Goal: Transaction & Acquisition: Purchase product/service

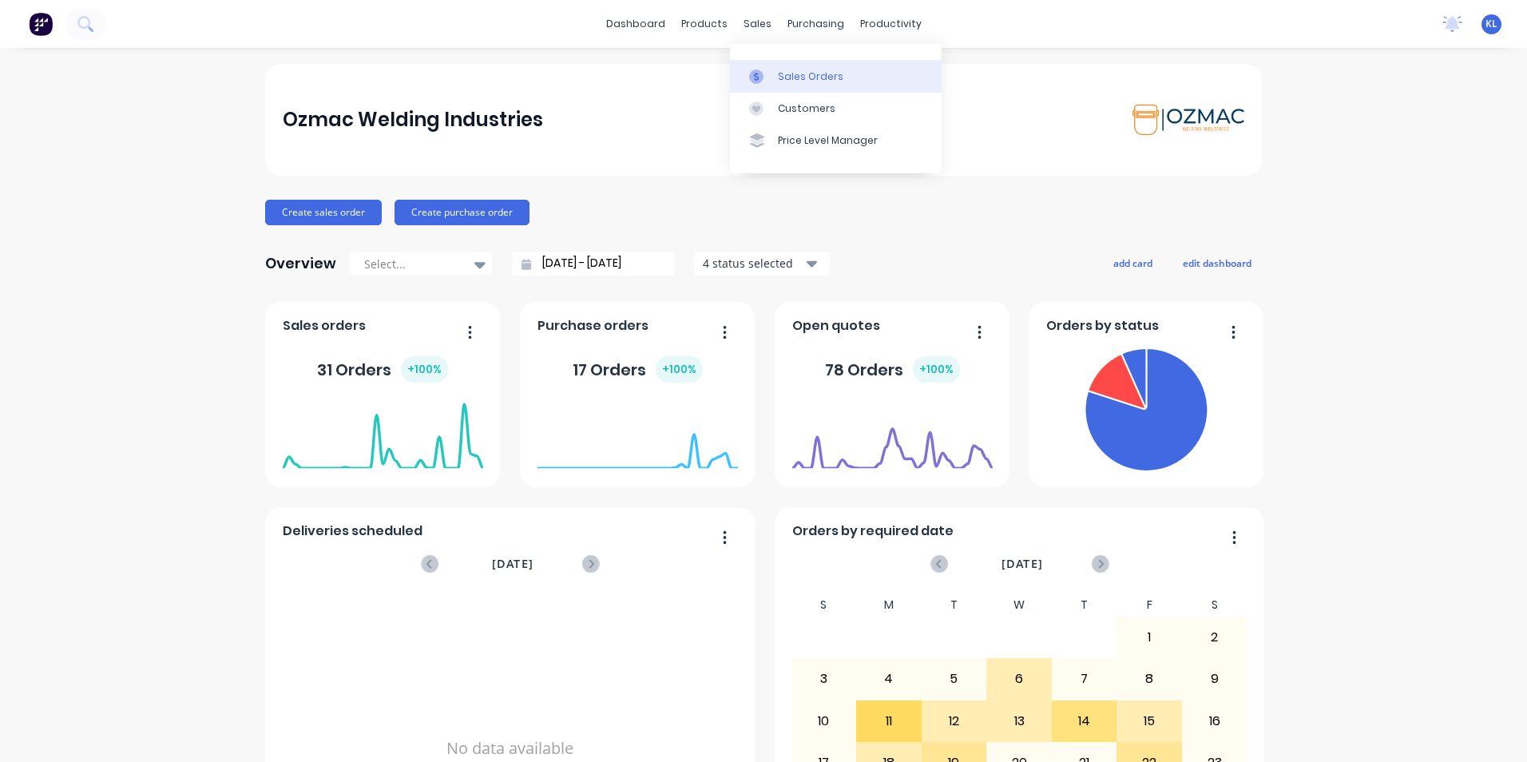
click at [794, 81] on div "Sales Orders" at bounding box center [810, 76] width 65 height 14
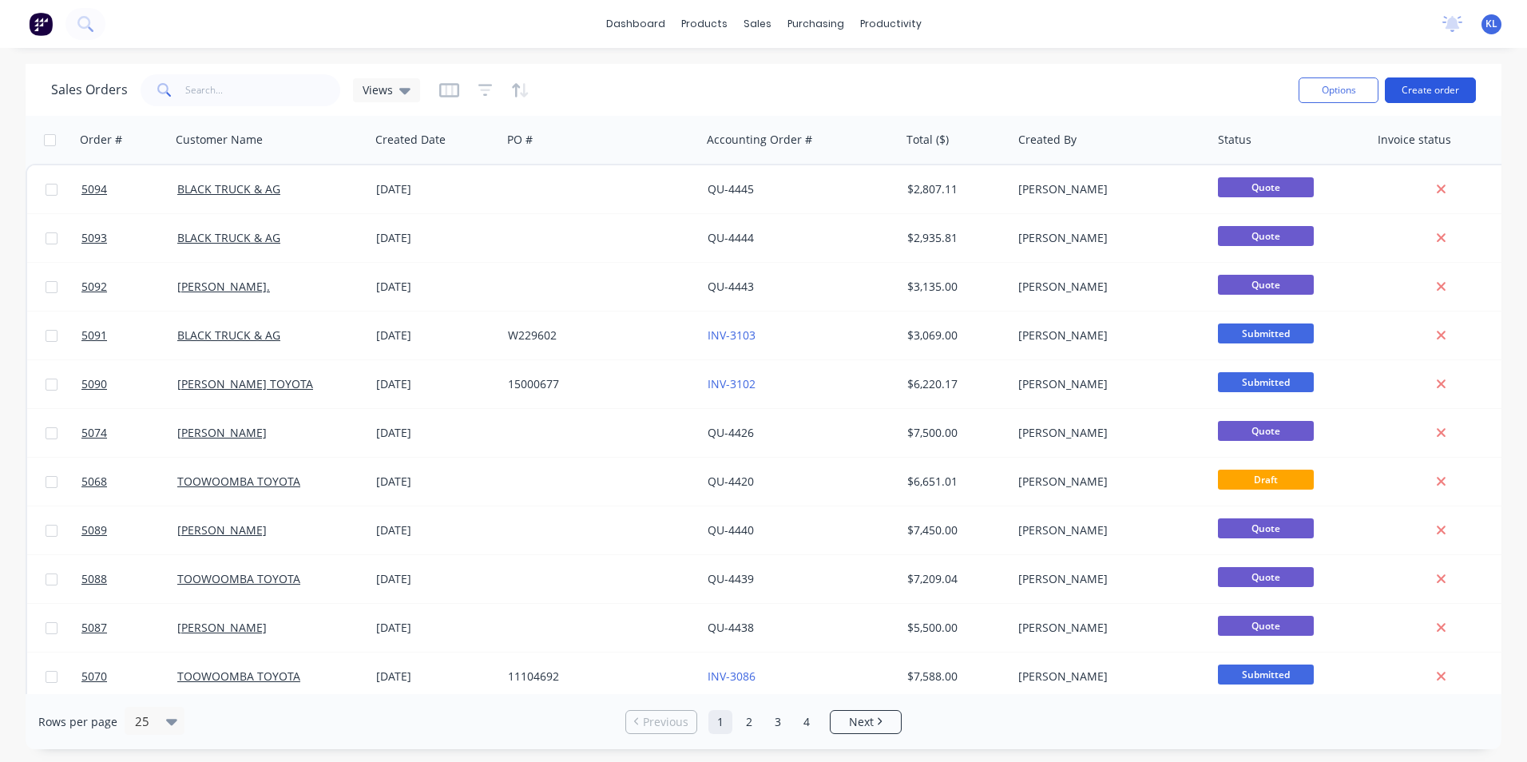
click at [1438, 89] on button "Create order" at bounding box center [1430, 90] width 91 height 26
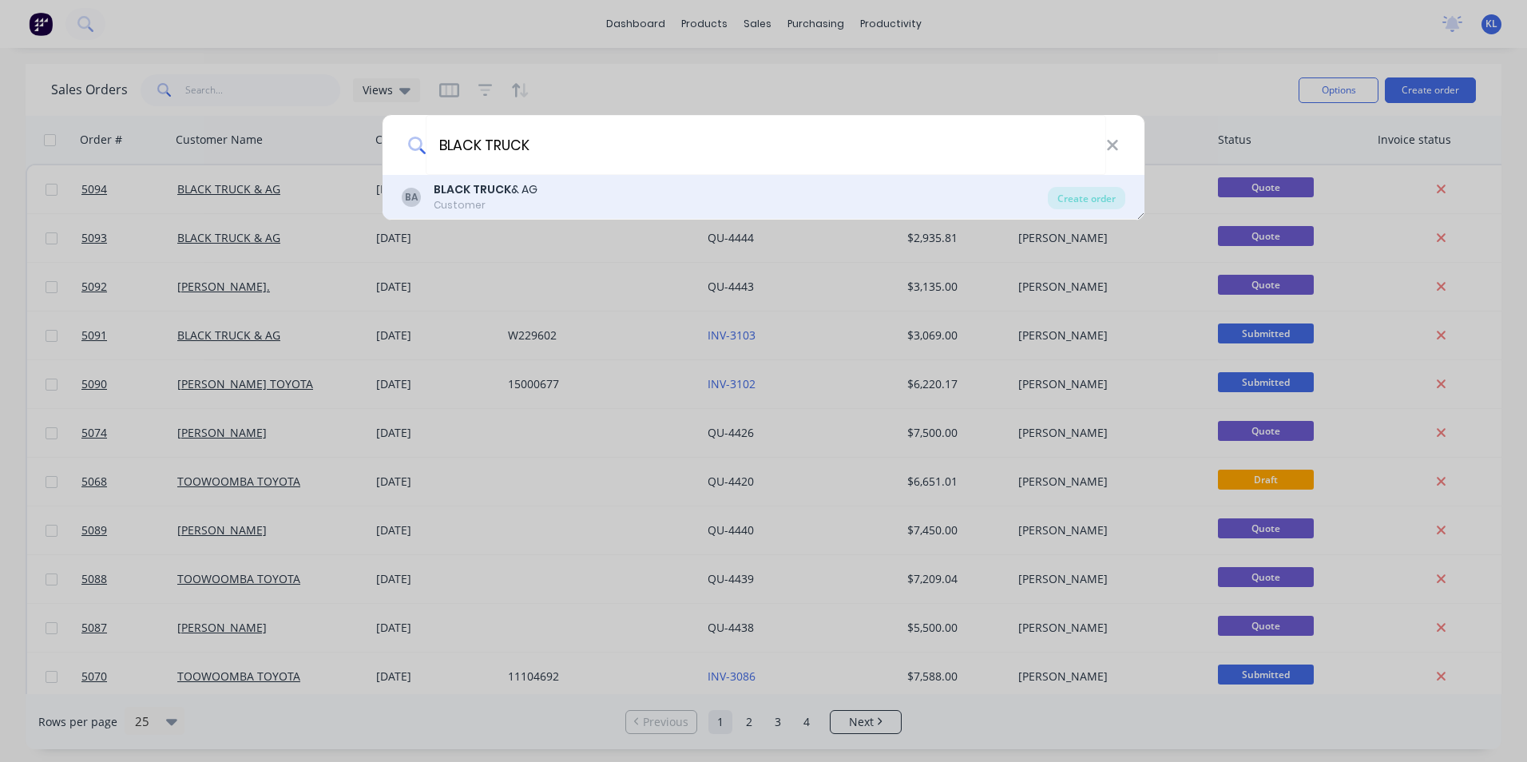
type input "BLACK TRUCK"
click at [526, 188] on div "BLACK TRUCK & AG" at bounding box center [486, 189] width 104 height 17
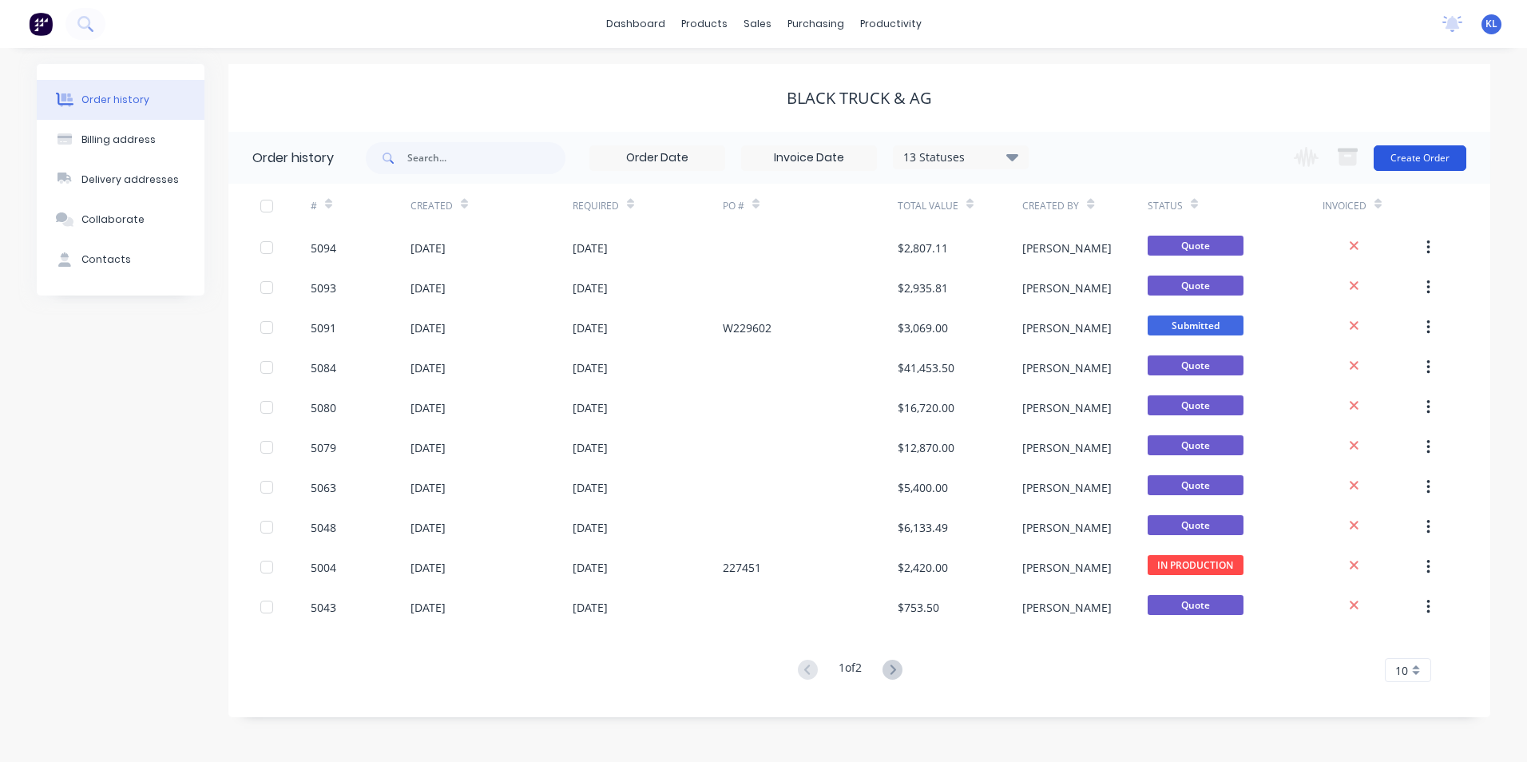
click at [1410, 153] on button "Create Order" at bounding box center [1420, 158] width 93 height 26
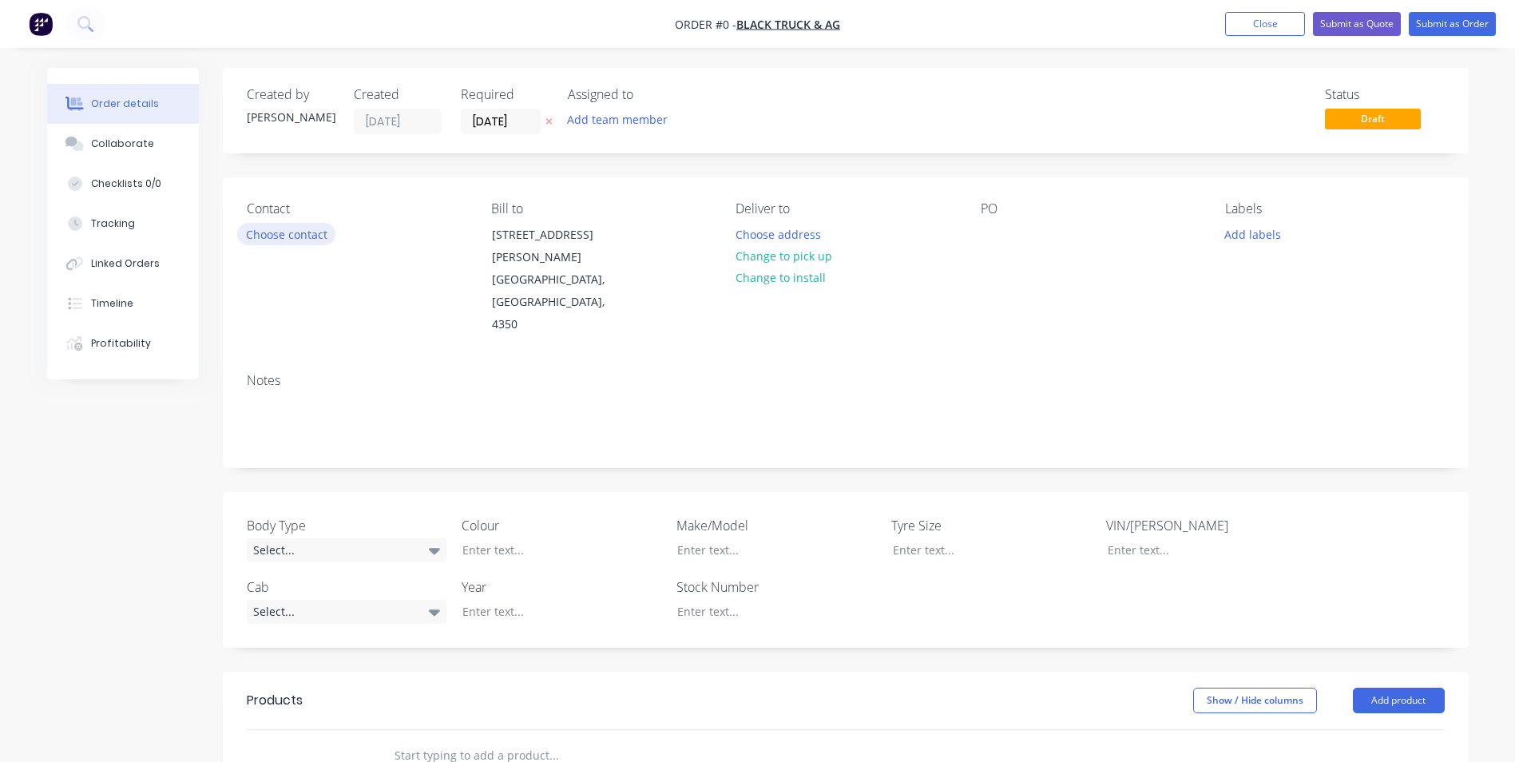
click at [304, 232] on button "Choose contact" at bounding box center [286, 234] width 98 height 22
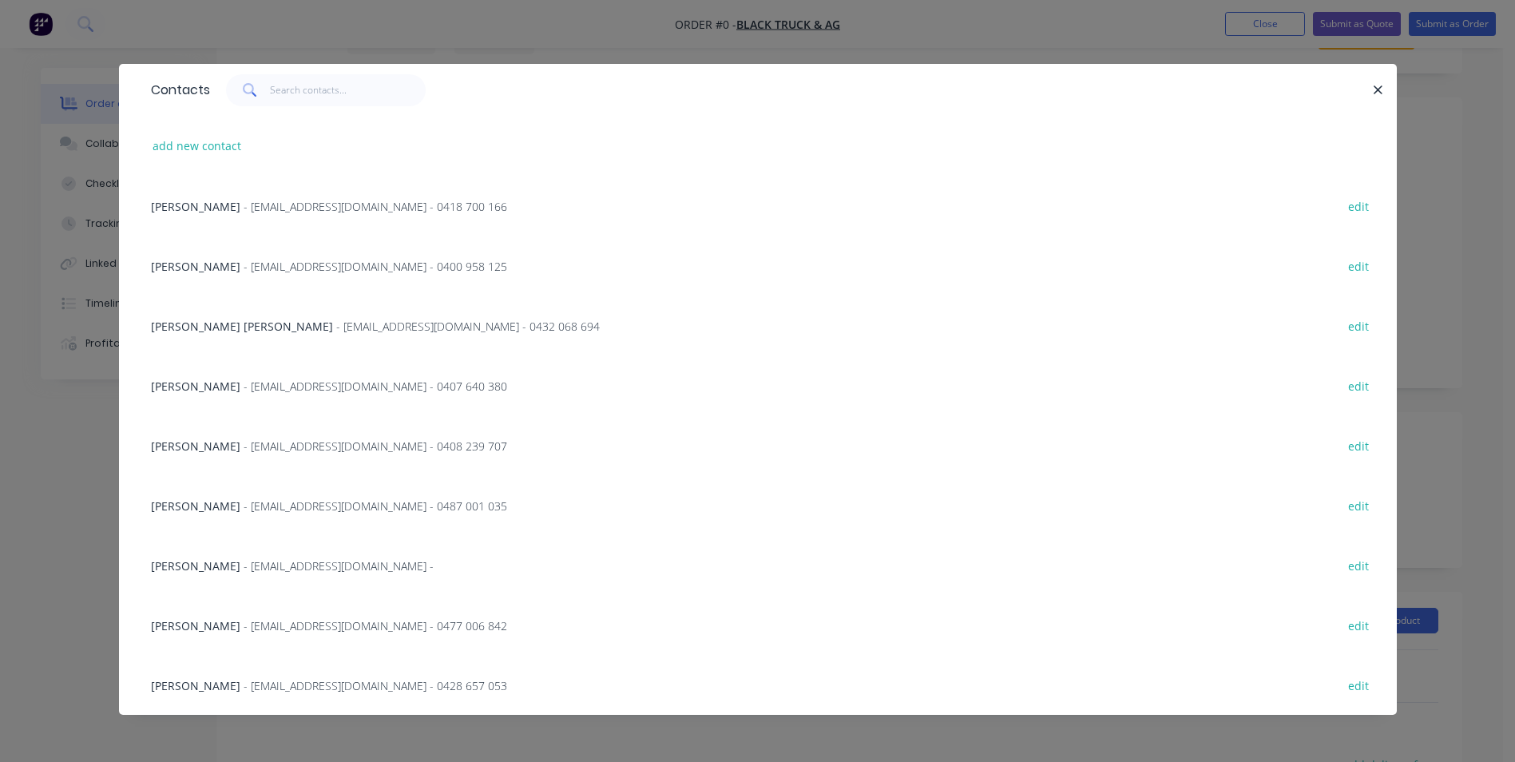
scroll to position [160, 0]
click at [182, 686] on span "[PERSON_NAME]" at bounding box center [195, 685] width 89 height 15
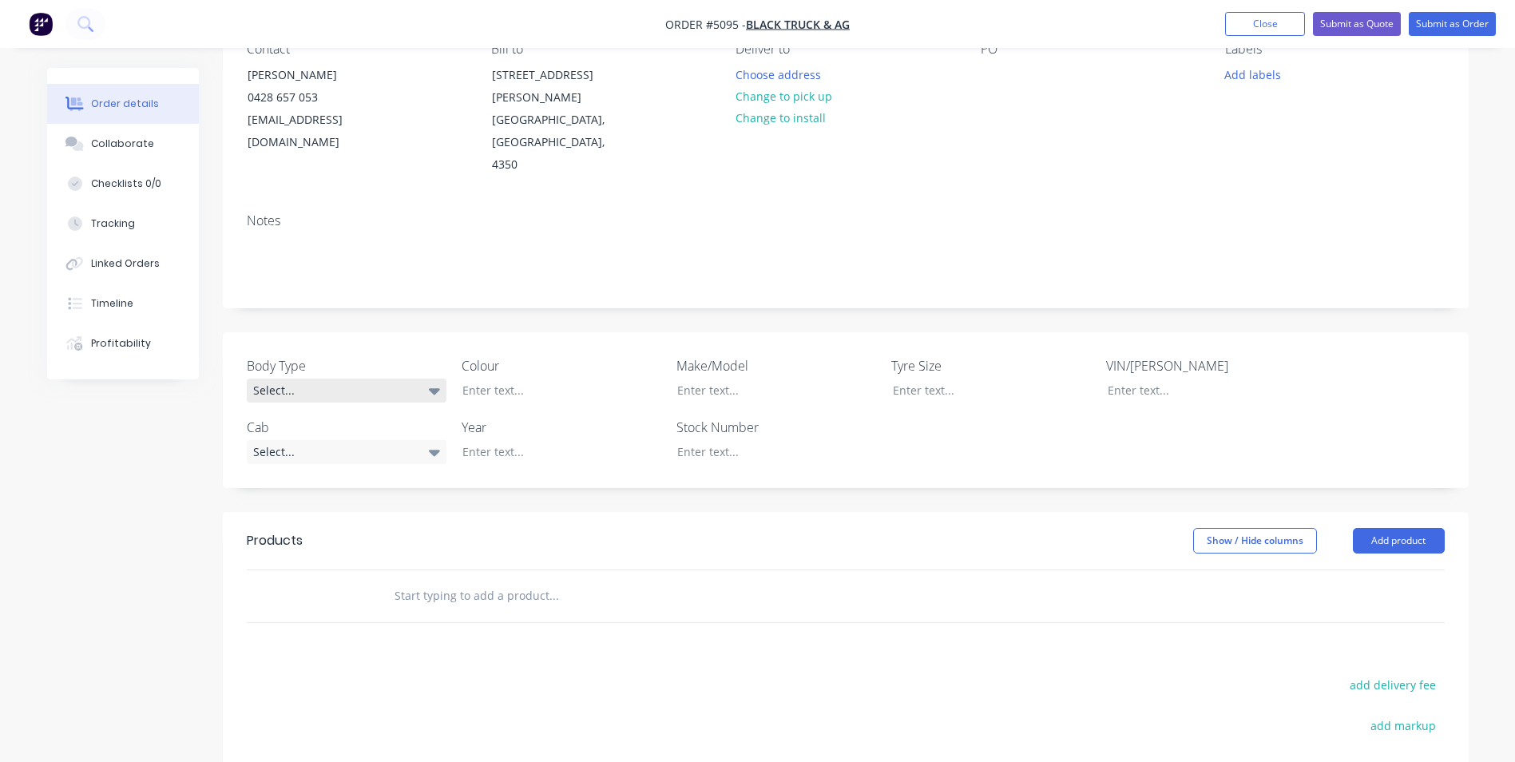
click at [420, 379] on div "Select..." at bounding box center [347, 391] width 200 height 24
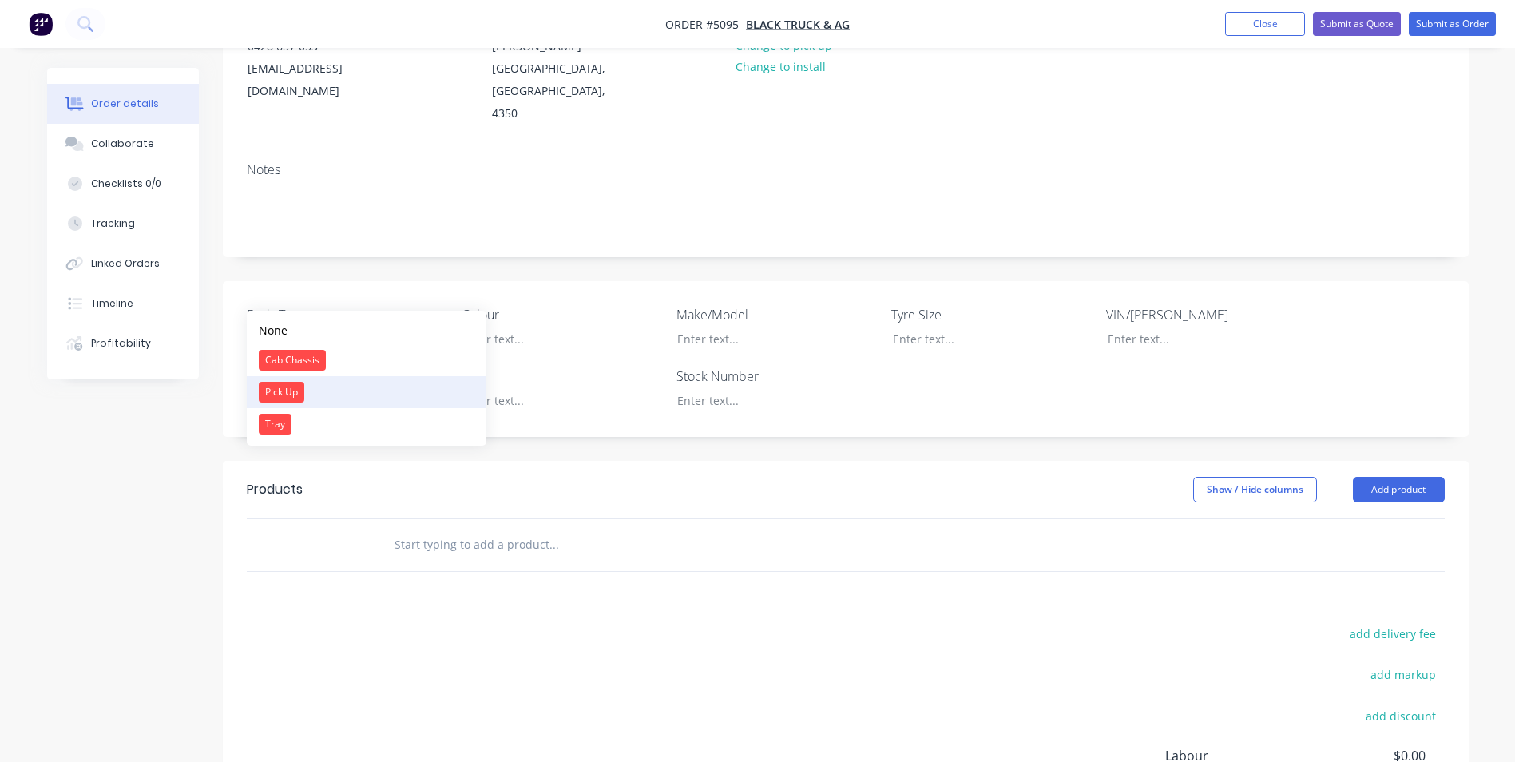
scroll to position [240, 0]
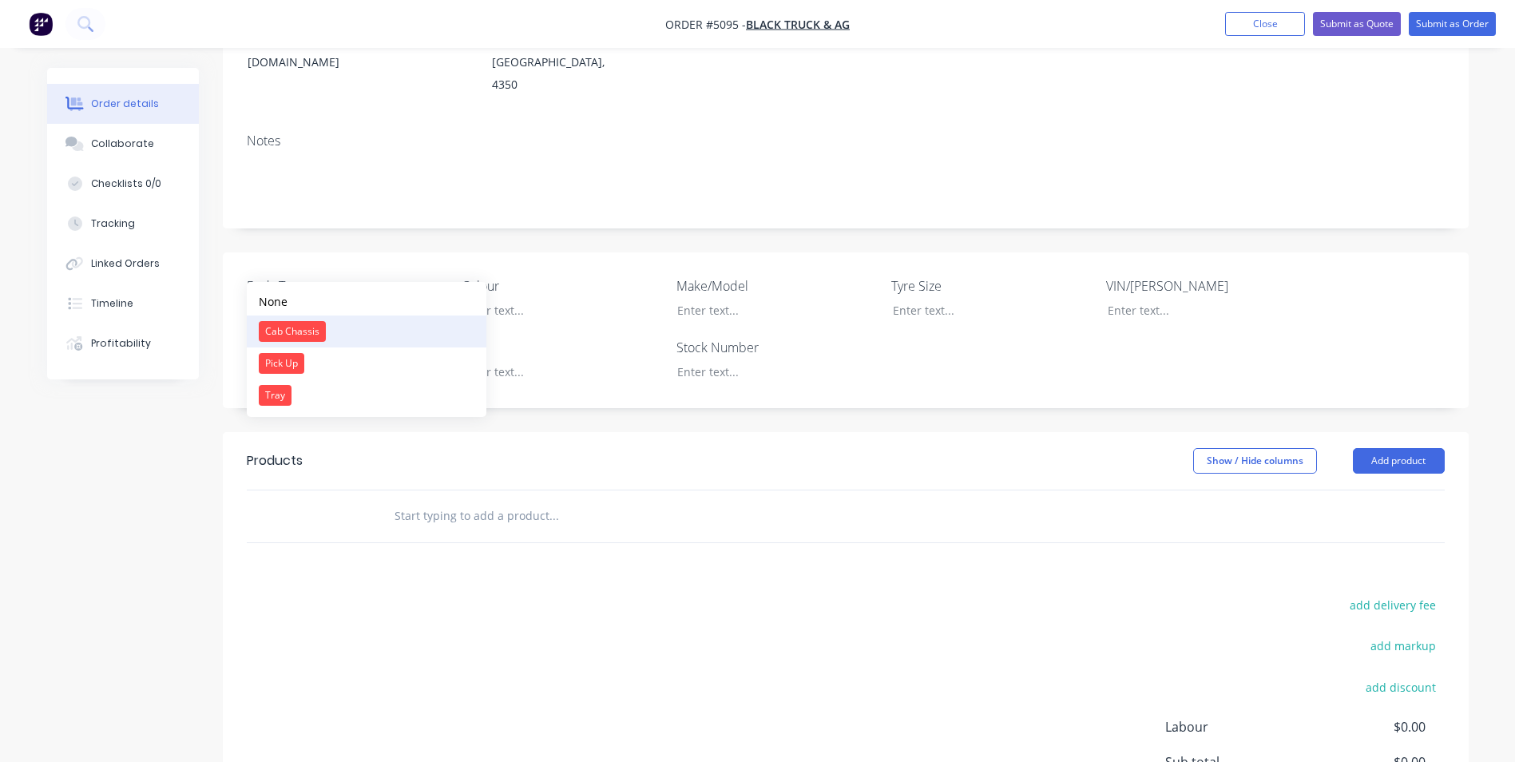
click at [419, 326] on button "Cab Chassis" at bounding box center [367, 331] width 240 height 32
click at [398, 359] on div "Select..." at bounding box center [347, 371] width 200 height 24
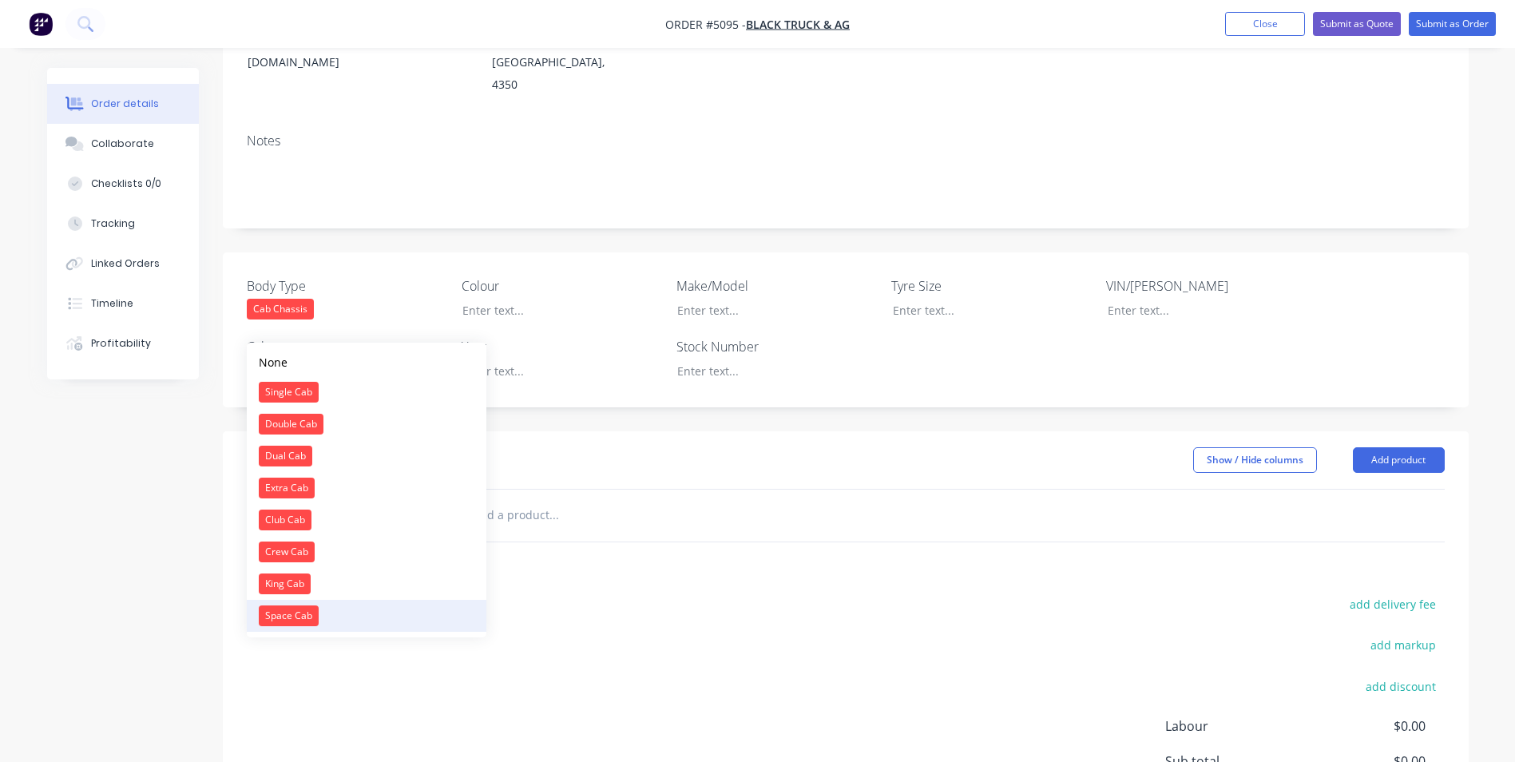
click at [296, 615] on div "Space Cab" at bounding box center [289, 615] width 60 height 21
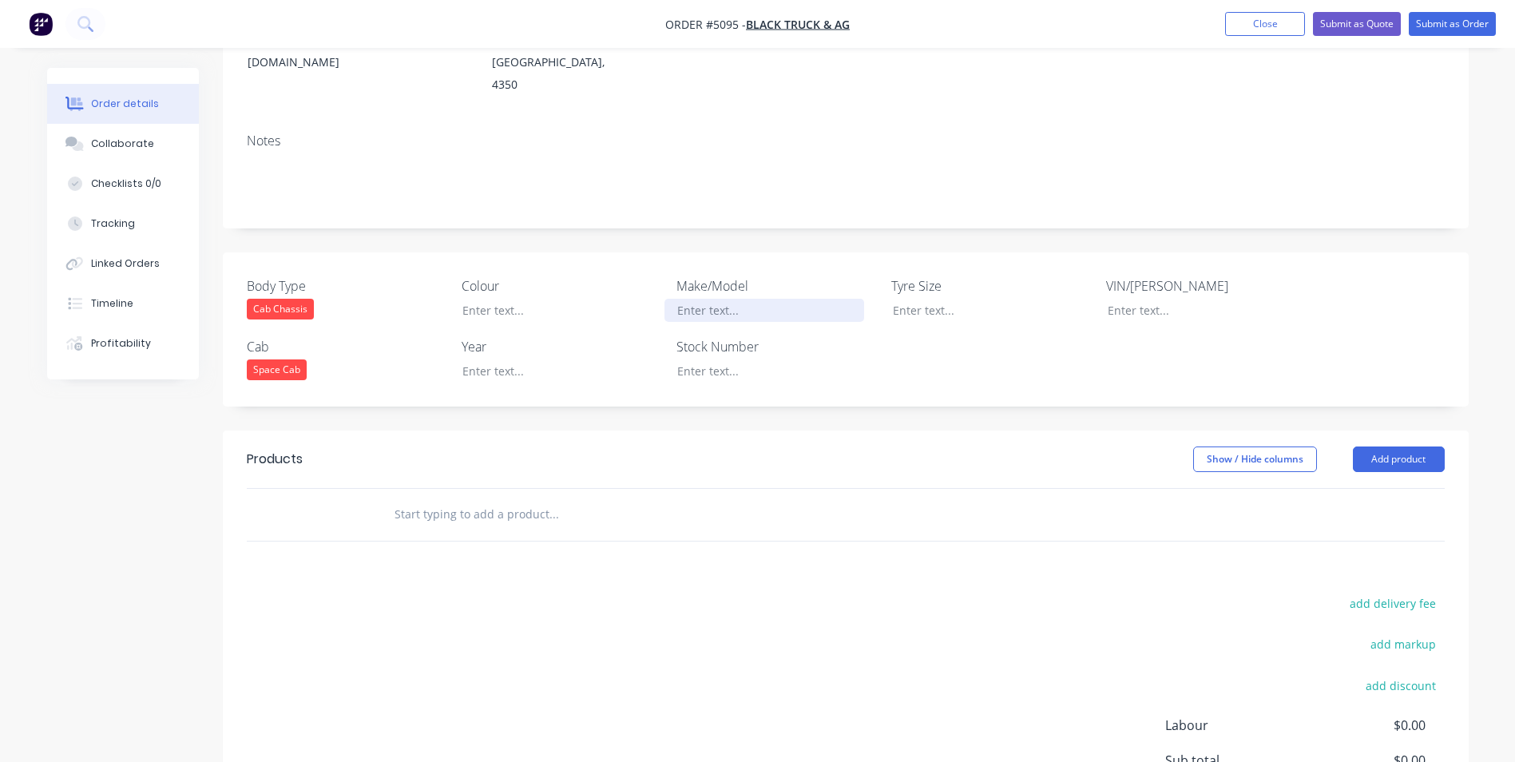
click at [699, 299] on div at bounding box center [765, 310] width 200 height 23
click at [511, 299] on div at bounding box center [550, 310] width 200 height 23
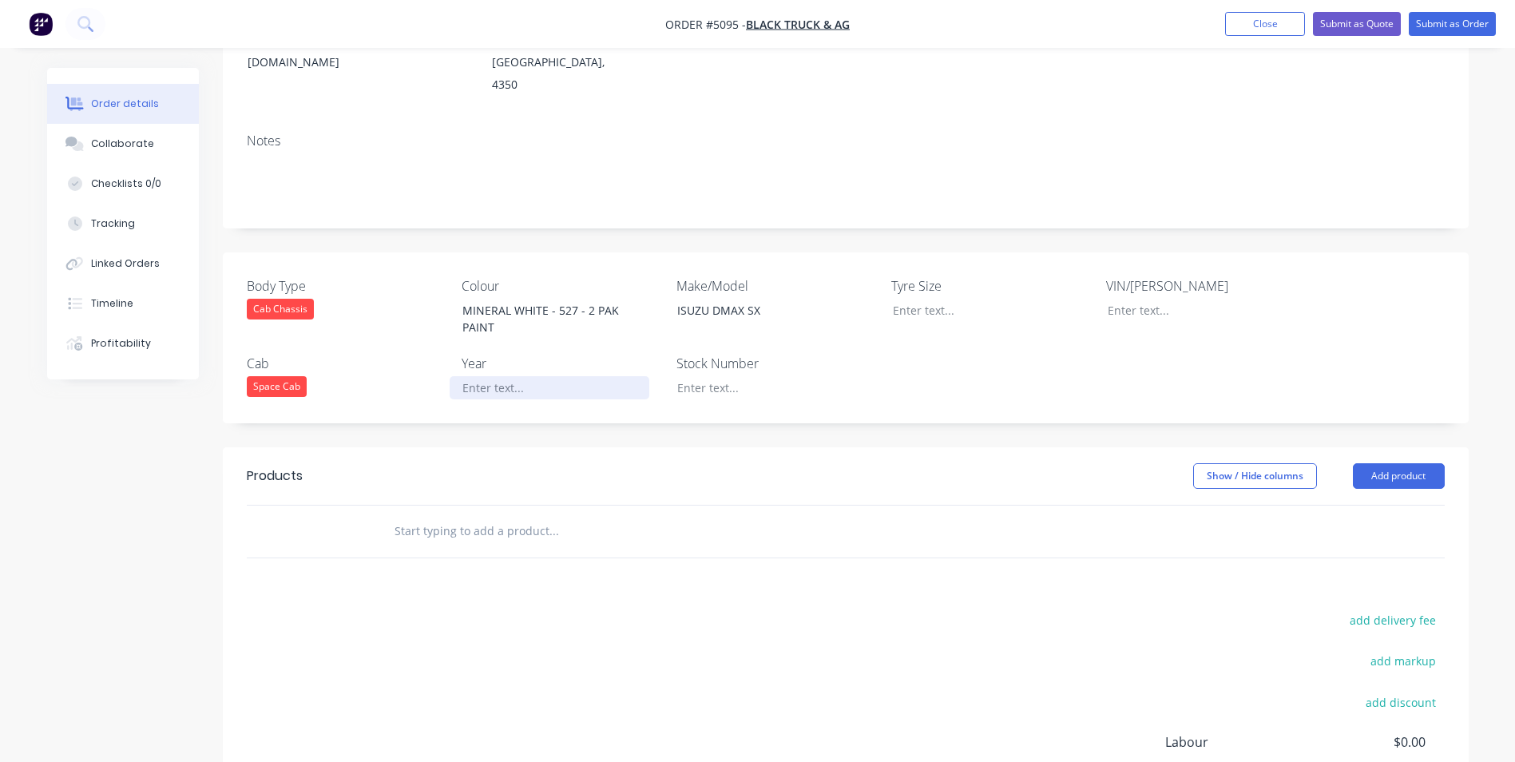
click at [501, 376] on div at bounding box center [550, 387] width 200 height 23
click at [425, 515] on input "text" at bounding box center [553, 531] width 319 height 32
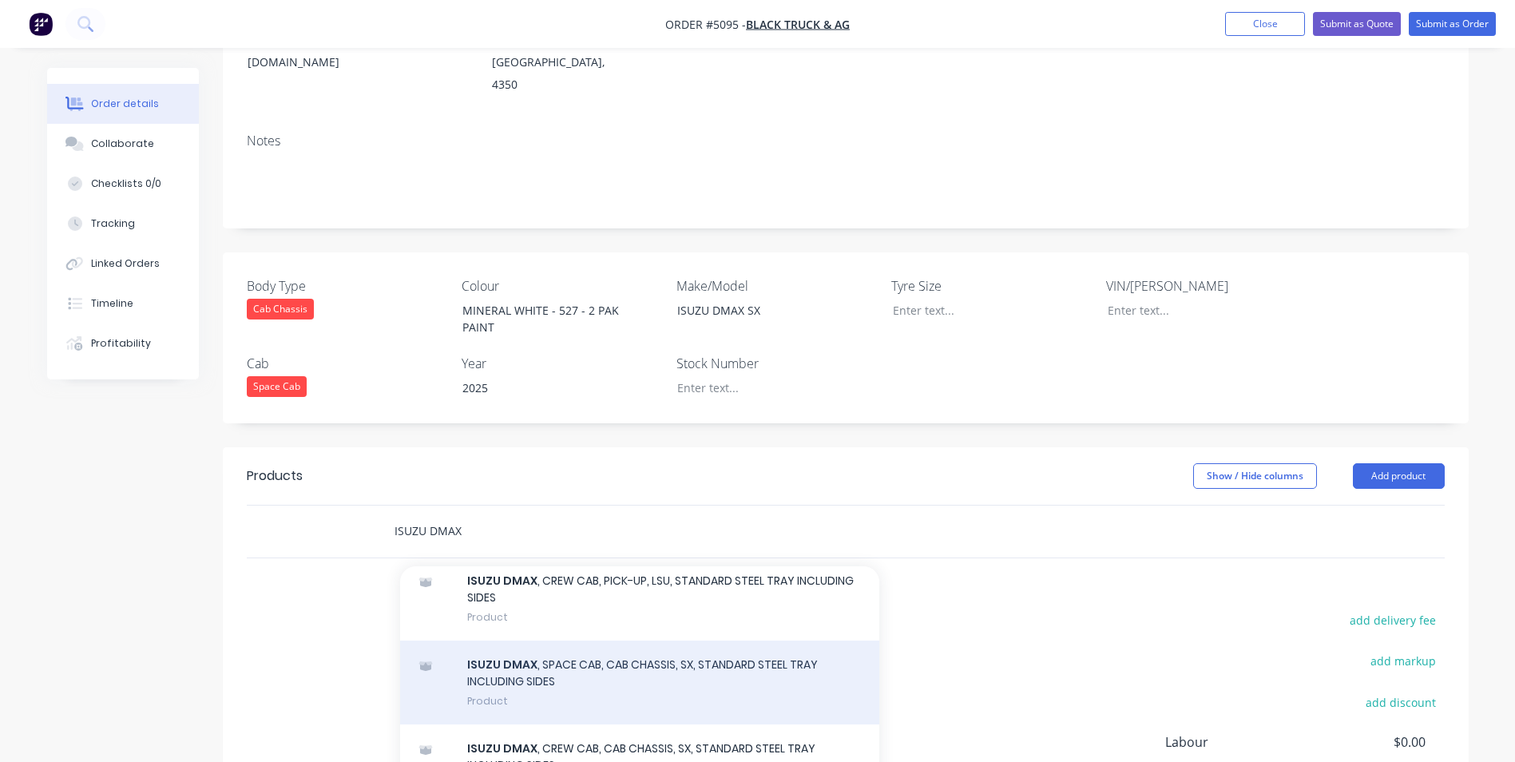
scroll to position [639, 0]
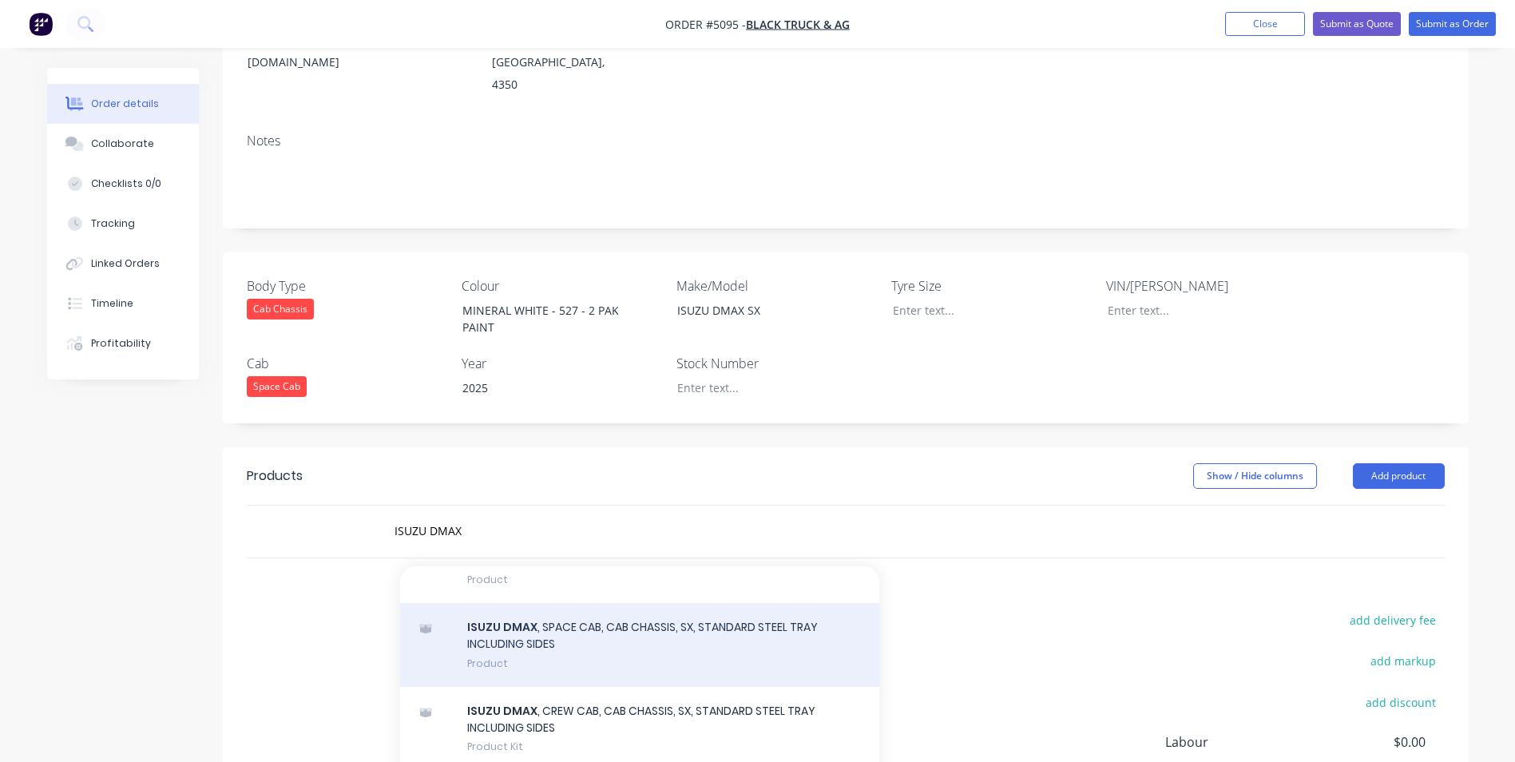
click at [763, 603] on div "ISUZU DMAX , SPACE CAB, CAB CHASSIS, SX, STANDARD STEEL TRAY INCLUDING SIDES Pr…" at bounding box center [639, 645] width 479 height 84
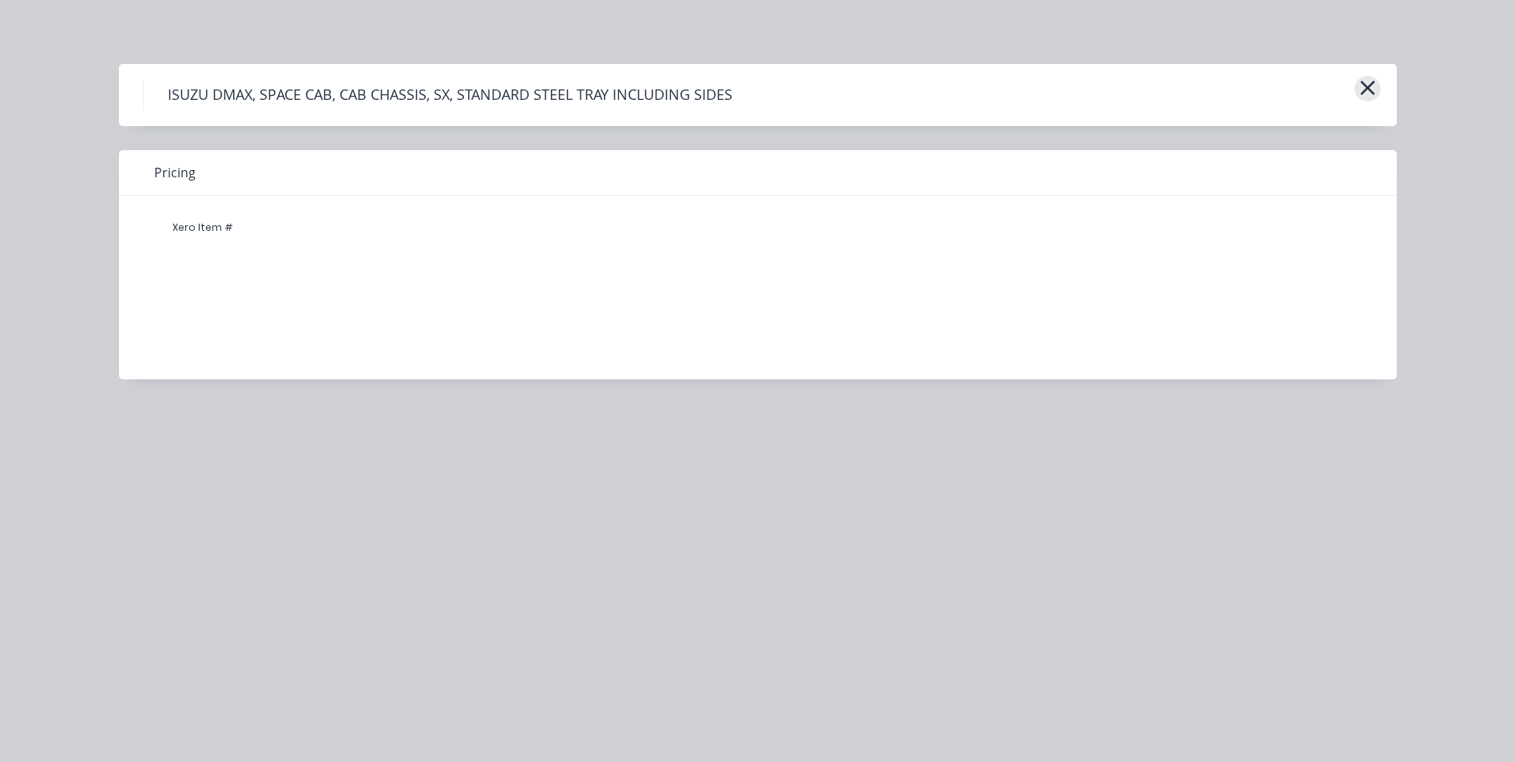
click at [1370, 85] on icon "button" at bounding box center [1367, 88] width 14 height 14
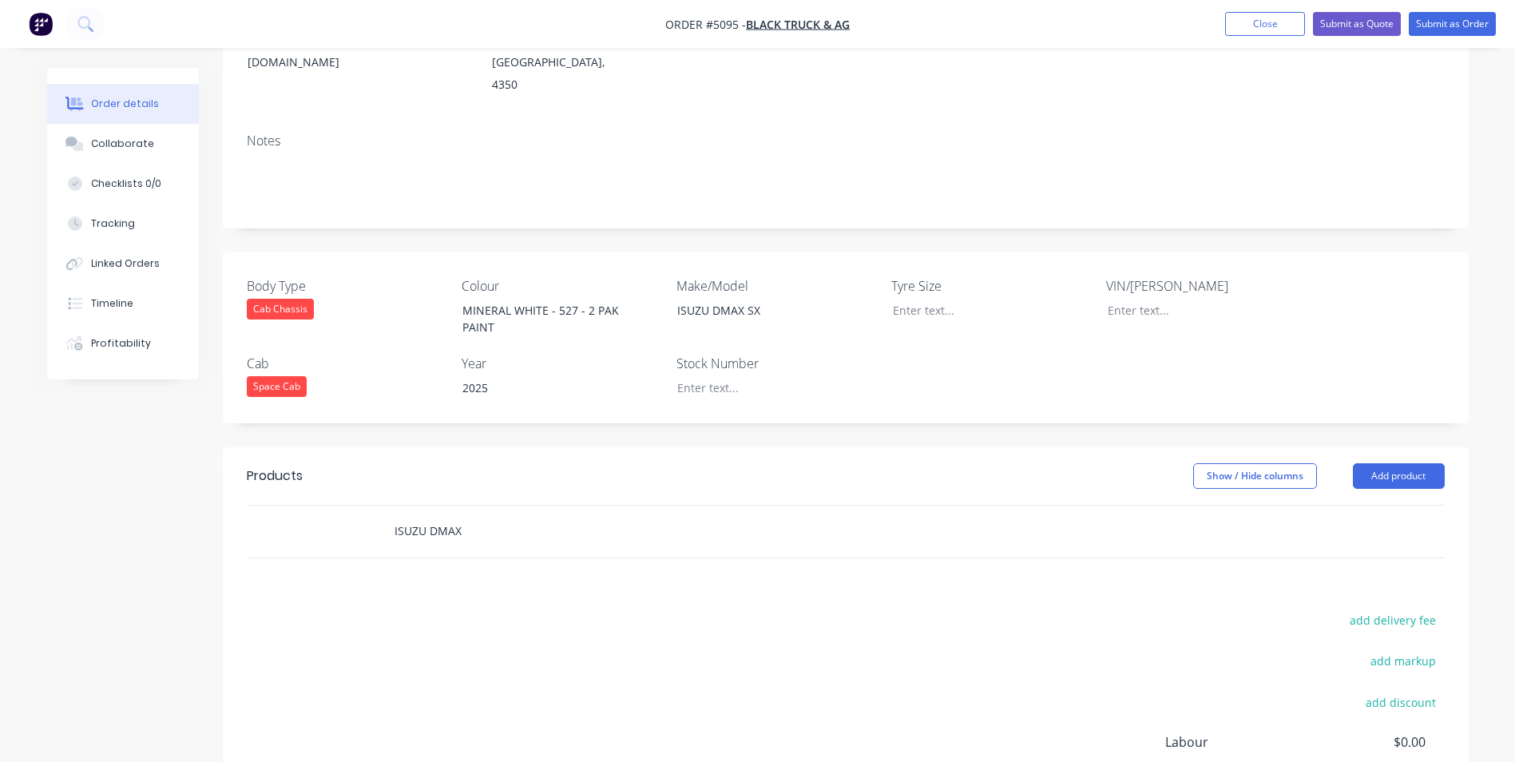
click at [475, 515] on input "ISUZU DMAX" at bounding box center [553, 531] width 319 height 32
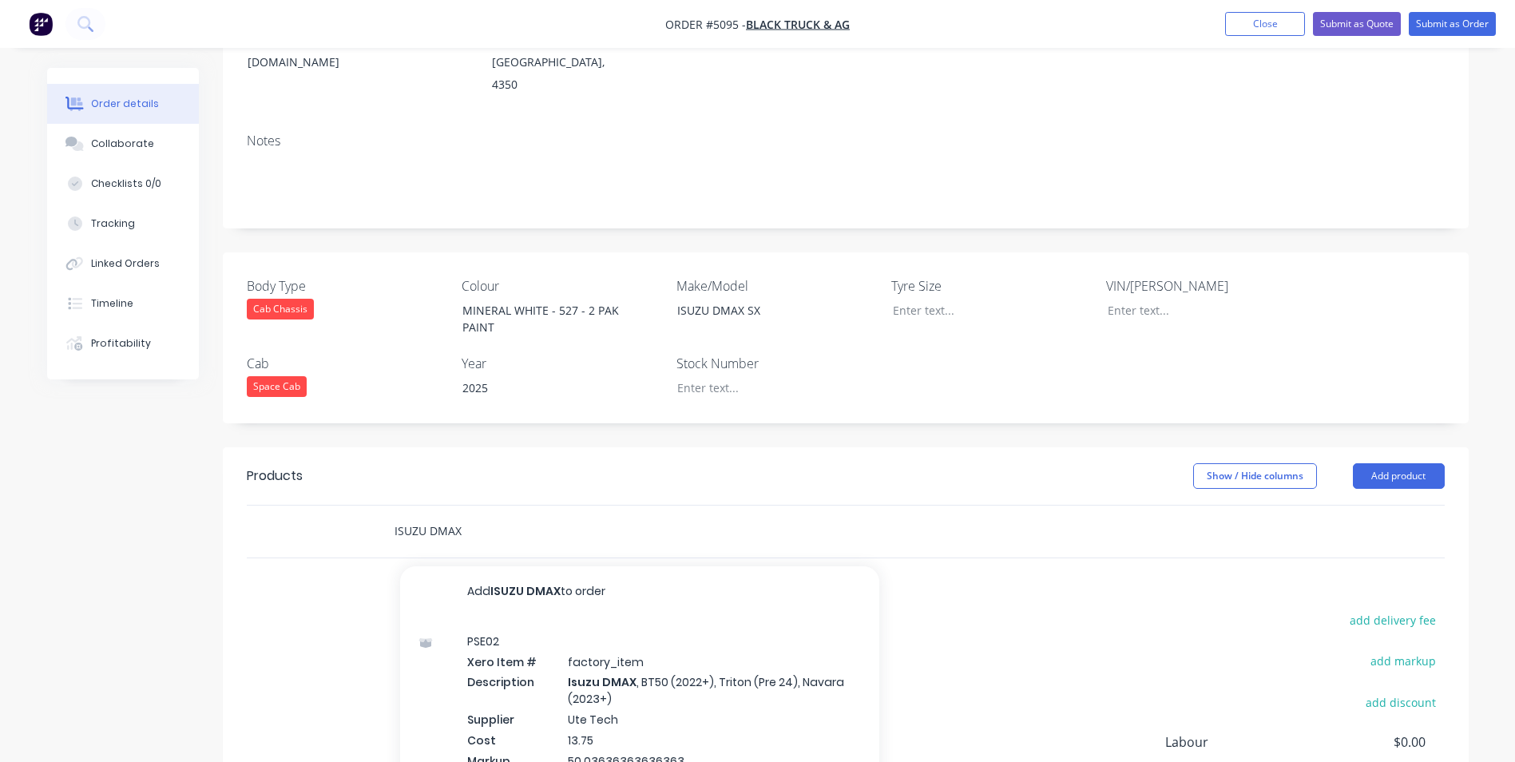
click at [516, 515] on input "ISUZU DMAX" at bounding box center [553, 531] width 319 height 32
click at [395, 515] on input "ISUZU DMAX" at bounding box center [553, 531] width 319 height 32
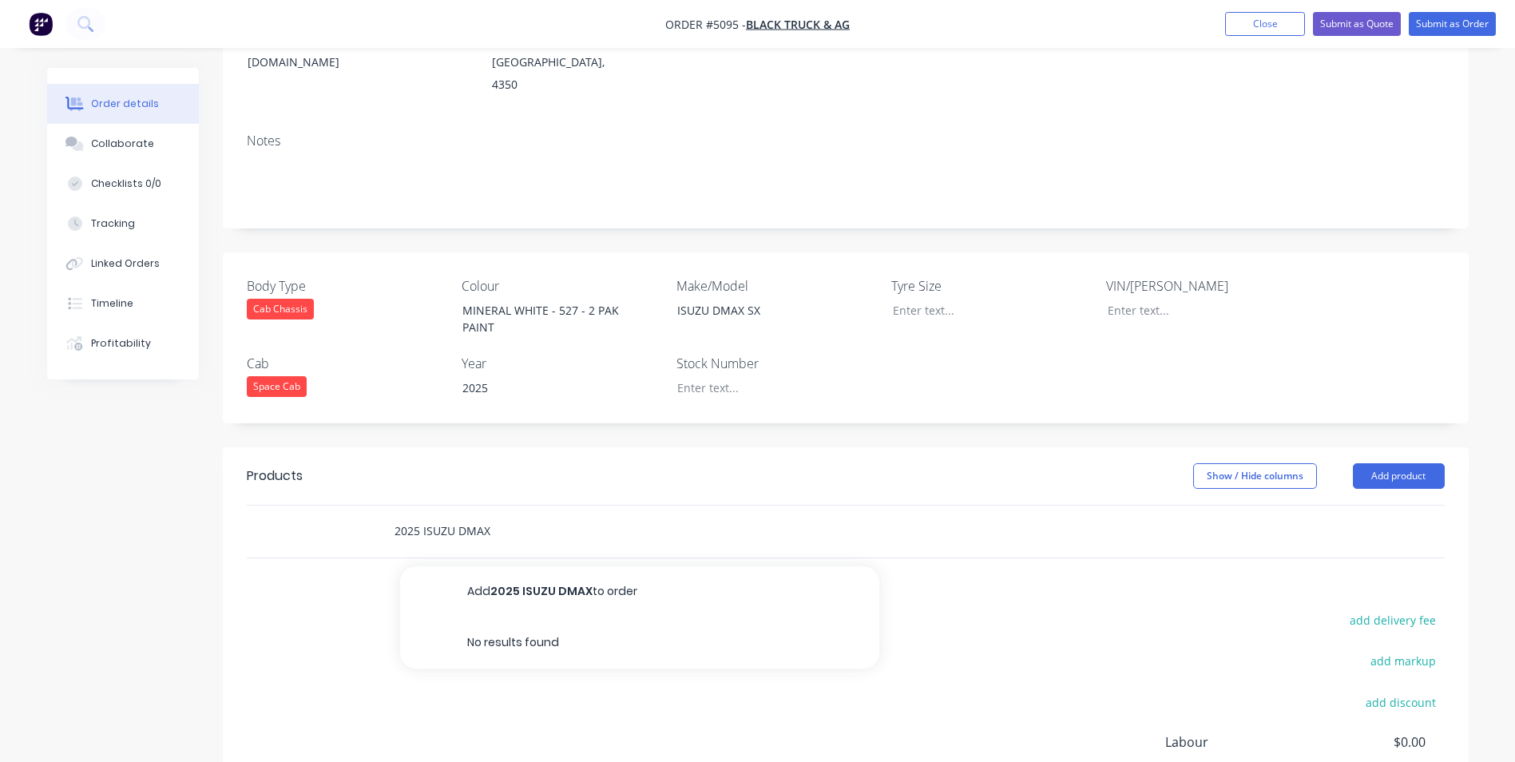
click at [501, 515] on input "2025 ISUZU DMAX" at bounding box center [553, 531] width 319 height 32
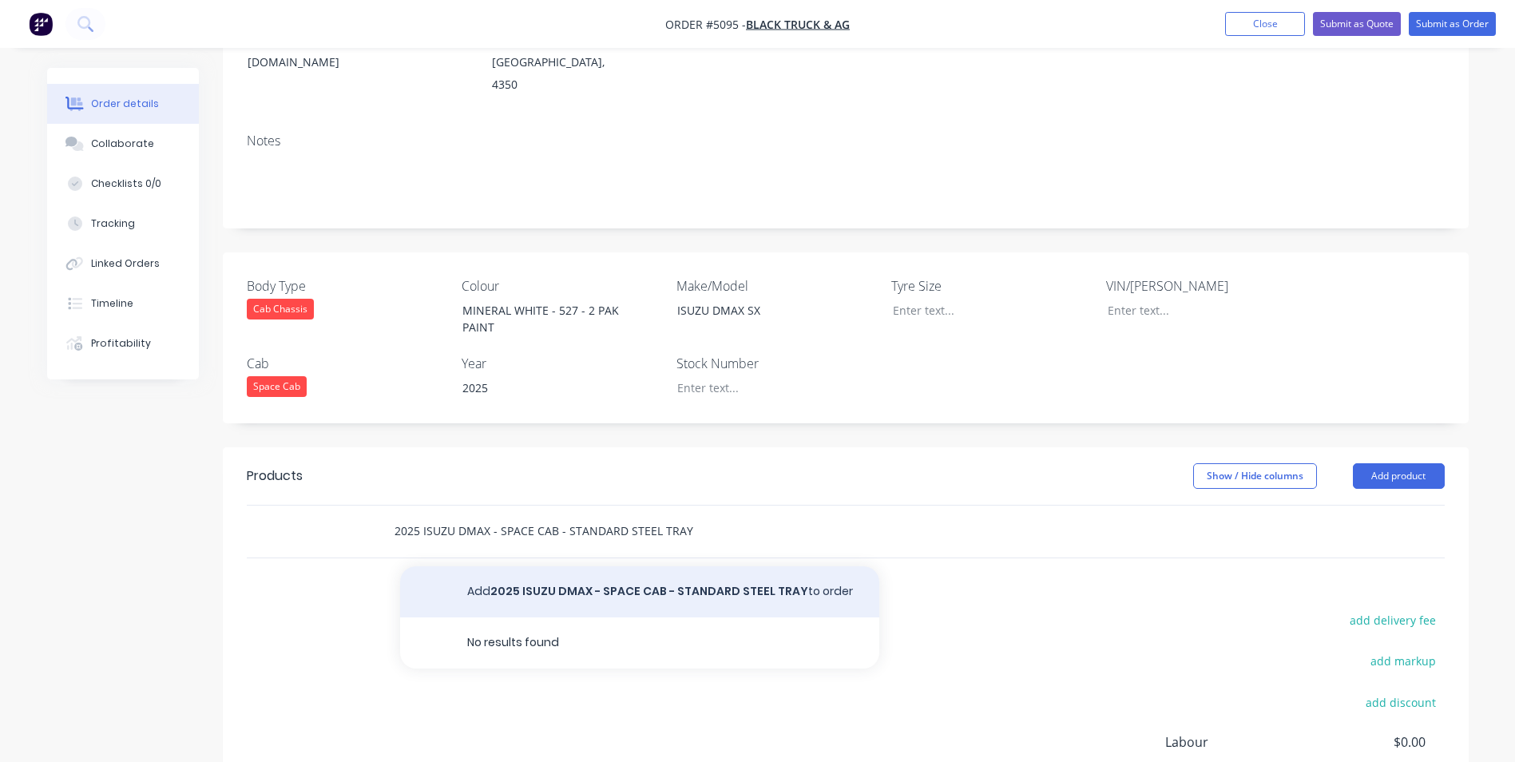
type input "2025 ISUZU DMAX - SPACE CAB - STANDARD STEEL TRAY"
click at [573, 566] on button "Add 2025 ISUZU DMAX - SPACE CAB - STANDARD STEEL TRAY to order" at bounding box center [639, 591] width 479 height 51
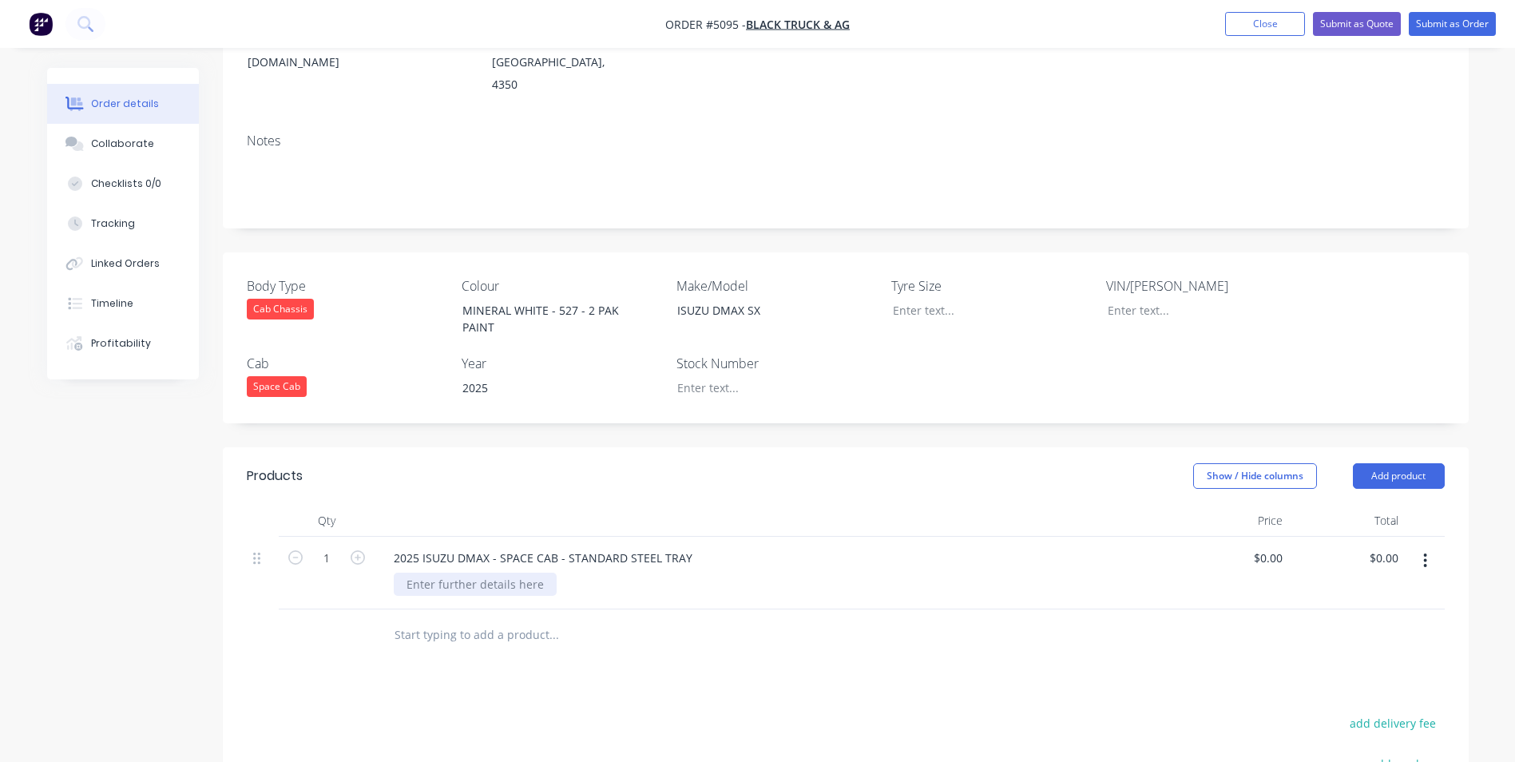
click at [526, 573] on div at bounding box center [475, 584] width 163 height 23
click at [903, 573] on div "2.1MM CHECKERPLATE FLOORING, STD HEADBOARD, TAPERED REAR" at bounding box center [780, 584] width 773 height 23
click at [482, 619] on input "text" at bounding box center [553, 635] width 319 height 32
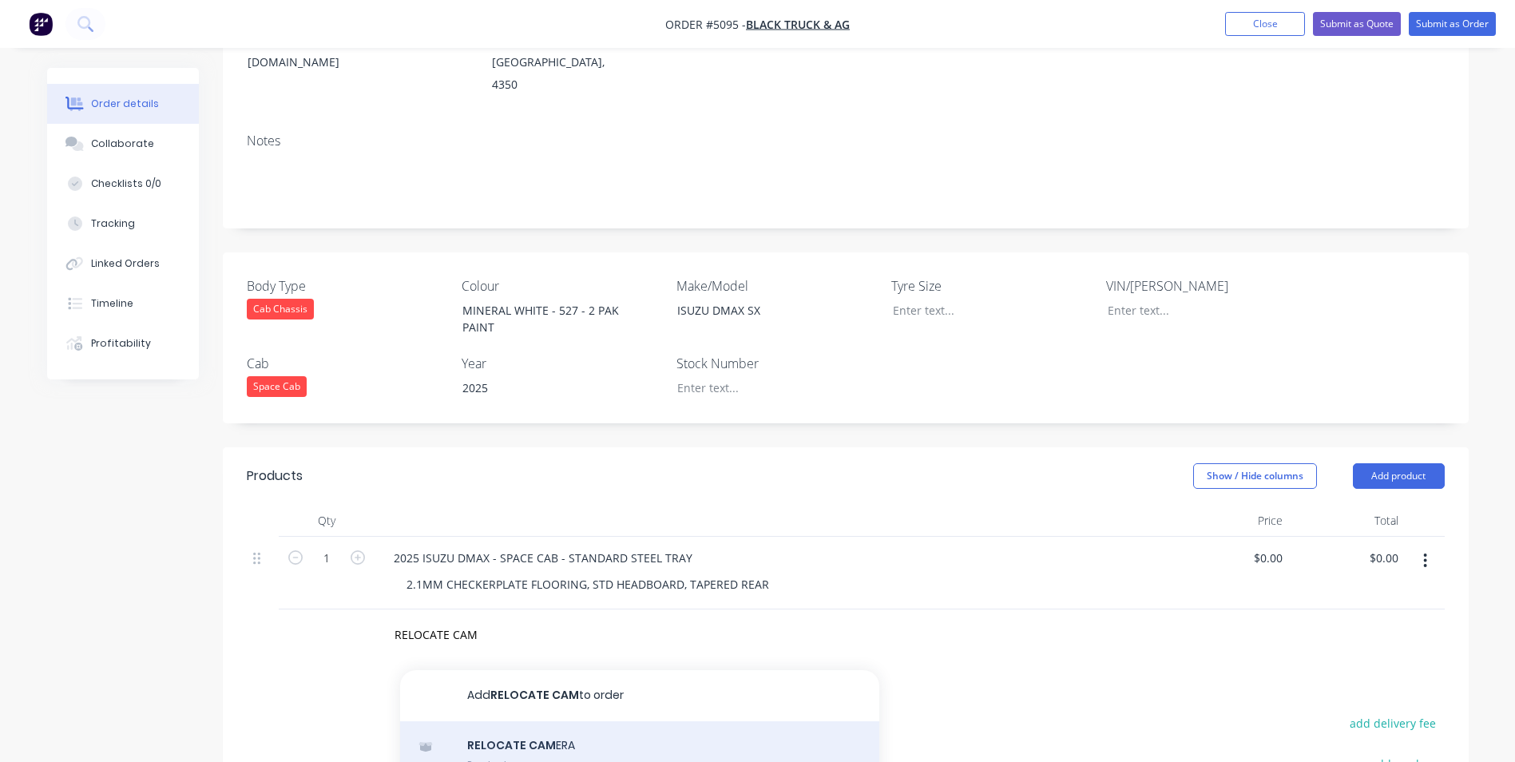
click at [547, 721] on div "RELOCATE CAM ERA Product" at bounding box center [639, 754] width 479 height 67
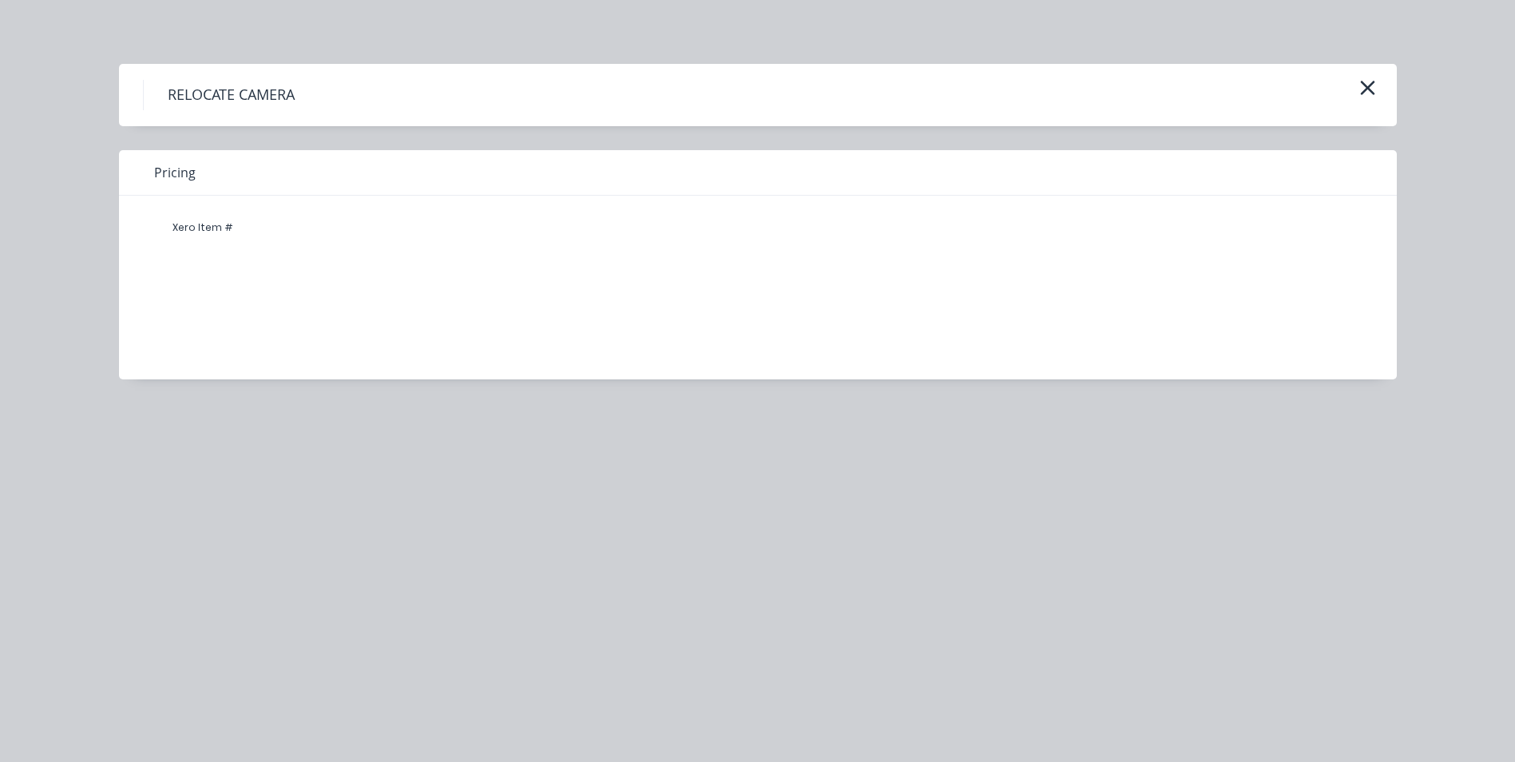
click at [209, 101] on h4 "RELOCATE CAMERA" at bounding box center [231, 95] width 176 height 30
click at [293, 87] on h4 "RELOCATE CAMERA" at bounding box center [231, 95] width 176 height 30
click at [161, 202] on div "Xero Item #" at bounding box center [746, 276] width 1254 height 160
click at [192, 233] on div "Xero Item #" at bounding box center [203, 228] width 96 height 32
click at [270, 185] on div "Pricing" at bounding box center [758, 173] width 1278 height 46
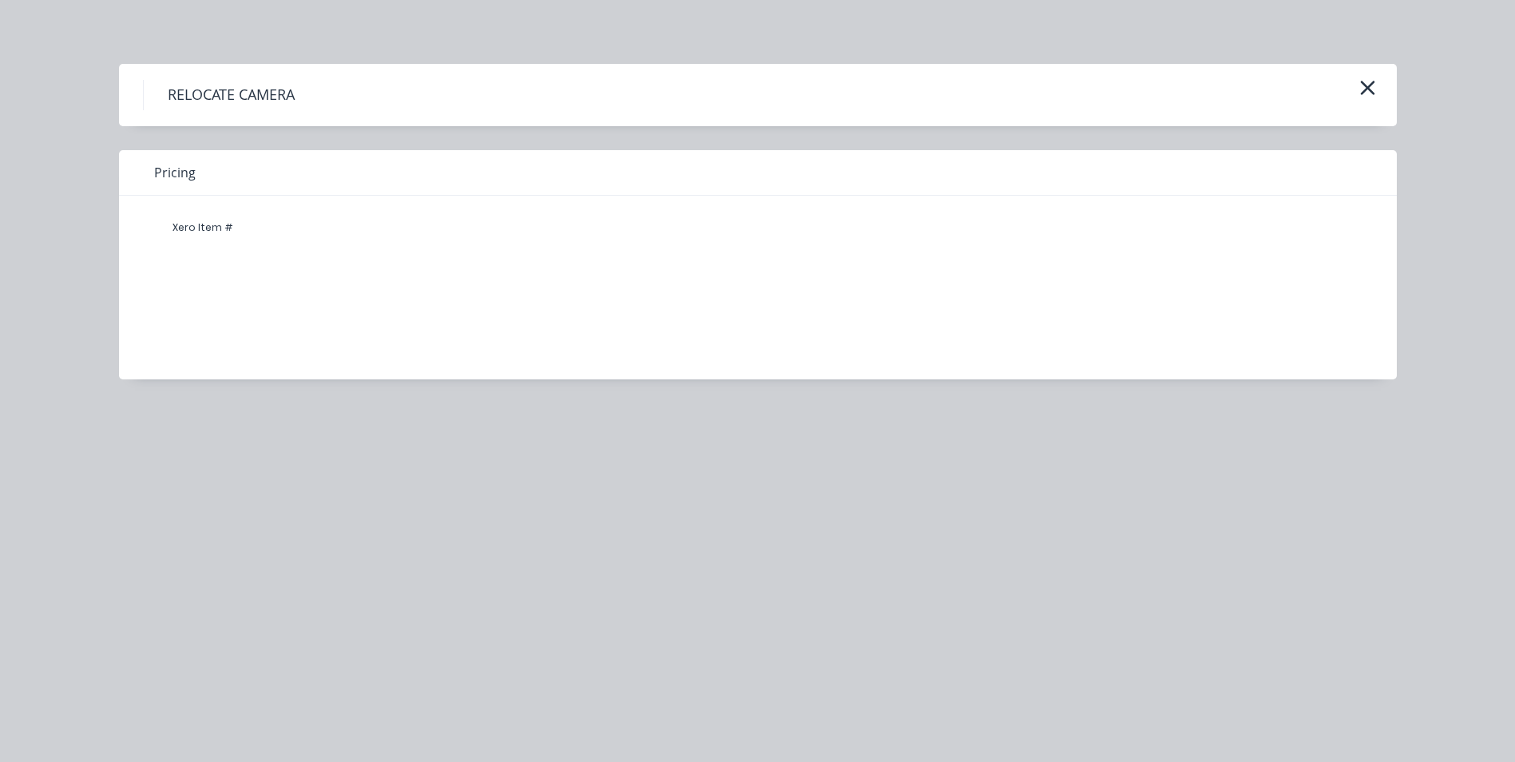
click at [1370, 88] on icon "button" at bounding box center [1367, 88] width 17 height 22
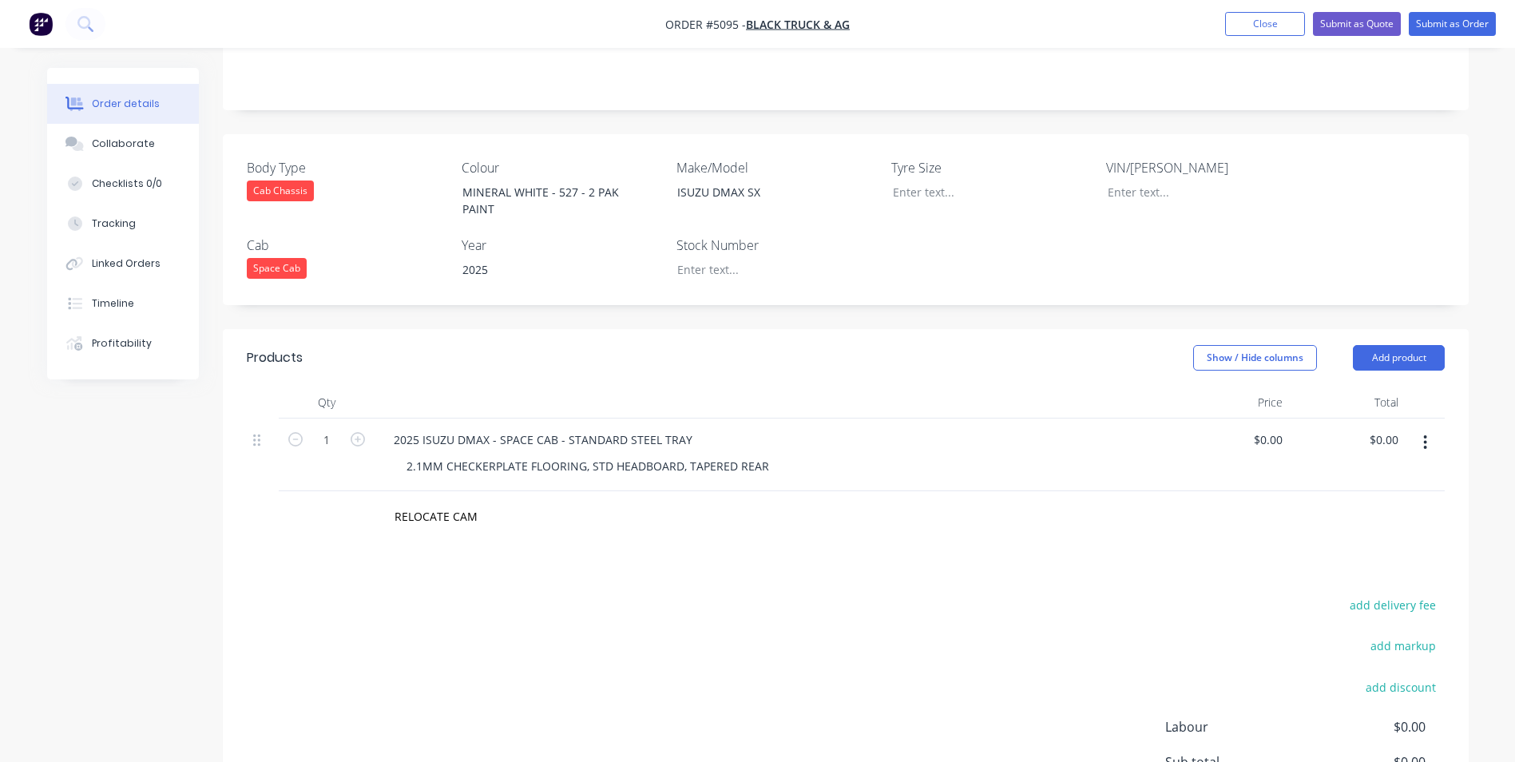
scroll to position [399, 0]
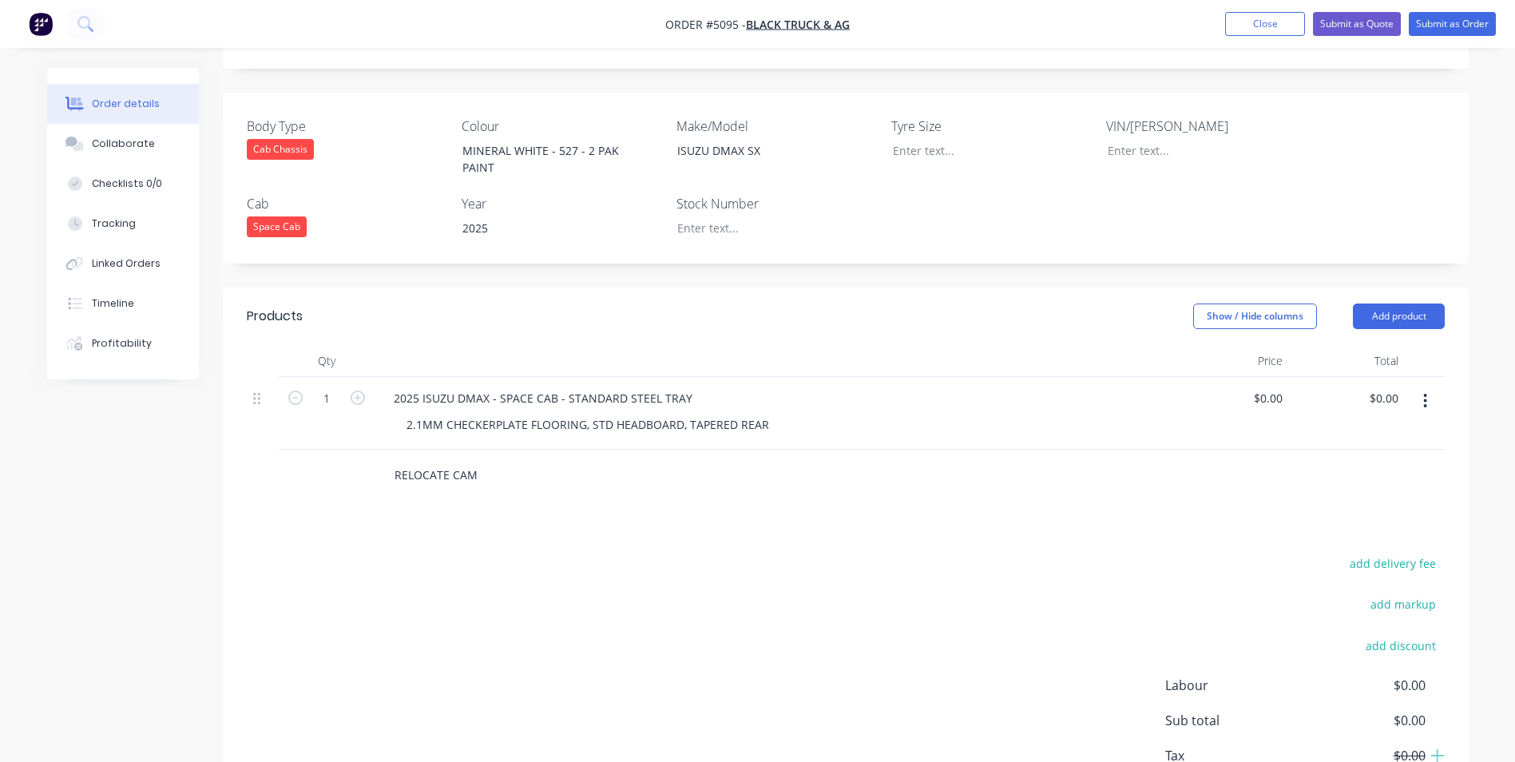
click at [496, 459] on input "RELOCATE CAM" at bounding box center [553, 475] width 319 height 32
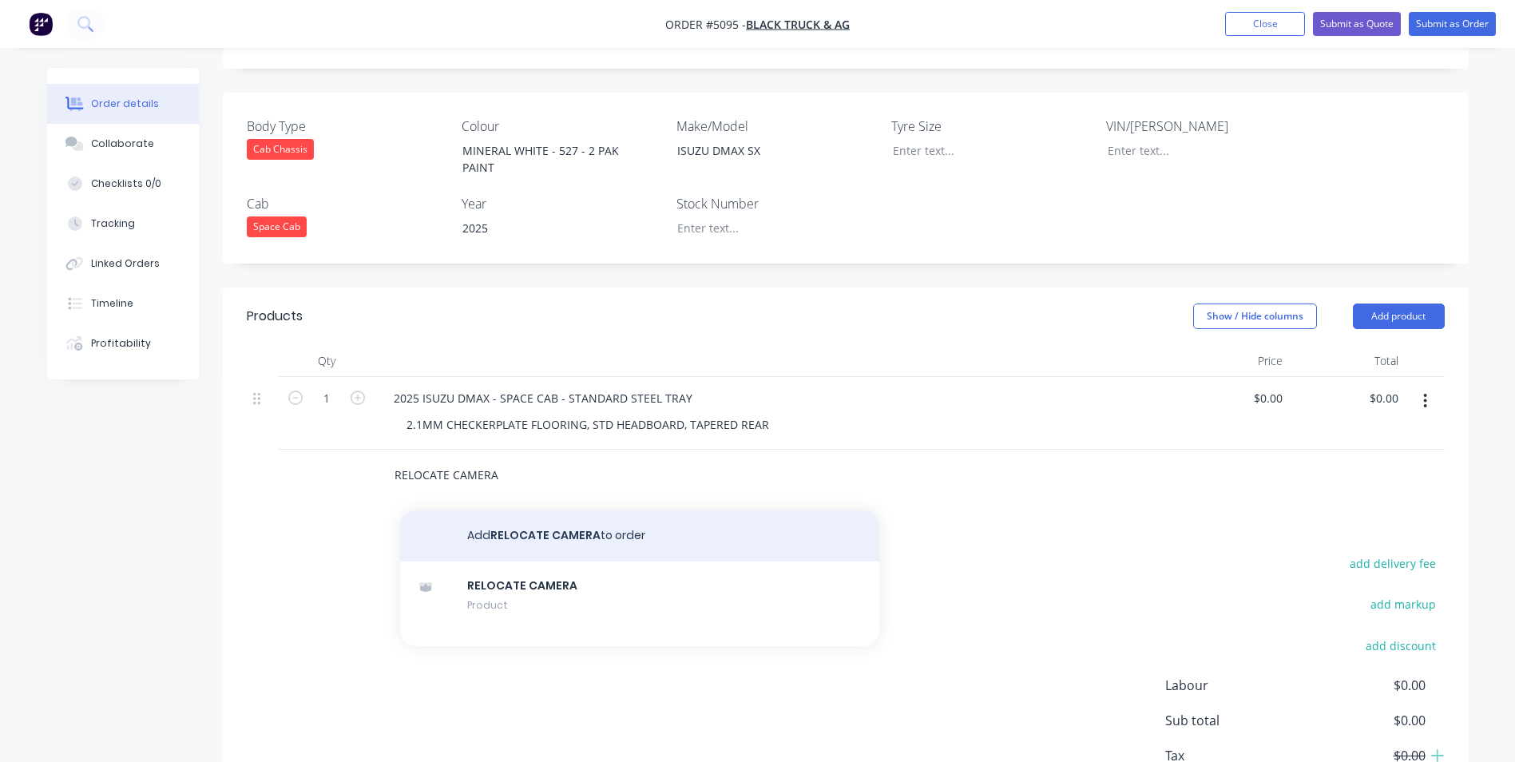
type input "RELOCATE CAMERA"
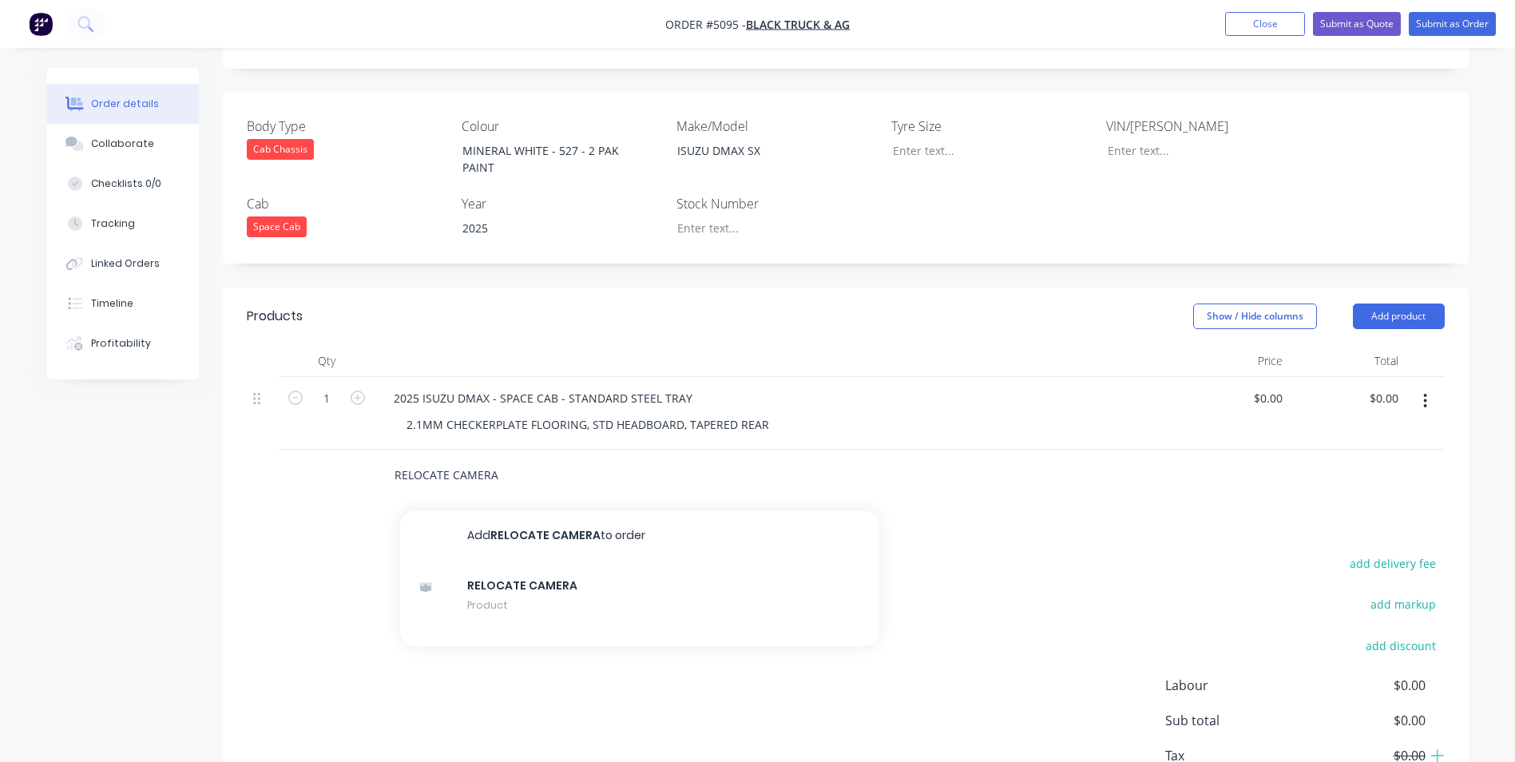
click at [559, 510] on button "Add RELOCATE CAMERA to order" at bounding box center [639, 535] width 479 height 51
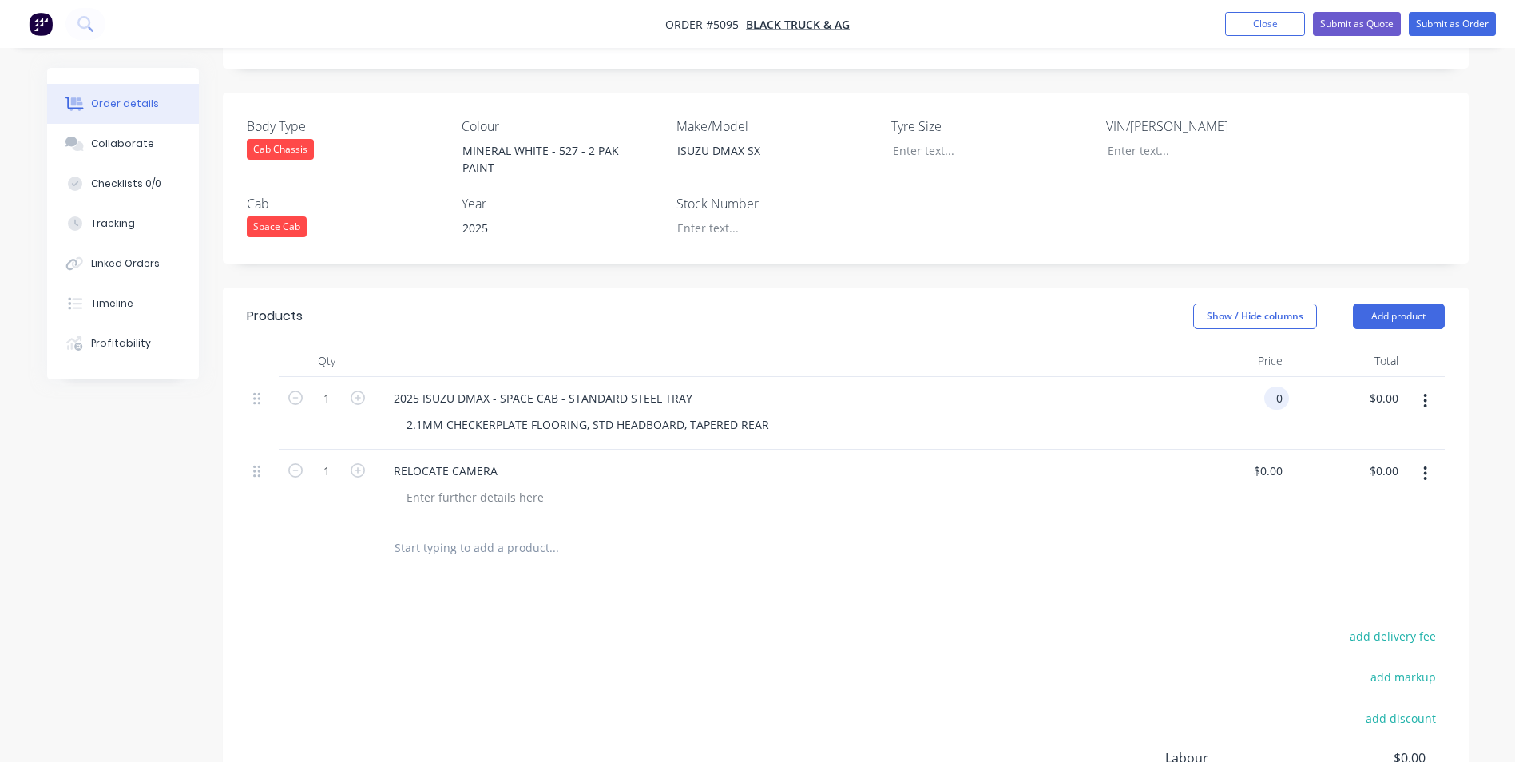
click at [1275, 387] on input "0" at bounding box center [1280, 398] width 18 height 23
type input "$4,863.64"
click at [1279, 459] on input "0" at bounding box center [1280, 470] width 18 height 23
type input "$45.45"
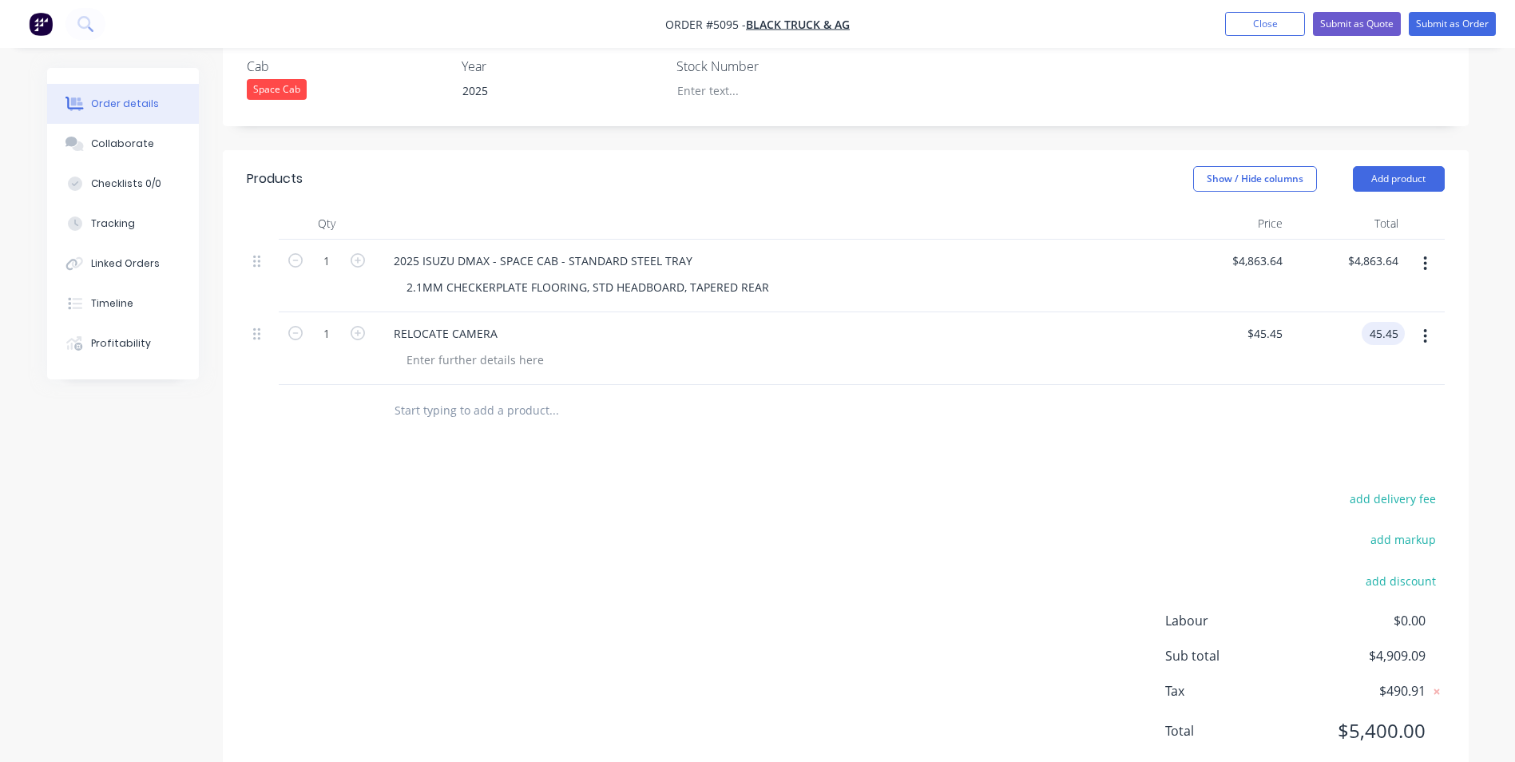
scroll to position [539, 0]
type input "$45.45"
click at [1407, 568] on button "add discount" at bounding box center [1401, 579] width 87 height 22
click at [1260, 572] on input at bounding box center [1252, 584] width 151 height 24
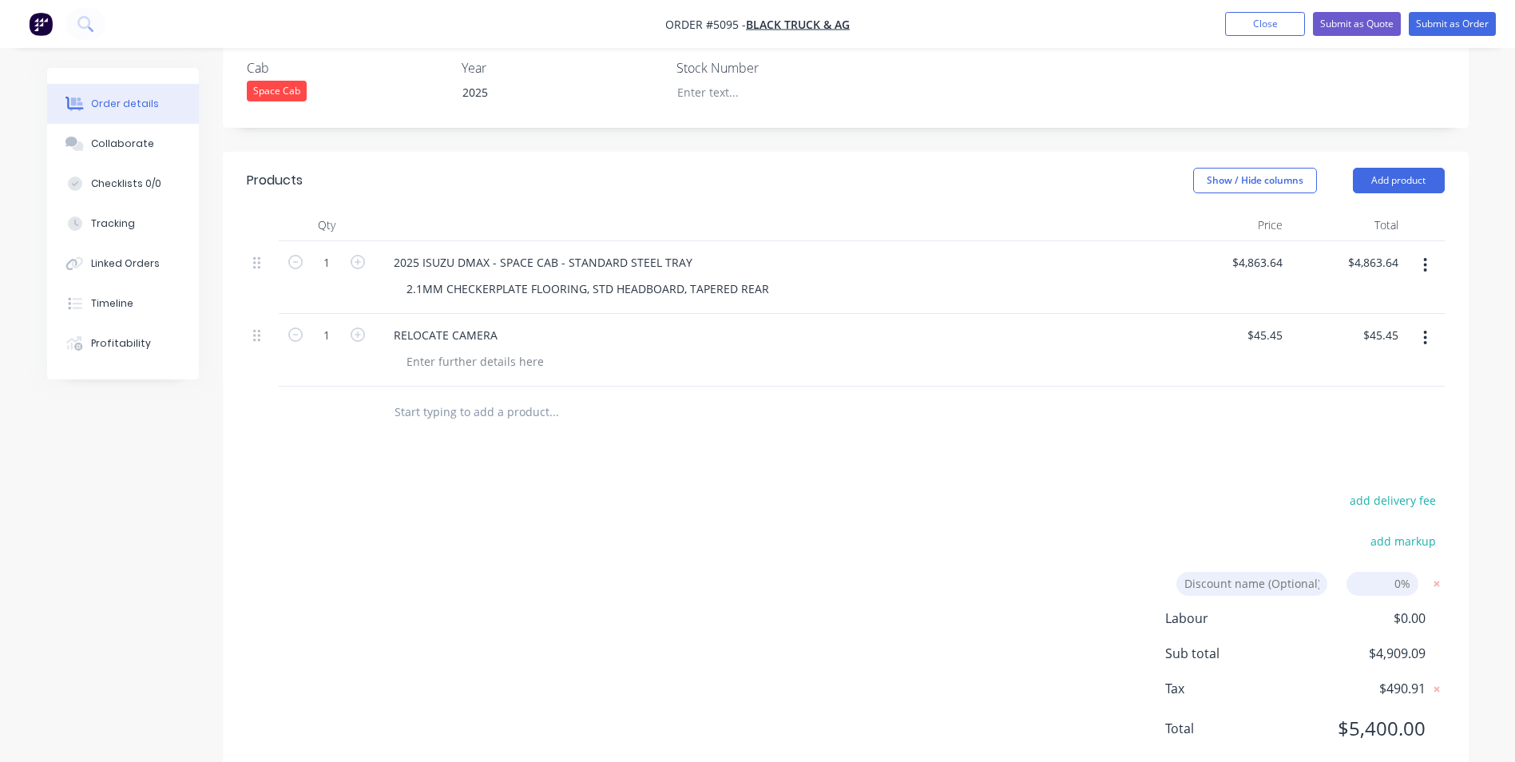
type input "DEALER DISCOUNT"
type input "10.00%"
click at [1050, 611] on div "add delivery fee add markup DEALER DISCOUNT DEALER DISCOUNT Discount name (Opti…" at bounding box center [846, 624] width 1198 height 269
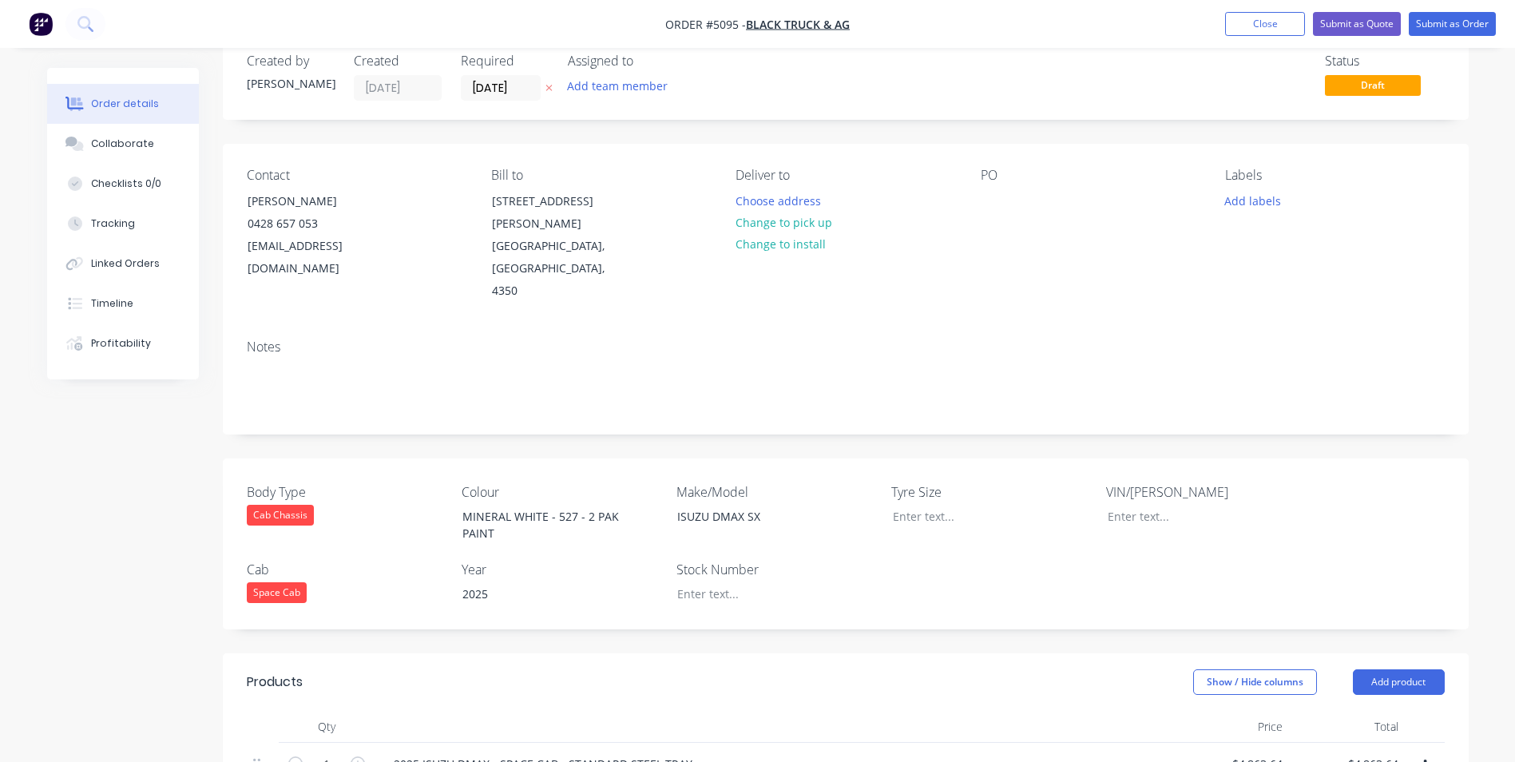
scroll to position [0, 0]
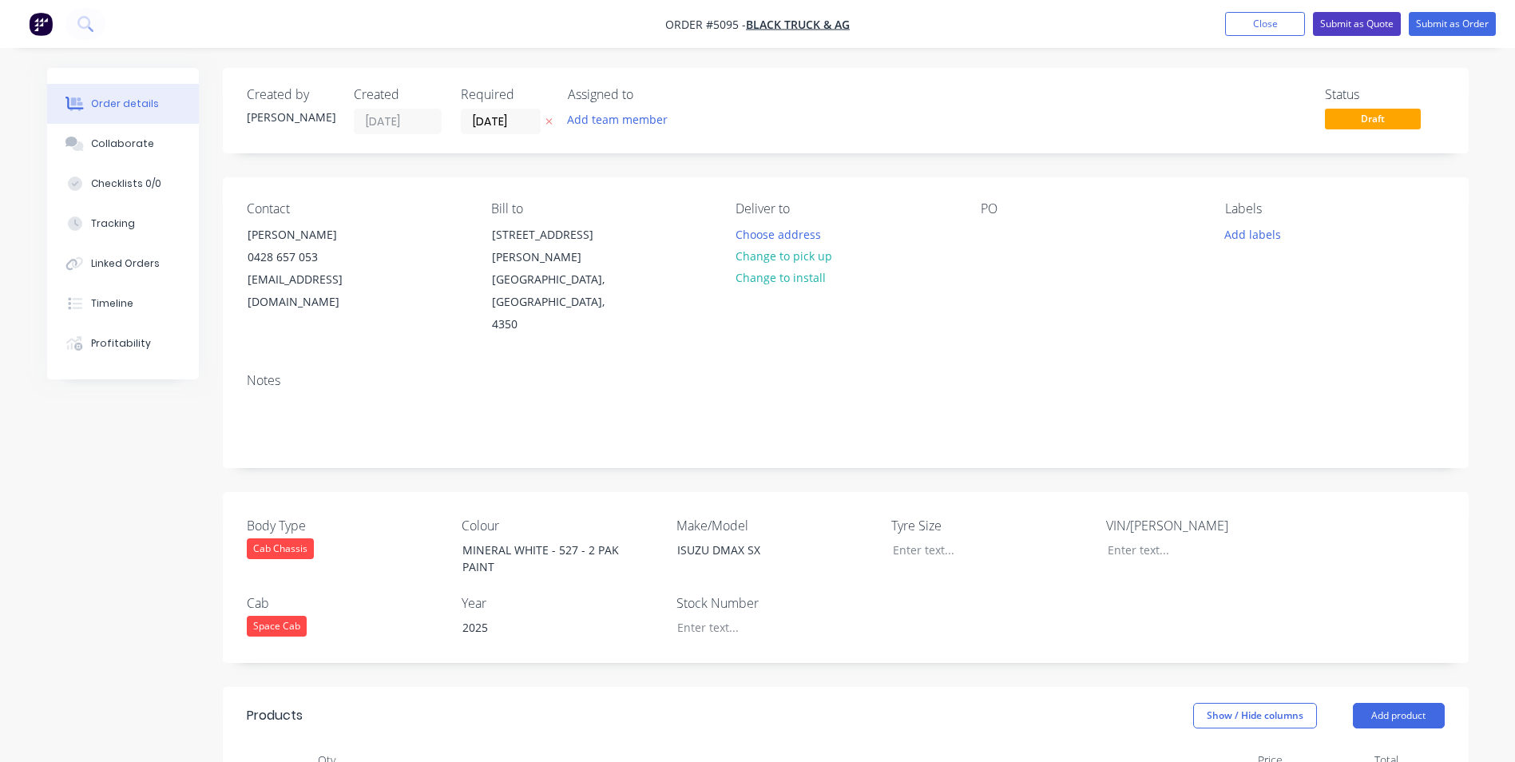
click at [1354, 24] on button "Submit as Quote" at bounding box center [1357, 24] width 88 height 24
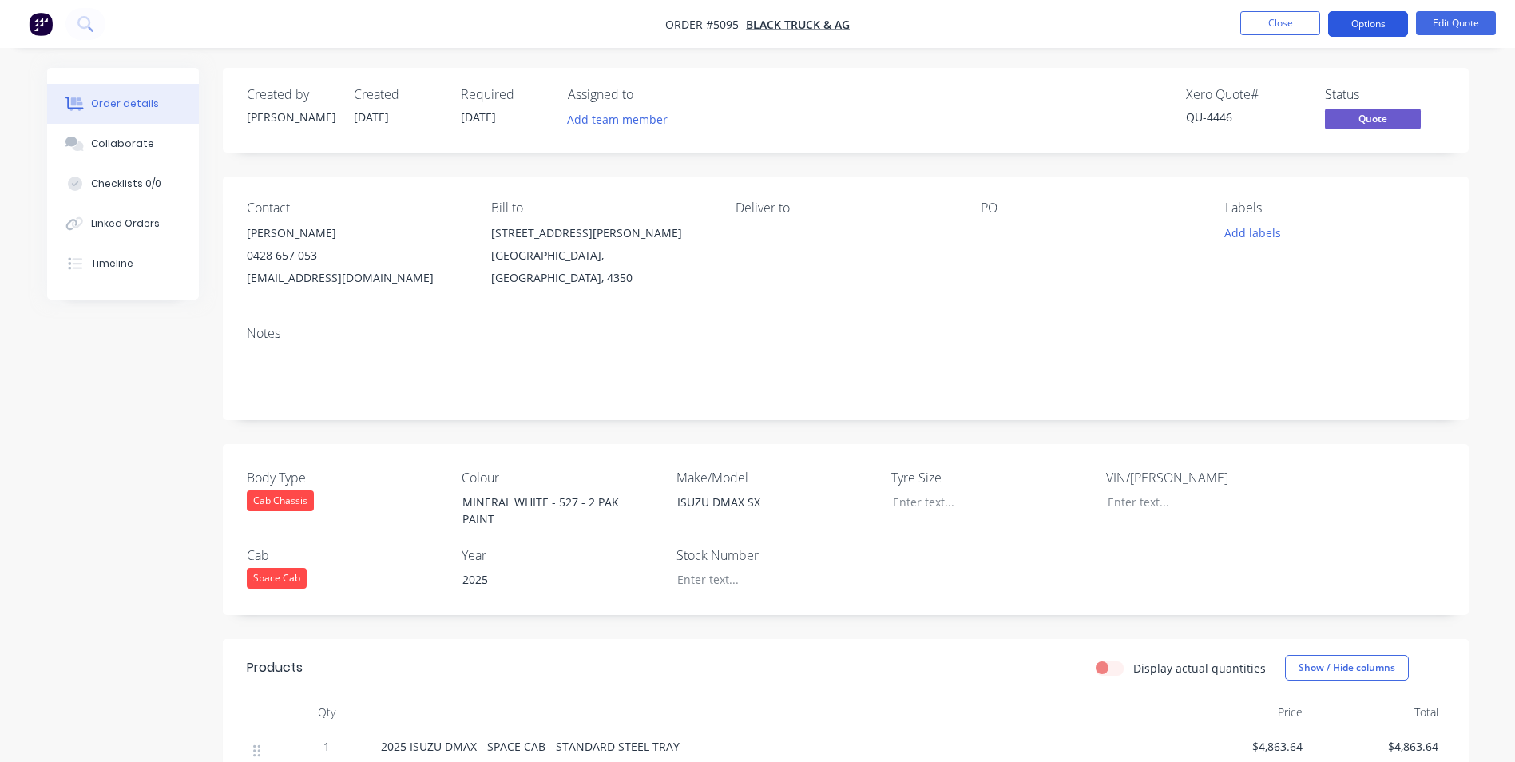
click at [1367, 23] on button "Options" at bounding box center [1368, 24] width 80 height 26
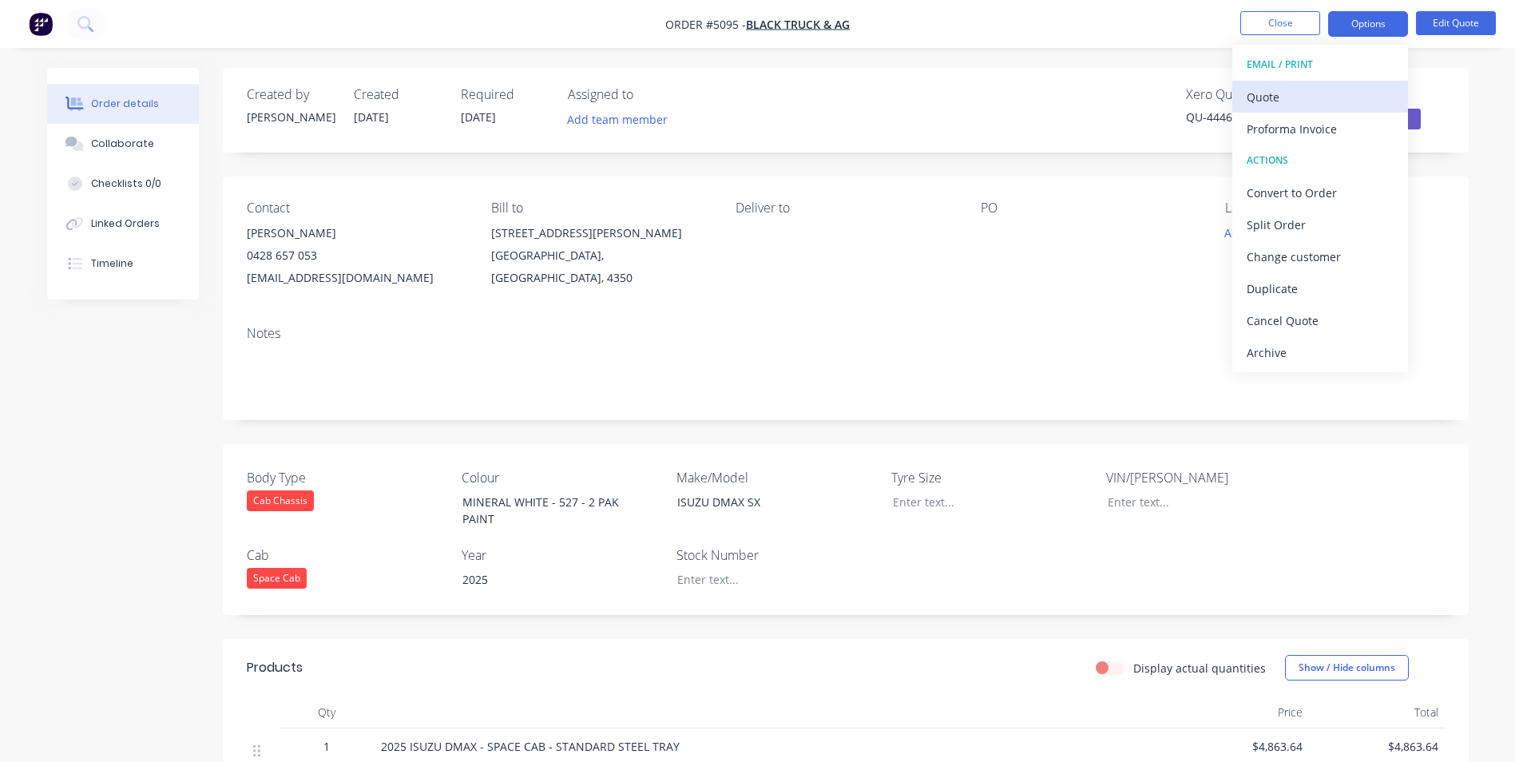
click at [1288, 101] on div "Quote" at bounding box center [1320, 96] width 147 height 23
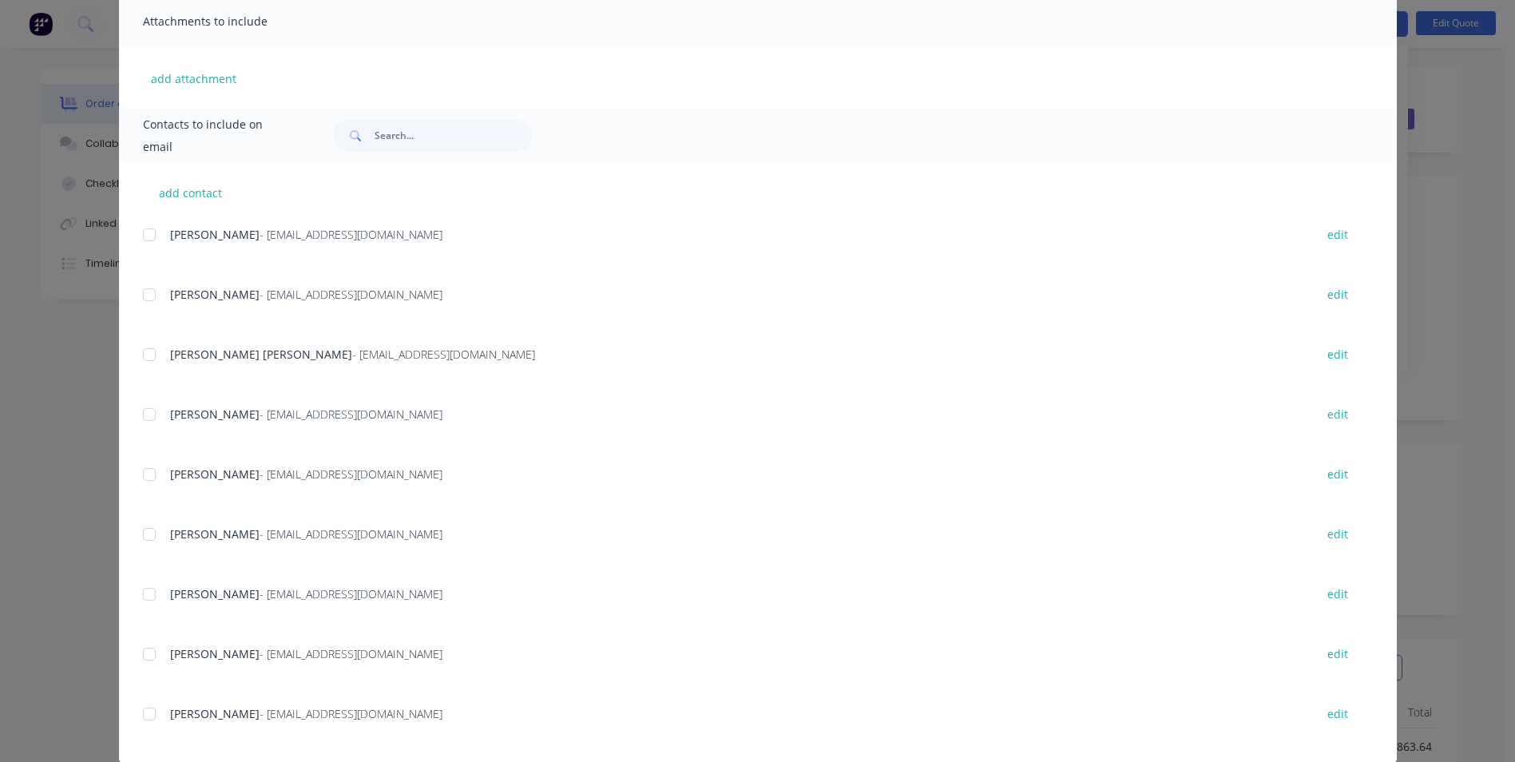
scroll to position [384, 0]
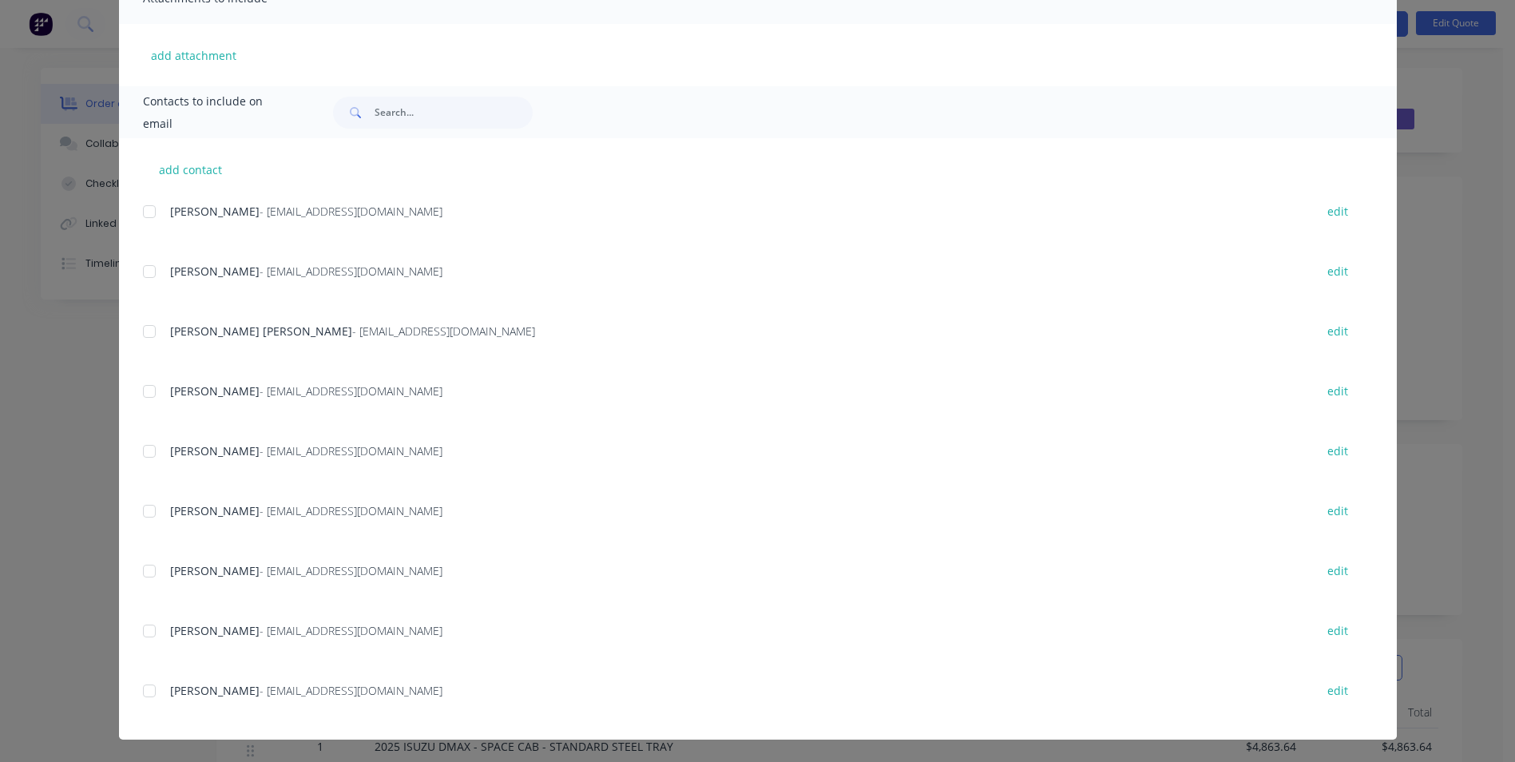
click at [145, 696] on div at bounding box center [149, 691] width 32 height 32
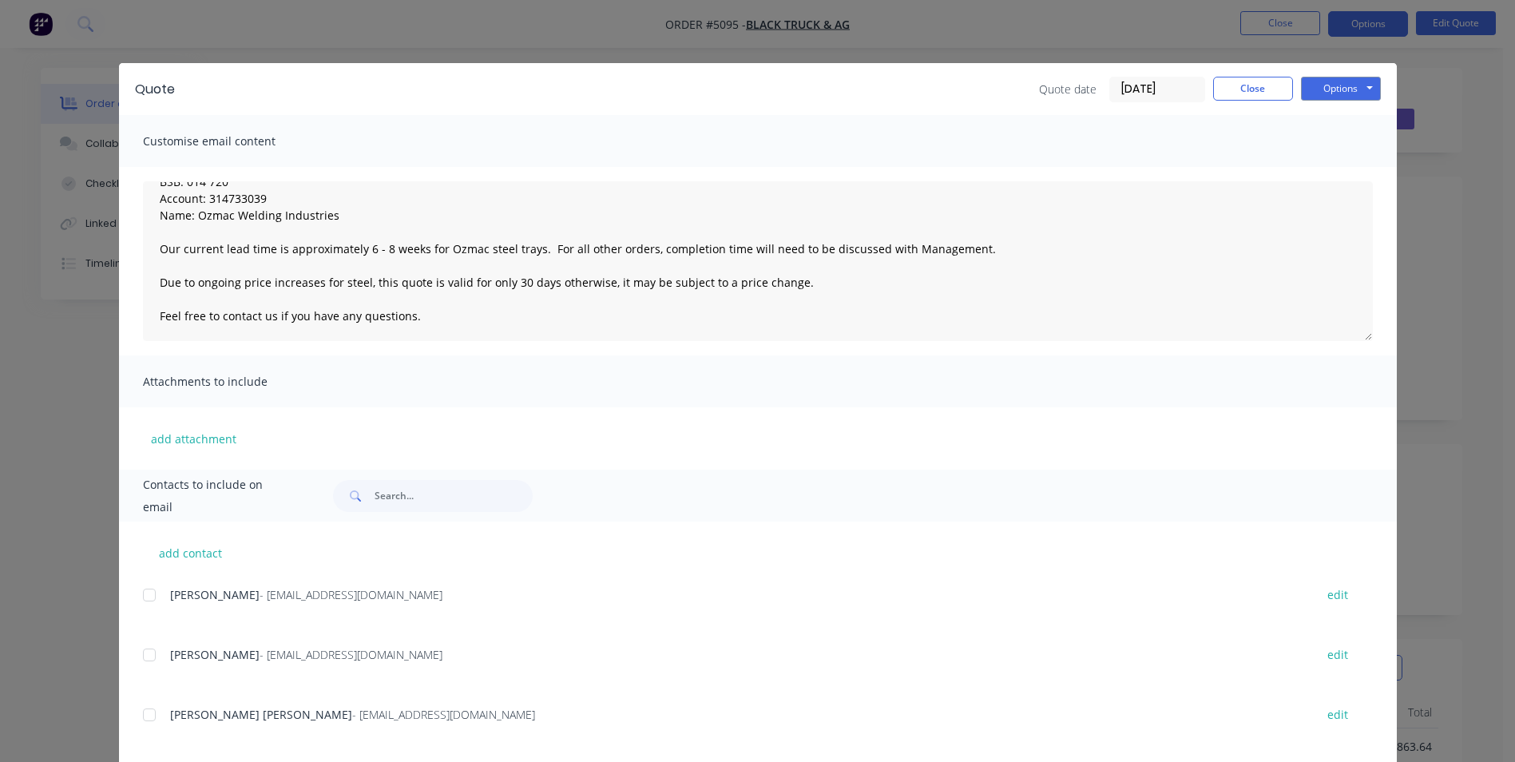
scroll to position [0, 0]
click at [1348, 88] on button "Options" at bounding box center [1341, 89] width 80 height 24
click at [1341, 173] on button "Email" at bounding box center [1352, 170] width 102 height 26
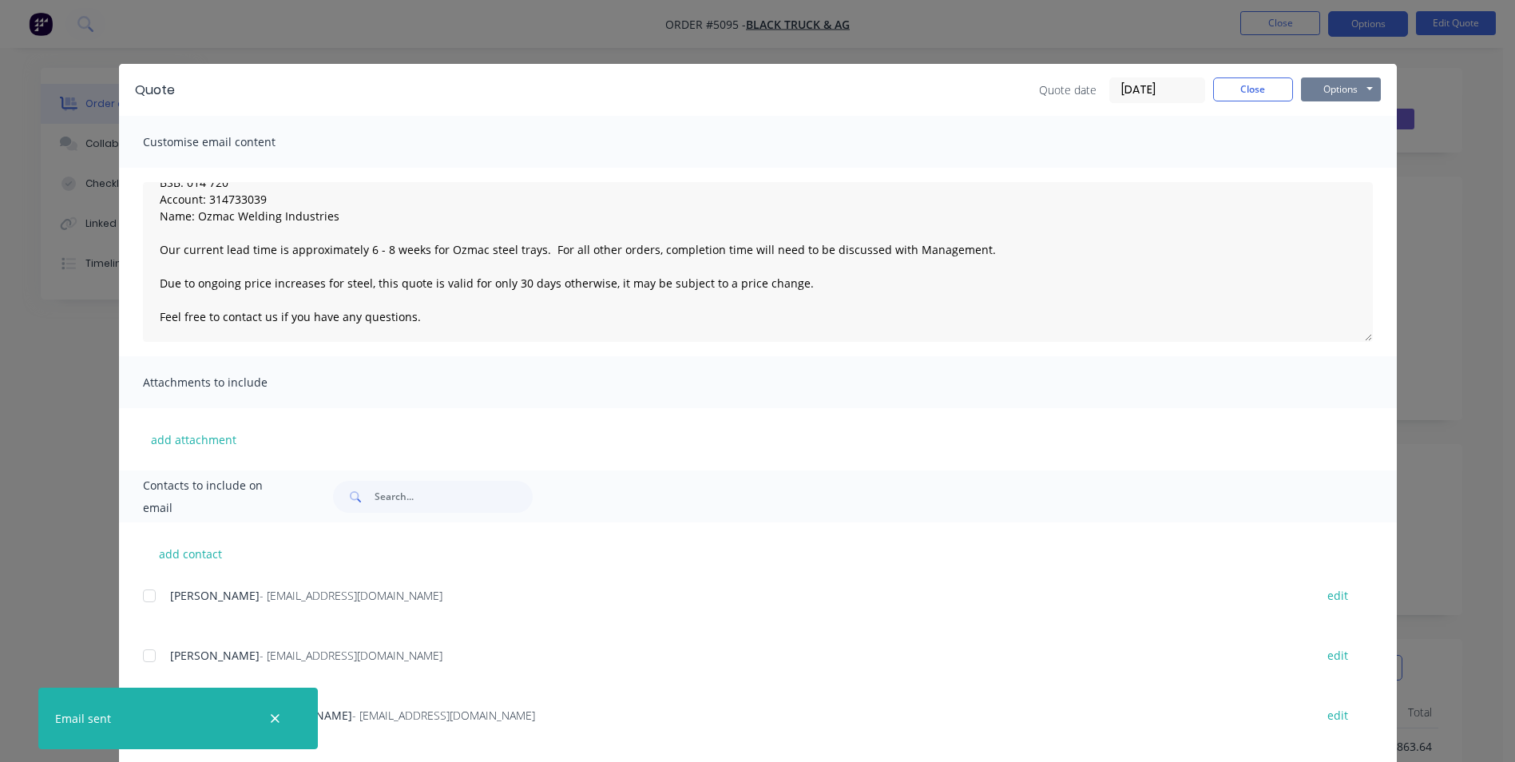
click at [1347, 87] on button "Options" at bounding box center [1341, 89] width 80 height 24
click at [1347, 141] on button "Print" at bounding box center [1352, 144] width 102 height 26
click at [1236, 90] on button "Close" at bounding box center [1253, 89] width 80 height 24
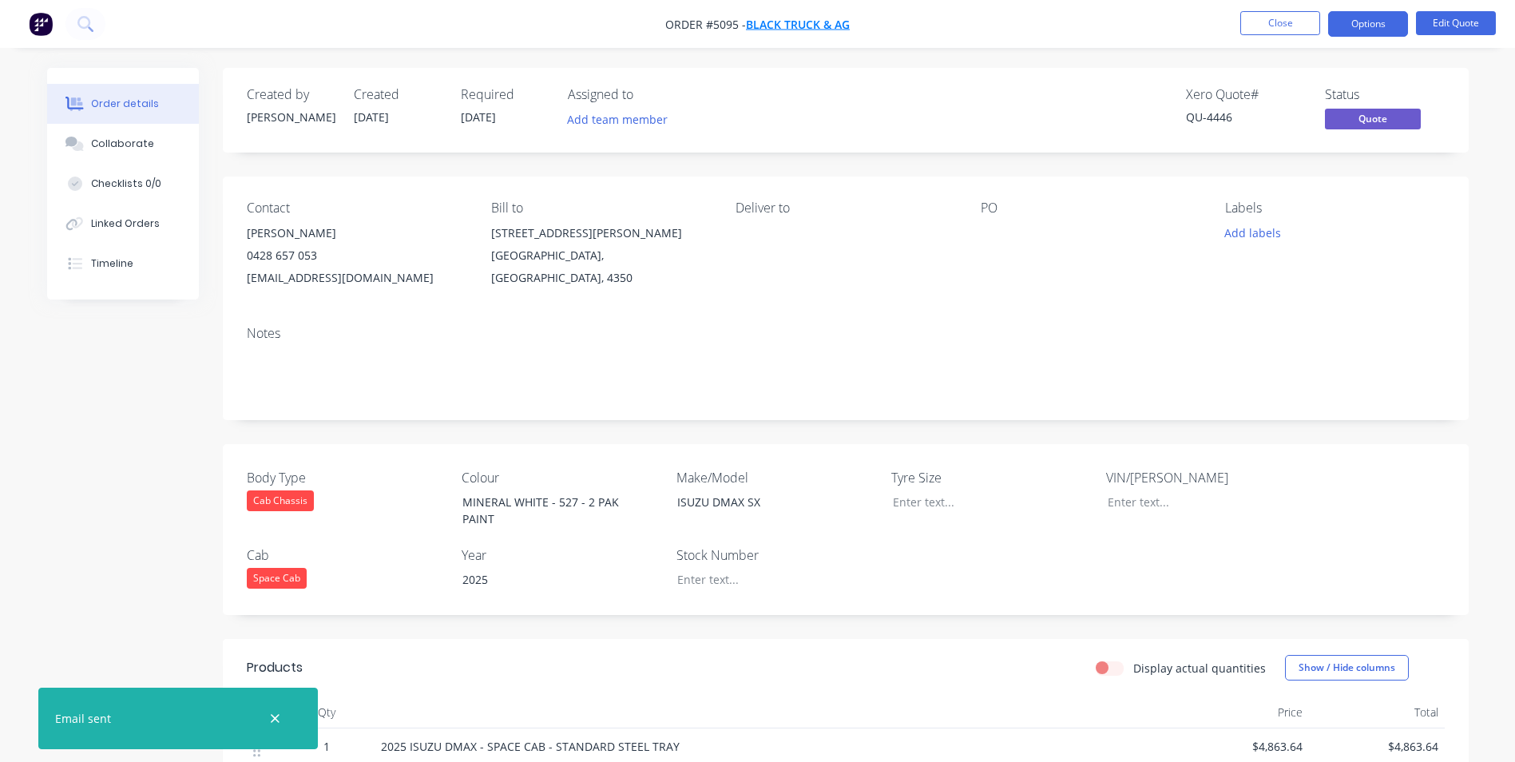
click at [809, 26] on span "BLACK TRUCK & AG" at bounding box center [798, 24] width 104 height 15
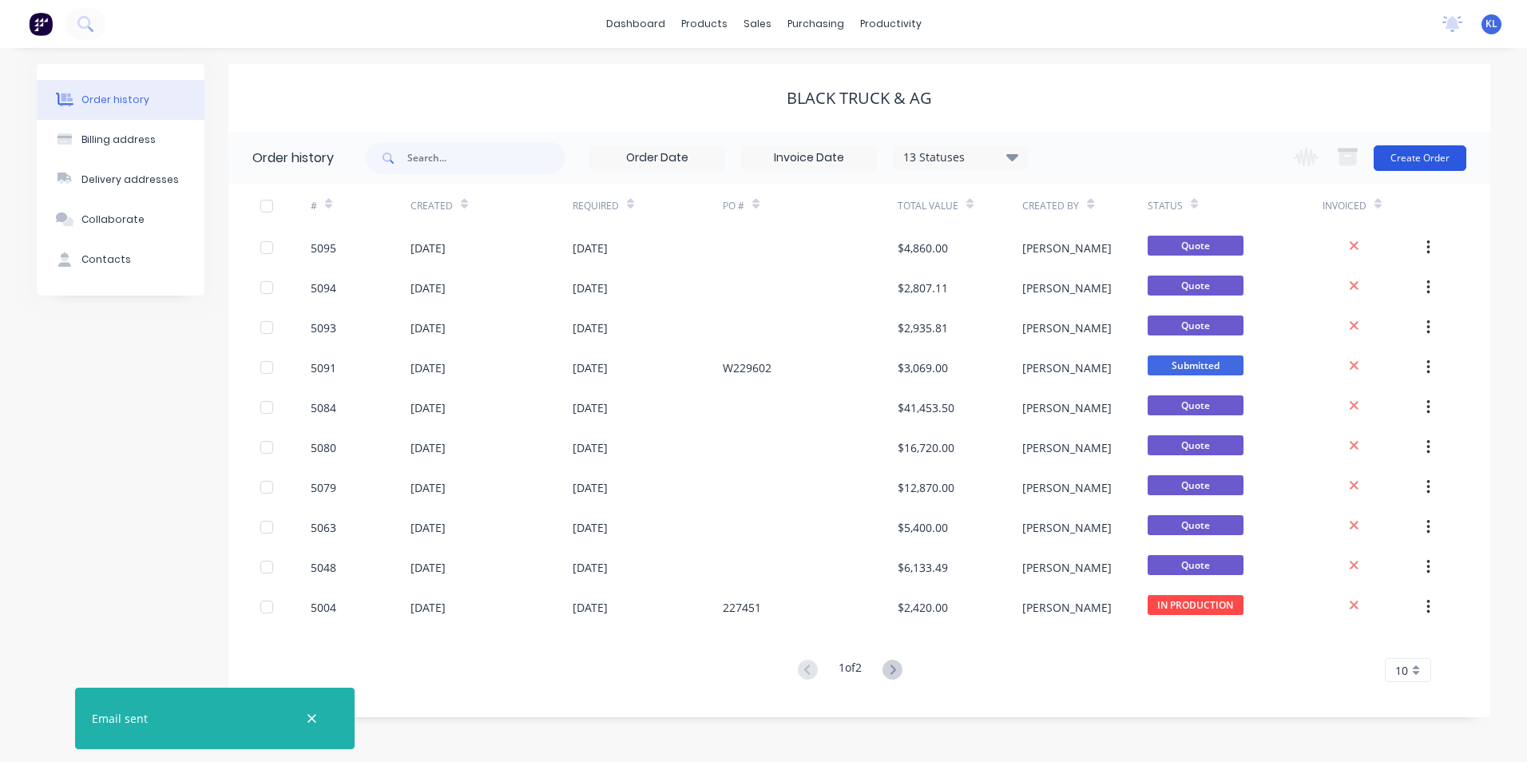
click at [1429, 160] on button "Create Order" at bounding box center [1420, 158] width 93 height 26
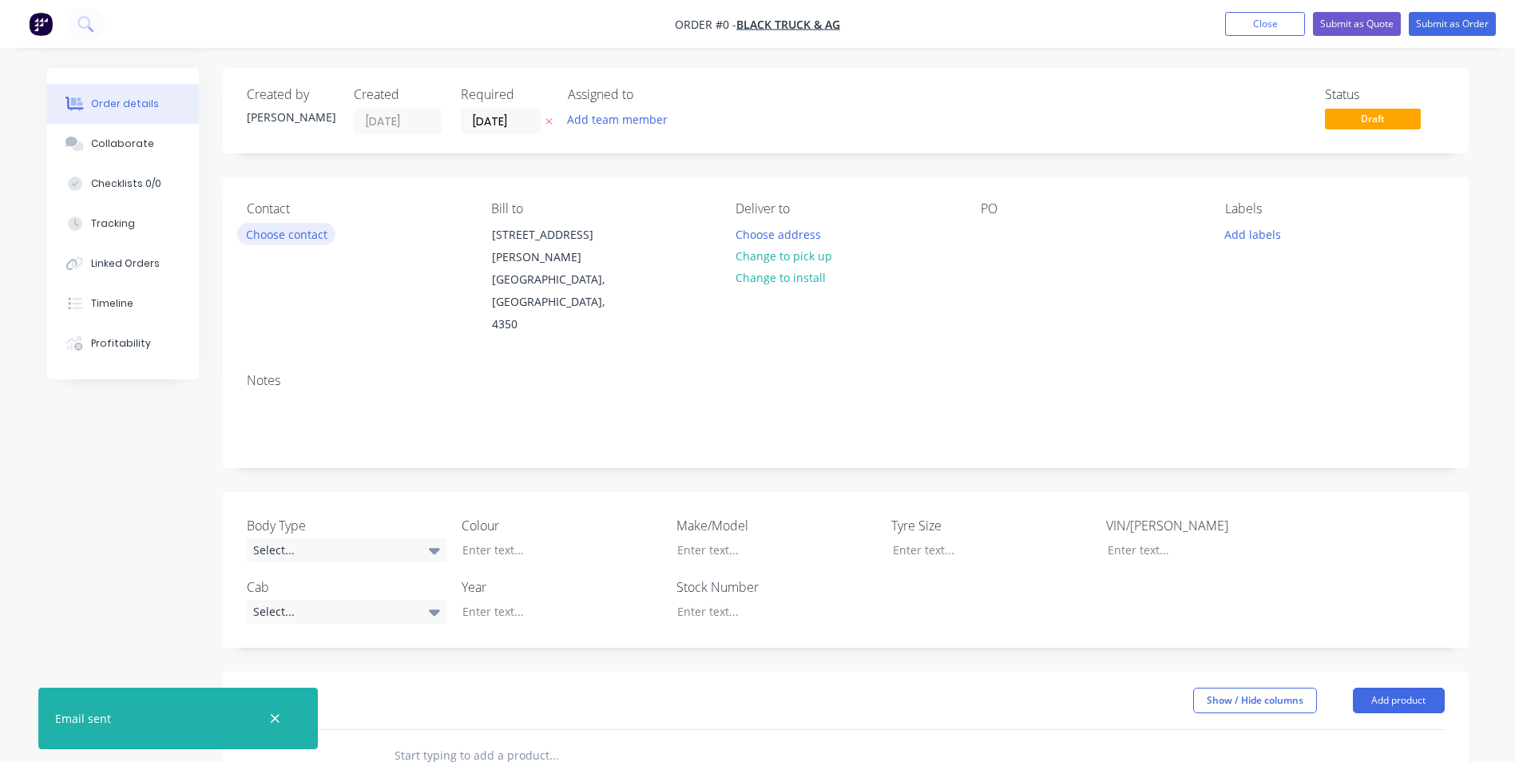
click at [293, 235] on button "Choose contact" at bounding box center [286, 234] width 98 height 22
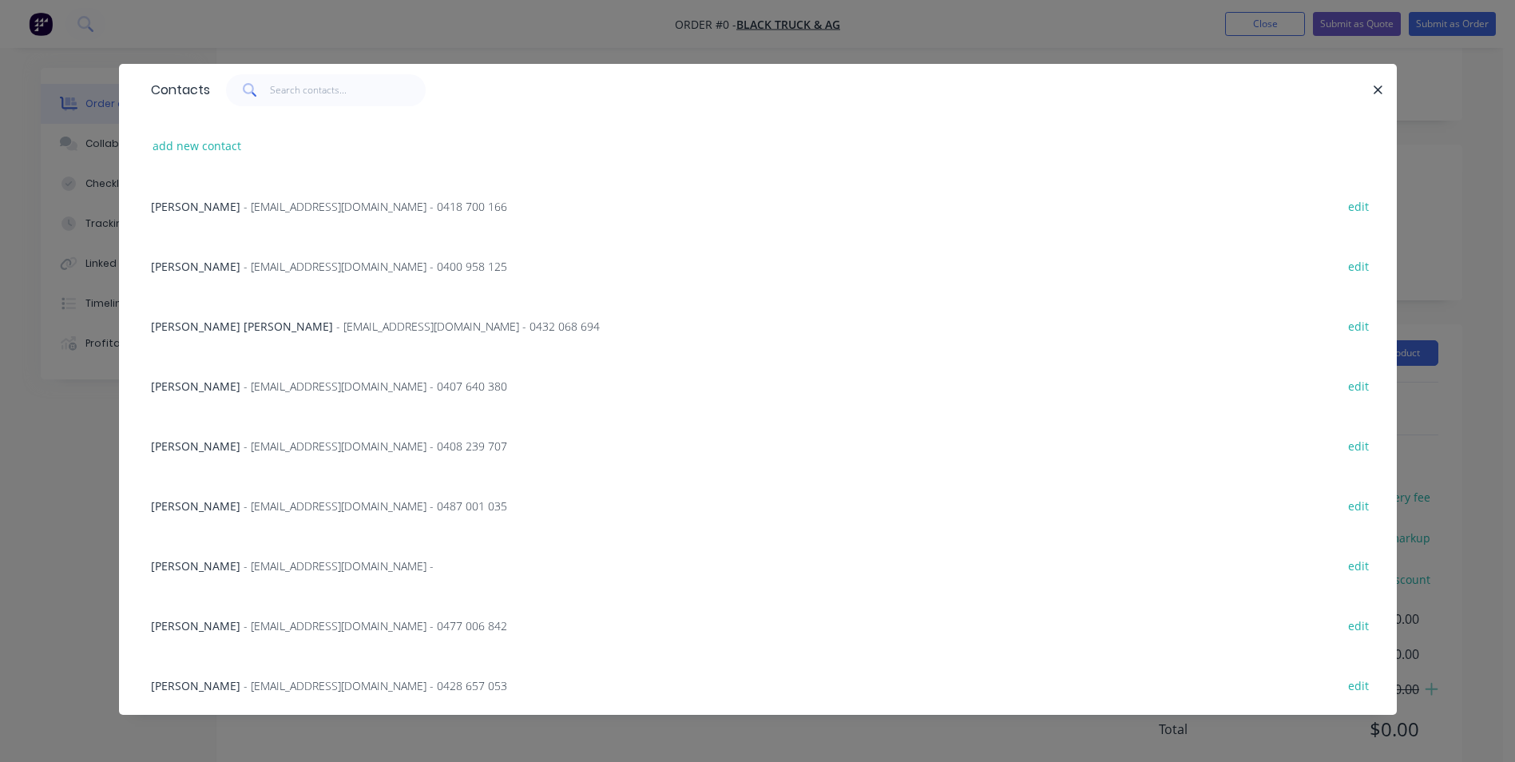
scroll to position [348, 0]
click at [188, 682] on span "[PERSON_NAME]" at bounding box center [195, 685] width 89 height 15
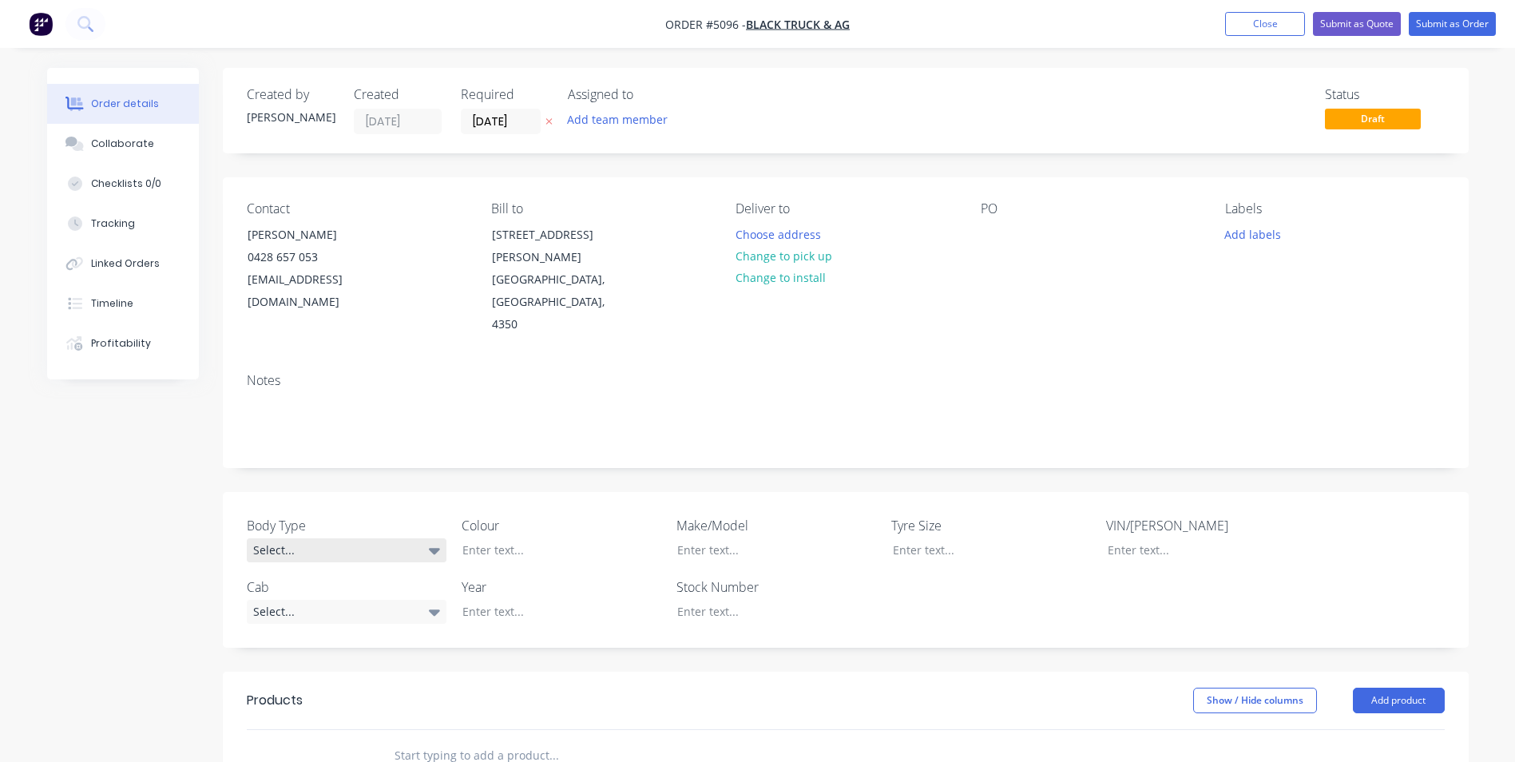
click at [379, 538] on div "Select..." at bounding box center [347, 550] width 200 height 24
click at [304, 573] on div "Cab Chassis" at bounding box center [292, 571] width 67 height 21
click at [542, 538] on div at bounding box center [550, 549] width 200 height 23
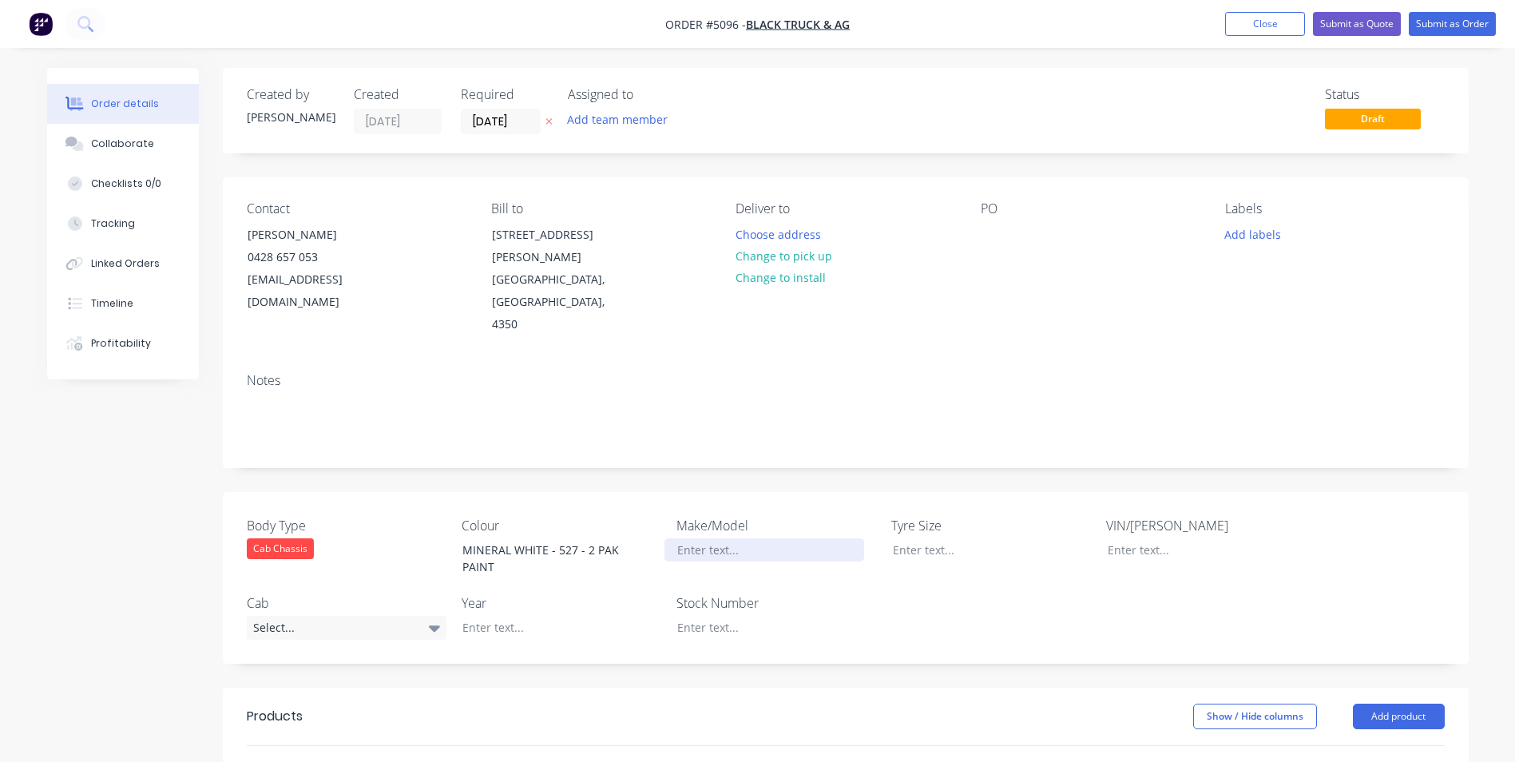
click at [800, 538] on div at bounding box center [765, 549] width 200 height 23
click at [403, 616] on div "Select..." at bounding box center [347, 628] width 200 height 24
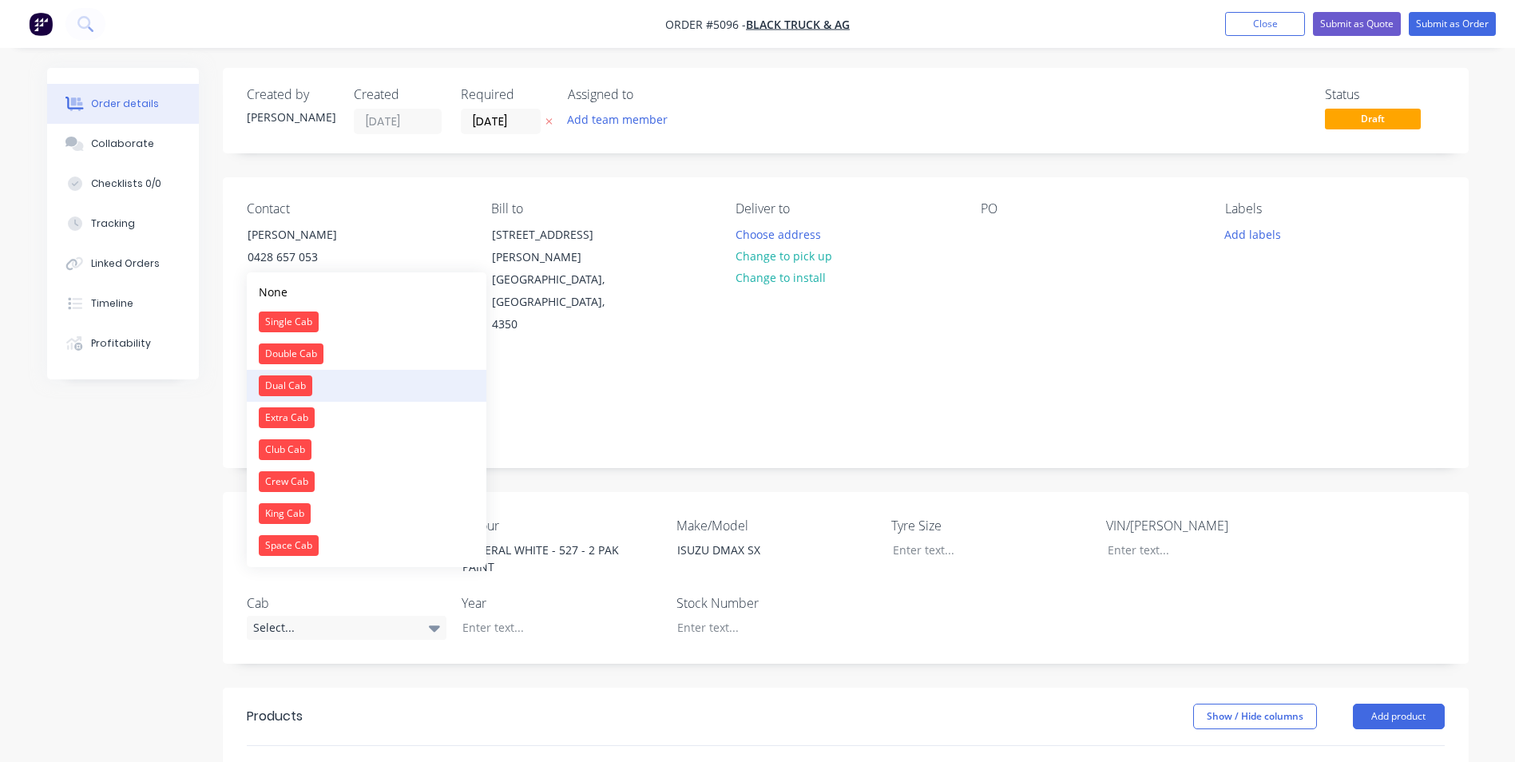
click at [299, 387] on div "Dual Cab" at bounding box center [286, 385] width 54 height 21
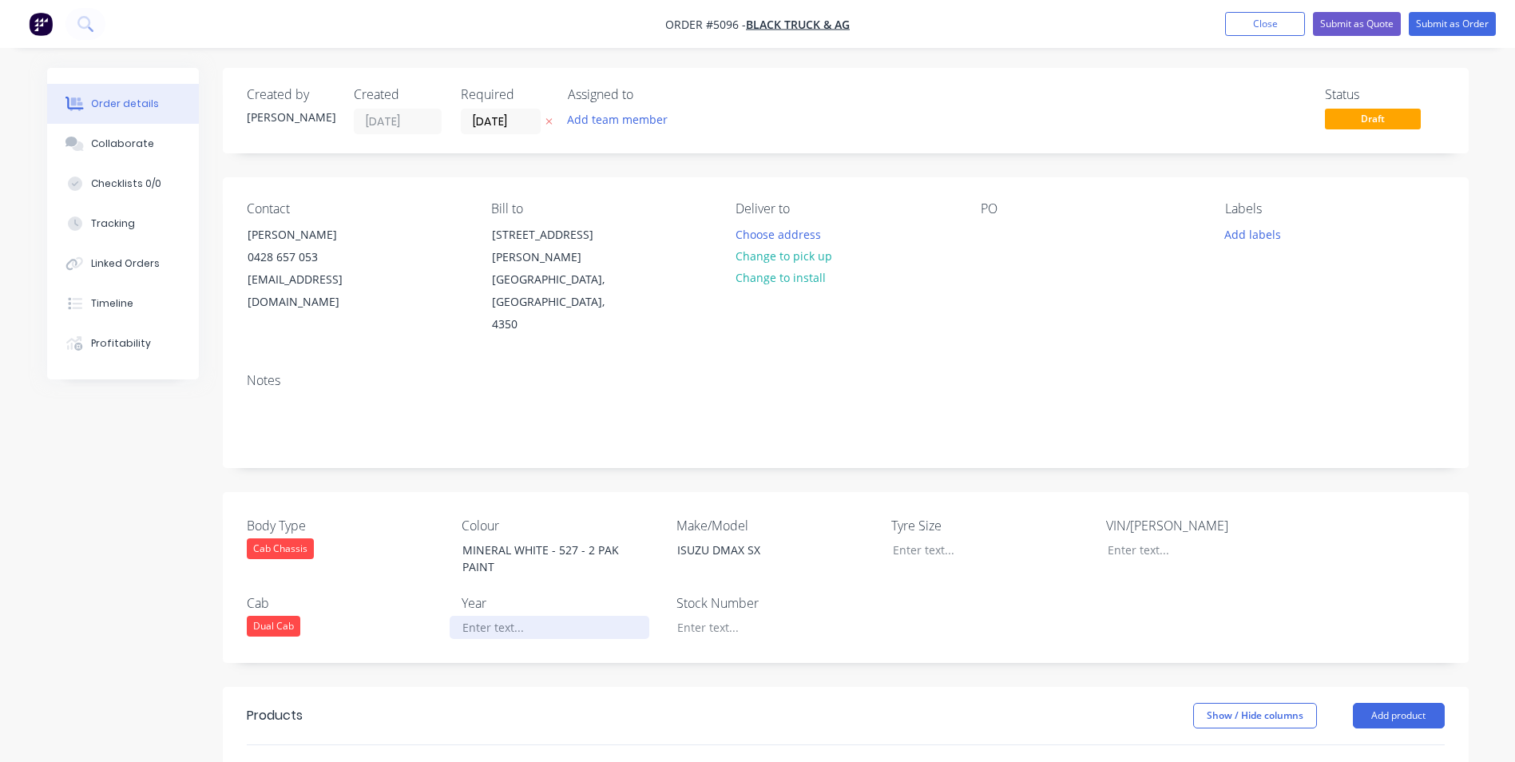
click at [561, 616] on div at bounding box center [550, 627] width 200 height 23
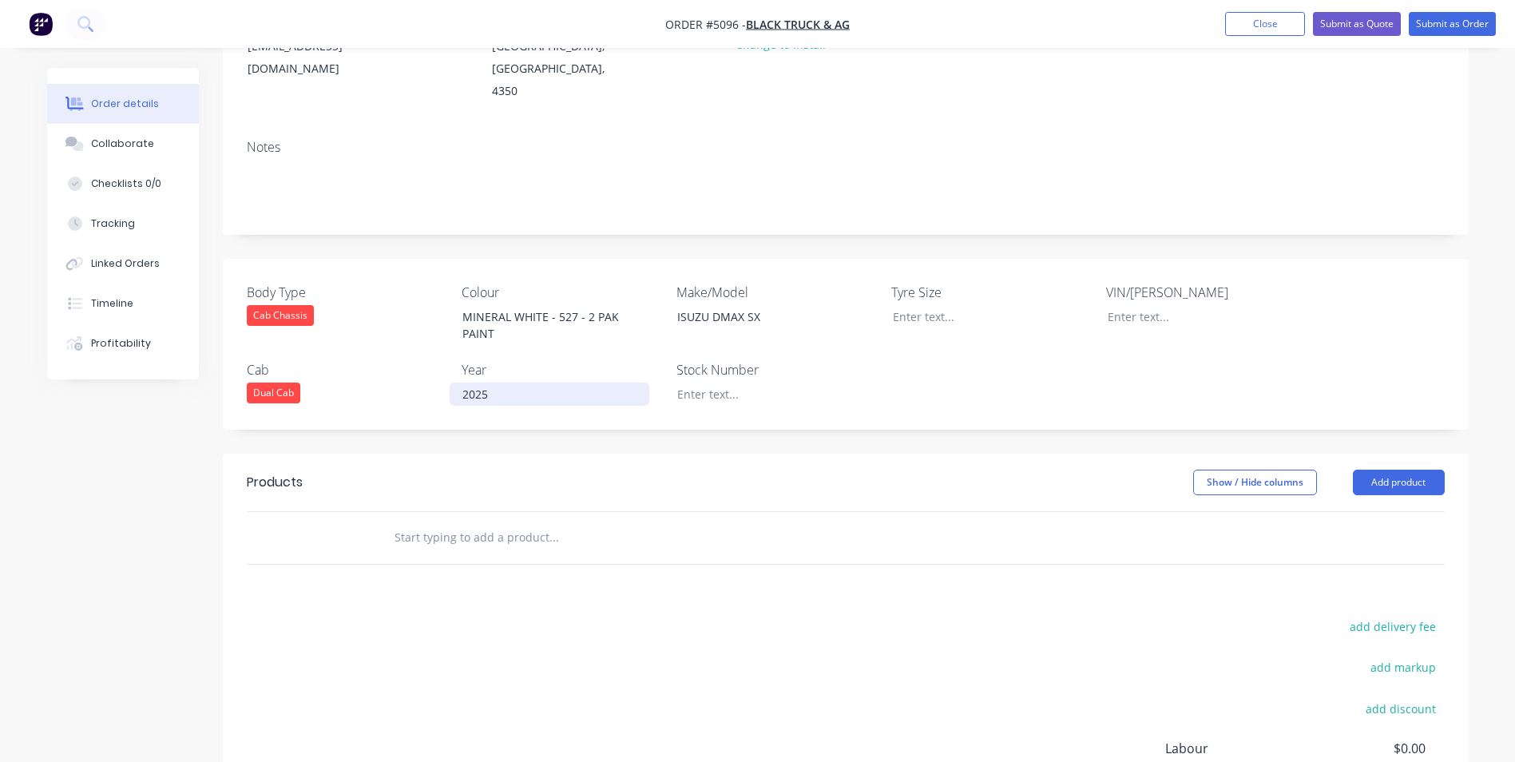
scroll to position [240, 0]
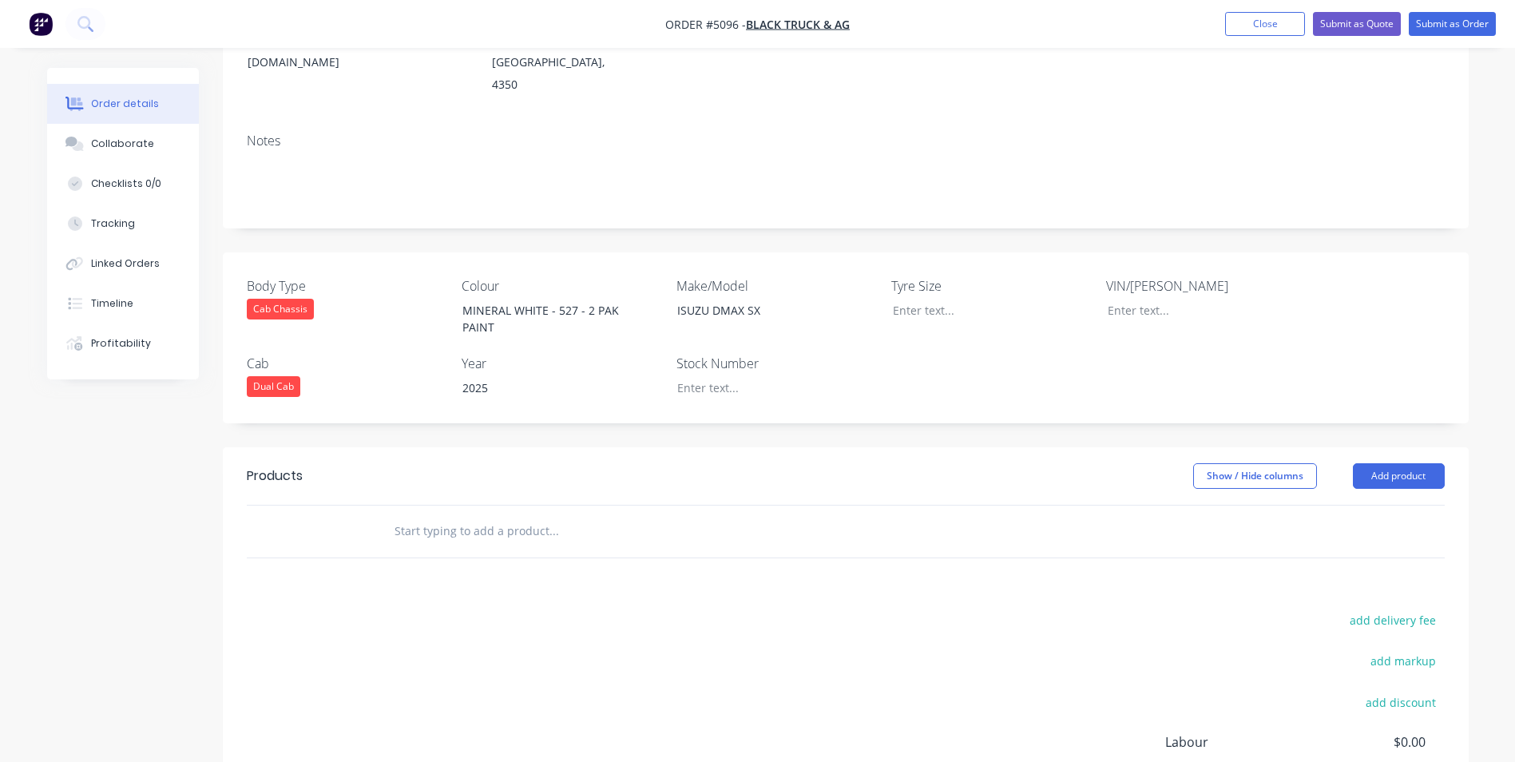
click at [477, 515] on input "text" at bounding box center [553, 531] width 319 height 32
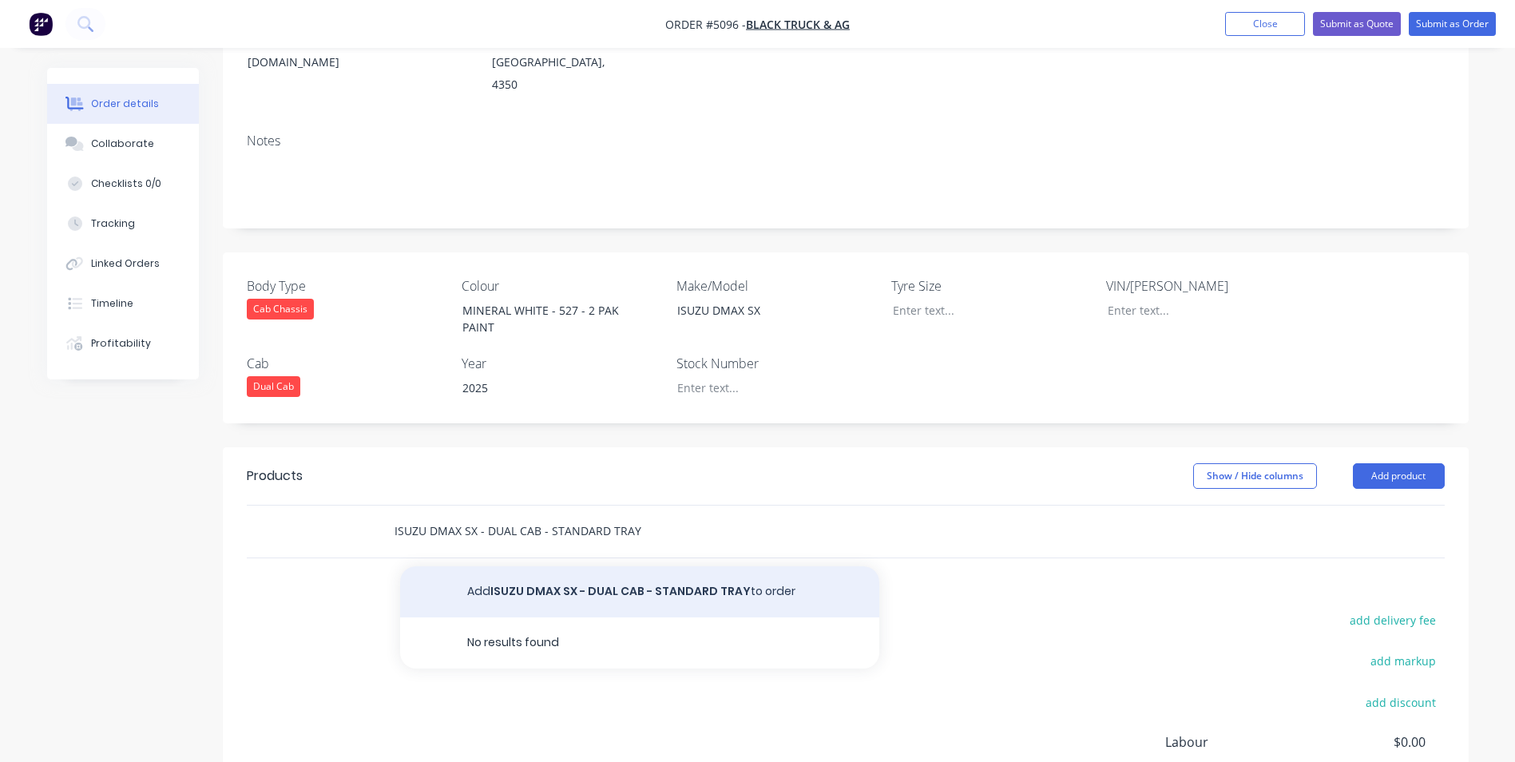
type input "ISUZU DMAX SX - DUAL CAB - STANDARD TRAY"
click at [569, 566] on button "Add ISUZU DMAX SX - DUAL CAB - STANDARD TRAY to order" at bounding box center [639, 591] width 479 height 51
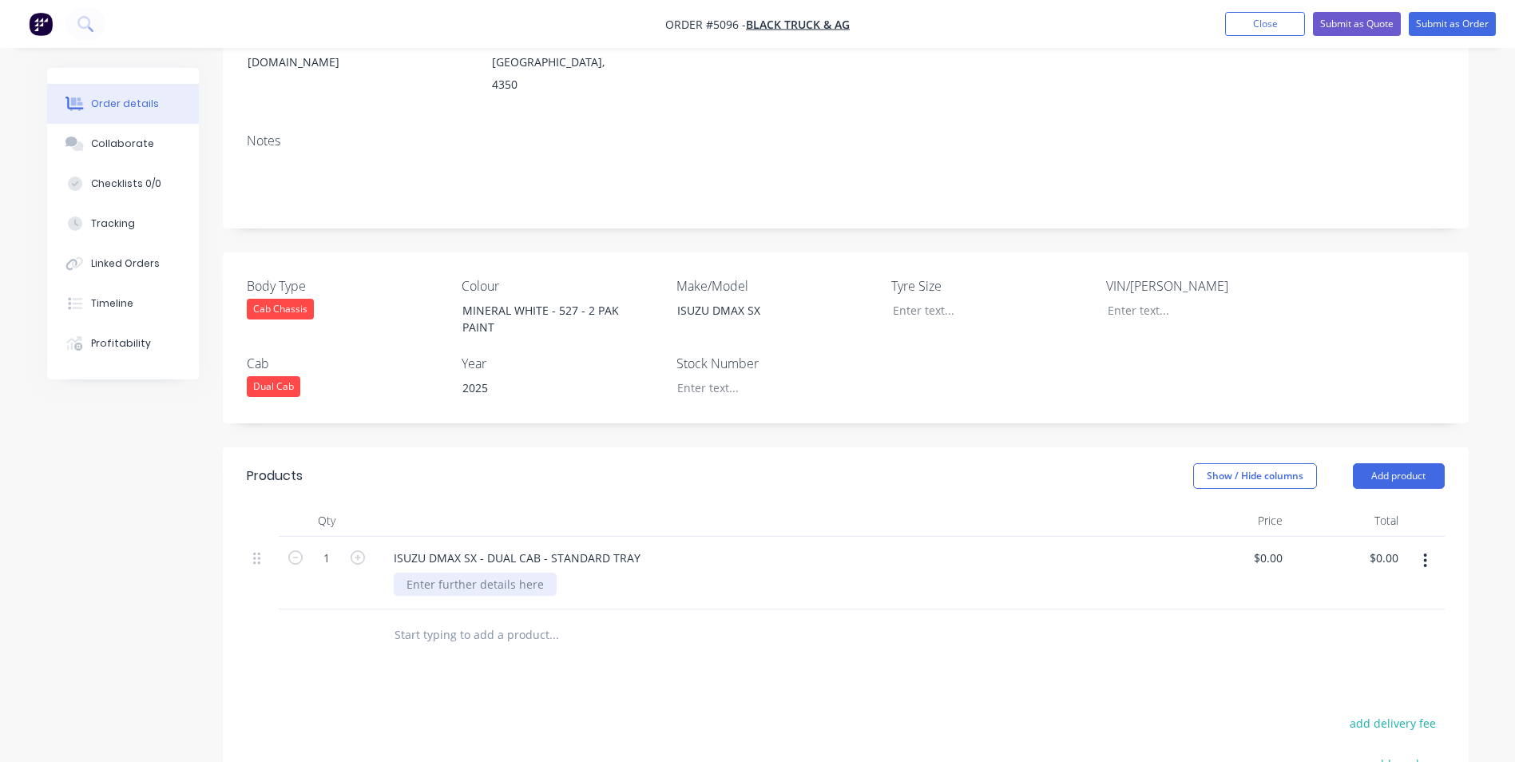
click at [501, 573] on div at bounding box center [475, 584] width 163 height 23
click at [508, 619] on input "text" at bounding box center [553, 635] width 319 height 32
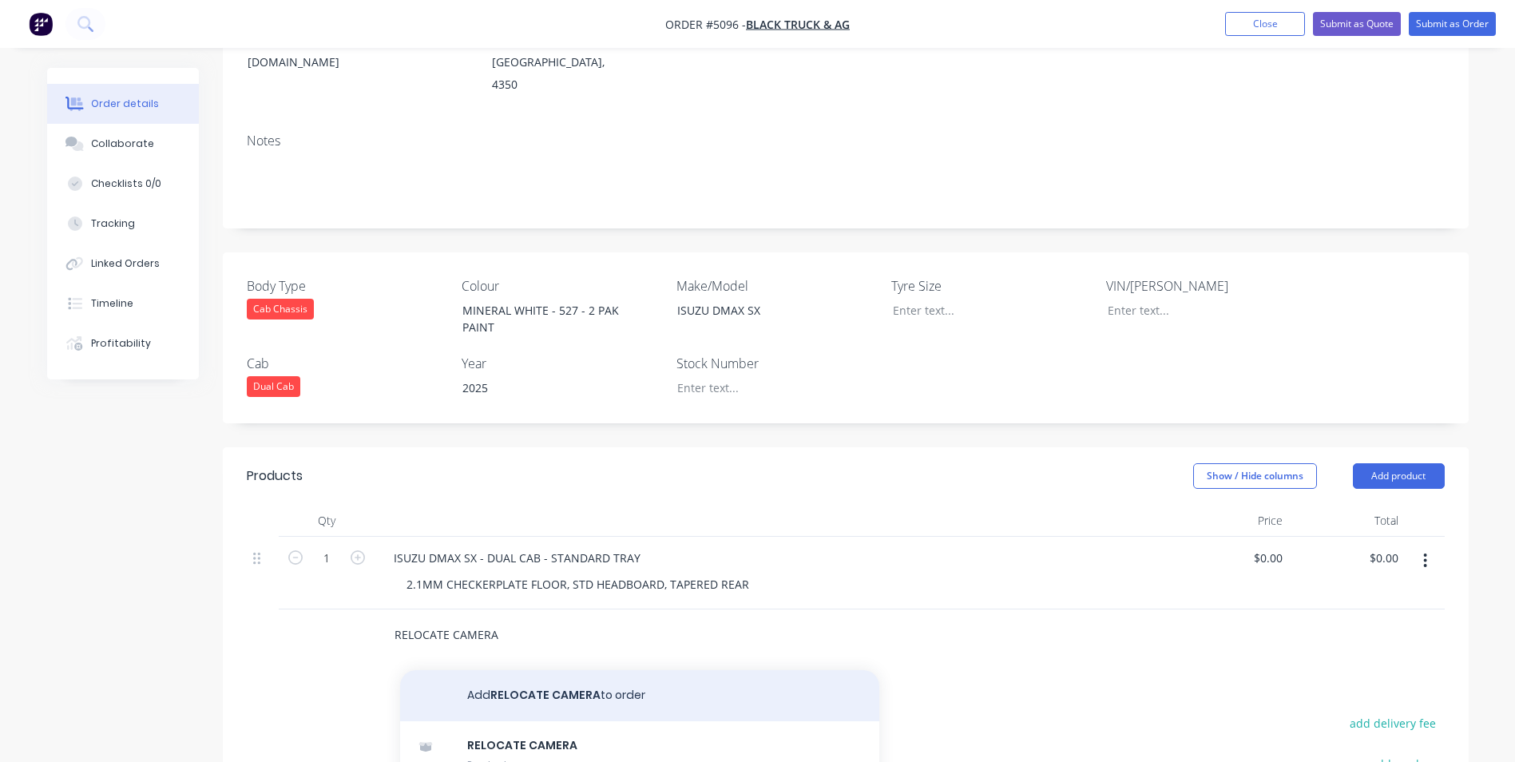
type input "RELOCATE CAMERA"
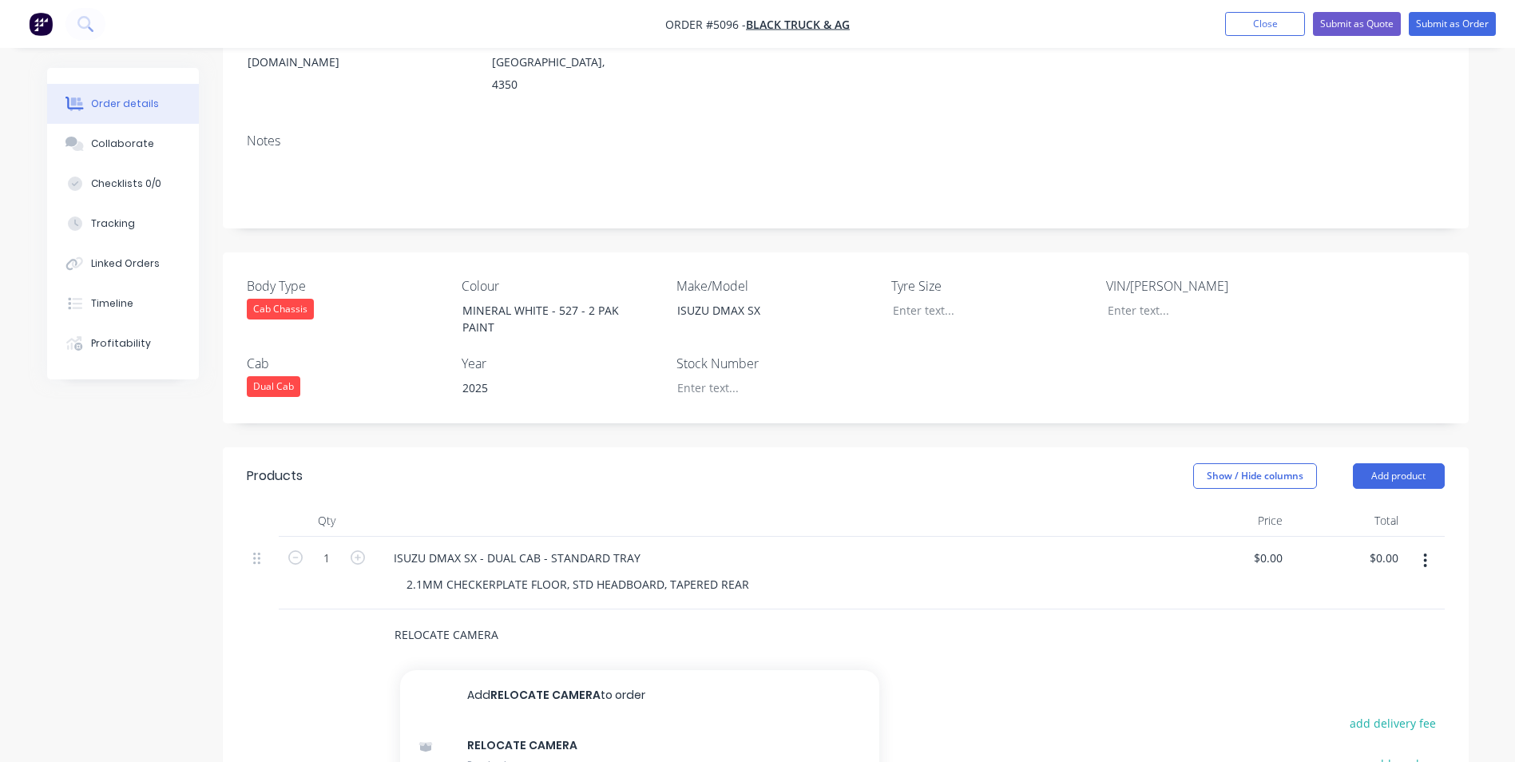
click at [556, 670] on button "Add RELOCATE CAMERA to order" at bounding box center [639, 695] width 479 height 51
click at [1280, 546] on input "0" at bounding box center [1270, 557] width 37 height 23
type input "$4,772.73"
click at [1267, 619] on div "0 $0.00" at bounding box center [1267, 630] width 43 height 23
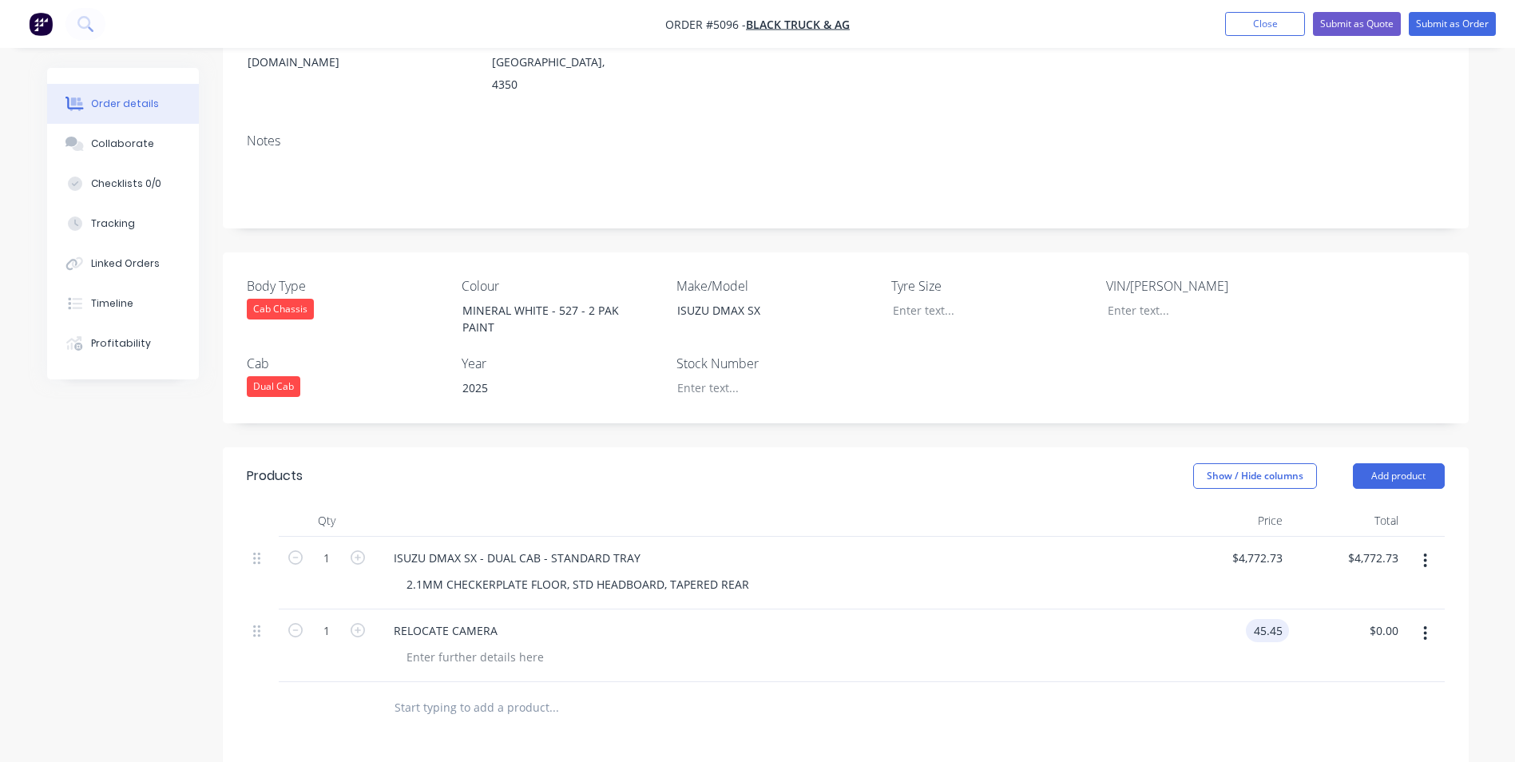
type input "$45.45"
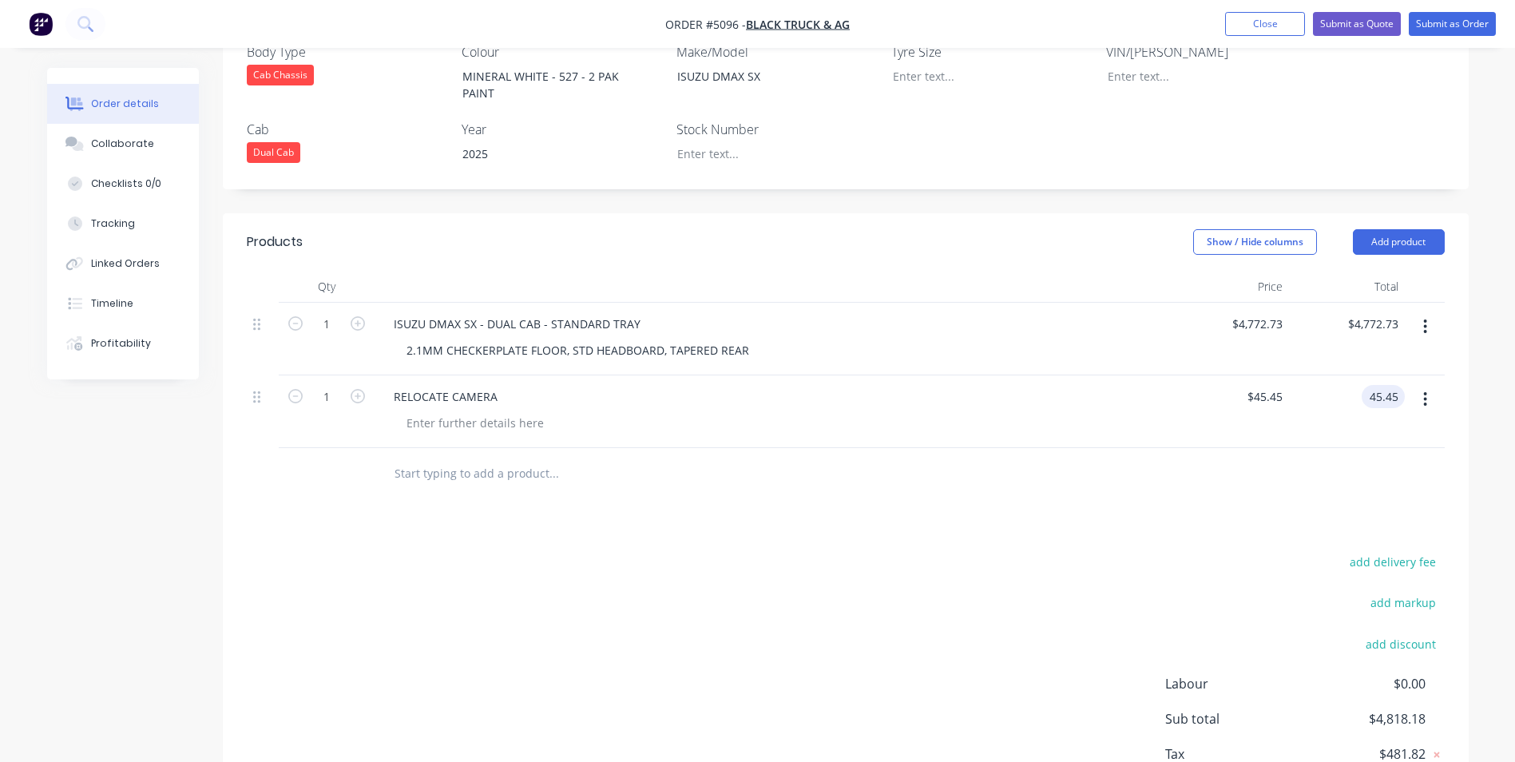
scroll to position [539, 0]
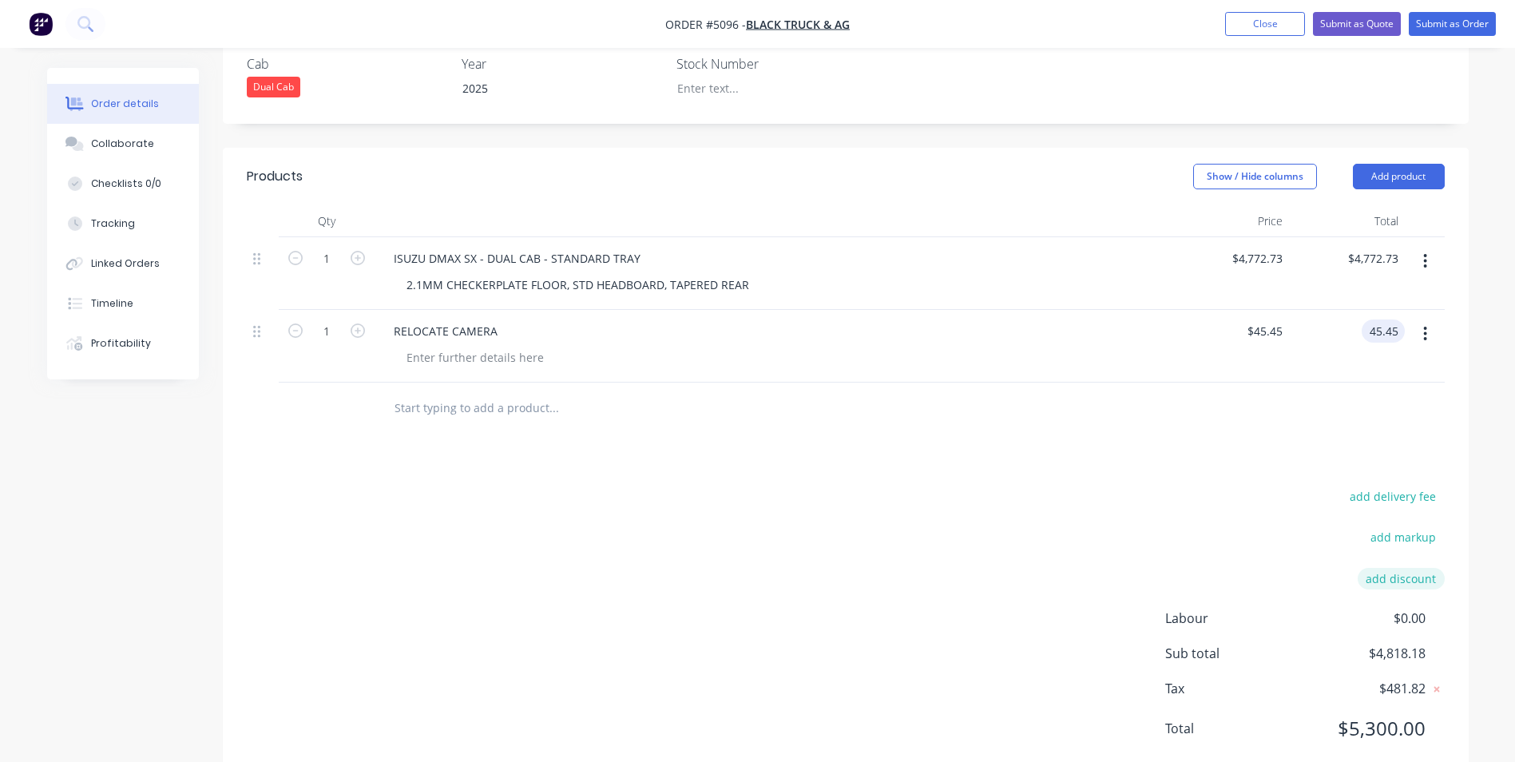
type input "$45.45"
click at [1391, 568] on button "add discount" at bounding box center [1401, 579] width 87 height 22
click at [1262, 572] on input at bounding box center [1252, 584] width 151 height 24
type input "DEALER DISCOUNT"
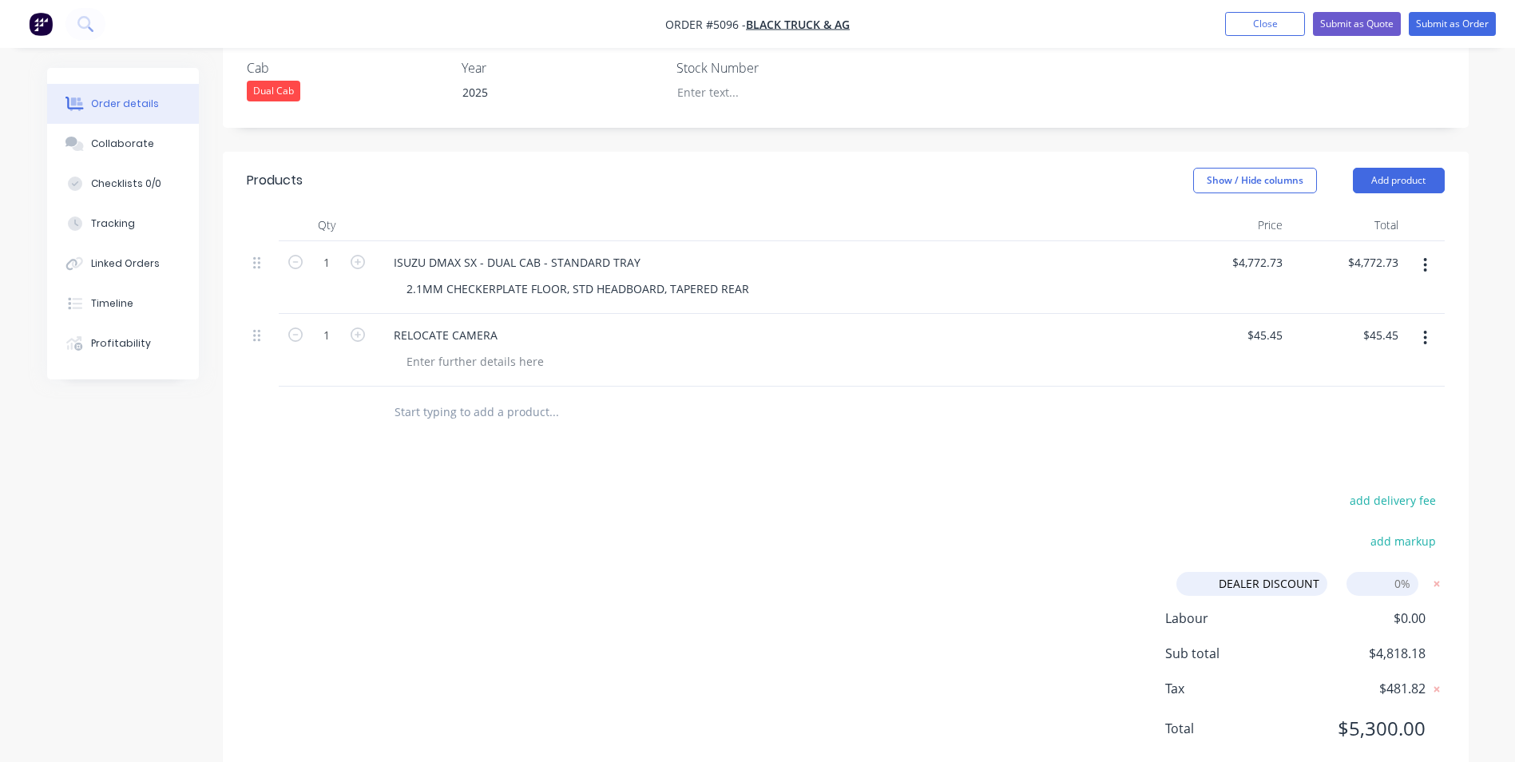
type input "10.00%"
click at [1384, 710] on div "Labour $0.00 Sub total $4,818.18 Tax $481.82 Total $5,300.00" at bounding box center [1305, 684] width 280 height 150
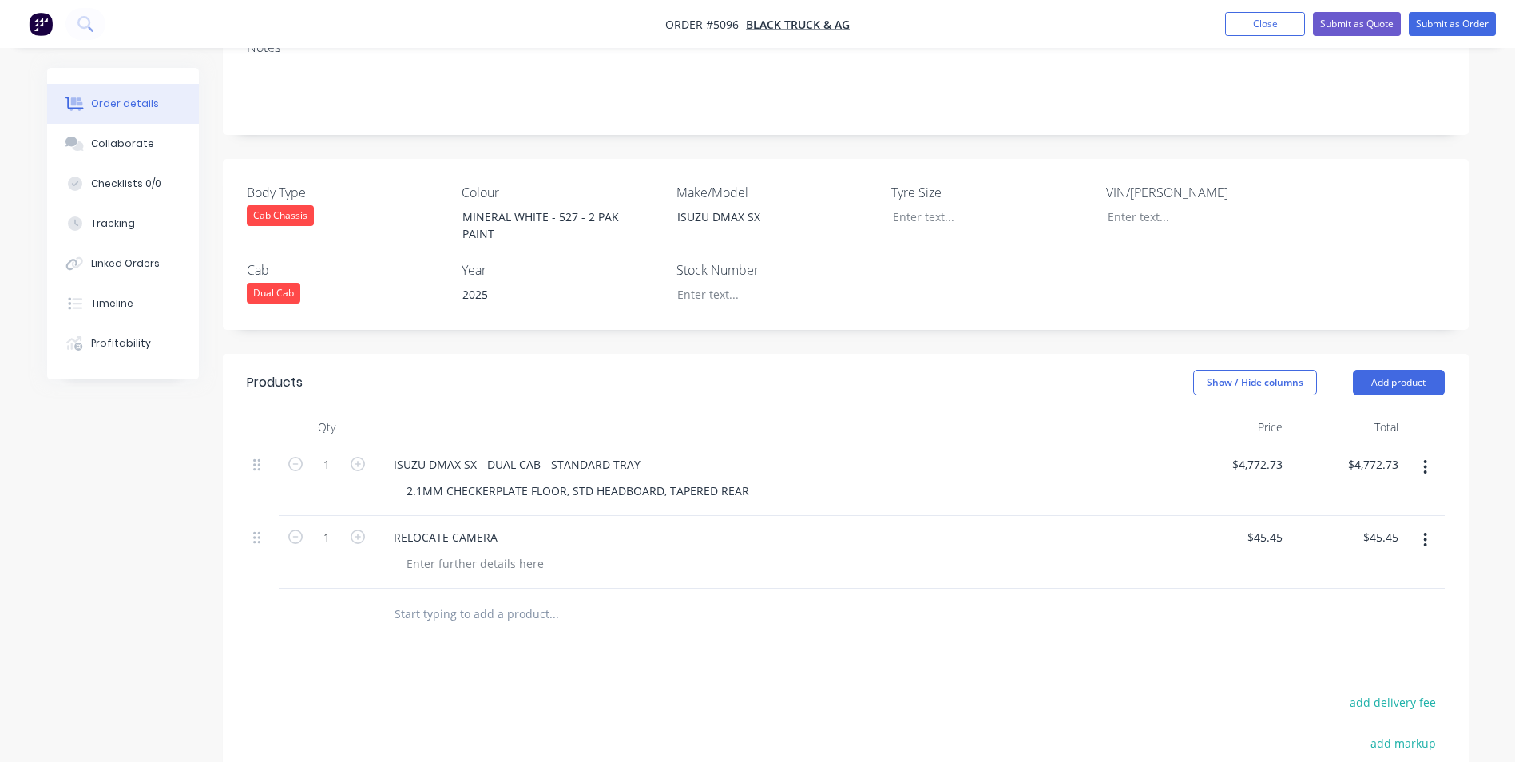
scroll to position [97, 0]
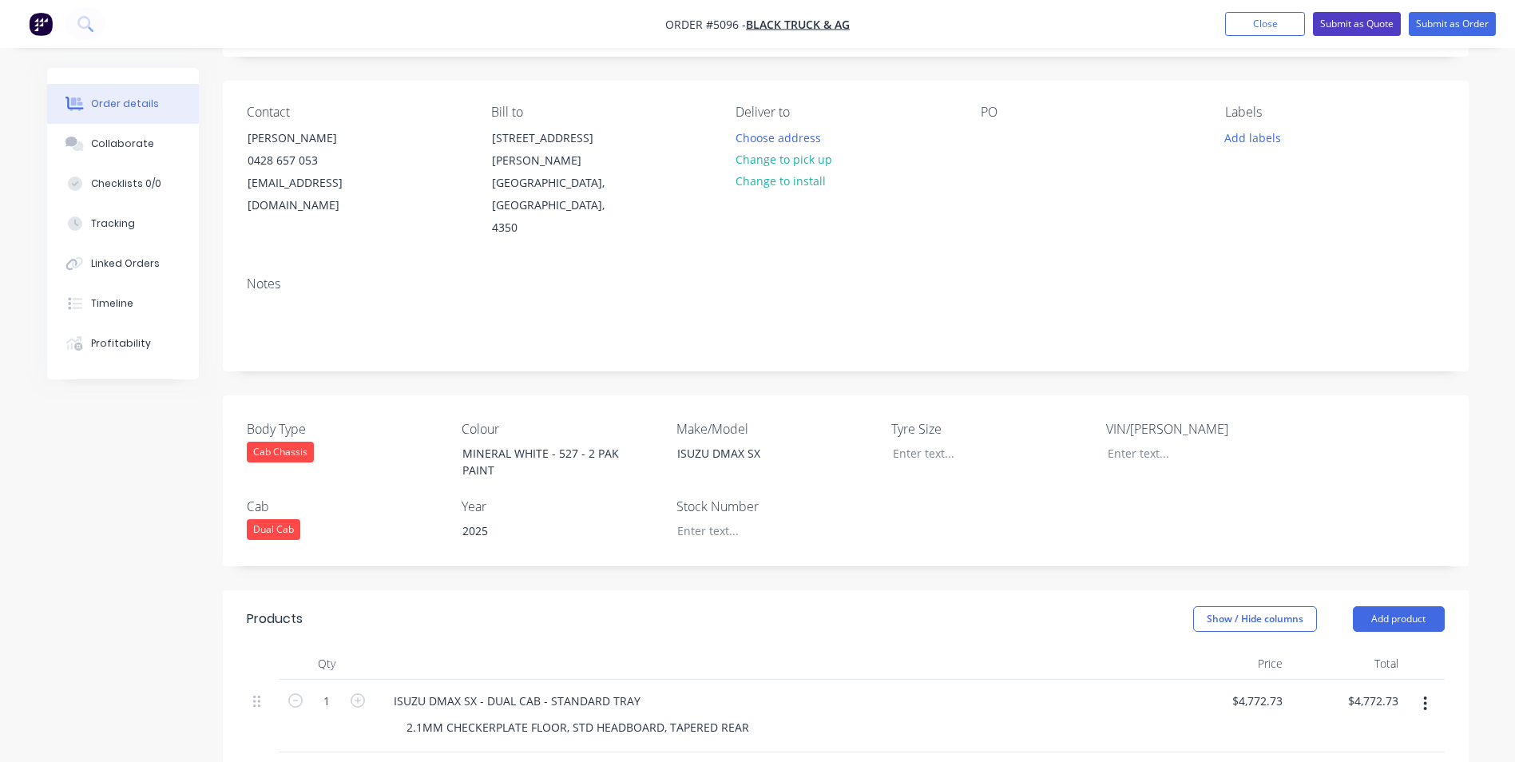
click at [1347, 23] on button "Submit as Quote" at bounding box center [1357, 24] width 88 height 24
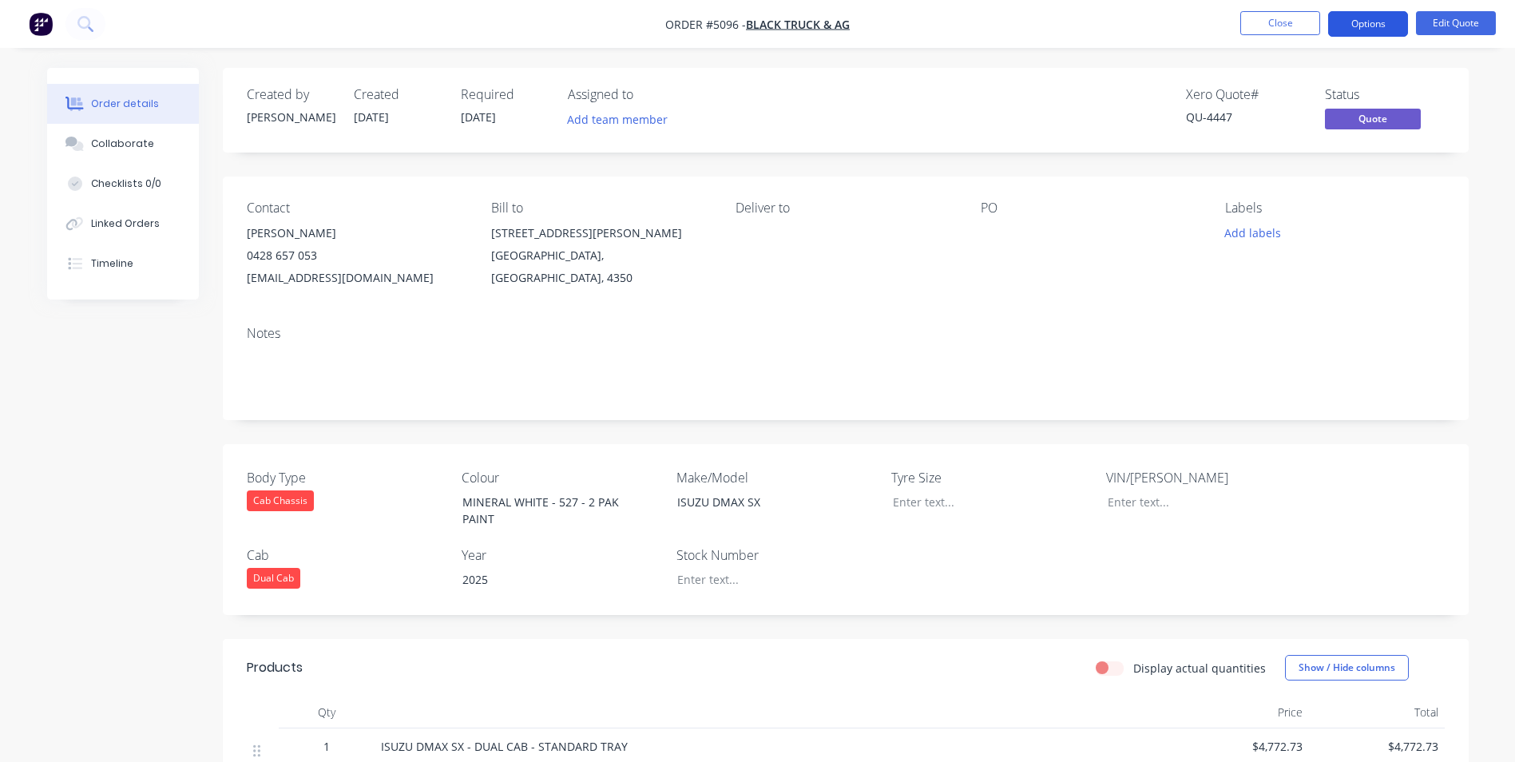
click at [1365, 25] on button "Options" at bounding box center [1368, 24] width 80 height 26
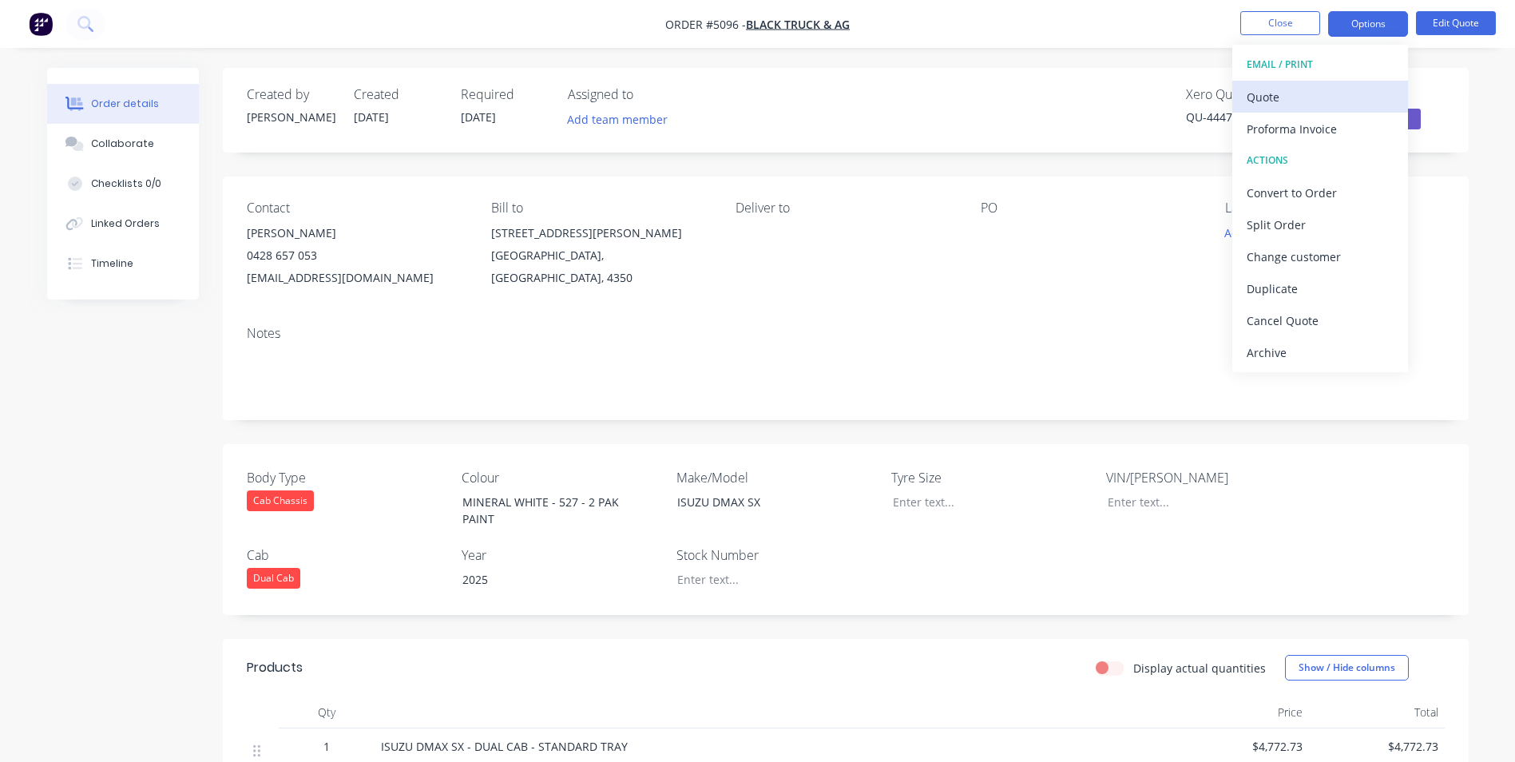
click at [1307, 97] on div "Quote" at bounding box center [1320, 96] width 147 height 23
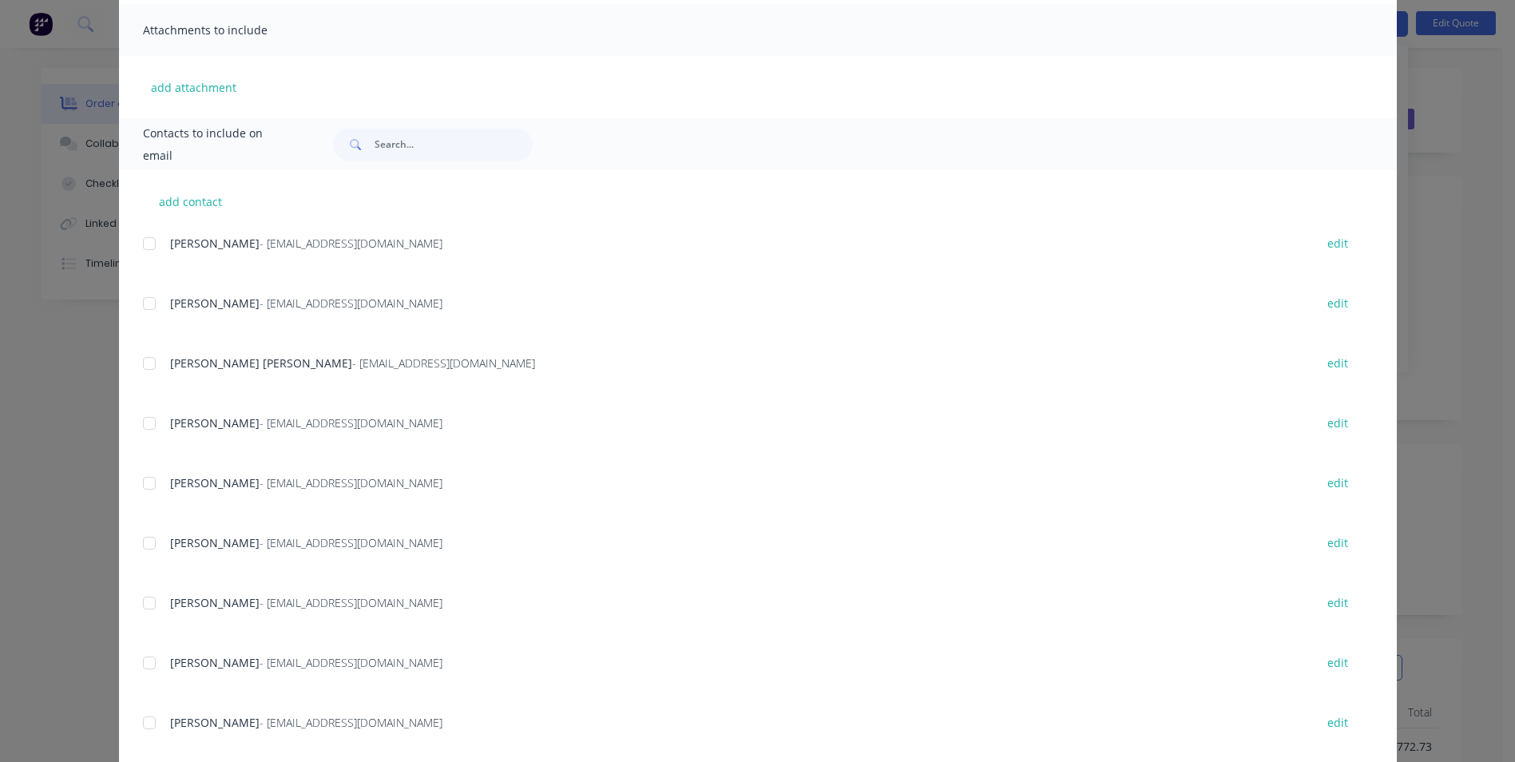
scroll to position [384, 0]
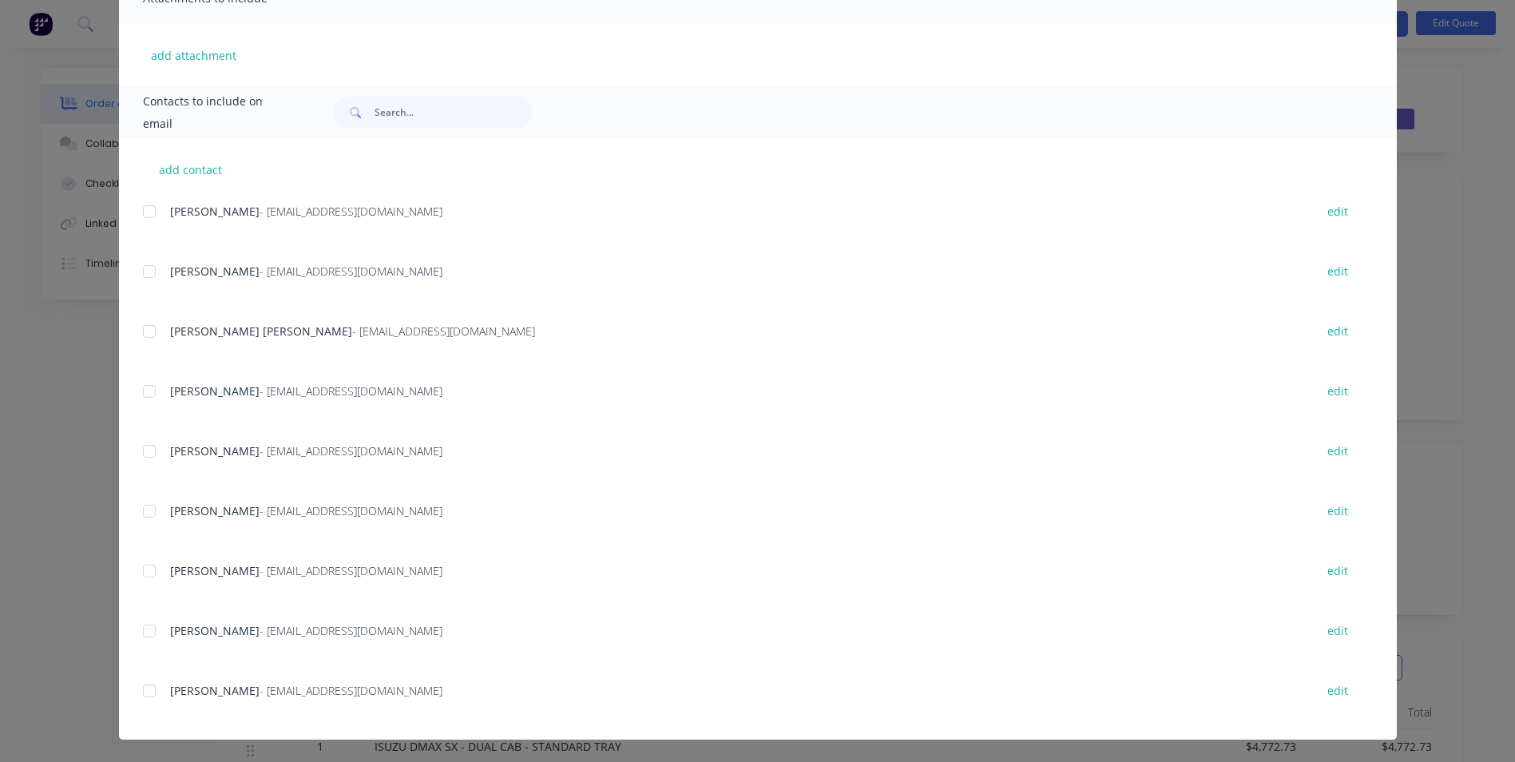
click at [212, 692] on span "[PERSON_NAME]" at bounding box center [214, 690] width 89 height 15
click at [144, 691] on div at bounding box center [149, 691] width 32 height 32
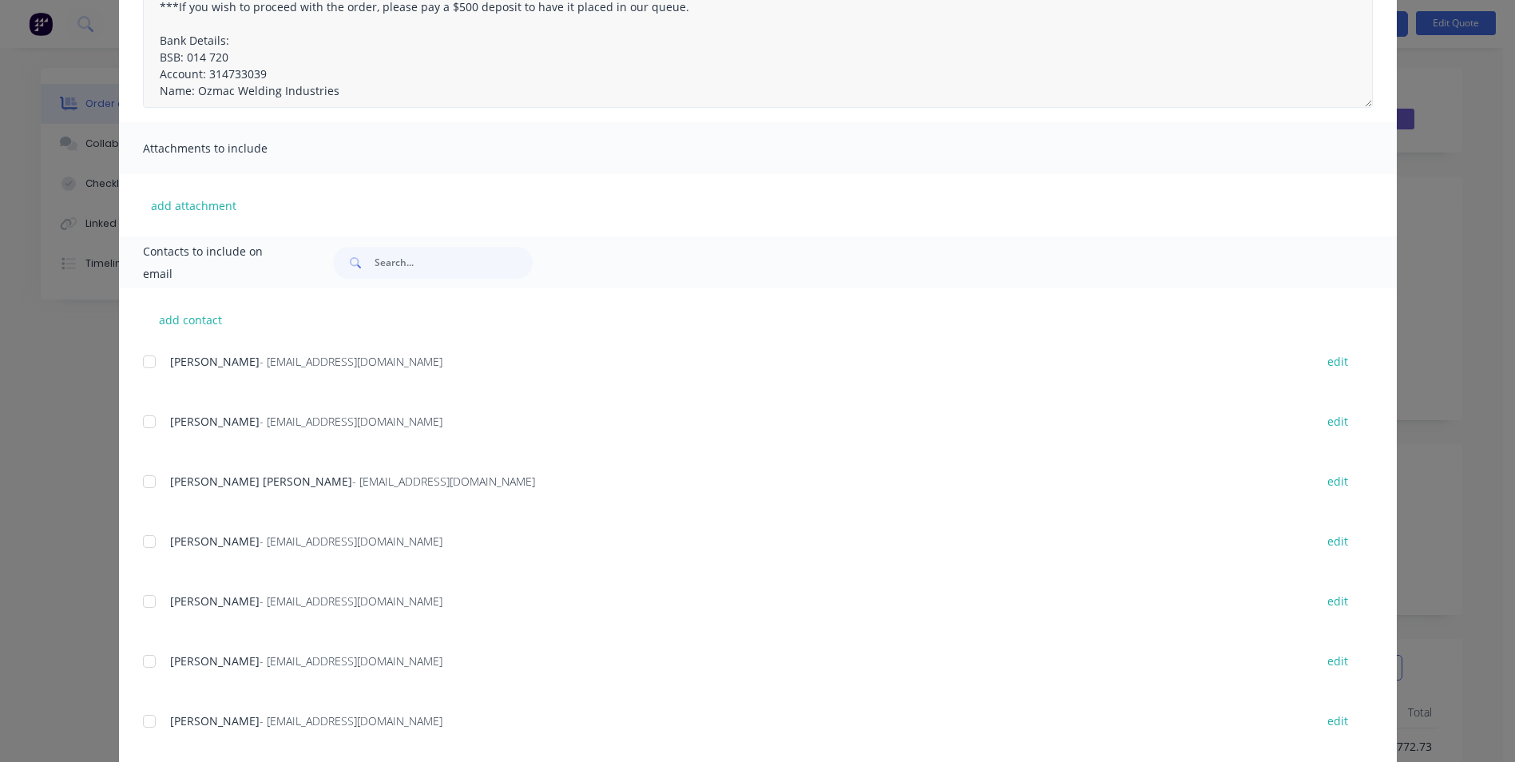
scroll to position [0, 0]
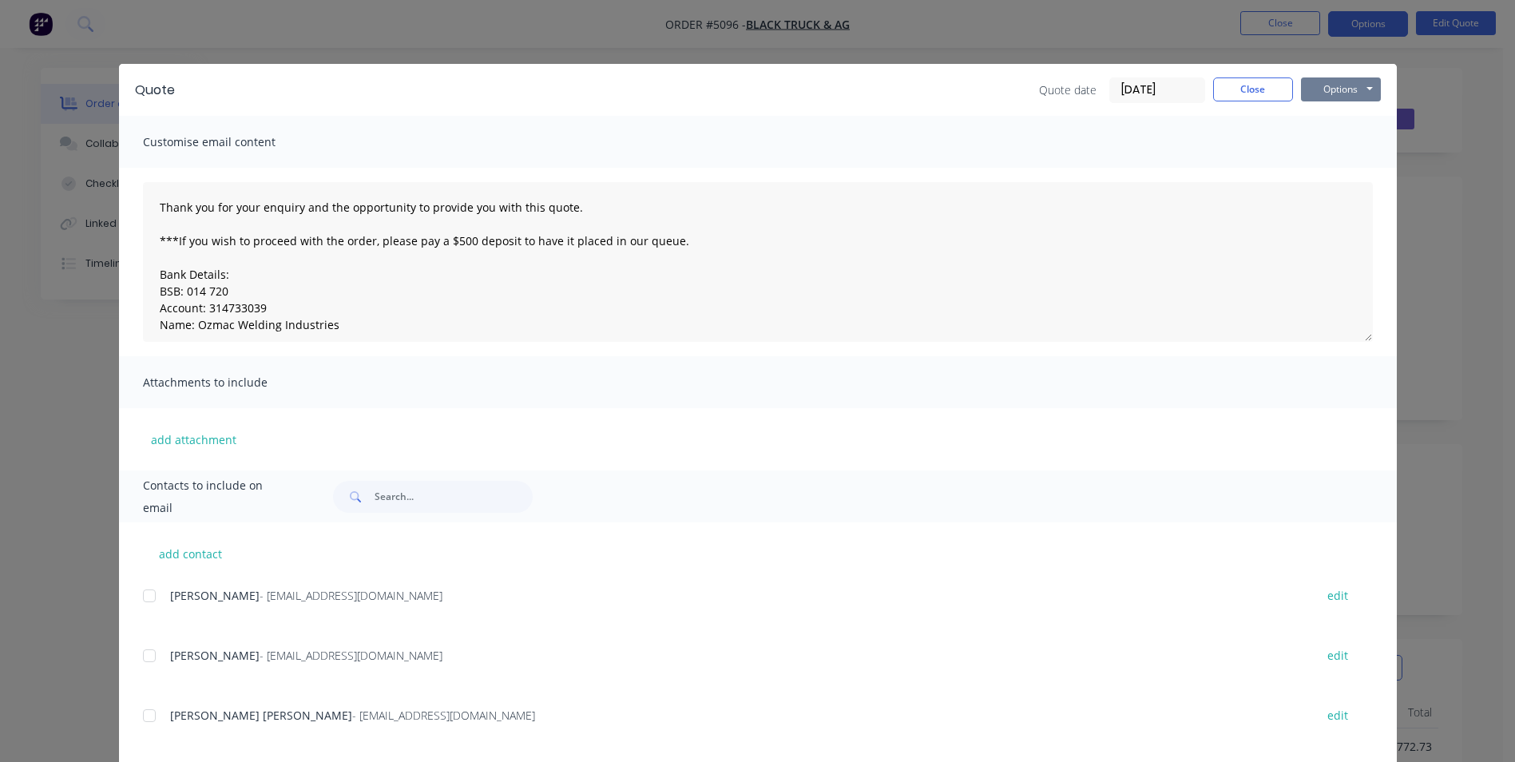
click at [1357, 95] on button "Options" at bounding box center [1341, 89] width 80 height 24
click at [1323, 166] on button "Email" at bounding box center [1352, 170] width 102 height 26
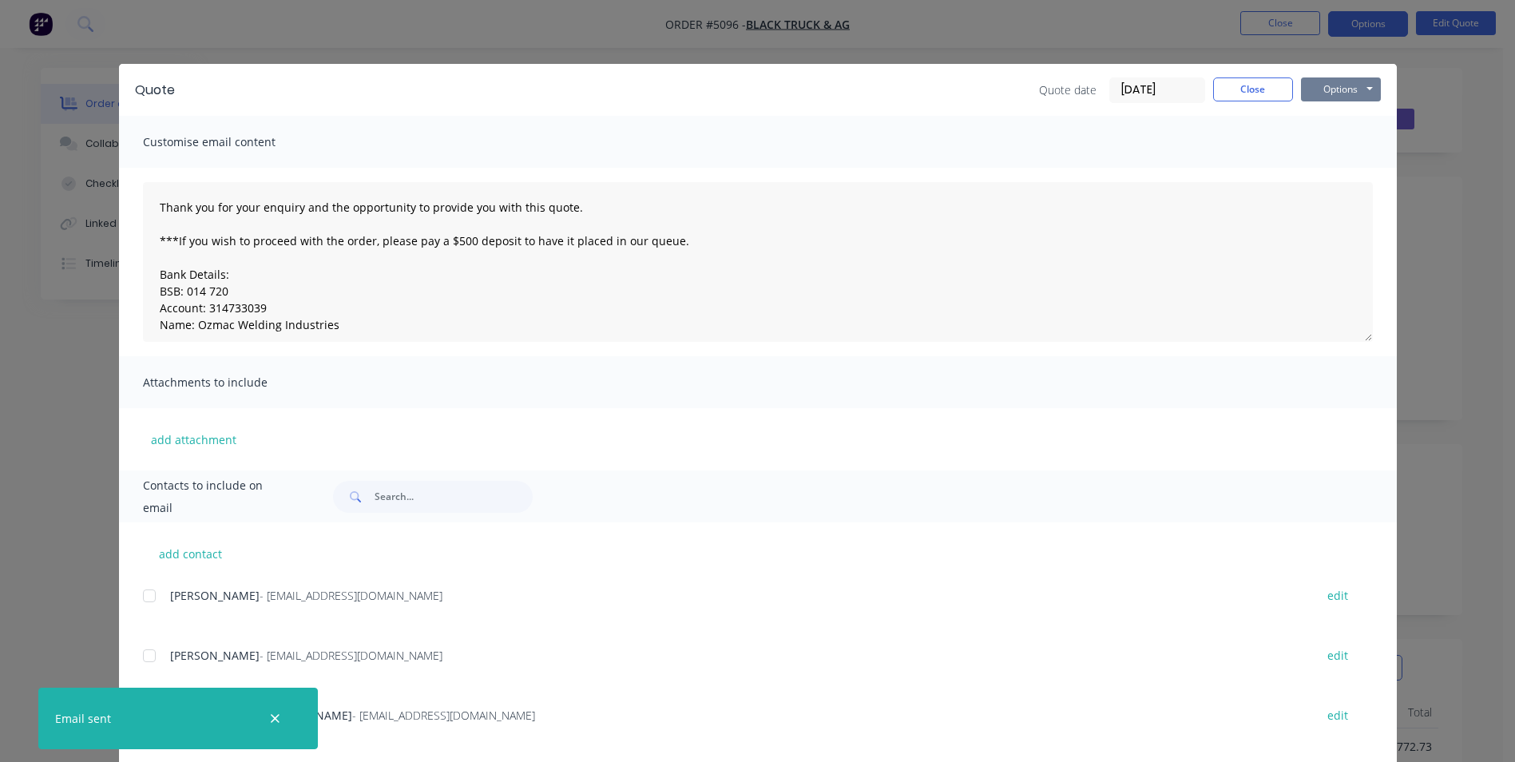
click at [1364, 88] on button "Options" at bounding box center [1341, 89] width 80 height 24
click at [1355, 148] on button "Print" at bounding box center [1352, 144] width 102 height 26
click at [1240, 92] on button "Close" at bounding box center [1253, 89] width 80 height 24
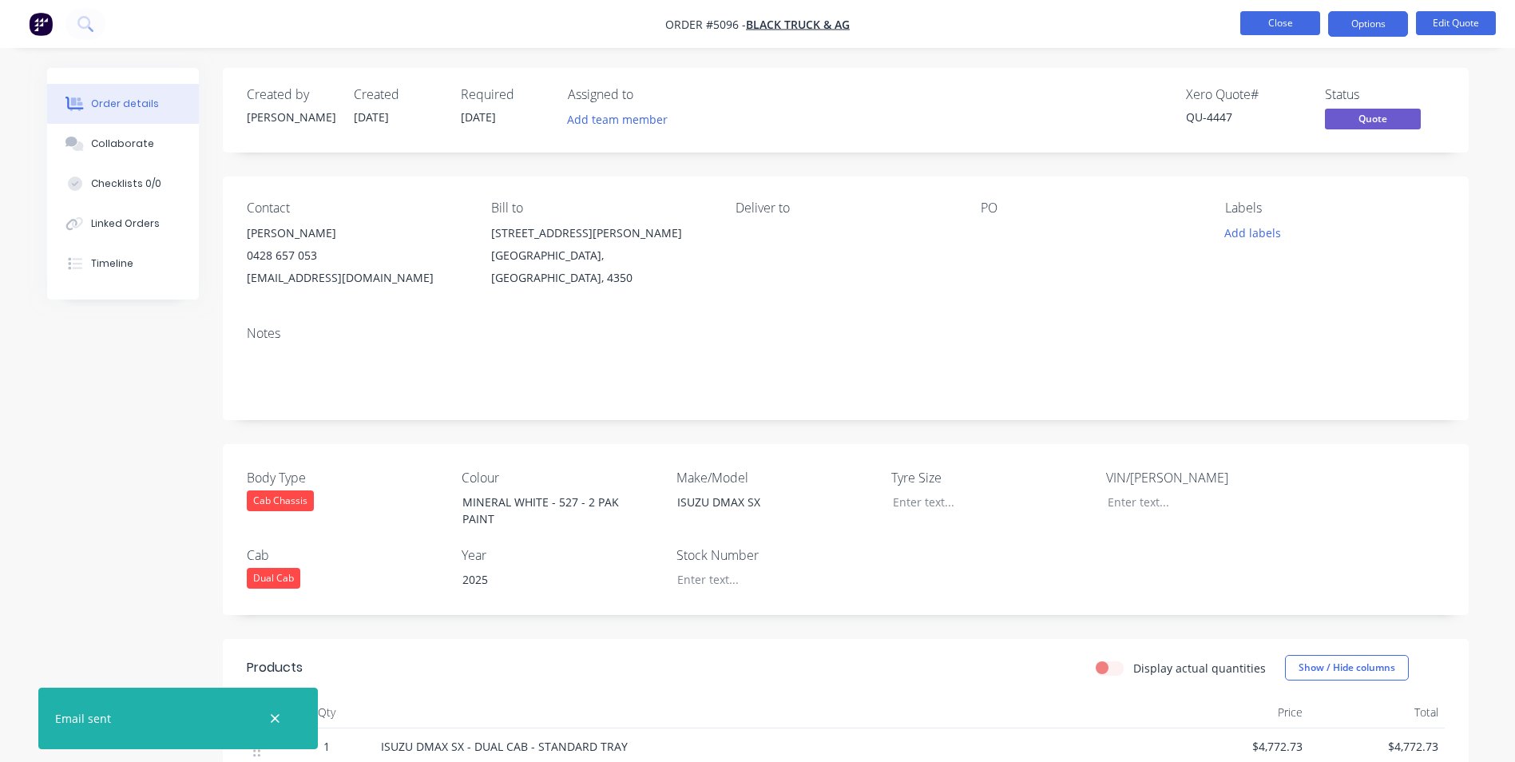
click at [1300, 30] on button "Close" at bounding box center [1280, 23] width 80 height 24
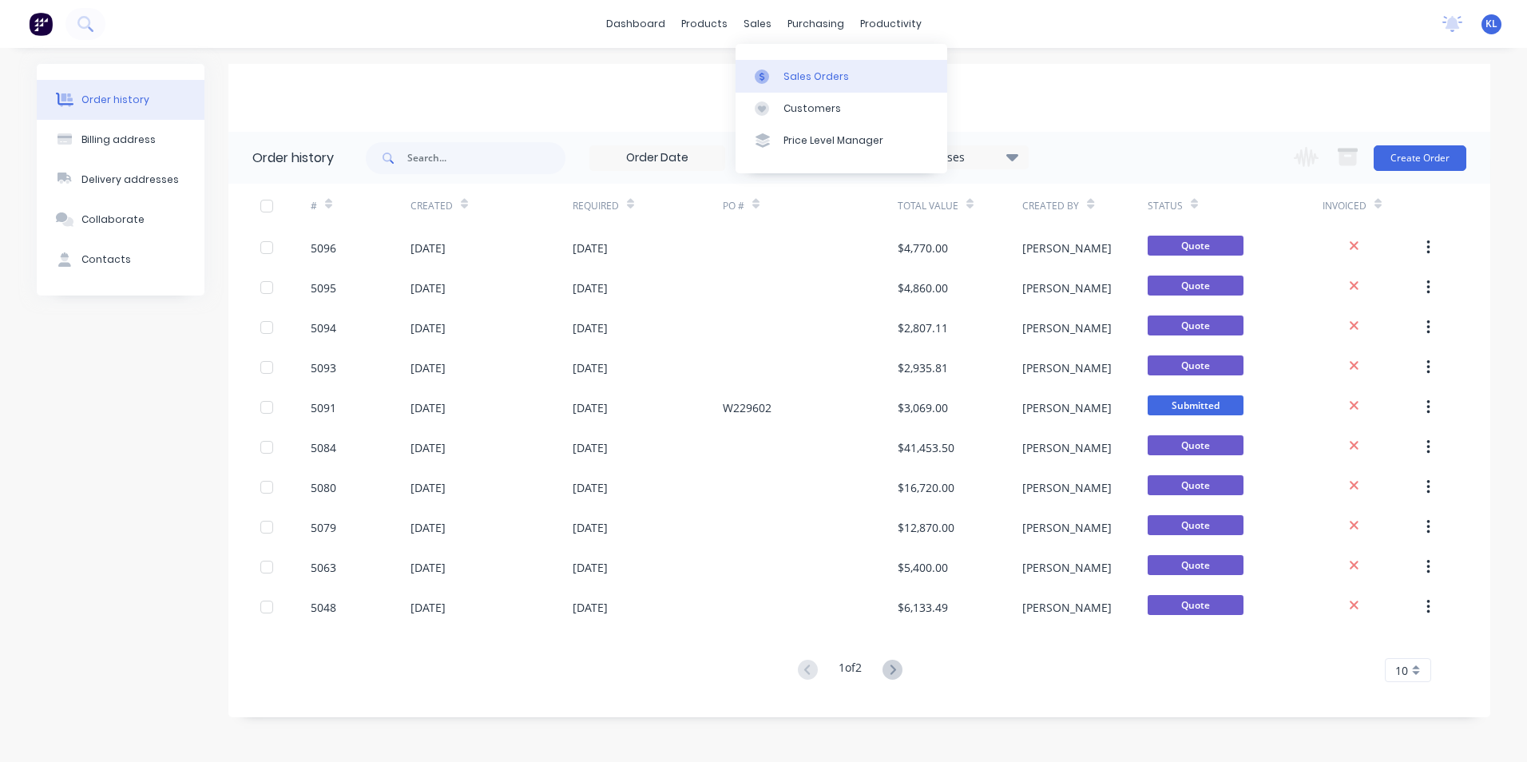
click at [796, 76] on div "Sales Orders" at bounding box center [816, 76] width 65 height 14
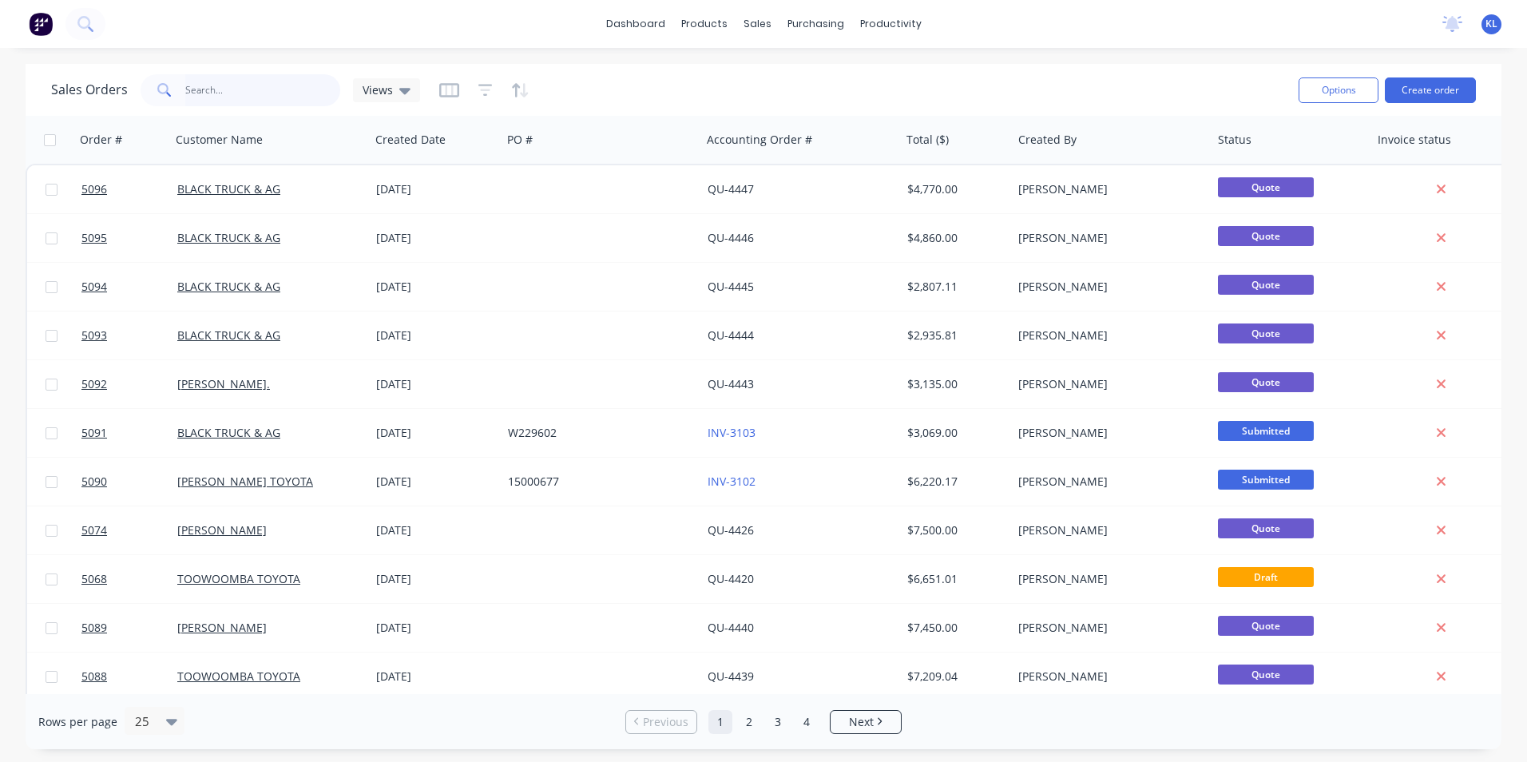
click at [249, 99] on input "text" at bounding box center [263, 90] width 156 height 32
type input "5086"
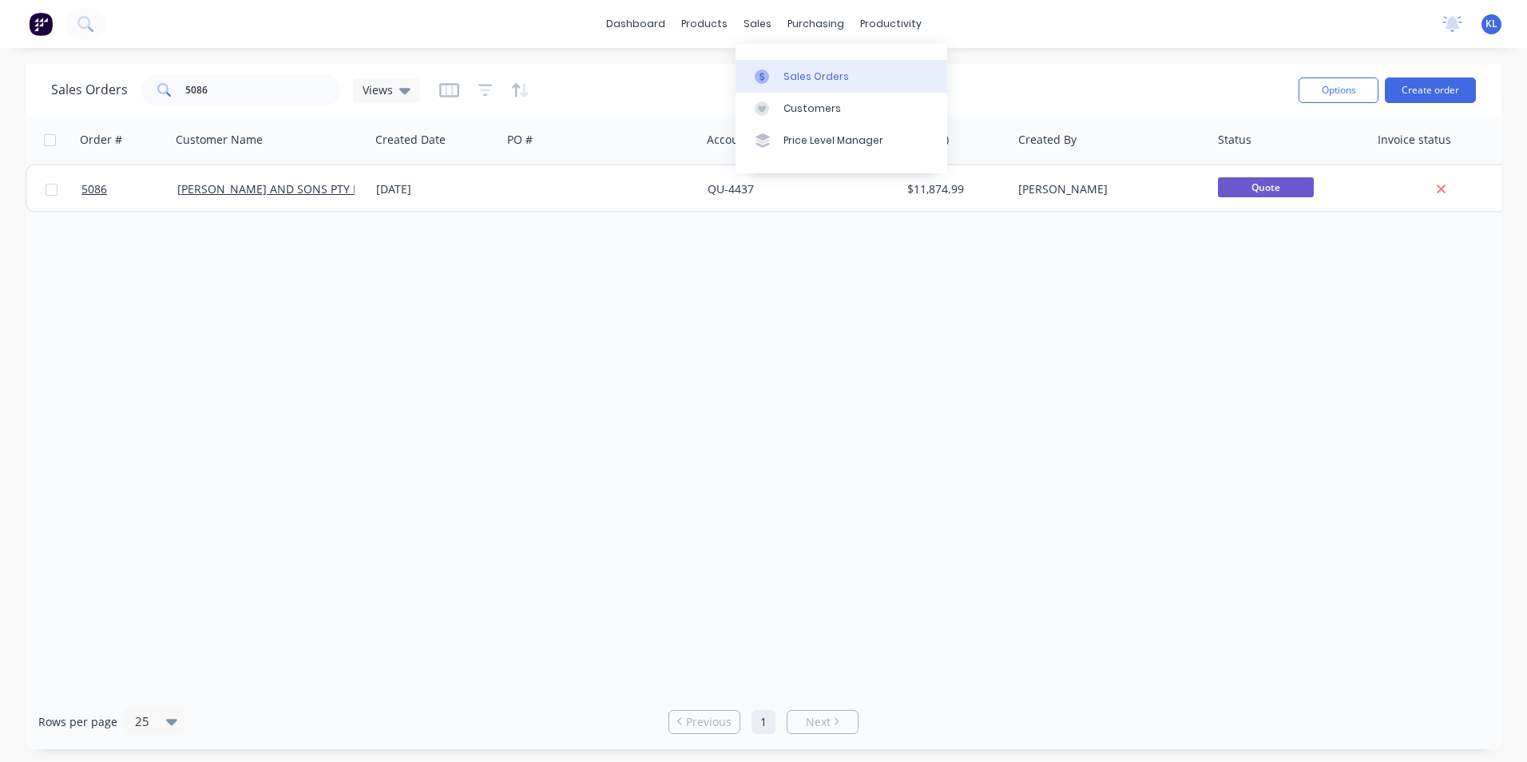
click at [806, 80] on div "Sales Orders" at bounding box center [816, 76] width 65 height 14
click at [782, 73] on link "Sales Orders" at bounding box center [842, 76] width 212 height 32
click at [758, 70] on icon at bounding box center [762, 76] width 14 height 14
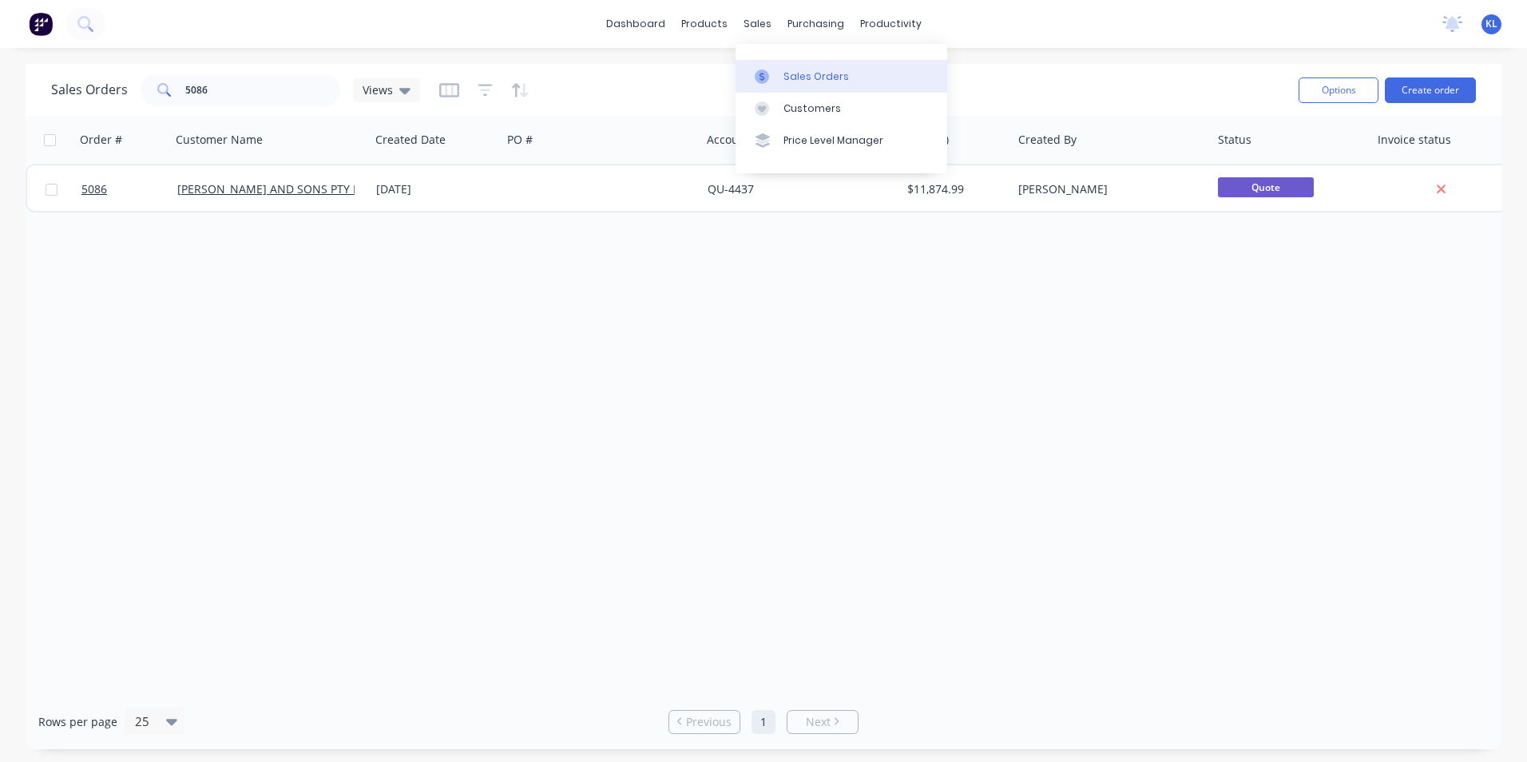
click at [825, 70] on div "Sales Orders" at bounding box center [816, 76] width 65 height 14
click at [826, 73] on div "Sales Orders" at bounding box center [816, 76] width 65 height 14
click at [828, 104] on div "Customers" at bounding box center [813, 108] width 58 height 14
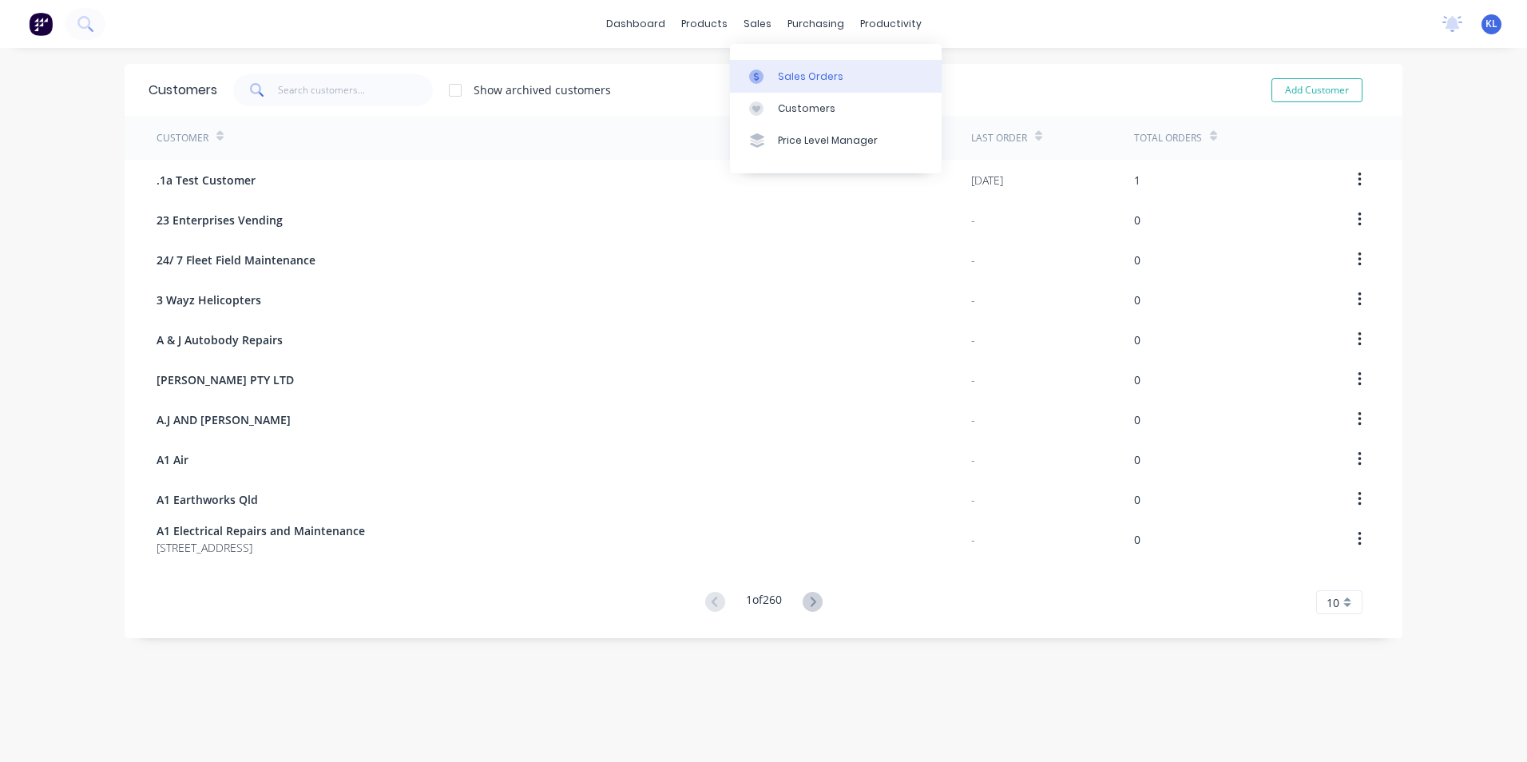
click at [802, 78] on div "Sales Orders" at bounding box center [810, 76] width 65 height 14
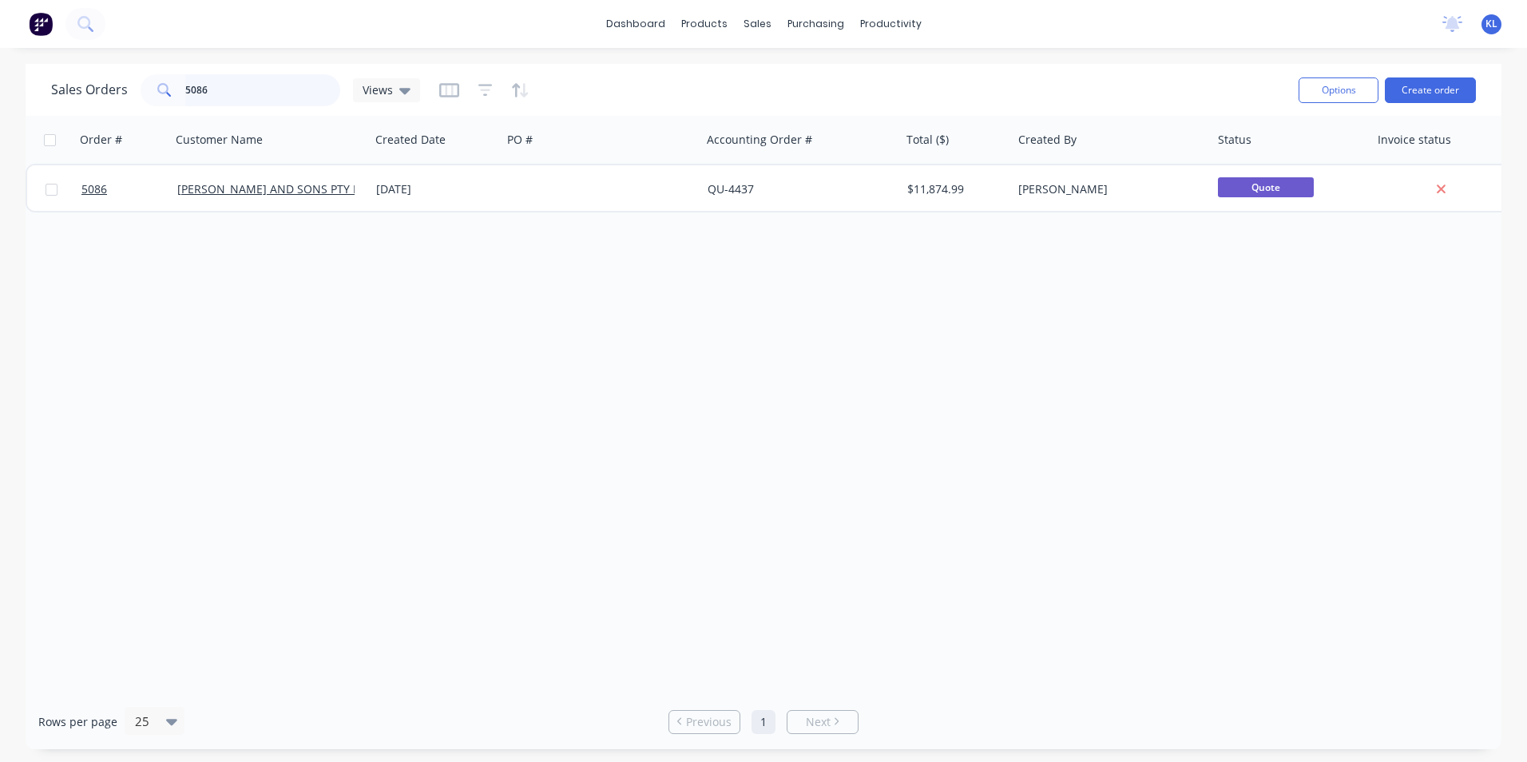
click at [312, 98] on input "5086" at bounding box center [263, 90] width 156 height 32
type input "5"
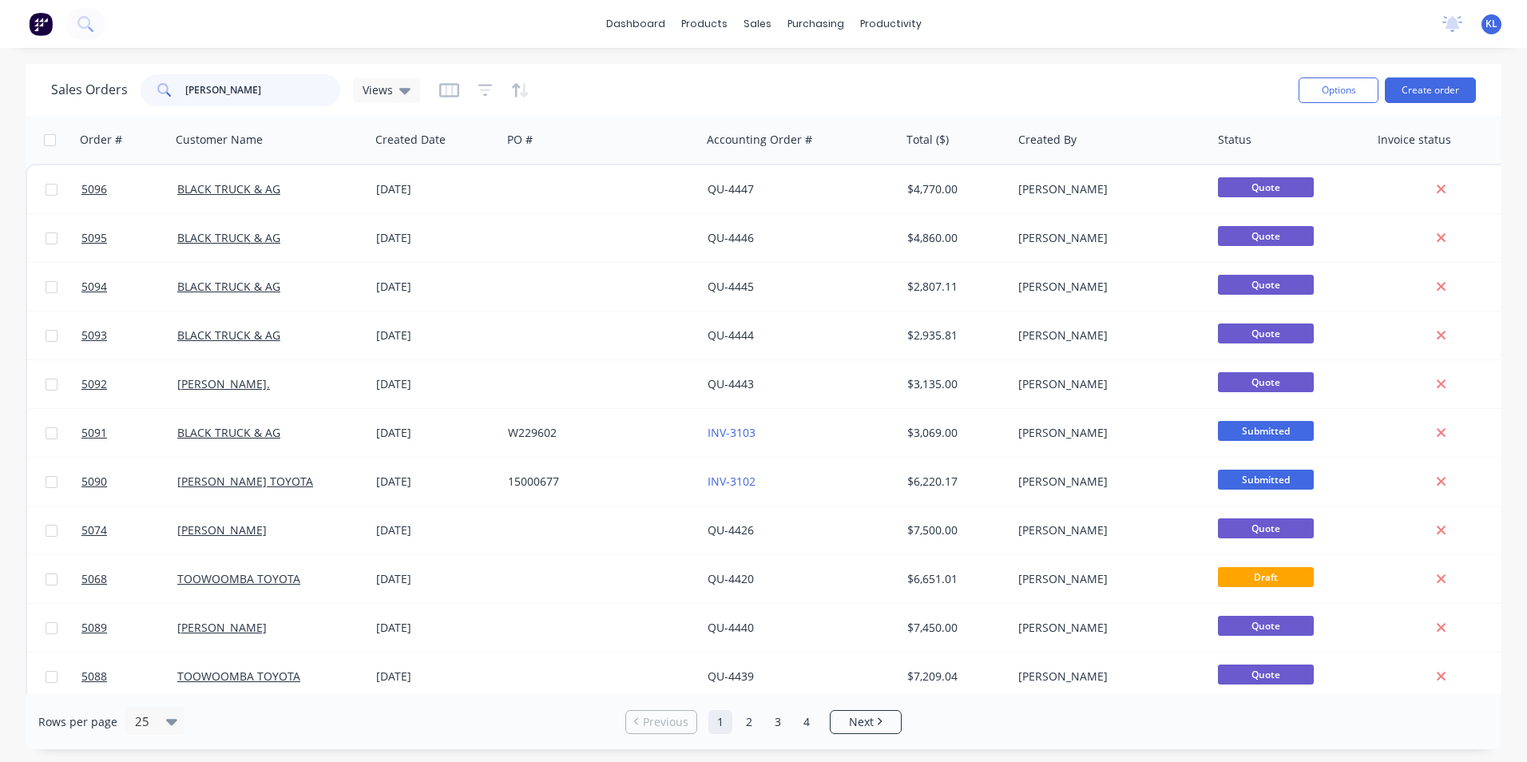
type input "[PERSON_NAME]"
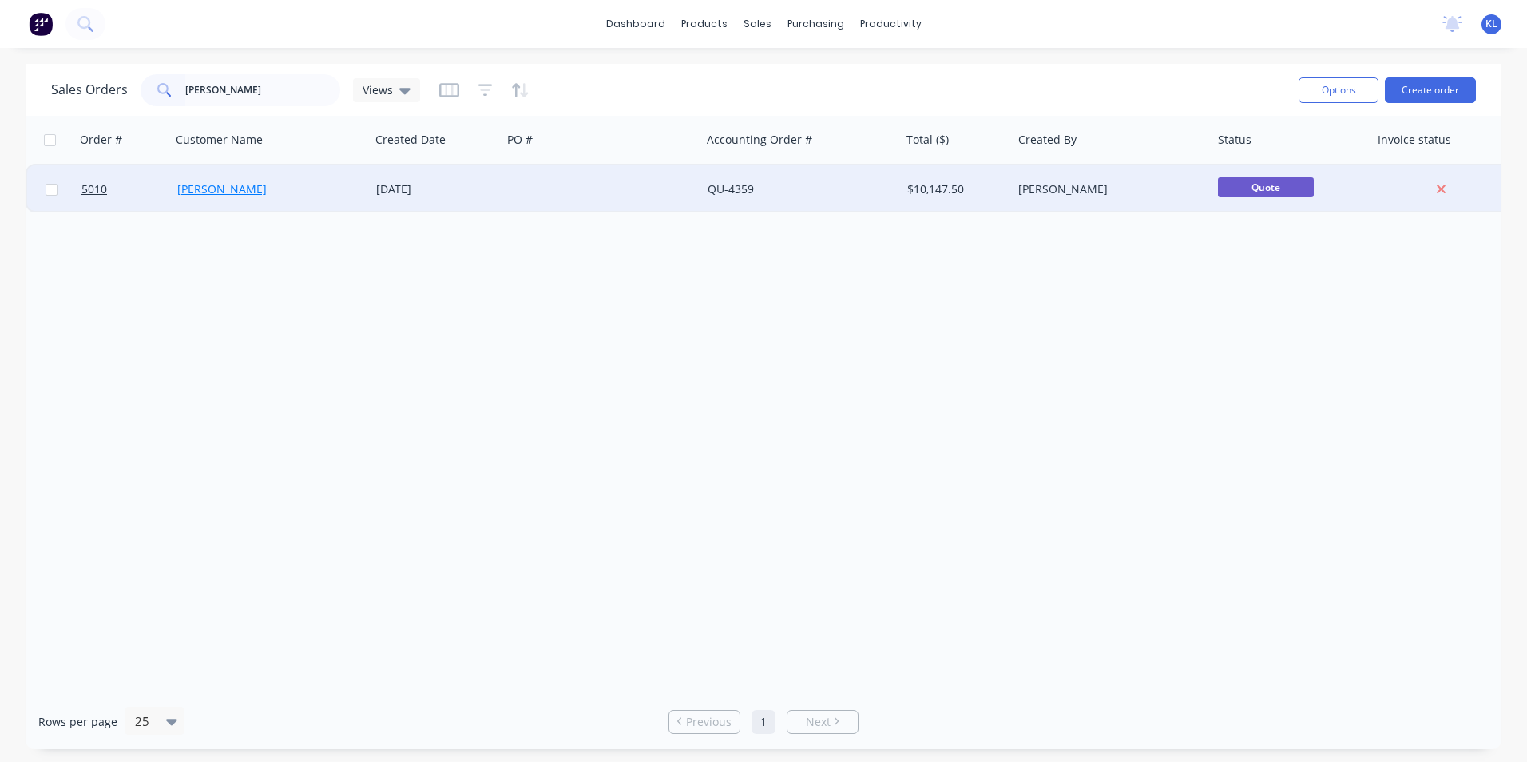
click at [215, 193] on link "[PERSON_NAME]" at bounding box center [221, 188] width 89 height 15
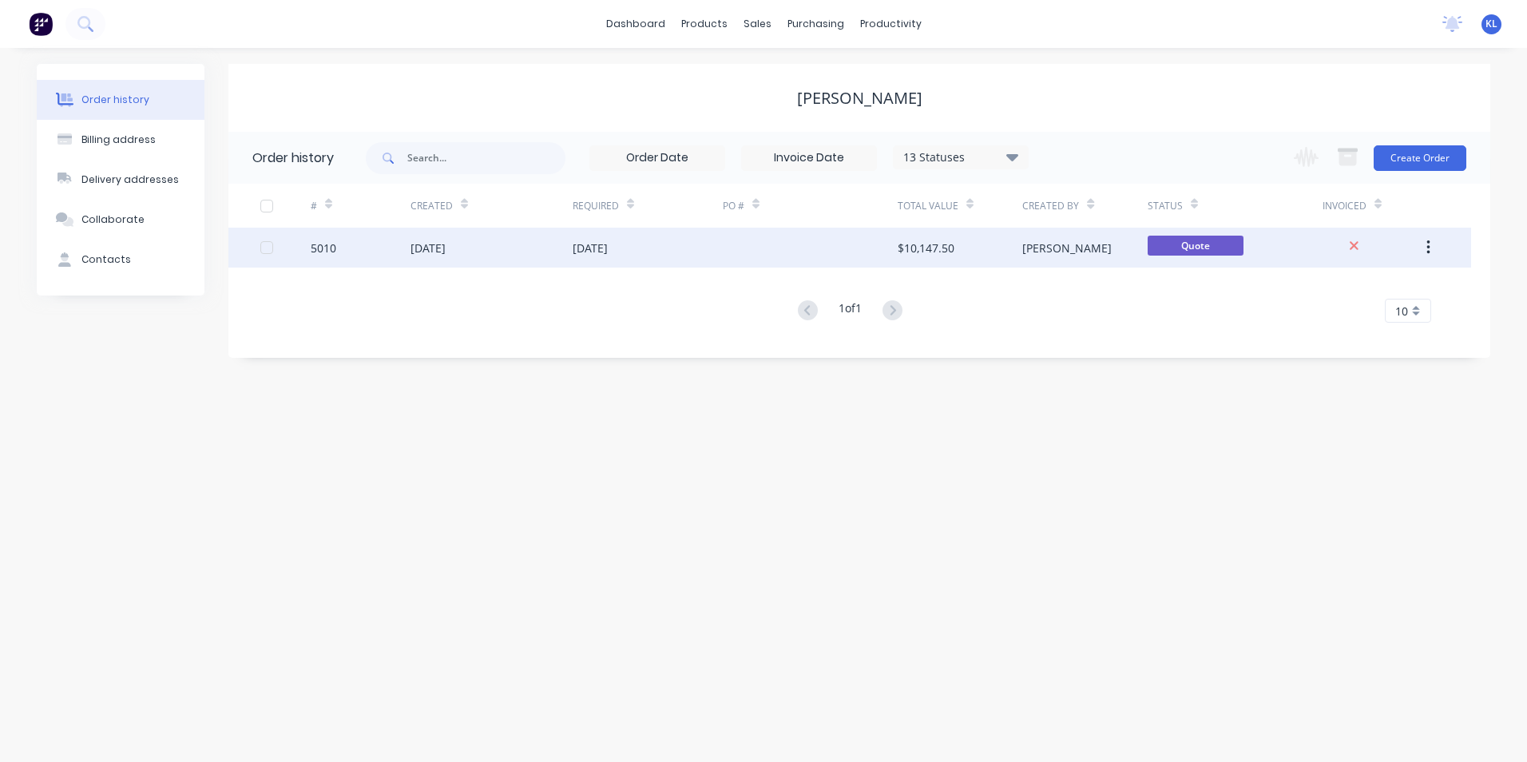
click at [363, 250] on div "5010" at bounding box center [361, 248] width 100 height 40
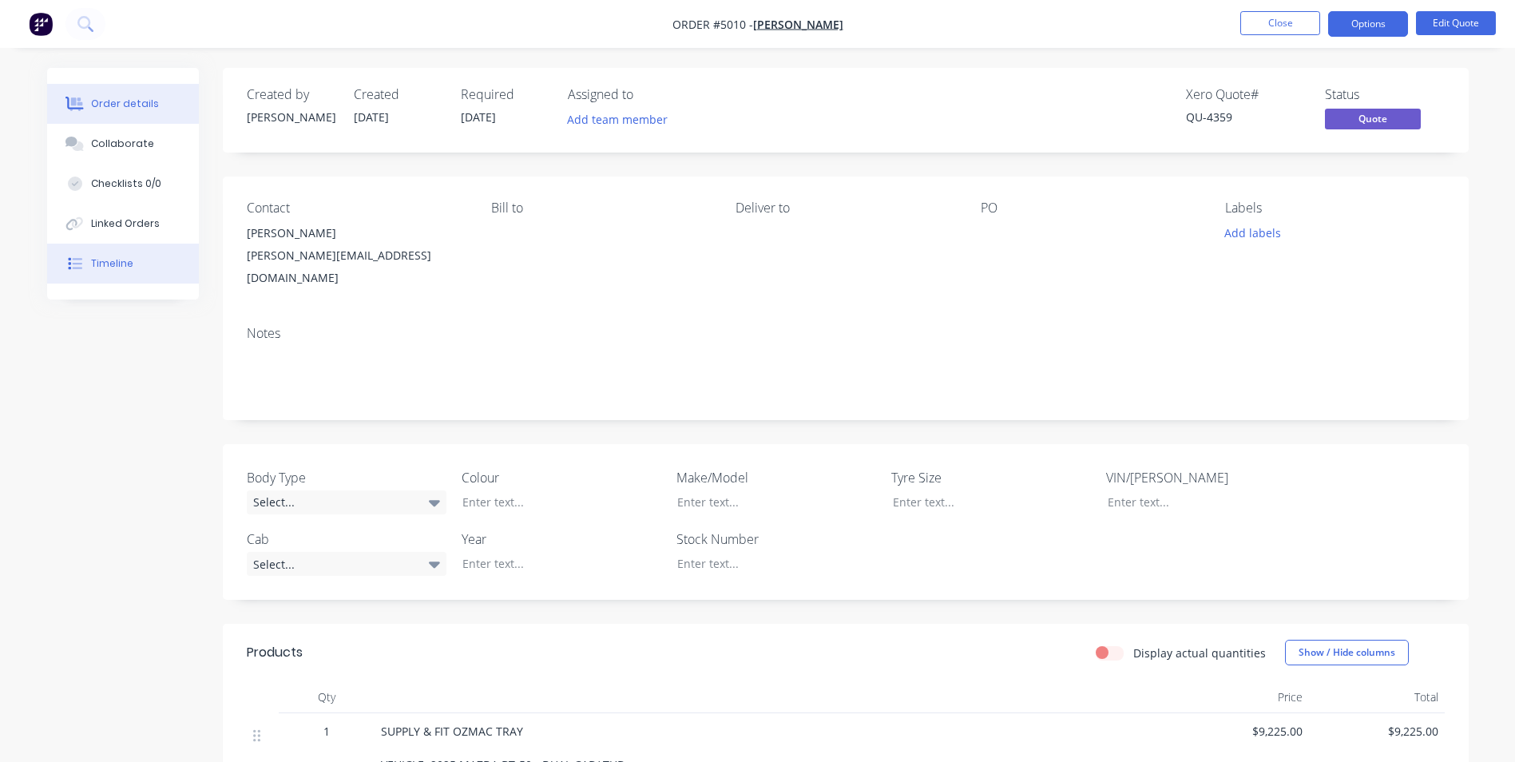
click at [102, 267] on div "Timeline" at bounding box center [112, 263] width 42 height 14
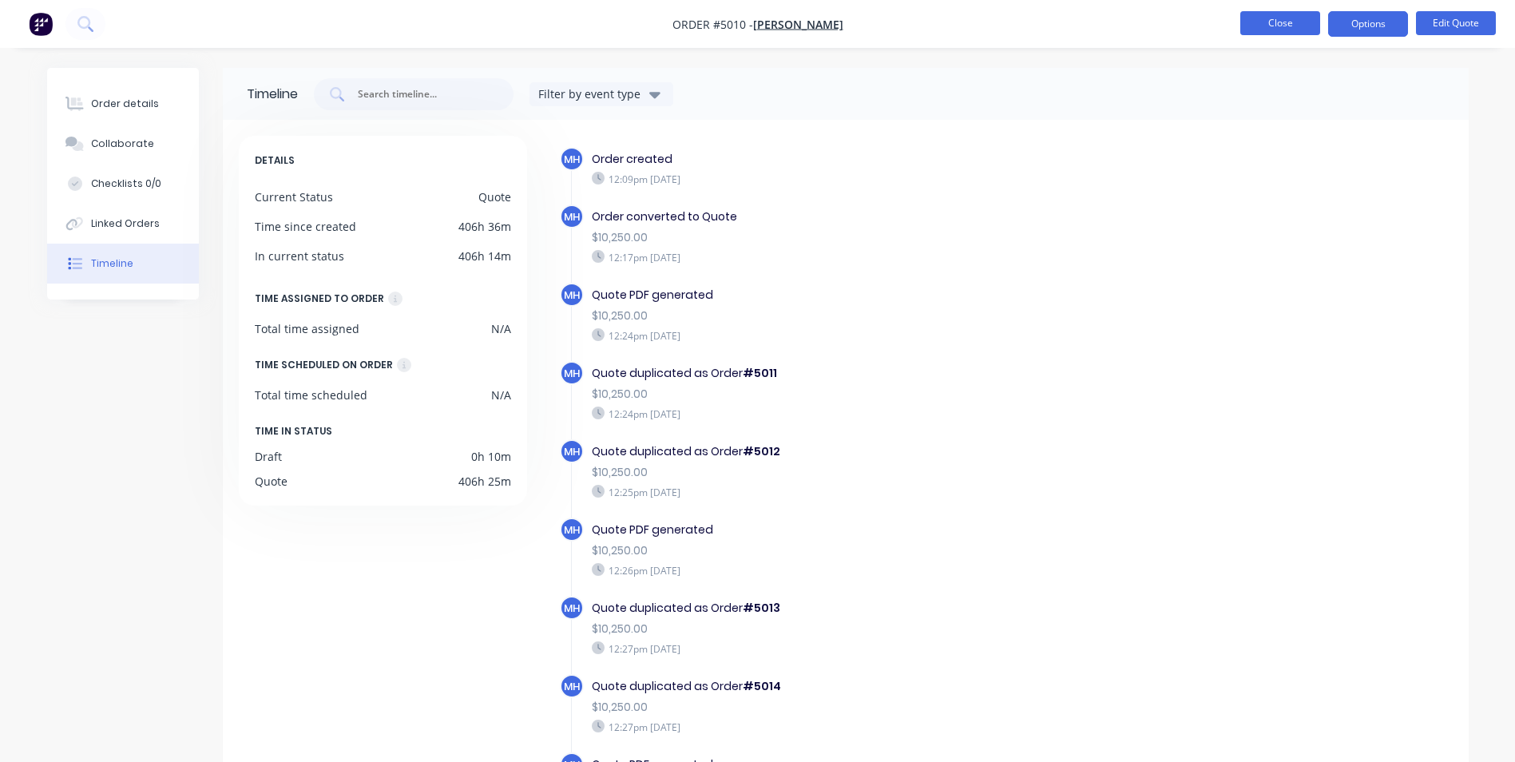
click at [1271, 23] on button "Close" at bounding box center [1280, 23] width 80 height 24
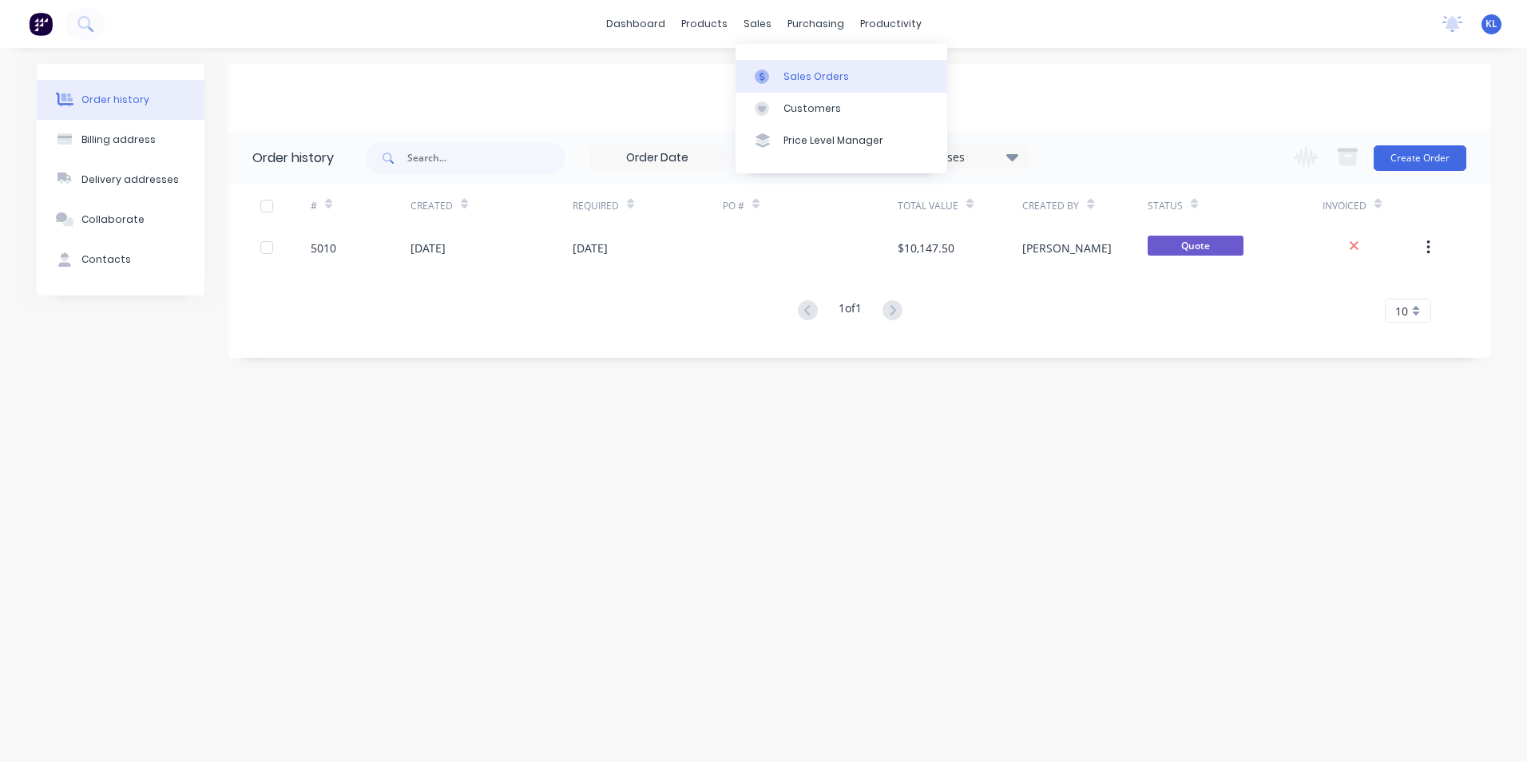
click at [814, 76] on div "Sales Orders" at bounding box center [816, 76] width 65 height 14
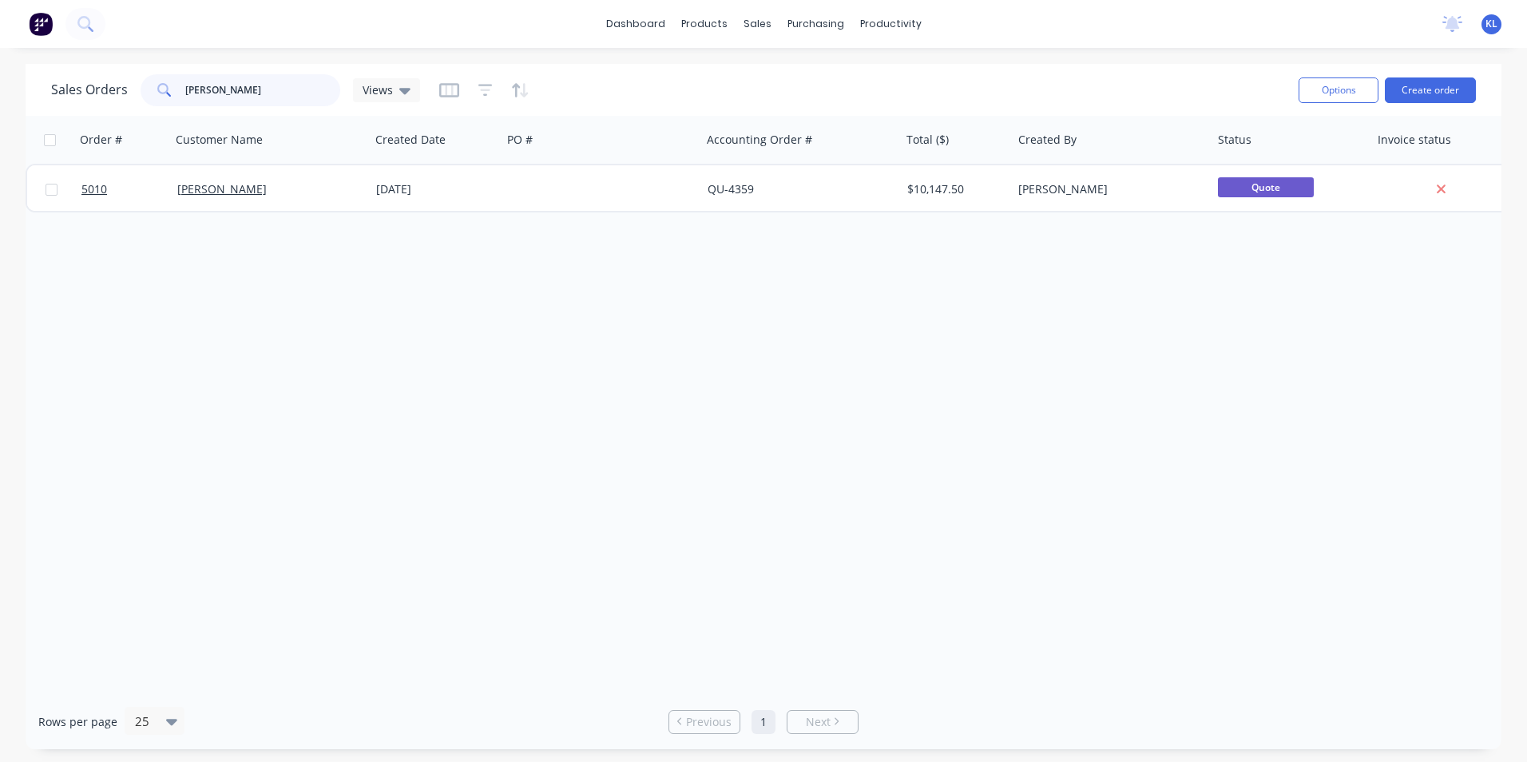
click at [274, 92] on input "[PERSON_NAME]" at bounding box center [263, 90] width 156 height 32
type input "J"
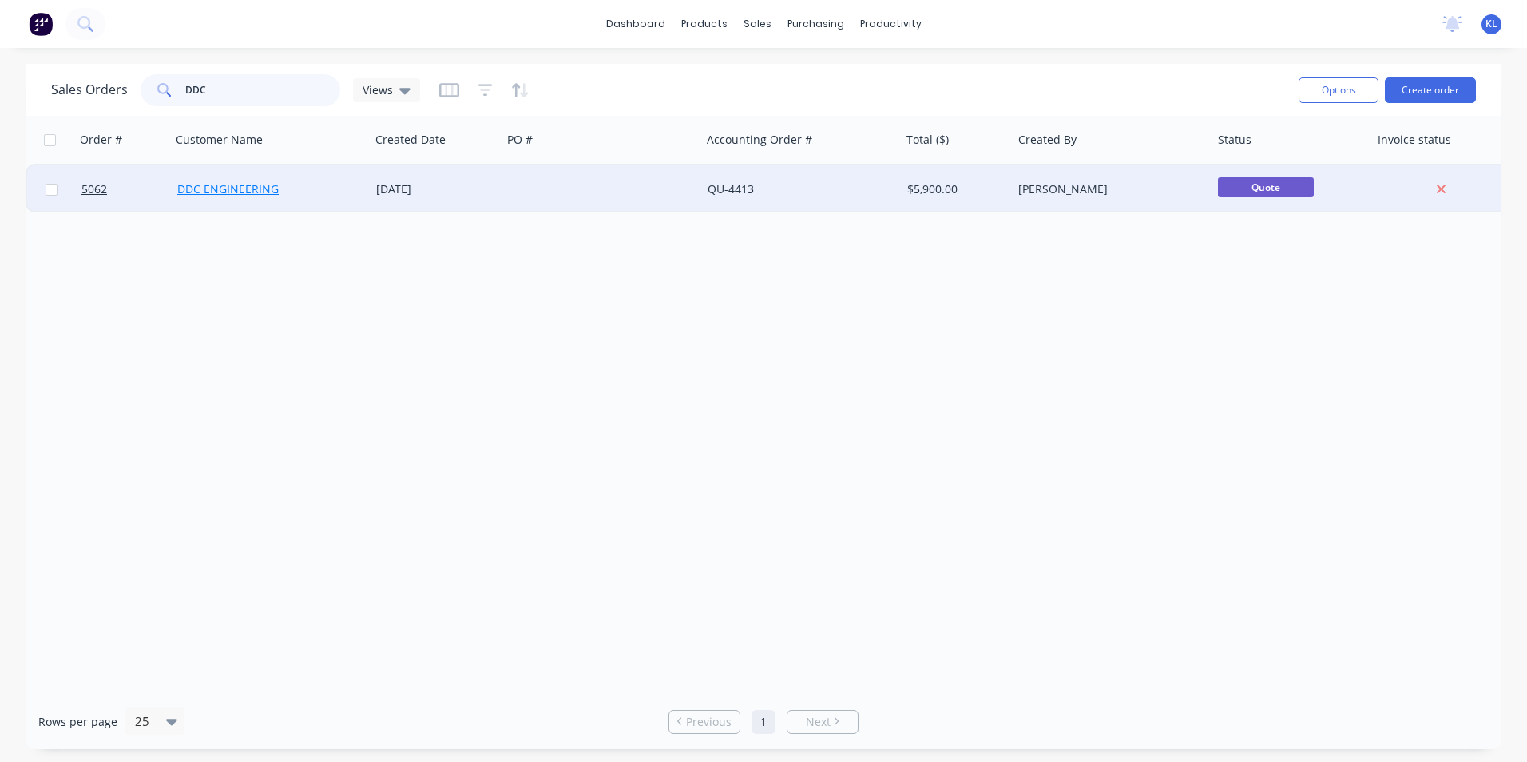
type input "DDC"
click at [237, 188] on link "DDC ENGINEERING" at bounding box center [227, 188] width 101 height 15
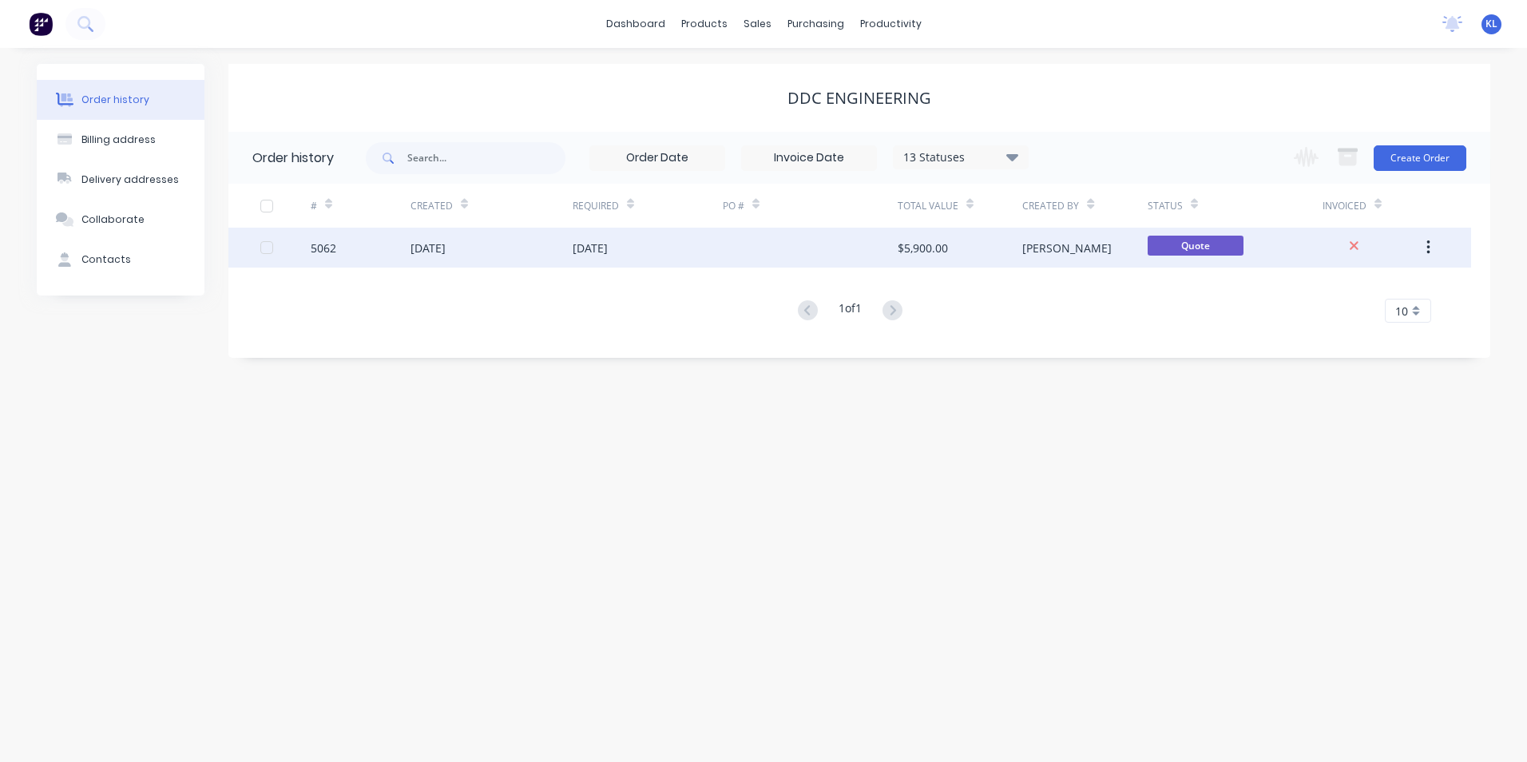
click at [376, 250] on div "5062" at bounding box center [361, 248] width 100 height 40
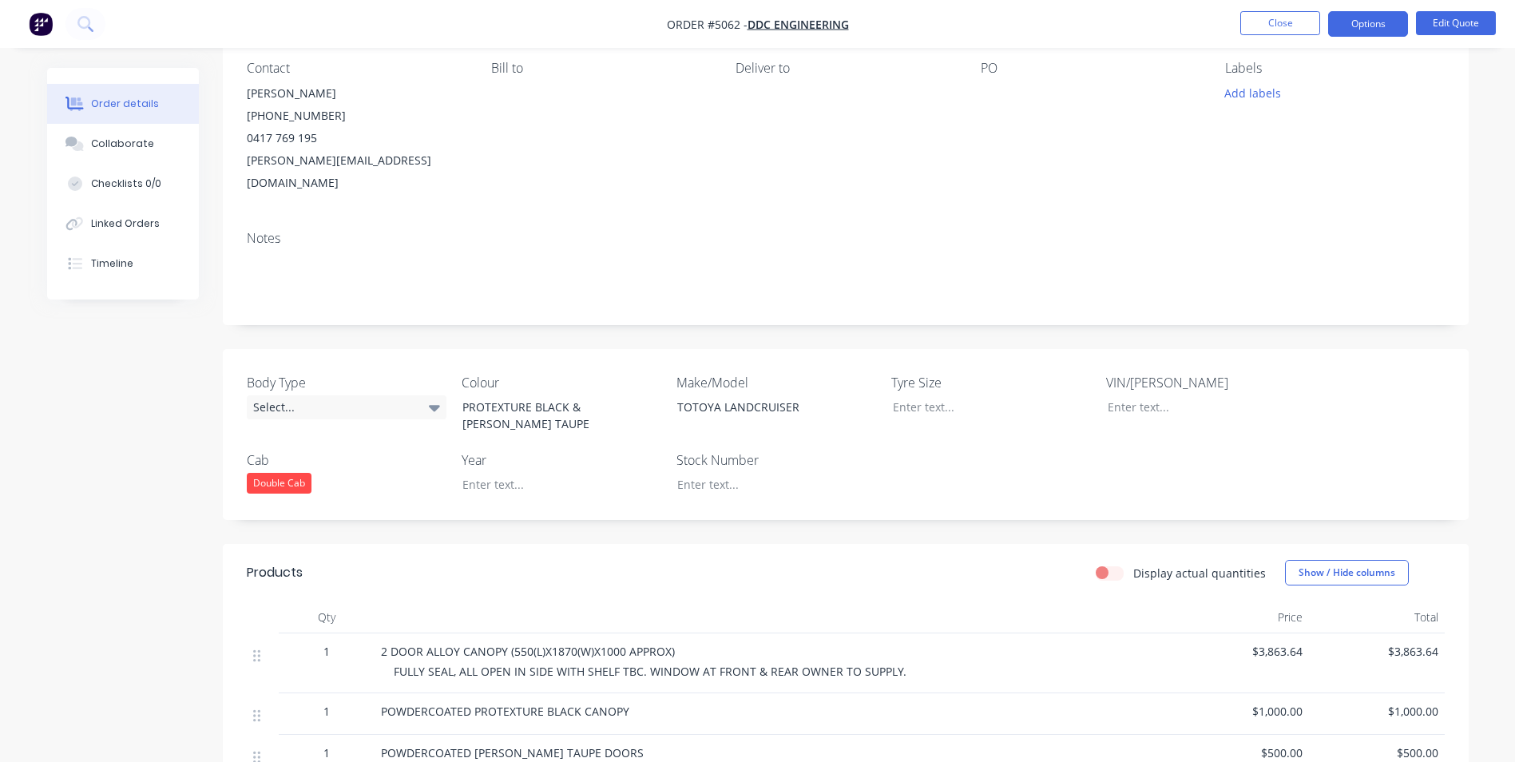
scroll to position [160, 0]
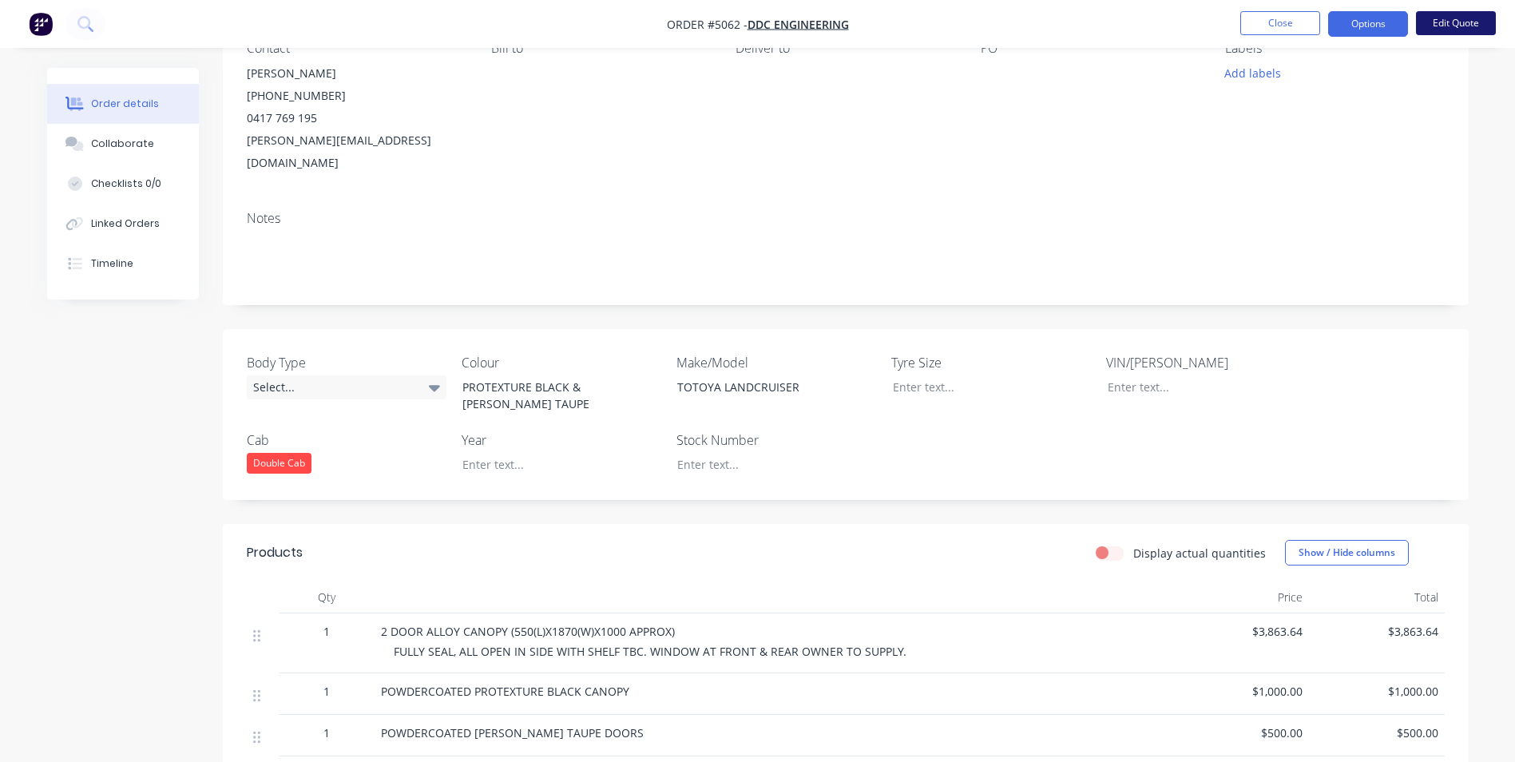
click at [1450, 19] on button "Edit Quote" at bounding box center [1456, 23] width 80 height 24
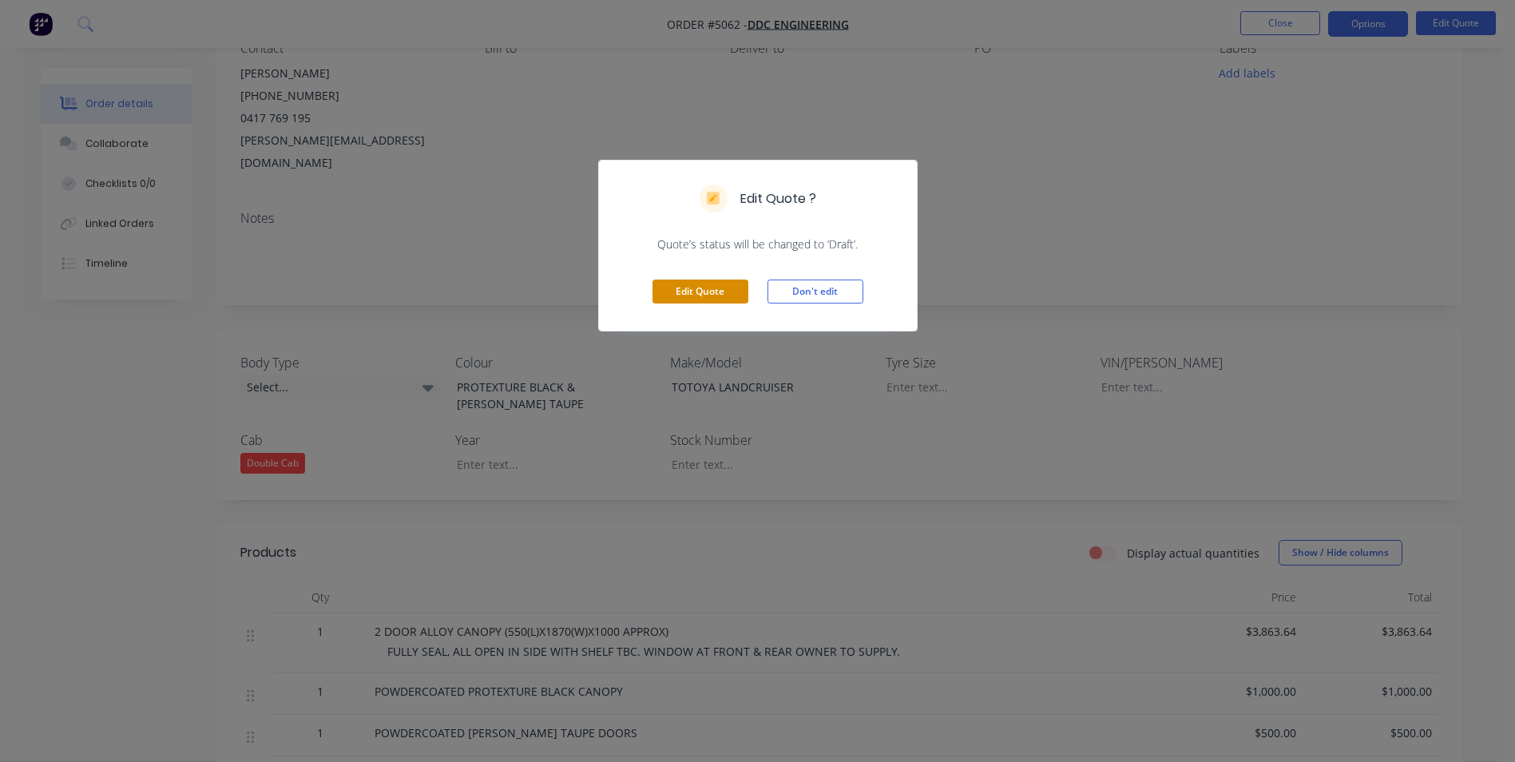
click at [712, 296] on button "Edit Quote" at bounding box center [701, 292] width 96 height 24
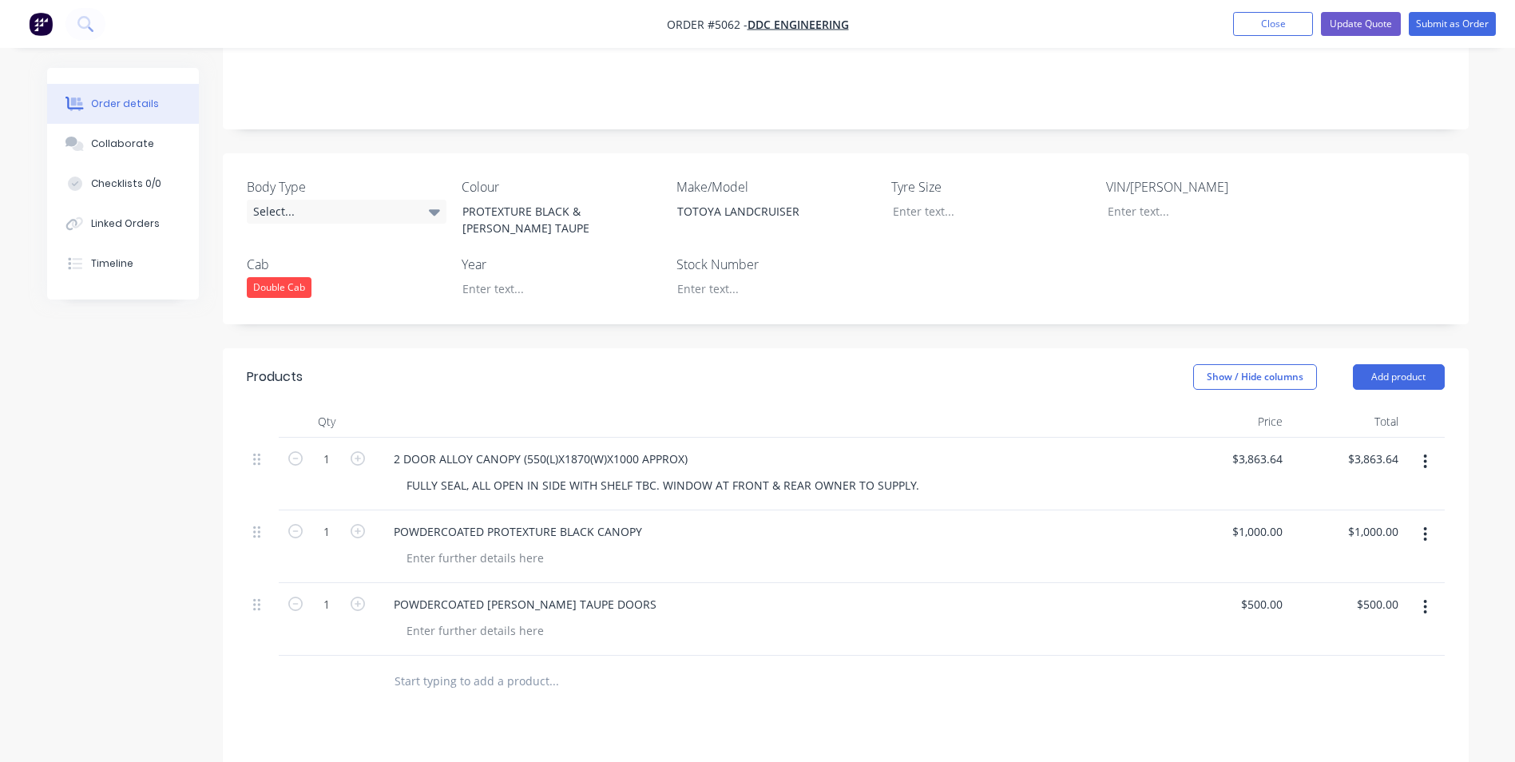
scroll to position [399, 0]
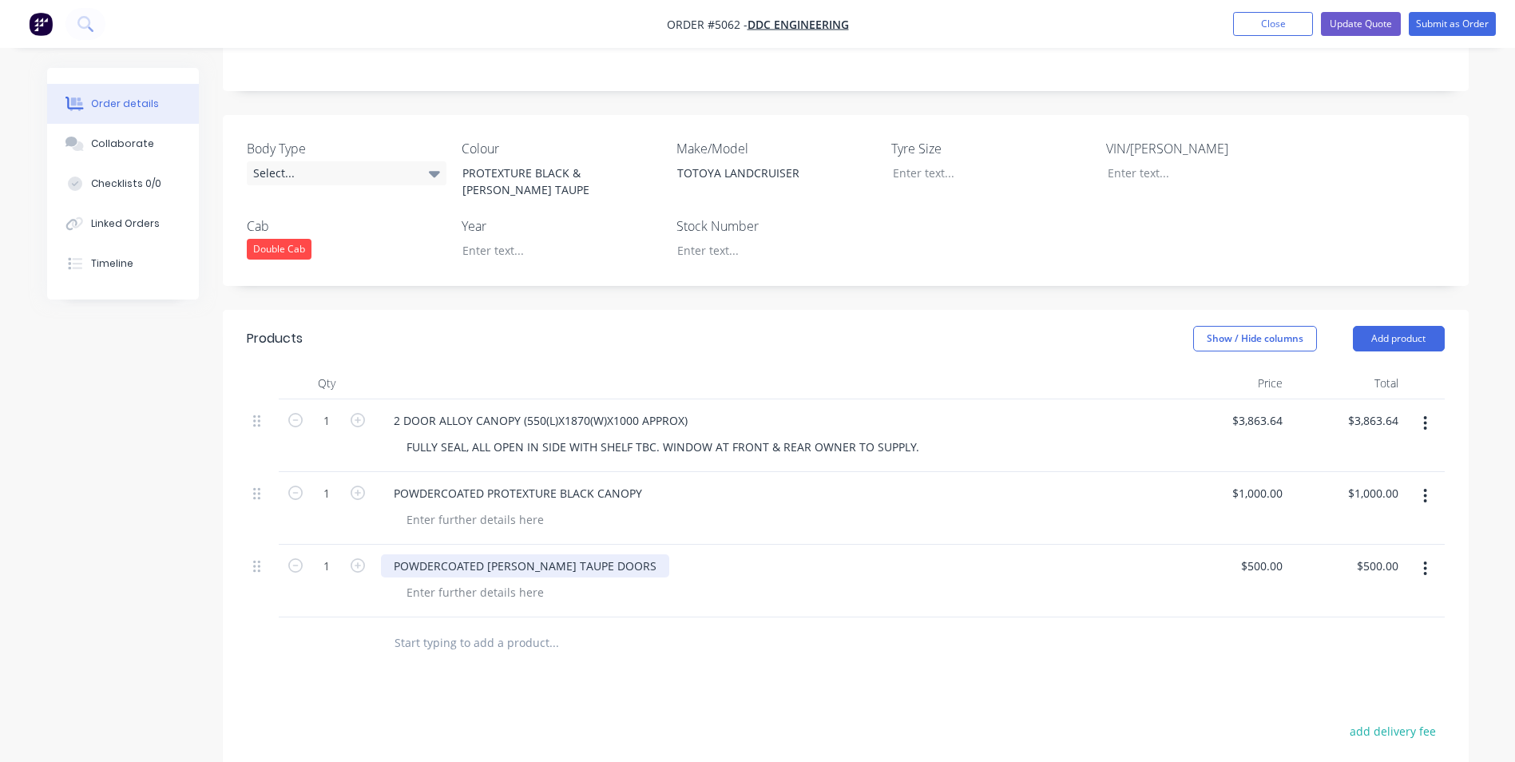
click at [613, 554] on div "POWDERCOATED [PERSON_NAME] TAUPE DOORS" at bounding box center [774, 565] width 786 height 23
click at [596, 554] on div "POWDERCOATED [PERSON_NAME] TAUPE DOORS" at bounding box center [525, 565] width 288 height 23
click at [601, 554] on div "POWDERCOATED [PERSON_NAME] TAUPE DOORS" at bounding box center [525, 565] width 288 height 23
click at [565, 482] on div "POWDERCOATED PROTEXTURE BLACK CANOPY" at bounding box center [518, 493] width 274 height 23
click at [1426, 489] on icon "button" at bounding box center [1425, 496] width 3 height 14
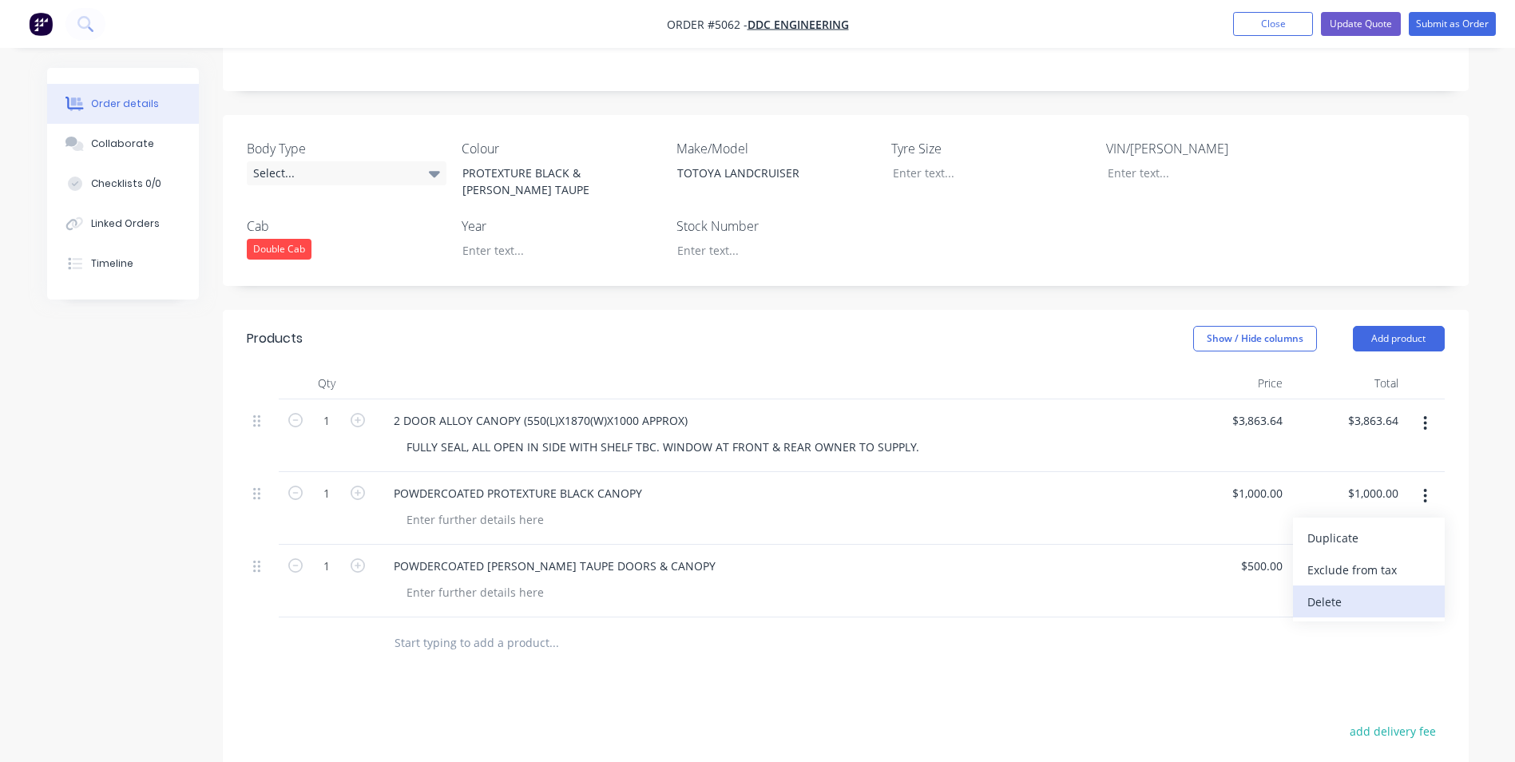
click at [1358, 590] on div "Delete" at bounding box center [1368, 601] width 123 height 23
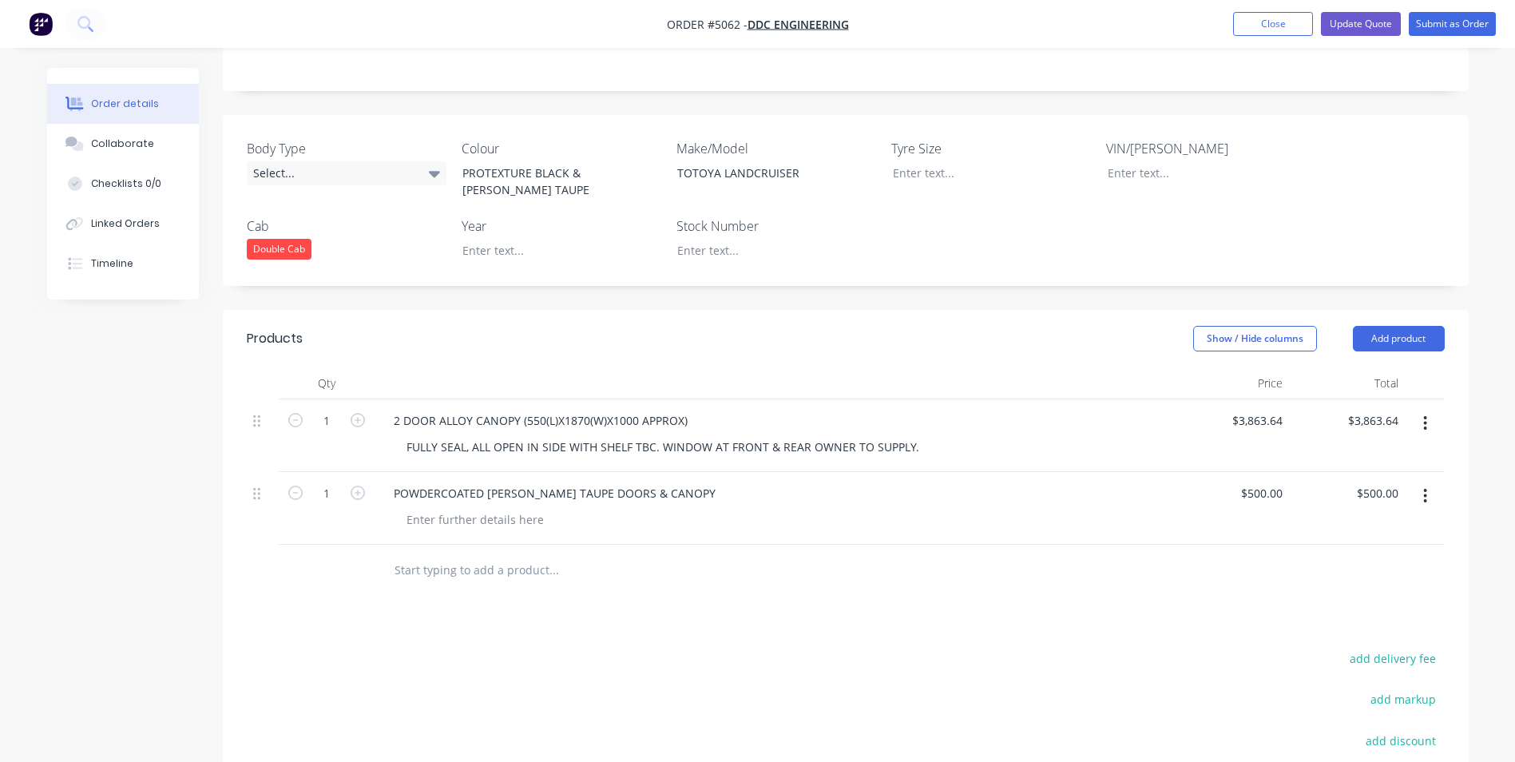
click at [522, 554] on input "text" at bounding box center [553, 570] width 319 height 32
click at [468, 508] on div at bounding box center [475, 519] width 163 height 23
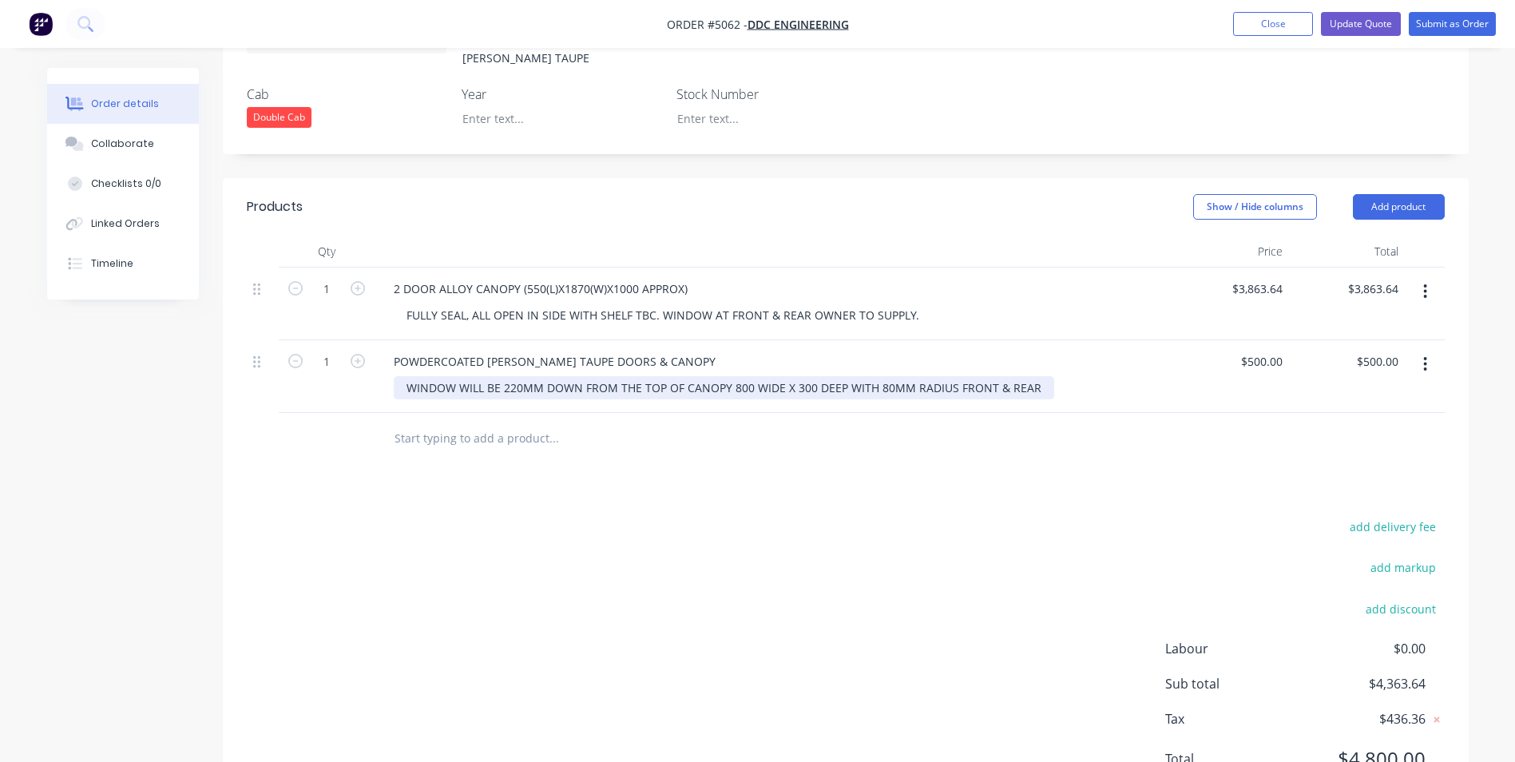
scroll to position [561, 0]
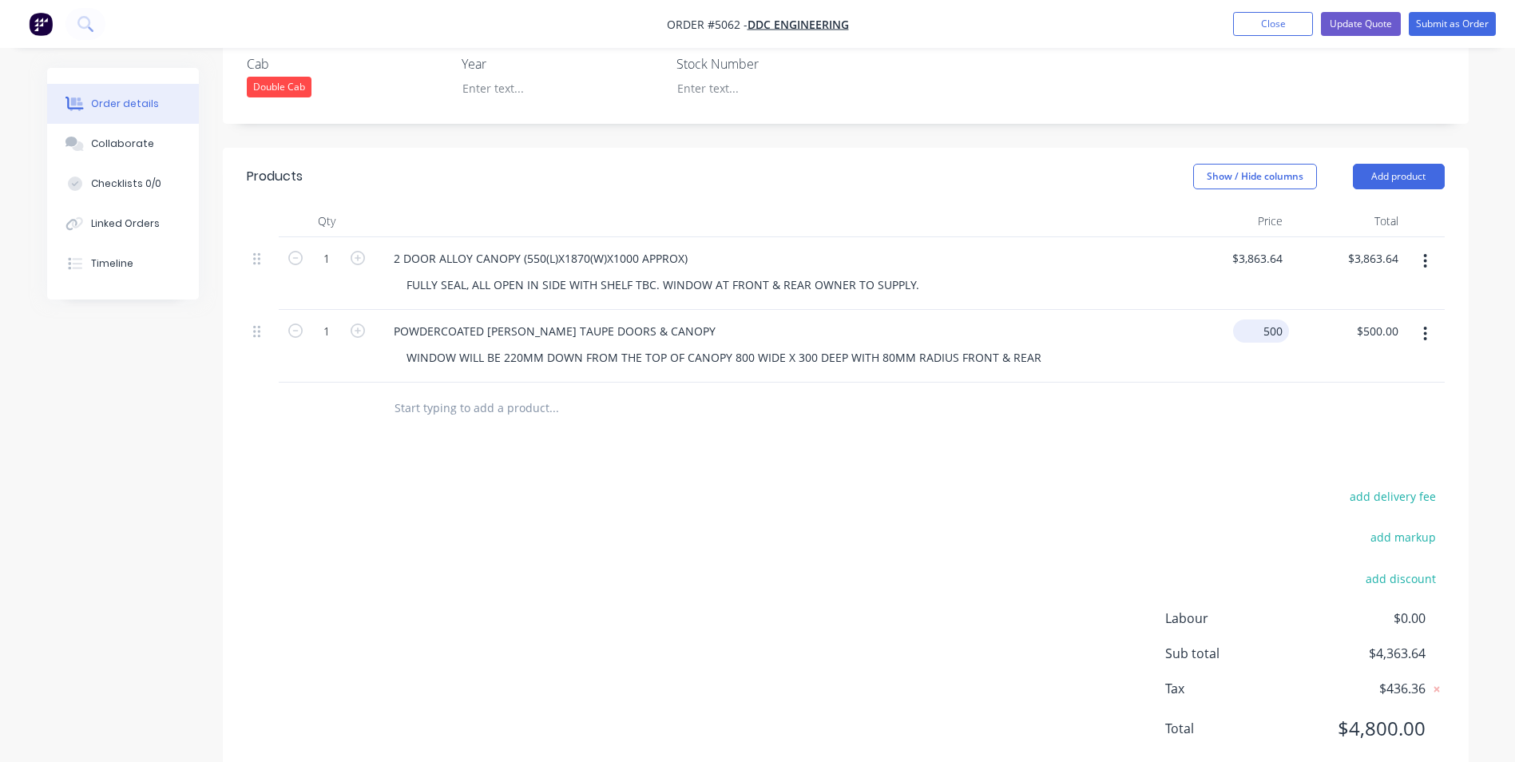
click at [1255, 310] on div "500 $500.00" at bounding box center [1231, 346] width 116 height 73
type input "$1,000.00"
type input "1000.00"
type input "1000"
type input "$1,000.00"
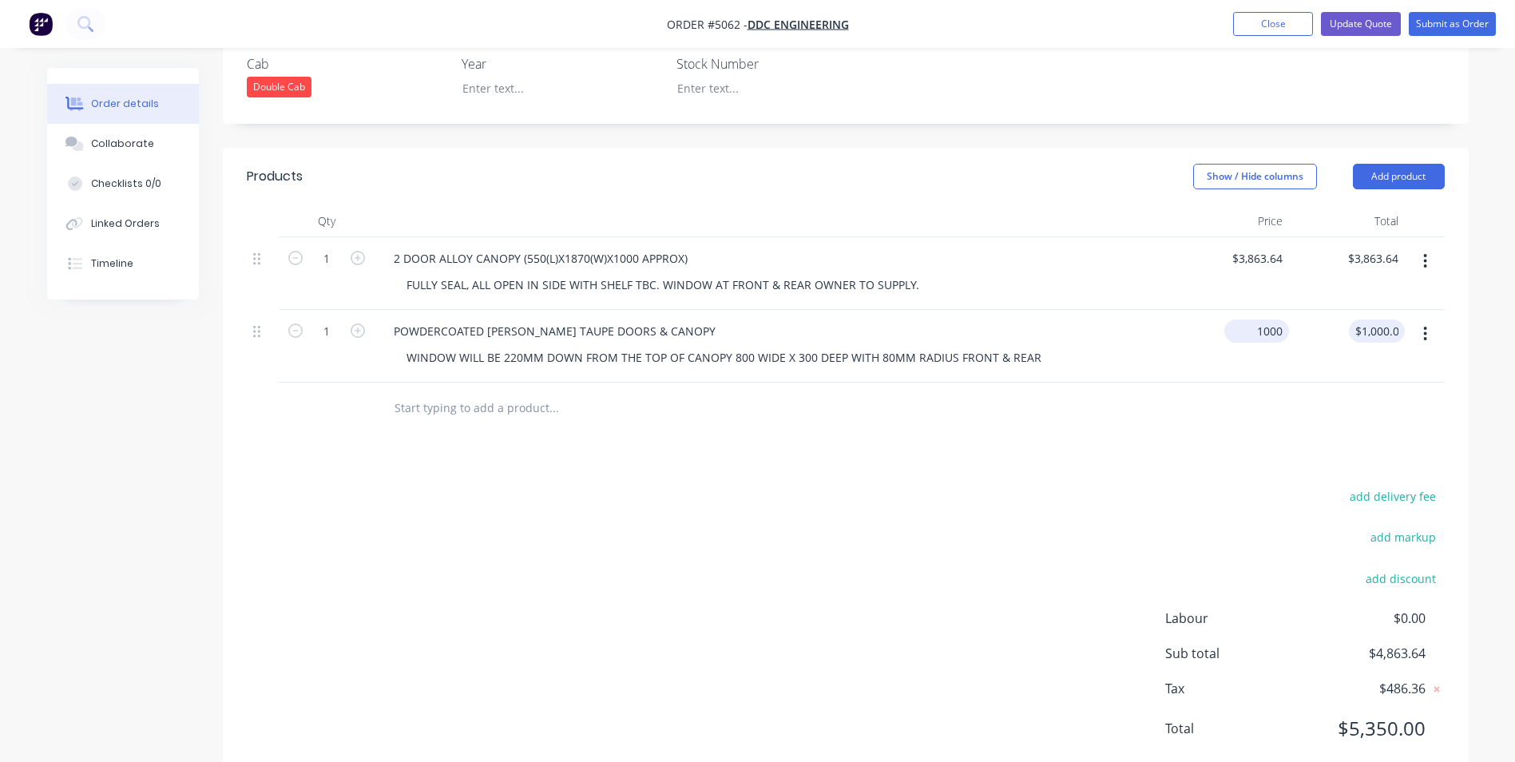
click at [1264, 319] on input "1000" at bounding box center [1260, 330] width 58 height 23
type input "$1,500.00"
click at [1372, 21] on button "Update Quote" at bounding box center [1361, 24] width 80 height 24
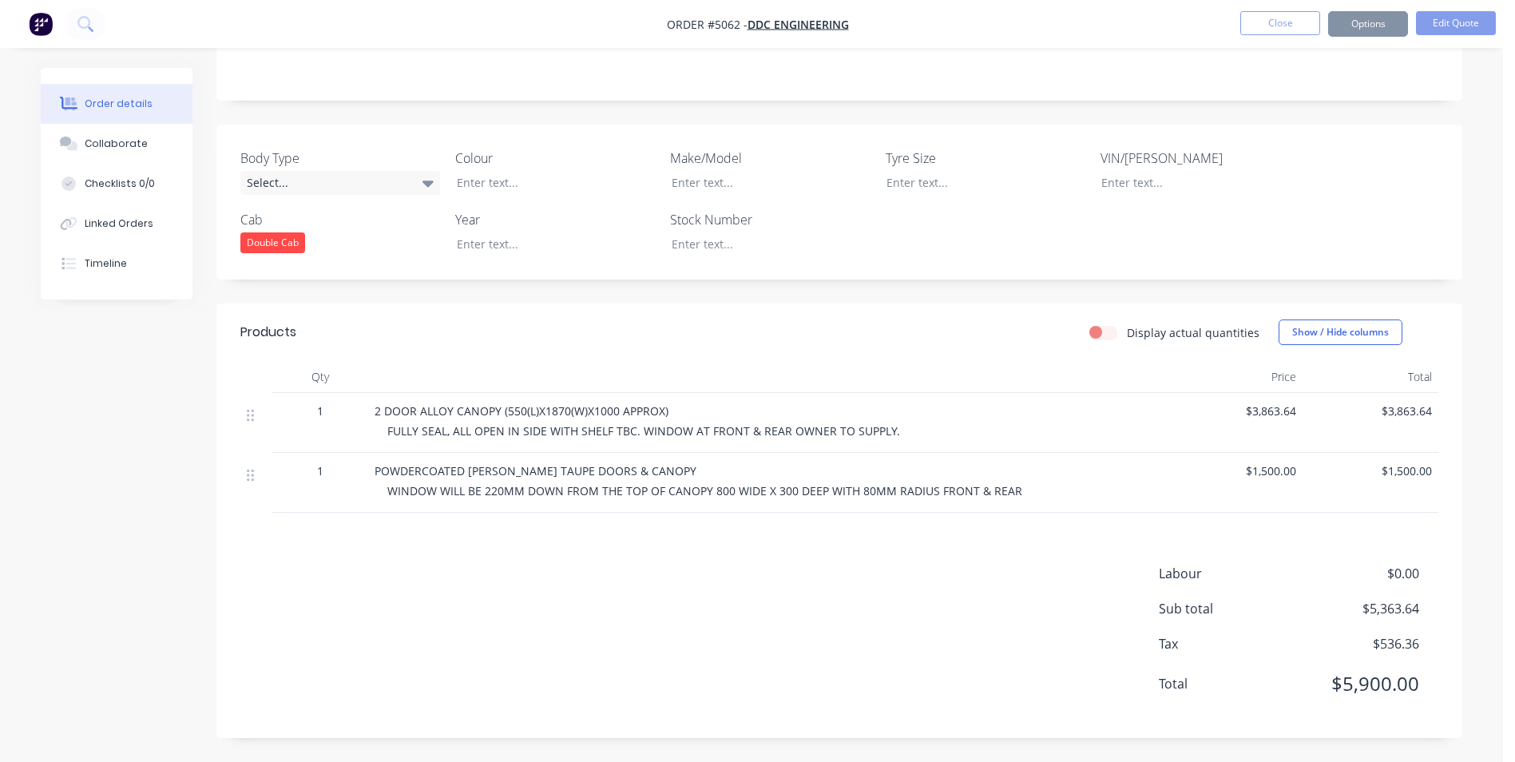
scroll to position [0, 0]
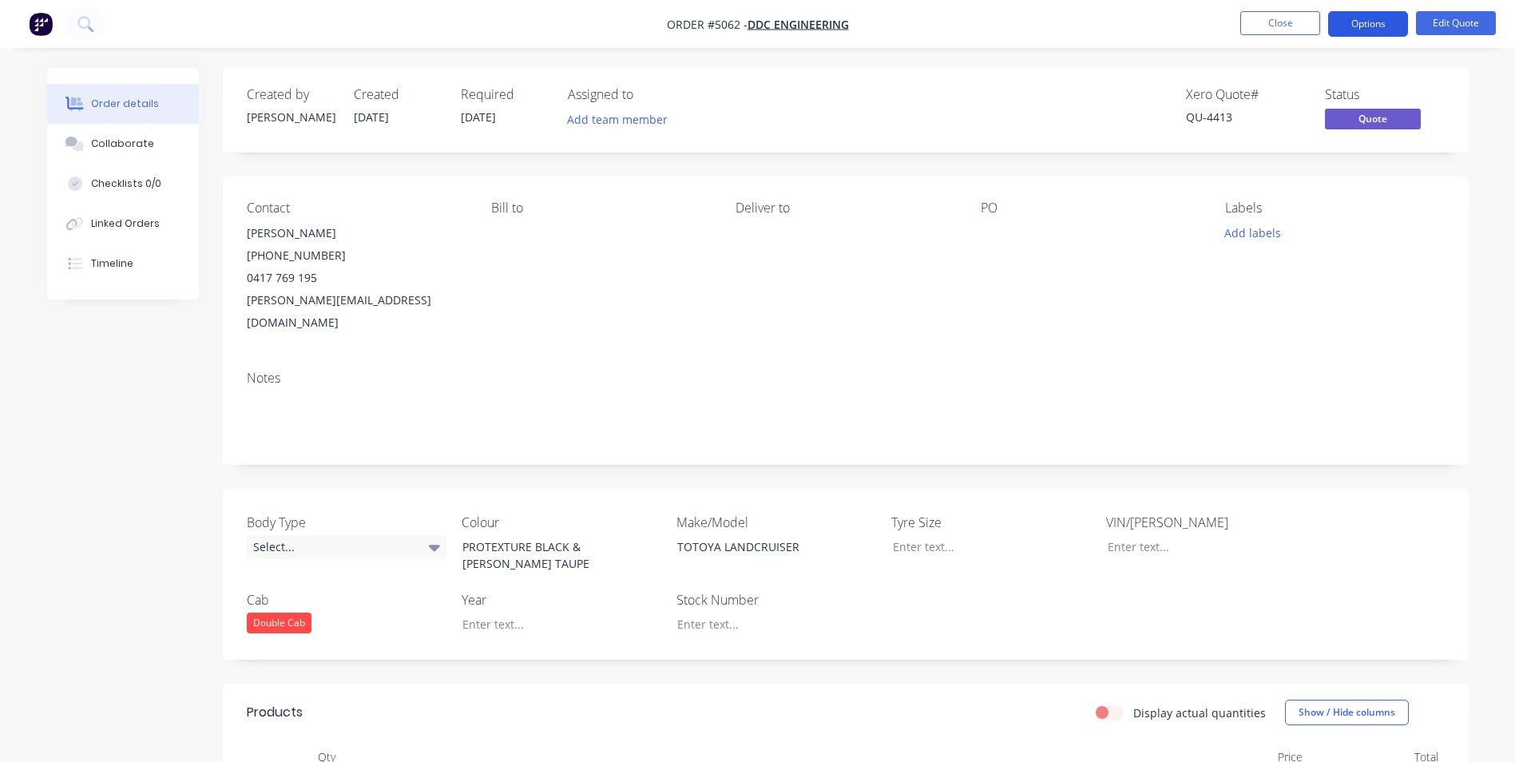
click at [1383, 20] on button "Options" at bounding box center [1368, 24] width 80 height 26
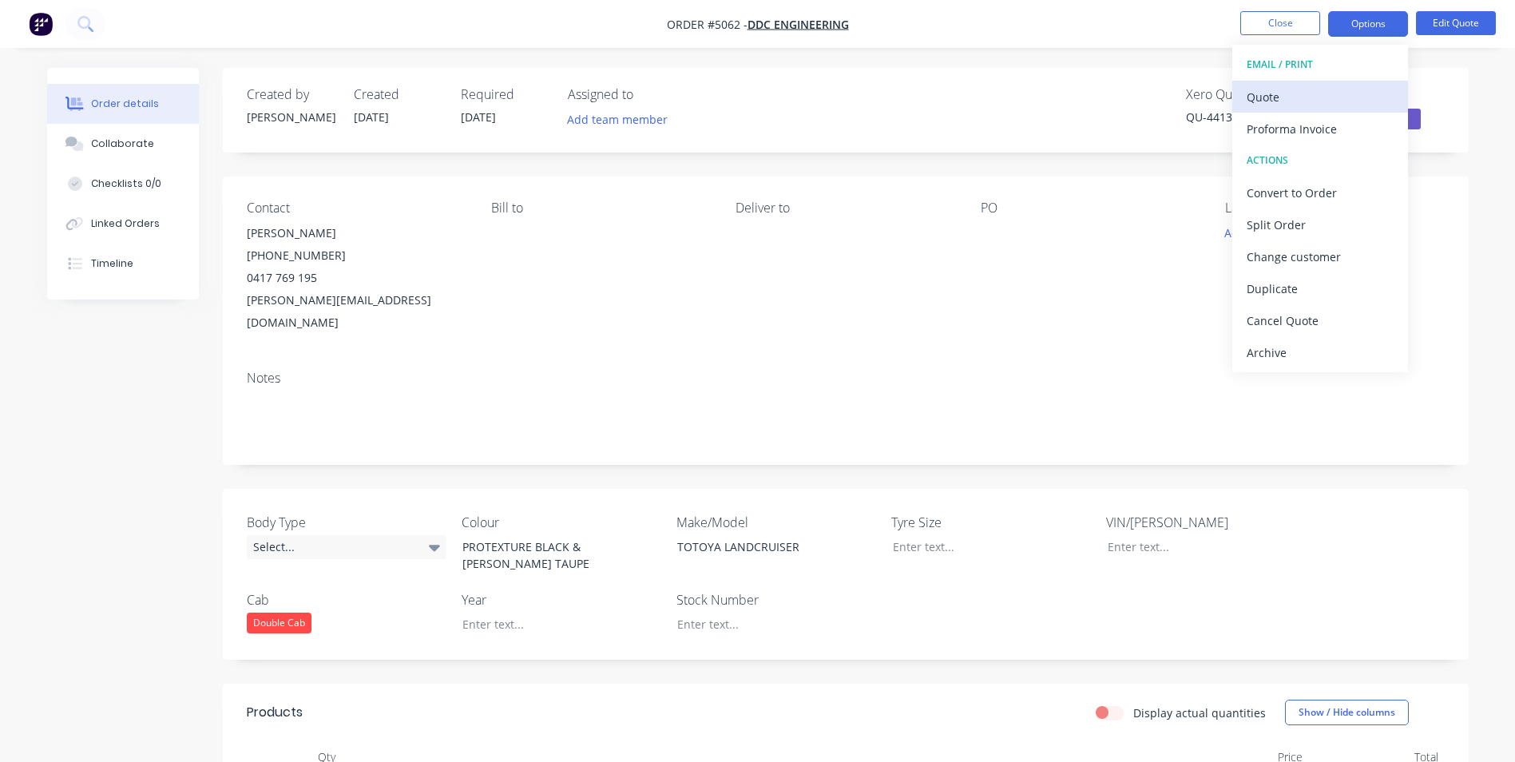
click at [1286, 99] on div "Quote" at bounding box center [1320, 96] width 147 height 23
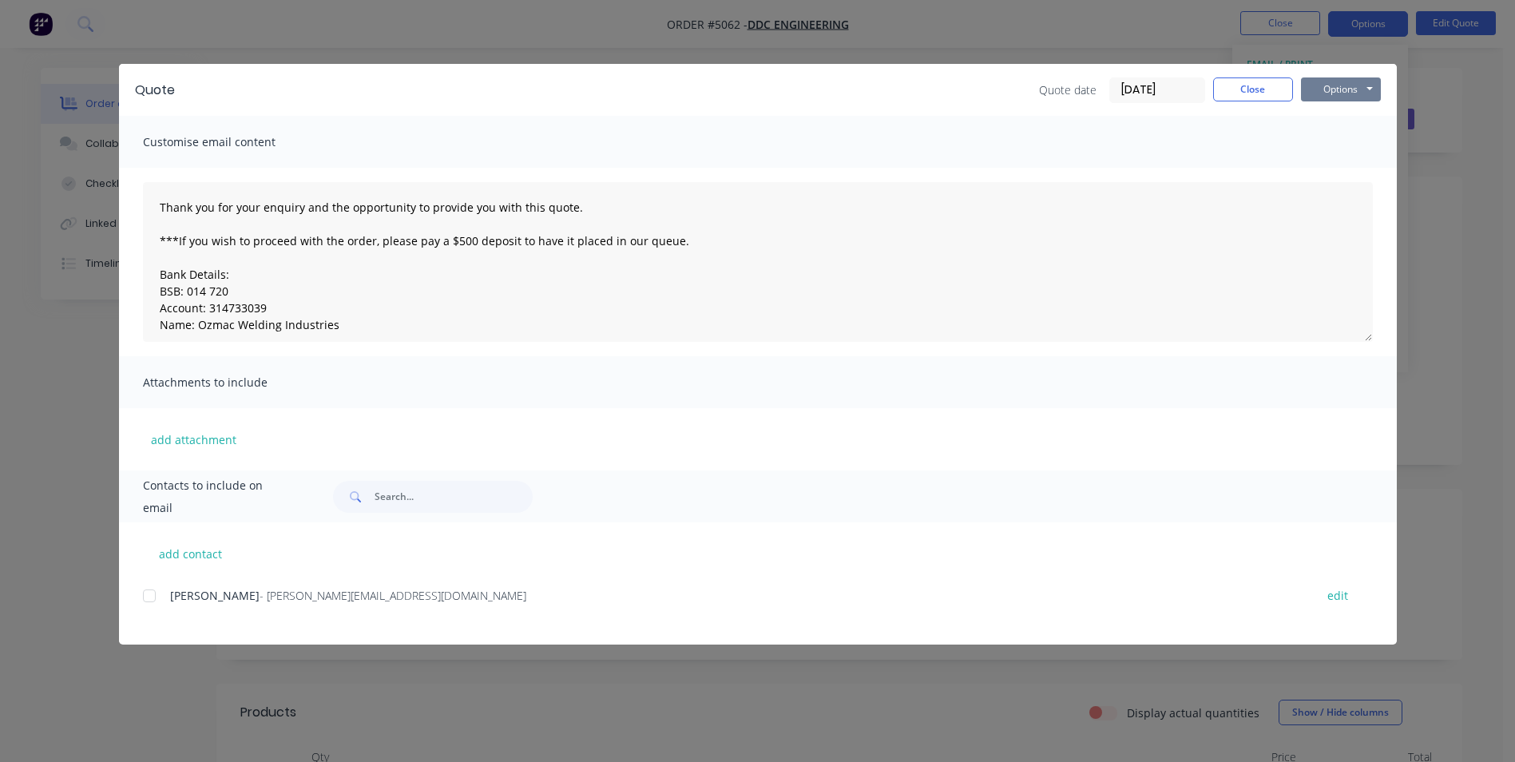
click at [1351, 88] on button "Options" at bounding box center [1341, 89] width 80 height 24
click at [1342, 177] on button "Email" at bounding box center [1352, 170] width 102 height 26
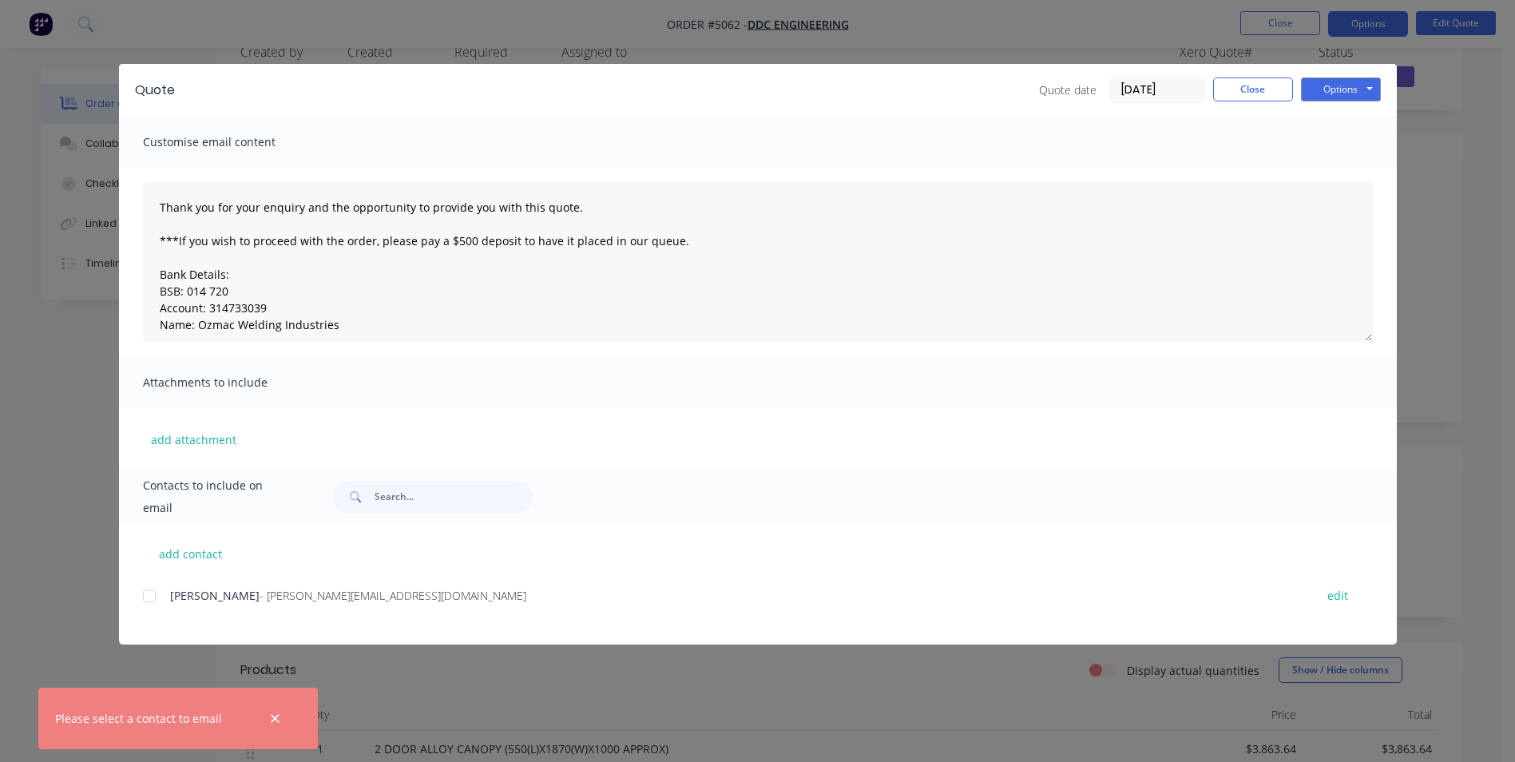
scroll to position [80, 0]
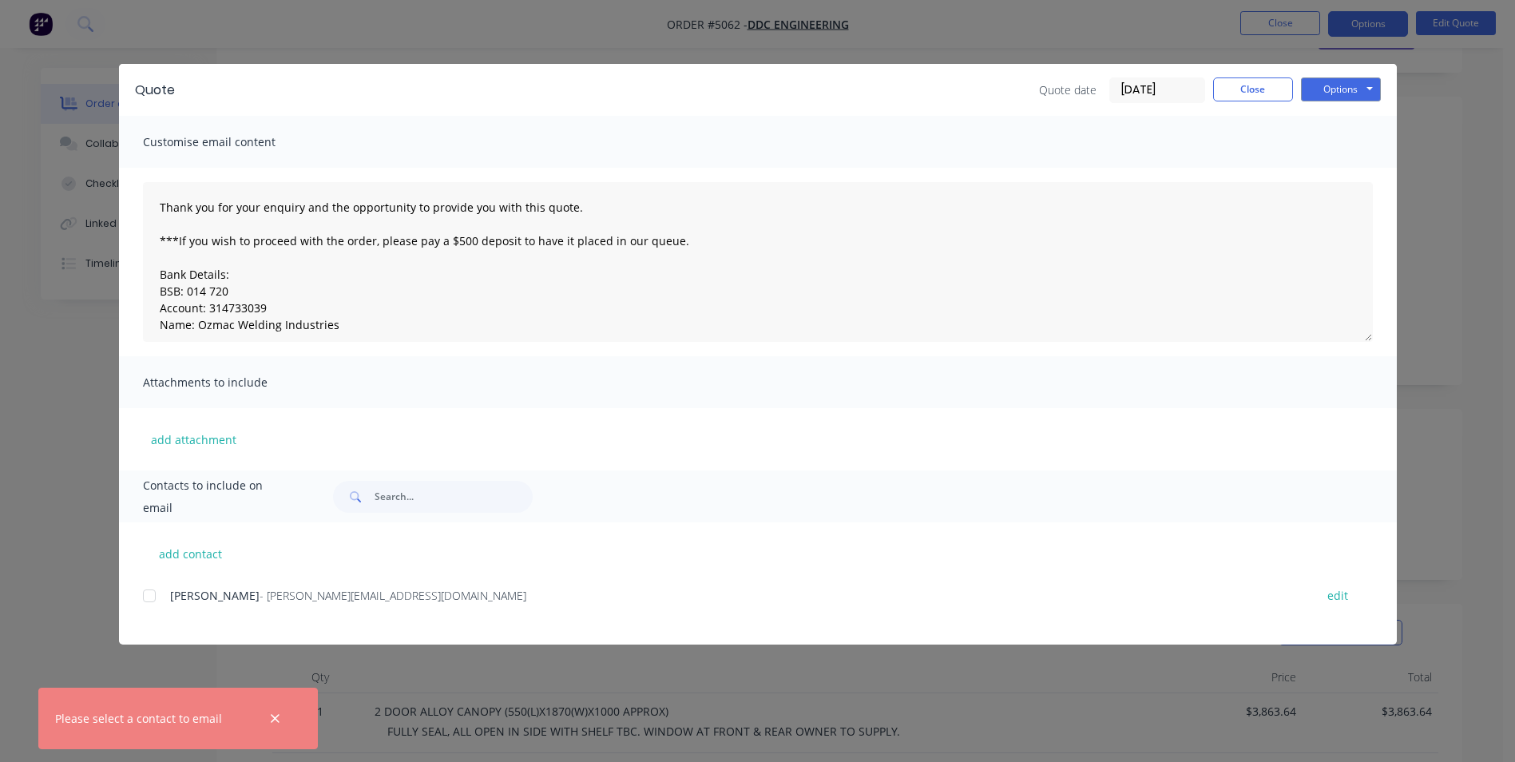
click at [151, 597] on div at bounding box center [149, 596] width 32 height 32
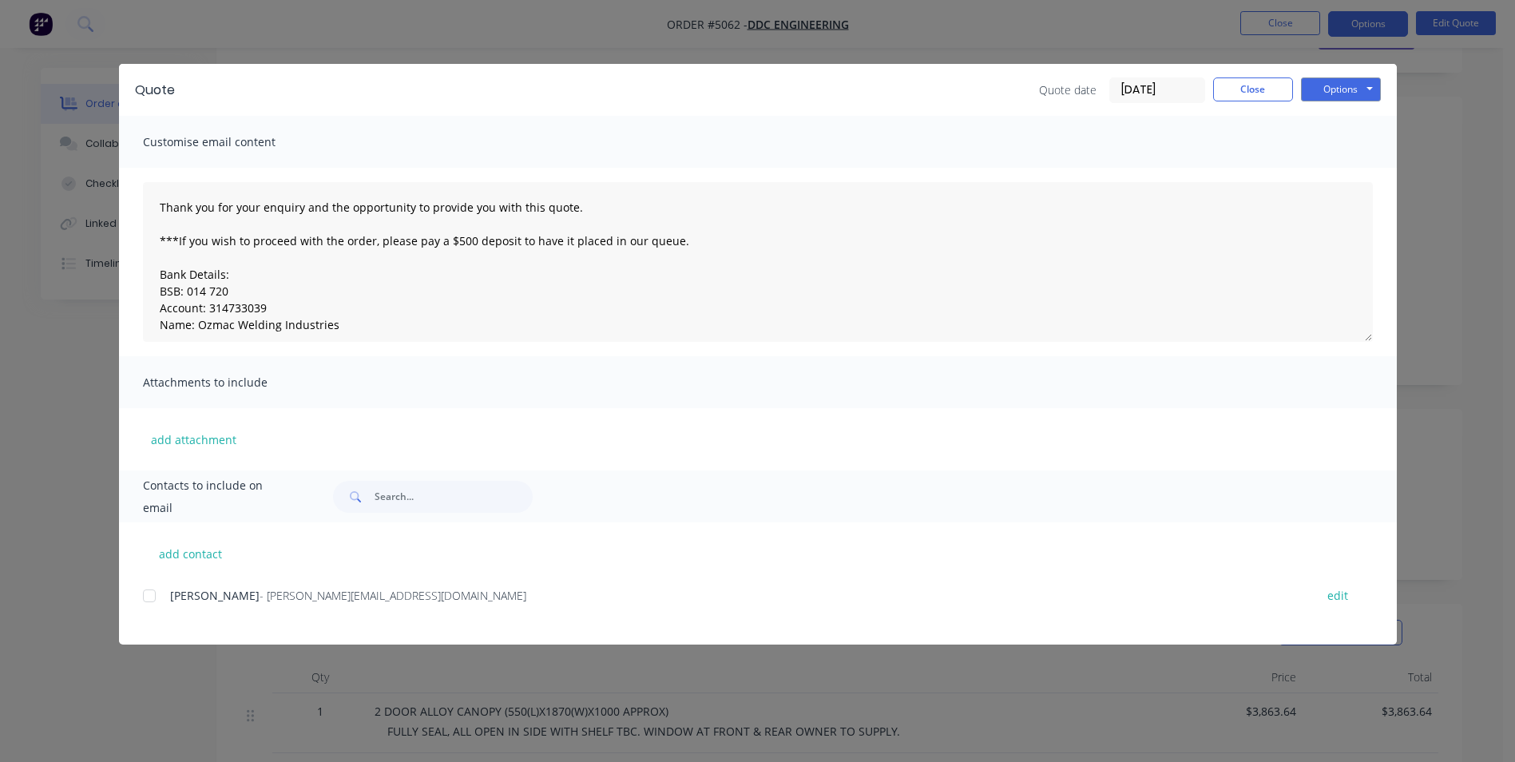
click at [151, 597] on div at bounding box center [149, 596] width 32 height 32
click at [1346, 91] on button "Options" at bounding box center [1341, 89] width 80 height 24
click at [1356, 169] on button "Email" at bounding box center [1352, 170] width 102 height 26
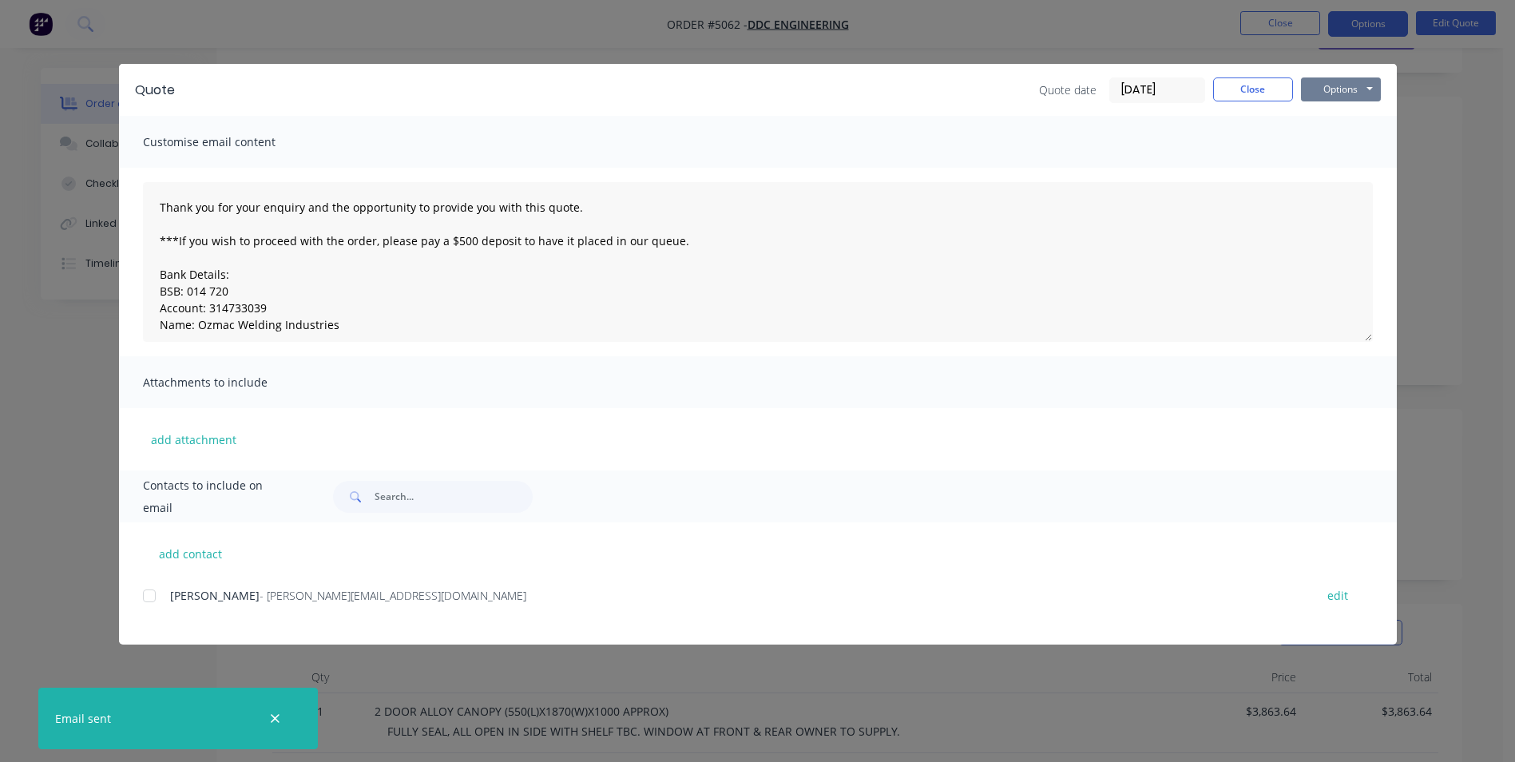
click at [1366, 89] on button "Options" at bounding box center [1341, 89] width 80 height 24
click at [1345, 142] on button "Print" at bounding box center [1352, 144] width 102 height 26
click at [1260, 92] on button "Close" at bounding box center [1253, 89] width 80 height 24
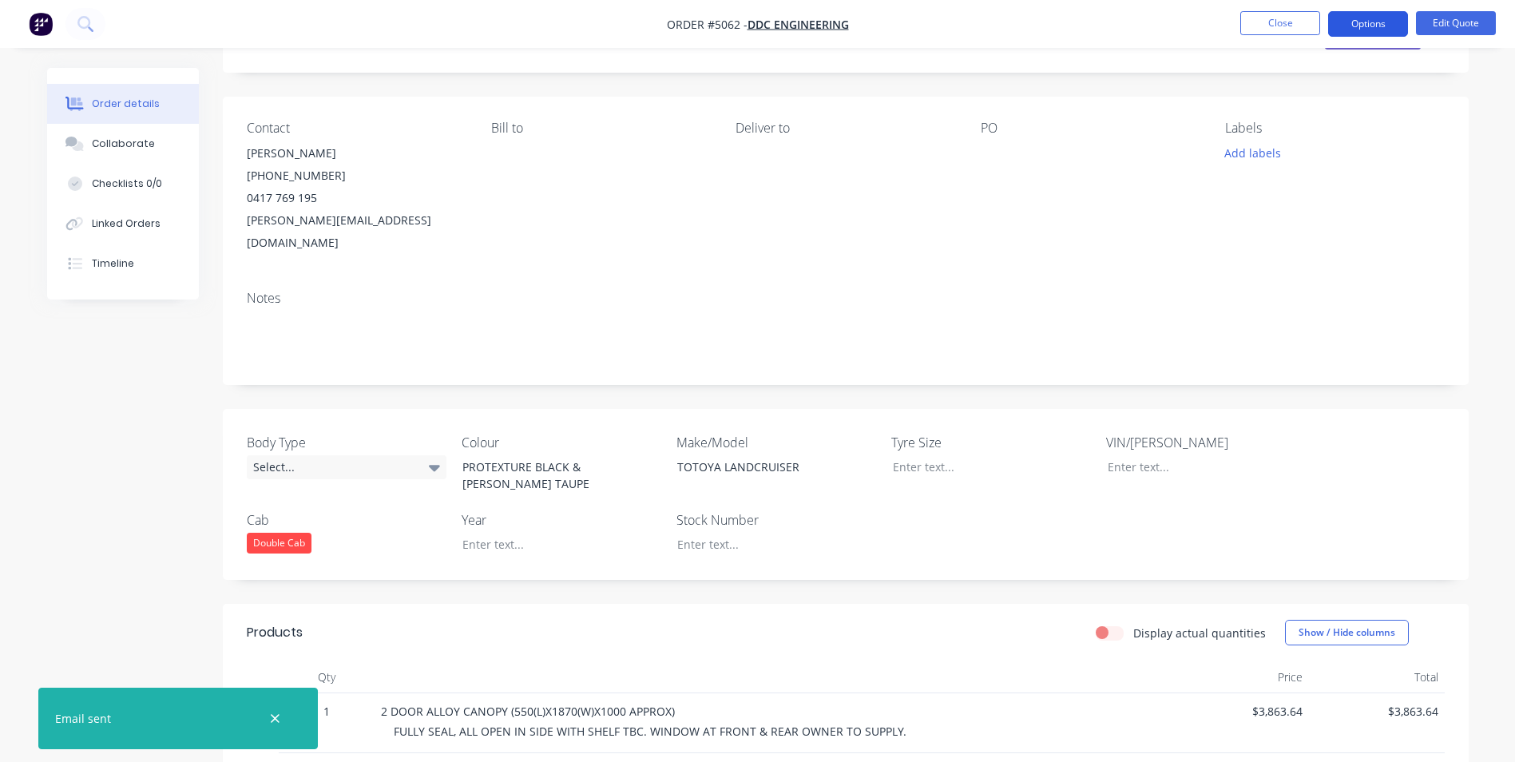
click at [1396, 24] on button "Options" at bounding box center [1368, 24] width 80 height 26
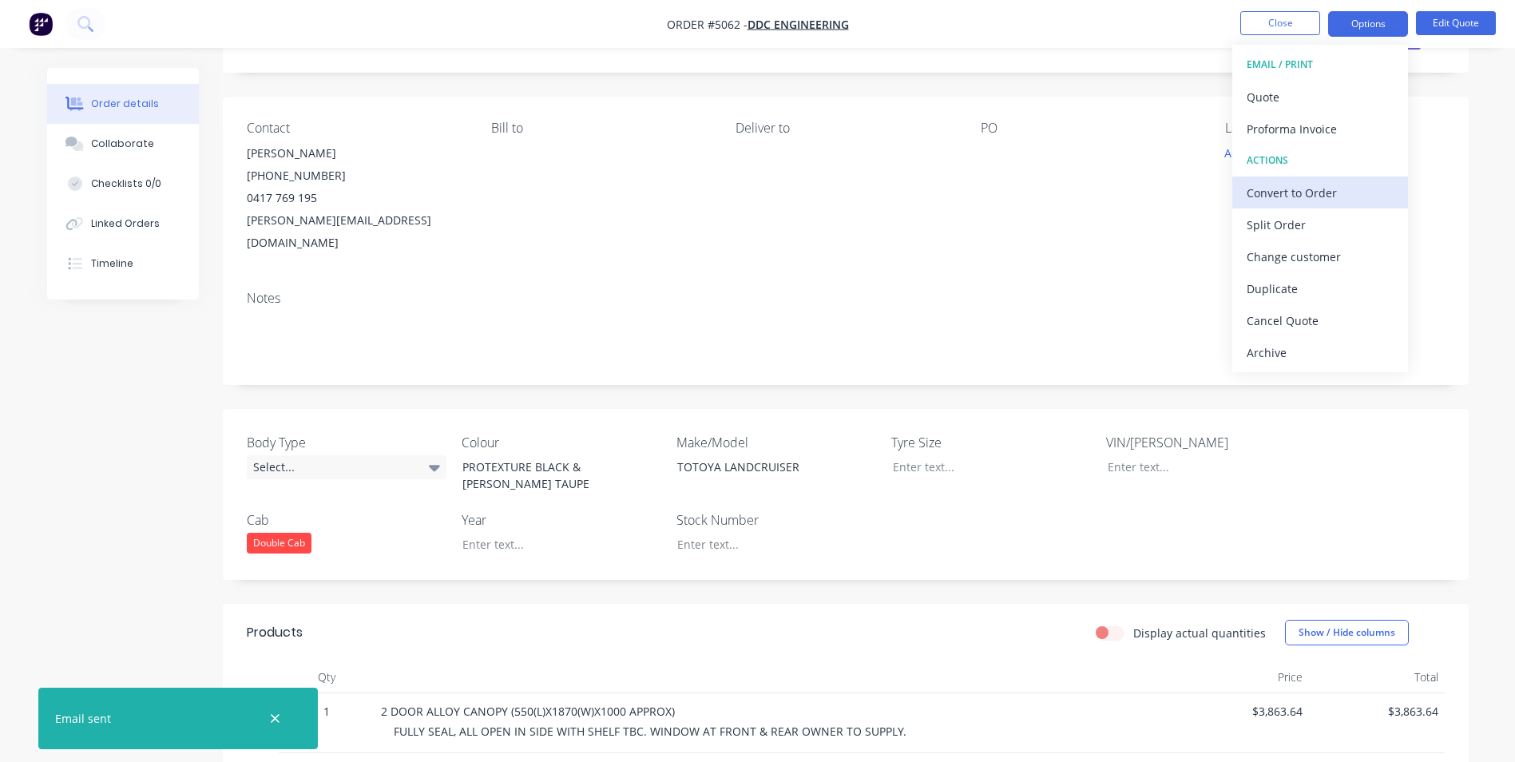
click at [1329, 196] on div "Convert to Order" at bounding box center [1320, 192] width 147 height 23
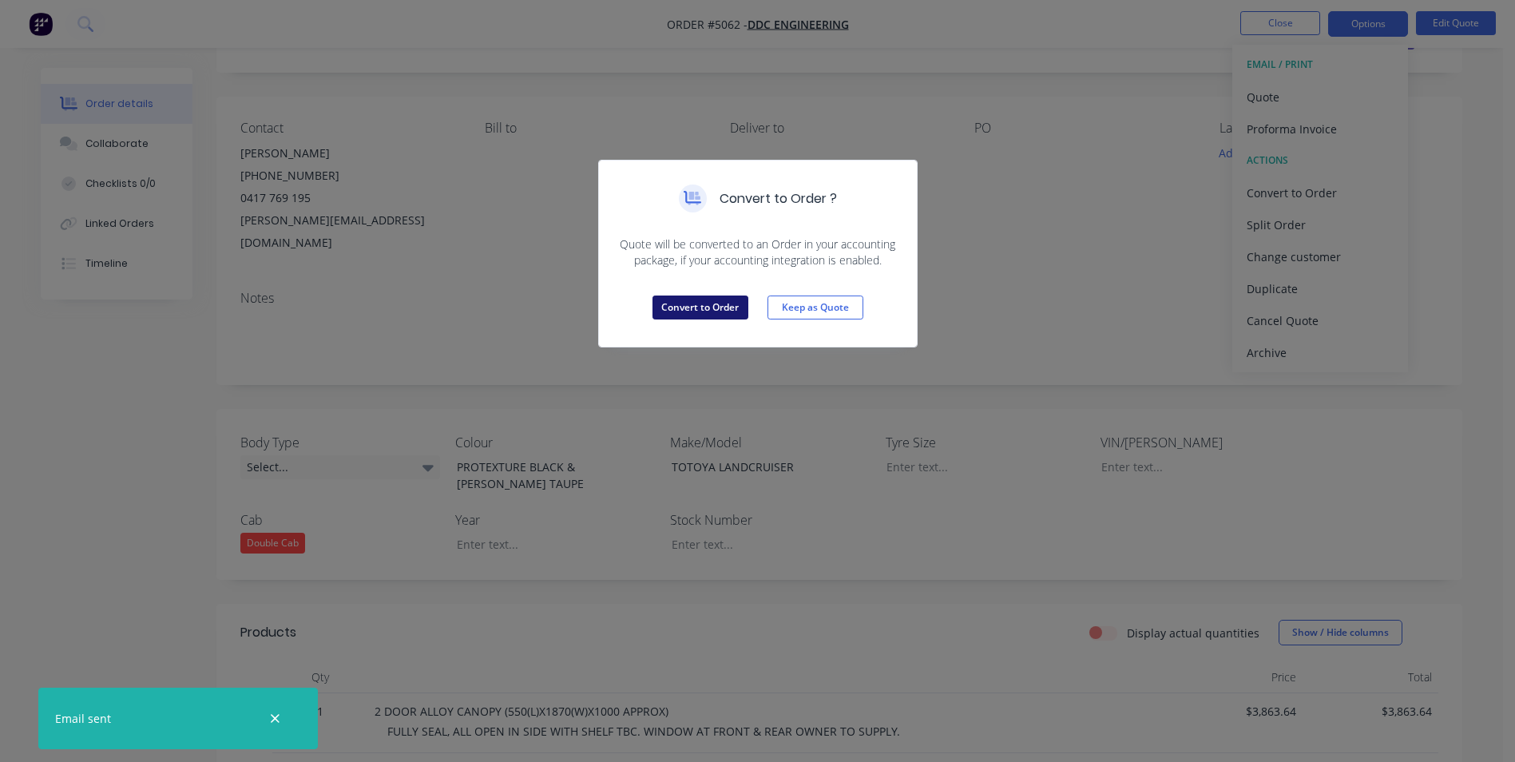
click at [722, 312] on button "Convert to Order" at bounding box center [701, 308] width 96 height 24
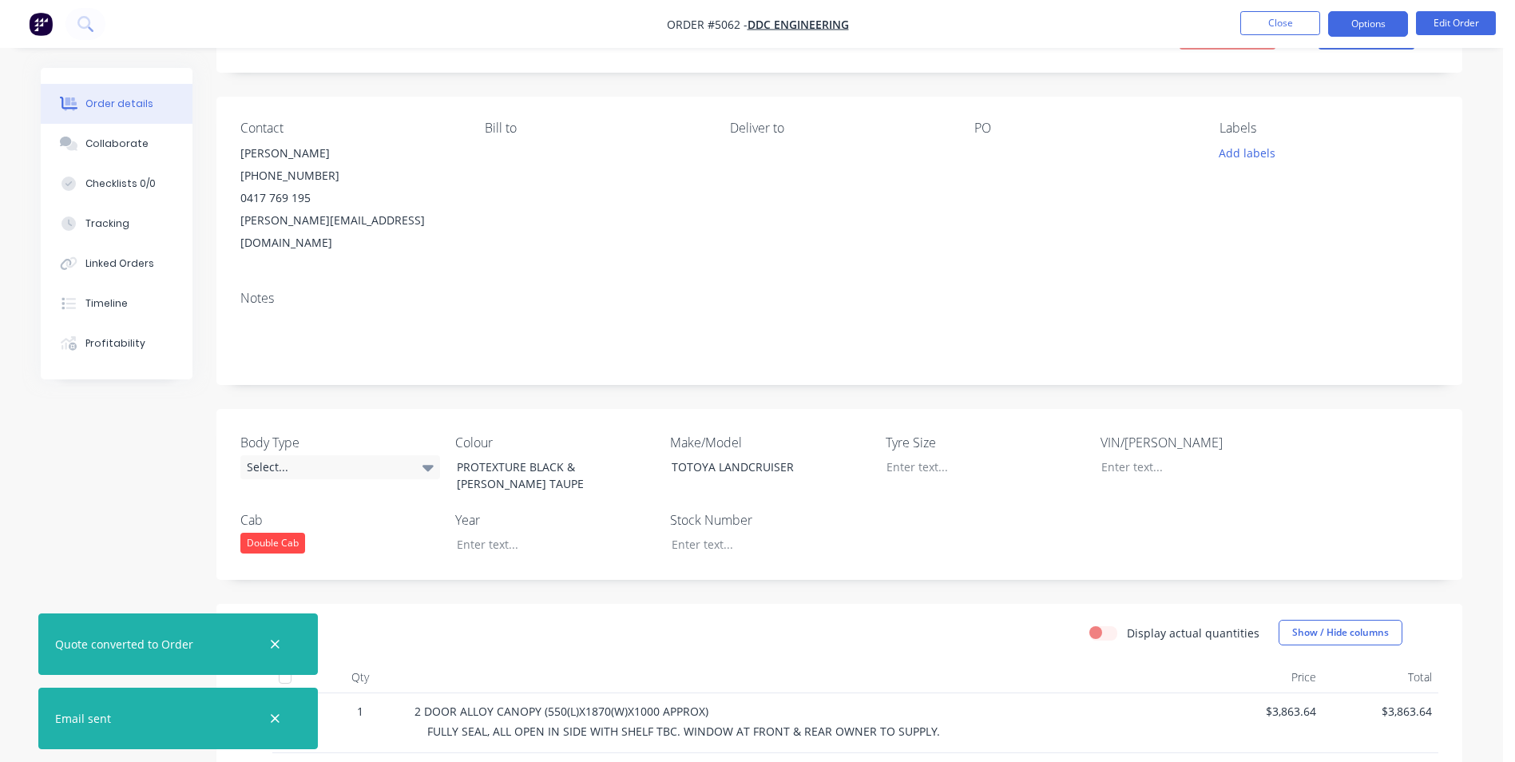
click at [1377, 26] on button "Options" at bounding box center [1368, 24] width 80 height 26
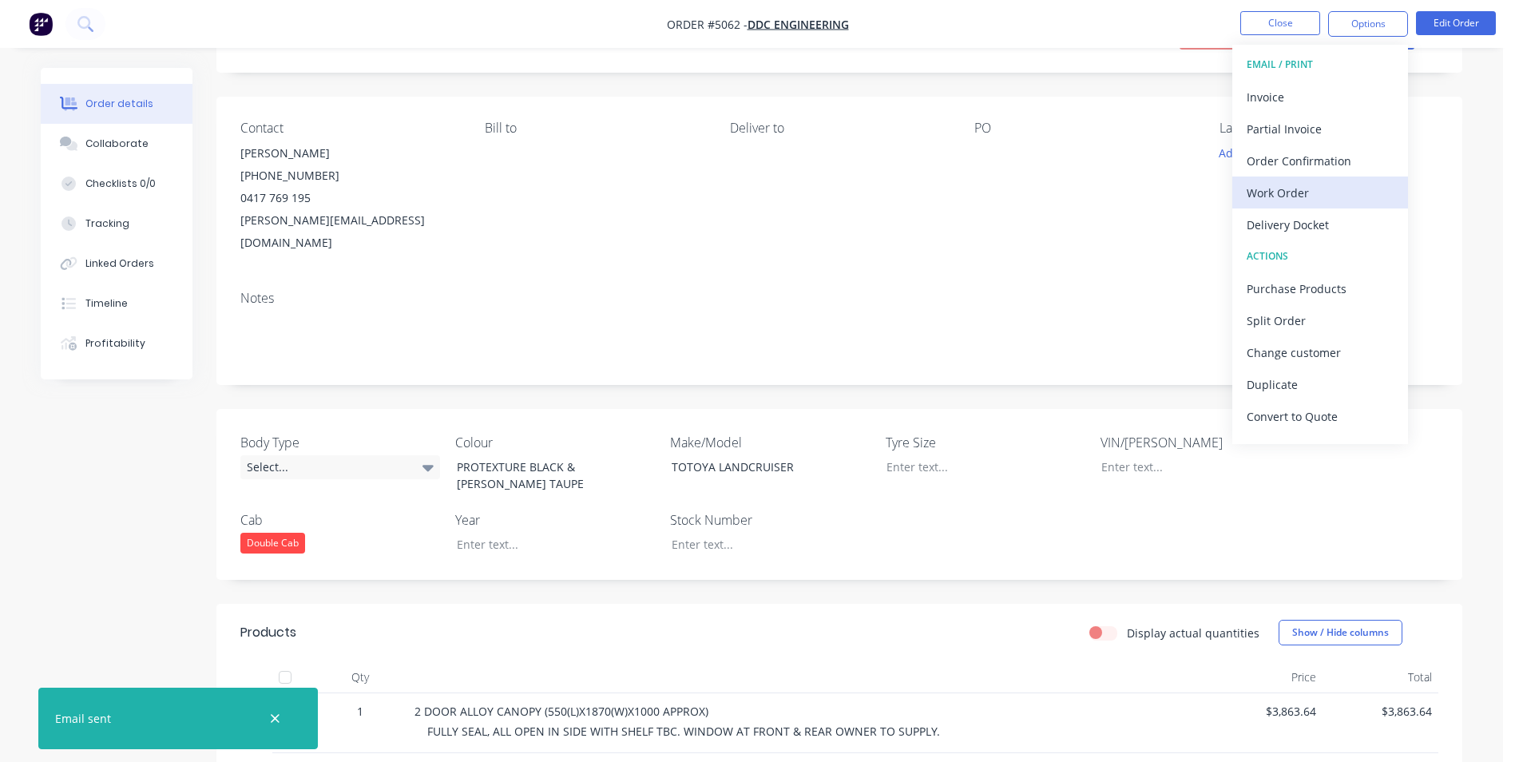
click at [1310, 197] on div "Work Order" at bounding box center [1320, 192] width 147 height 23
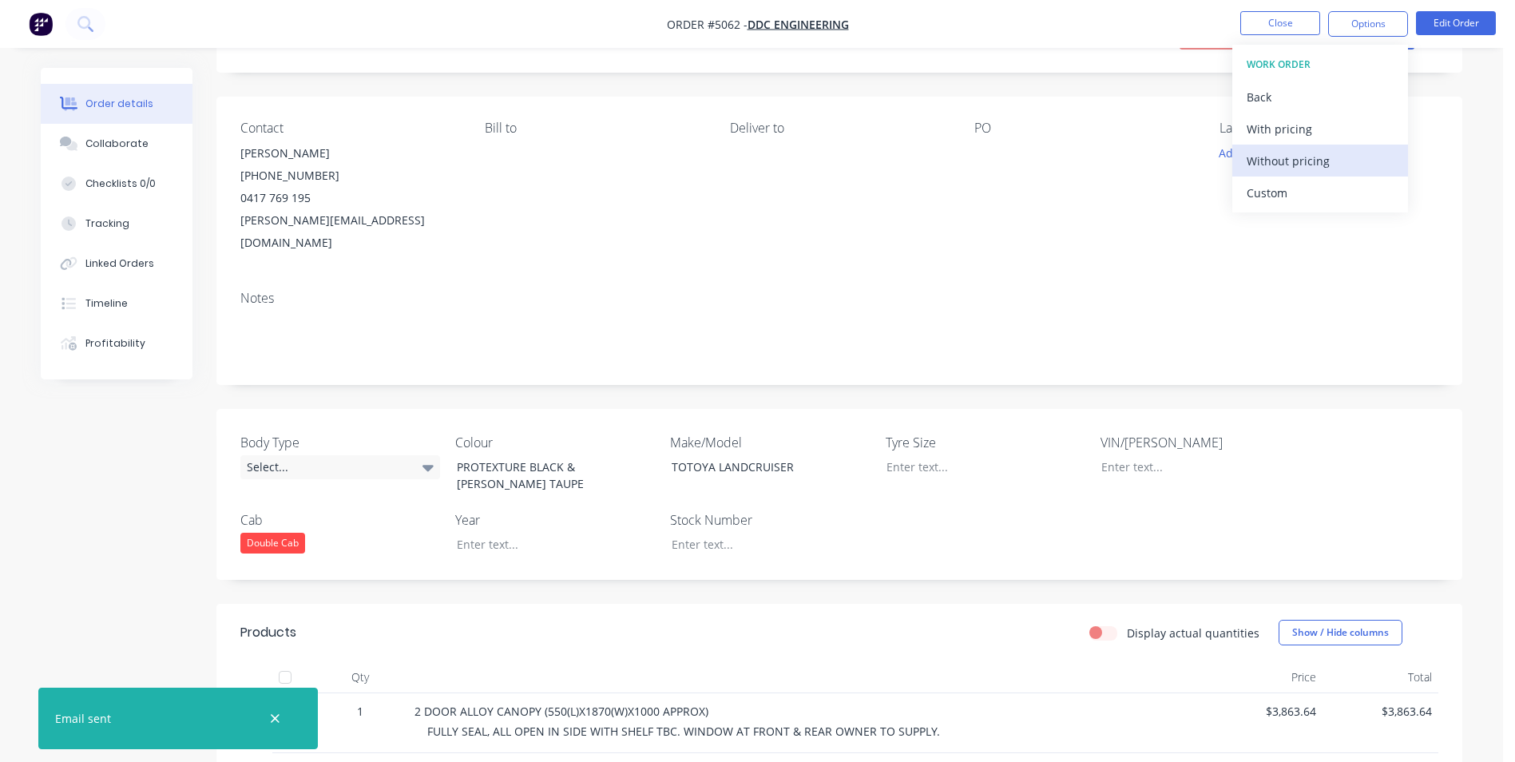
click at [1309, 170] on div "Without pricing" at bounding box center [1320, 160] width 147 height 23
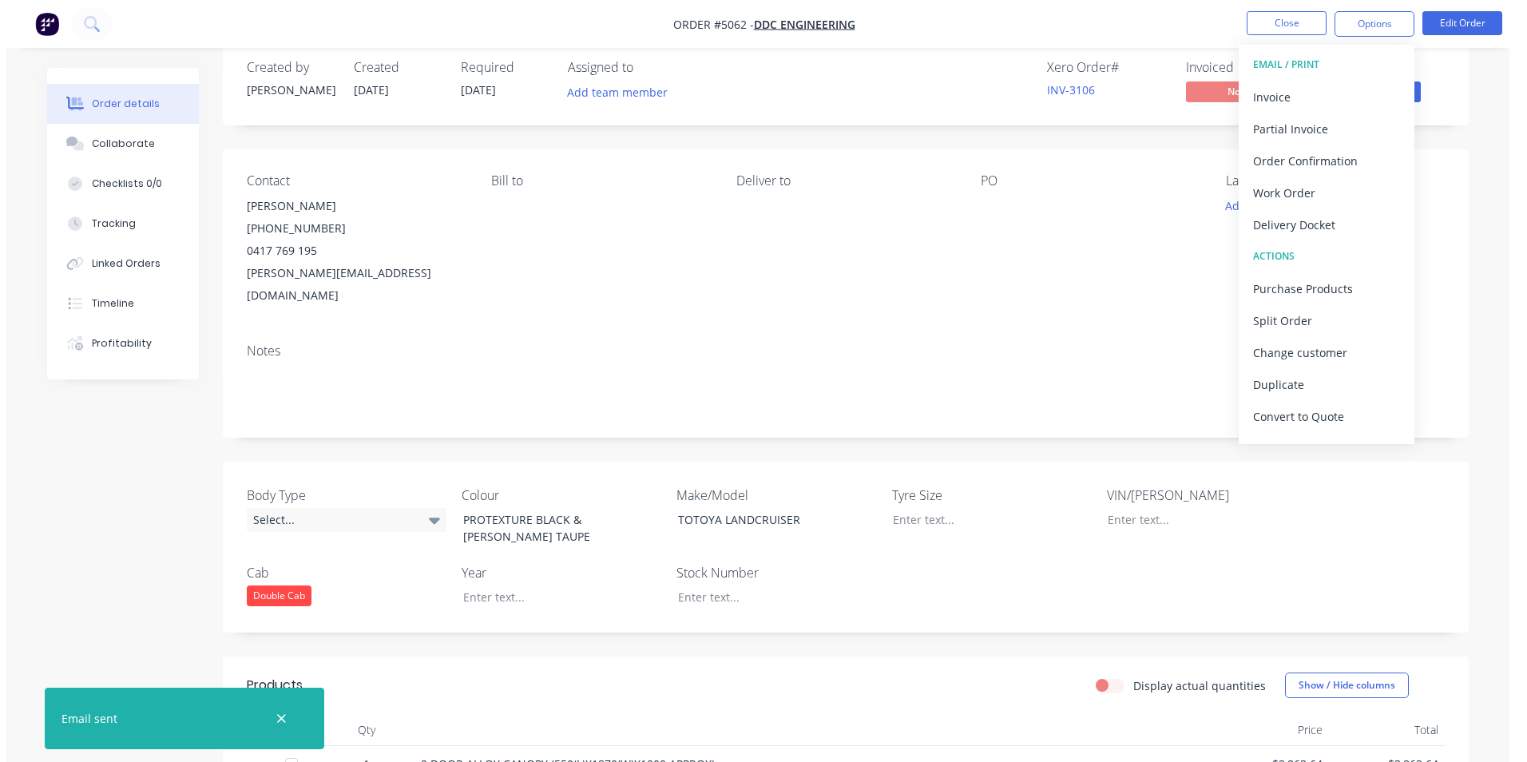
scroll to position [0, 0]
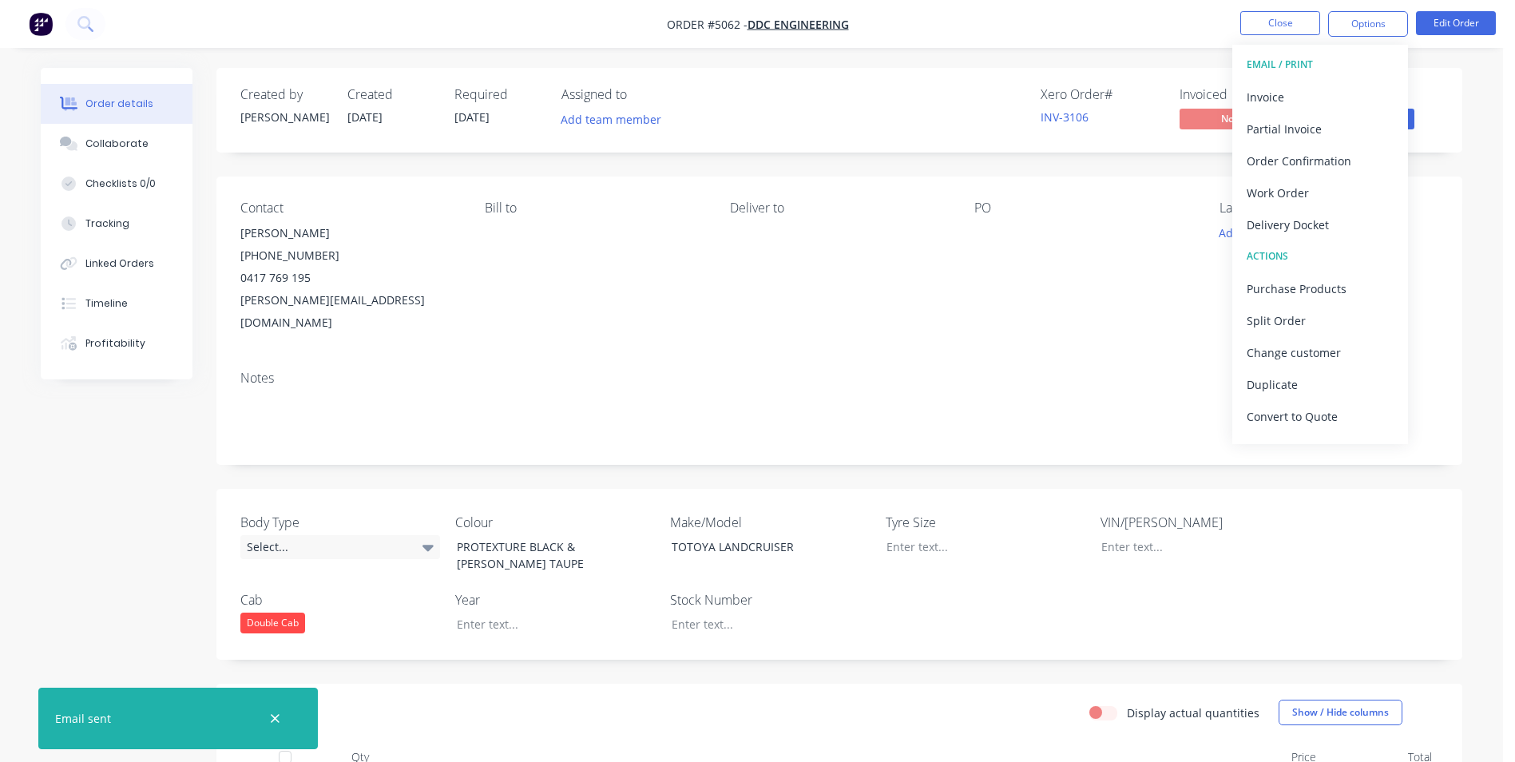
click at [1476, 545] on div "Order details Collaborate Checklists 0/0 Tracking Linked Orders Timeline Profit…" at bounding box center [752, 605] width 1454 height 1074
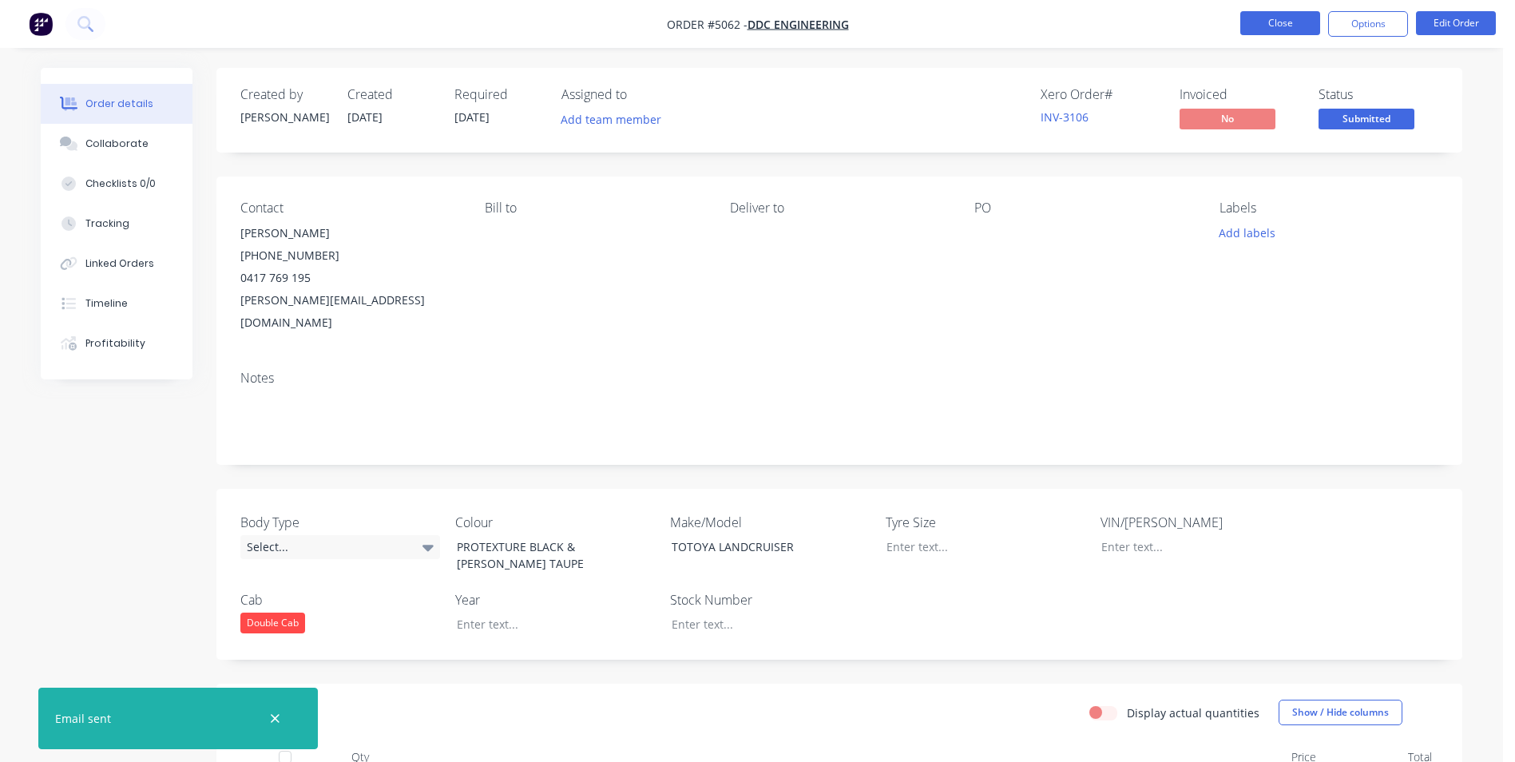
click at [1300, 23] on button "Close" at bounding box center [1280, 23] width 80 height 24
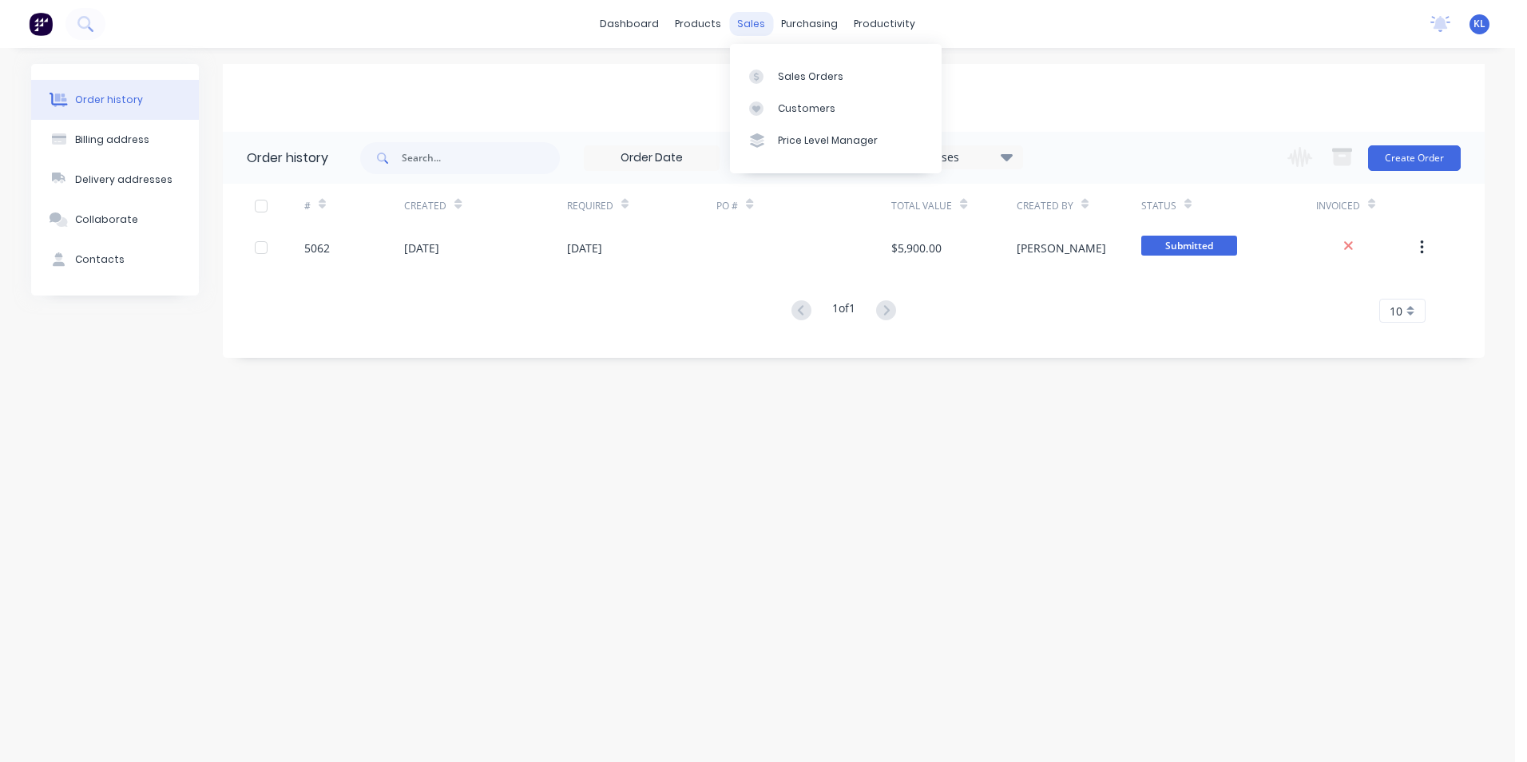
click at [756, 25] on div "sales" at bounding box center [751, 24] width 44 height 24
click at [781, 70] on div "Sales Orders" at bounding box center [810, 76] width 65 height 14
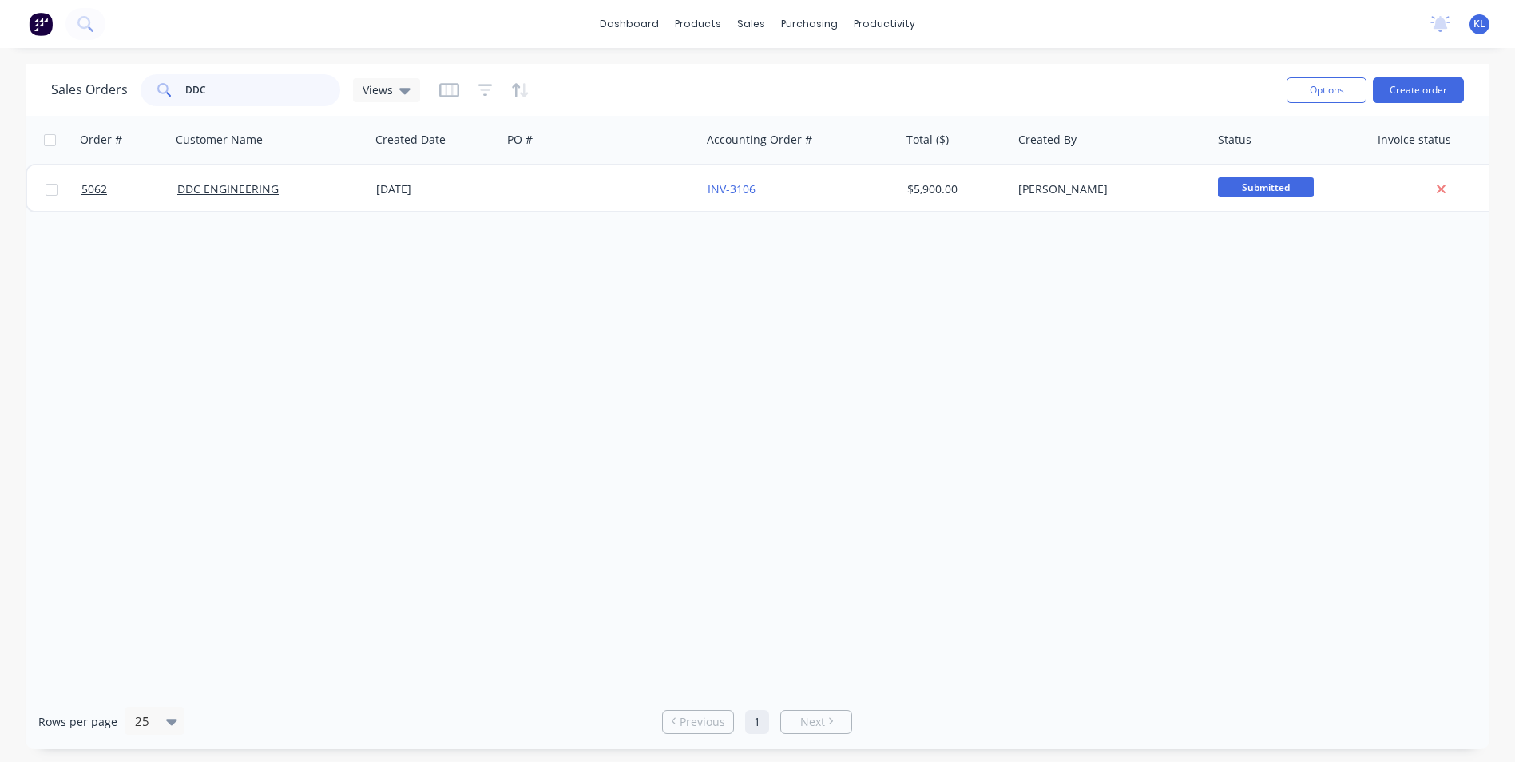
click at [212, 93] on input "DDC" at bounding box center [263, 90] width 156 height 32
type input "D"
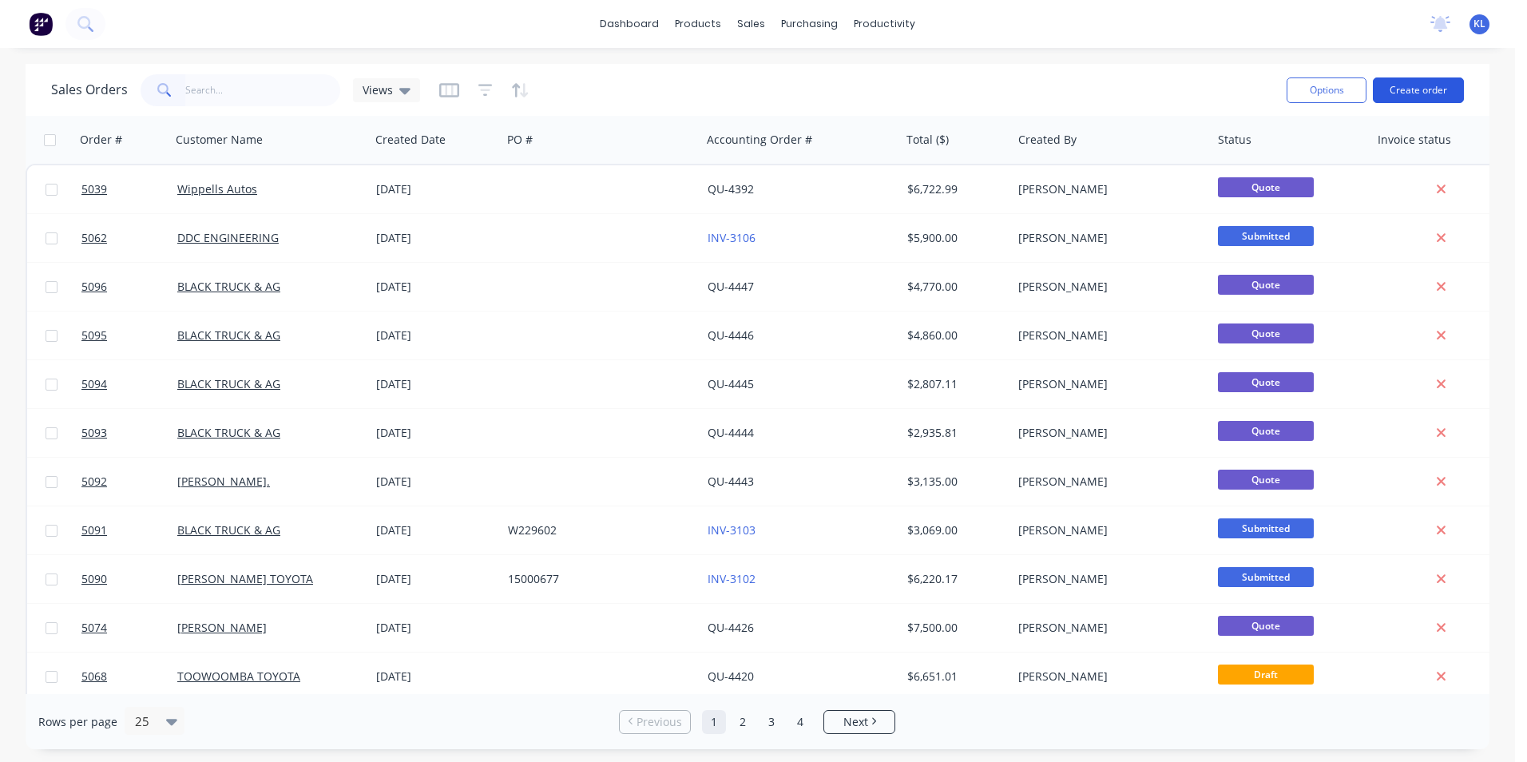
click at [1435, 89] on button "Create order" at bounding box center [1418, 90] width 91 height 26
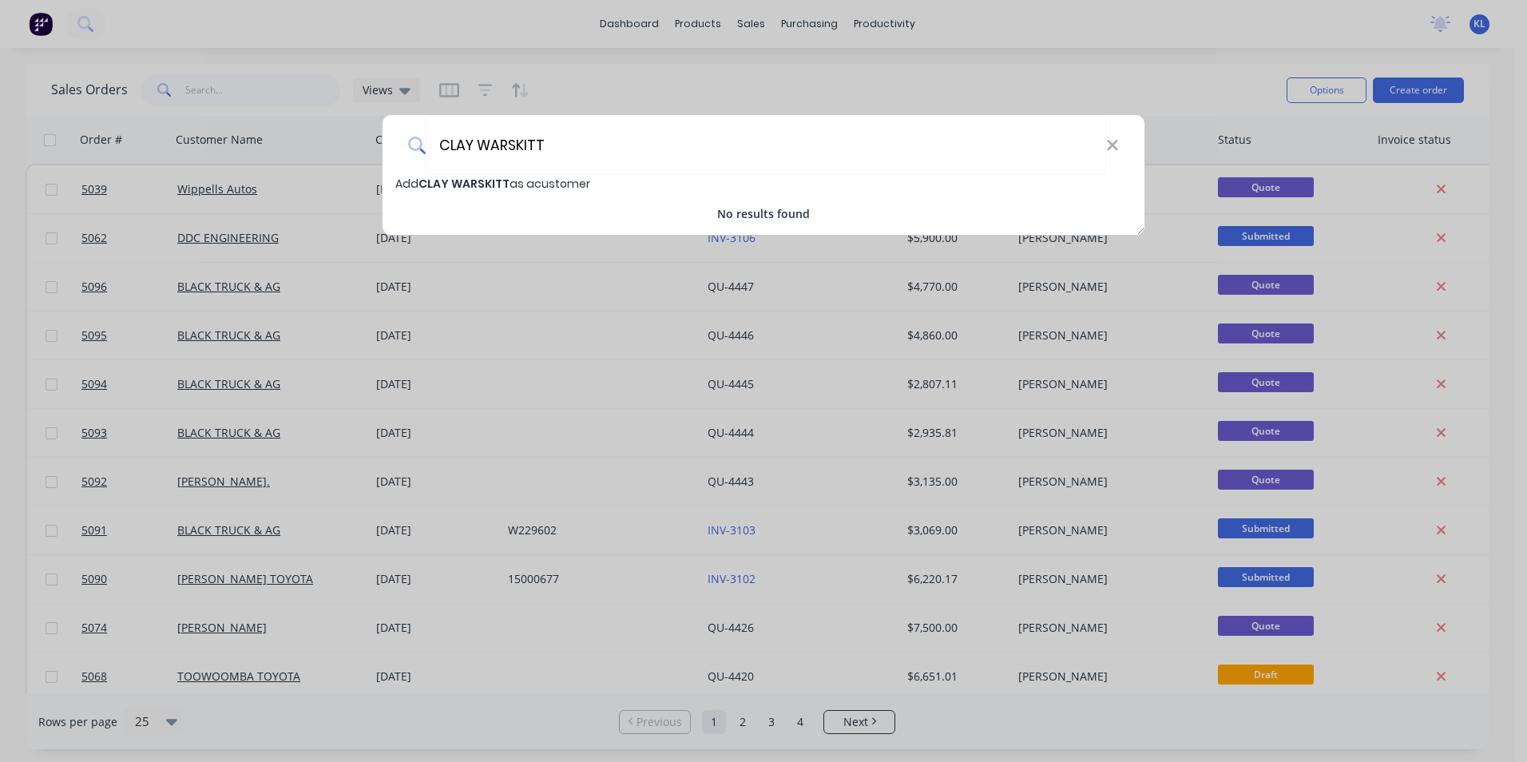
type input "CLAY WARSKITT"
click at [470, 183] on span "CLAY WARSKITT" at bounding box center [464, 184] width 91 height 16
select select "AU"
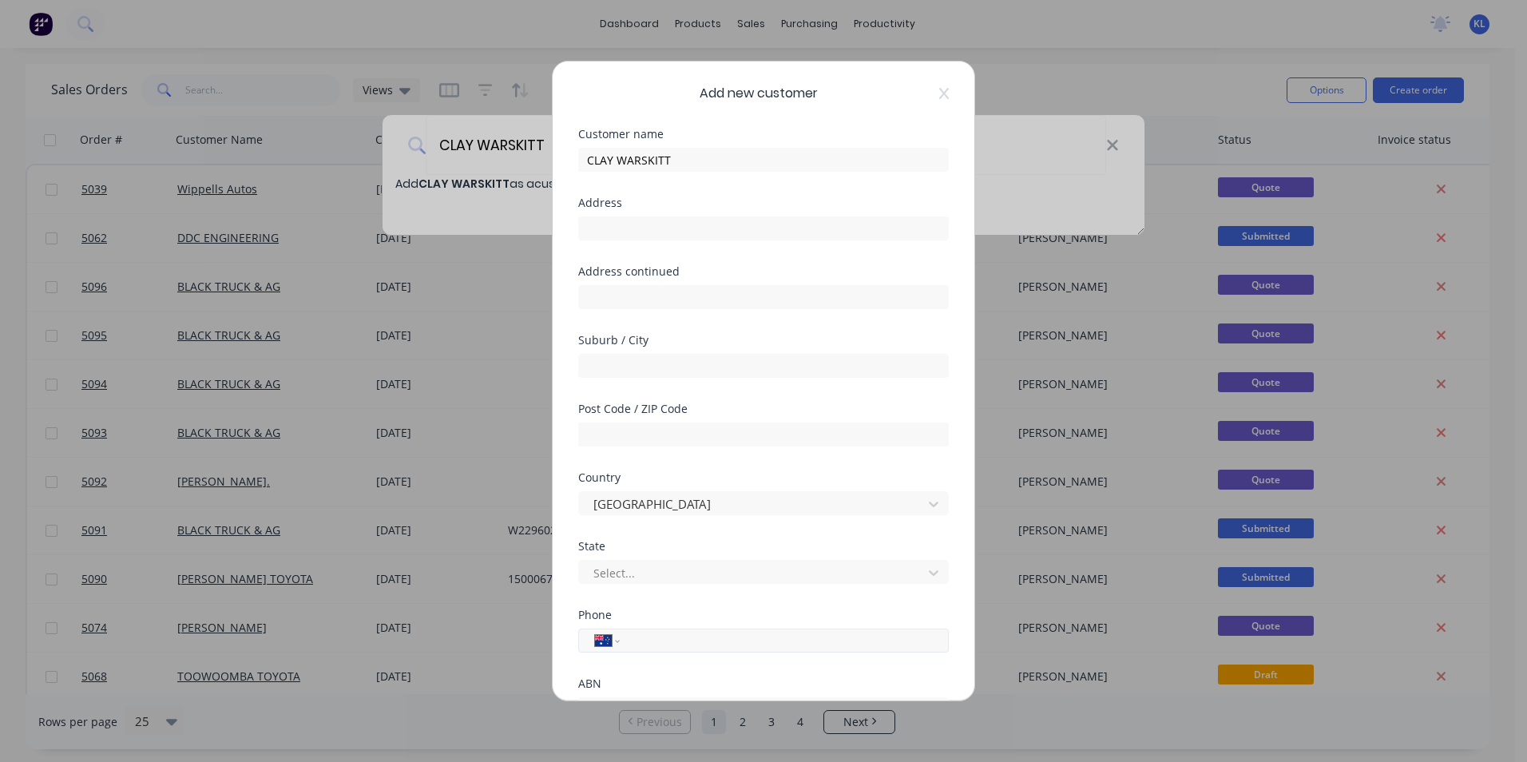
click at [660, 644] on input "tel" at bounding box center [781, 641] width 301 height 18
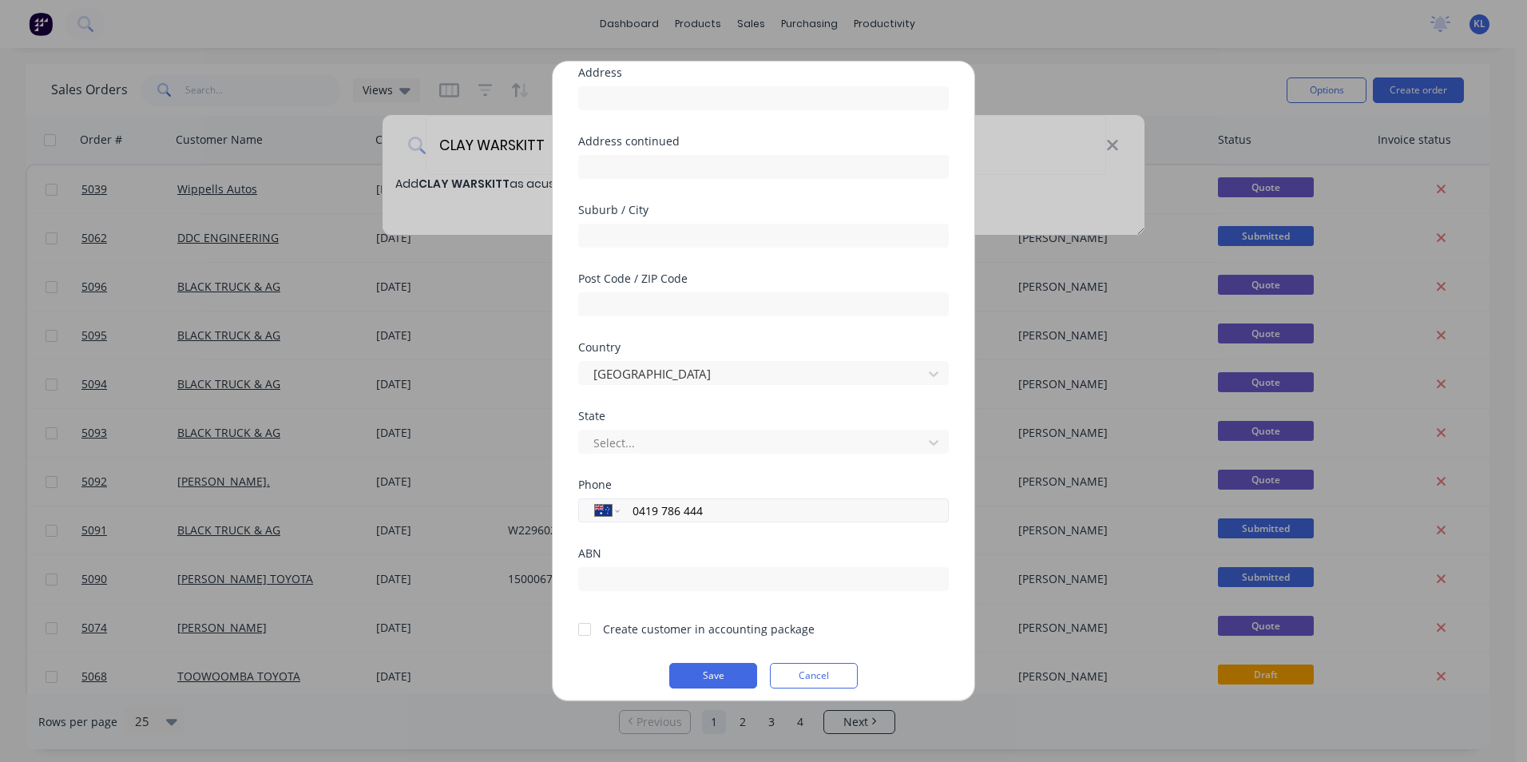
scroll to position [141, 0]
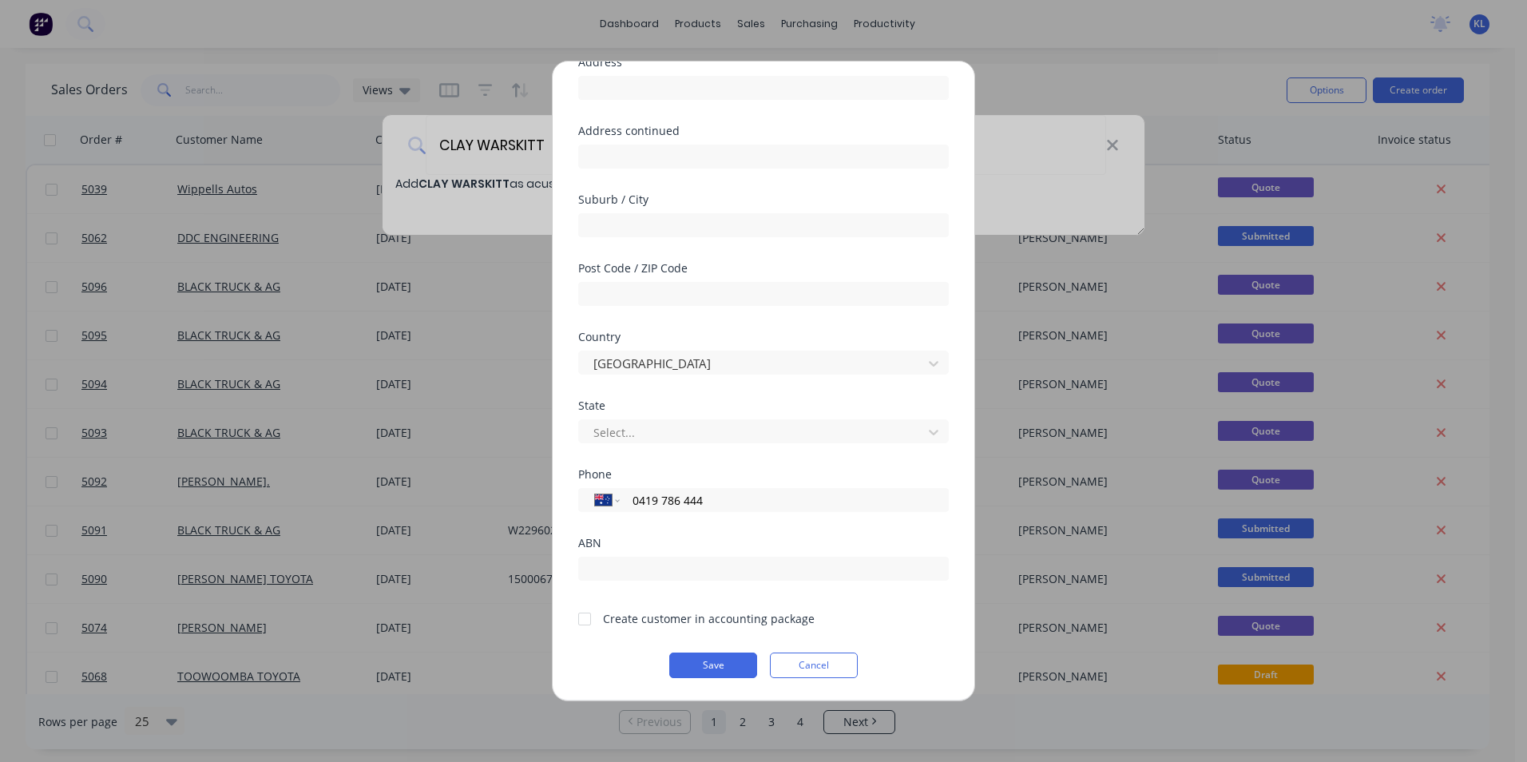
type input "0419 786 444"
click at [586, 619] on div at bounding box center [585, 619] width 32 height 32
click at [716, 671] on button "Save" at bounding box center [713, 666] width 88 height 26
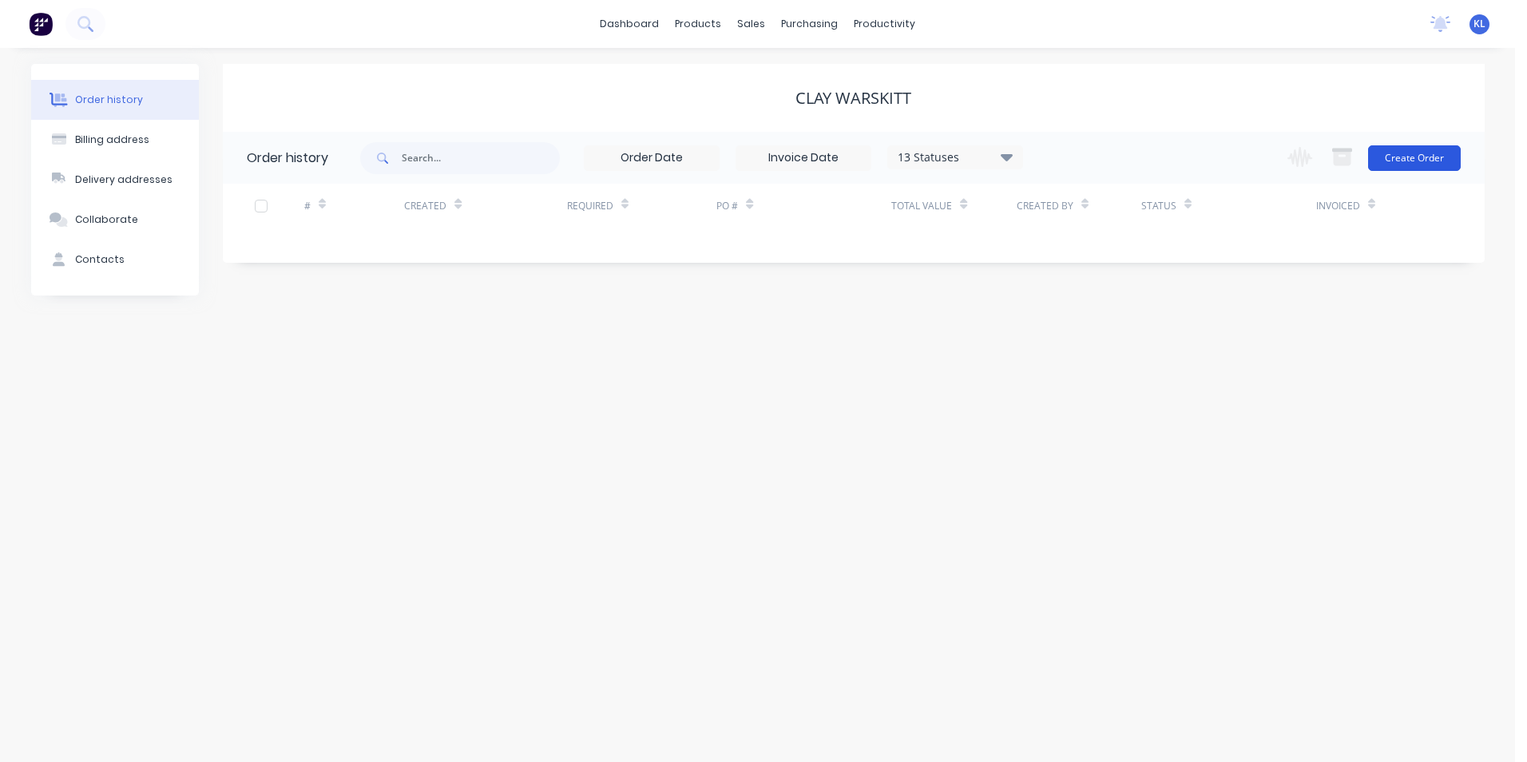
click at [1414, 161] on button "Create Order" at bounding box center [1414, 158] width 93 height 26
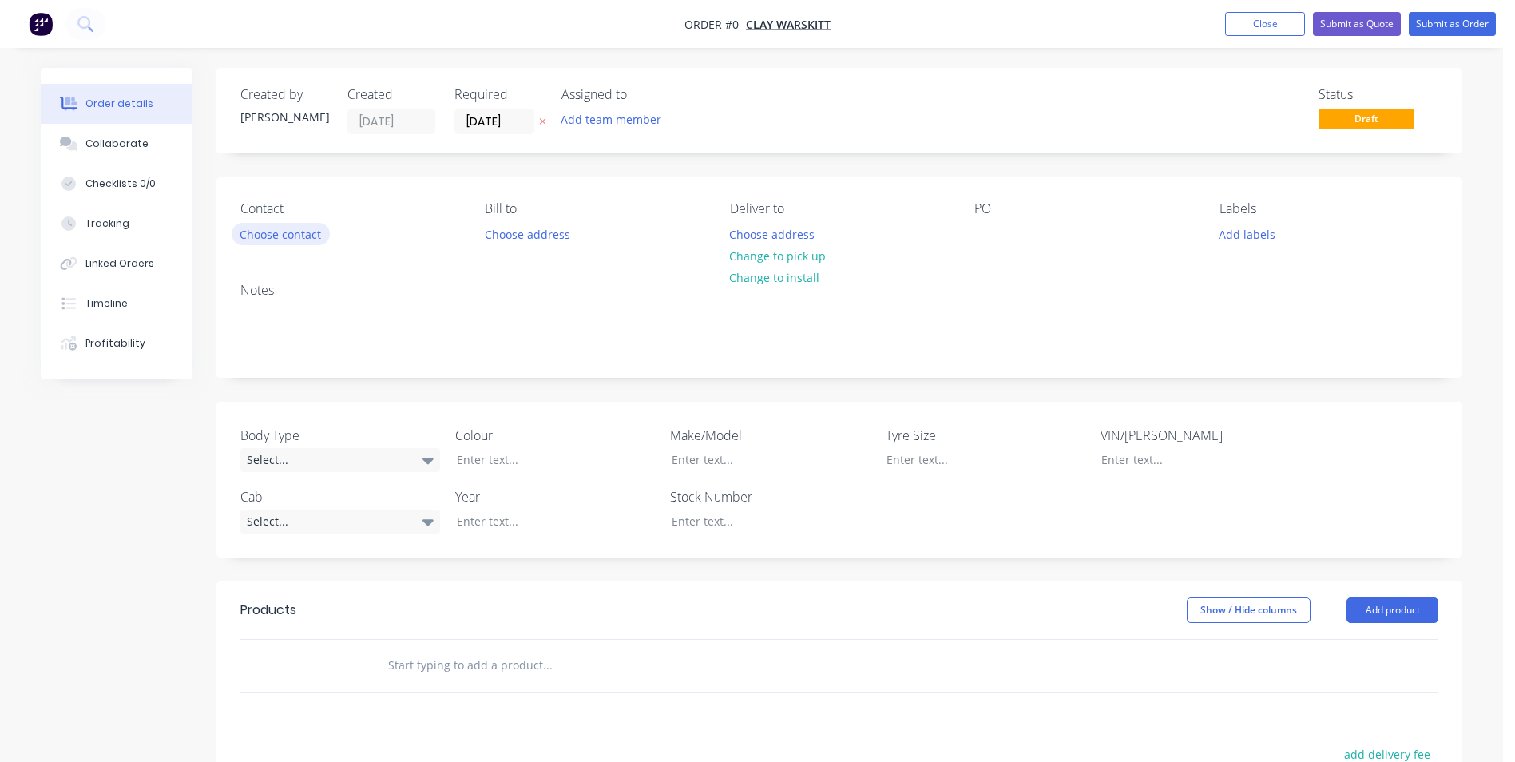
click at [292, 238] on button "Choose contact" at bounding box center [281, 234] width 98 height 22
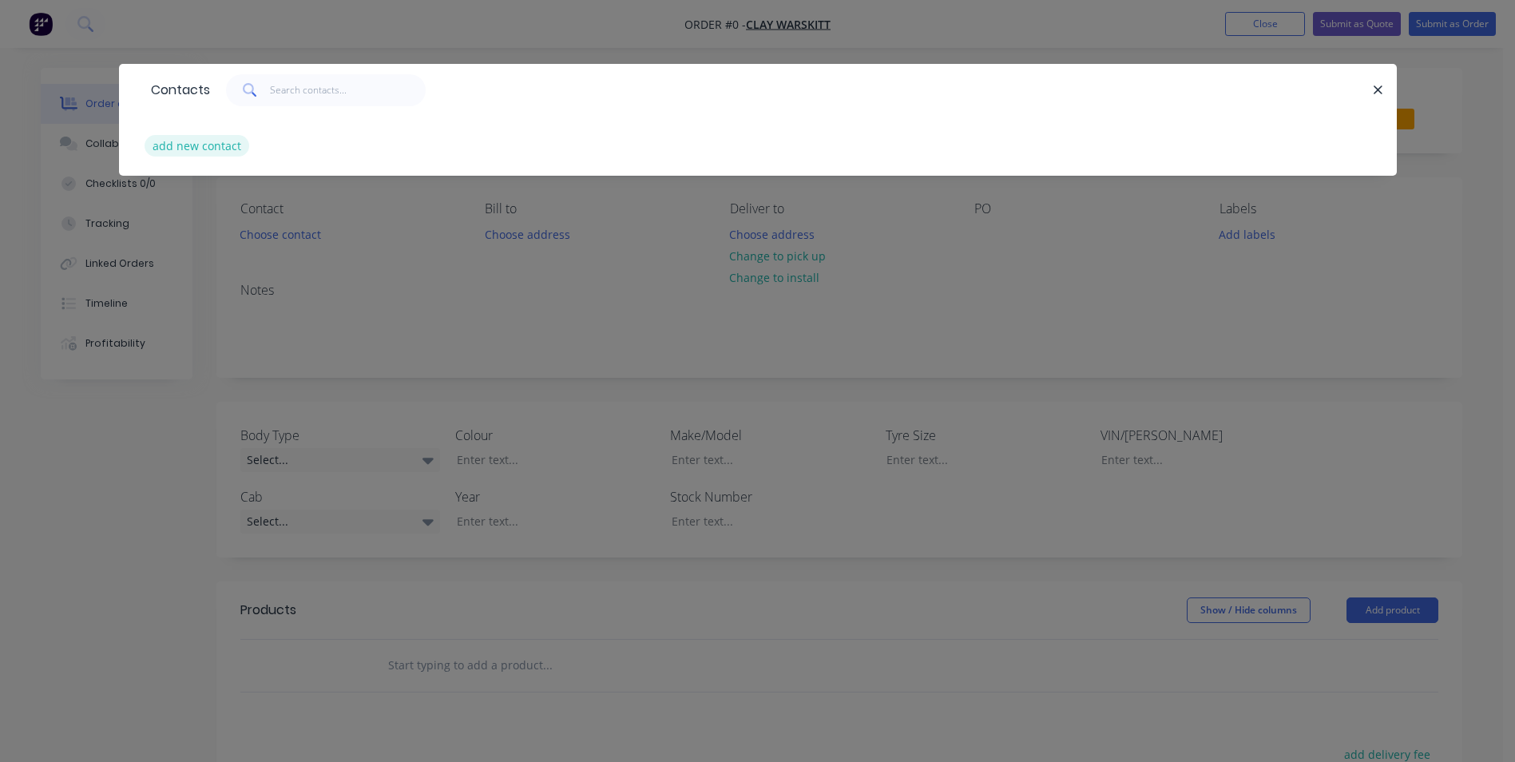
click at [190, 145] on button "add new contact" at bounding box center [197, 146] width 105 height 22
select select "AU"
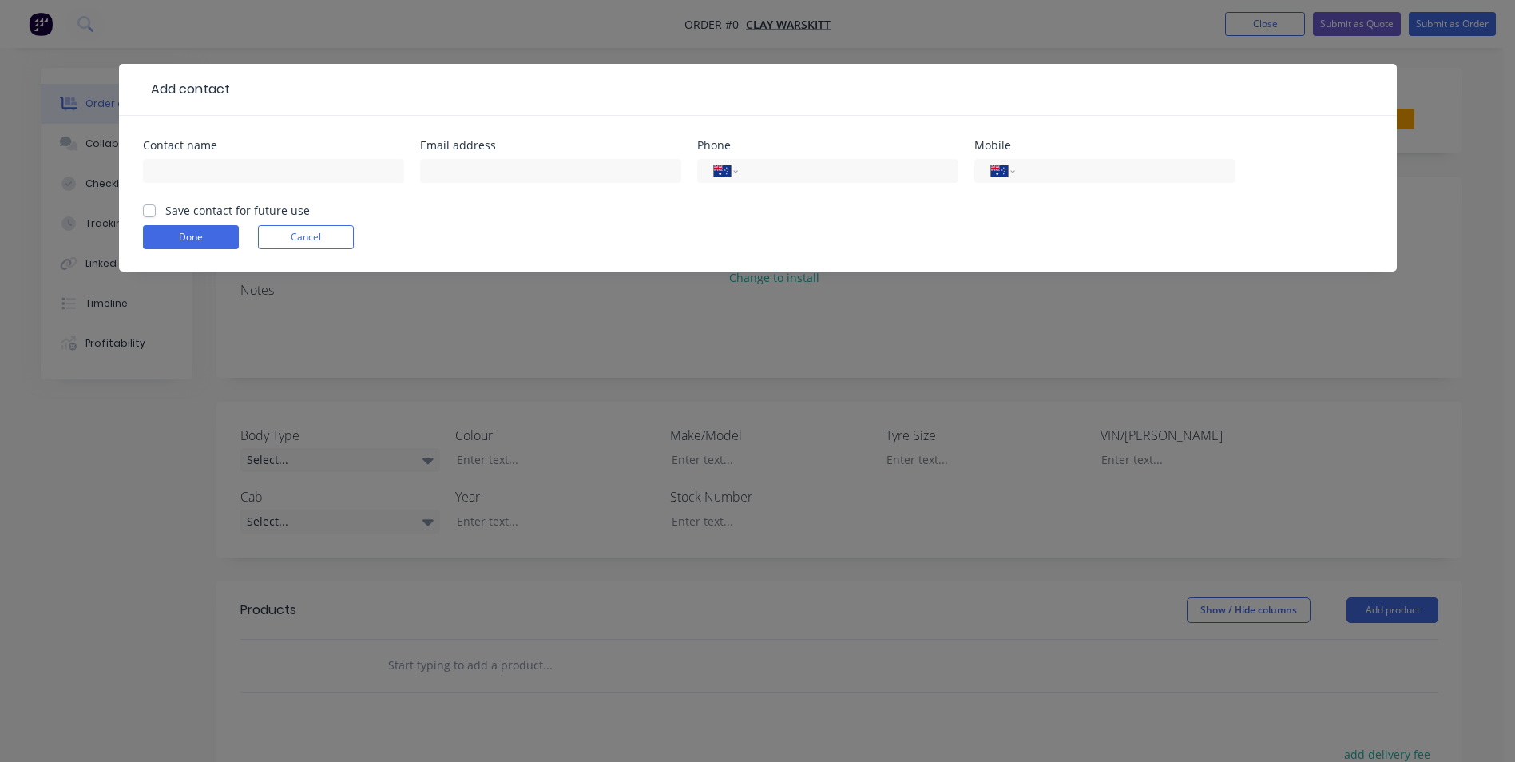
click at [165, 213] on label "Save contact for future use" at bounding box center [237, 210] width 145 height 17
click at [149, 213] on input "Save contact for future use" at bounding box center [149, 209] width 13 height 15
checkbox input "true"
click at [177, 165] on input "text" at bounding box center [273, 171] width 261 height 24
type input "CLAY WARSKITT"
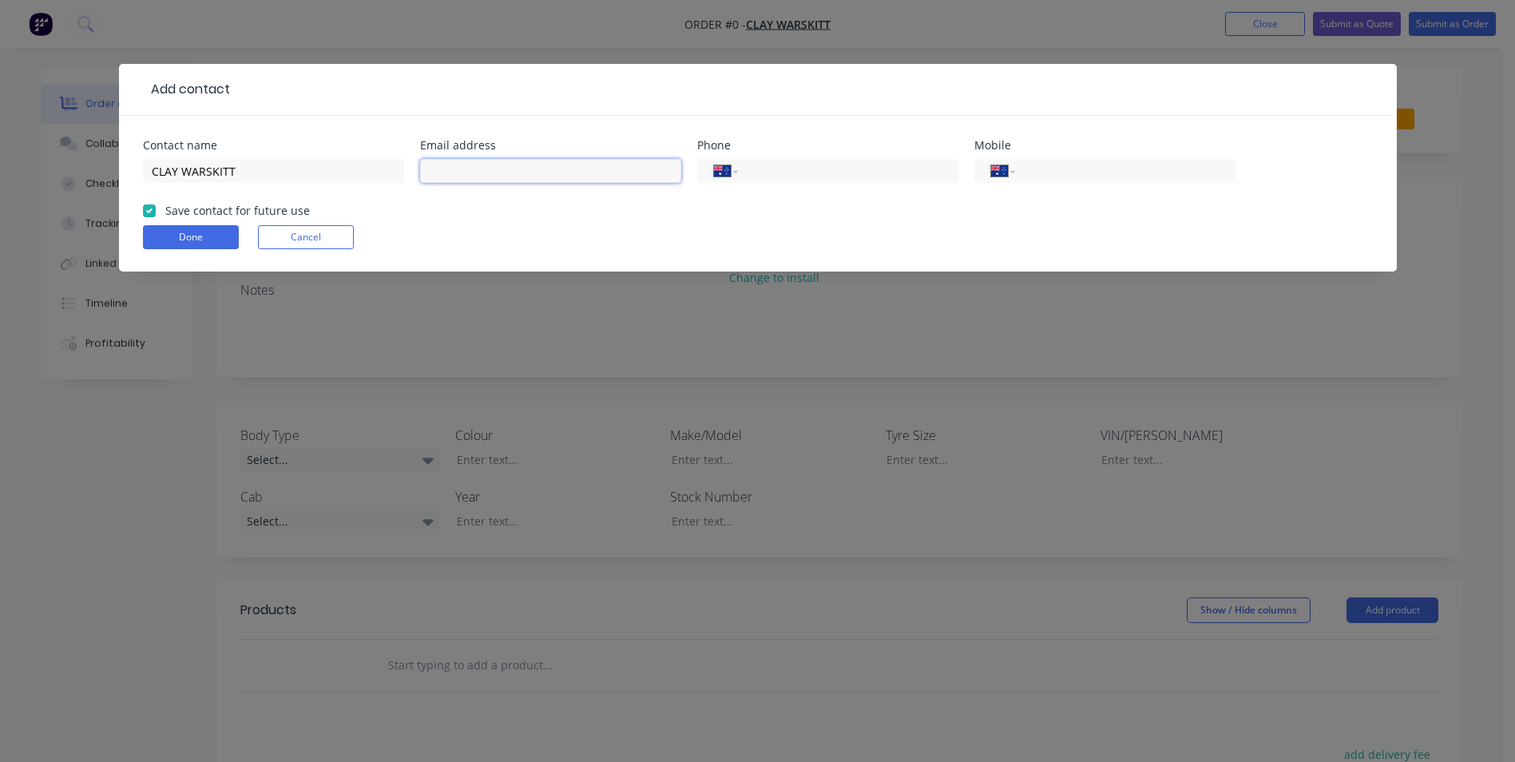
click at [462, 172] on input "text" at bounding box center [550, 171] width 261 height 24
type input "[EMAIL_ADDRESS][DOMAIN_NAME]"
click at [796, 169] on input "tel" at bounding box center [845, 171] width 192 height 18
click at [1097, 162] on input "tel" at bounding box center [1122, 171] width 192 height 18
type input "0419 786 444"
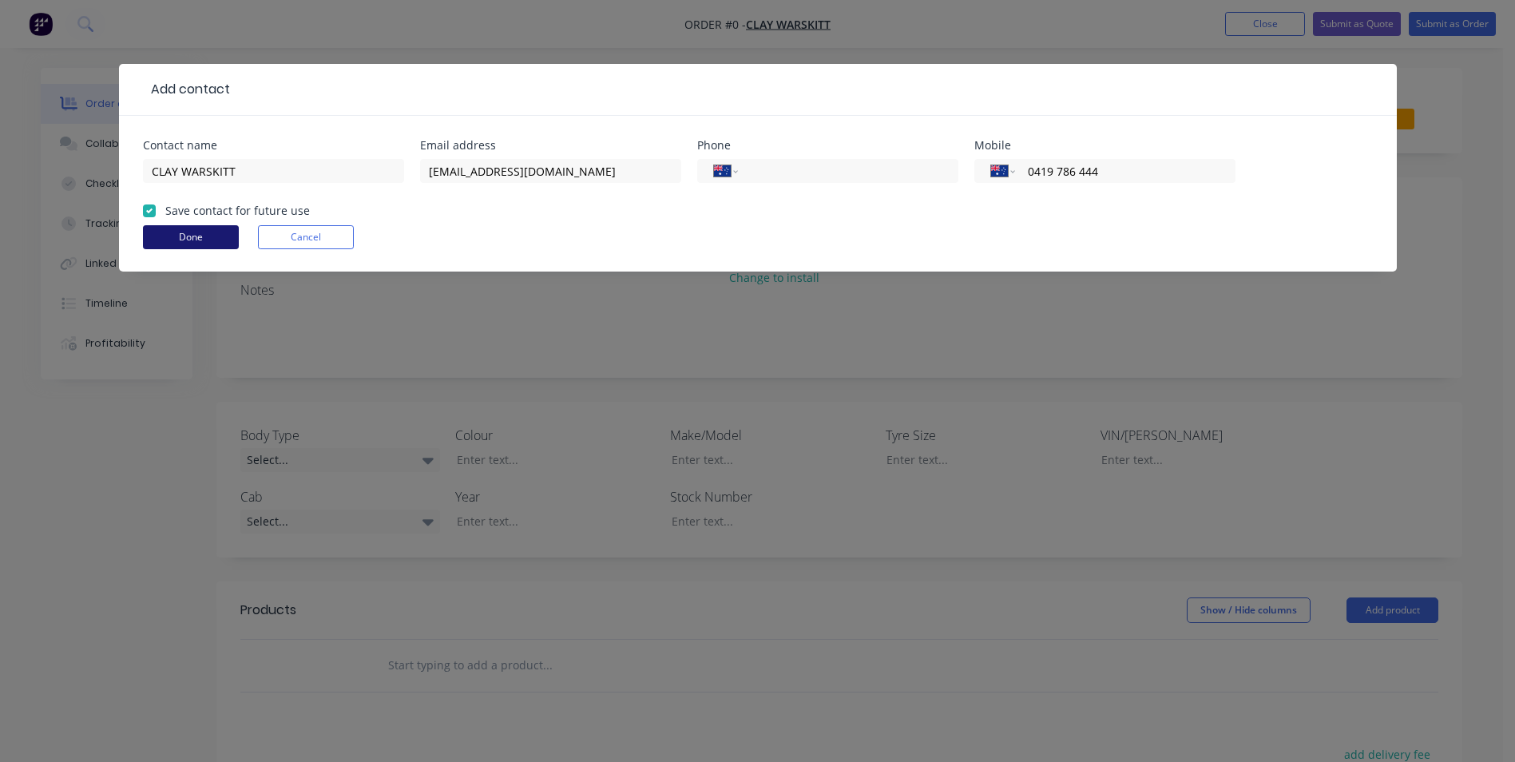
click at [198, 247] on button "Done" at bounding box center [191, 237] width 96 height 24
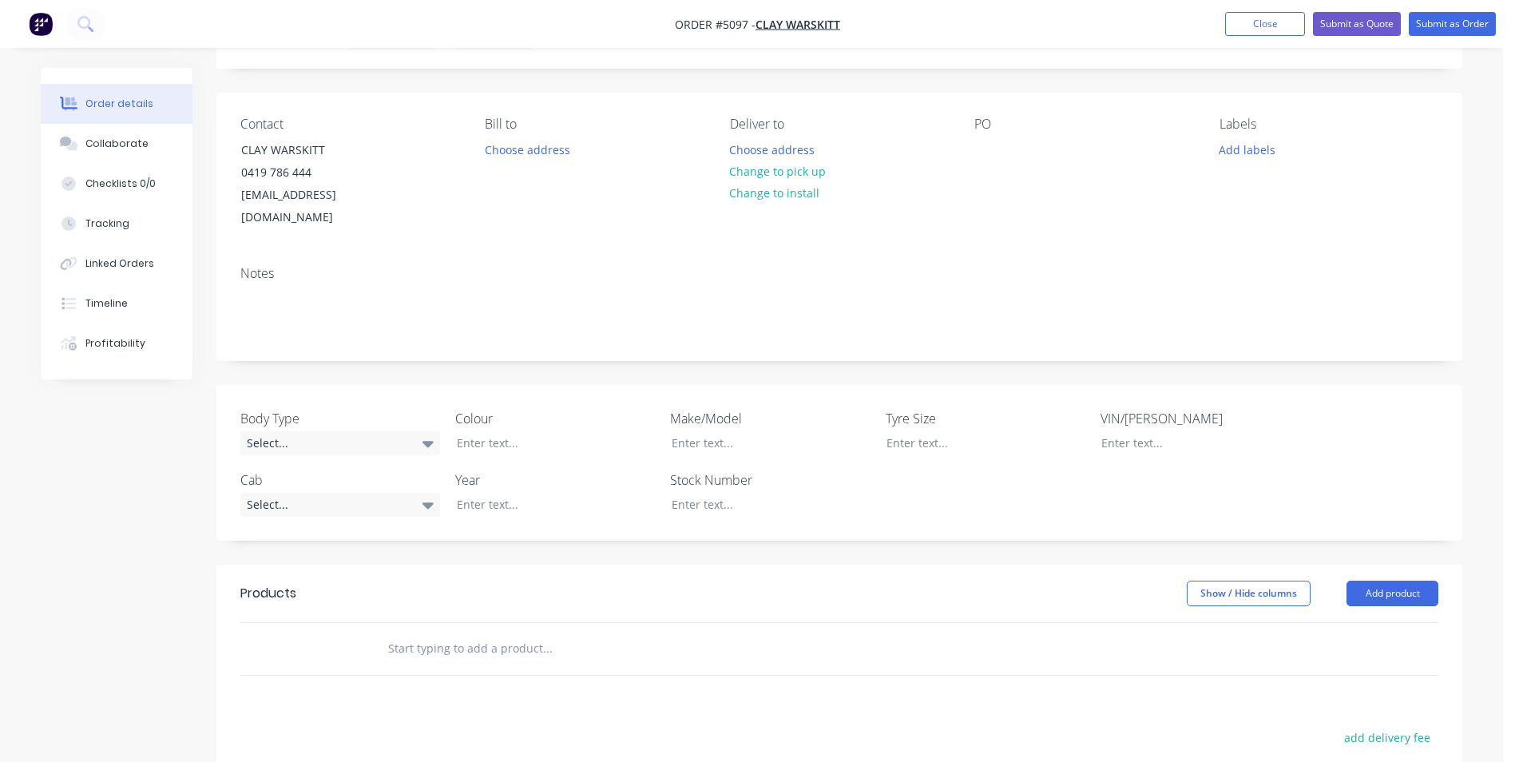
scroll to position [160, 0]
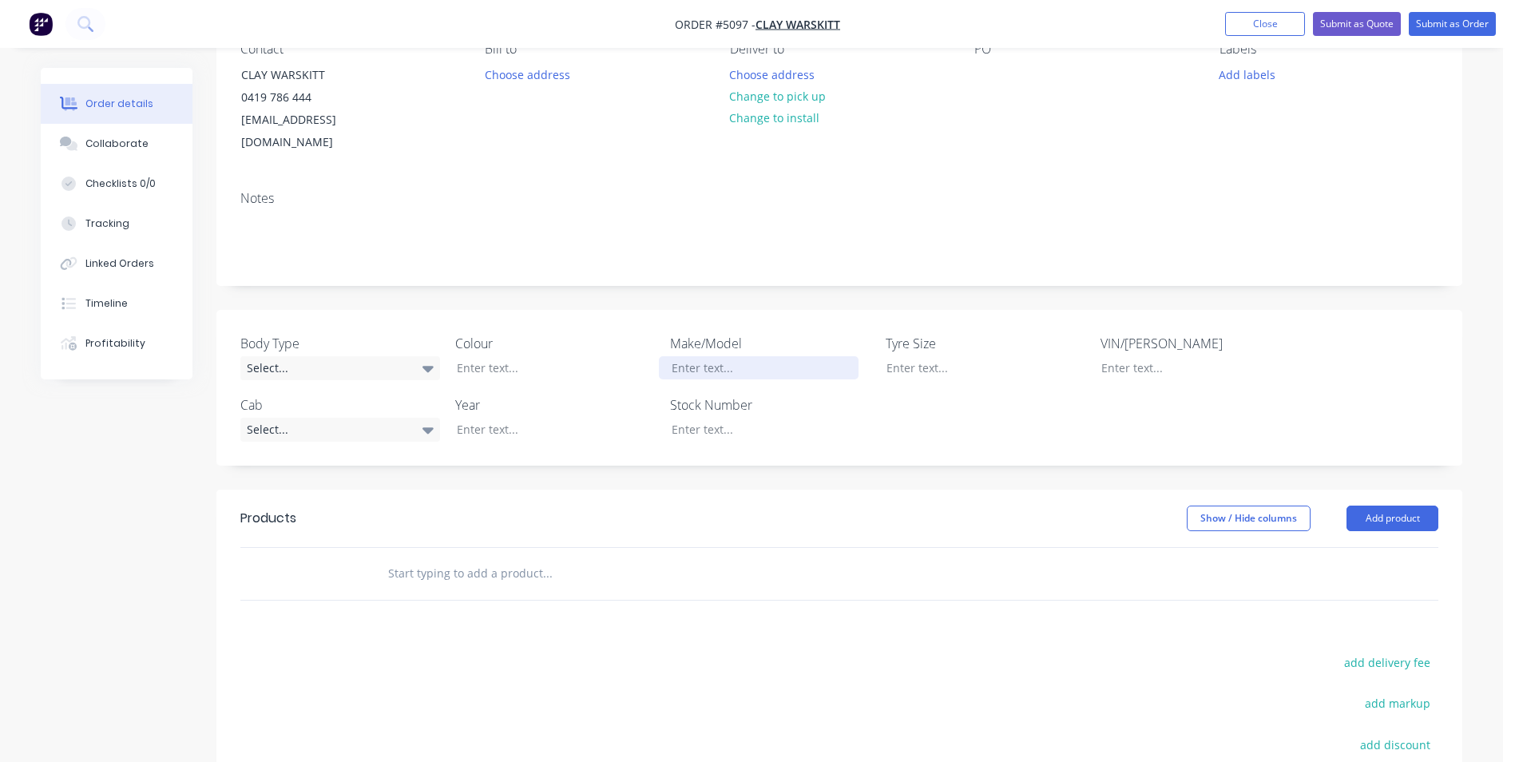
click at [741, 356] on div at bounding box center [759, 367] width 200 height 23
click at [498, 418] on div at bounding box center [544, 429] width 200 height 23
click at [525, 356] on div at bounding box center [544, 367] width 200 height 23
click at [450, 558] on input "text" at bounding box center [546, 574] width 319 height 32
click at [463, 558] on input "text" at bounding box center [546, 574] width 319 height 32
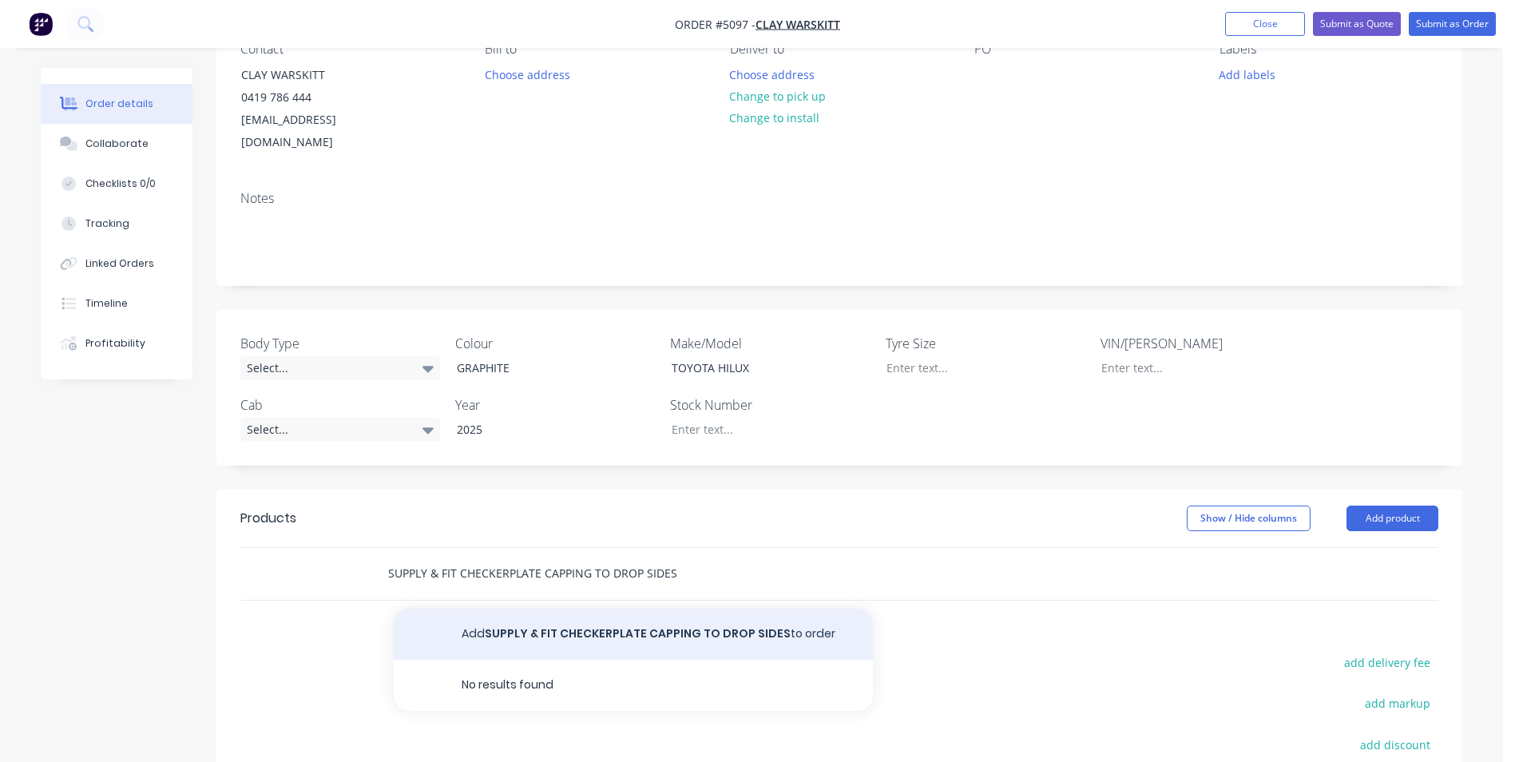
type input "SUPPLY & FIT CHECKERPLATE CAPPING TO DROP SIDES"
click at [534, 609] on button "Add SUPPLY & FIT CHECKERPLATE CAPPING TO DROP SIDES to order" at bounding box center [633, 634] width 479 height 51
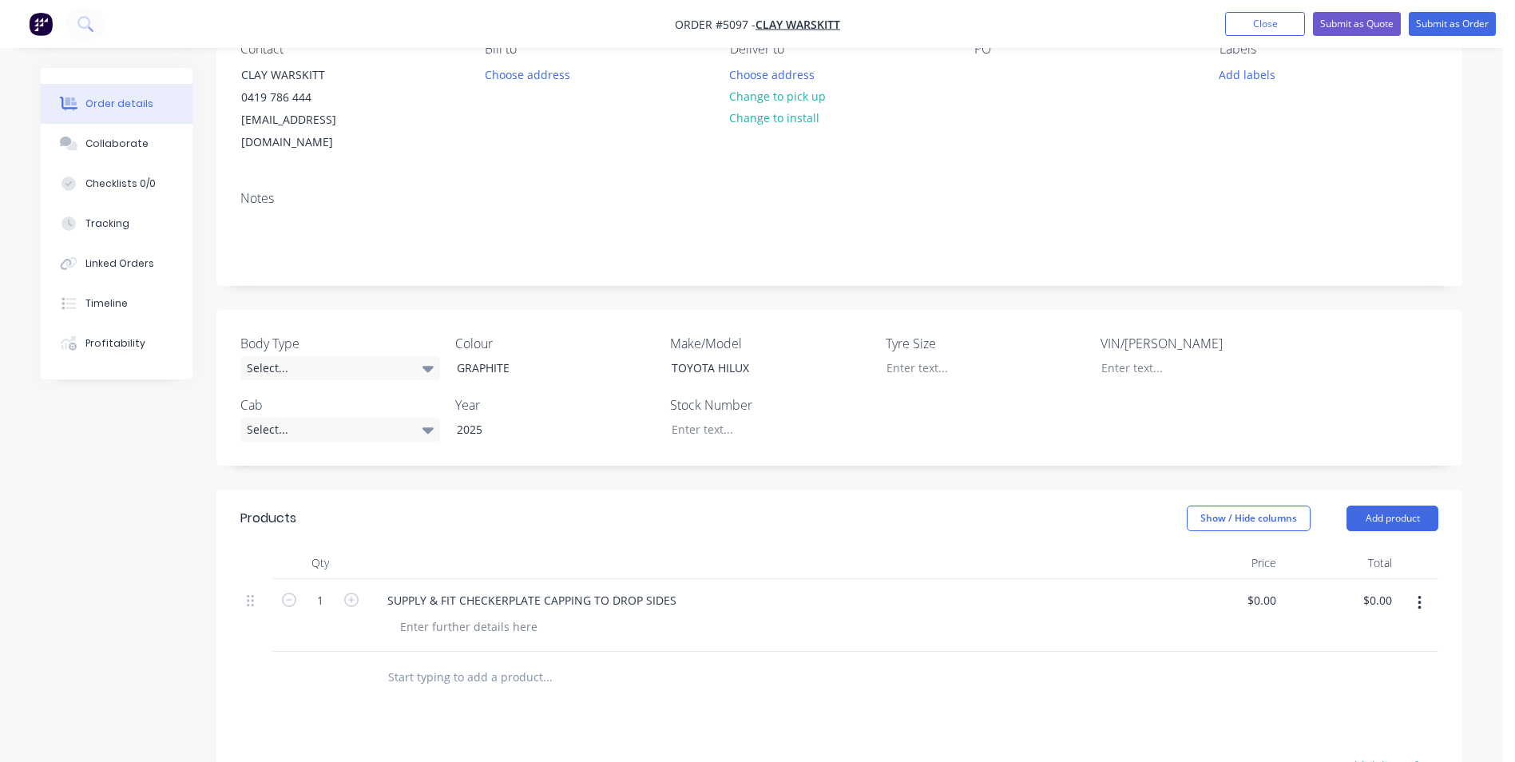
click at [511, 661] on input "text" at bounding box center [546, 677] width 319 height 32
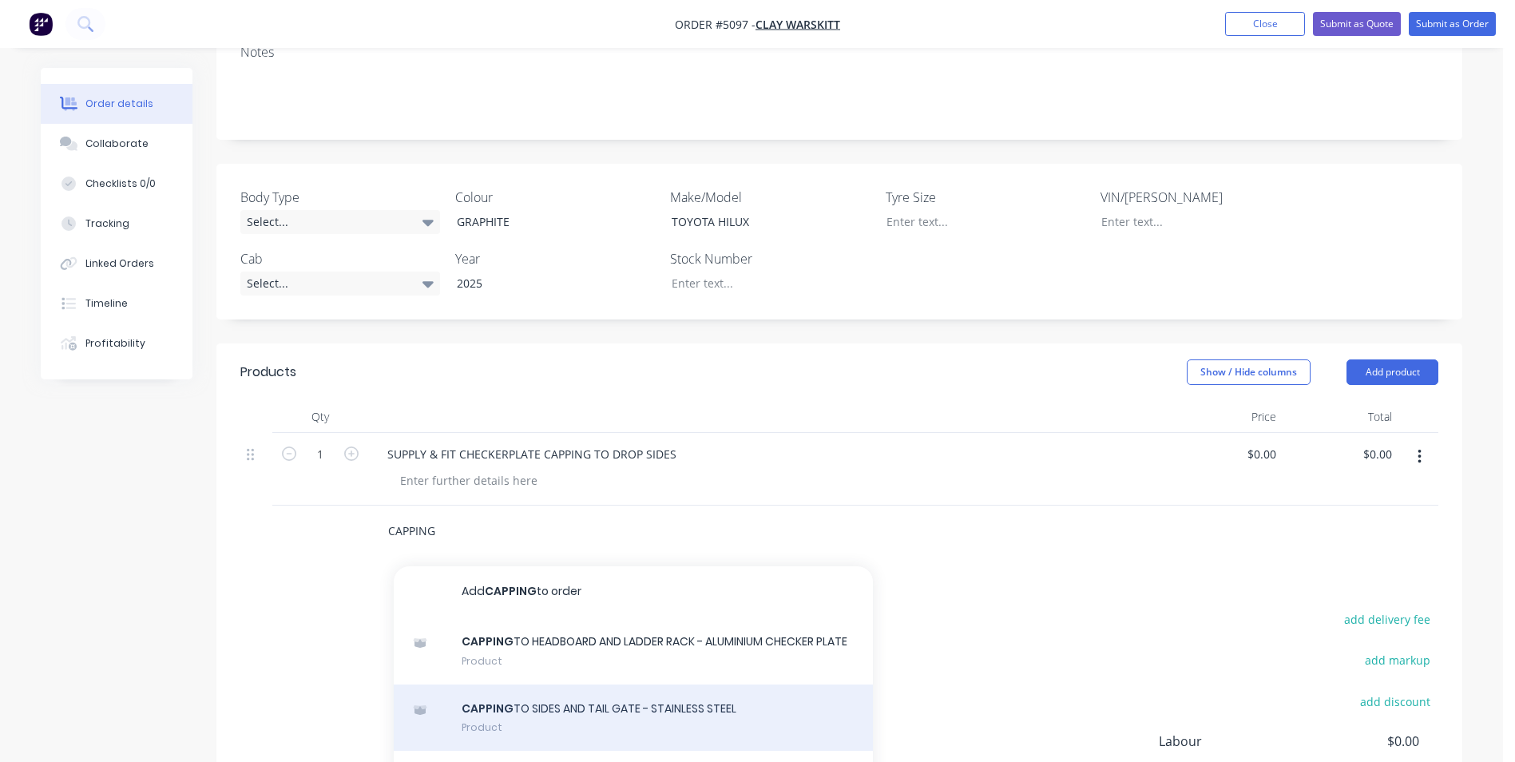
scroll to position [319, 0]
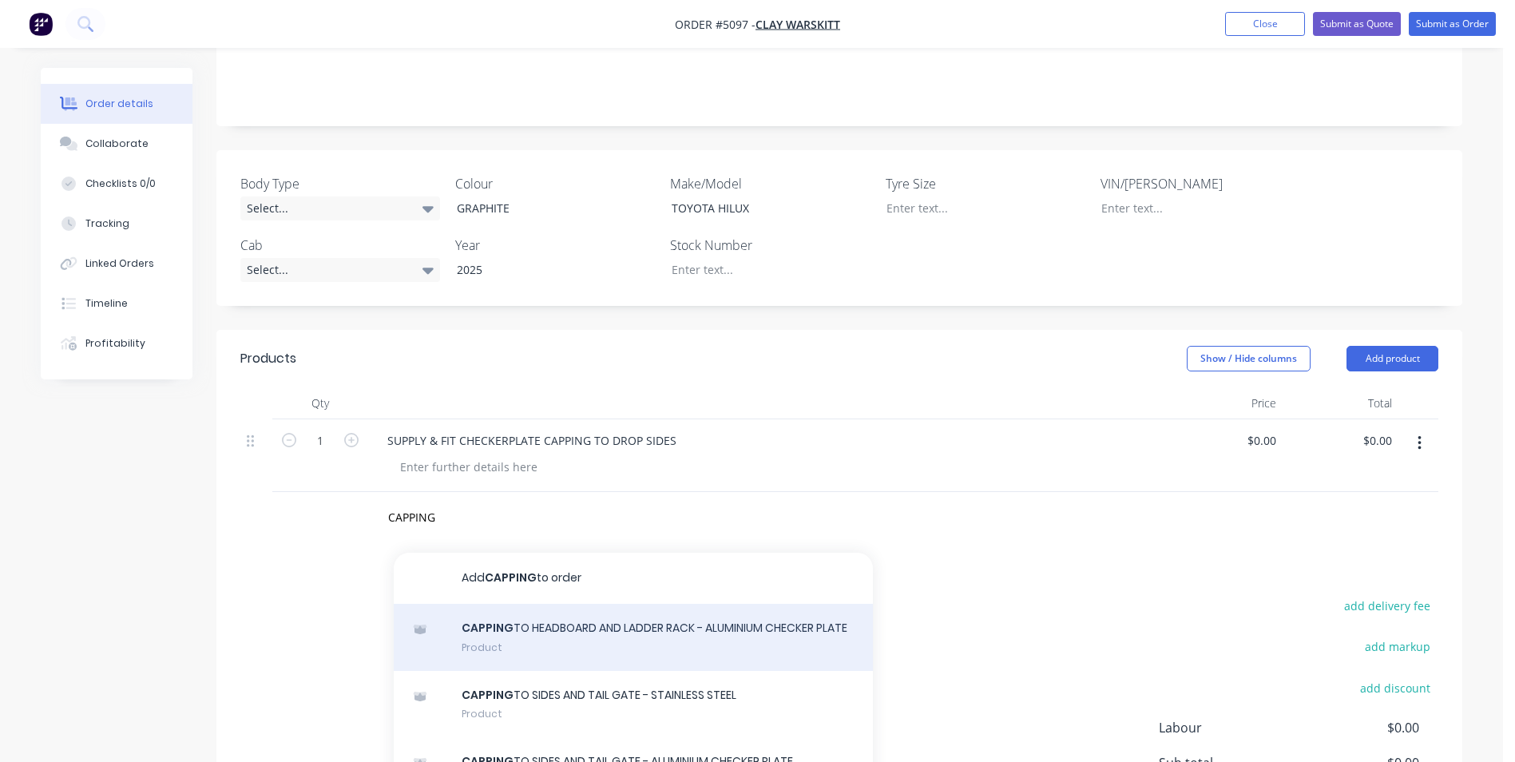
click at [567, 610] on div "CAPPING TO HEADBOARD AND LADDER RACK - ALUMINIUM CHECKER PLATE Product" at bounding box center [633, 637] width 479 height 67
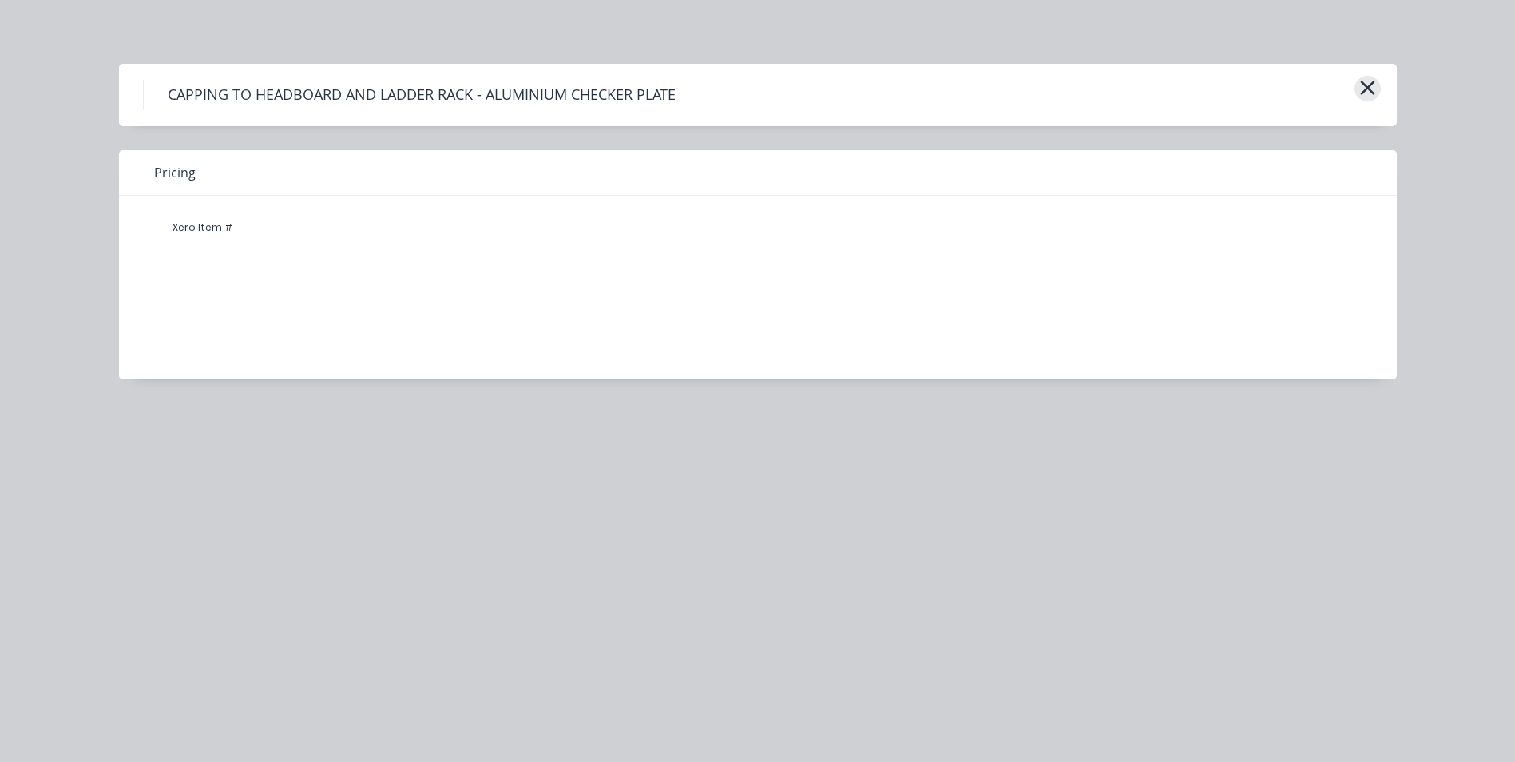
click at [1376, 85] on button "button" at bounding box center [1368, 89] width 26 height 26
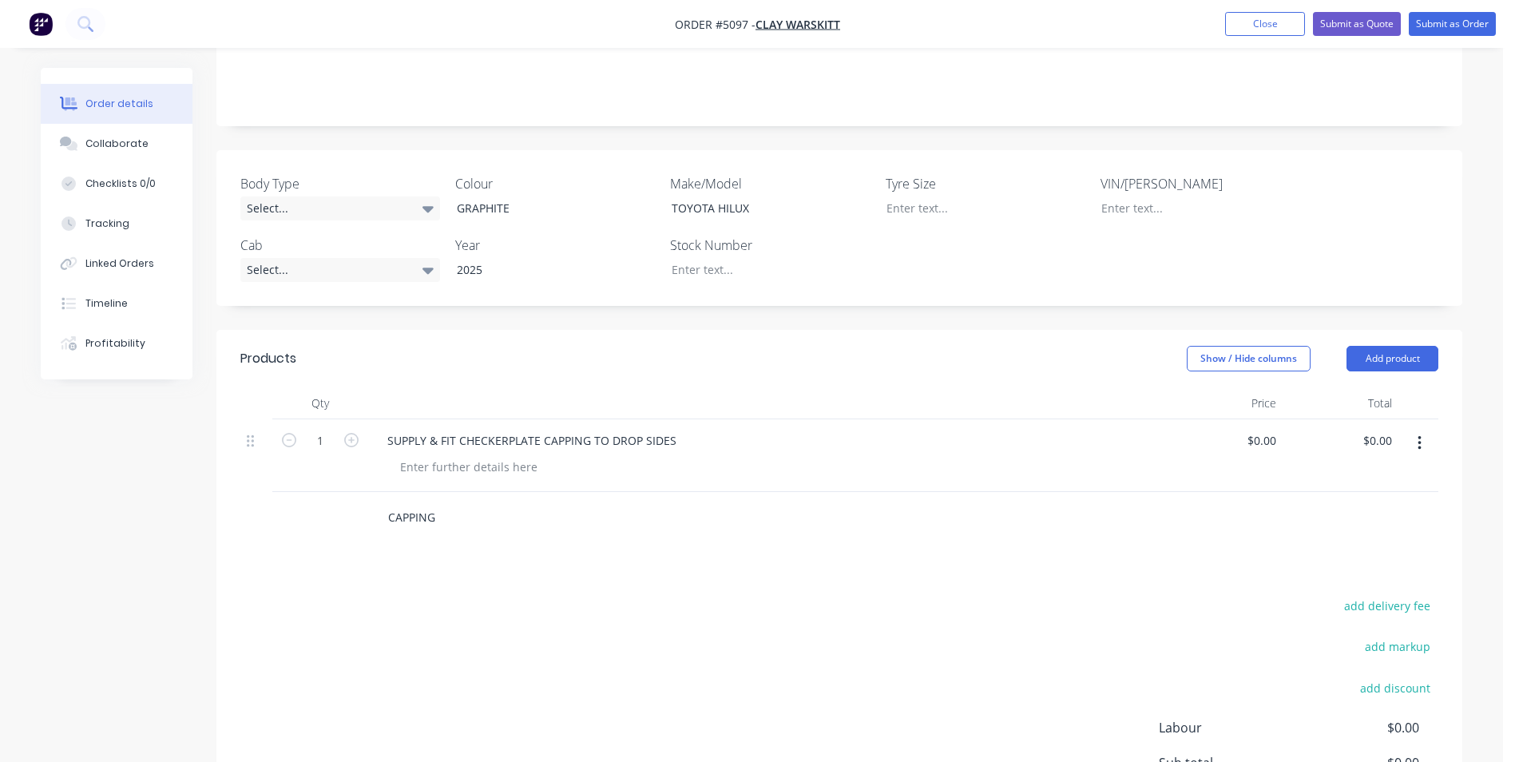
click at [440, 502] on input "CAPPING" at bounding box center [546, 518] width 319 height 32
type input "CAPPING TO HEADBOARD AND LADDER RACK"
click at [1002, 552] on div "Products Show / Hide columns Add product Qty Price Total 1 SUPPLY & FIT CHECKER…" at bounding box center [839, 611] width 1246 height 562
click at [622, 502] on input "CAPPING TO HEADBOARD AND LADDER RACK" at bounding box center [546, 518] width 319 height 32
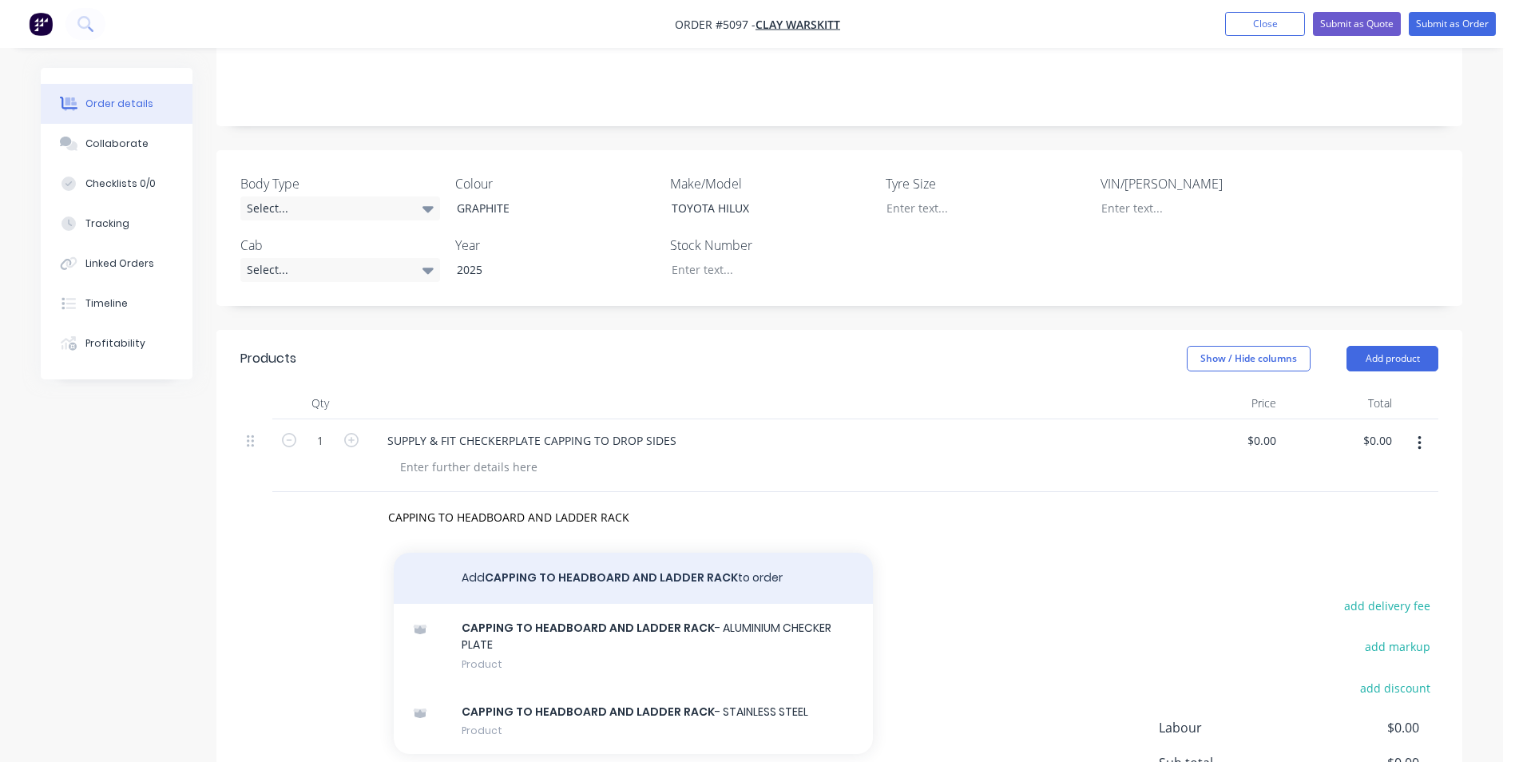
click at [642, 553] on button "Add CAPPING TO HEADBOARD AND LADDER RACK to order" at bounding box center [633, 578] width 479 height 51
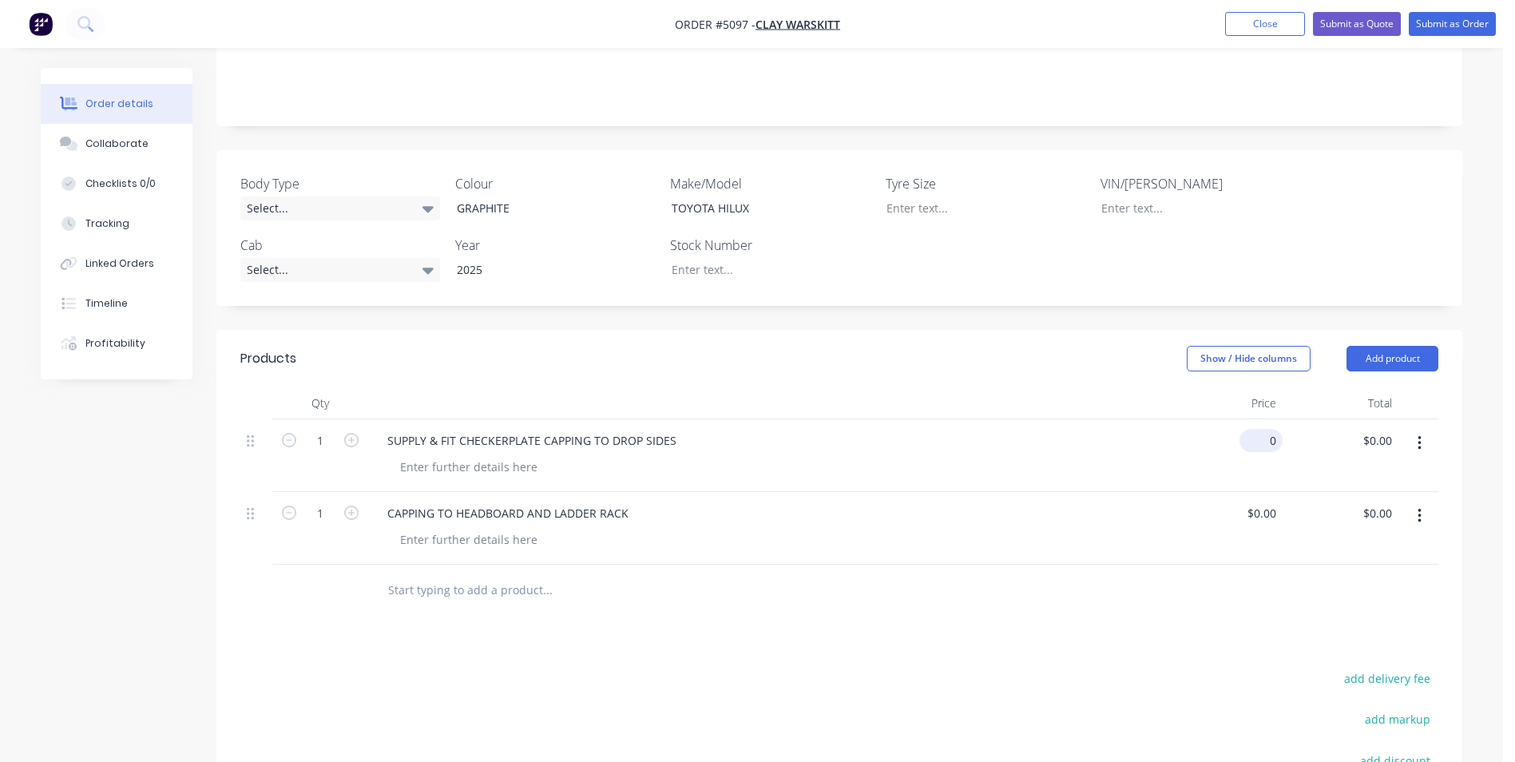
click at [1267, 429] on input "0" at bounding box center [1264, 440] width 37 height 23
type input "$200.00"
click at [1271, 502] on input "0" at bounding box center [1264, 513] width 37 height 23
type input "$109.09"
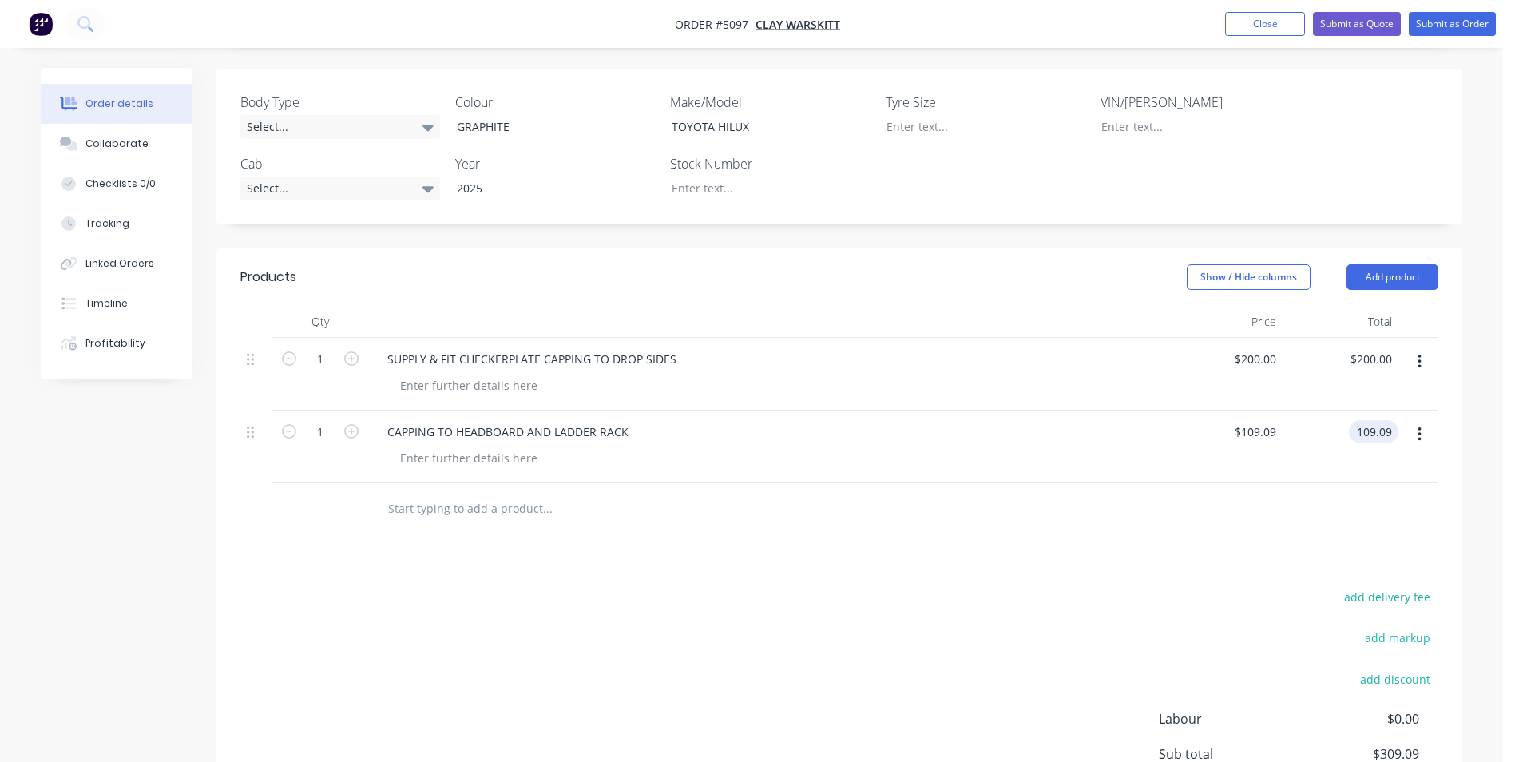
scroll to position [364, 0]
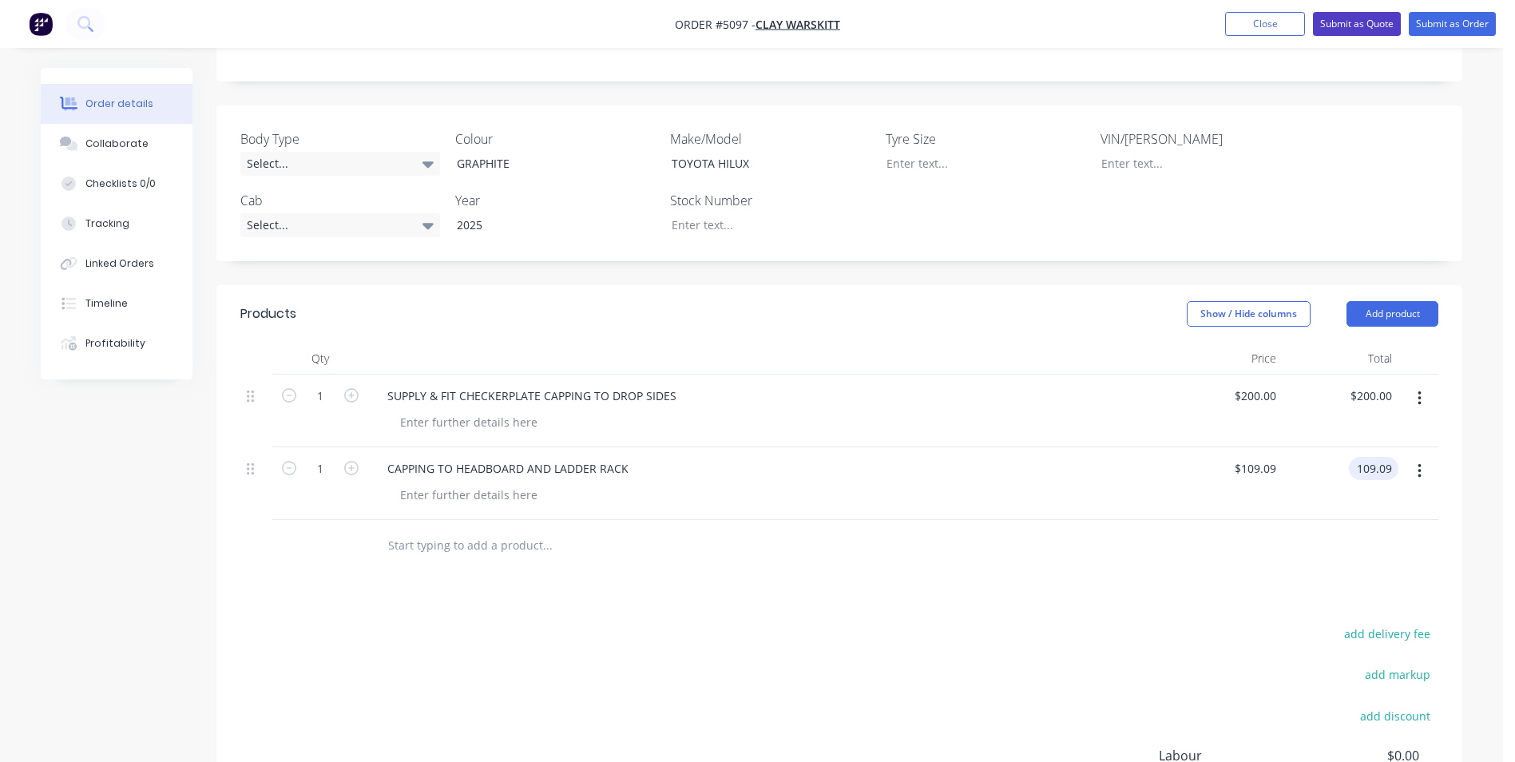
type input "$109.09"
click at [1359, 22] on button "Submit as Quote" at bounding box center [1357, 24] width 88 height 24
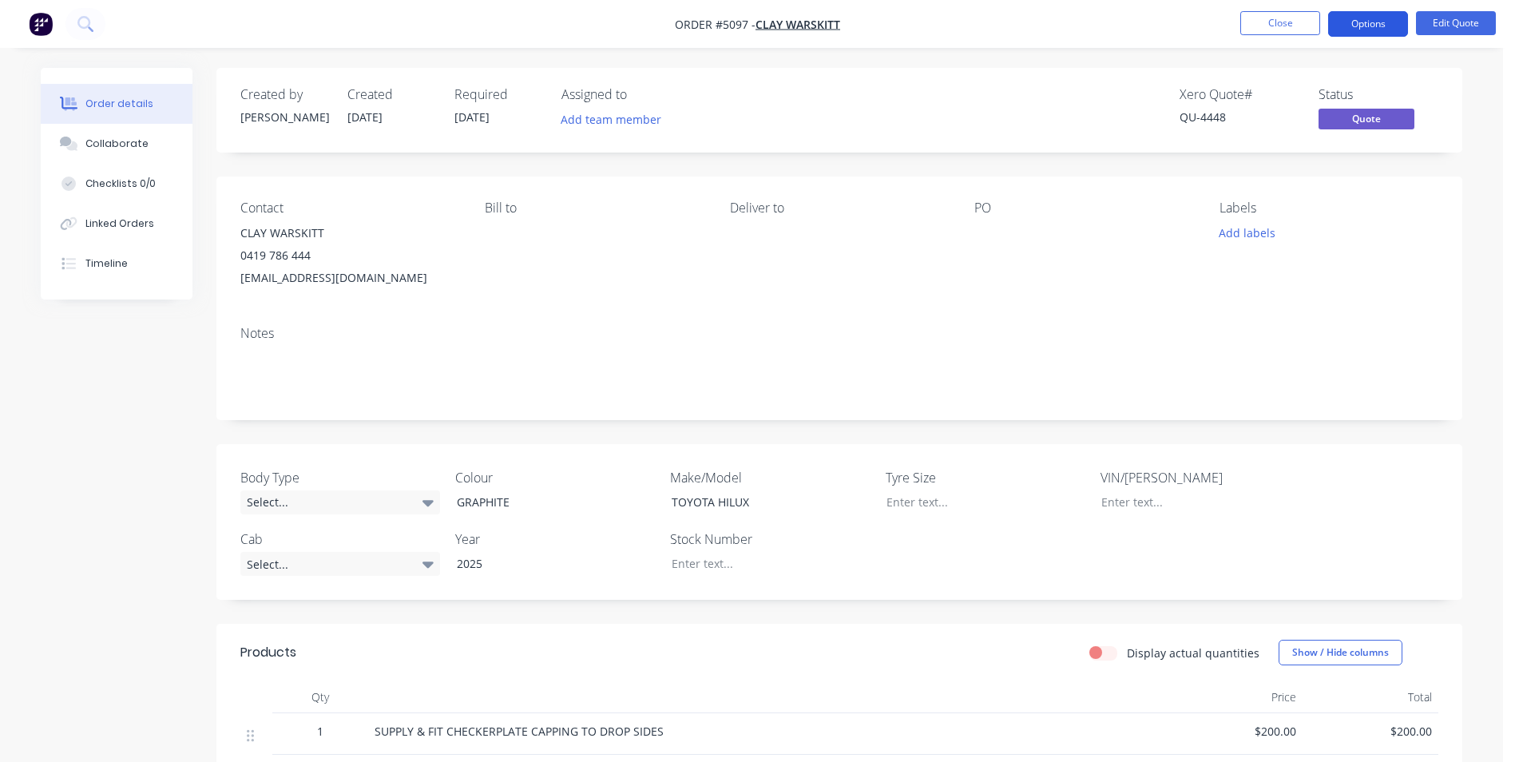
click at [1385, 28] on button "Options" at bounding box center [1368, 24] width 80 height 26
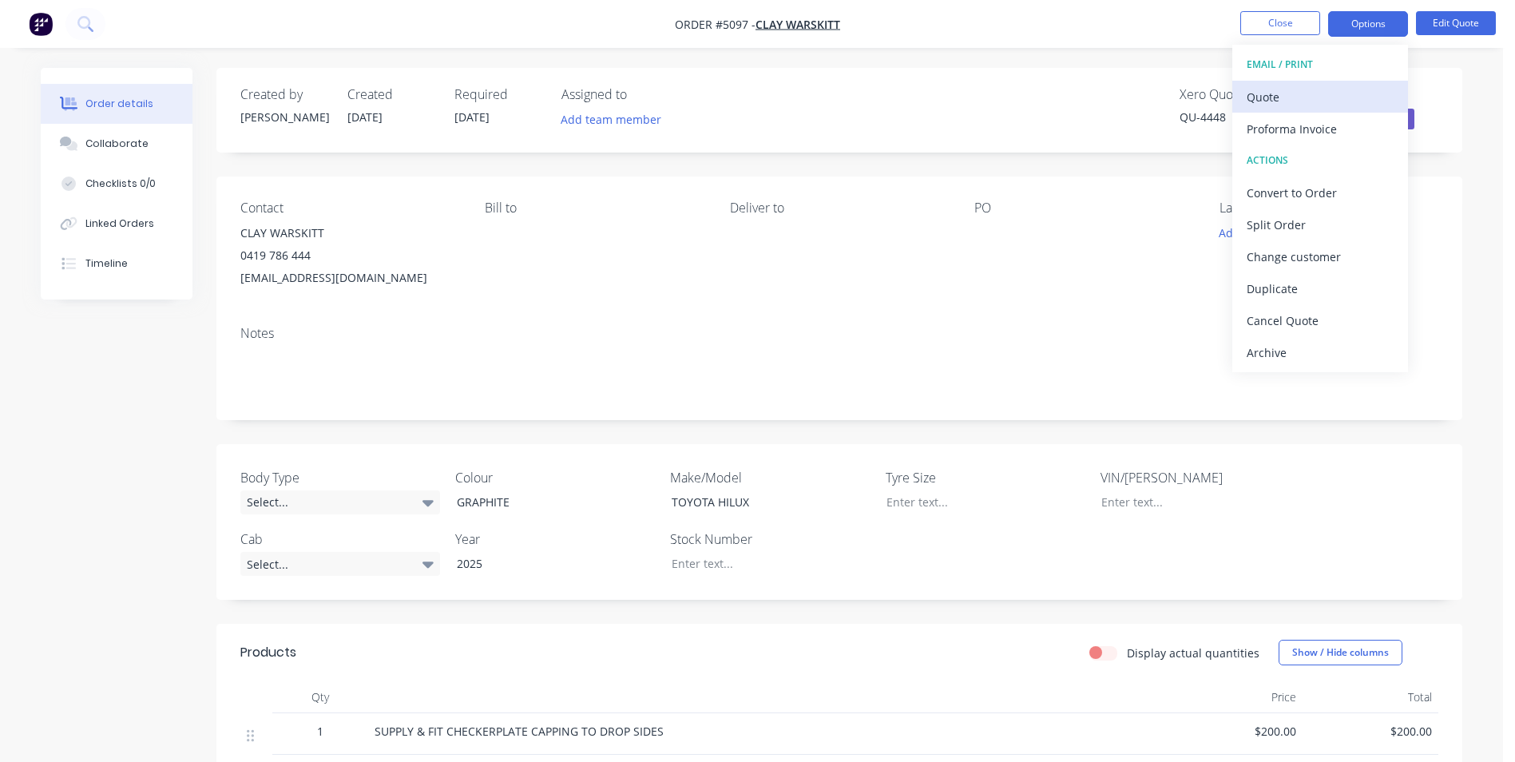
click at [1307, 98] on div "Quote" at bounding box center [1320, 96] width 147 height 23
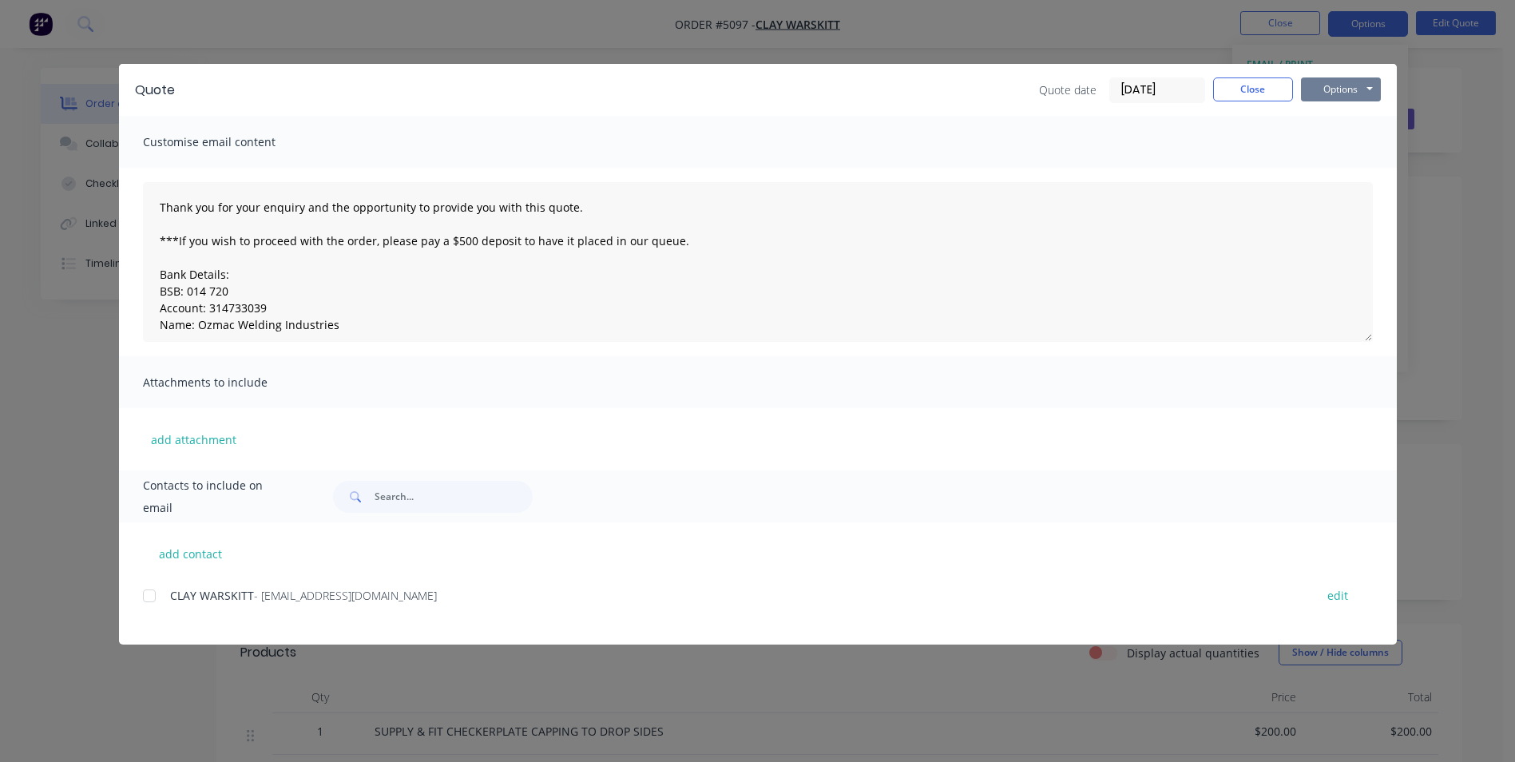
click at [1365, 85] on button "Options" at bounding box center [1341, 89] width 80 height 24
click at [148, 597] on div at bounding box center [149, 596] width 32 height 32
click at [1367, 93] on button "Options" at bounding box center [1341, 89] width 80 height 24
click at [1342, 176] on button "Email" at bounding box center [1352, 170] width 102 height 26
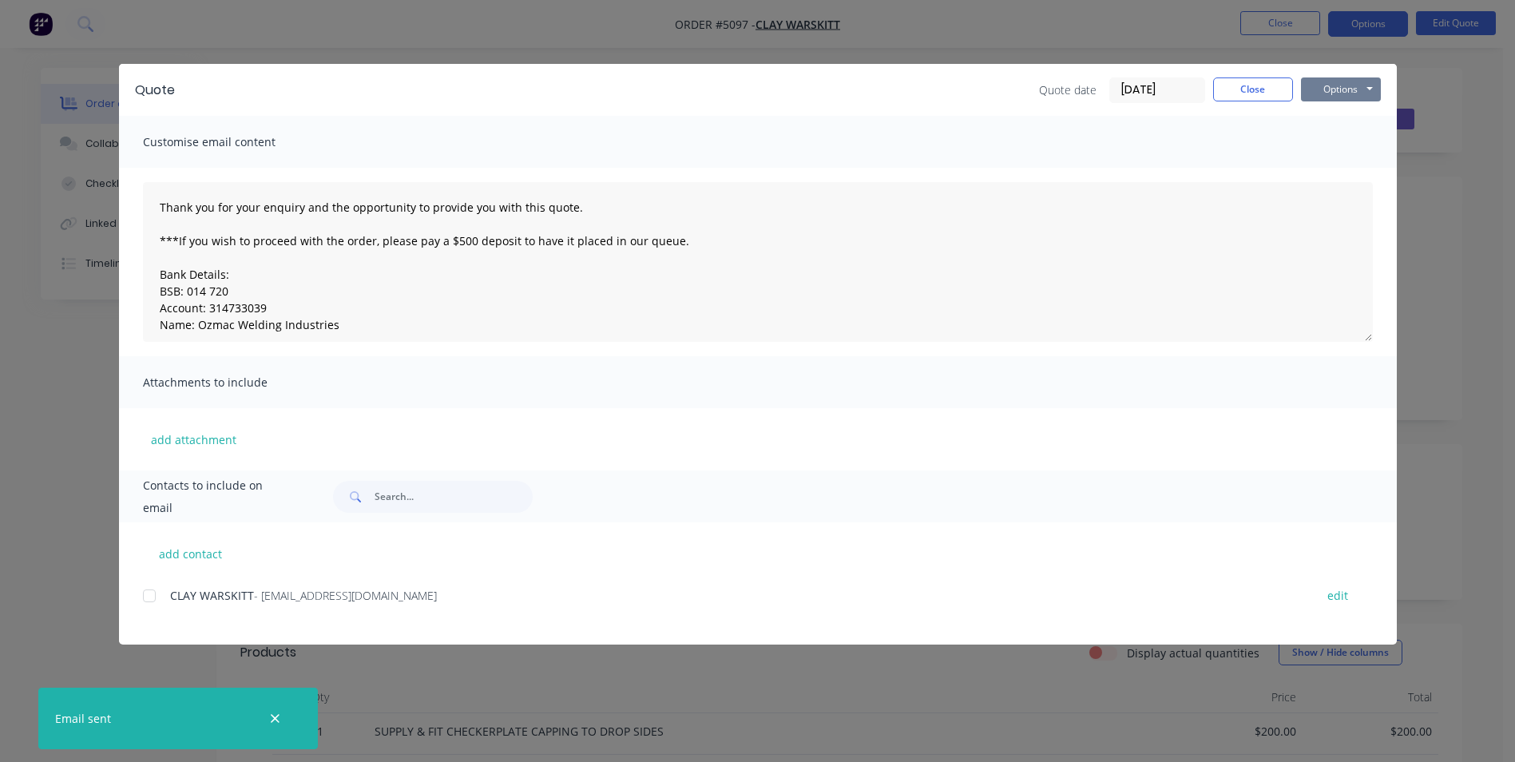
click at [1365, 92] on button "Options" at bounding box center [1341, 89] width 80 height 24
click at [1333, 143] on button "Print" at bounding box center [1352, 144] width 102 height 26
click at [1276, 97] on button "Close" at bounding box center [1253, 89] width 80 height 24
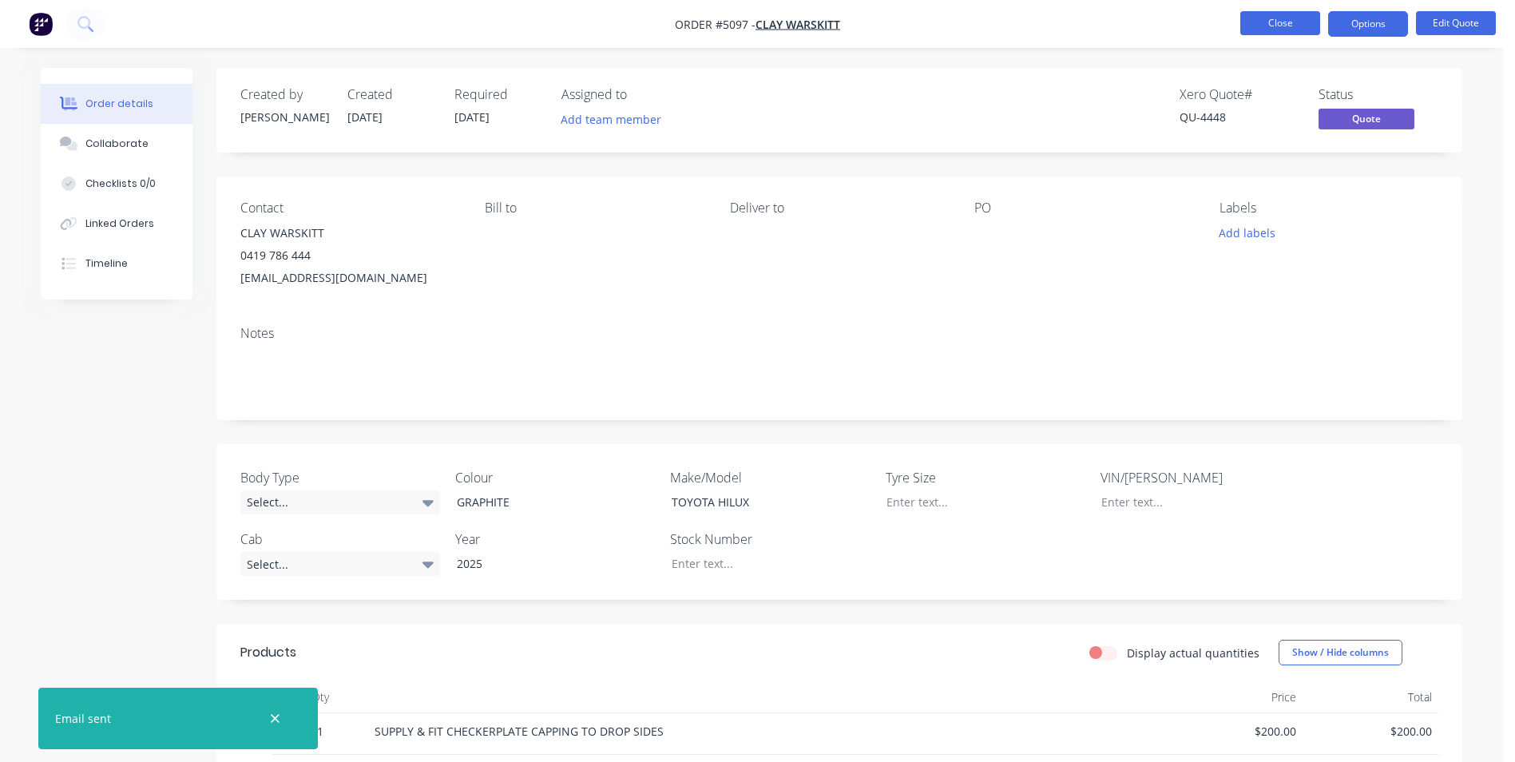
click at [1290, 27] on button "Close" at bounding box center [1280, 23] width 80 height 24
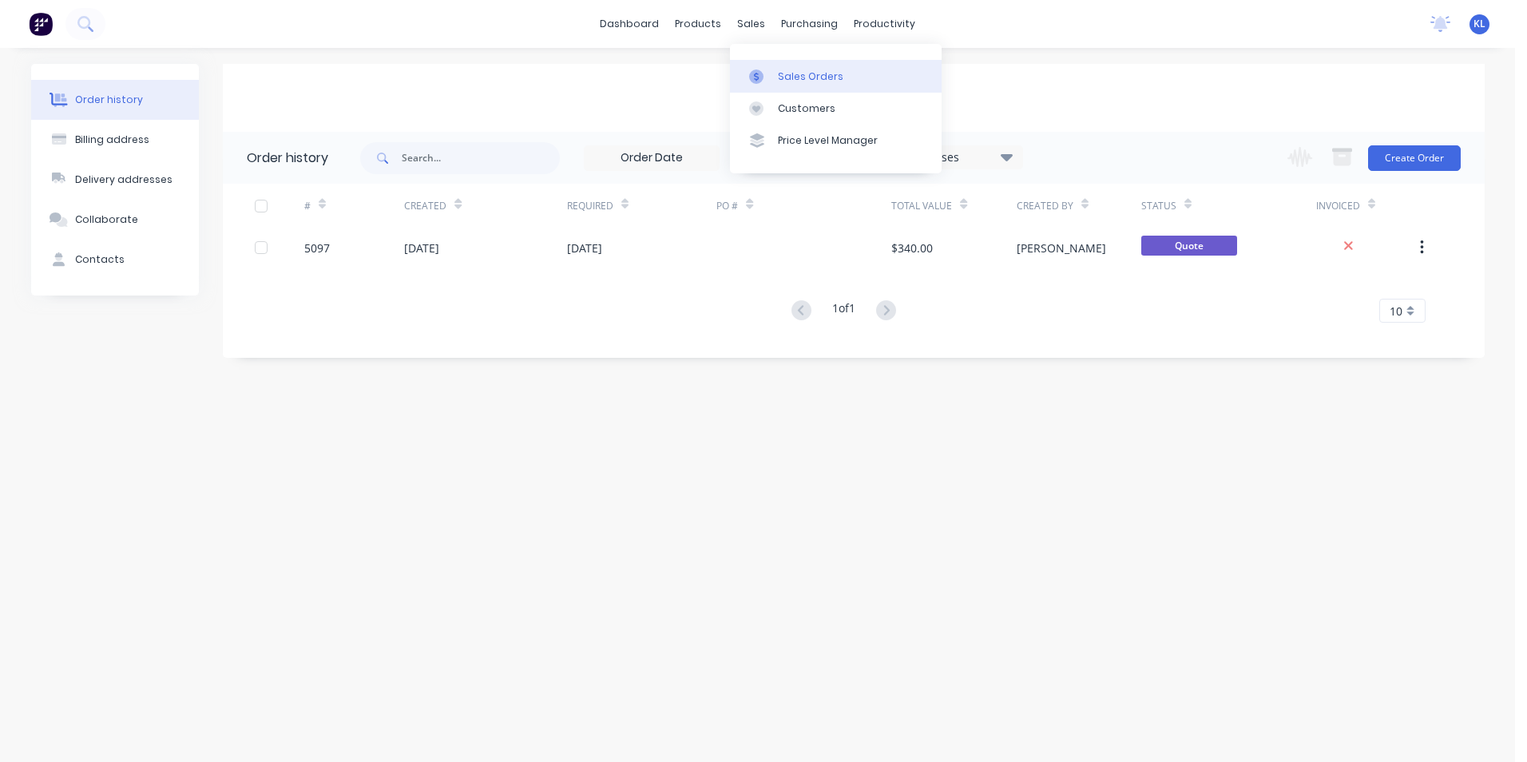
click at [795, 73] on div "Sales Orders" at bounding box center [810, 76] width 65 height 14
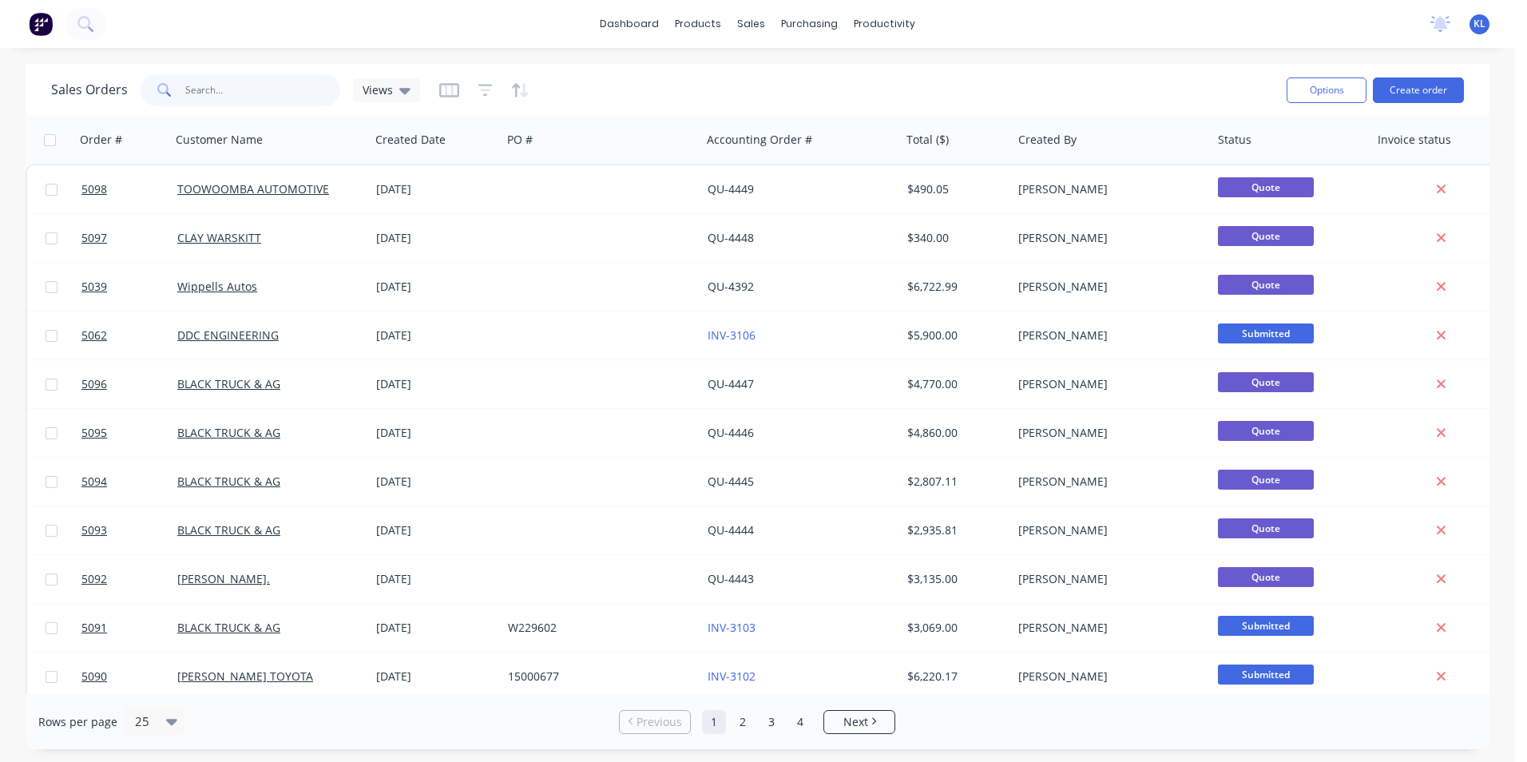
click at [291, 89] on input "text" at bounding box center [263, 90] width 156 height 32
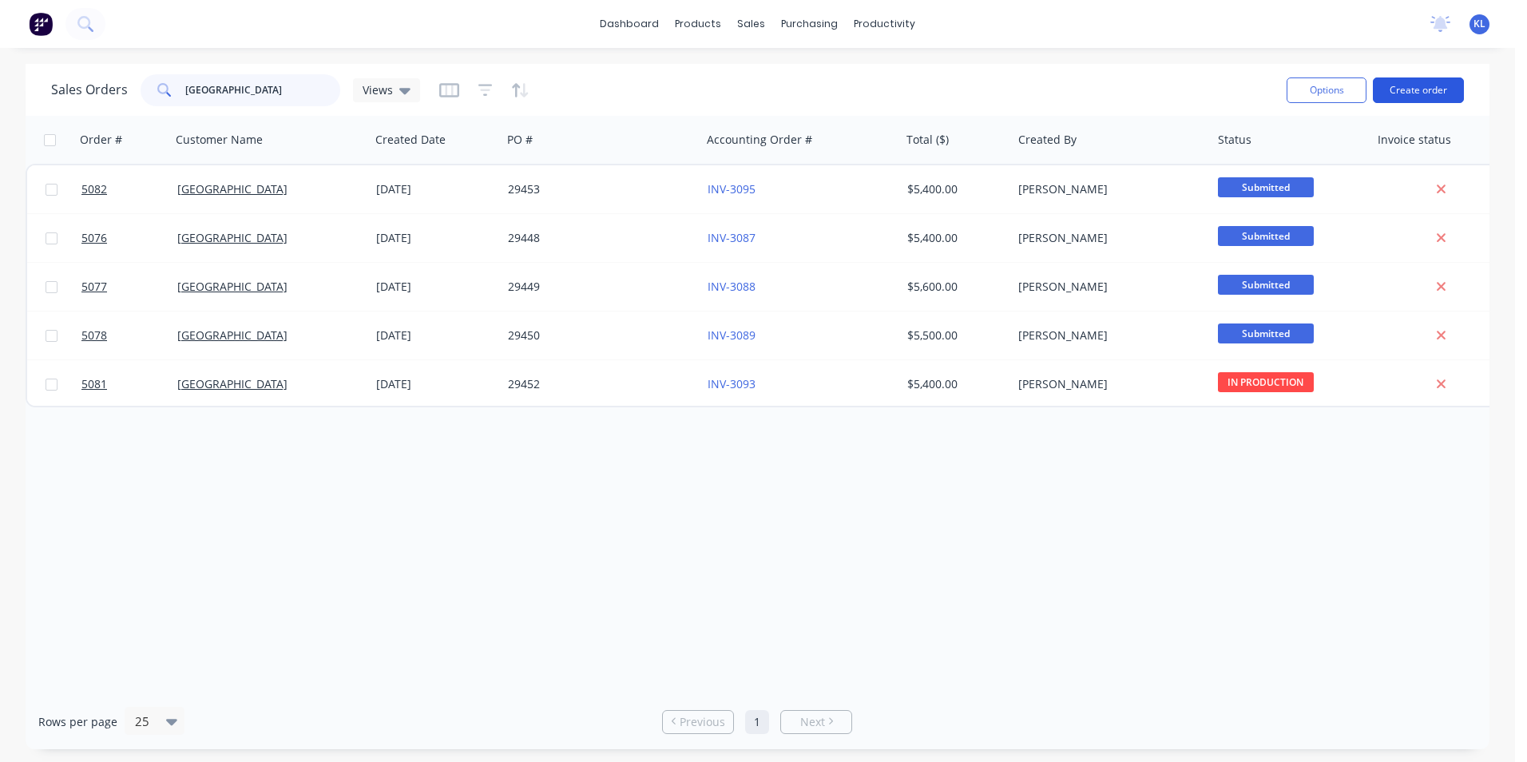
type input "[GEOGRAPHIC_DATA]"
click at [1414, 89] on button "Create order" at bounding box center [1418, 90] width 91 height 26
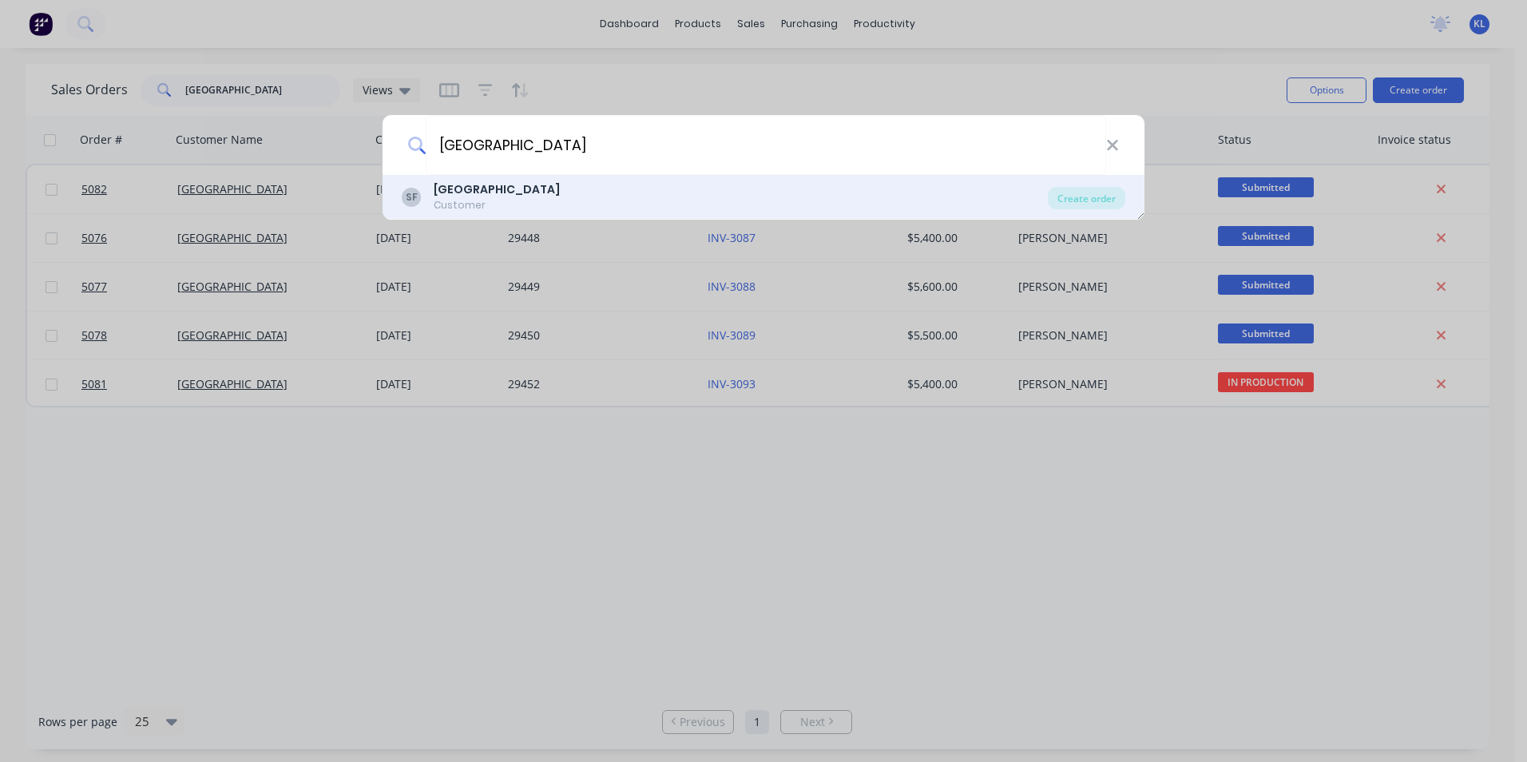
type input "[GEOGRAPHIC_DATA]"
click at [493, 200] on div "Customer" at bounding box center [497, 205] width 126 height 14
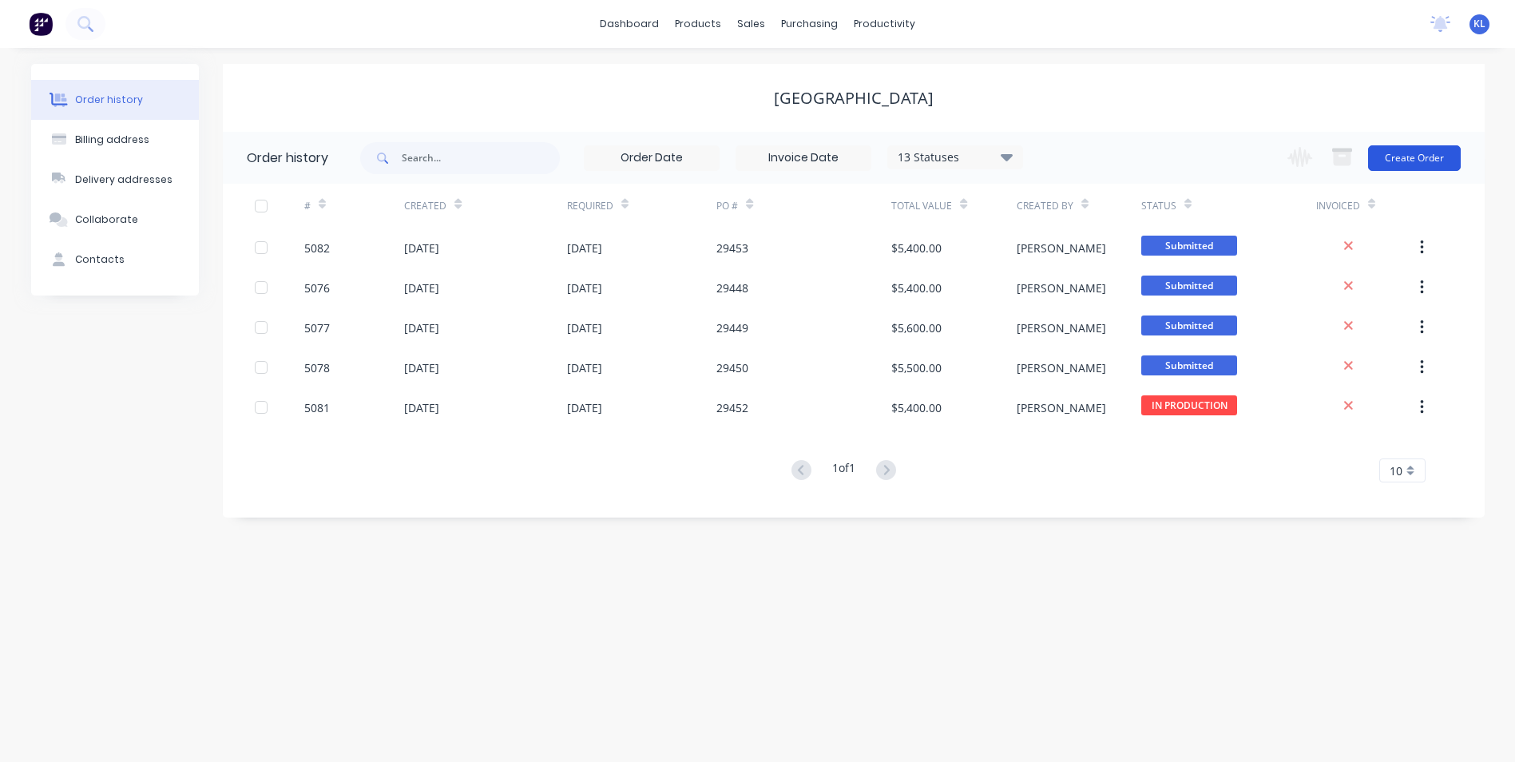
click at [1434, 164] on button "Create Order" at bounding box center [1414, 158] width 93 height 26
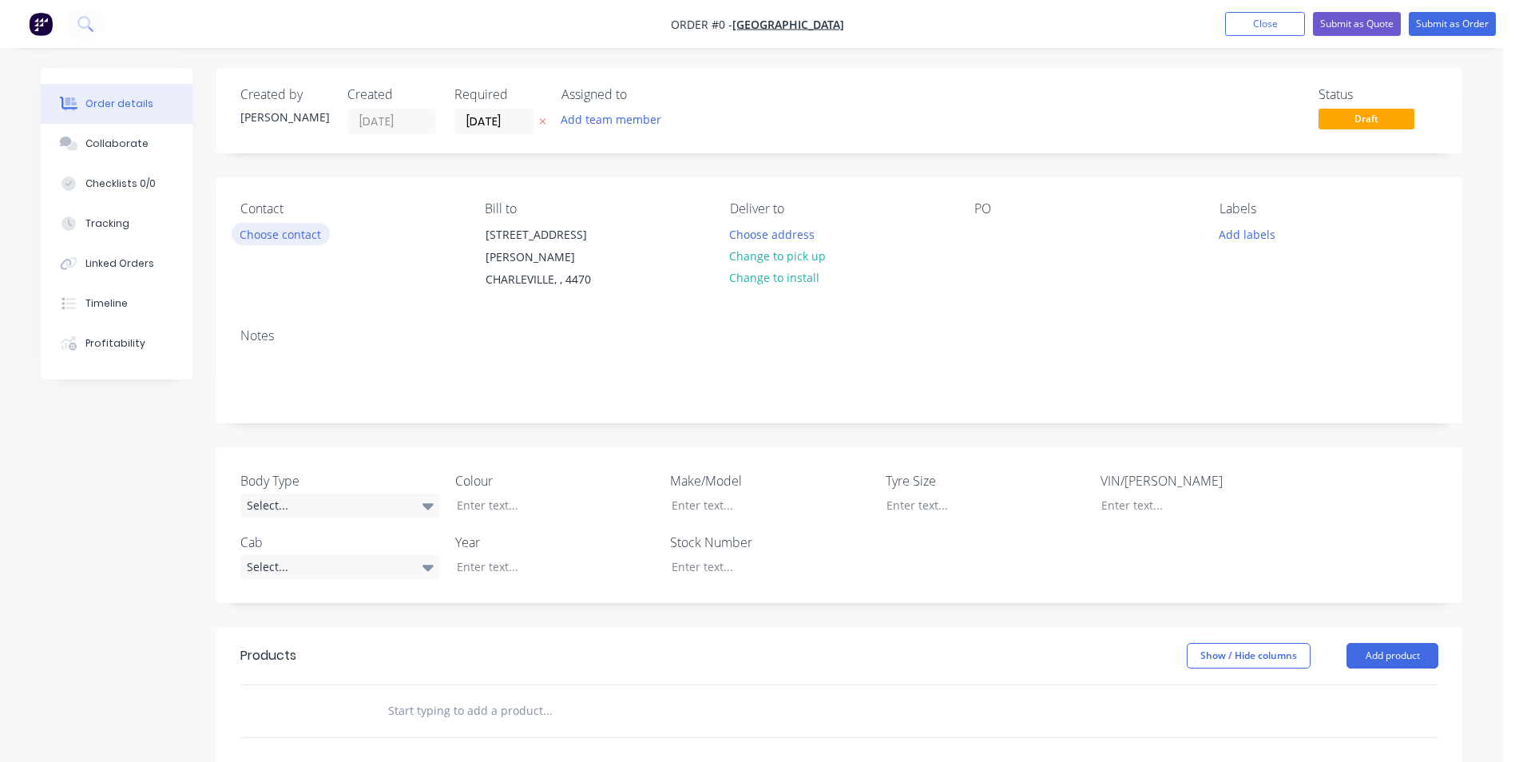
click at [279, 236] on button "Choose contact" at bounding box center [281, 234] width 98 height 22
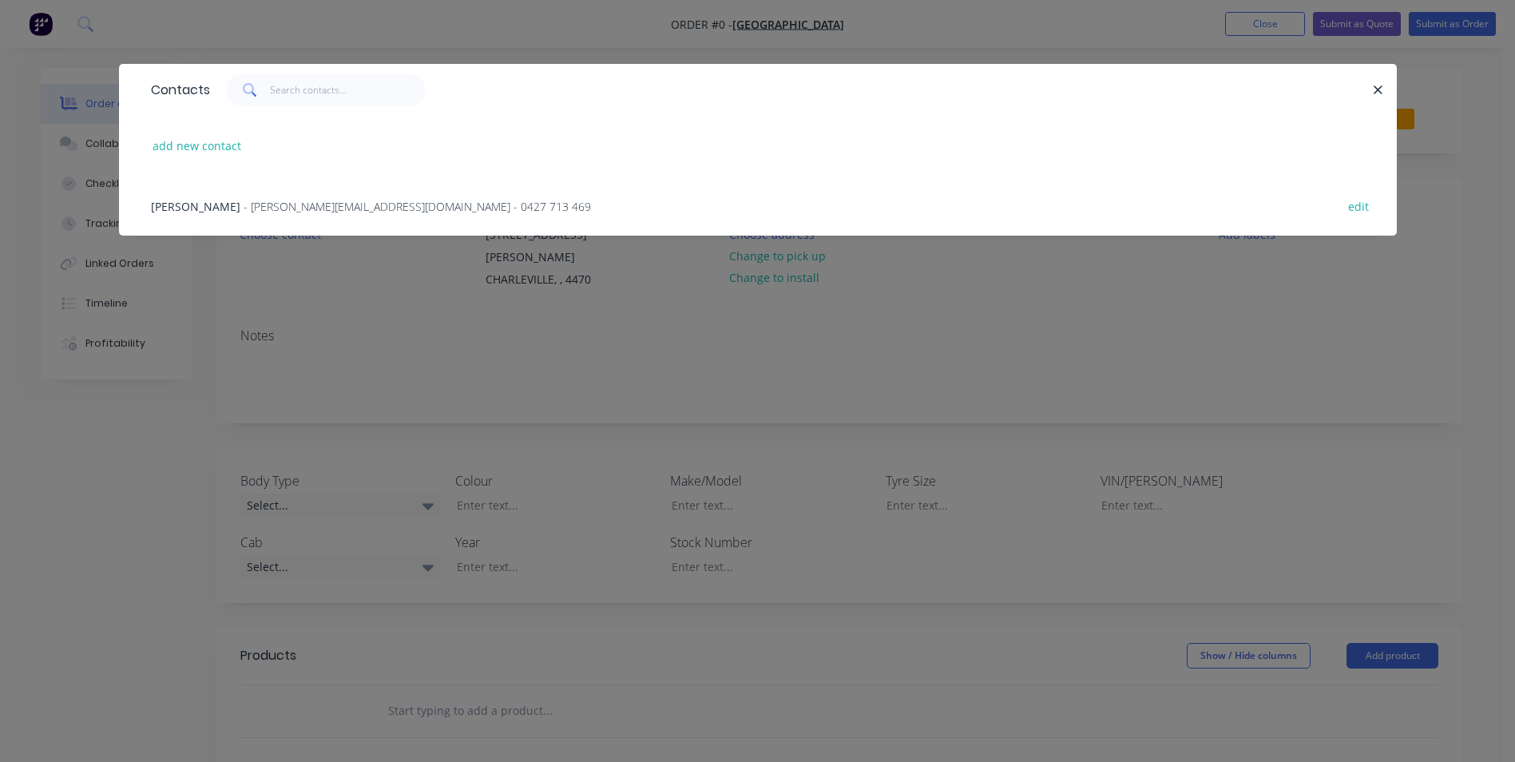
click at [151, 202] on span "[PERSON_NAME]" at bounding box center [195, 206] width 89 height 15
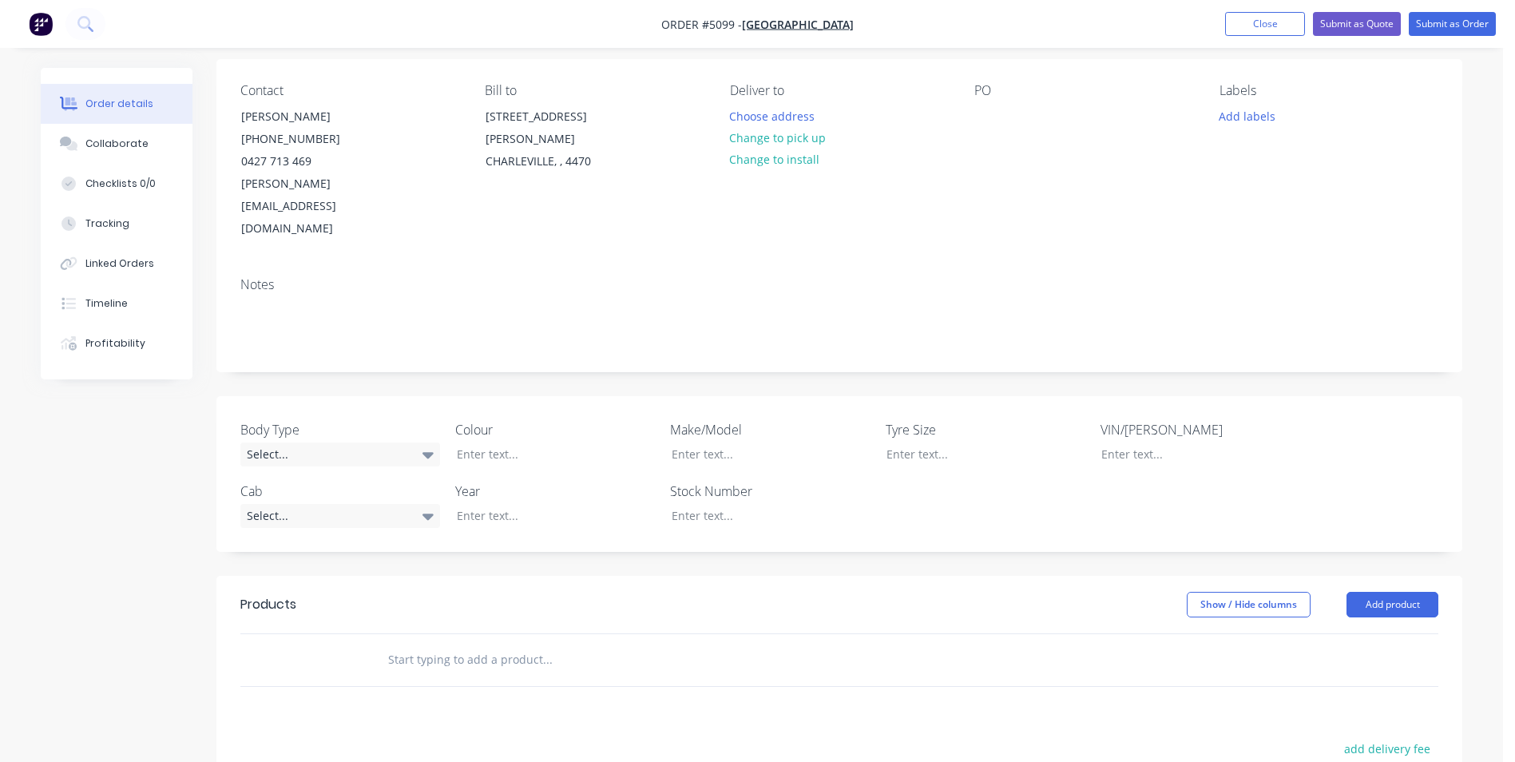
scroll to position [240, 0]
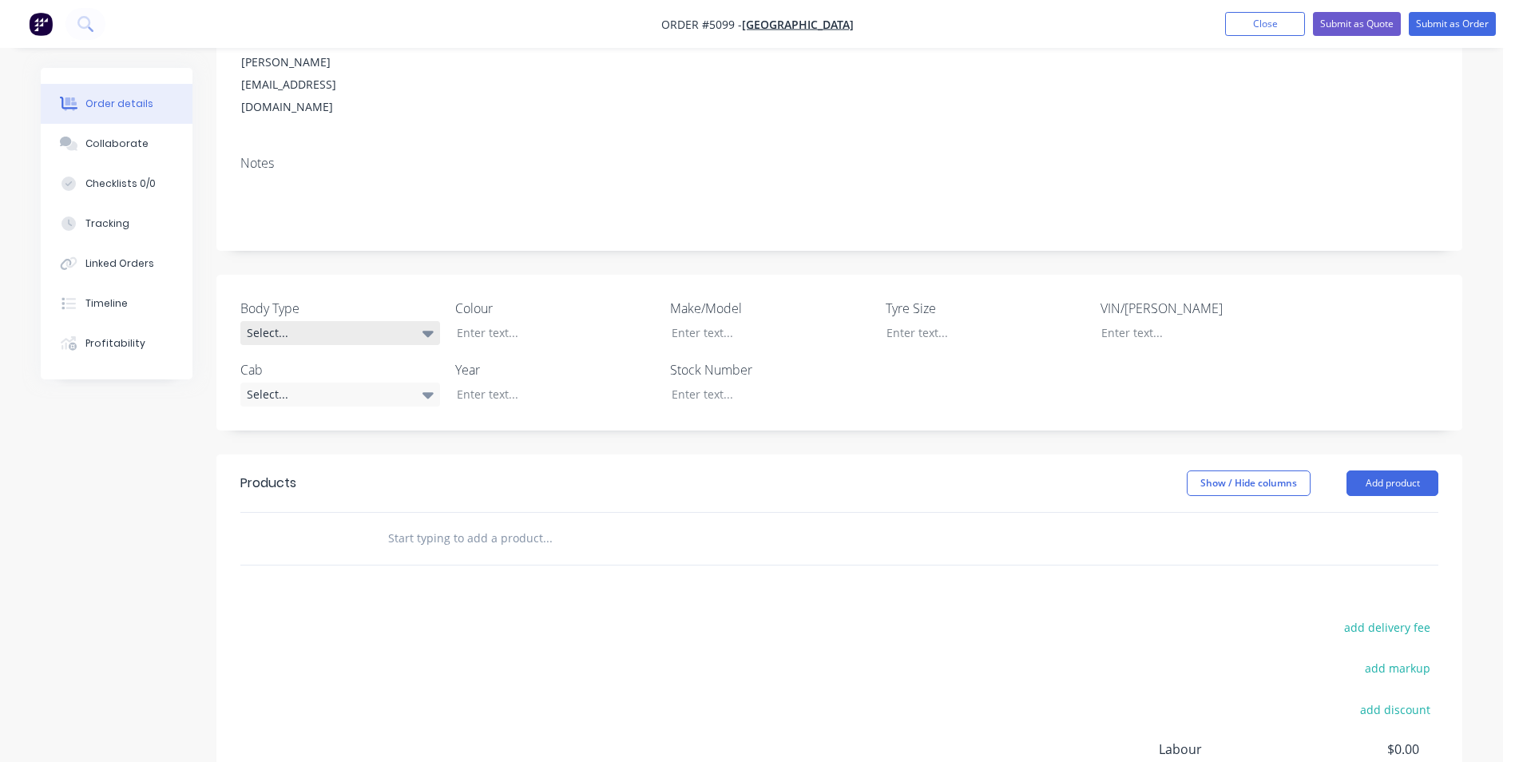
click at [419, 321] on div "Select..." at bounding box center [340, 333] width 200 height 24
click at [310, 358] on div "Cab Chassis" at bounding box center [285, 353] width 67 height 21
click at [338, 382] on div "Select..." at bounding box center [340, 394] width 200 height 24
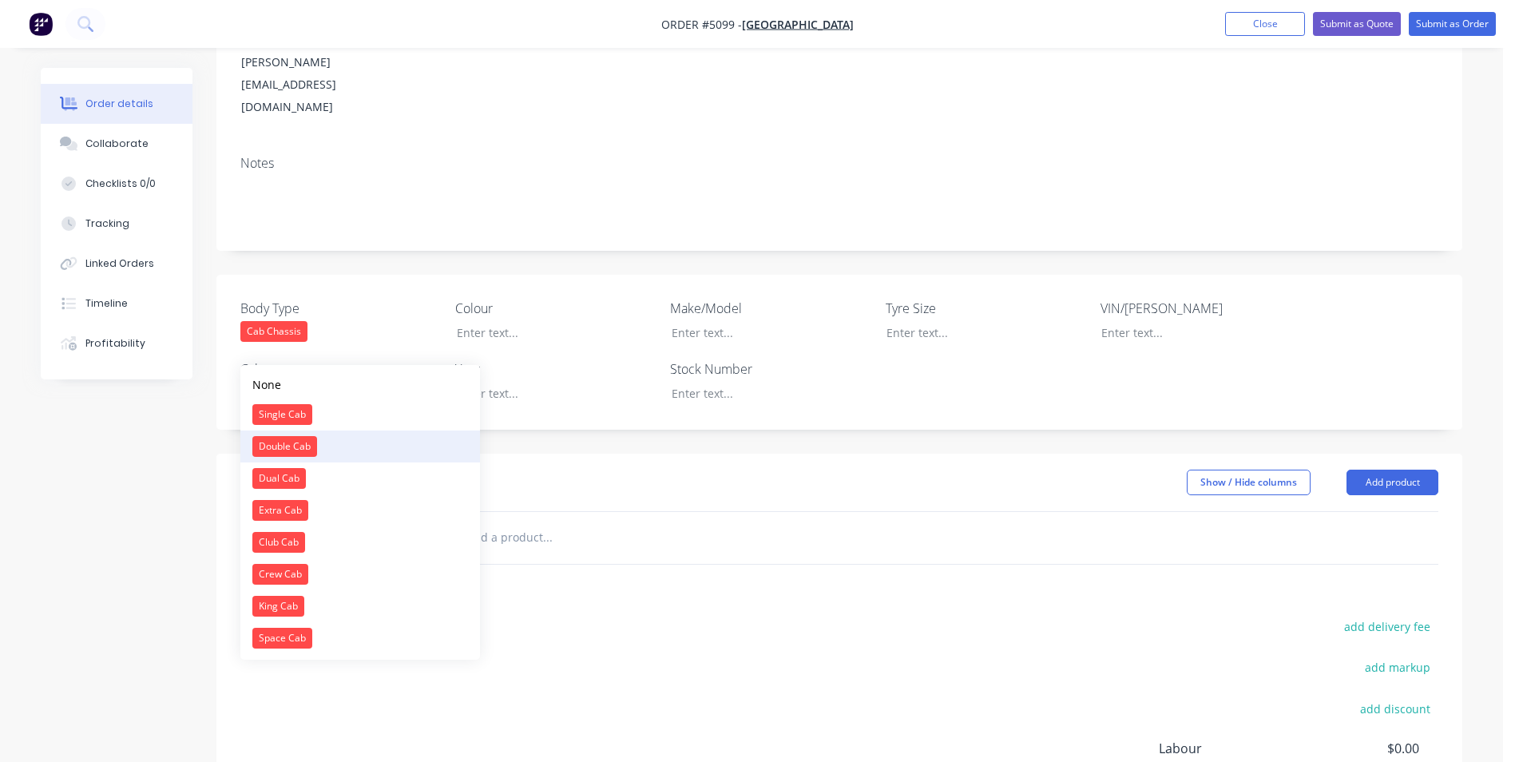
click at [293, 447] on div "Double Cab" at bounding box center [284, 446] width 65 height 21
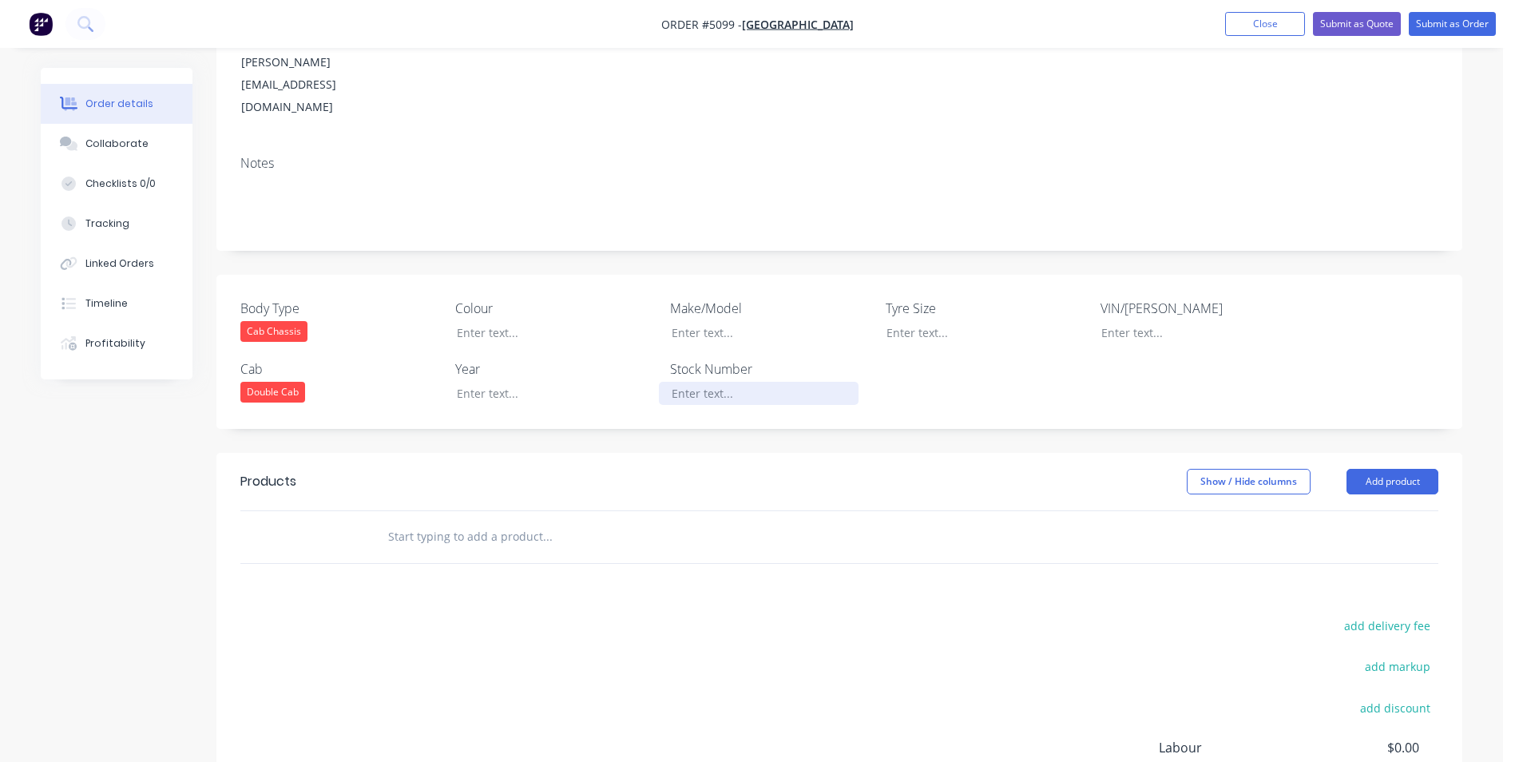
click at [714, 382] on div at bounding box center [759, 393] width 200 height 23
click at [723, 321] on div at bounding box center [759, 332] width 200 height 23
click at [512, 382] on div at bounding box center [544, 393] width 200 height 23
click at [496, 321] on div at bounding box center [544, 332] width 200 height 23
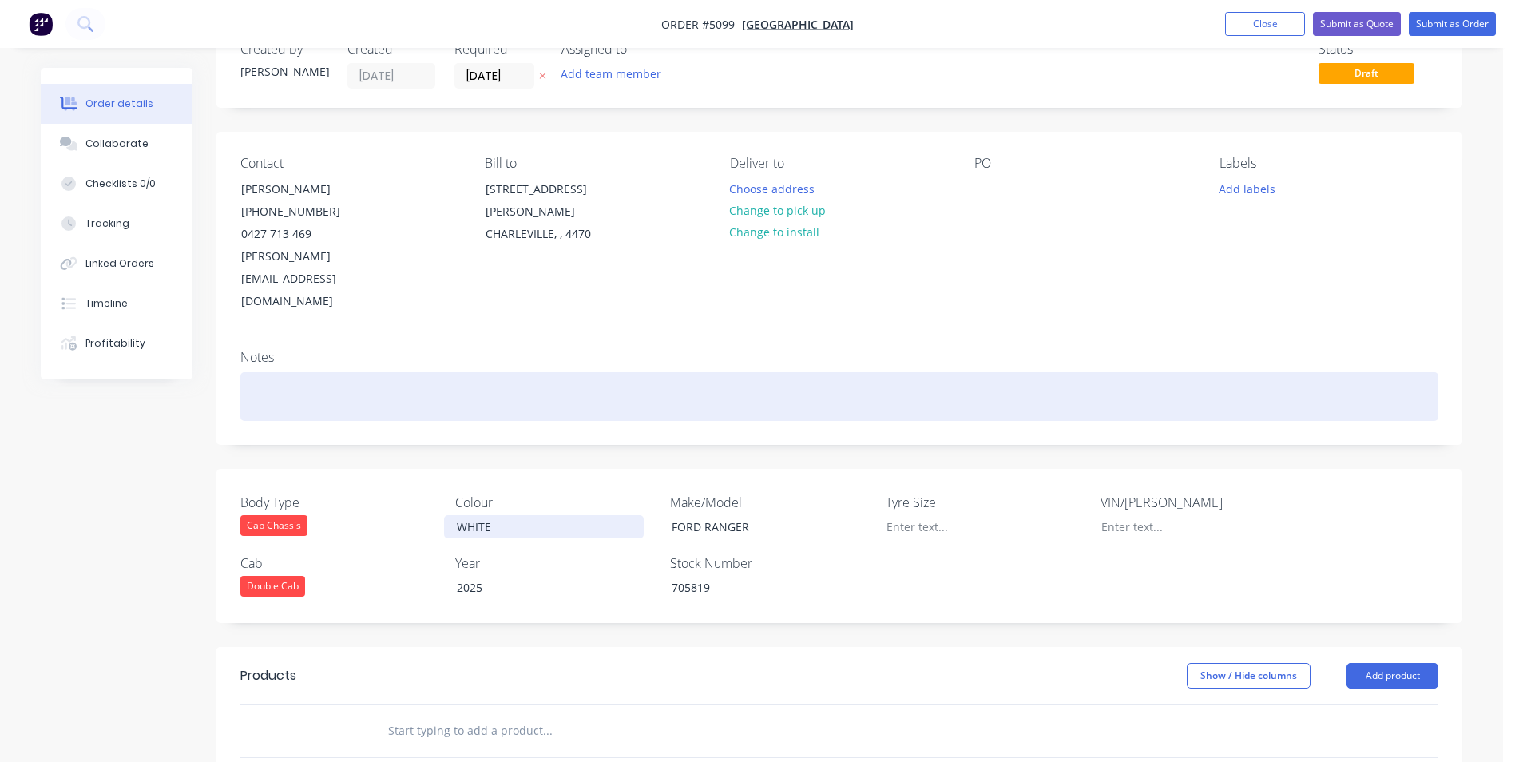
scroll to position [0, 0]
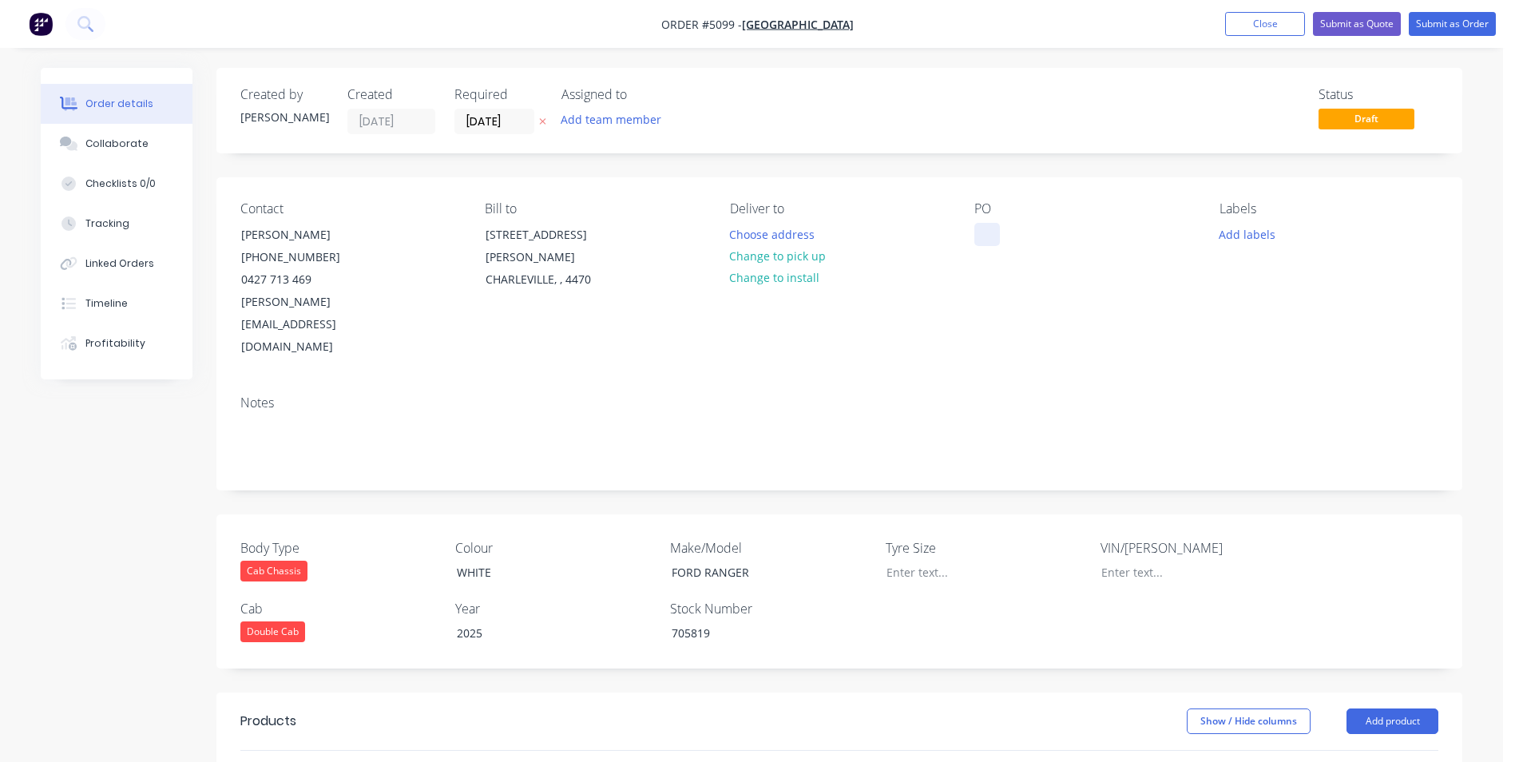
click at [986, 231] on div at bounding box center [987, 234] width 26 height 23
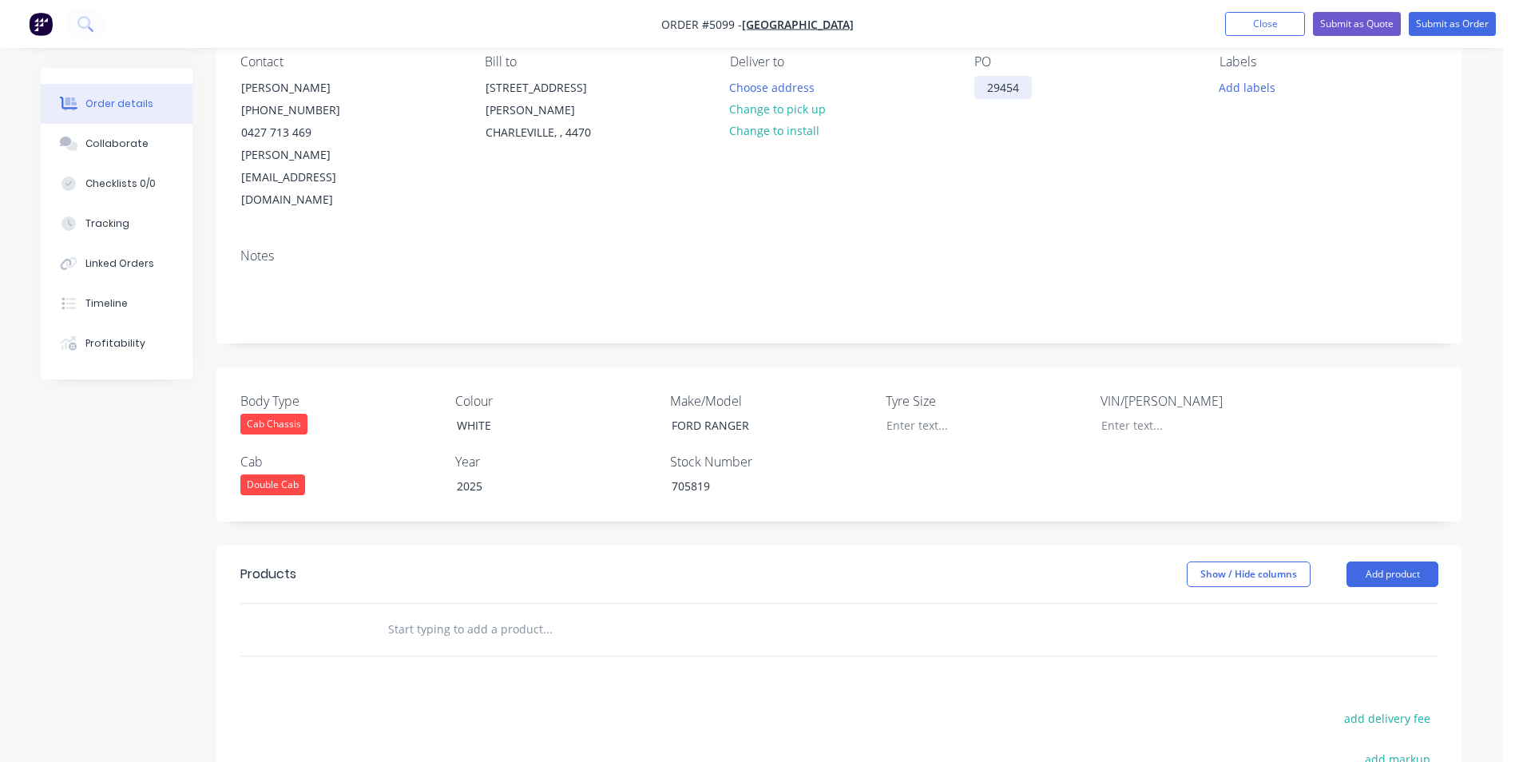
scroll to position [160, 0]
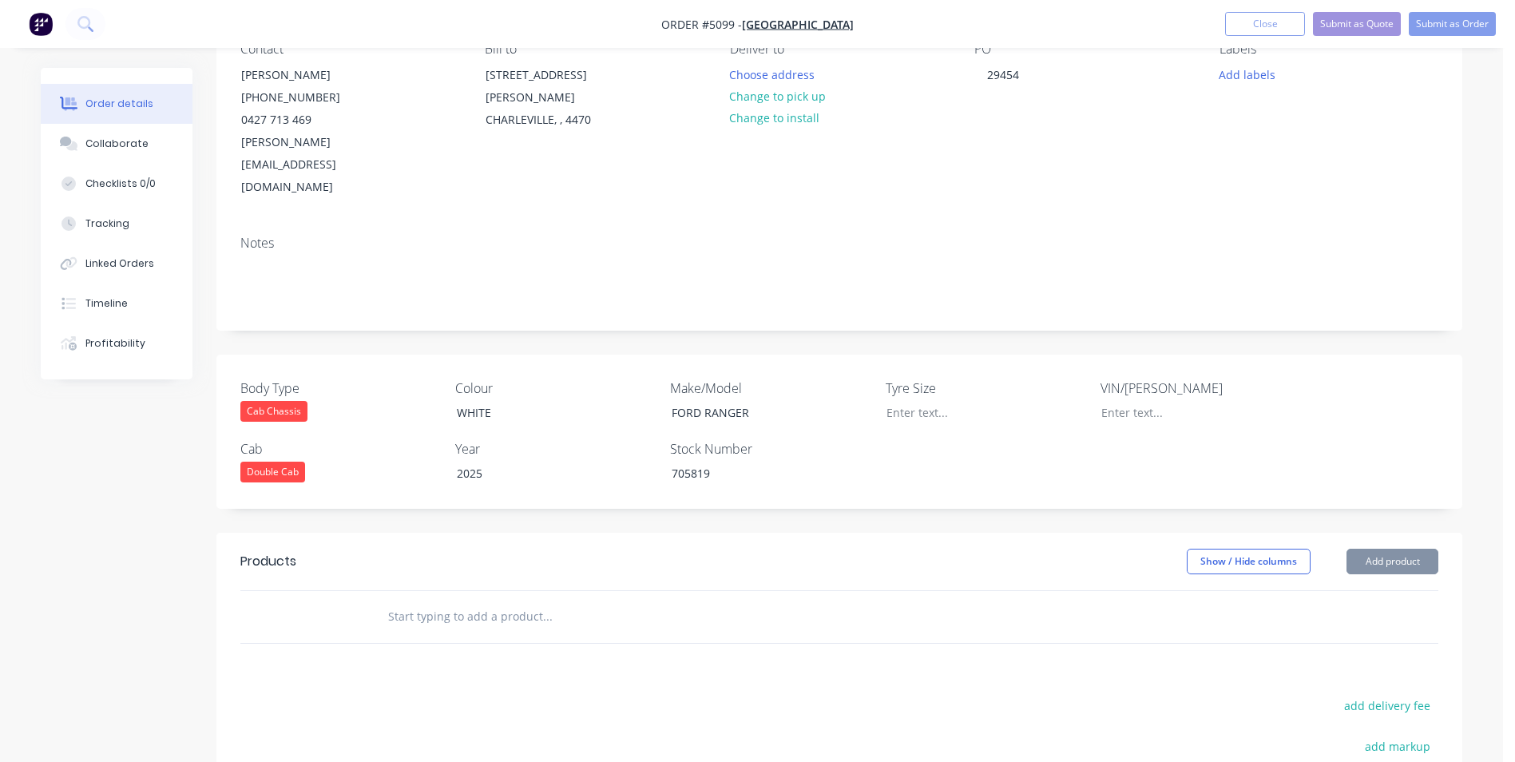
click at [515, 601] on input "text" at bounding box center [546, 617] width 319 height 32
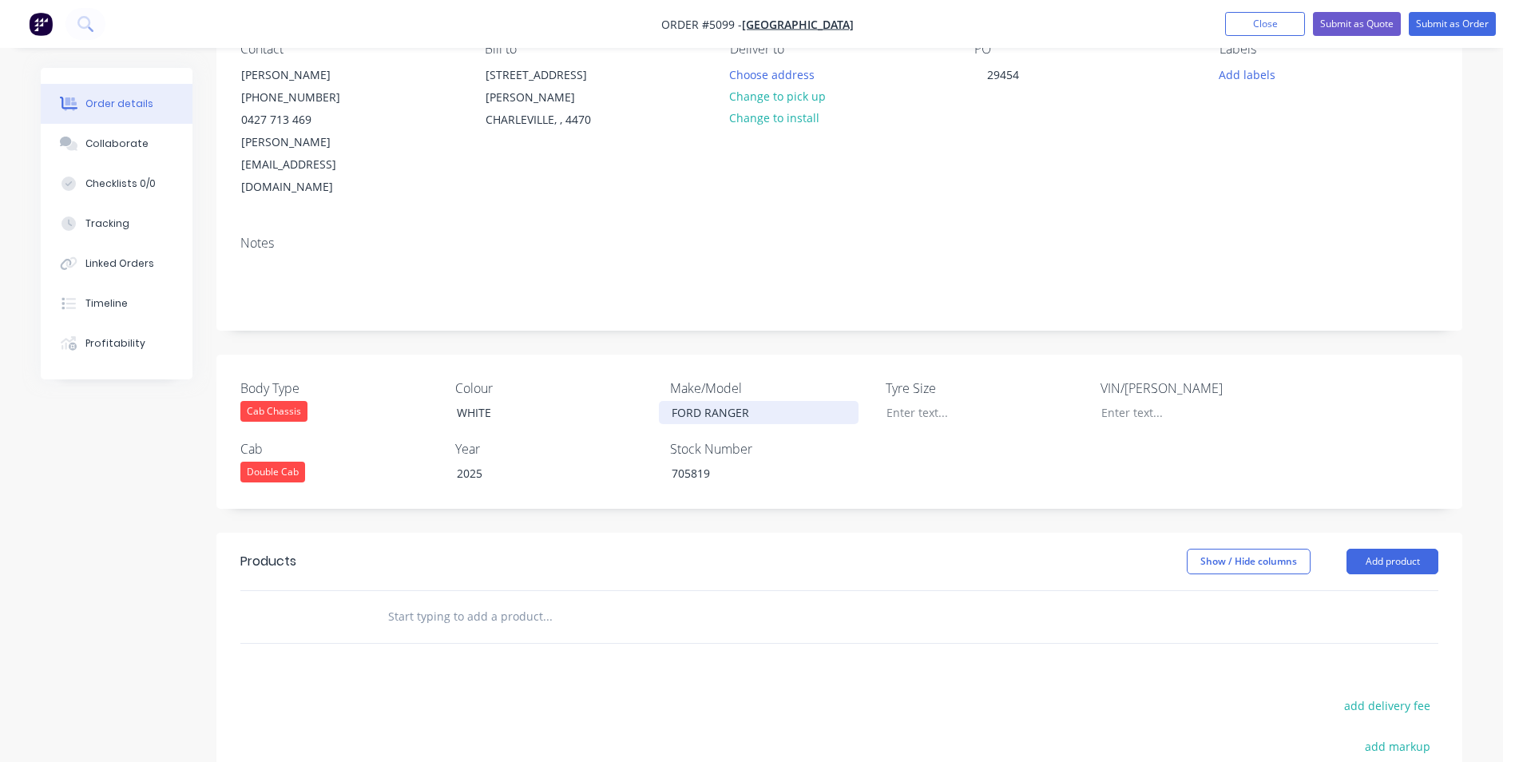
click at [776, 401] on div "FORD RANGER" at bounding box center [759, 412] width 200 height 23
click at [500, 601] on input "text" at bounding box center [546, 617] width 319 height 32
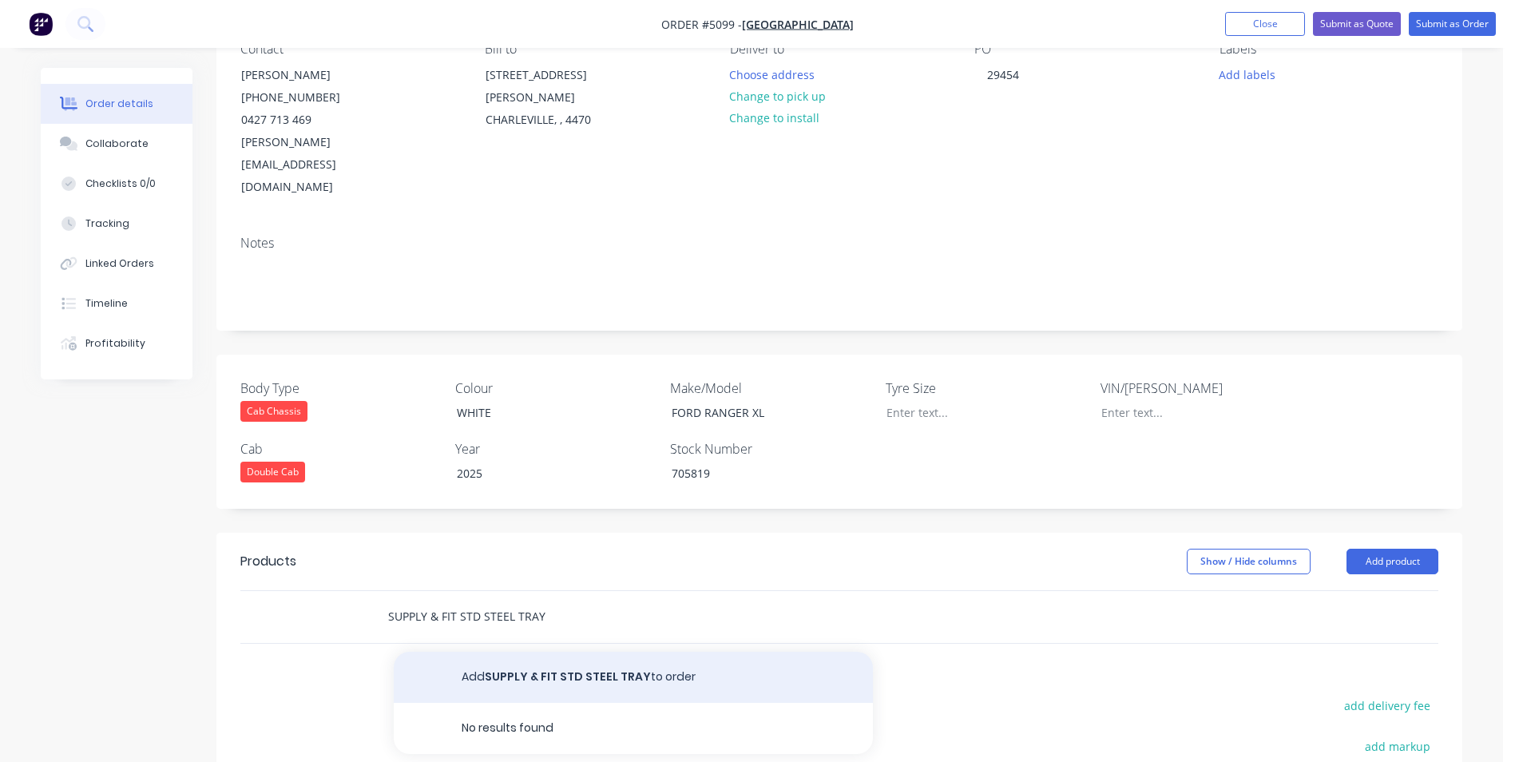
type input "SUPPLY & FIT STD STEEL TRAY"
click at [549, 652] on button "Add SUPPLY & FIT STD STEEL TRAY to order" at bounding box center [633, 677] width 479 height 51
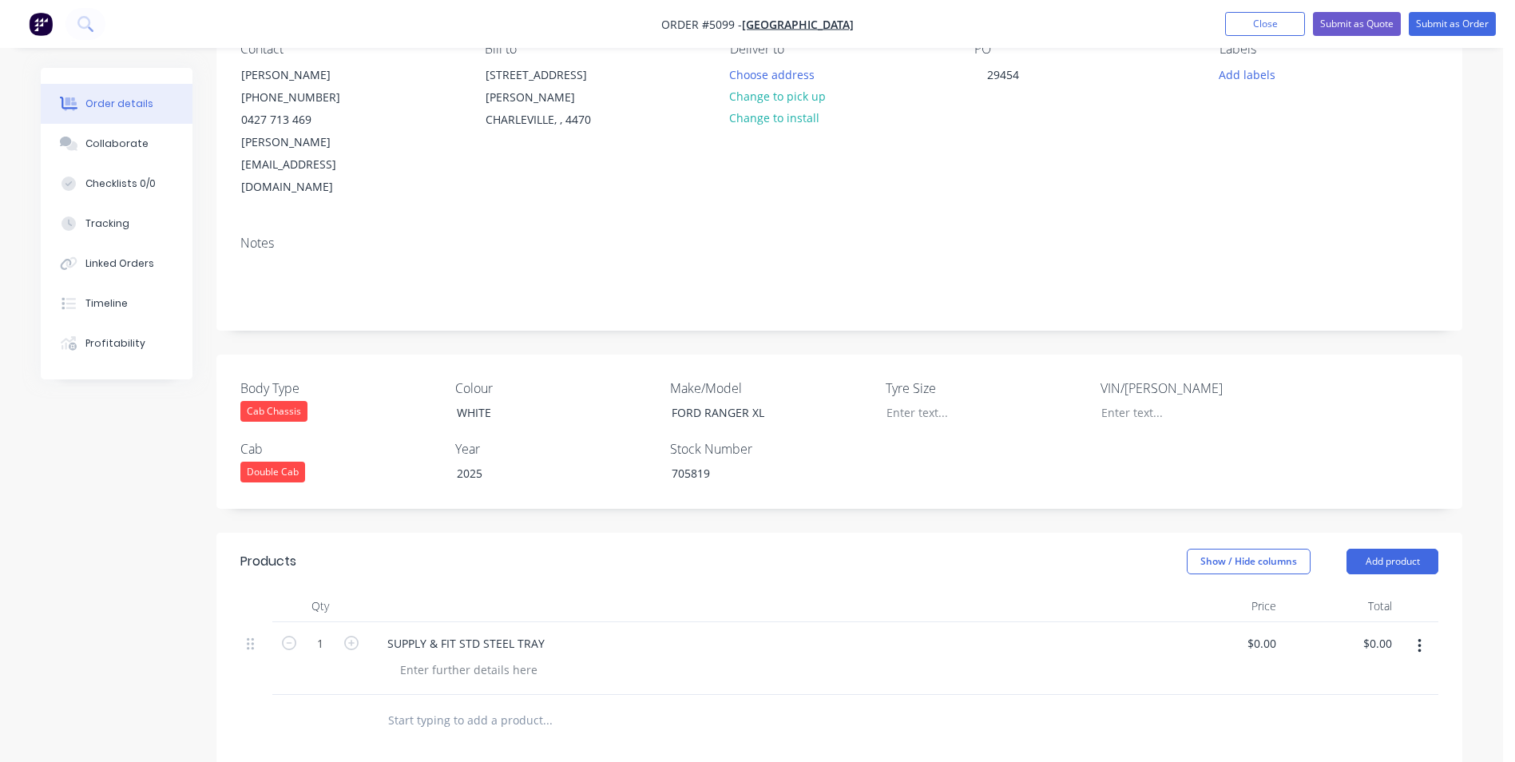
click at [465, 704] on input "text" at bounding box center [546, 720] width 319 height 32
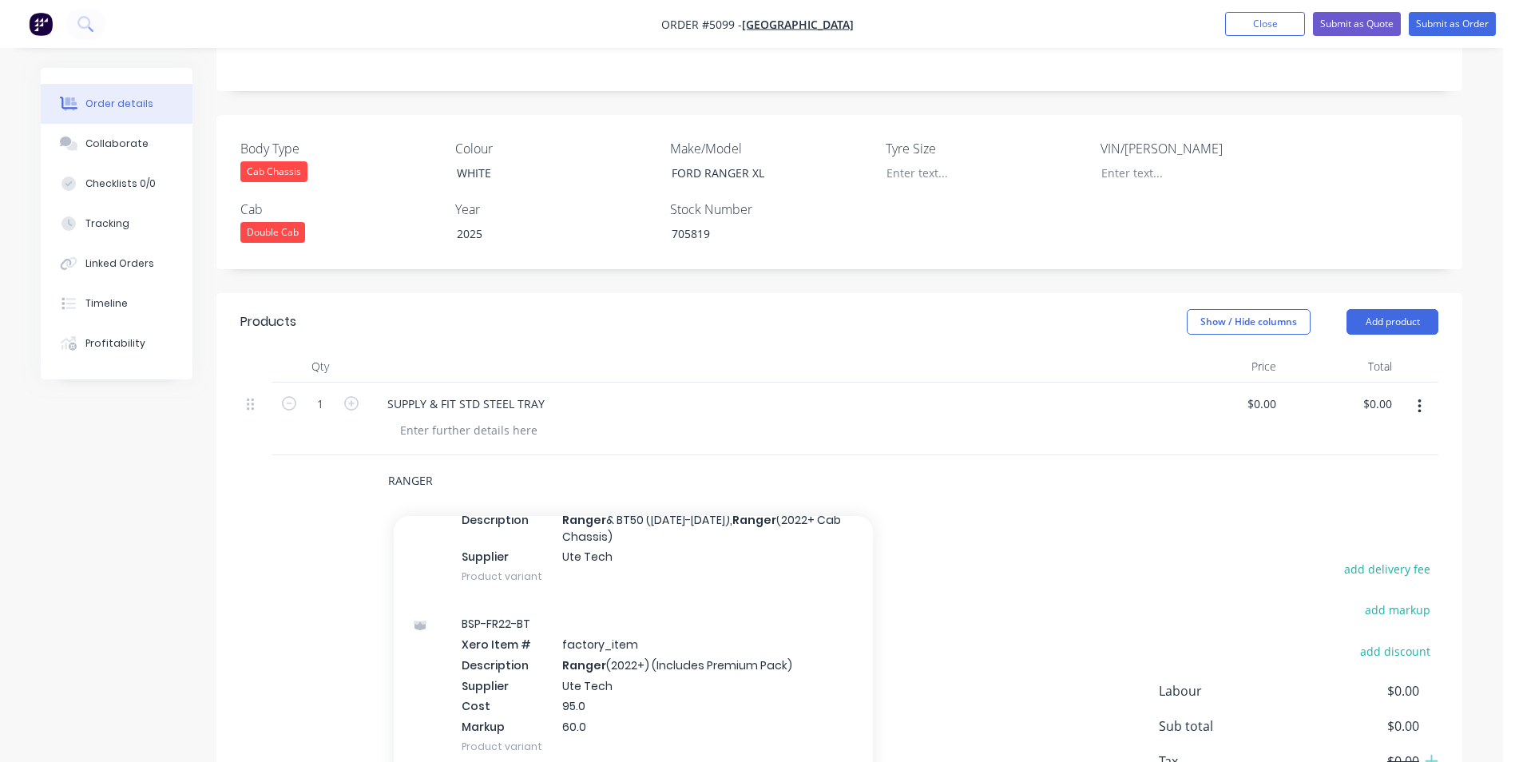
scroll to position [479, 0]
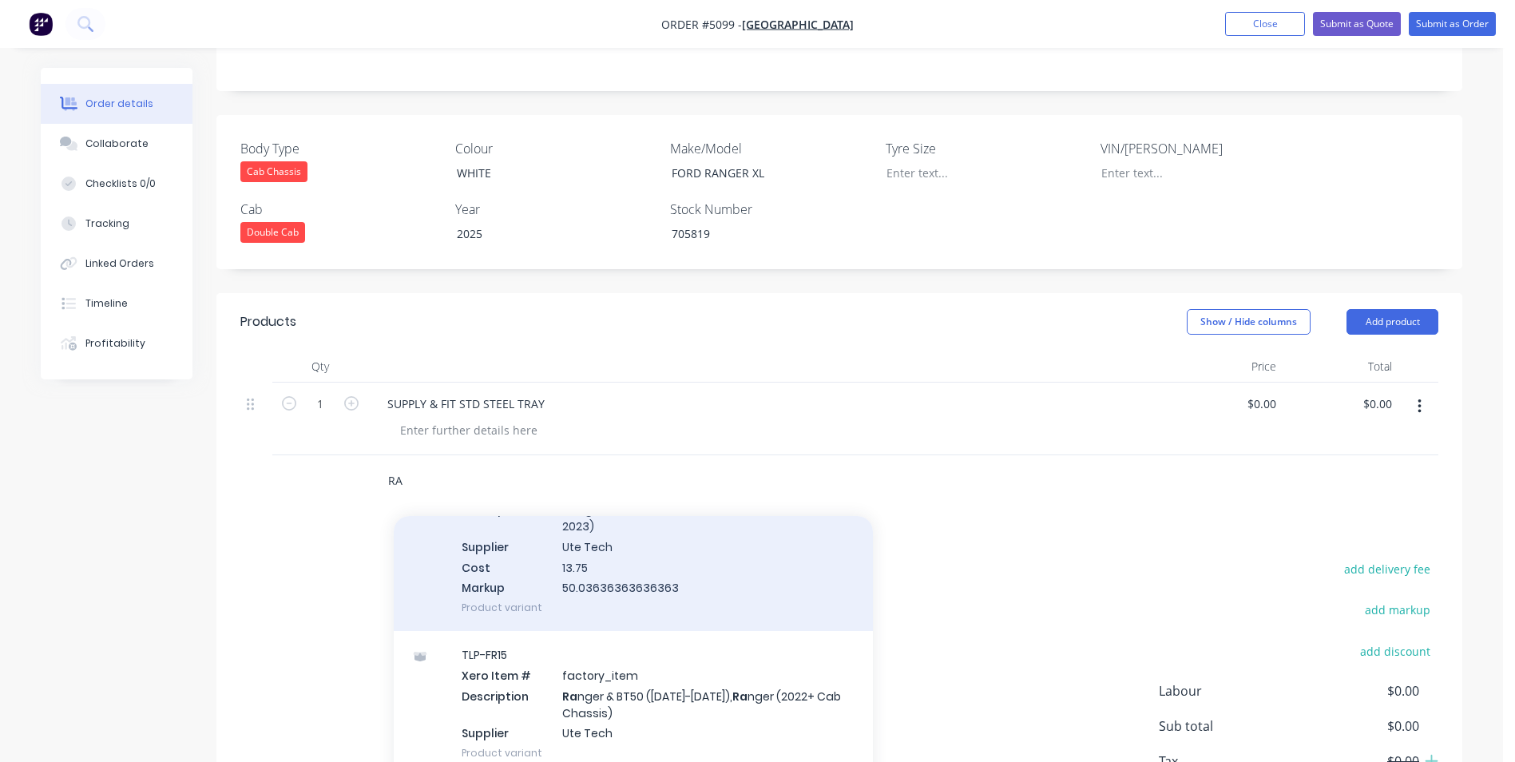
type input "R"
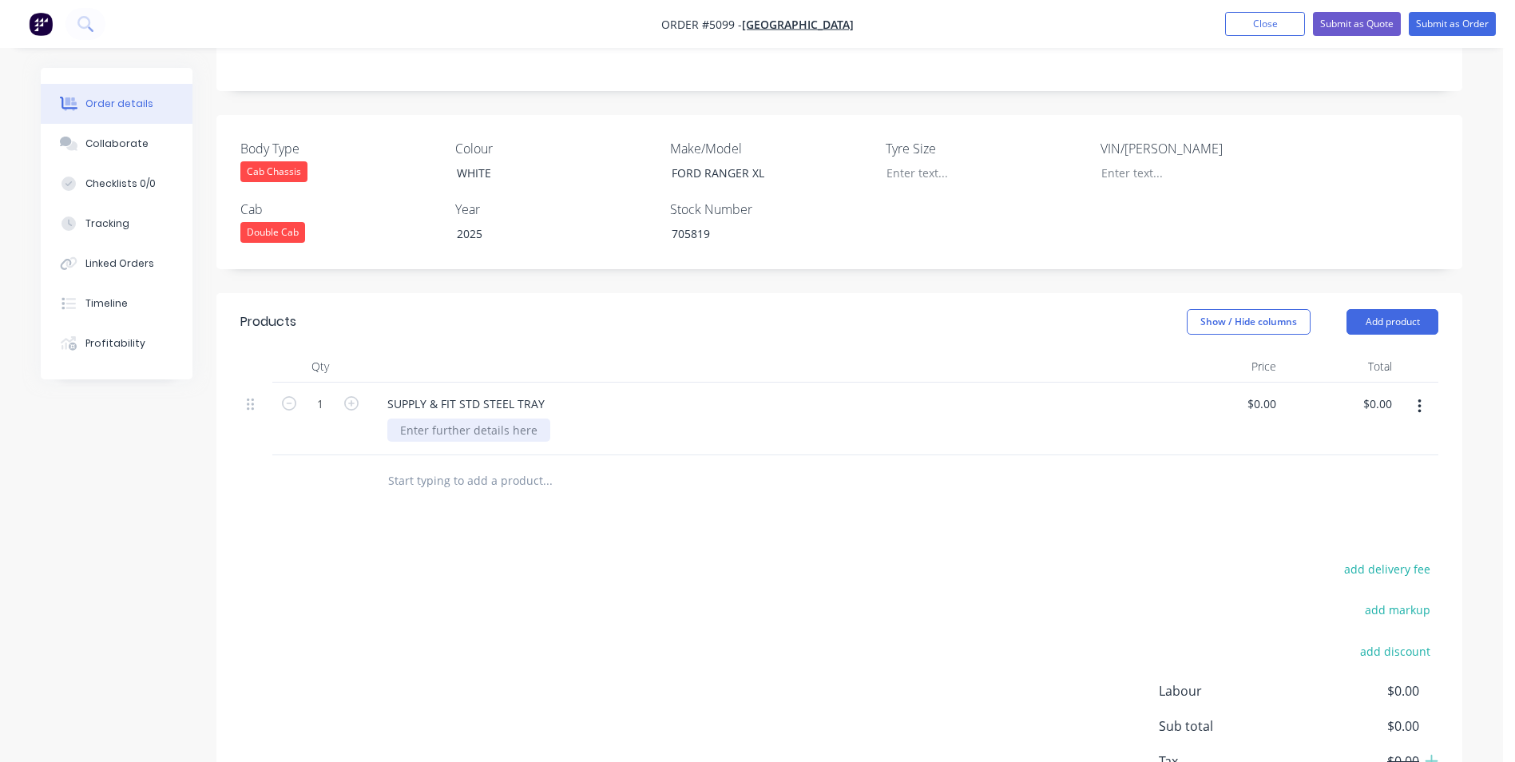
click at [495, 419] on div at bounding box center [468, 430] width 163 height 23
click at [502, 419] on div at bounding box center [468, 430] width 163 height 23
click at [506, 465] on input "text" at bounding box center [546, 481] width 319 height 32
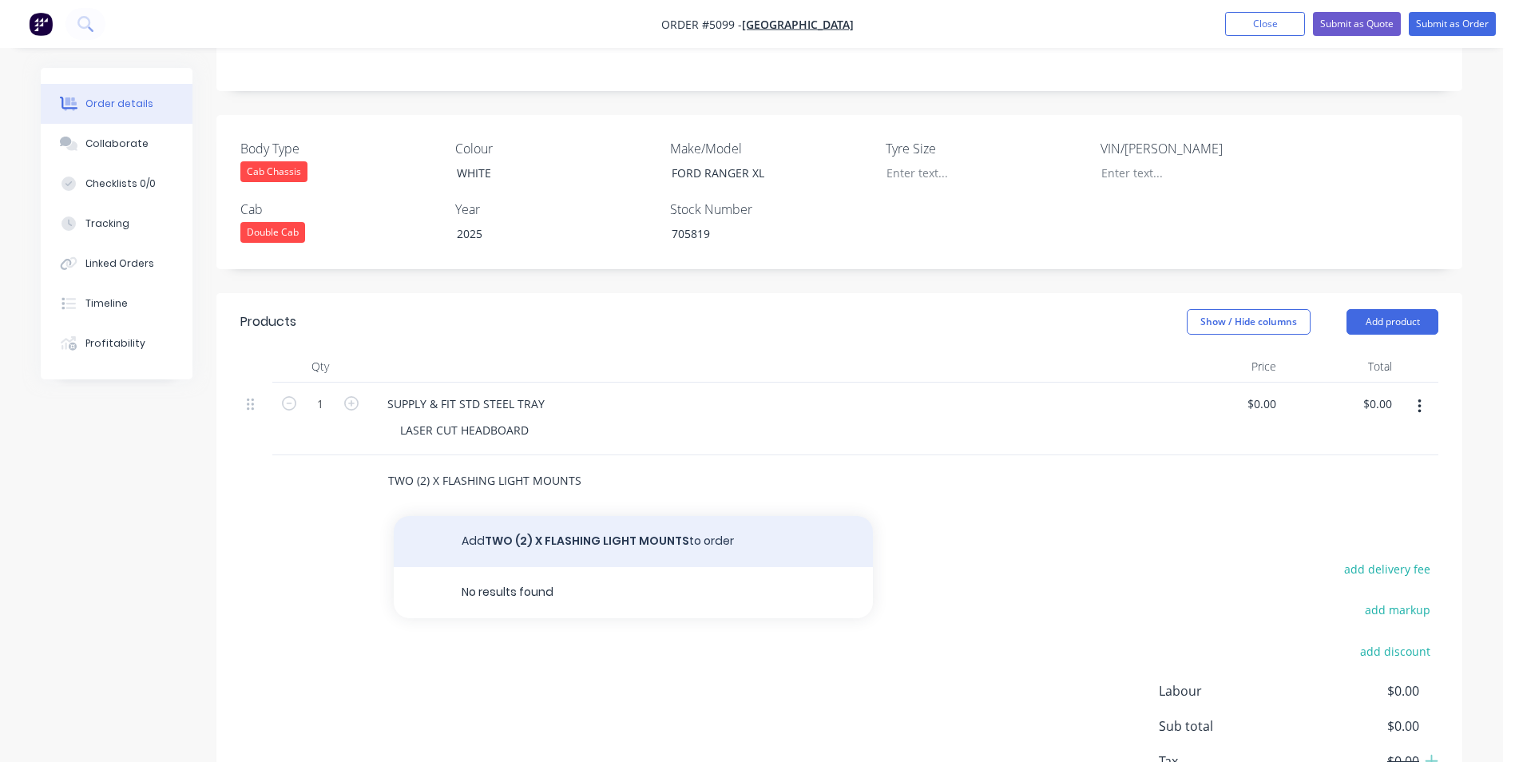
type input "TWO (2) X FLASHING LIGHT MOUNTS"
click at [543, 516] on button "Add TWO (2) X FLASHING LIGHT MOUNTS to order" at bounding box center [633, 541] width 479 height 51
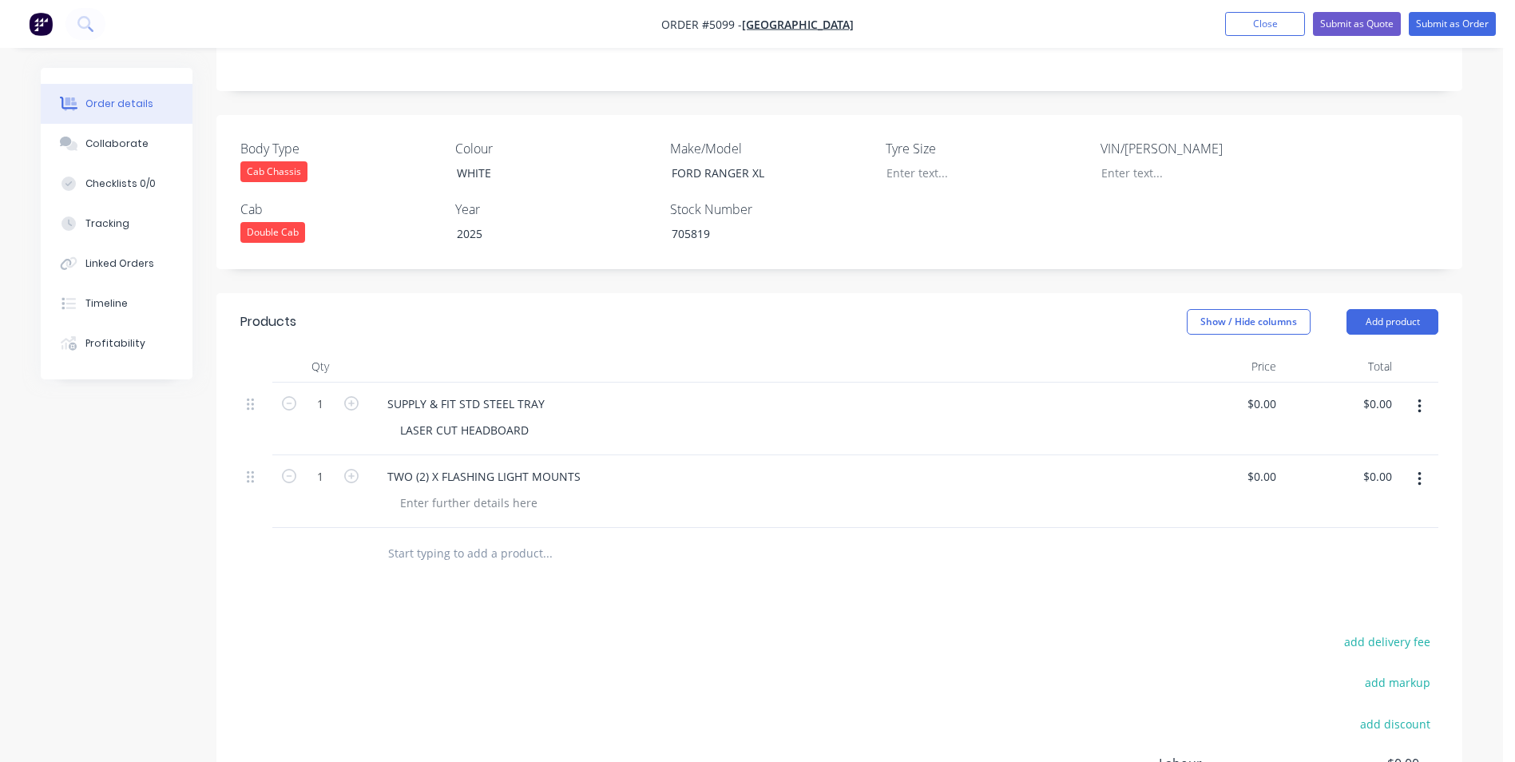
click at [518, 538] on input "text" at bounding box center [546, 554] width 319 height 32
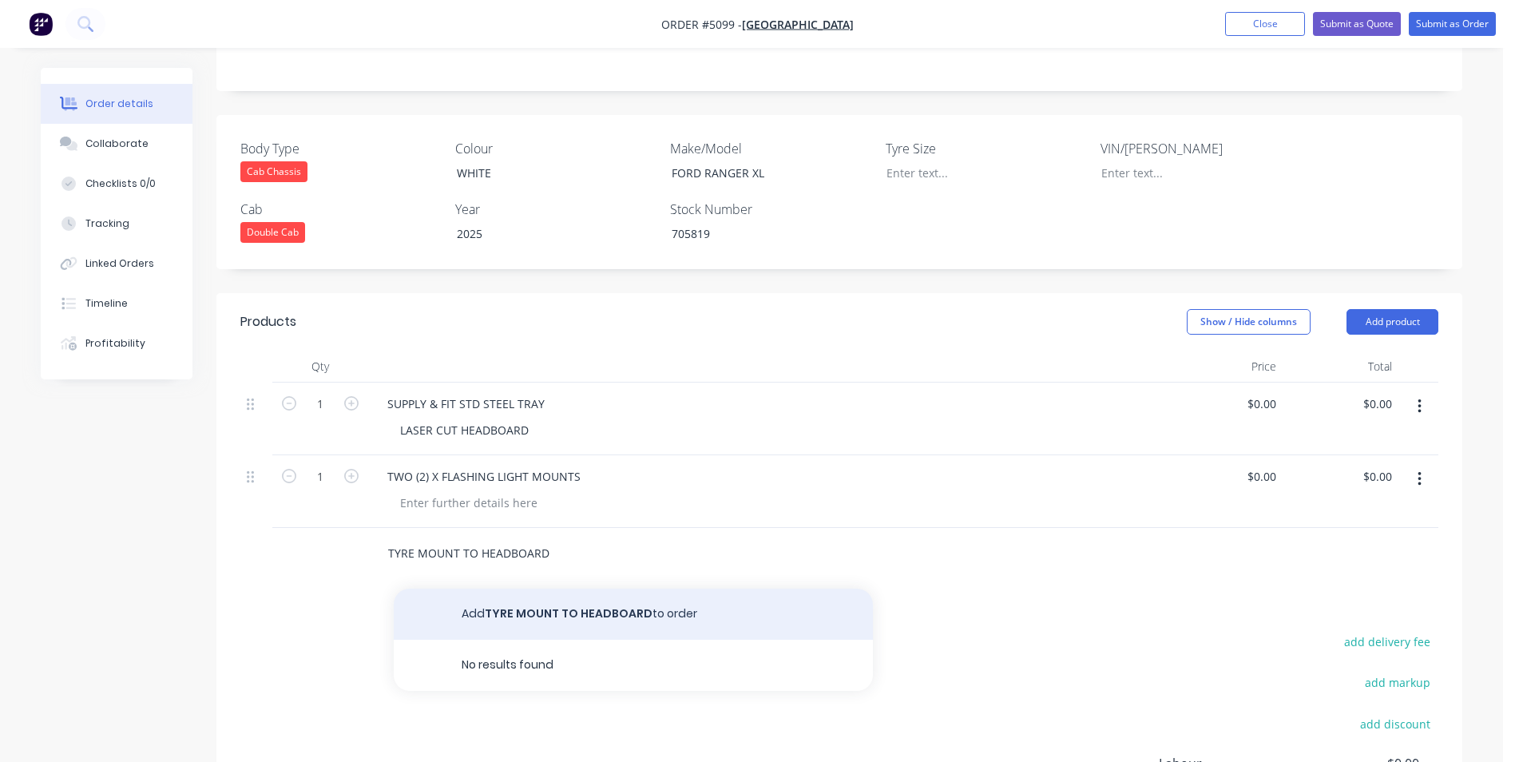
type input "TYRE MOUNT TO HEADBOARD"
click at [572, 589] on button "Add TYRE MOUNT TO HEADBOARD to order" at bounding box center [633, 614] width 479 height 51
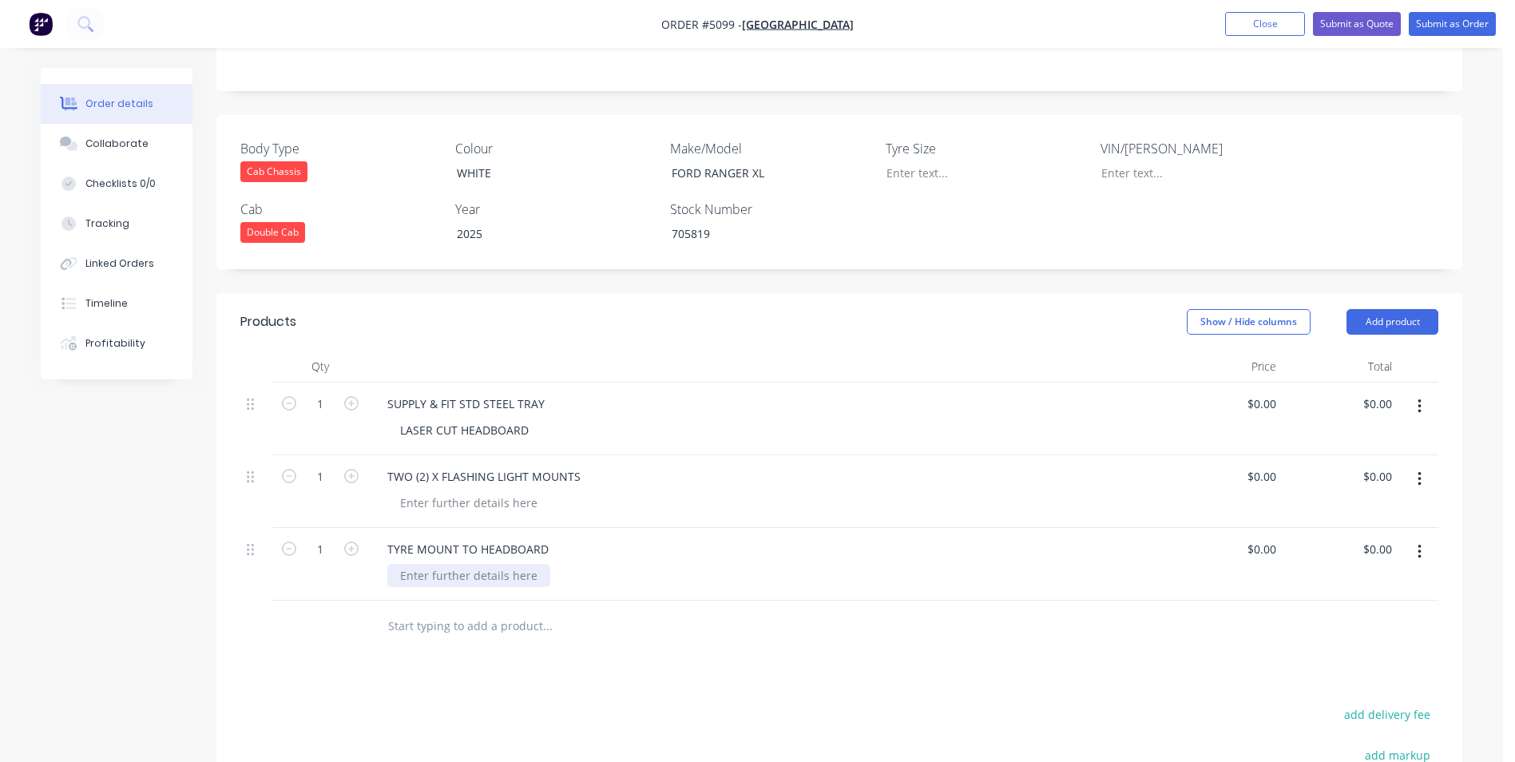
click at [508, 564] on div at bounding box center [468, 575] width 163 height 23
click at [485, 610] on input "text" at bounding box center [546, 626] width 319 height 32
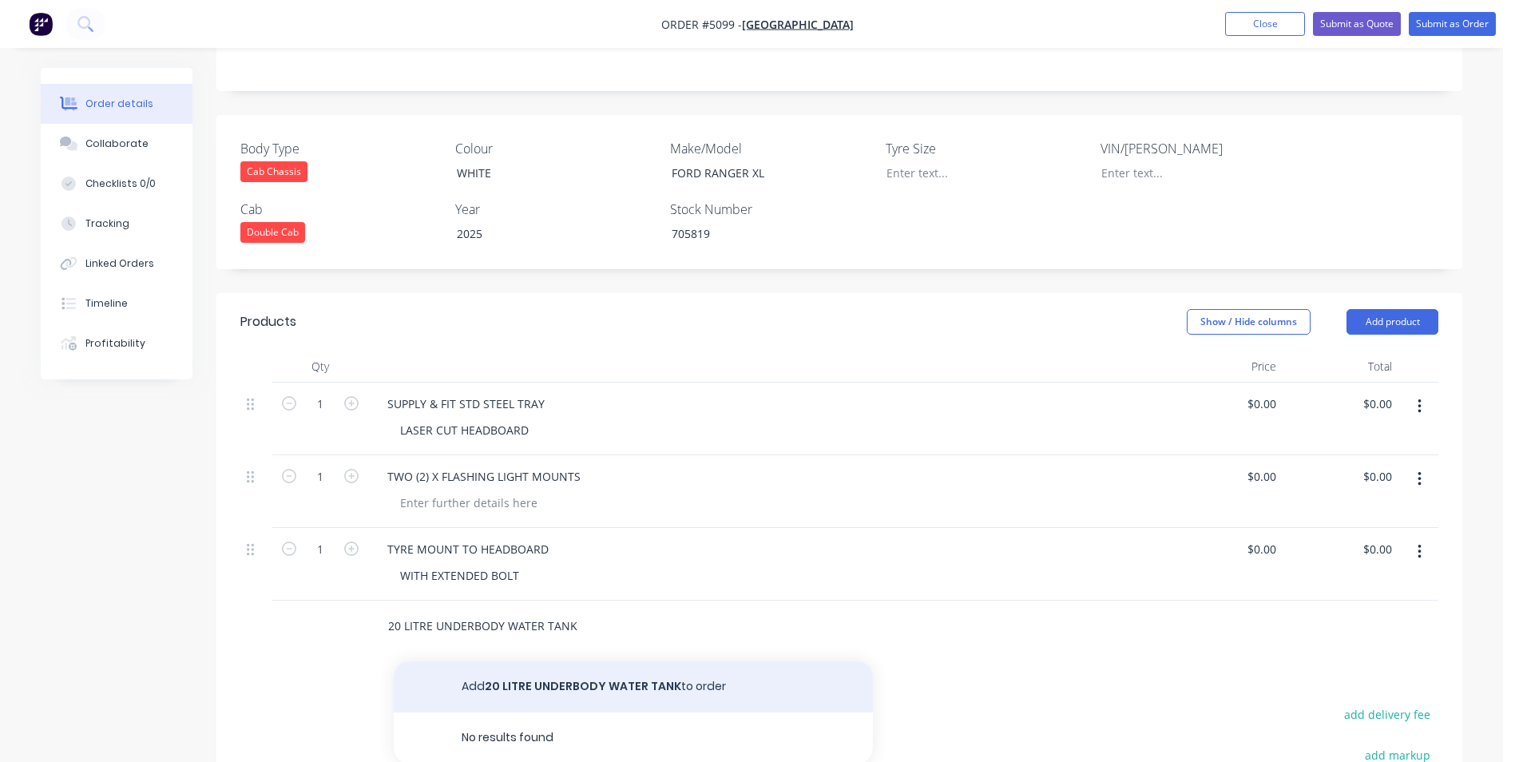
type input "20 LITRE UNDERBODY WATER TANK"
click at [534, 661] on button "Add 20 LITRE UNDERBODY WATER TANK to order" at bounding box center [633, 686] width 479 height 51
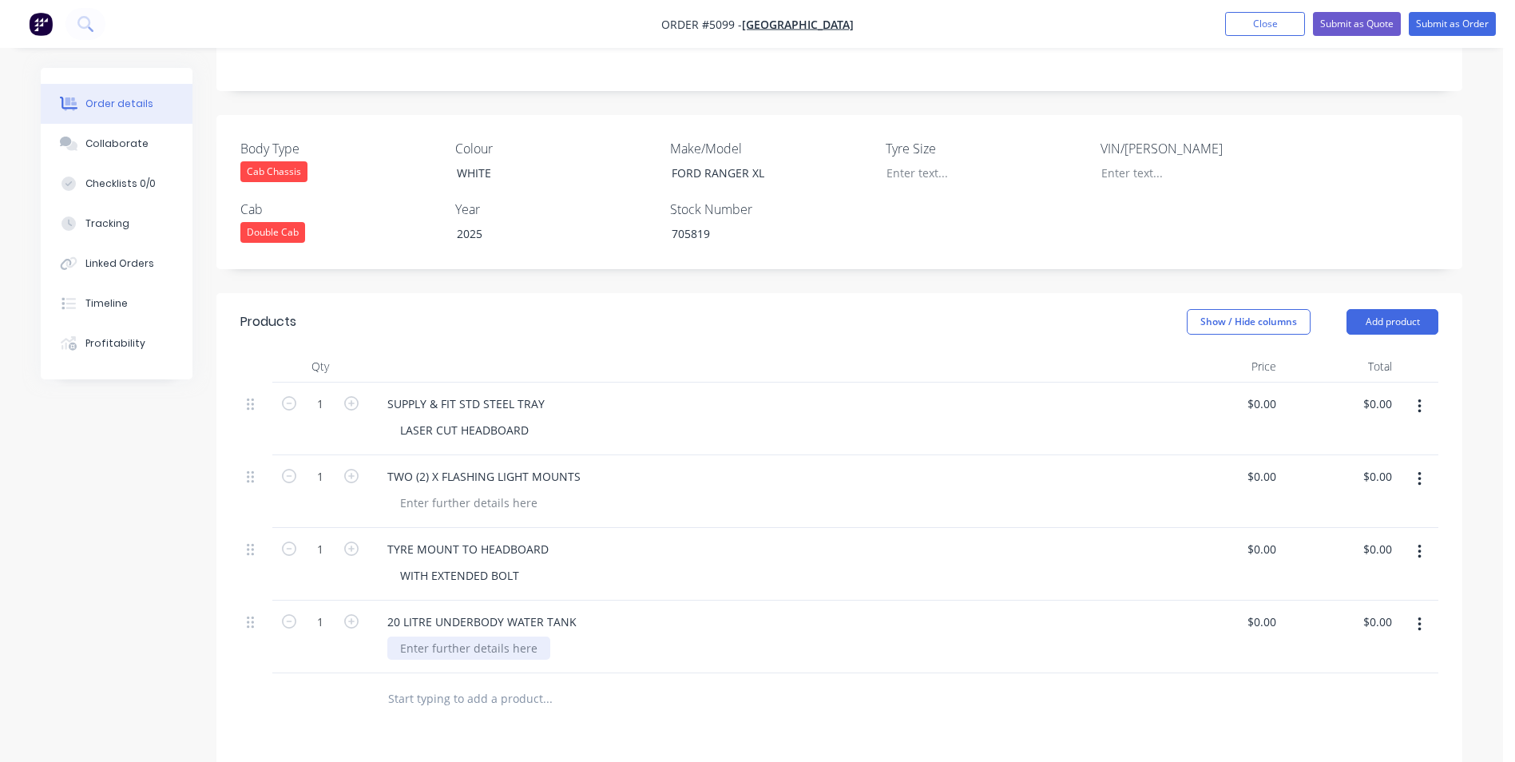
click at [518, 637] on div at bounding box center [468, 648] width 163 height 23
click at [502, 465] on div "TWO (2) X FLASHING LIGHT MOUNTS" at bounding box center [484, 476] width 219 height 23
click at [579, 465] on div "TWO (2) X FLASHING LIGHT MOUNTS" at bounding box center [484, 476] width 219 height 23
click at [402, 610] on div "20 LITRE UNDERBODY WATER TANK" at bounding box center [482, 621] width 215 height 23
click at [399, 610] on div "20 LITRE UNDERBODY WATER TANK" at bounding box center [482, 621] width 215 height 23
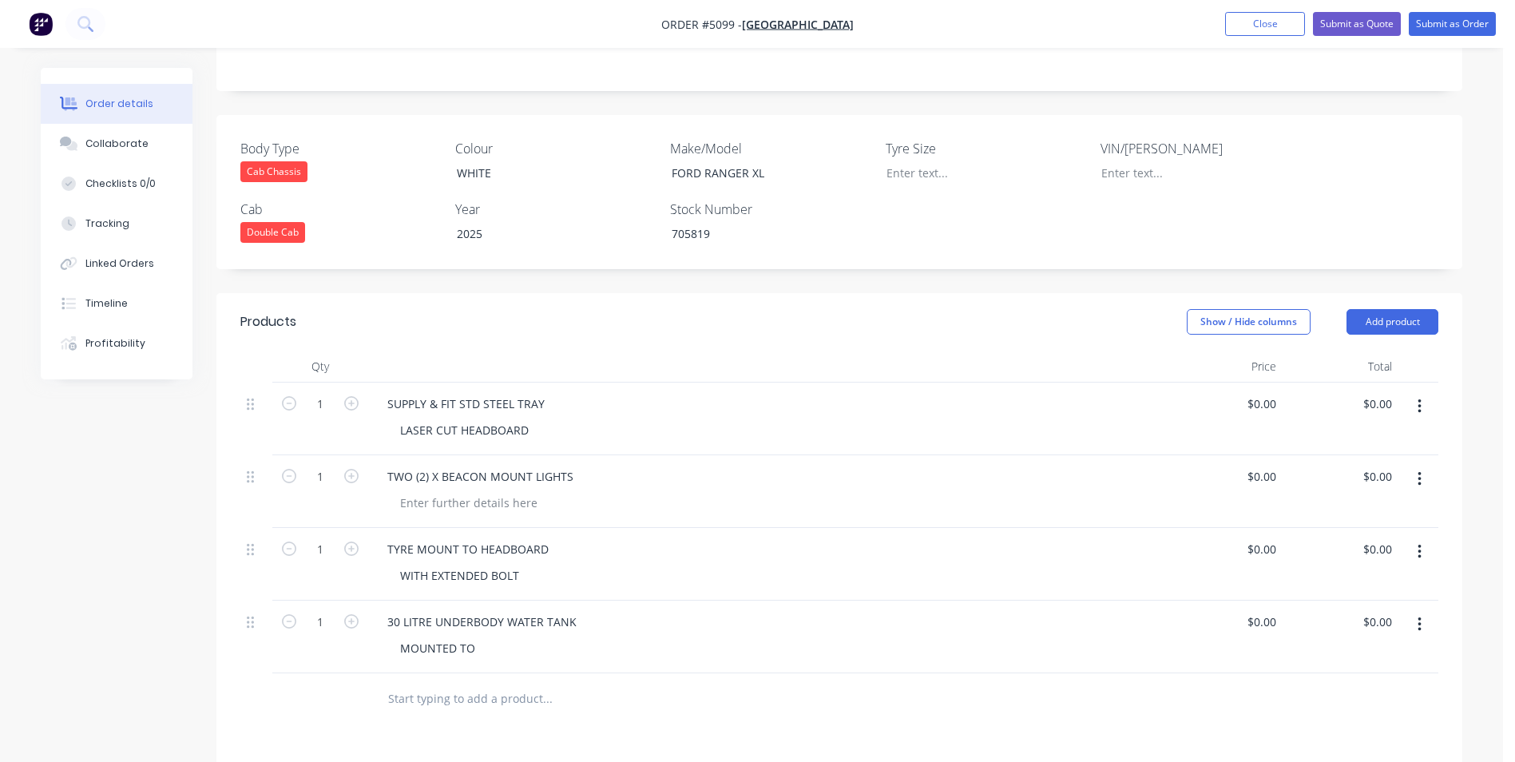
click at [489, 637] on div "MOUNTED TO" at bounding box center [773, 648] width 773 height 23
click at [478, 637] on div "MOUNTED TO" at bounding box center [437, 648] width 101 height 23
click at [520, 683] on input "text" at bounding box center [546, 699] width 319 height 32
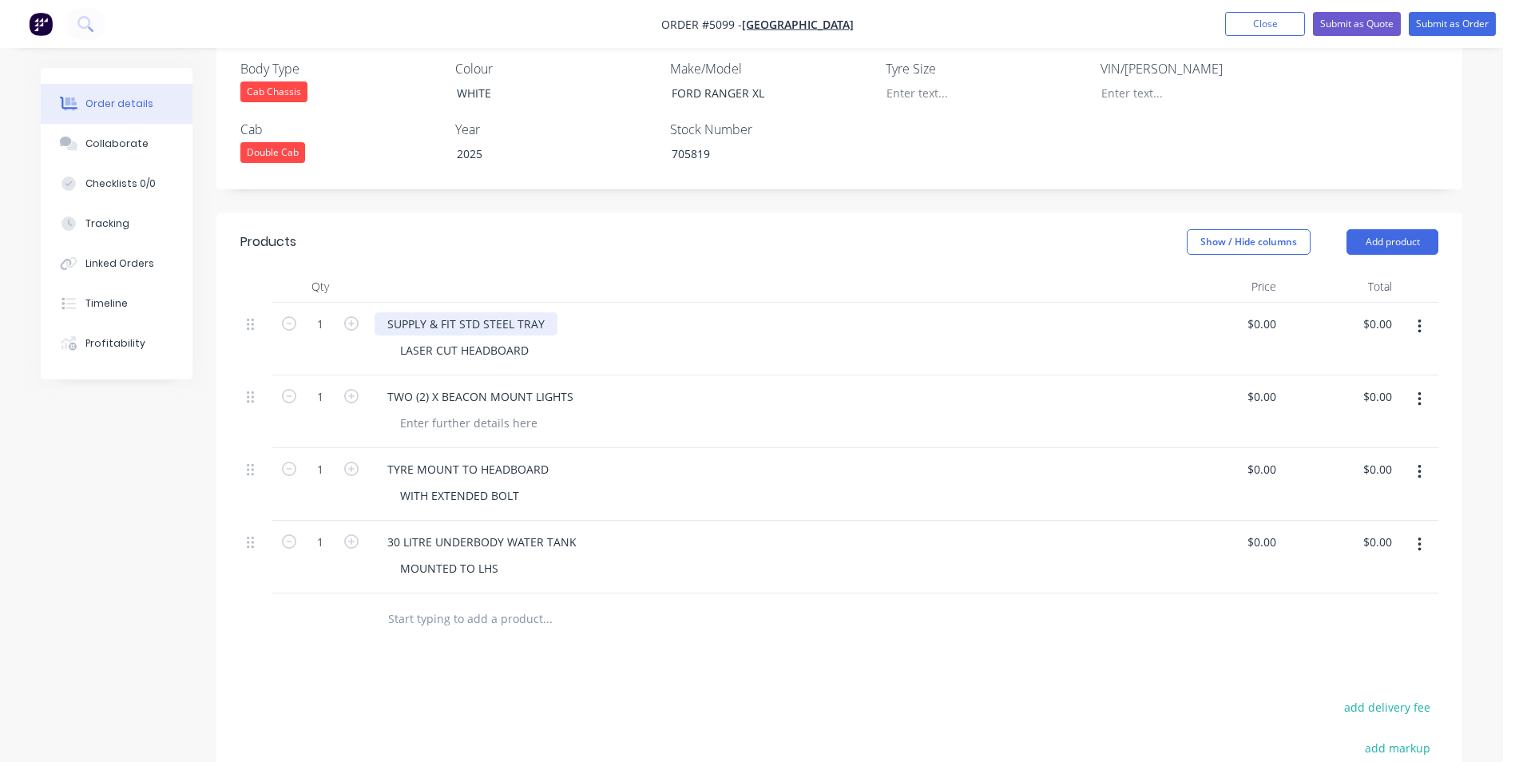
click at [518, 312] on div "SUPPLY & FIT STD STEEL TRAY" at bounding box center [466, 323] width 183 height 23
click at [533, 312] on div "SUPPLY & FIT STD STEEL TRAY" at bounding box center [466, 323] width 183 height 23
drag, startPoint x: 548, startPoint y: 280, endPoint x: 371, endPoint y: 275, distance: 177.4
click at [371, 303] on div "SUPPLY & FIT STD STEEL TRAY LASER CUT HEADBOARD" at bounding box center [767, 339] width 799 height 73
click at [1423, 312] on button "button" at bounding box center [1420, 326] width 38 height 29
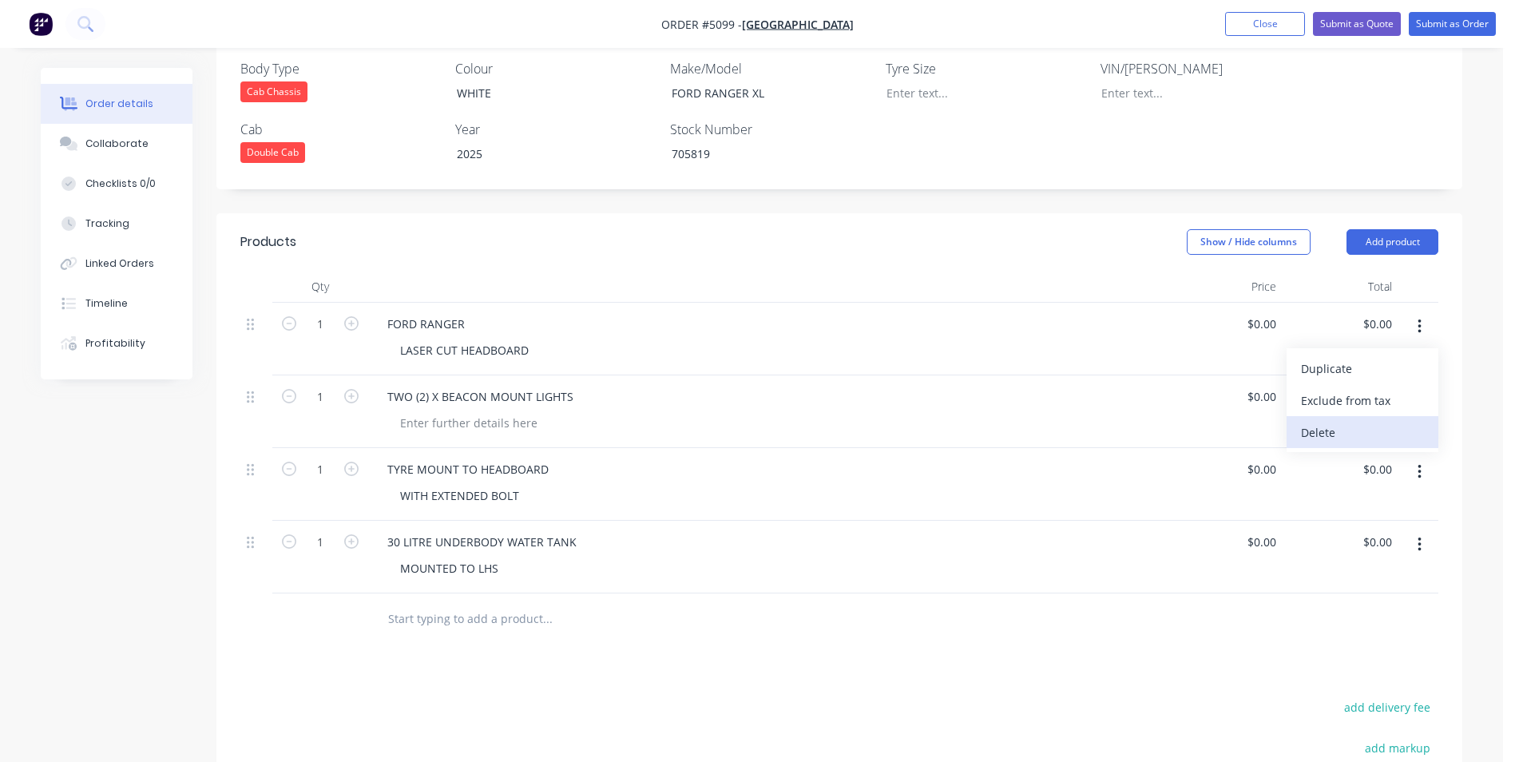
click at [1363, 421] on div "Delete" at bounding box center [1362, 432] width 123 height 23
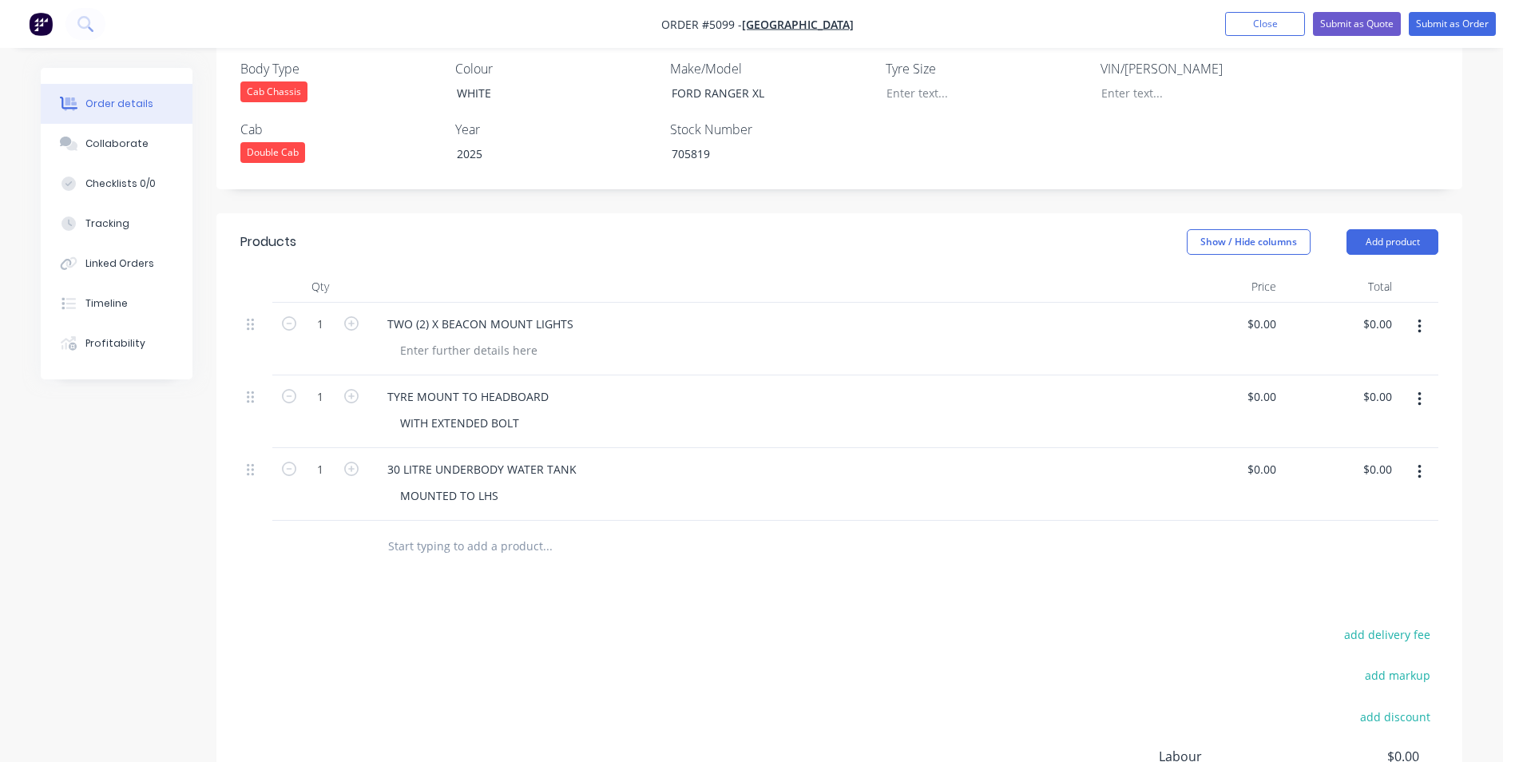
click at [455, 530] on input "text" at bounding box center [546, 546] width 319 height 32
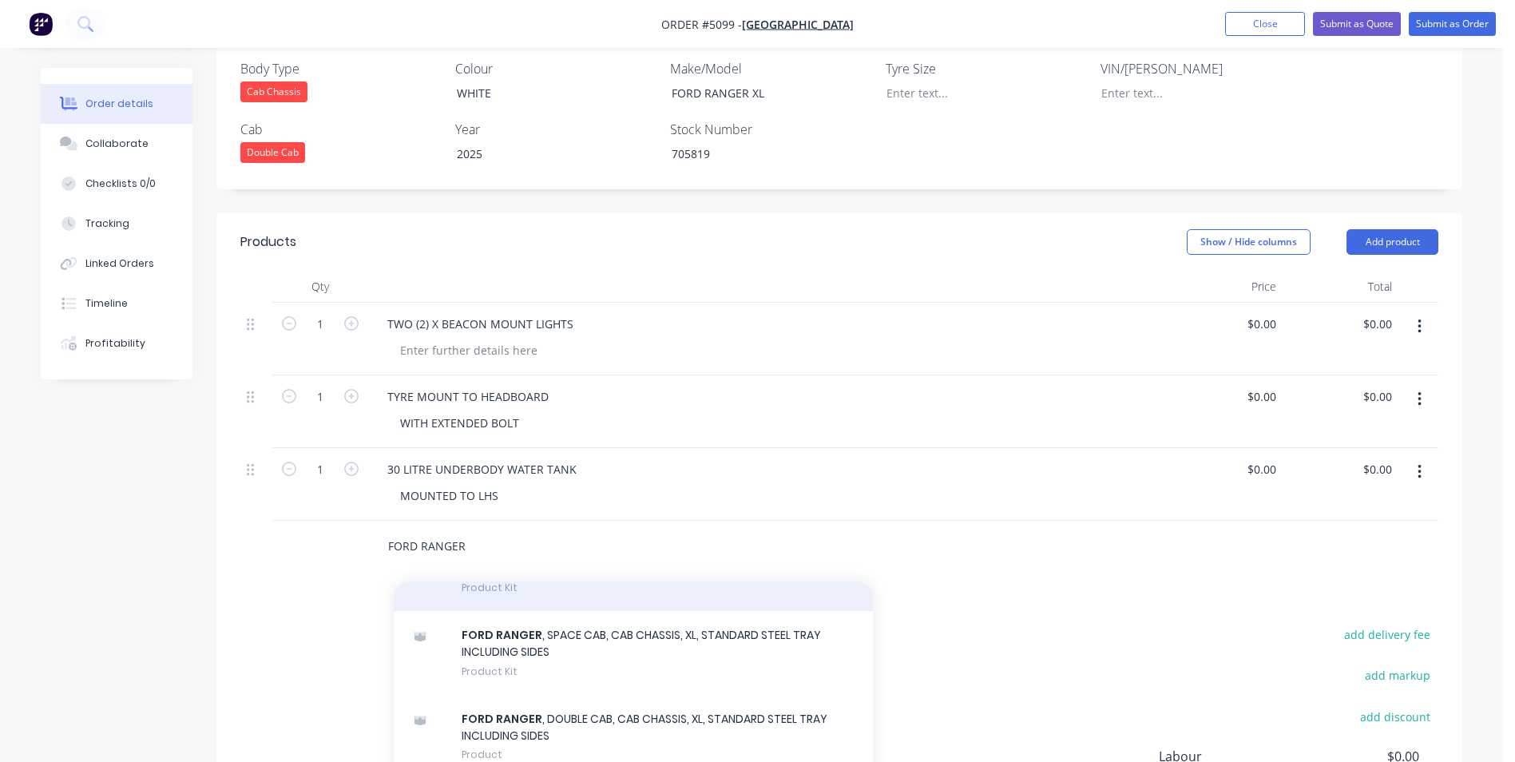
scroll to position [1278, 0]
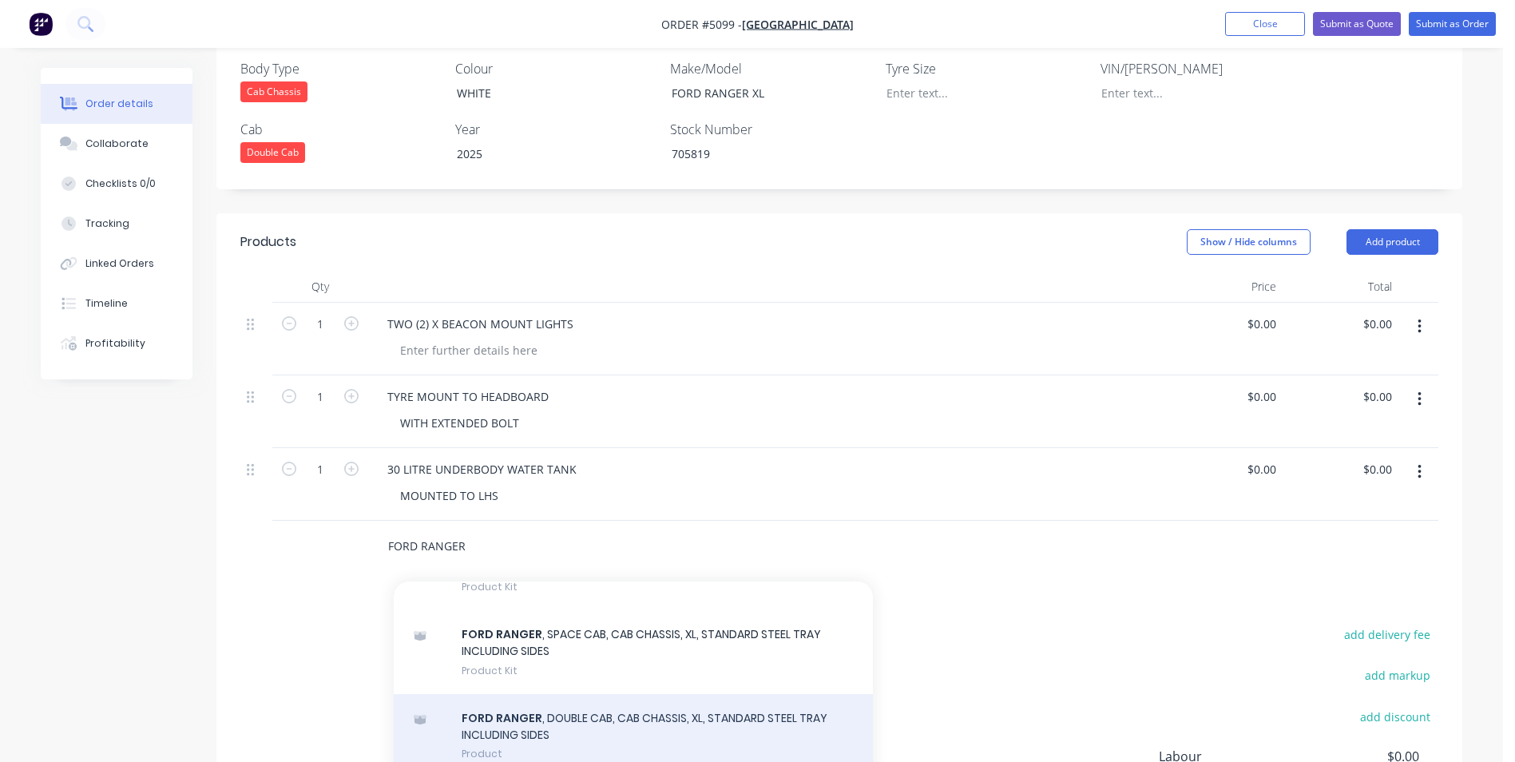
type input "FORD RANGER"
click at [663, 694] on div "FORD RANGER , DOUBLE CAB, CAB CHASSIS, XL, STANDARD STEEL TRAY INCLUDING SIDES …" at bounding box center [633, 736] width 479 height 84
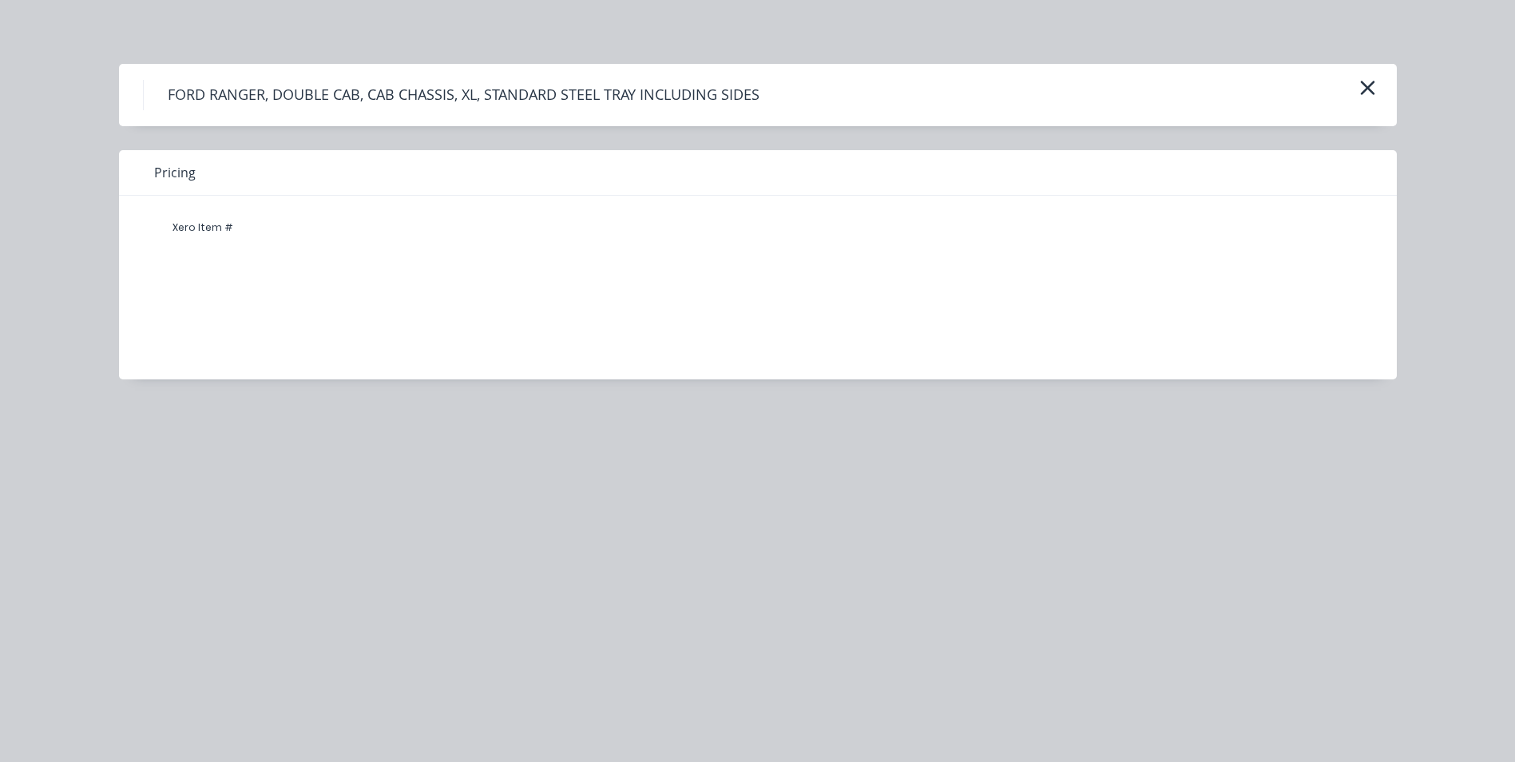
click at [649, 91] on h4 "FORD RANGER, DOUBLE CAB, CAB CHASSIS, XL, STANDARD STEEL TRAY INCLUDING SIDES" at bounding box center [463, 95] width 641 height 30
click at [387, 92] on h4 "FORD RANGER, DOUBLE CAB, CAB CHASSIS, XL, STANDARD STEEL TRAY INCLUDING SIDES" at bounding box center [463, 95] width 641 height 30
click at [190, 227] on div "Xero Item #" at bounding box center [203, 228] width 96 height 32
click at [197, 157] on div "Pricing" at bounding box center [758, 173] width 1278 height 46
click at [188, 169] on span "Pricing" at bounding box center [175, 172] width 42 height 19
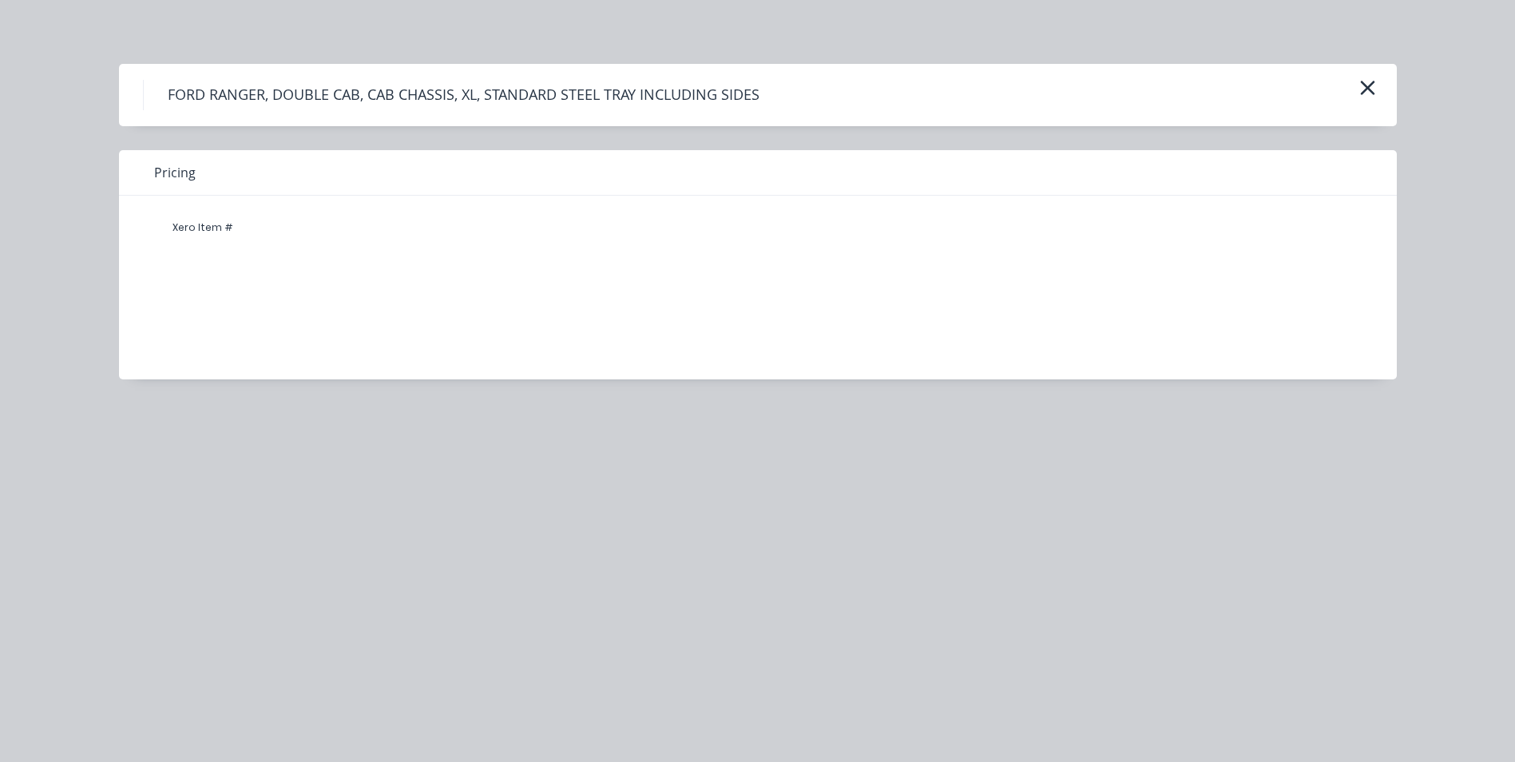
click at [231, 242] on div "Xero Item #" at bounding box center [203, 228] width 96 height 32
click at [1159, 94] on div "FORD RANGER, DOUBLE CAB, CAB CHASSIS, XL, STANDARD STEEL TRAY INCLUDING SIDES" at bounding box center [758, 95] width 1230 height 30
click at [478, 101] on h4 "FORD RANGER, DOUBLE CAB, CAB CHASSIS, XL, STANDARD STEEL TRAY INCLUDING SIDES" at bounding box center [463, 95] width 641 height 30
drag, startPoint x: 354, startPoint y: 94, endPoint x: 373, endPoint y: 95, distance: 19.2
click at [373, 95] on h4 "FORD RANGER, DOUBLE CAB, CAB CHASSIS, XL, STANDARD STEEL TRAY INCLUDING SIDES" at bounding box center [463, 95] width 641 height 30
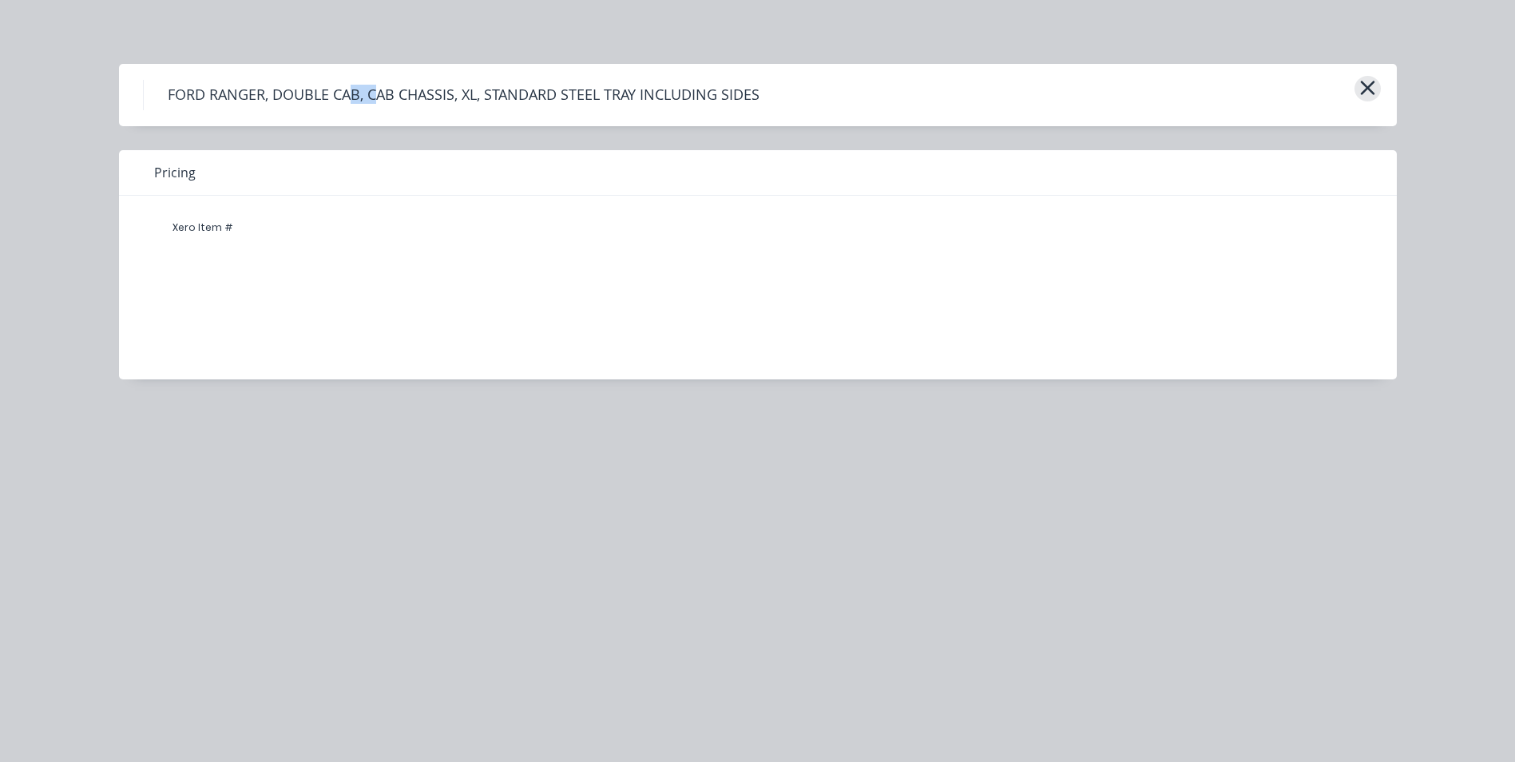
click at [1380, 89] on button "button" at bounding box center [1368, 89] width 26 height 26
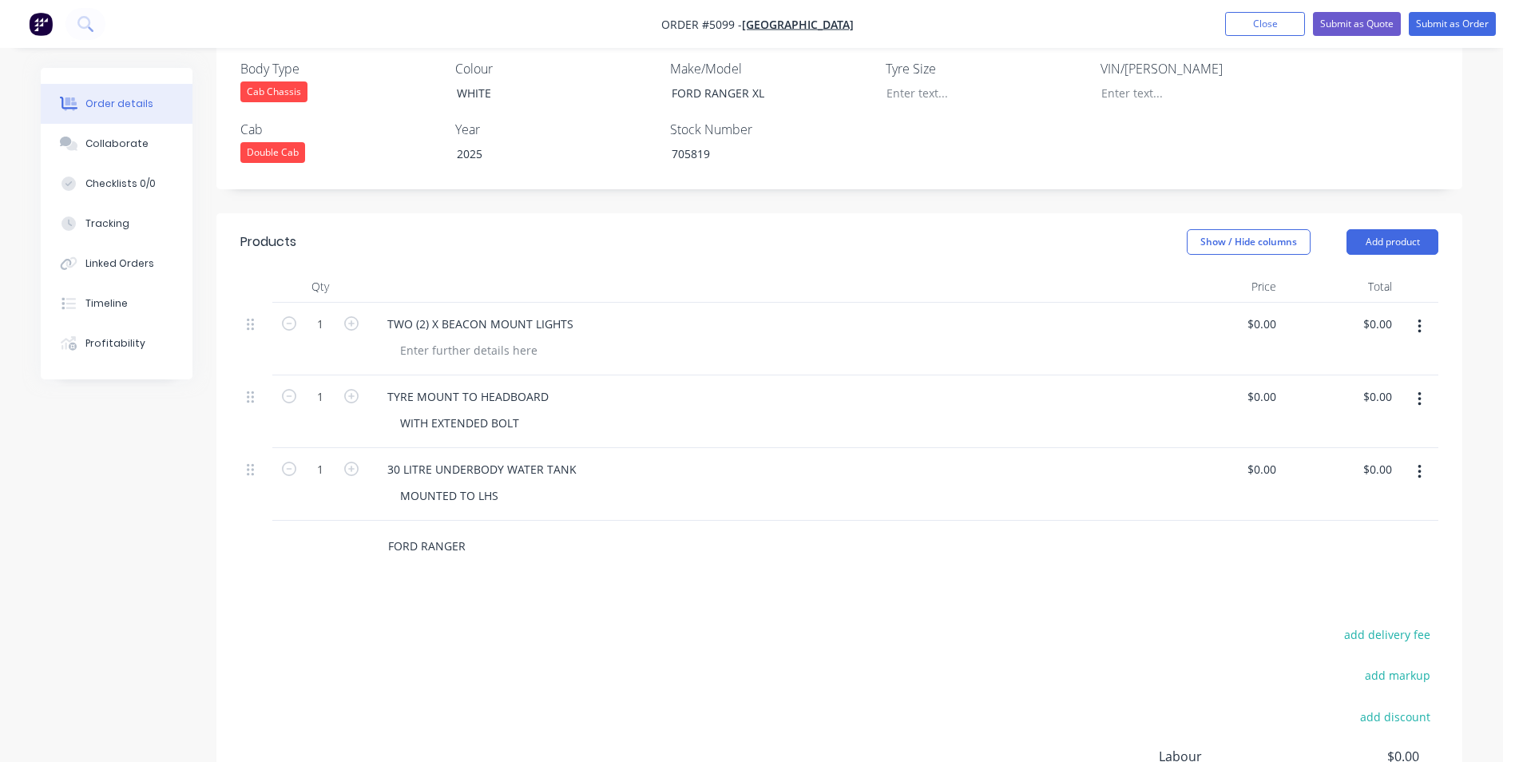
click at [468, 530] on input "FORD RANGER" at bounding box center [546, 546] width 319 height 32
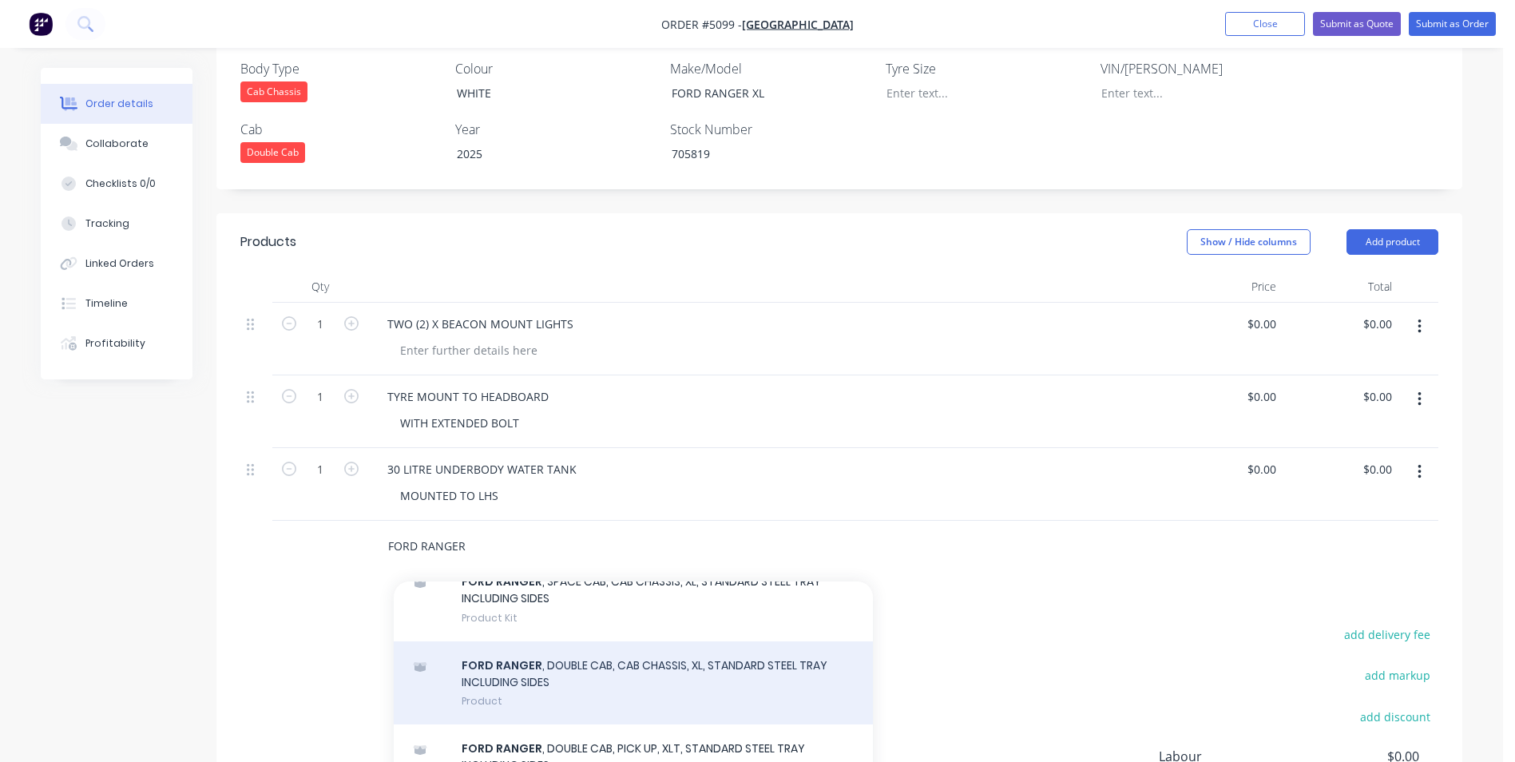
scroll to position [1358, 0]
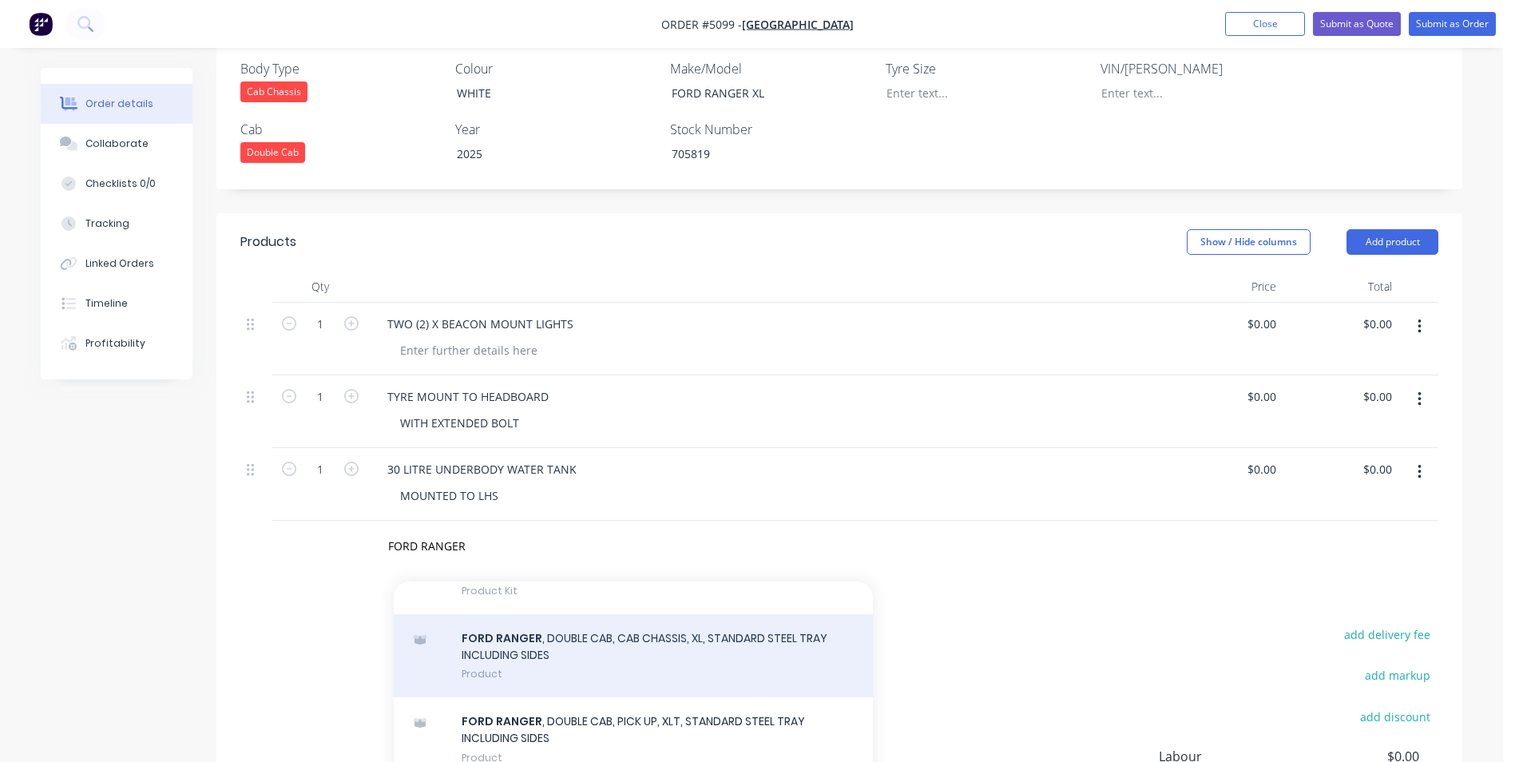
click at [672, 614] on div "FORD RANGER , DOUBLE CAB, CAB CHASSIS, XL, STANDARD STEEL TRAY INCLUDING SIDES …" at bounding box center [633, 656] width 479 height 84
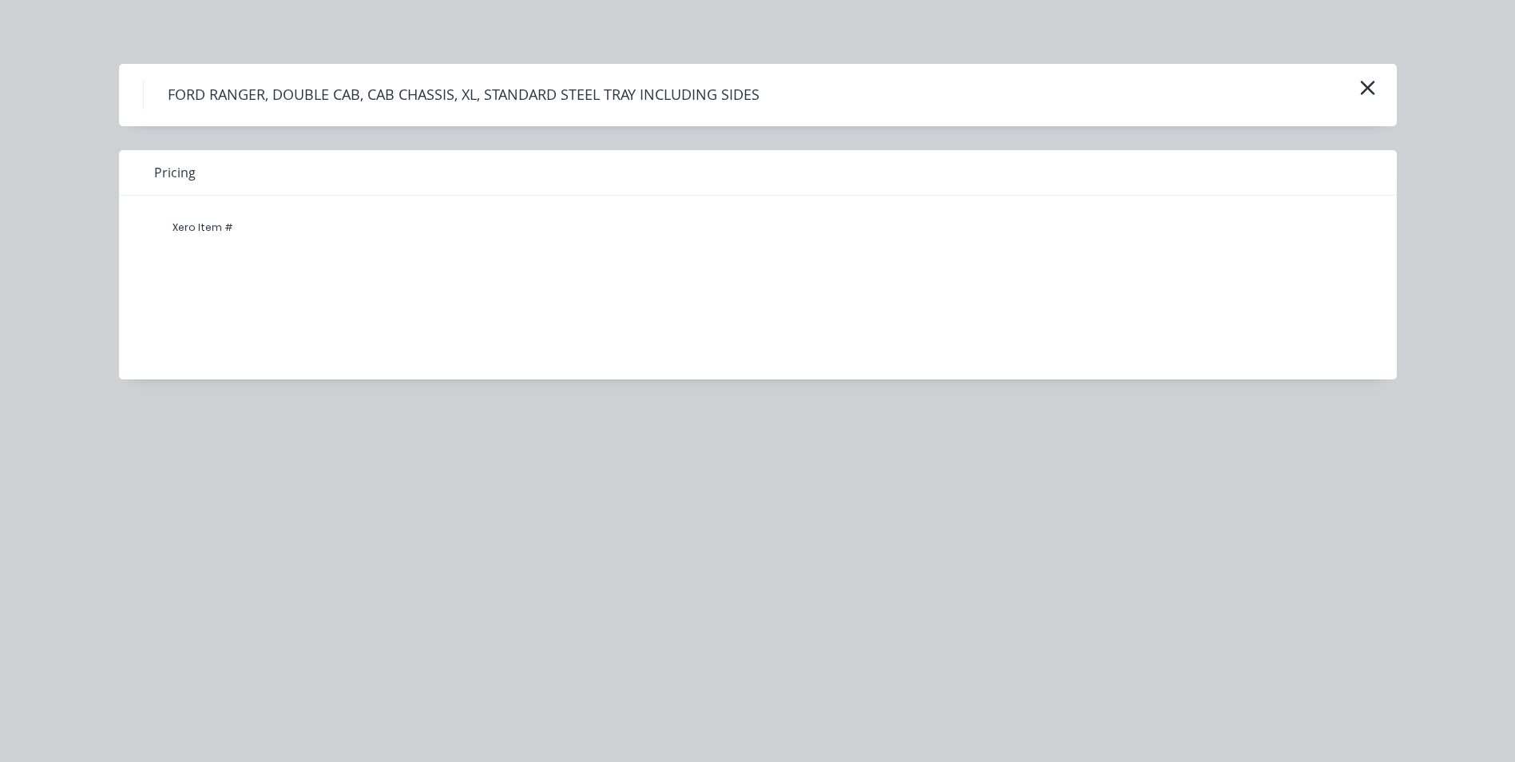
click at [561, 93] on h4 "FORD RANGER, DOUBLE CAB, CAB CHASSIS, XL, STANDARD STEEL TRAY INCLUDING SIDES" at bounding box center [463, 95] width 641 height 30
click at [541, 94] on h4 "FORD RANGER, DOUBLE CAB, CAB CHASSIS, XL, STANDARD STEEL TRAY INCLUDING SIDES" at bounding box center [463, 95] width 641 height 30
click at [542, 93] on h4 "FORD RANGER, DOUBLE CAB, CAB CHASSIS, XL, STANDARD STEEL TRAY INCLUDING SIDES" at bounding box center [463, 95] width 641 height 30
drag, startPoint x: 542, startPoint y: 93, endPoint x: 745, endPoint y: 190, distance: 225.4
click at [745, 190] on div "Pricing" at bounding box center [758, 173] width 1278 height 46
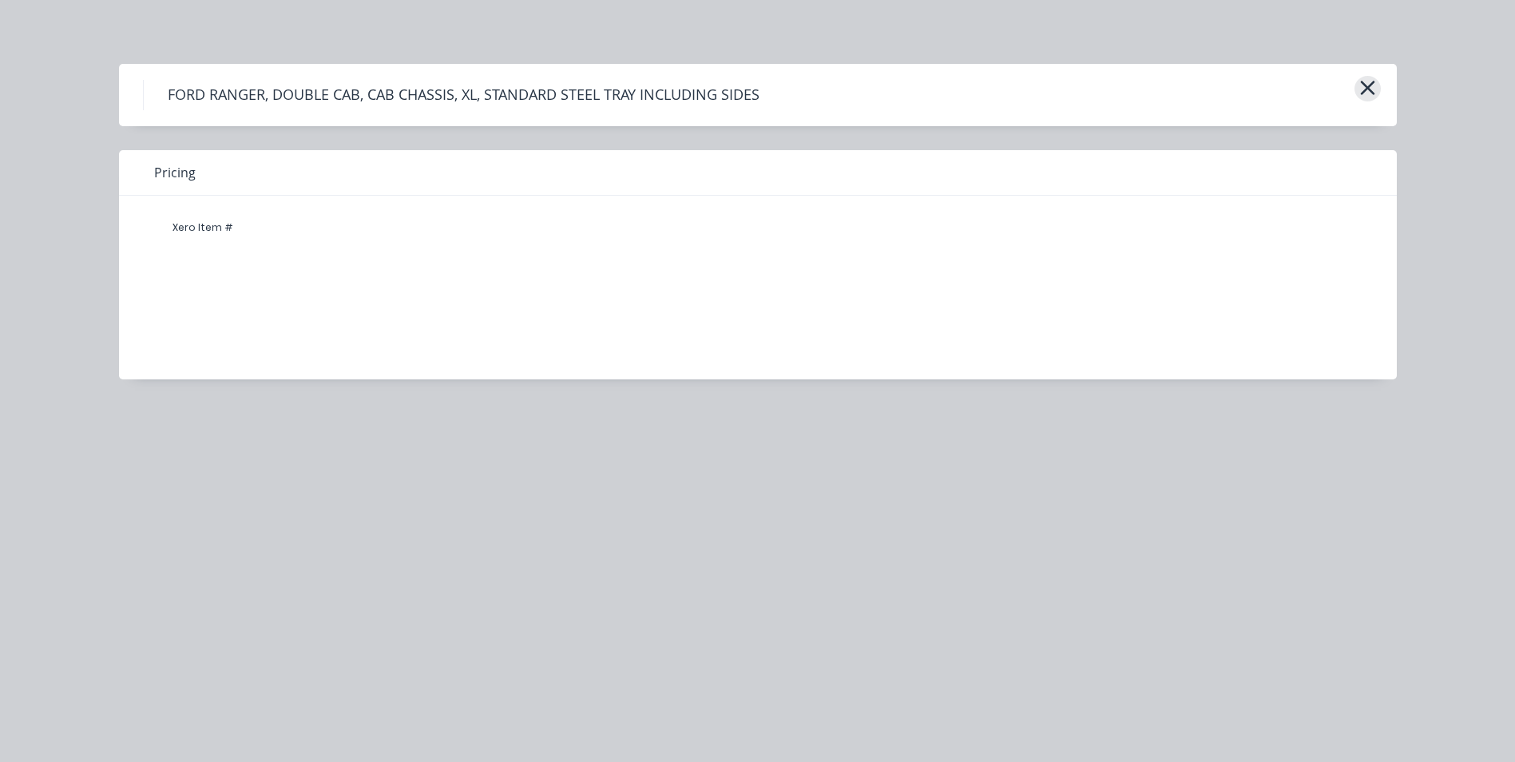
click at [1372, 89] on icon "button" at bounding box center [1367, 88] width 17 height 22
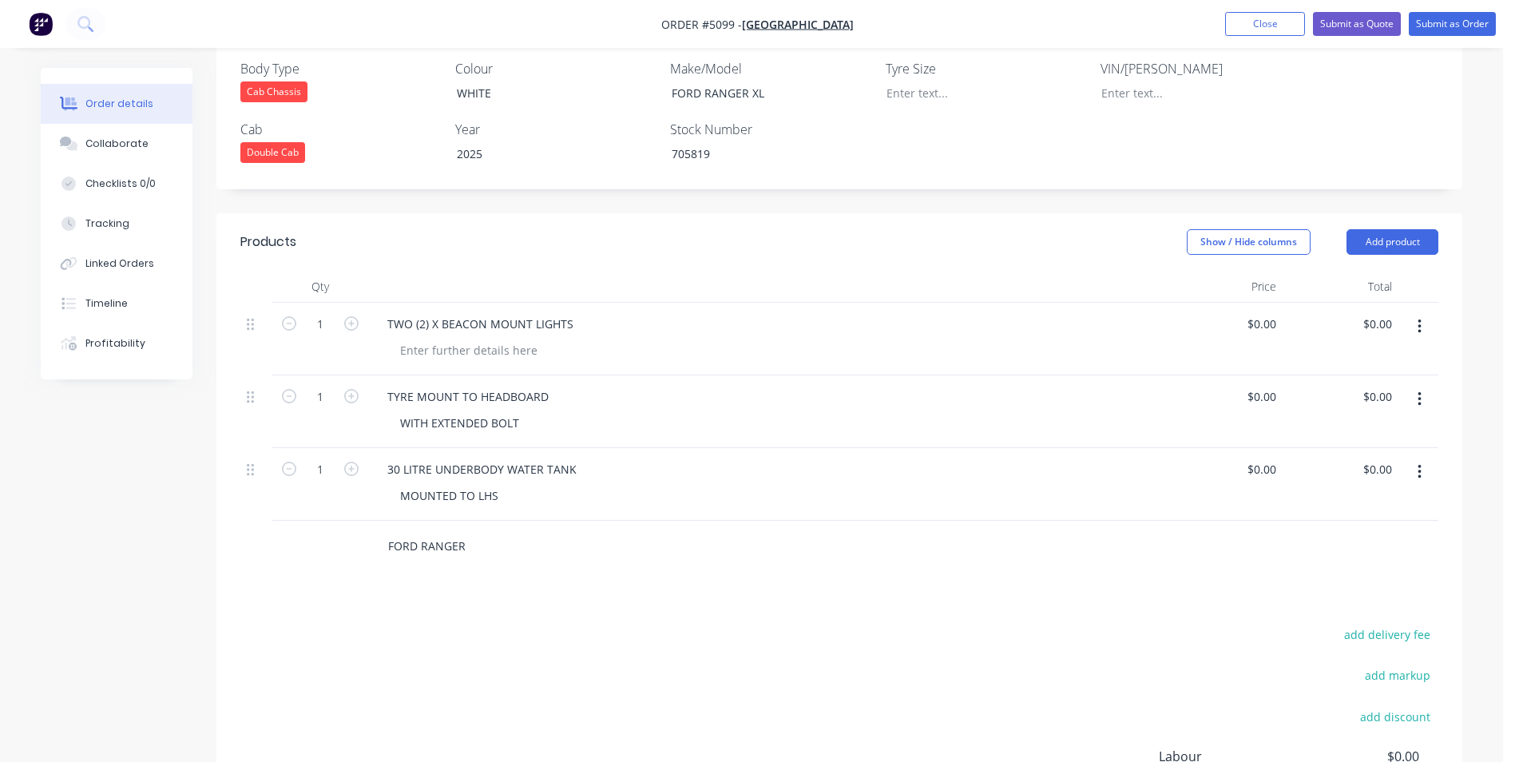
click at [500, 530] on input "FORD RANGER" at bounding box center [546, 546] width 319 height 32
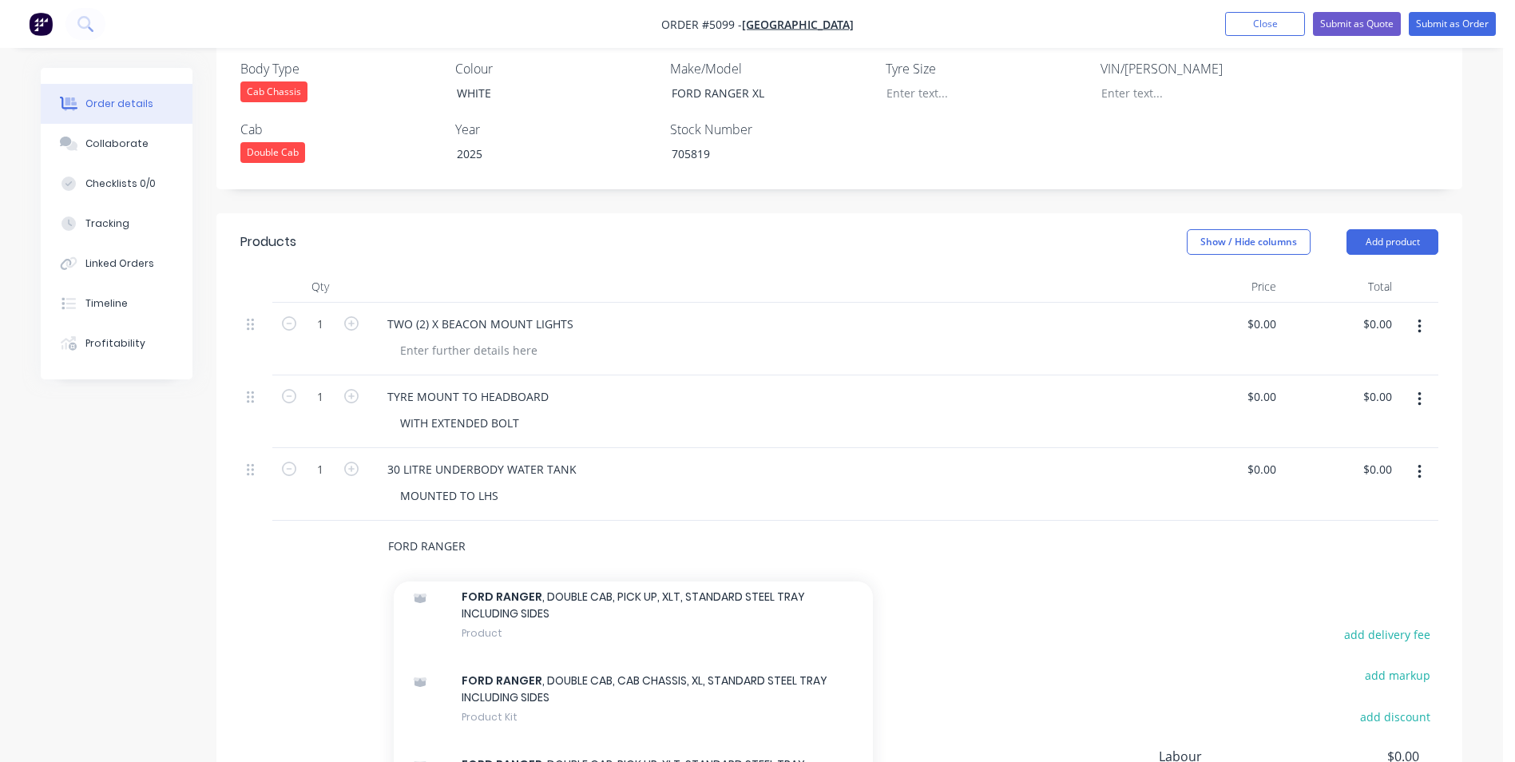
scroll to position [1445, 0]
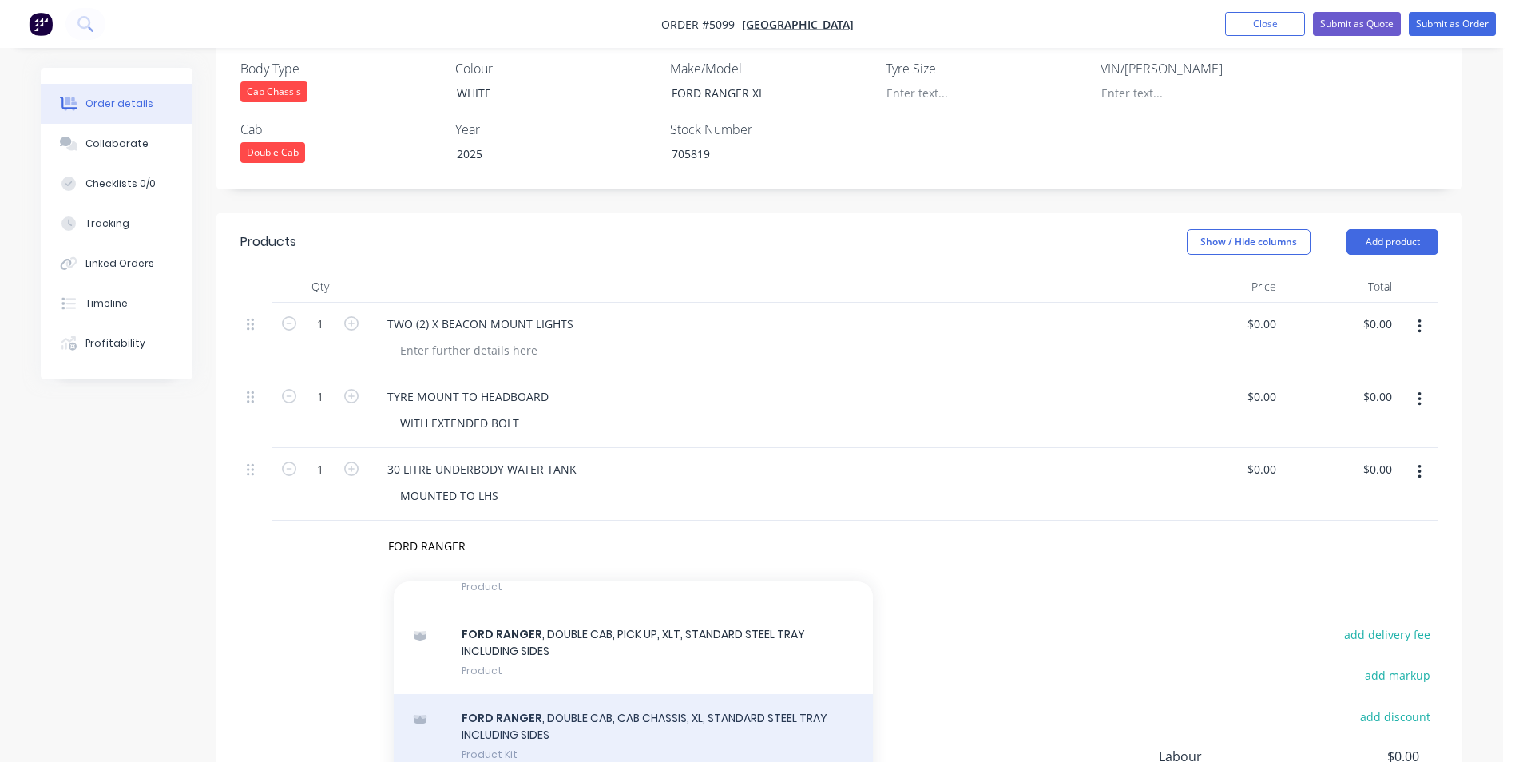
click at [426, 715] on icon at bounding box center [420, 717] width 14 height 4
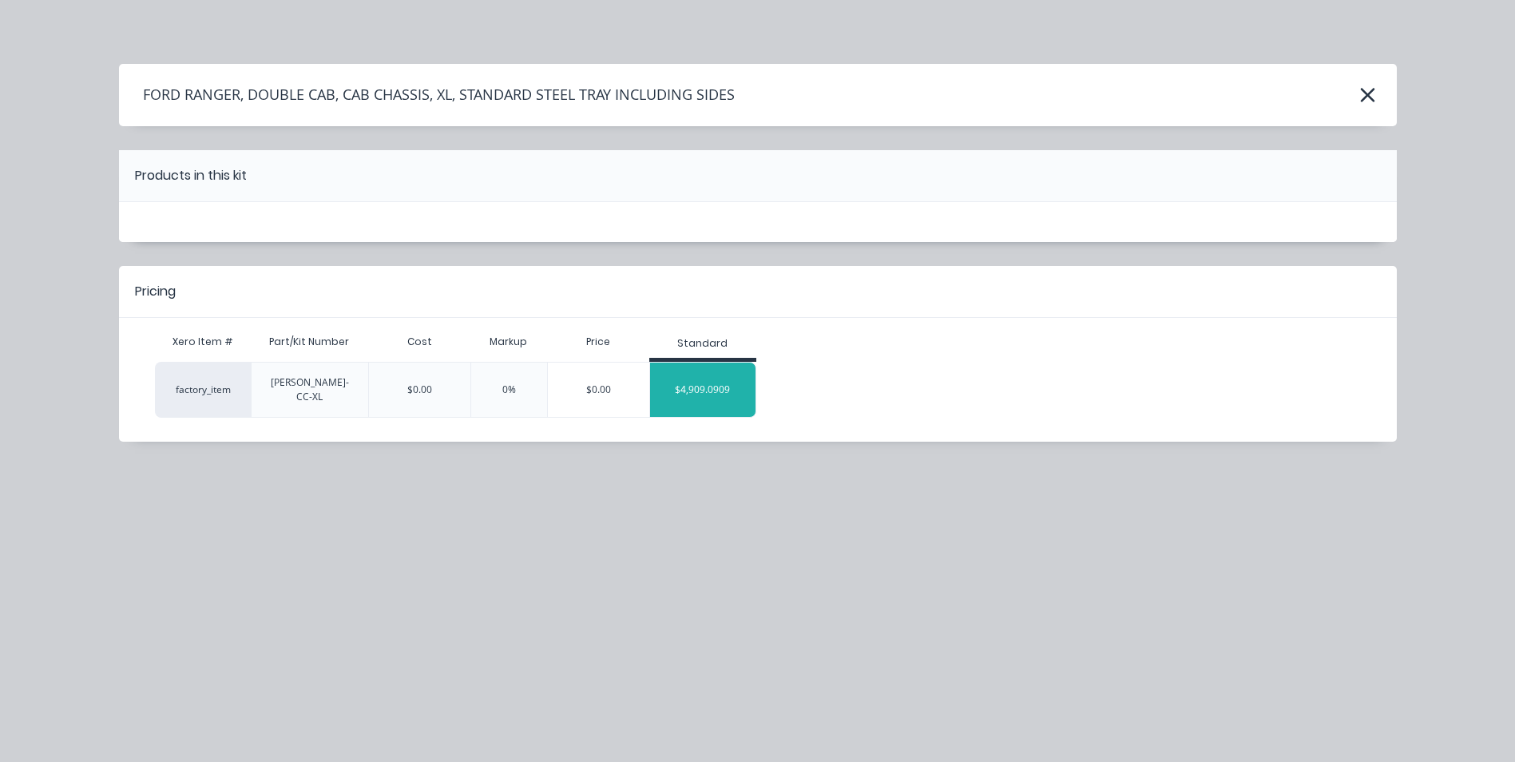
click at [700, 391] on div "$4,909.0909" at bounding box center [703, 390] width 106 height 40
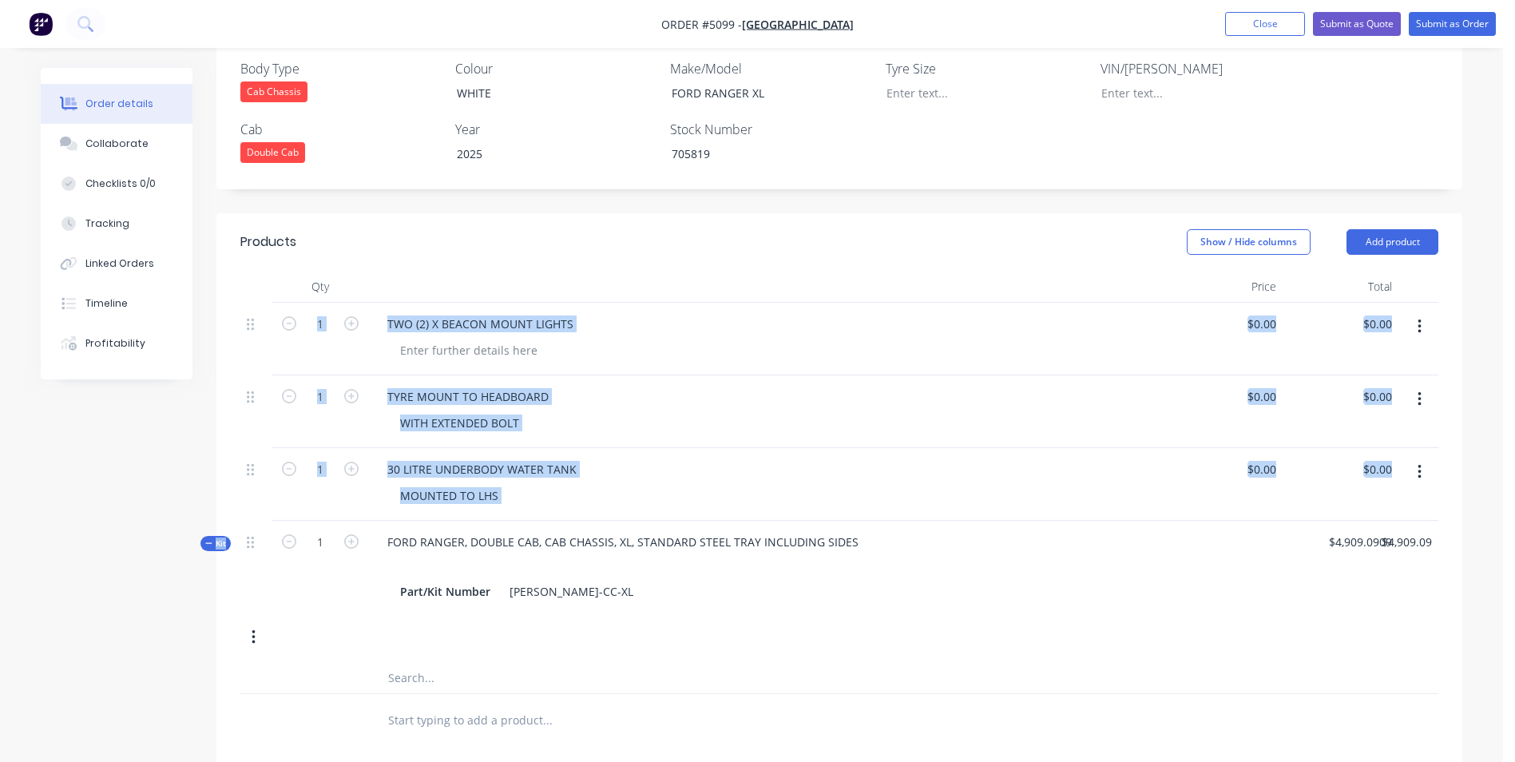
drag, startPoint x: 252, startPoint y: 514, endPoint x: 244, endPoint y: 268, distance: 246.1
click at [244, 303] on div "1 TWO (2) X BEACON MOUNT LIGHTS $0.00 $0.00 $0.00 $0.00 1 TYRE MOUNT TO HEADBOA…" at bounding box center [839, 499] width 1198 height 392
drag, startPoint x: 256, startPoint y: 597, endPoint x: 247, endPoint y: 242, distance: 354.7
click at [247, 271] on div "Qty Price Total 1 TWO (2) X BEACON MOUNT LIGHTS $0.00 $0.00 $0.00 $0.00 1 TYRE …" at bounding box center [839, 483] width 1198 height 424
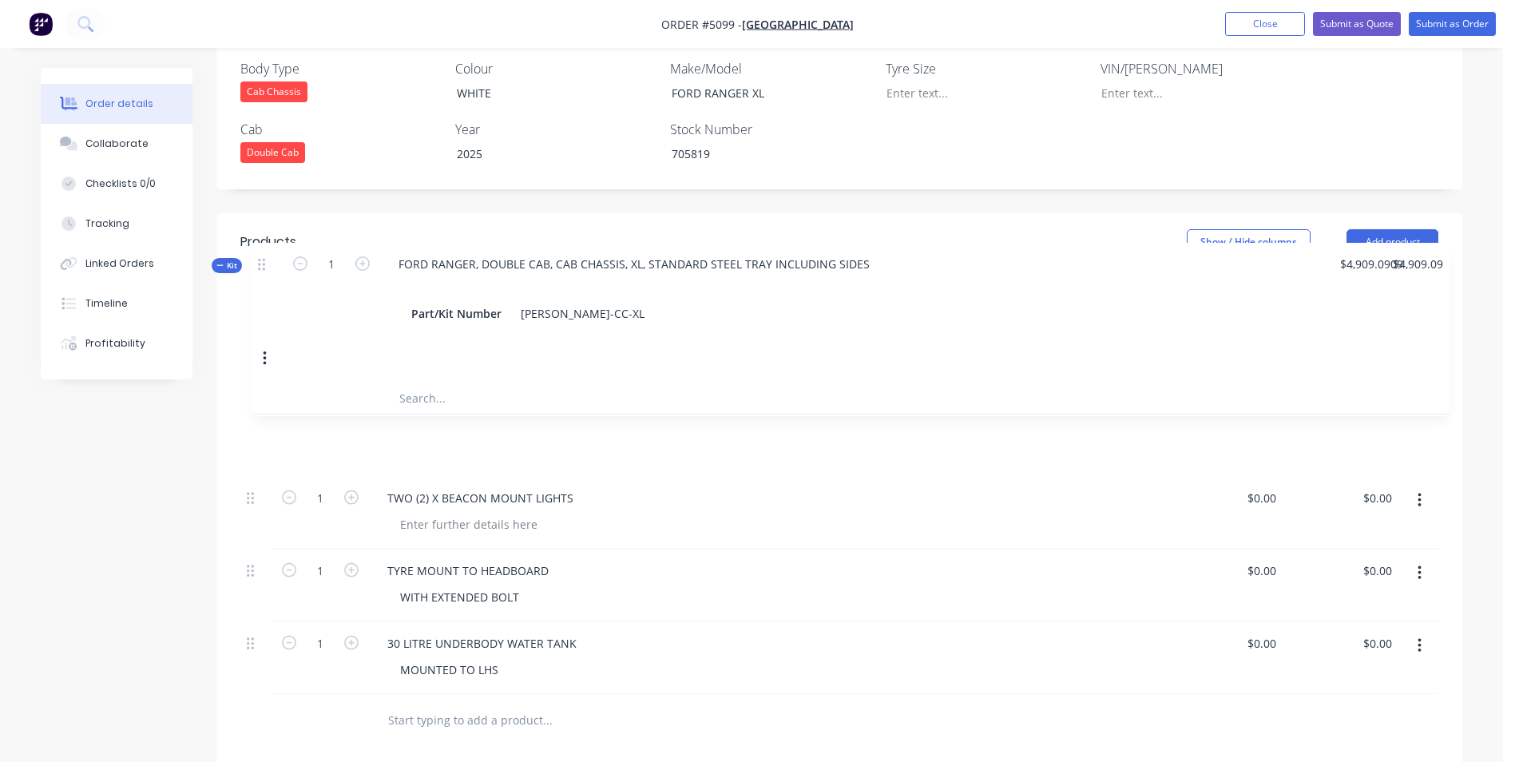
drag, startPoint x: 249, startPoint y: 502, endPoint x: 260, endPoint y: 264, distance: 239.0
click at [260, 303] on div "1 TWO (2) X BEACON MOUNT LIGHTS $0.00 $0.00 $0.00 $0.00 1 TYRE MOUNT TO HEADBOA…" at bounding box center [839, 499] width 1198 height 392
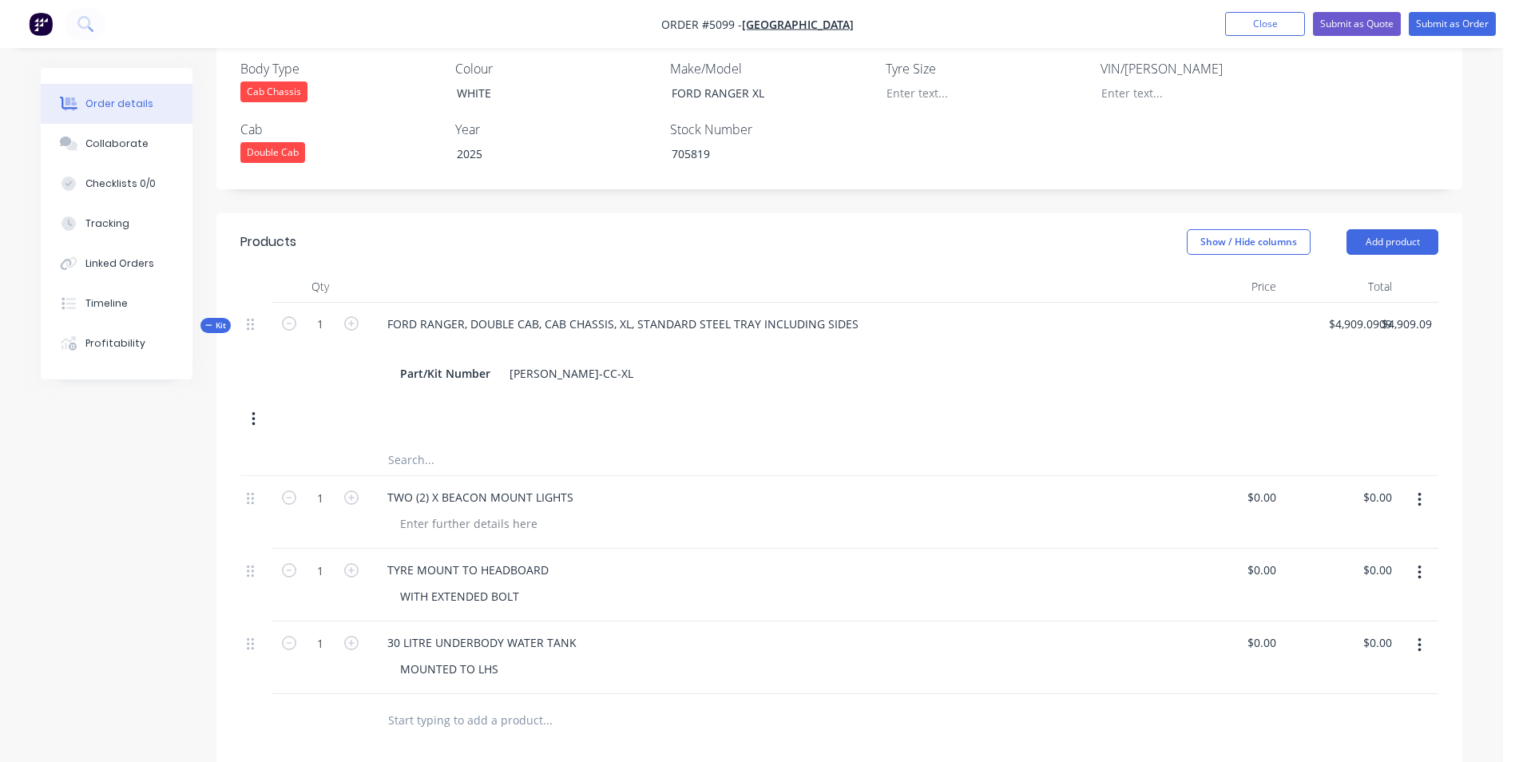
click at [423, 443] on input "text" at bounding box center [546, 459] width 319 height 32
click at [433, 443] on input "text" at bounding box center [546, 459] width 319 height 32
click at [463, 352] on div "Kit 1 FORD RANGER, DOUBLE CAB, CAB CHASSIS, XL, STANDARD STEEL TRAY INCLUDING S…" at bounding box center [839, 373] width 1198 height 141
click at [614, 362] on div "Part/Kit Number [PERSON_NAME]-CC-XL" at bounding box center [768, 373] width 748 height 23
click at [626, 347] on div "FORD RANGER, DOUBLE CAB, CAB CHASSIS, XL, STANDARD STEEL TRAY INCLUDING SIDES P…" at bounding box center [767, 349] width 799 height 93
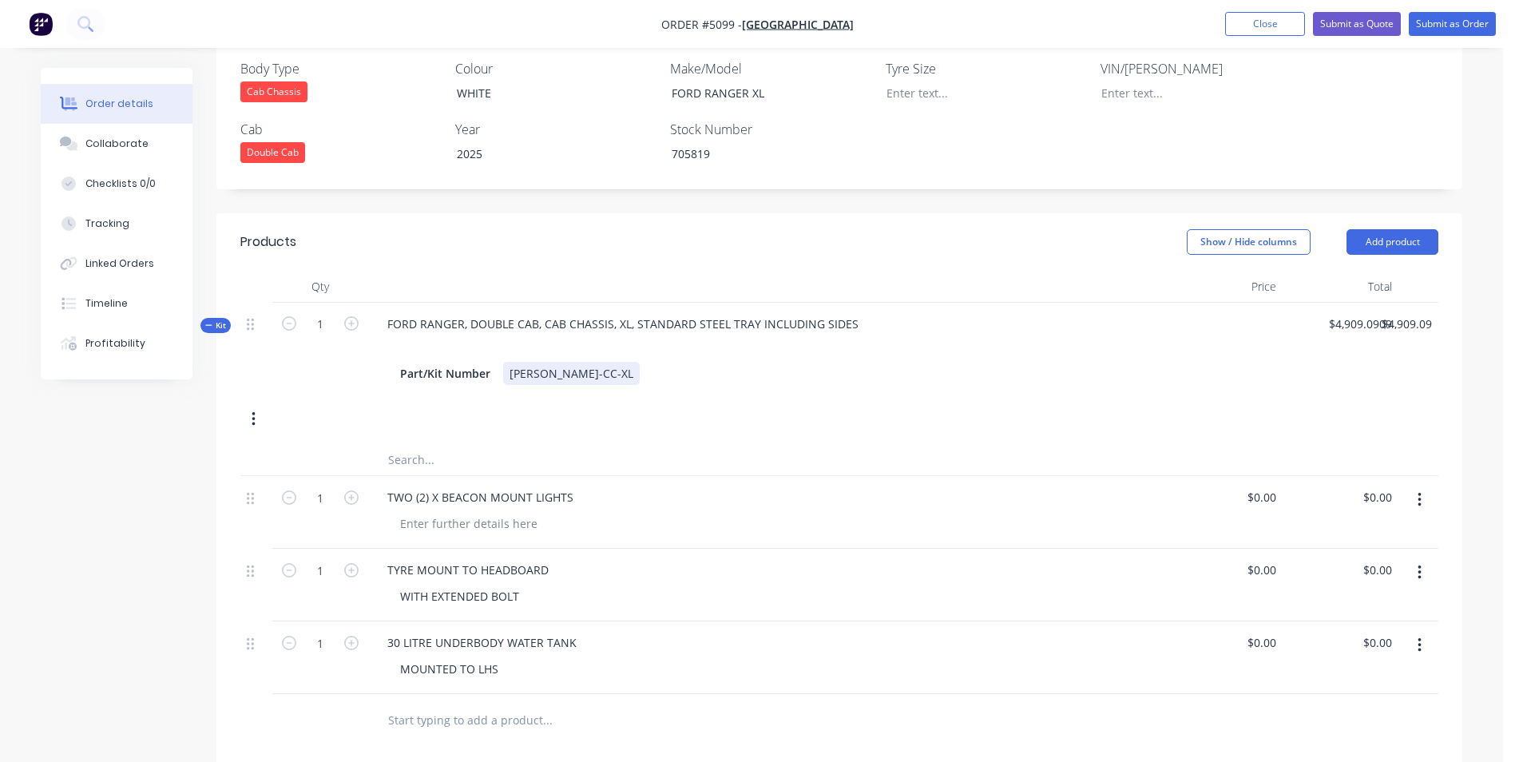
click at [583, 372] on div "Kit 1 FORD RANGER, DOUBLE CAB, CAB CHASSIS, XL, STANDARD STEEL TRAY INCLUDING S…" at bounding box center [839, 373] width 1198 height 141
click at [1423, 486] on button "button" at bounding box center [1420, 500] width 38 height 29
click at [1363, 594] on div "Delete" at bounding box center [1362, 605] width 123 height 23
click at [1421, 491] on icon "button" at bounding box center [1420, 500] width 4 height 18
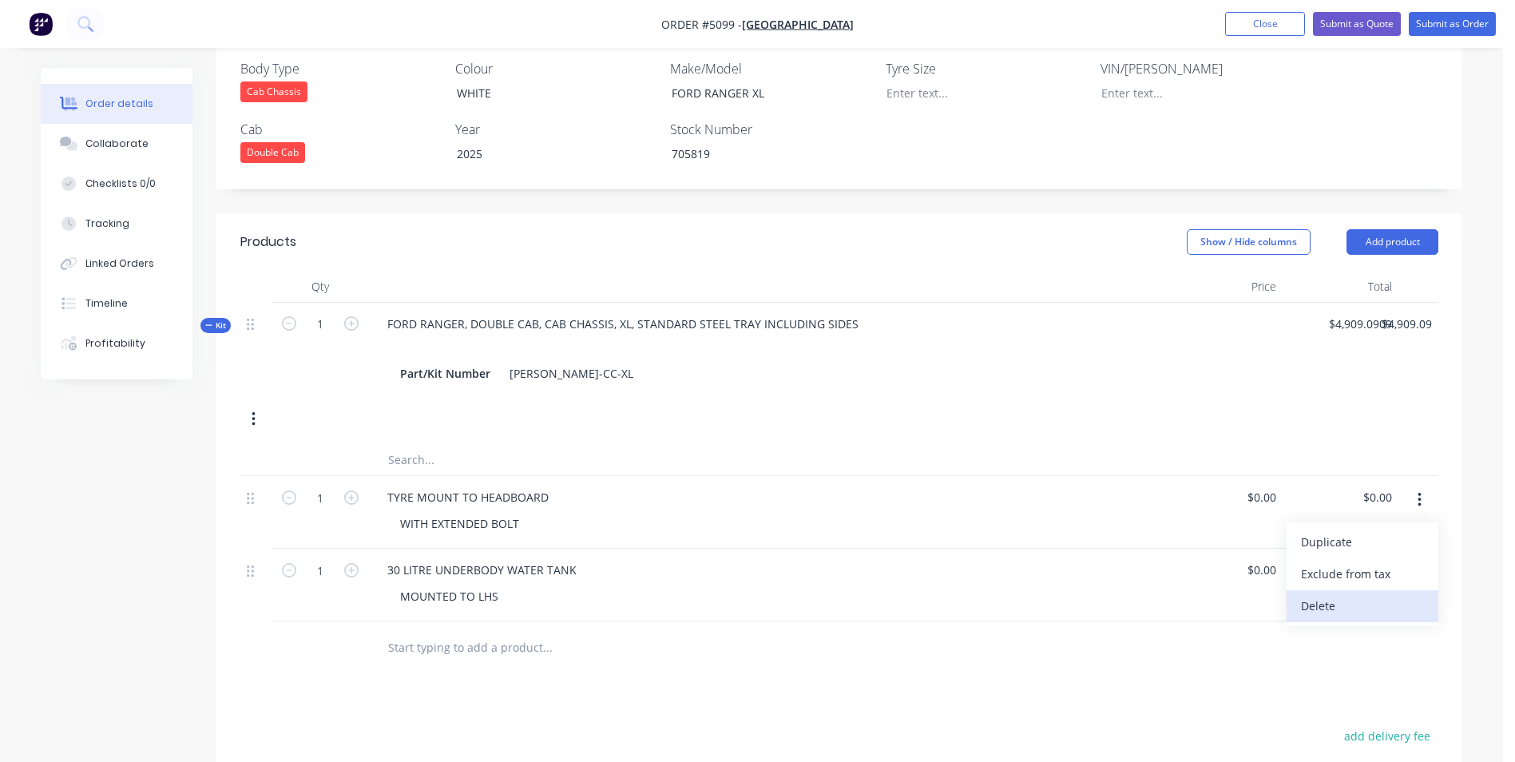
click at [1386, 594] on div "Delete" at bounding box center [1362, 605] width 123 height 23
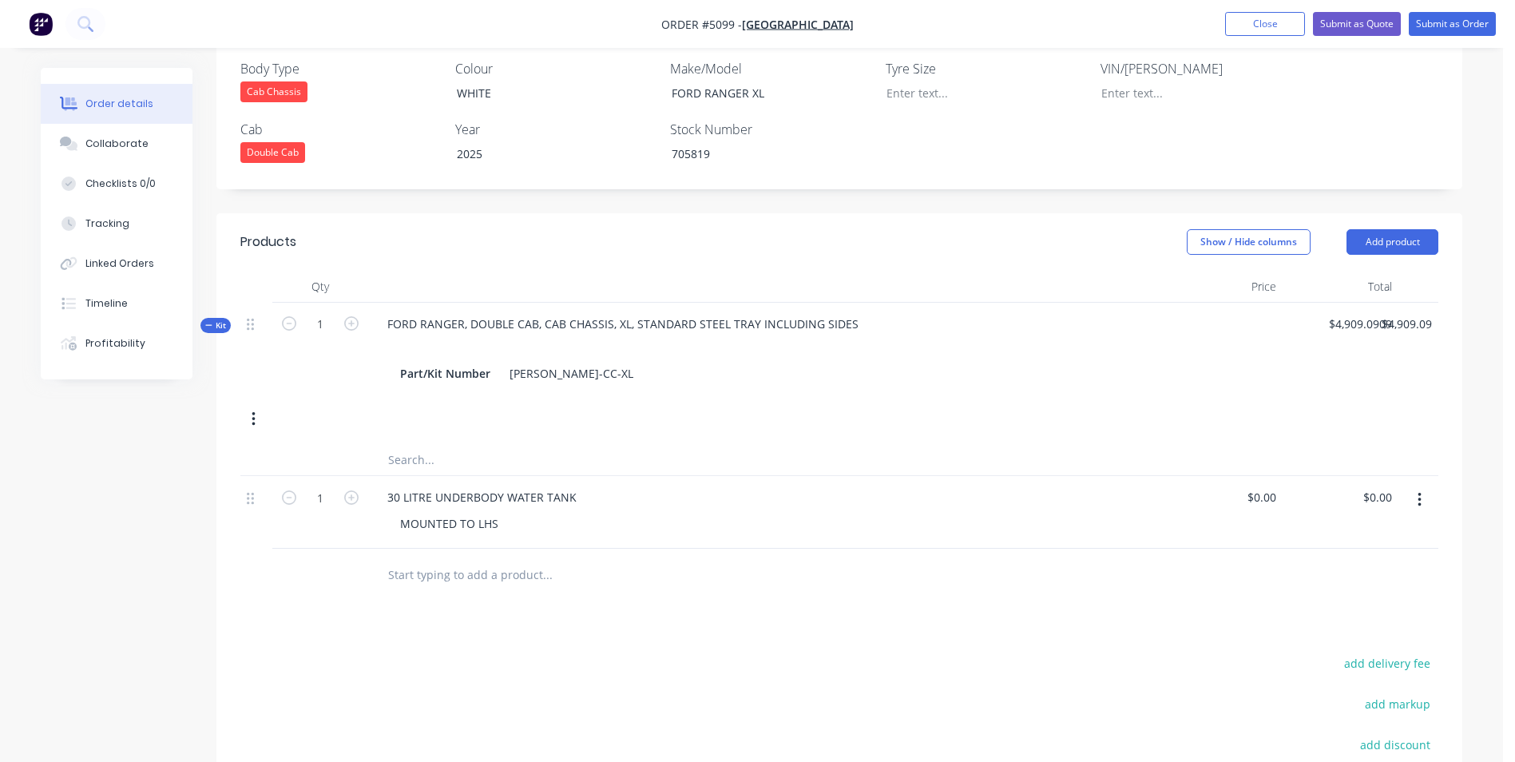
click at [1419, 491] on icon "button" at bounding box center [1420, 500] width 4 height 18
click at [1371, 594] on div "Delete" at bounding box center [1362, 605] width 123 height 23
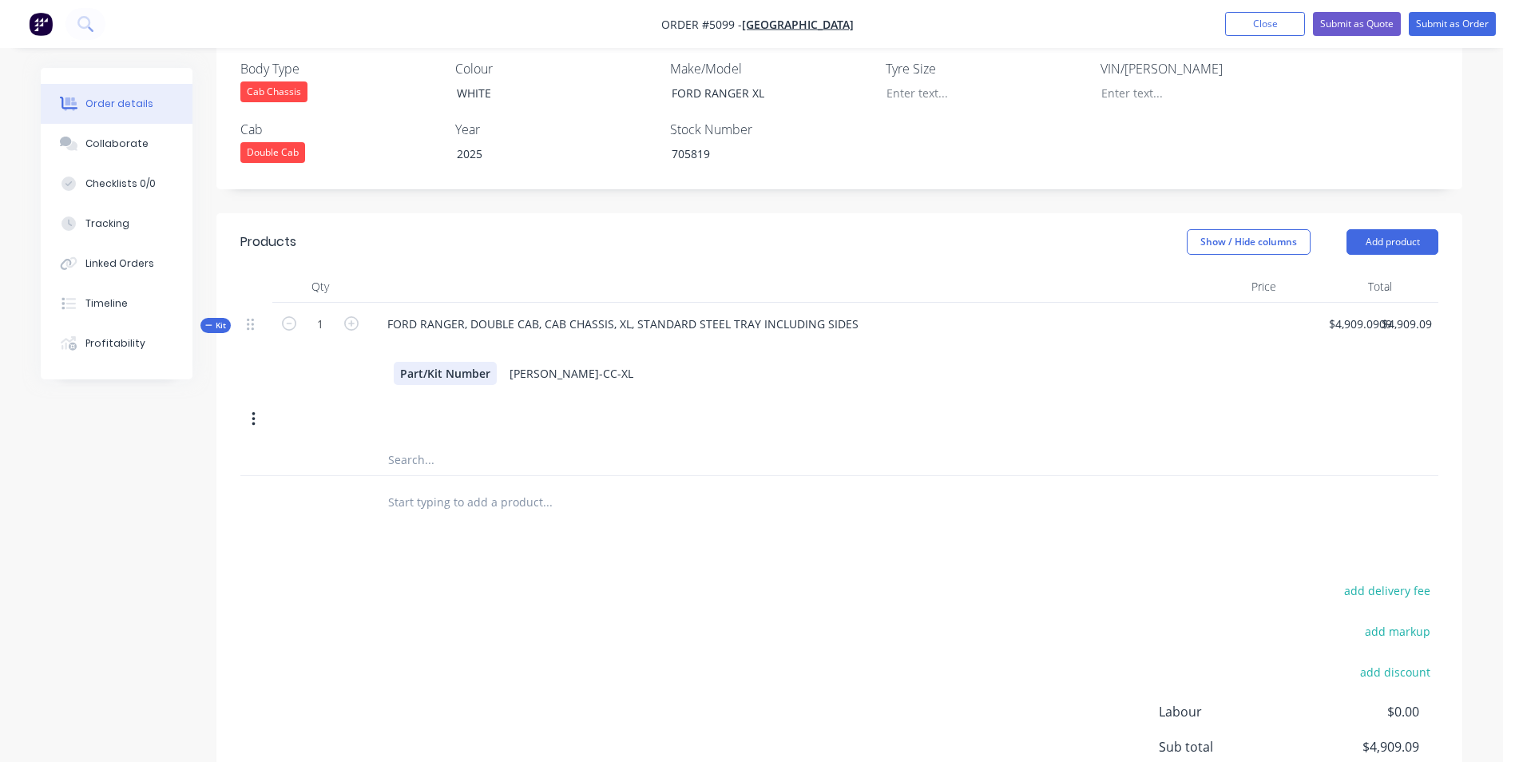
click at [479, 371] on div "Kit 1 FORD RANGER, DOUBLE CAB, CAB CHASSIS, XL, STANDARD STEEL TRAY INCLUDING S…" at bounding box center [839, 373] width 1198 height 141
click at [442, 443] on input "text" at bounding box center [546, 459] width 319 height 32
click at [649, 362] on div "Part/Kit Number [PERSON_NAME]-CC-XL" at bounding box center [768, 373] width 748 height 23
click at [563, 381] on div "Kit 1 FORD RANGER, DOUBLE CAB, CAB CHASSIS, XL, STANDARD STEEL TRAY INCLUDING S…" at bounding box center [839, 373] width 1198 height 141
click at [598, 362] on div "Part/Kit Number [PERSON_NAME]-CC-XL" at bounding box center [768, 373] width 748 height 23
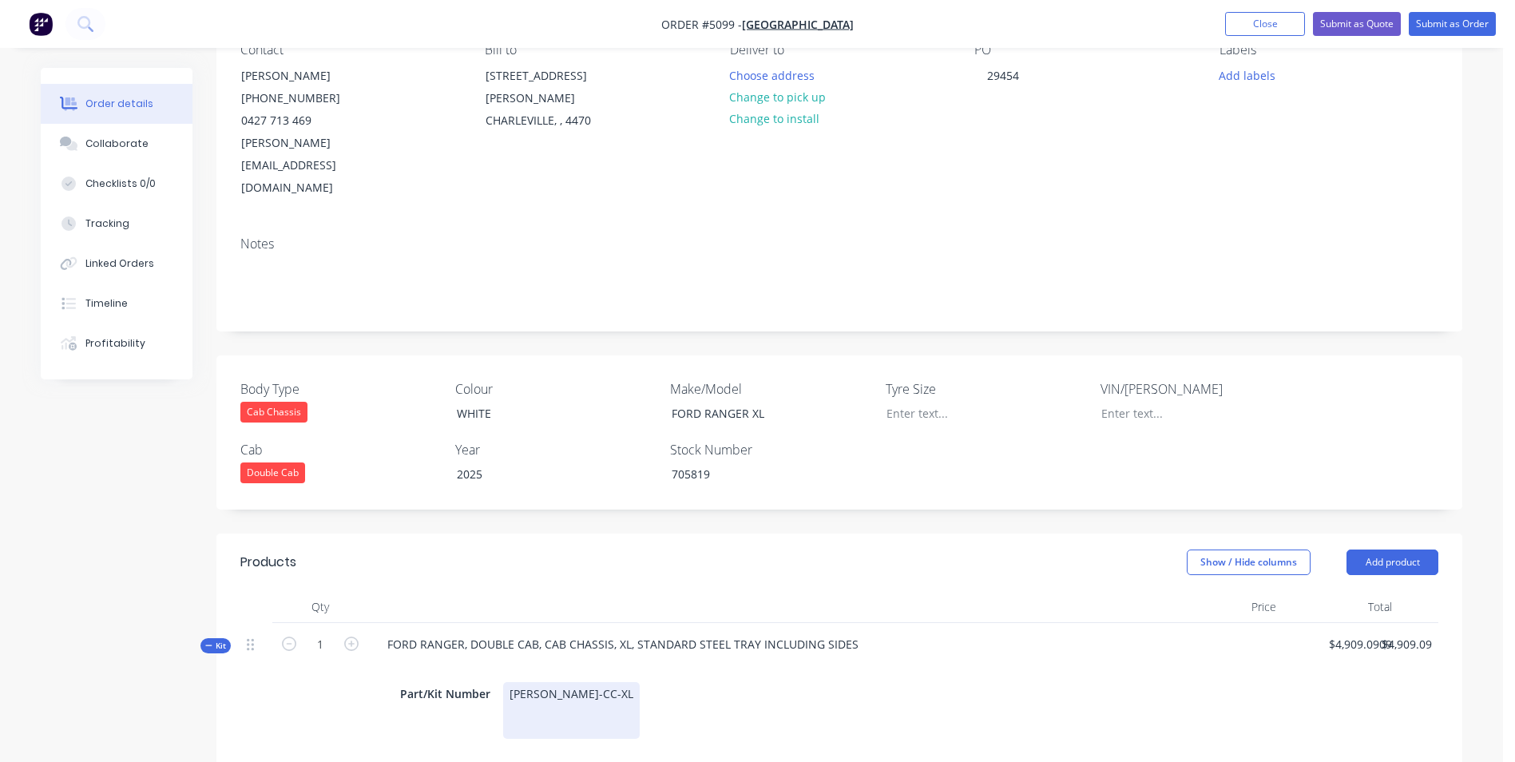
scroll to position [160, 0]
click at [546, 681] on div "[PERSON_NAME]-CC-XL" at bounding box center [571, 709] width 137 height 57
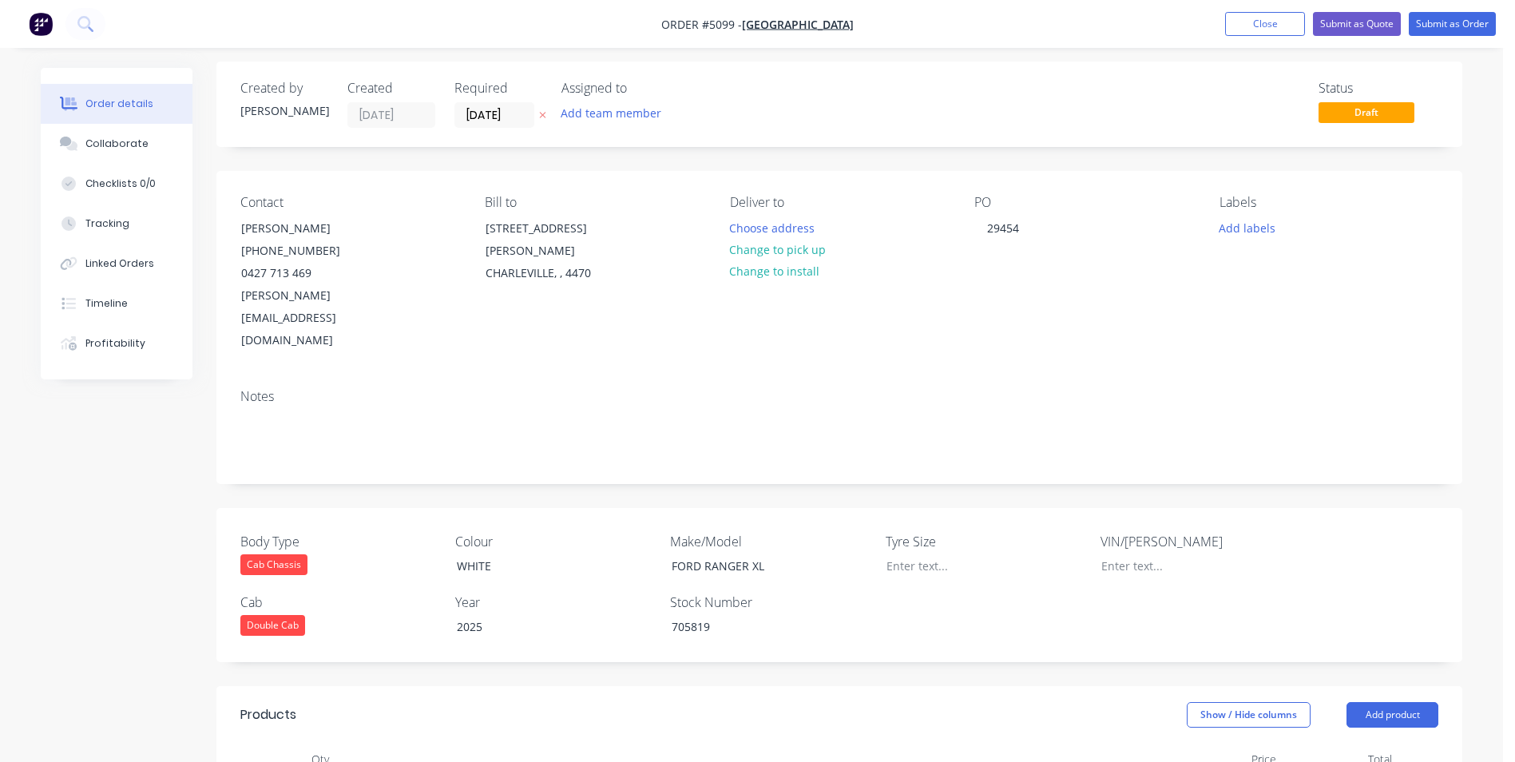
scroll to position [0, 0]
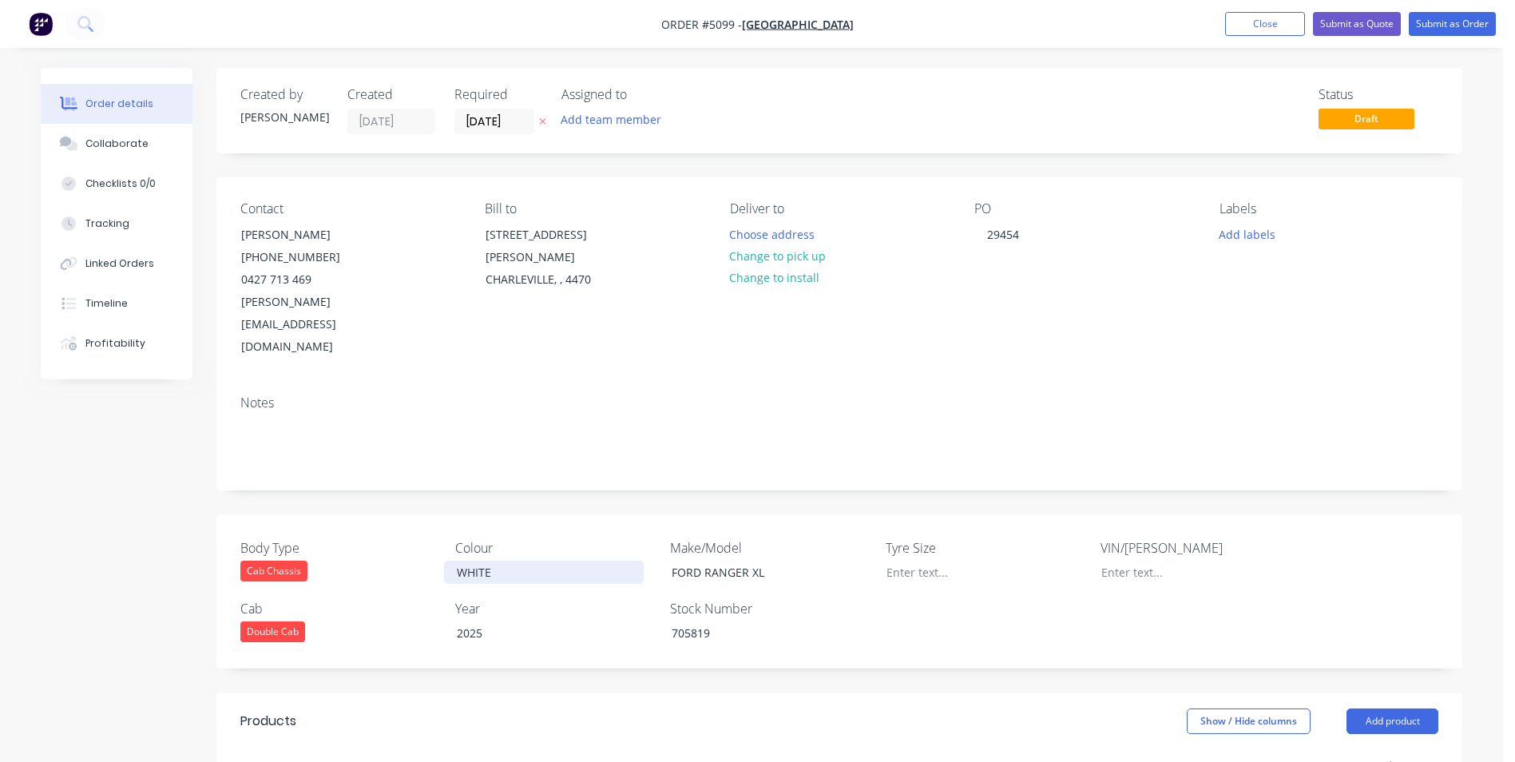
click at [456, 561] on div "WHITE" at bounding box center [544, 572] width 200 height 23
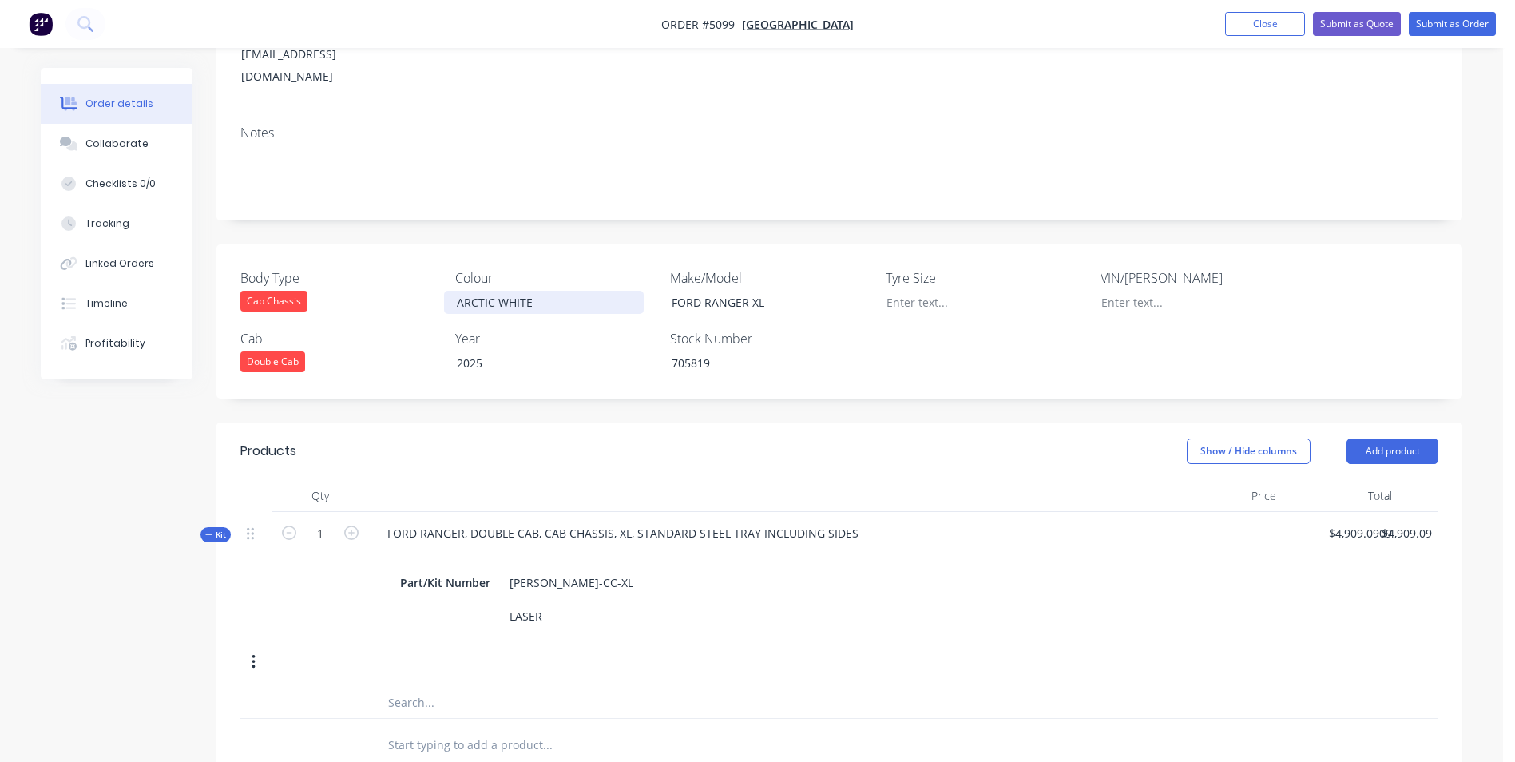
scroll to position [319, 0]
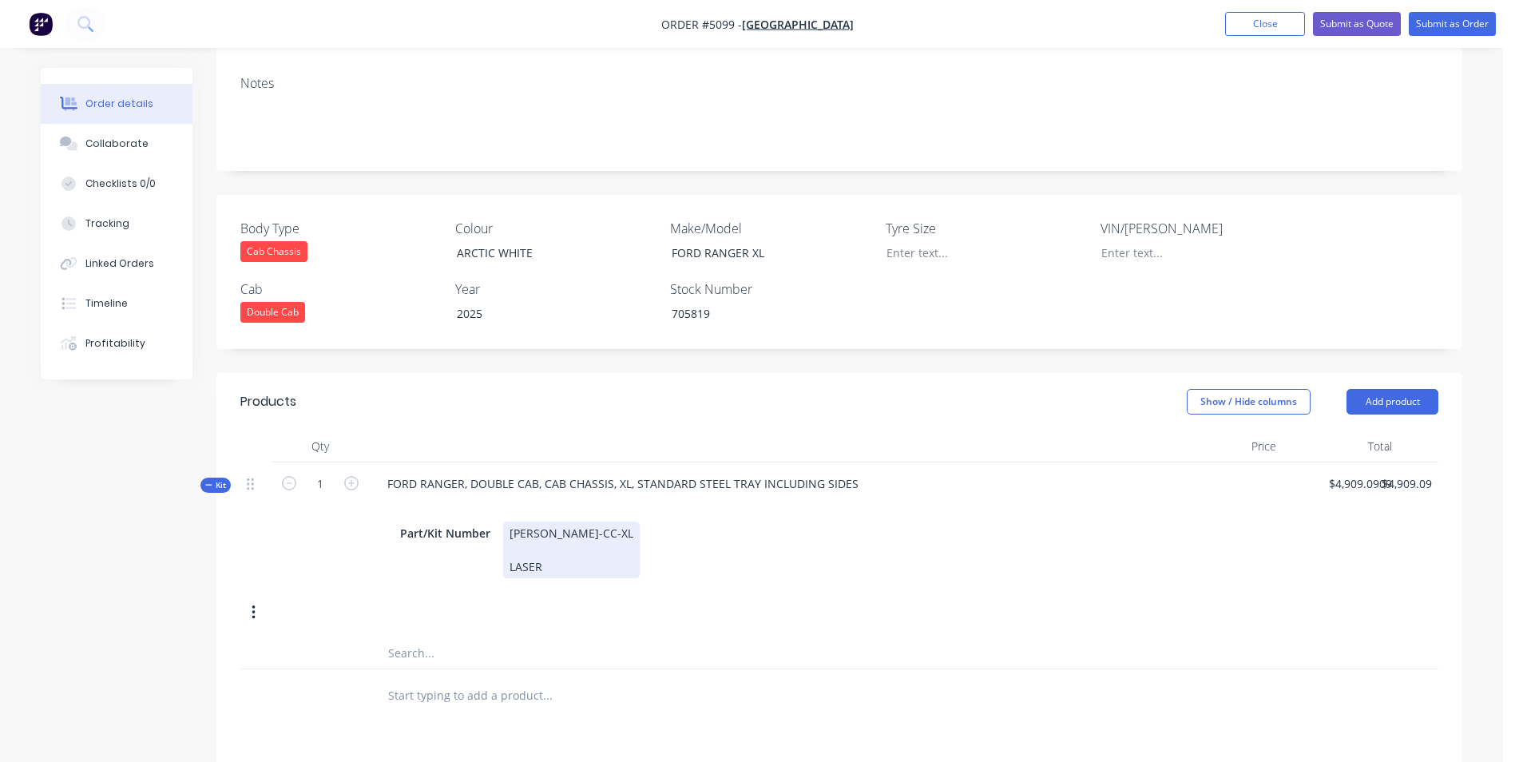
click at [574, 528] on div "[PERSON_NAME]-CC-XL LASER" at bounding box center [571, 550] width 137 height 57
click at [413, 603] on input "text" at bounding box center [546, 619] width 319 height 32
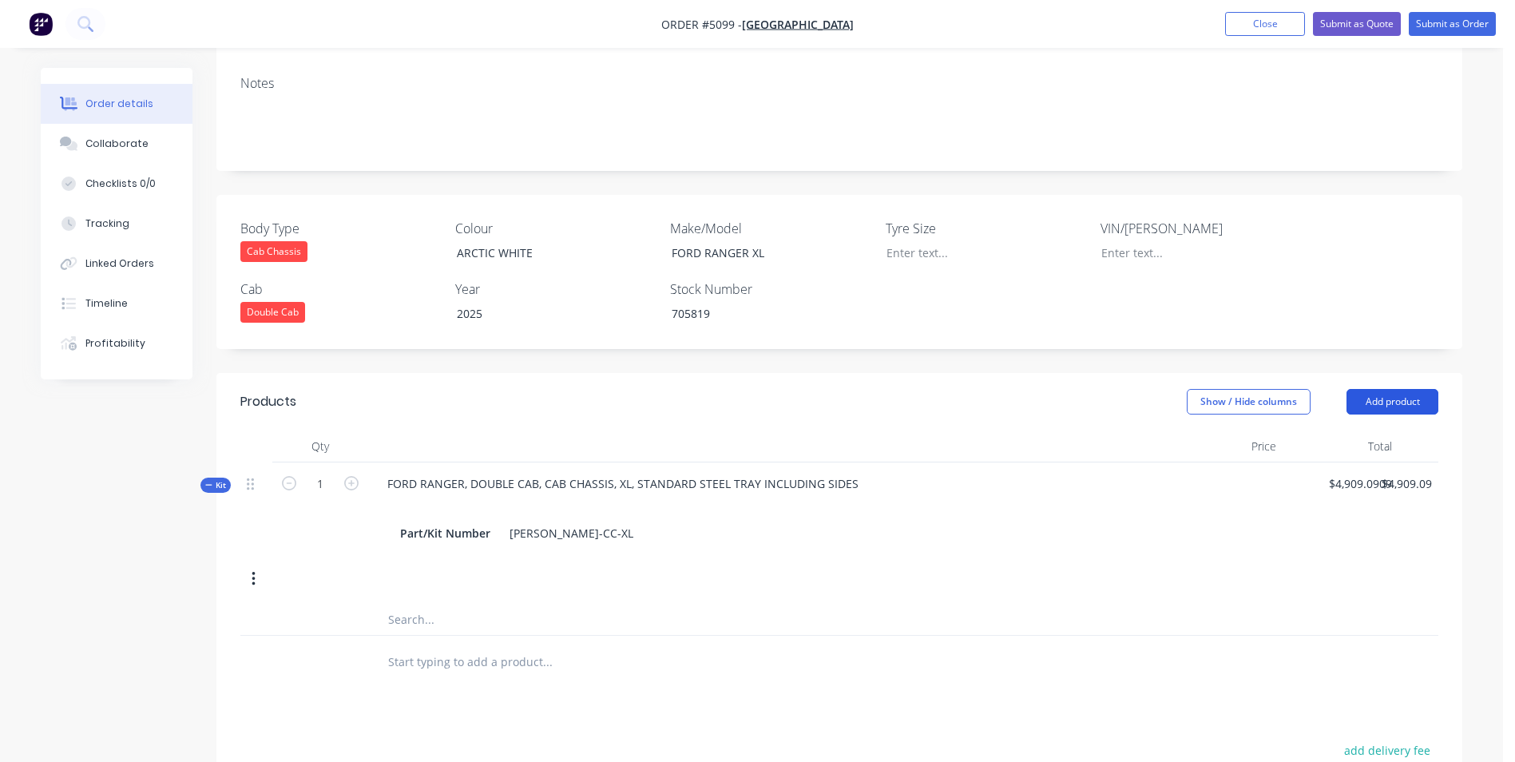
click at [1405, 389] on button "Add product" at bounding box center [1393, 402] width 92 height 26
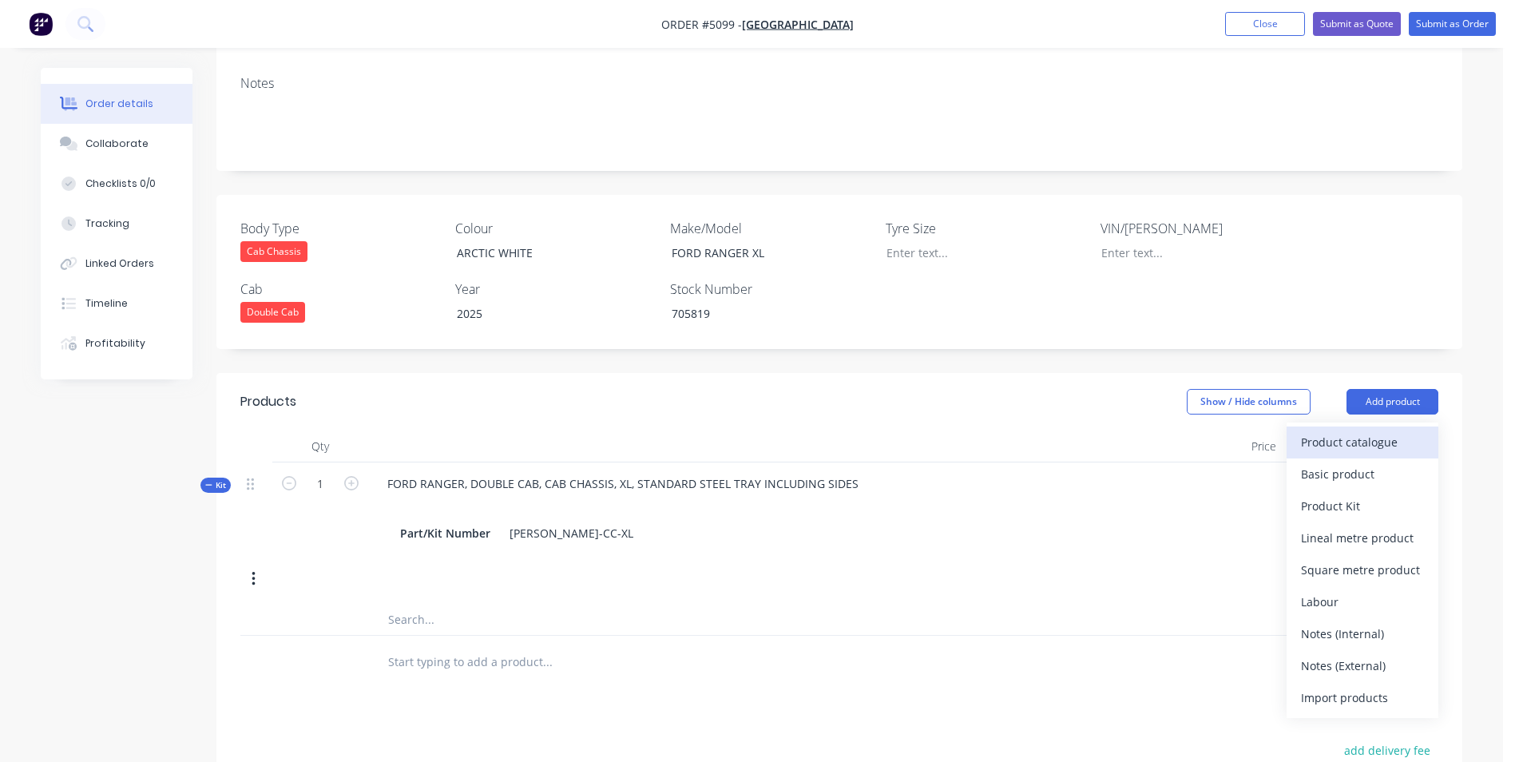
click at [1329, 431] on div "Product catalogue" at bounding box center [1362, 442] width 123 height 23
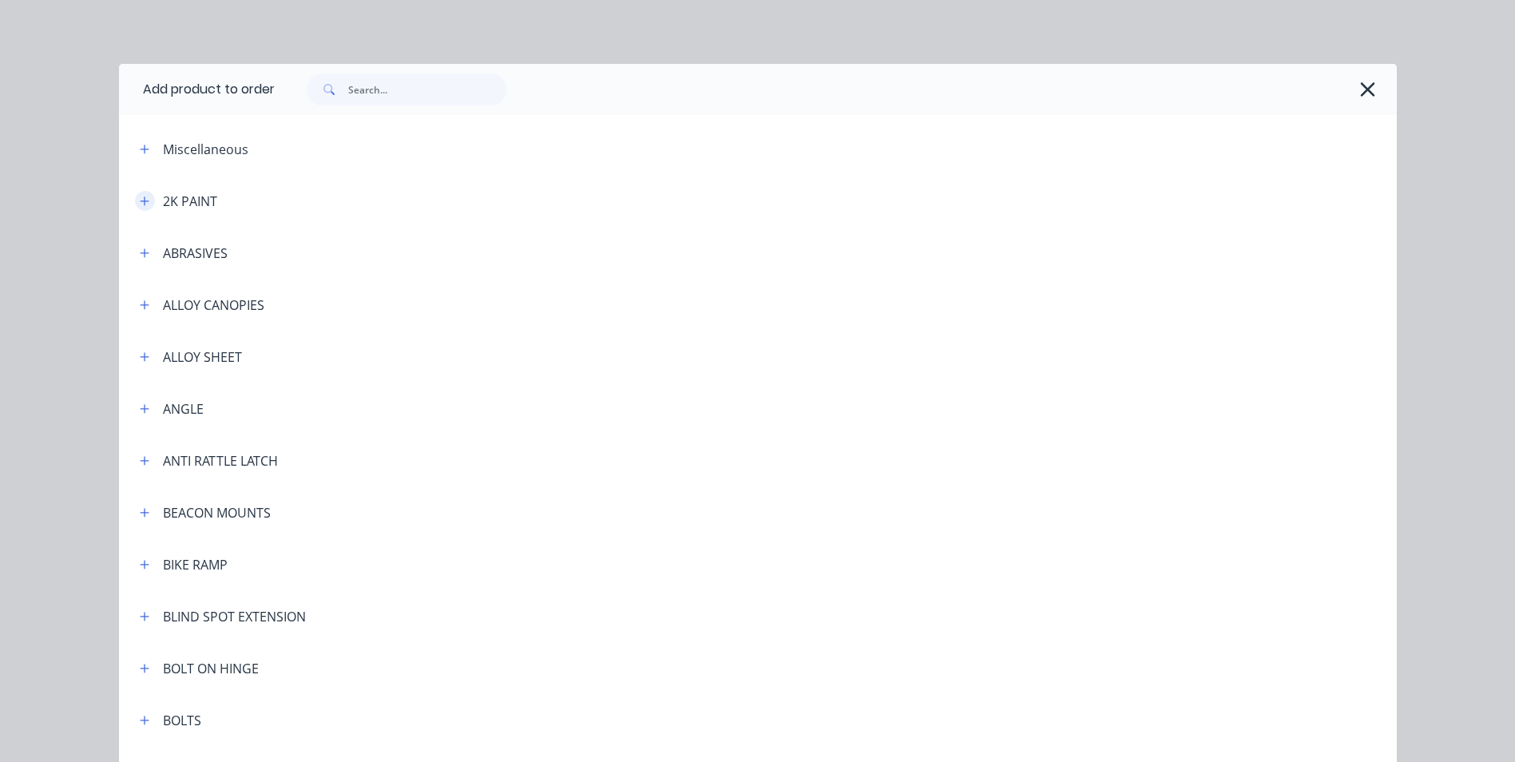
click at [140, 201] on icon "button" at bounding box center [144, 200] width 9 height 9
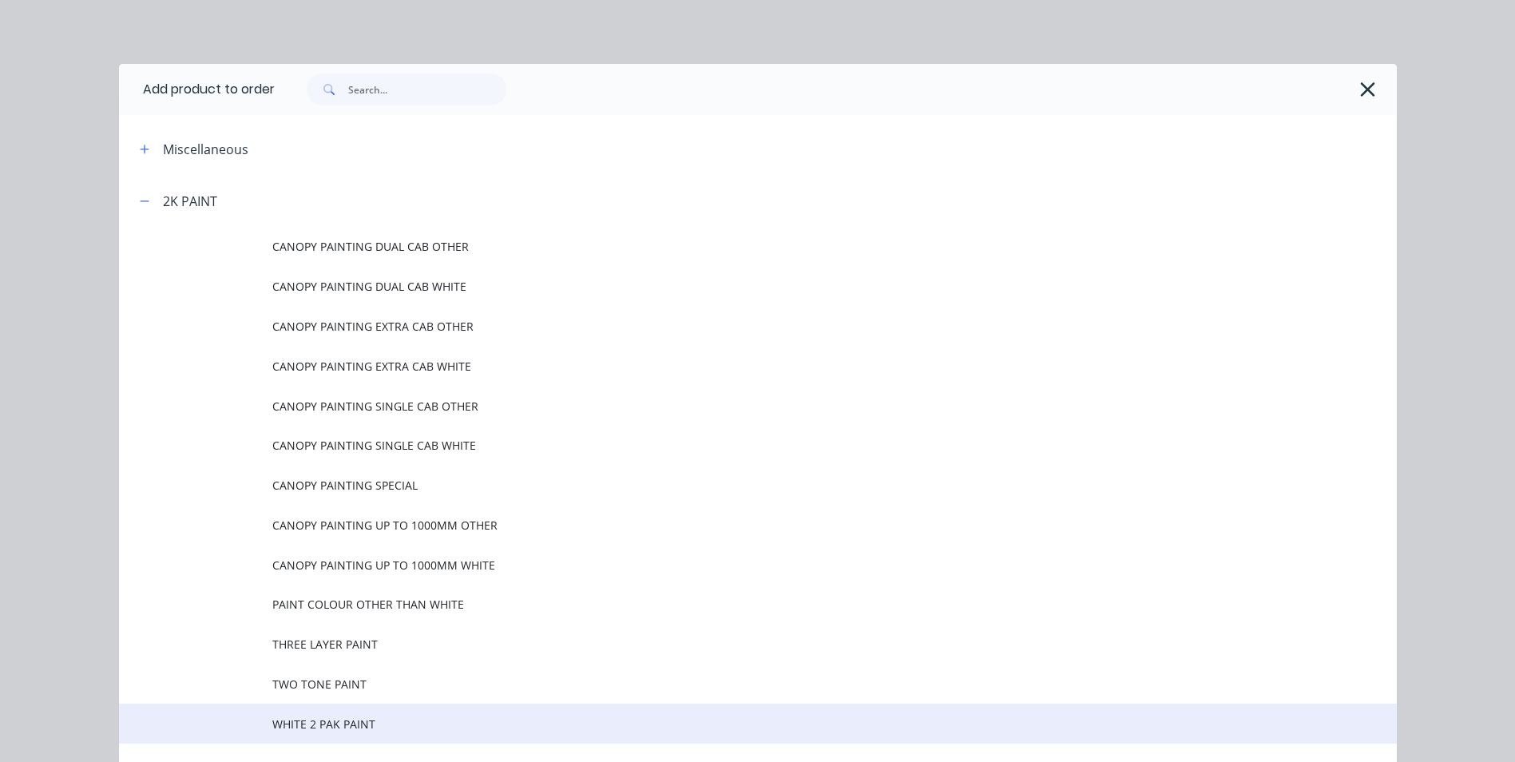
click at [323, 727] on span "WHITE 2 PAK PAINT" at bounding box center [721, 724] width 899 height 17
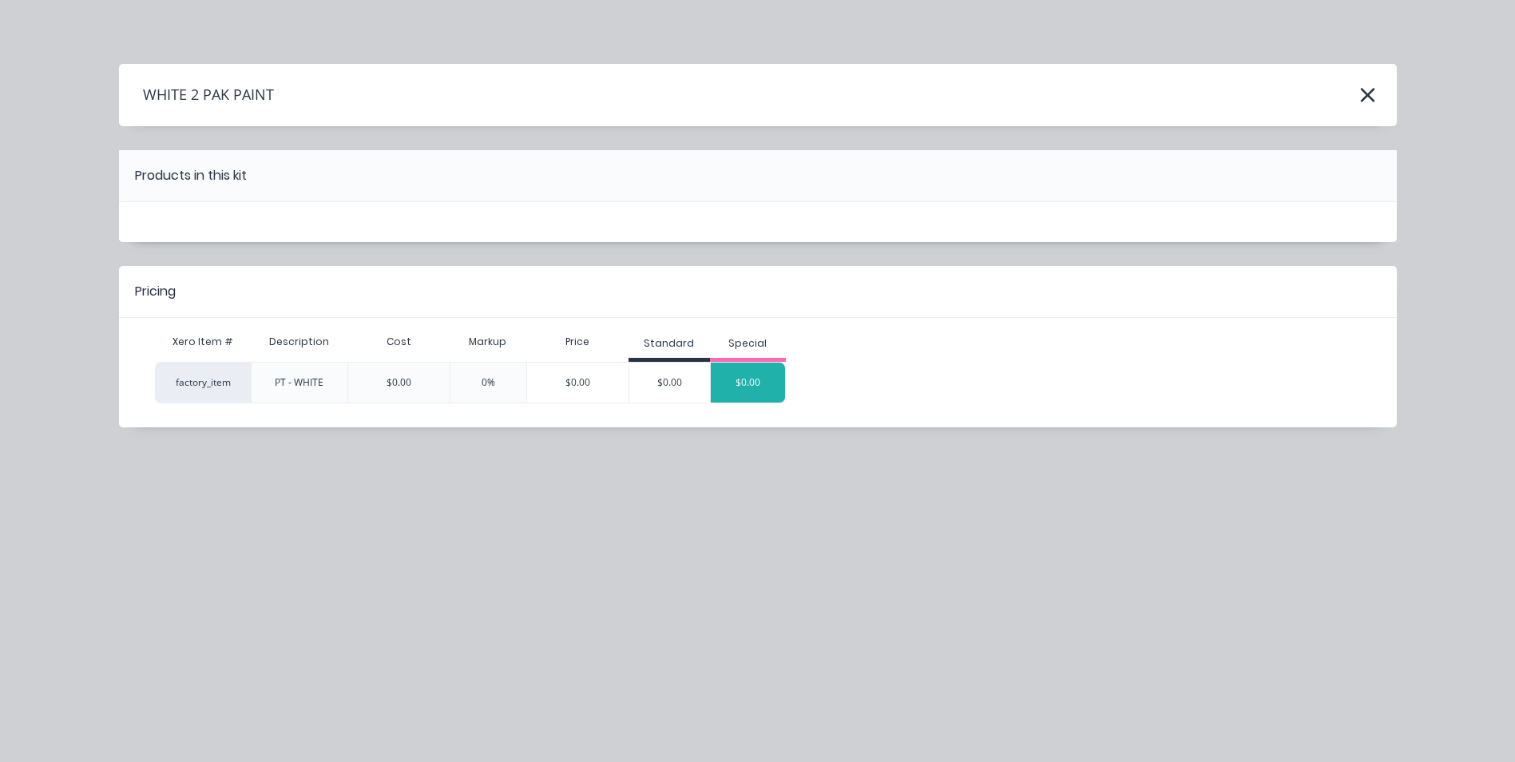
click at [766, 380] on div "$0.00" at bounding box center [748, 383] width 75 height 40
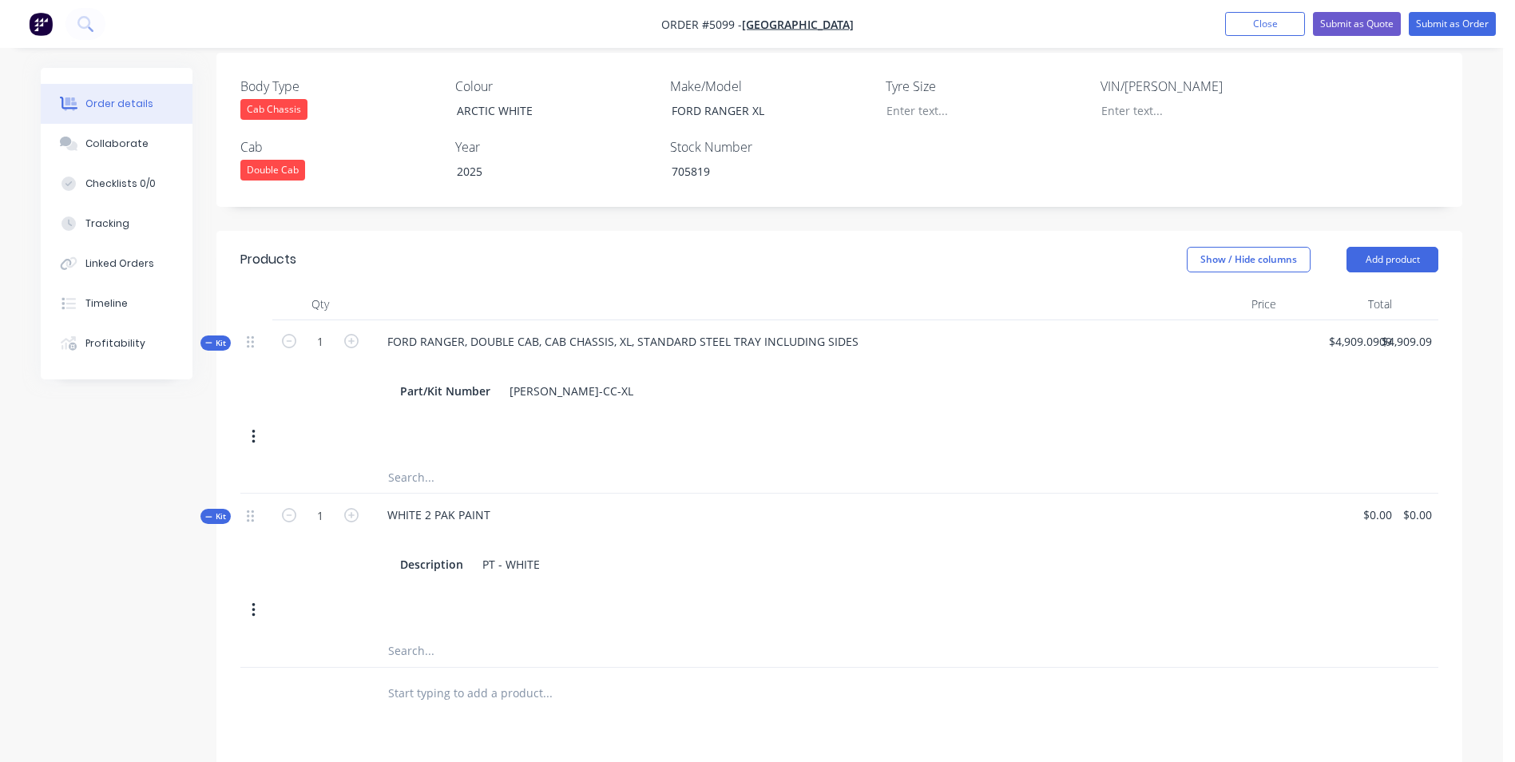
scroll to position [479, 0]
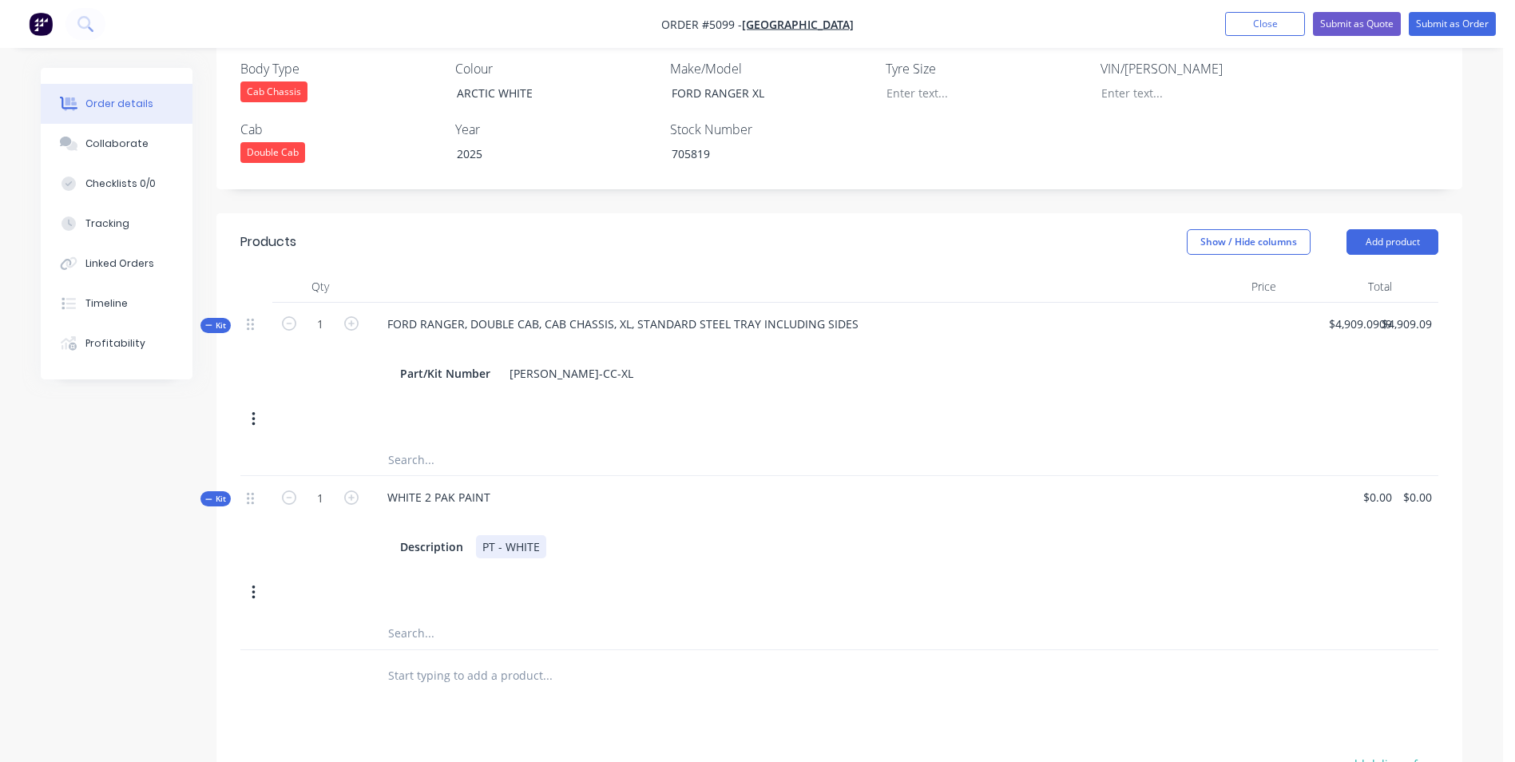
click at [536, 535] on div "PT - WHITE" at bounding box center [511, 546] width 70 height 23
click at [553, 535] on div "PT - WHITE - ACTIC WHITE" at bounding box center [550, 546] width 149 height 23
click at [685, 535] on div "Description PT - WHITE - ARCTIC WHITE" at bounding box center [768, 546] width 748 height 23
click at [442, 660] on input "text" at bounding box center [546, 676] width 319 height 32
click at [1398, 167] on div "Created by [PERSON_NAME] Created [DATE] Required [DATE] Assigned to Add team me…" at bounding box center [839, 320] width 1246 height 1462
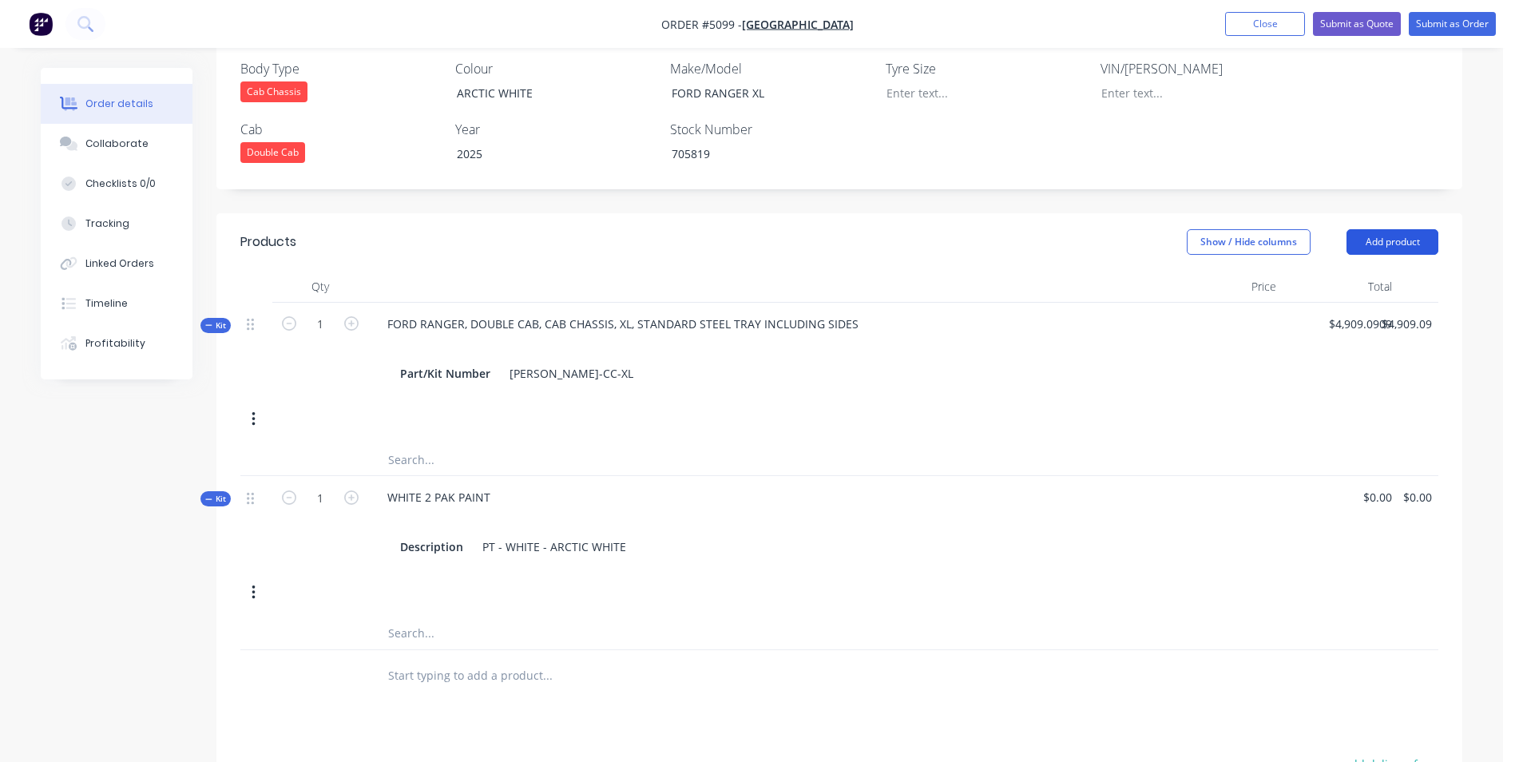
click at [1398, 229] on button "Add product" at bounding box center [1393, 242] width 92 height 26
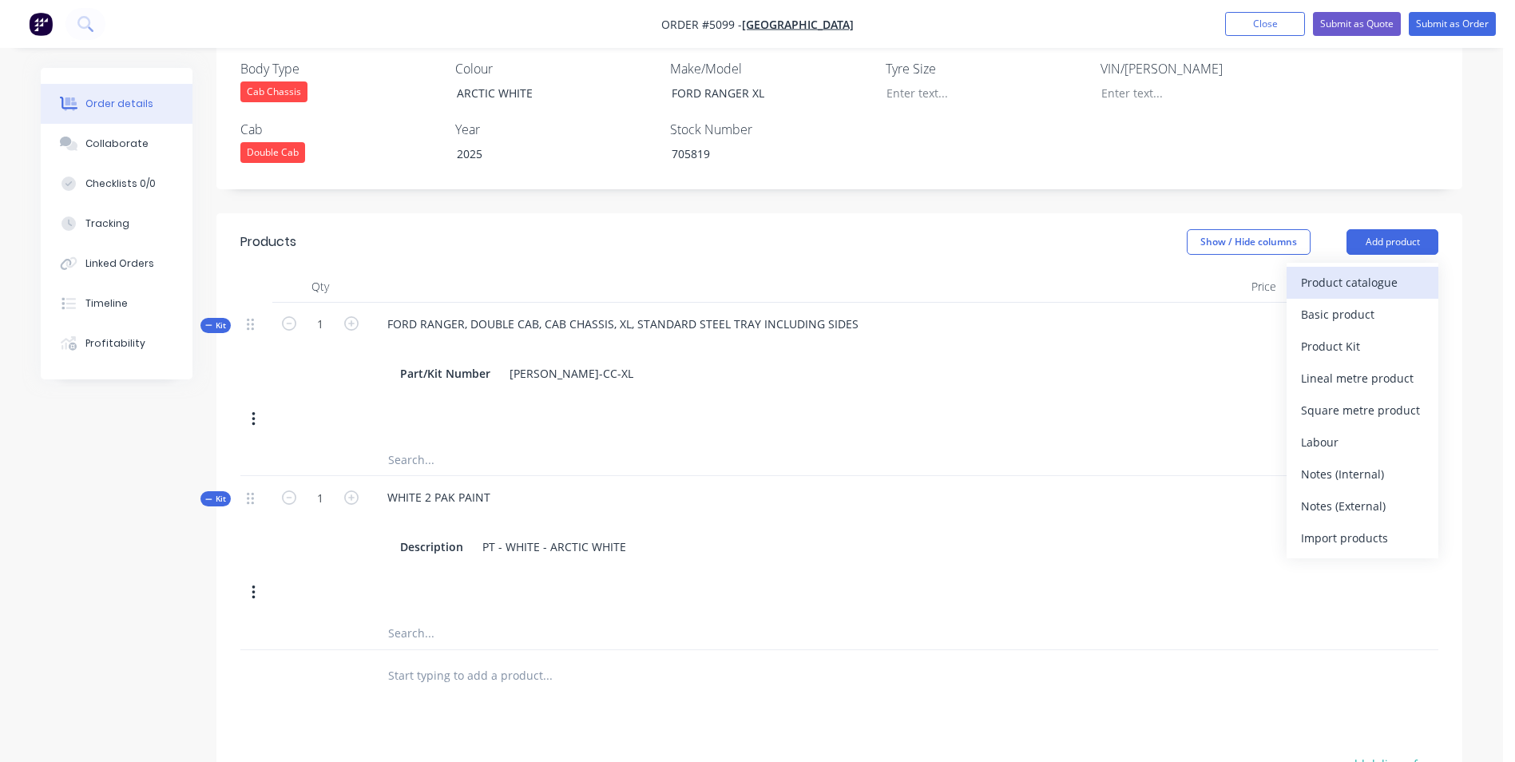
click at [1348, 271] on div "Product catalogue" at bounding box center [1362, 282] width 123 height 23
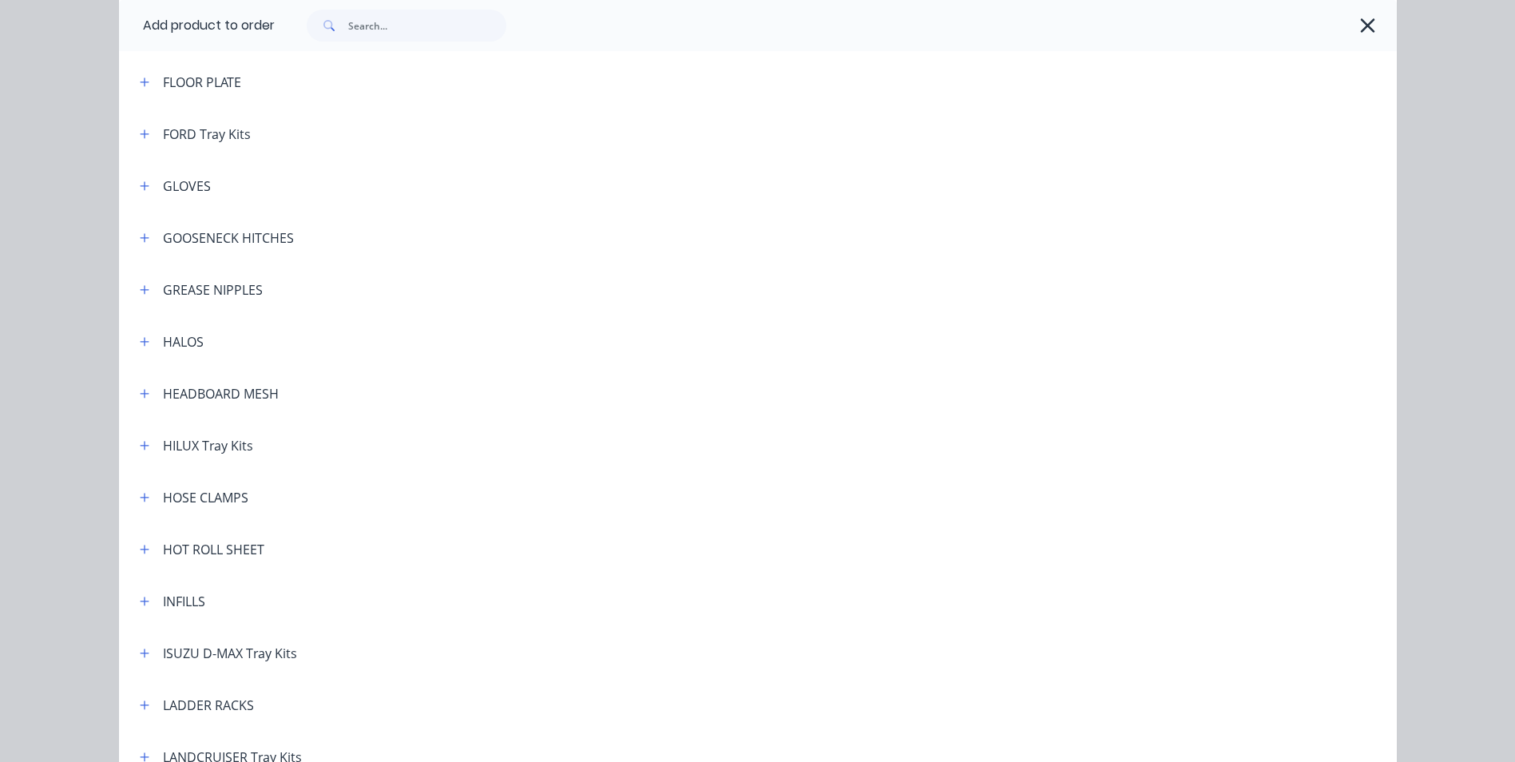
scroll to position [1677, 0]
click at [140, 394] on icon "button" at bounding box center [145, 392] width 10 height 11
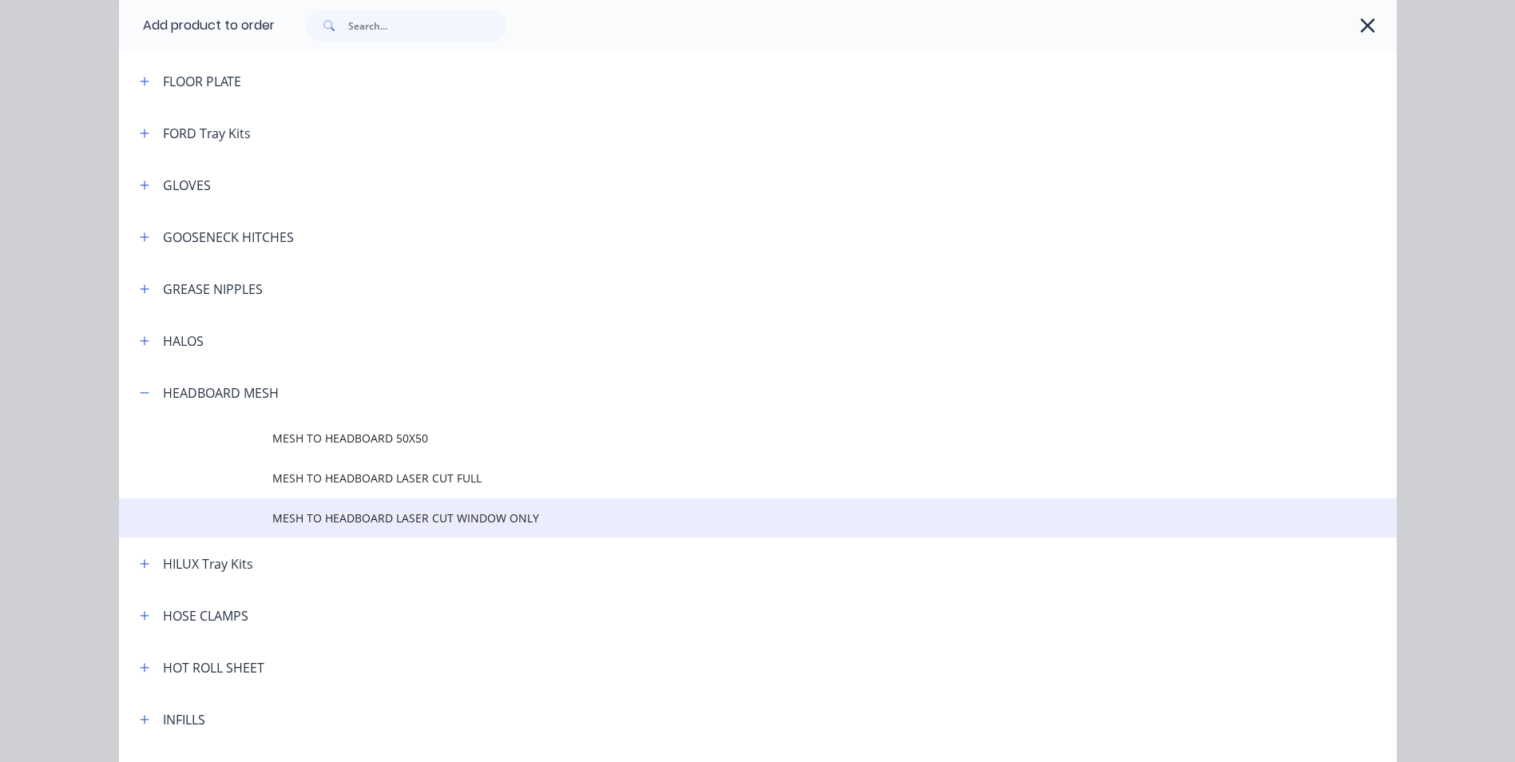
click at [339, 520] on span "MESH TO HEADBOARD LASER CUT WINDOW ONLY" at bounding box center [721, 518] width 899 height 17
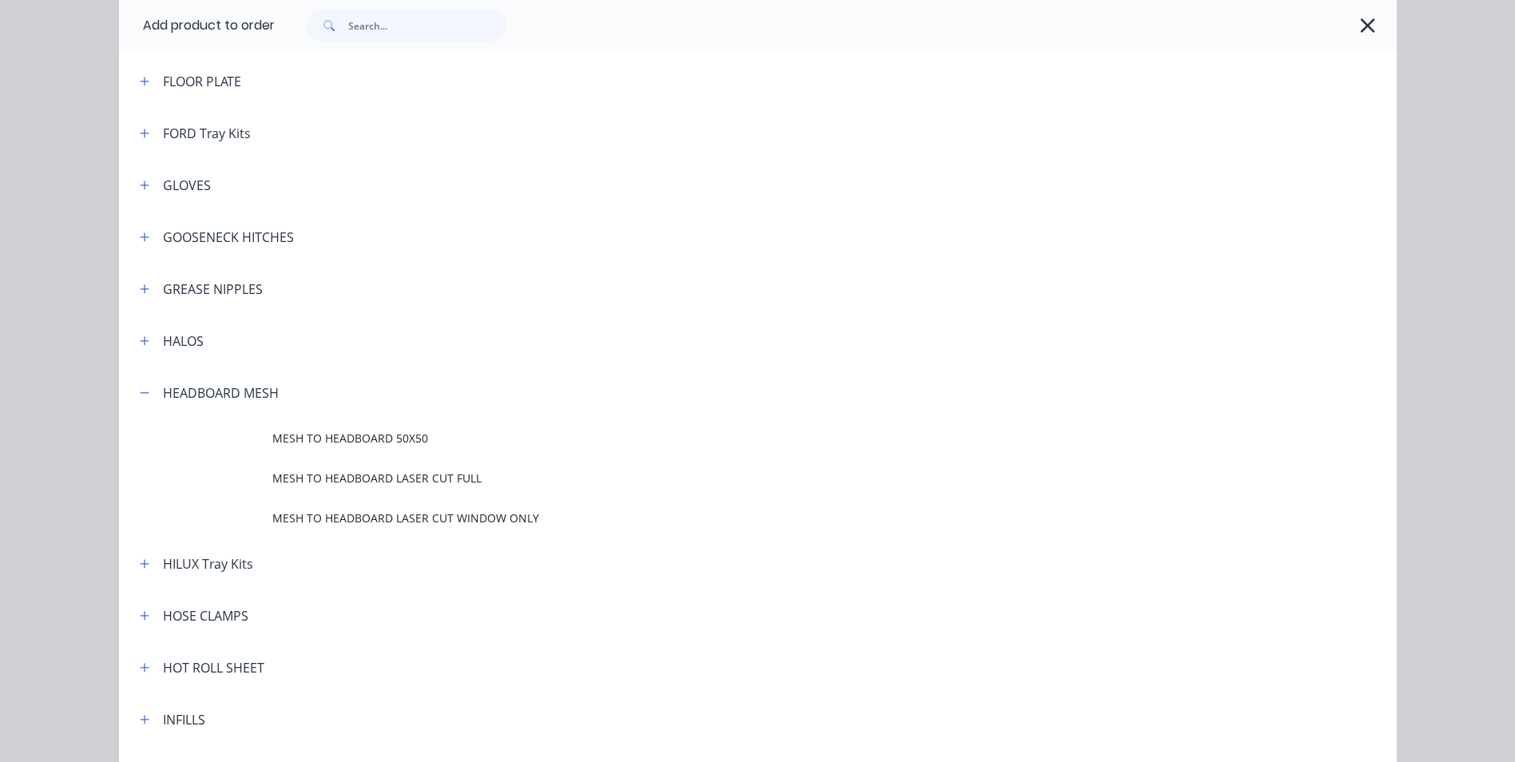
scroll to position [0, 0]
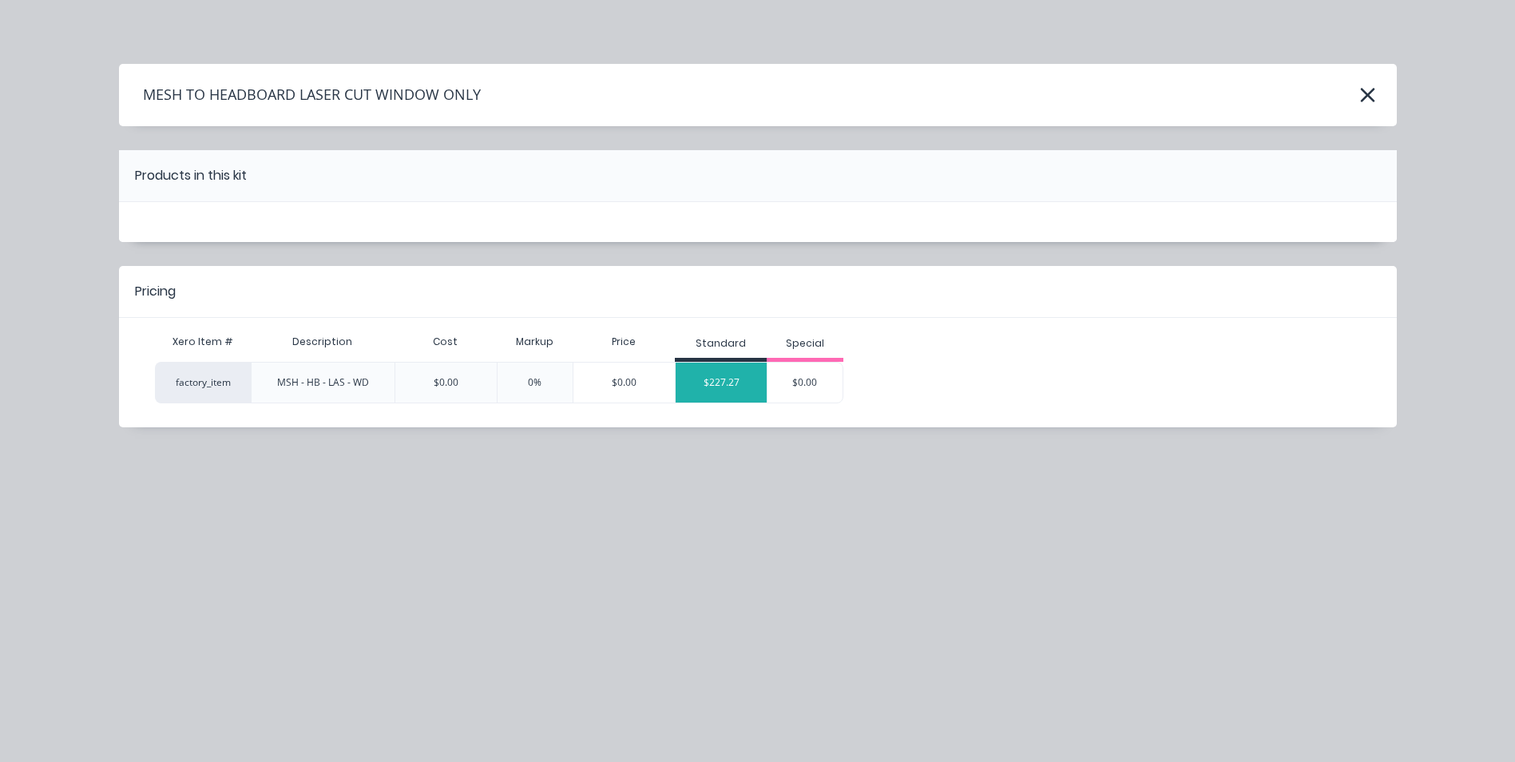
click at [728, 385] on div "$227.27" at bounding box center [721, 383] width 91 height 40
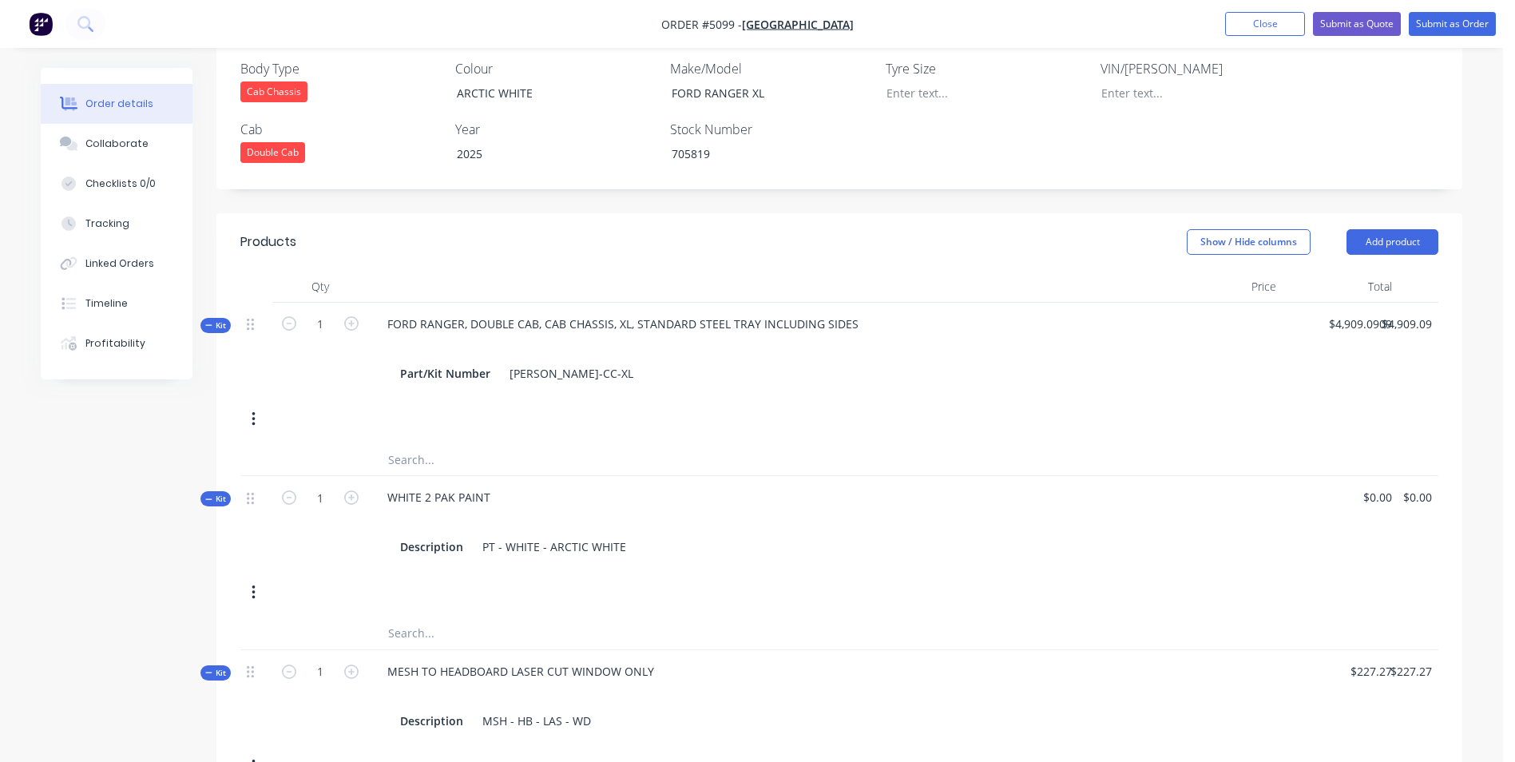
scroll to position [559, 0]
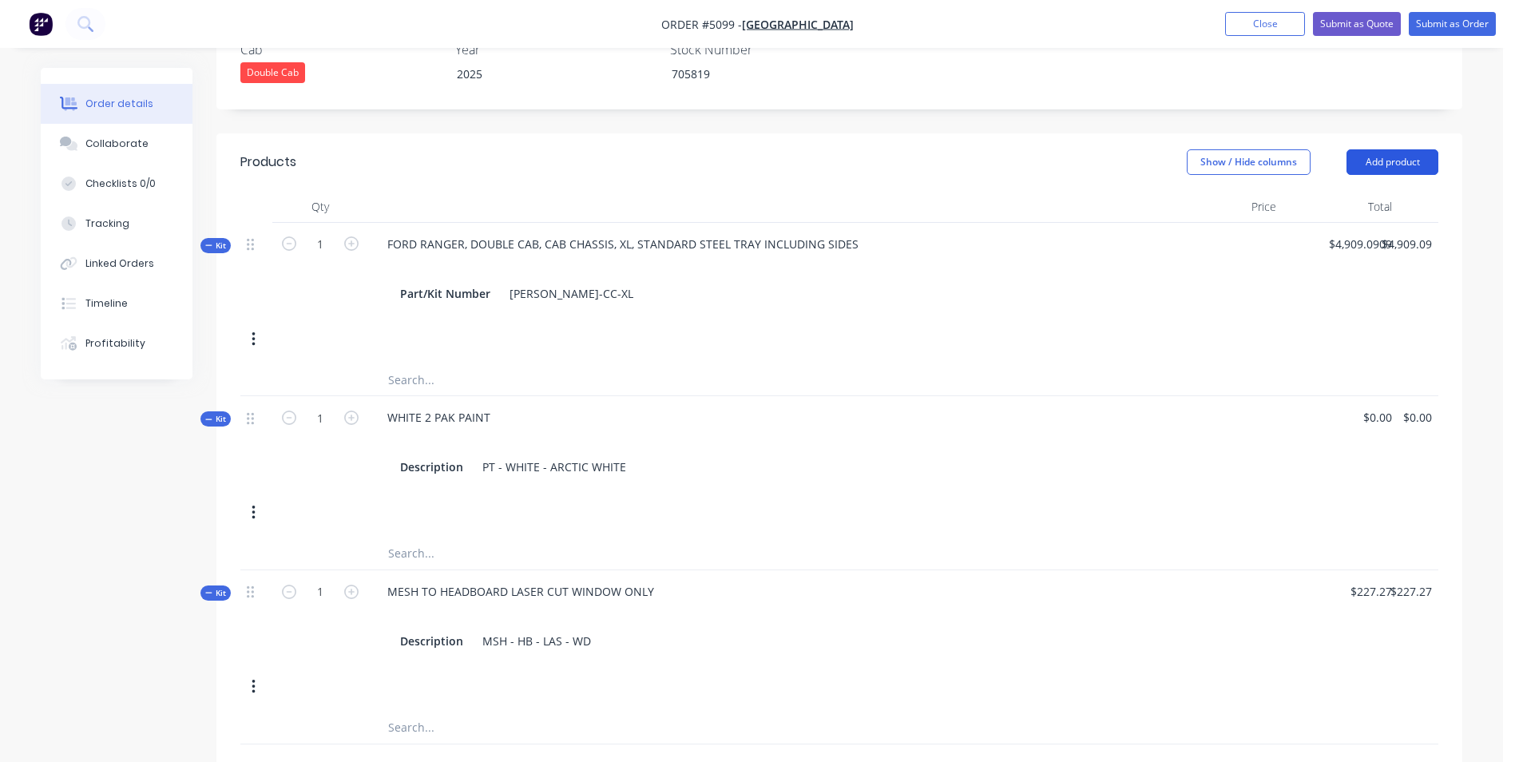
click at [1394, 149] on button "Add product" at bounding box center [1393, 162] width 92 height 26
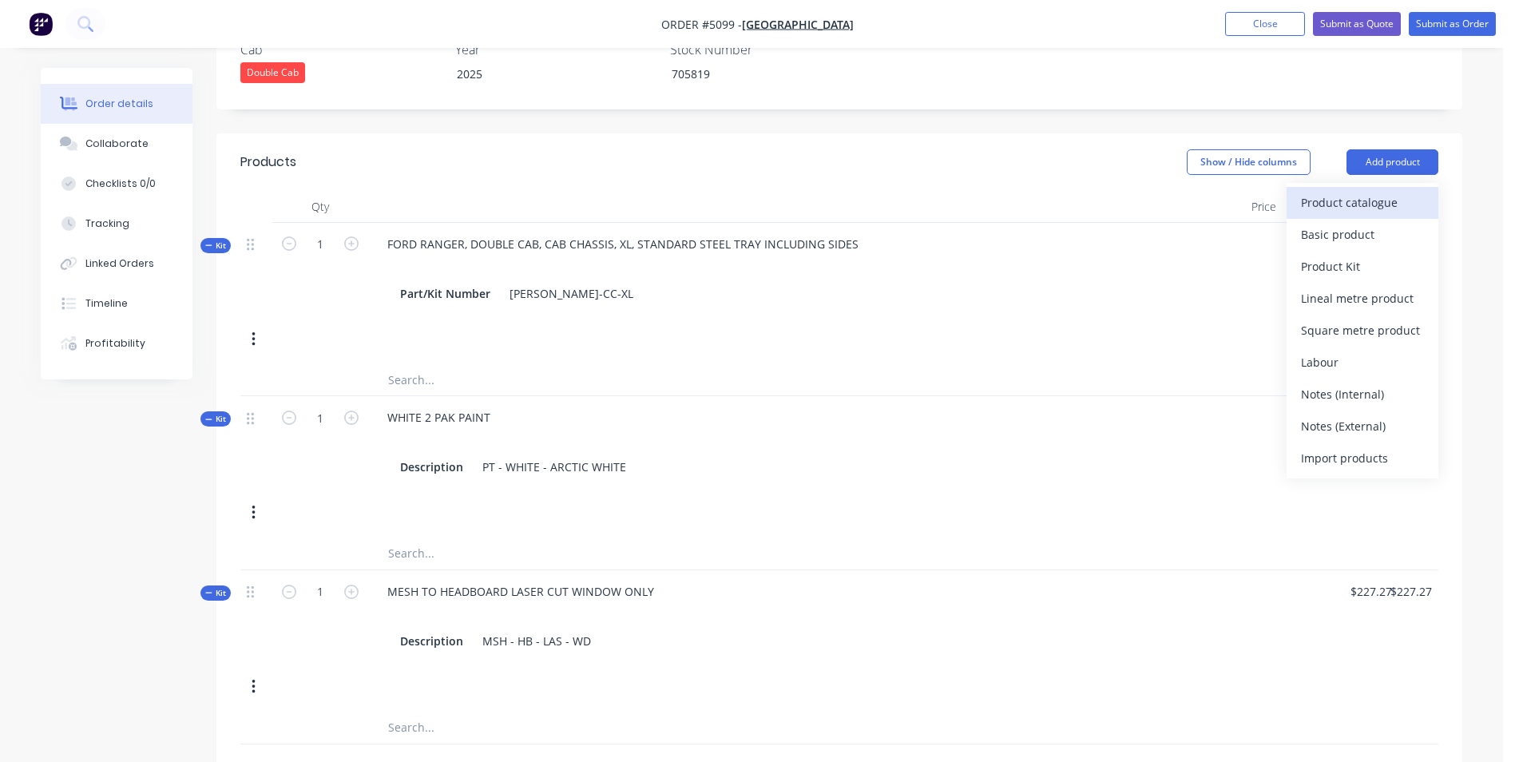
click at [1381, 191] on div "Product catalogue" at bounding box center [1362, 202] width 123 height 23
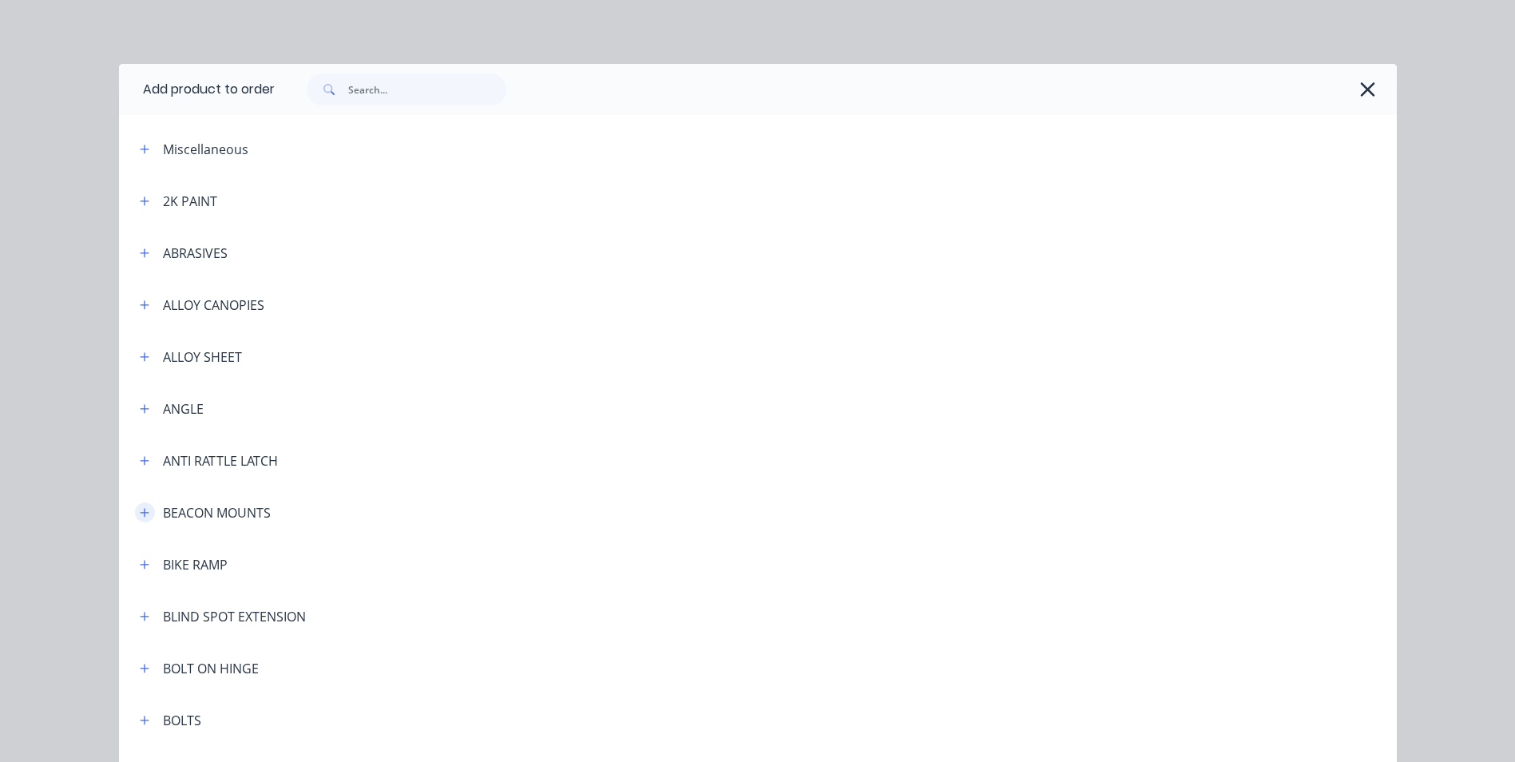
click at [142, 512] on icon "button" at bounding box center [144, 512] width 9 height 9
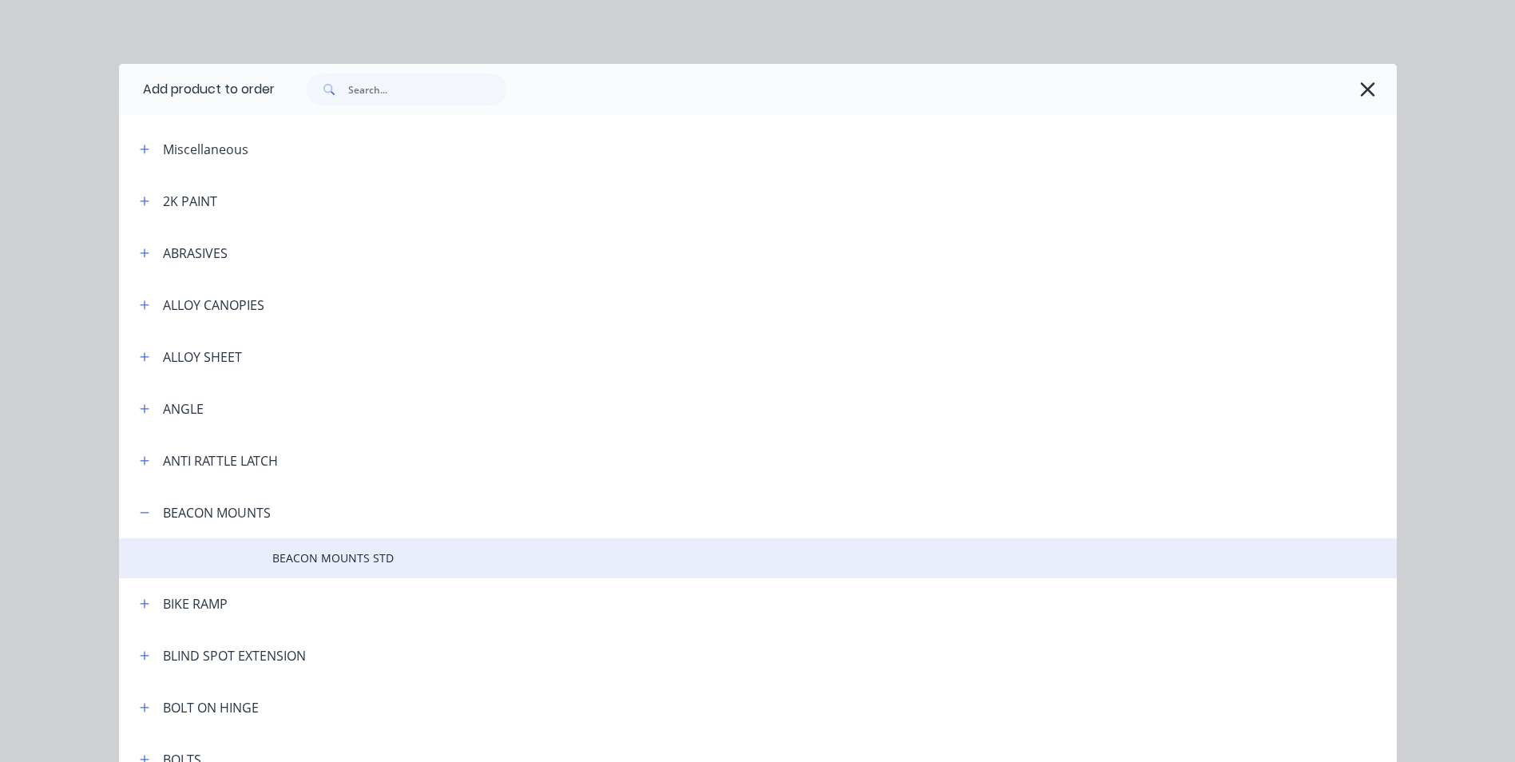
click at [370, 560] on span "BEACON MOUNTS STD" at bounding box center [721, 558] width 899 height 17
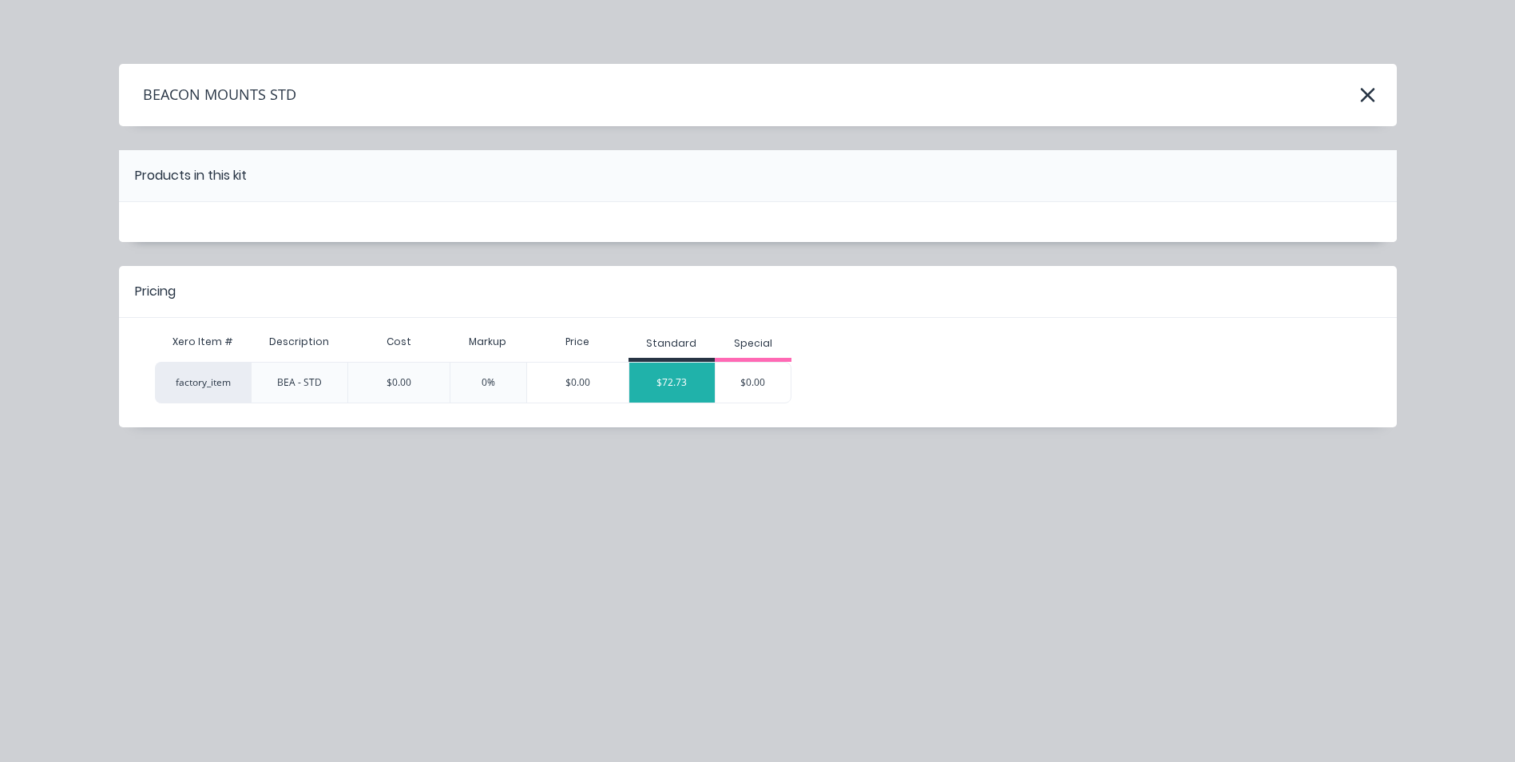
click at [683, 383] on div "$72.73" at bounding box center [672, 383] width 86 height 40
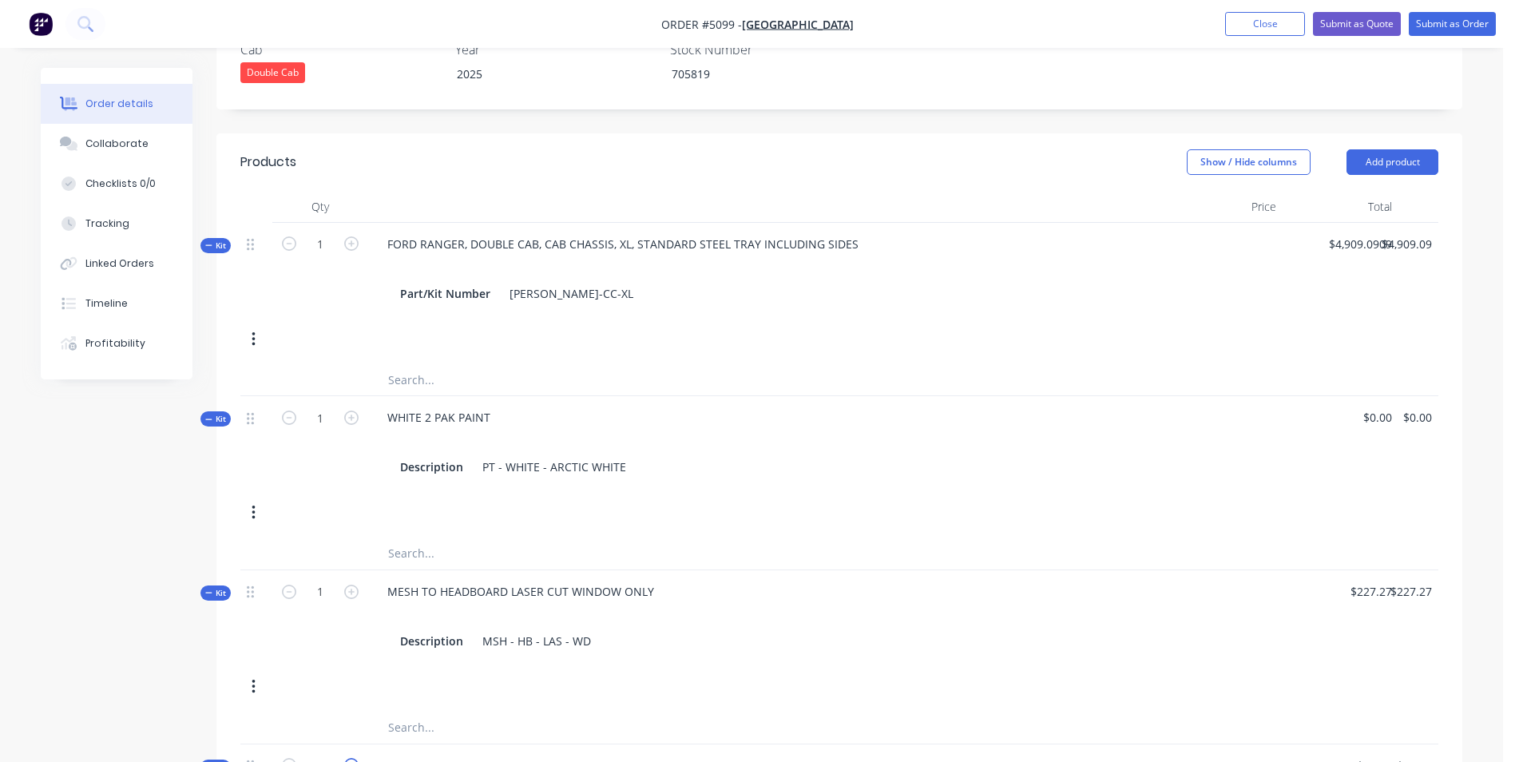
click at [351, 758] on icon "button" at bounding box center [351, 765] width 14 height 14
type input "2"
type input "$145.46"
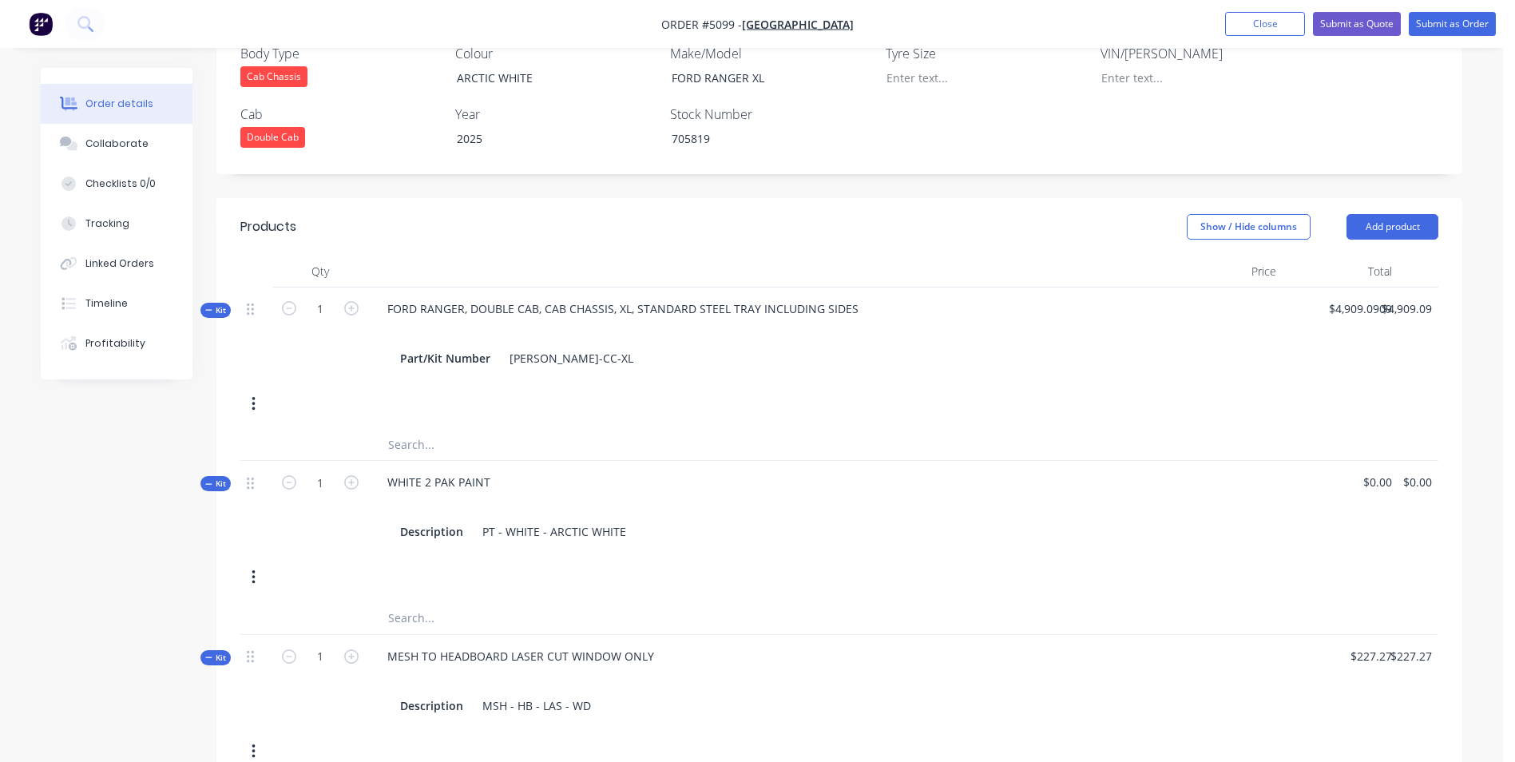
scroll to position [479, 0]
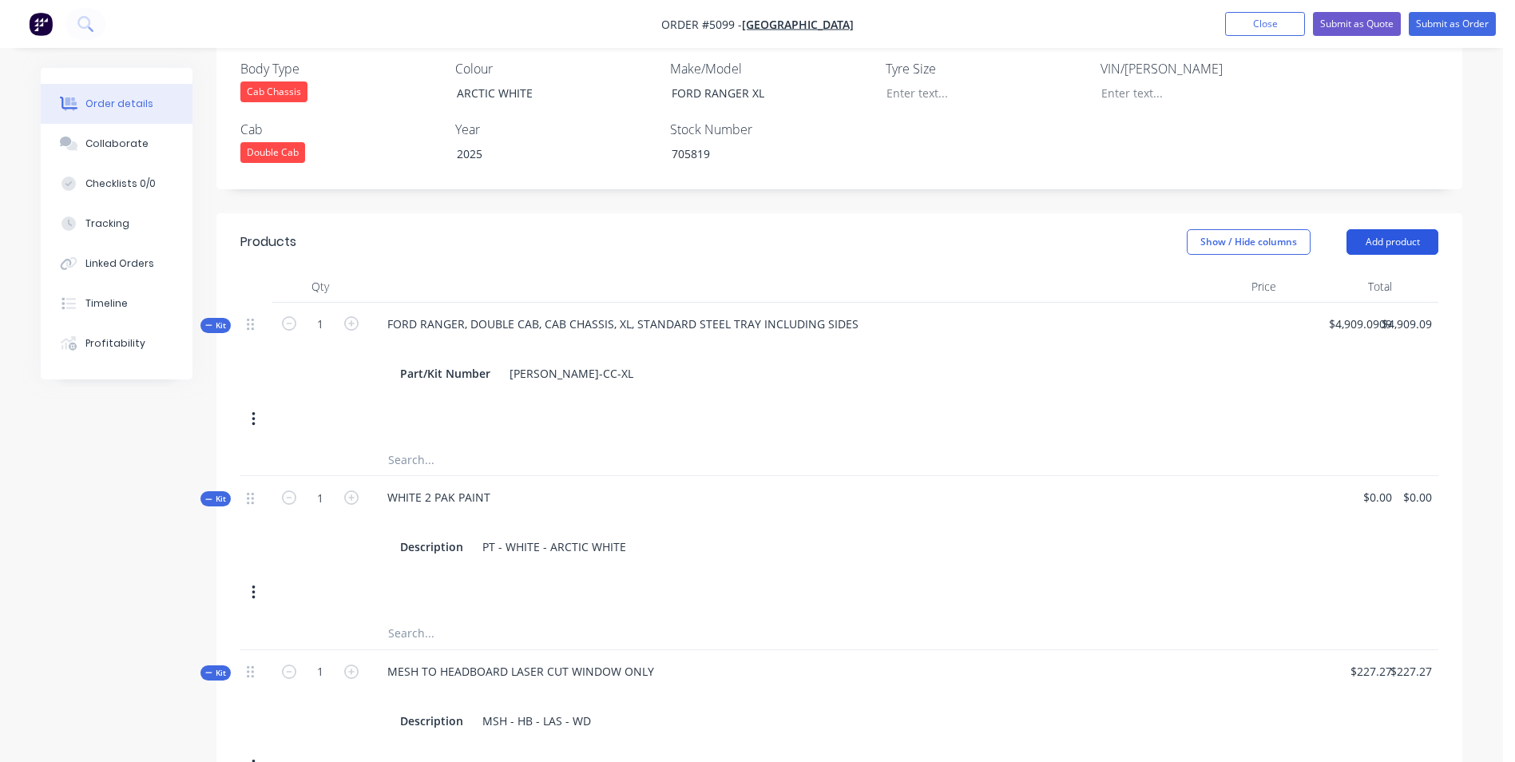
click at [1401, 229] on button "Add product" at bounding box center [1393, 242] width 92 height 26
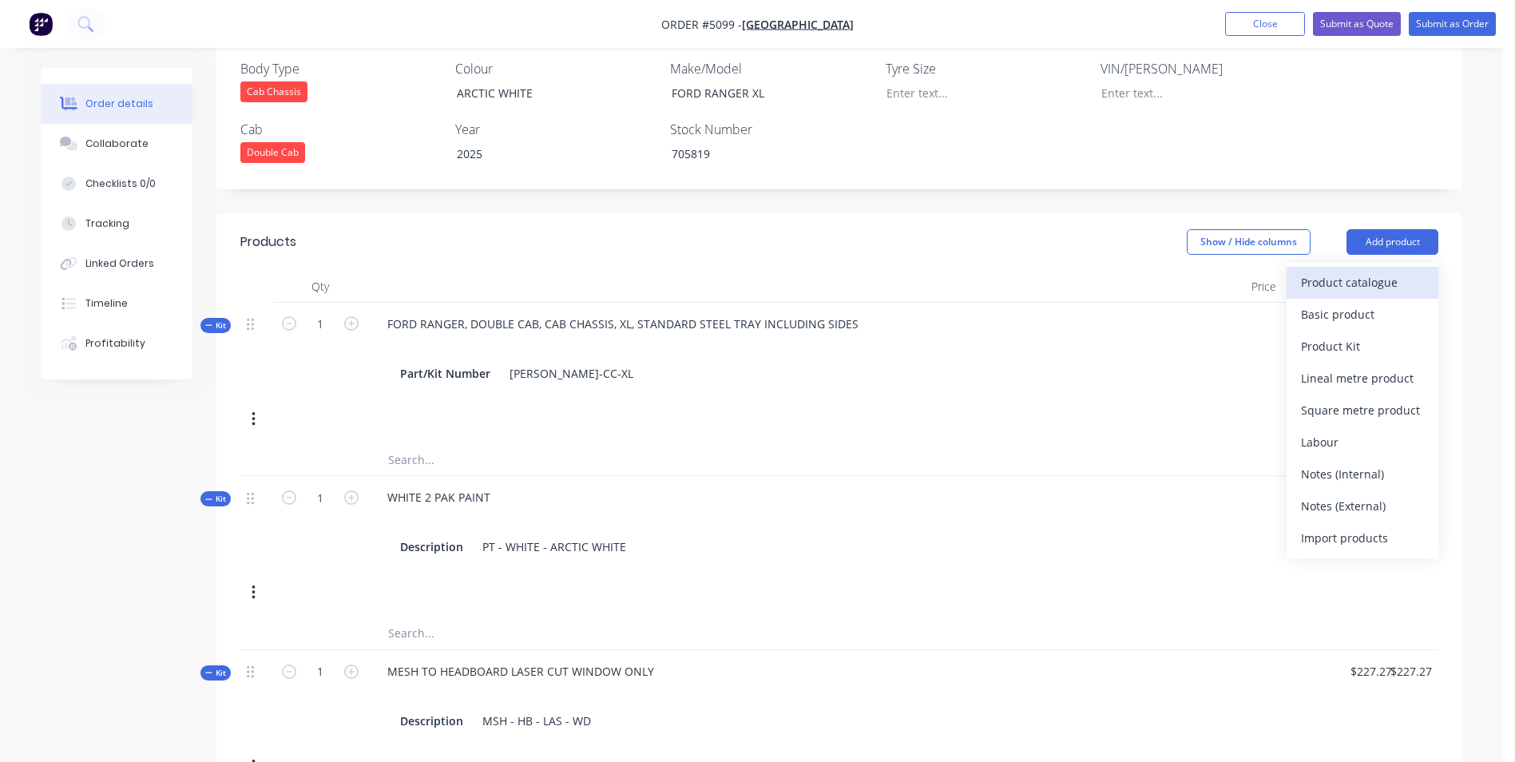
click at [1371, 271] on div "Product catalogue" at bounding box center [1362, 282] width 123 height 23
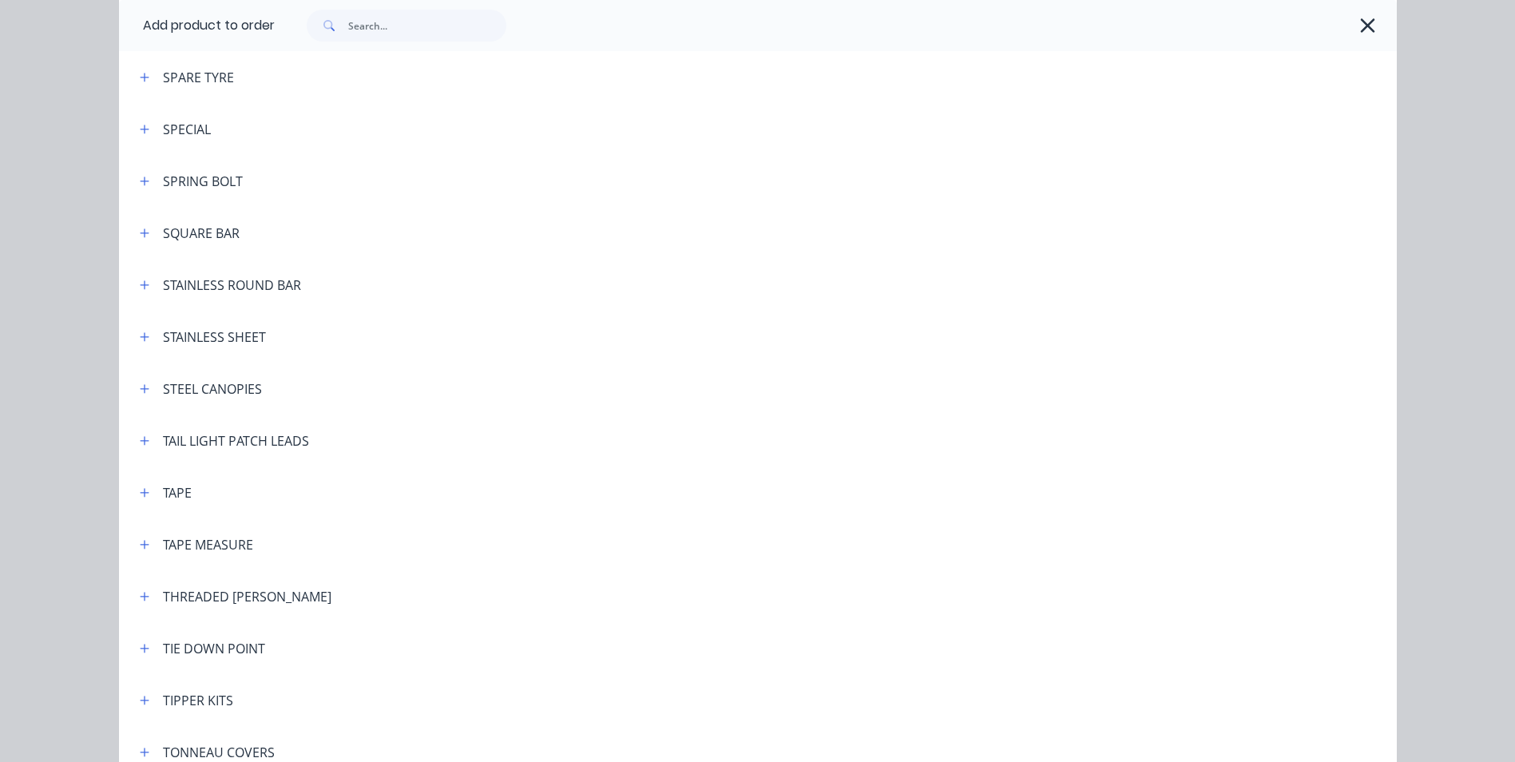
scroll to position [4633, 0]
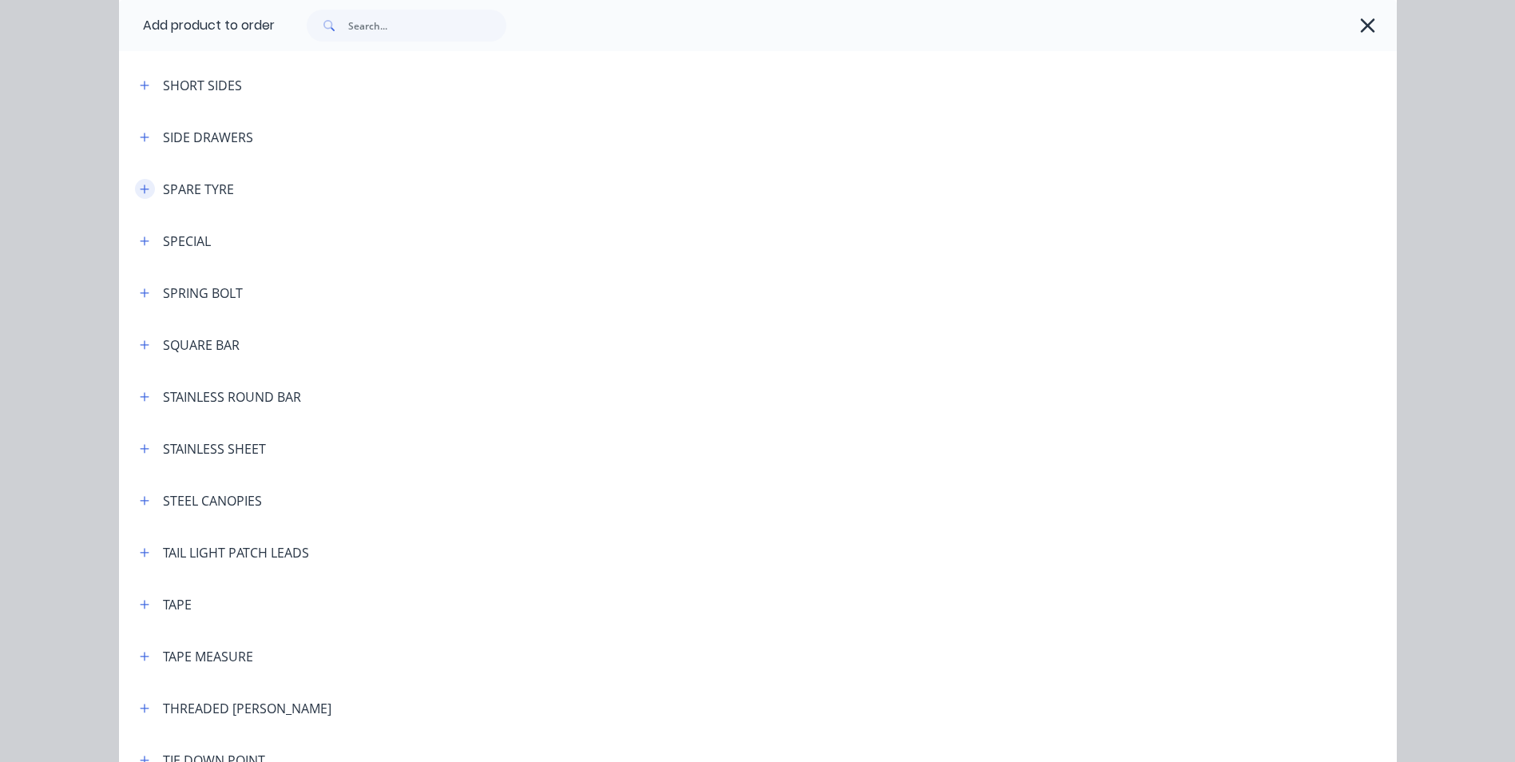
click at [135, 188] on button "button" at bounding box center [145, 189] width 20 height 20
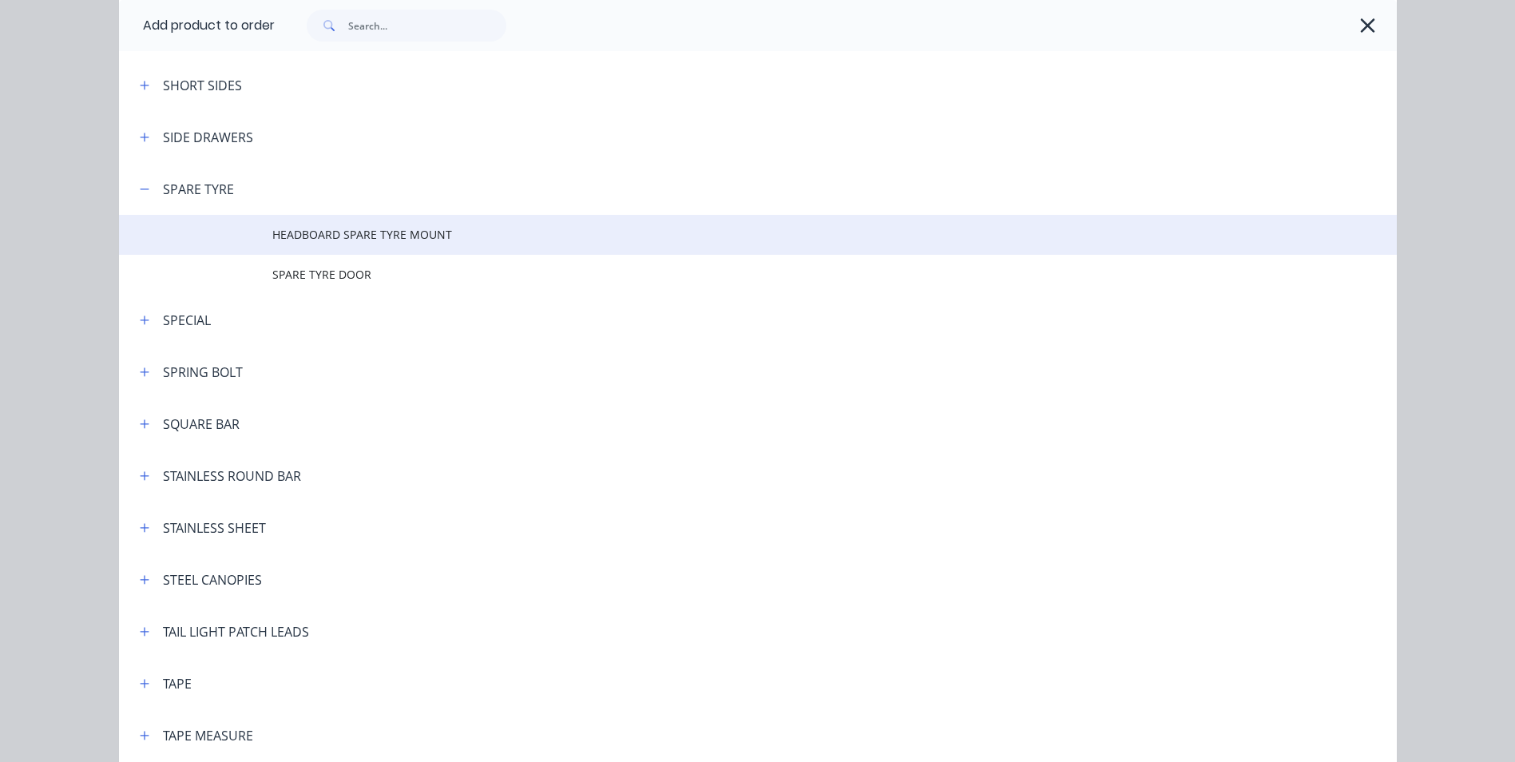
click at [390, 237] on span "HEADBOARD SPARE TYRE MOUNT" at bounding box center [721, 234] width 899 height 17
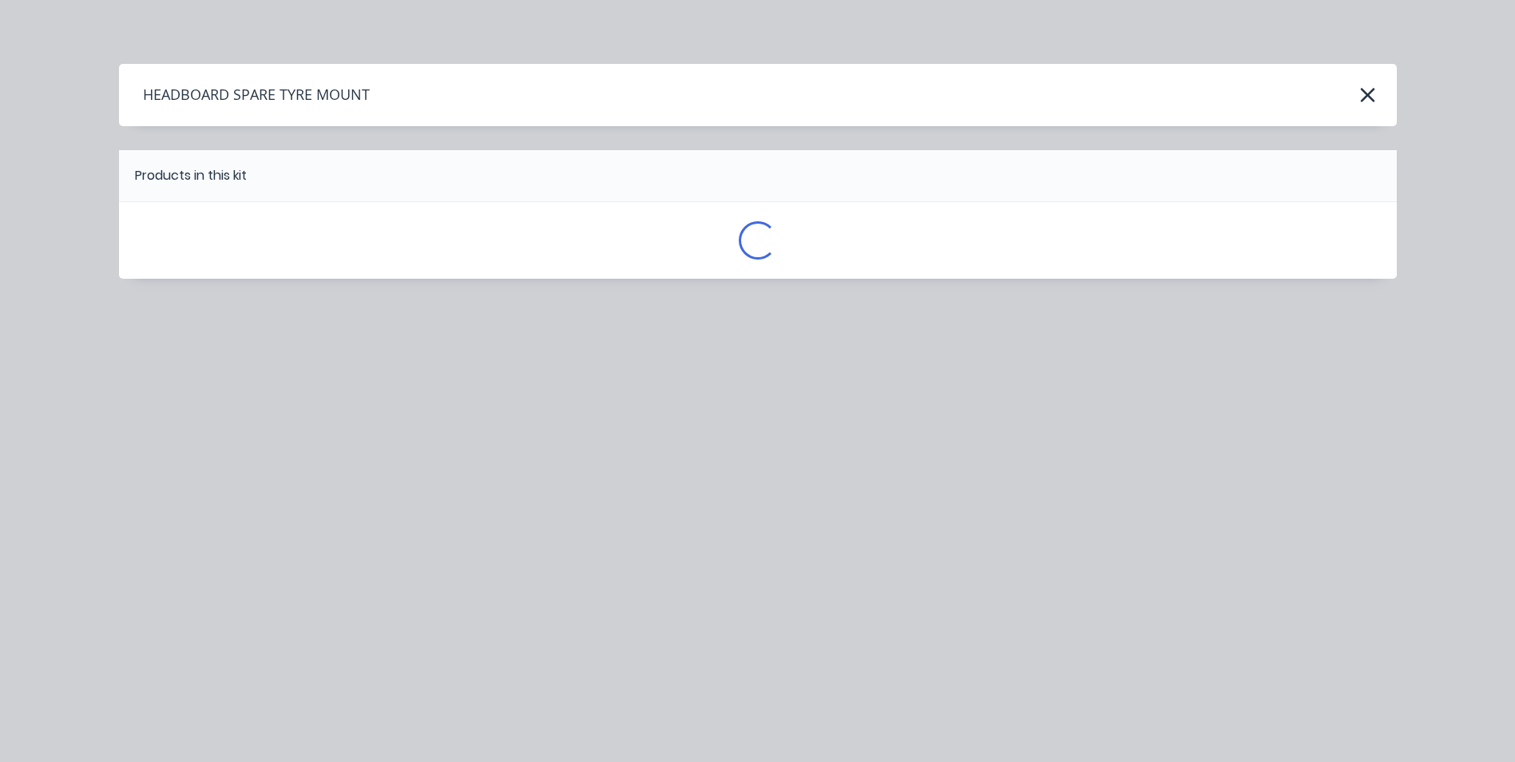
scroll to position [0, 0]
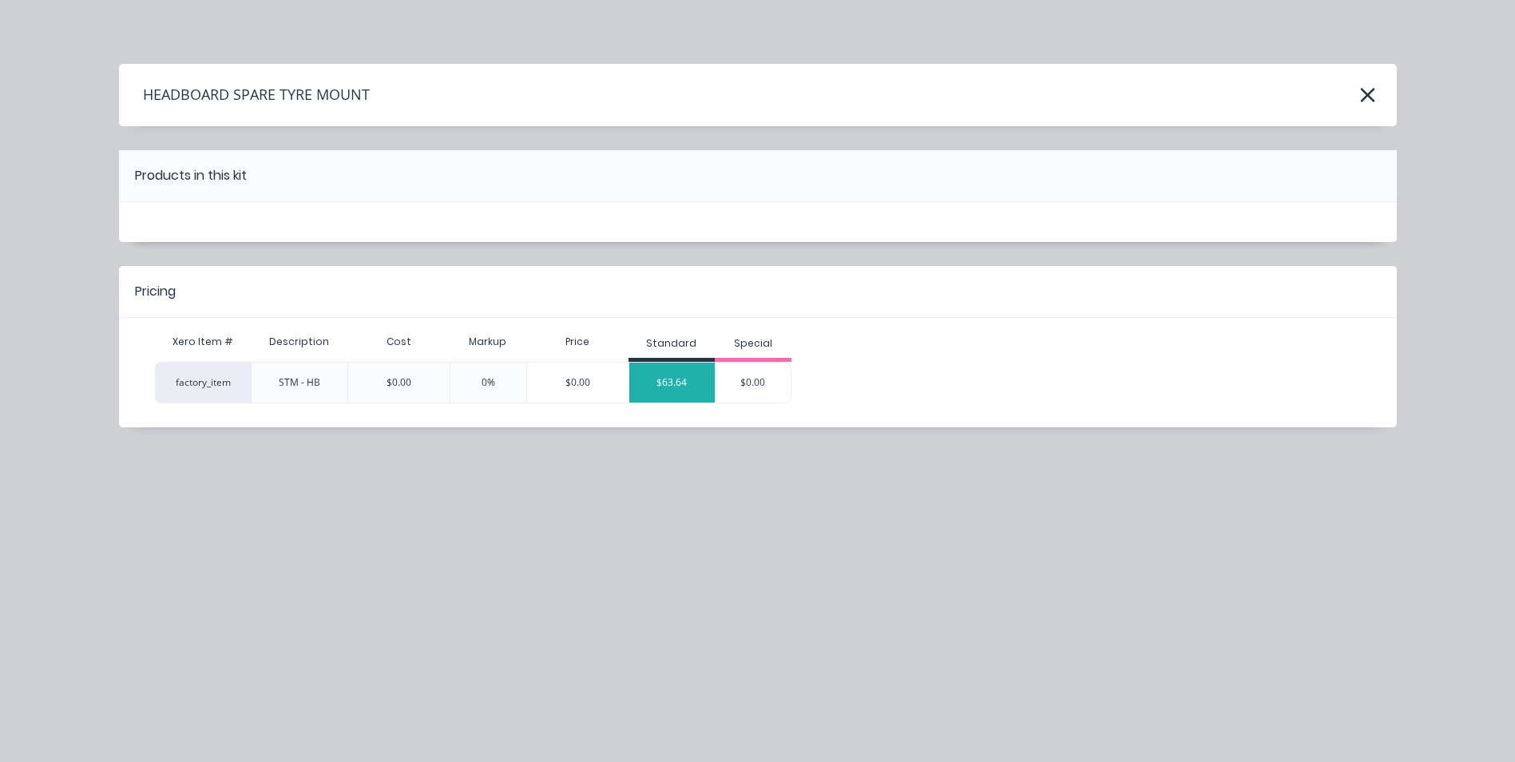
click at [671, 385] on div "$63.64" at bounding box center [672, 383] width 86 height 40
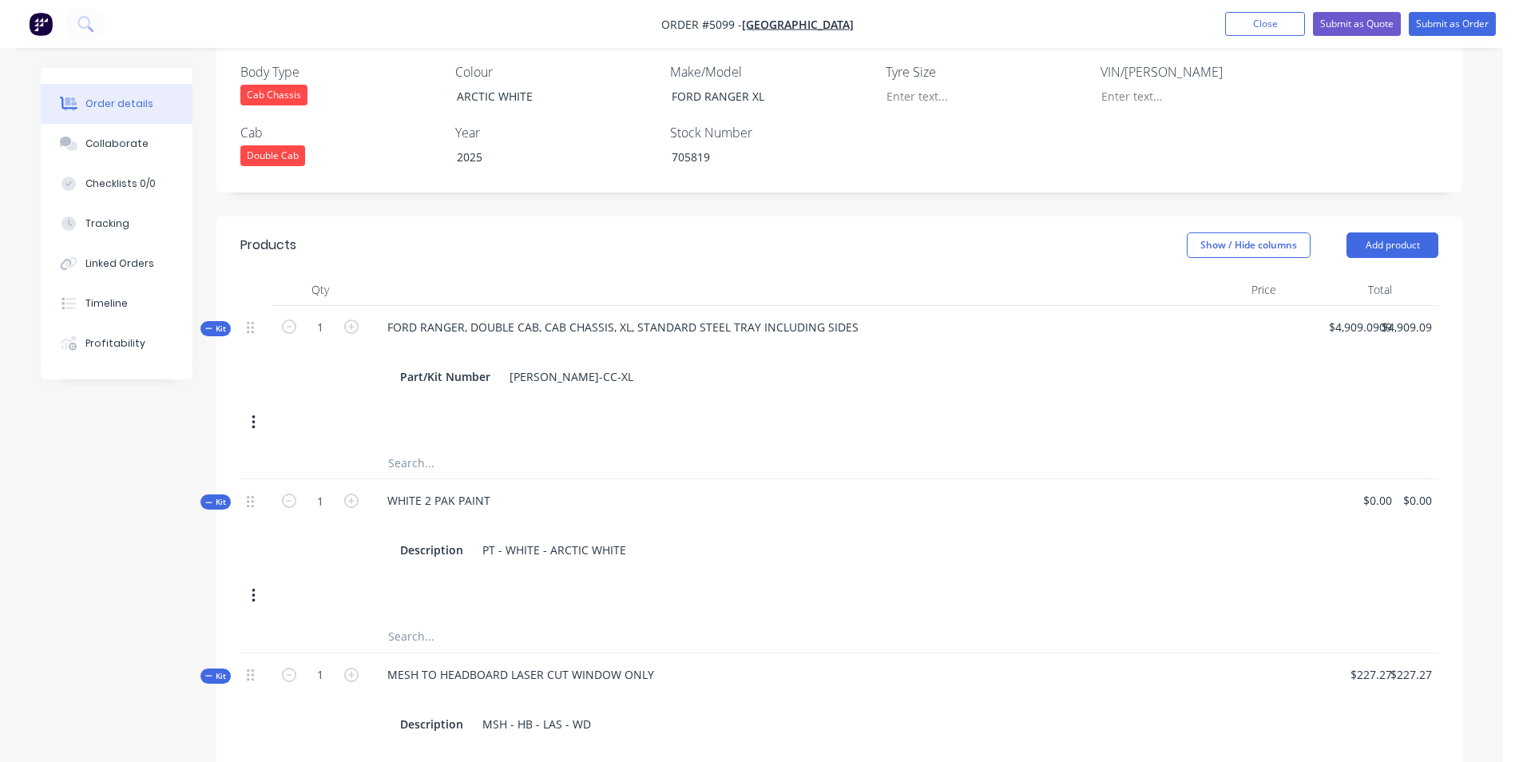
scroll to position [160, 0]
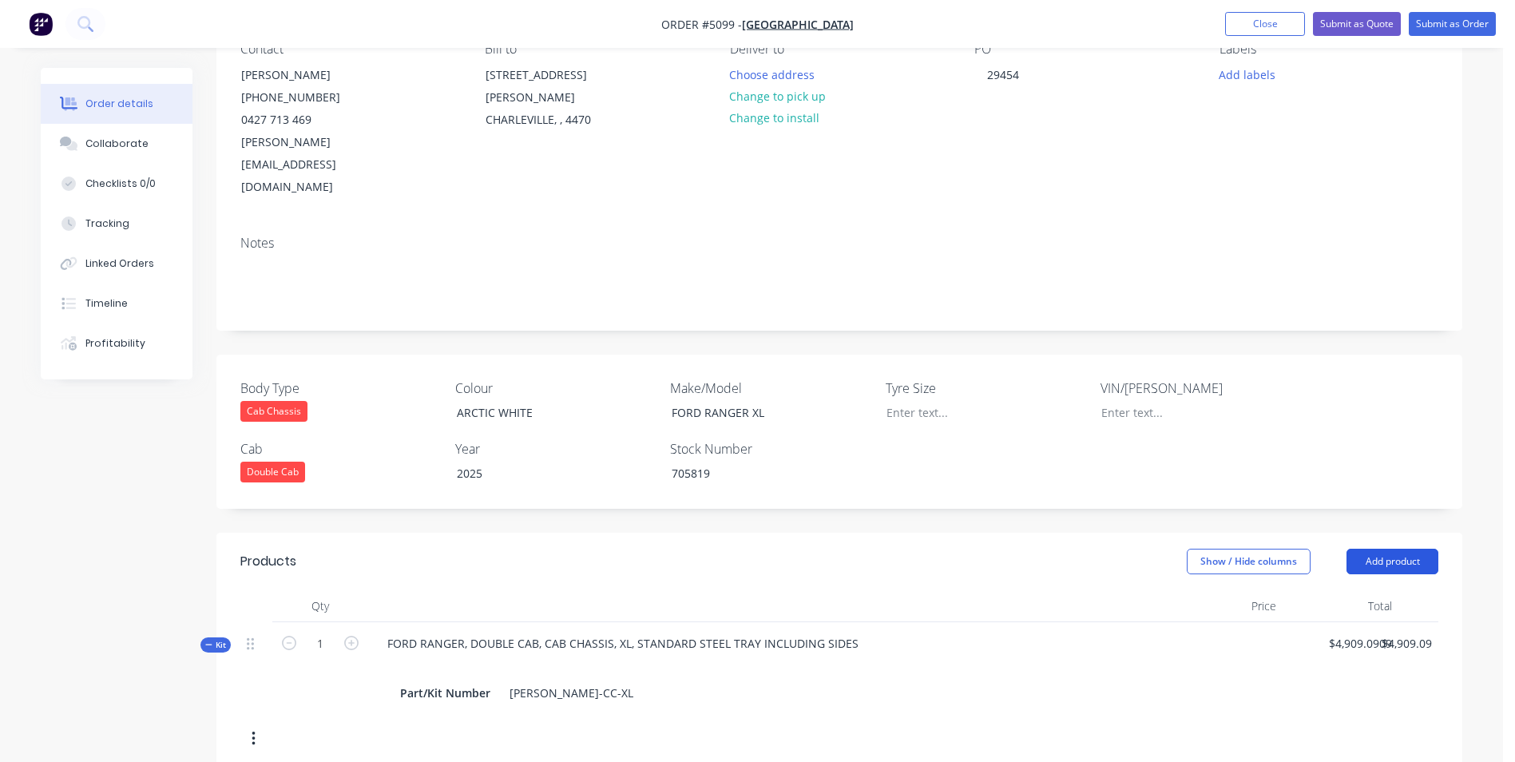
click at [1420, 549] on button "Add product" at bounding box center [1393, 562] width 92 height 26
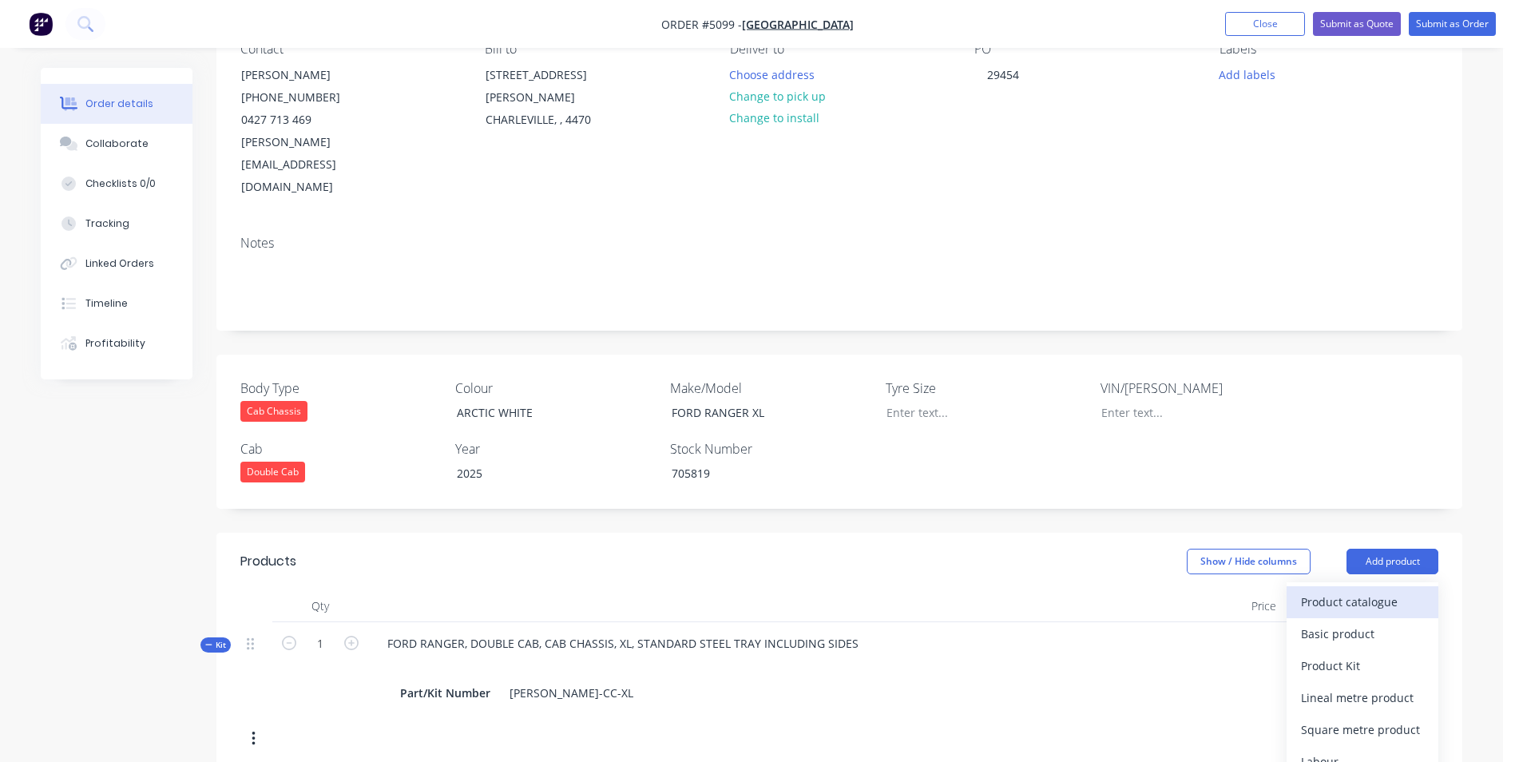
click at [1371, 590] on div "Product catalogue" at bounding box center [1362, 601] width 123 height 23
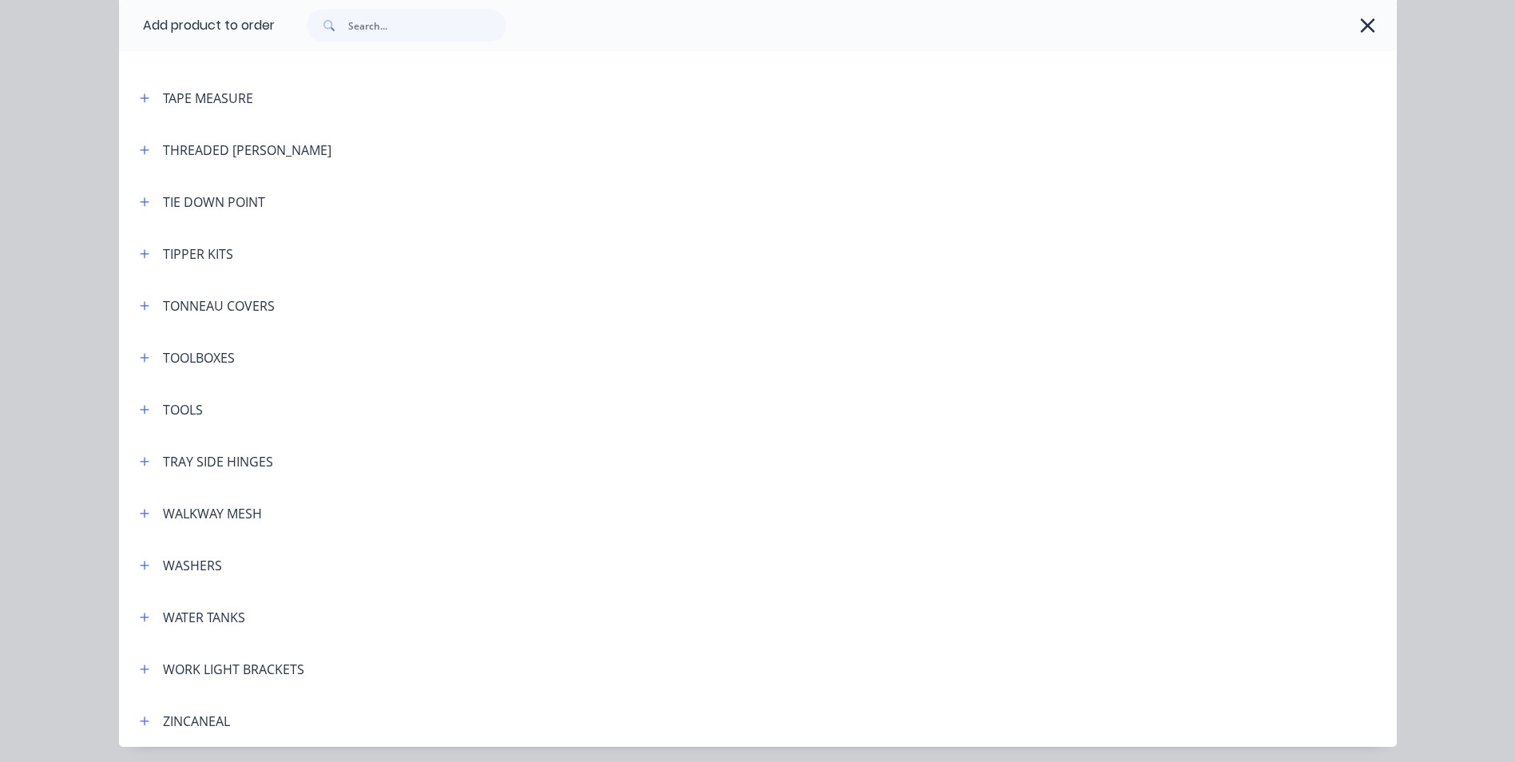
scroll to position [5246, 0]
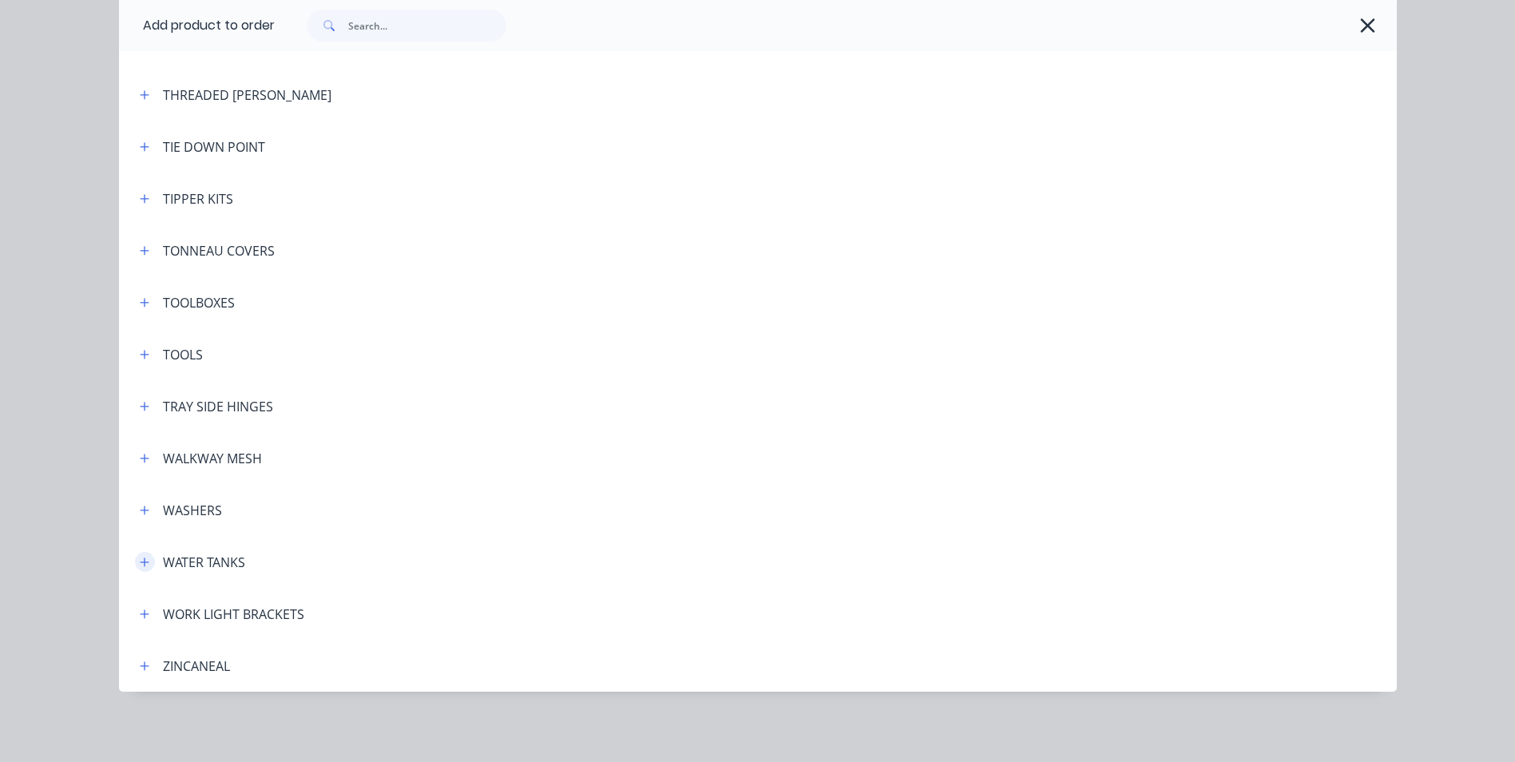
click at [140, 564] on icon "button" at bounding box center [145, 562] width 10 height 11
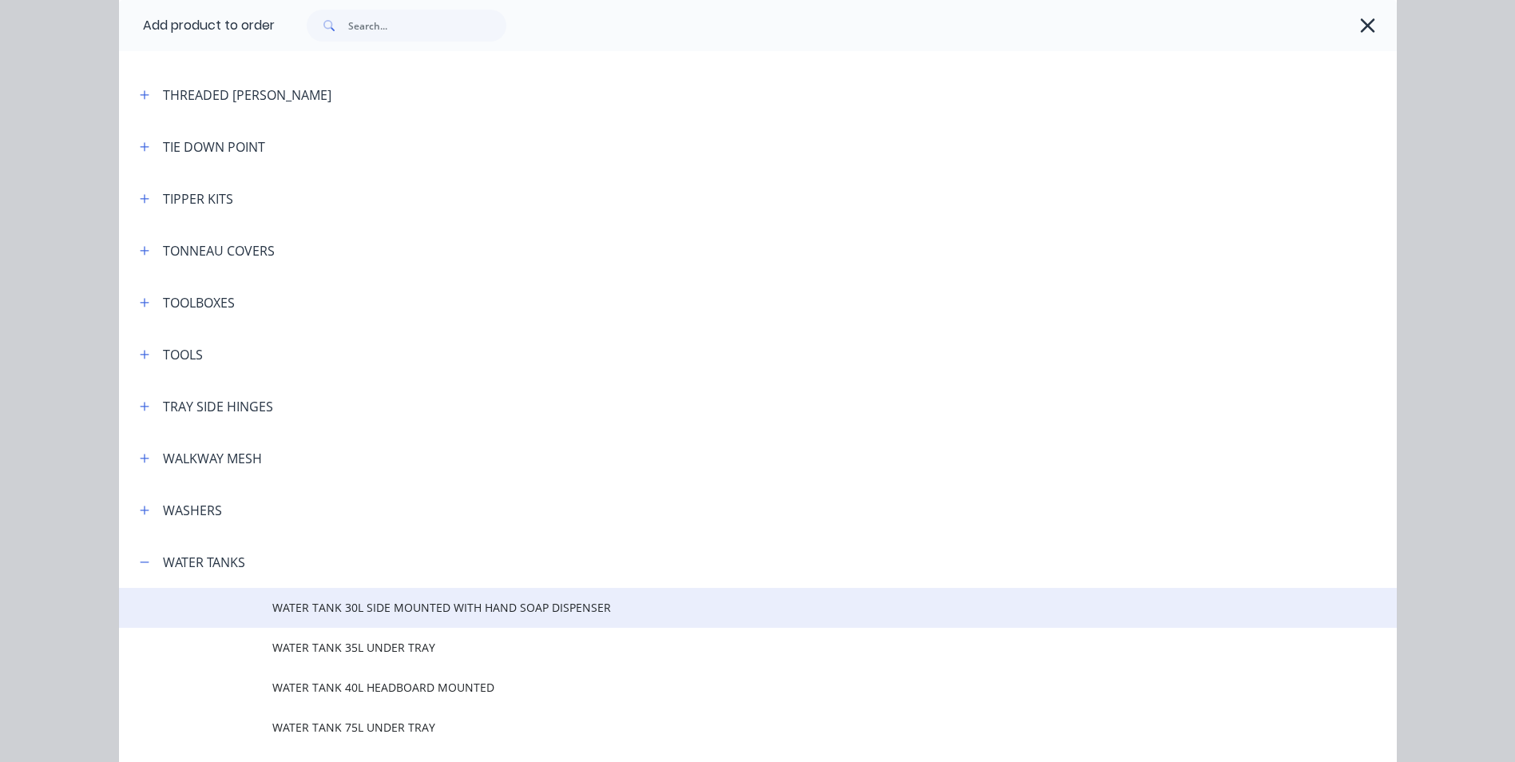
click at [439, 606] on span "WATER TANK 30L SIDE MOUNTED WITH HAND SOAP DISPENSER" at bounding box center [721, 607] width 899 height 17
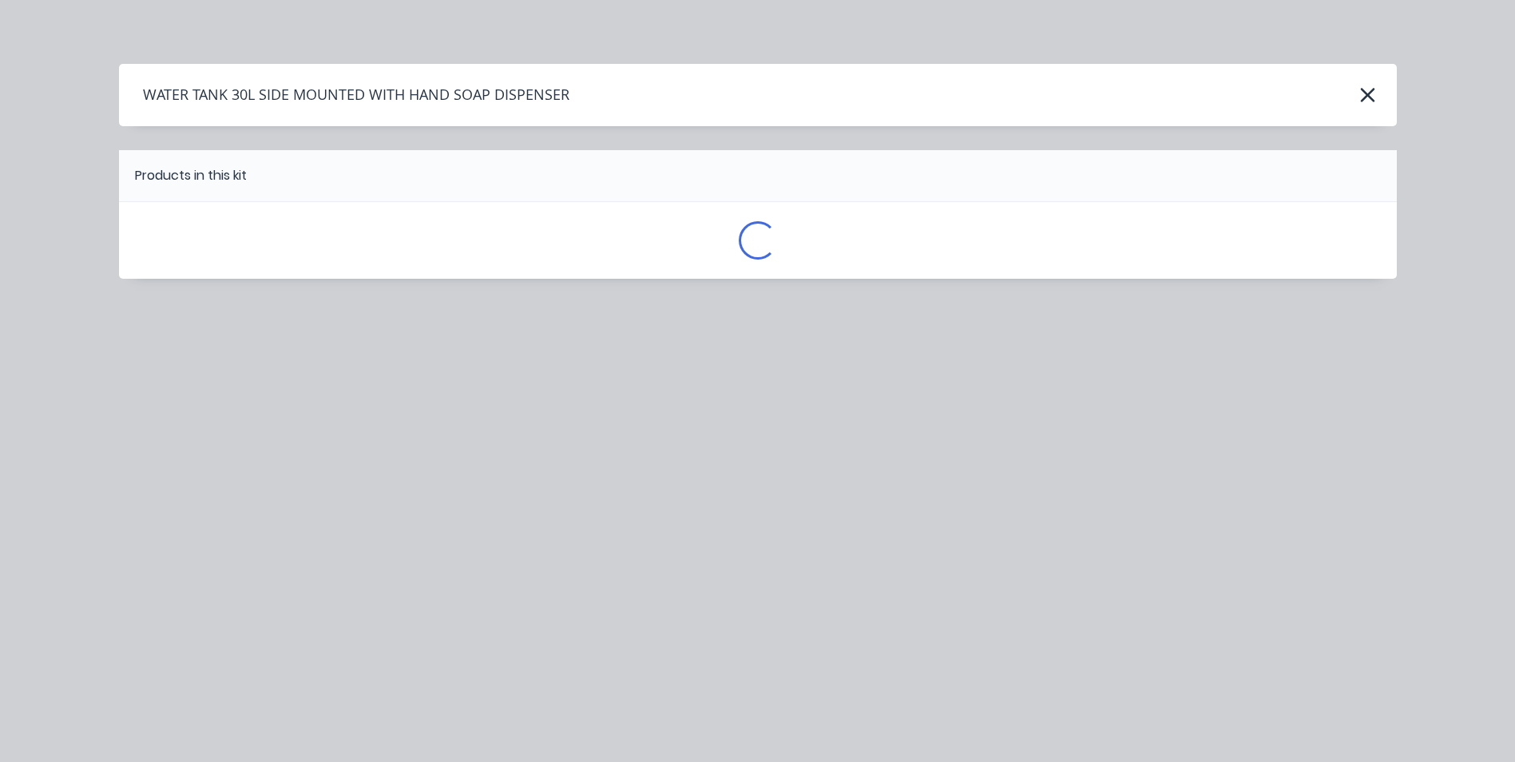
scroll to position [0, 0]
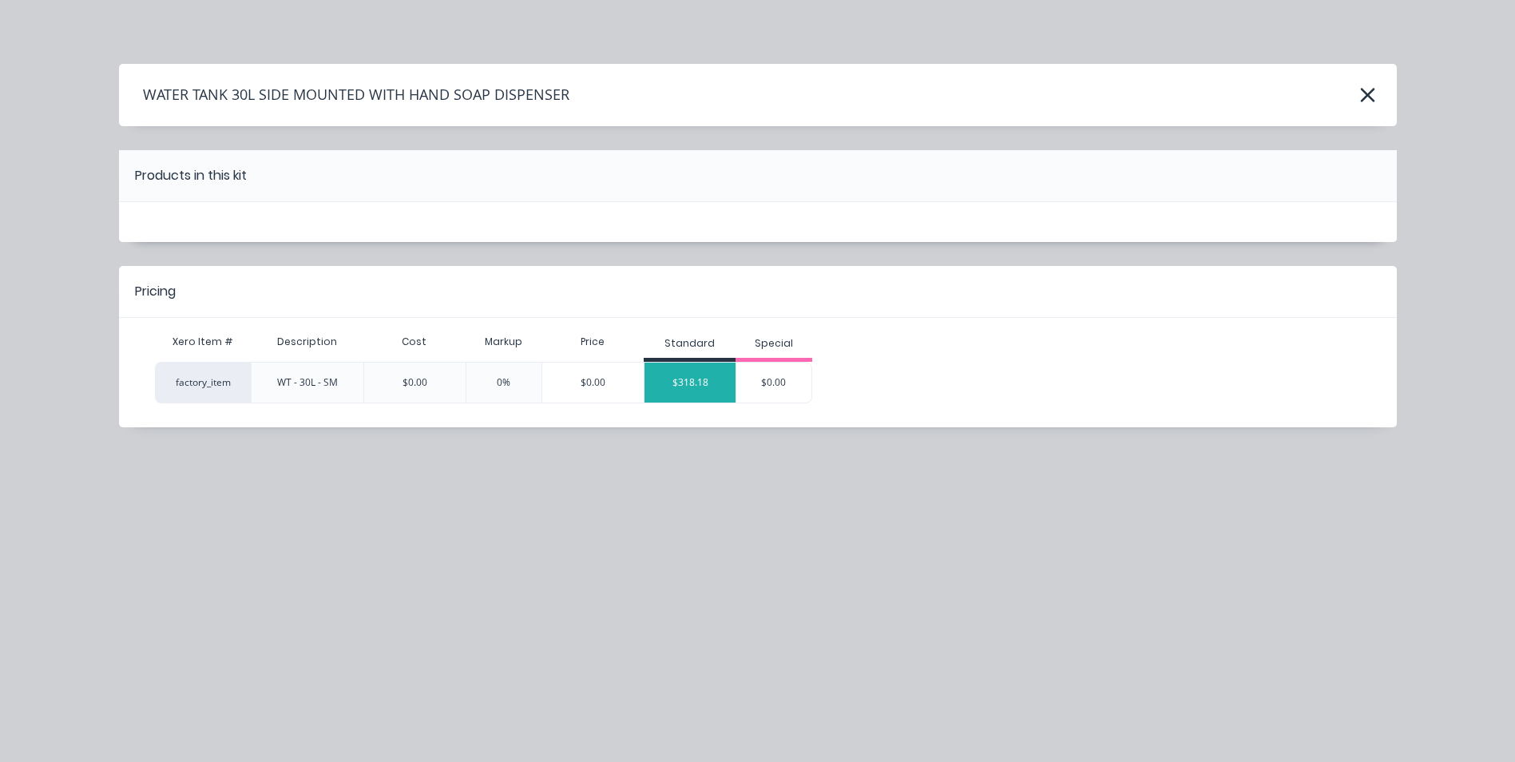
click at [680, 391] on div "$318.18" at bounding box center [690, 383] width 91 height 40
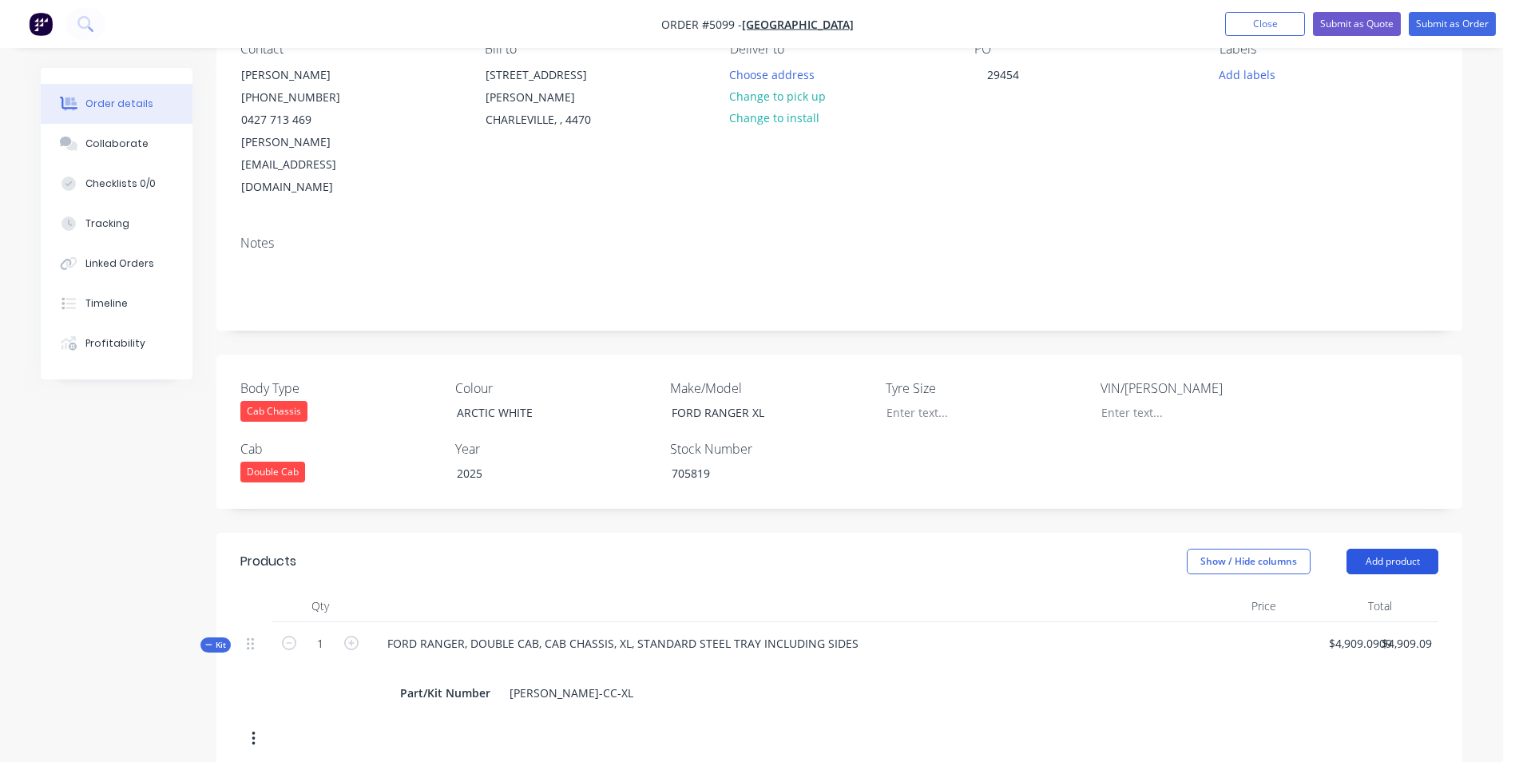
click at [1404, 549] on button "Add product" at bounding box center [1393, 562] width 92 height 26
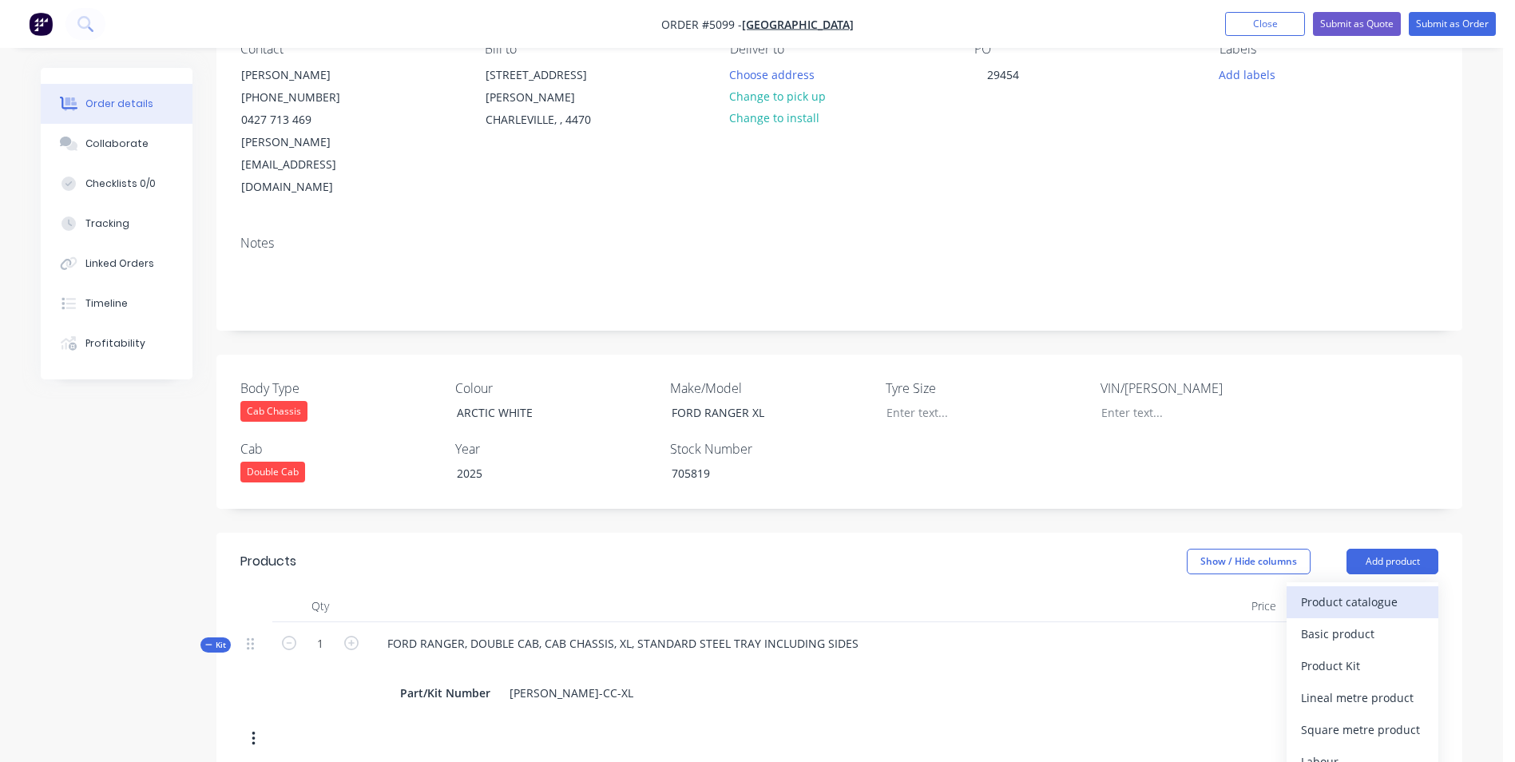
click at [1384, 590] on div "Product catalogue" at bounding box center [1362, 601] width 123 height 23
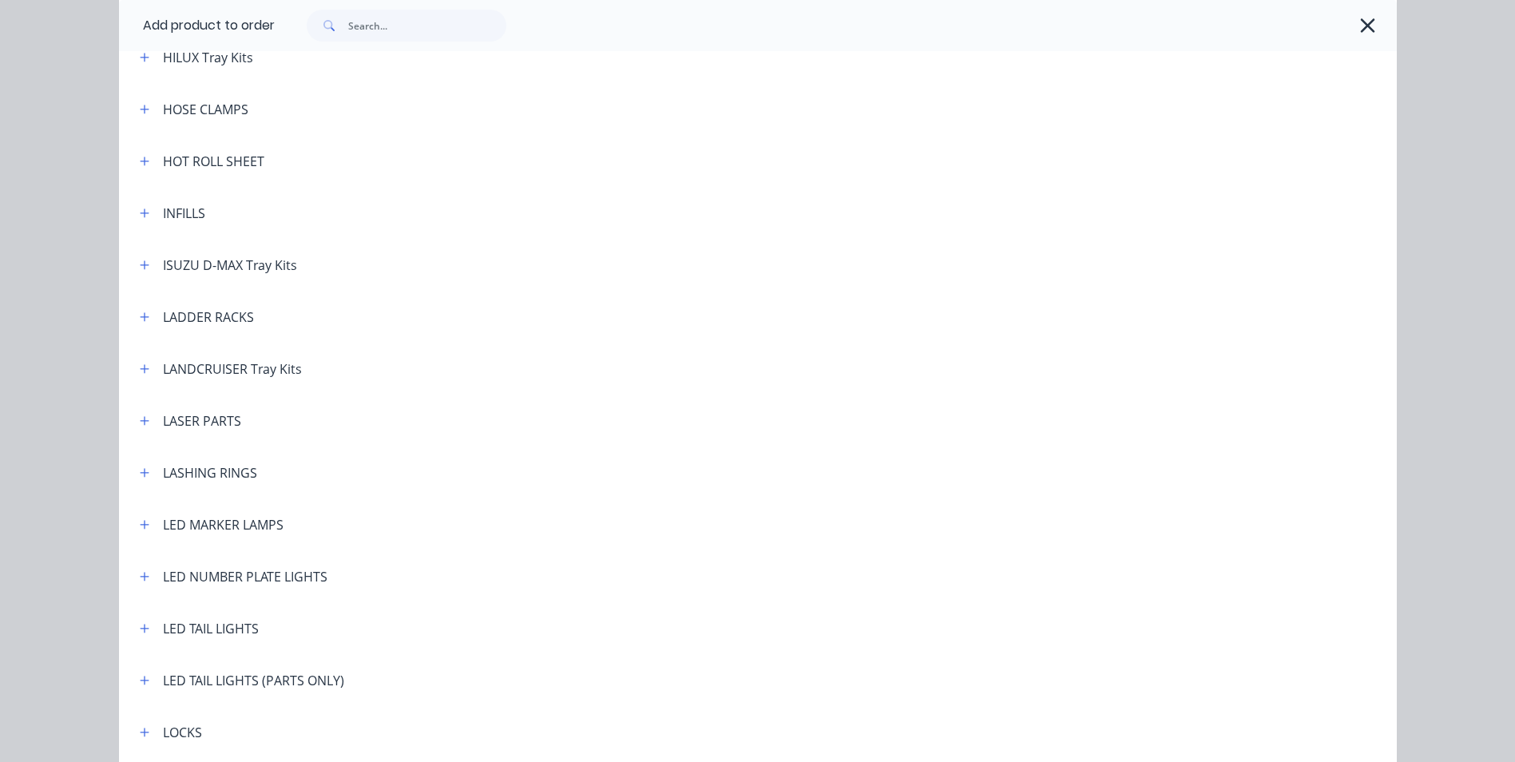
scroll to position [2157, 0]
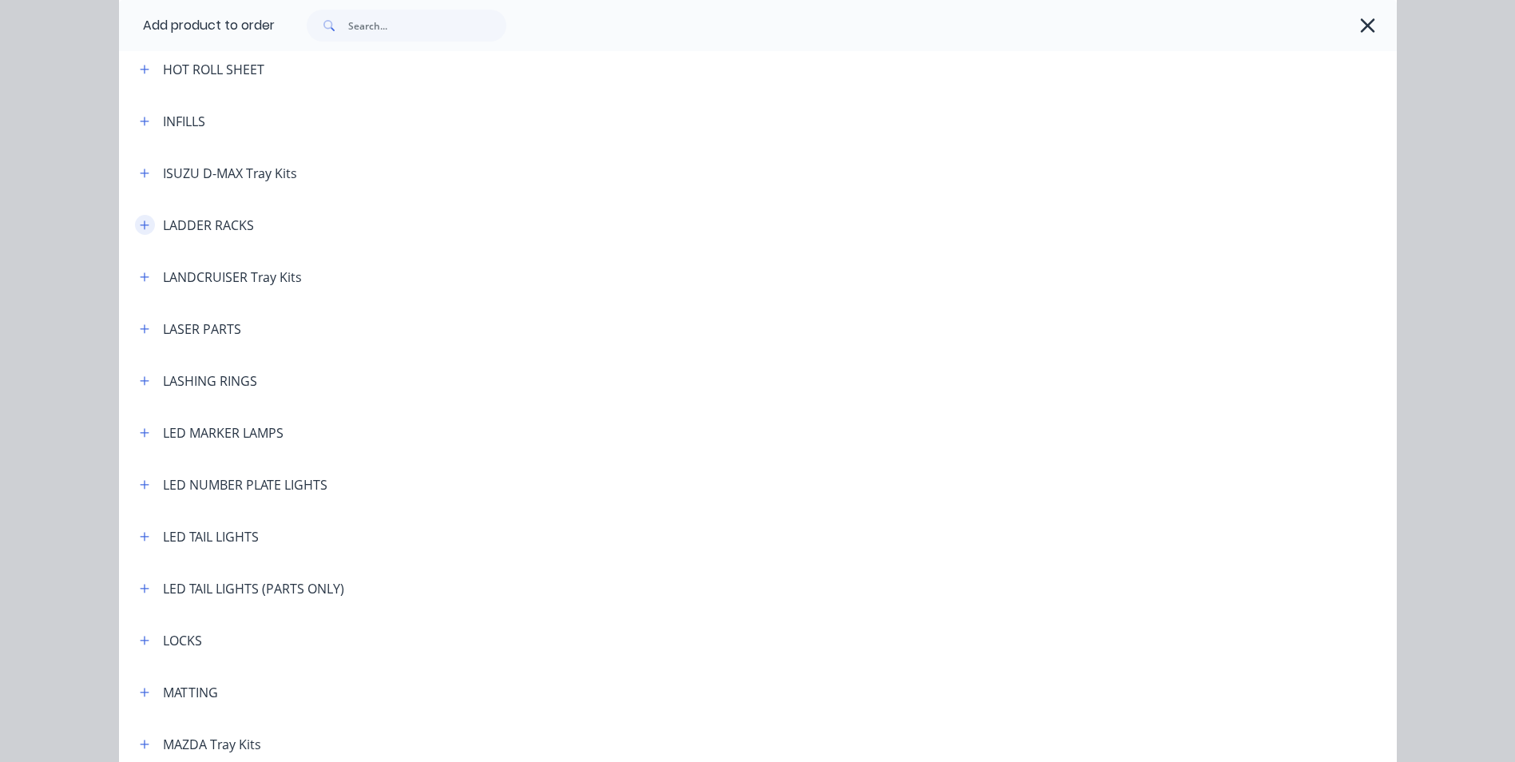
click at [142, 228] on icon "button" at bounding box center [145, 225] width 10 height 11
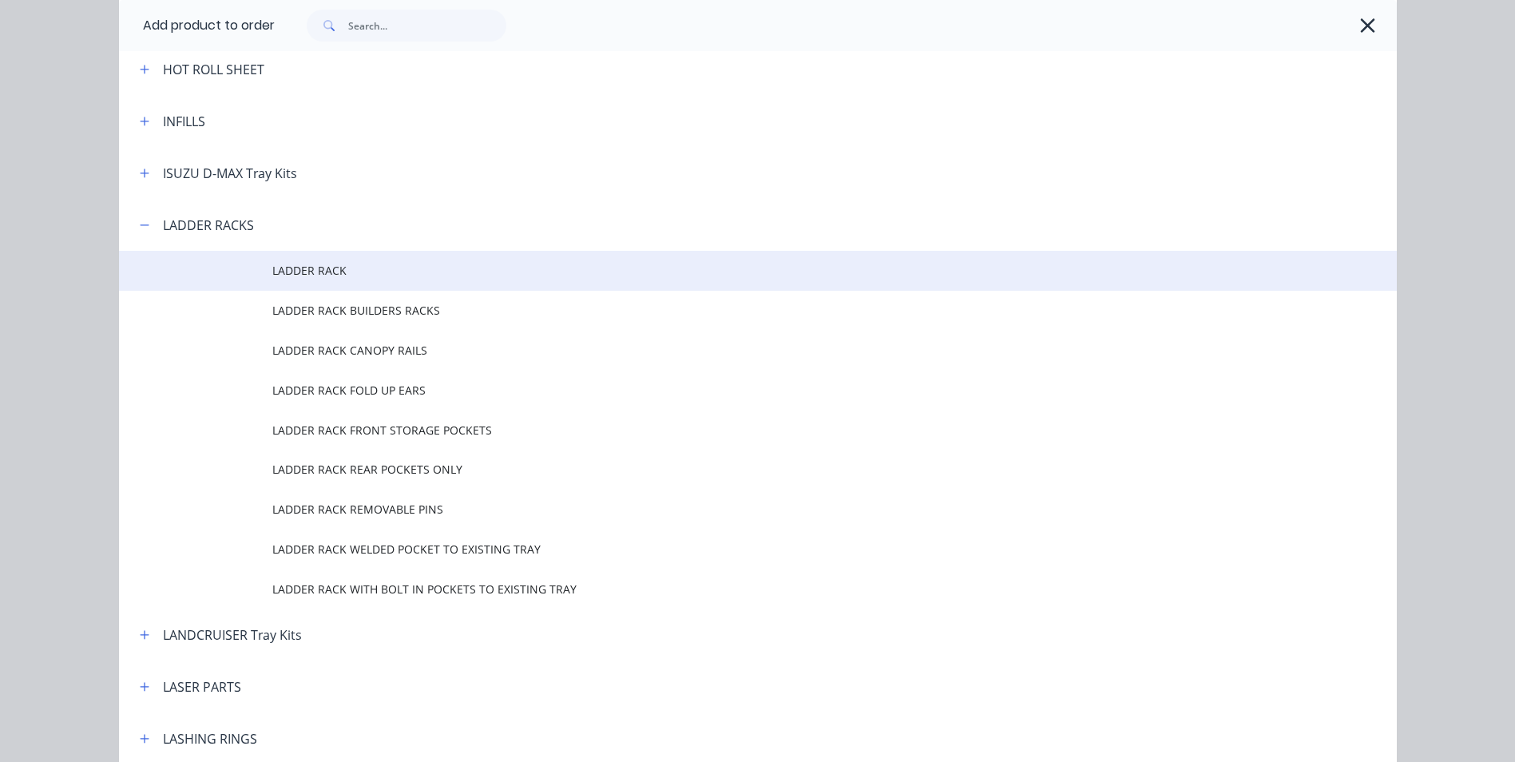
click at [293, 274] on span "LADDER RACK" at bounding box center [721, 270] width 899 height 17
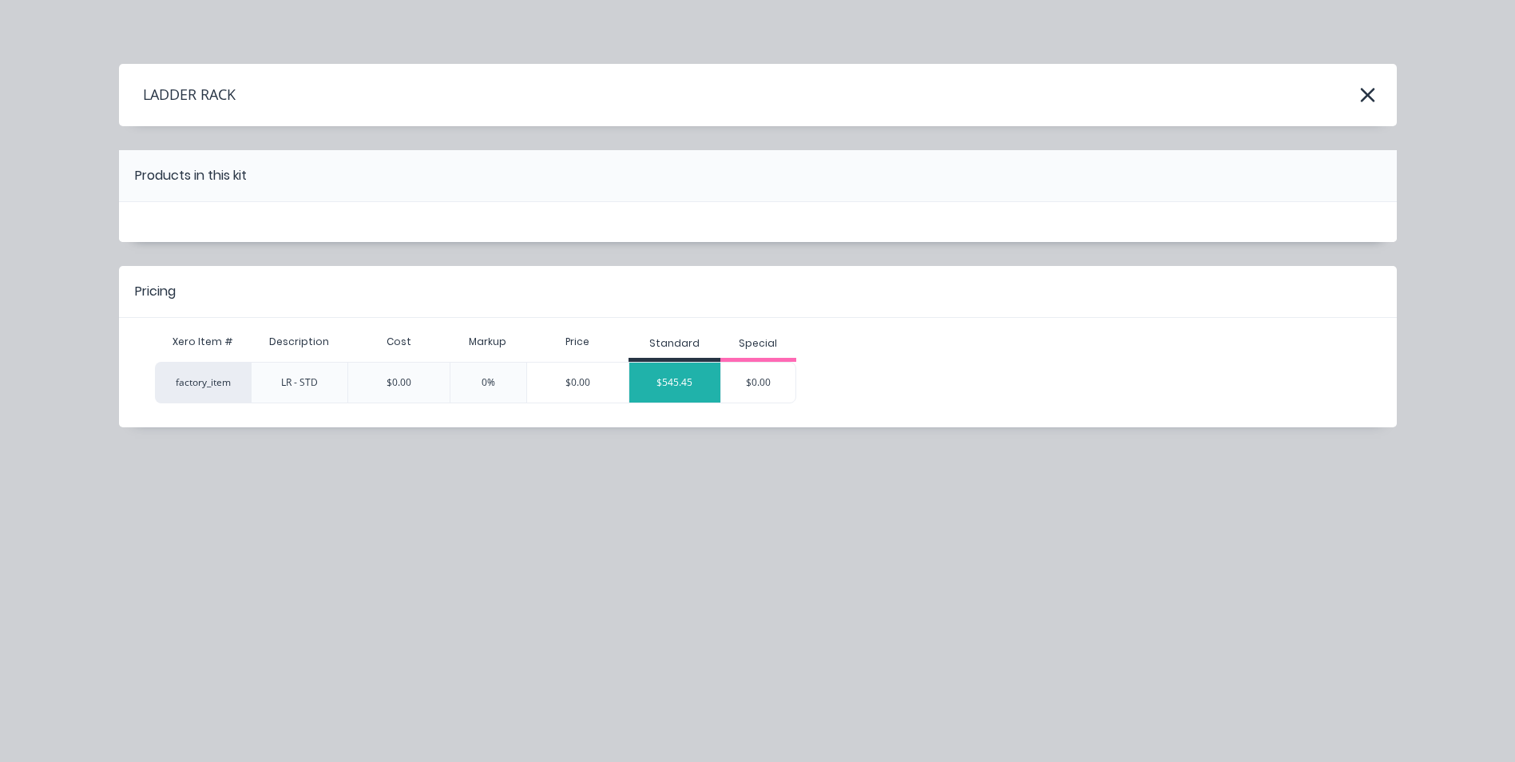
click at [692, 391] on div "$545.45" at bounding box center [674, 383] width 91 height 40
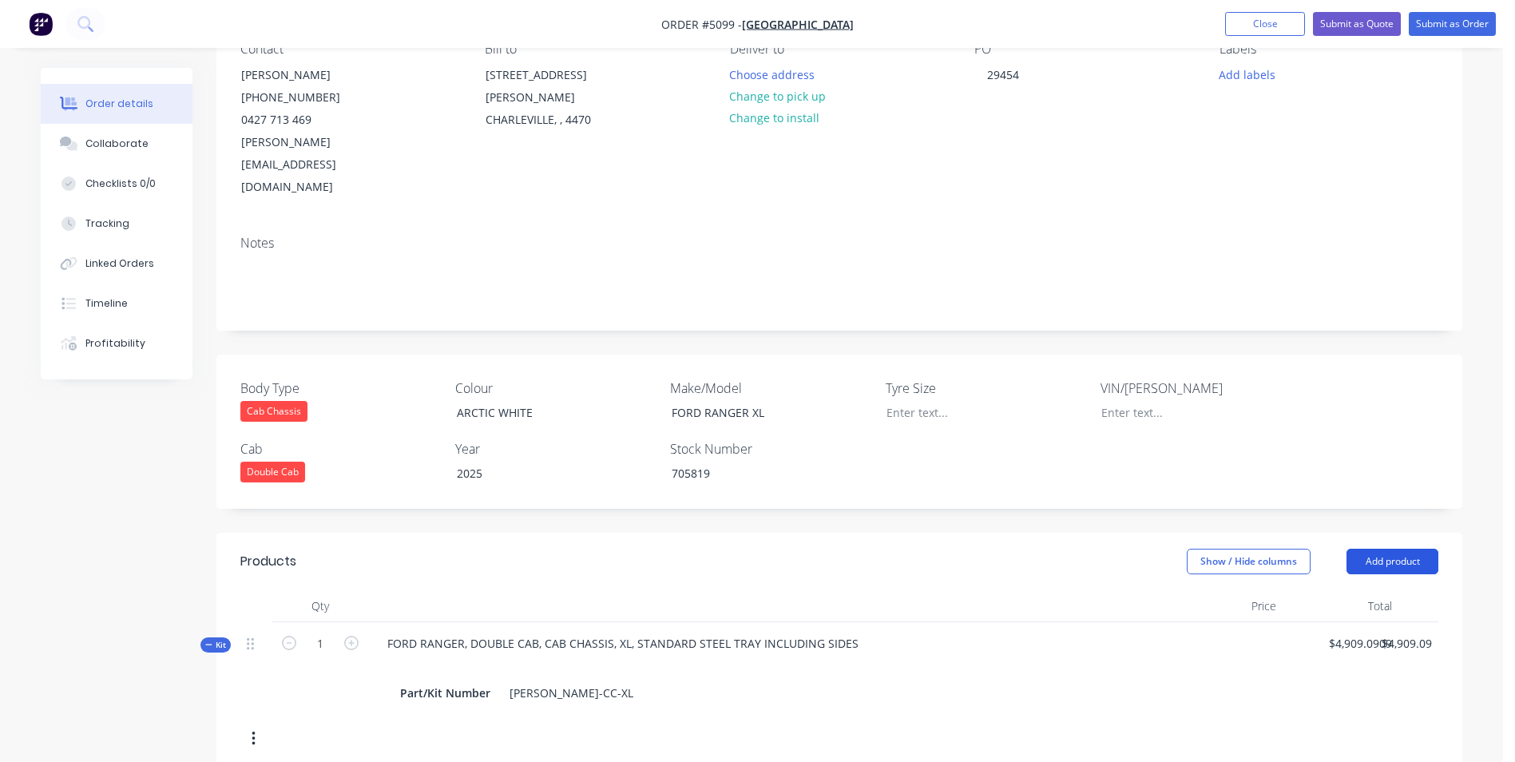
click at [1395, 549] on button "Add product" at bounding box center [1393, 562] width 92 height 26
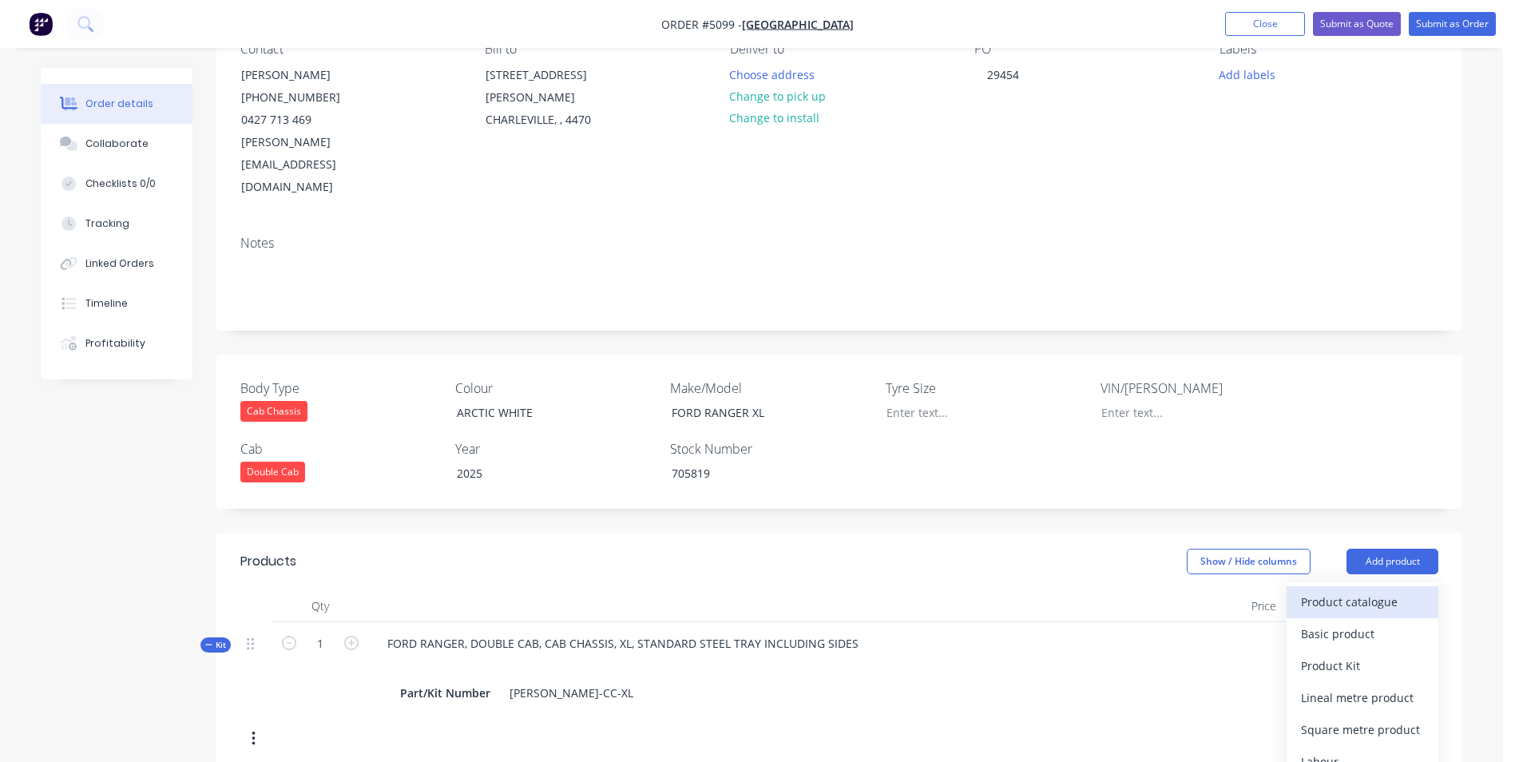
click at [1358, 590] on div "Product catalogue" at bounding box center [1362, 601] width 123 height 23
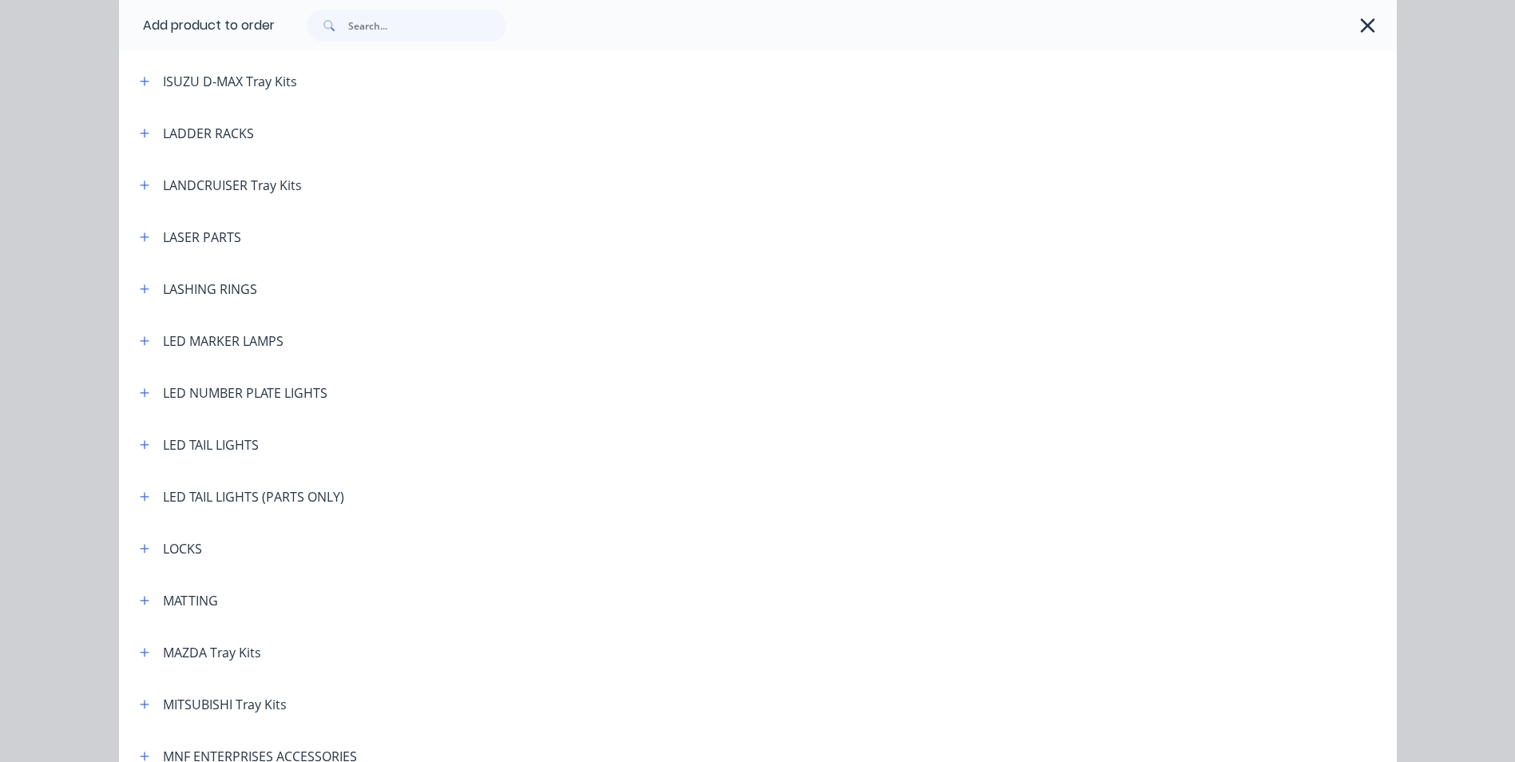
scroll to position [2157, 0]
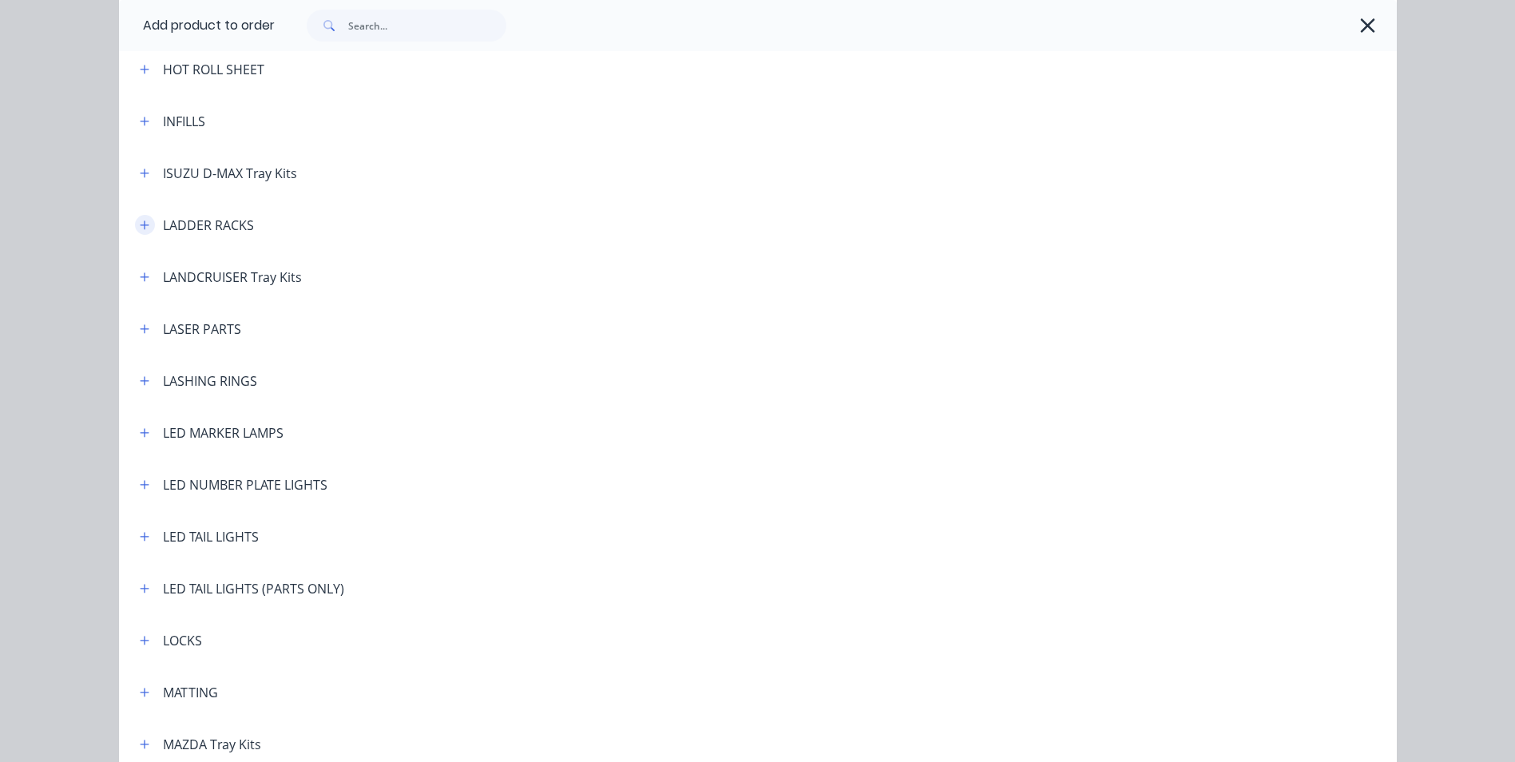
click at [140, 224] on icon "button" at bounding box center [144, 224] width 9 height 9
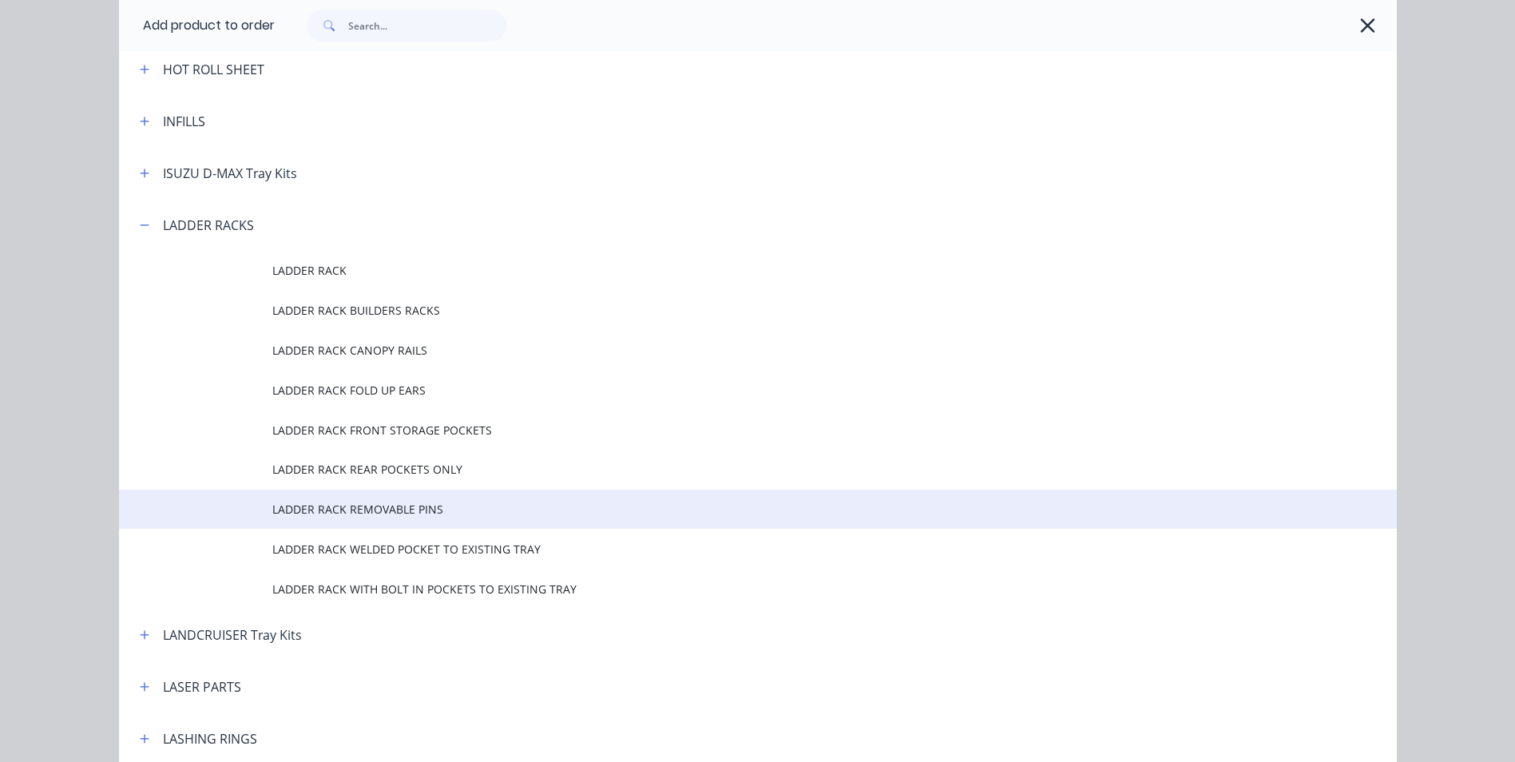
click at [461, 514] on span "LADDER RACK REMOVABLE PINS" at bounding box center [721, 509] width 899 height 17
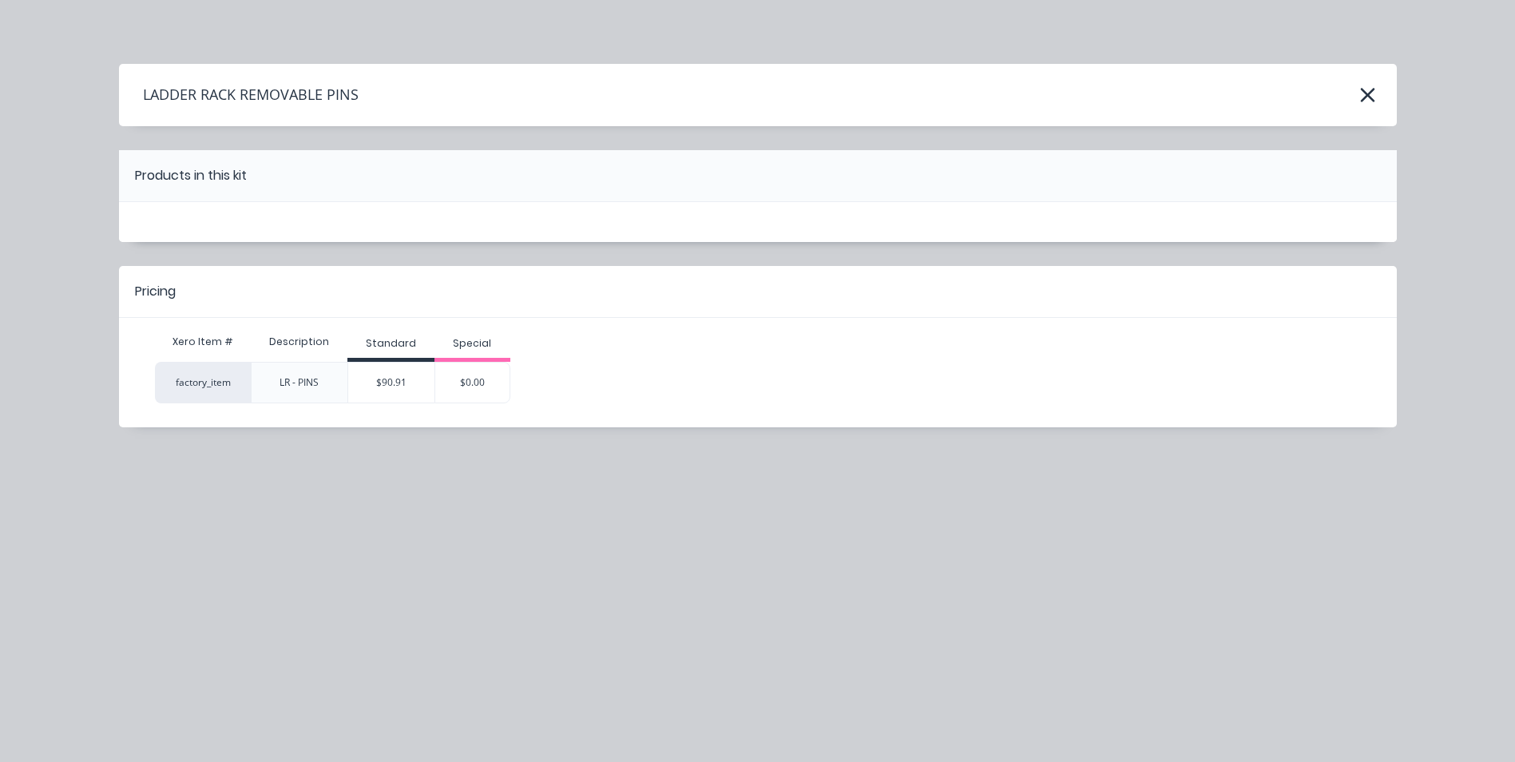
scroll to position [0, 0]
click at [412, 390] on div "$90.91" at bounding box center [391, 383] width 86 height 40
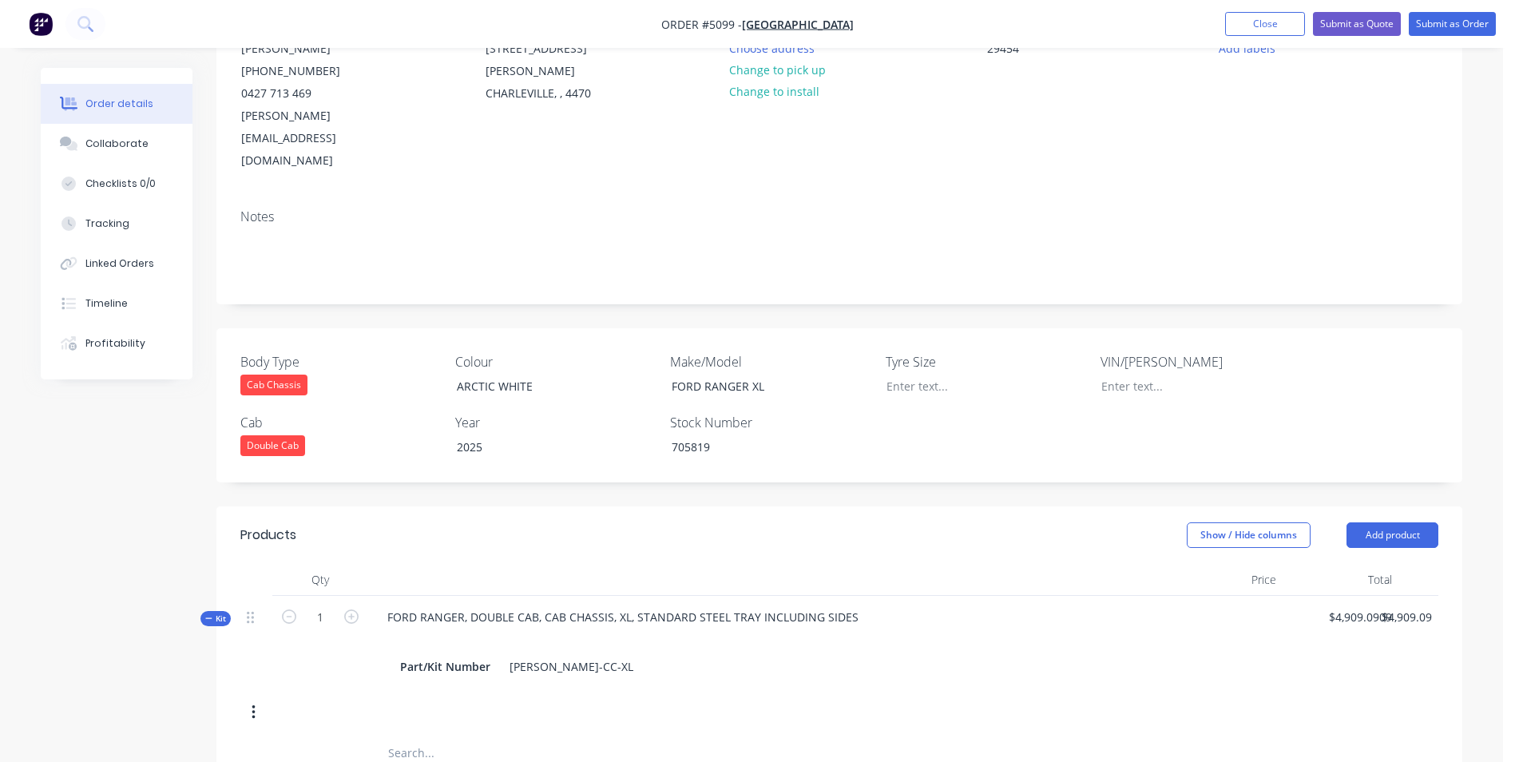
scroll to position [160, 0]
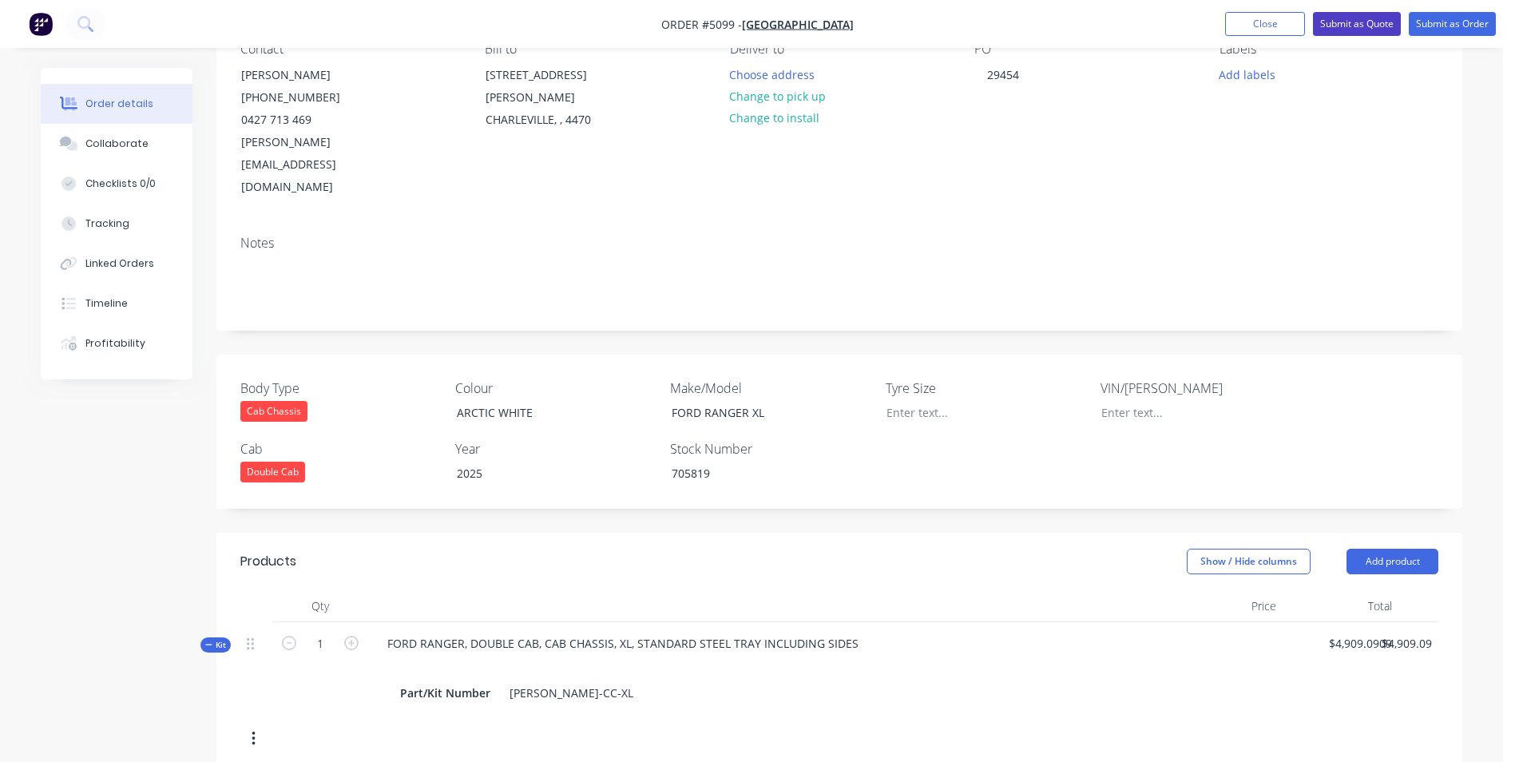
click at [1373, 25] on button "Submit as Quote" at bounding box center [1357, 24] width 88 height 24
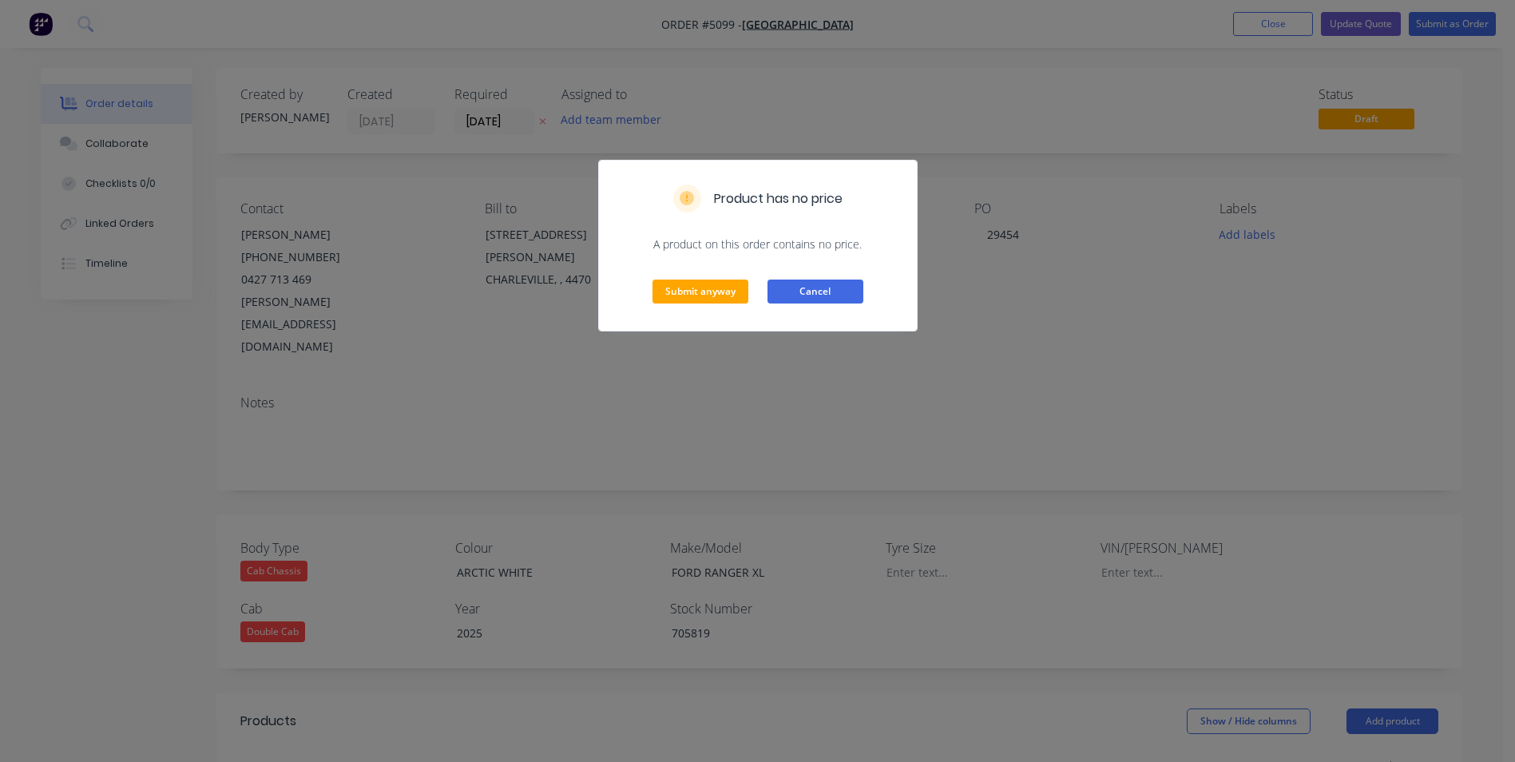
click at [851, 300] on button "Cancel" at bounding box center [816, 292] width 96 height 24
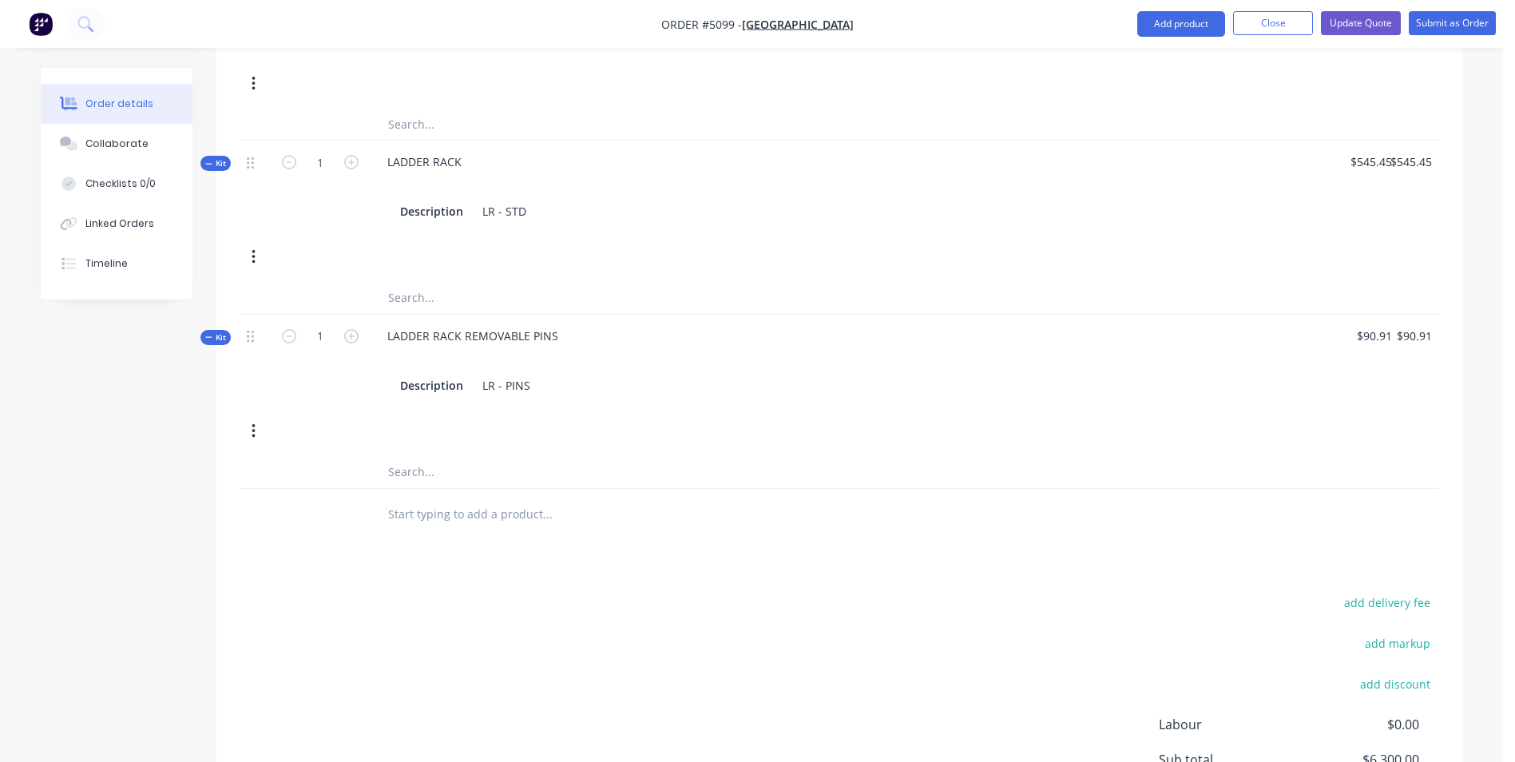
scroll to position [1790, 0]
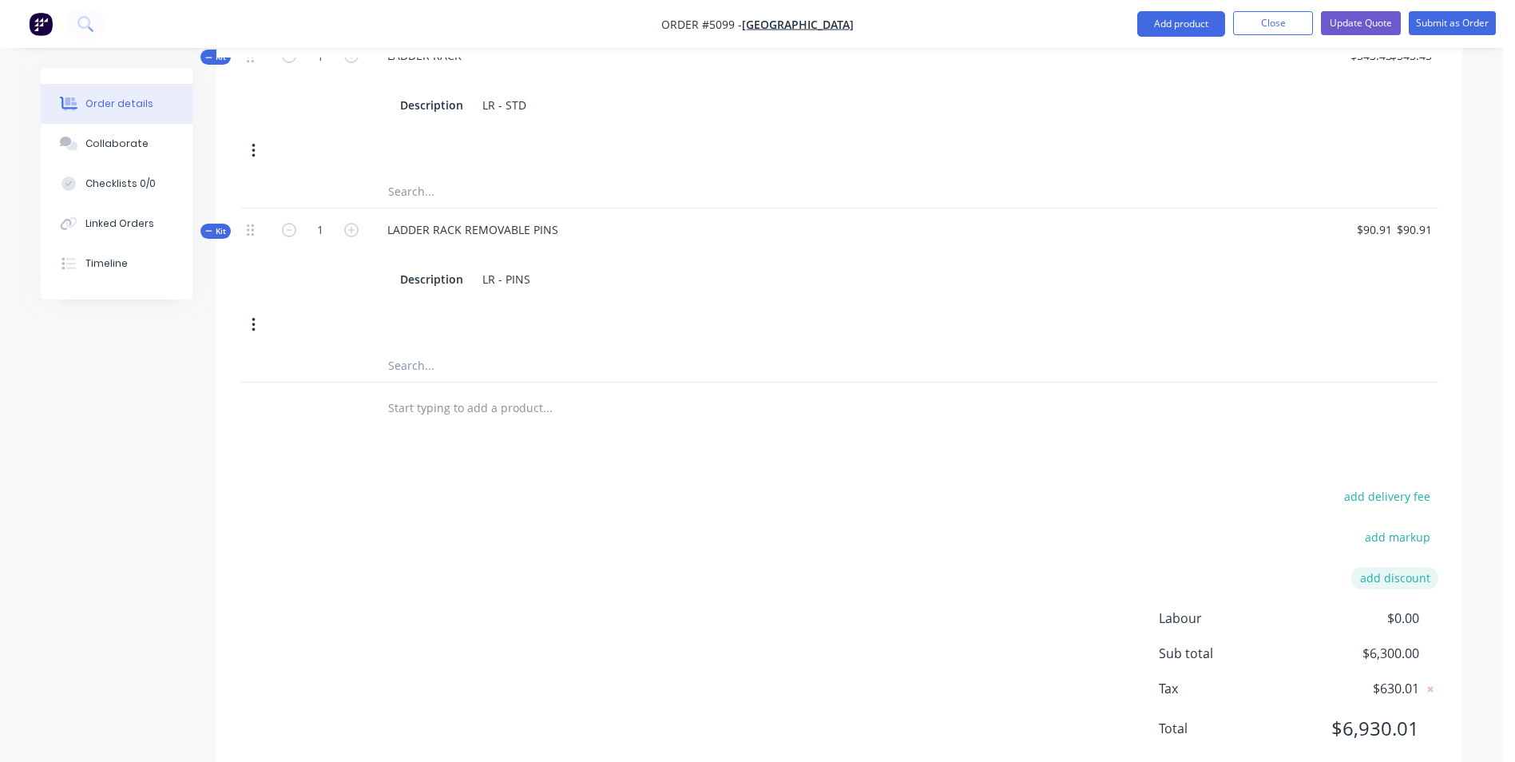
click at [1388, 567] on button "add discount" at bounding box center [1394, 578] width 87 height 22
click at [1248, 572] on input at bounding box center [1245, 584] width 151 height 24
type input "DEALER DISCOUNT"
type input "10.00%"
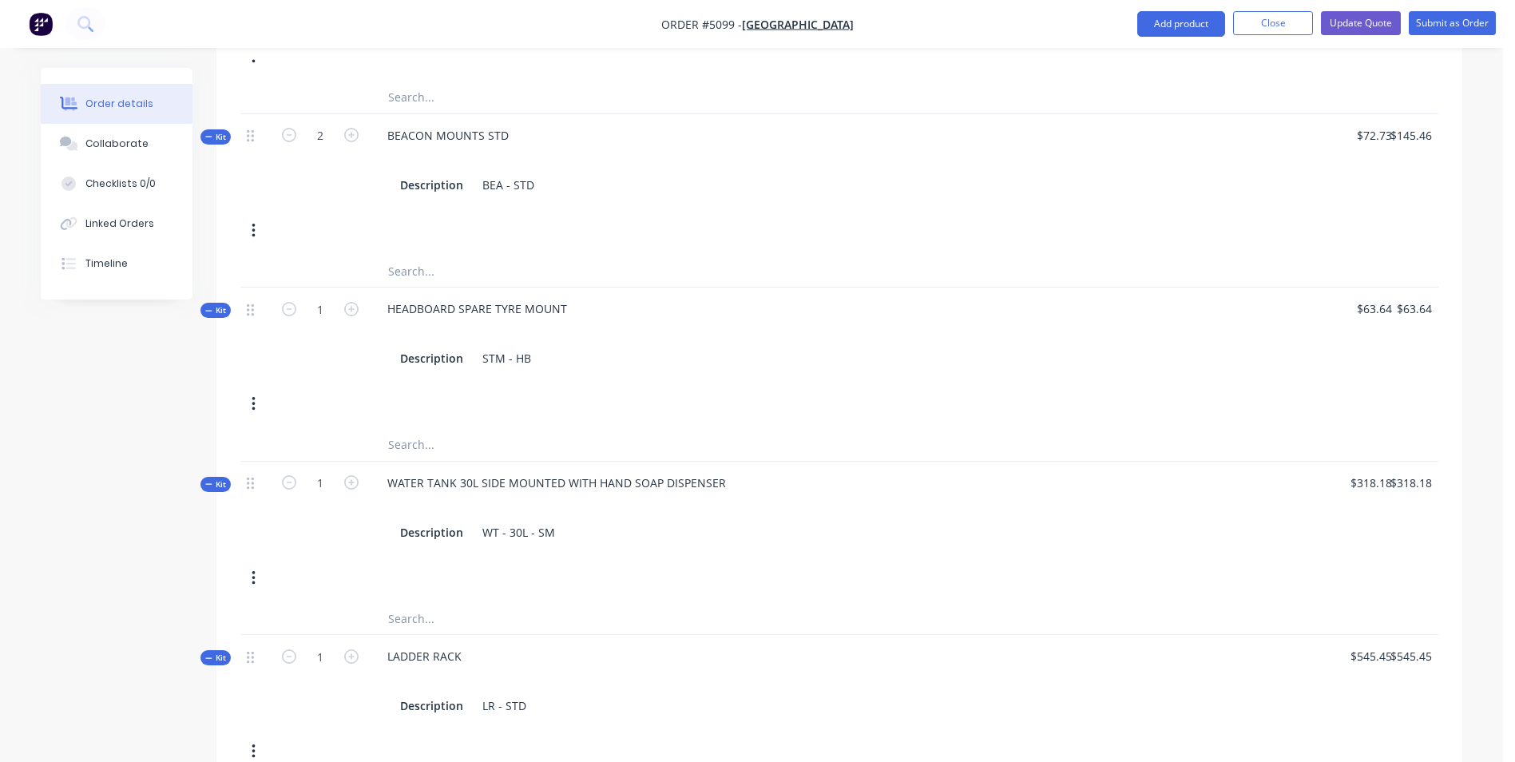
scroll to position [868, 0]
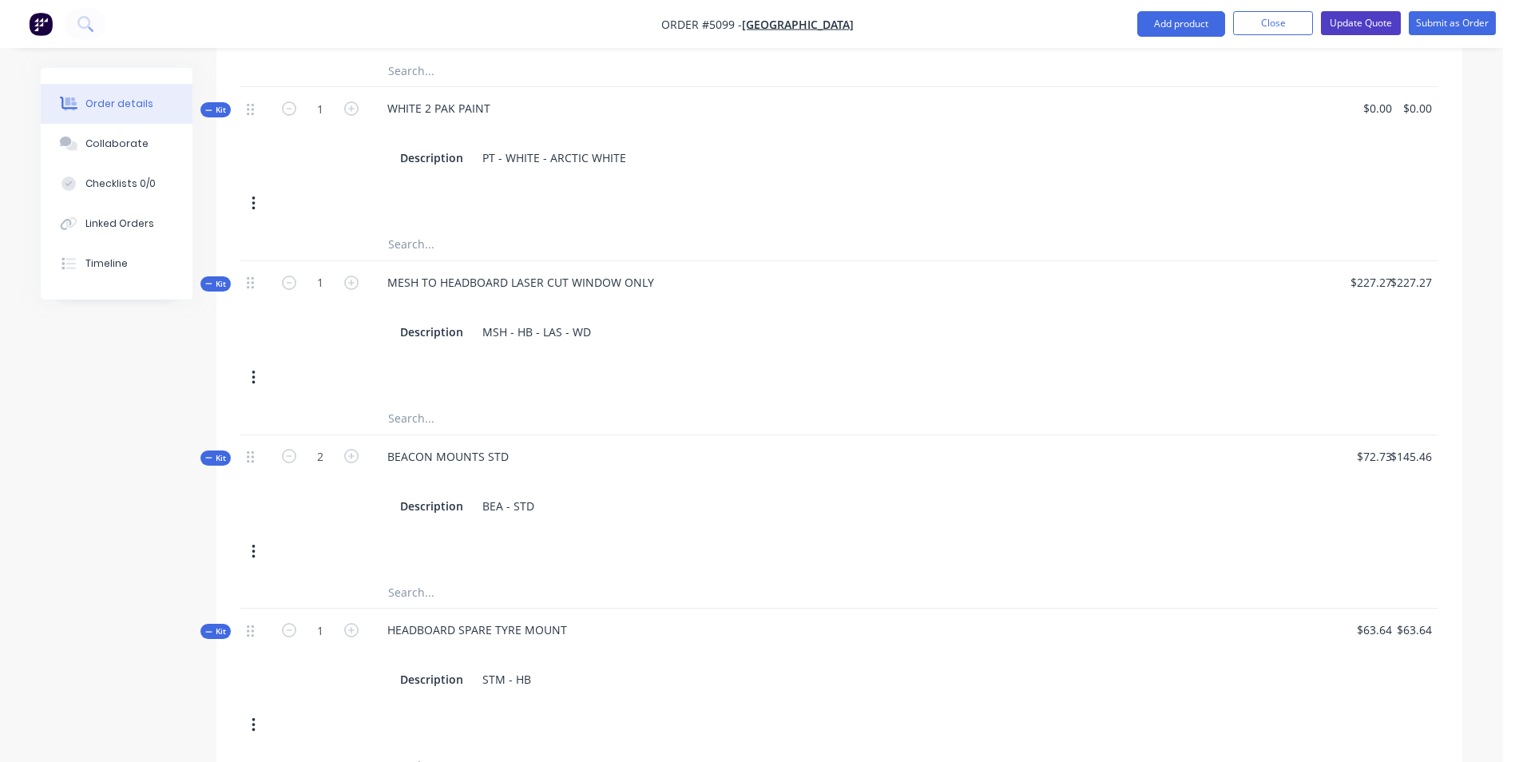
click at [1369, 22] on button "Update Quote" at bounding box center [1361, 23] width 80 height 24
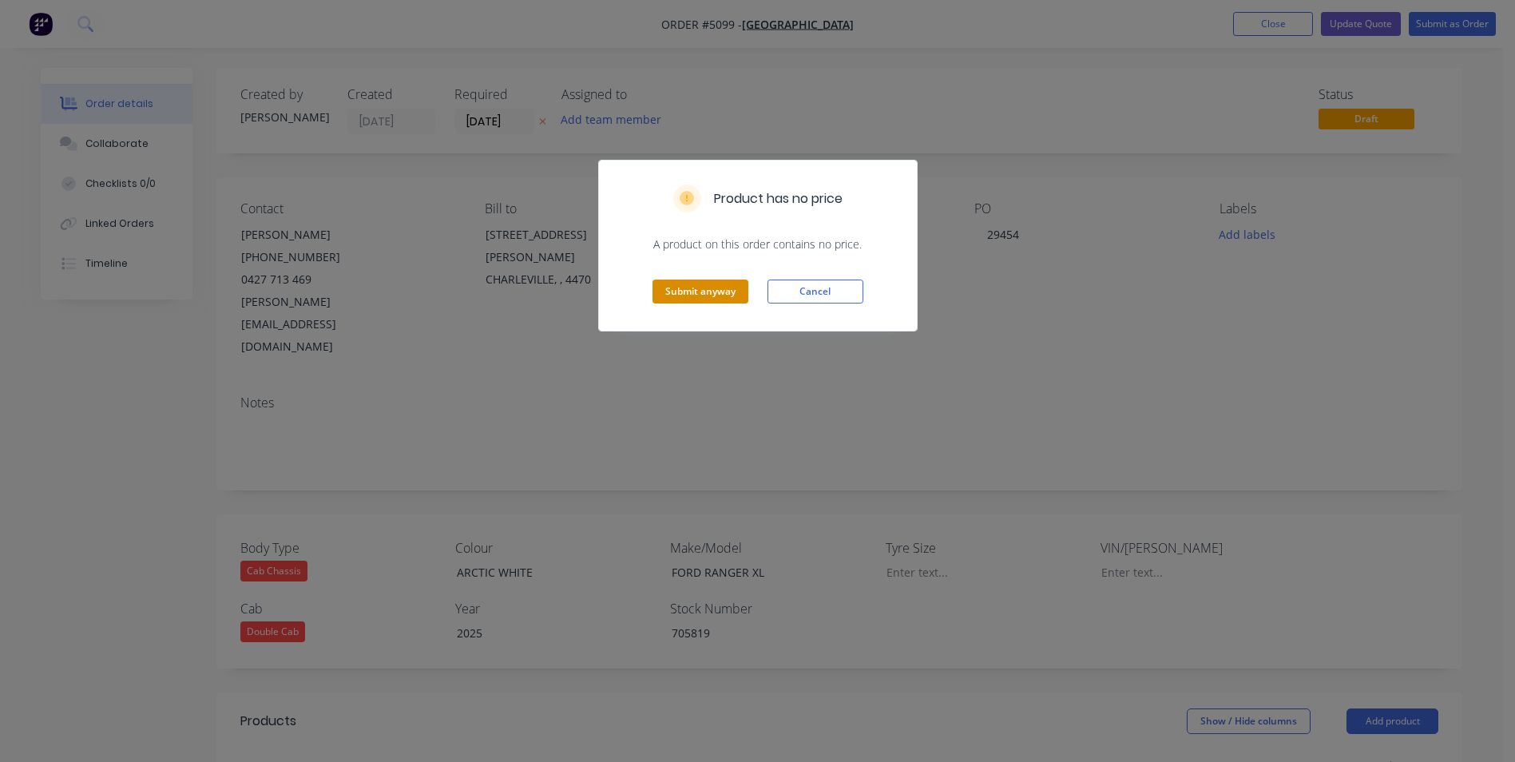
click at [720, 296] on button "Submit anyway" at bounding box center [701, 292] width 96 height 24
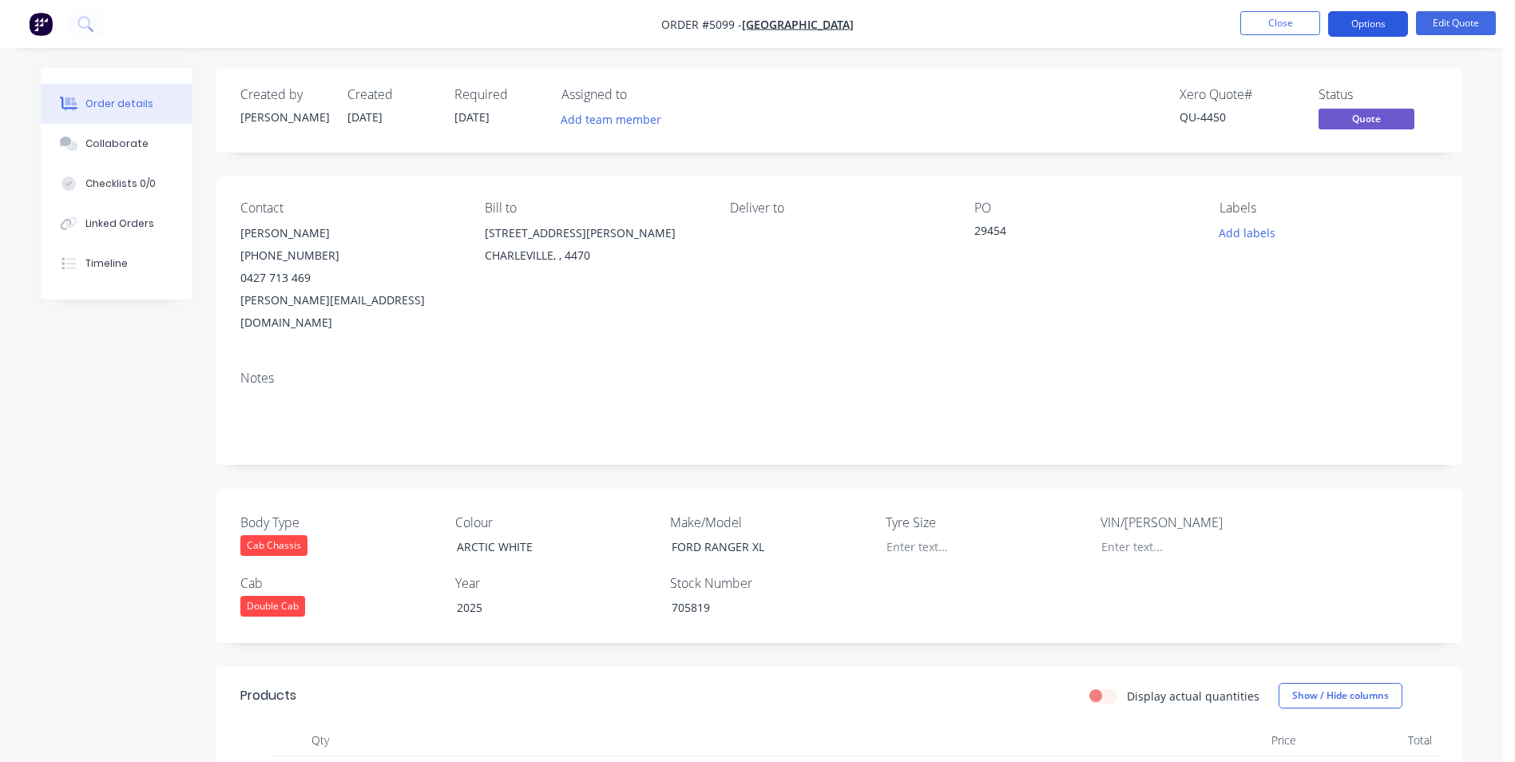
click at [1389, 30] on button "Options" at bounding box center [1368, 24] width 80 height 26
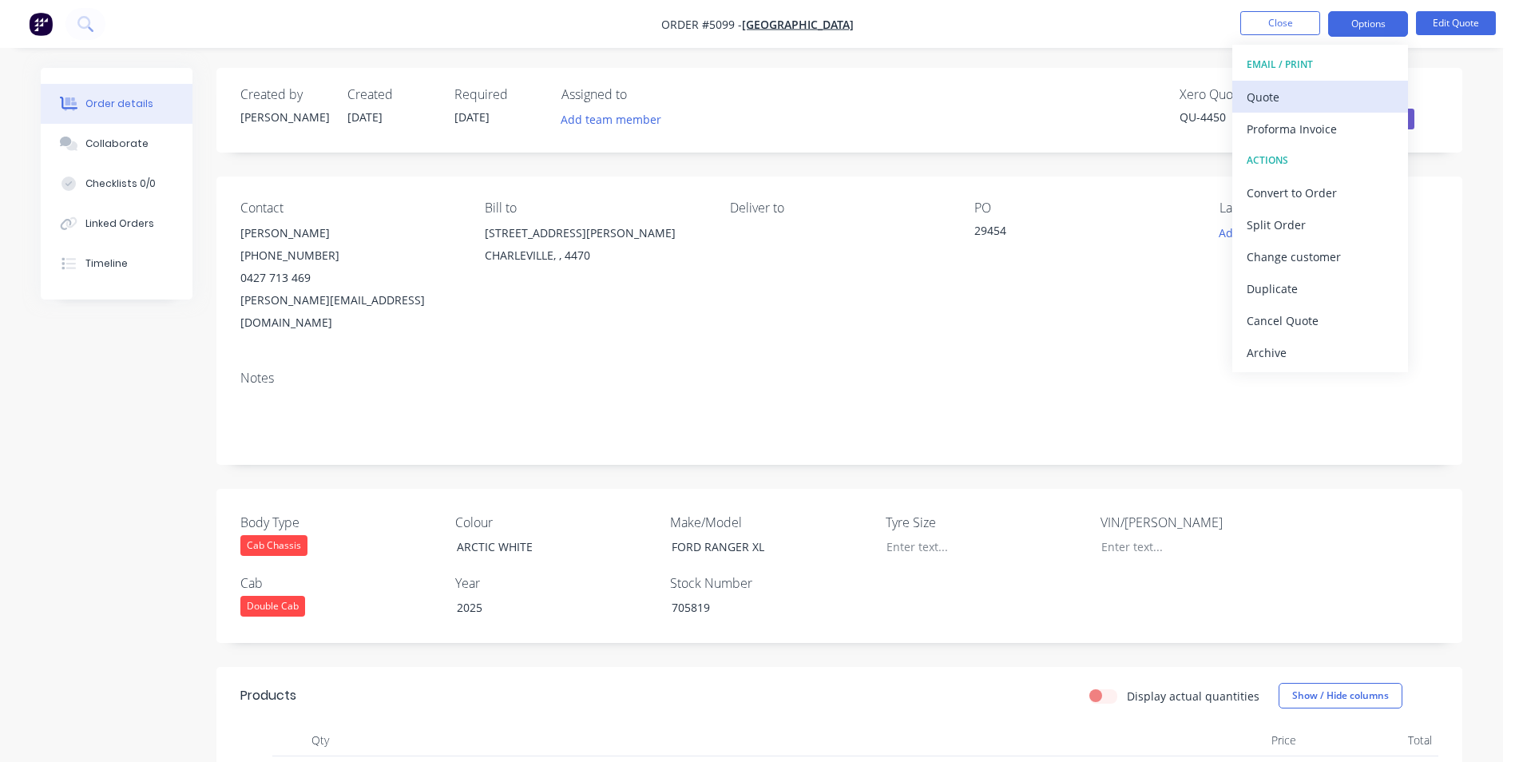
click at [1318, 101] on div "Quote" at bounding box center [1320, 96] width 147 height 23
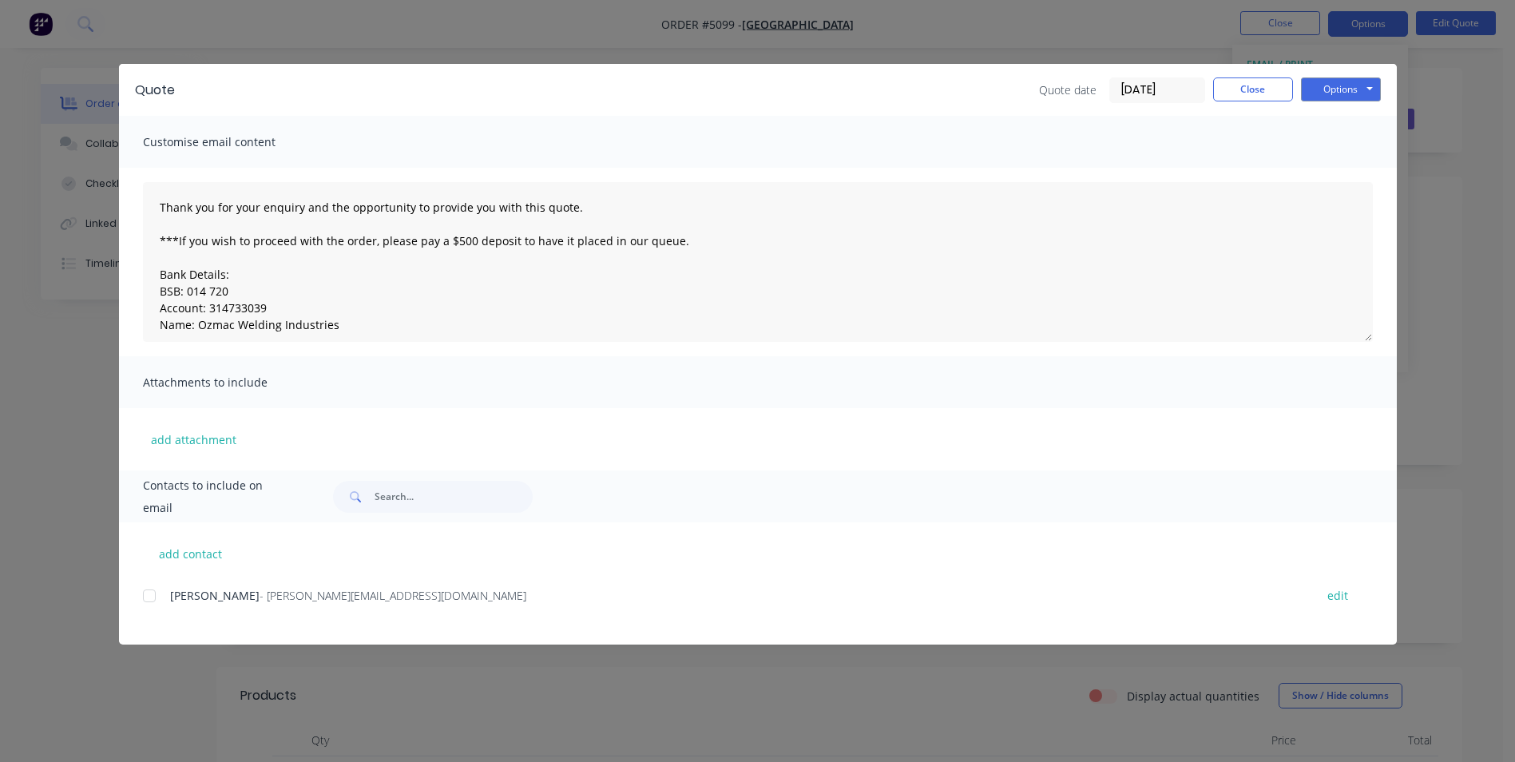
click at [149, 597] on div at bounding box center [149, 596] width 32 height 32
click at [1351, 86] on button "Options" at bounding box center [1341, 89] width 80 height 24
click at [1353, 169] on button "Email" at bounding box center [1352, 170] width 102 height 26
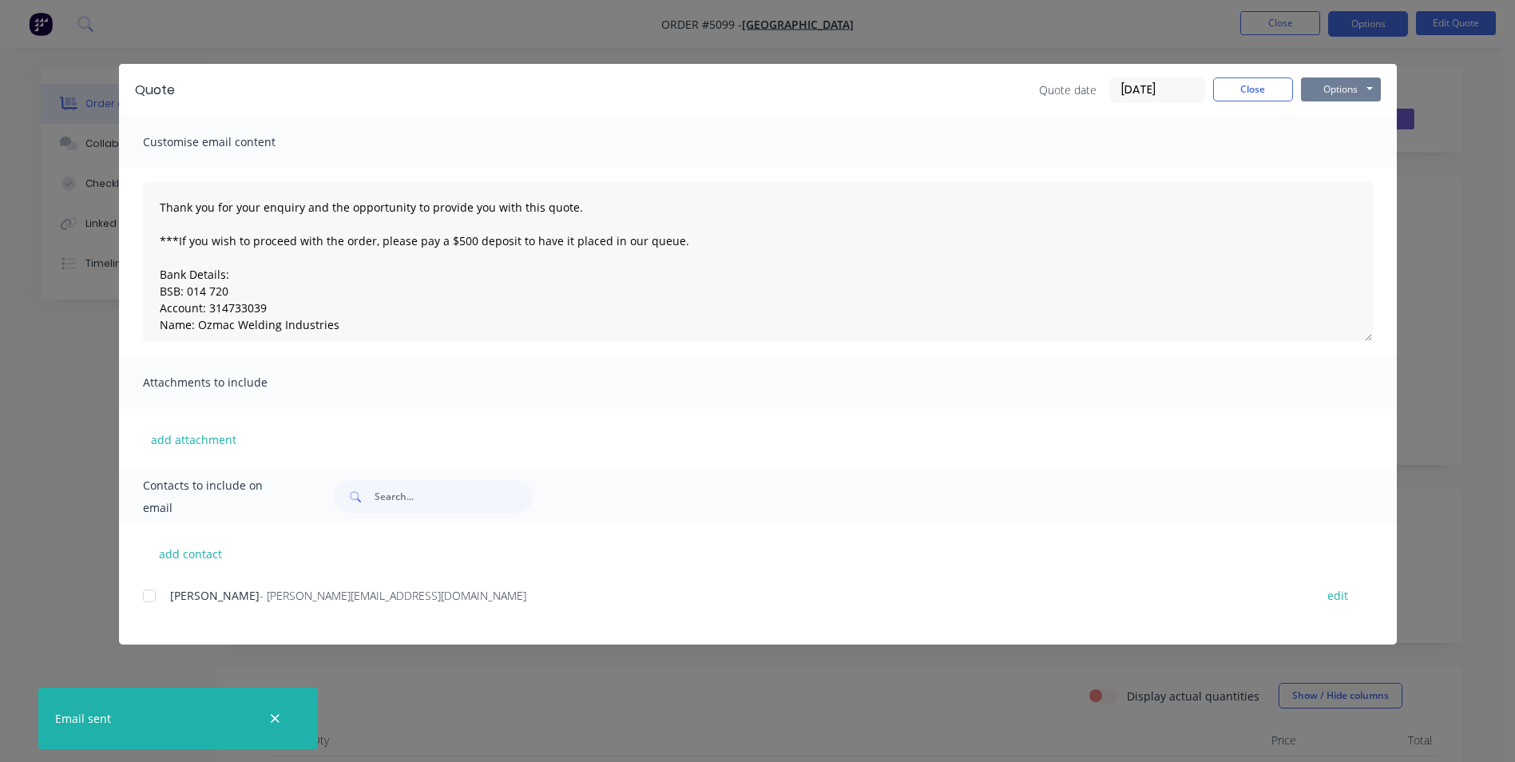
click at [1354, 93] on button "Options" at bounding box center [1341, 89] width 80 height 24
click at [1345, 140] on button "Print" at bounding box center [1352, 144] width 102 height 26
click at [1267, 93] on button "Close" at bounding box center [1253, 89] width 80 height 24
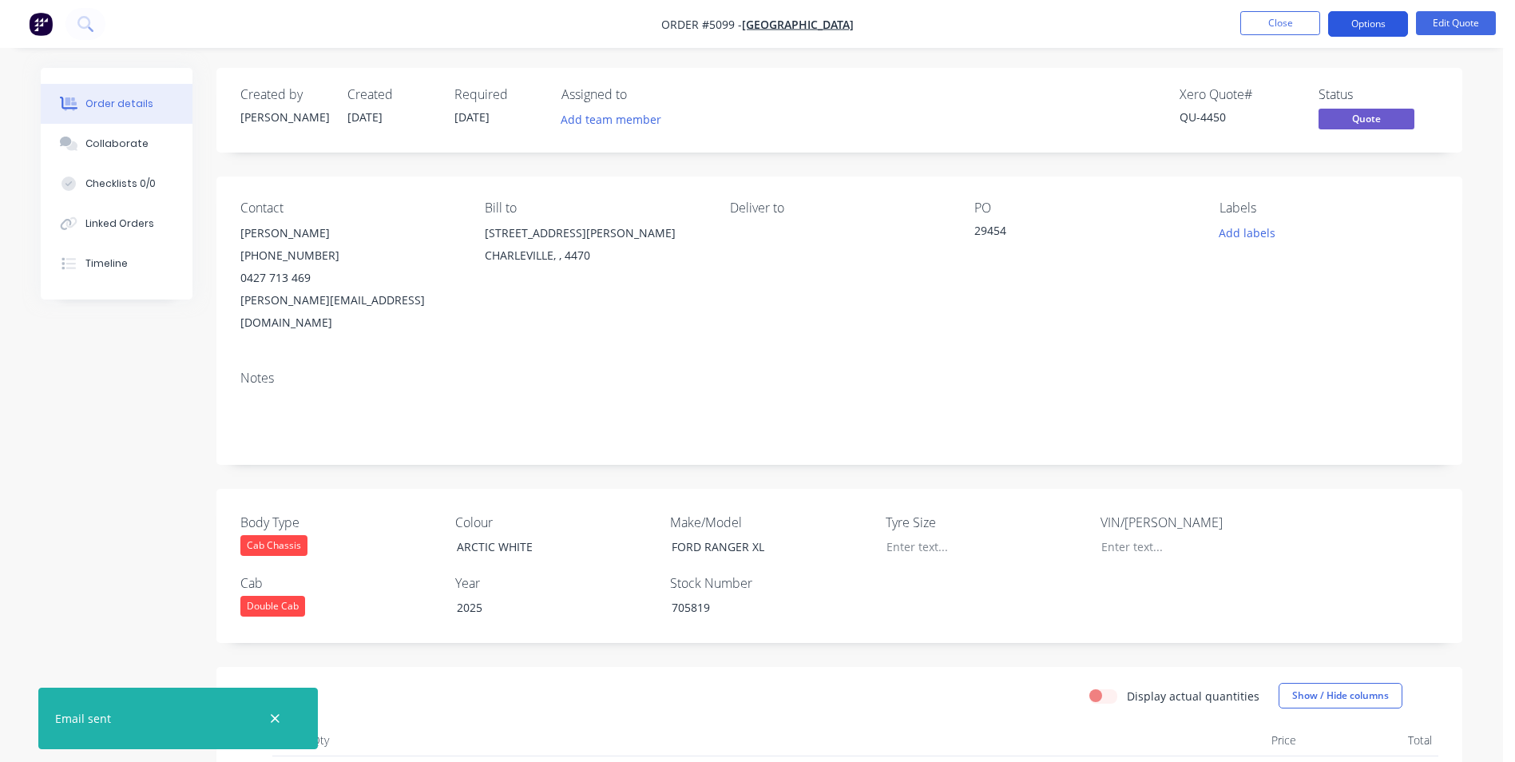
click at [1364, 26] on button "Options" at bounding box center [1368, 24] width 80 height 26
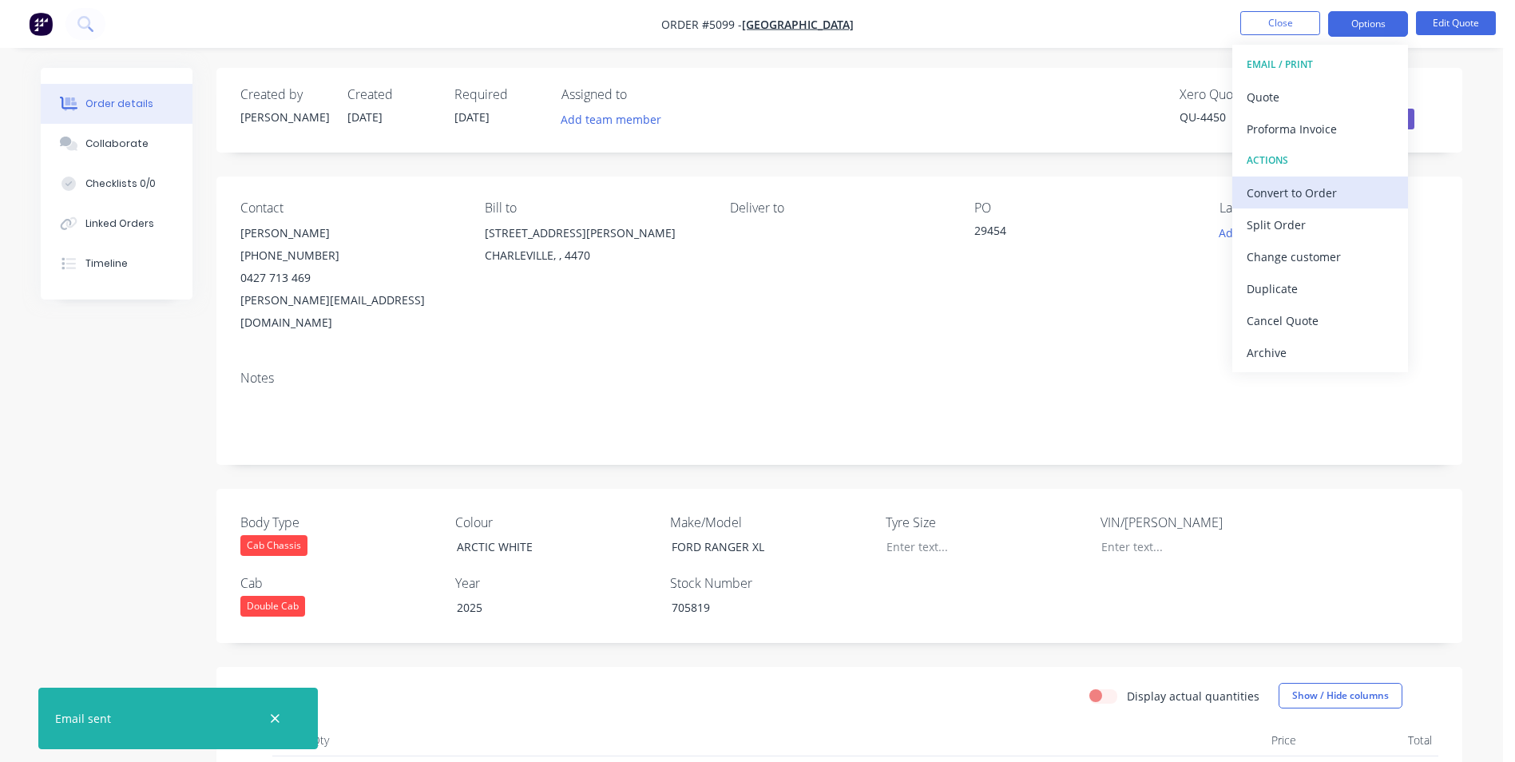
click at [1305, 197] on div "Convert to Order" at bounding box center [1320, 192] width 147 height 23
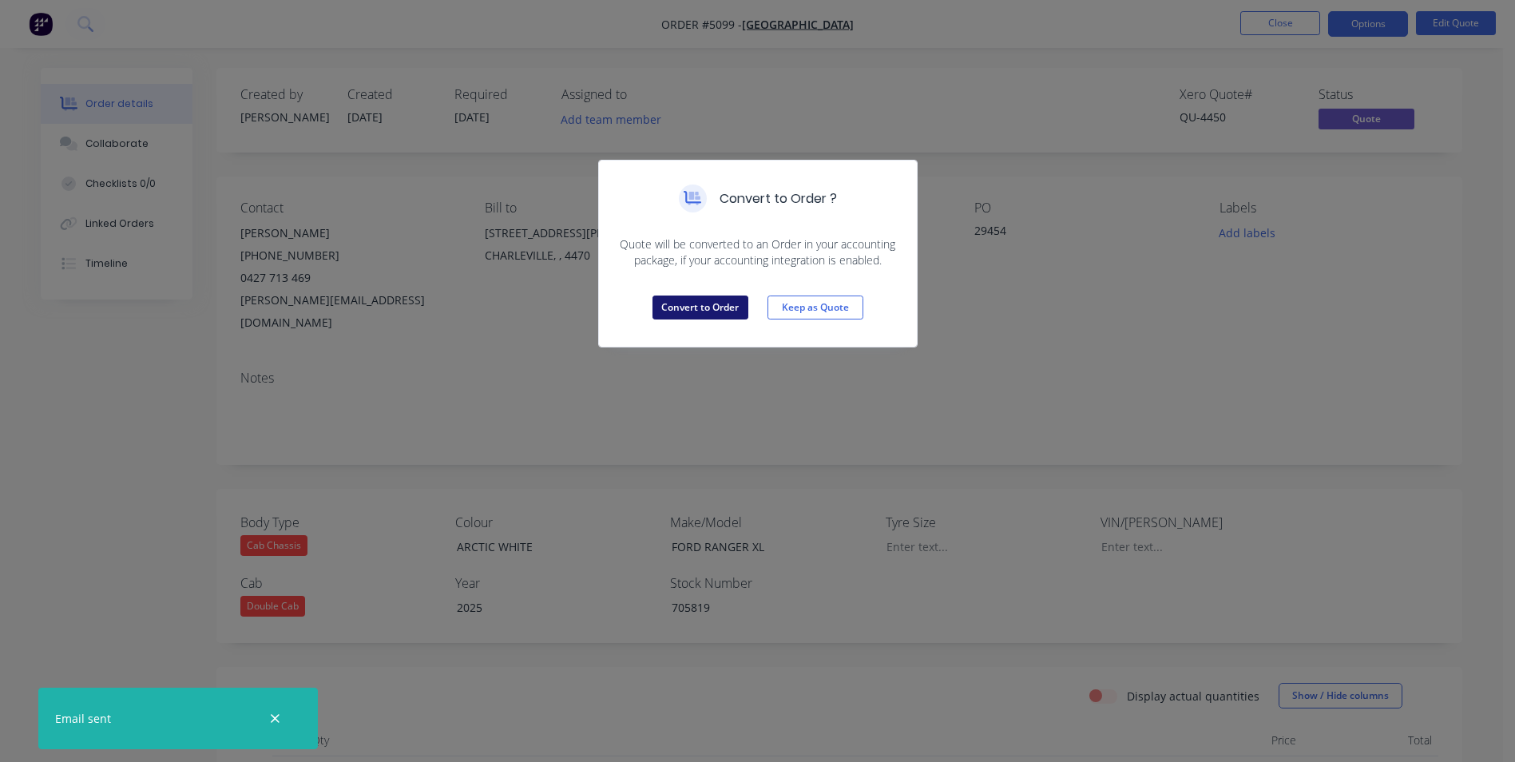
click at [699, 309] on button "Convert to Order" at bounding box center [701, 308] width 96 height 24
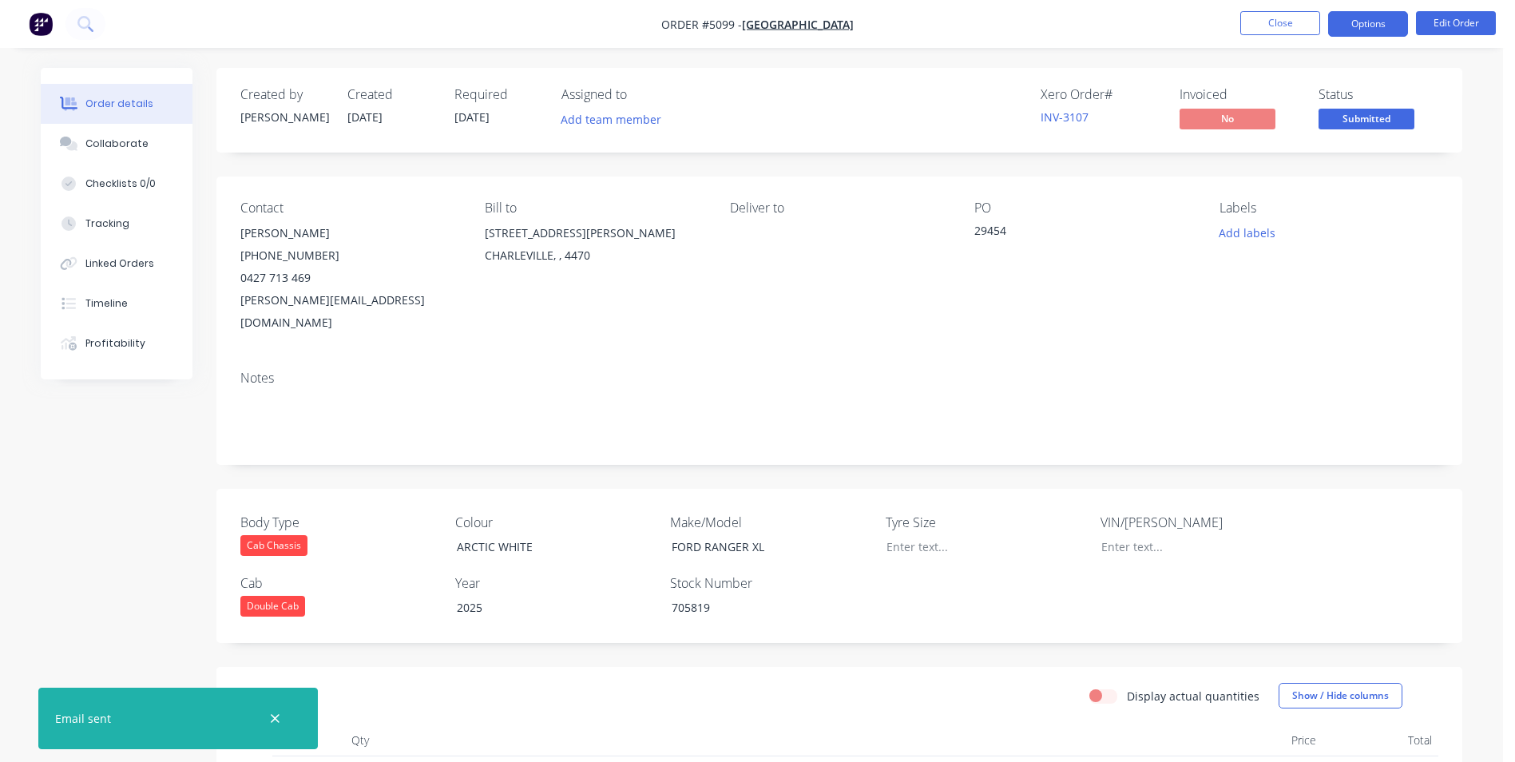
click at [1367, 17] on button "Options" at bounding box center [1368, 24] width 80 height 26
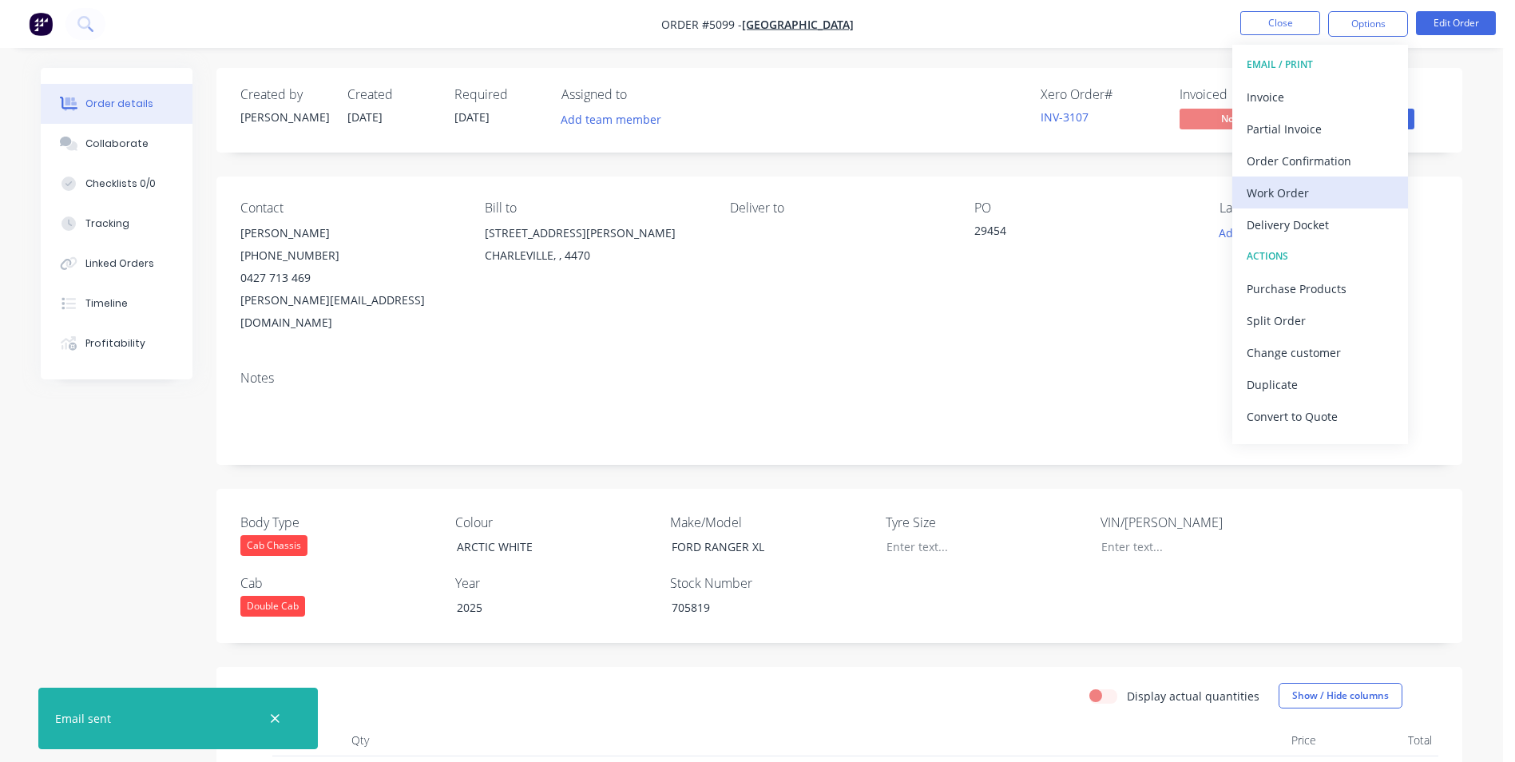
click at [1294, 195] on div "Work Order" at bounding box center [1320, 192] width 147 height 23
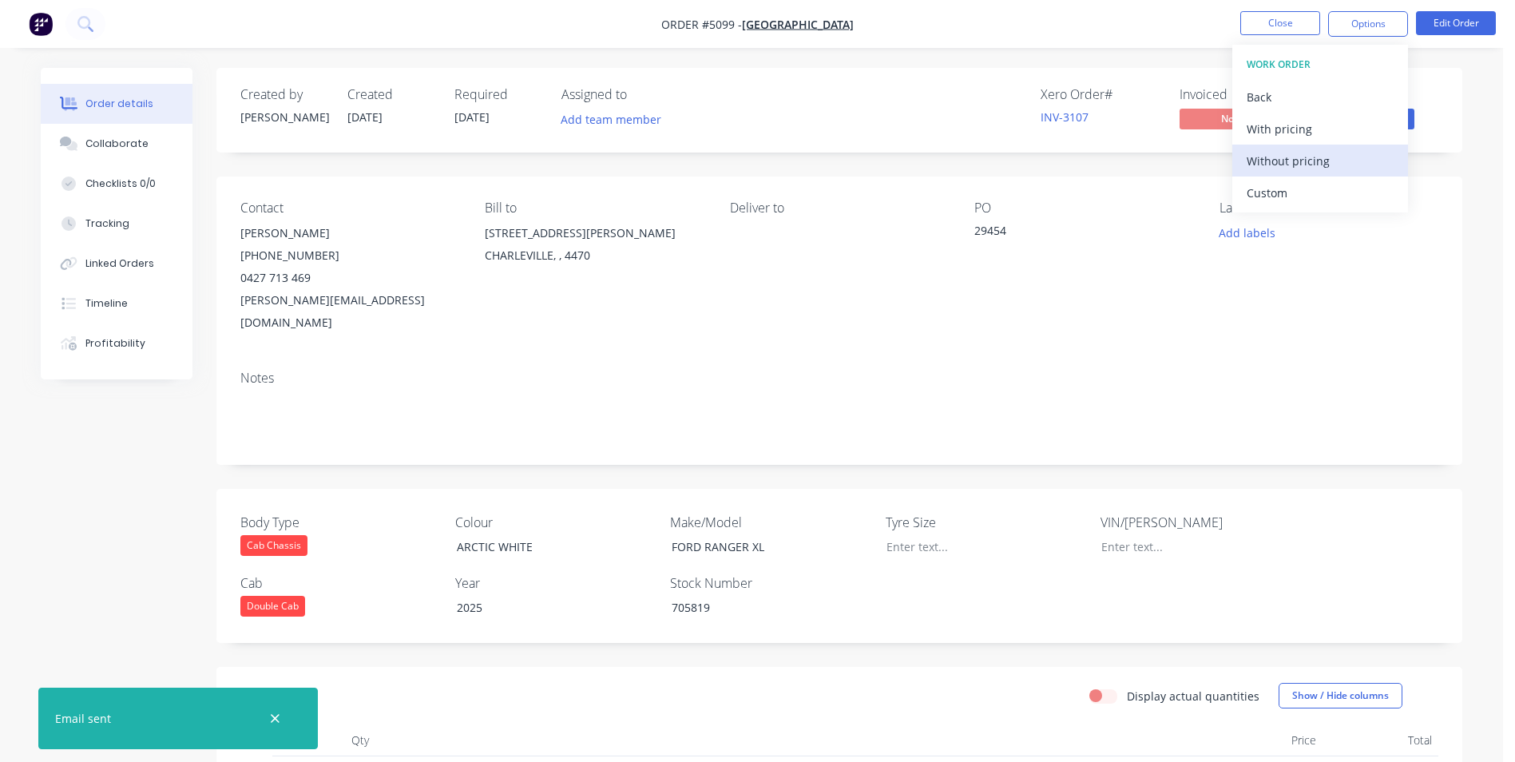
click at [1298, 157] on div "Without pricing" at bounding box center [1320, 160] width 147 height 23
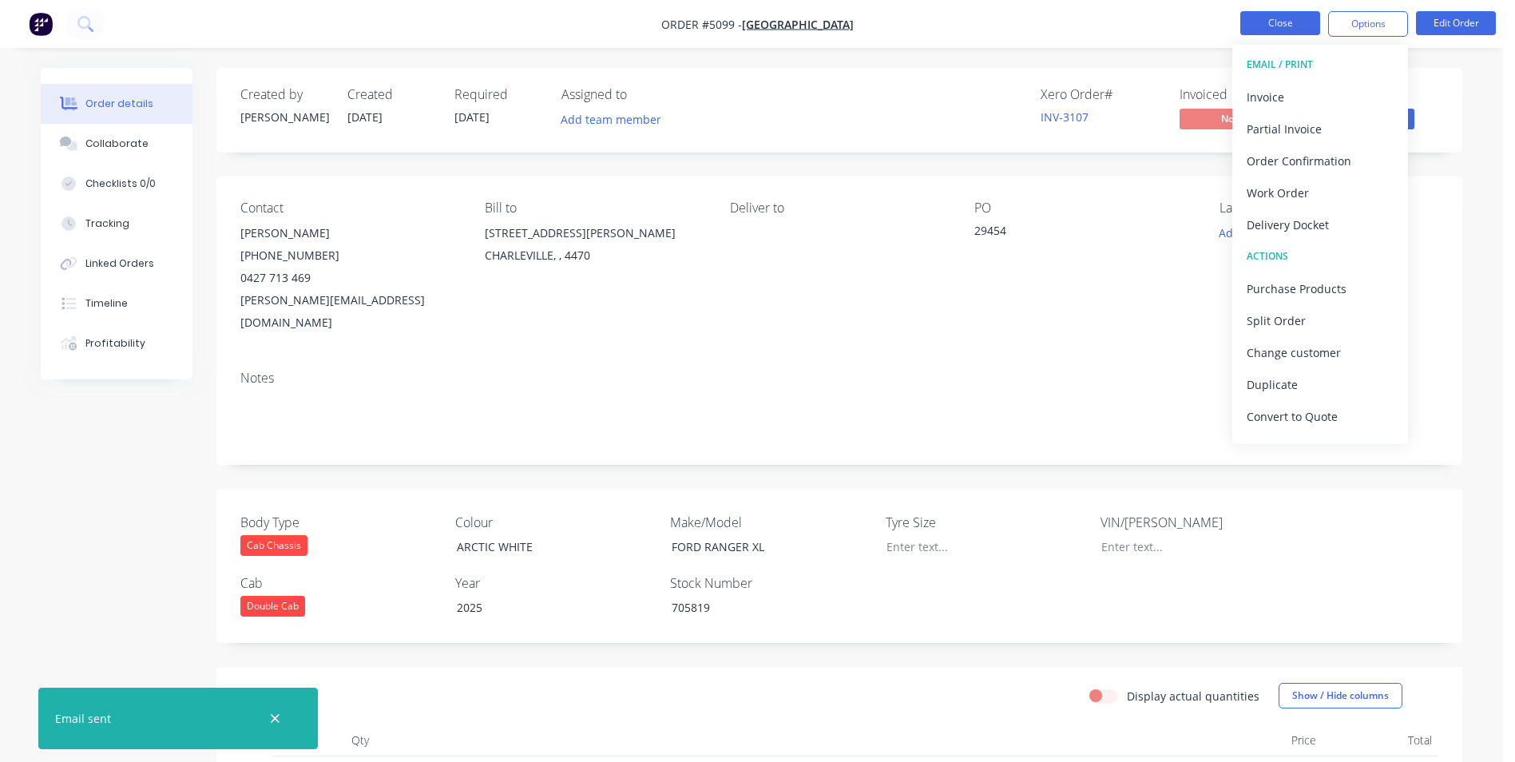
click at [1292, 23] on button "Close" at bounding box center [1280, 23] width 80 height 24
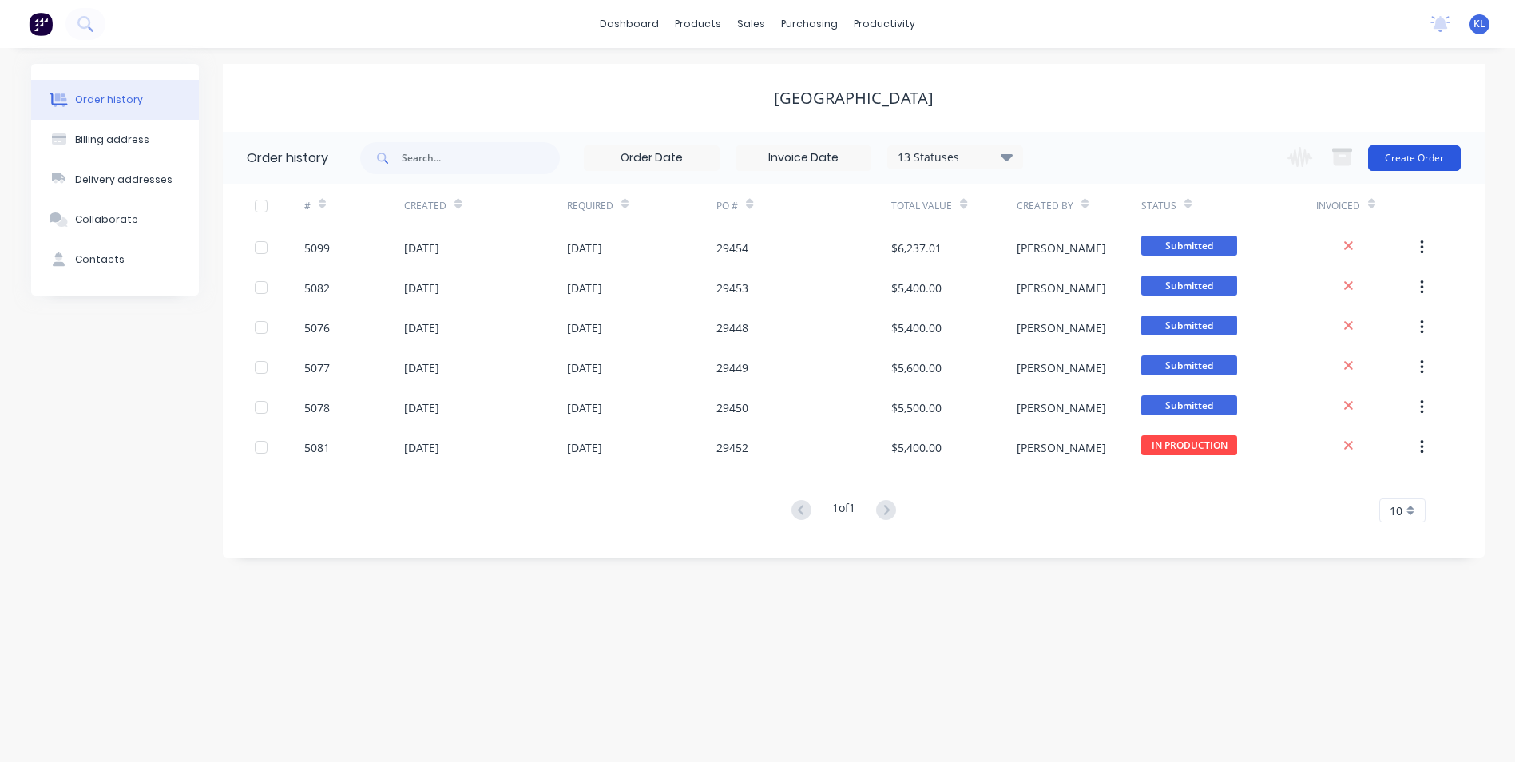
click at [1407, 158] on button "Create Order" at bounding box center [1414, 158] width 93 height 26
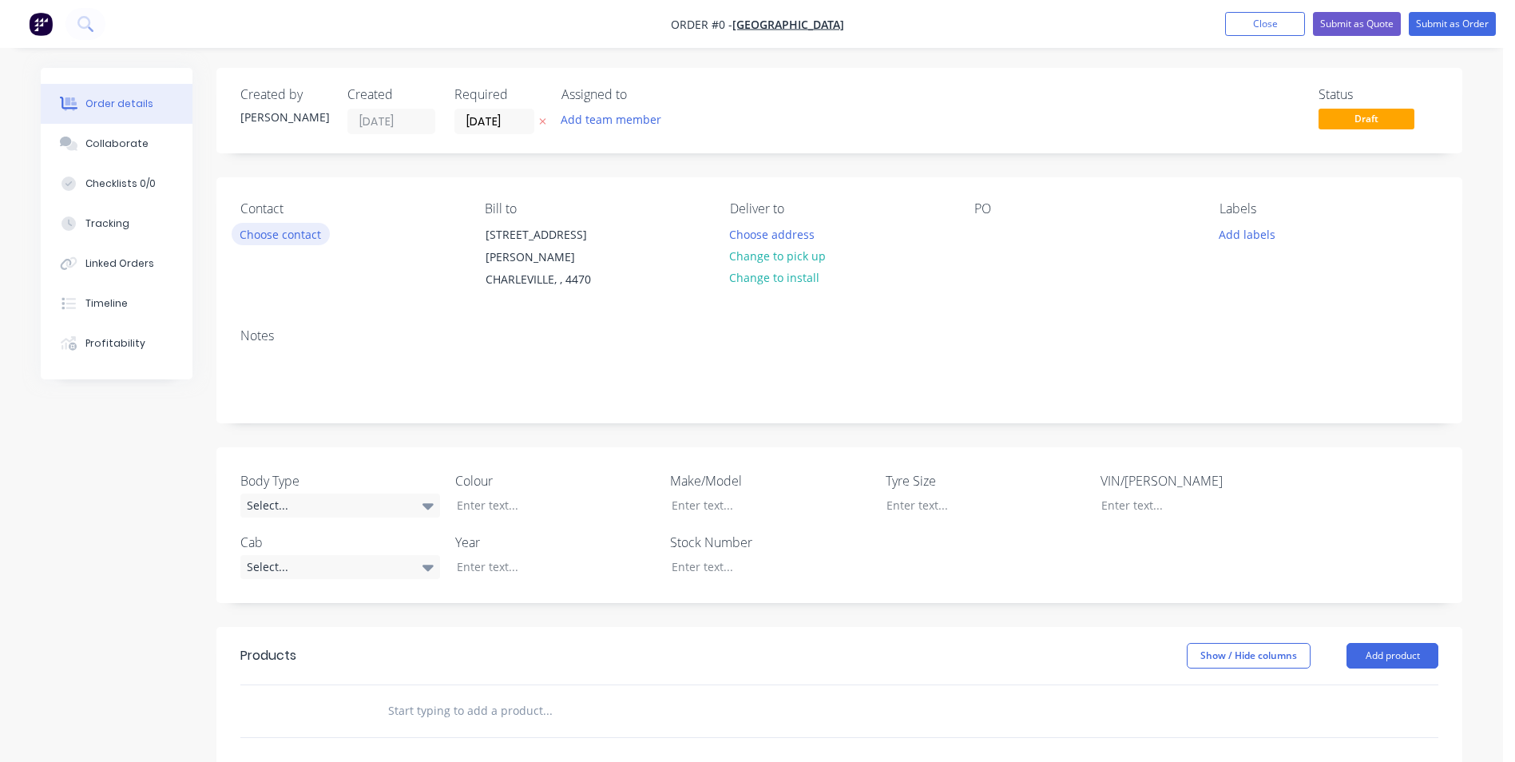
click at [296, 230] on button "Choose contact" at bounding box center [281, 234] width 98 height 22
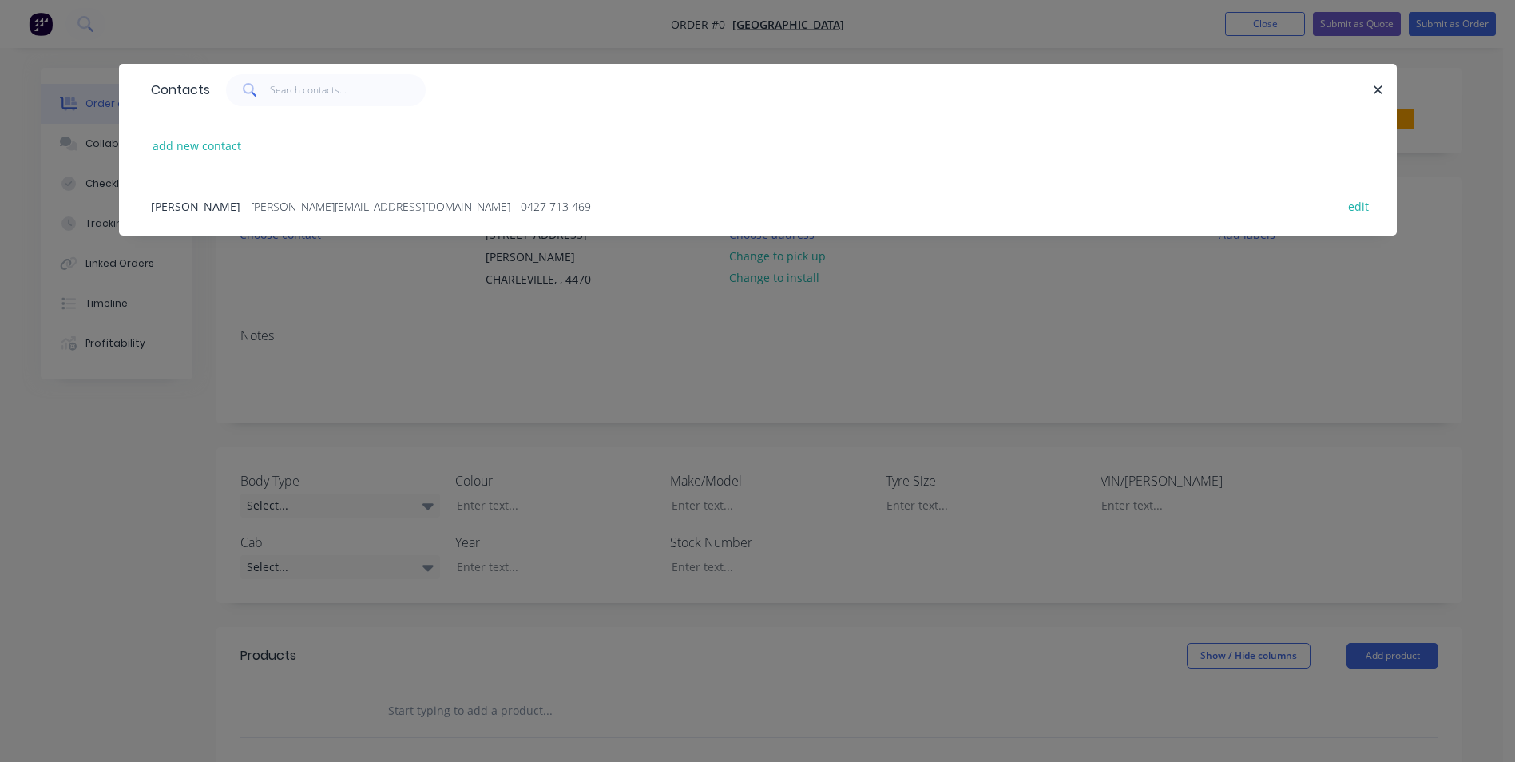
click at [290, 207] on span "- [PERSON_NAME][EMAIL_ADDRESS][DOMAIN_NAME] - 0427 713 469" at bounding box center [417, 206] width 347 height 15
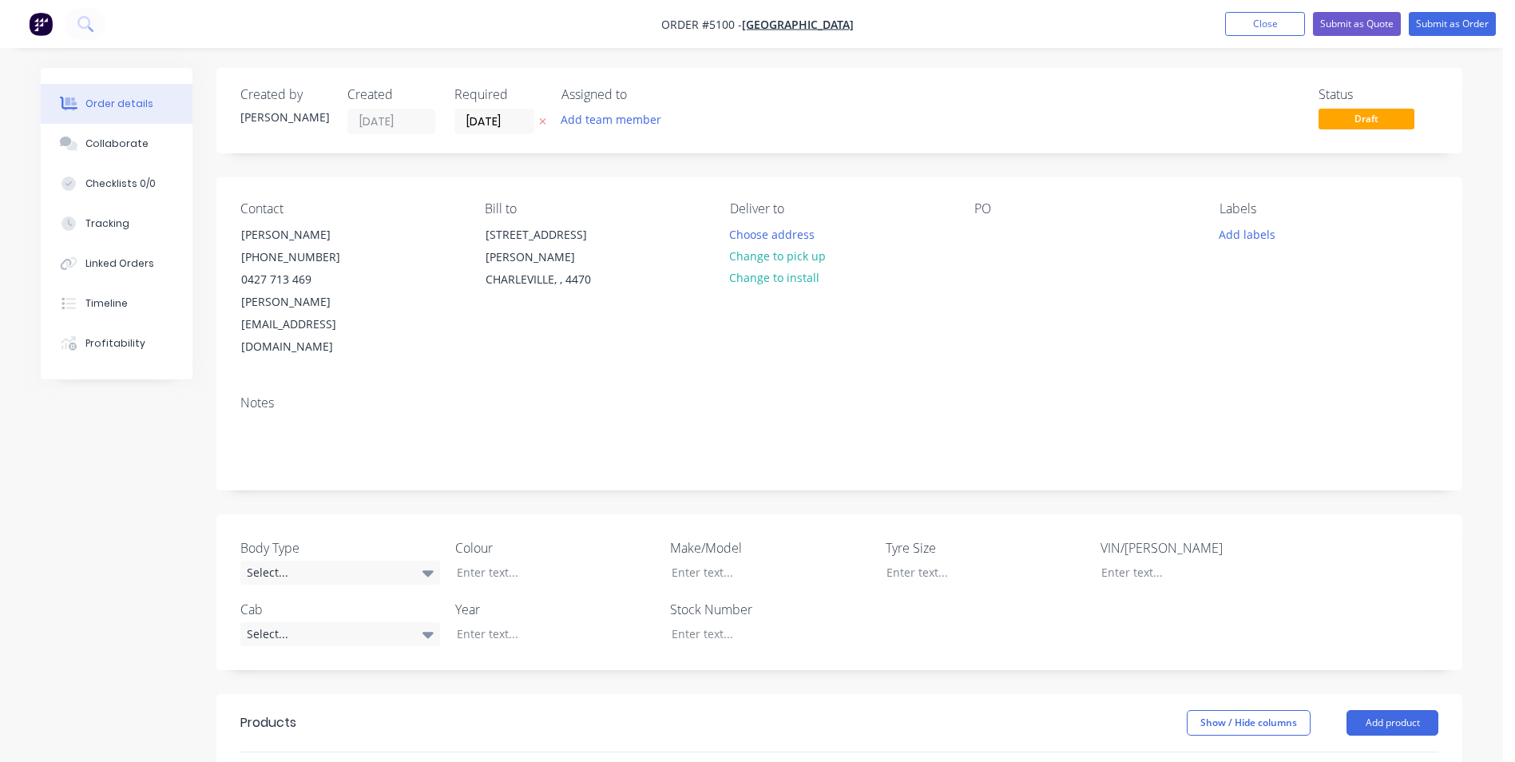
click at [1011, 216] on div "PO" at bounding box center [1083, 208] width 219 height 15
click at [987, 232] on div at bounding box center [987, 234] width 26 height 23
click at [431, 570] on icon at bounding box center [428, 573] width 11 height 6
click at [371, 597] on button "Cab Chassis" at bounding box center [360, 593] width 240 height 32
click at [369, 621] on div "Select..." at bounding box center [340, 633] width 200 height 24
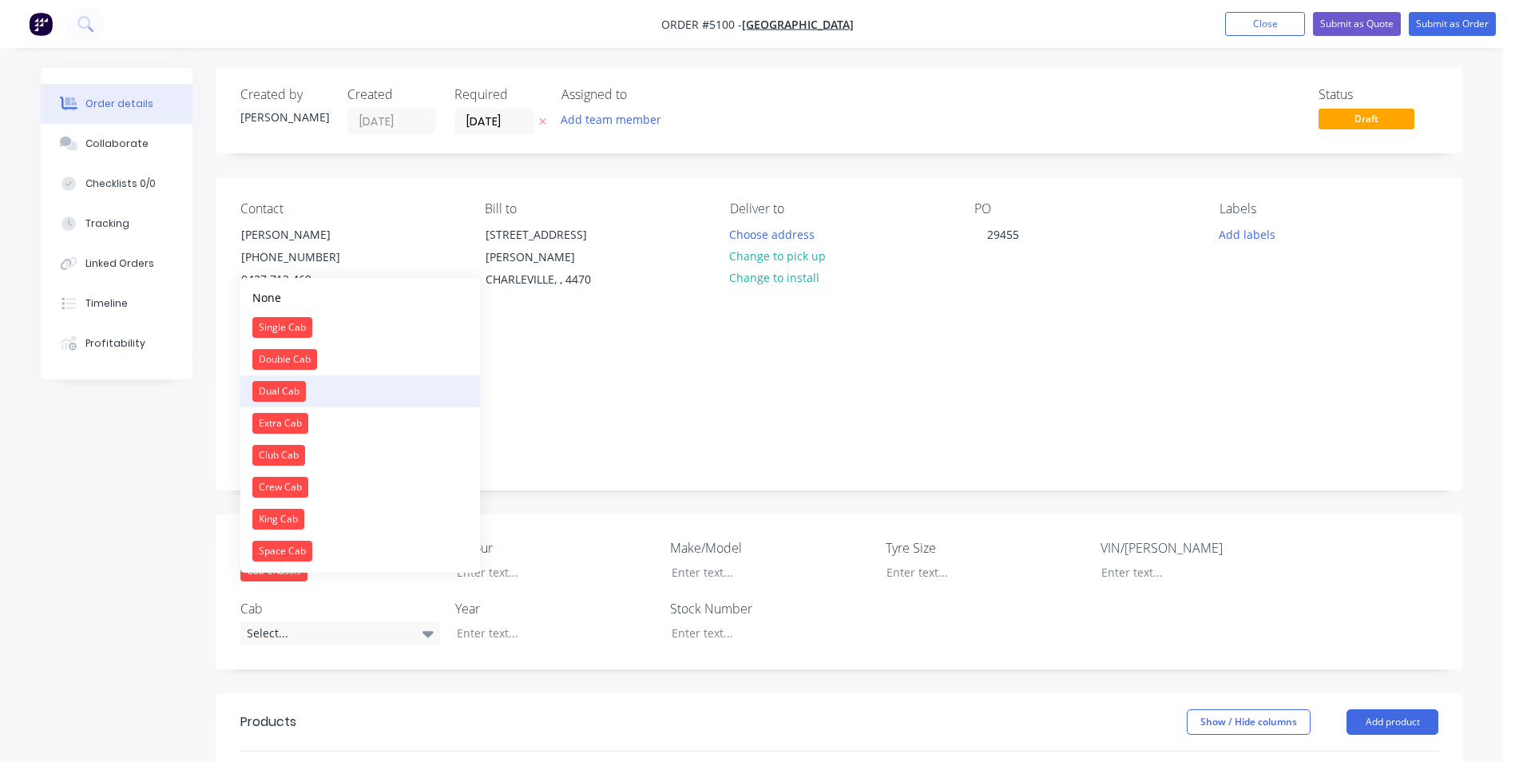
click at [353, 387] on button "Dual Cab" at bounding box center [360, 391] width 240 height 32
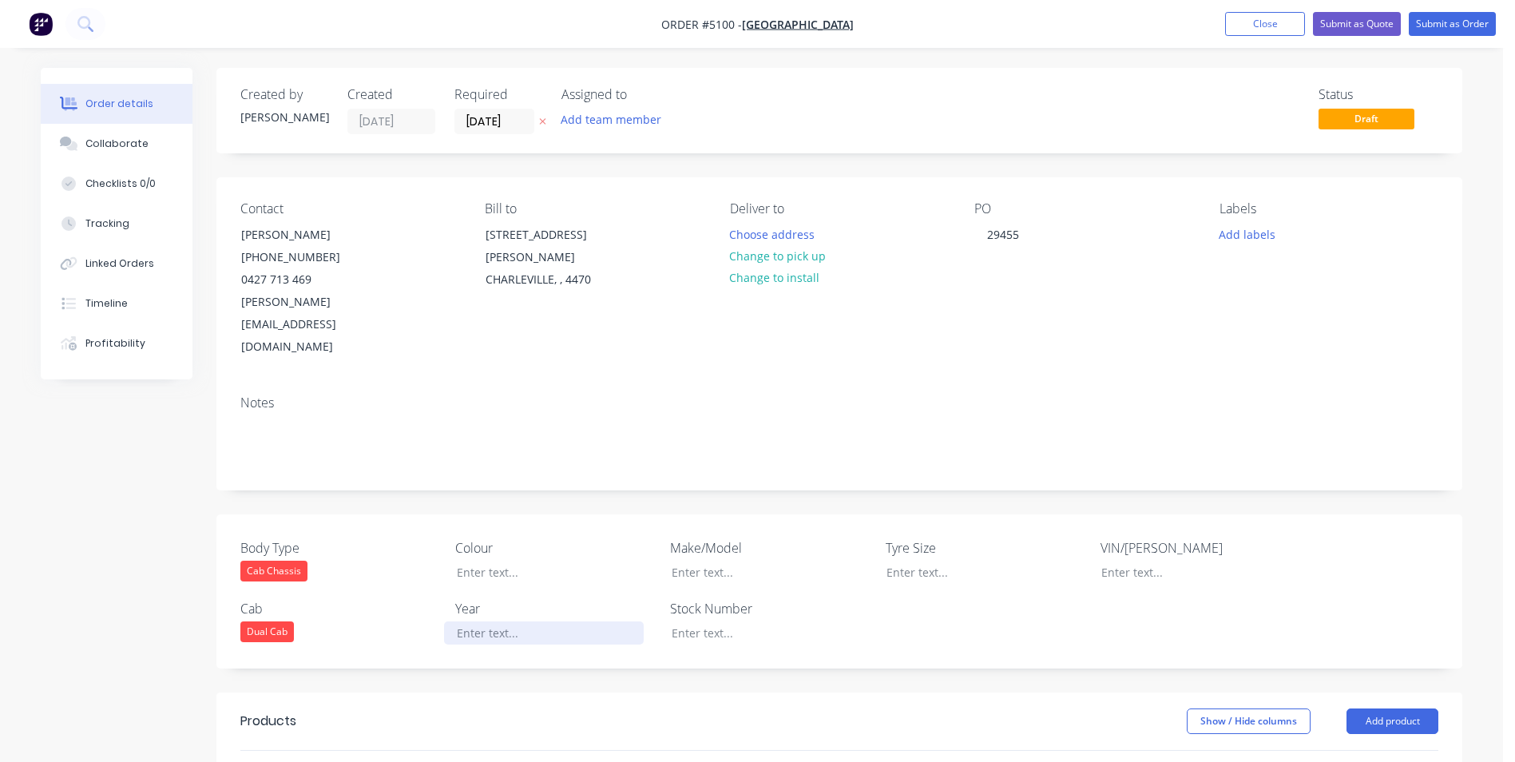
click at [510, 621] on div at bounding box center [544, 632] width 200 height 23
click at [512, 621] on div at bounding box center [544, 632] width 200 height 23
click at [511, 561] on div at bounding box center [544, 572] width 200 height 23
click at [465, 561] on div "ACTIC WHITE" at bounding box center [544, 572] width 200 height 23
click at [711, 561] on div at bounding box center [759, 572] width 200 height 23
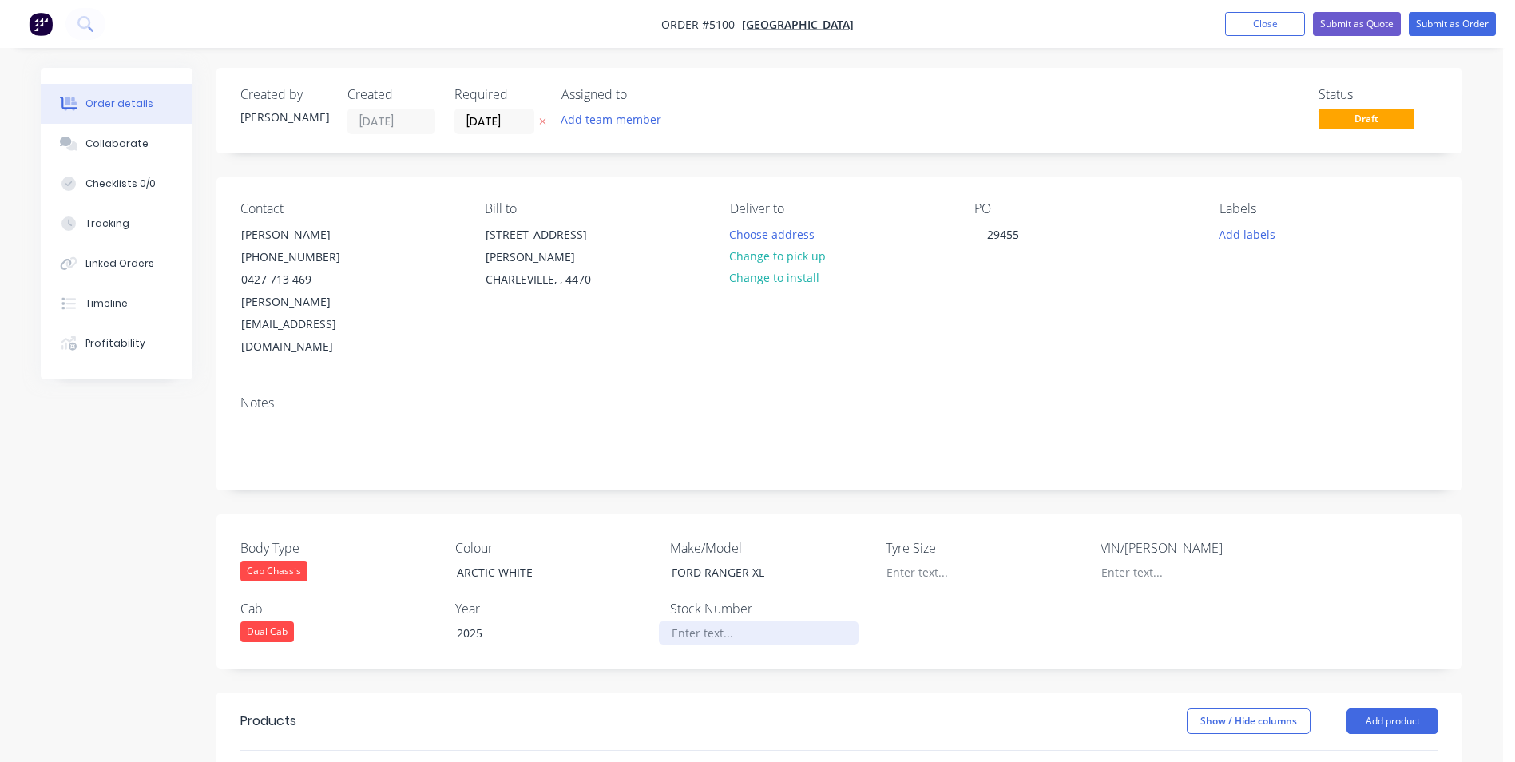
click at [740, 621] on div at bounding box center [759, 632] width 200 height 23
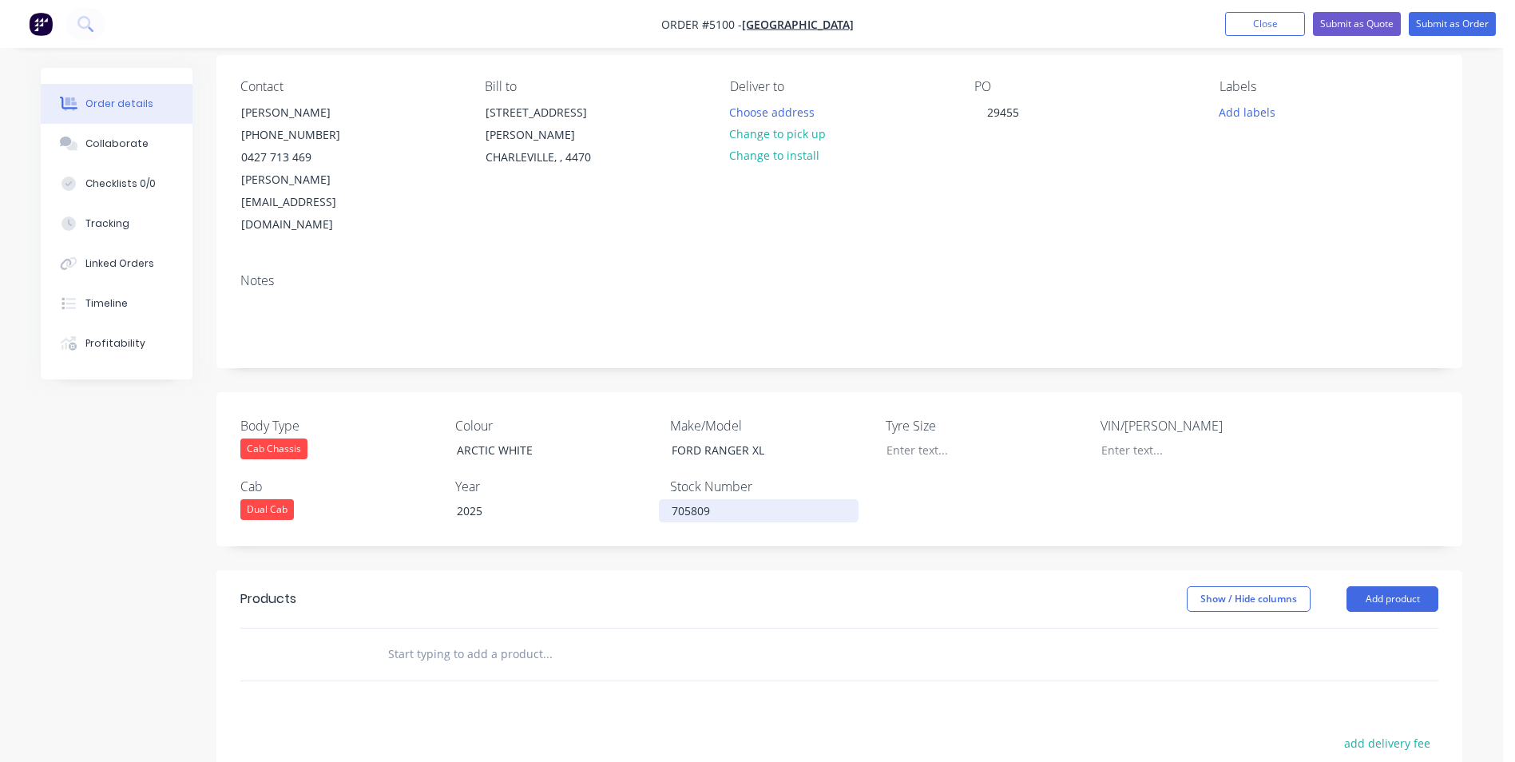
scroll to position [160, 0]
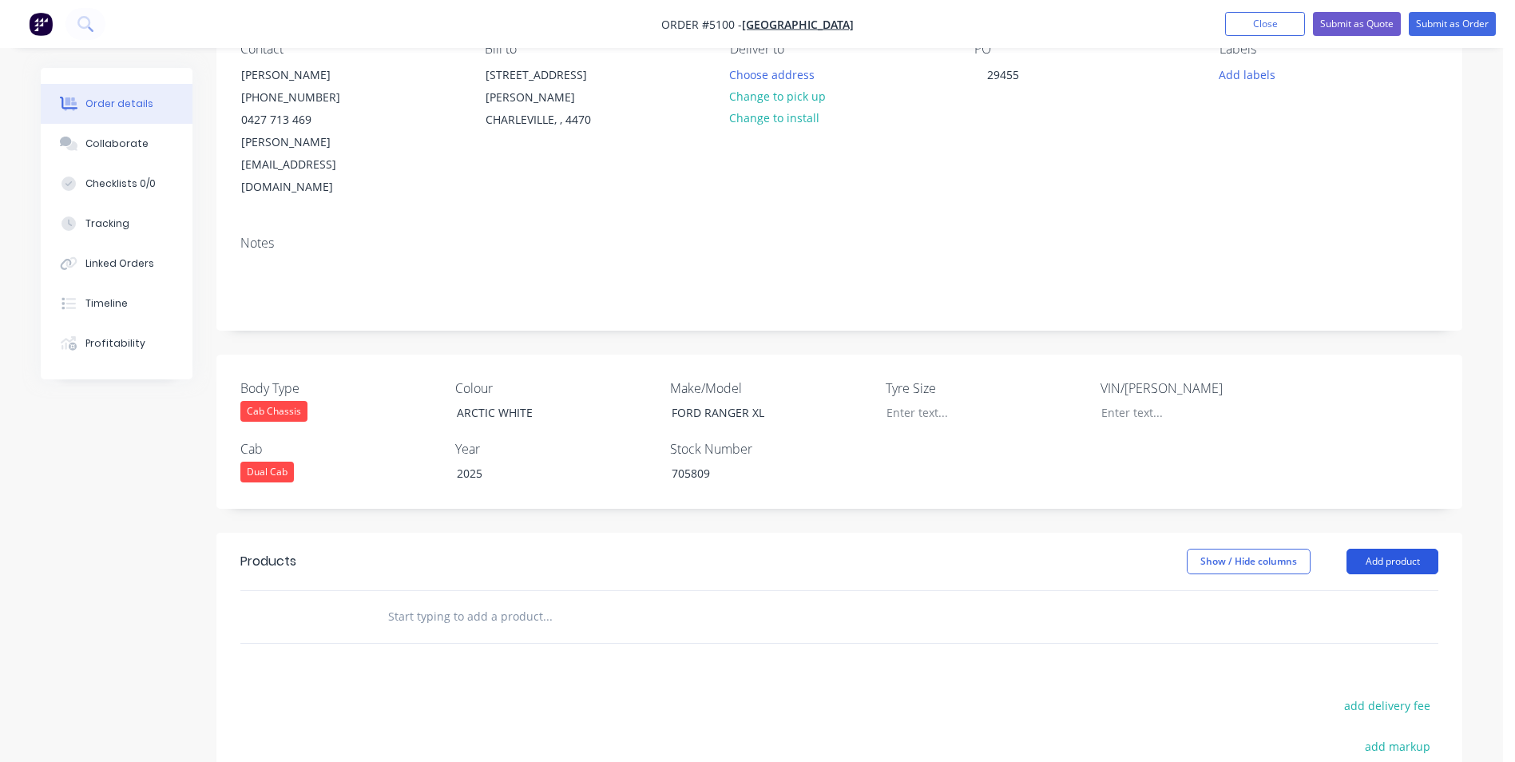
click at [1391, 549] on button "Add product" at bounding box center [1393, 562] width 92 height 26
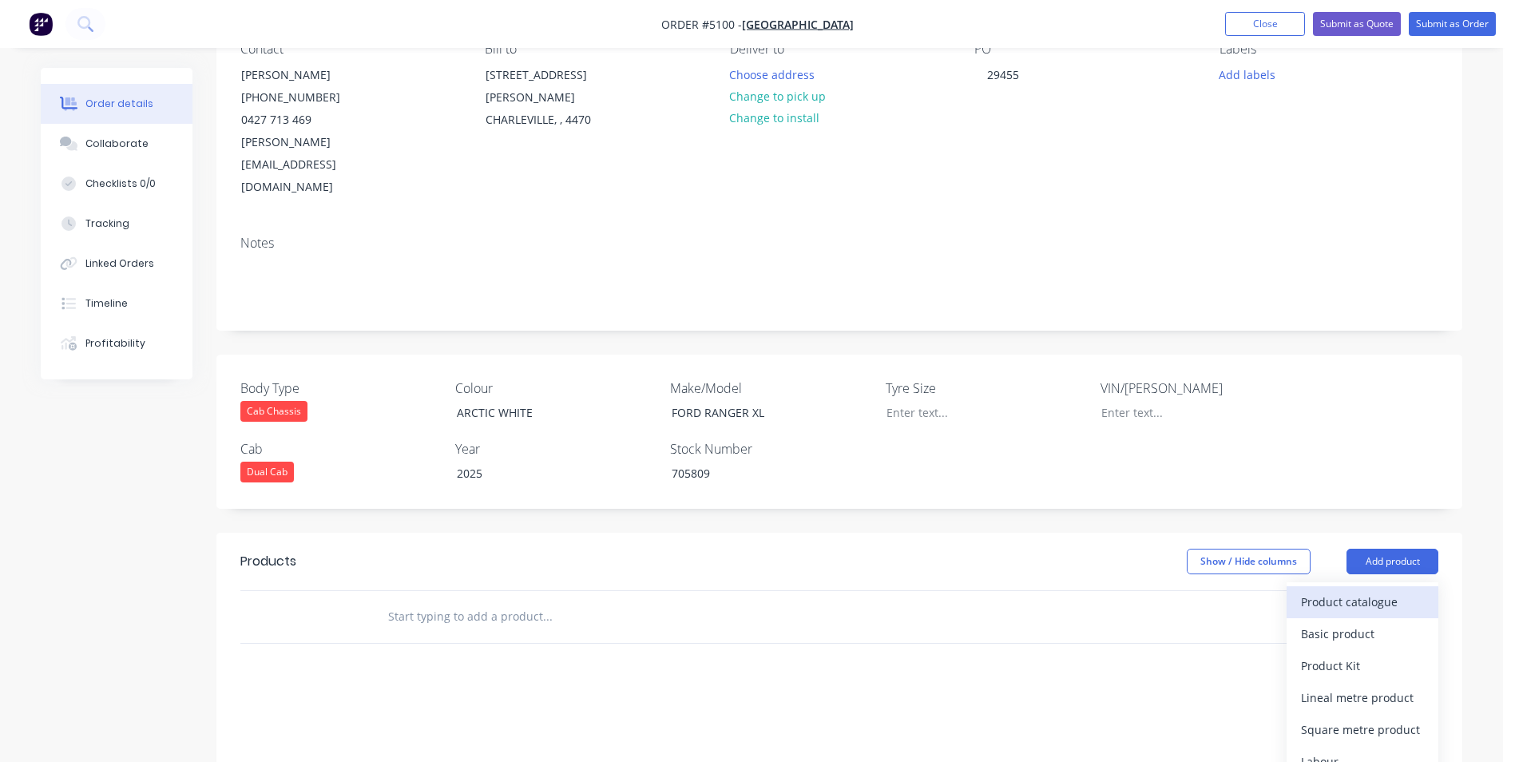
click at [1331, 590] on div "Product catalogue" at bounding box center [1362, 601] width 123 height 23
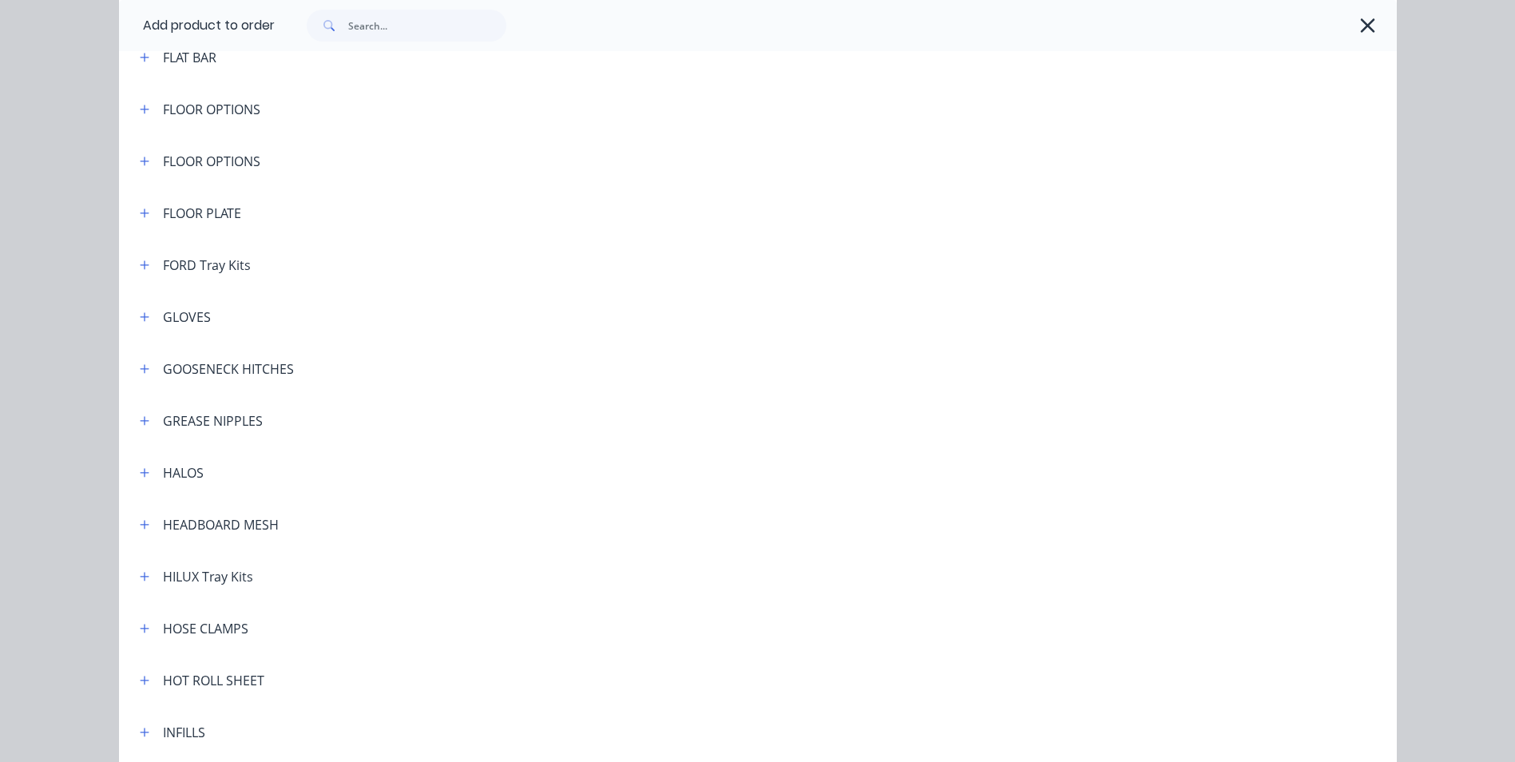
scroll to position [1518, 0]
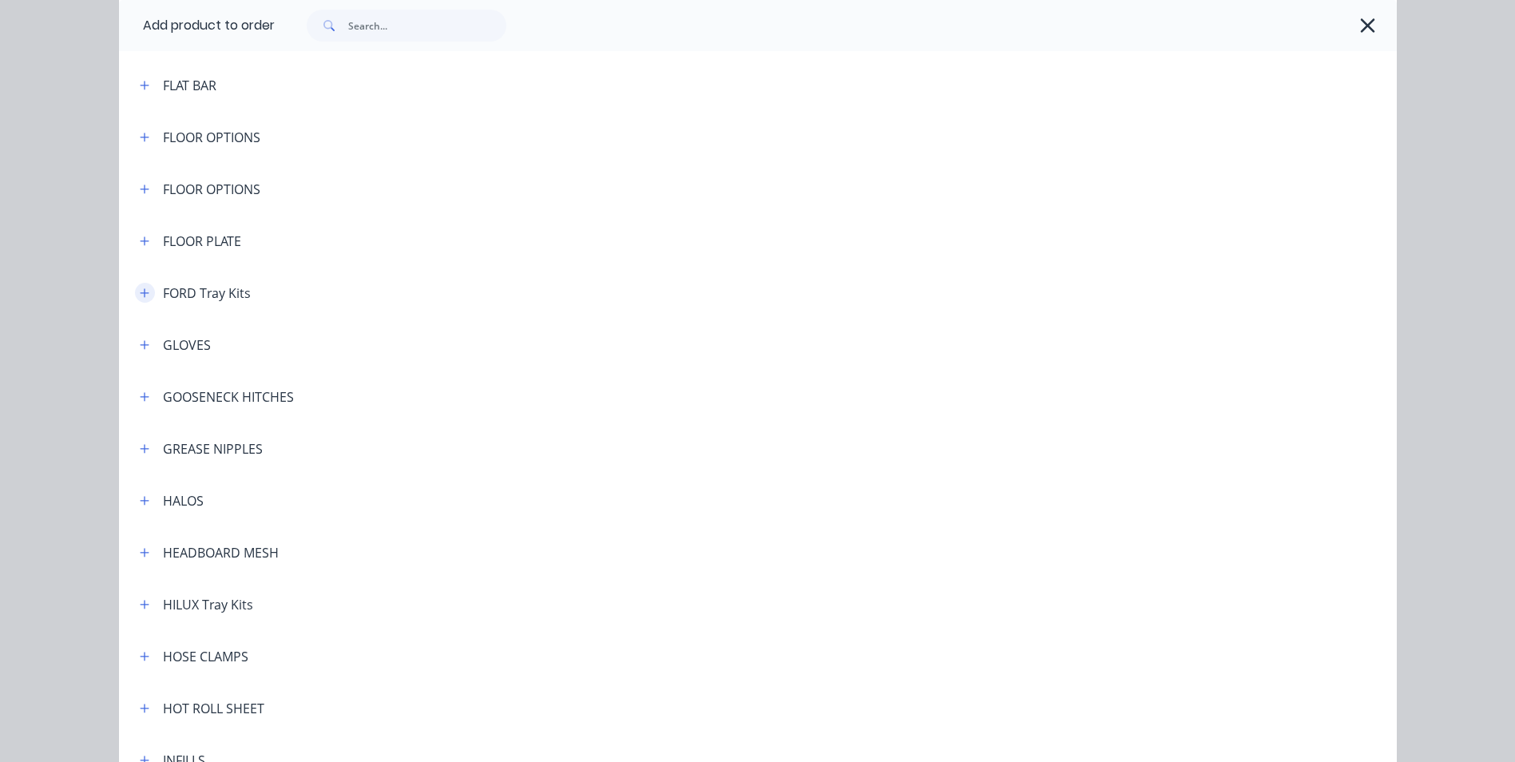
click at [140, 292] on icon "button" at bounding box center [144, 292] width 9 height 9
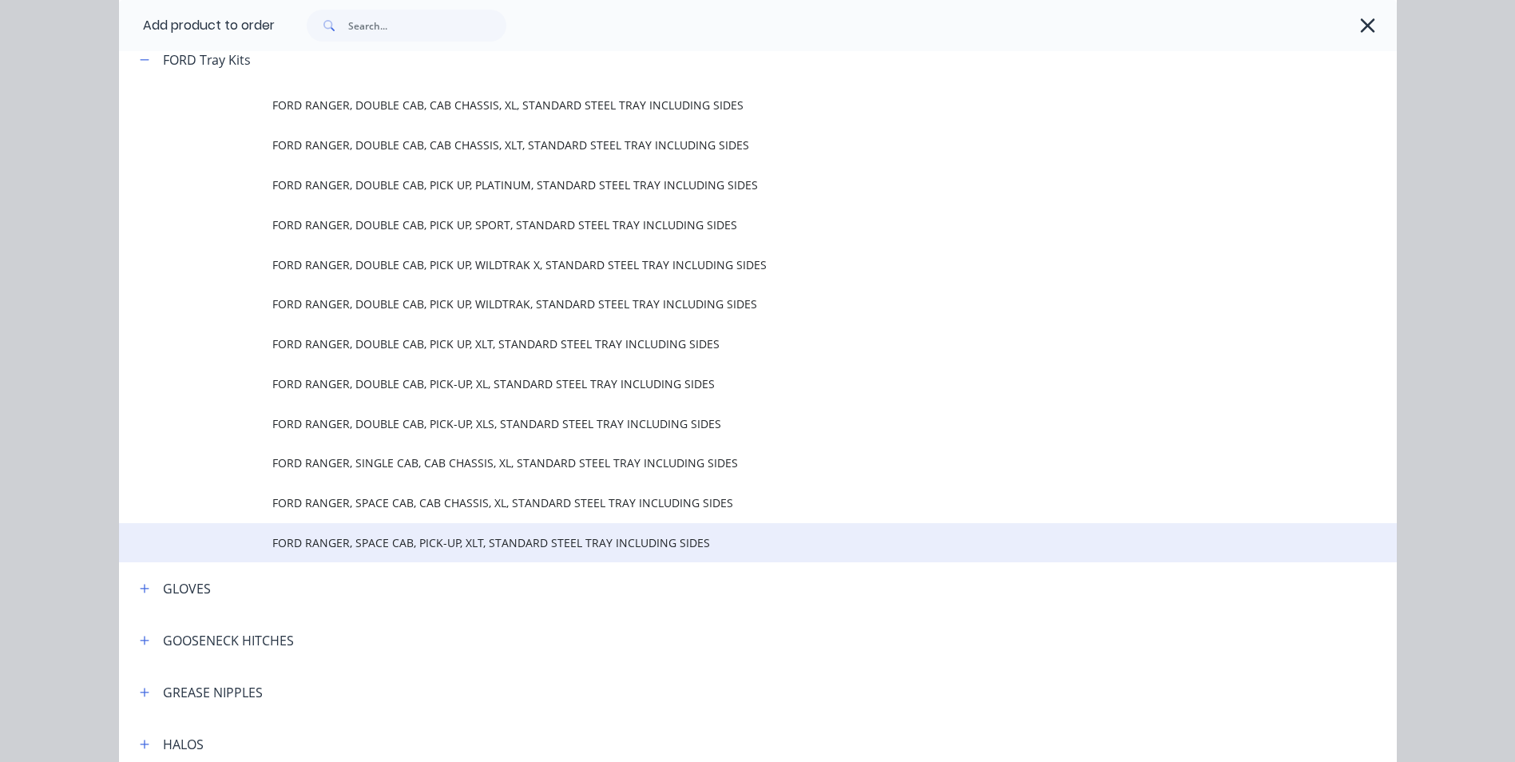
scroll to position [1757, 0]
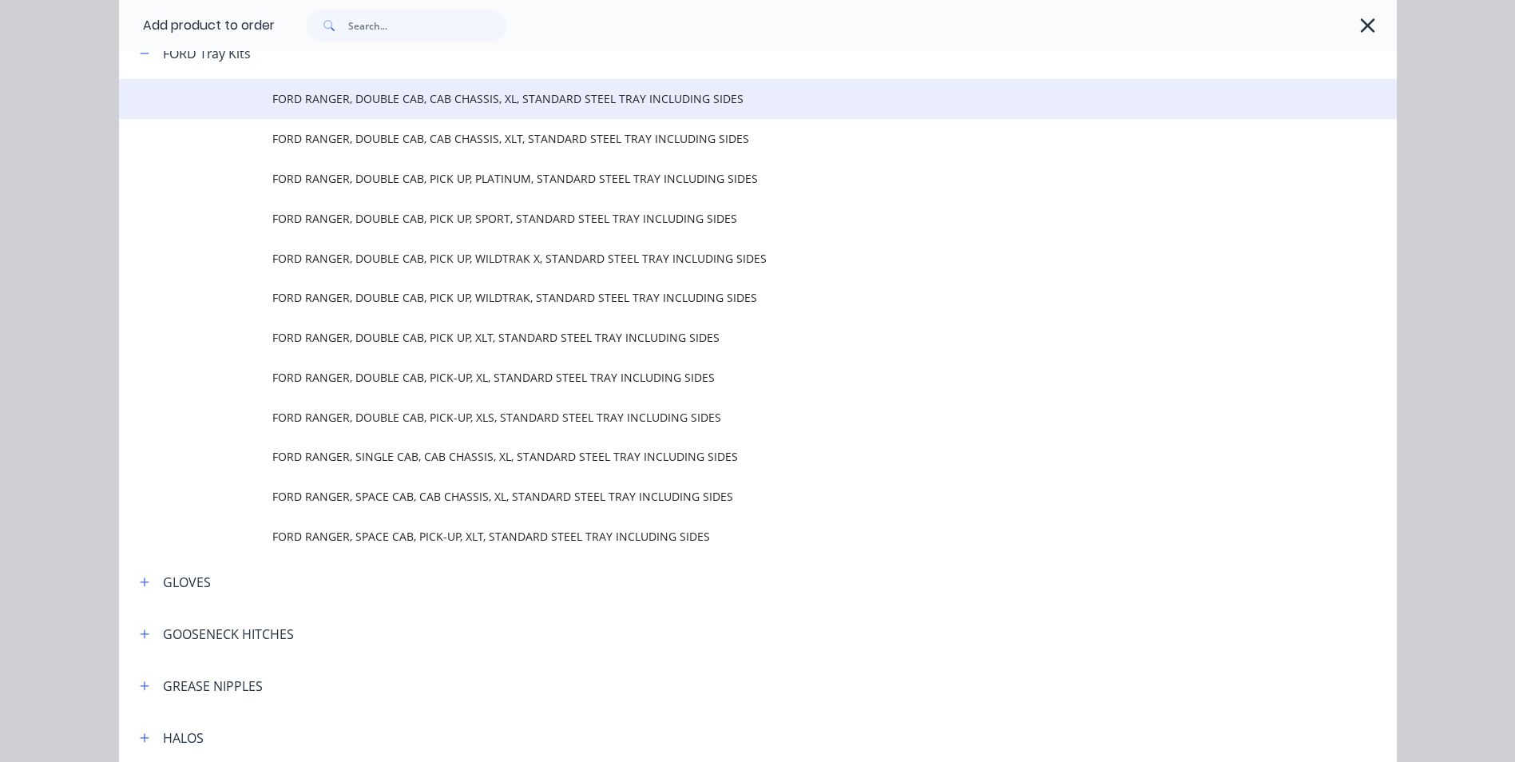
click at [411, 98] on span "FORD RANGER, DOUBLE CAB, CAB CHASSIS, XL, STANDARD STEEL TRAY INCLUDING SIDES" at bounding box center [721, 98] width 899 height 17
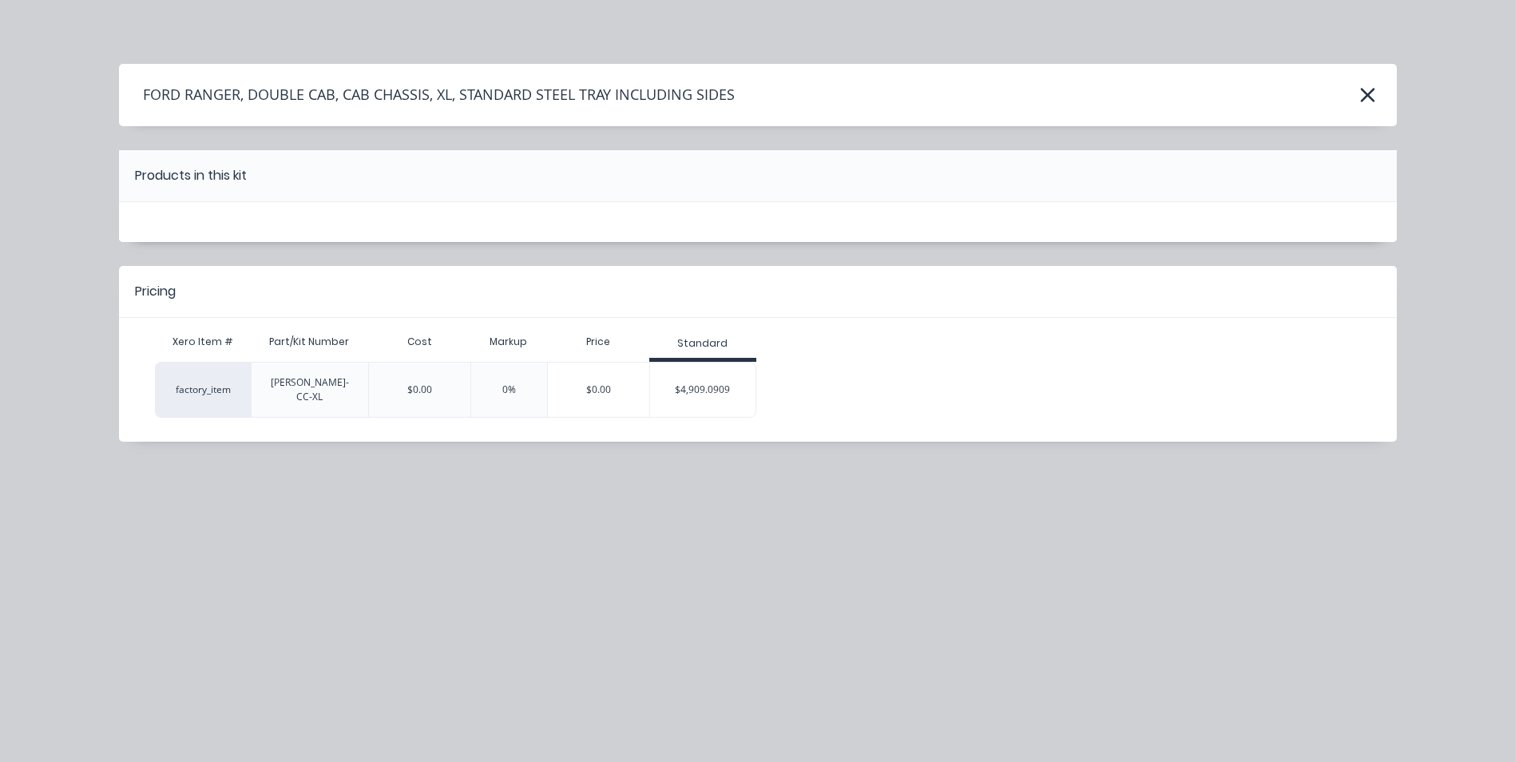
click at [678, 375] on div "$4,909.0909" at bounding box center [703, 390] width 106 height 40
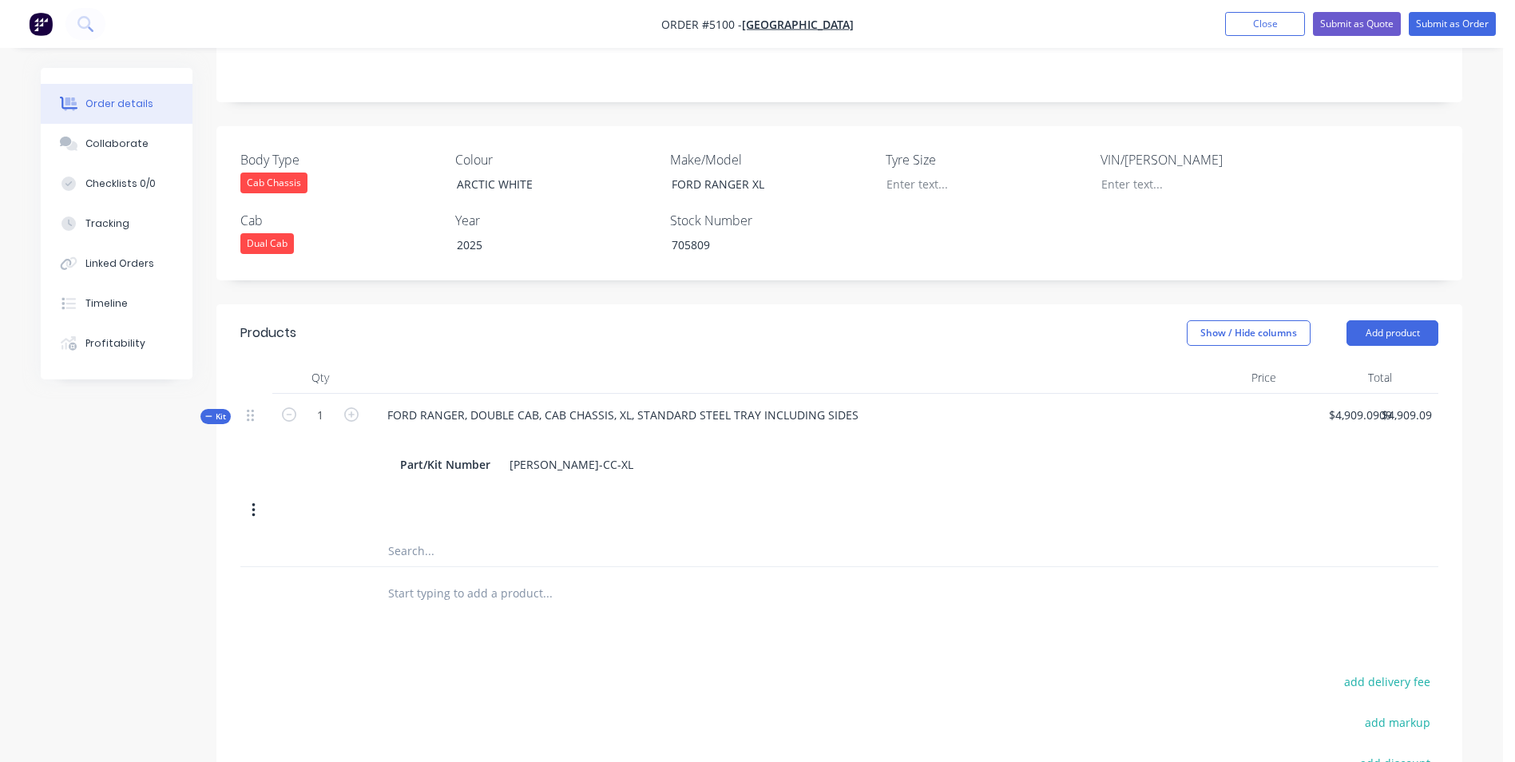
scroll to position [399, 0]
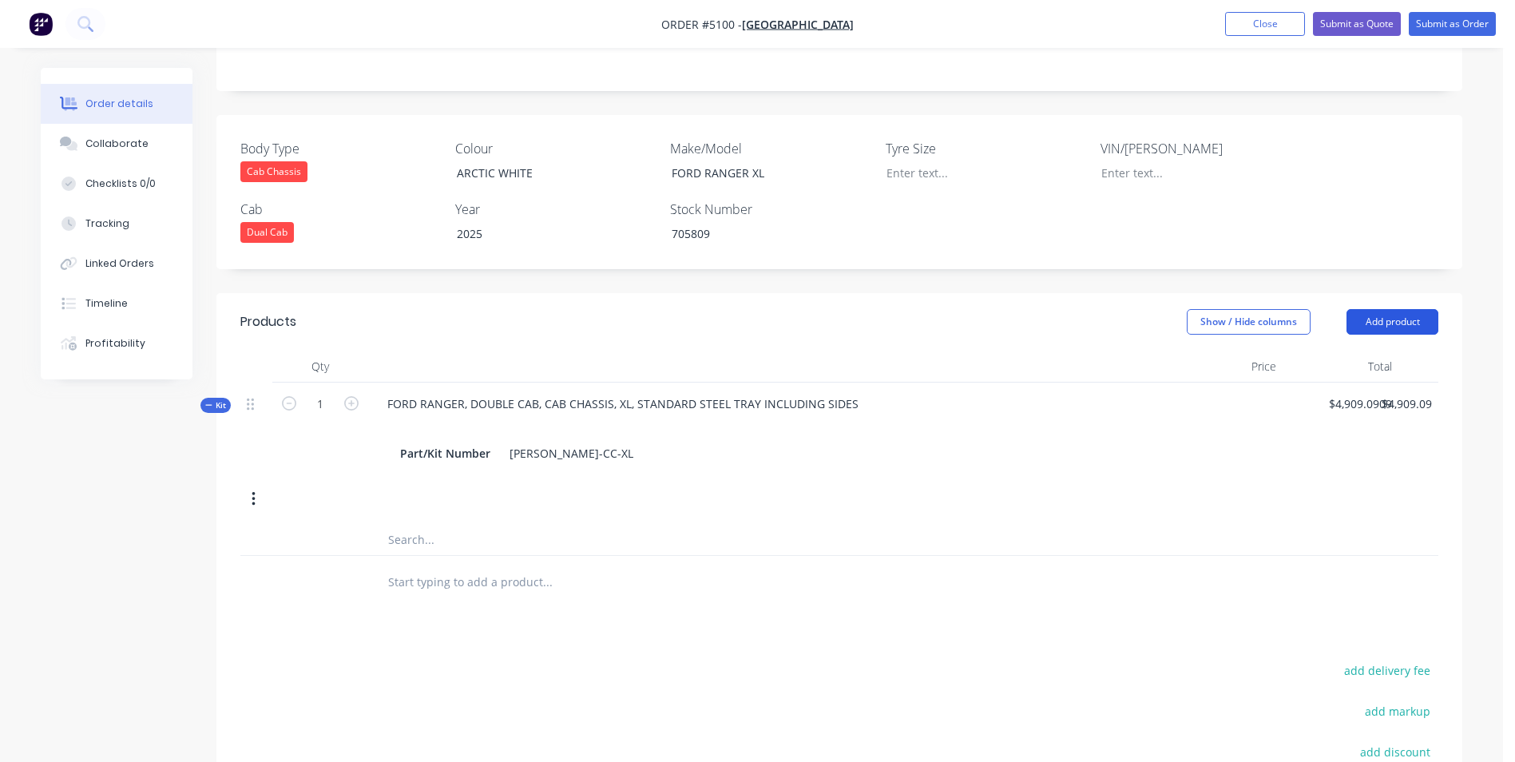
click at [1414, 309] on button "Add product" at bounding box center [1393, 322] width 92 height 26
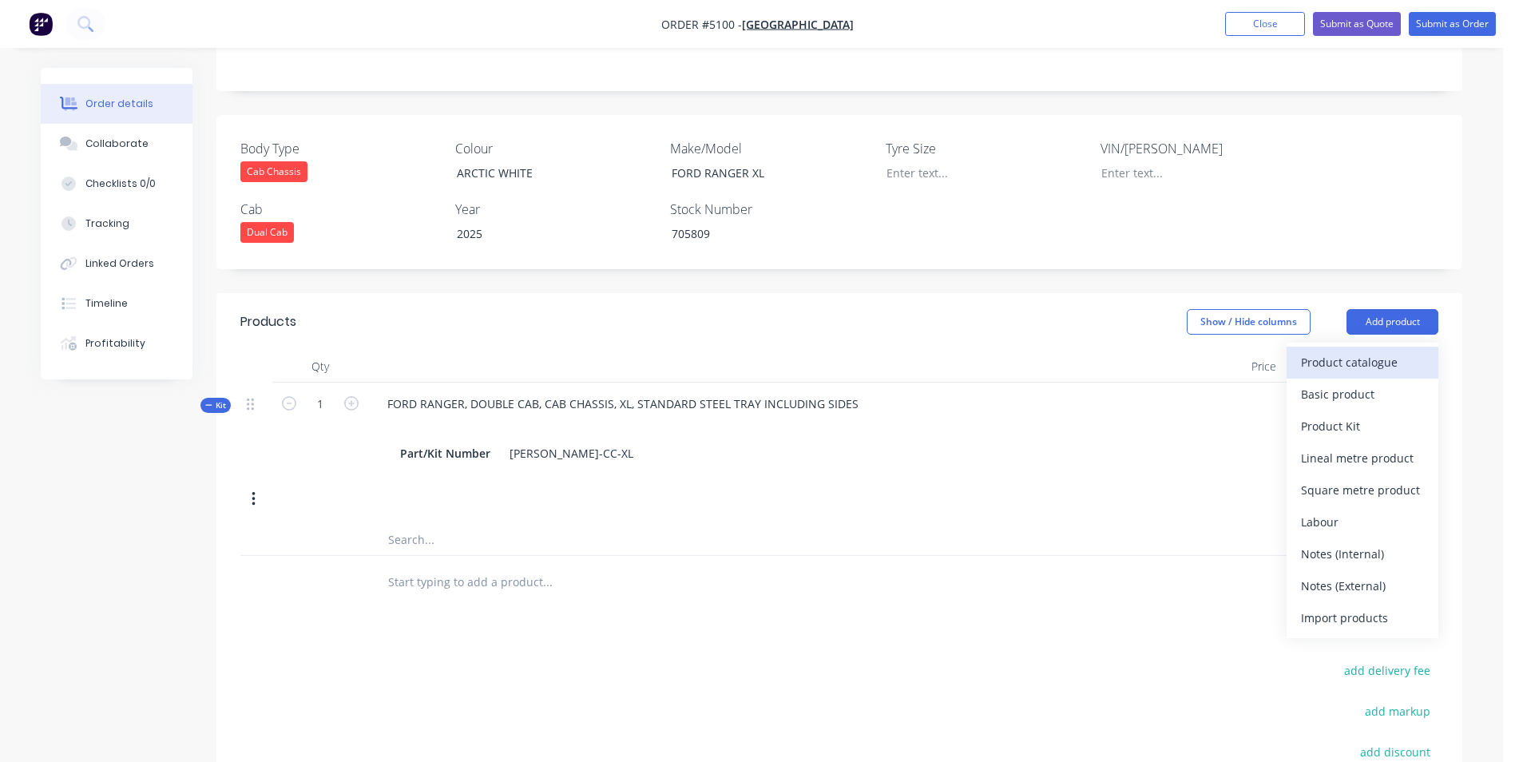
click at [1367, 351] on div "Product catalogue" at bounding box center [1362, 362] width 123 height 23
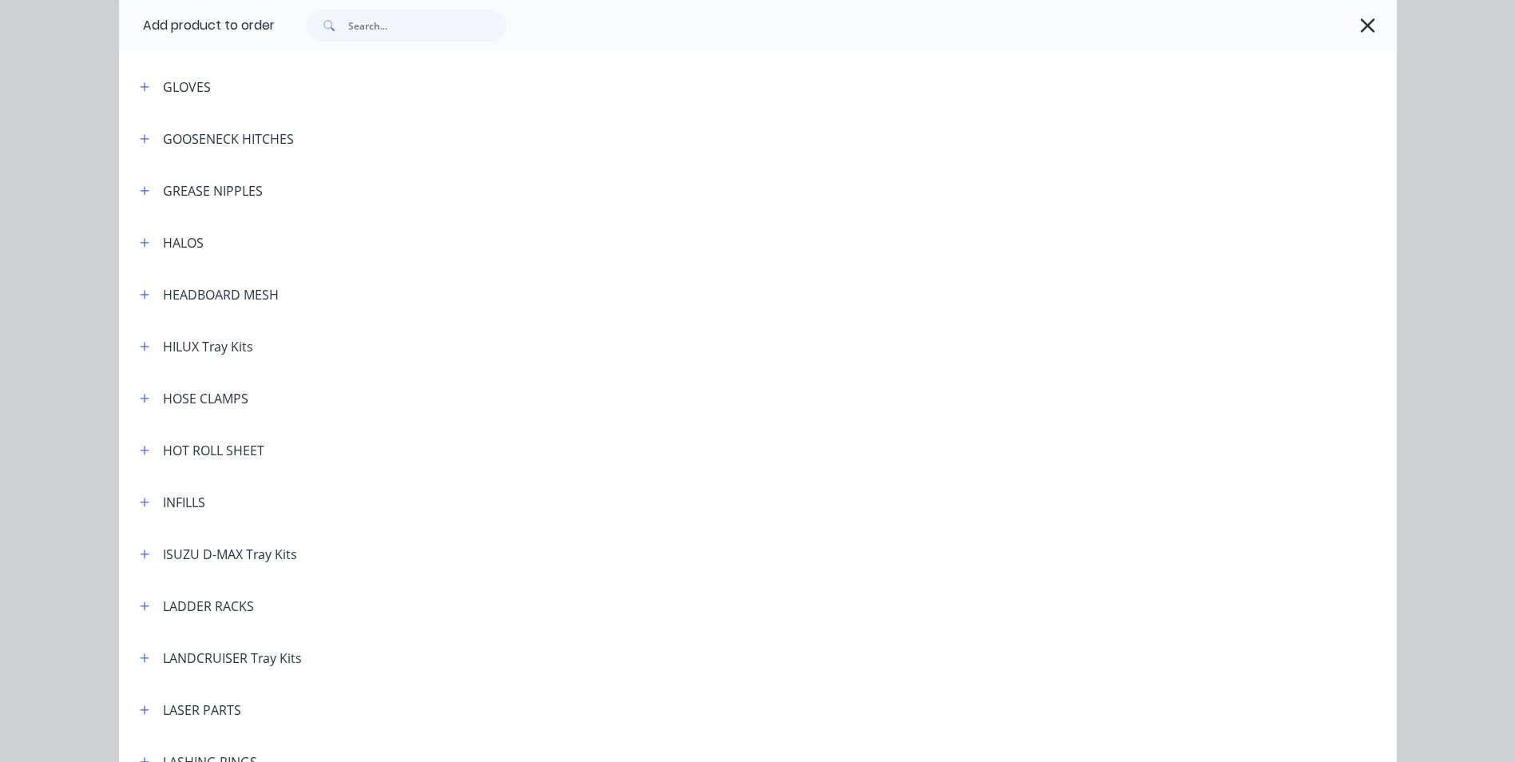
scroll to position [1837, 0]
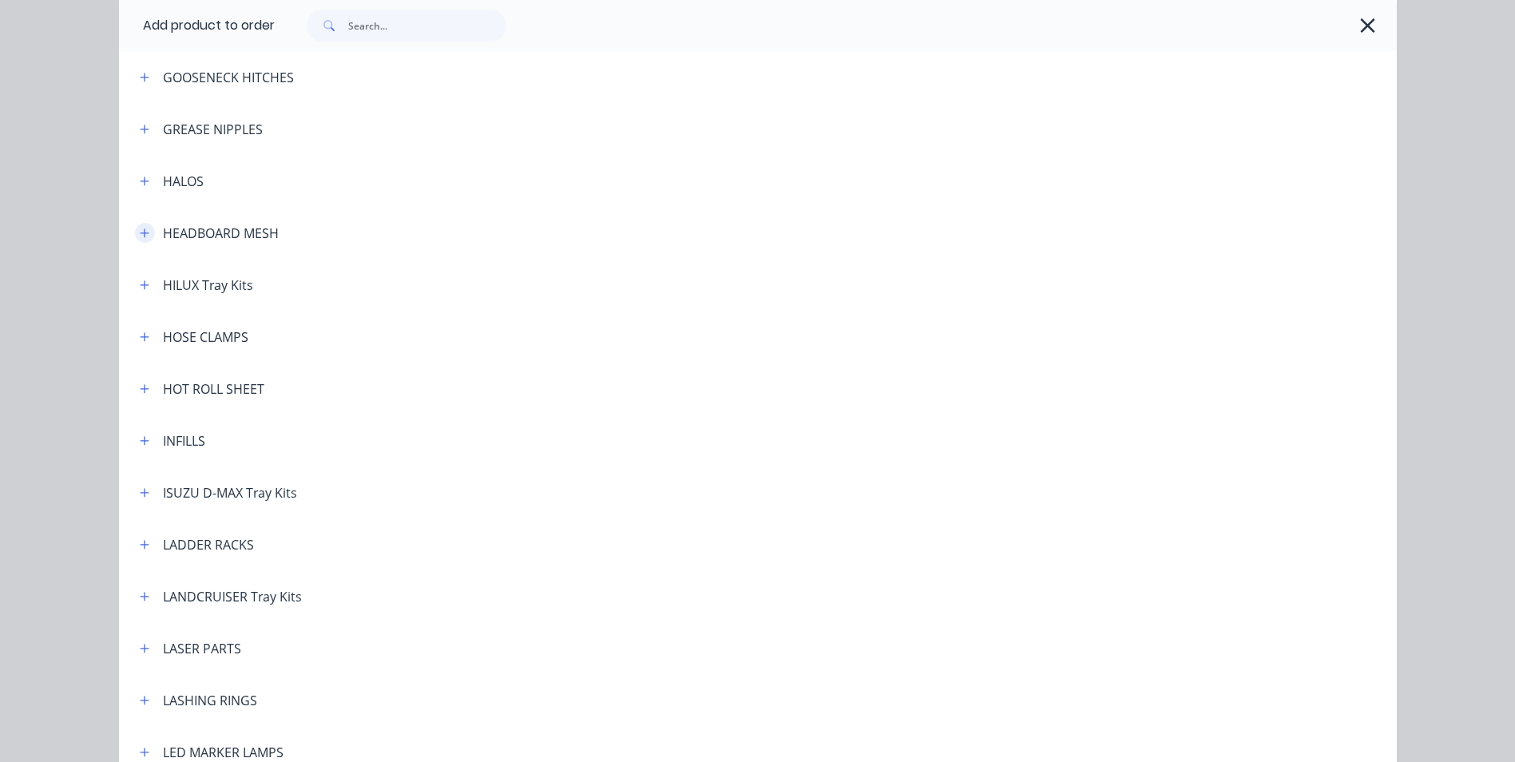
click at [142, 235] on icon "button" at bounding box center [145, 233] width 10 height 11
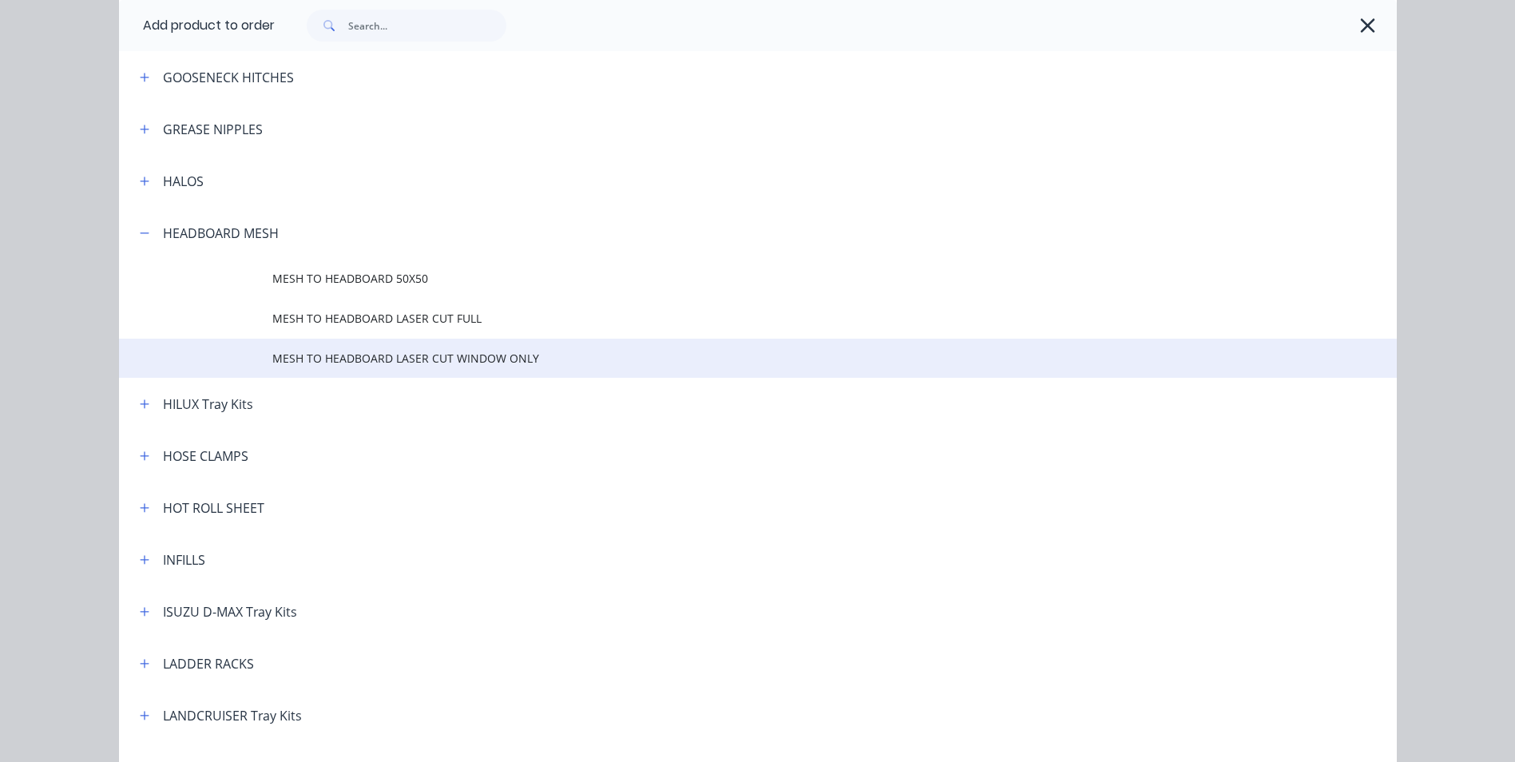
click at [426, 360] on span "MESH TO HEADBOARD LASER CUT WINDOW ONLY" at bounding box center [721, 358] width 899 height 17
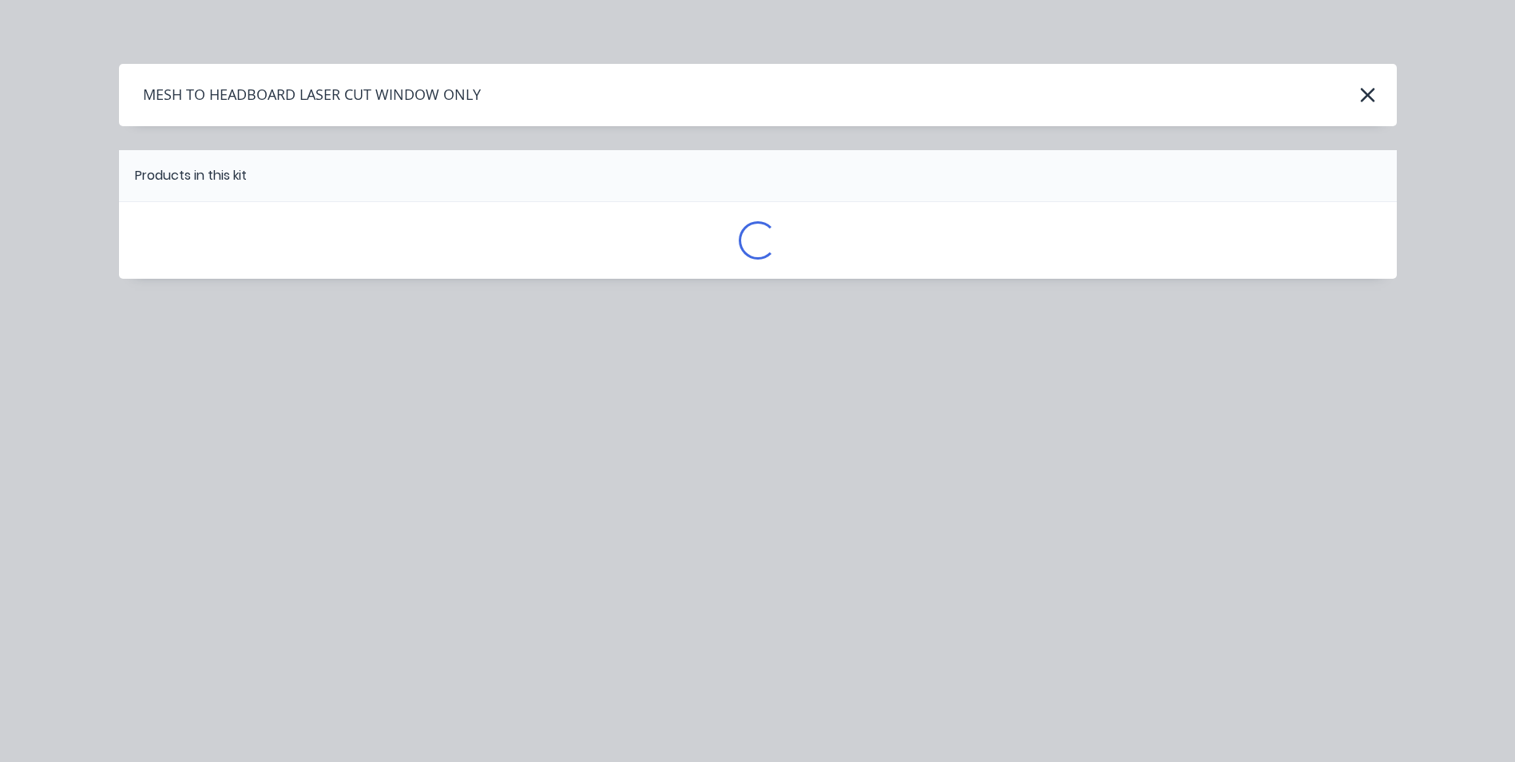
scroll to position [0, 0]
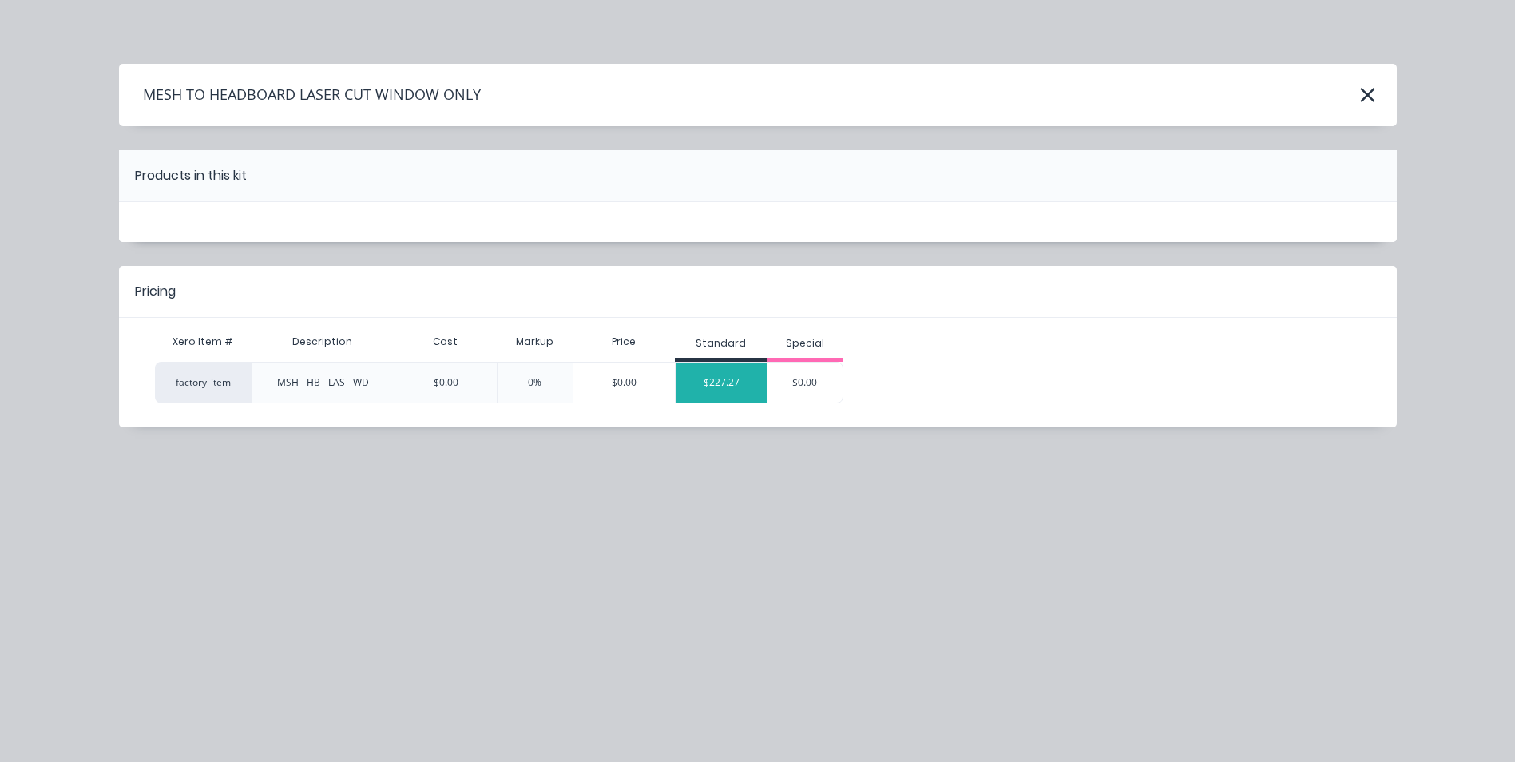
click at [725, 382] on div "$227.27" at bounding box center [721, 383] width 91 height 40
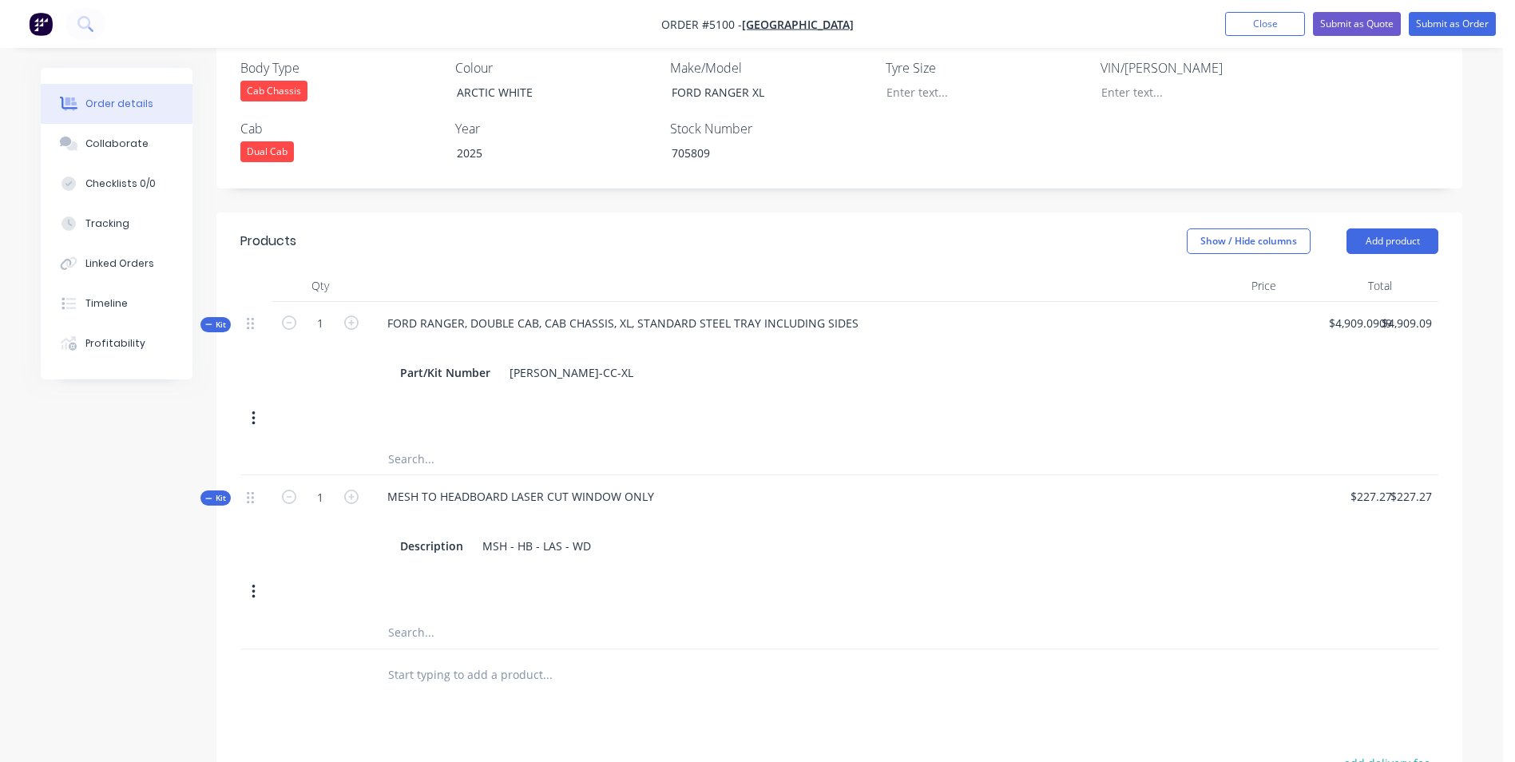
scroll to position [479, 0]
click at [1404, 229] on button "Add product" at bounding box center [1393, 242] width 92 height 26
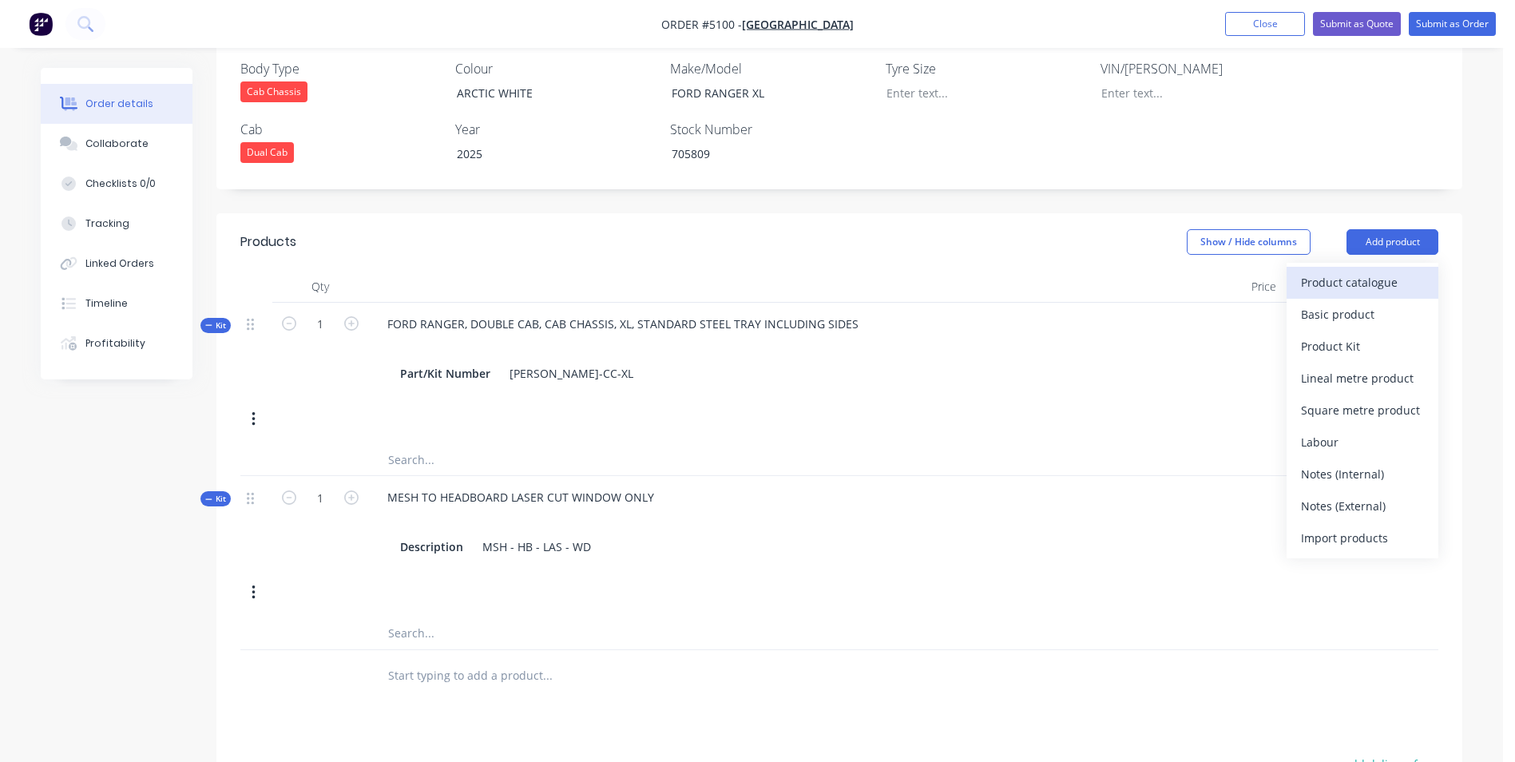
click at [1367, 271] on div "Product catalogue" at bounding box center [1362, 282] width 123 height 23
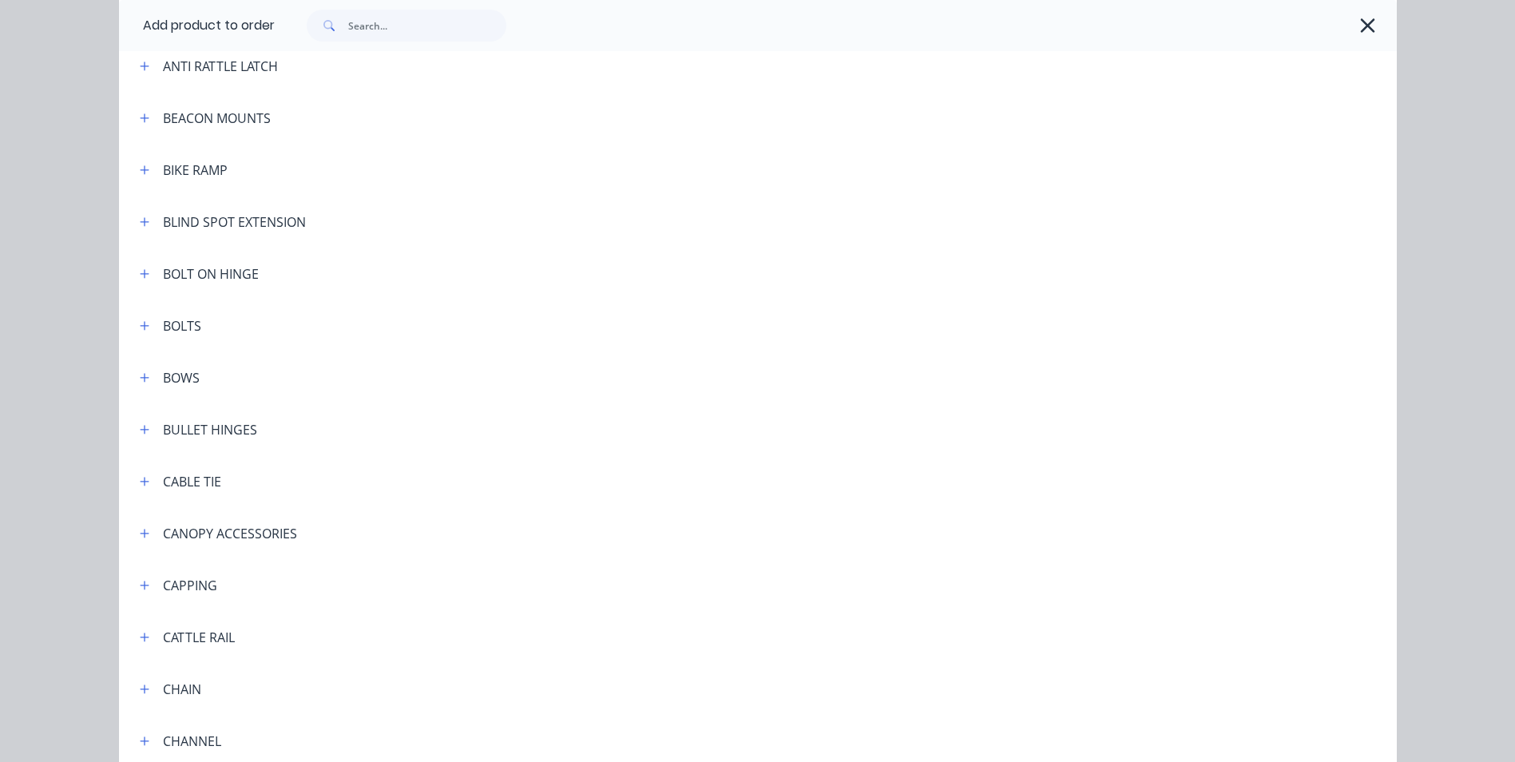
scroll to position [399, 0]
click at [141, 109] on icon "button" at bounding box center [145, 113] width 10 height 11
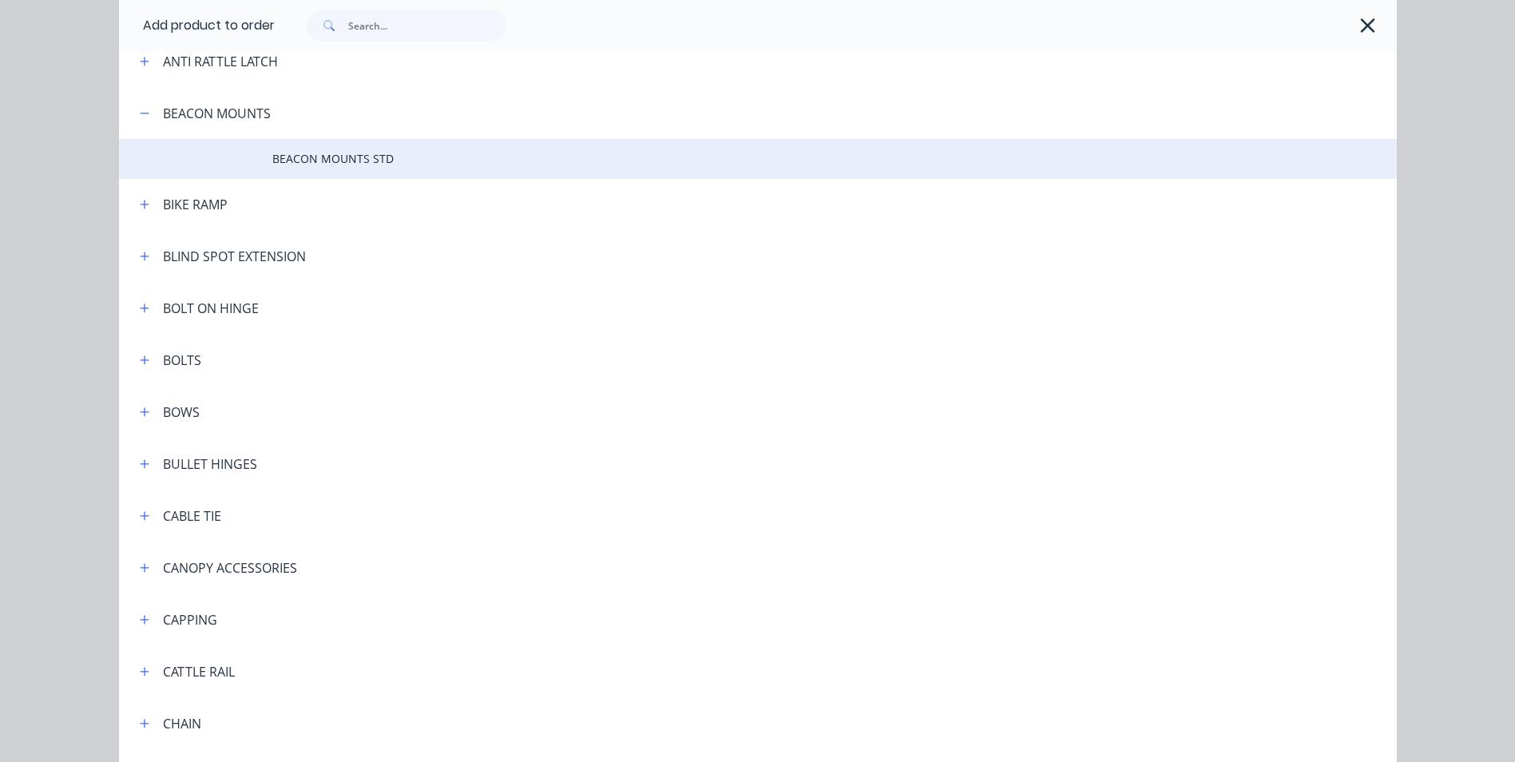
click at [298, 156] on span "BEACON MOUNTS STD" at bounding box center [721, 158] width 899 height 17
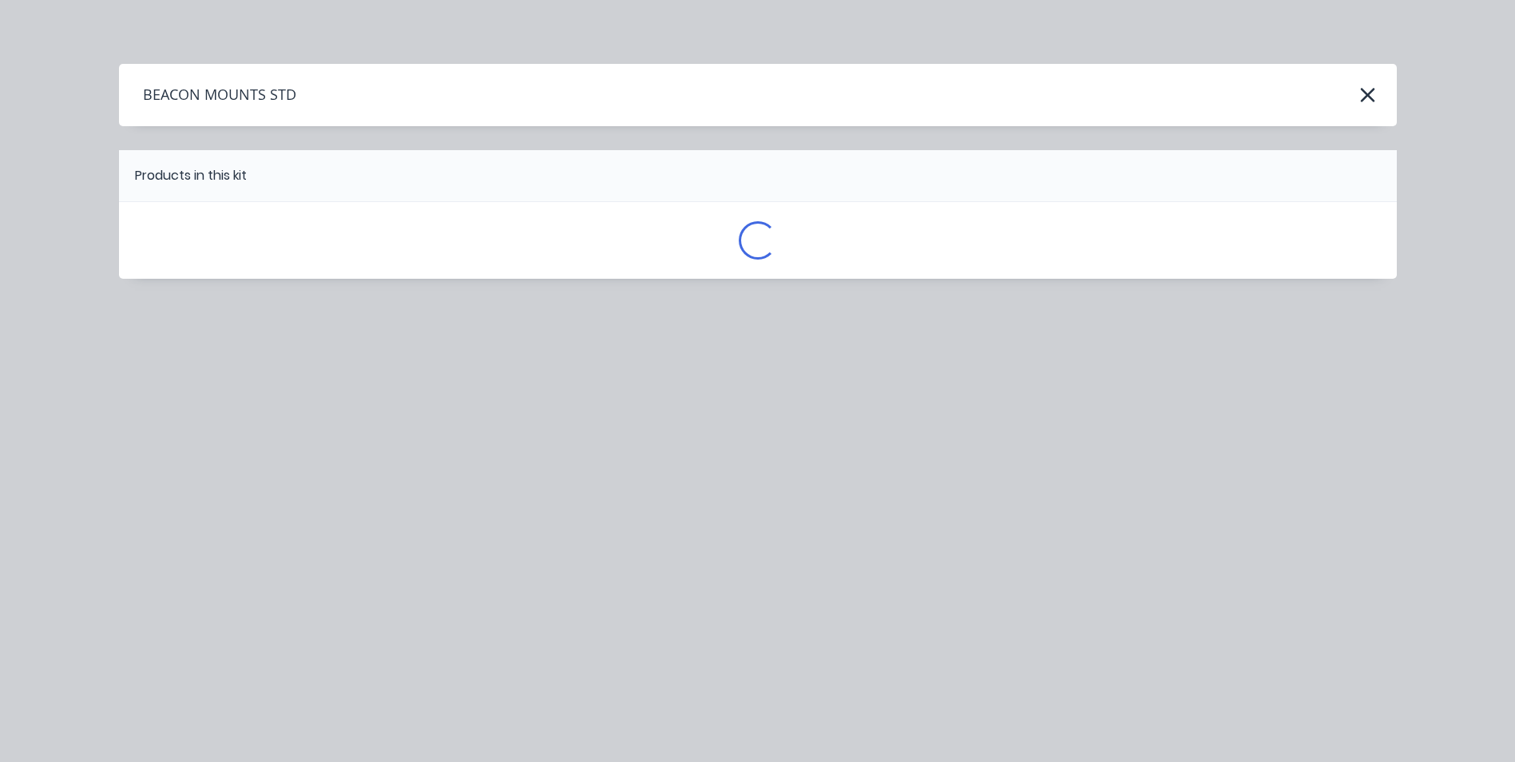
scroll to position [0, 0]
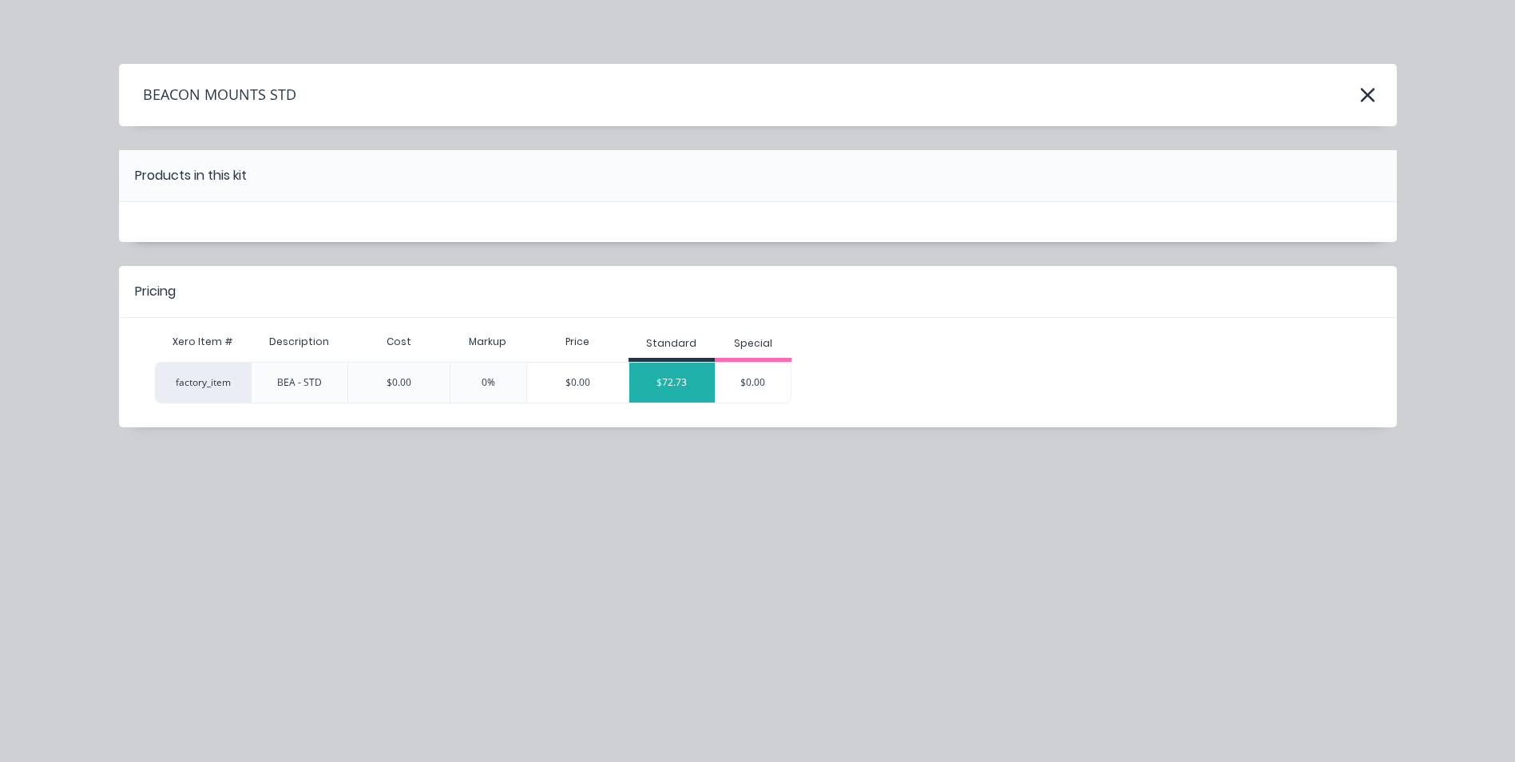
click at [685, 379] on div "$72.73" at bounding box center [672, 383] width 86 height 40
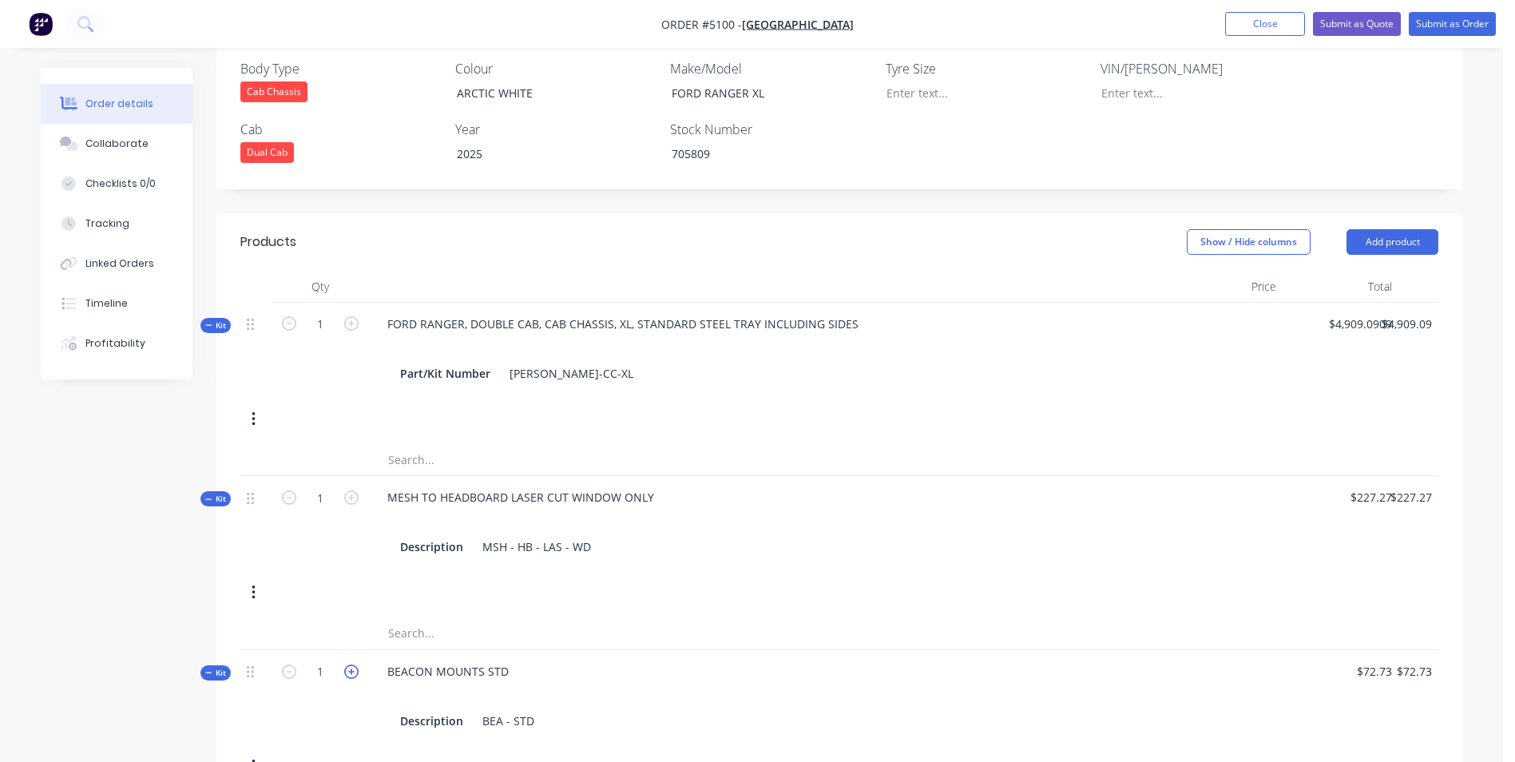
click at [348, 665] on icon "button" at bounding box center [351, 672] width 14 height 14
type input "2"
type input "$145.46"
click at [1410, 229] on button "Add product" at bounding box center [1393, 242] width 92 height 26
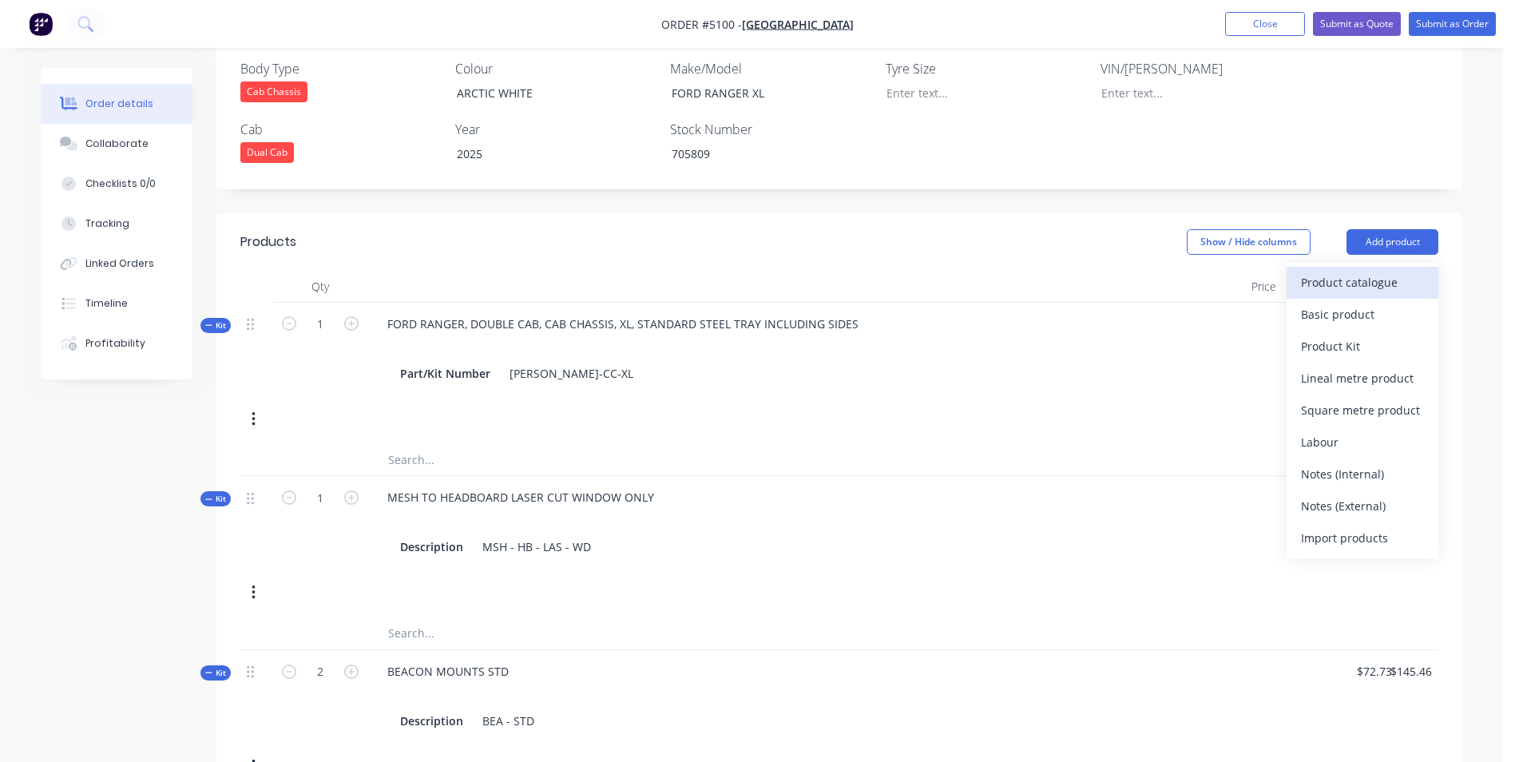
click at [1315, 271] on div "Product catalogue" at bounding box center [1362, 282] width 123 height 23
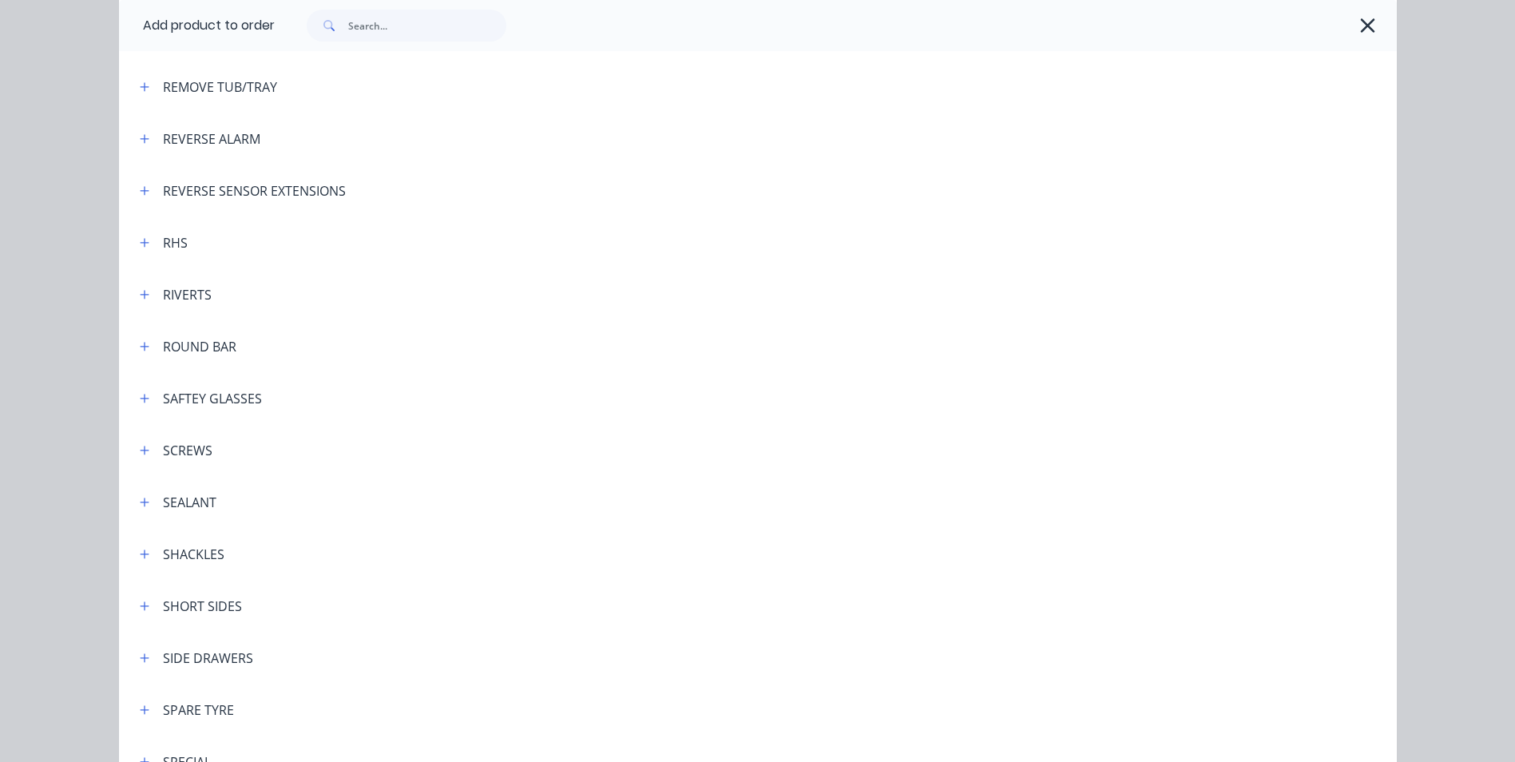
scroll to position [4313, 0]
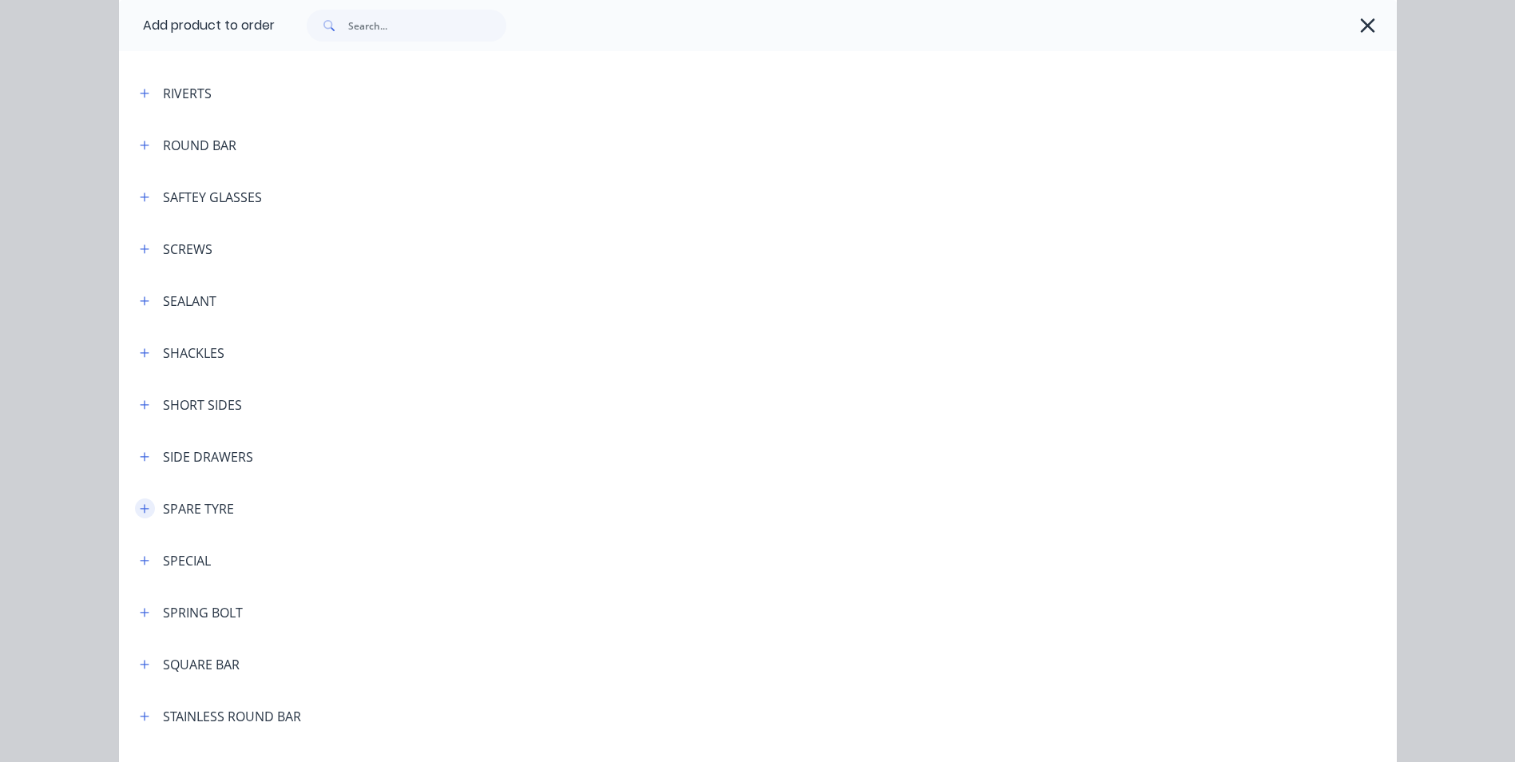
click at [140, 507] on icon "button" at bounding box center [145, 508] width 10 height 11
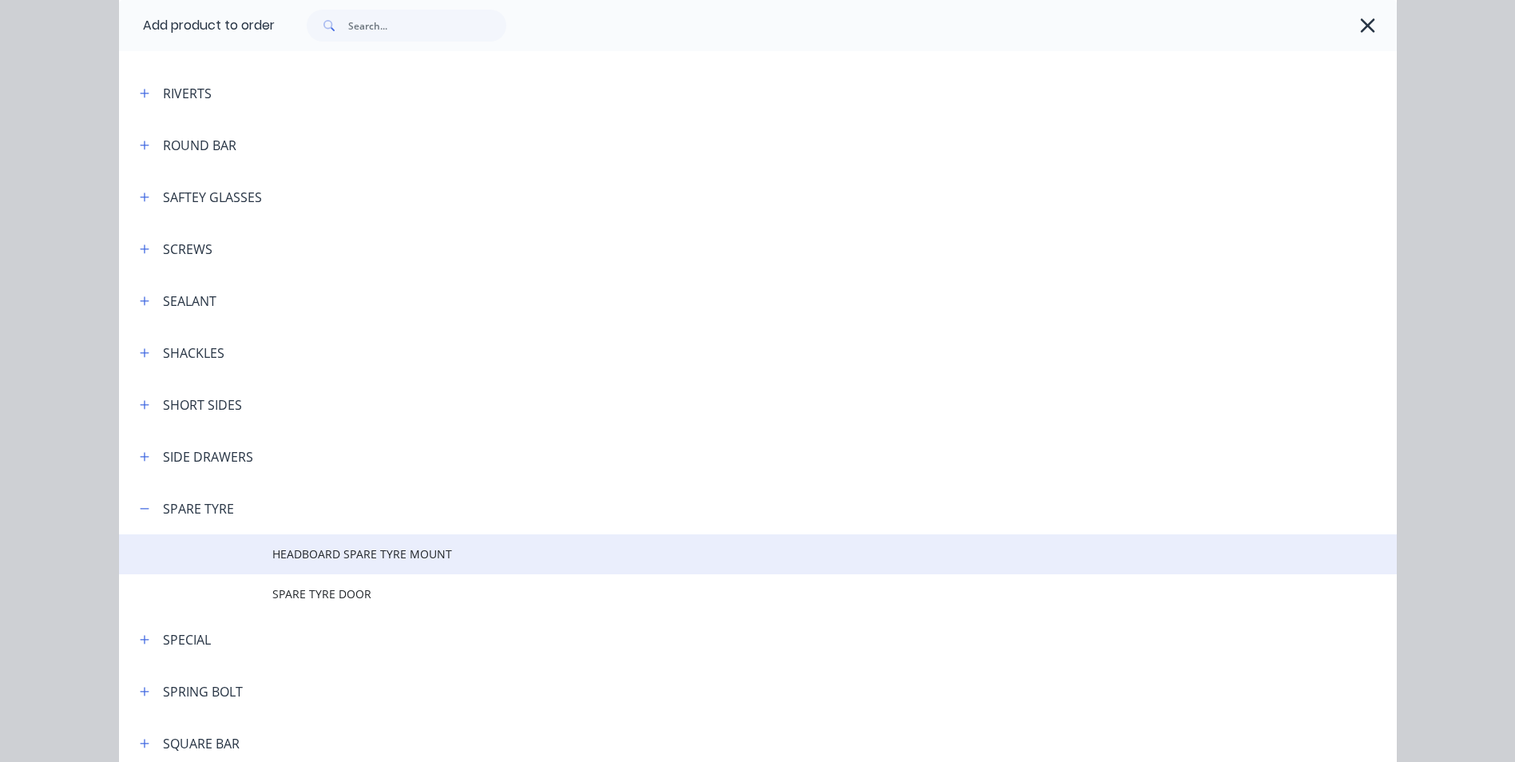
click at [371, 551] on span "HEADBOARD SPARE TYRE MOUNT" at bounding box center [721, 554] width 899 height 17
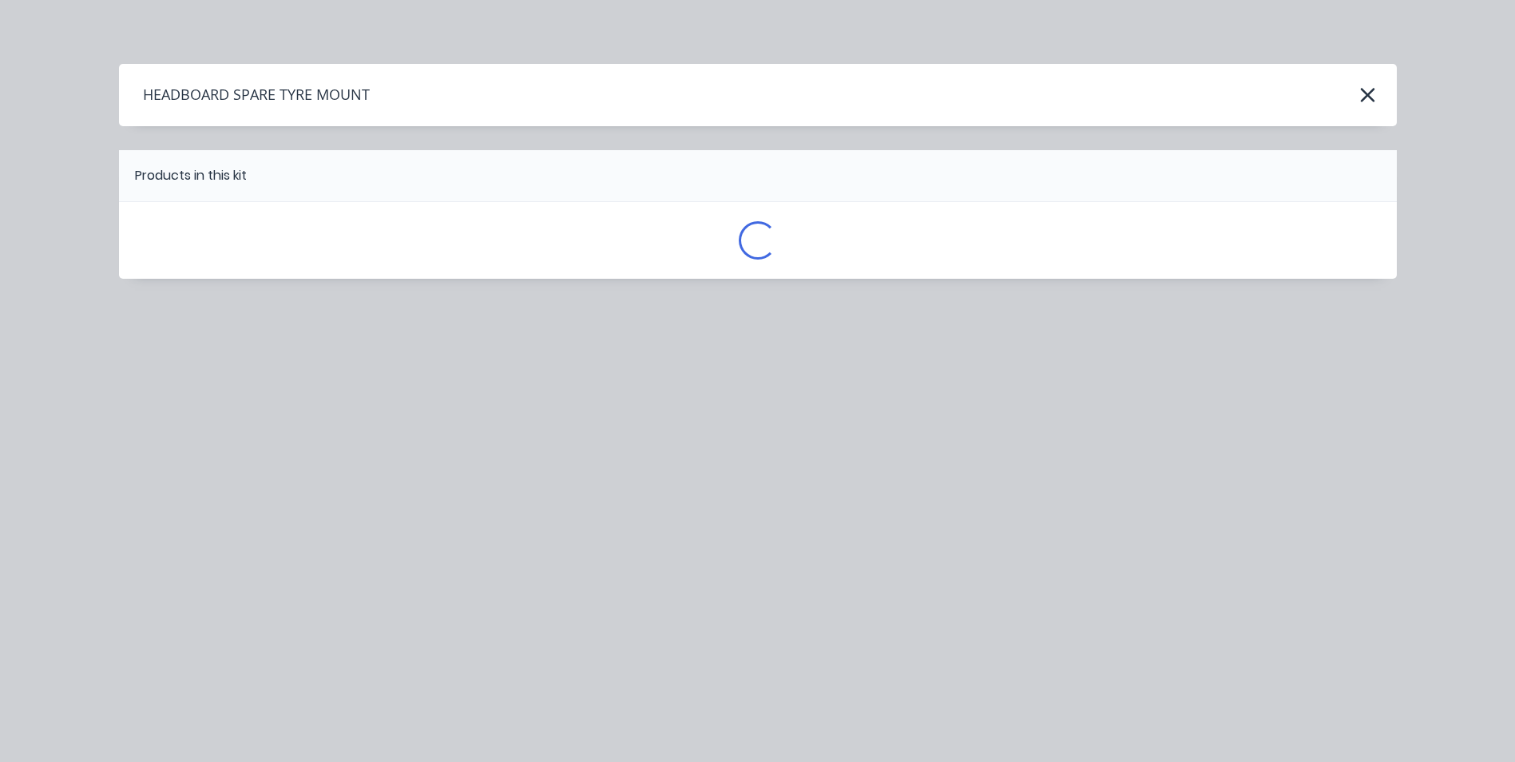
scroll to position [0, 0]
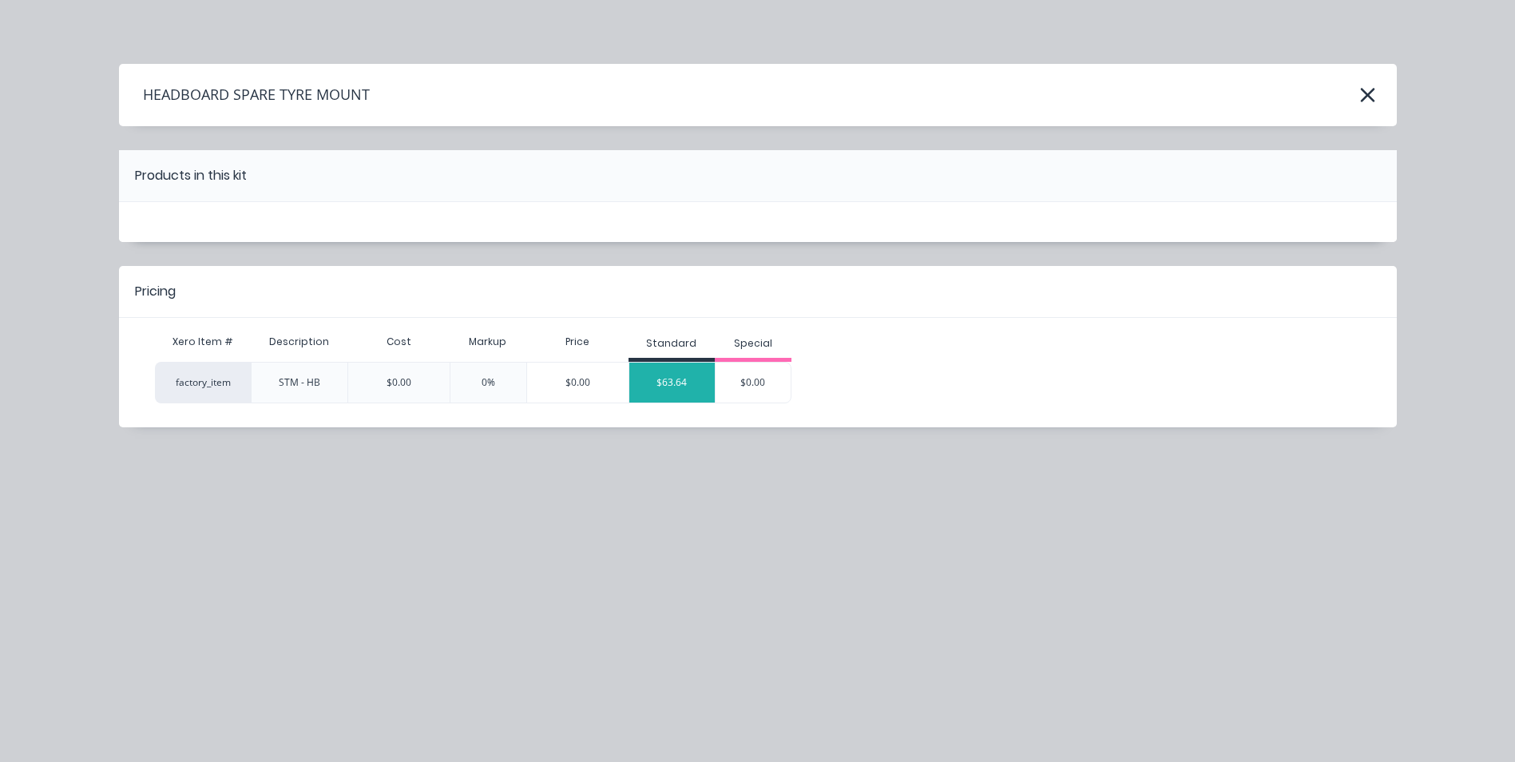
click at [677, 378] on div "$63.64" at bounding box center [672, 383] width 86 height 40
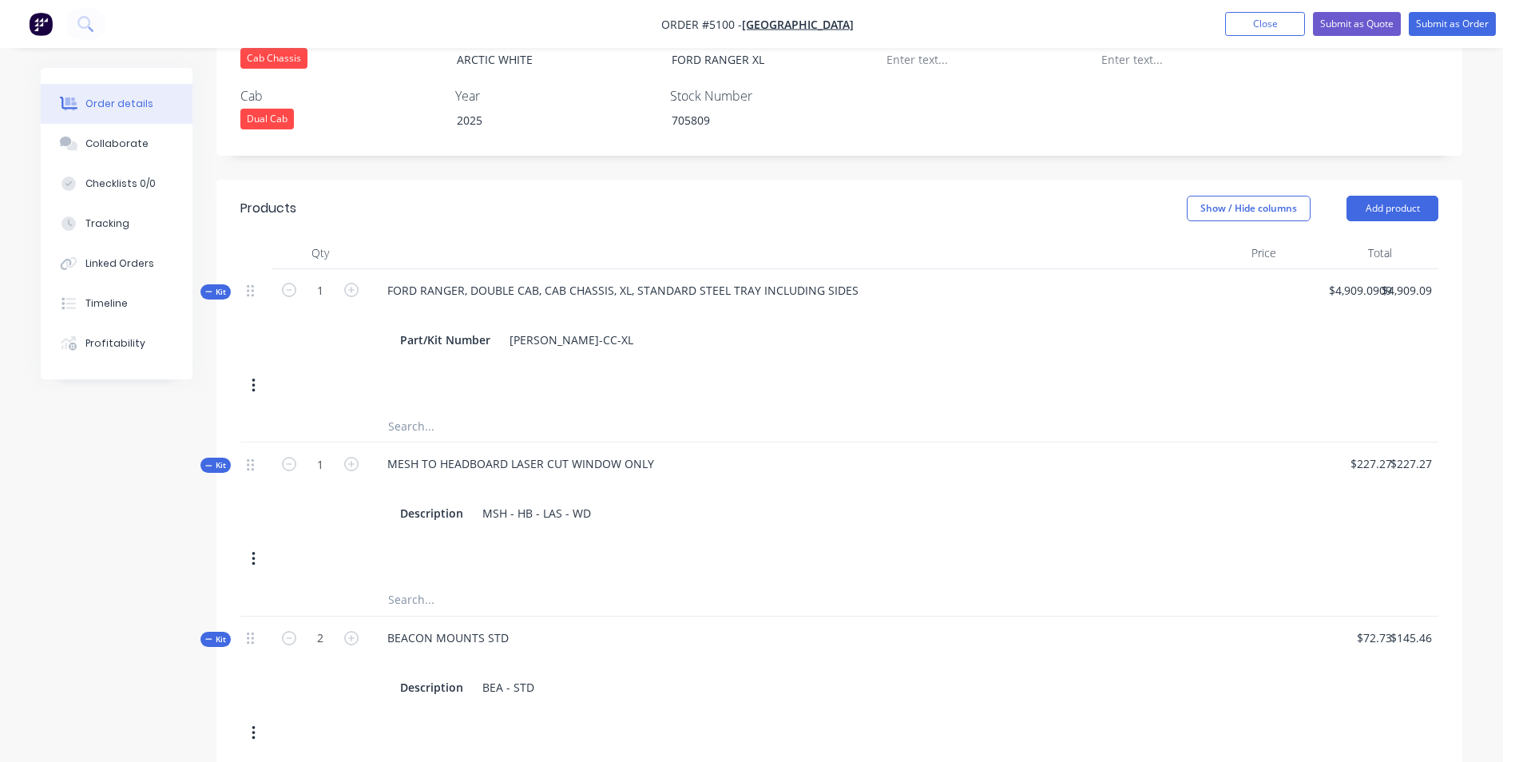
scroll to position [479, 0]
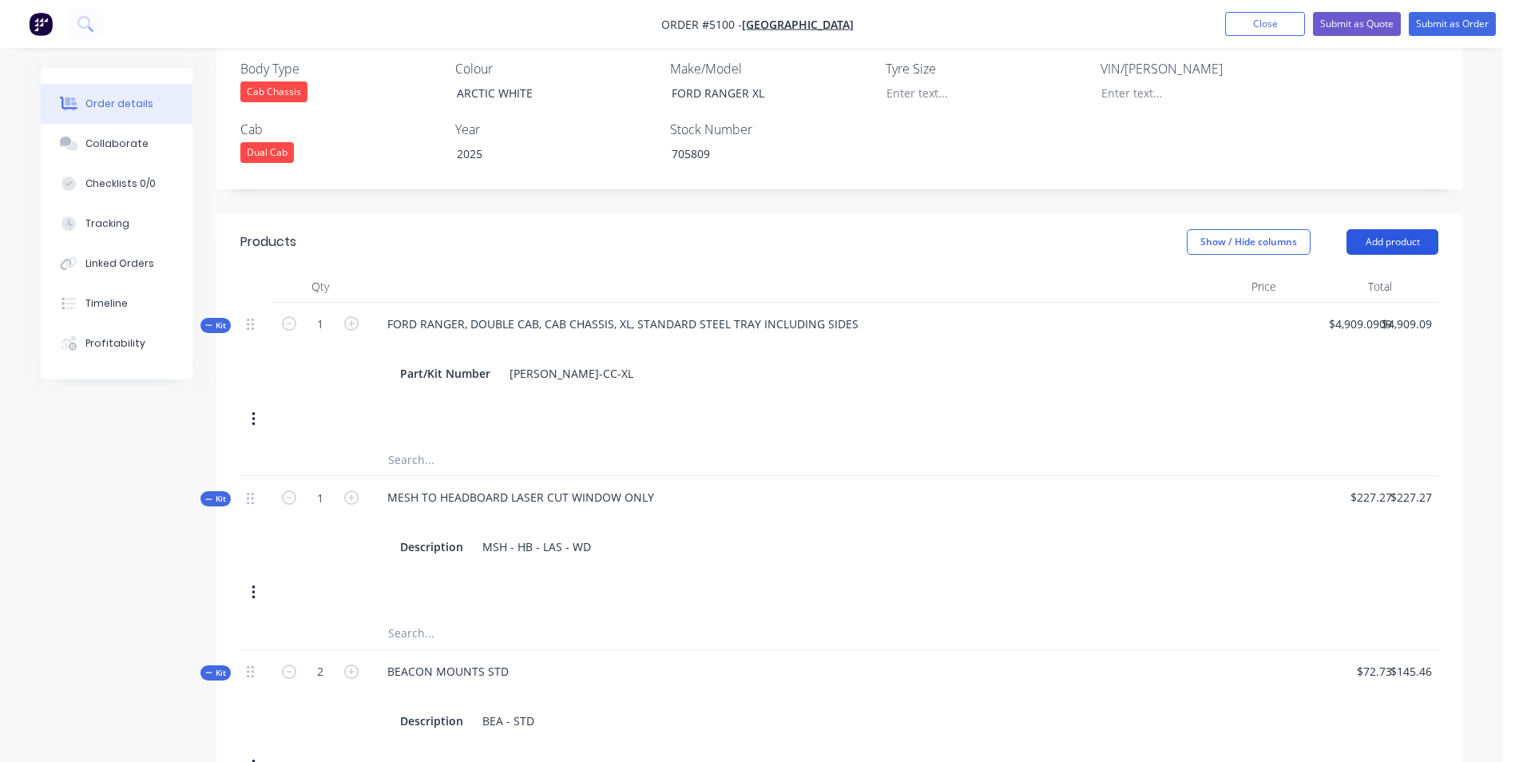
click at [1417, 229] on button "Add product" at bounding box center [1393, 242] width 92 height 26
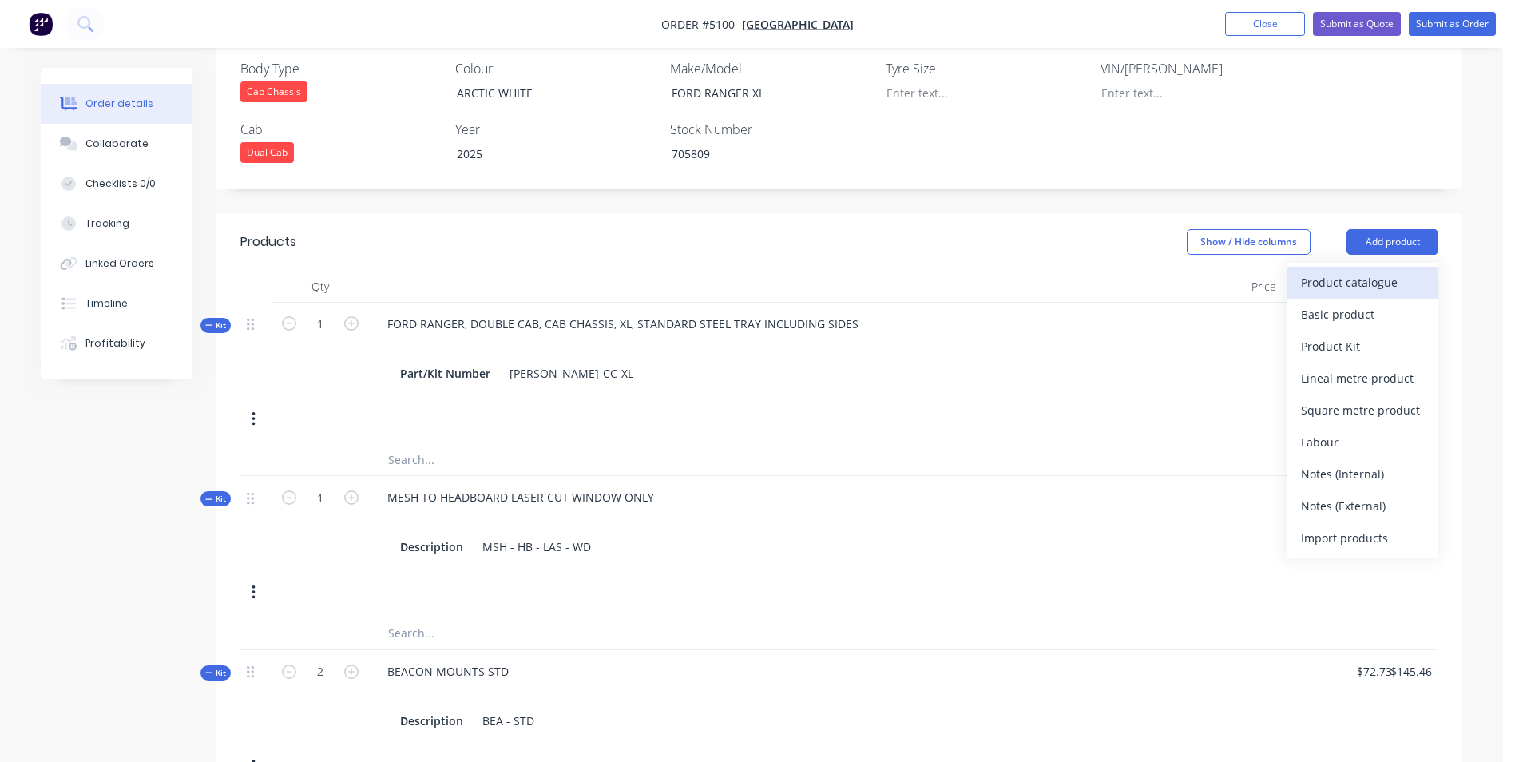
click at [1361, 271] on div "Product catalogue" at bounding box center [1362, 282] width 123 height 23
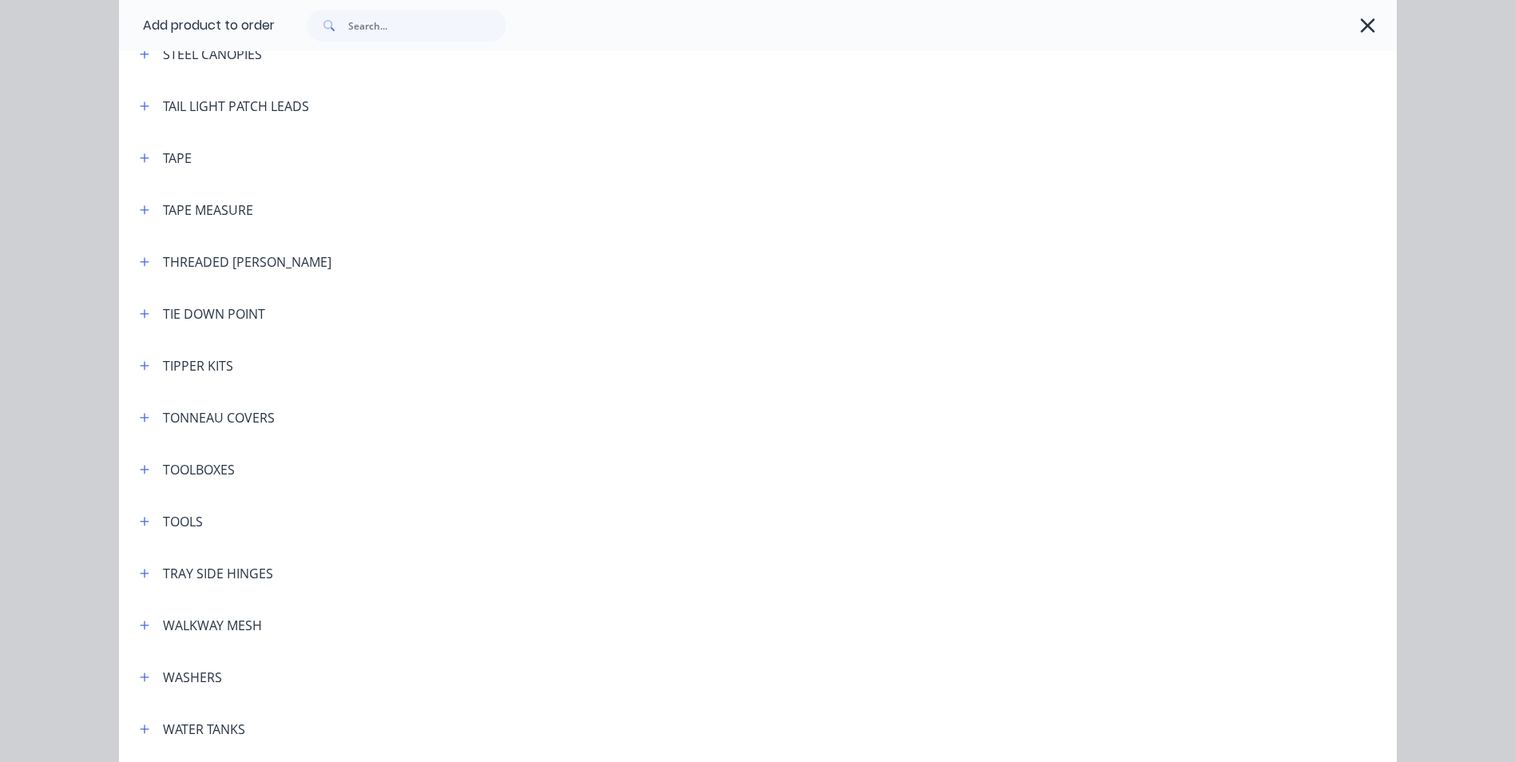
scroll to position [5246, 0]
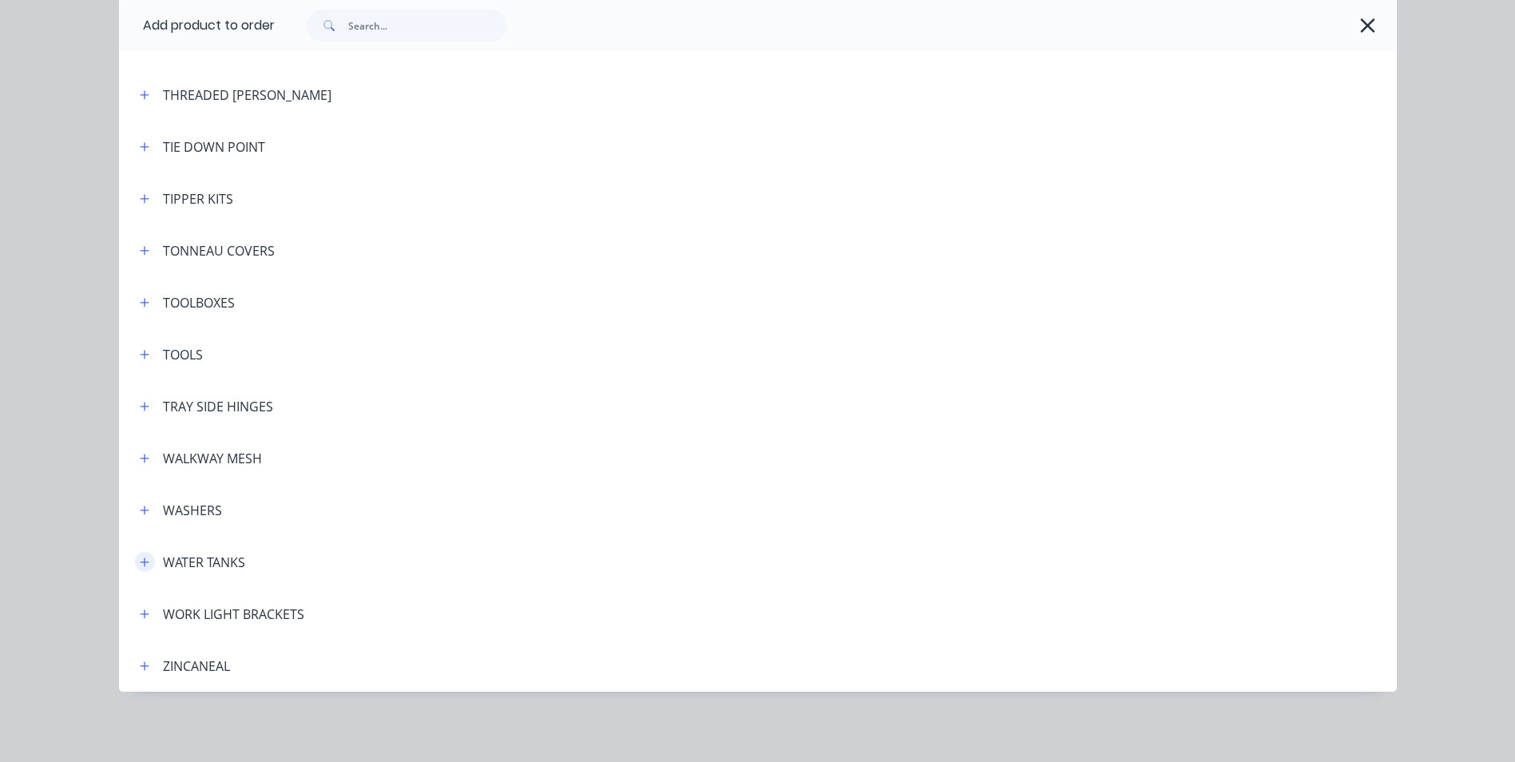
click at [140, 565] on icon "button" at bounding box center [145, 562] width 10 height 11
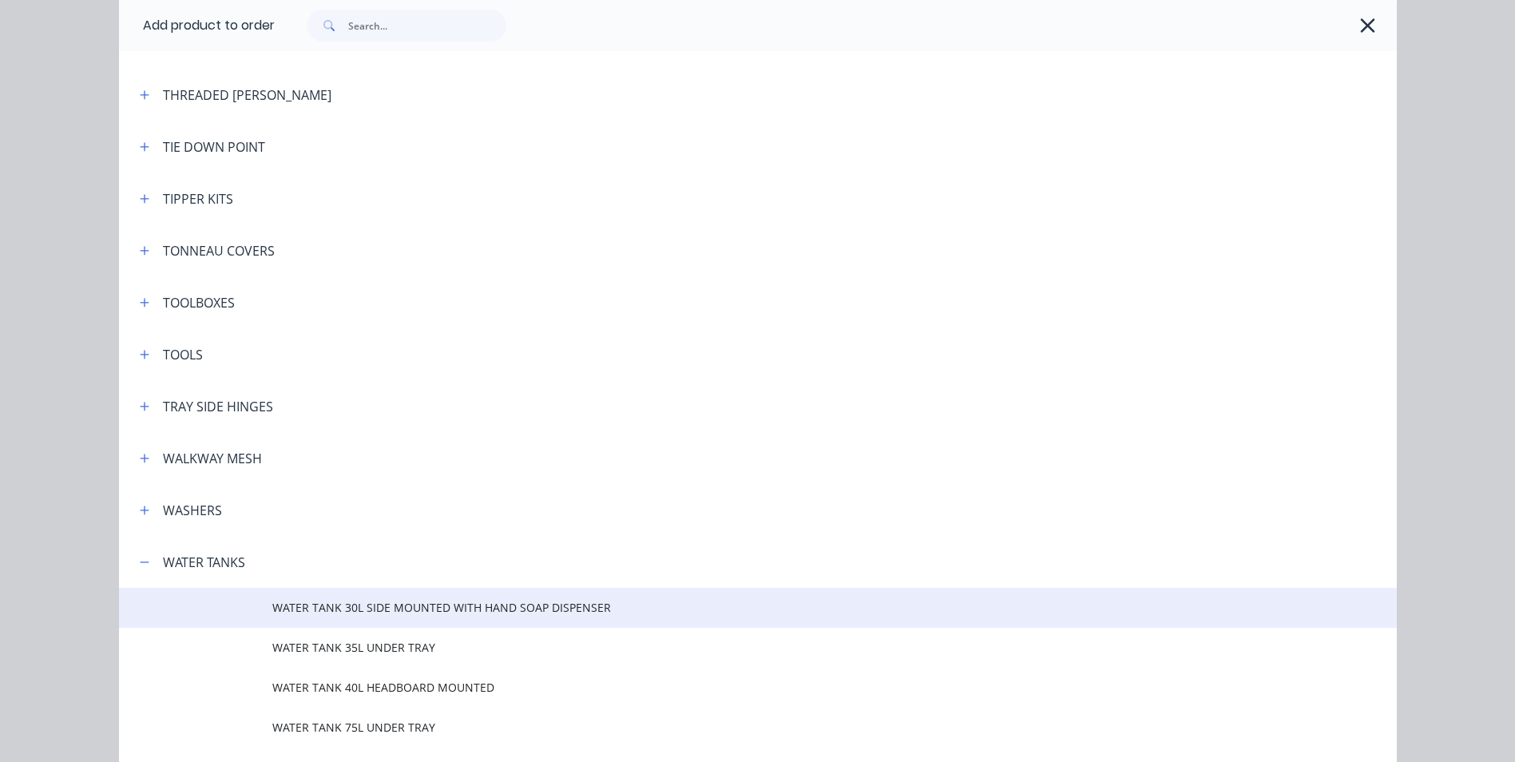
click at [386, 603] on span "WATER TANK 30L SIDE MOUNTED WITH HAND SOAP DISPENSER" at bounding box center [721, 607] width 899 height 17
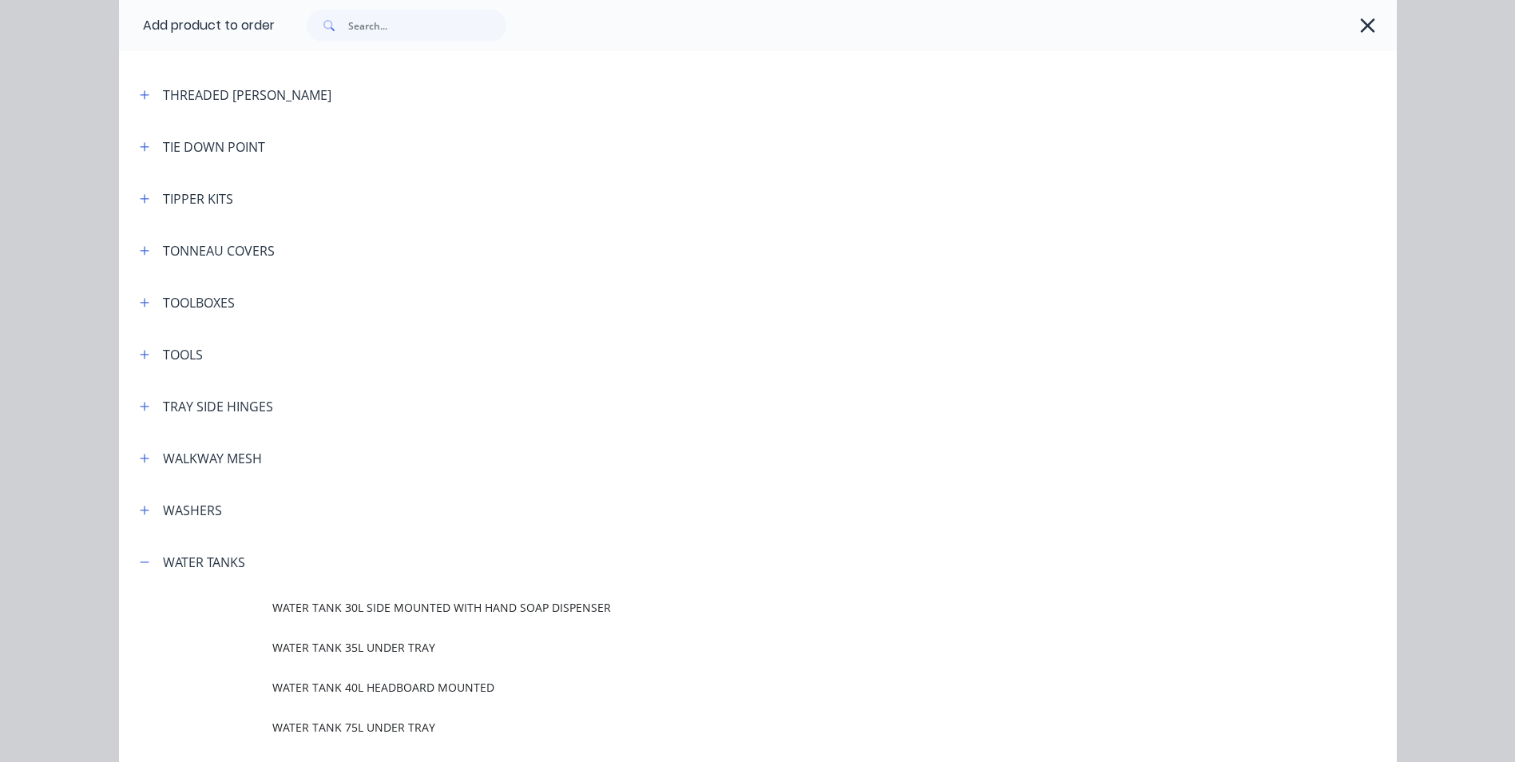
scroll to position [0, 0]
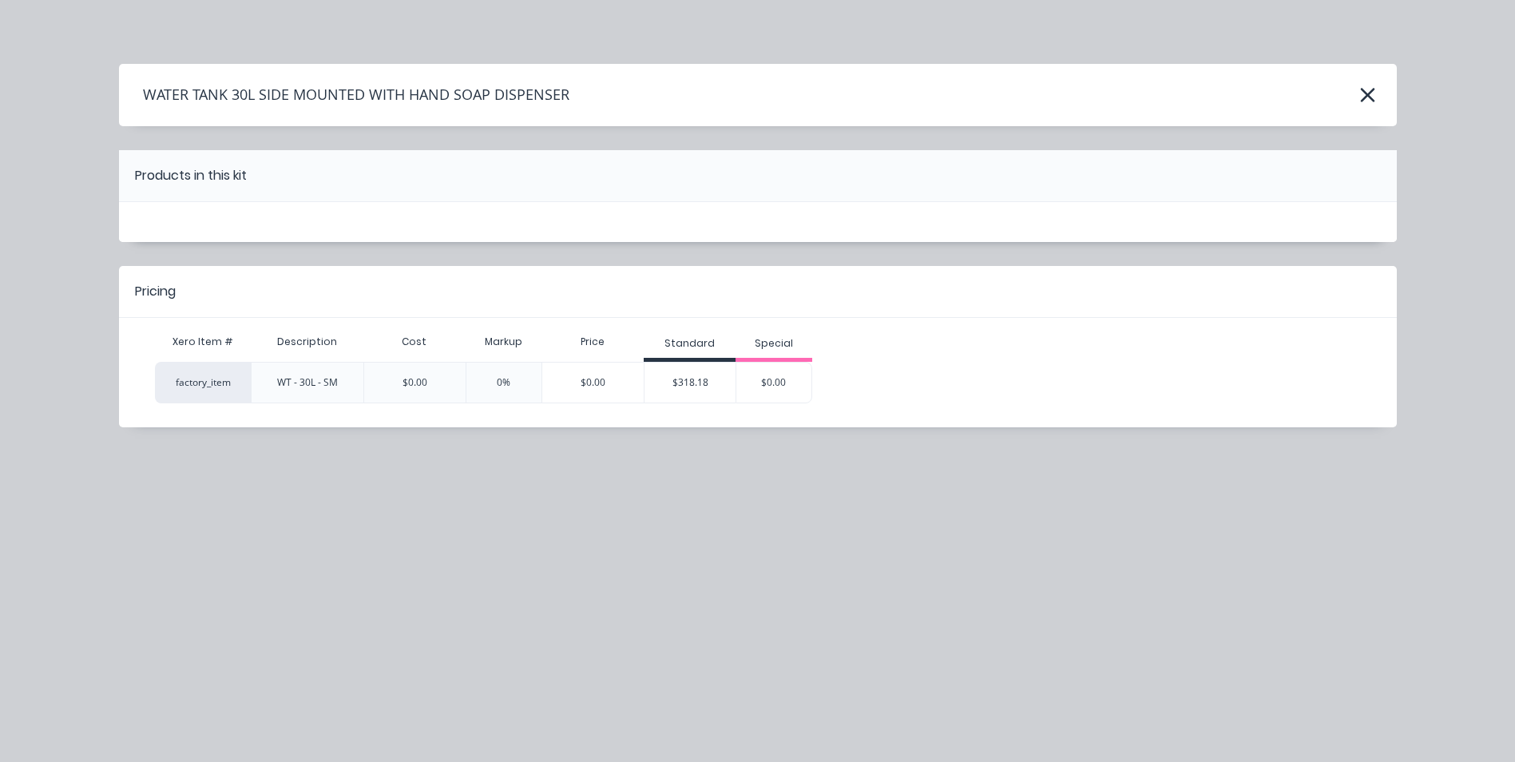
click at [682, 379] on div "$318.18" at bounding box center [690, 383] width 91 height 40
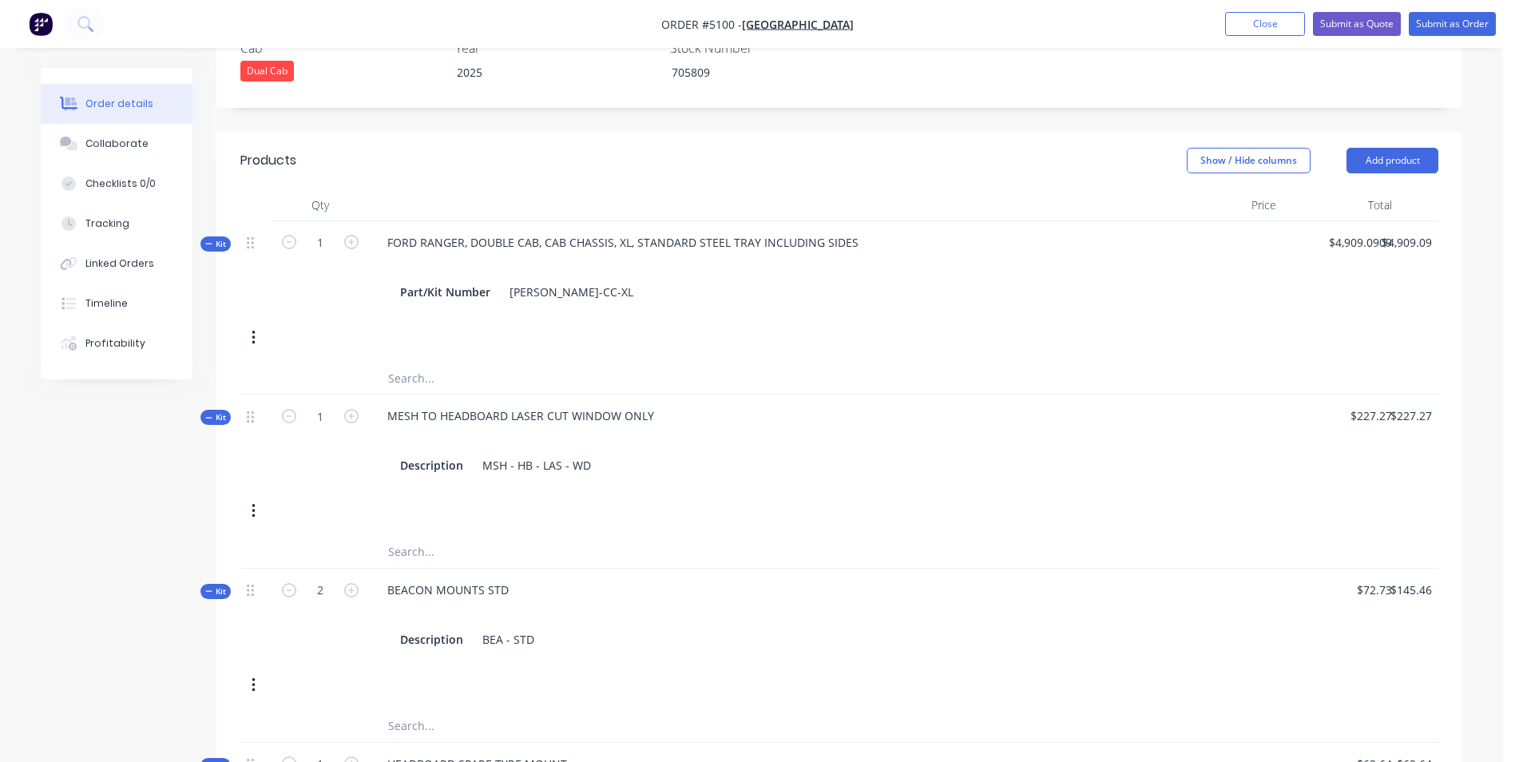
scroll to position [559, 0]
click at [1395, 149] on button "Add product" at bounding box center [1393, 162] width 92 height 26
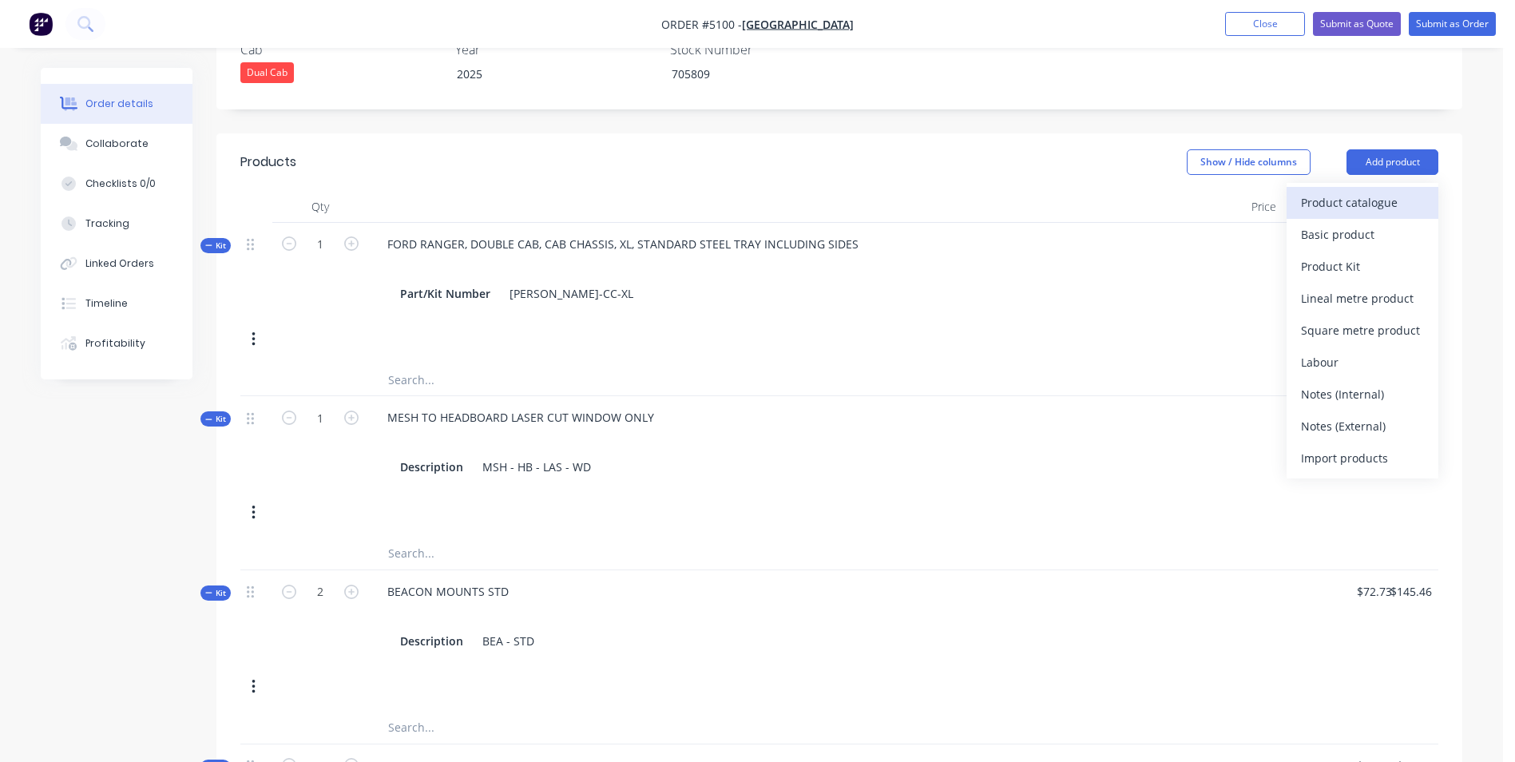
click at [1391, 191] on div "Product catalogue" at bounding box center [1362, 202] width 123 height 23
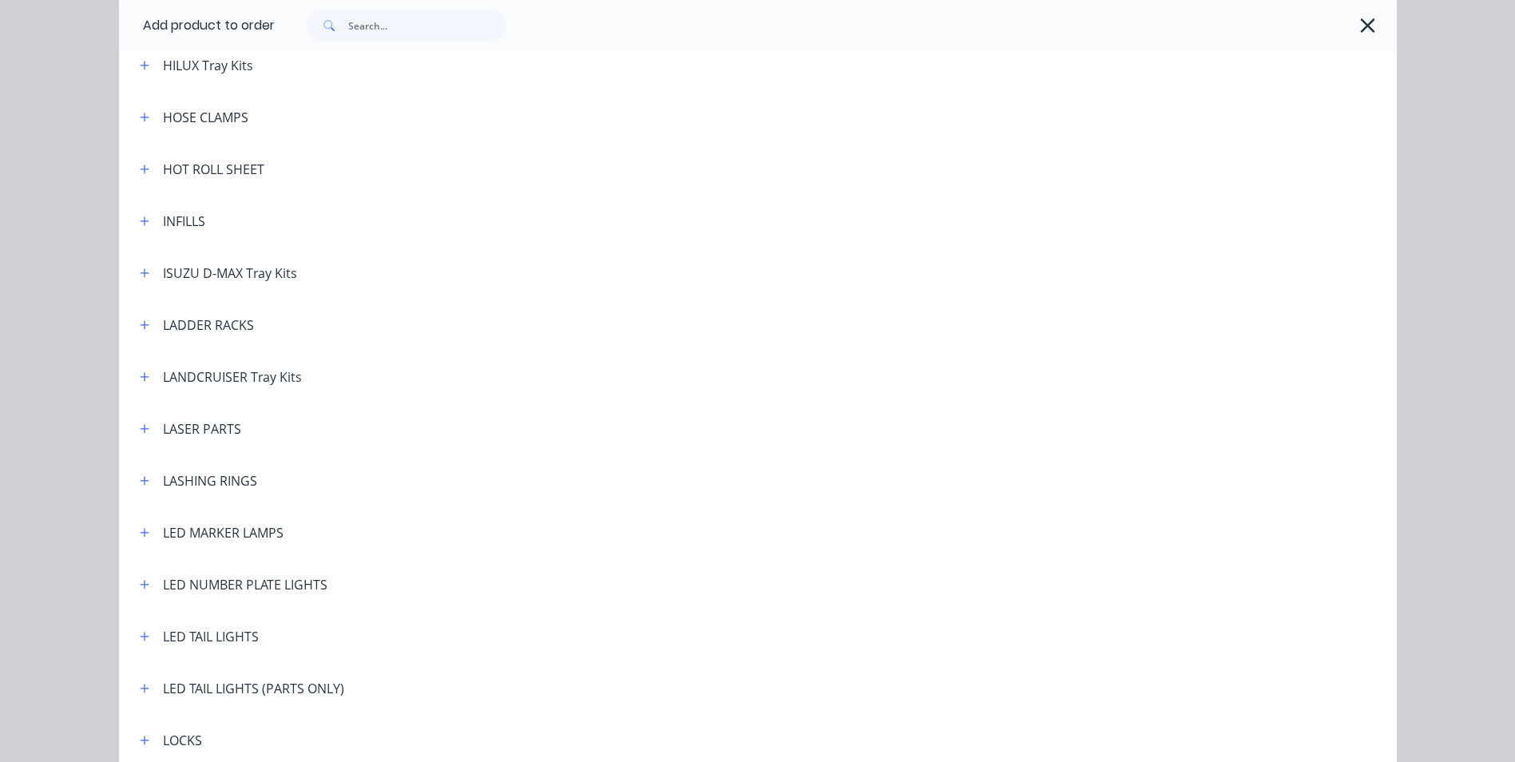
scroll to position [2157, 0]
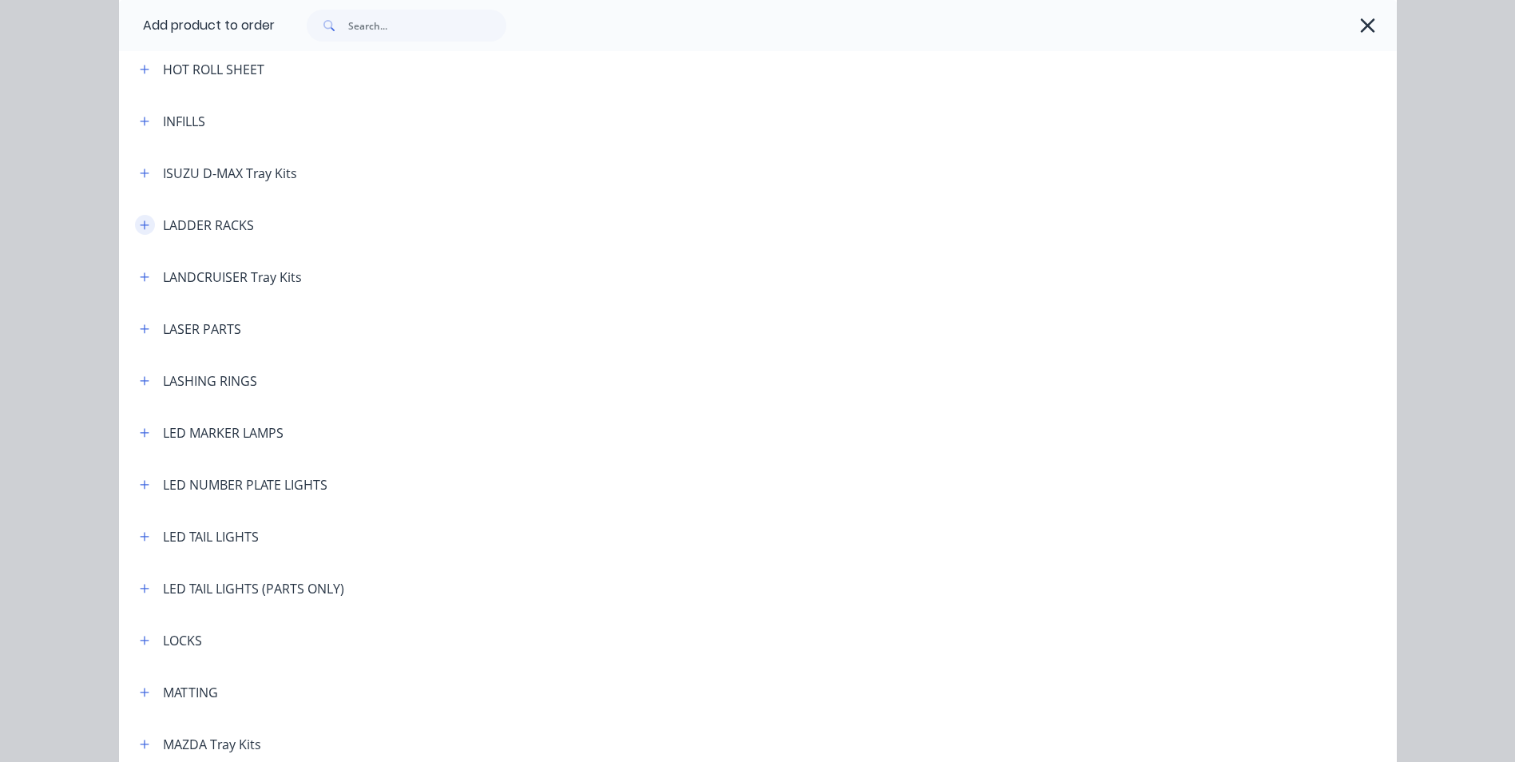
click at [140, 224] on icon "button" at bounding box center [145, 225] width 10 height 11
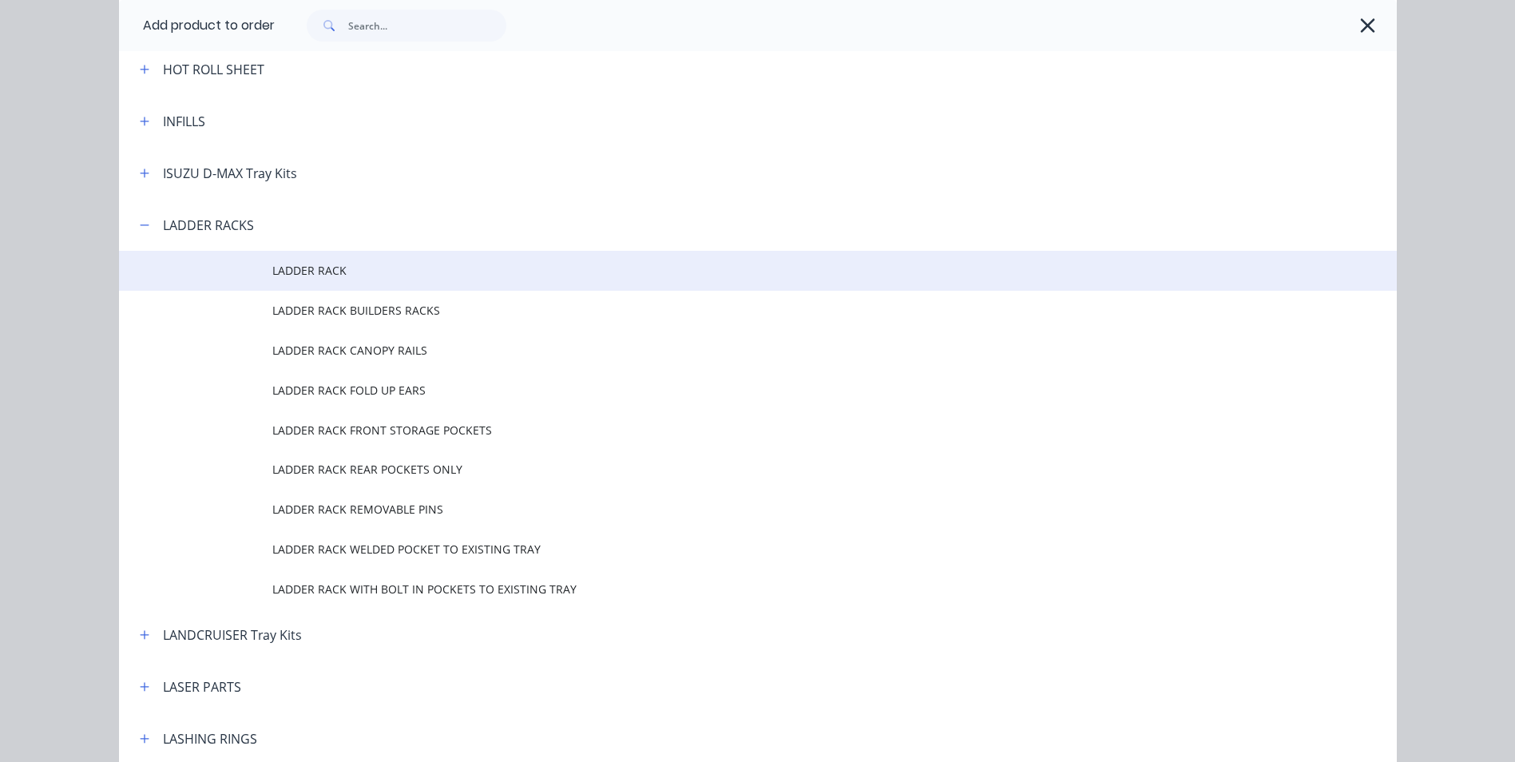
click at [315, 273] on span "LADDER RACK" at bounding box center [721, 270] width 899 height 17
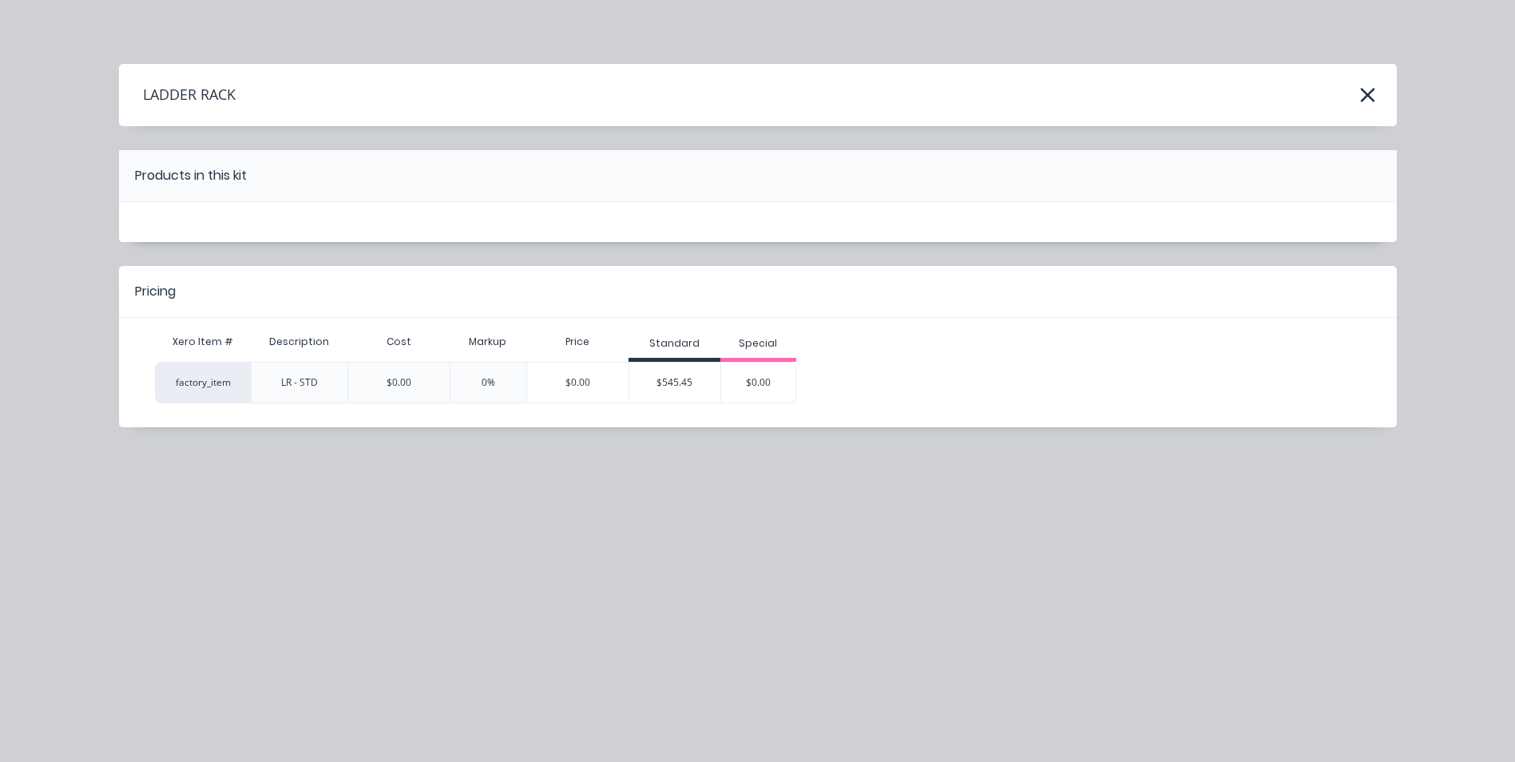
click at [687, 385] on div "$545.45" at bounding box center [674, 383] width 91 height 40
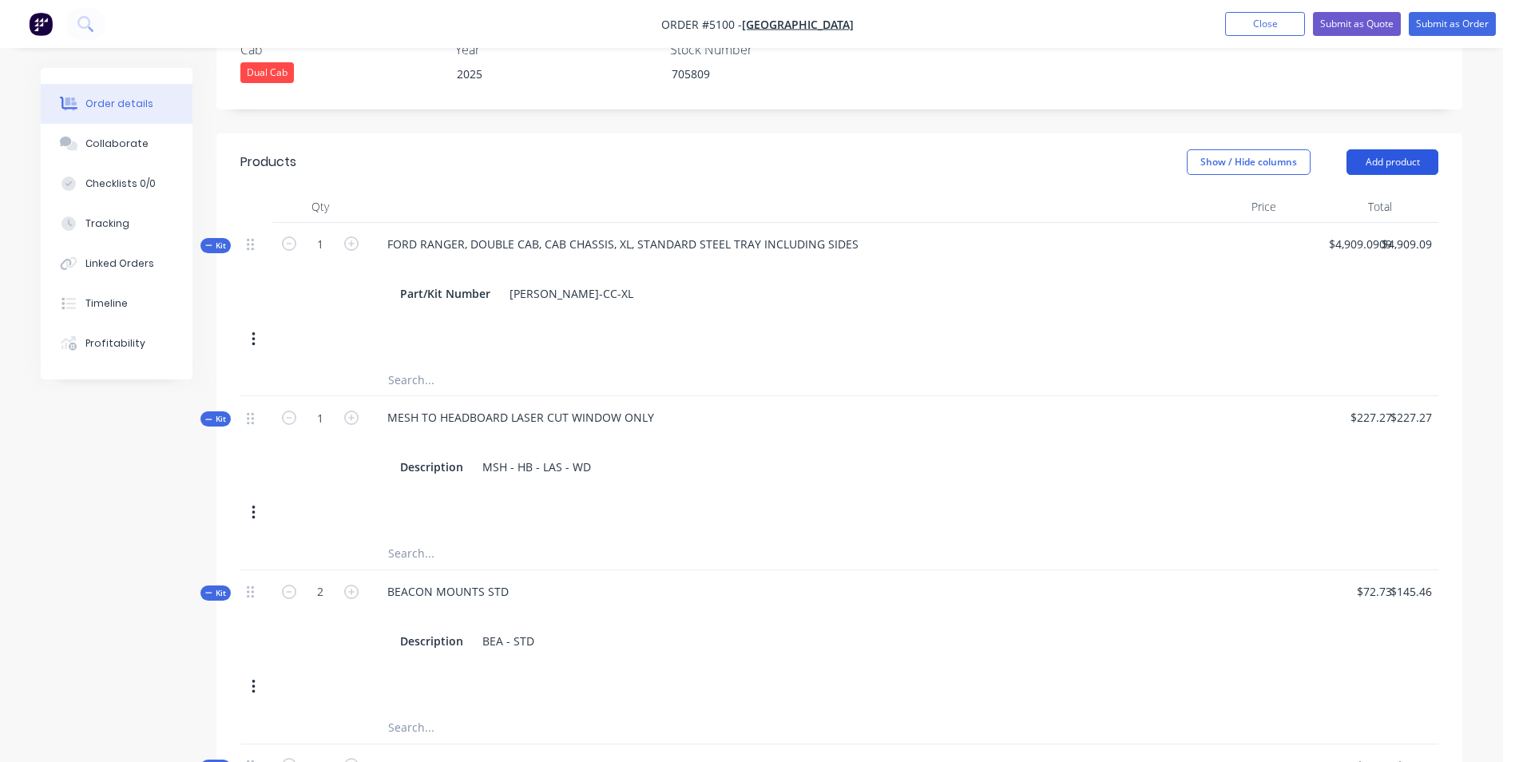
click at [1403, 149] on button "Add product" at bounding box center [1393, 162] width 92 height 26
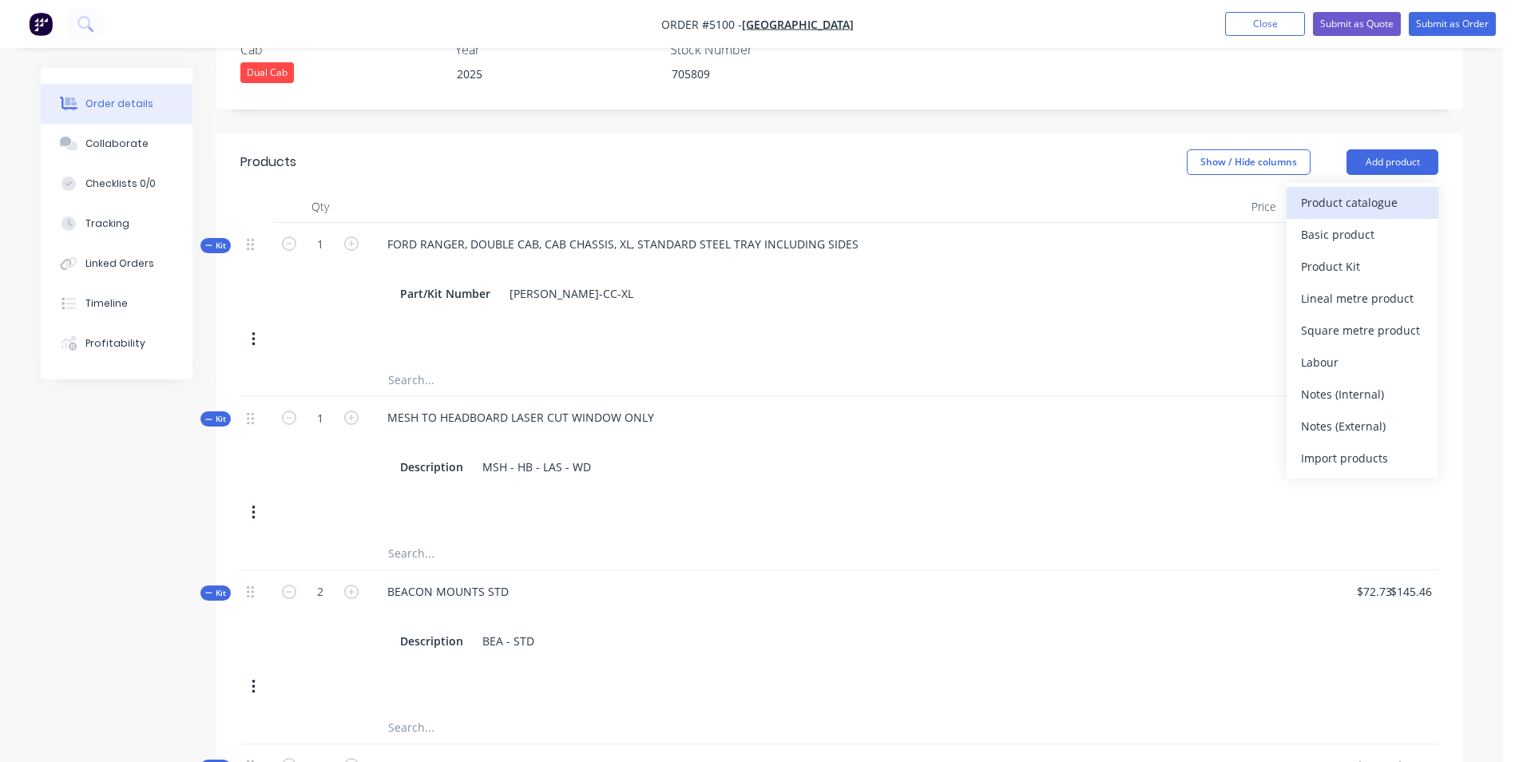
click at [1415, 191] on div "Product catalogue" at bounding box center [1362, 202] width 123 height 23
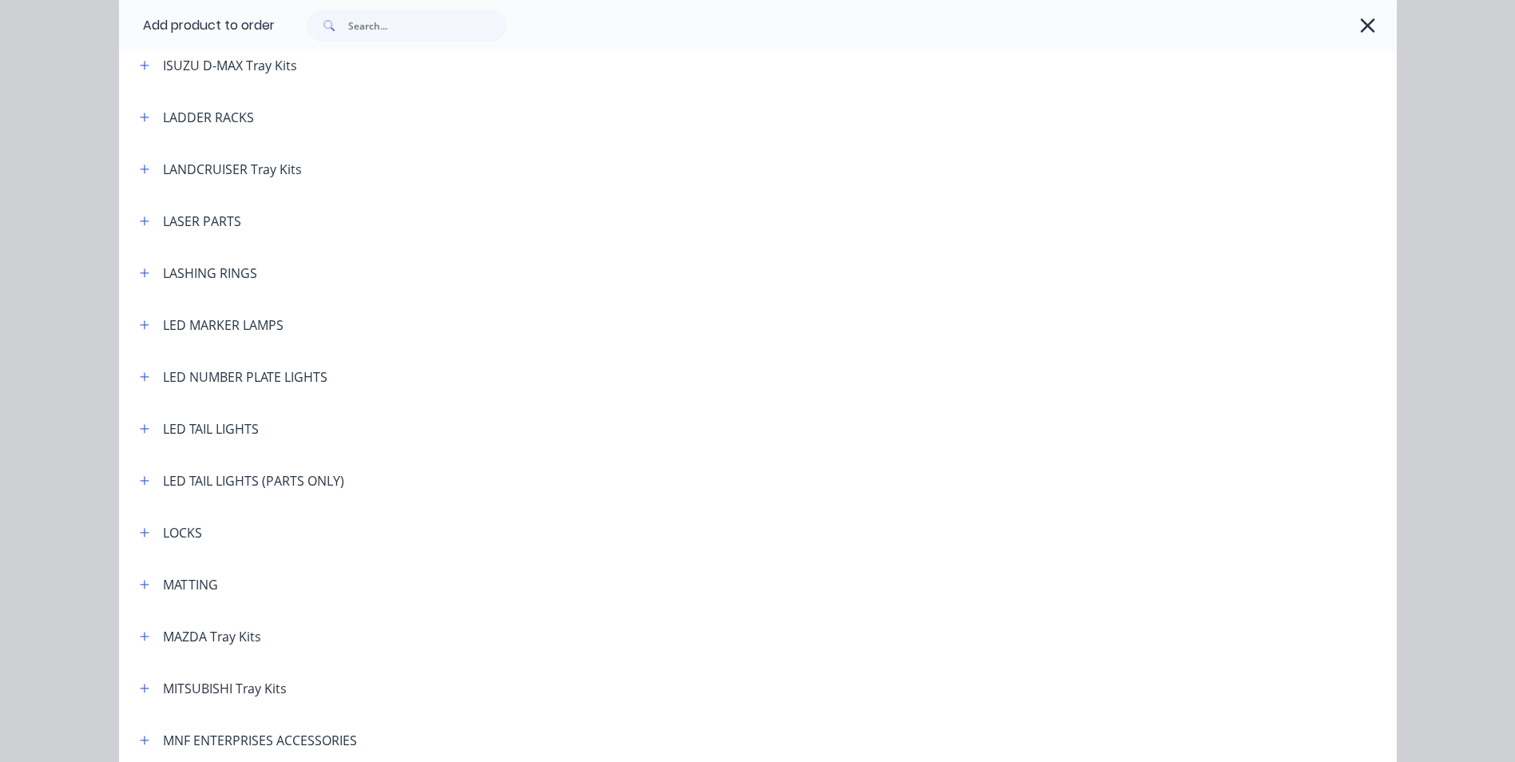
scroll to position [2236, 0]
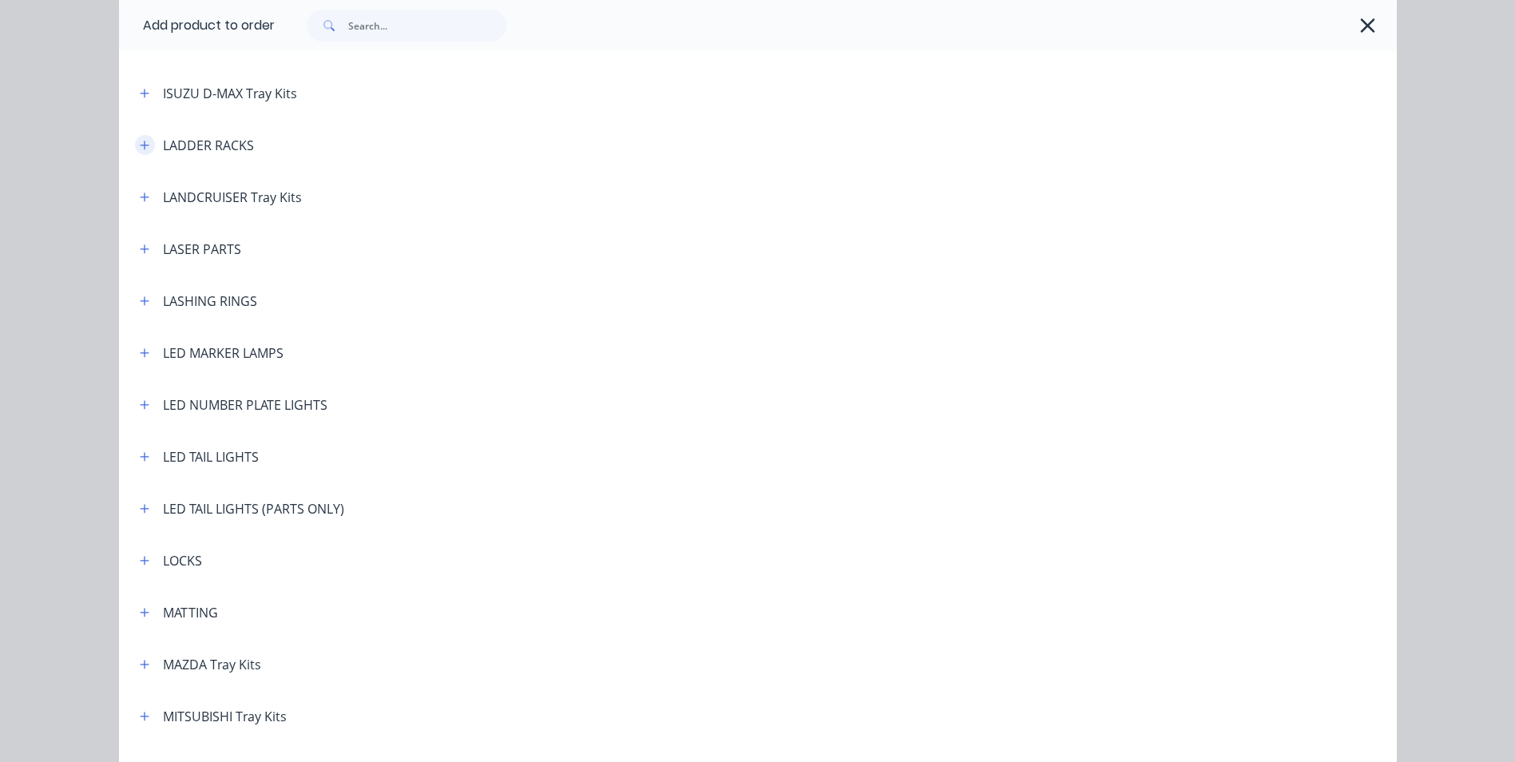
click at [140, 145] on icon "button" at bounding box center [144, 145] width 9 height 9
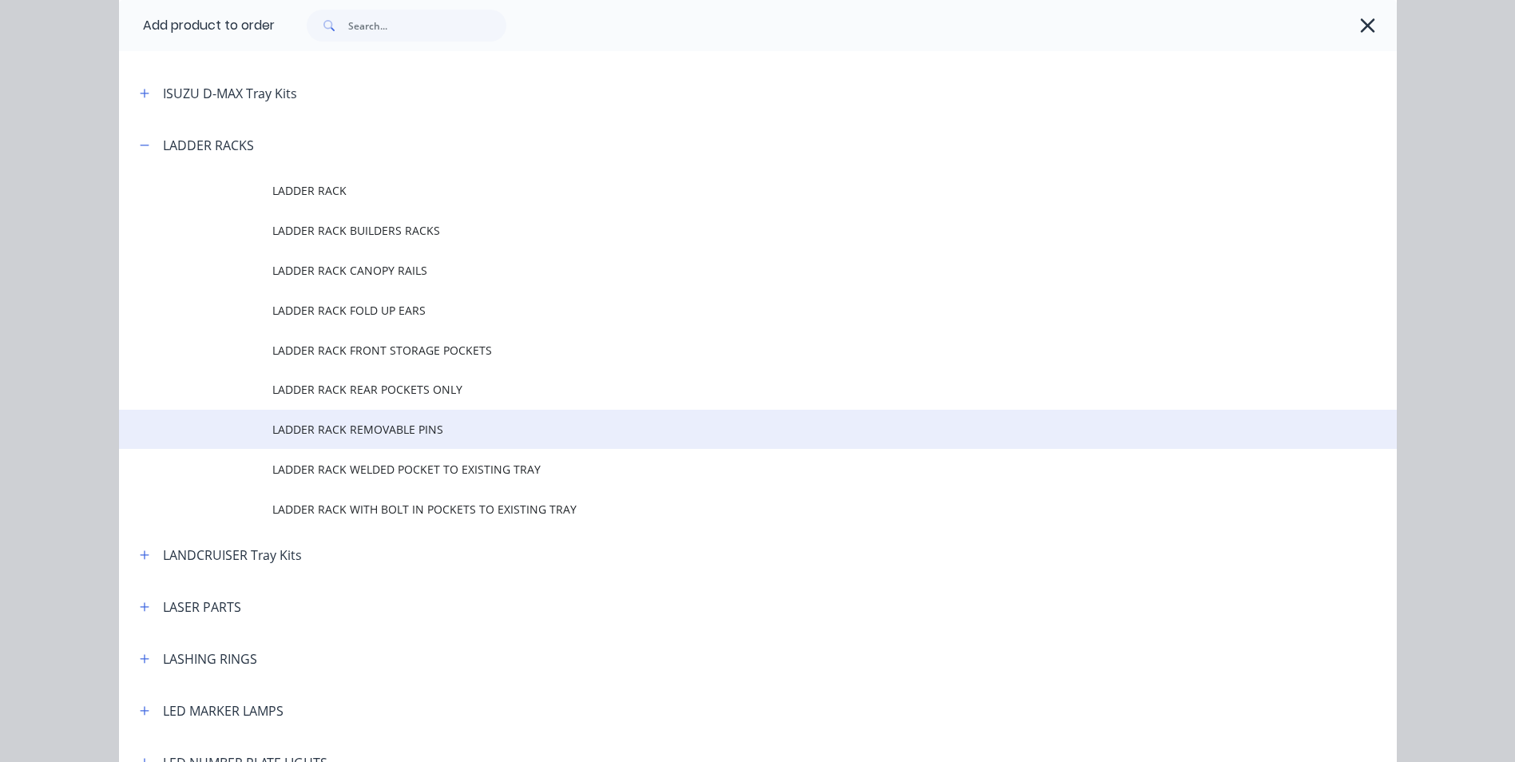
click at [403, 427] on span "LADDER RACK REMOVABLE PINS" at bounding box center [721, 429] width 899 height 17
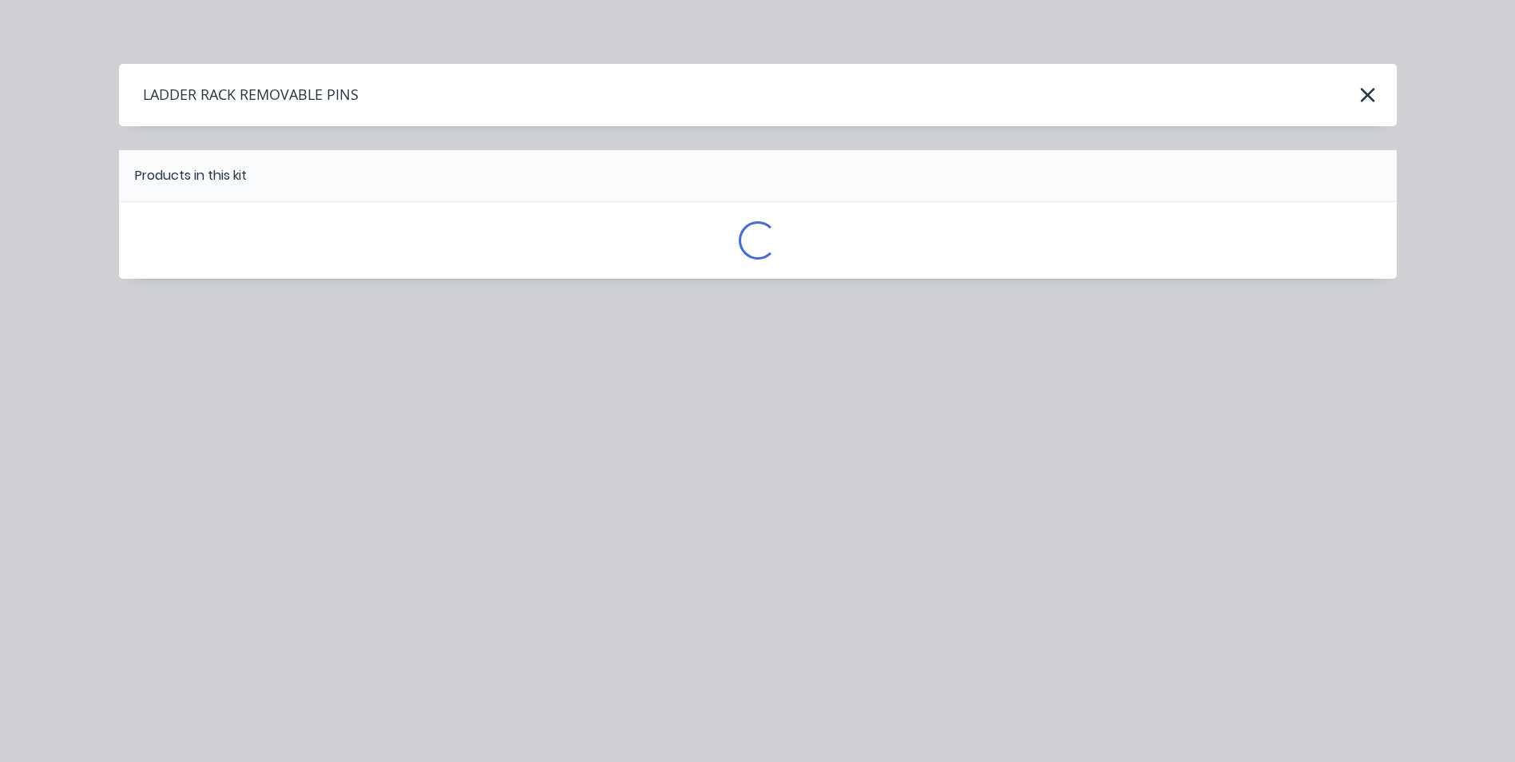
scroll to position [0, 0]
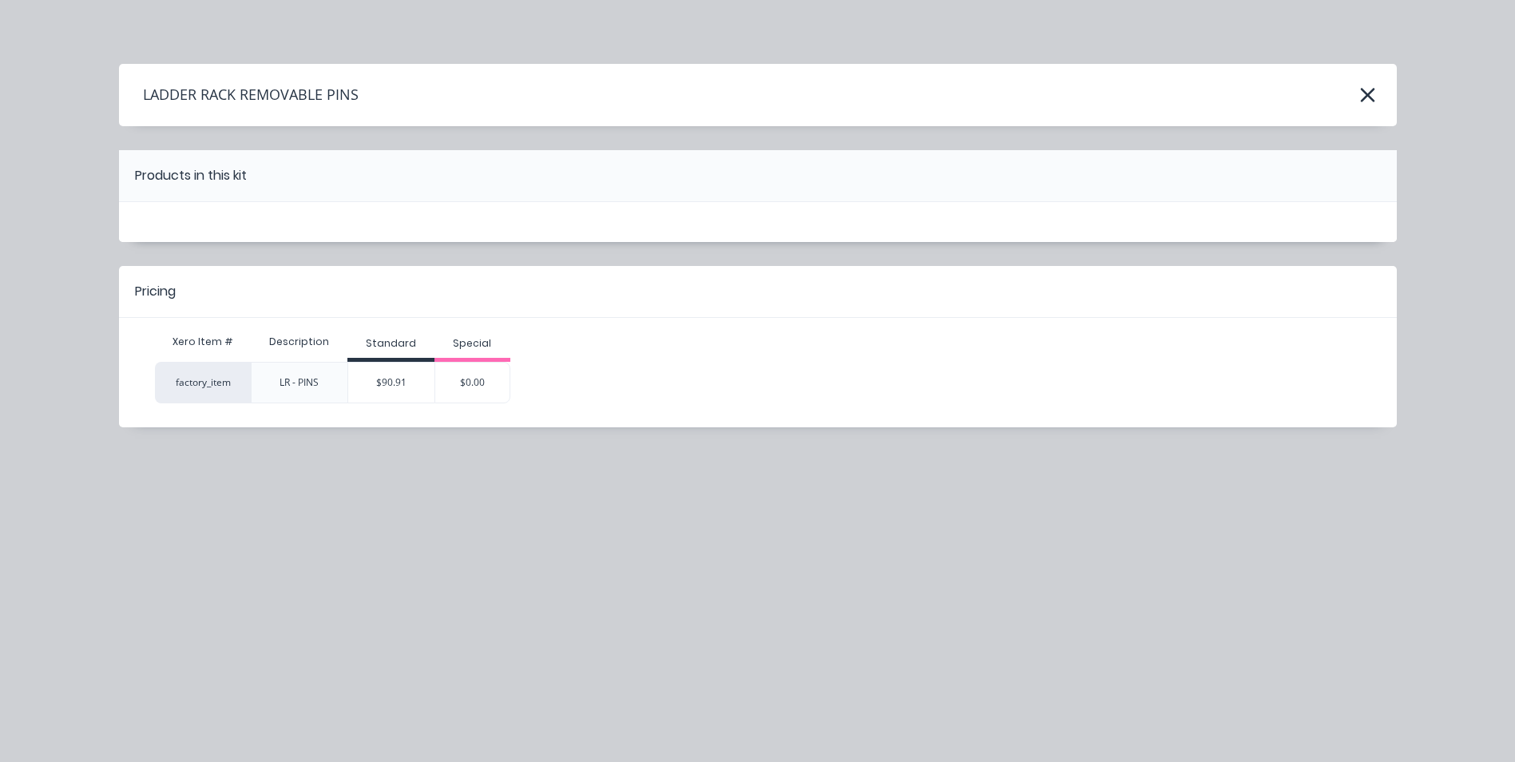
click at [397, 384] on div "$90.91" at bounding box center [391, 383] width 86 height 40
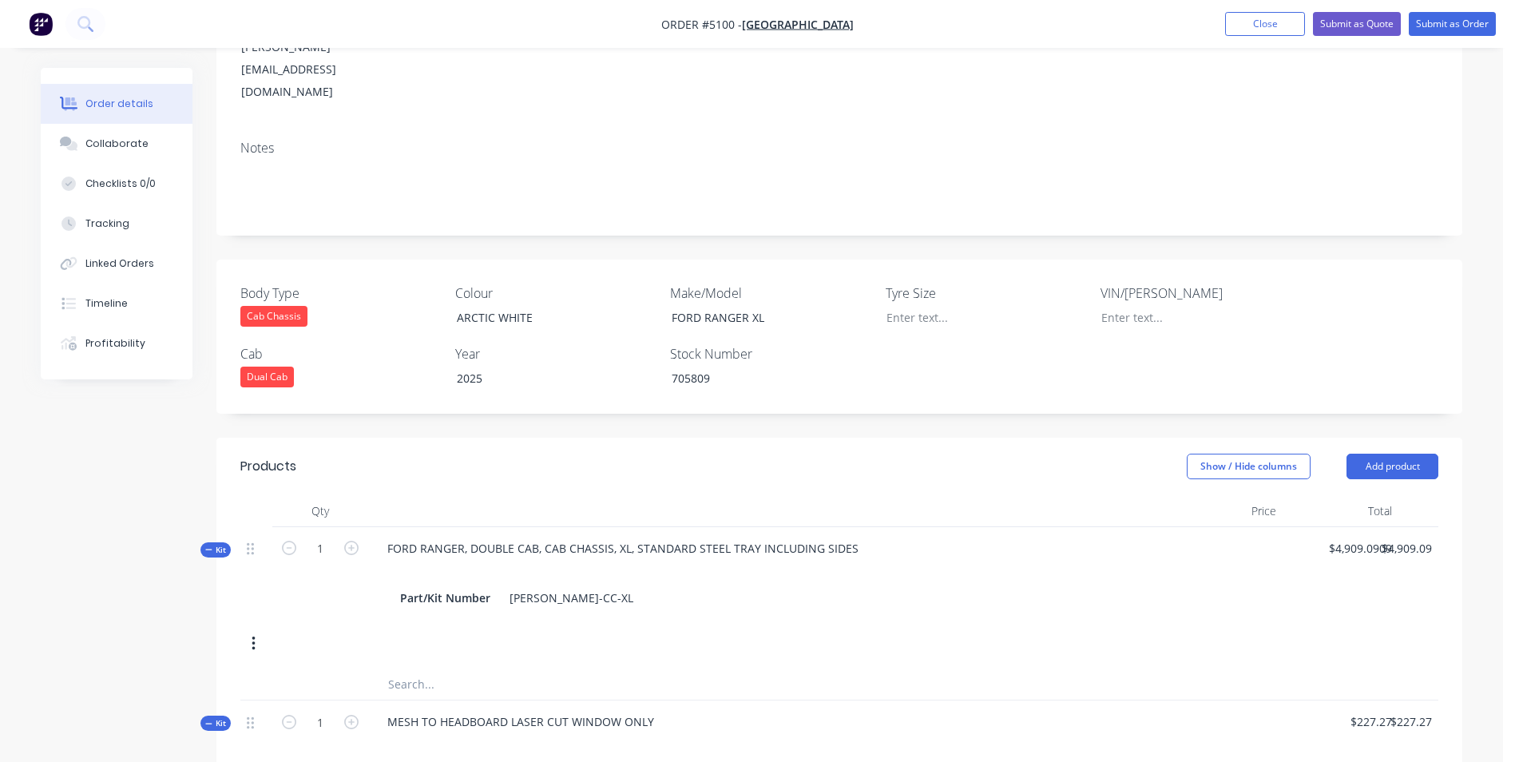
scroll to position [240, 0]
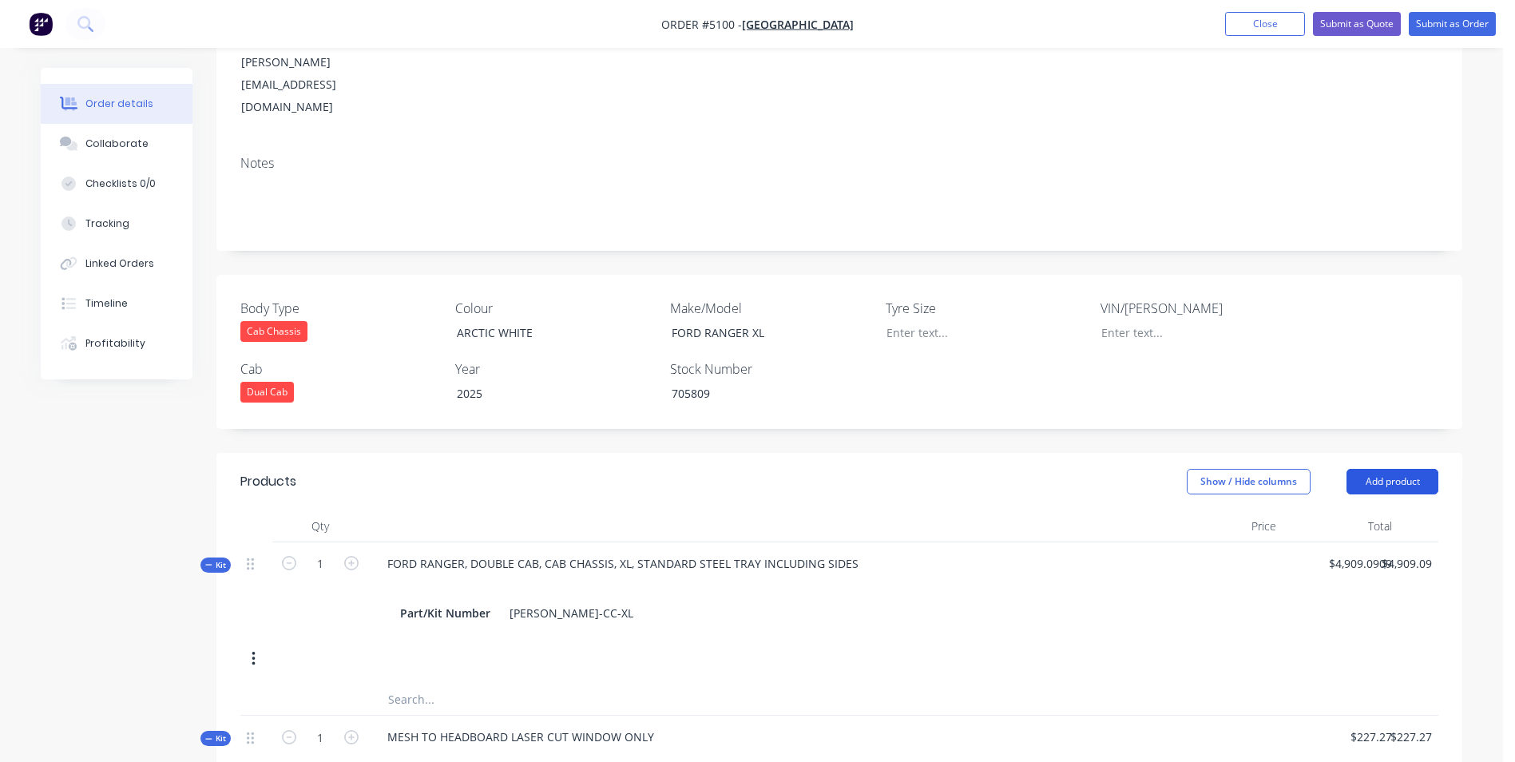
click at [1428, 469] on button "Add product" at bounding box center [1393, 482] width 92 height 26
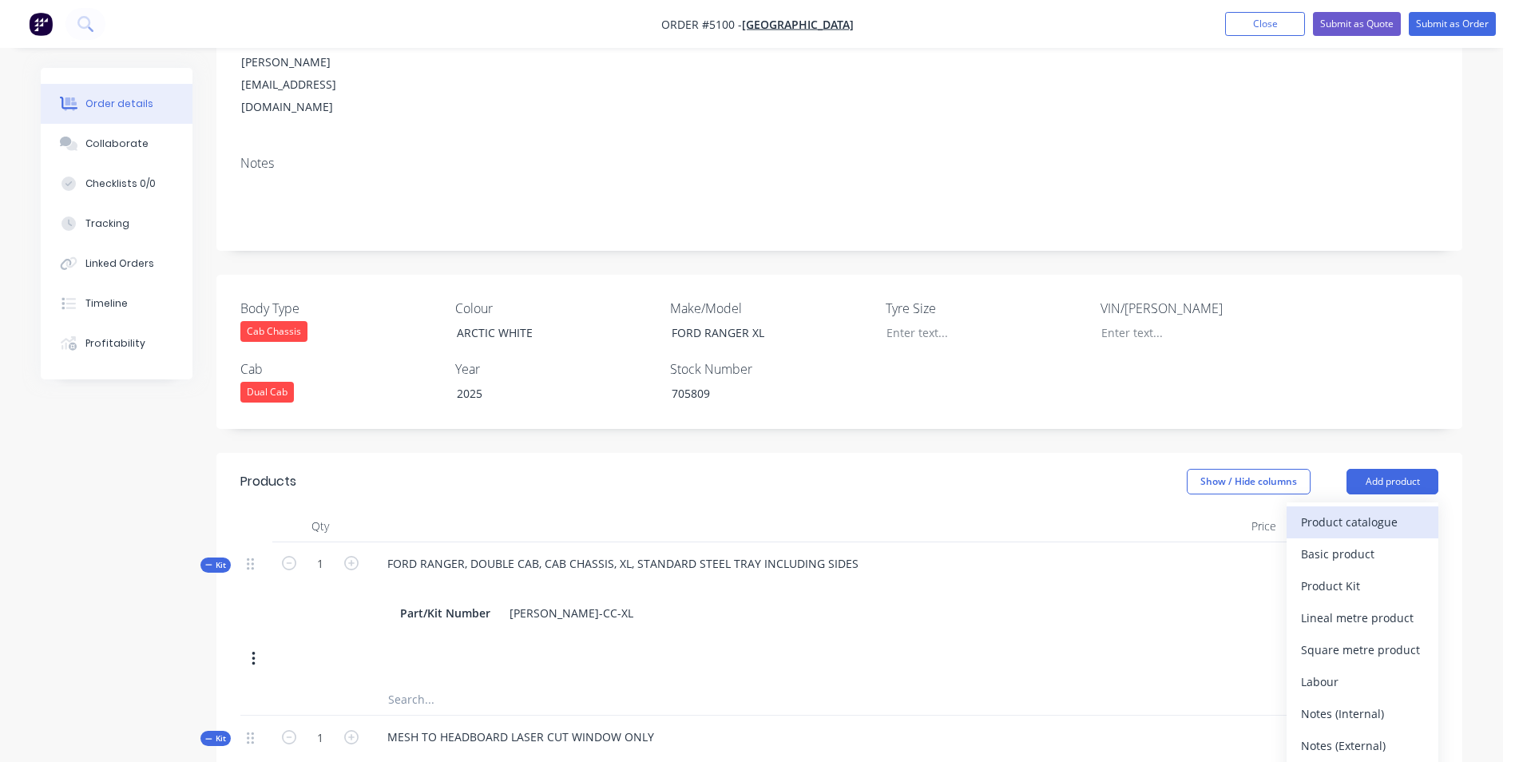
click at [1359, 510] on div "Product catalogue" at bounding box center [1362, 521] width 123 height 23
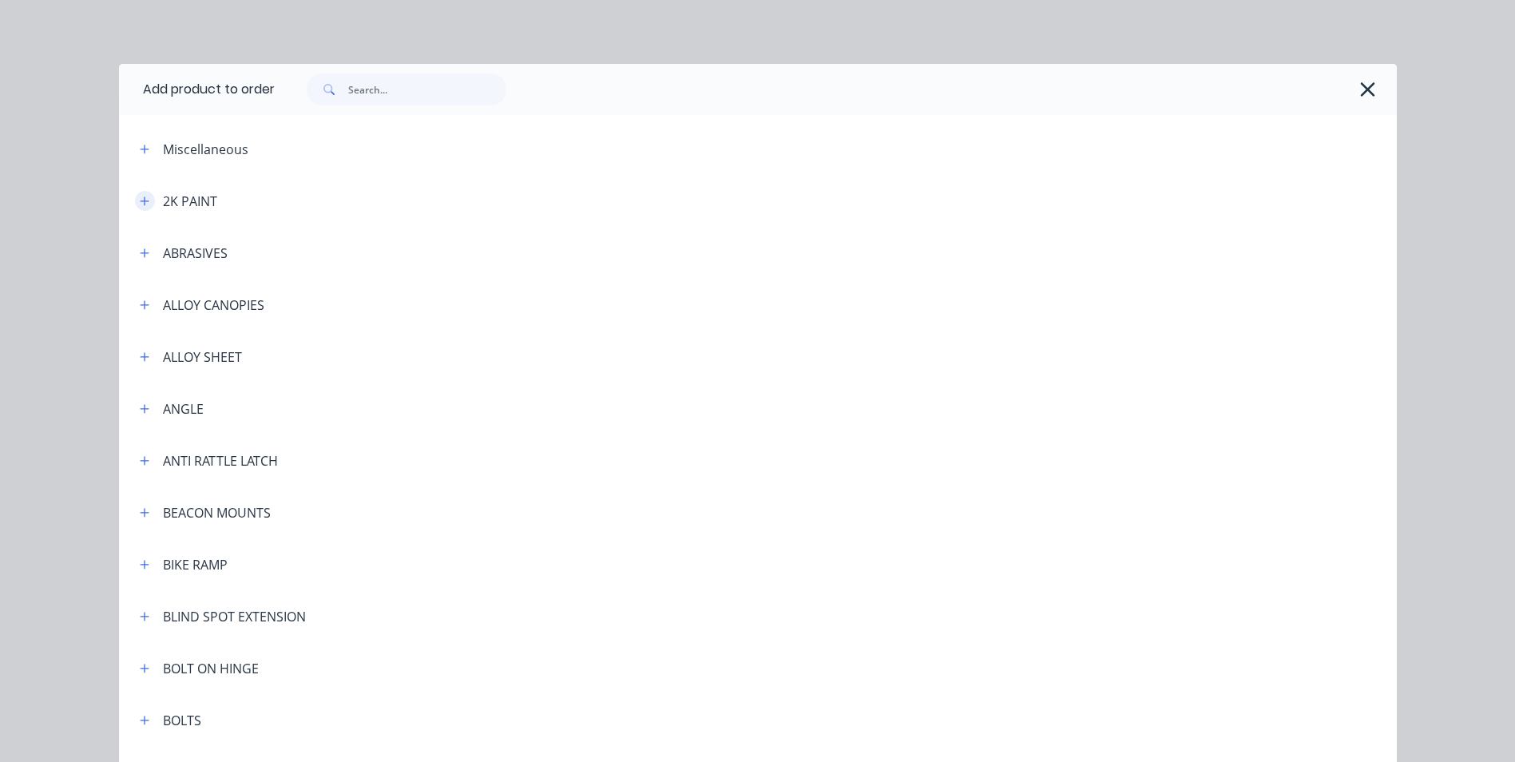
click at [141, 204] on icon "button" at bounding box center [145, 201] width 10 height 11
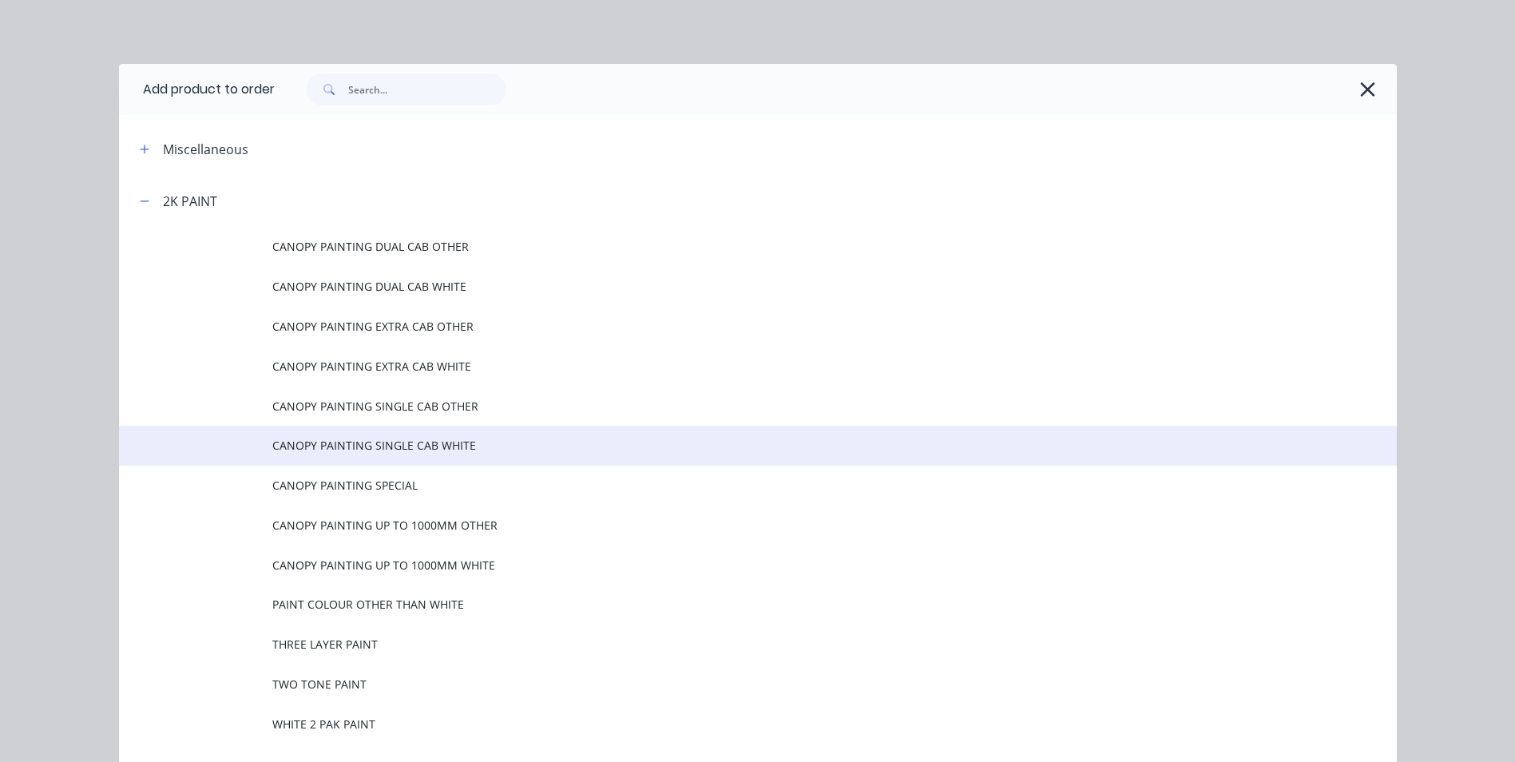
scroll to position [80, 0]
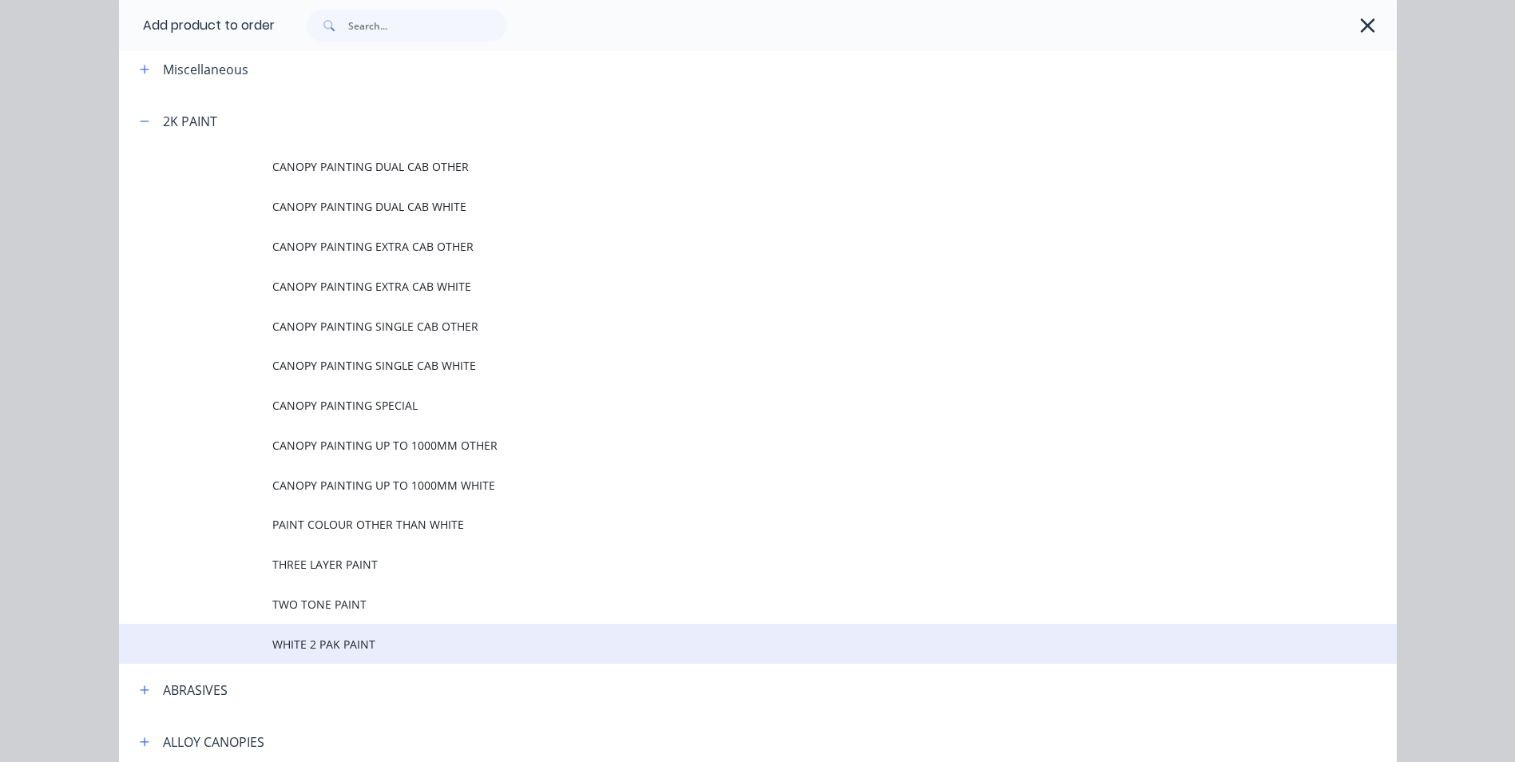
click at [344, 644] on span "WHITE 2 PAK PAINT" at bounding box center [721, 644] width 899 height 17
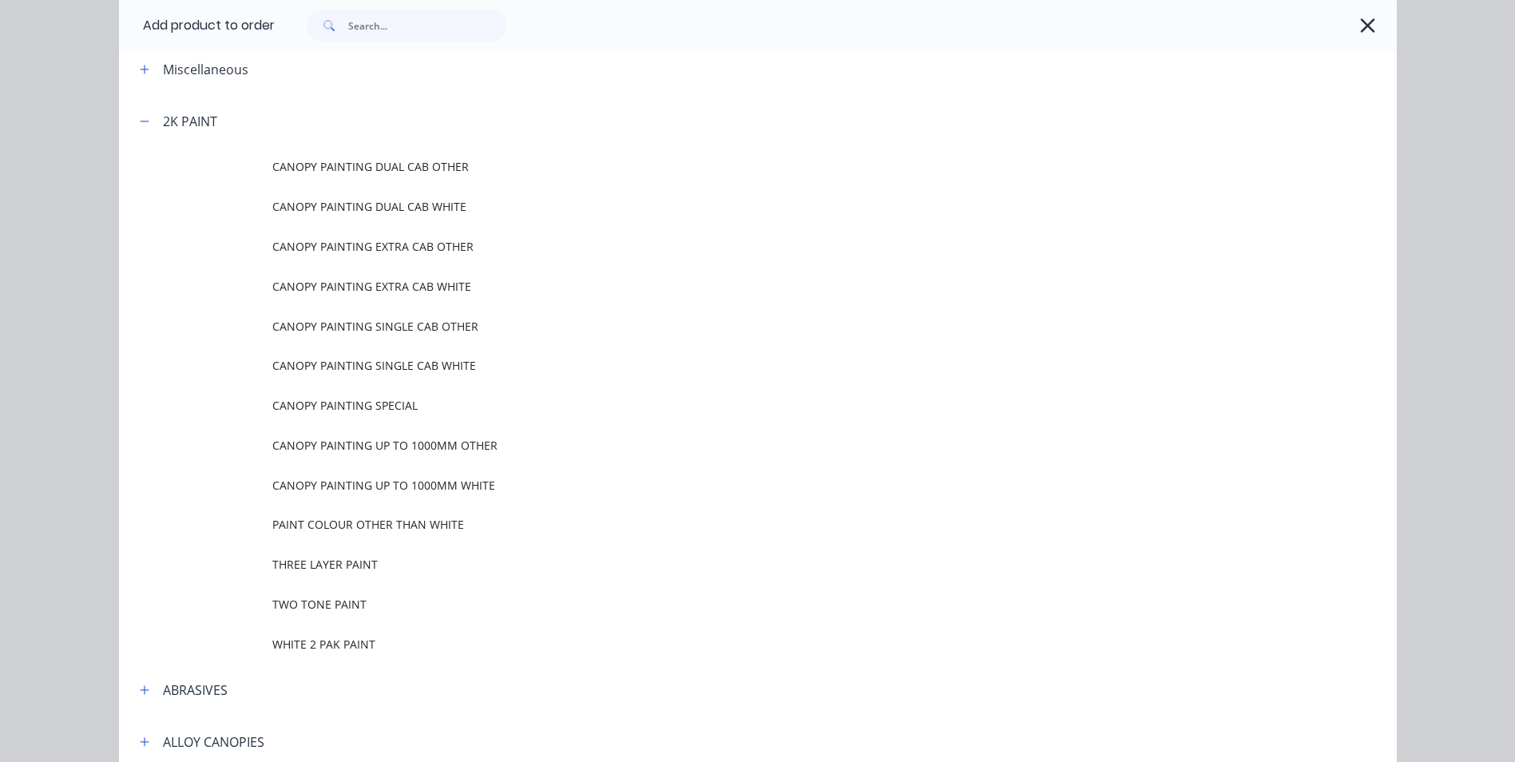
scroll to position [0, 0]
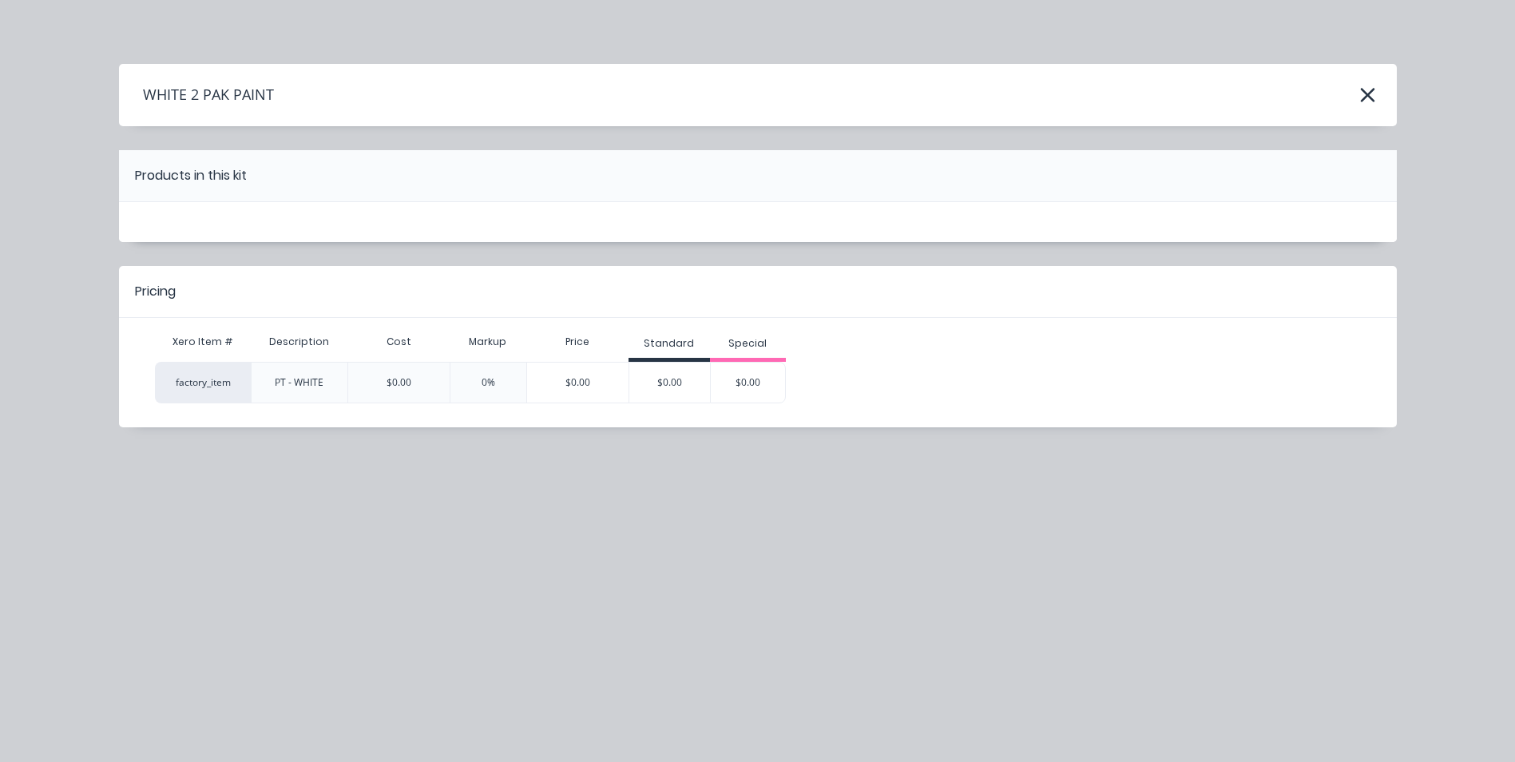
drag, startPoint x: 665, startPoint y: 377, endPoint x: 768, endPoint y: 422, distance: 113.1
click at [665, 377] on div "$0.00" at bounding box center [669, 383] width 81 height 40
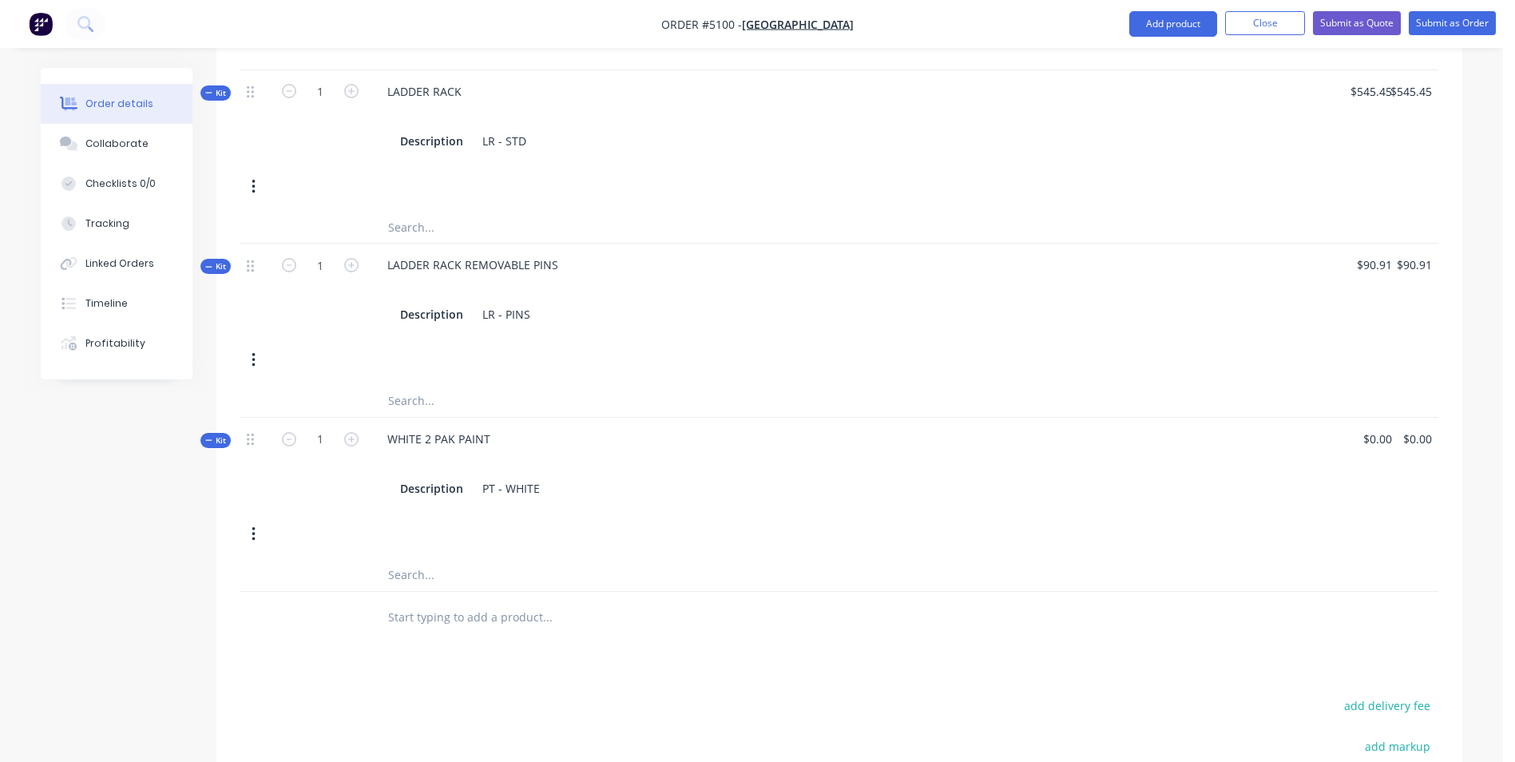
scroll to position [1597, 0]
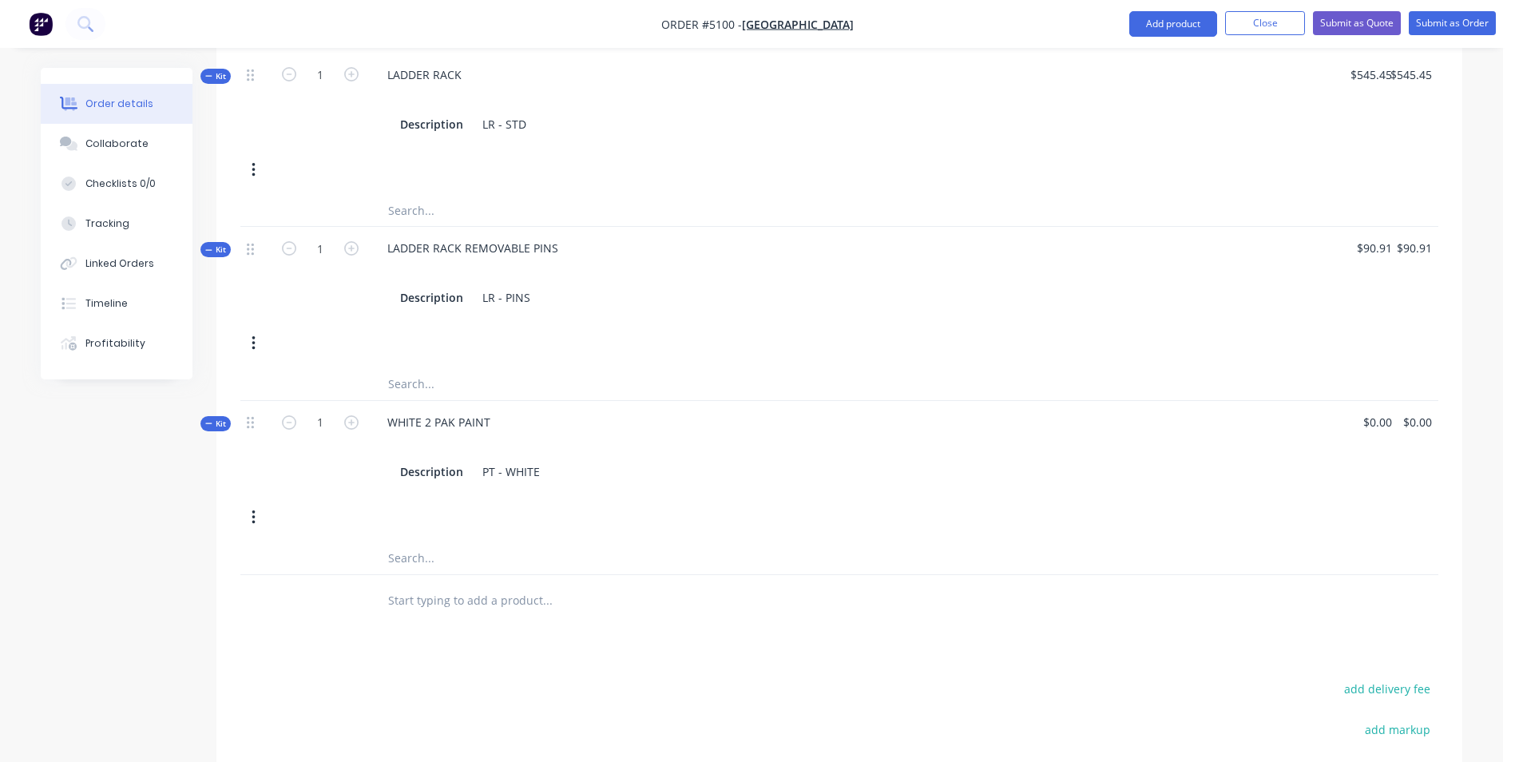
click at [432, 542] on input "text" at bounding box center [546, 558] width 319 height 32
click at [547, 460] on div "Description PT - WHITE" at bounding box center [768, 471] width 748 height 23
click at [788, 623] on div "Products Show / Hide columns Add product Qty Price Total Kit 1 FORD RANGER, DOU…" at bounding box center [839, 35] width 1246 height 1880
click at [539, 460] on div "PT - WHITE ARCTIC WHITE" at bounding box center [550, 471] width 149 height 23
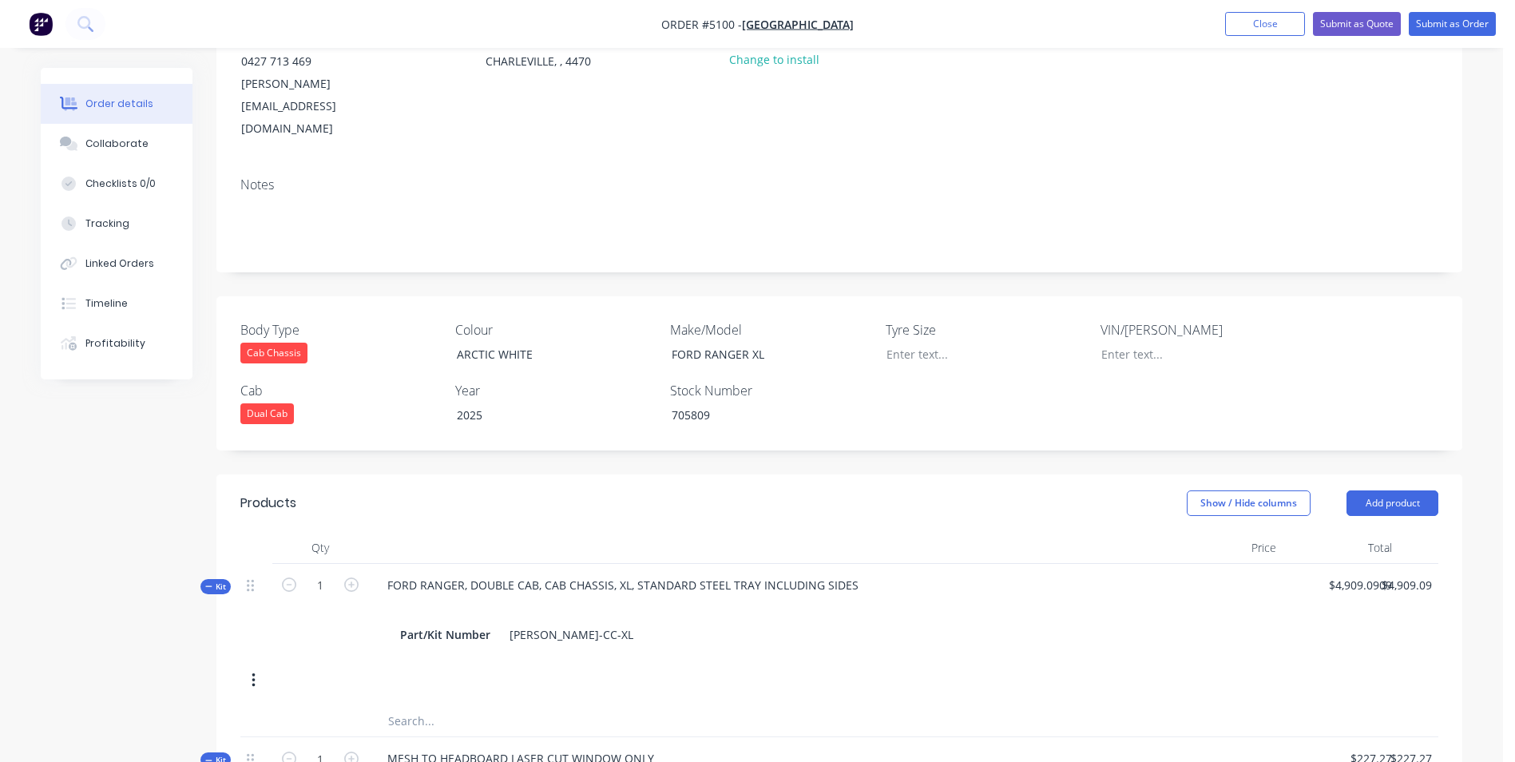
scroll to position [160, 0]
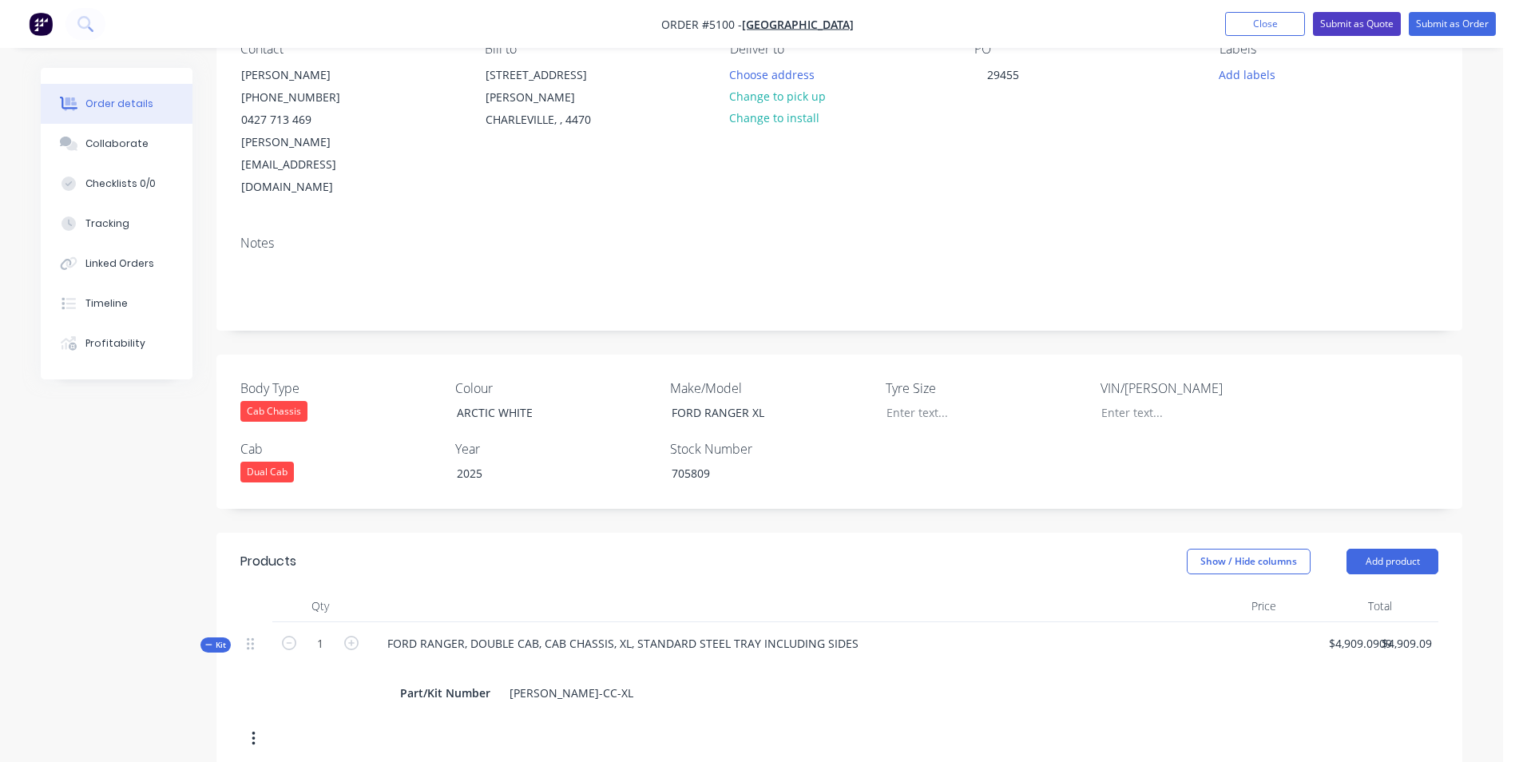
click at [1372, 24] on button "Submit as Quote" at bounding box center [1357, 24] width 88 height 24
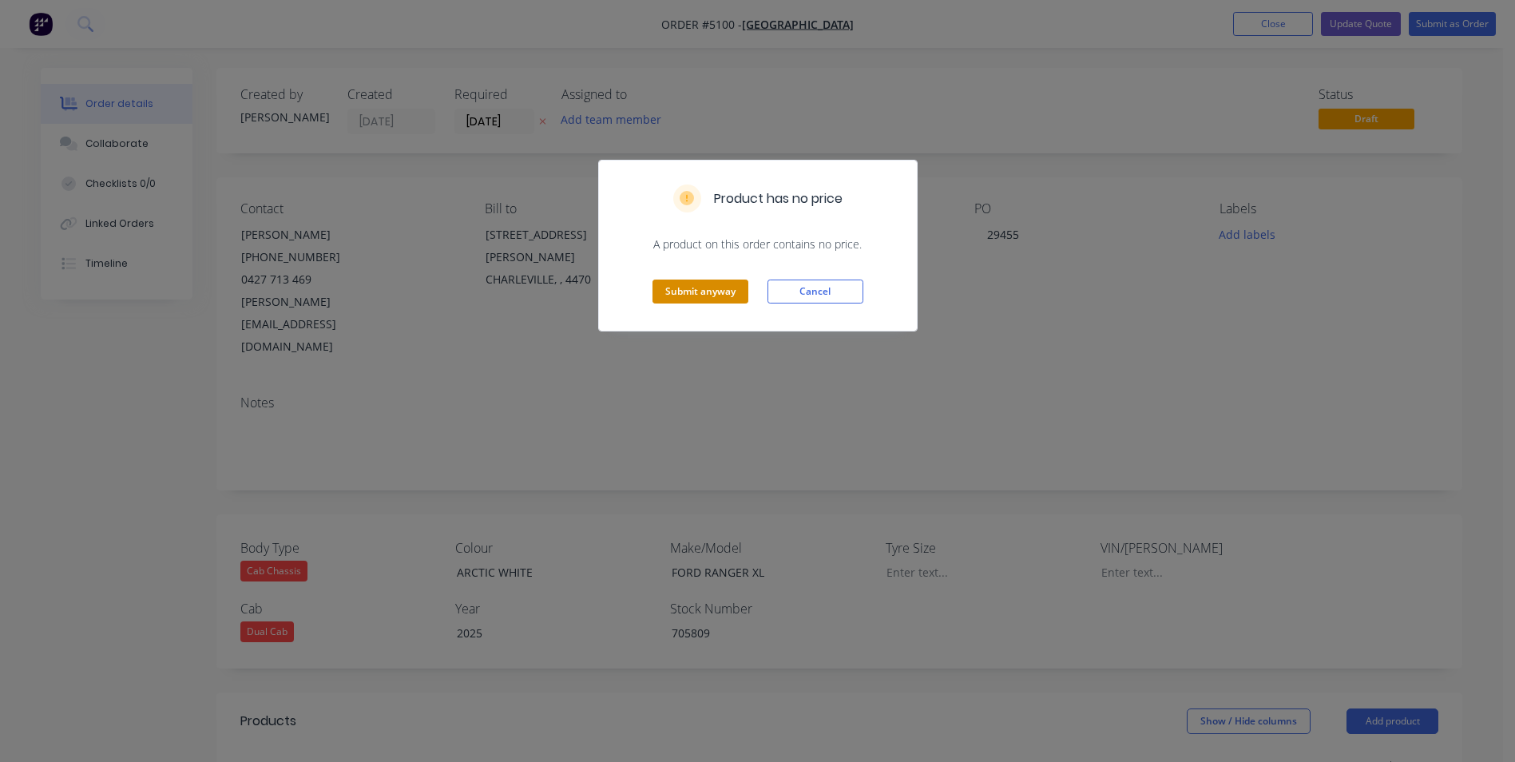
click at [734, 290] on button "Submit anyway" at bounding box center [701, 292] width 96 height 24
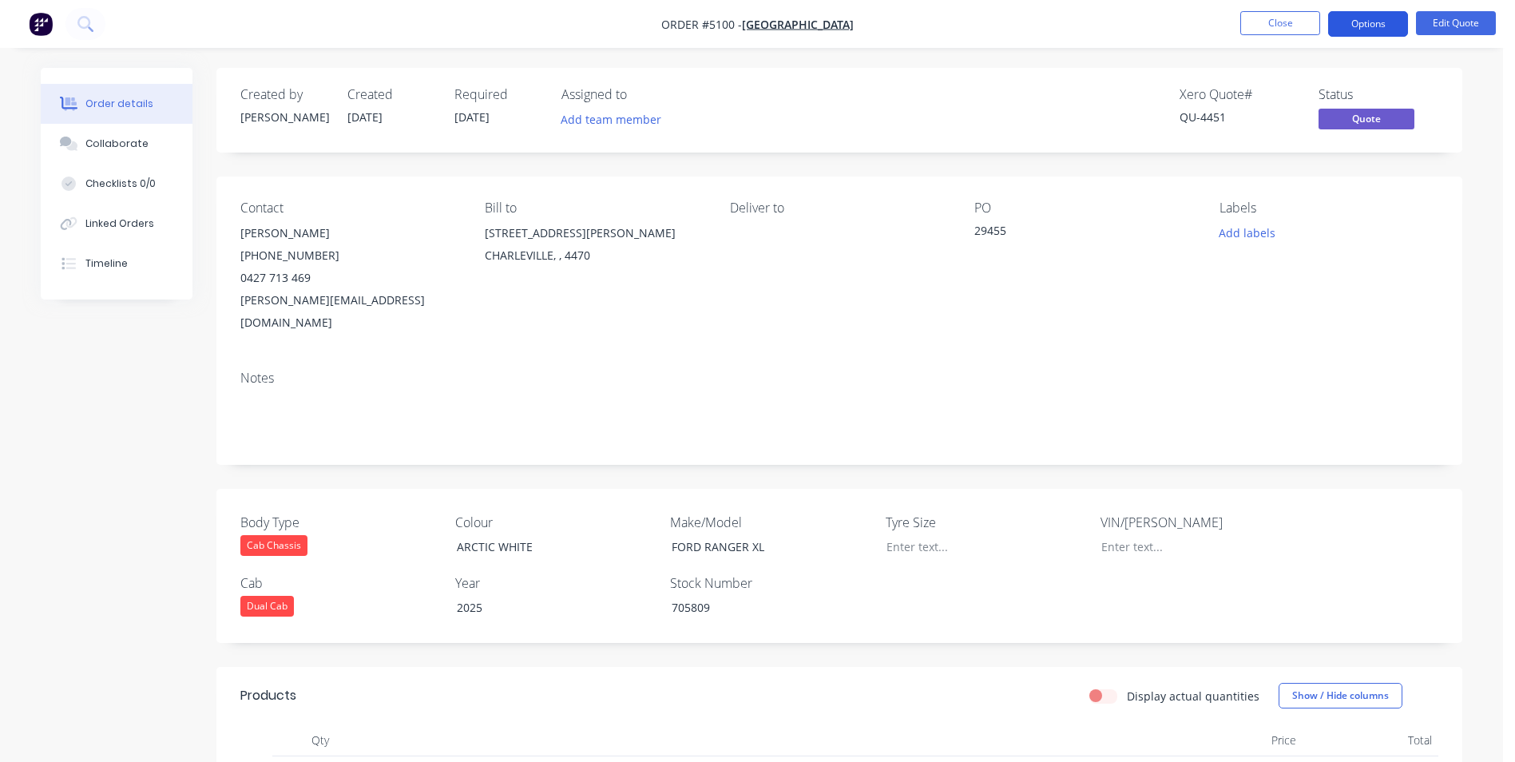
click at [1395, 26] on button "Options" at bounding box center [1368, 24] width 80 height 26
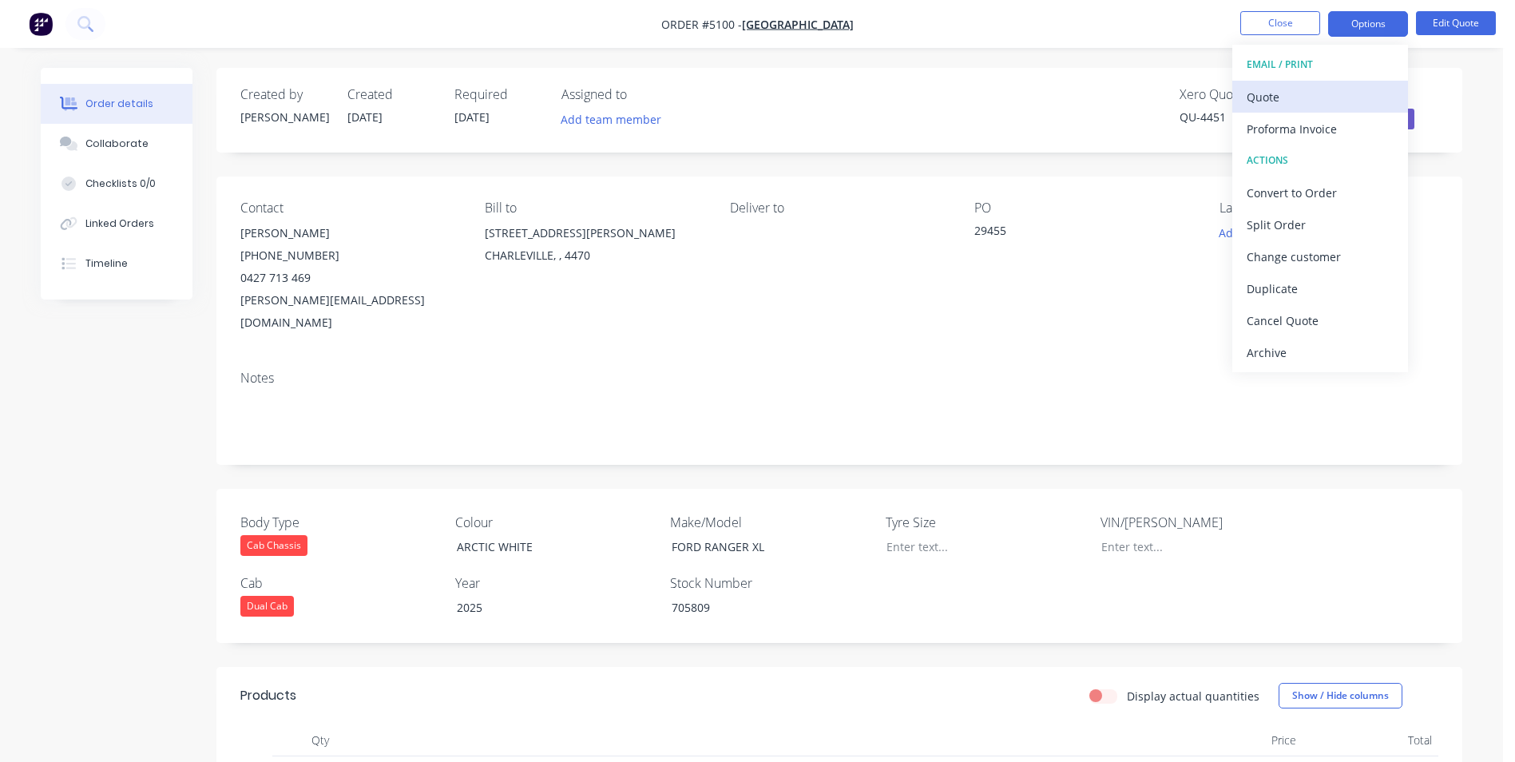
click at [1339, 95] on div "Quote" at bounding box center [1320, 96] width 147 height 23
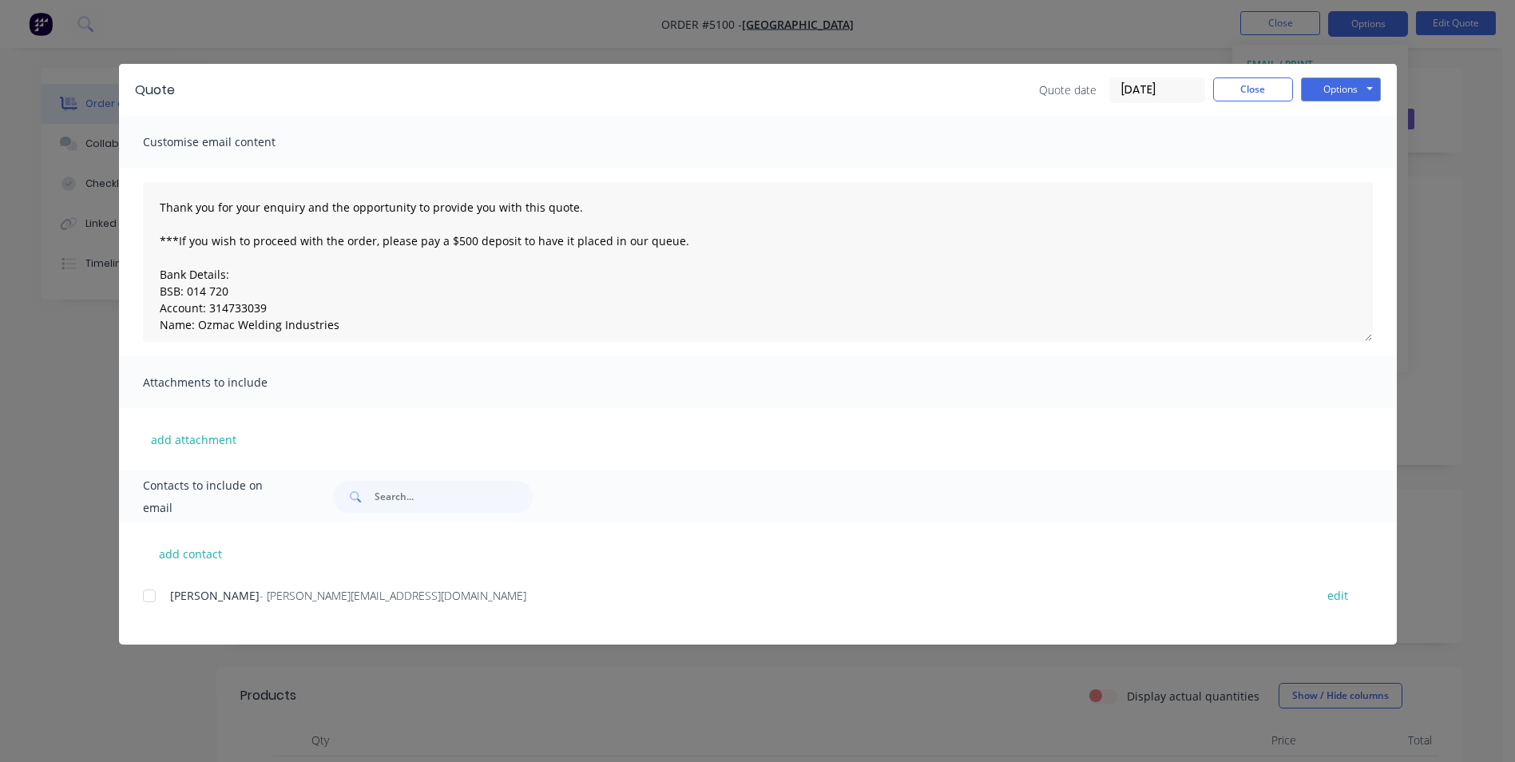
click at [146, 601] on div at bounding box center [149, 596] width 32 height 32
click at [1345, 89] on button "Options" at bounding box center [1341, 89] width 80 height 24
click at [1357, 170] on button "Email" at bounding box center [1352, 170] width 102 height 26
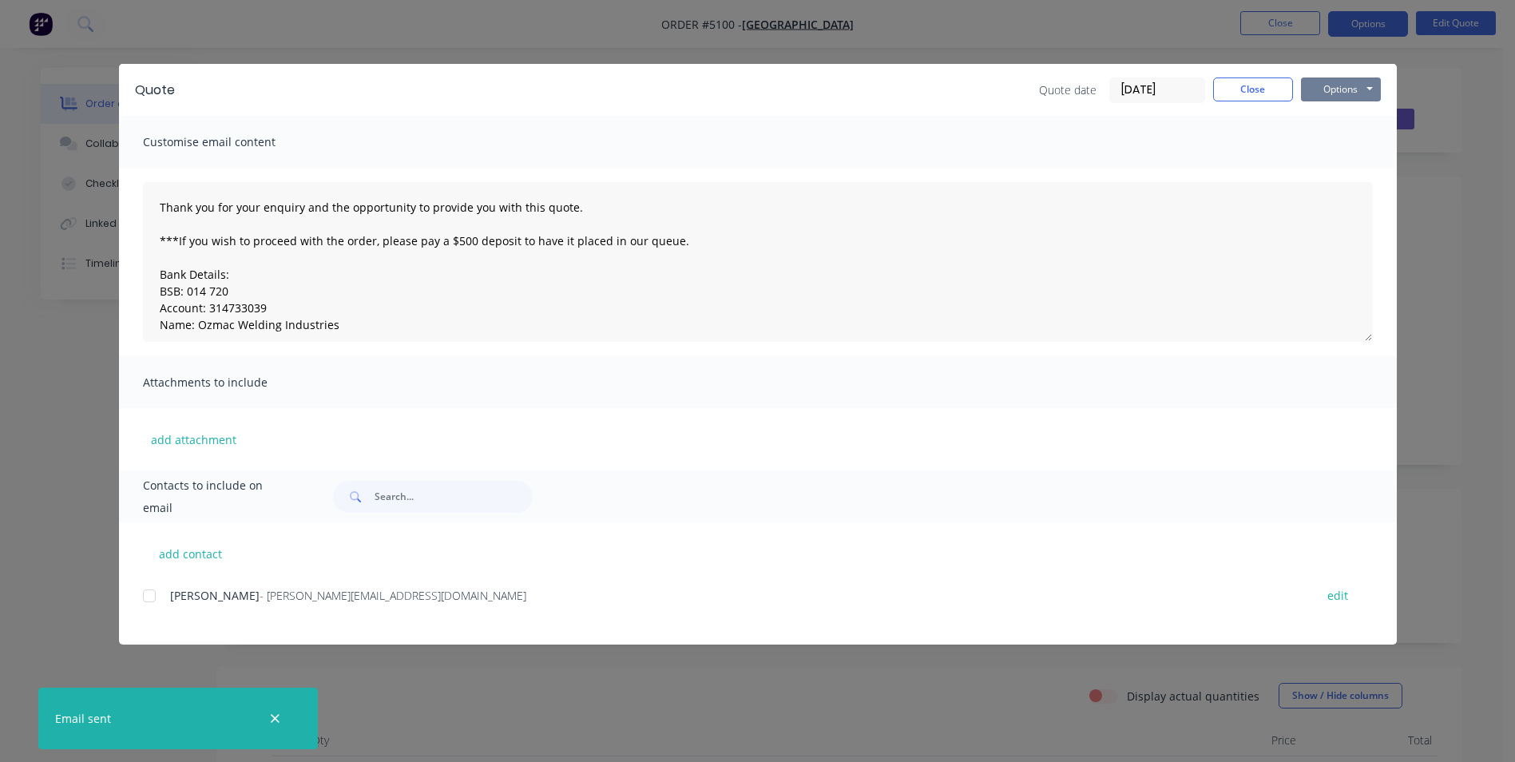
click at [1351, 89] on button "Options" at bounding box center [1341, 89] width 80 height 24
click at [1350, 140] on button "Print" at bounding box center [1352, 144] width 102 height 26
click at [1271, 97] on button "Close" at bounding box center [1253, 89] width 80 height 24
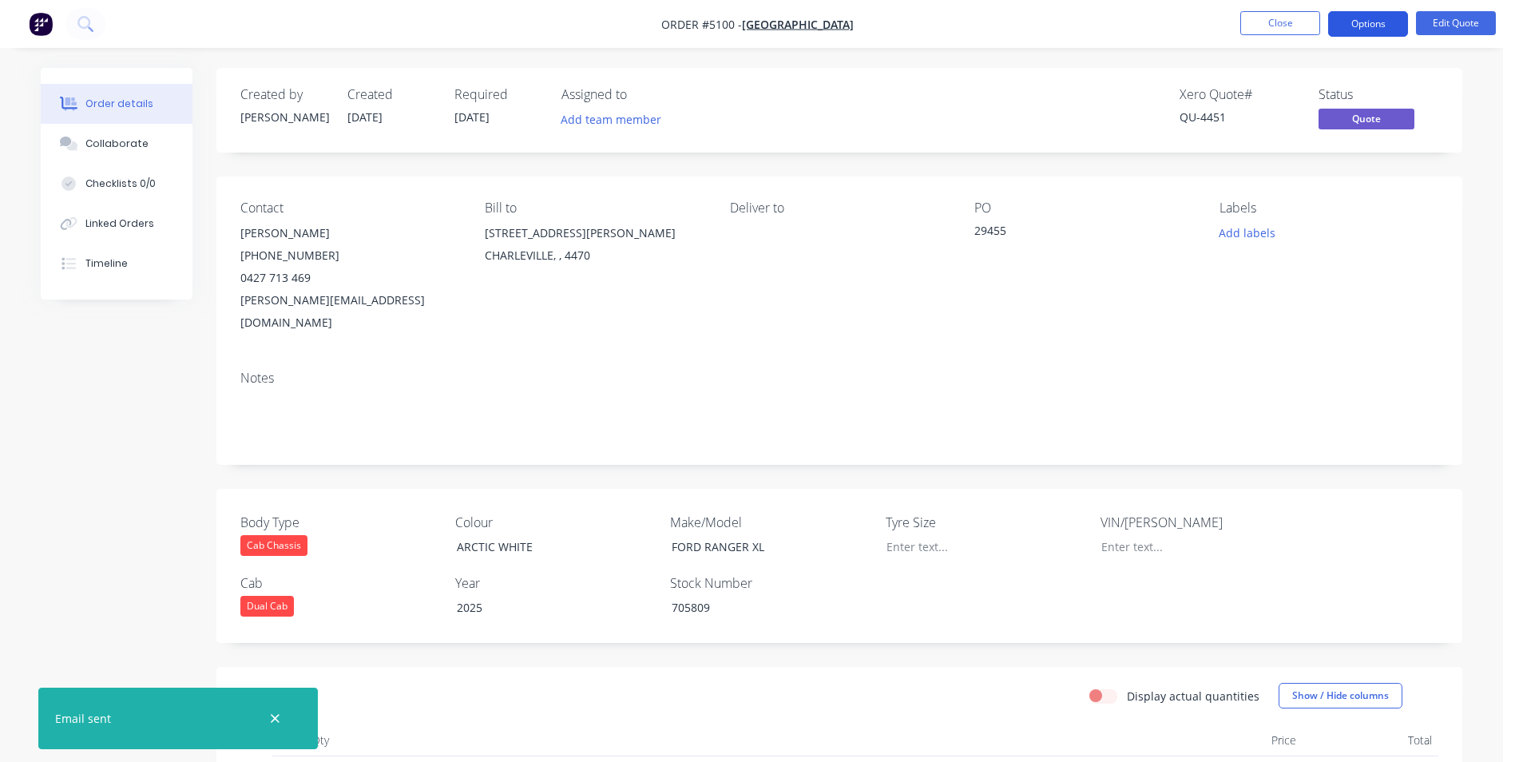
click at [1399, 22] on button "Options" at bounding box center [1368, 24] width 80 height 26
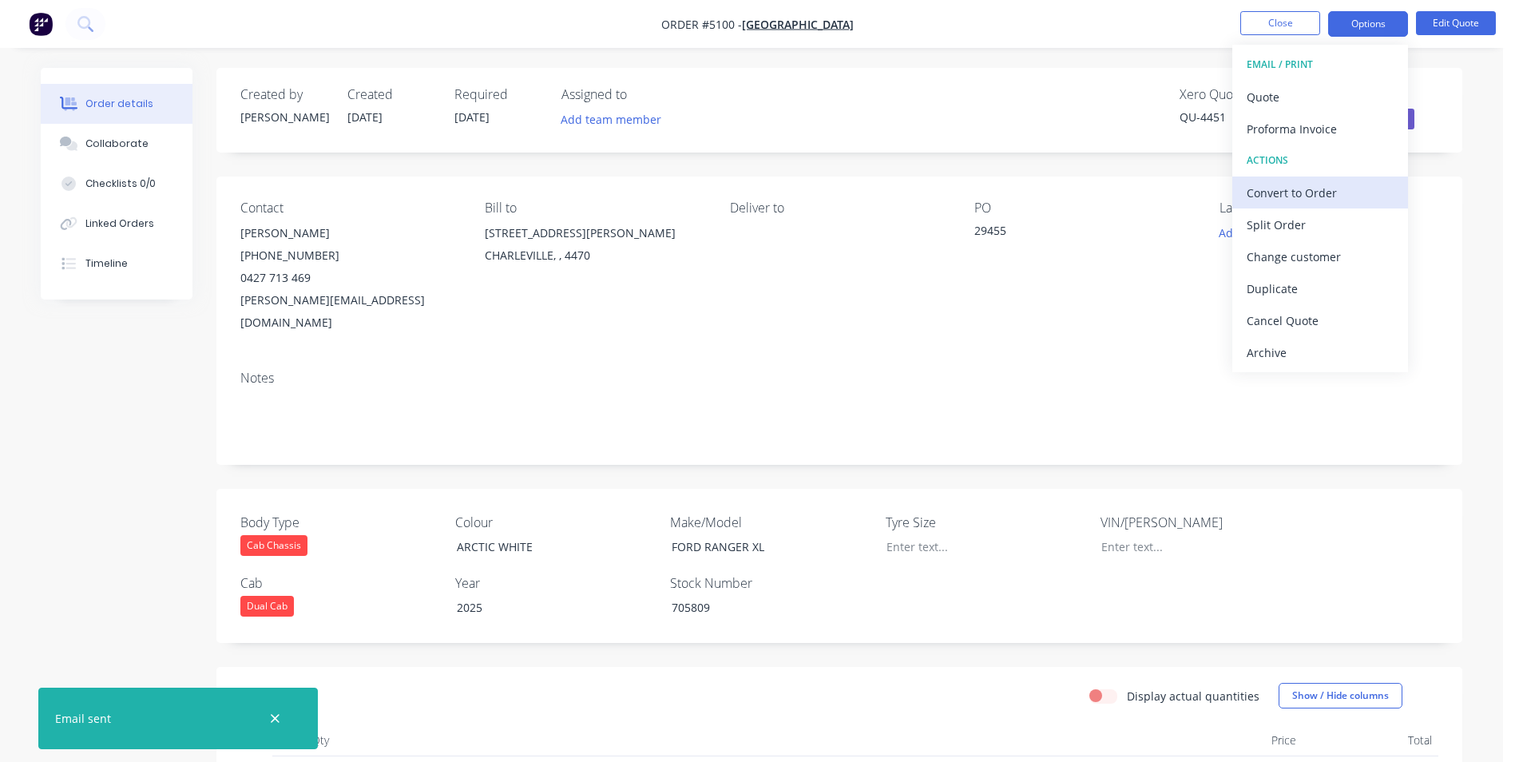
click at [1349, 195] on div "Convert to Order" at bounding box center [1320, 192] width 147 height 23
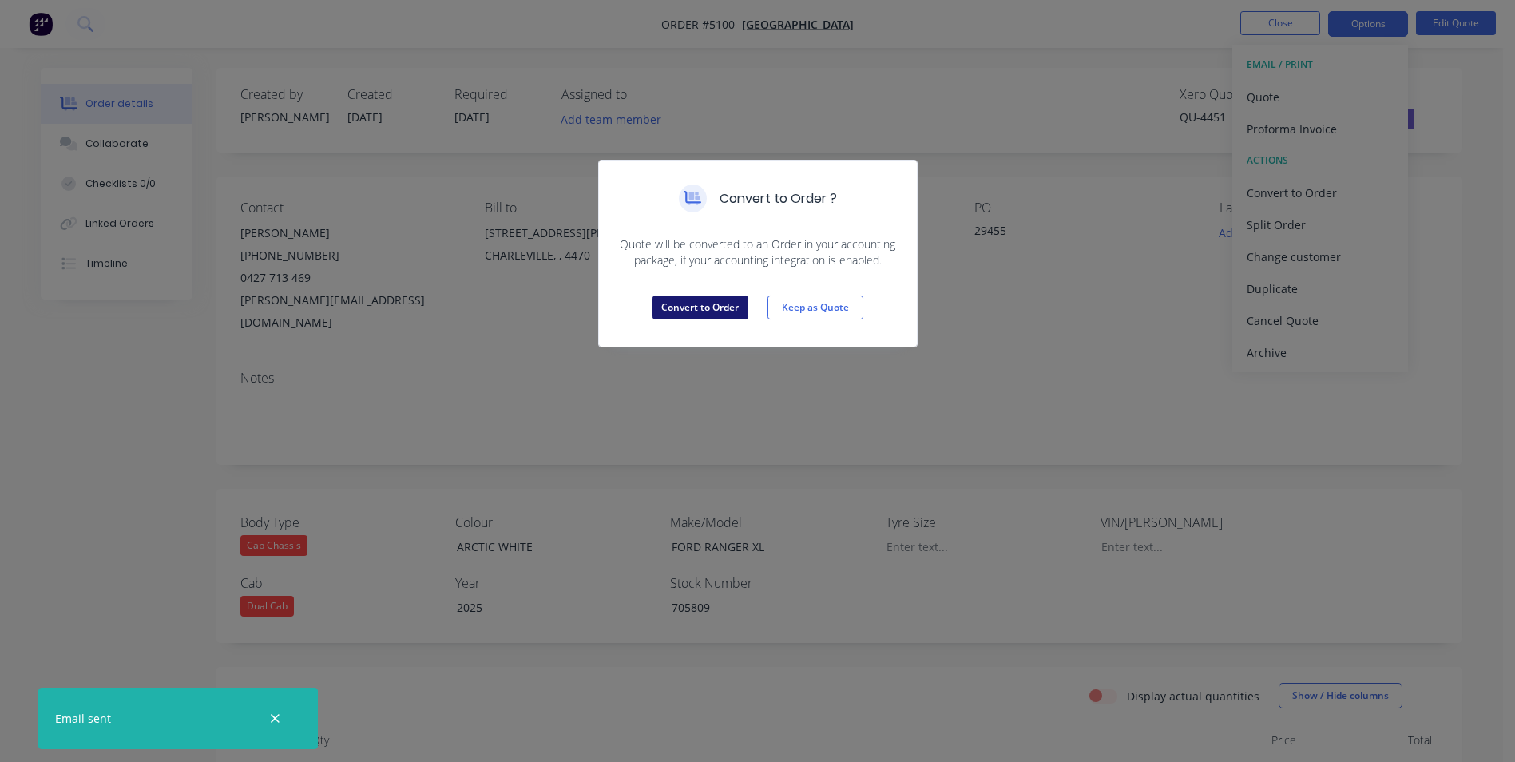
click at [707, 308] on button "Convert to Order" at bounding box center [701, 308] width 96 height 24
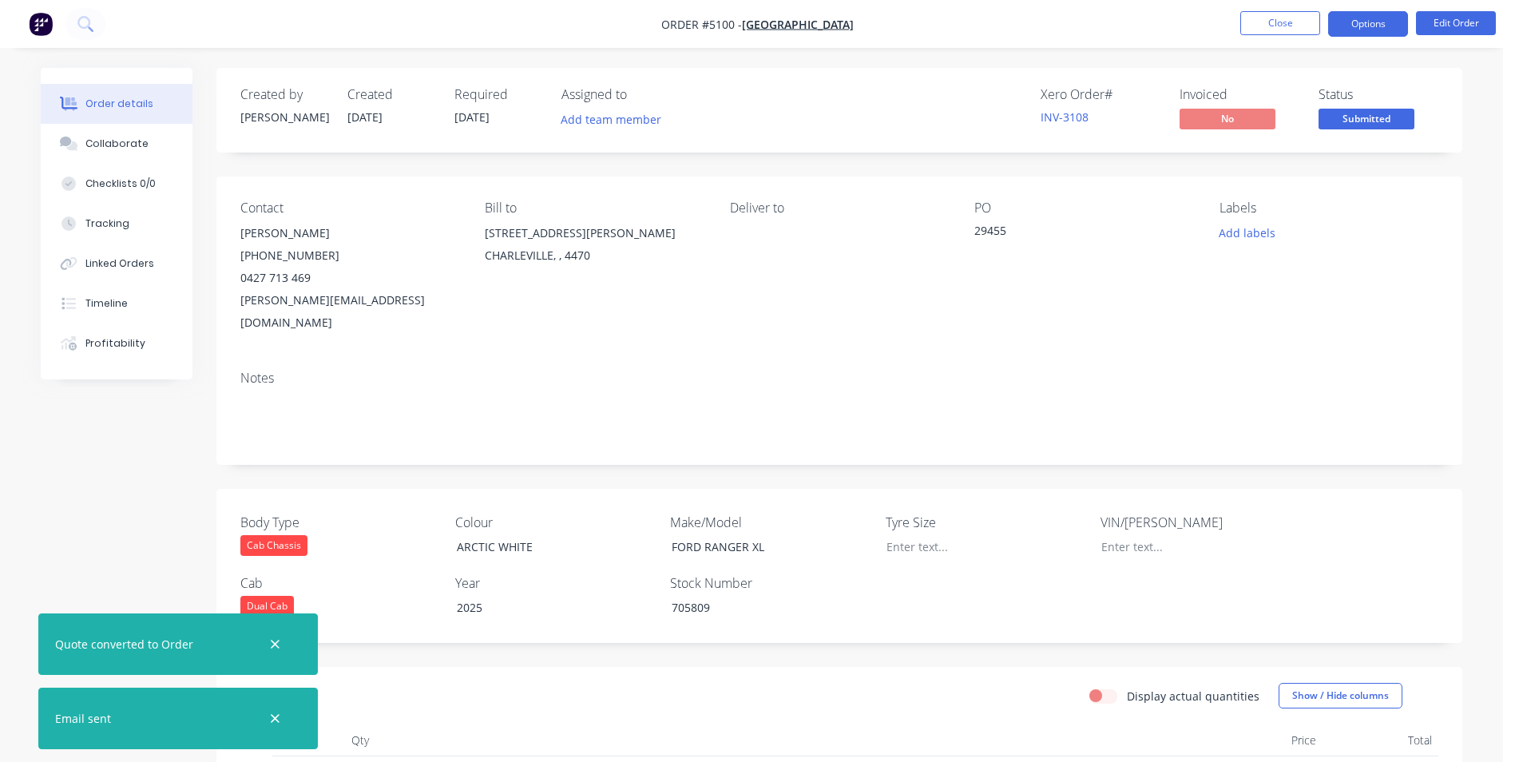
click at [1399, 26] on button "Options" at bounding box center [1368, 24] width 80 height 26
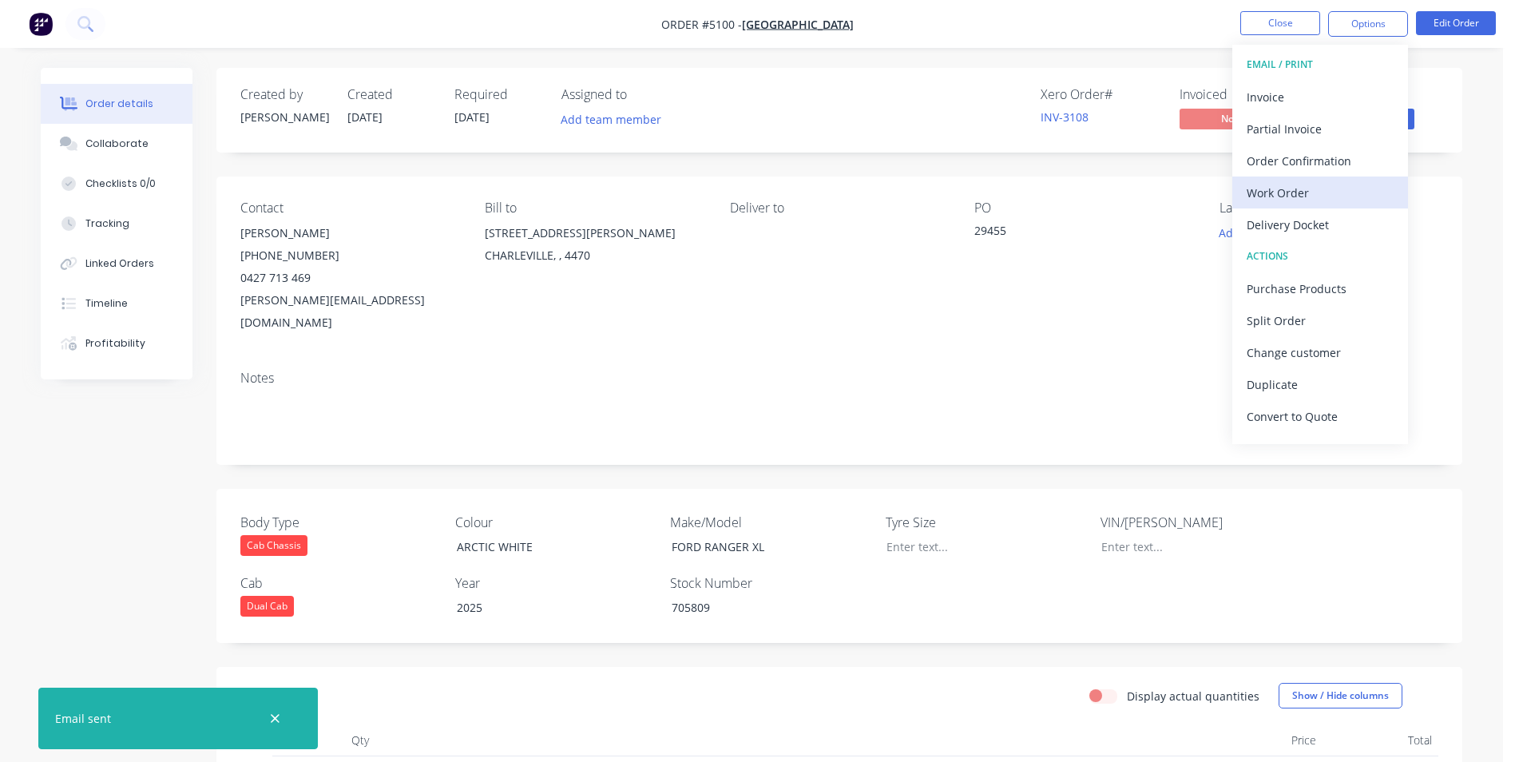
click at [1303, 197] on div "Work Order" at bounding box center [1320, 192] width 147 height 23
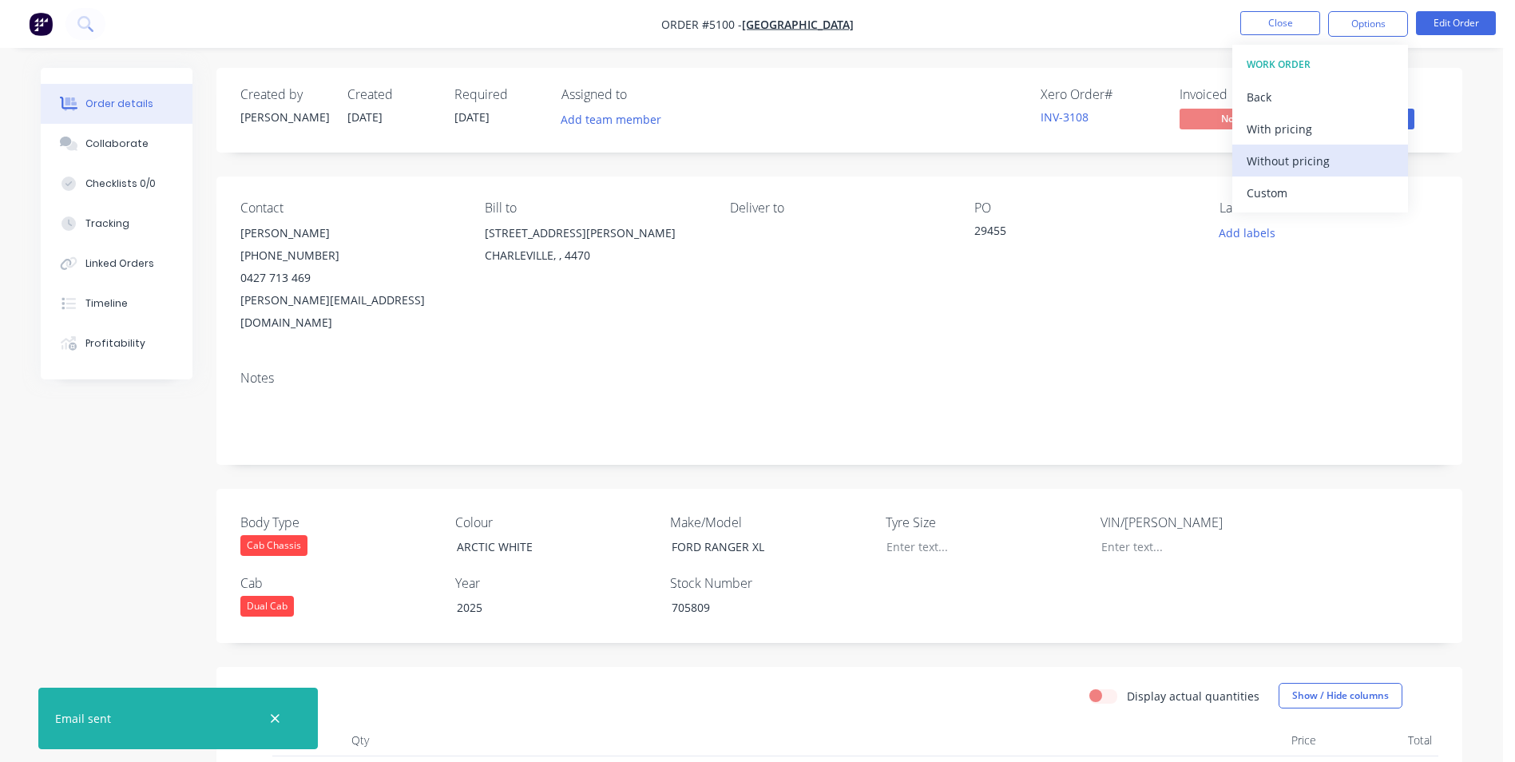
click at [1300, 158] on div "Without pricing" at bounding box center [1320, 160] width 147 height 23
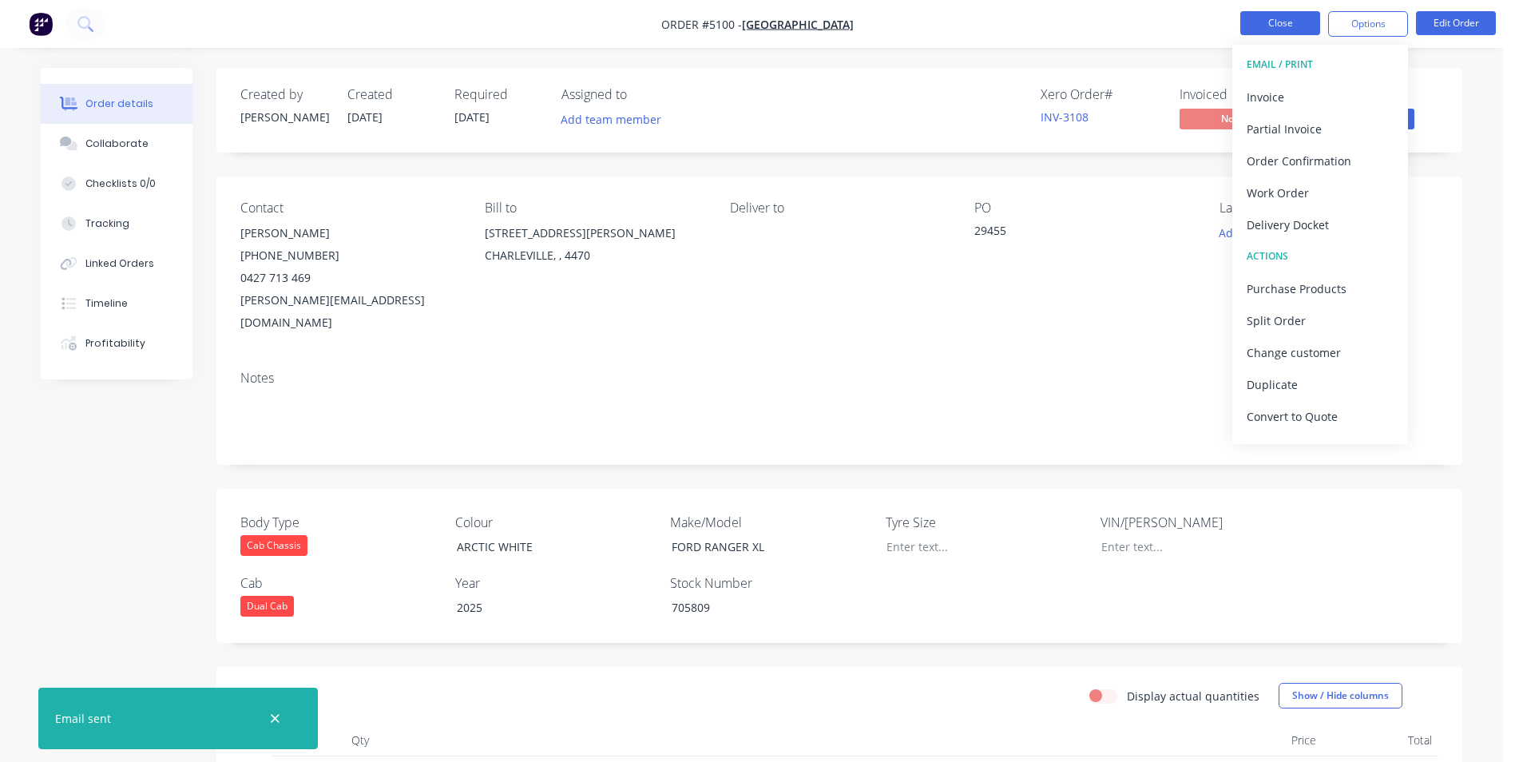
click at [1289, 28] on button "Close" at bounding box center [1280, 23] width 80 height 24
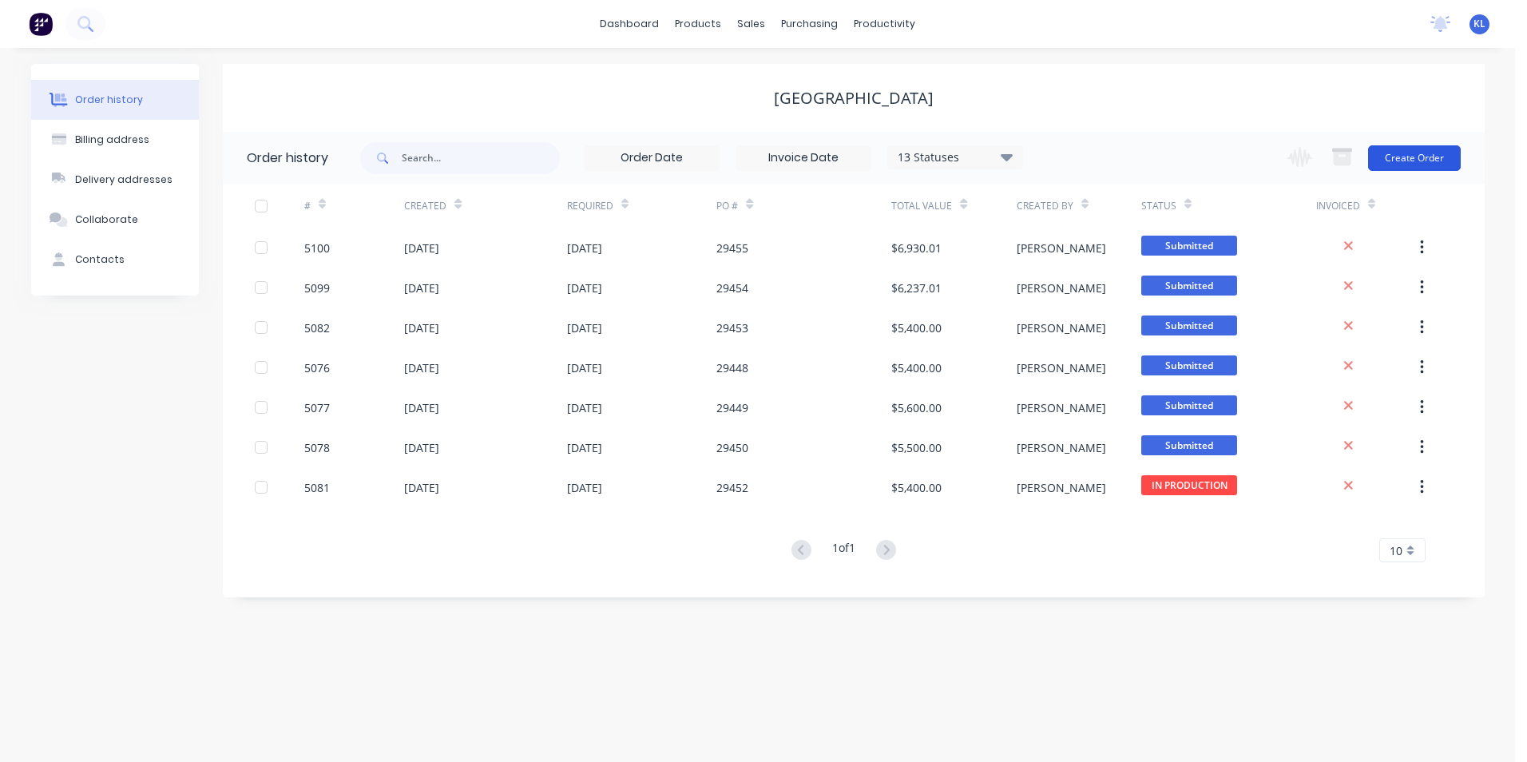
click at [1442, 161] on button "Create Order" at bounding box center [1414, 158] width 93 height 26
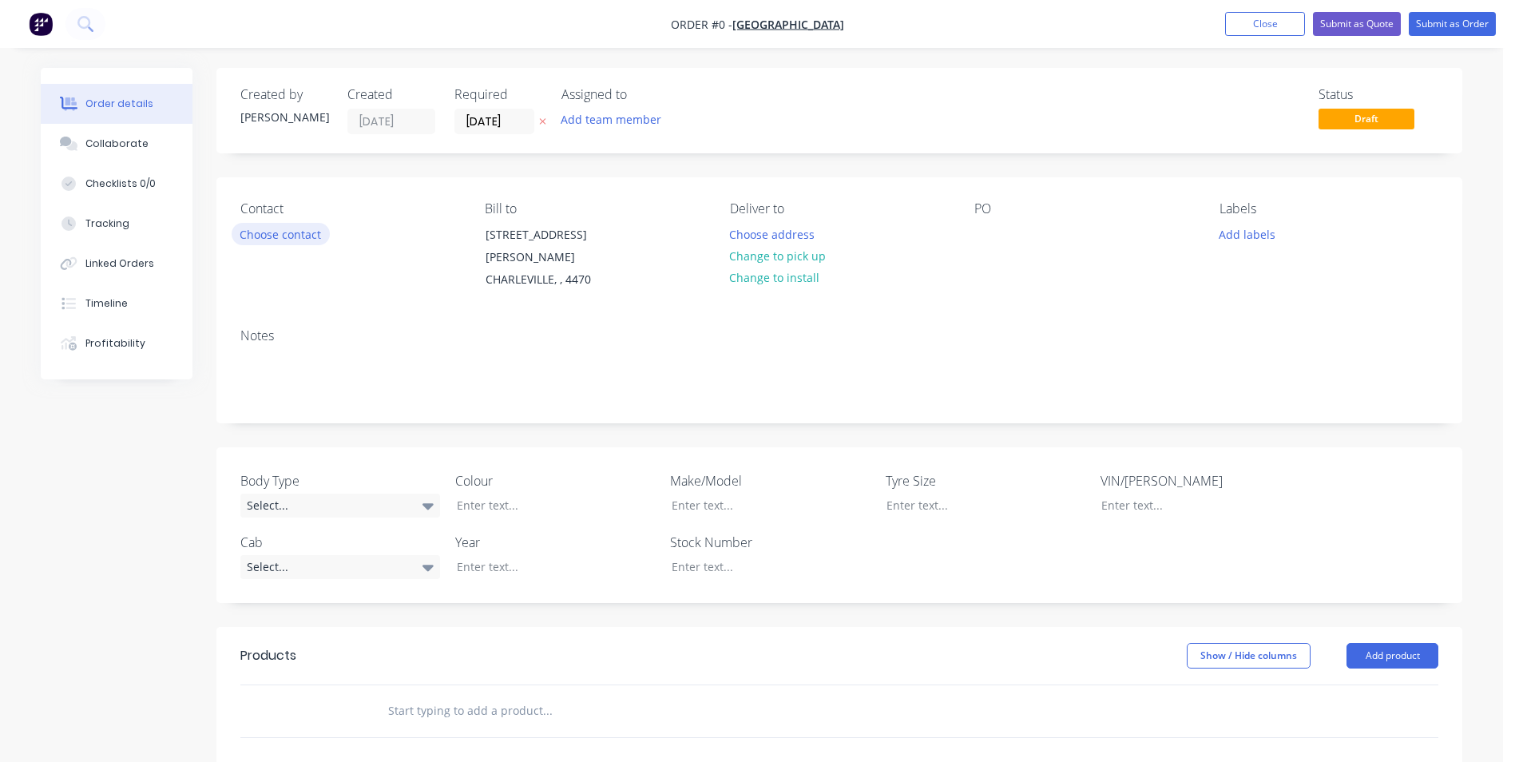
click at [279, 234] on button "Choose contact" at bounding box center [281, 234] width 98 height 22
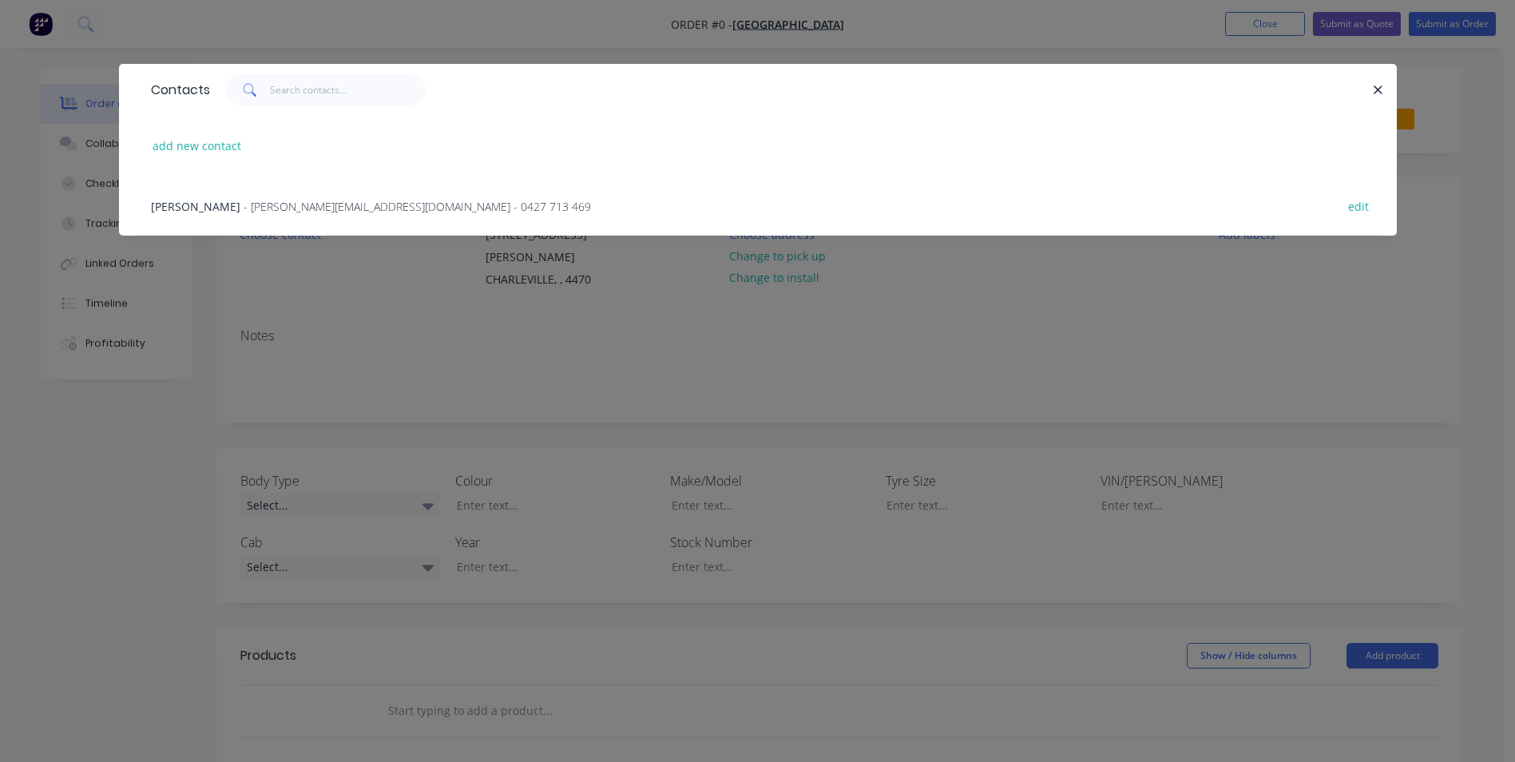
click at [289, 209] on span "- [PERSON_NAME][EMAIL_ADDRESS][DOMAIN_NAME] - 0427 713 469" at bounding box center [417, 206] width 347 height 15
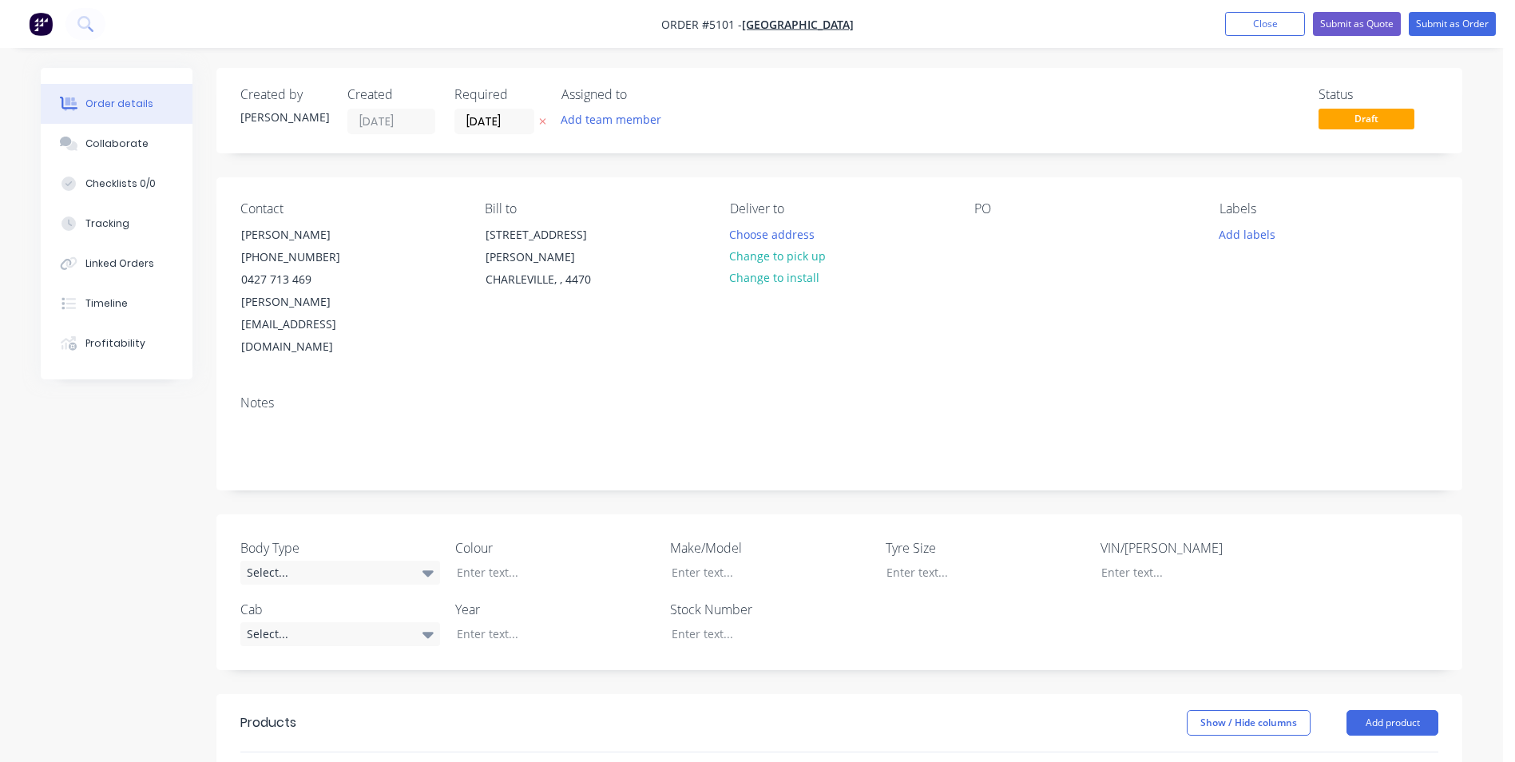
click at [982, 215] on div "PO" at bounding box center [1083, 208] width 219 height 15
click at [991, 229] on div at bounding box center [987, 234] width 26 height 23
click at [382, 561] on div "Select..." at bounding box center [340, 573] width 200 height 24
click at [343, 599] on button "Cab Chassis" at bounding box center [360, 593] width 240 height 32
click at [343, 621] on div "Select..." at bounding box center [340, 633] width 200 height 24
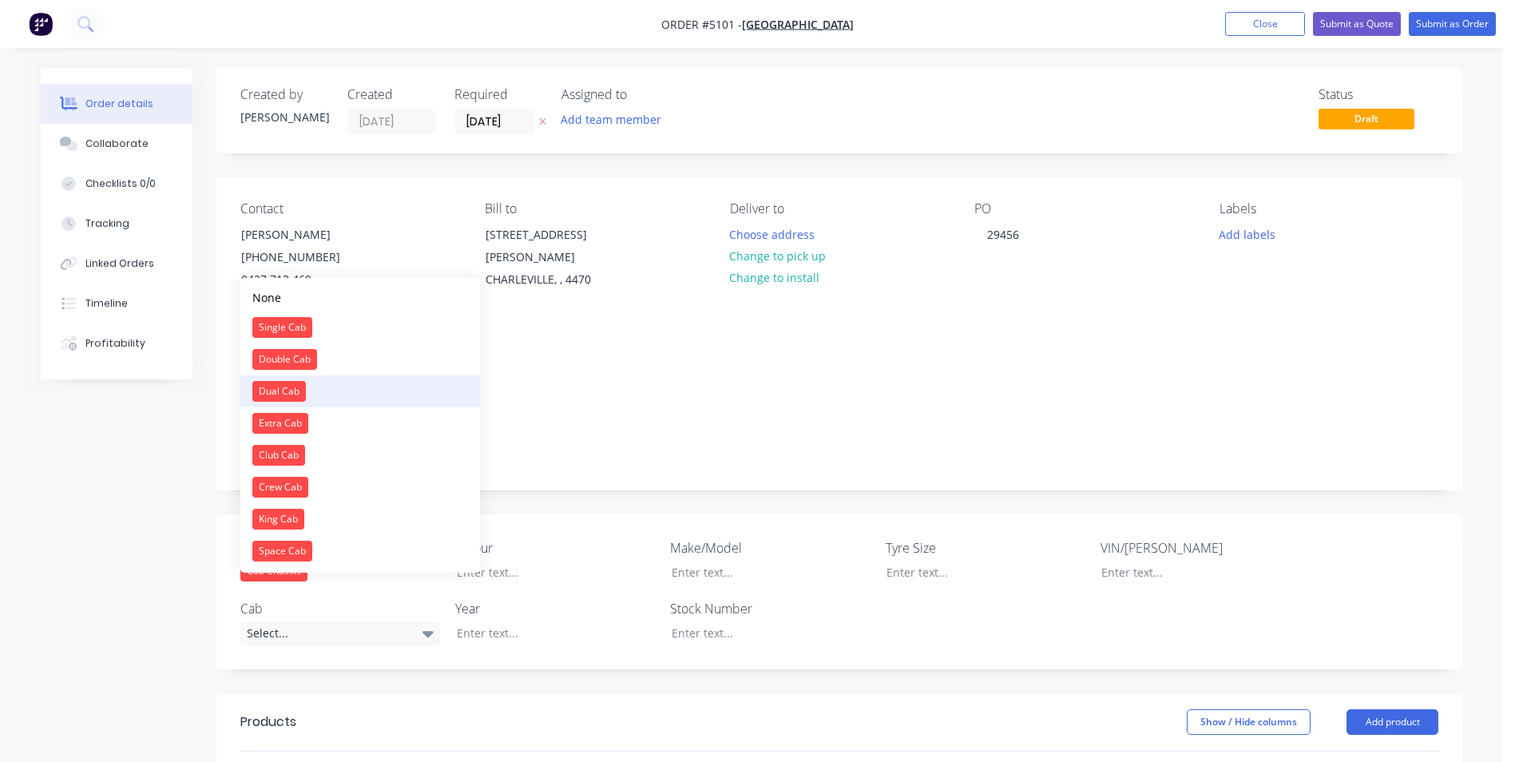
click at [348, 391] on button "Dual Cab" at bounding box center [360, 391] width 240 height 32
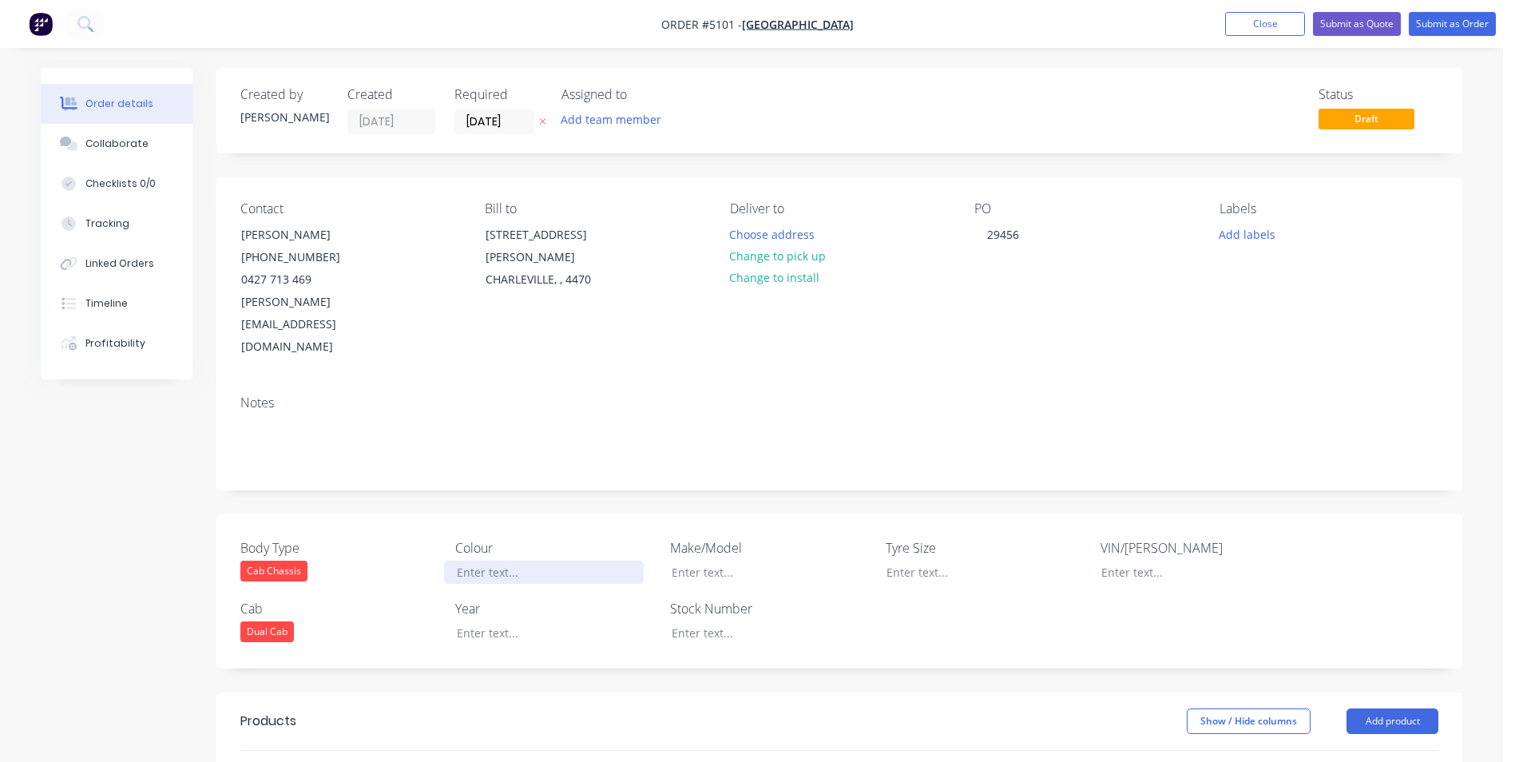
click at [530, 561] on div at bounding box center [544, 572] width 200 height 23
click at [495, 621] on div at bounding box center [544, 632] width 200 height 23
click at [714, 561] on div at bounding box center [759, 572] width 200 height 23
click at [769, 621] on div at bounding box center [759, 632] width 200 height 23
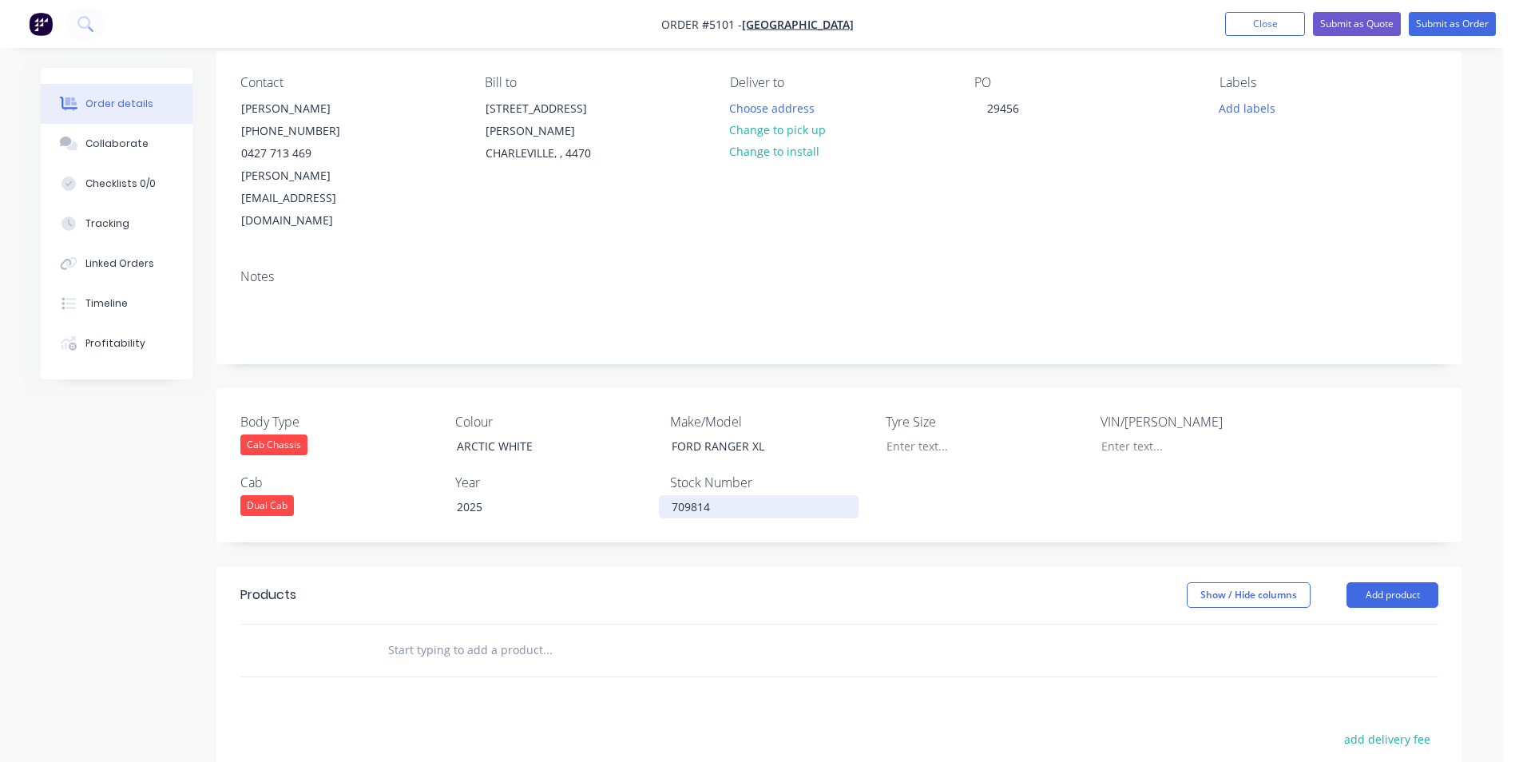
scroll to position [160, 0]
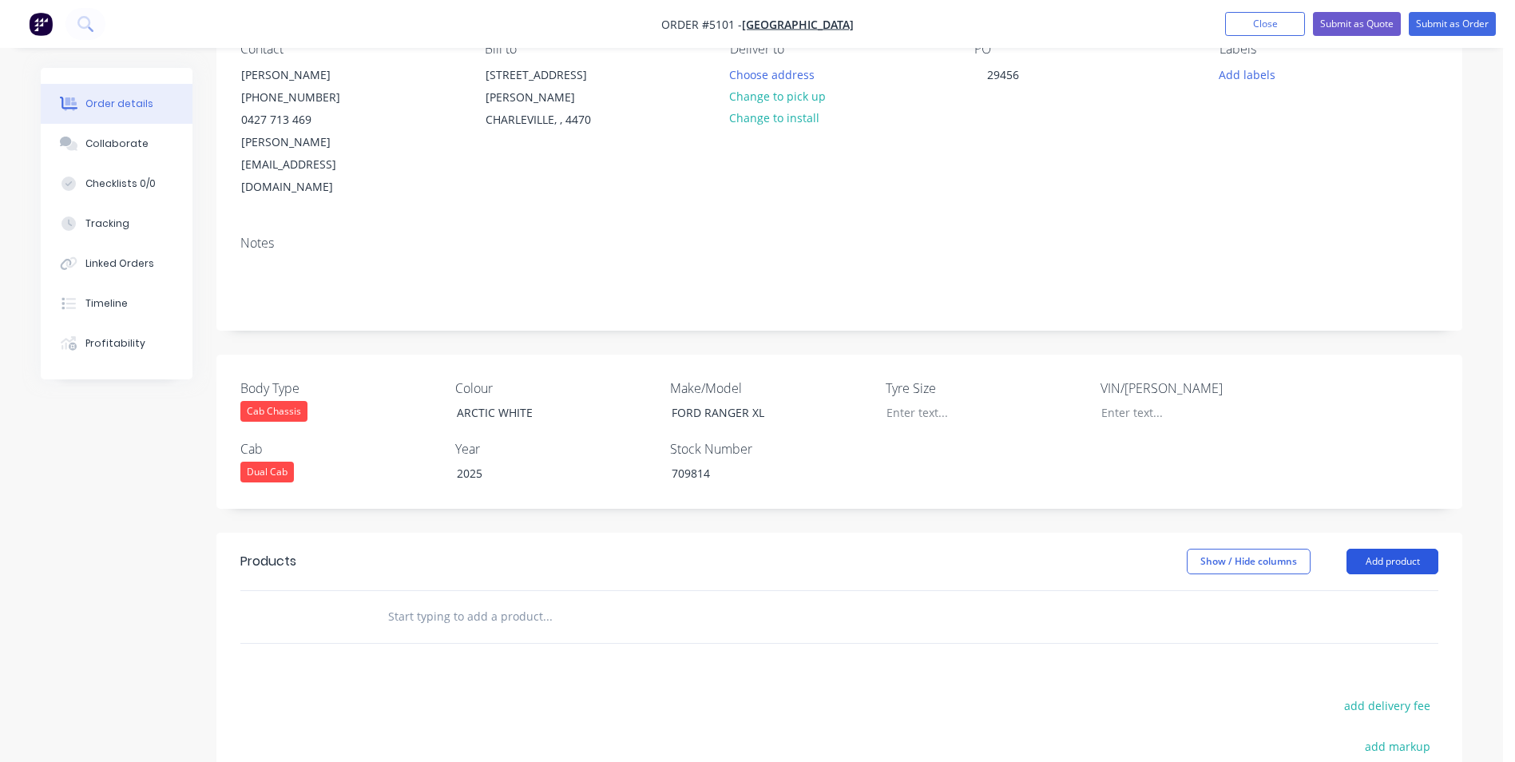
click at [1404, 549] on button "Add product" at bounding box center [1393, 562] width 92 height 26
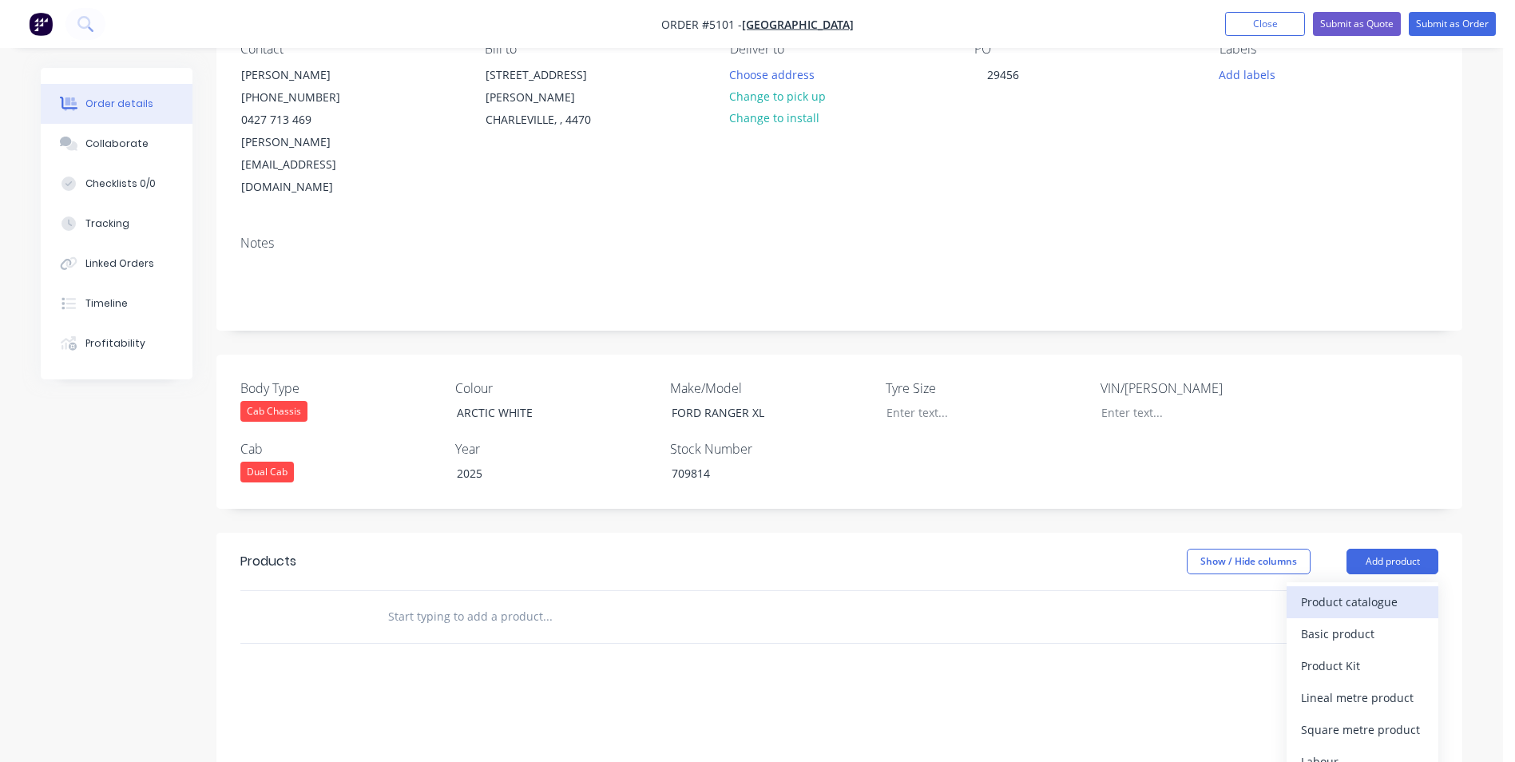
click at [1359, 590] on div "Product catalogue" at bounding box center [1362, 601] width 123 height 23
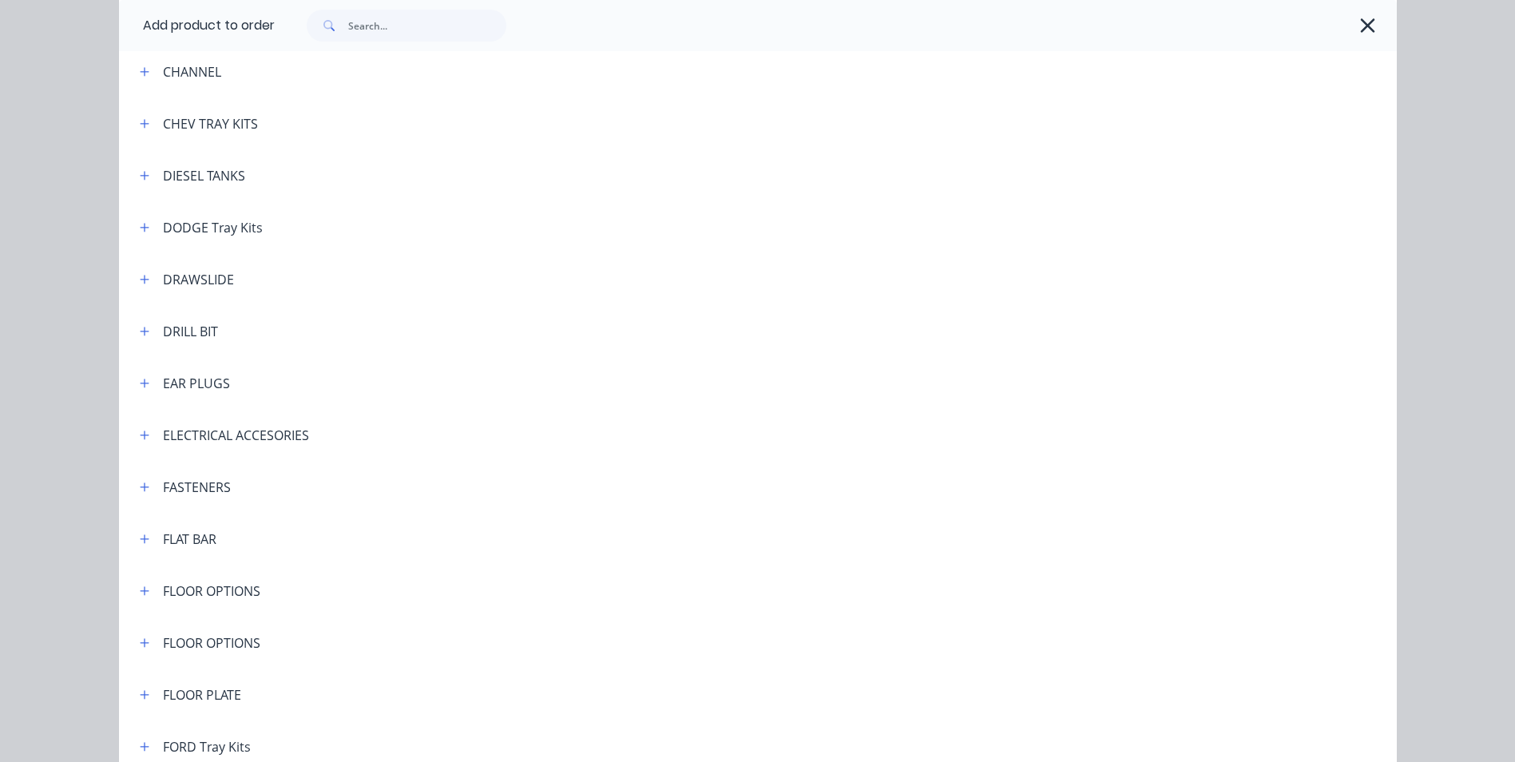
scroll to position [1278, 0]
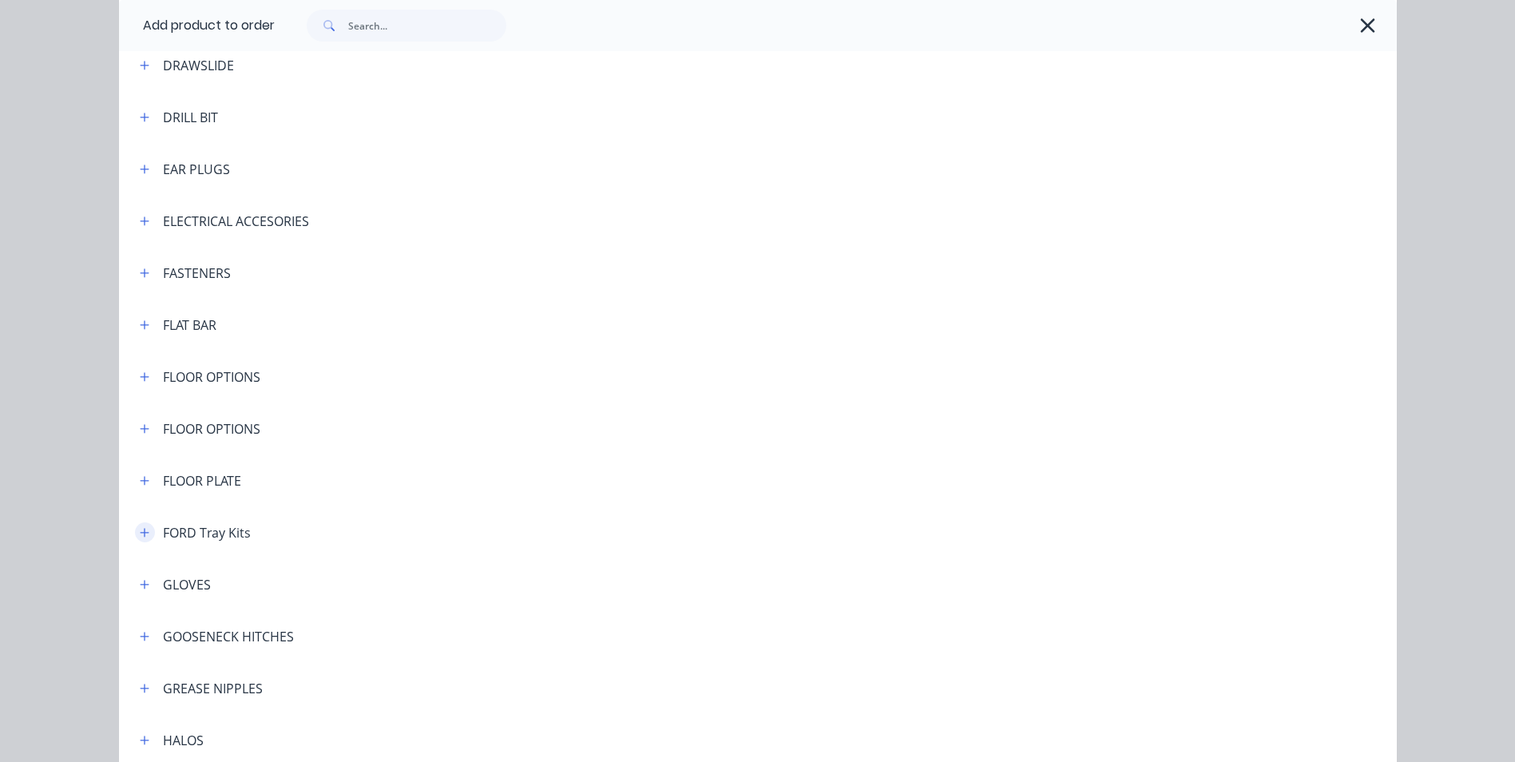
click at [140, 537] on icon "button" at bounding box center [145, 532] width 10 height 11
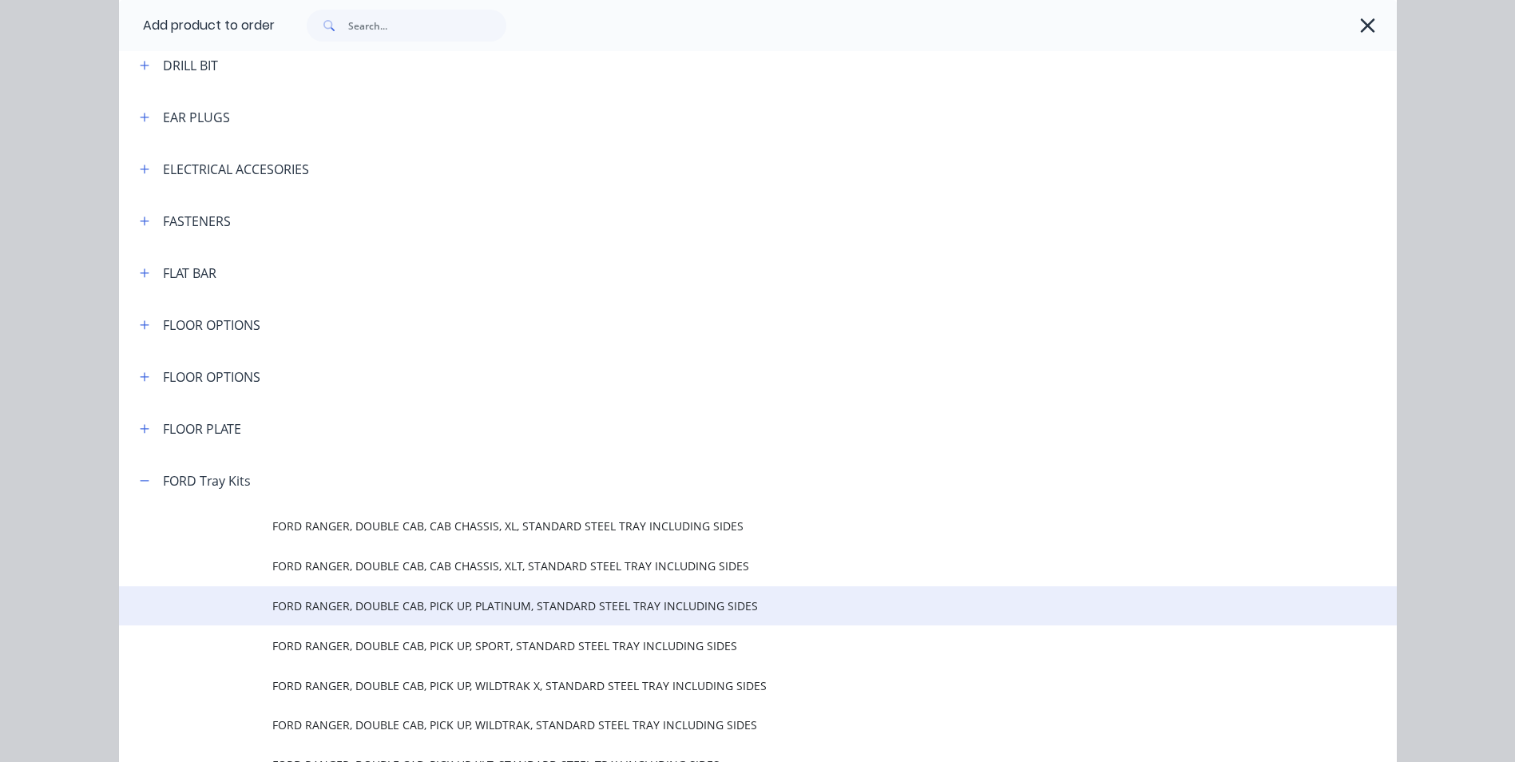
scroll to position [1358, 0]
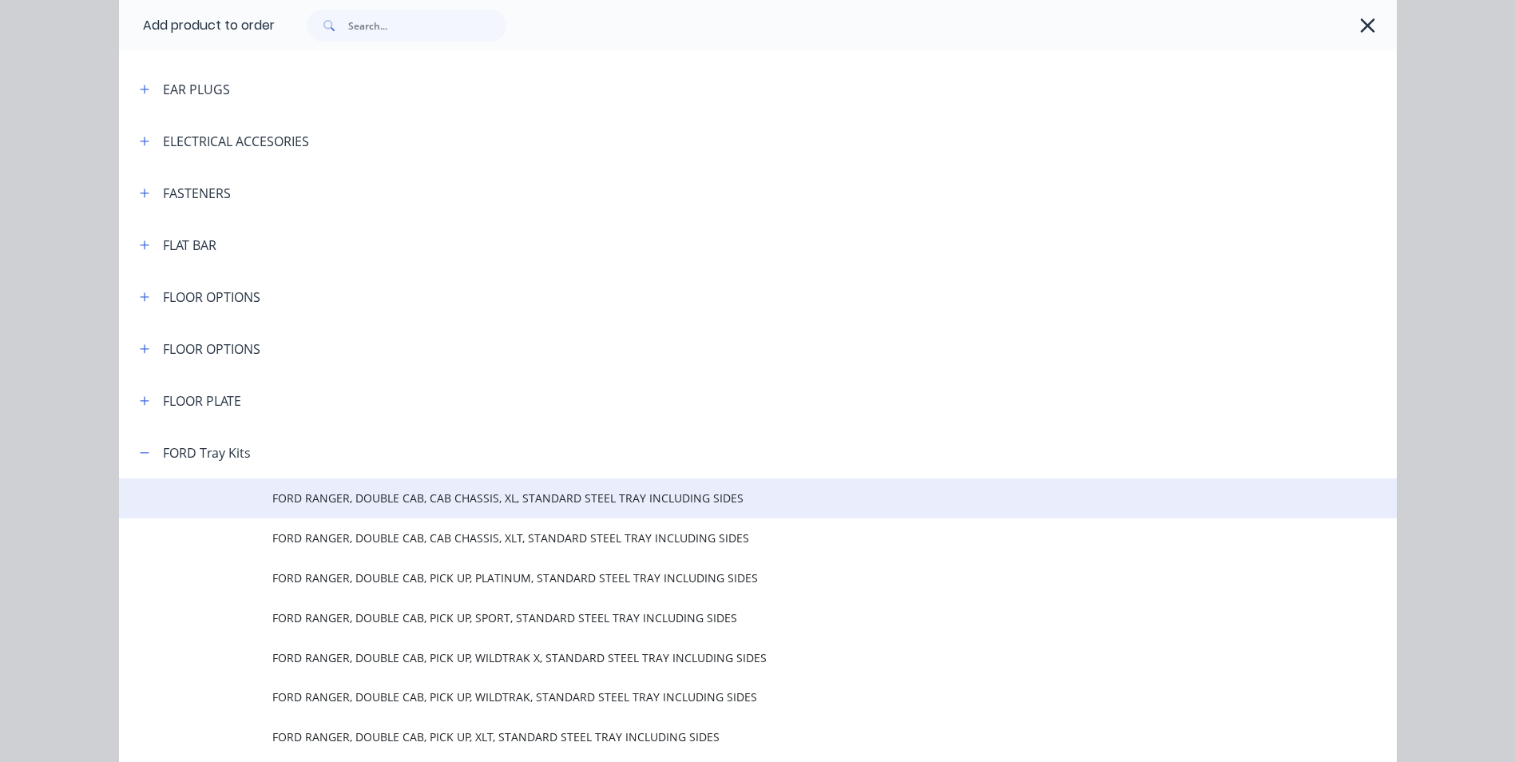
click at [514, 501] on span "FORD RANGER, DOUBLE CAB, CAB CHASSIS, XL, STANDARD STEEL TRAY INCLUDING SIDES" at bounding box center [721, 498] width 899 height 17
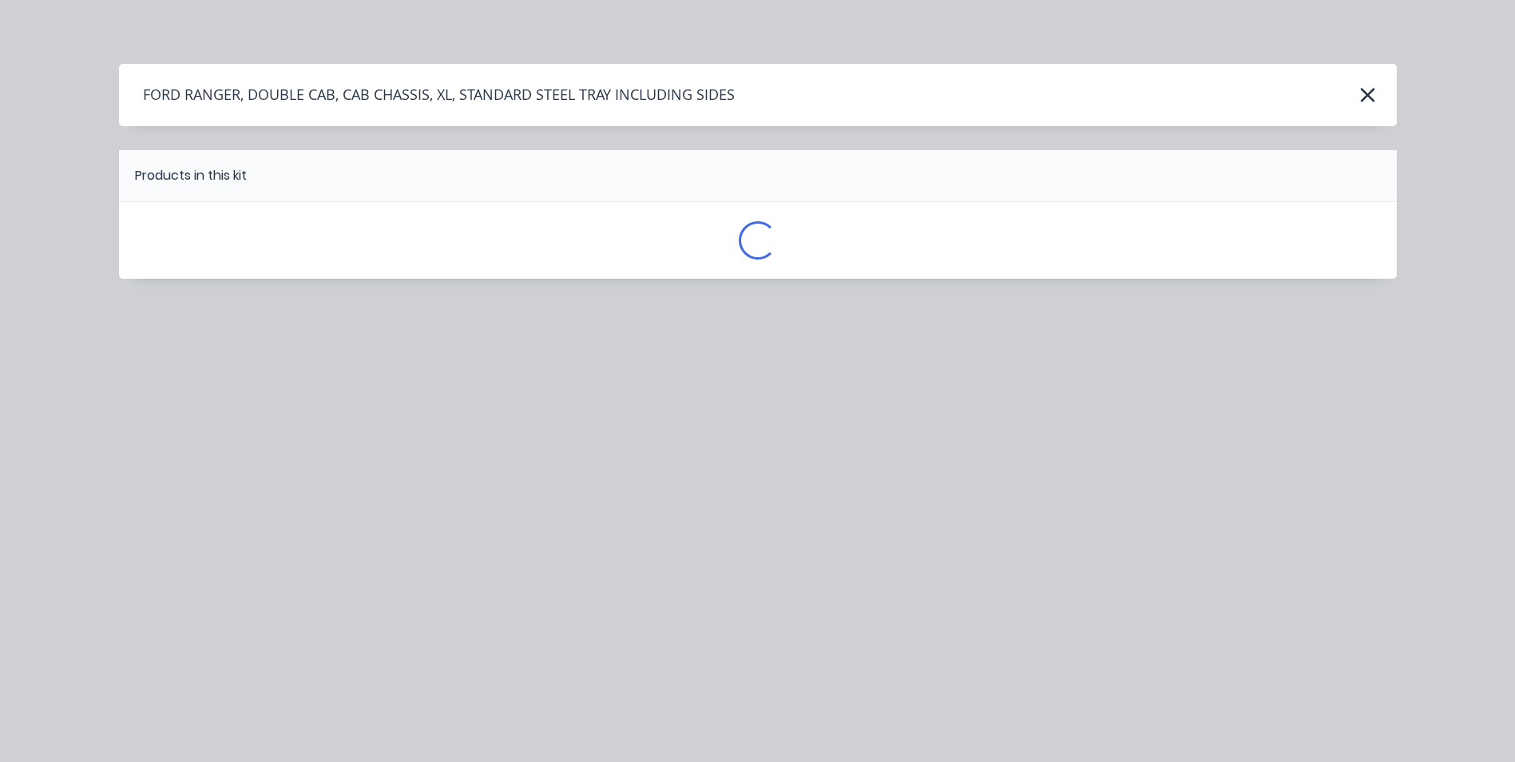
scroll to position [0, 0]
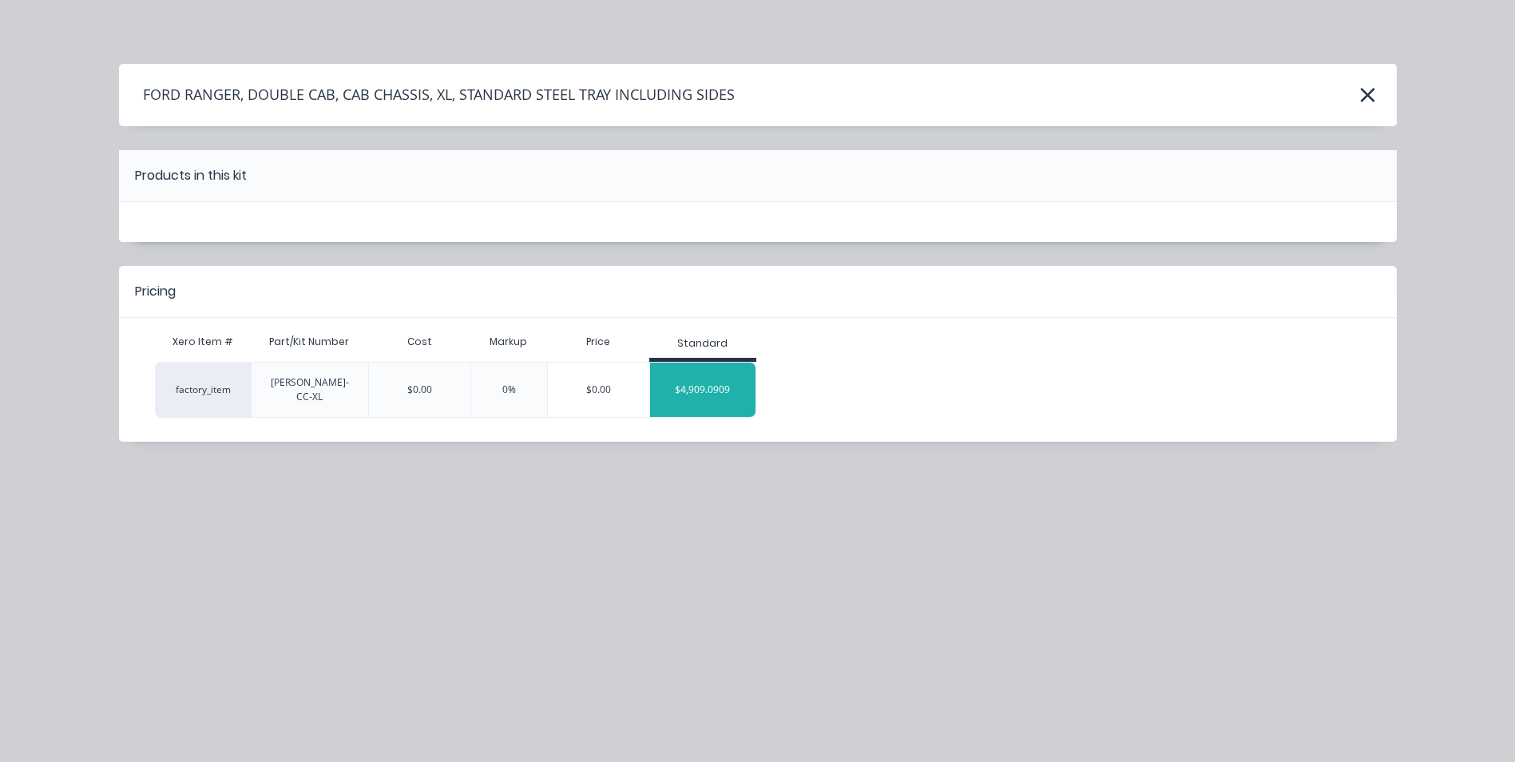
click at [714, 383] on div "$4,909.0909" at bounding box center [703, 390] width 106 height 40
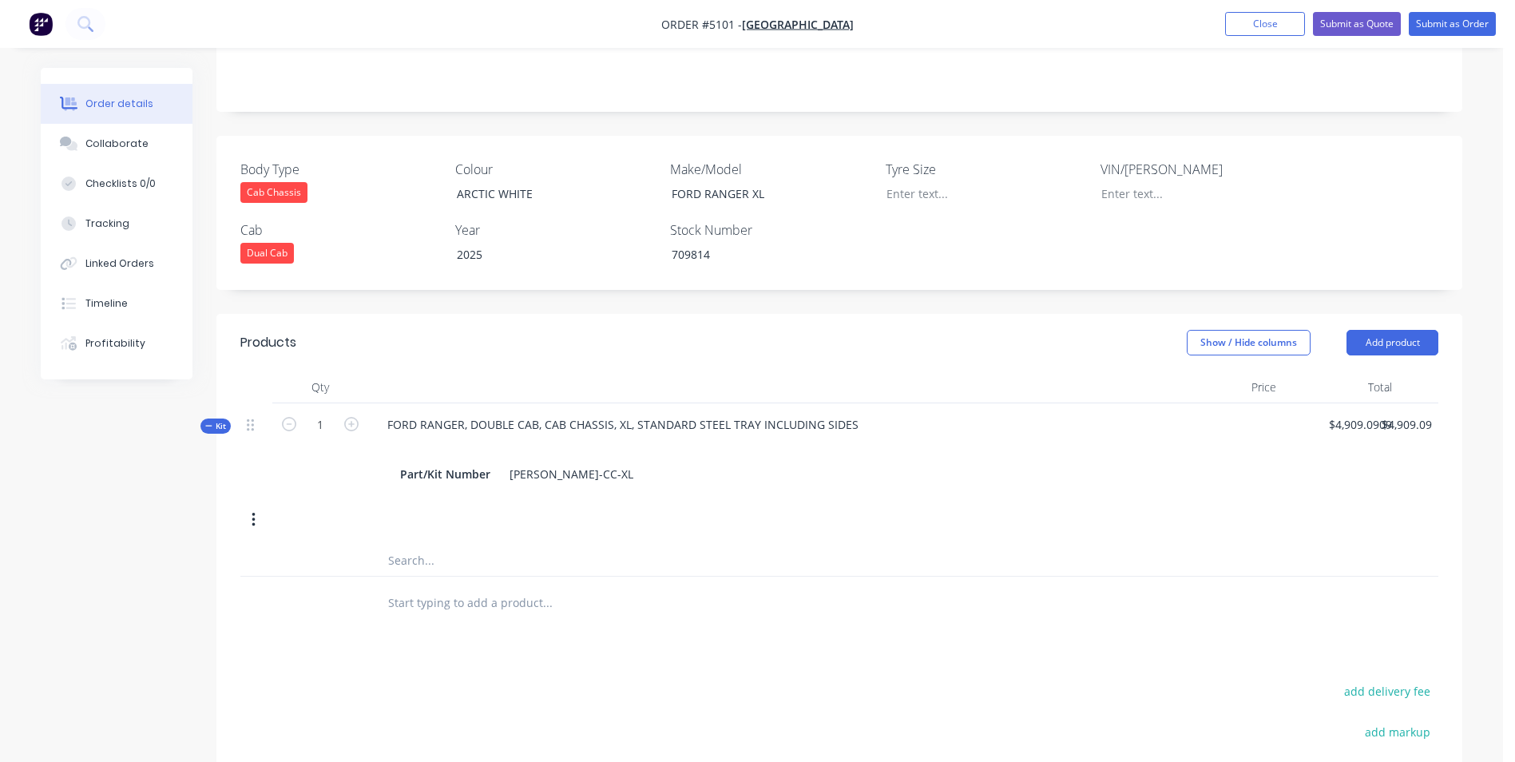
scroll to position [399, 0]
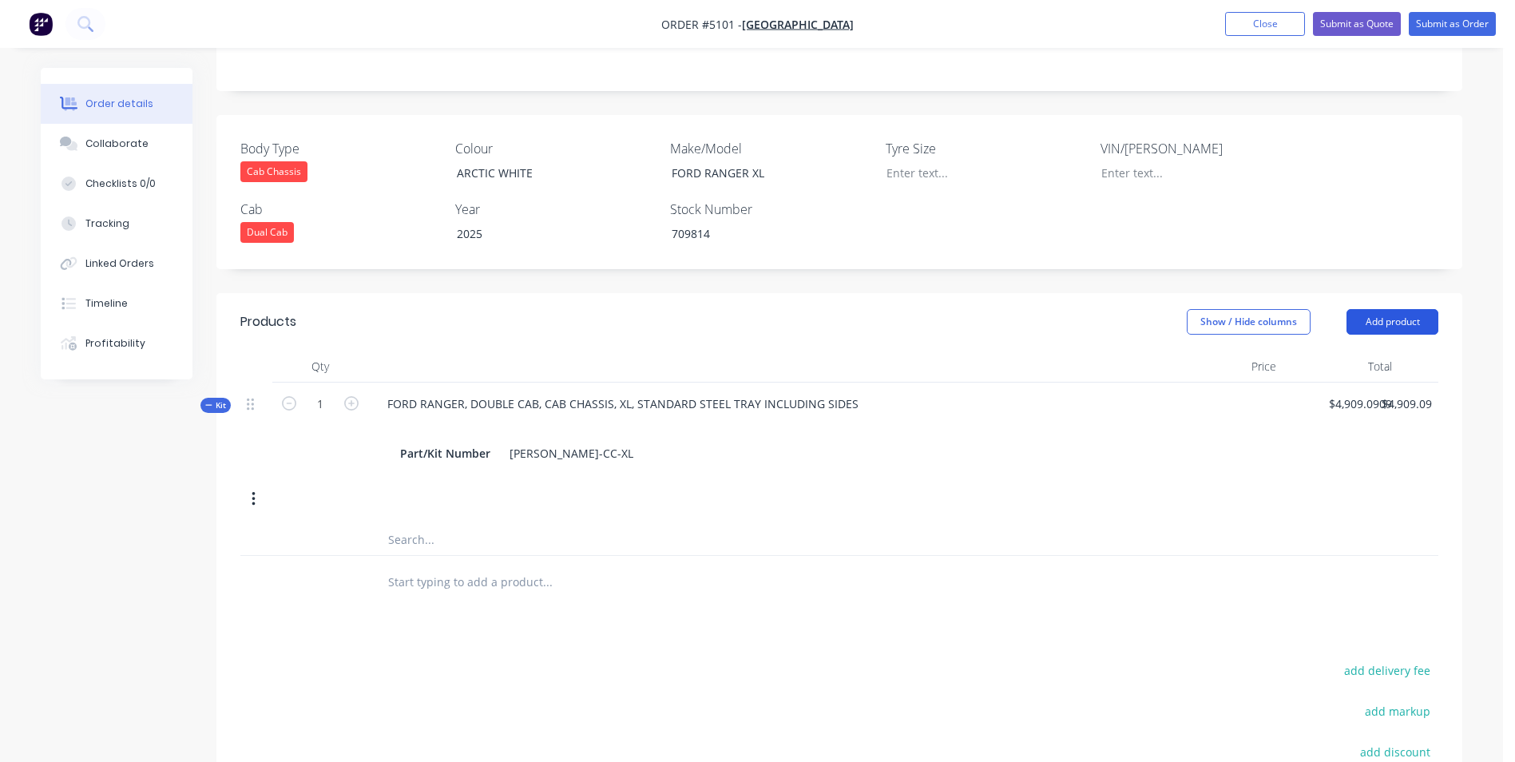
click at [1406, 309] on button "Add product" at bounding box center [1393, 322] width 92 height 26
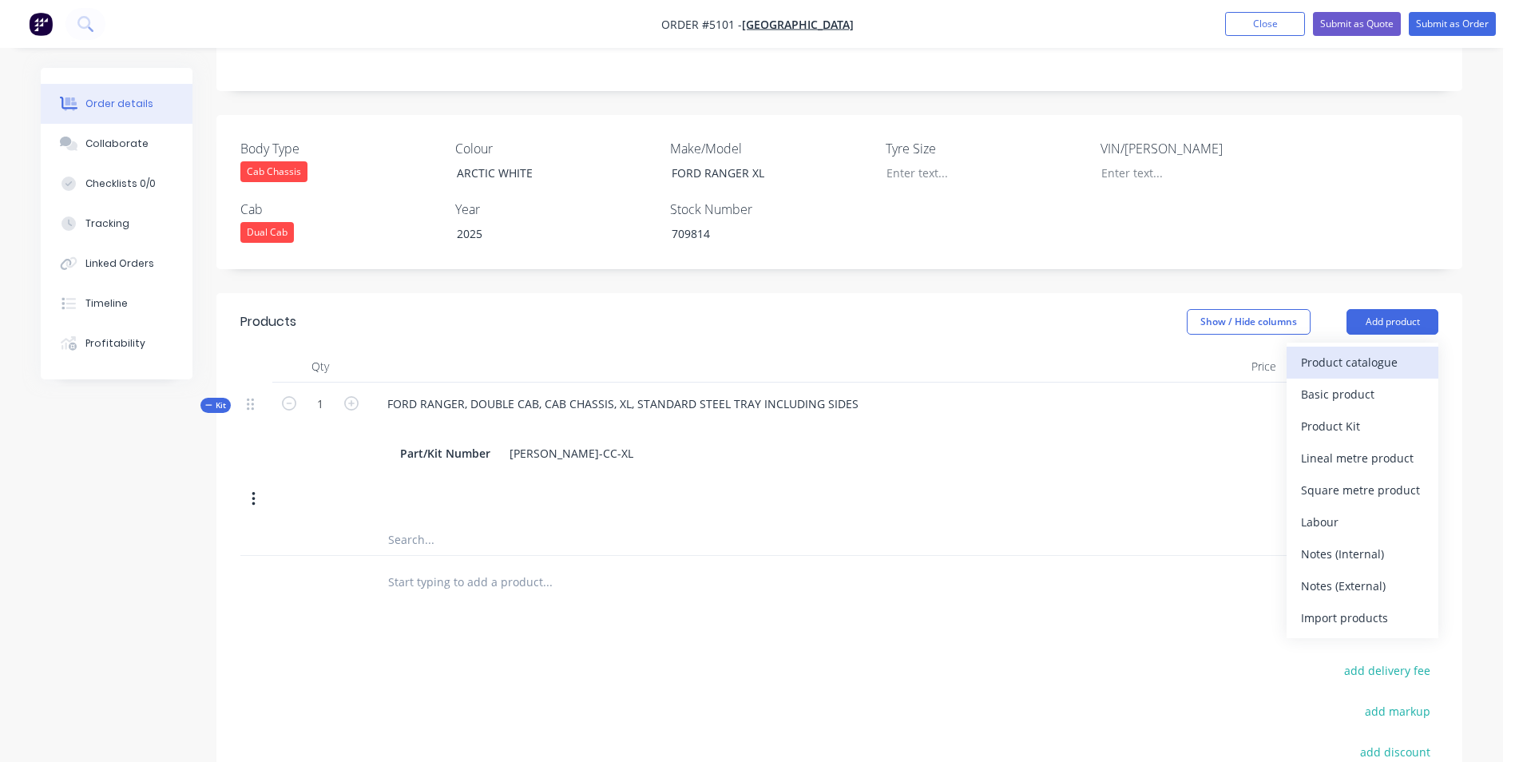
click at [1332, 351] on div "Product catalogue" at bounding box center [1362, 362] width 123 height 23
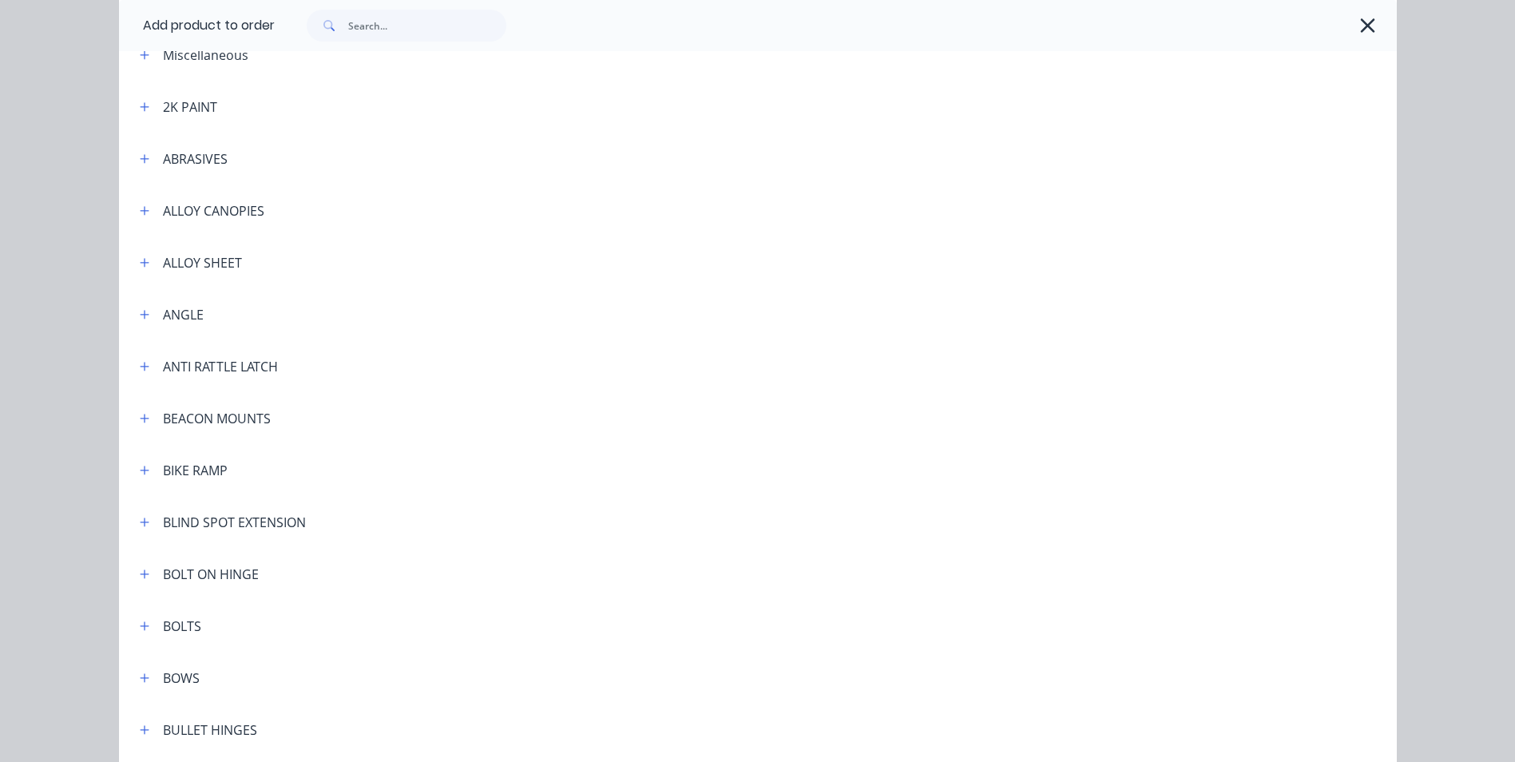
scroll to position [0, 0]
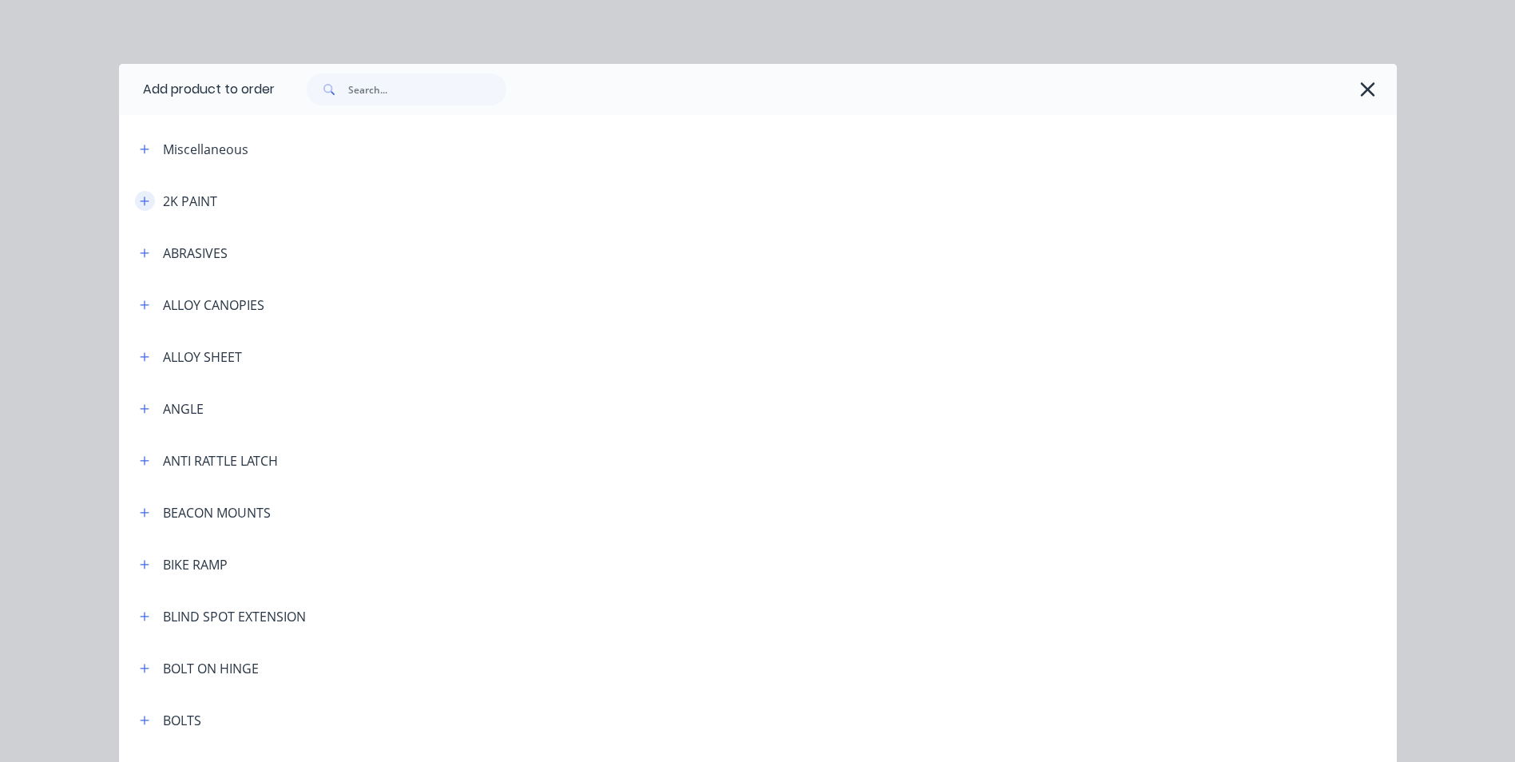
click at [140, 202] on icon "button" at bounding box center [144, 200] width 9 height 9
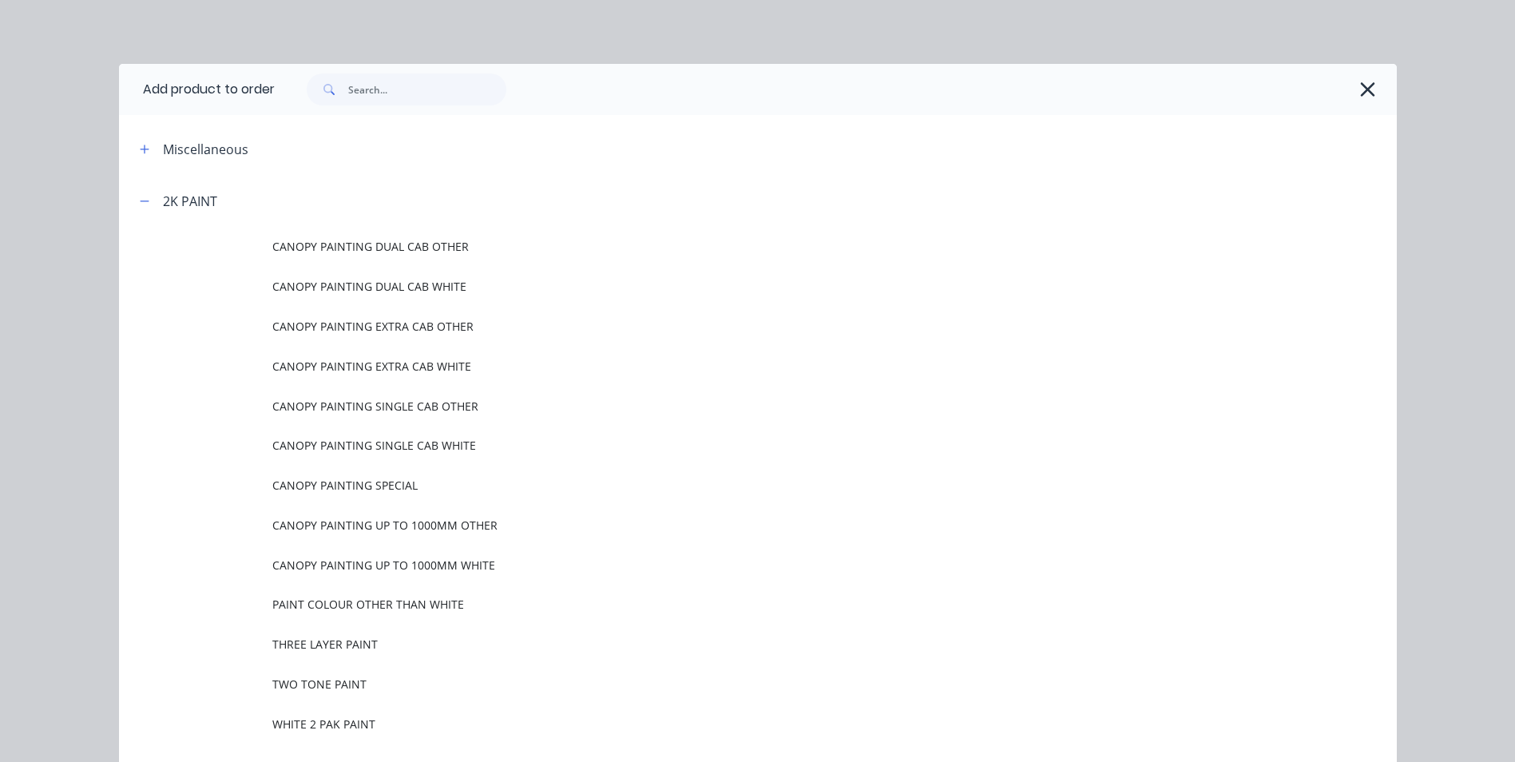
click at [319, 729] on span "WHITE 2 PAK PAINT" at bounding box center [721, 724] width 899 height 17
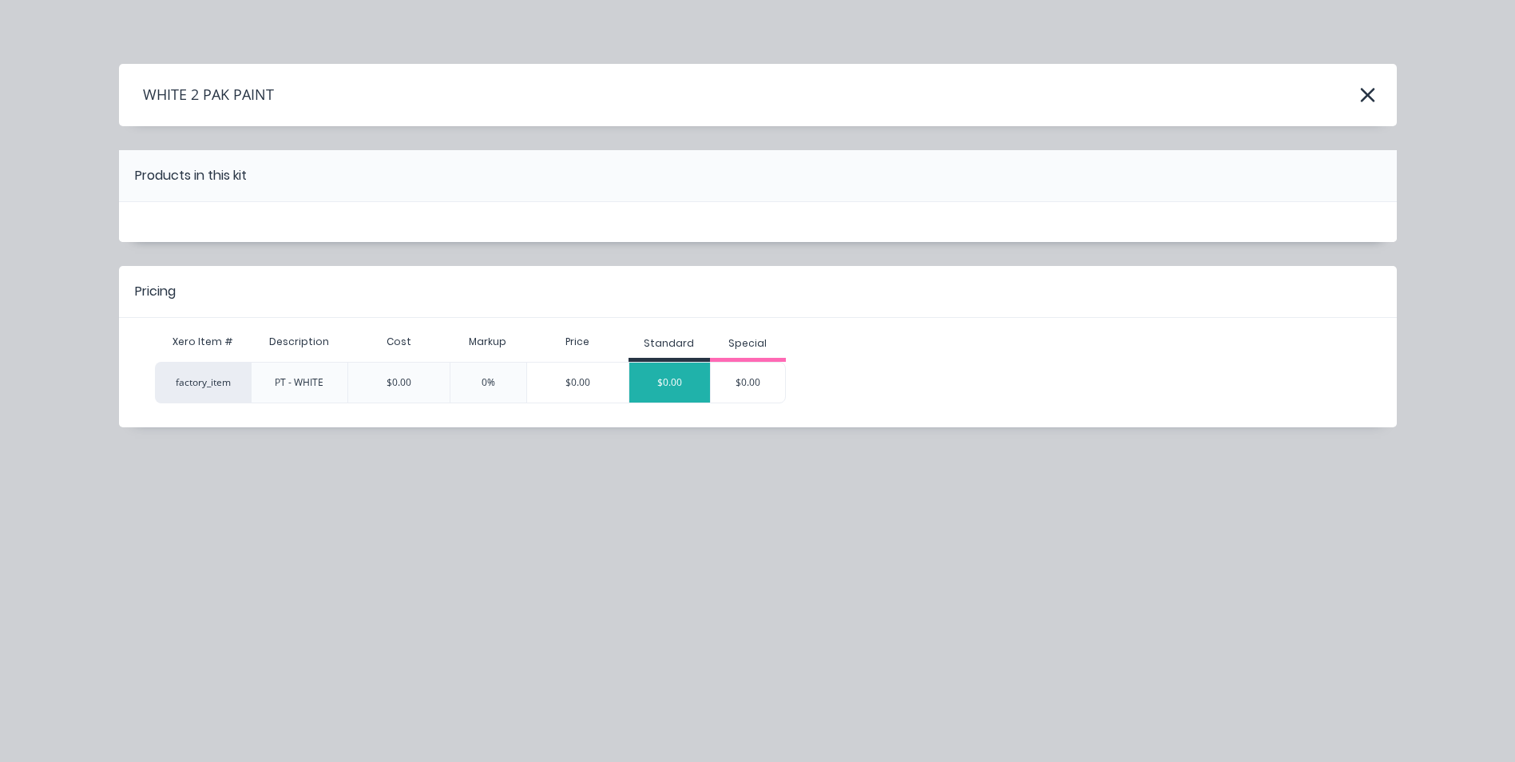
click at [677, 374] on div "$0.00" at bounding box center [669, 383] width 81 height 40
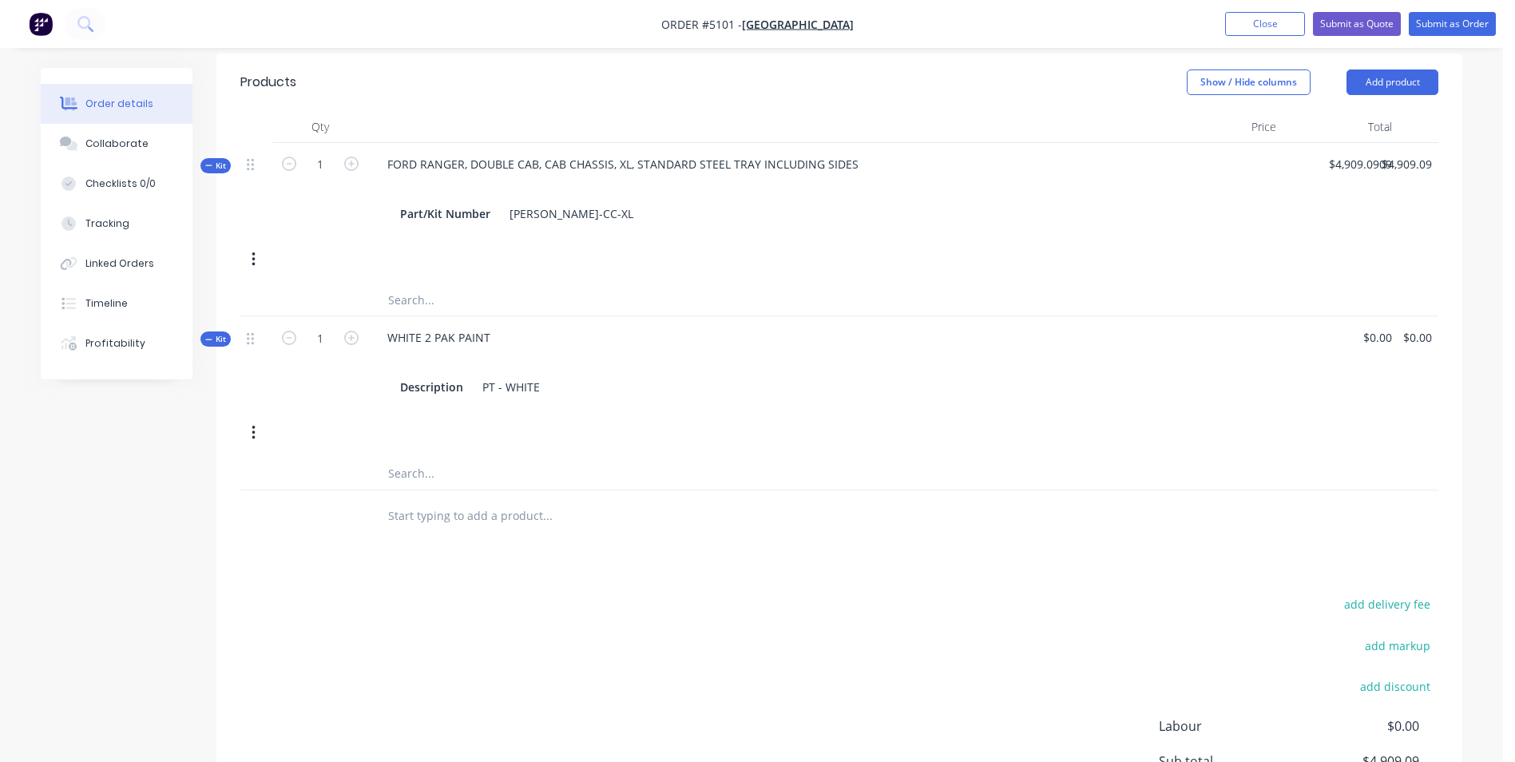
scroll to position [559, 0]
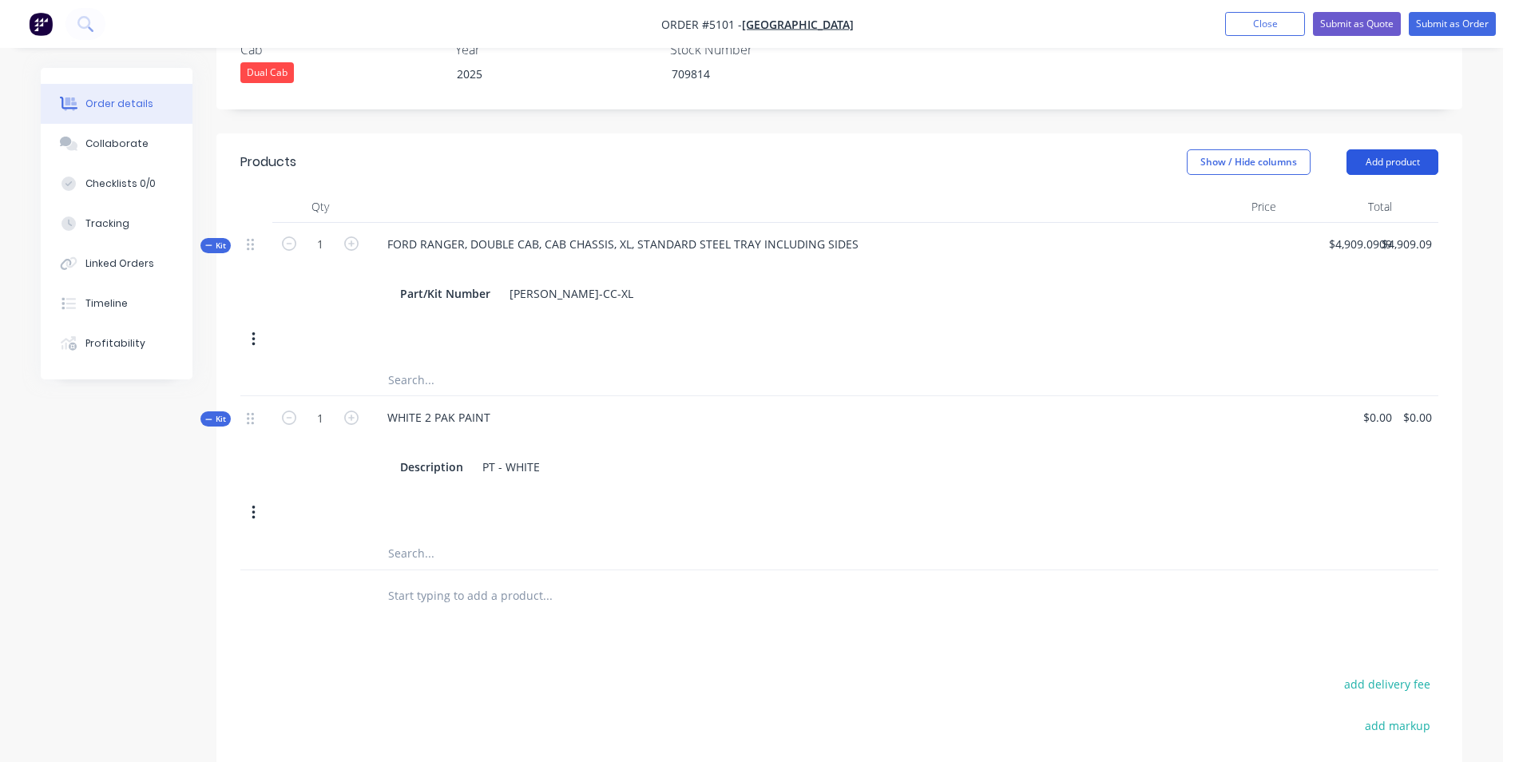
click at [1415, 149] on button "Add product" at bounding box center [1393, 162] width 92 height 26
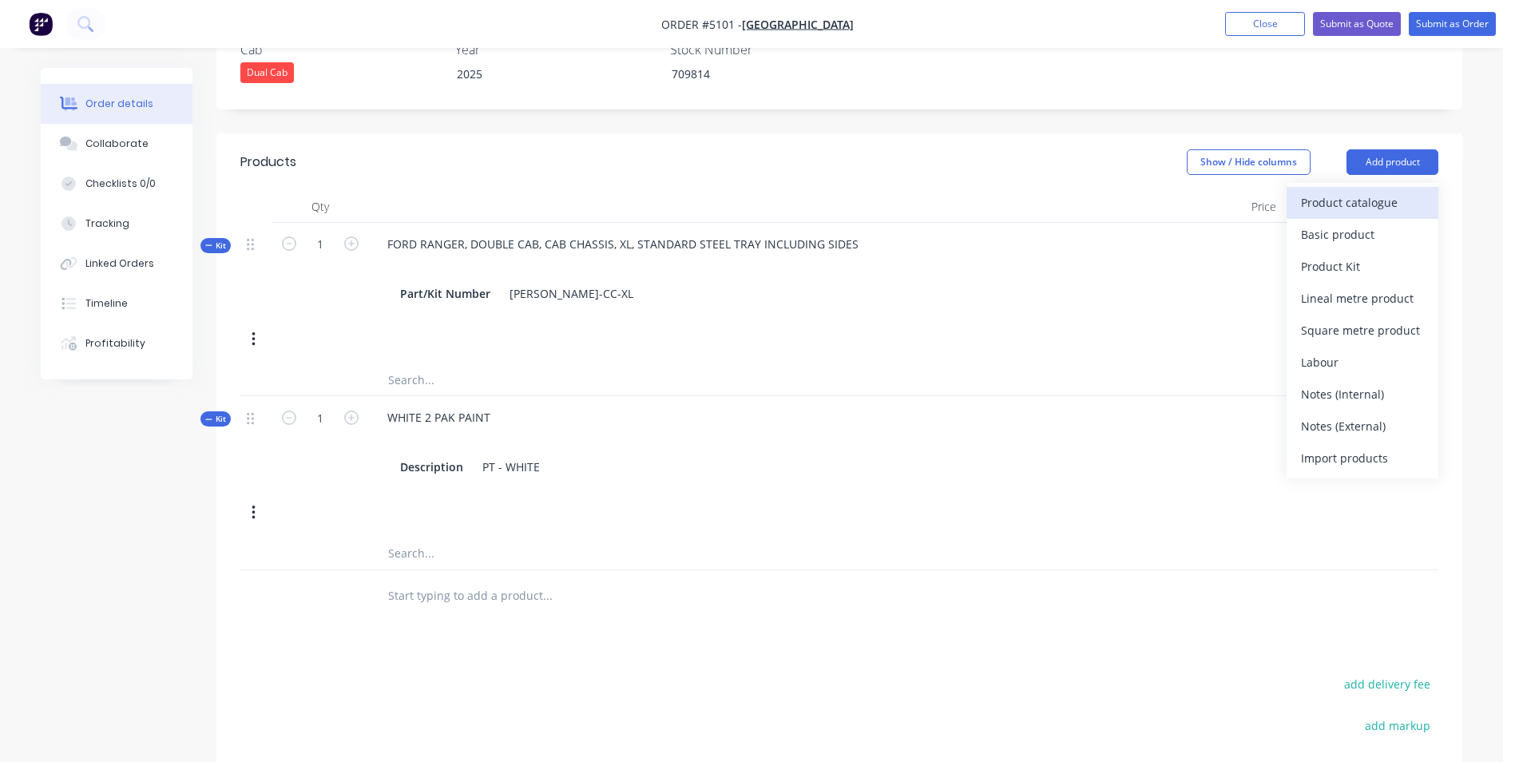
click at [1344, 191] on div "Product catalogue" at bounding box center [1362, 202] width 123 height 23
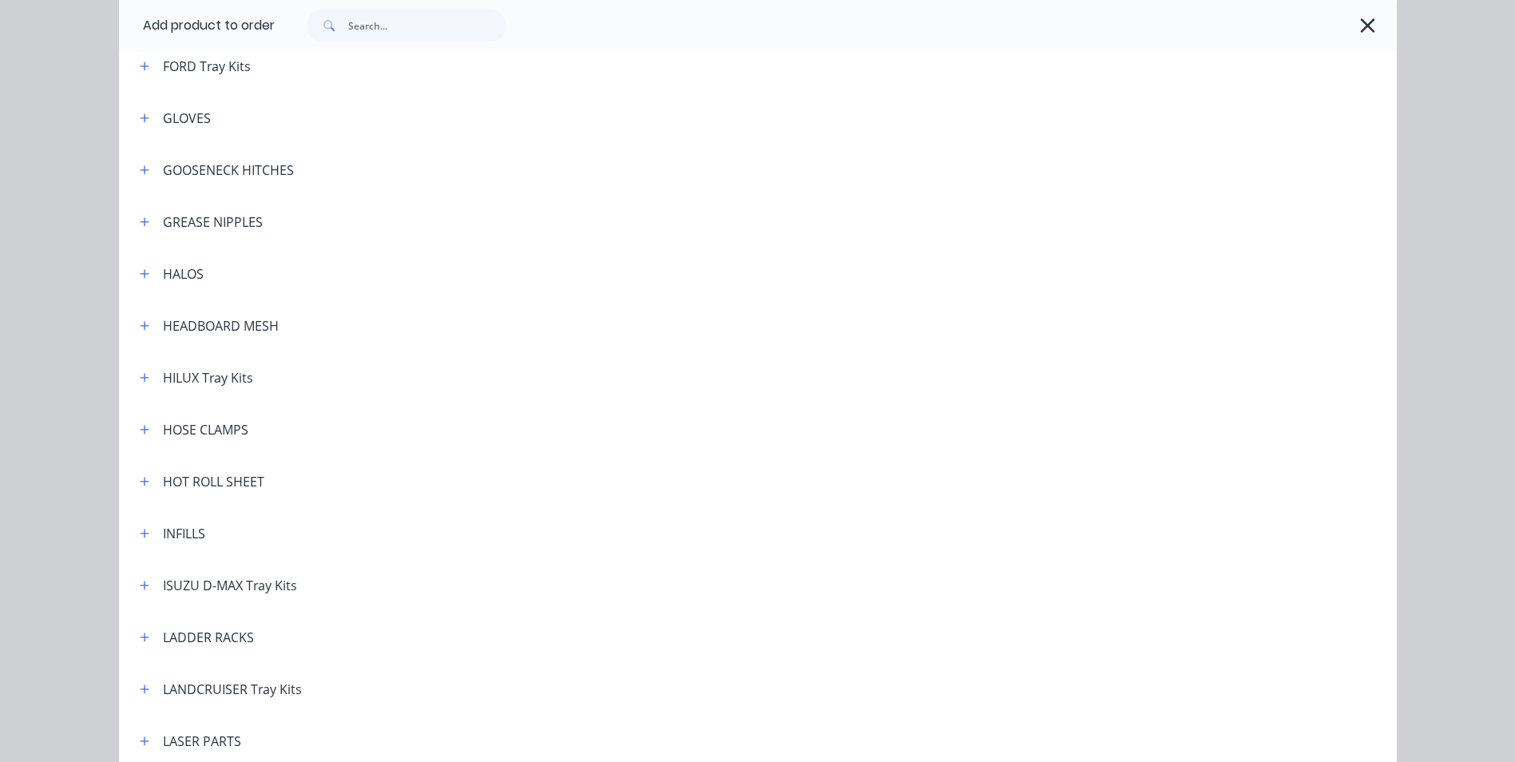
scroll to position [1757, 0]
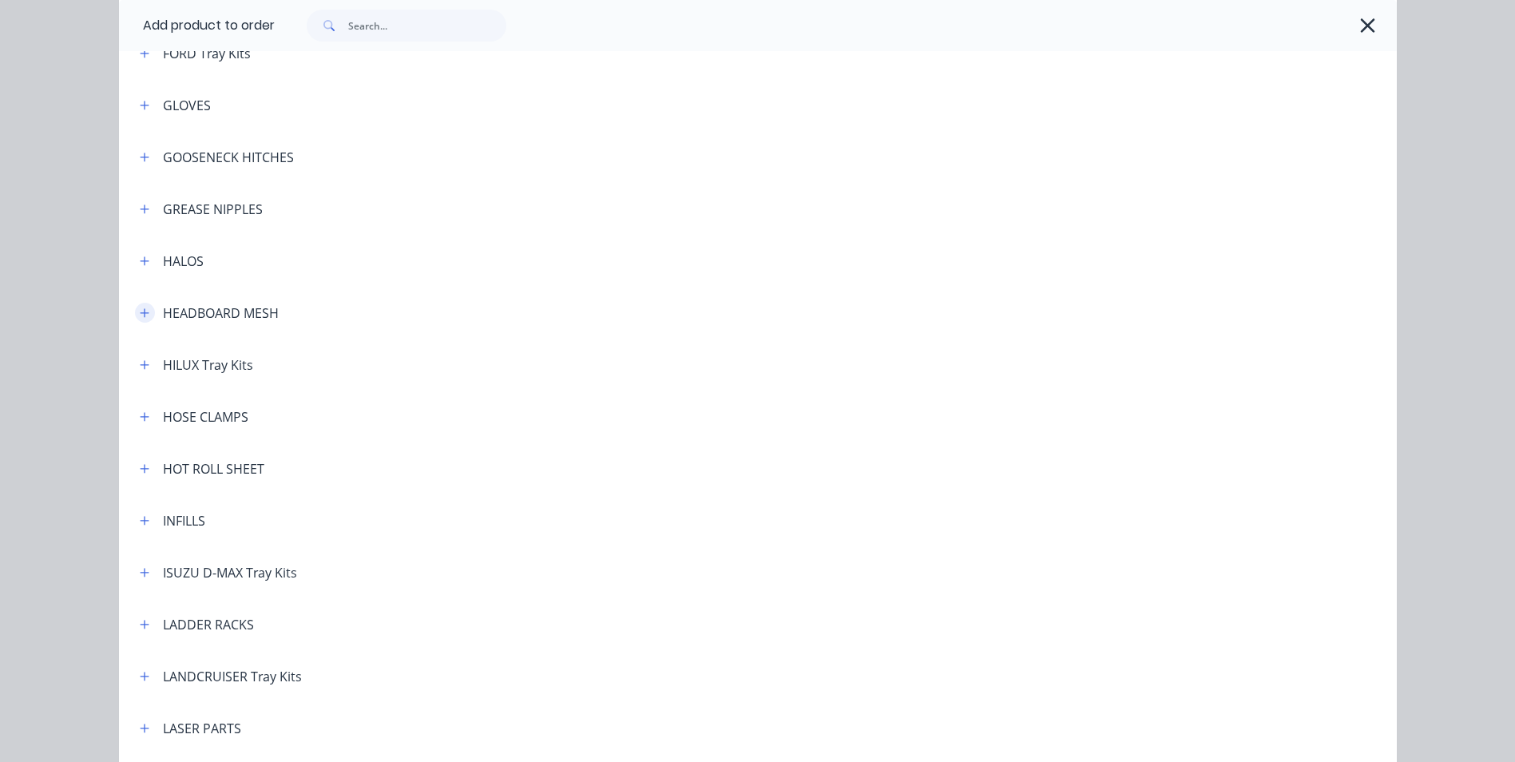
click at [140, 311] on icon "button" at bounding box center [144, 312] width 9 height 9
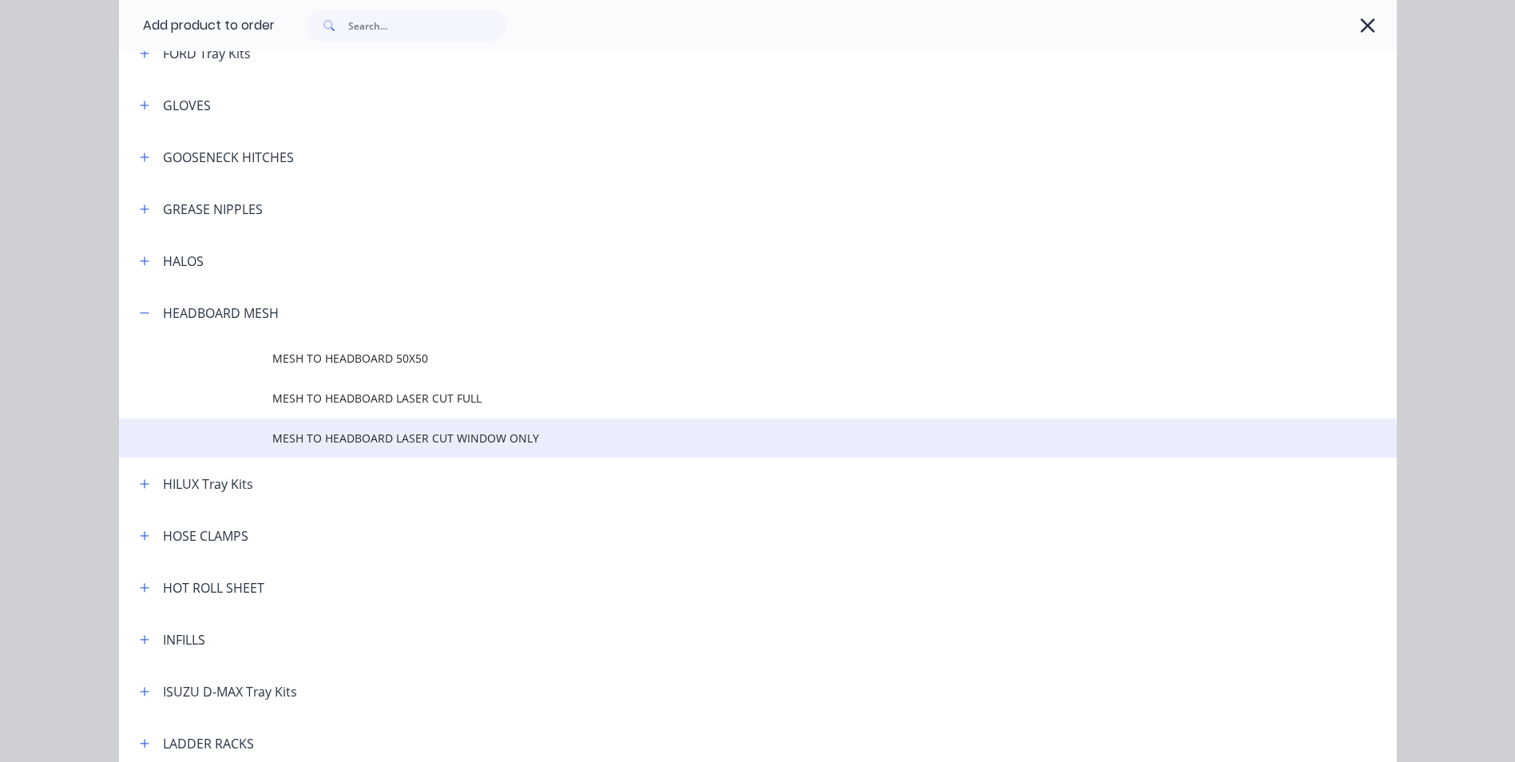
click at [399, 443] on span "MESH TO HEADBOARD LASER CUT WINDOW ONLY" at bounding box center [721, 438] width 899 height 17
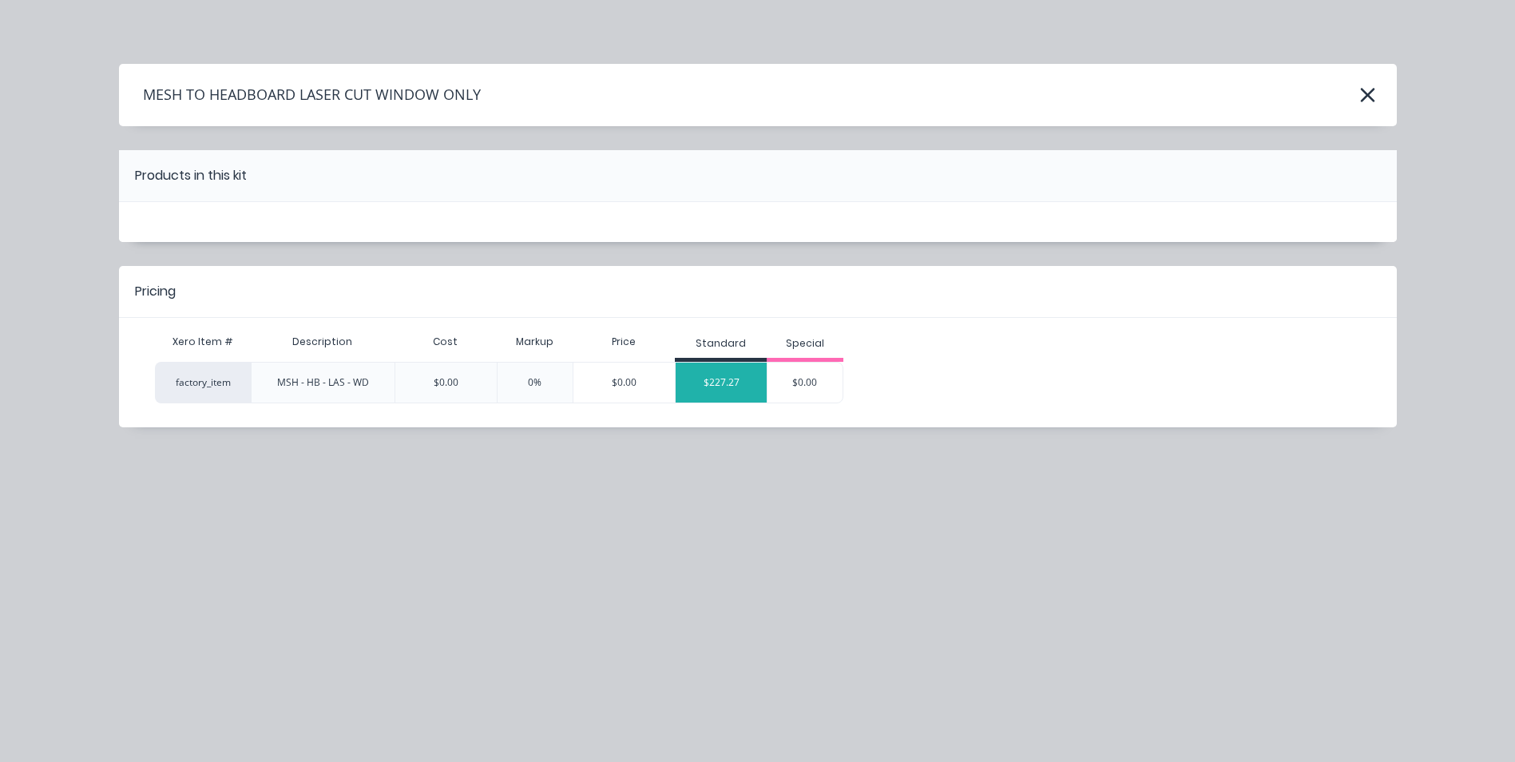
click at [735, 390] on div "$227.27" at bounding box center [721, 383] width 91 height 40
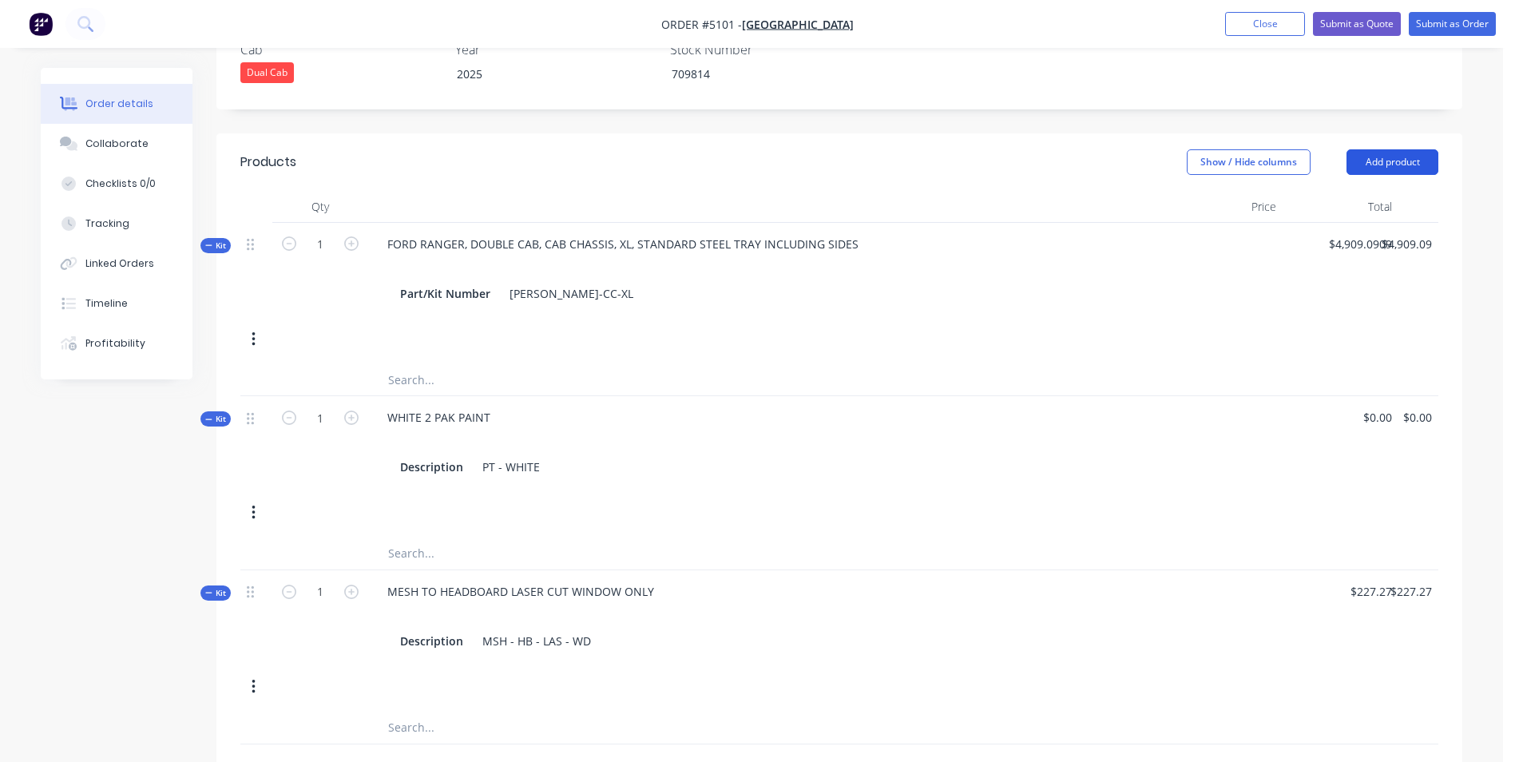
click at [1412, 149] on button "Add product" at bounding box center [1393, 162] width 92 height 26
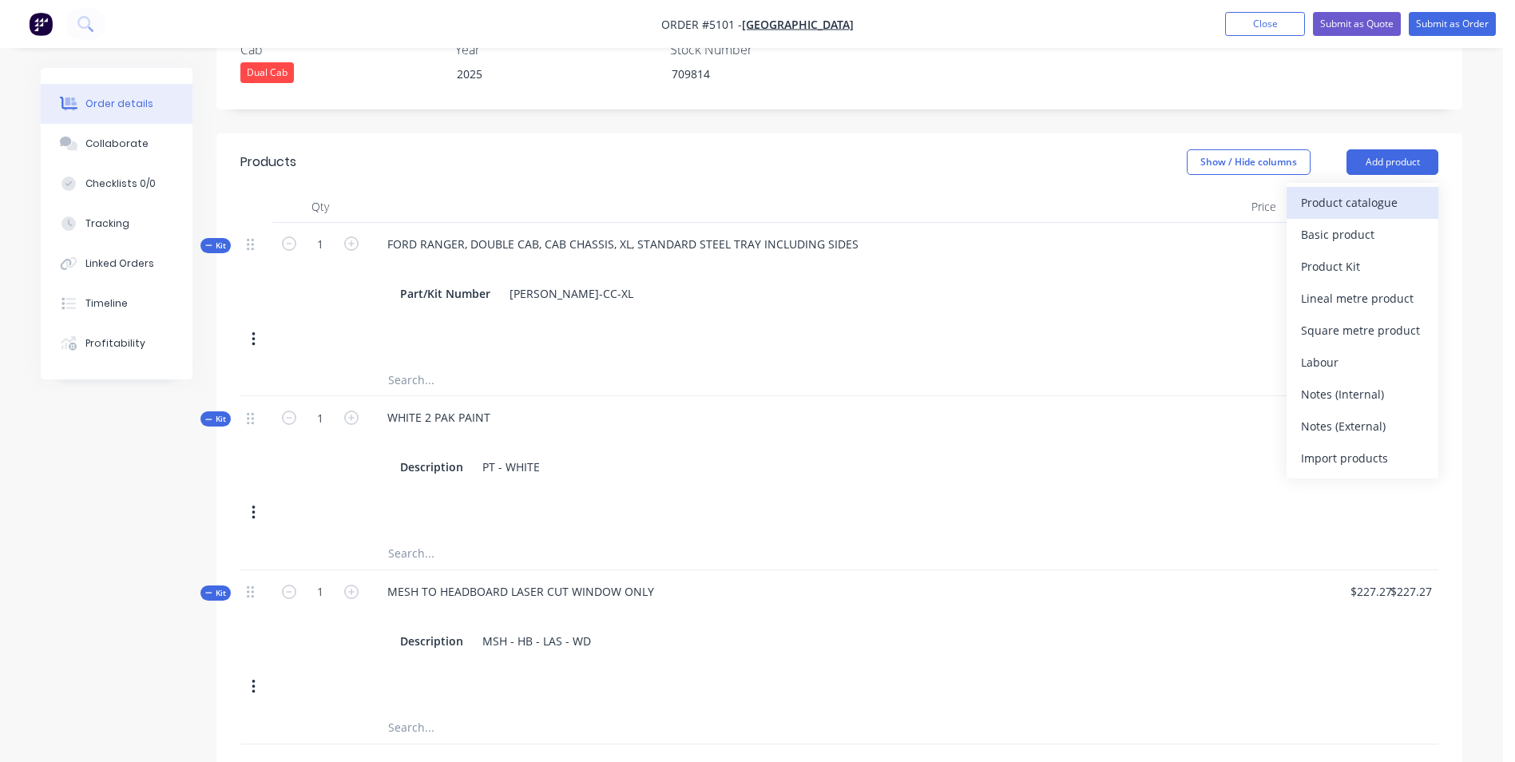
click at [1365, 191] on div "Product catalogue" at bounding box center [1362, 202] width 123 height 23
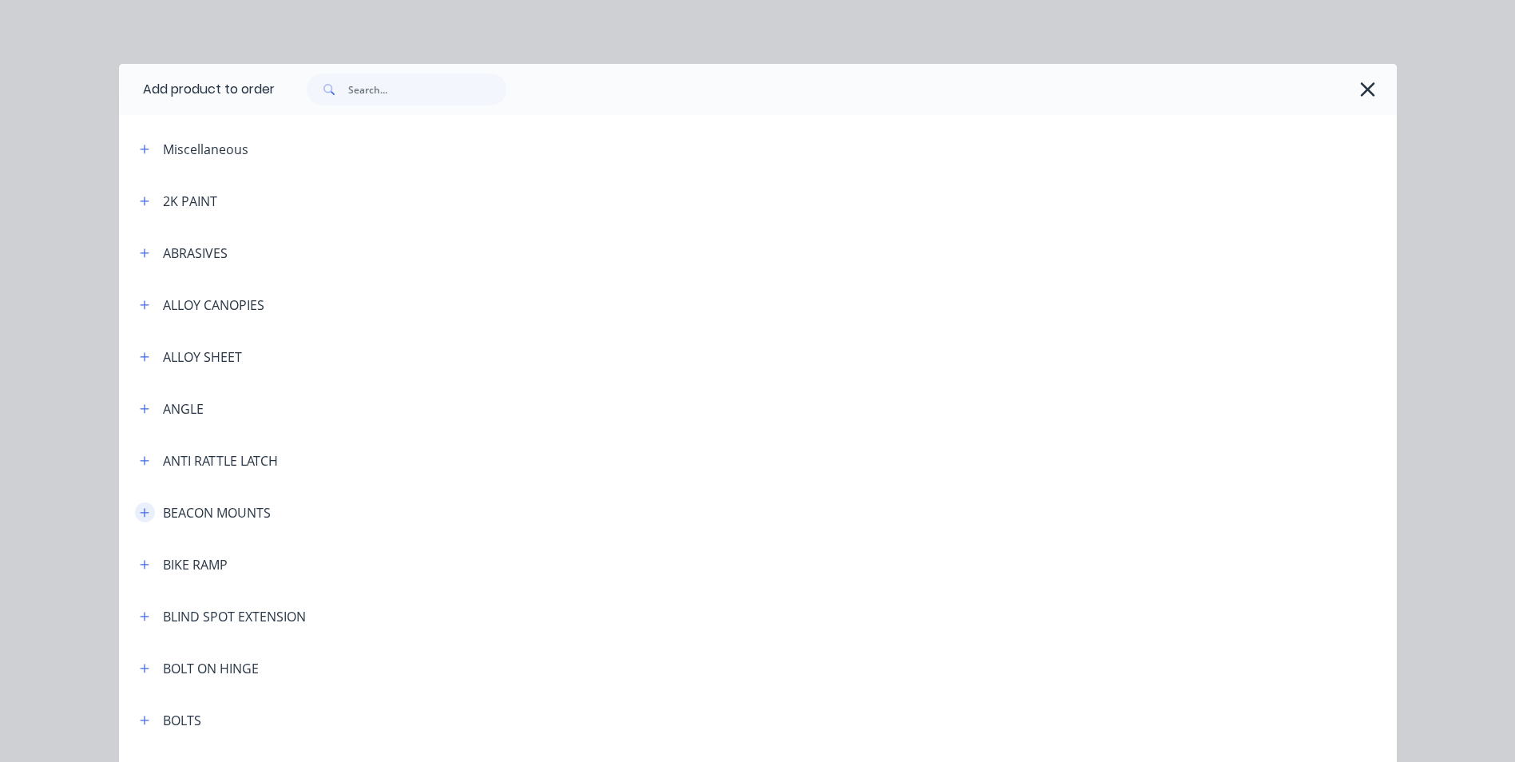
click at [141, 510] on icon "button" at bounding box center [145, 512] width 10 height 11
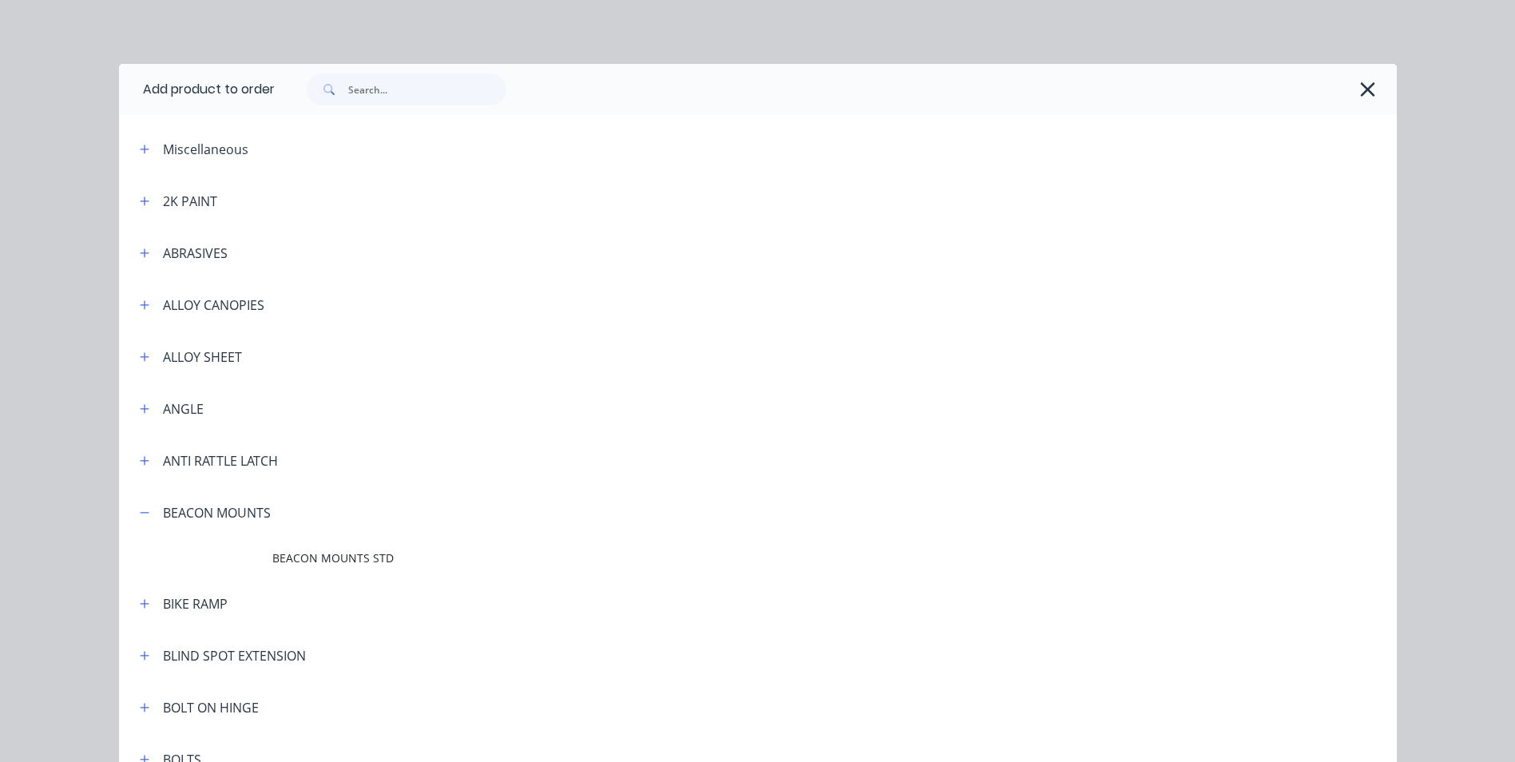
click at [299, 558] on span "BEACON MOUNTS STD" at bounding box center [721, 558] width 899 height 17
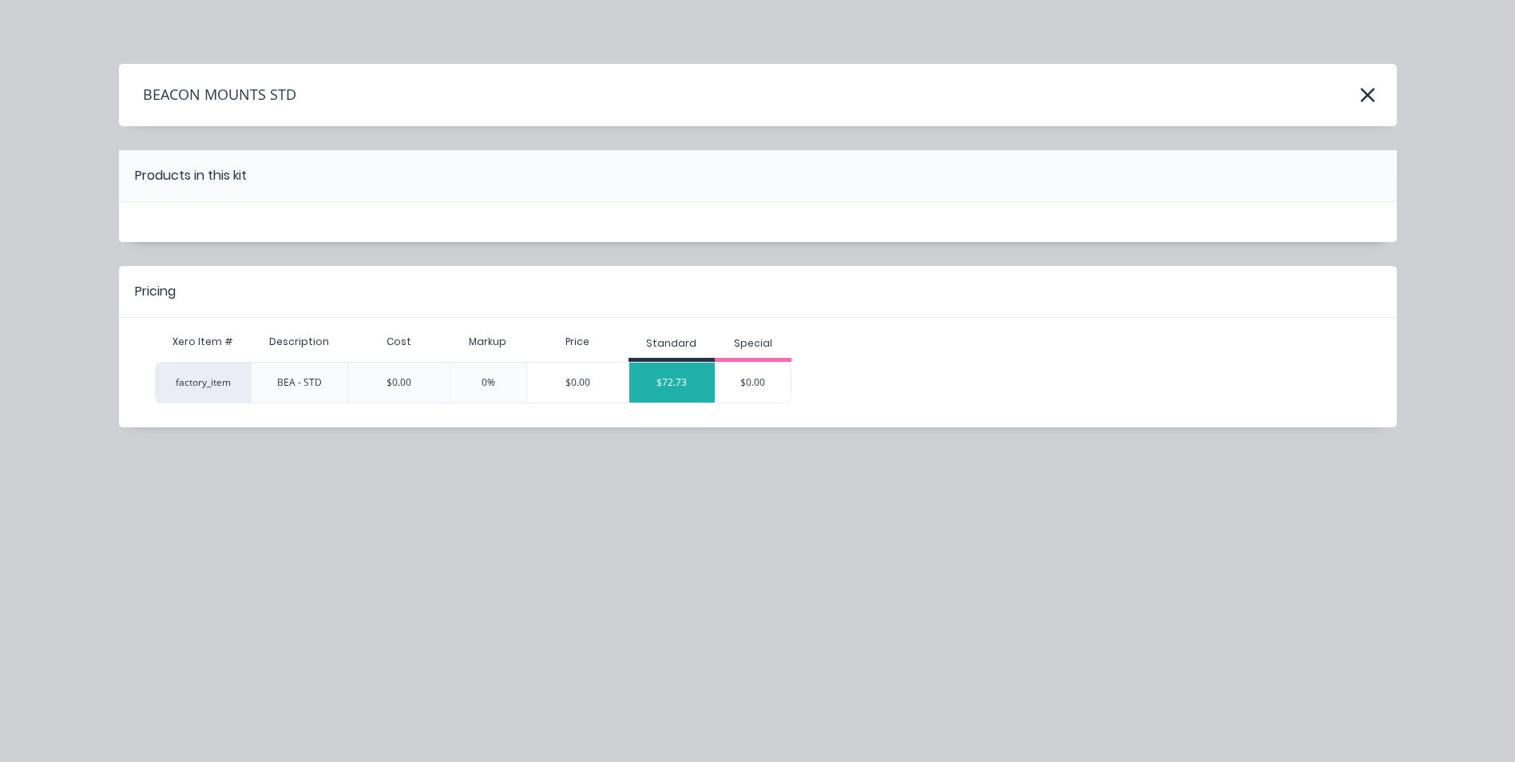
click at [674, 367] on div "$72.73" at bounding box center [672, 383] width 86 height 40
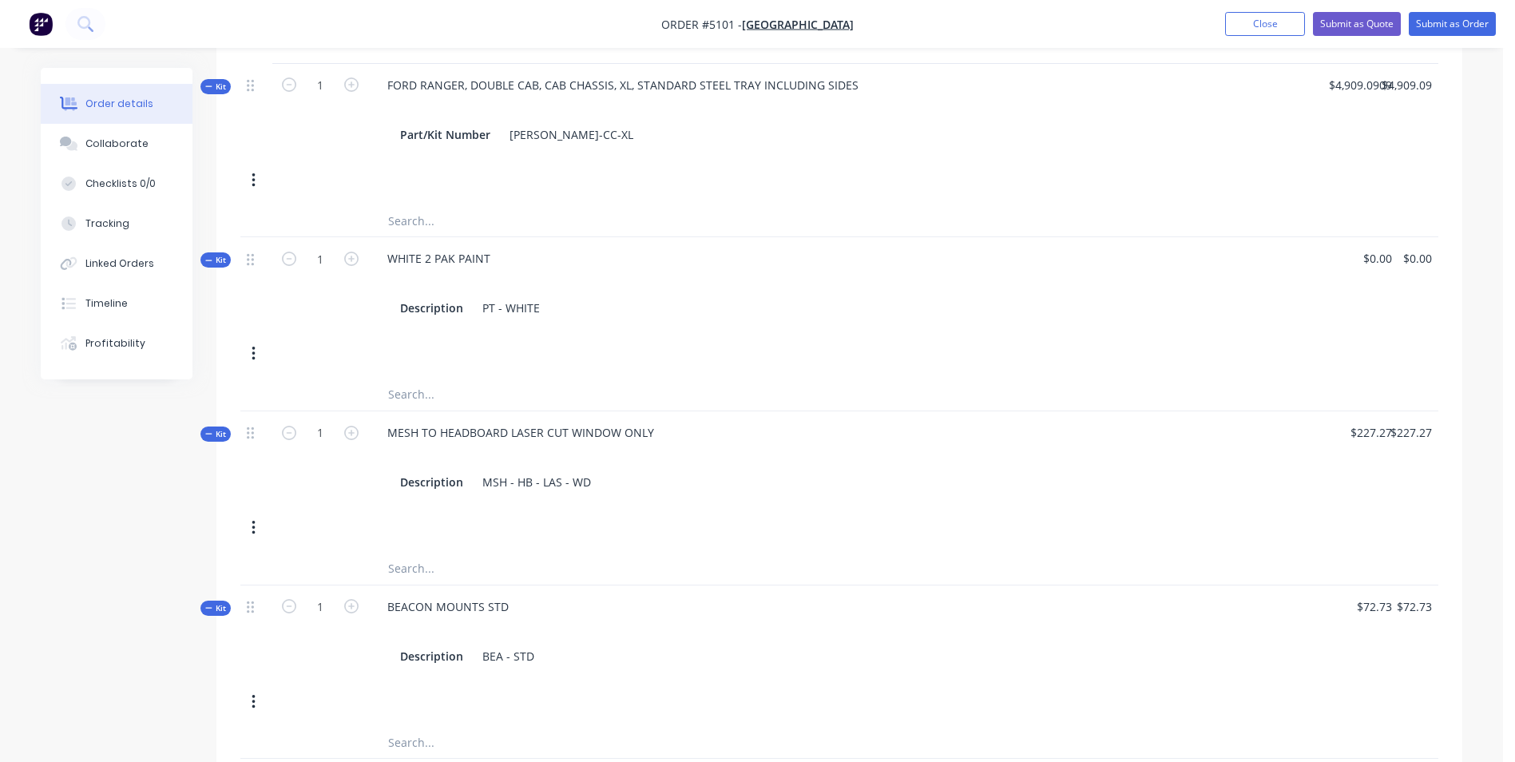
scroll to position [719, 0]
click at [351, 598] on icon "button" at bounding box center [351, 605] width 14 height 14
type input "2"
type input "$145.46"
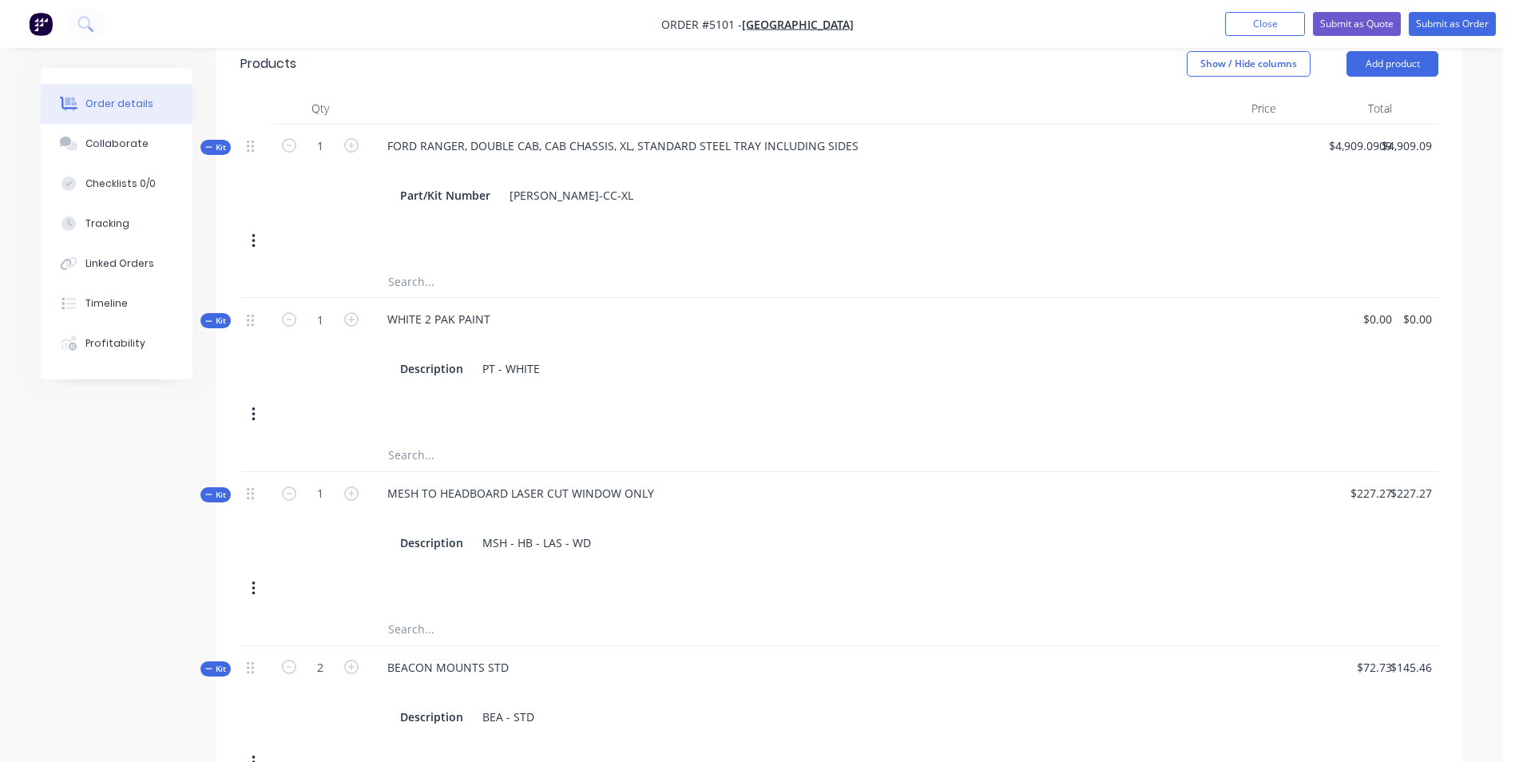
scroll to position [479, 0]
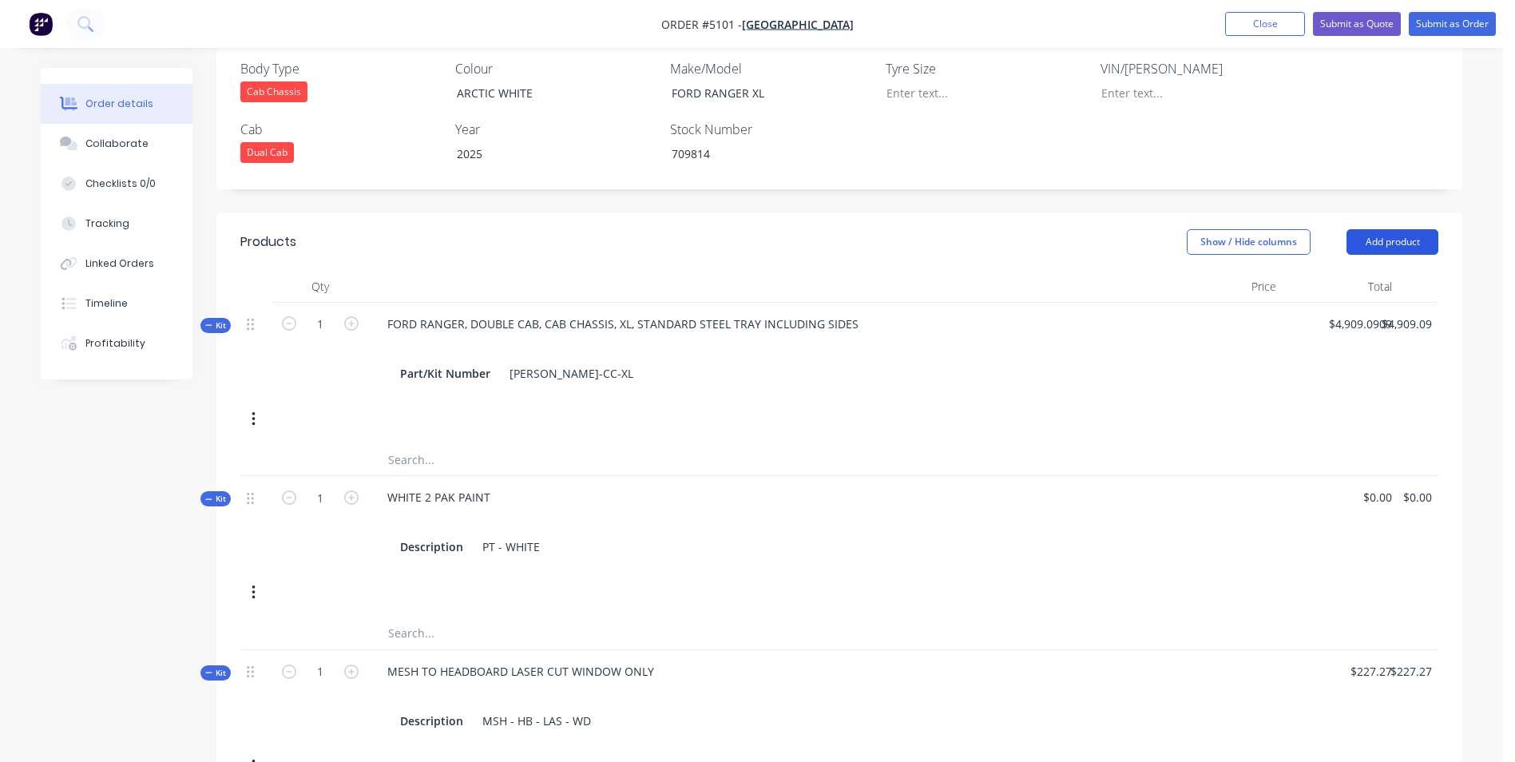
click at [1412, 229] on button "Add product" at bounding box center [1393, 242] width 92 height 26
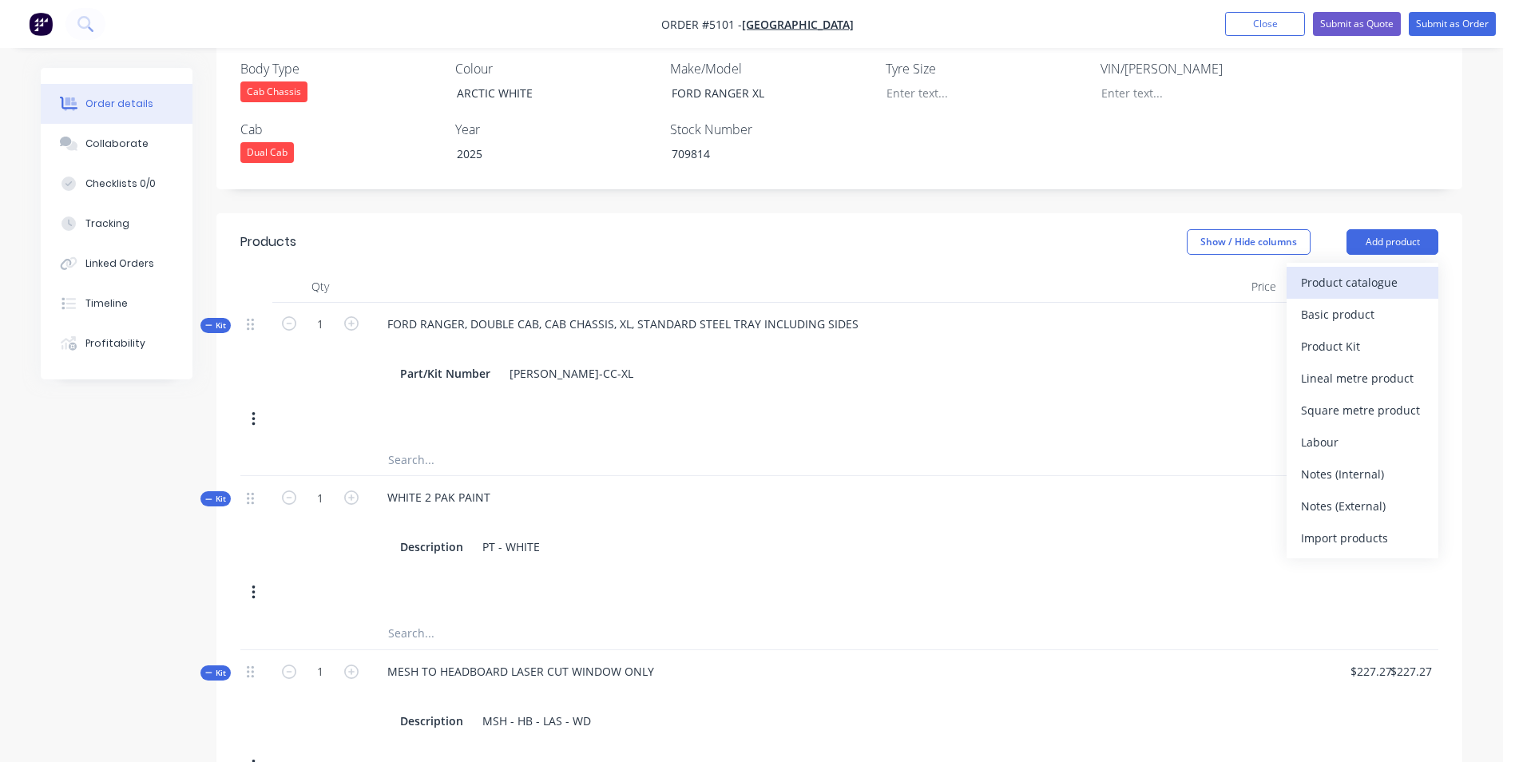
click at [1333, 271] on div "Product catalogue" at bounding box center [1362, 282] width 123 height 23
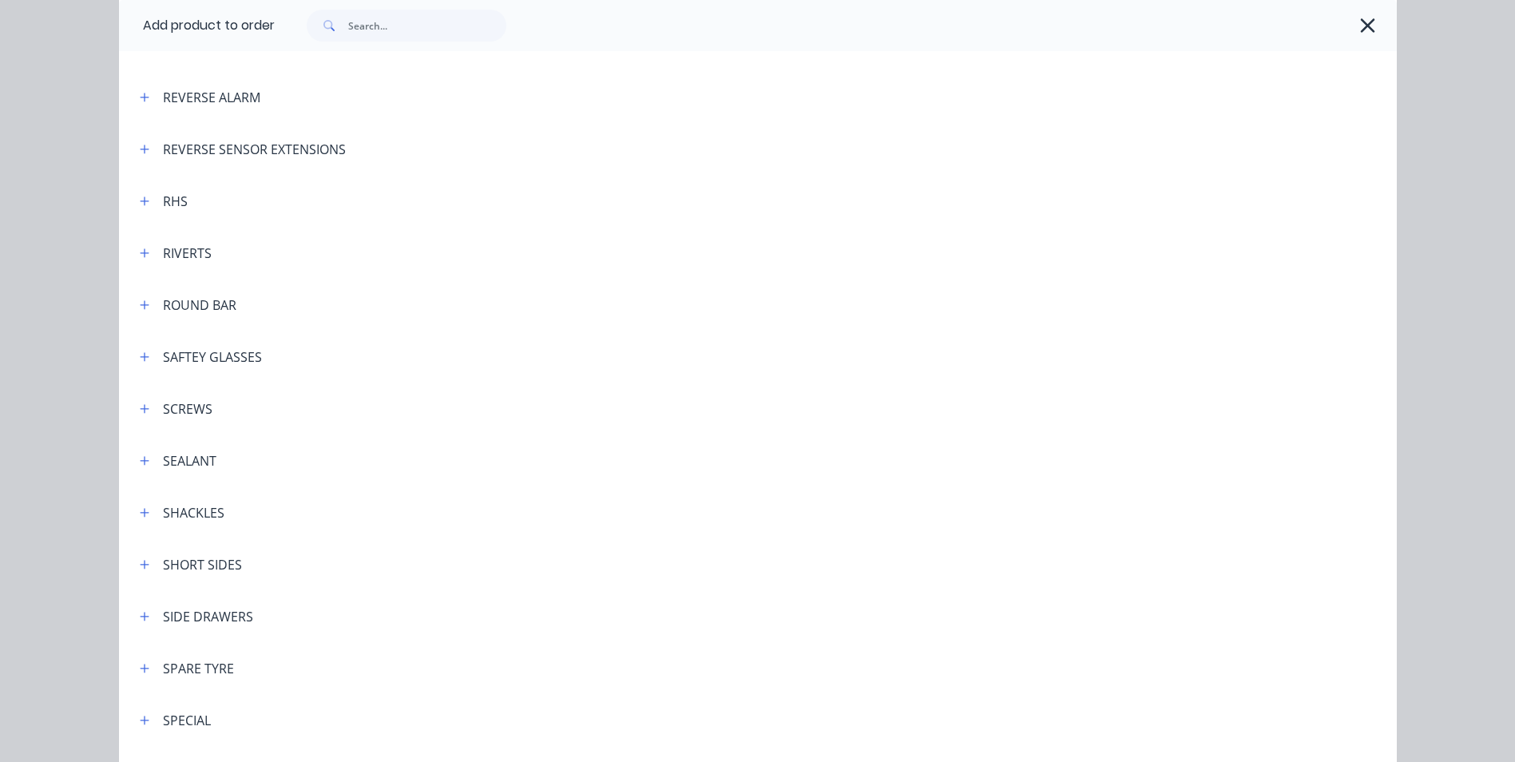
scroll to position [4233, 0]
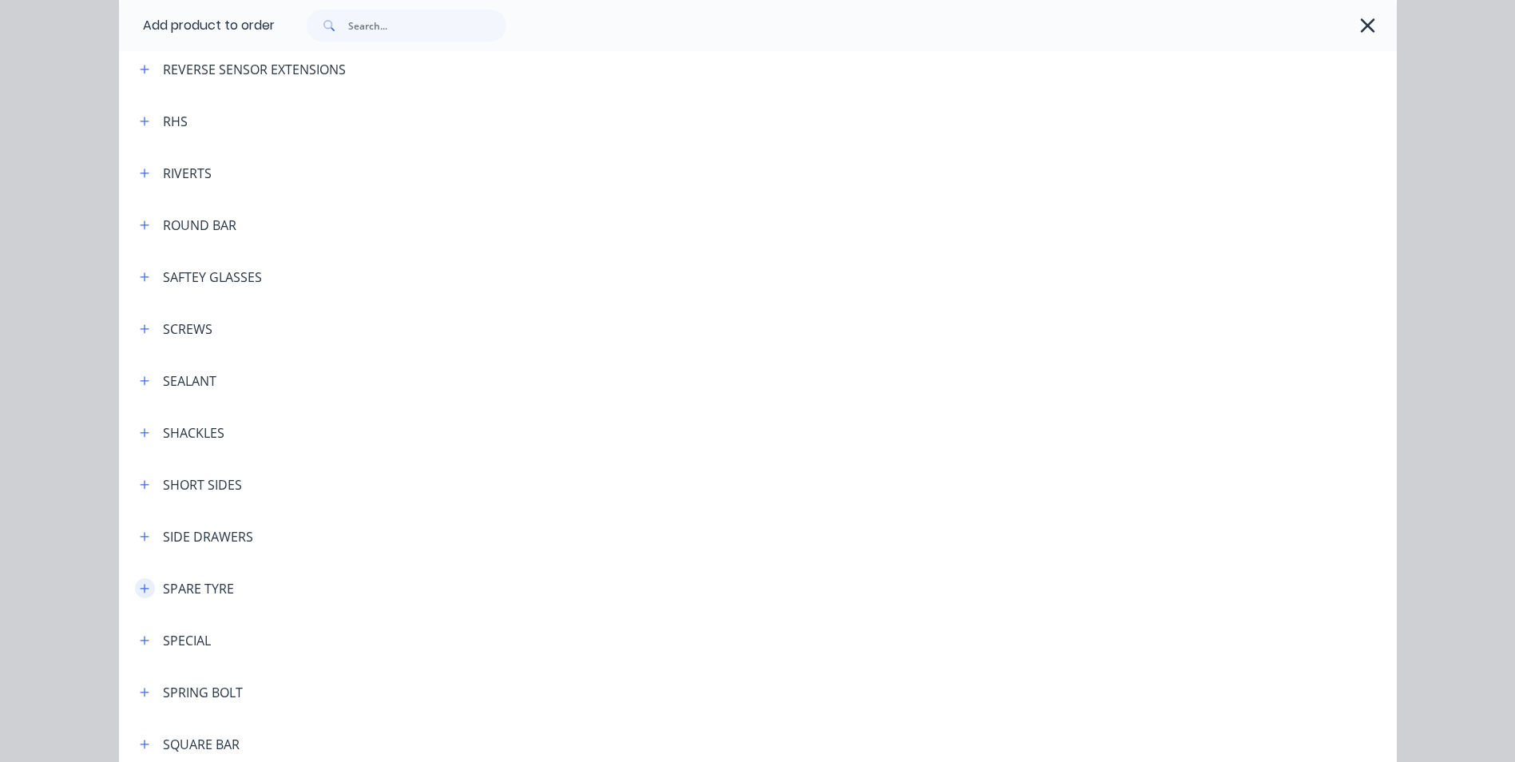
click at [140, 590] on icon "button" at bounding box center [144, 588] width 9 height 9
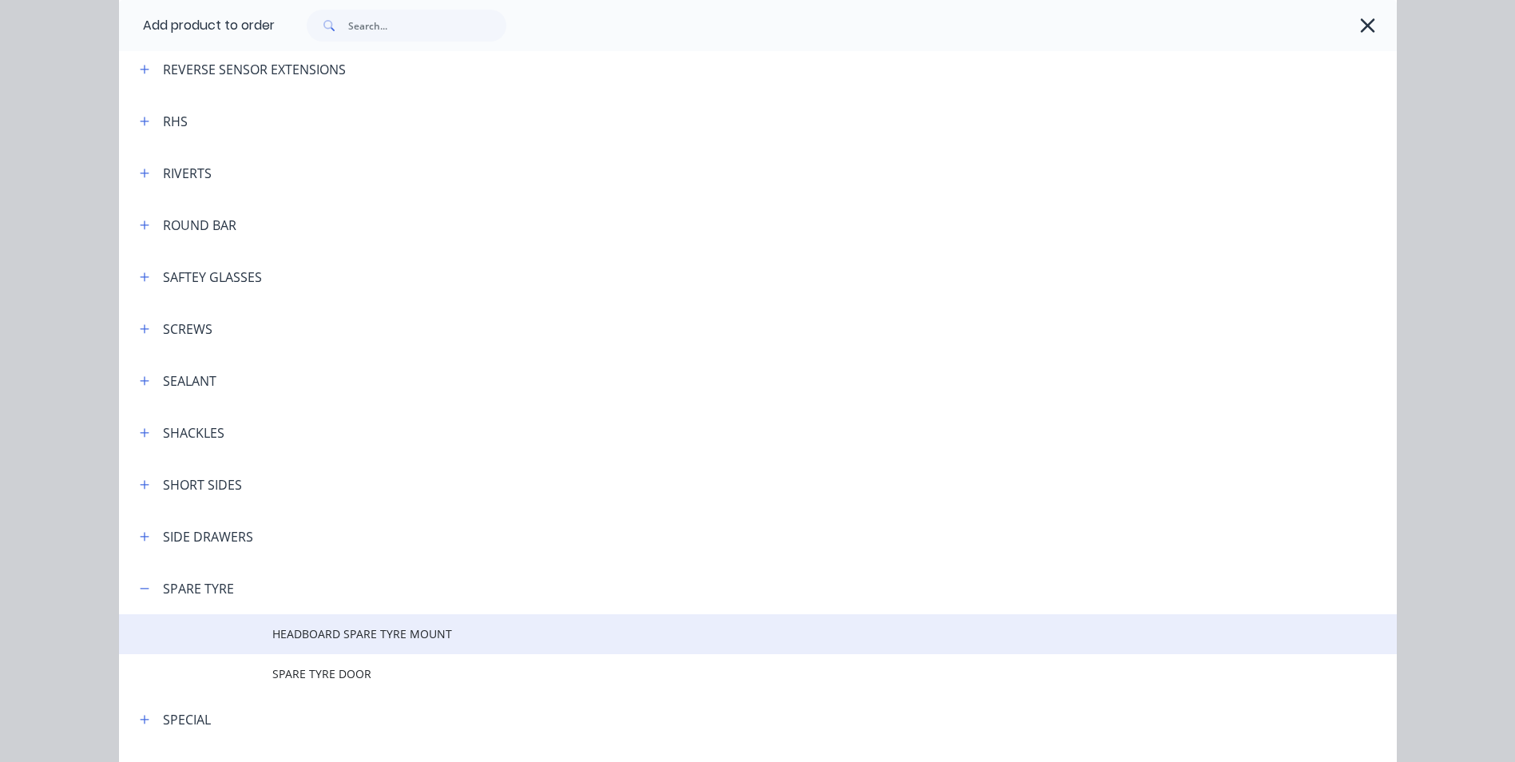
click at [332, 635] on span "HEADBOARD SPARE TYRE MOUNT" at bounding box center [721, 633] width 899 height 17
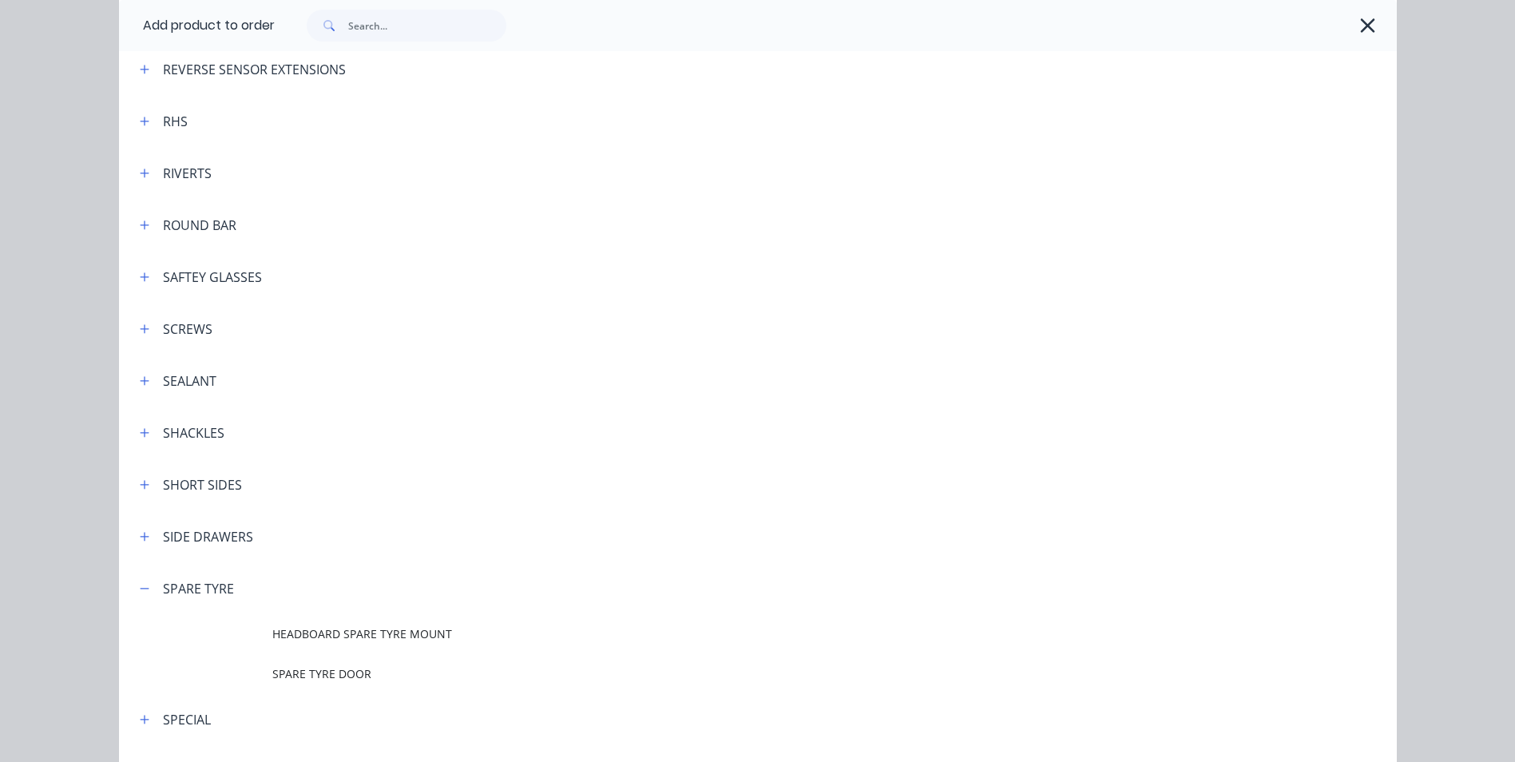
scroll to position [0, 0]
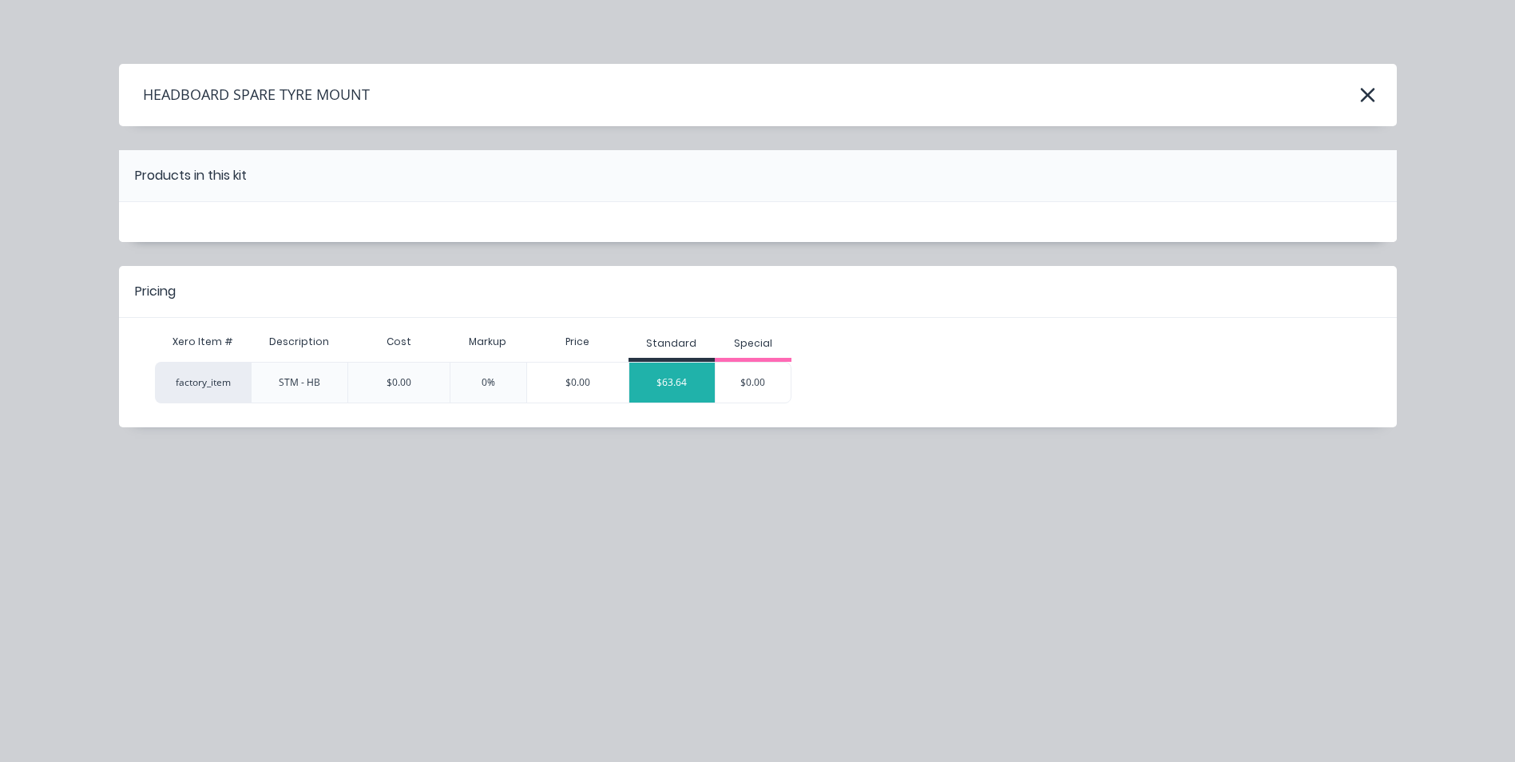
click at [676, 382] on div "$63.64" at bounding box center [672, 383] width 86 height 40
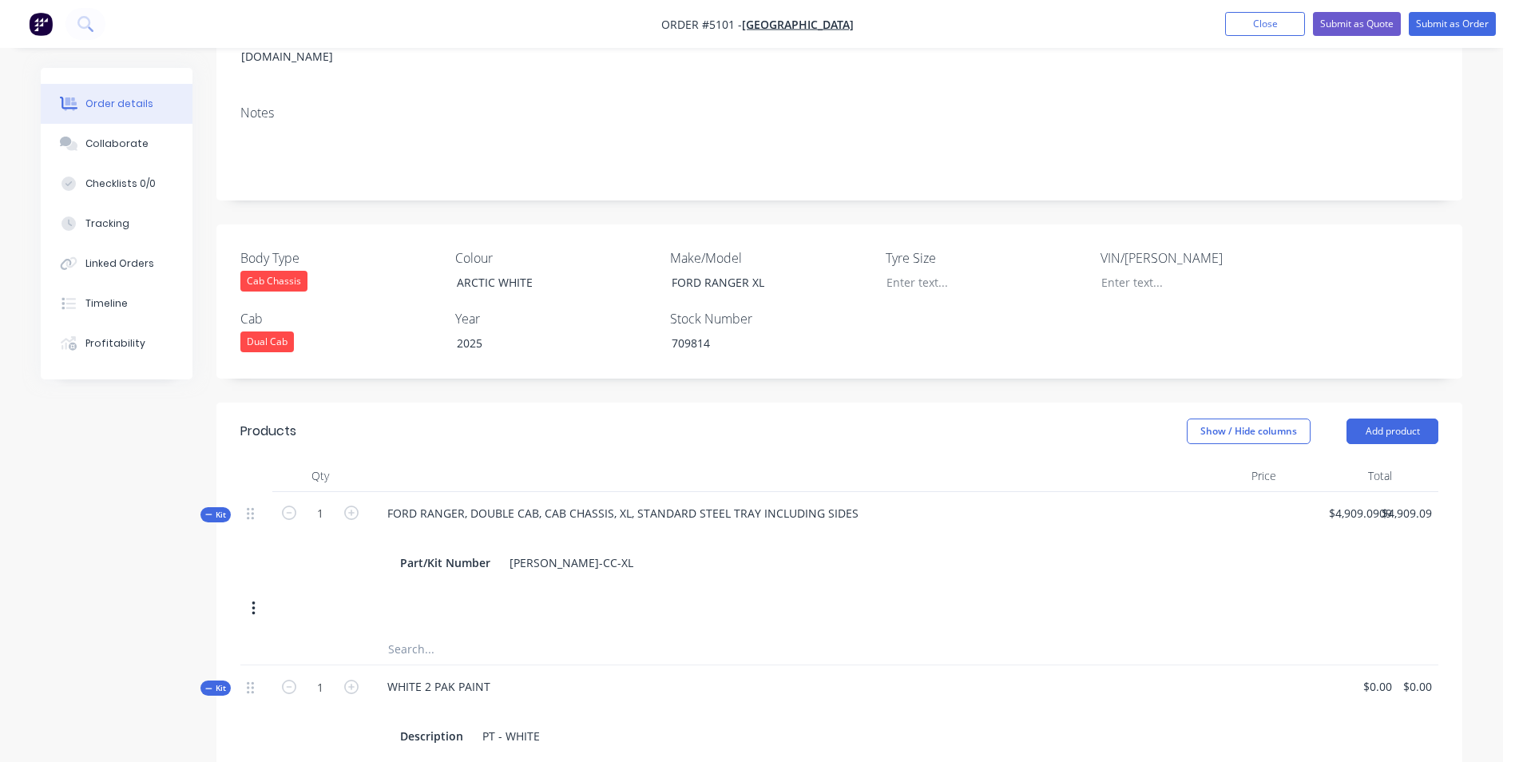
scroll to position [240, 0]
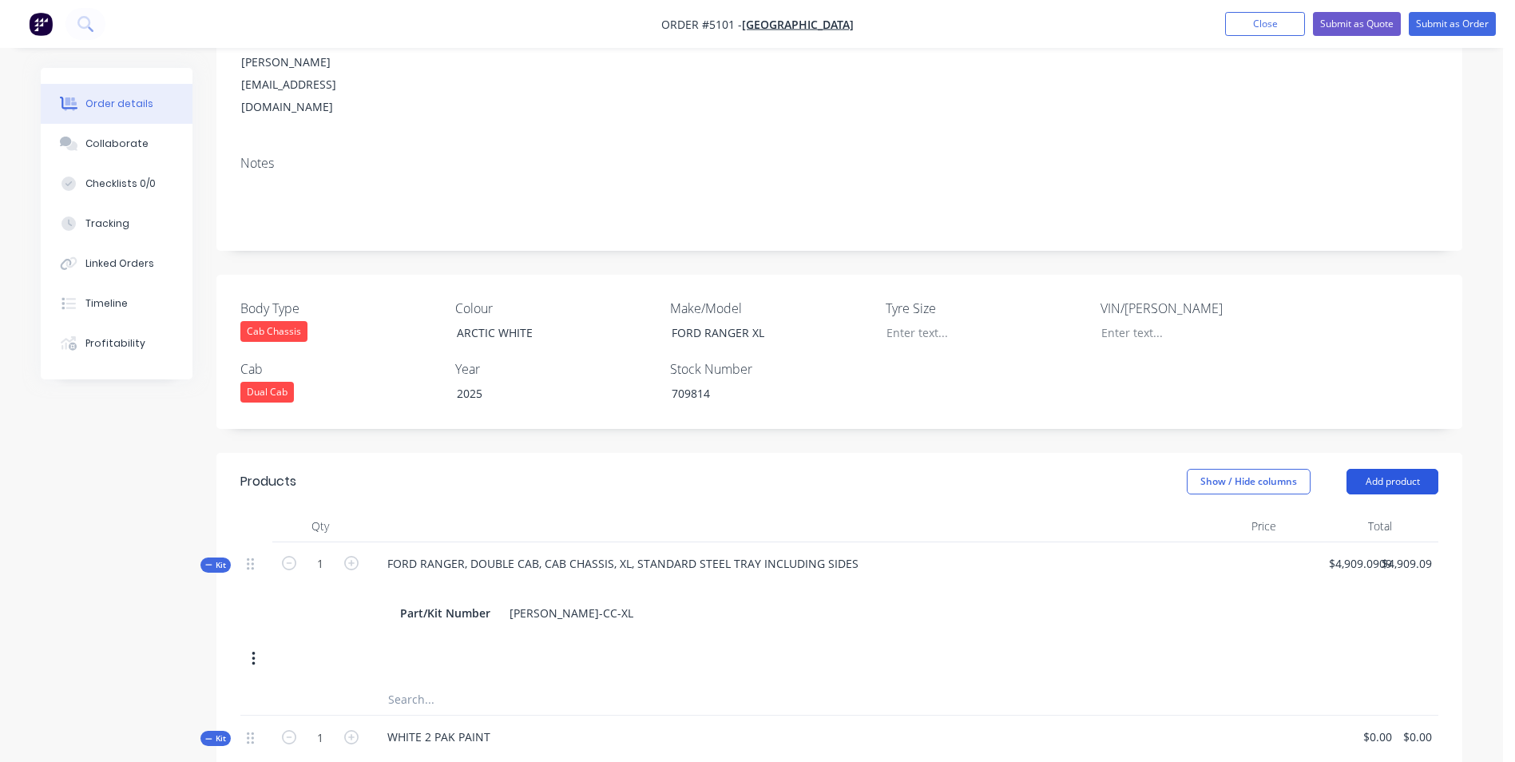
click at [1410, 469] on button "Add product" at bounding box center [1393, 482] width 92 height 26
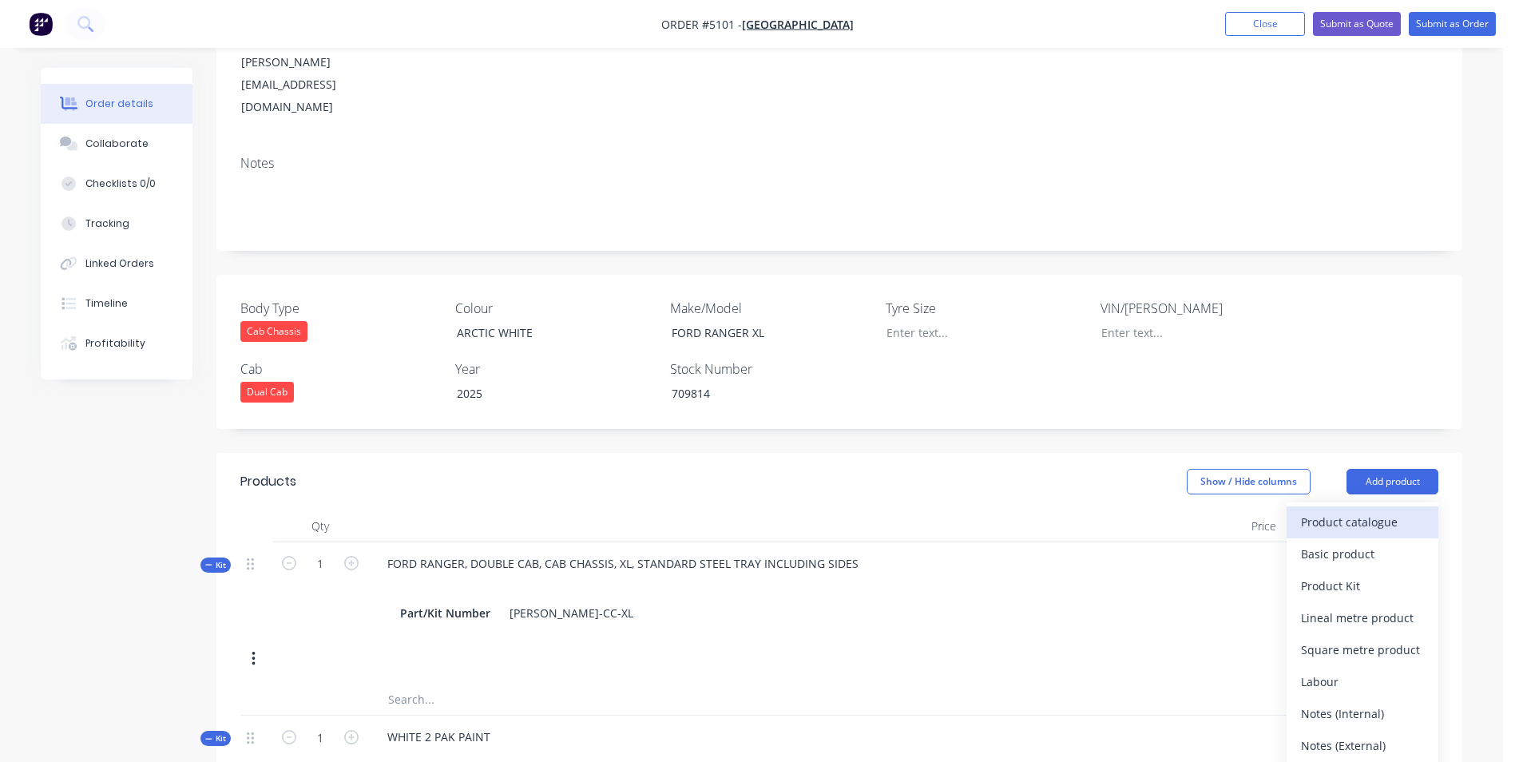
click at [1335, 510] on div "Product catalogue" at bounding box center [1362, 521] width 123 height 23
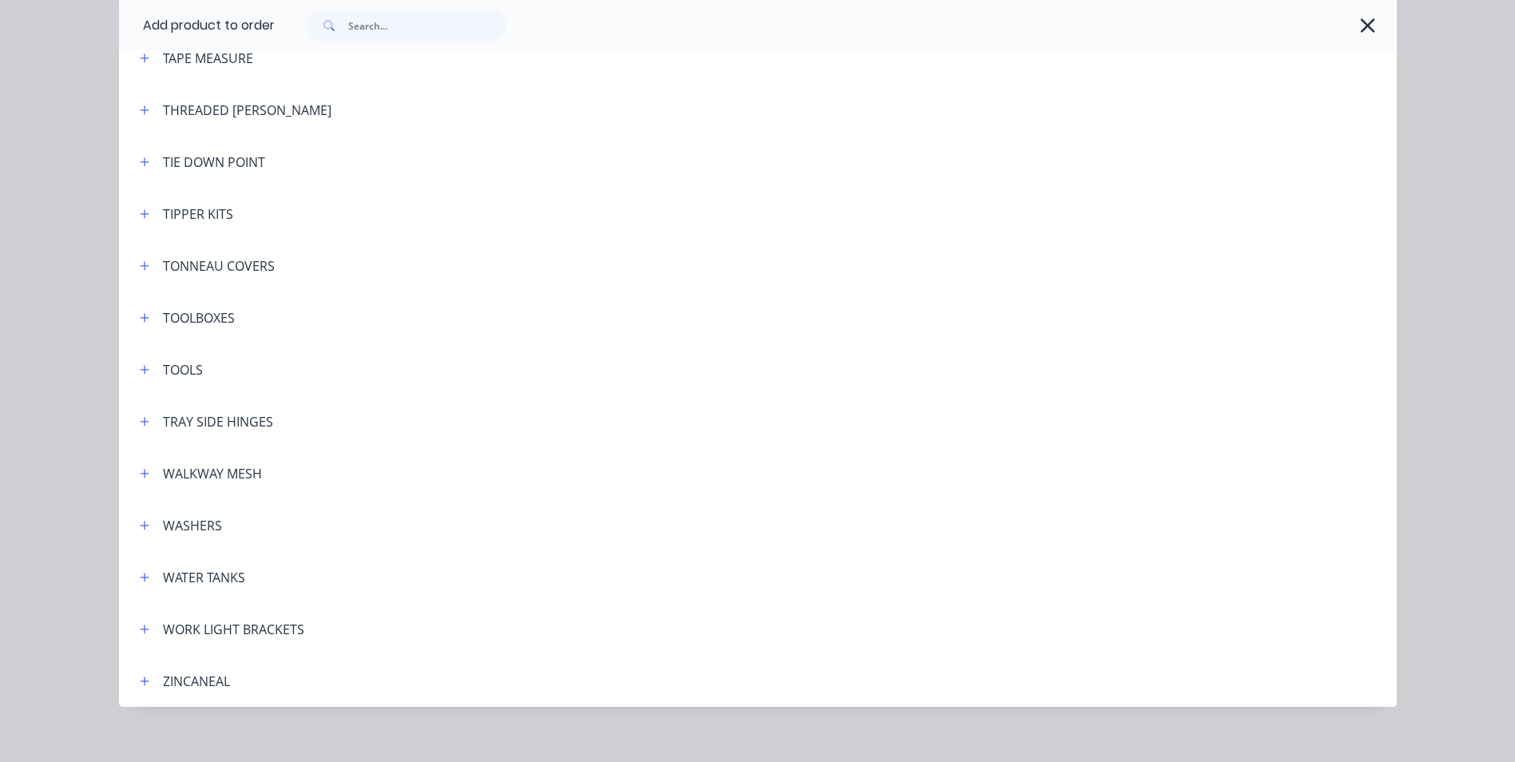
scroll to position [5246, 0]
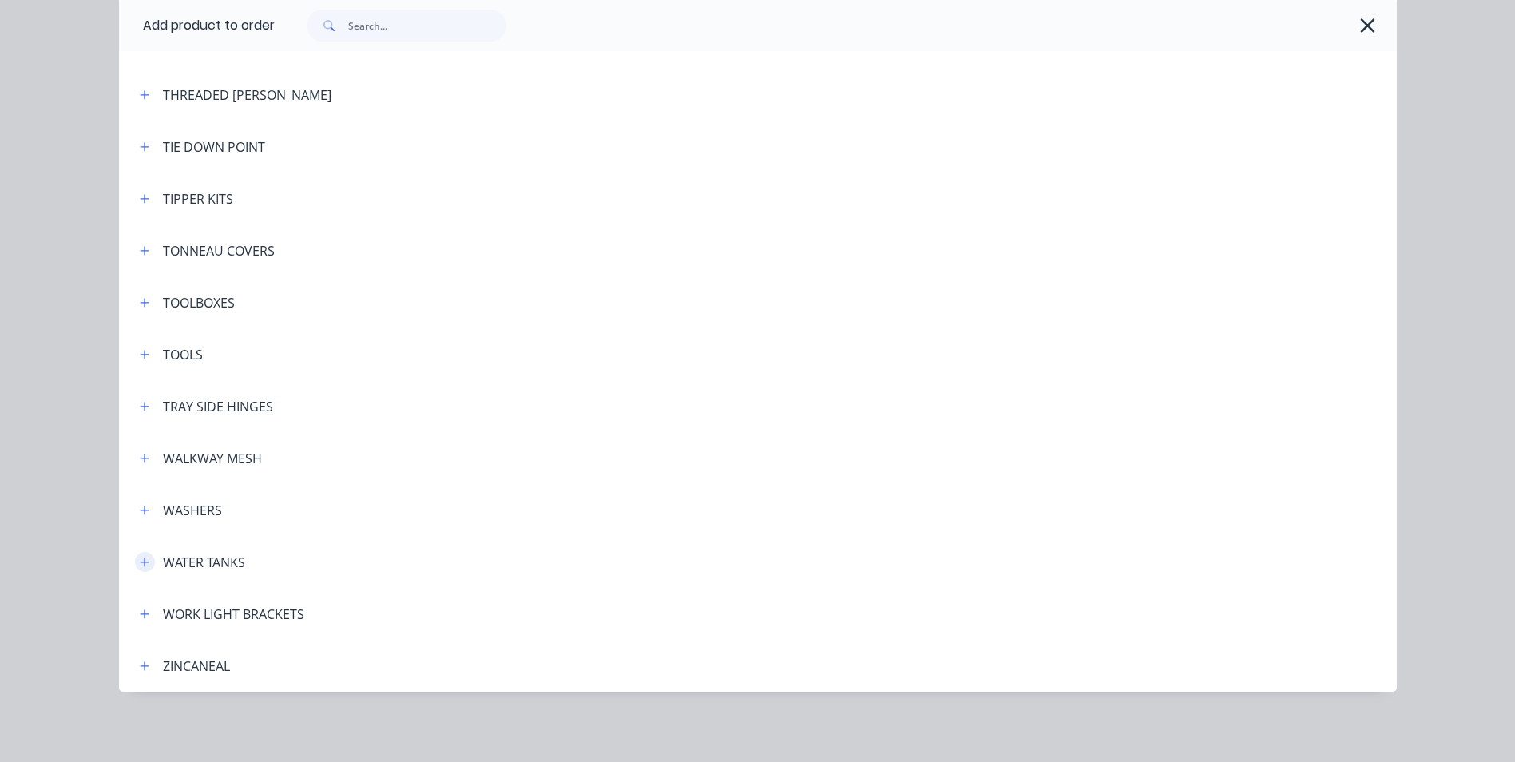
click at [140, 565] on icon "button" at bounding box center [145, 562] width 10 height 11
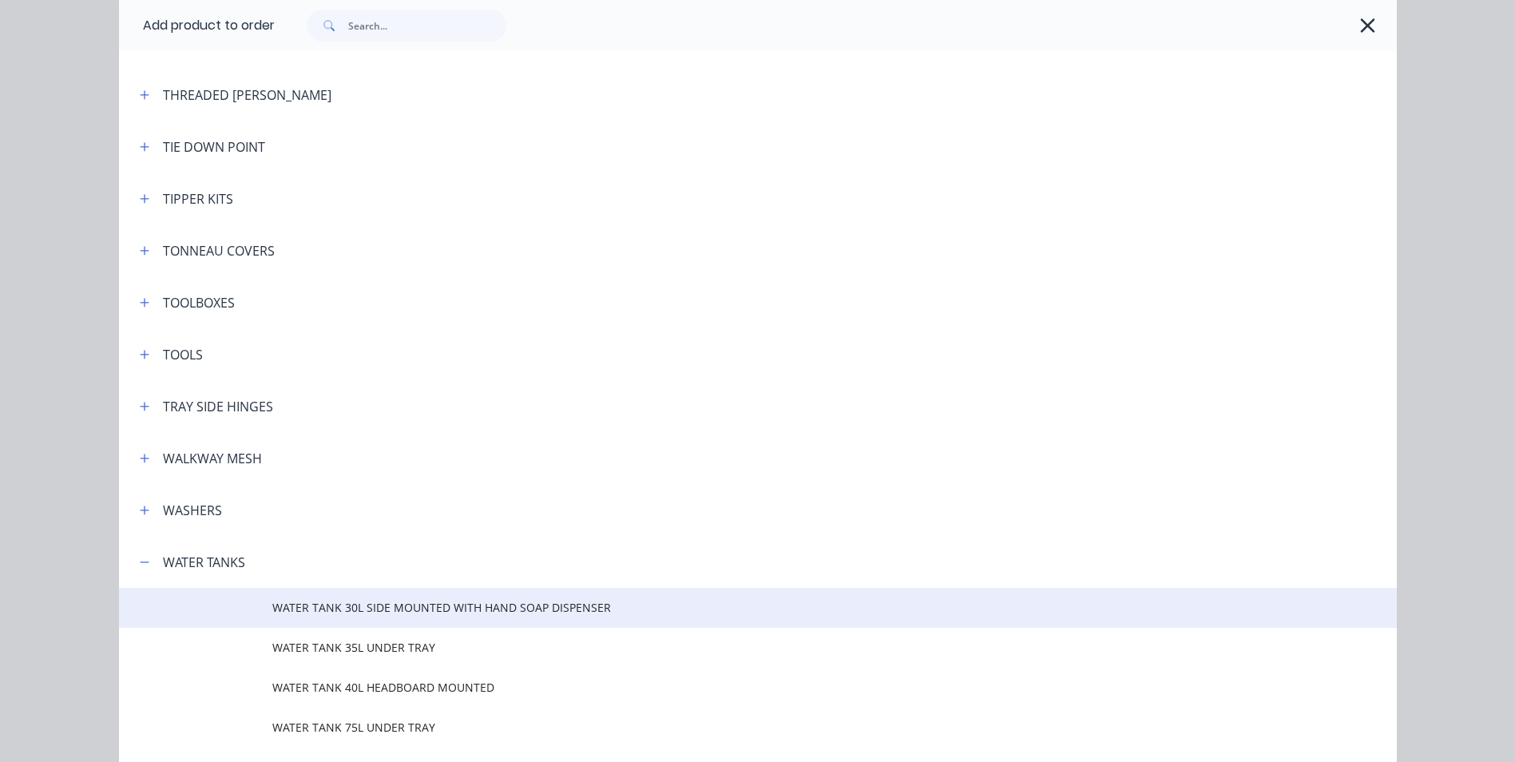
click at [326, 611] on span "WATER TANK 30L SIDE MOUNTED WITH HAND SOAP DISPENSER" at bounding box center [721, 607] width 899 height 17
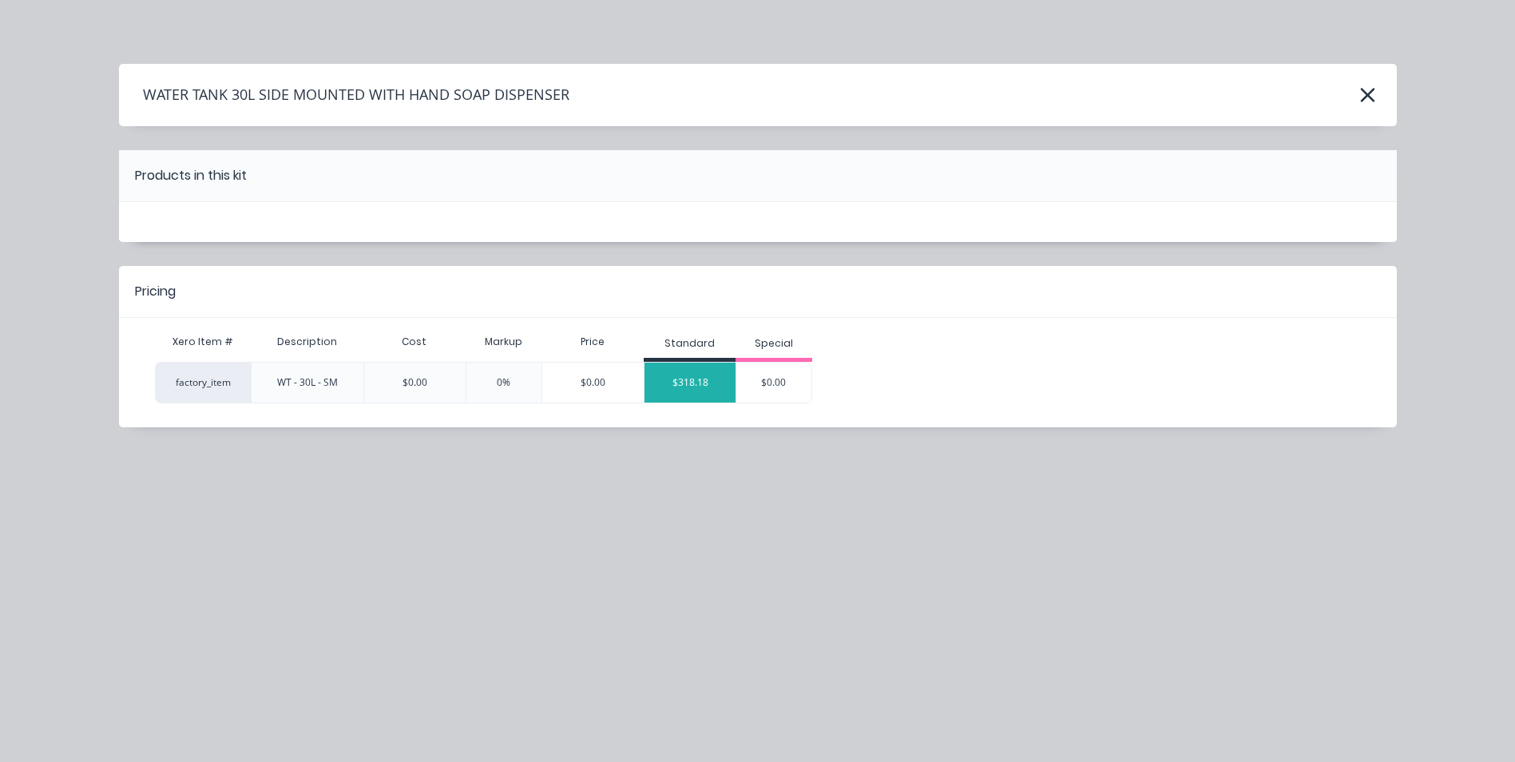
click at [682, 375] on div "$318.18" at bounding box center [690, 383] width 91 height 40
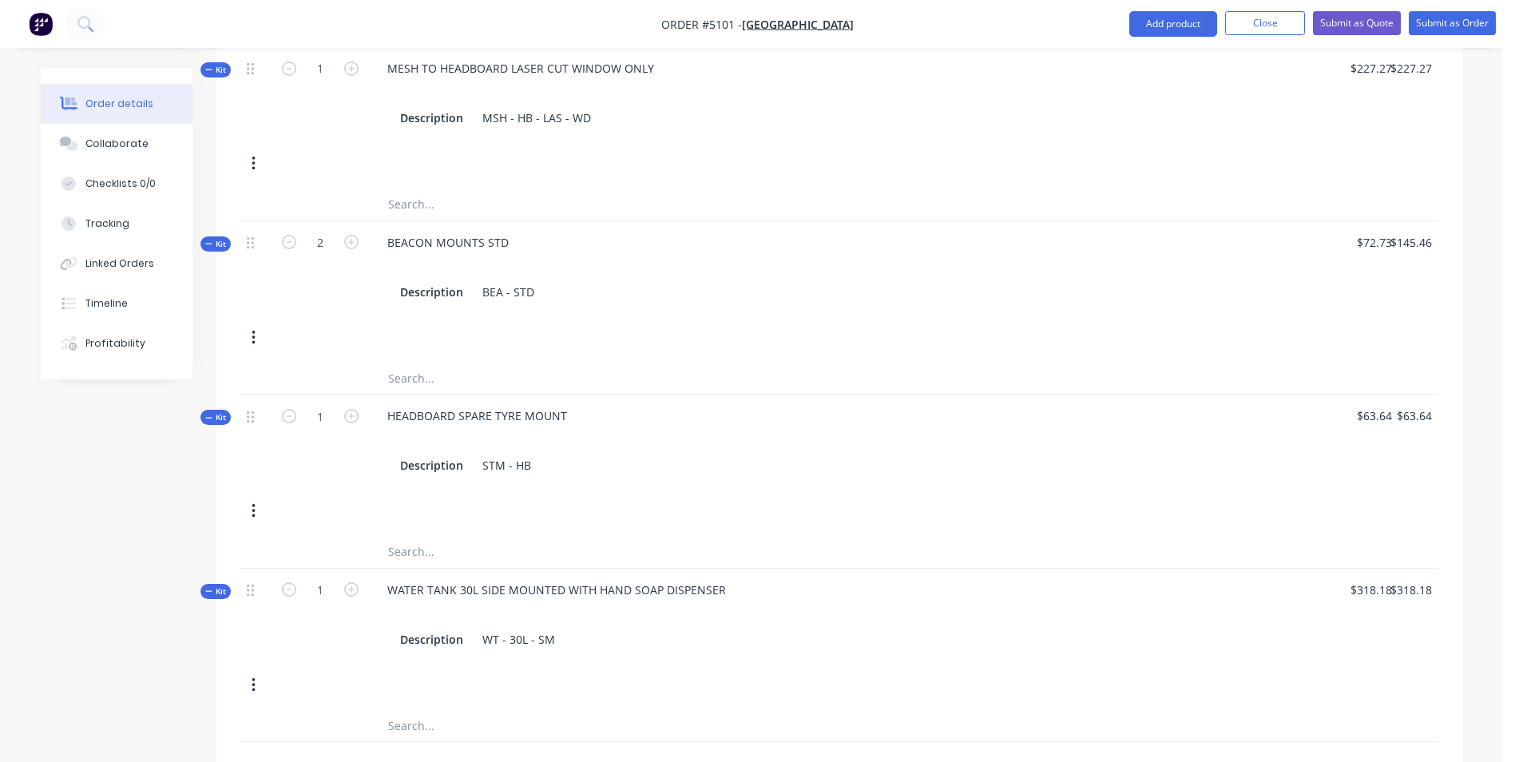
scroll to position [1118, 0]
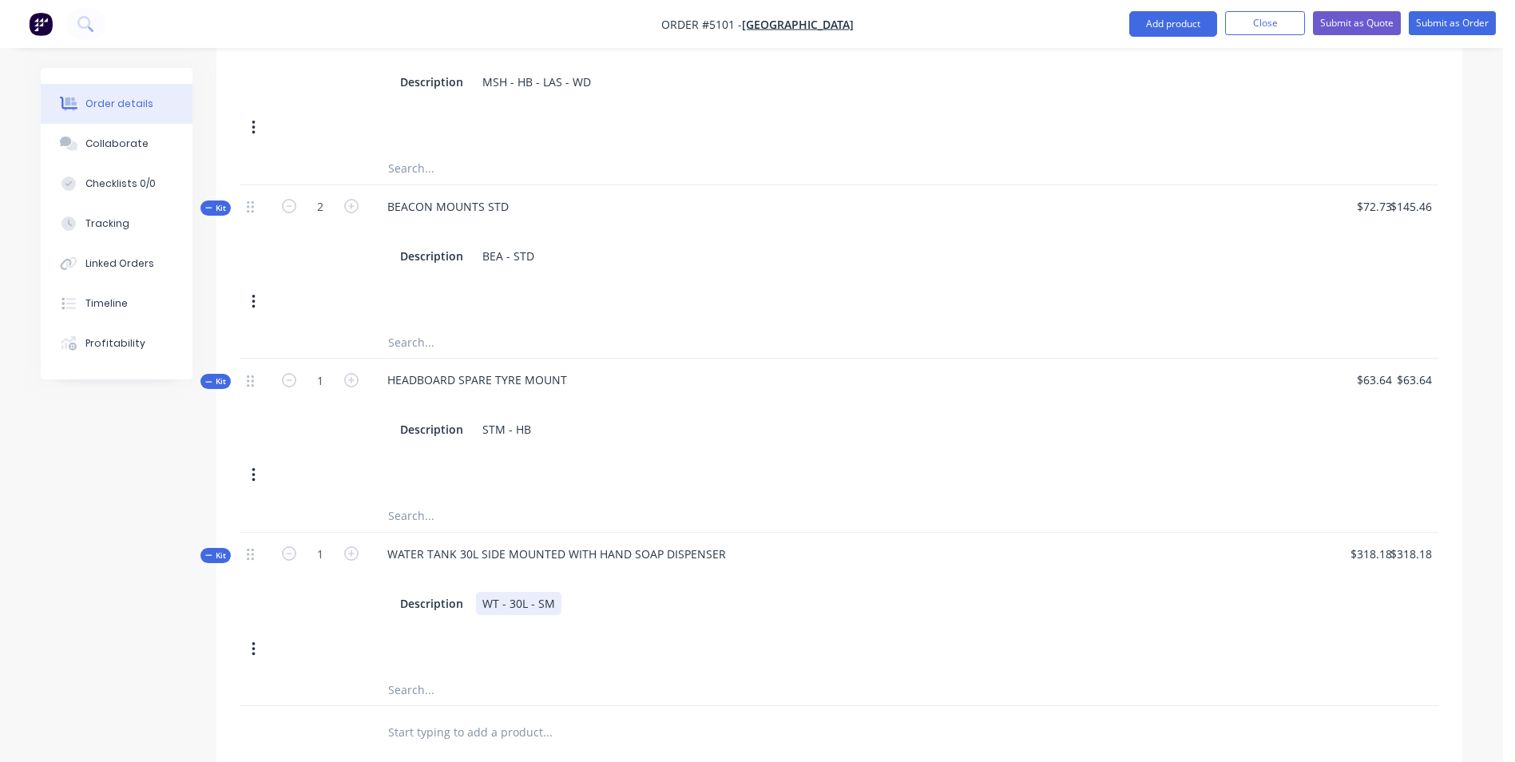
click at [554, 592] on div "WT - 30L - SM" at bounding box center [518, 603] width 85 height 23
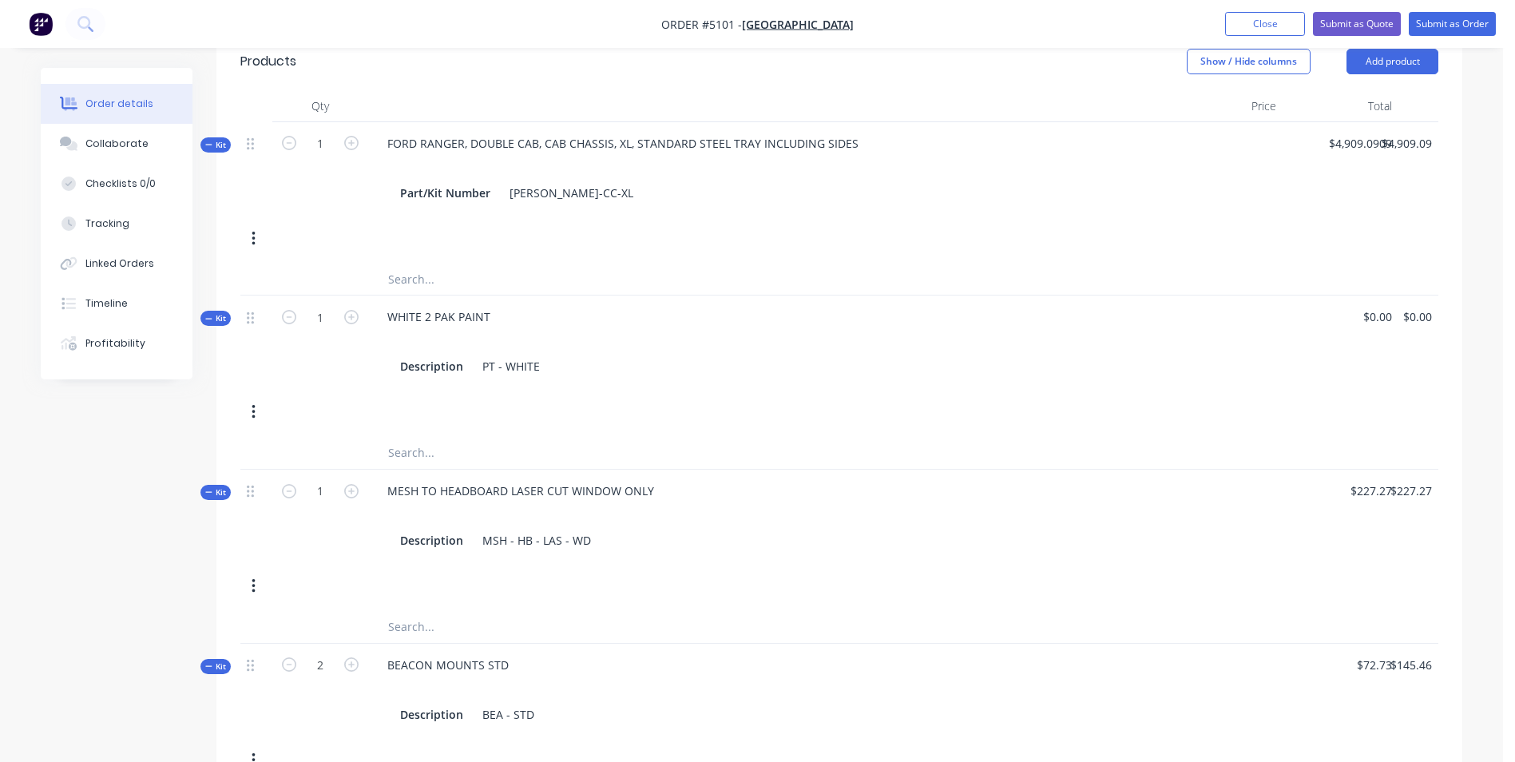
scroll to position [399, 0]
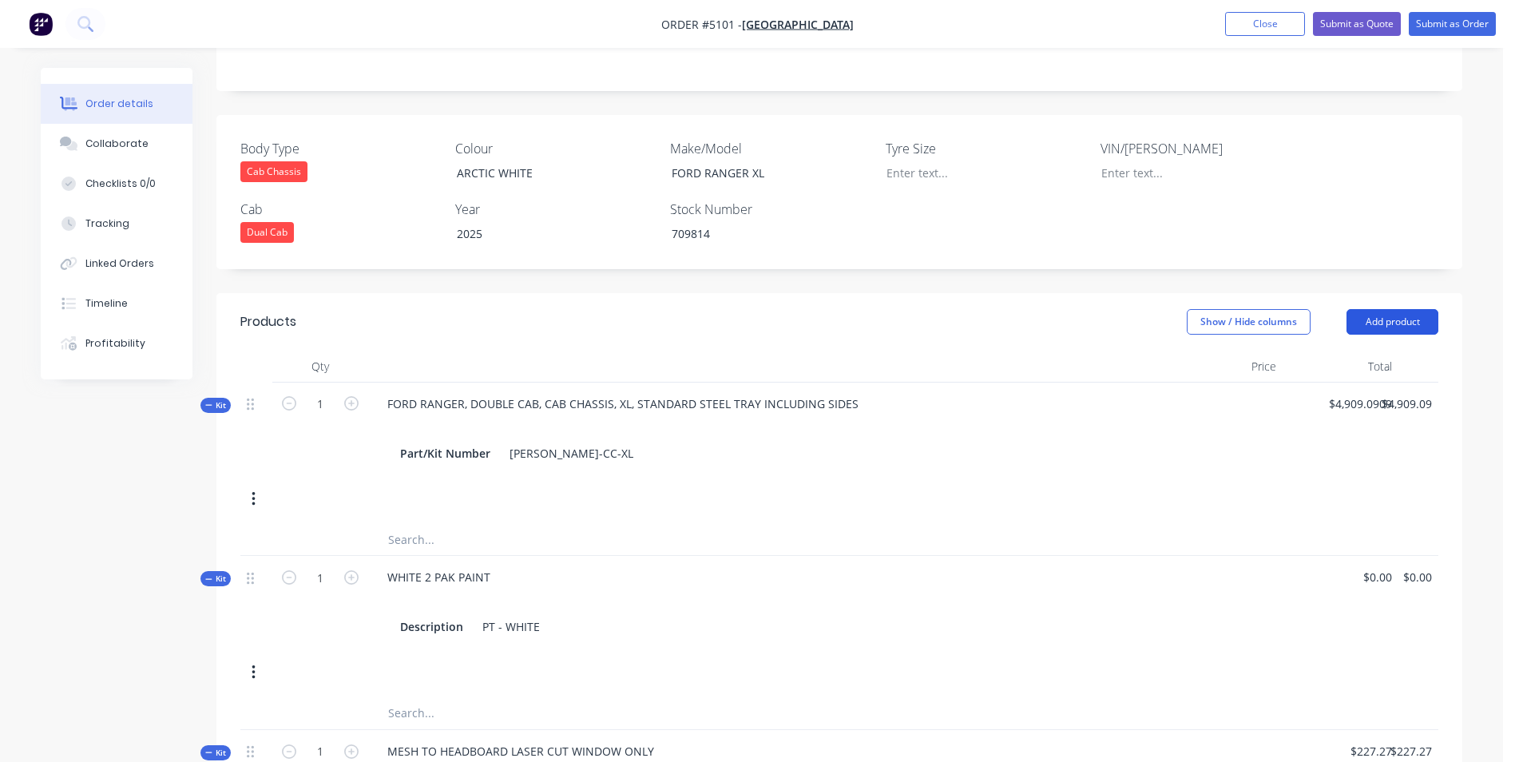
click at [1390, 309] on button "Add product" at bounding box center [1393, 322] width 92 height 26
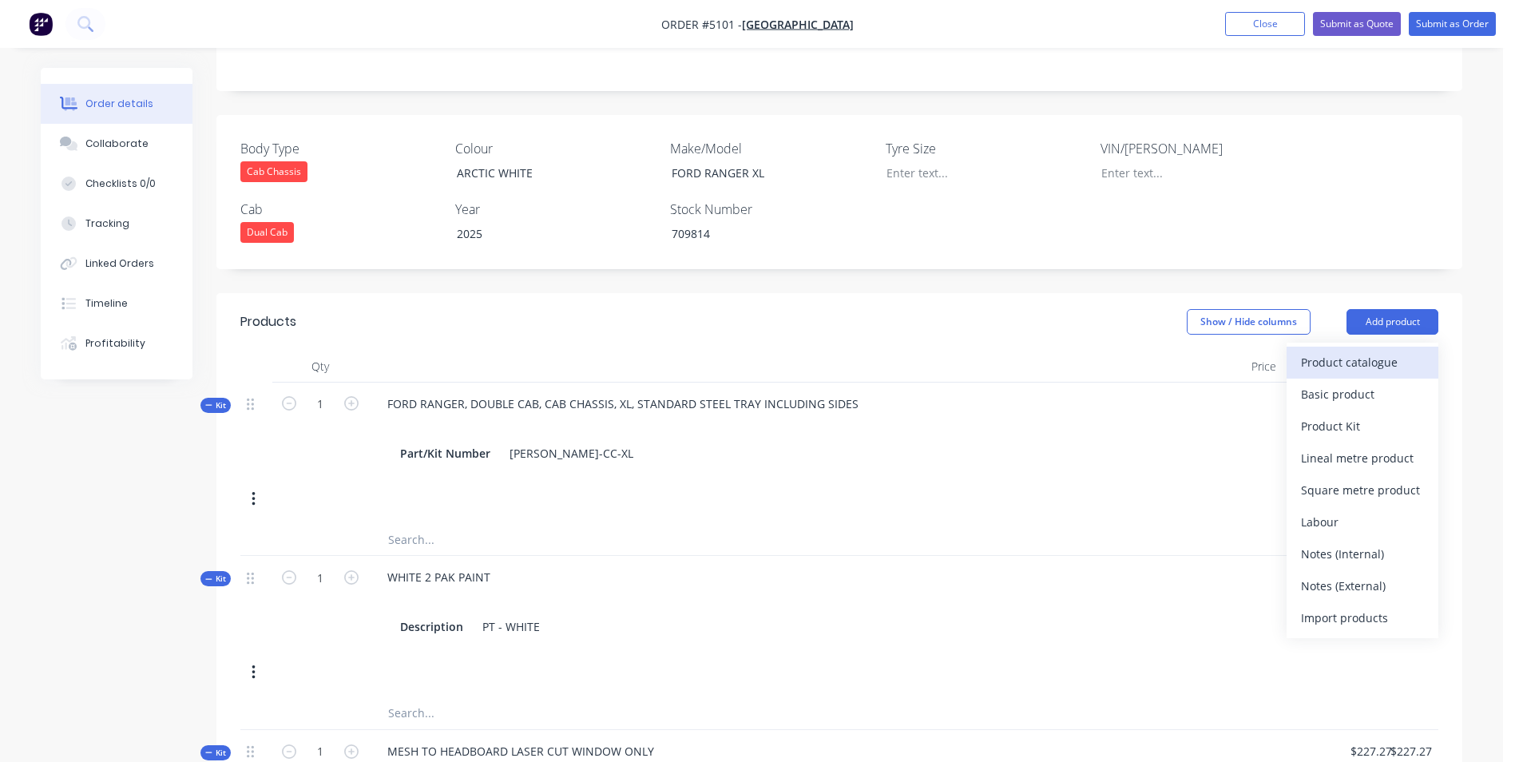
click at [1347, 351] on div "Product catalogue" at bounding box center [1362, 362] width 123 height 23
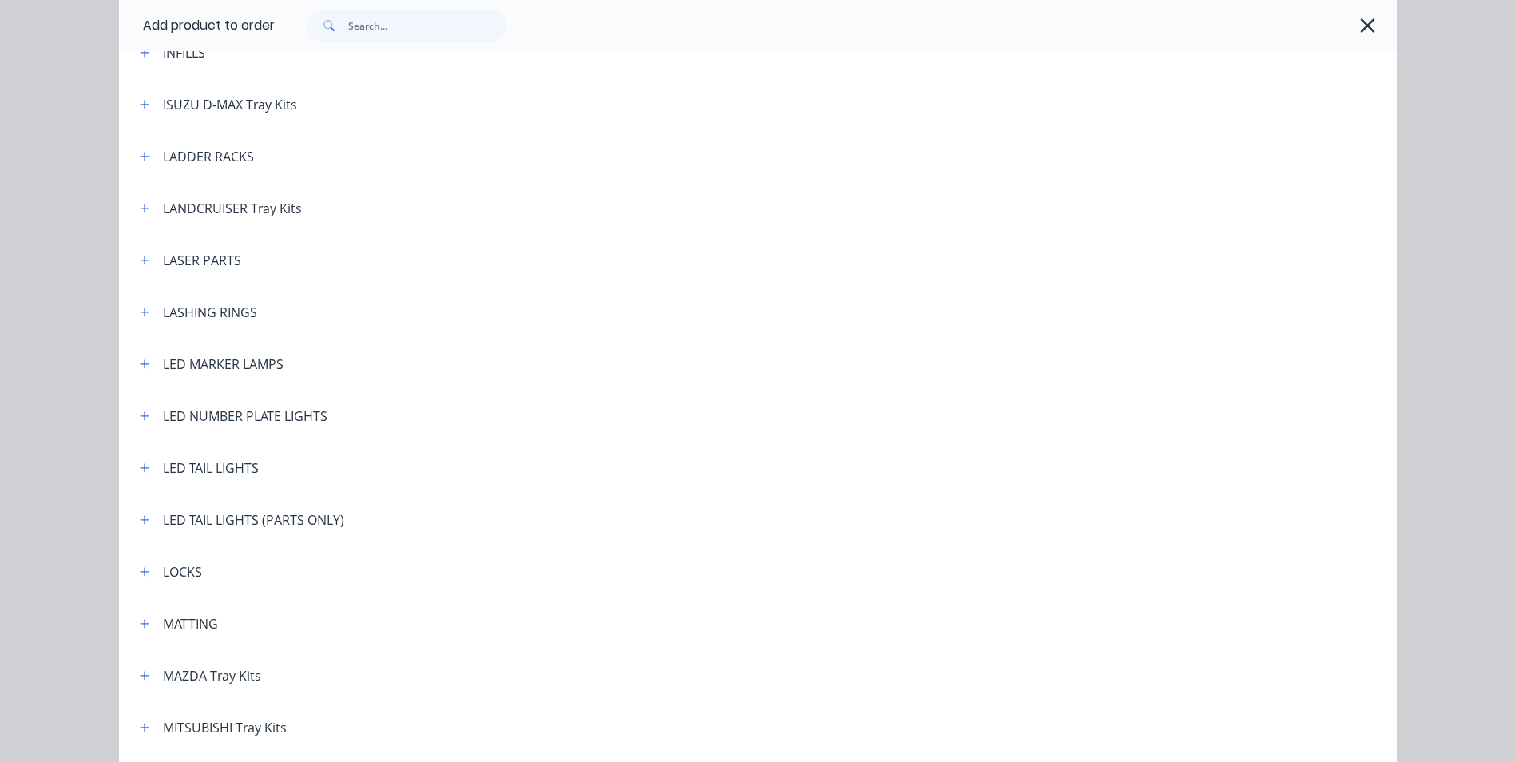
scroll to position [2236, 0]
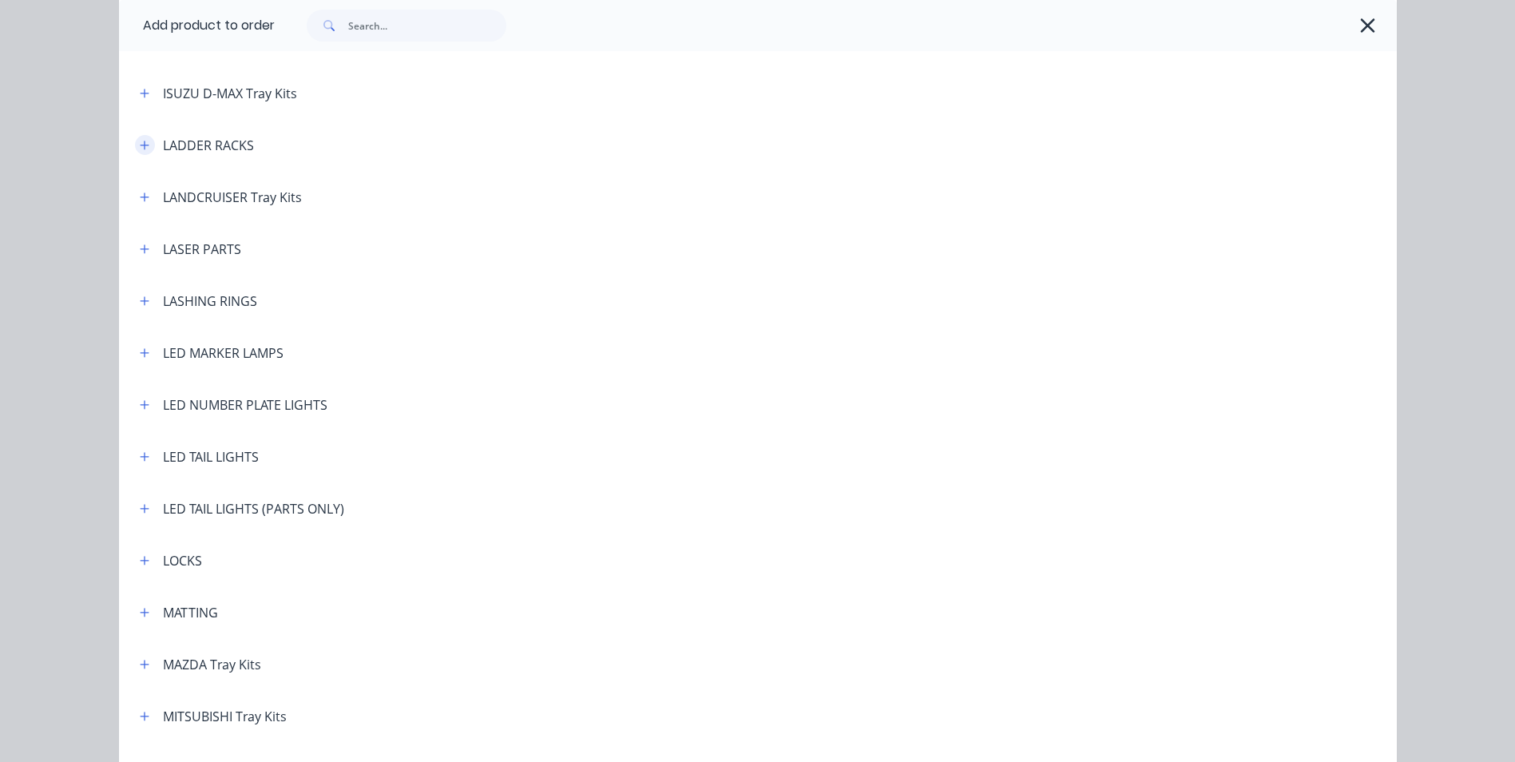
click at [141, 143] on icon "button" at bounding box center [145, 145] width 10 height 11
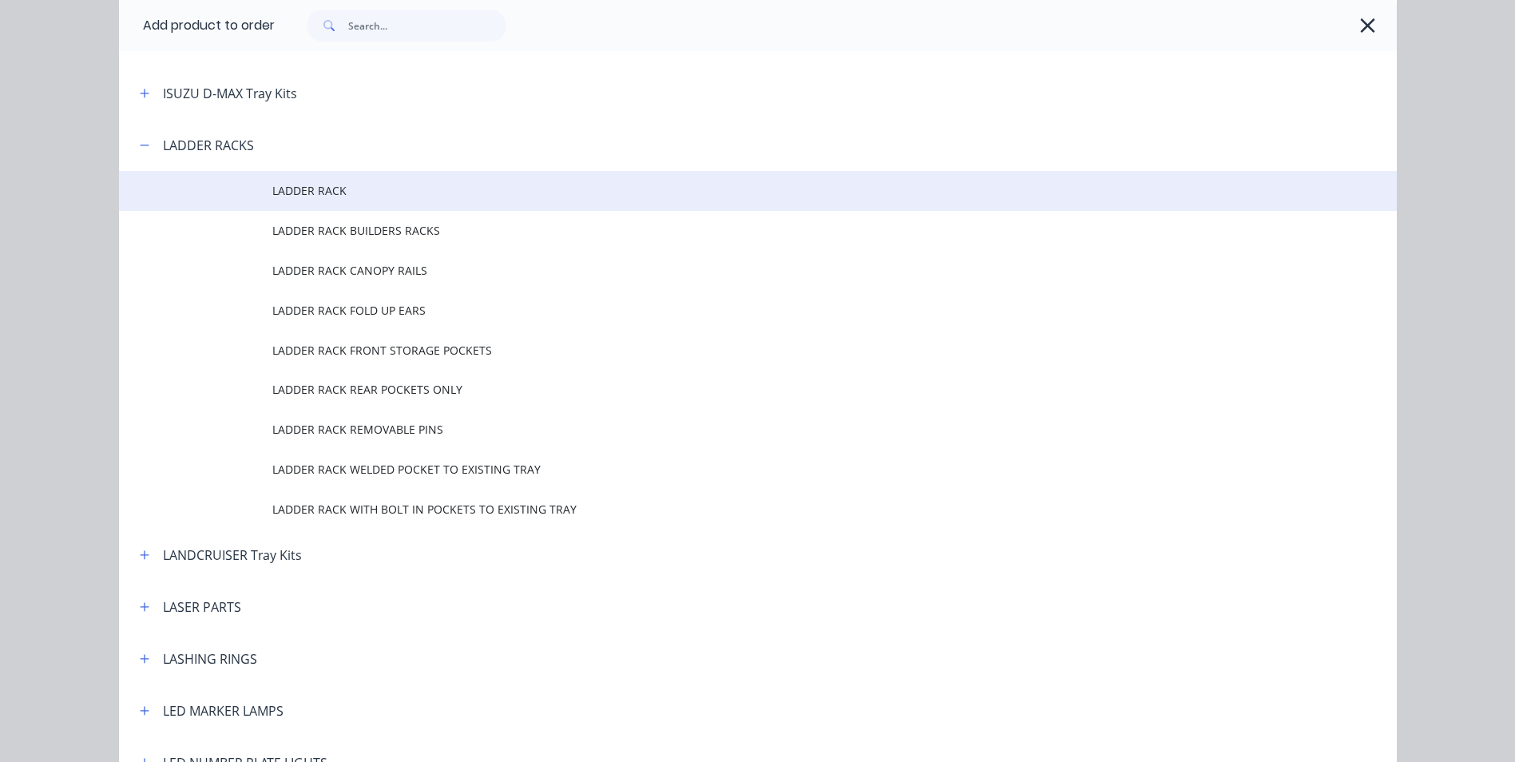
click at [277, 196] on span "LADDER RACK" at bounding box center [721, 190] width 899 height 17
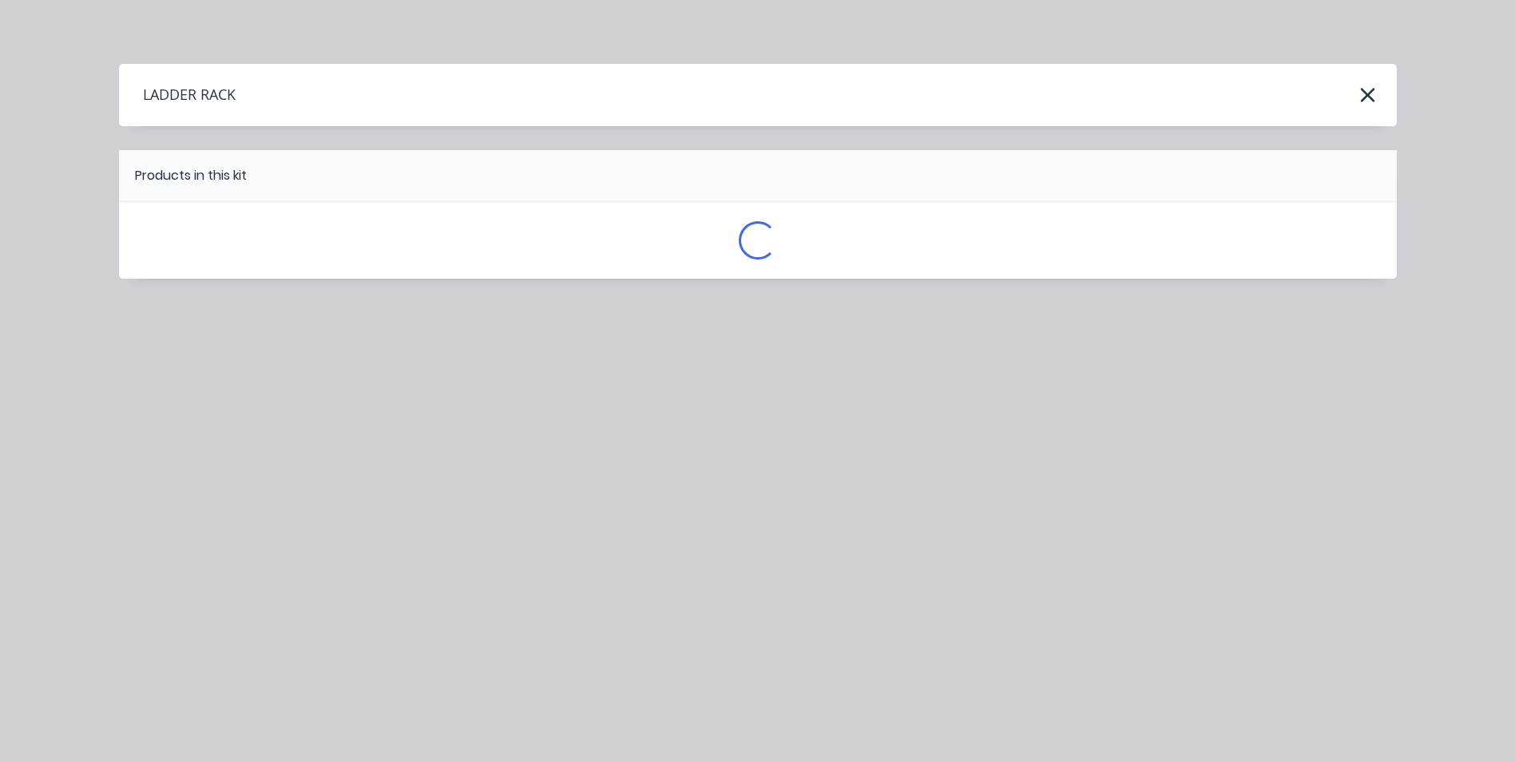
scroll to position [0, 0]
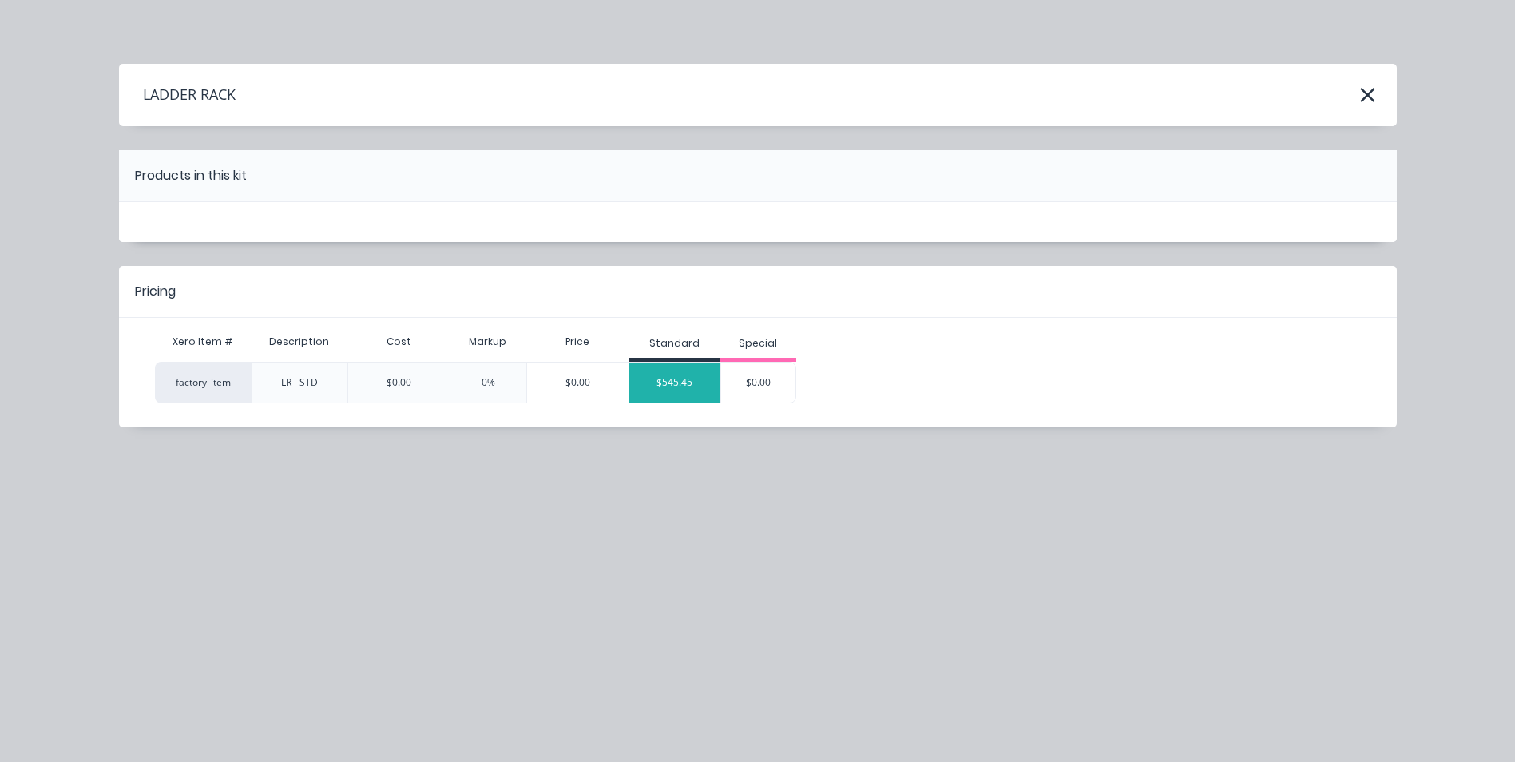
click at [669, 379] on div "$545.45" at bounding box center [674, 383] width 91 height 40
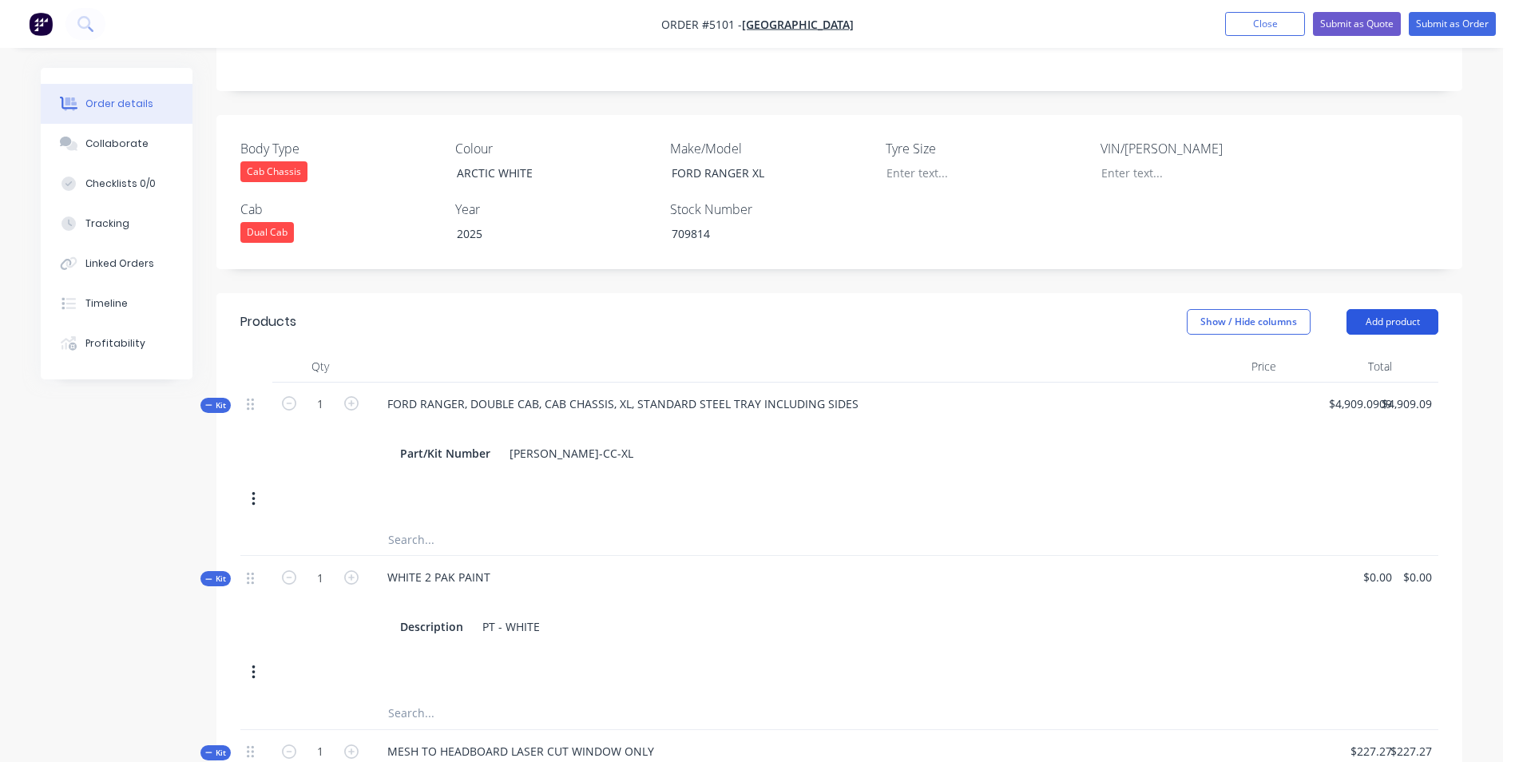
click at [1403, 309] on button "Add product" at bounding box center [1393, 322] width 92 height 26
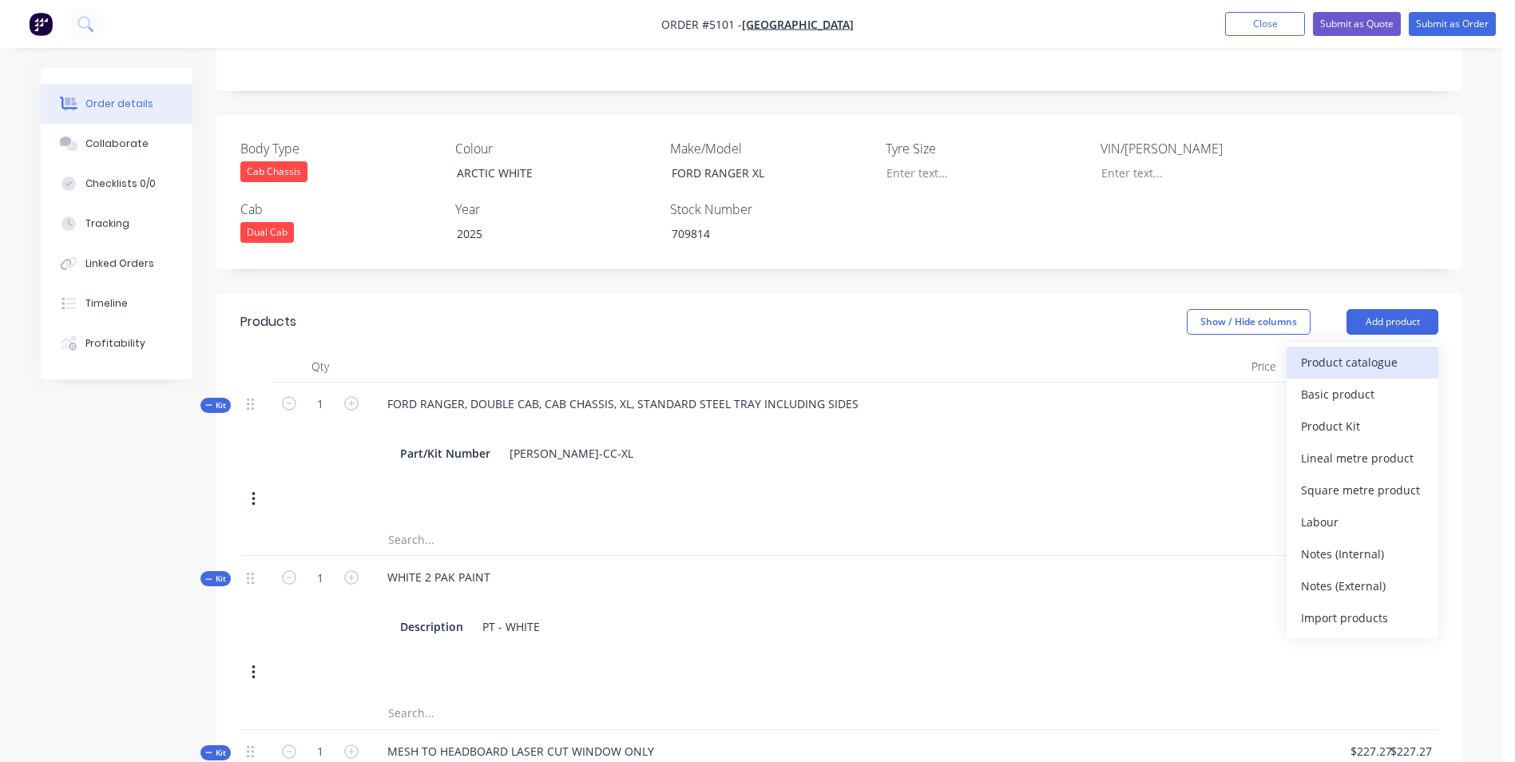
click at [1367, 351] on div "Product catalogue" at bounding box center [1362, 362] width 123 height 23
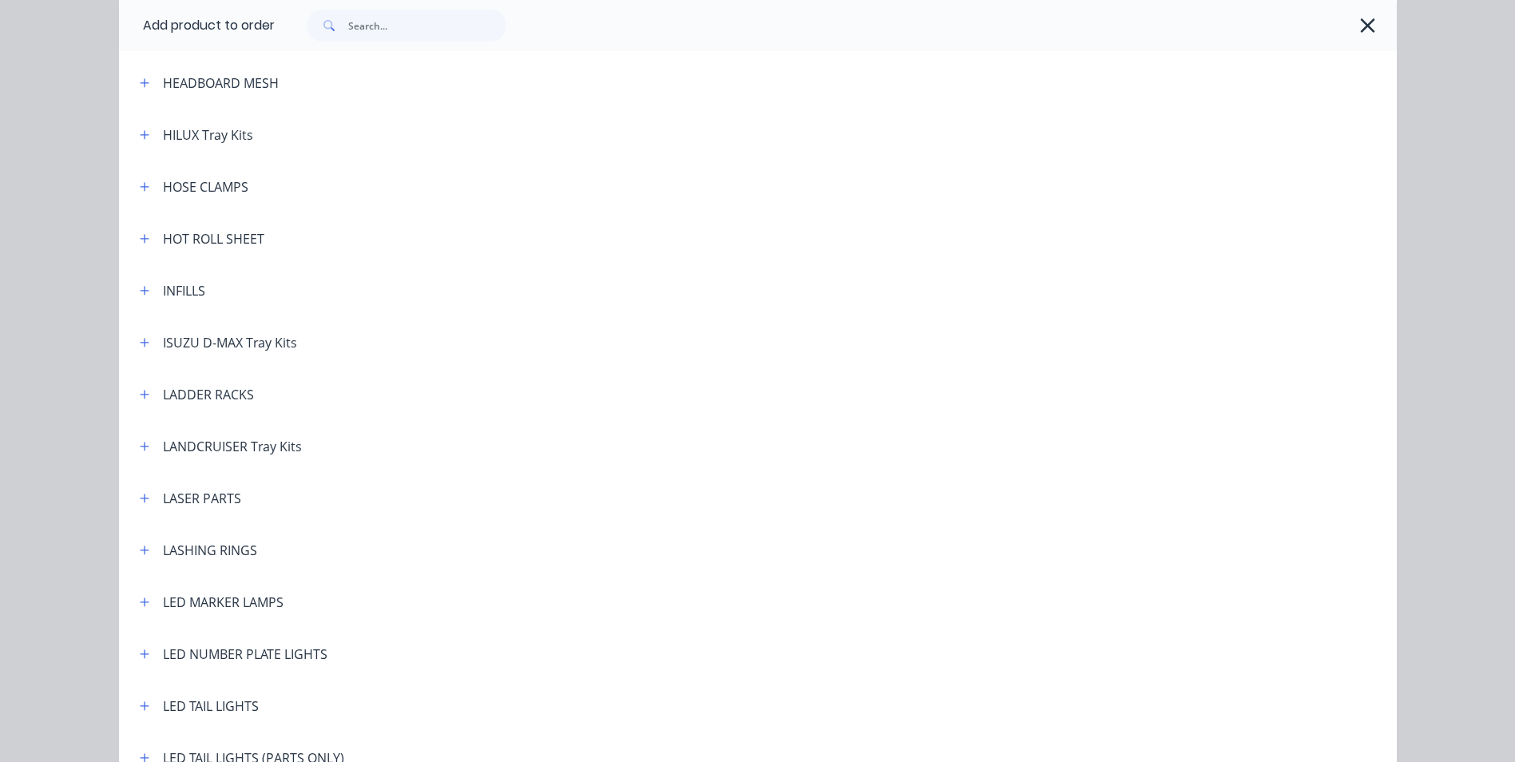
scroll to position [2157, 0]
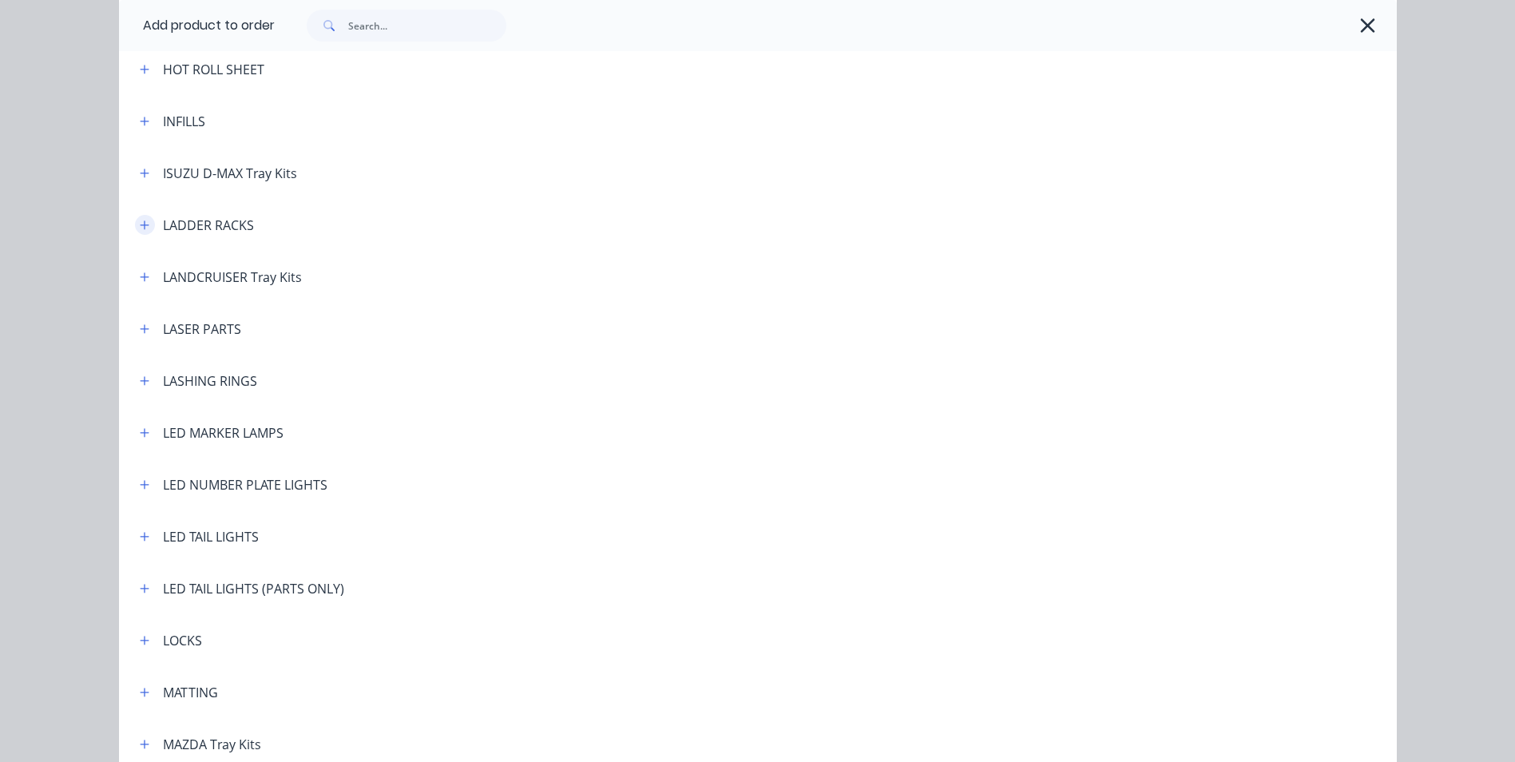
click at [140, 220] on icon "button" at bounding box center [145, 225] width 10 height 11
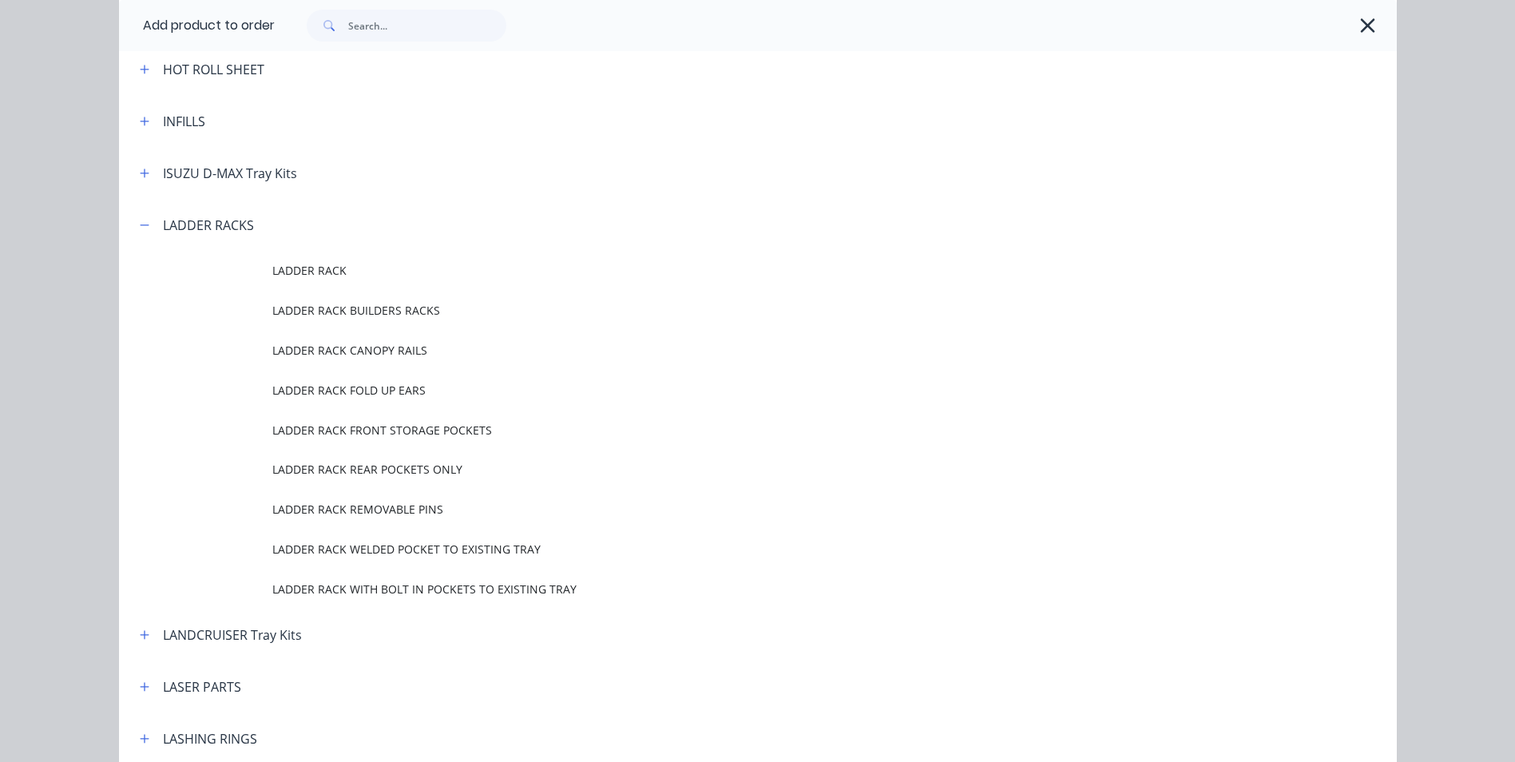
click at [364, 506] on span "LADDER RACK REMOVABLE PINS" at bounding box center [721, 509] width 899 height 17
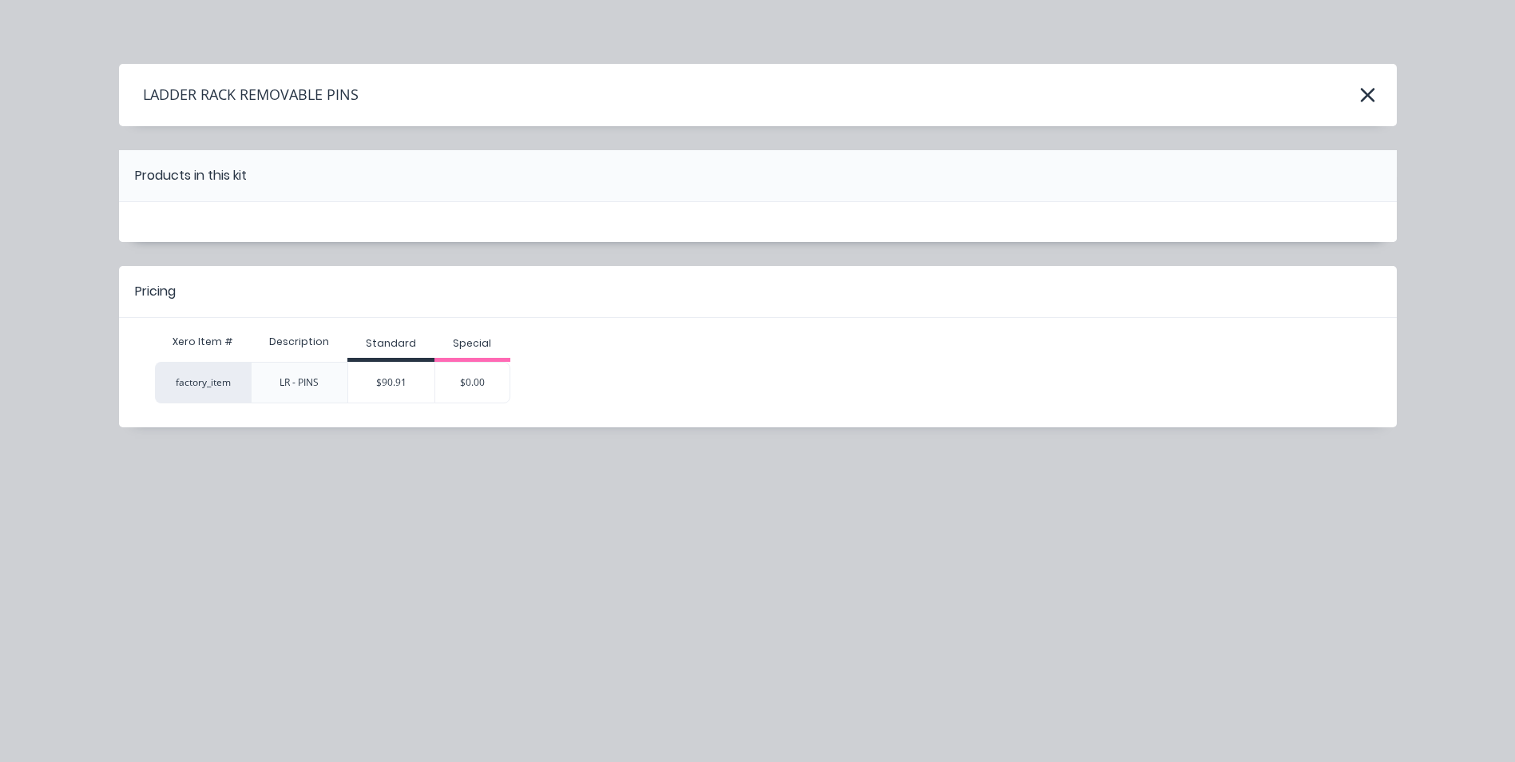
click at [399, 373] on div "$90.91" at bounding box center [391, 383] width 86 height 40
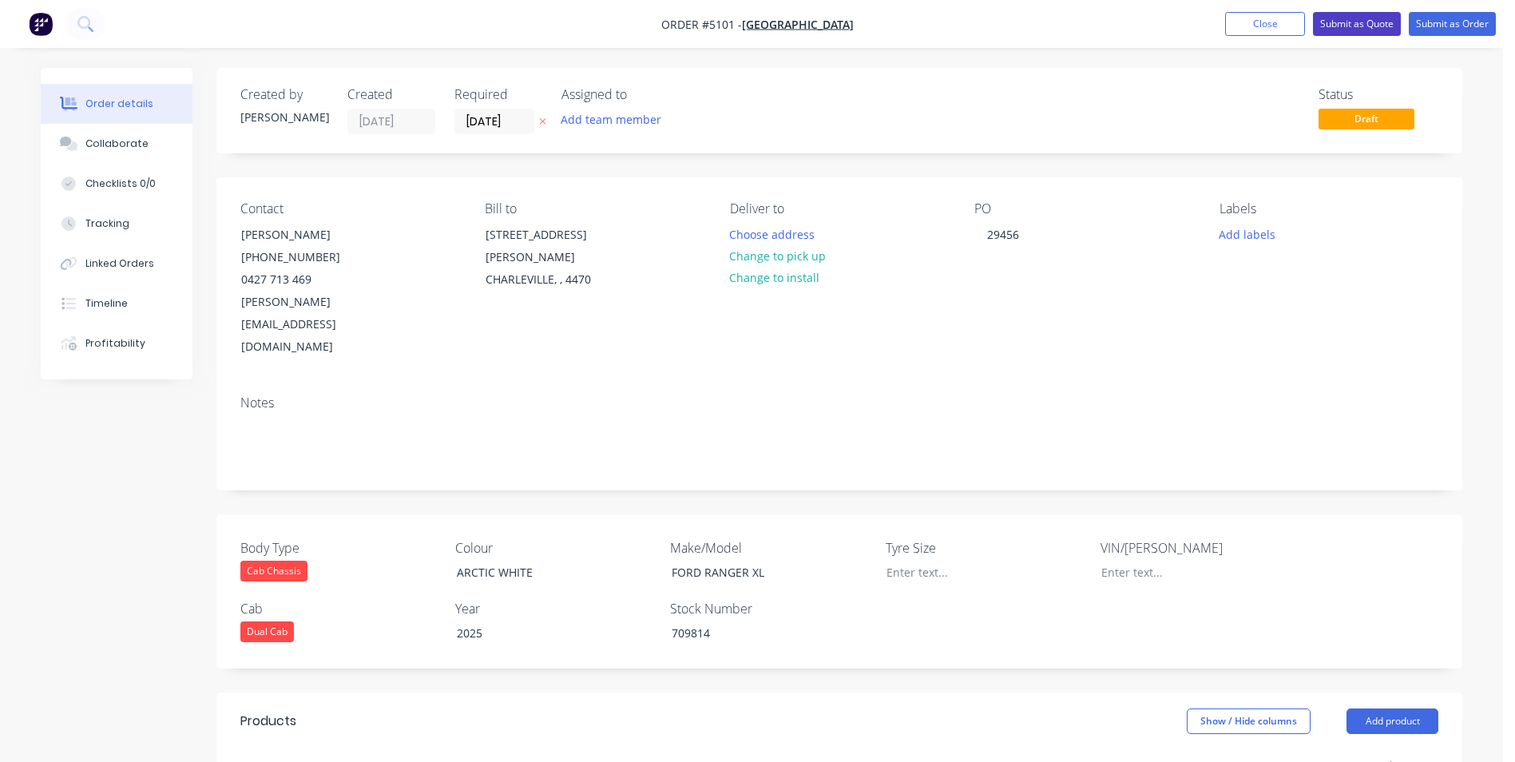
click at [1364, 30] on button "Submit as Quote" at bounding box center [1357, 24] width 88 height 24
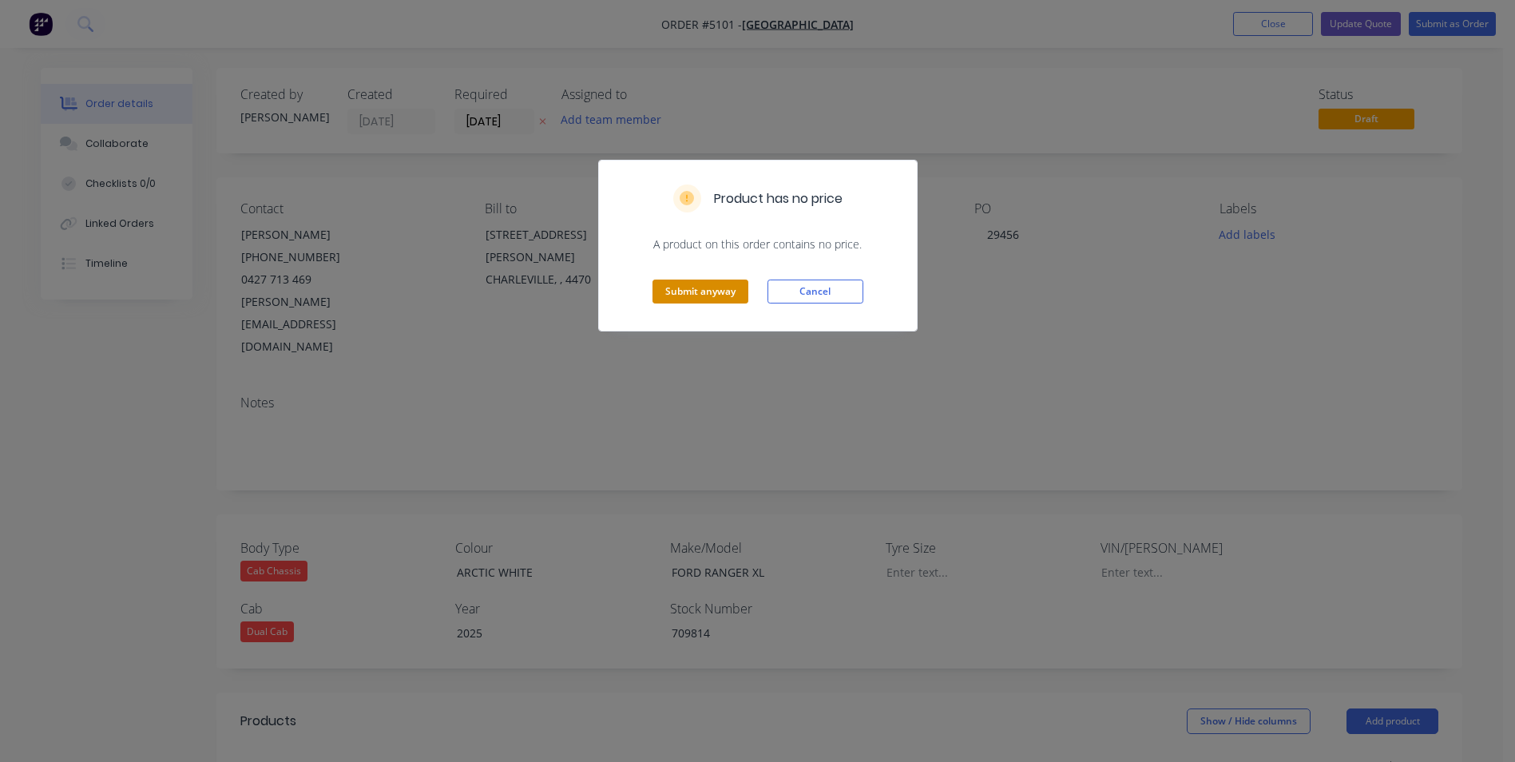
click at [692, 295] on button "Submit anyway" at bounding box center [701, 292] width 96 height 24
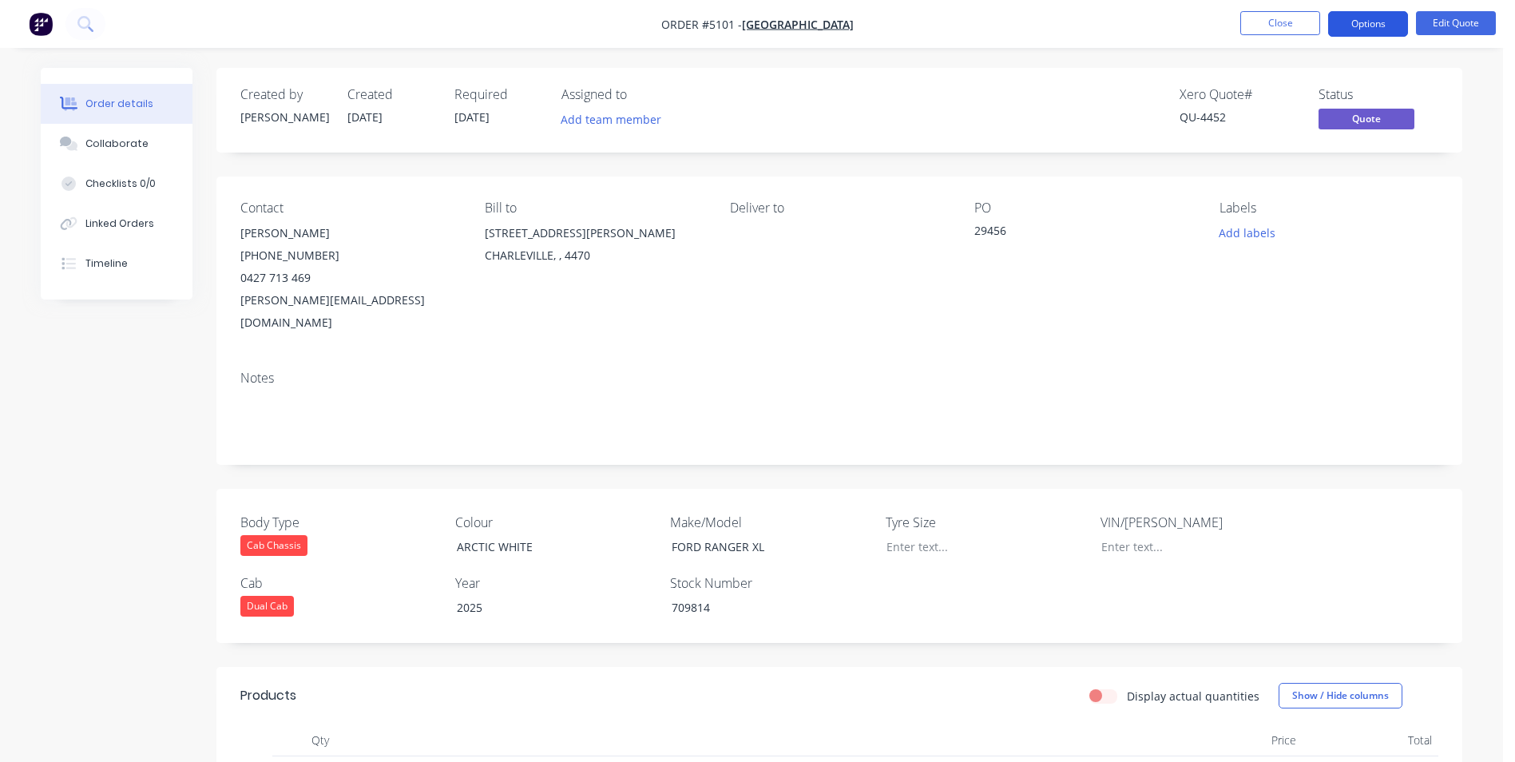
click at [1386, 26] on button "Options" at bounding box center [1368, 24] width 80 height 26
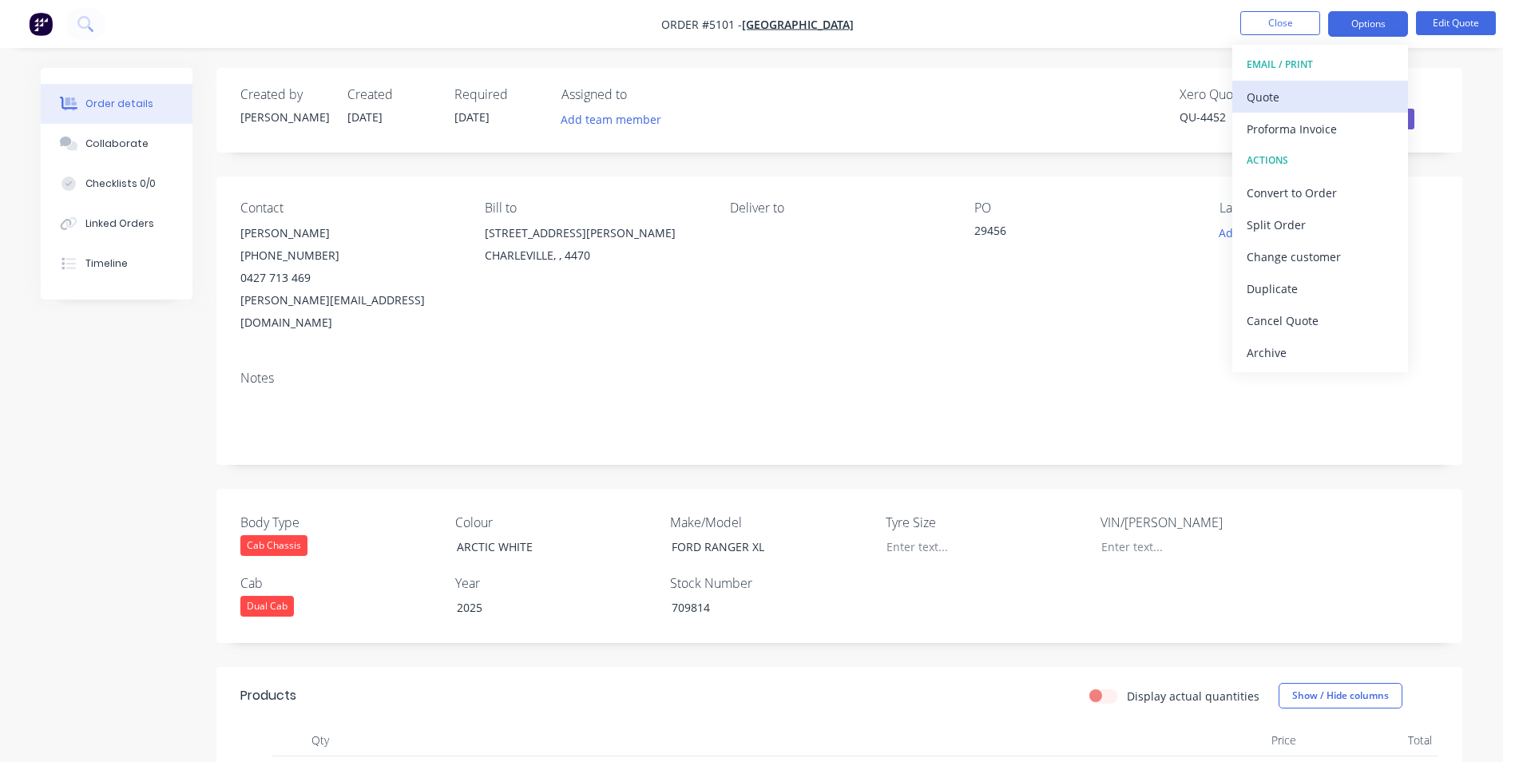
click at [1293, 93] on div "Quote" at bounding box center [1320, 96] width 147 height 23
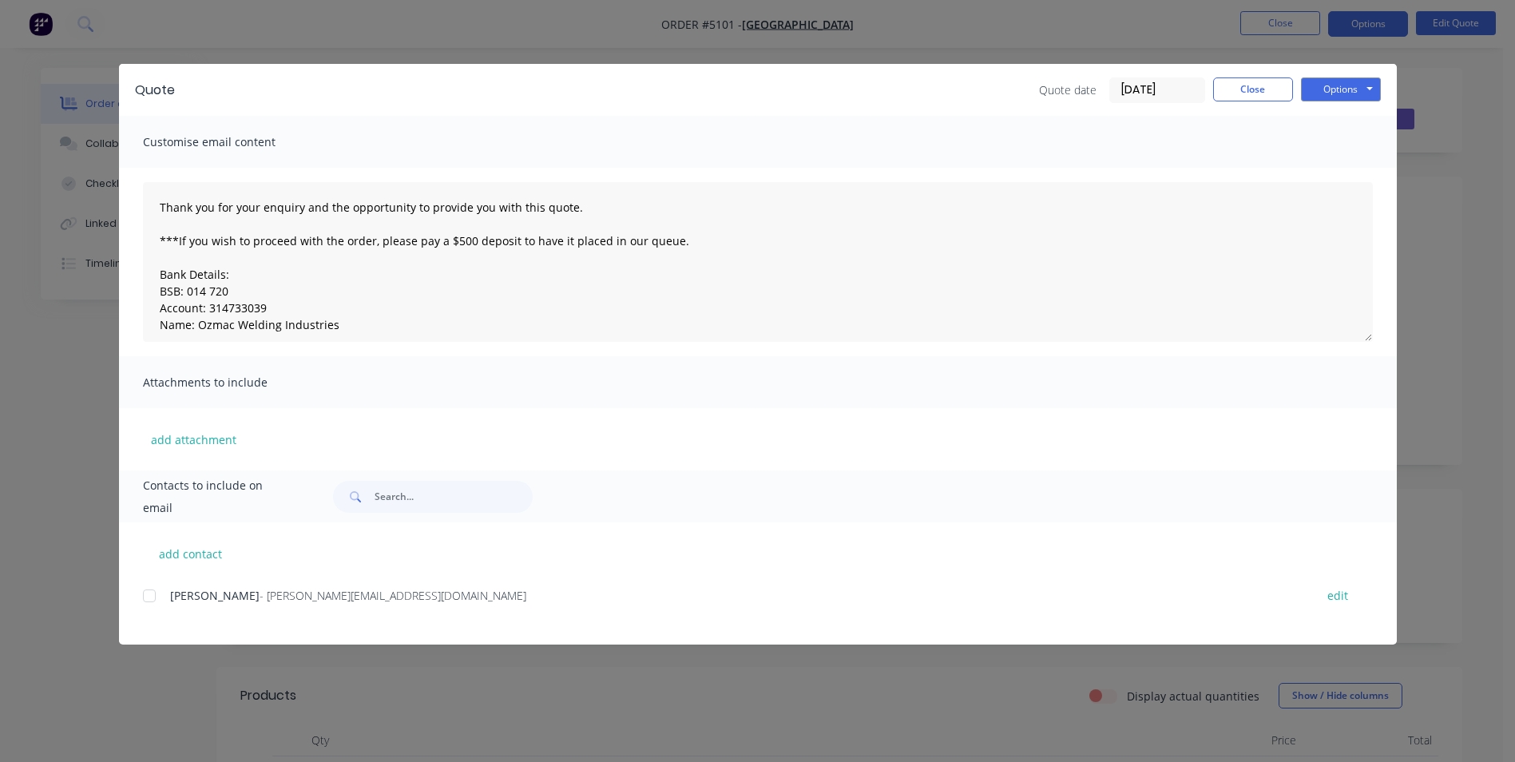
click at [149, 597] on div at bounding box center [149, 596] width 32 height 32
click at [1328, 91] on button "Options" at bounding box center [1341, 89] width 80 height 24
click at [1342, 168] on button "Email" at bounding box center [1352, 170] width 102 height 26
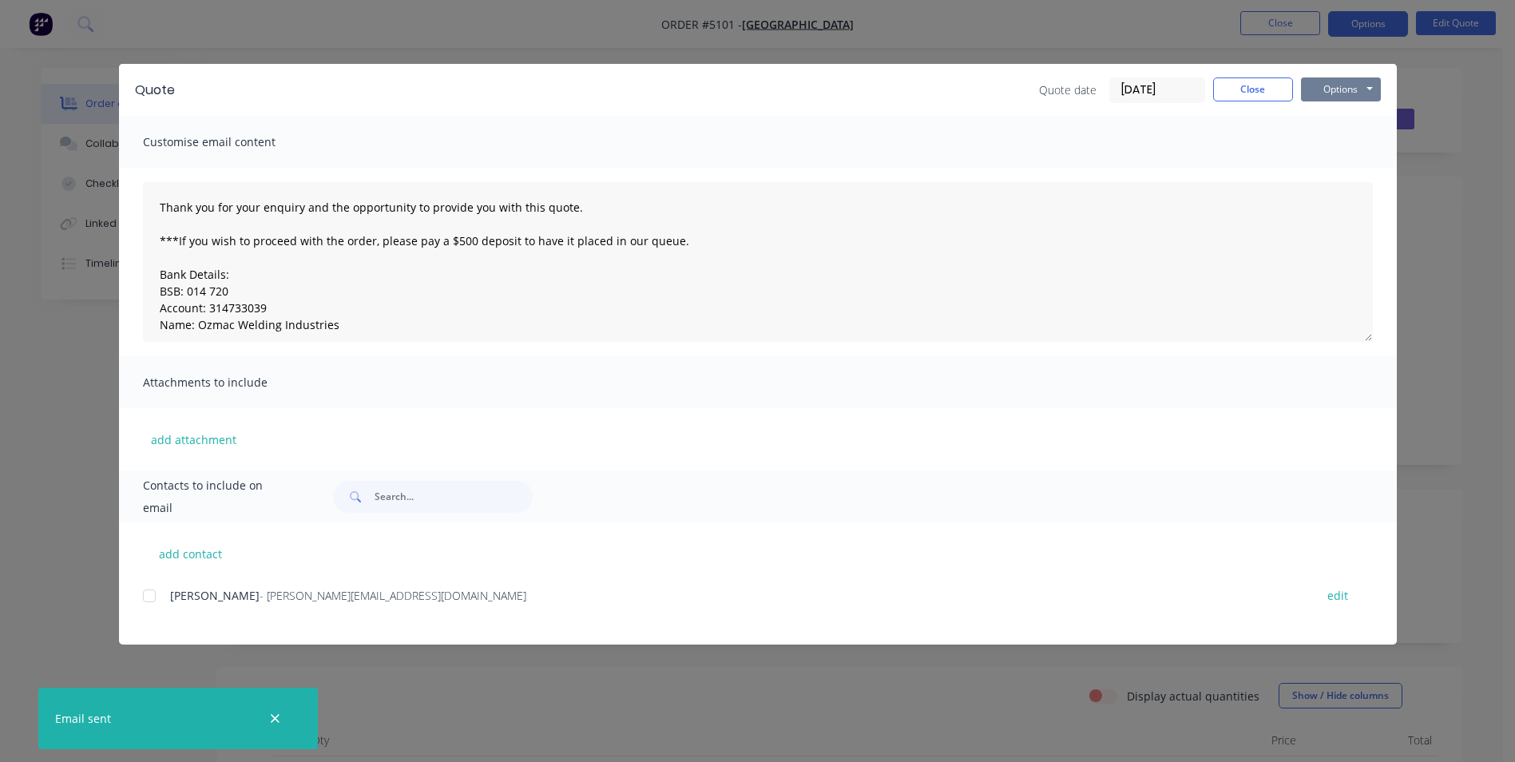
click at [1354, 90] on button "Options" at bounding box center [1341, 89] width 80 height 24
click at [1359, 142] on button "Print" at bounding box center [1352, 144] width 102 height 26
click at [1260, 89] on button "Close" at bounding box center [1253, 89] width 80 height 24
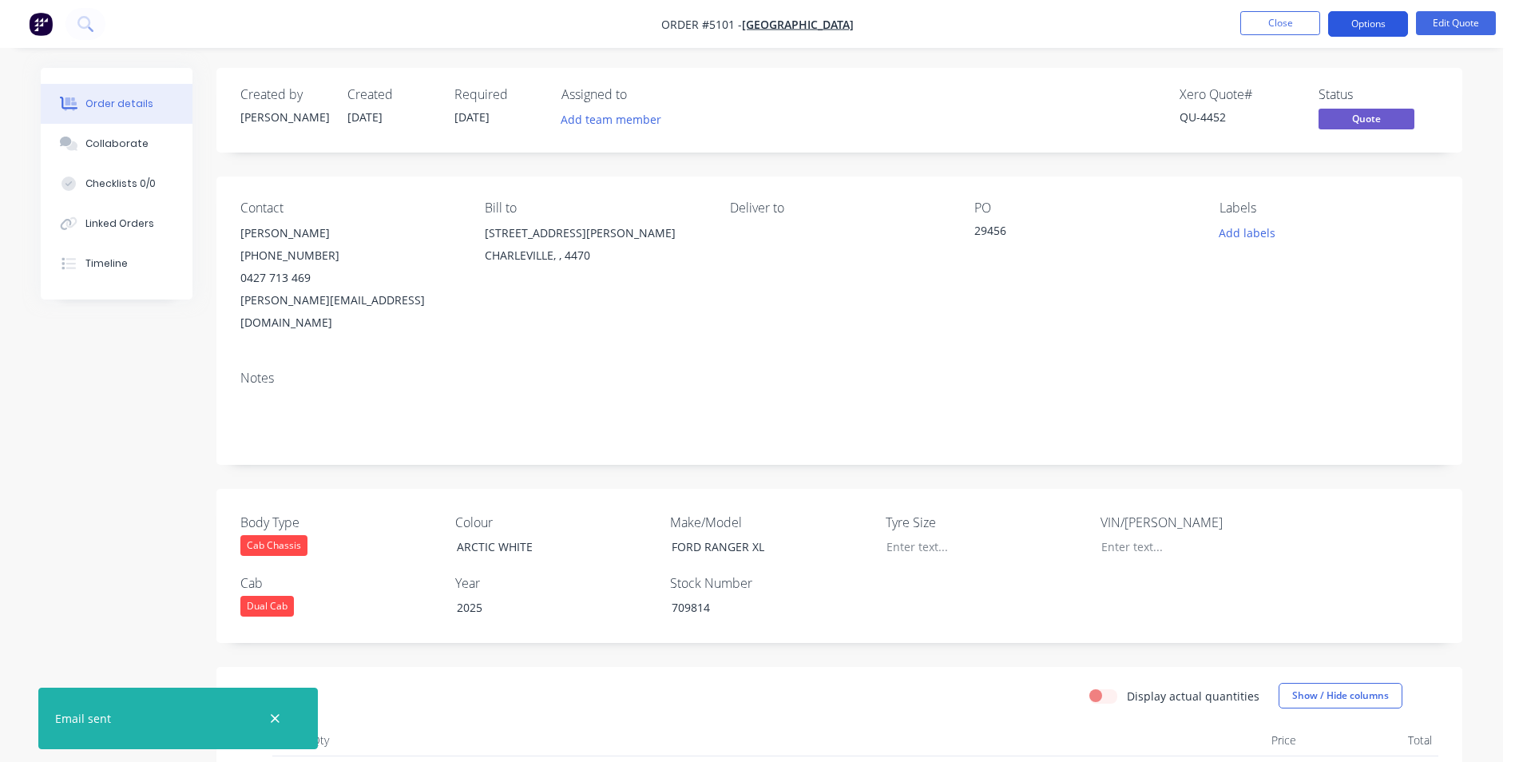
click at [1364, 26] on button "Options" at bounding box center [1368, 24] width 80 height 26
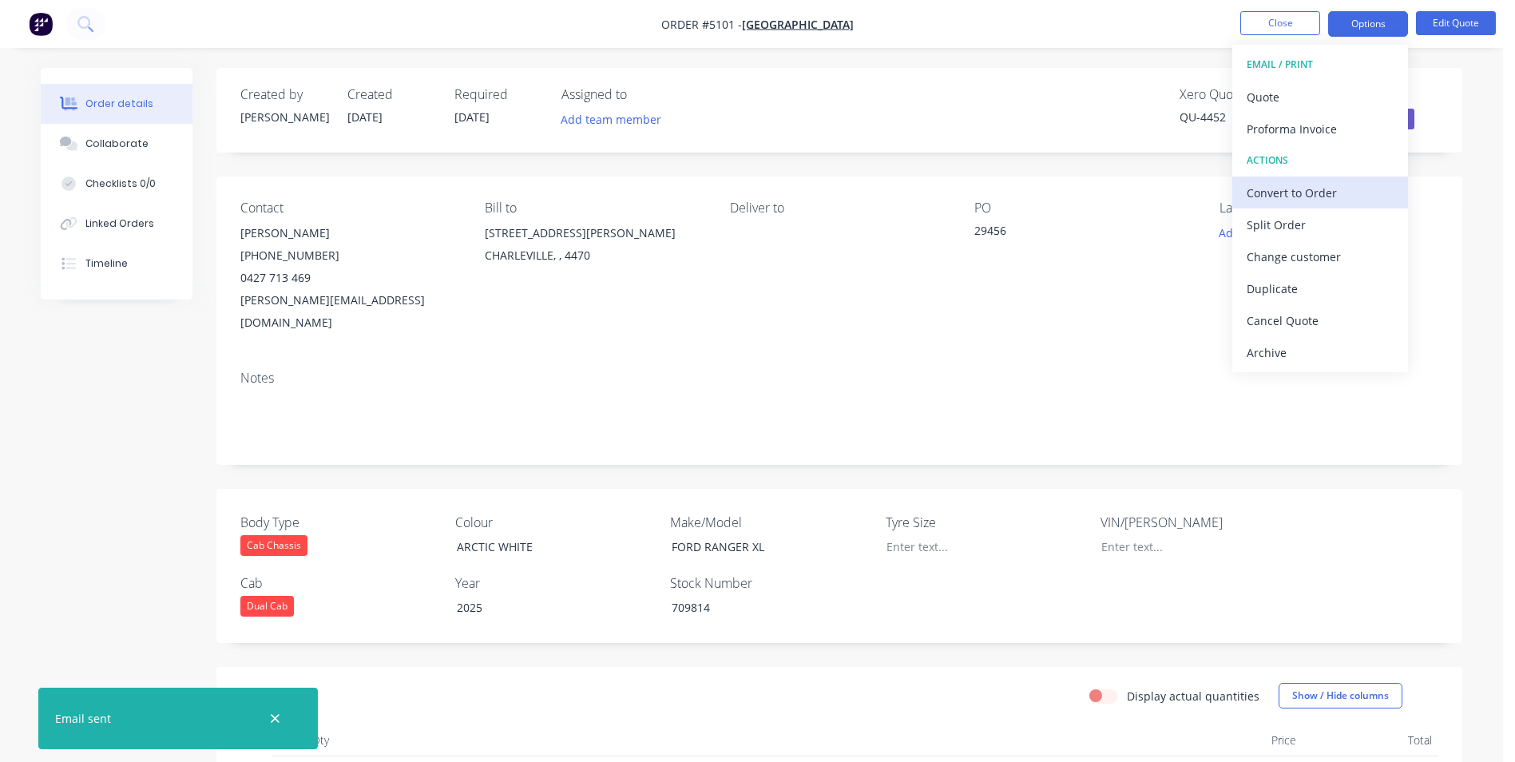
click at [1317, 194] on div "Convert to Order" at bounding box center [1320, 192] width 147 height 23
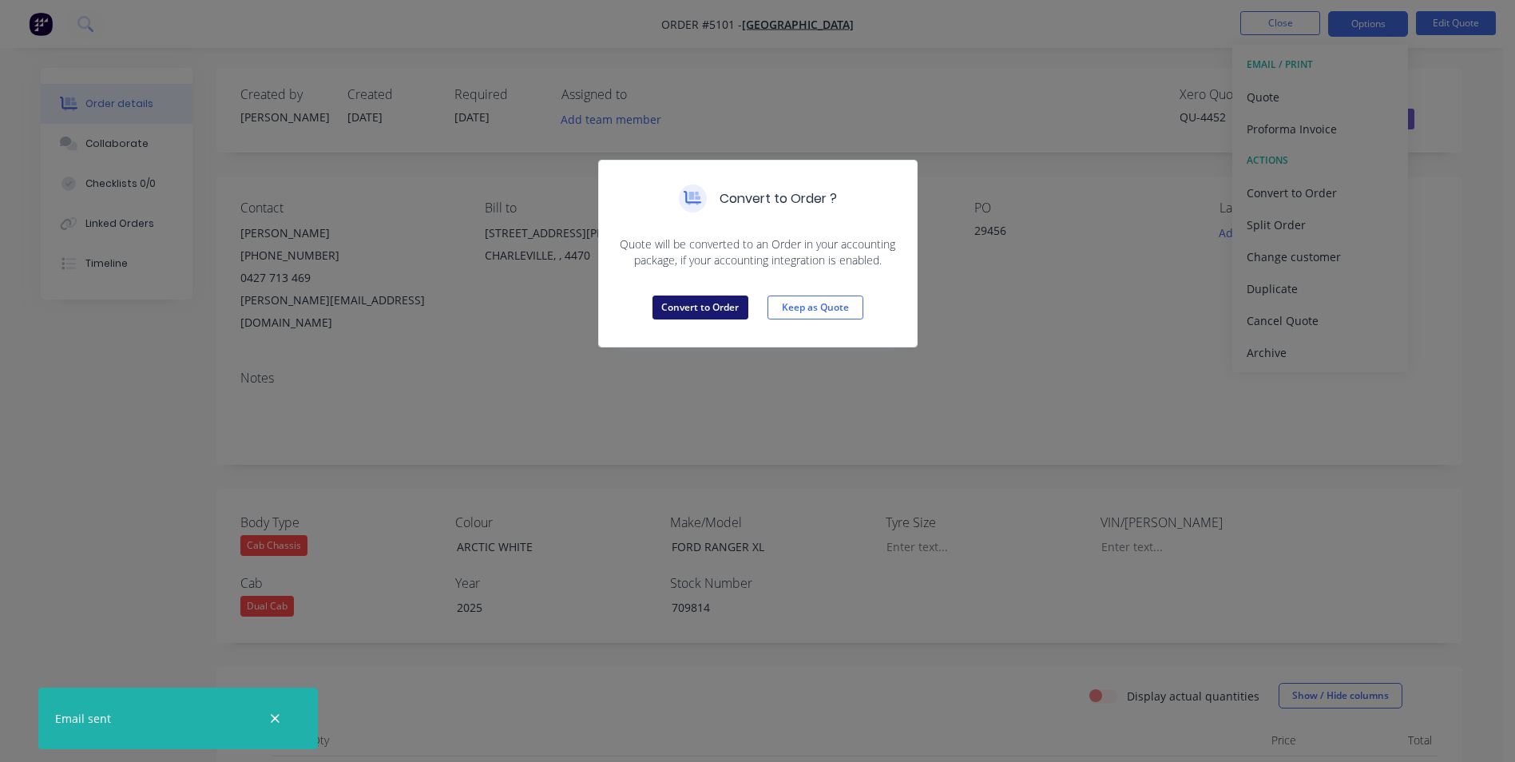
click at [725, 308] on button "Convert to Order" at bounding box center [701, 308] width 96 height 24
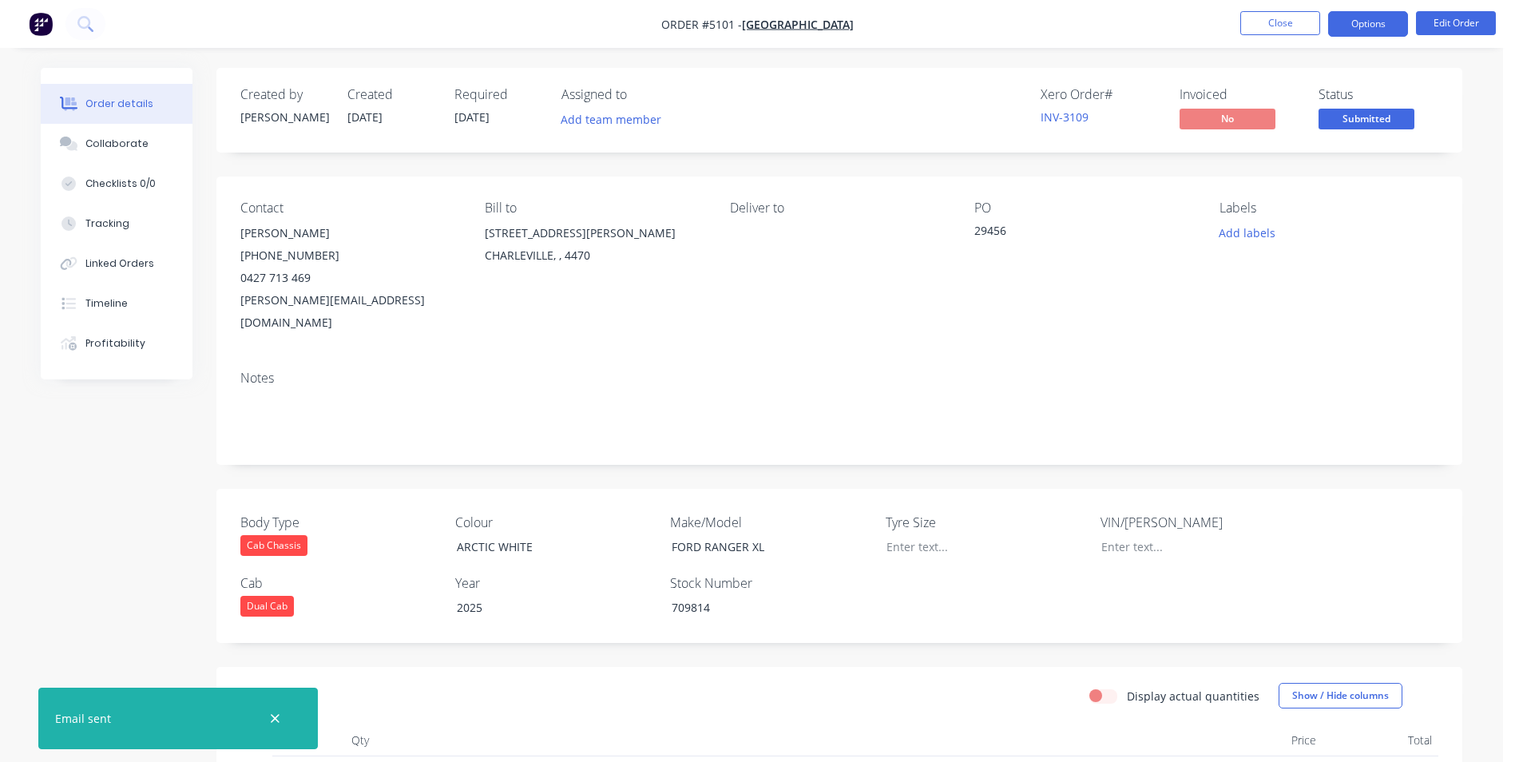
click at [1369, 31] on button "Options" at bounding box center [1368, 24] width 80 height 26
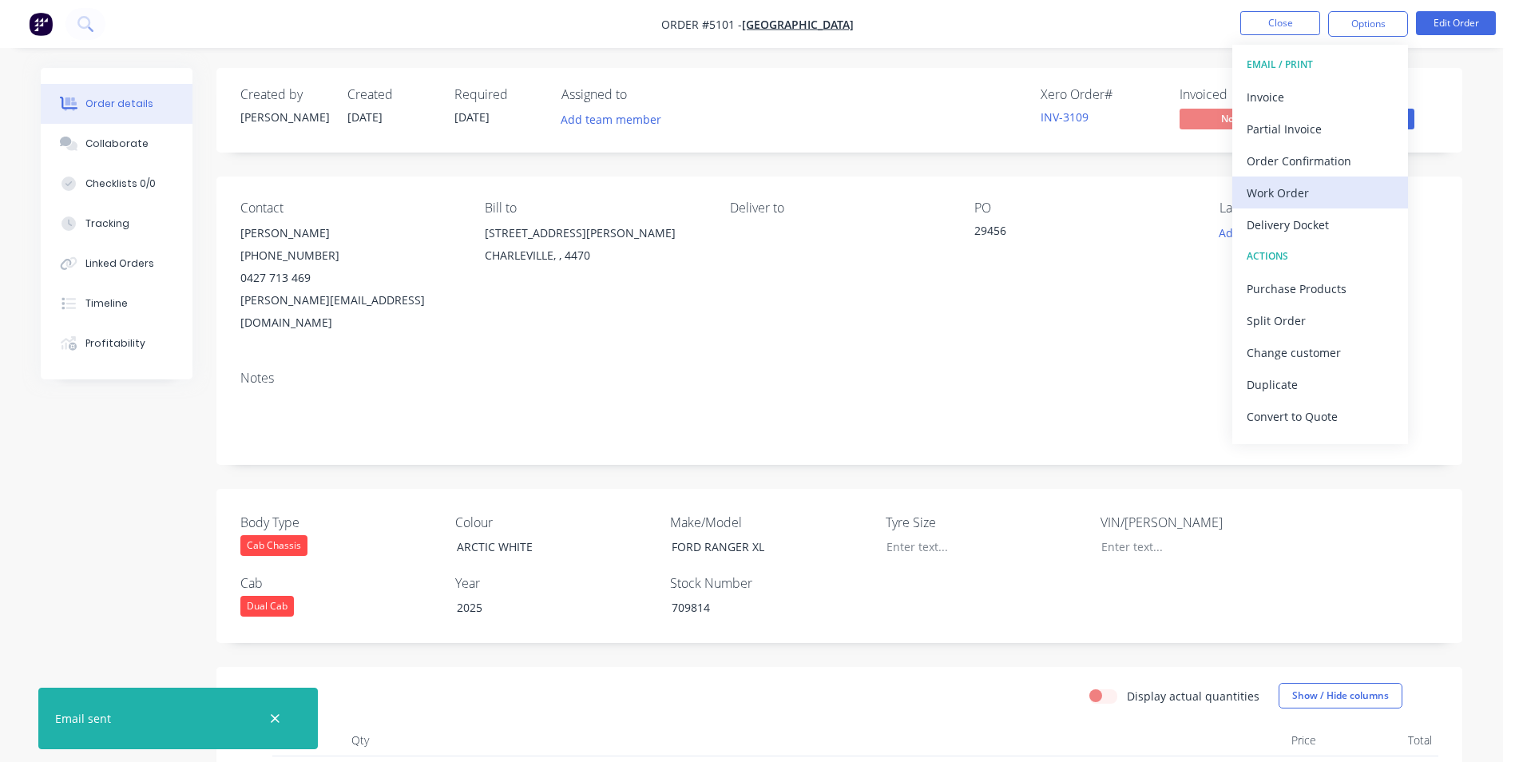
click at [1341, 195] on div "Work Order" at bounding box center [1320, 192] width 147 height 23
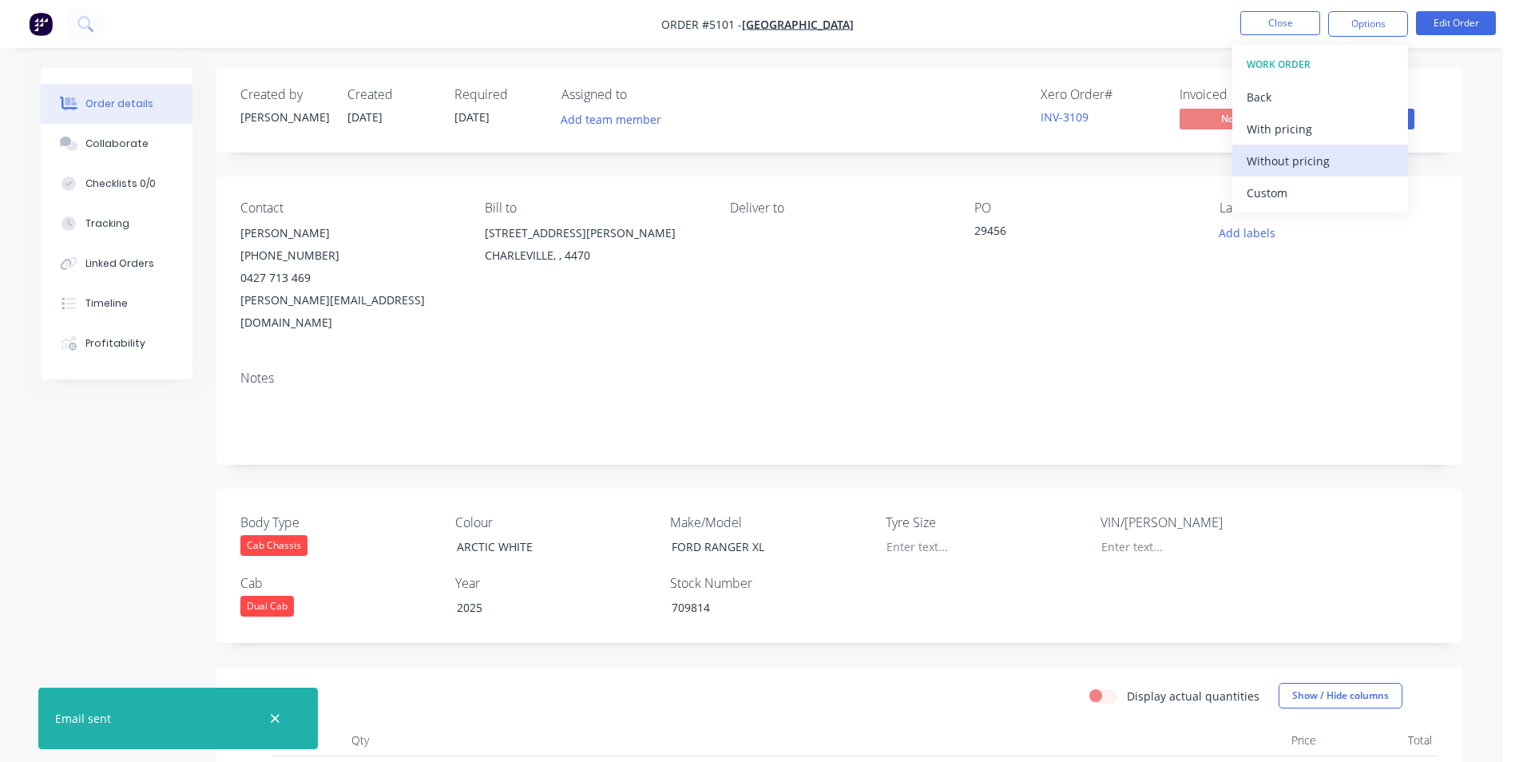
click at [1307, 164] on div "Without pricing" at bounding box center [1320, 160] width 147 height 23
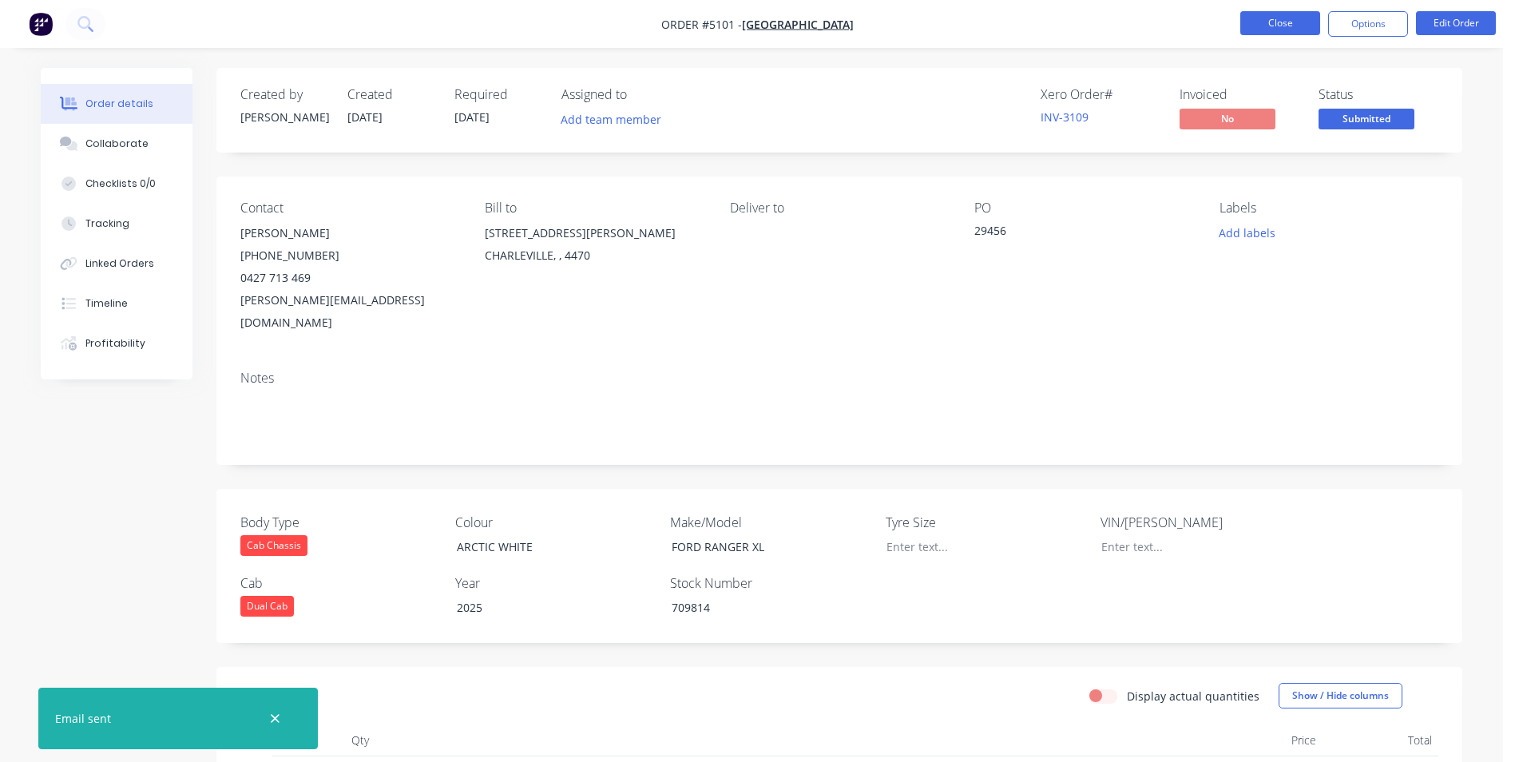
click at [1289, 22] on button "Close" at bounding box center [1280, 23] width 80 height 24
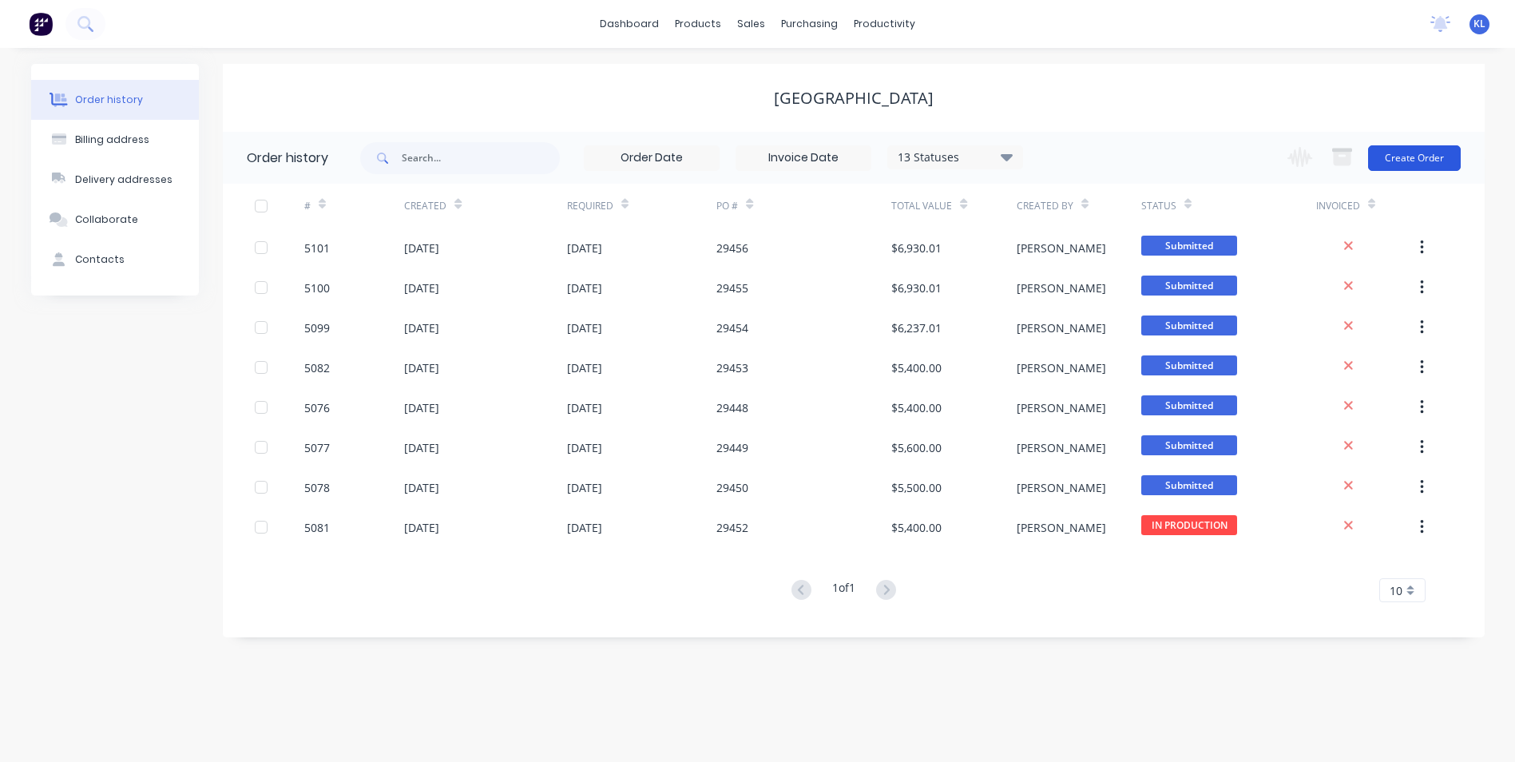
click at [1446, 162] on button "Create Order" at bounding box center [1414, 158] width 93 height 26
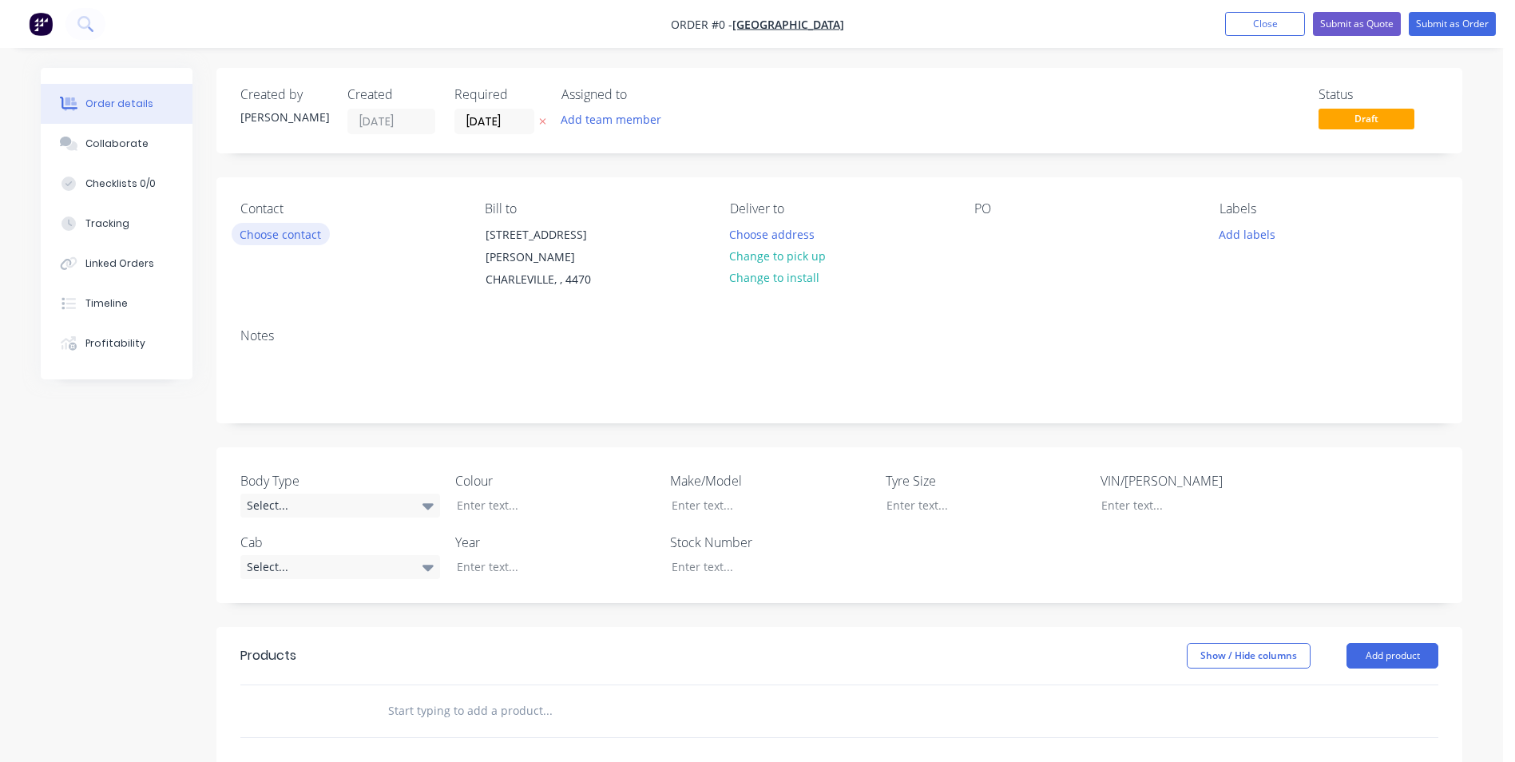
click at [304, 229] on button "Choose contact" at bounding box center [281, 234] width 98 height 22
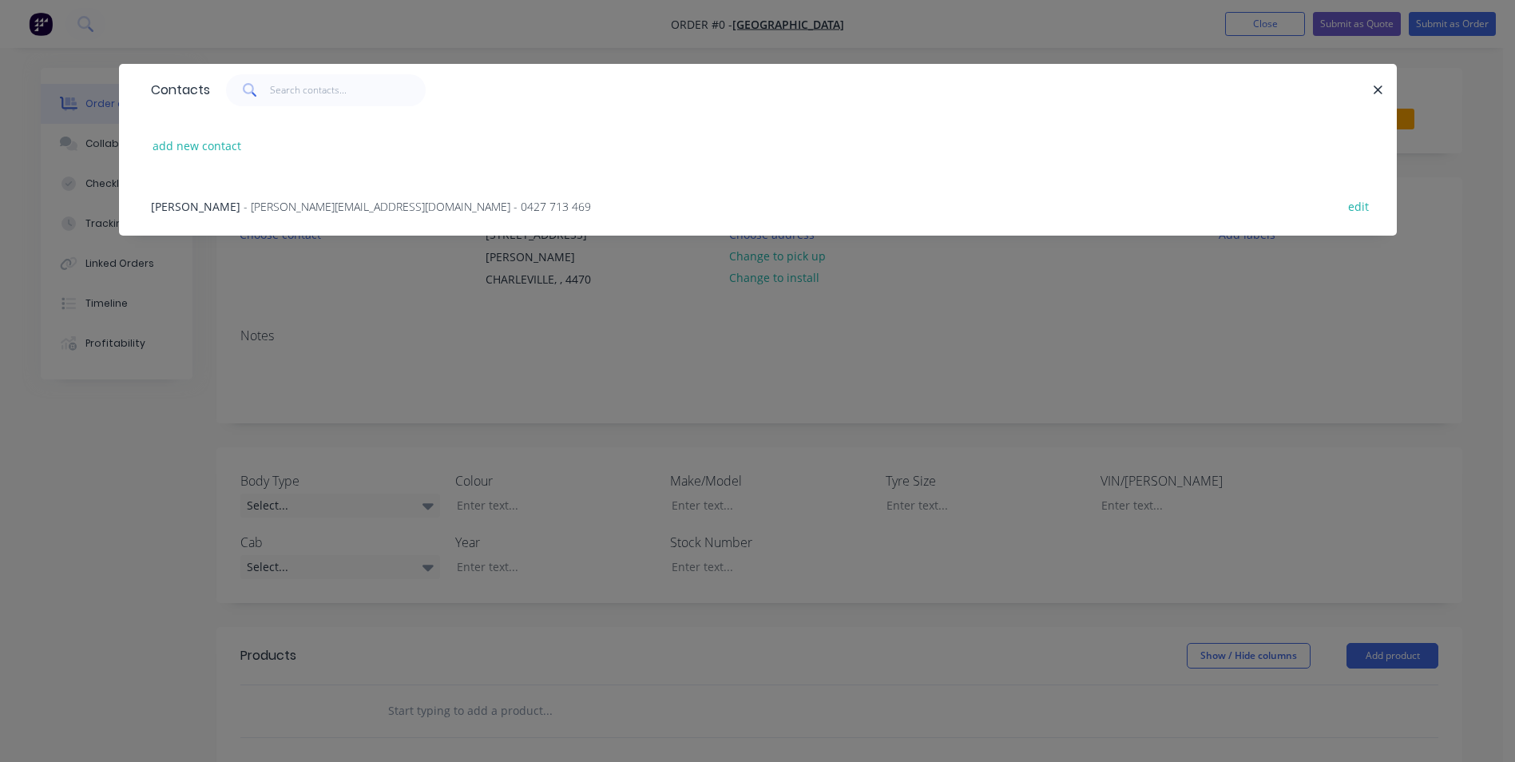
click at [309, 200] on span "- [PERSON_NAME][EMAIL_ADDRESS][DOMAIN_NAME] - 0427 713 469" at bounding box center [417, 206] width 347 height 15
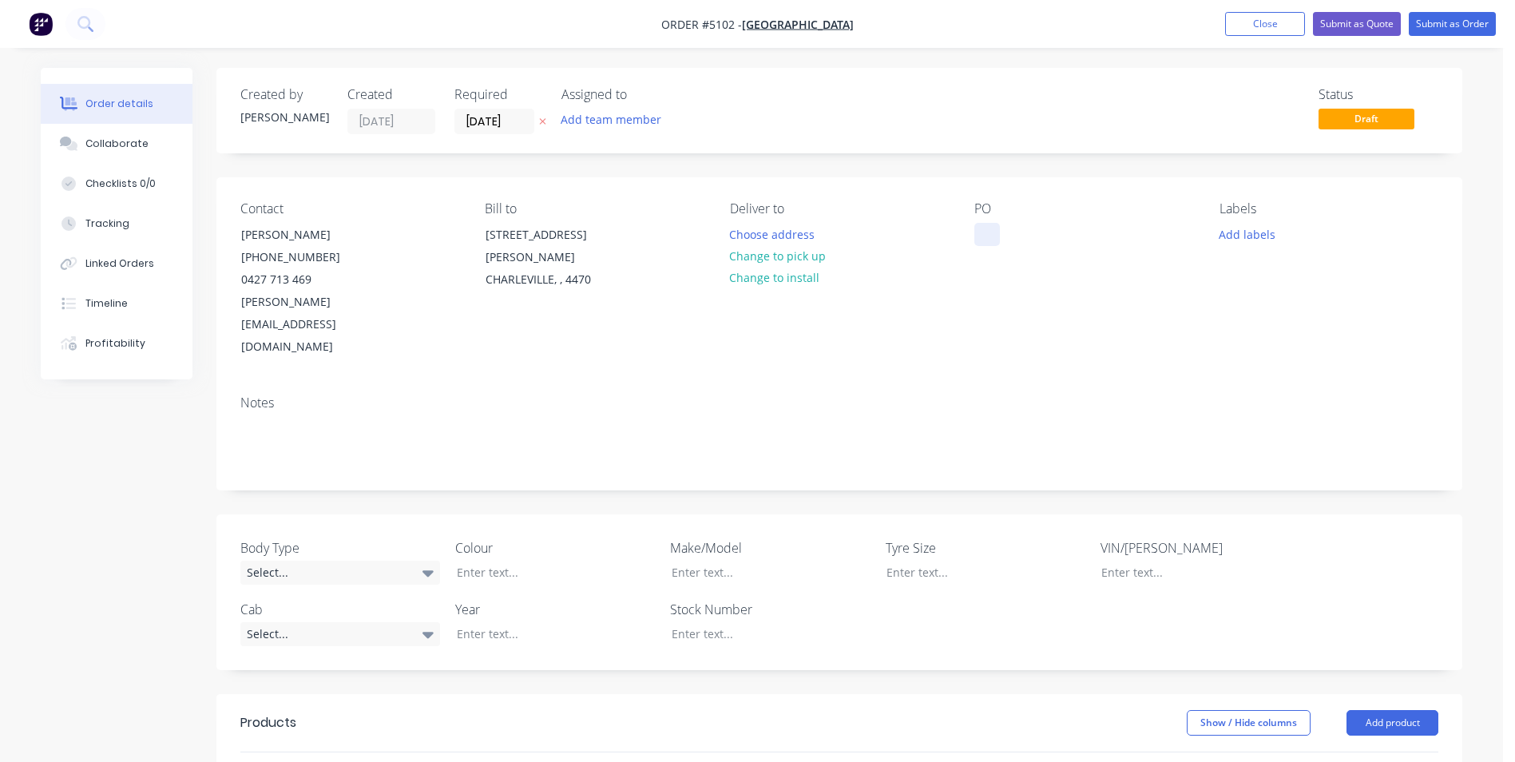
click at [988, 236] on div at bounding box center [987, 234] width 26 height 23
click at [376, 561] on div "Select..." at bounding box center [340, 573] width 200 height 24
click at [321, 592] on button "Cab Chassis" at bounding box center [360, 593] width 240 height 32
click at [318, 621] on div "Select..." at bounding box center [340, 633] width 200 height 24
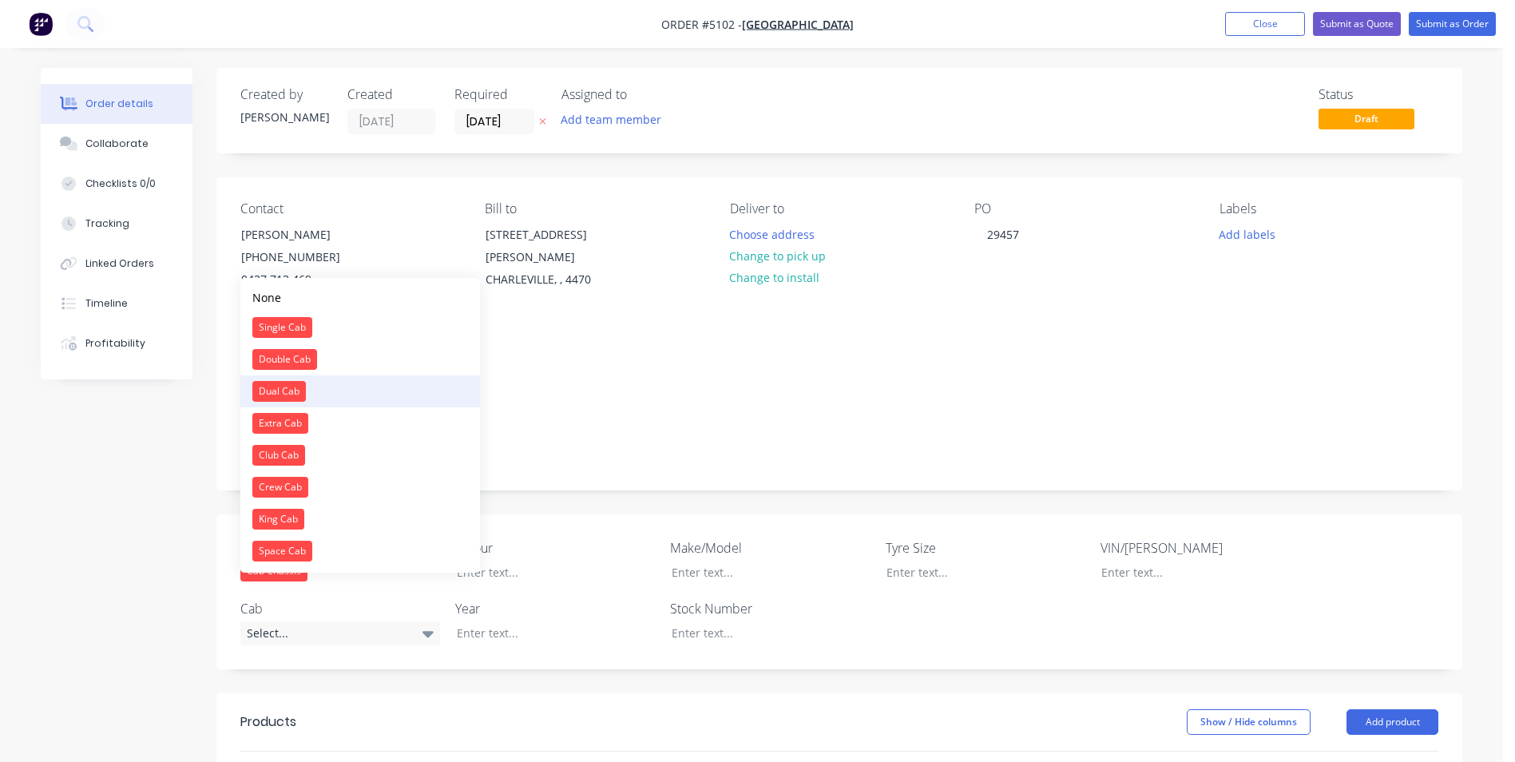
click at [276, 391] on div "Dual Cab" at bounding box center [279, 391] width 54 height 21
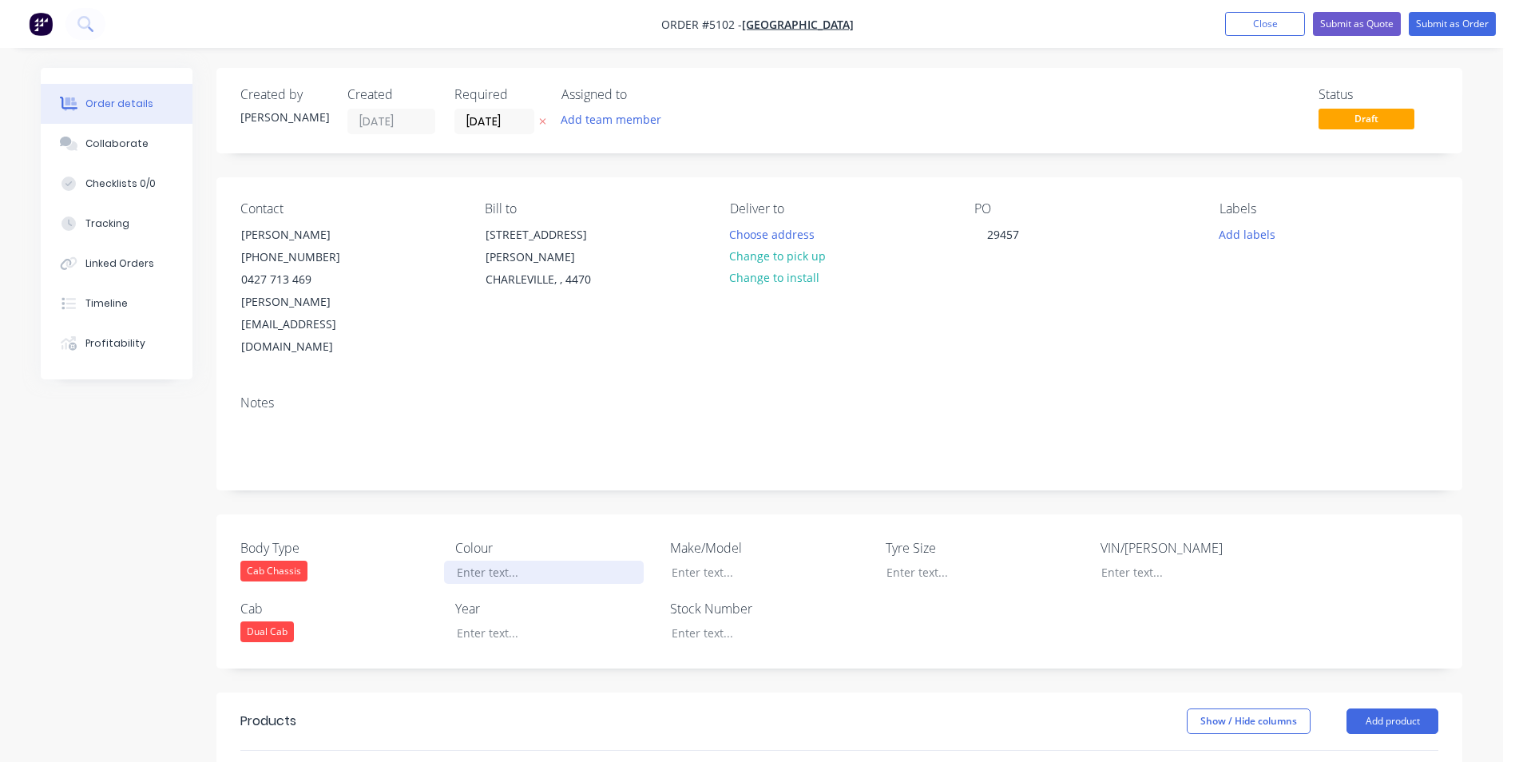
click at [504, 561] on div at bounding box center [544, 572] width 200 height 23
click at [506, 621] on div at bounding box center [544, 632] width 200 height 23
click at [726, 561] on div at bounding box center [759, 572] width 200 height 23
click at [721, 621] on div at bounding box center [759, 632] width 200 height 23
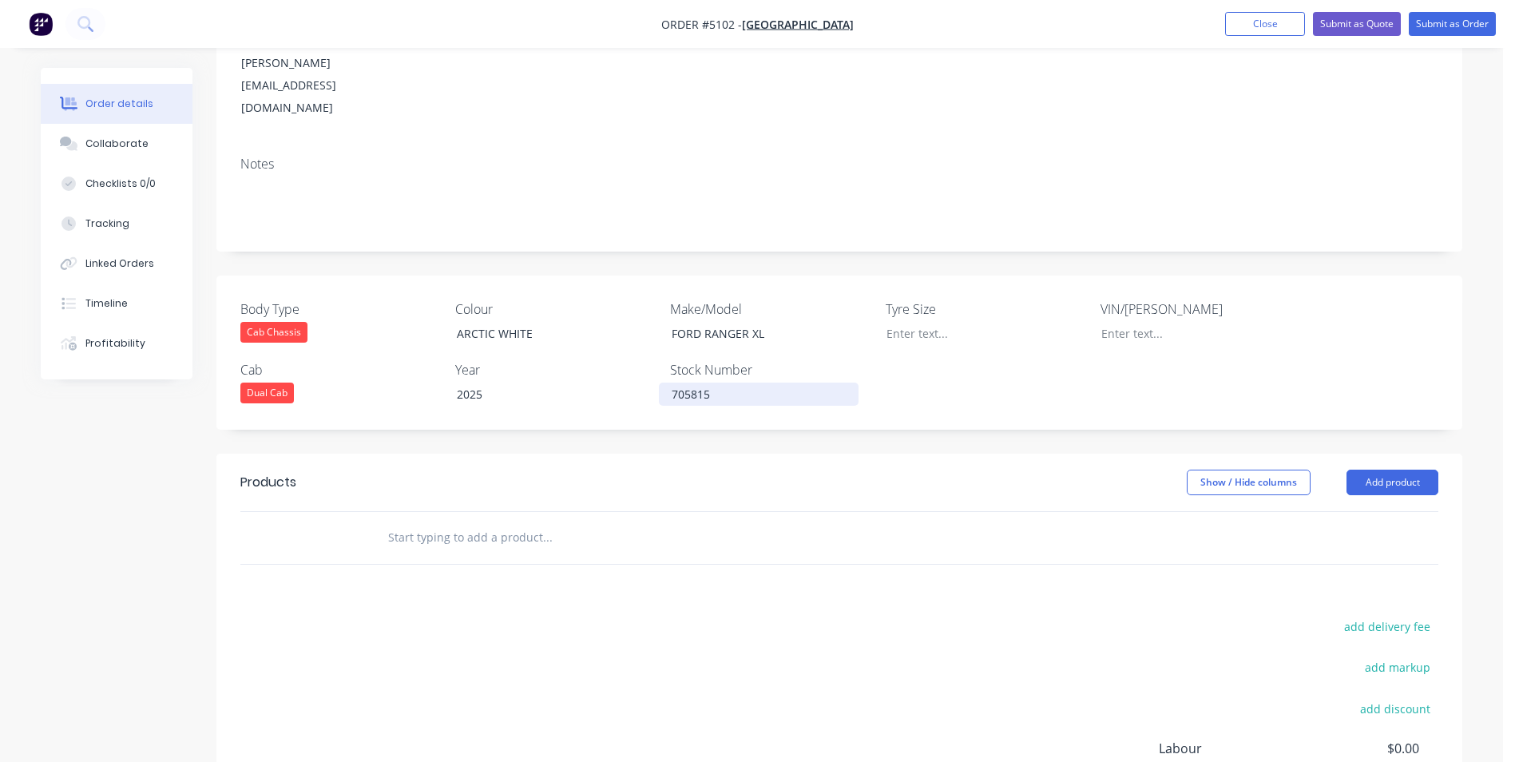
scroll to position [240, 0]
click at [1403, 469] on button "Add product" at bounding box center [1393, 482] width 92 height 26
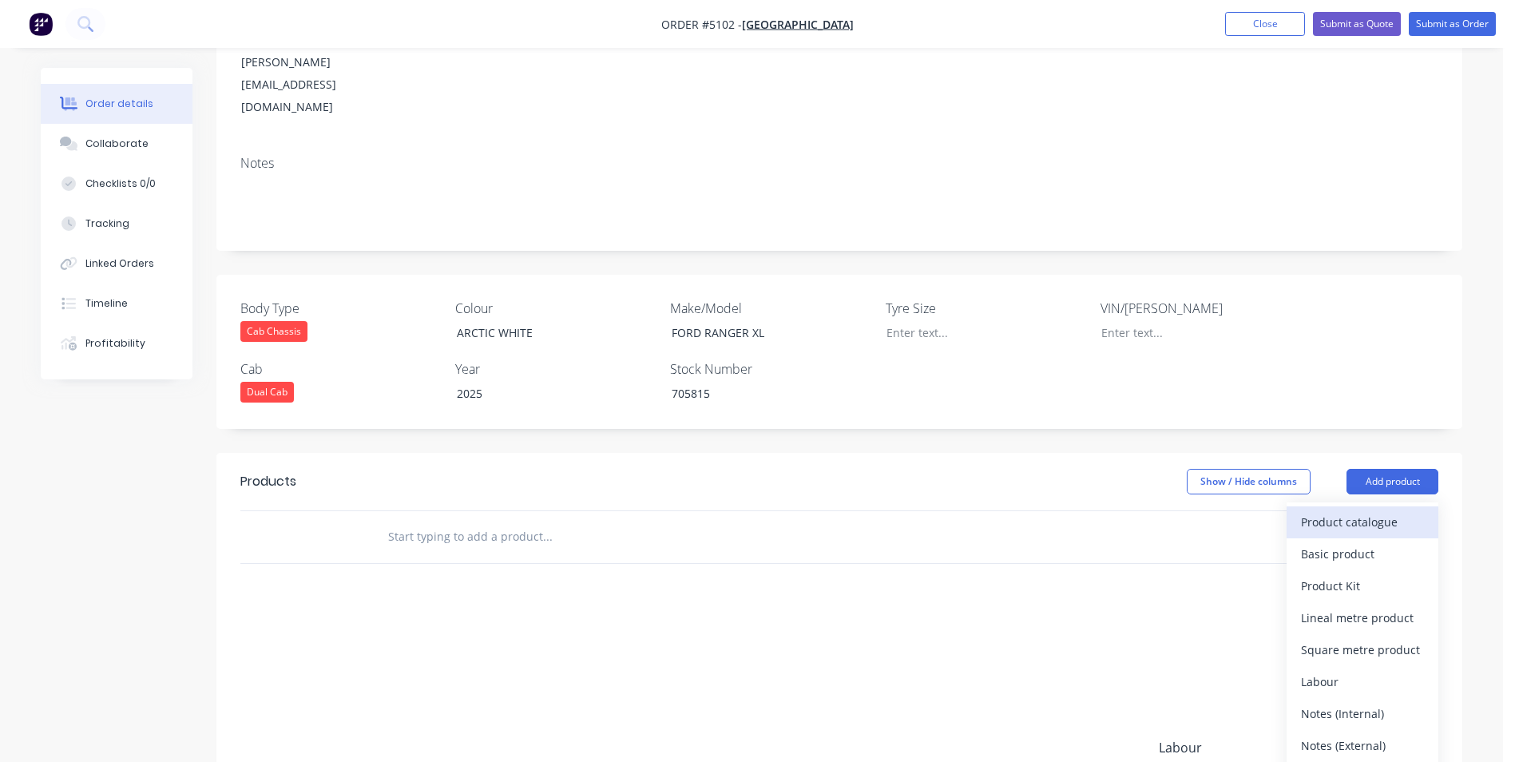
click at [1362, 510] on div "Product catalogue" at bounding box center [1362, 521] width 123 height 23
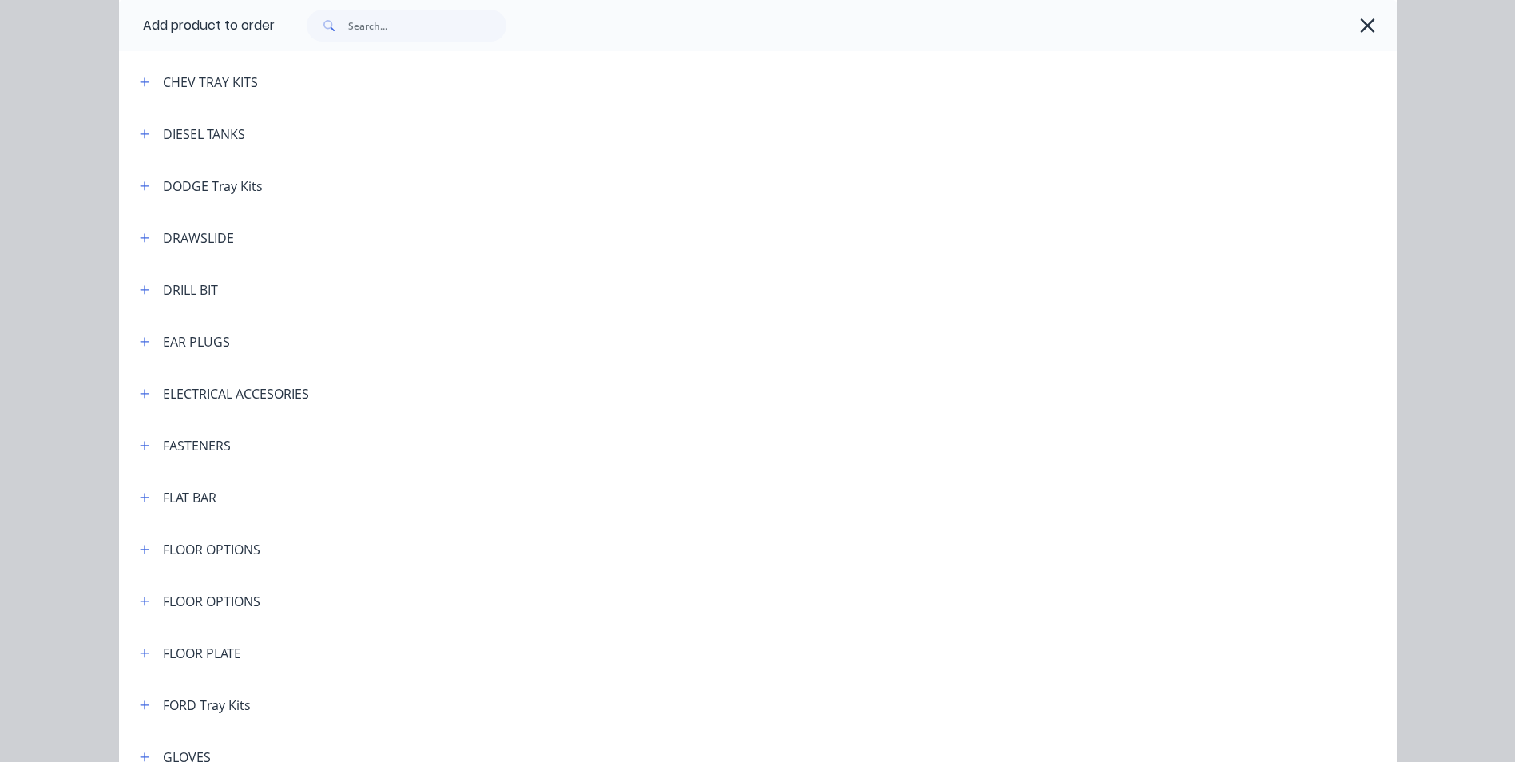
scroll to position [1118, 0]
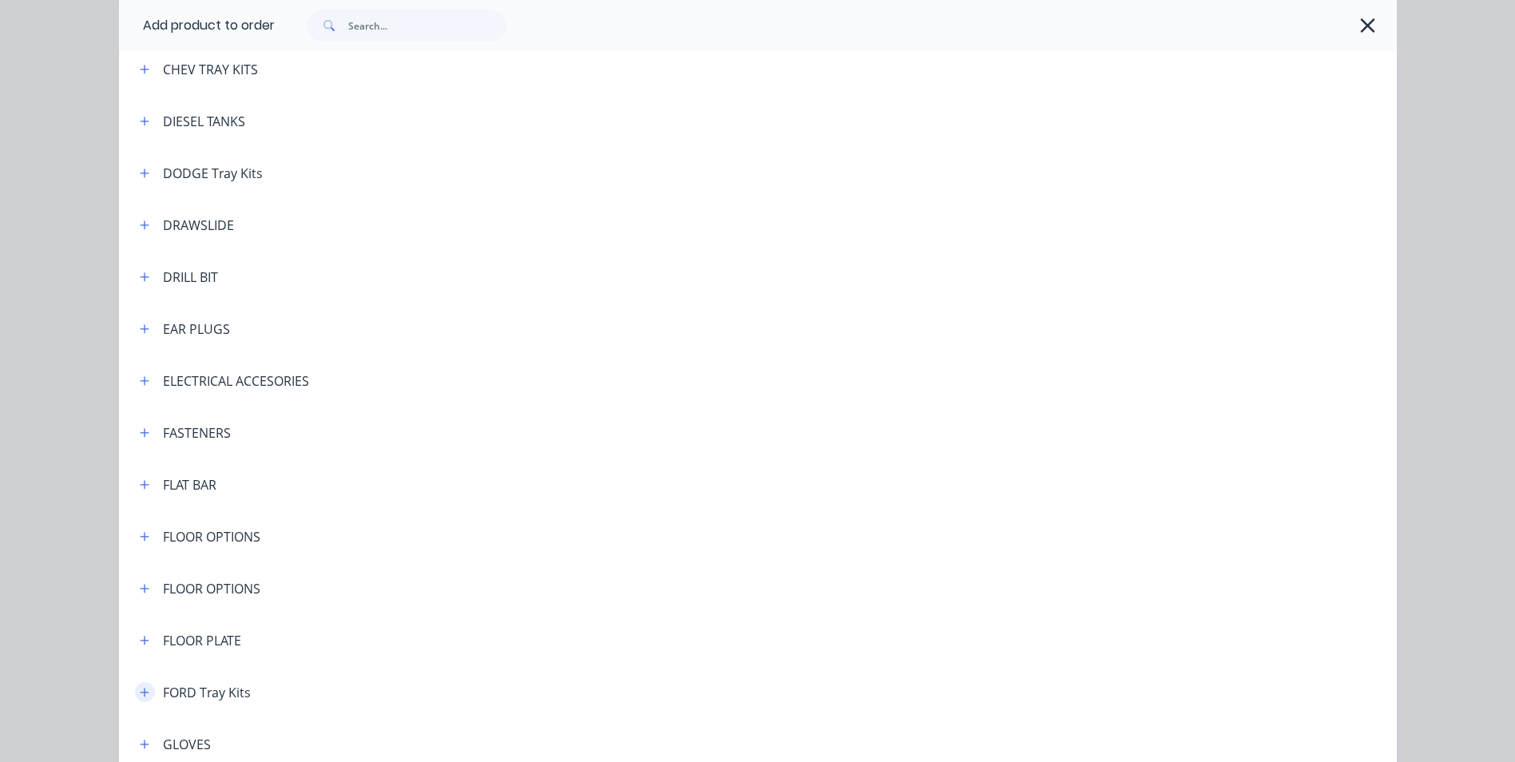
click at [140, 690] on icon "button" at bounding box center [145, 692] width 10 height 11
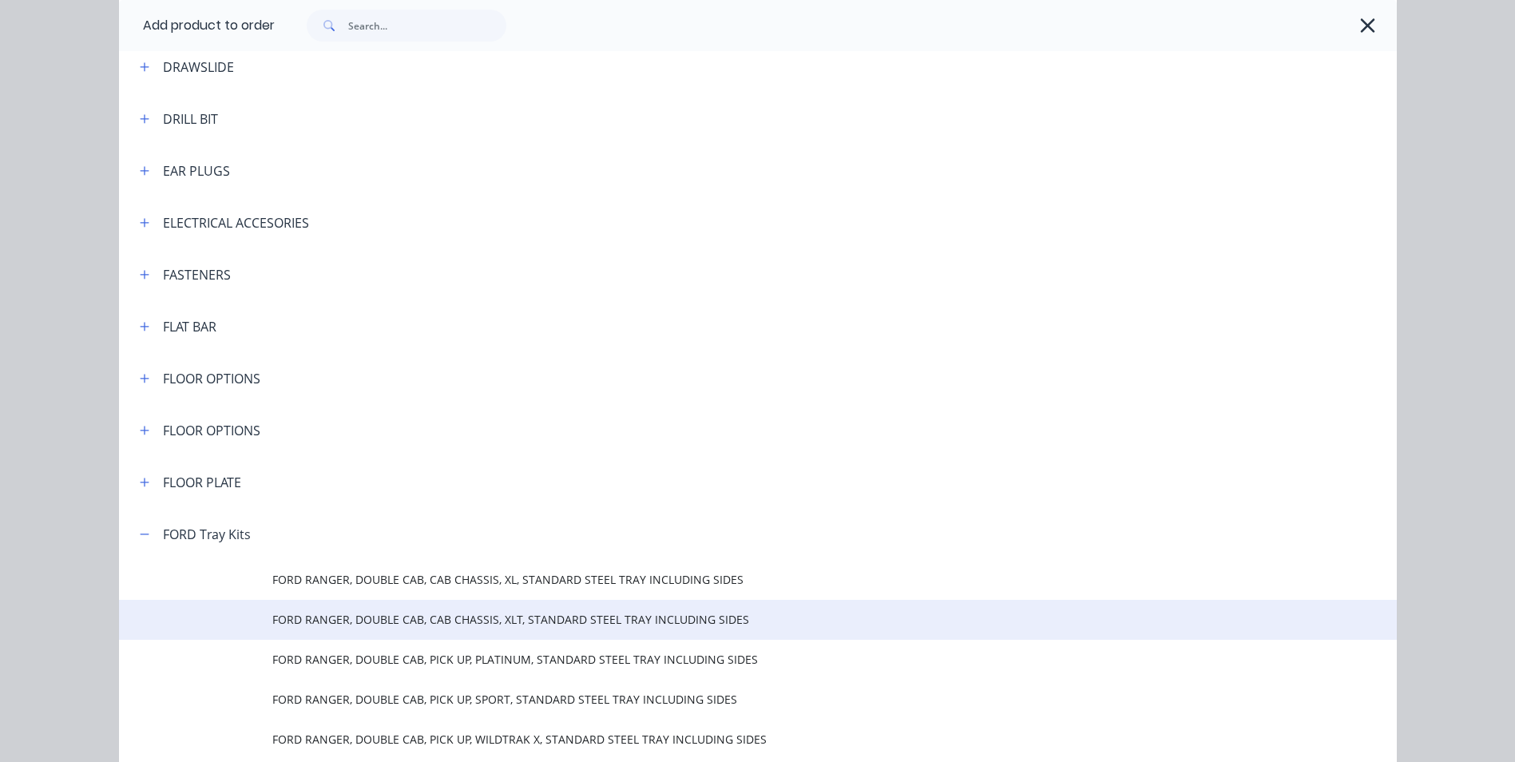
scroll to position [1278, 0]
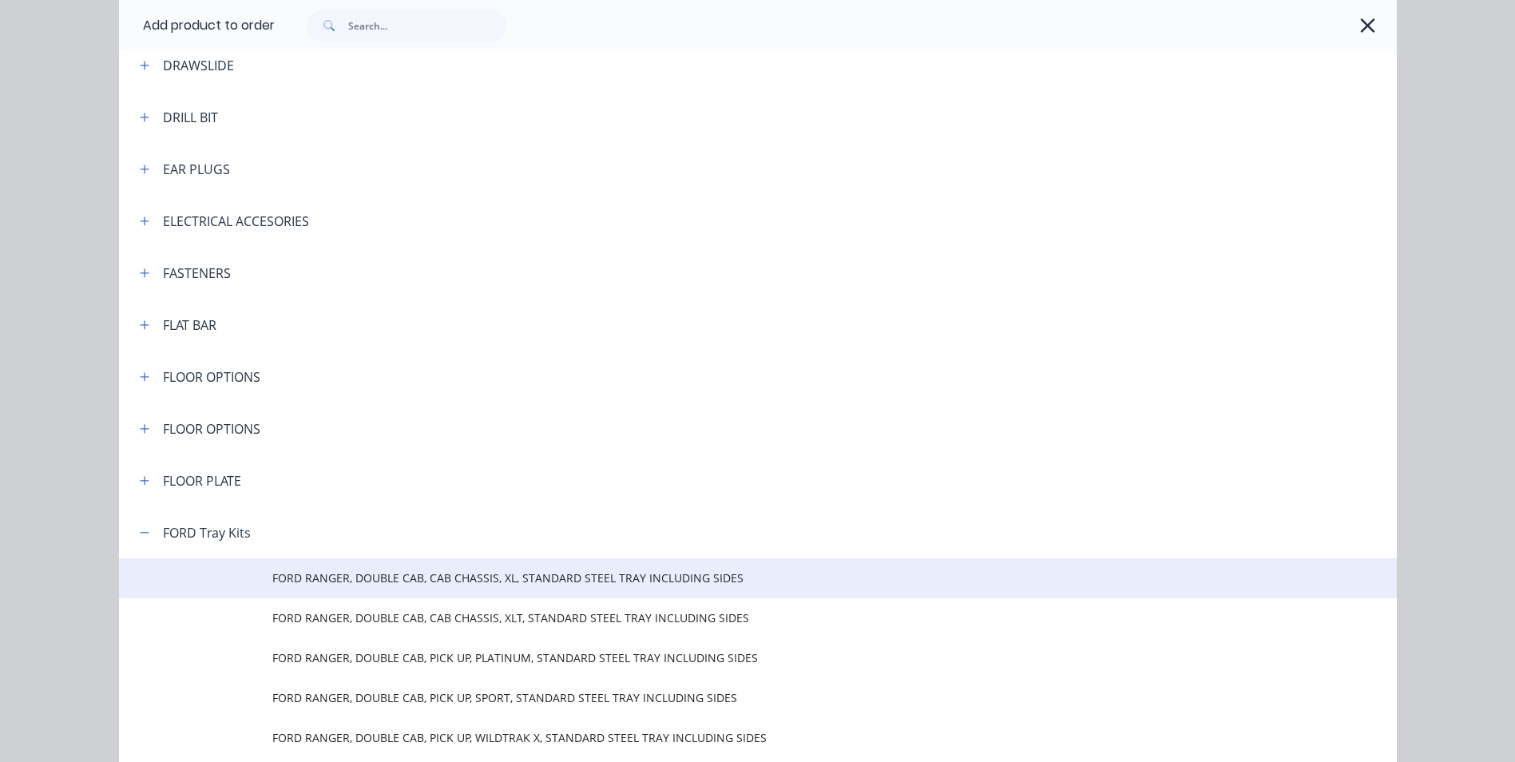
click at [548, 579] on span "FORD RANGER, DOUBLE CAB, CAB CHASSIS, XL, STANDARD STEEL TRAY INCLUDING SIDES" at bounding box center [721, 577] width 899 height 17
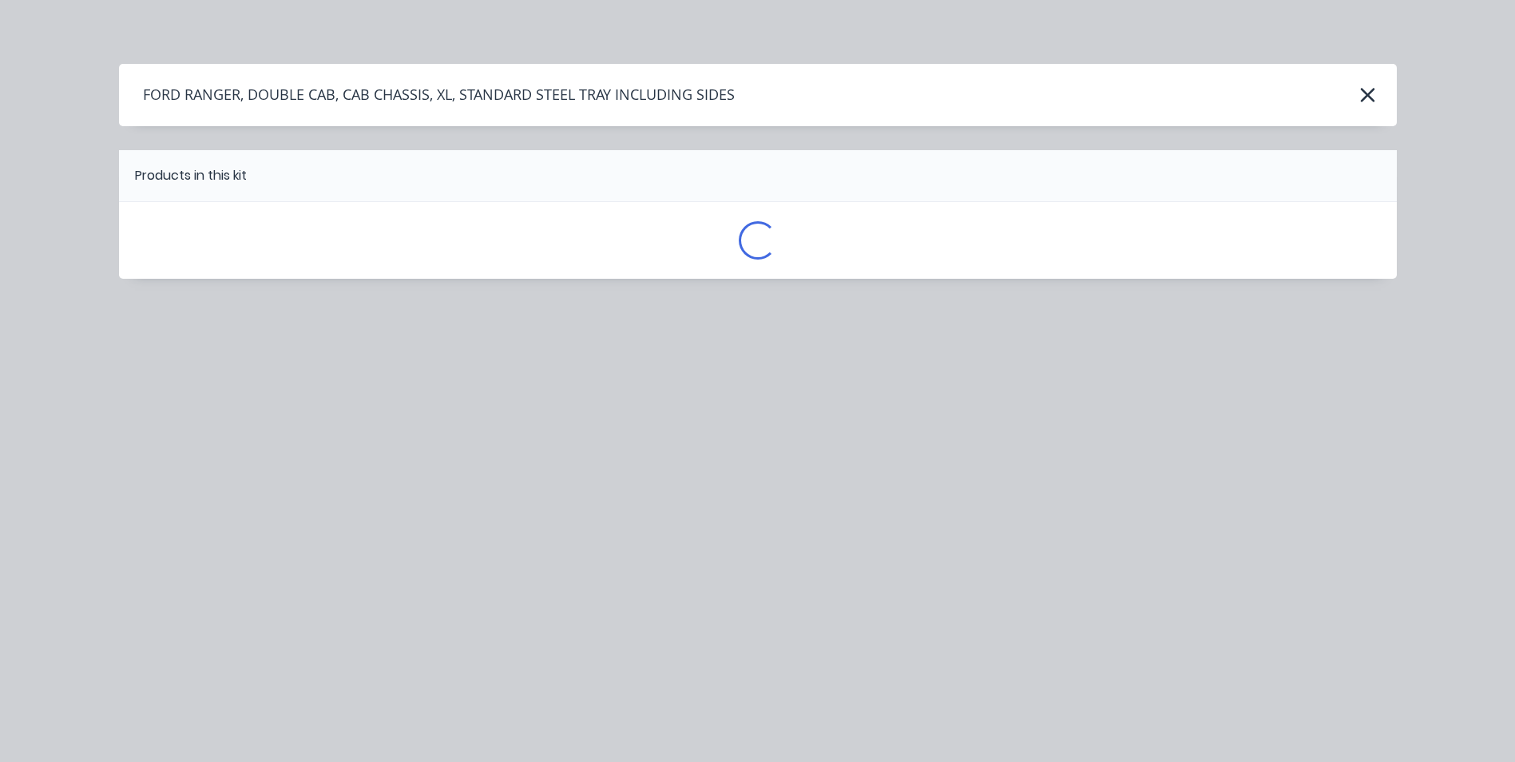
scroll to position [0, 0]
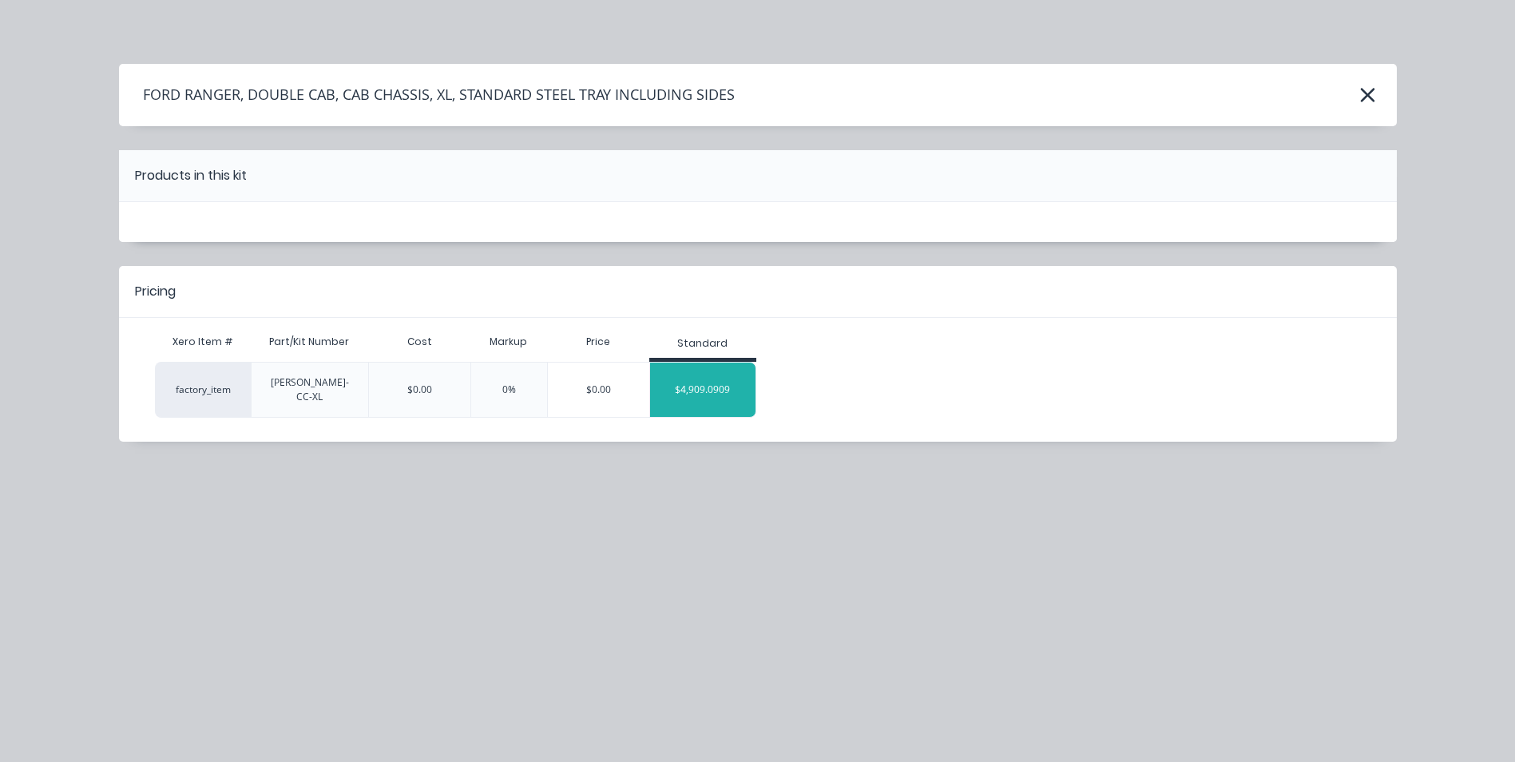
click at [702, 380] on div "$4,909.0909" at bounding box center [703, 390] width 106 height 40
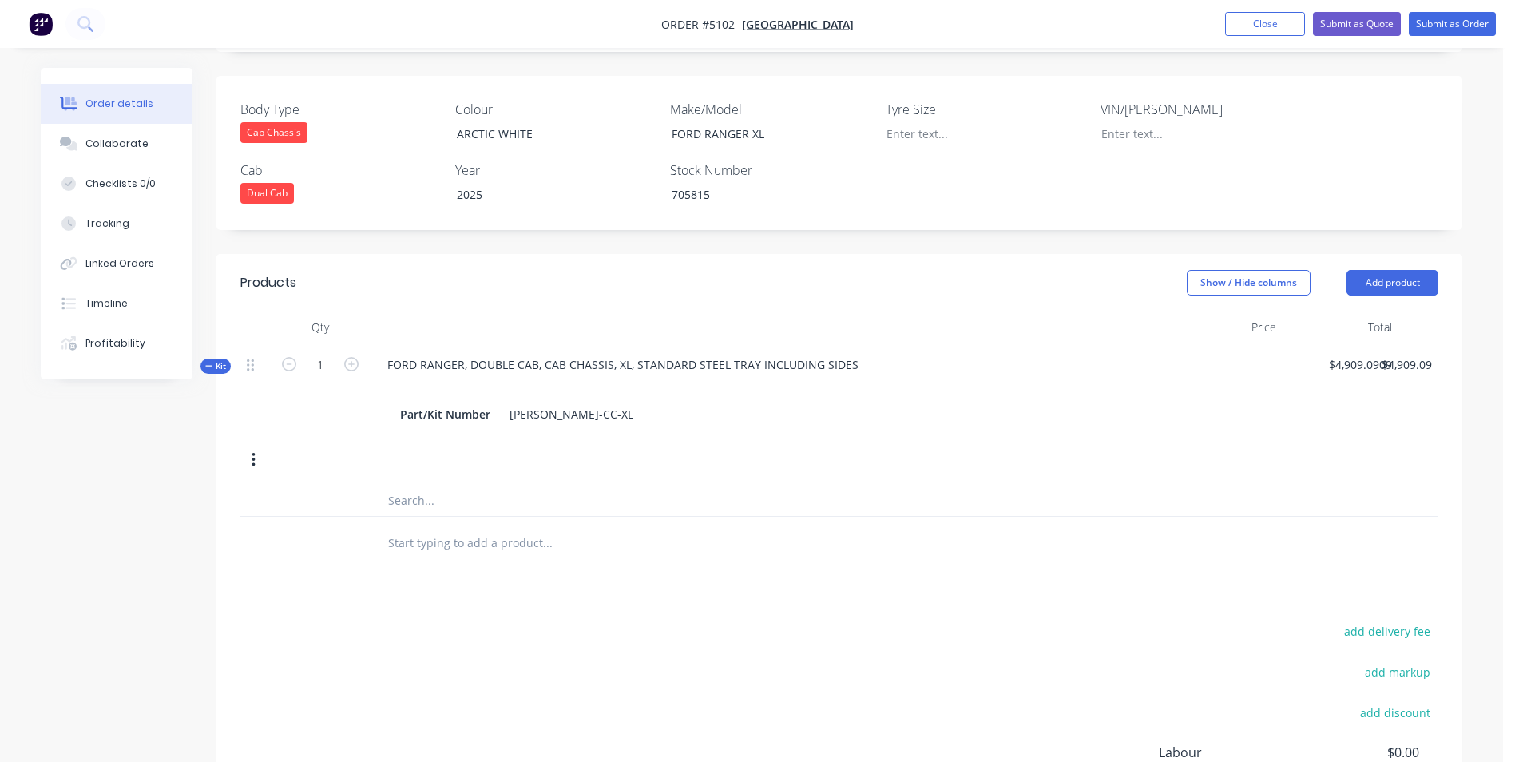
scroll to position [479, 0]
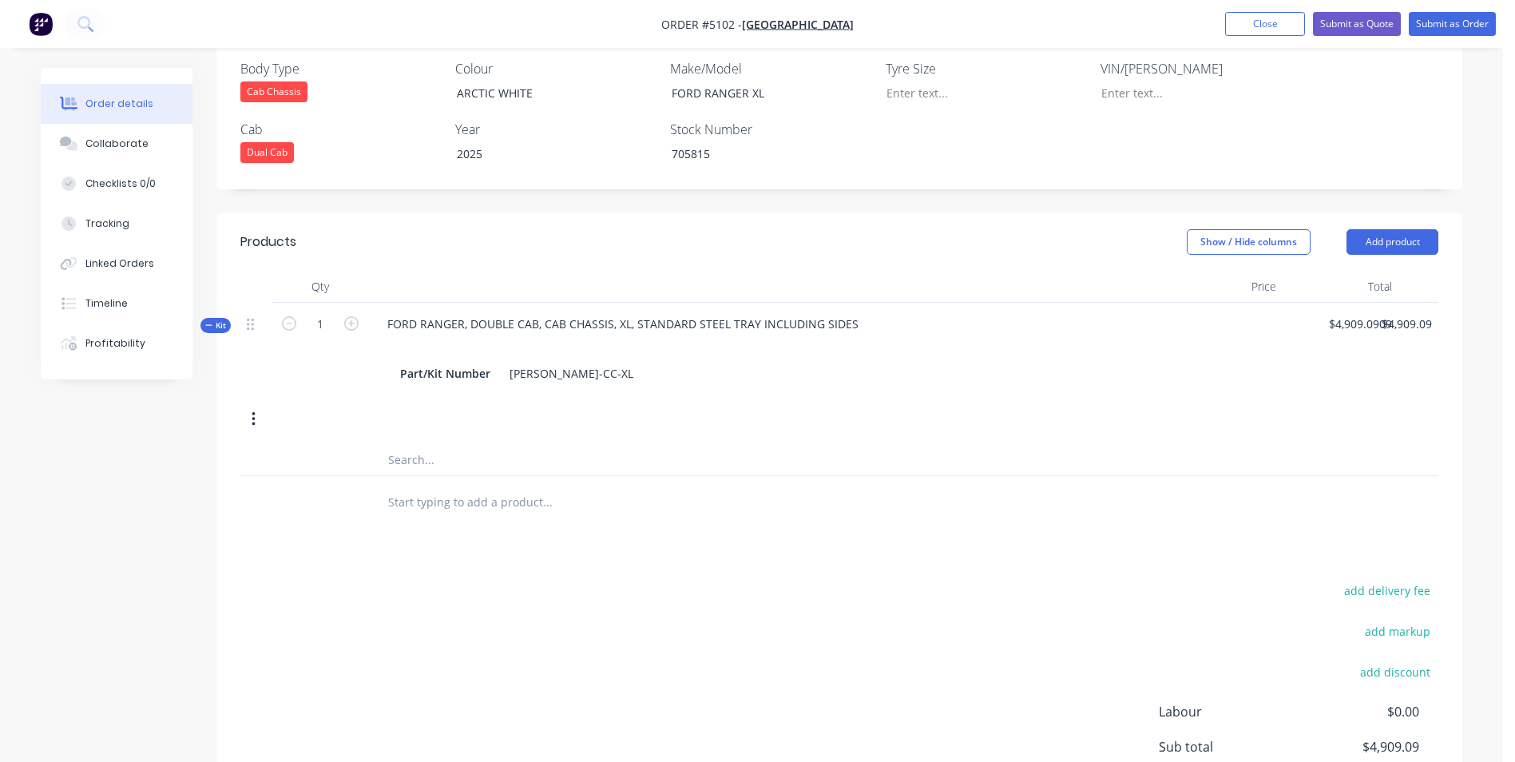
click at [456, 486] on input "text" at bounding box center [546, 502] width 319 height 32
click at [1383, 229] on button "Add product" at bounding box center [1393, 242] width 92 height 26
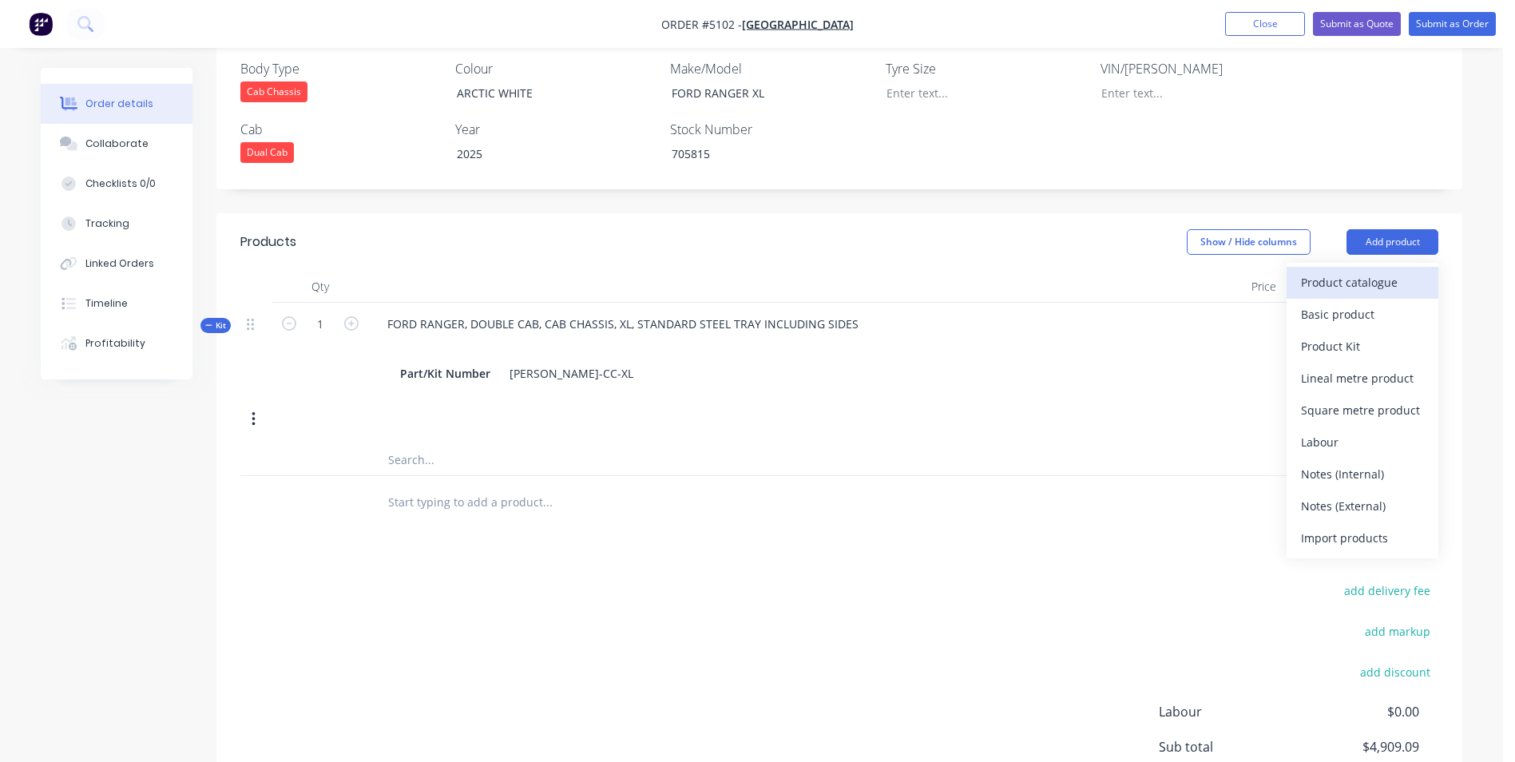
click at [1356, 271] on div "Product catalogue" at bounding box center [1362, 282] width 123 height 23
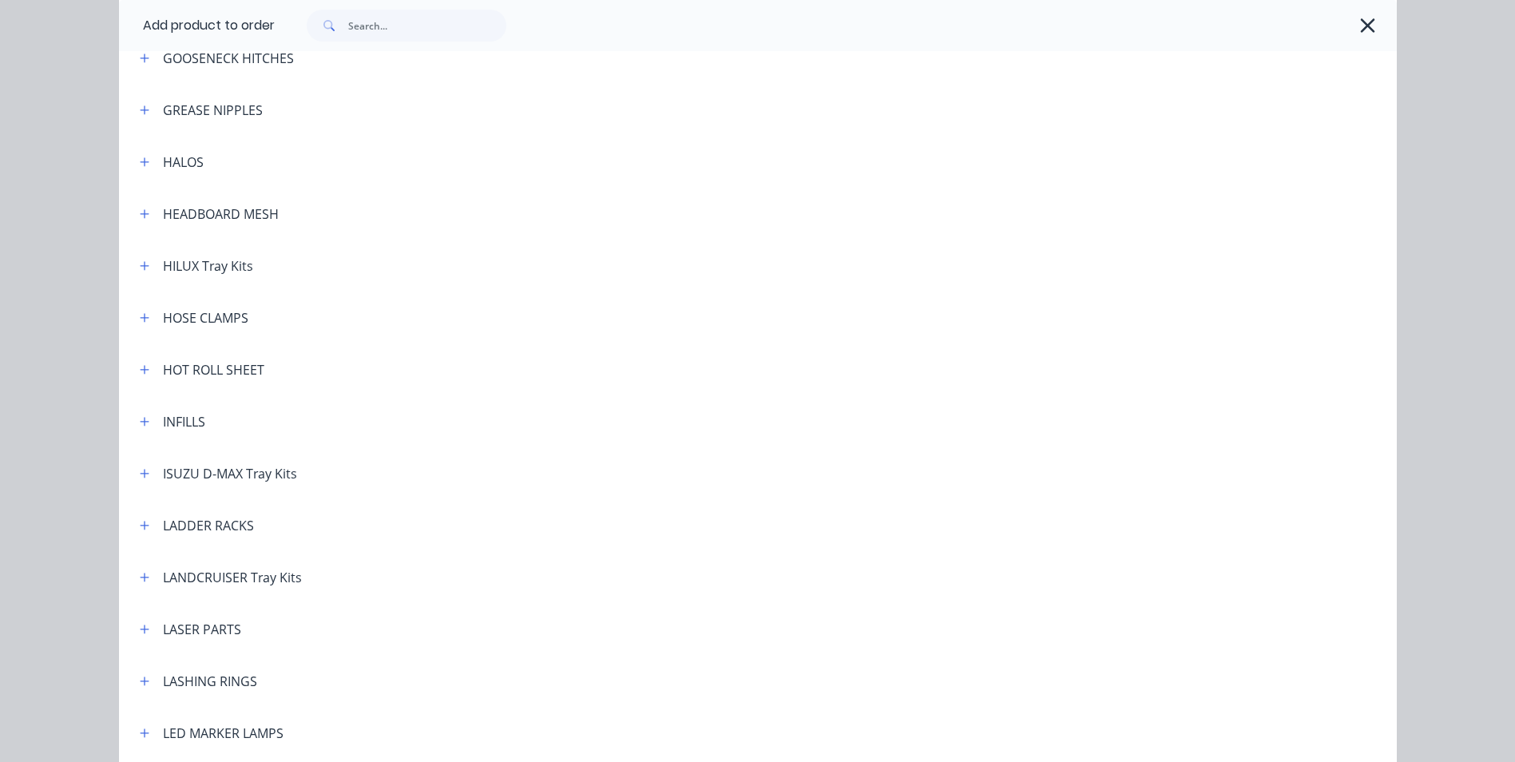
scroll to position [1917, 0]
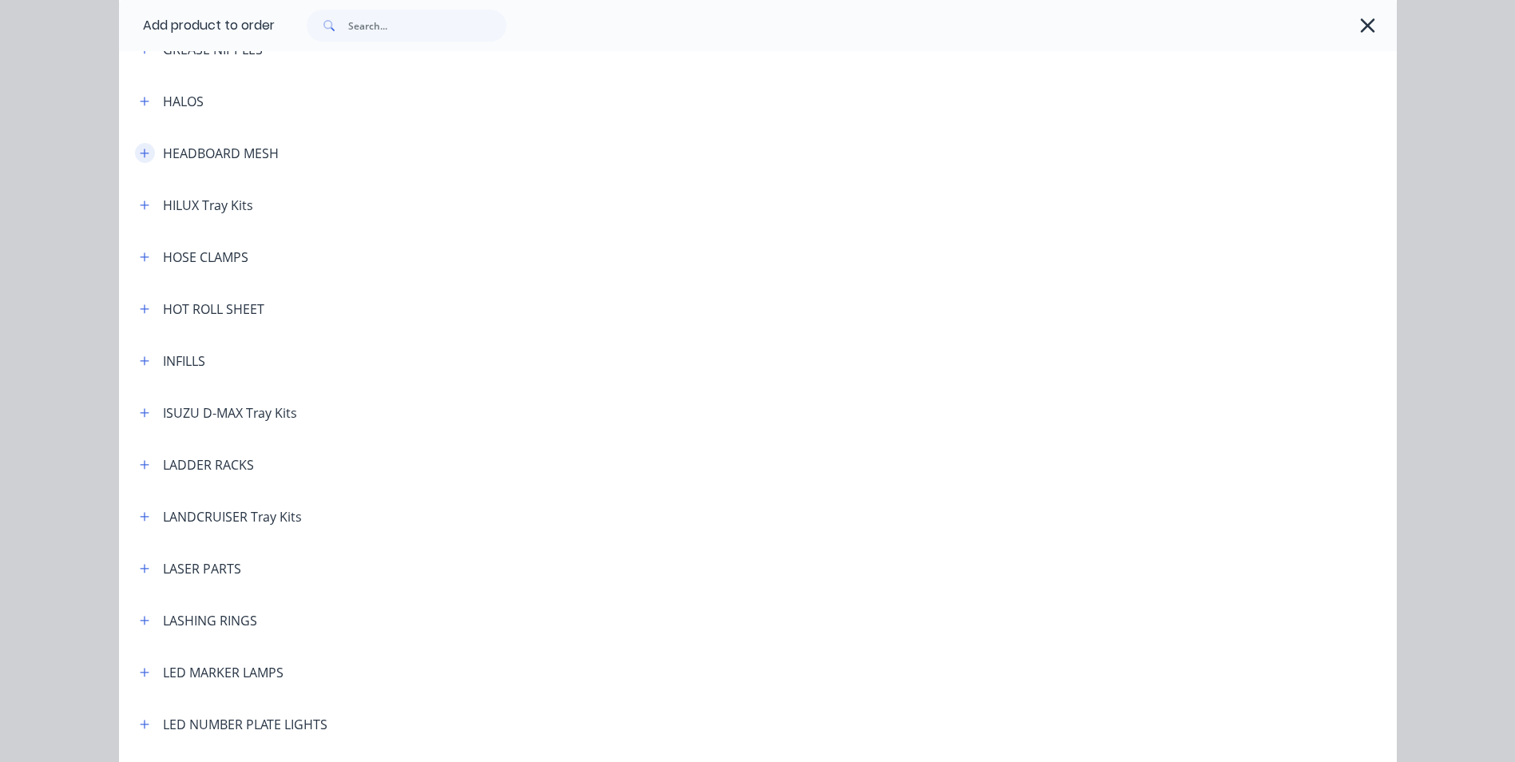
click at [140, 156] on icon "button" at bounding box center [145, 153] width 10 height 11
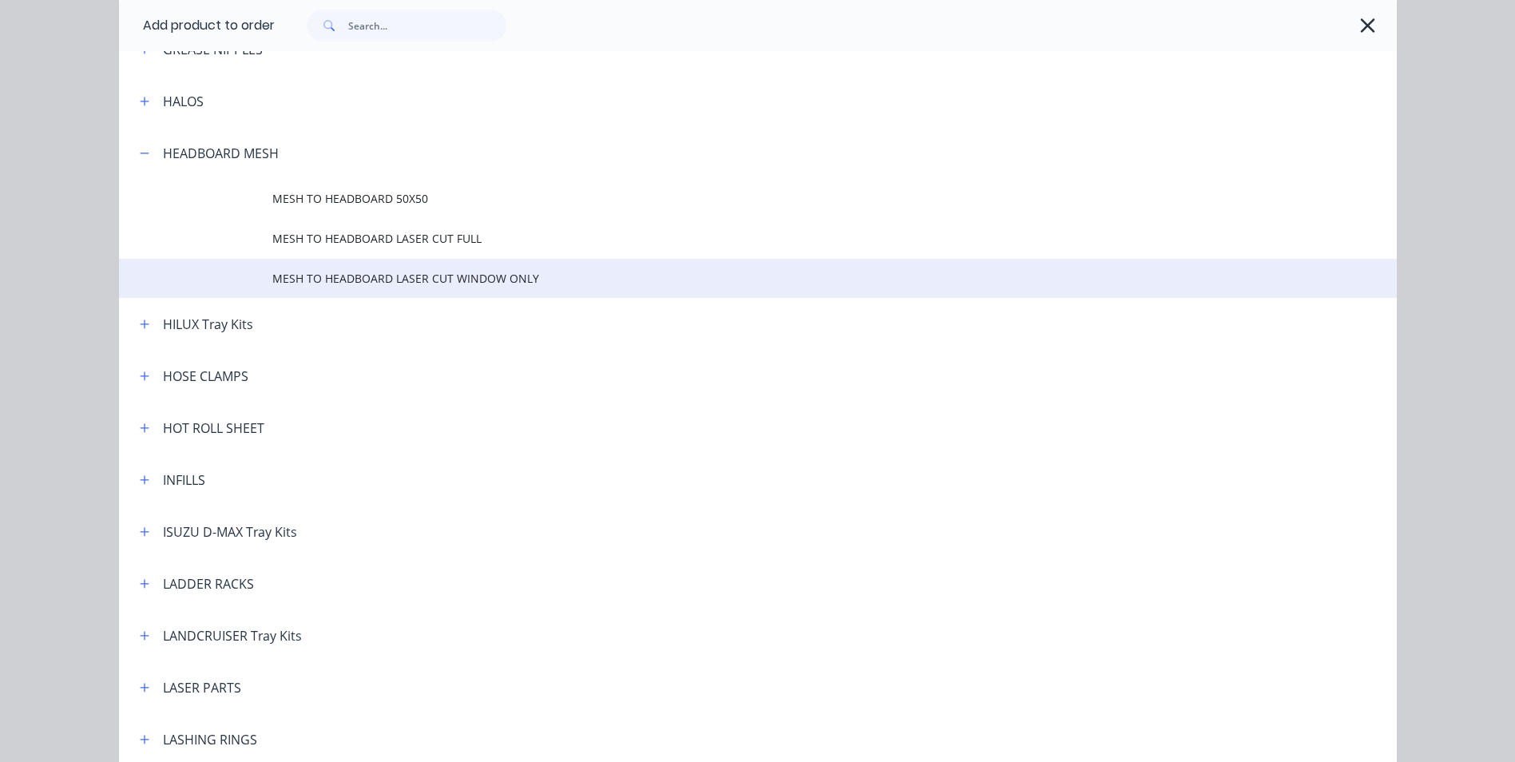
click at [399, 286] on span "MESH TO HEADBOARD LASER CUT WINDOW ONLY" at bounding box center [721, 278] width 899 height 17
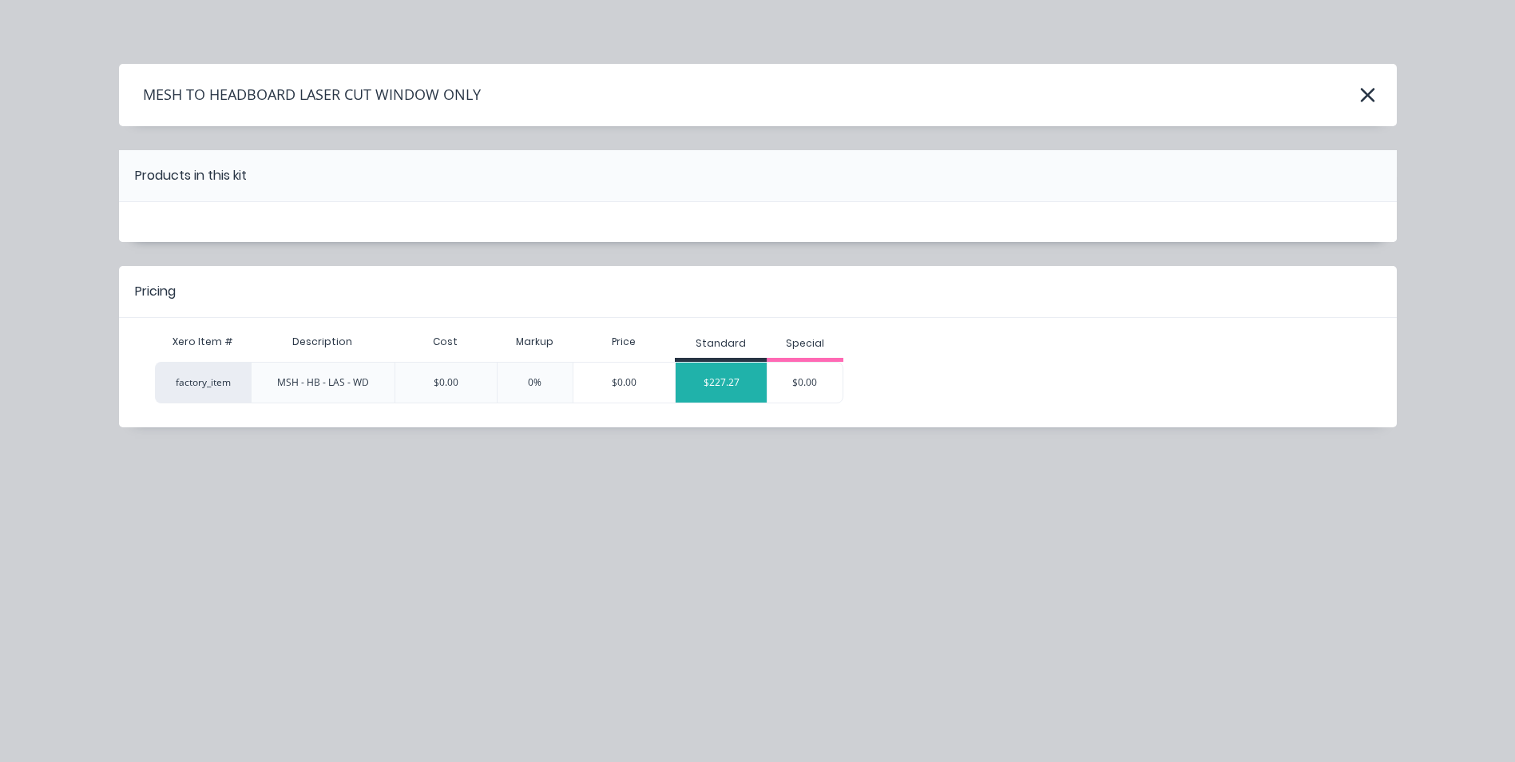
click at [744, 375] on div "$227.27" at bounding box center [721, 383] width 91 height 40
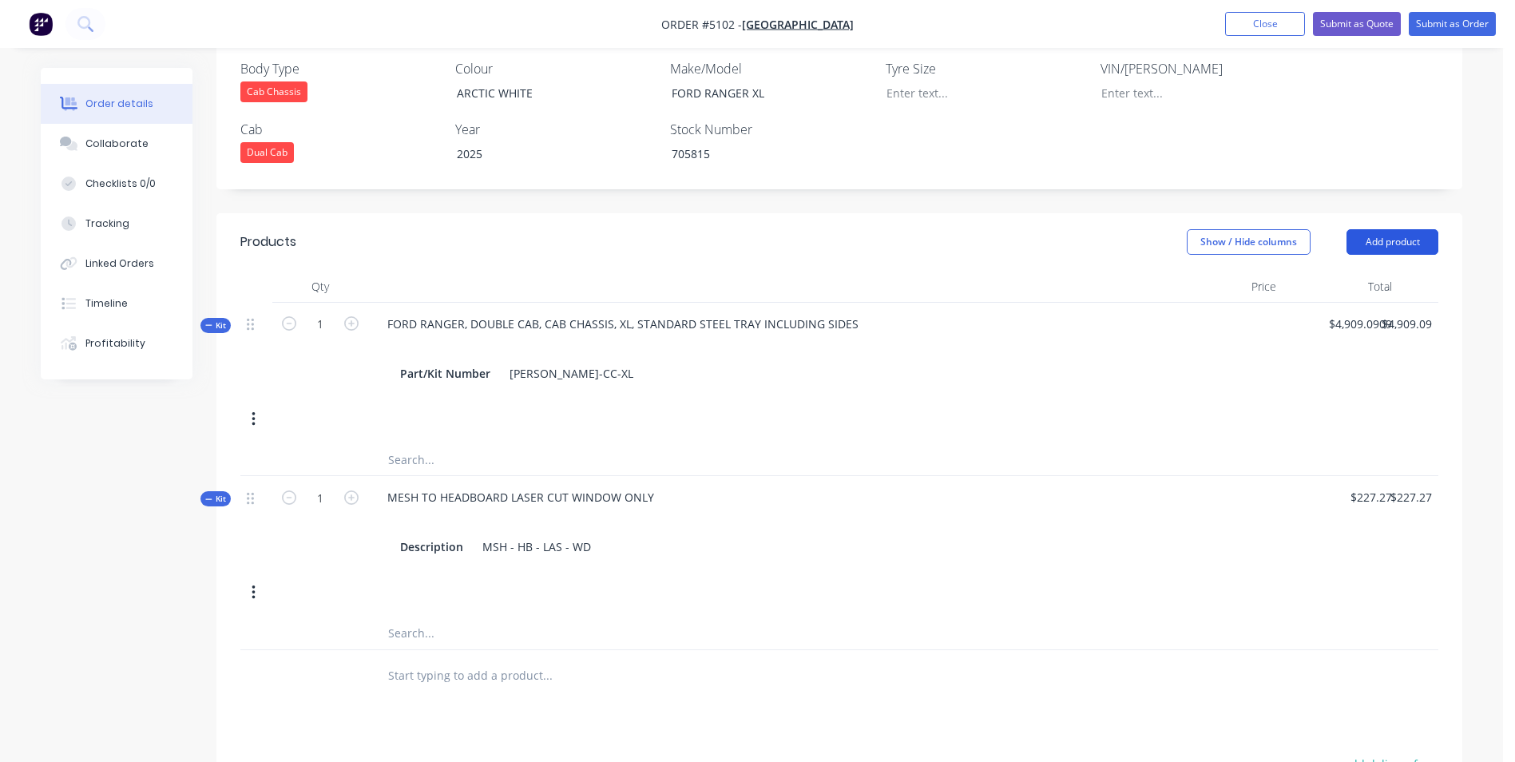
click at [1372, 229] on button "Add product" at bounding box center [1393, 242] width 92 height 26
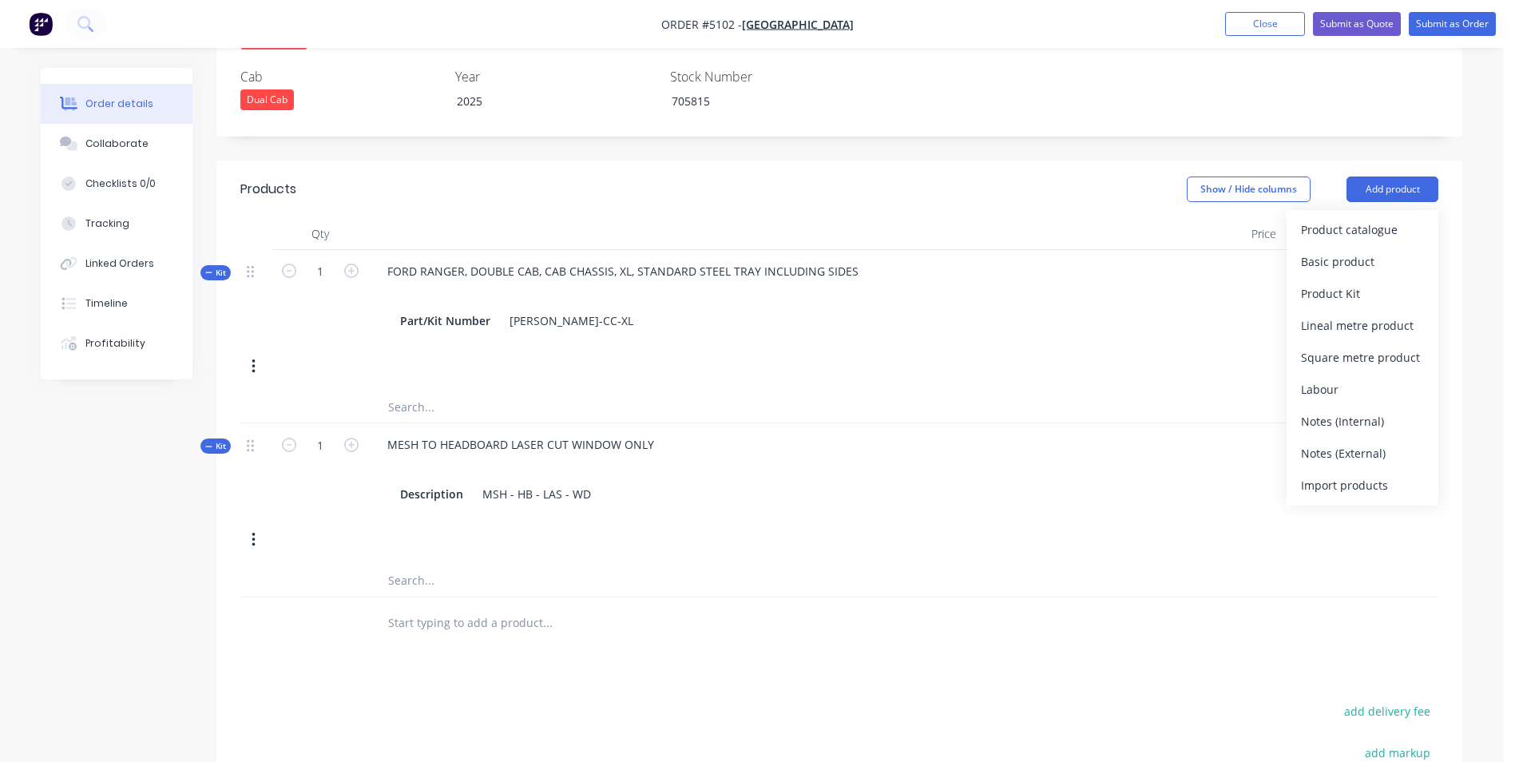
scroll to position [559, 0]
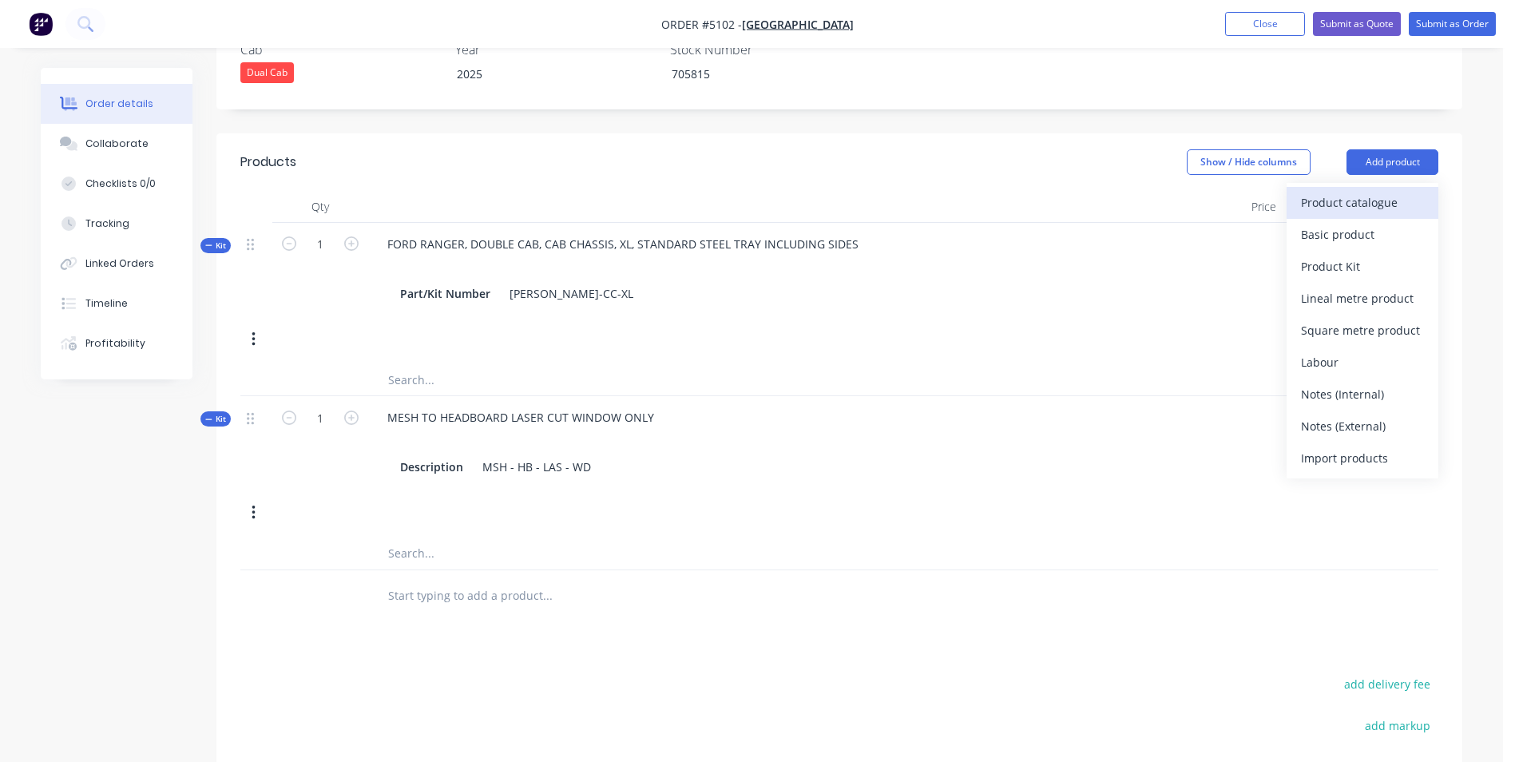
click at [1335, 191] on div "Product catalogue" at bounding box center [1362, 202] width 123 height 23
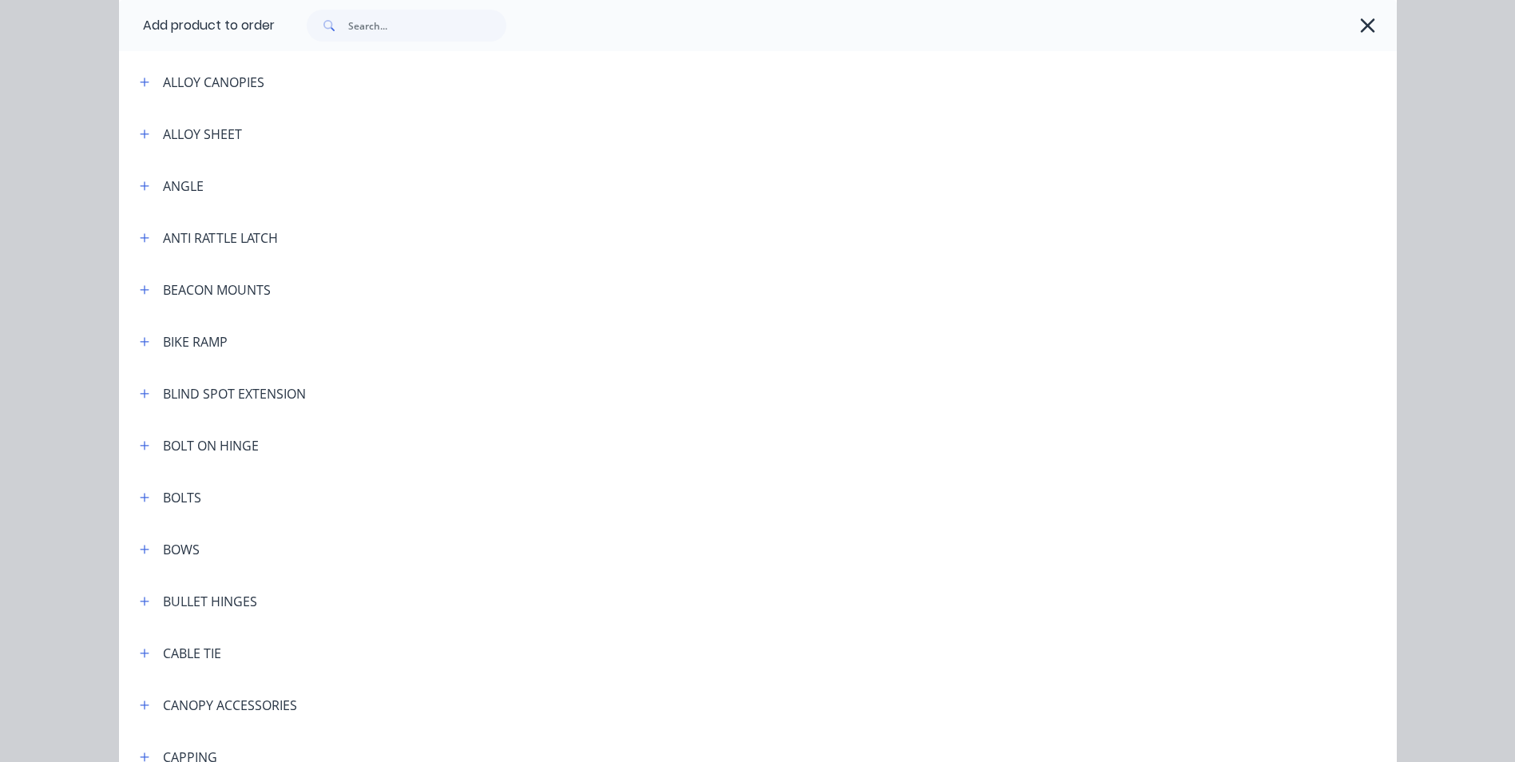
scroll to position [240, 0]
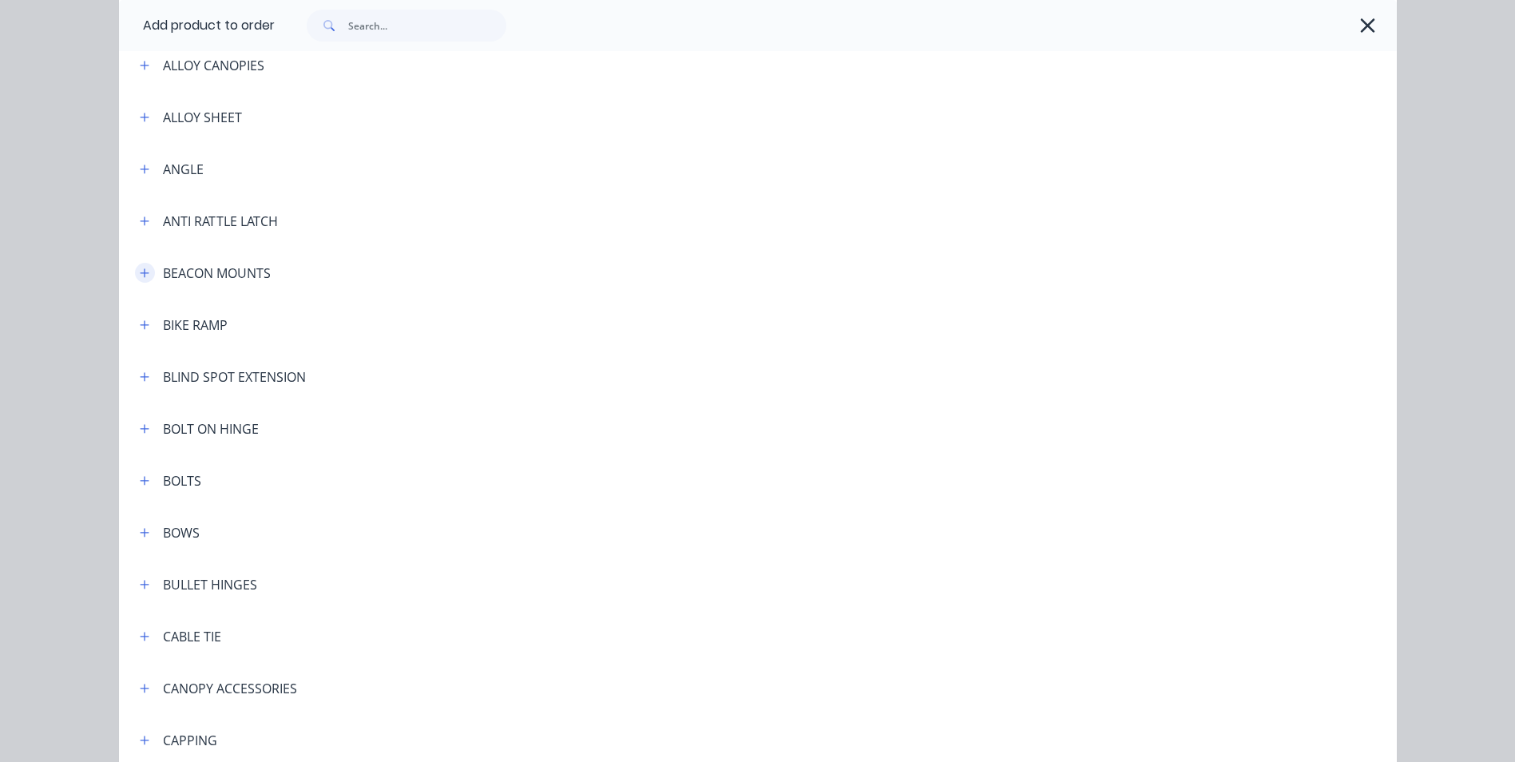
click at [140, 273] on icon "button" at bounding box center [144, 272] width 9 height 9
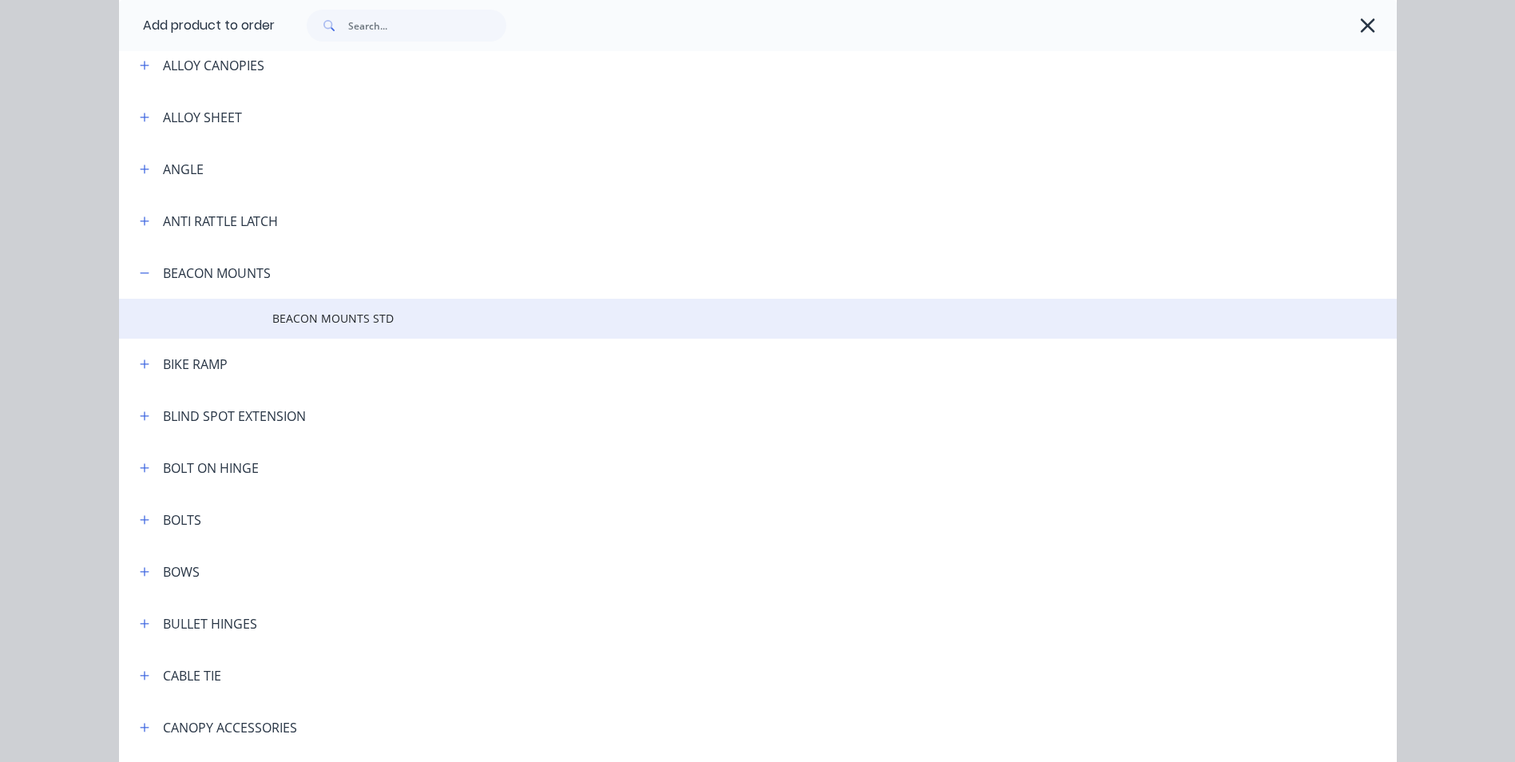
click at [355, 323] on span "BEACON MOUNTS STD" at bounding box center [721, 318] width 899 height 17
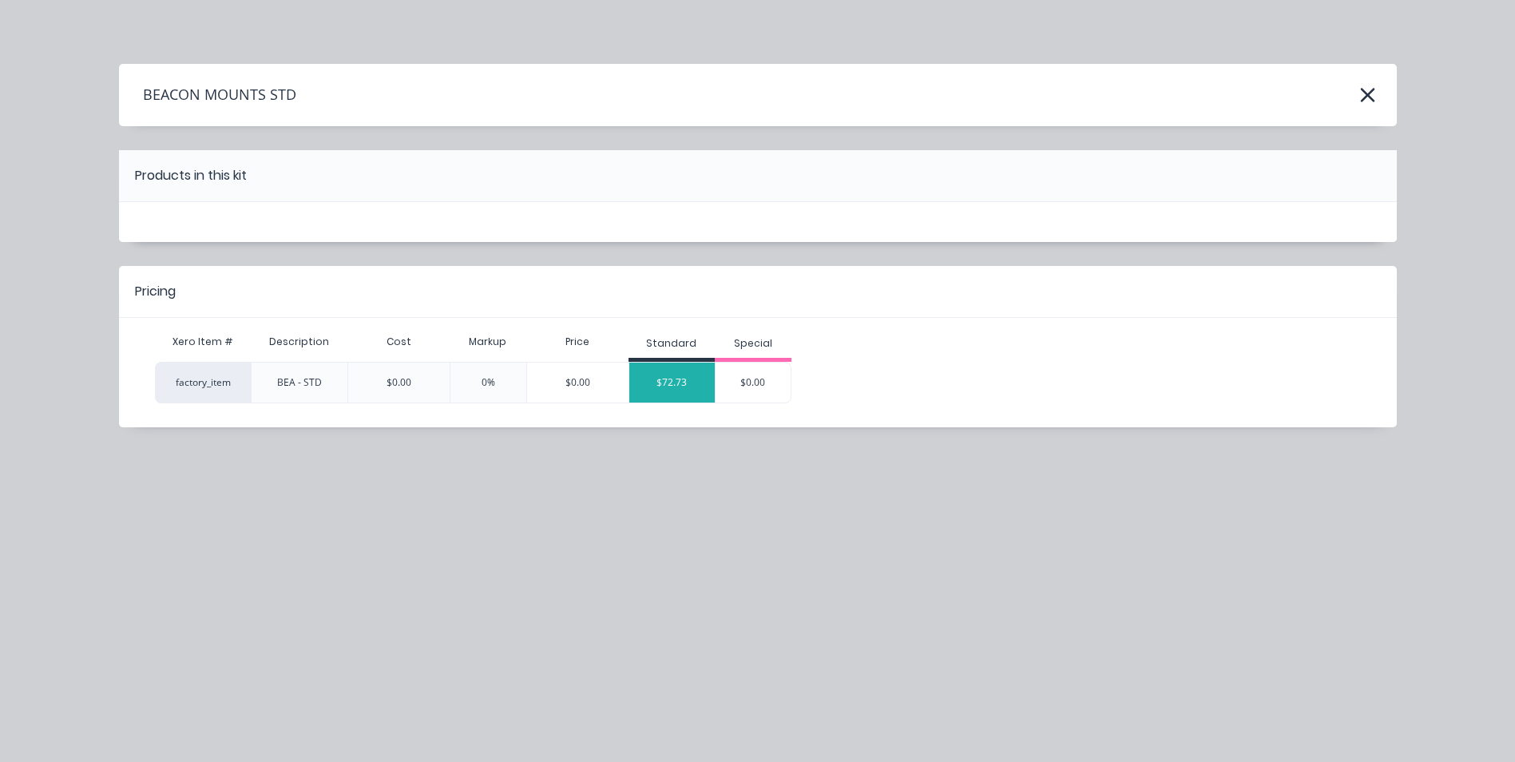
click at [672, 380] on div "$72.73" at bounding box center [672, 383] width 86 height 40
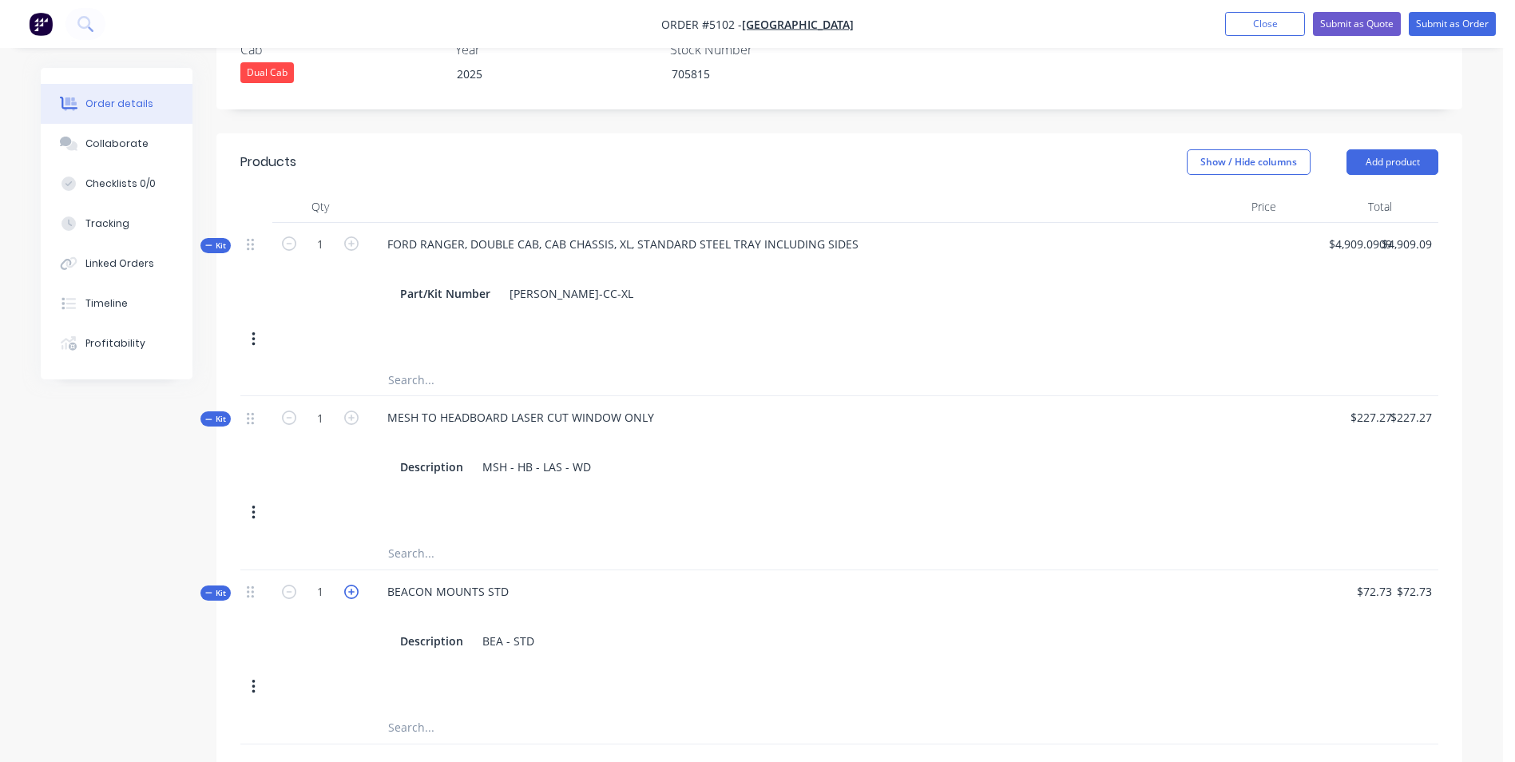
click at [350, 585] on icon "button" at bounding box center [351, 592] width 14 height 14
type input "2"
type input "$145.46"
click at [1403, 149] on button "Add product" at bounding box center [1393, 162] width 92 height 26
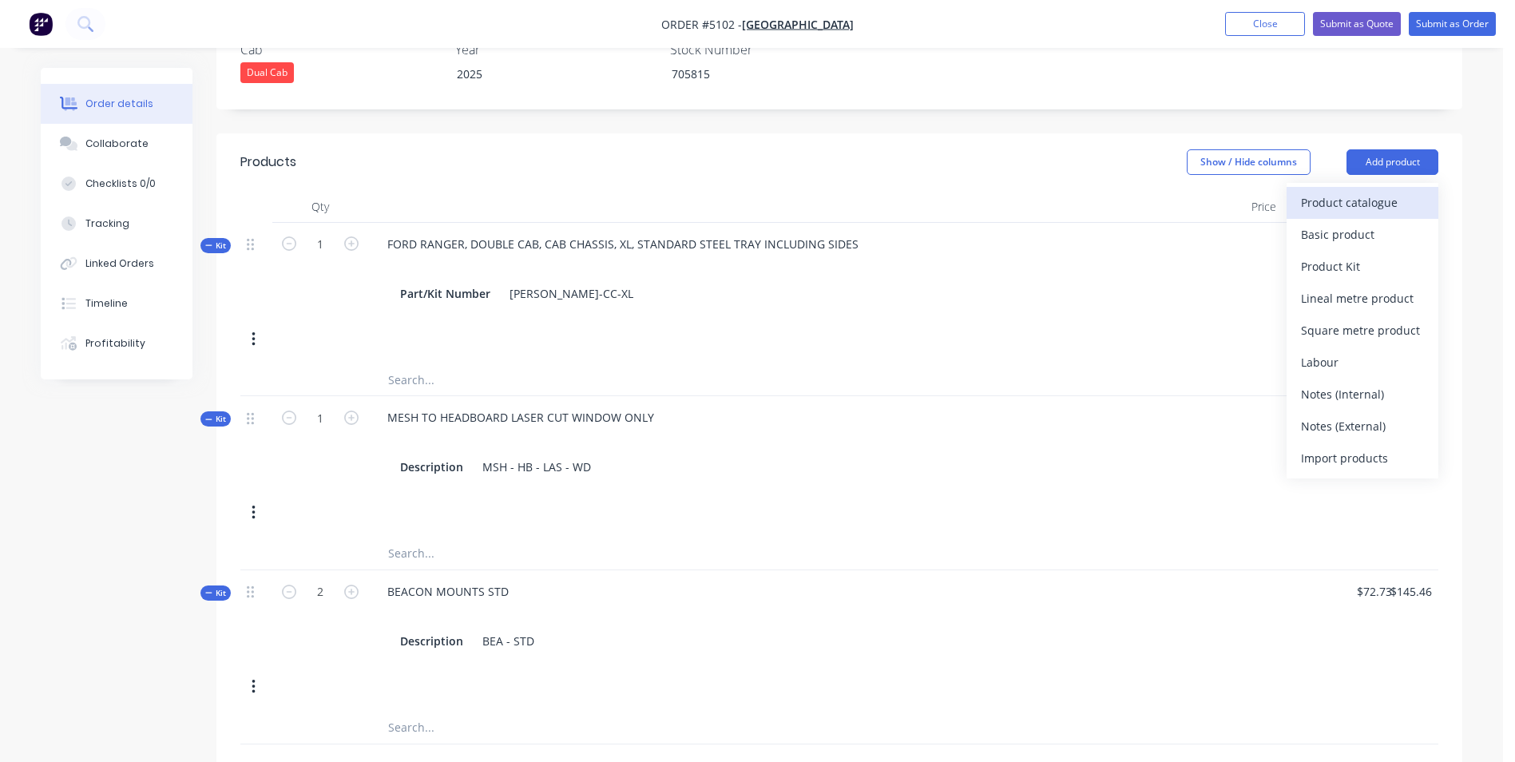
click at [1381, 191] on div "Product catalogue" at bounding box center [1362, 202] width 123 height 23
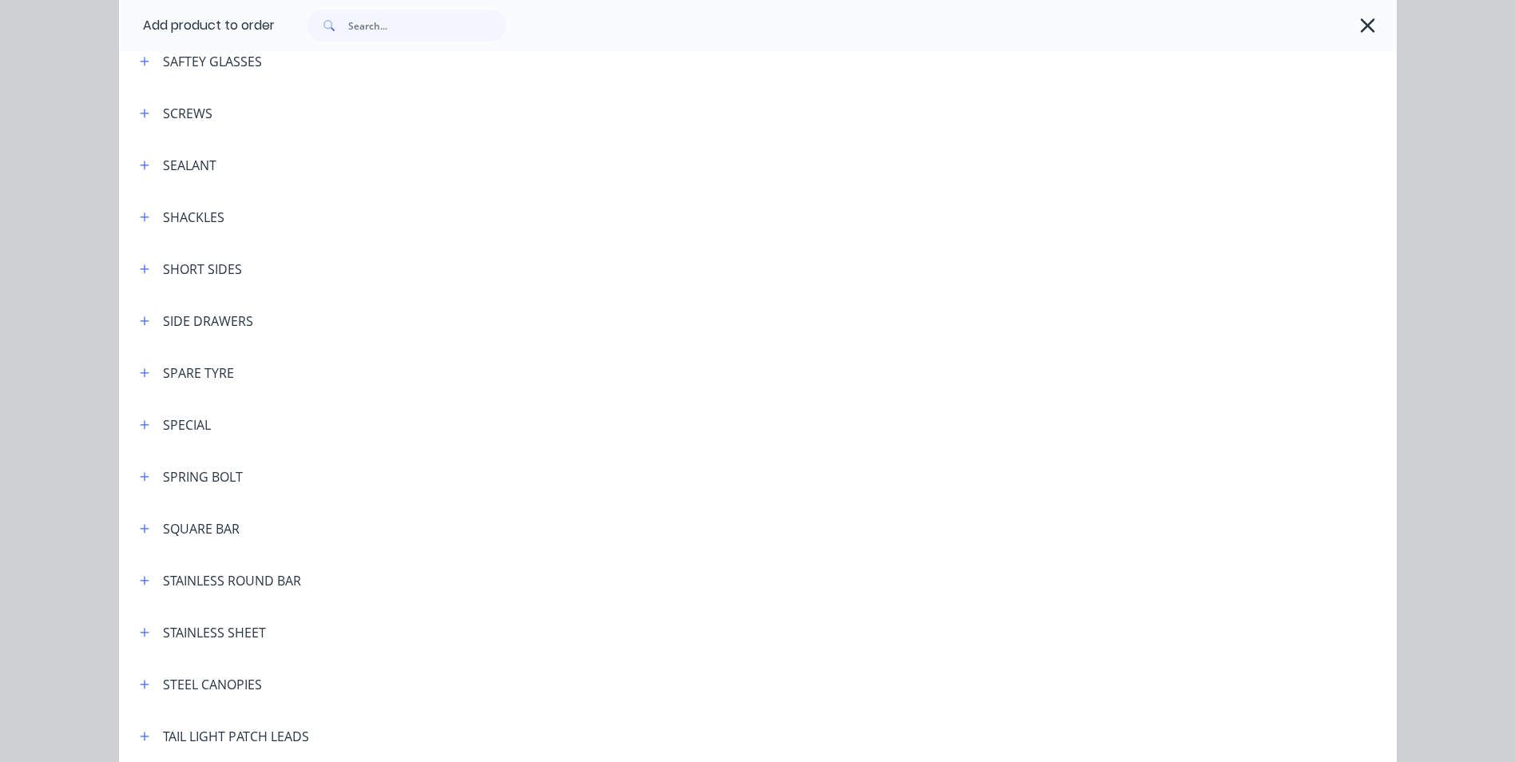
scroll to position [4473, 0]
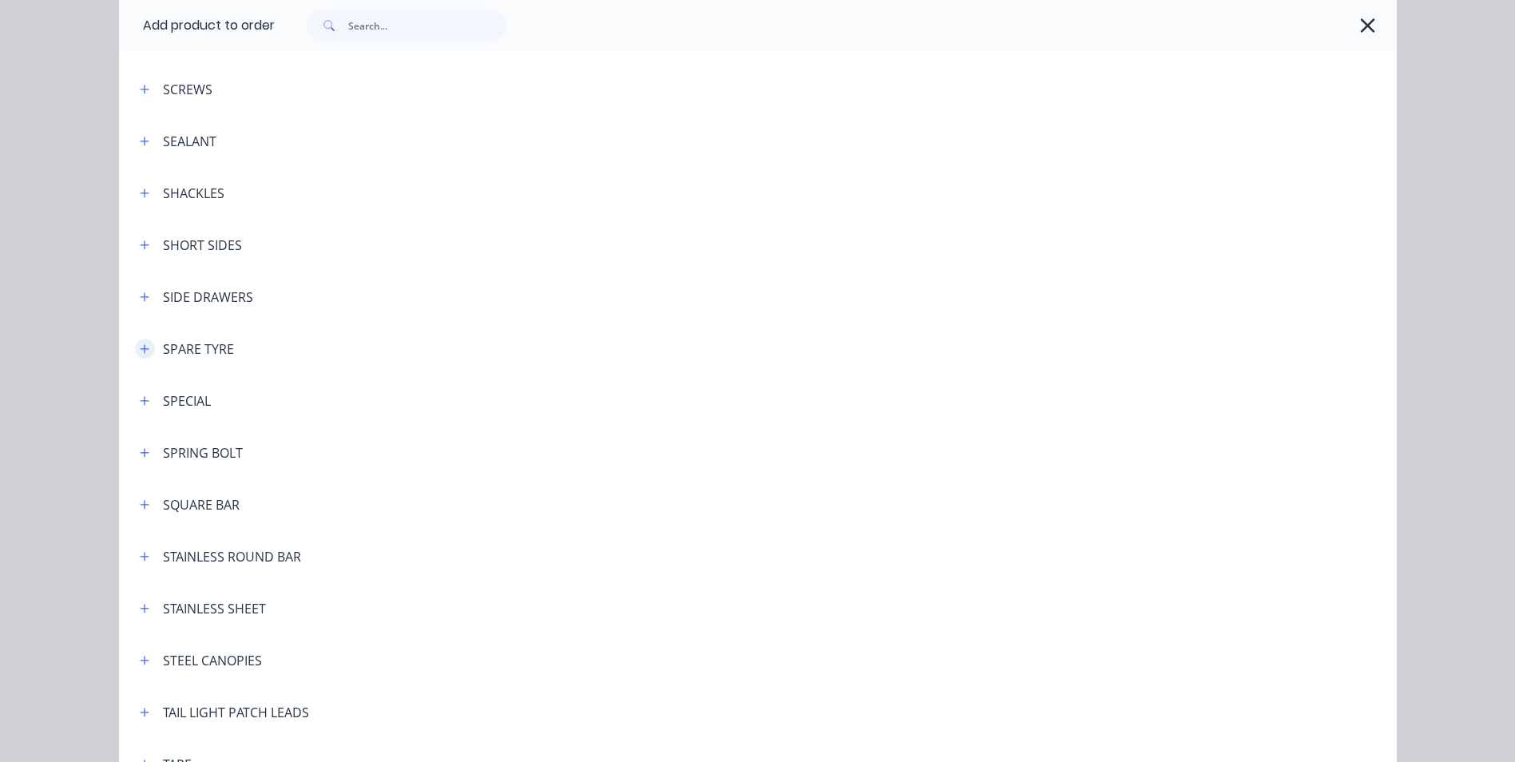
click at [140, 349] on icon "button" at bounding box center [145, 348] width 10 height 11
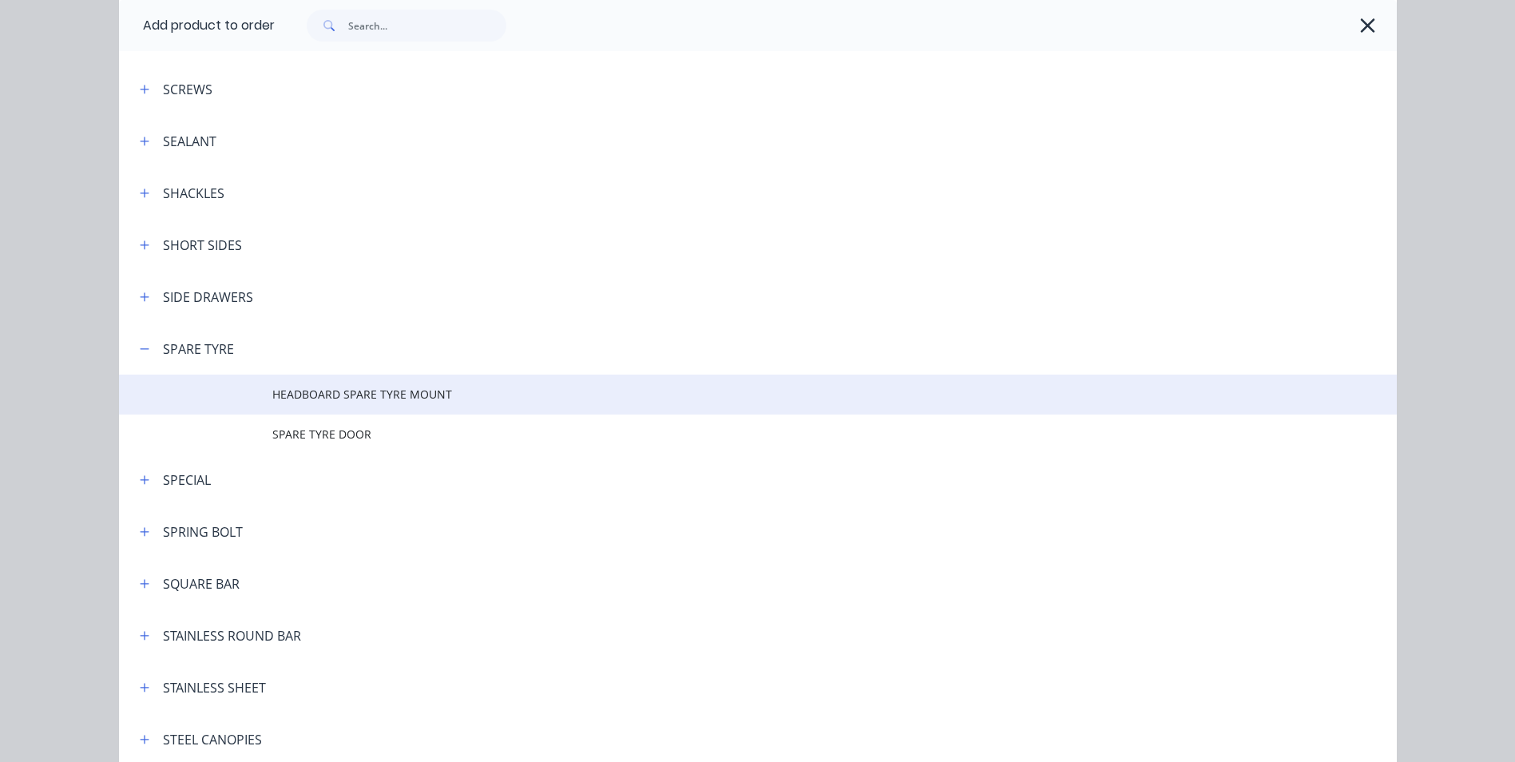
click at [306, 397] on span "HEADBOARD SPARE TYRE MOUNT" at bounding box center [721, 394] width 899 height 17
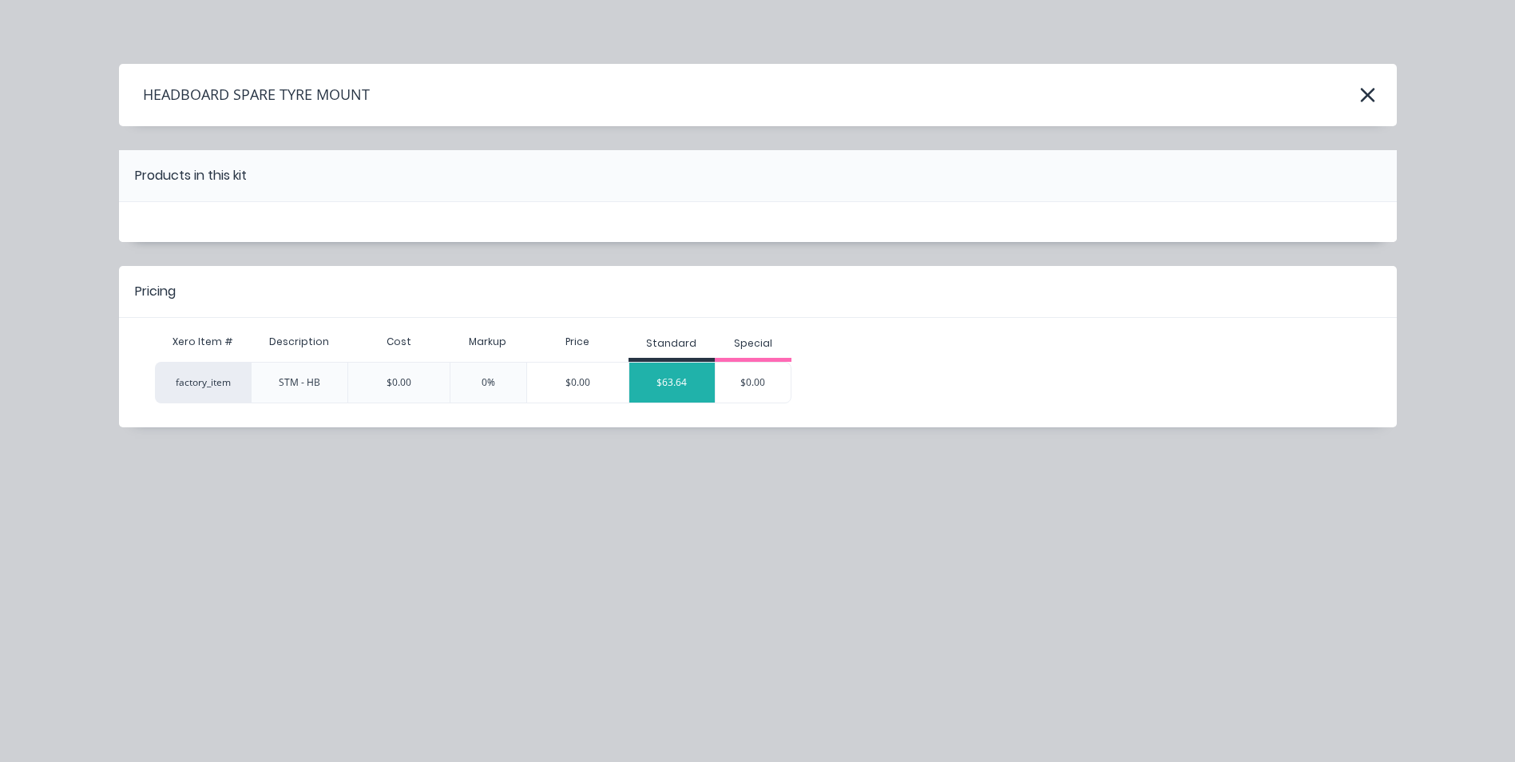
click at [693, 379] on div "$63.64" at bounding box center [672, 383] width 86 height 40
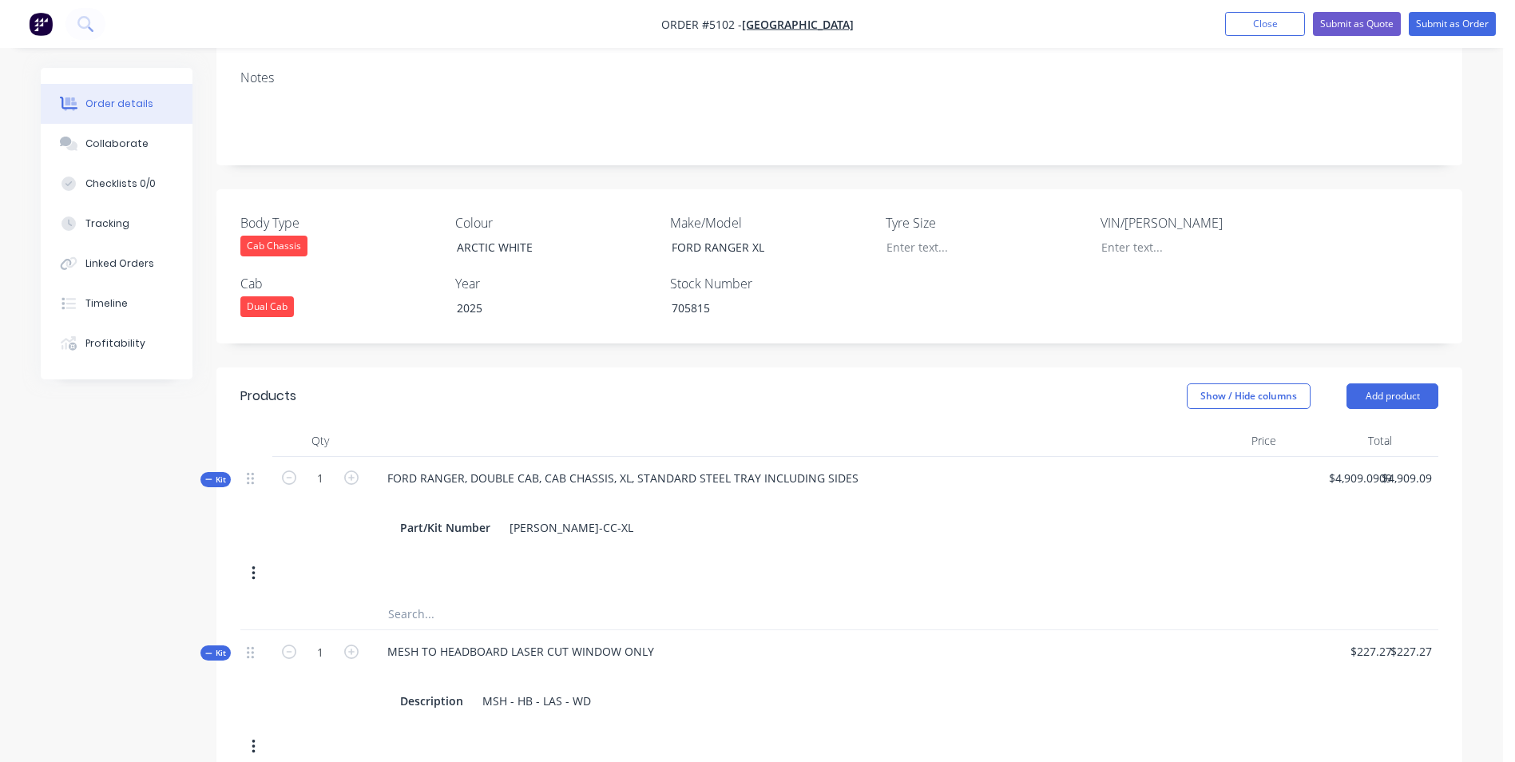
scroll to position [319, 0]
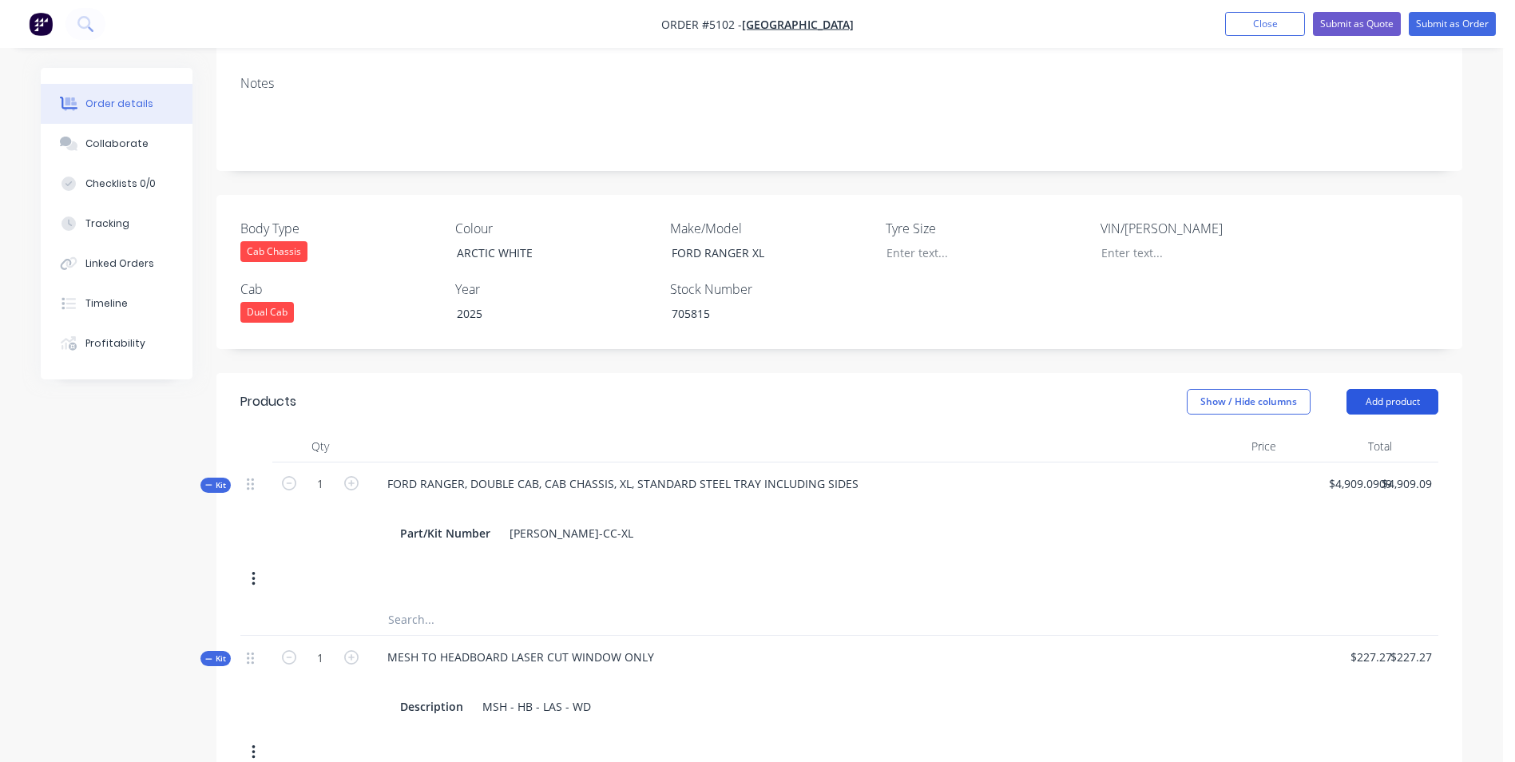
click at [1404, 389] on button "Add product" at bounding box center [1393, 402] width 92 height 26
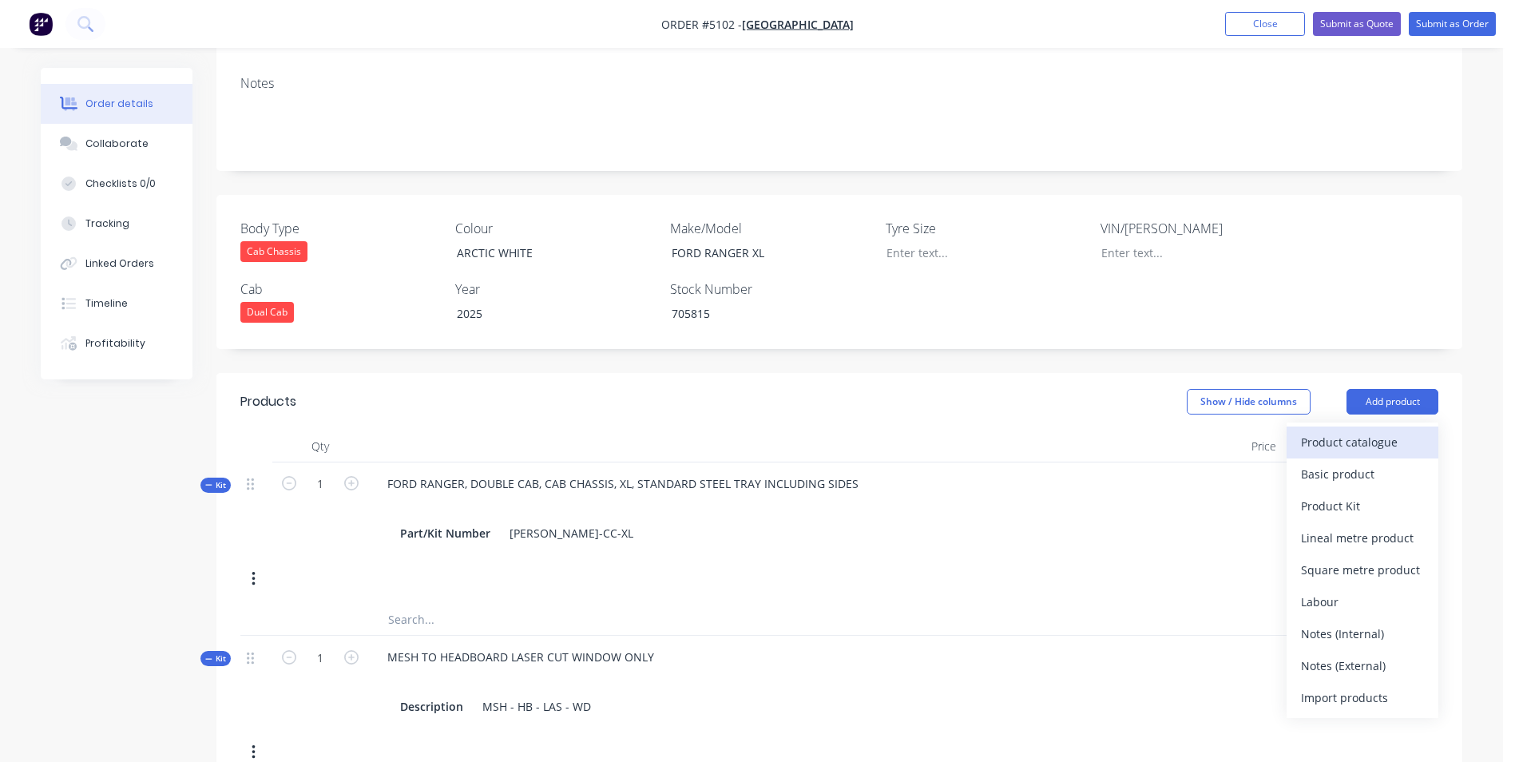
click at [1340, 431] on div "Product catalogue" at bounding box center [1362, 442] width 123 height 23
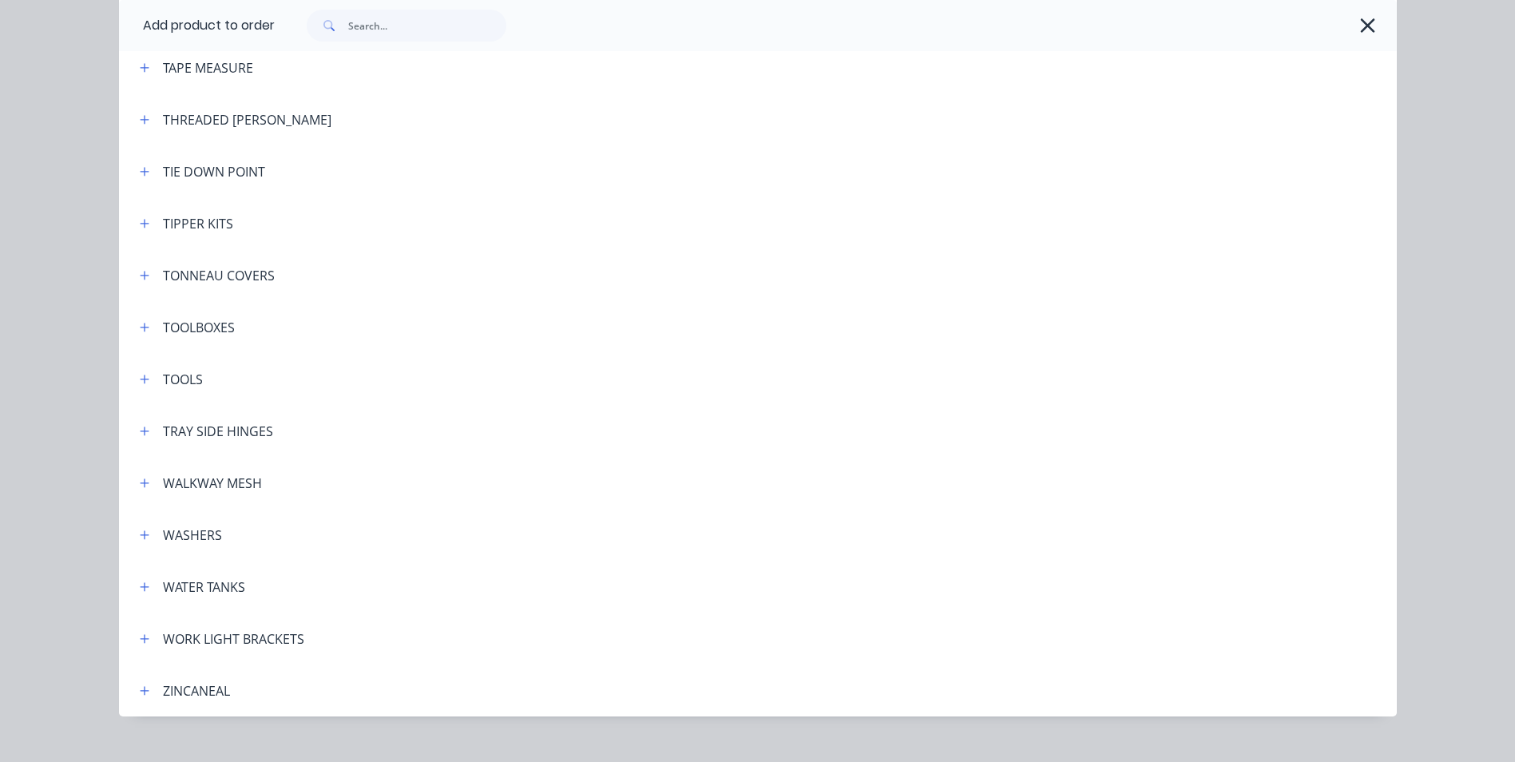
scroll to position [5246, 0]
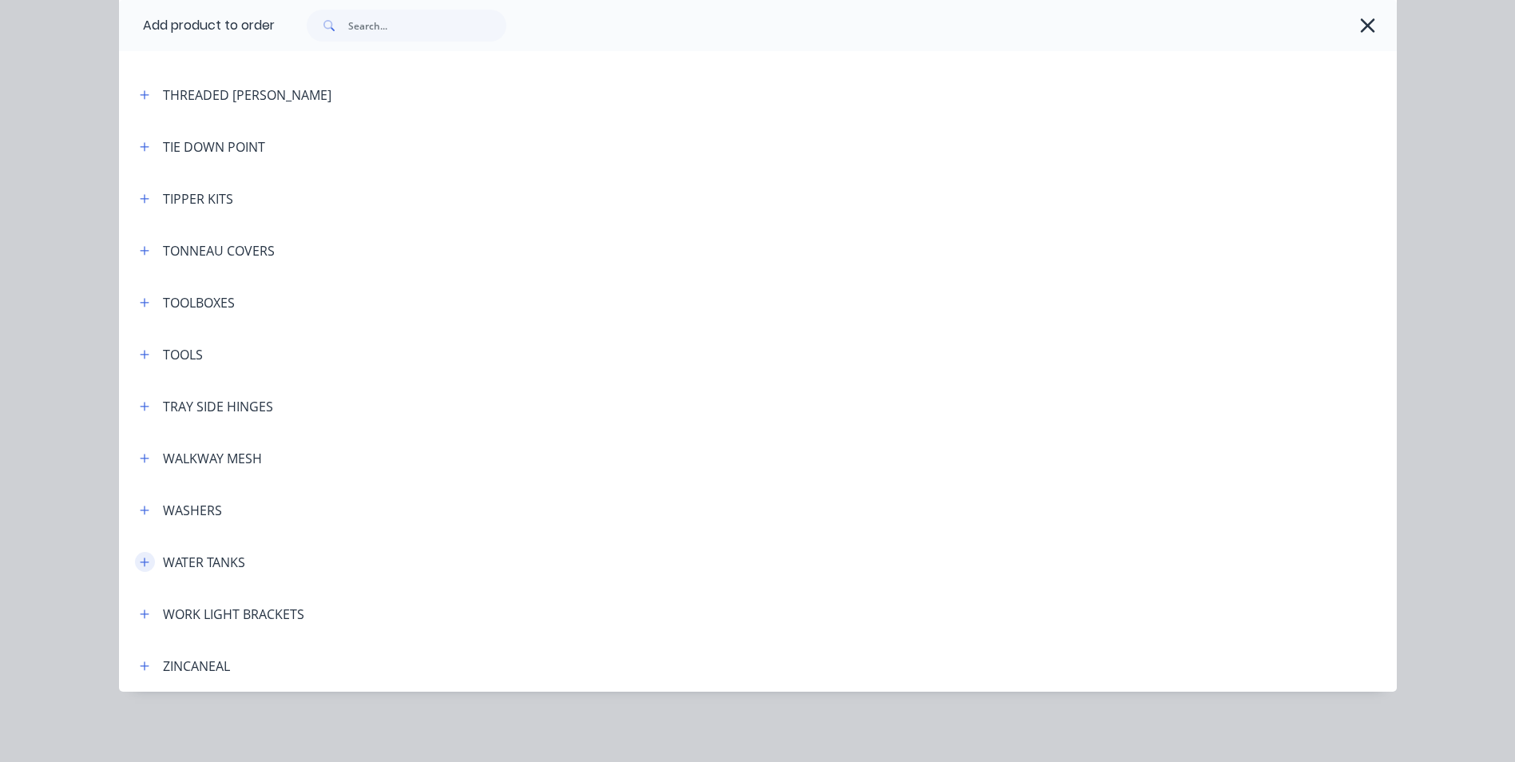
click at [140, 560] on icon "button" at bounding box center [144, 562] width 9 height 9
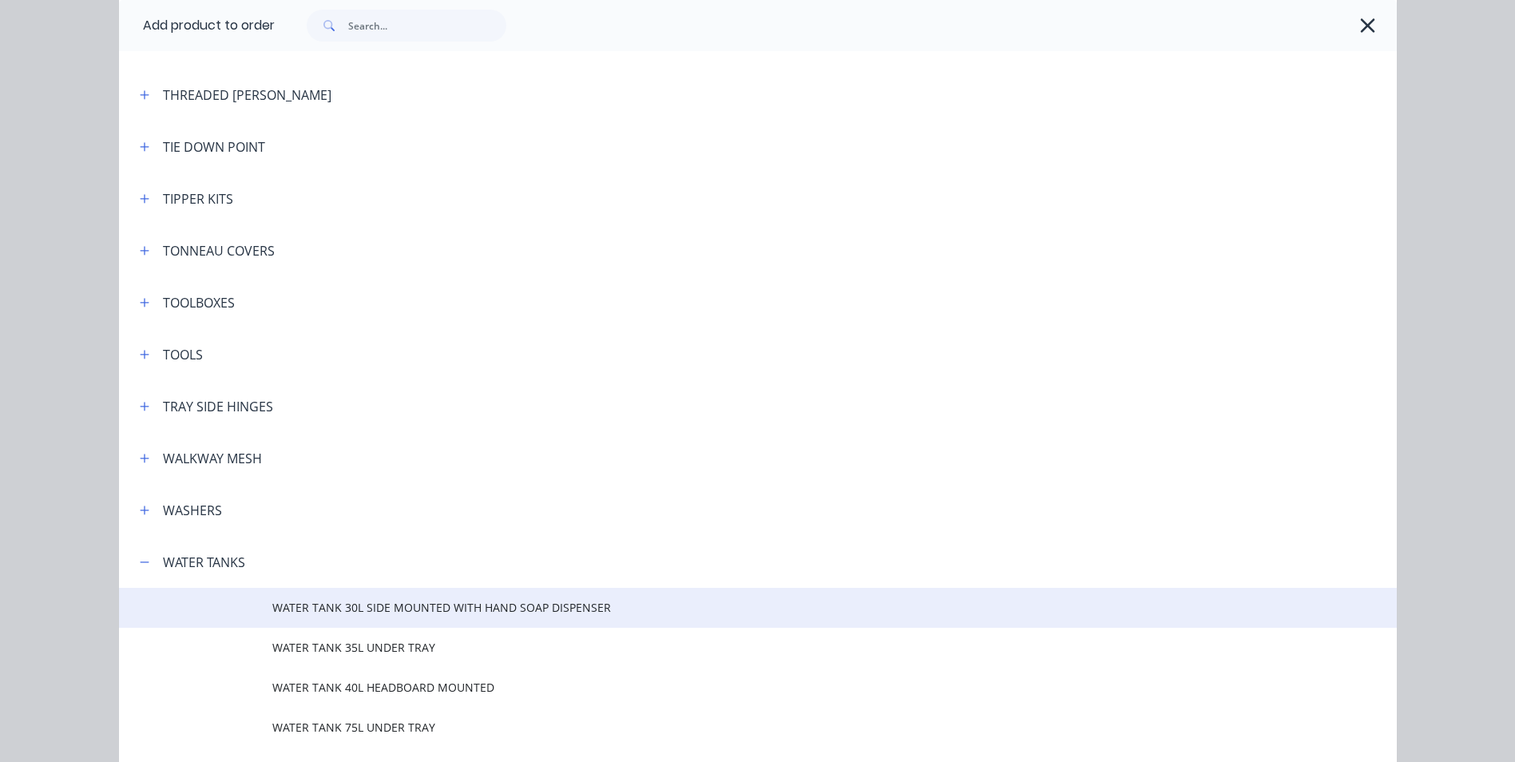
click at [346, 614] on span "WATER TANK 30L SIDE MOUNTED WITH HAND SOAP DISPENSER" at bounding box center [721, 607] width 899 height 17
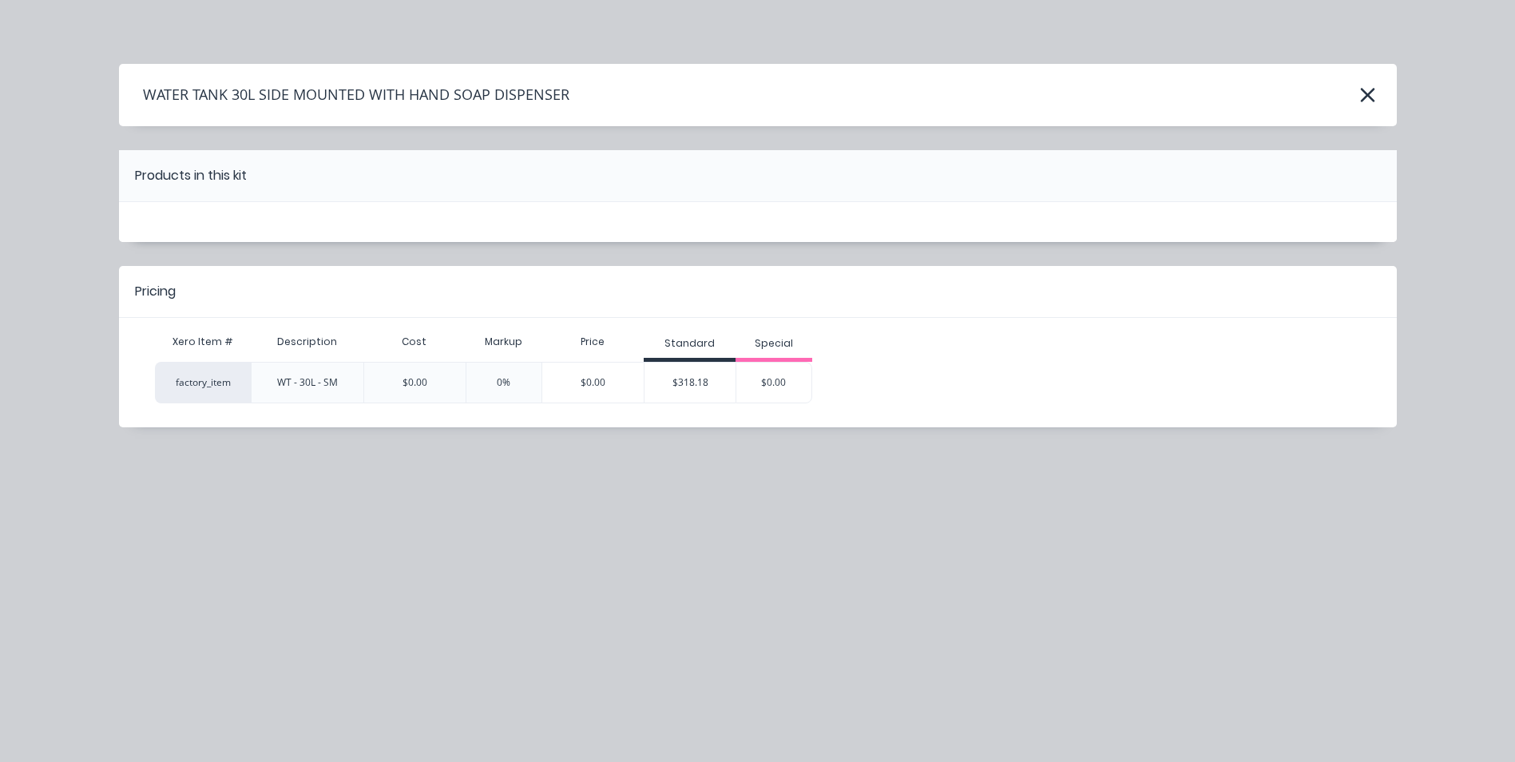
scroll to position [0, 0]
click at [716, 383] on div "$318.18" at bounding box center [690, 383] width 91 height 40
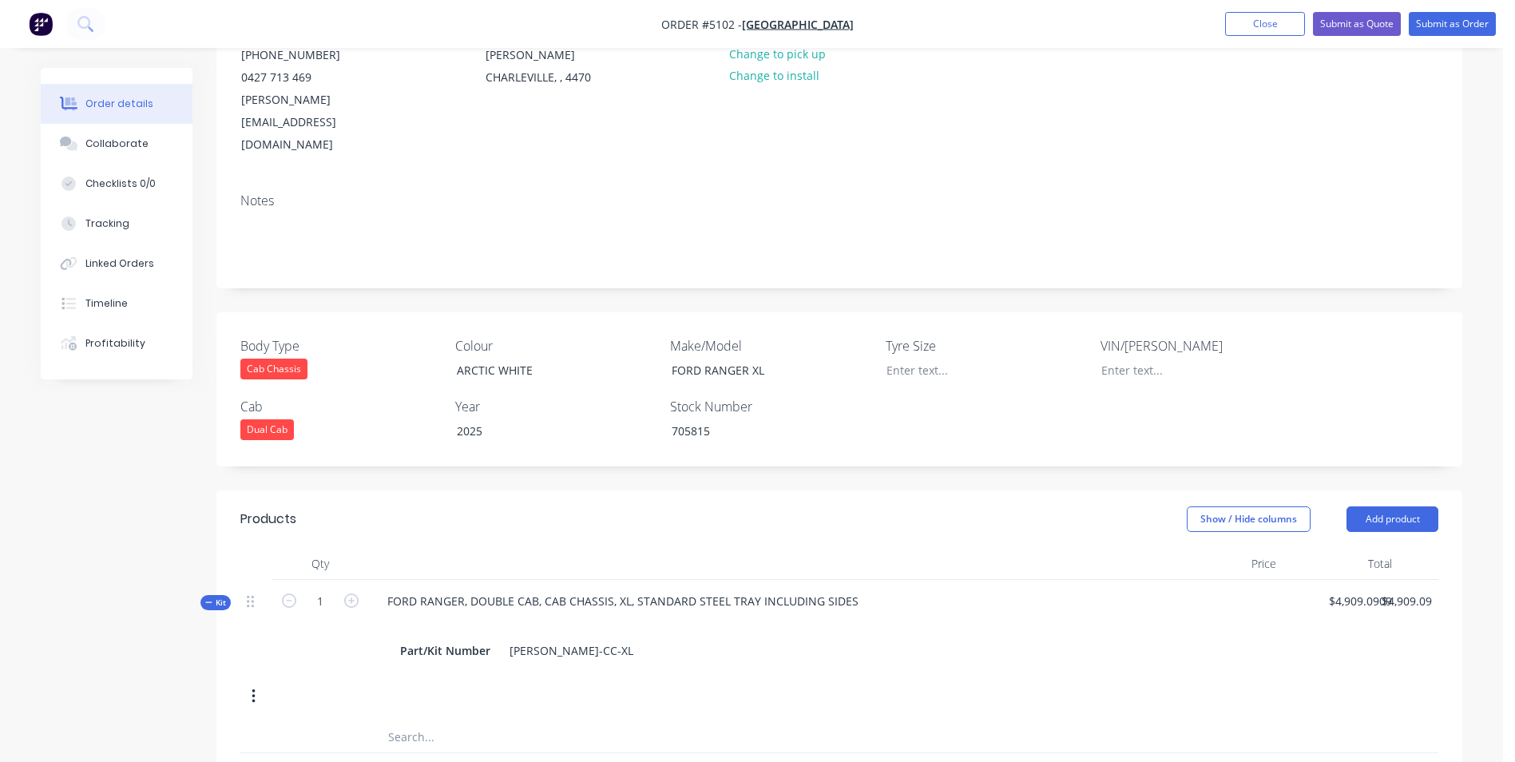
scroll to position [160, 0]
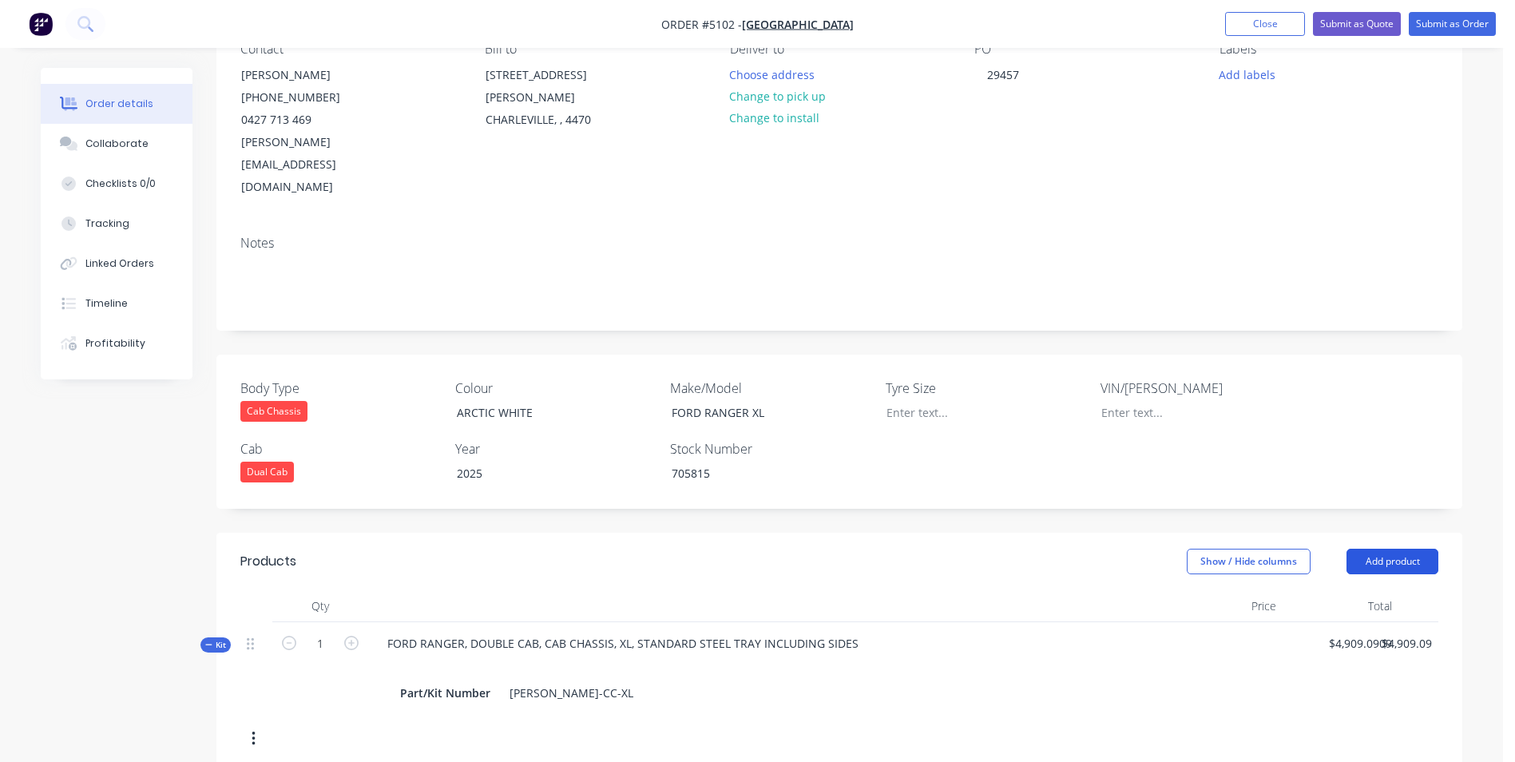
click at [1393, 549] on button "Add product" at bounding box center [1393, 562] width 92 height 26
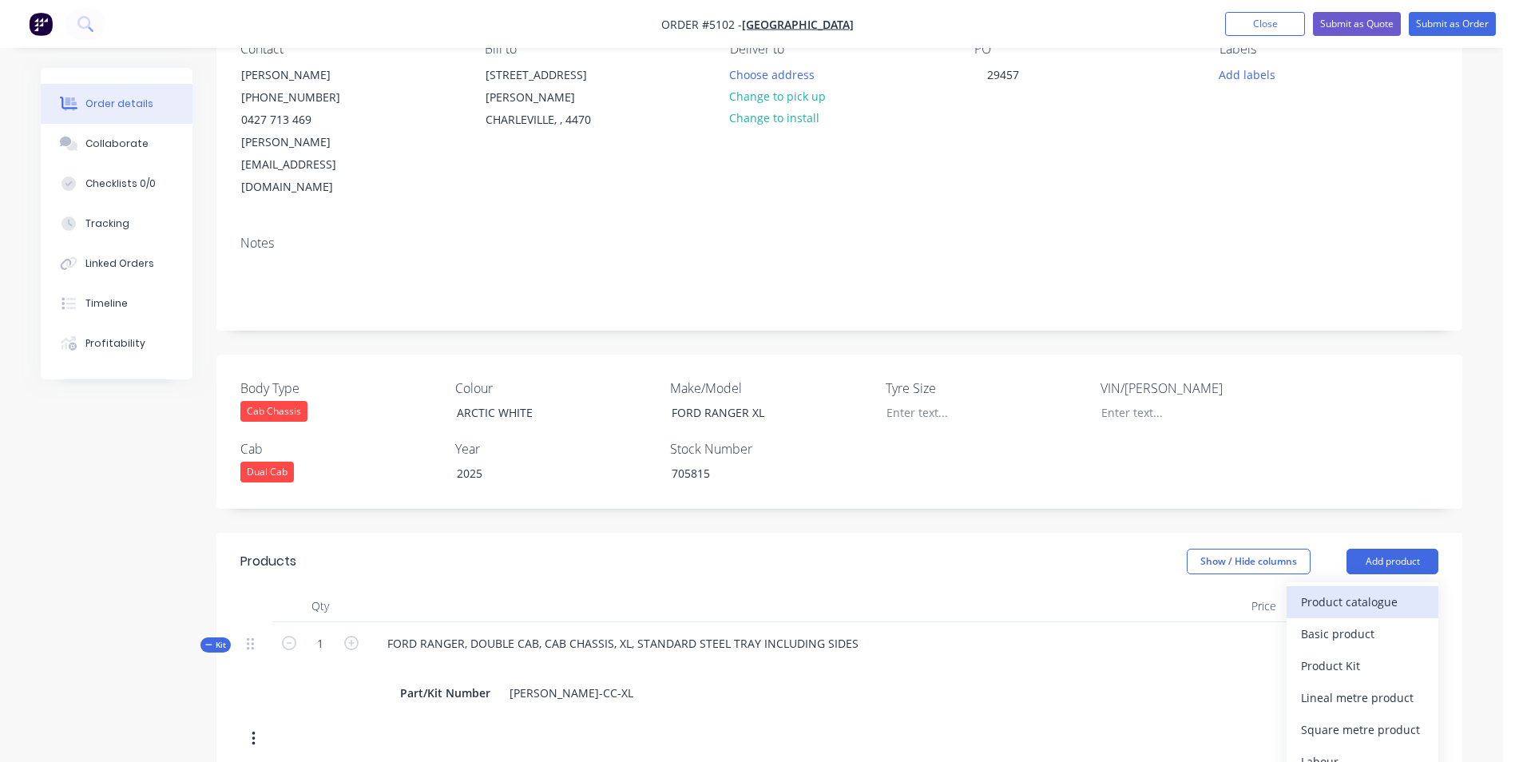
click at [1345, 590] on div "Product catalogue" at bounding box center [1362, 601] width 123 height 23
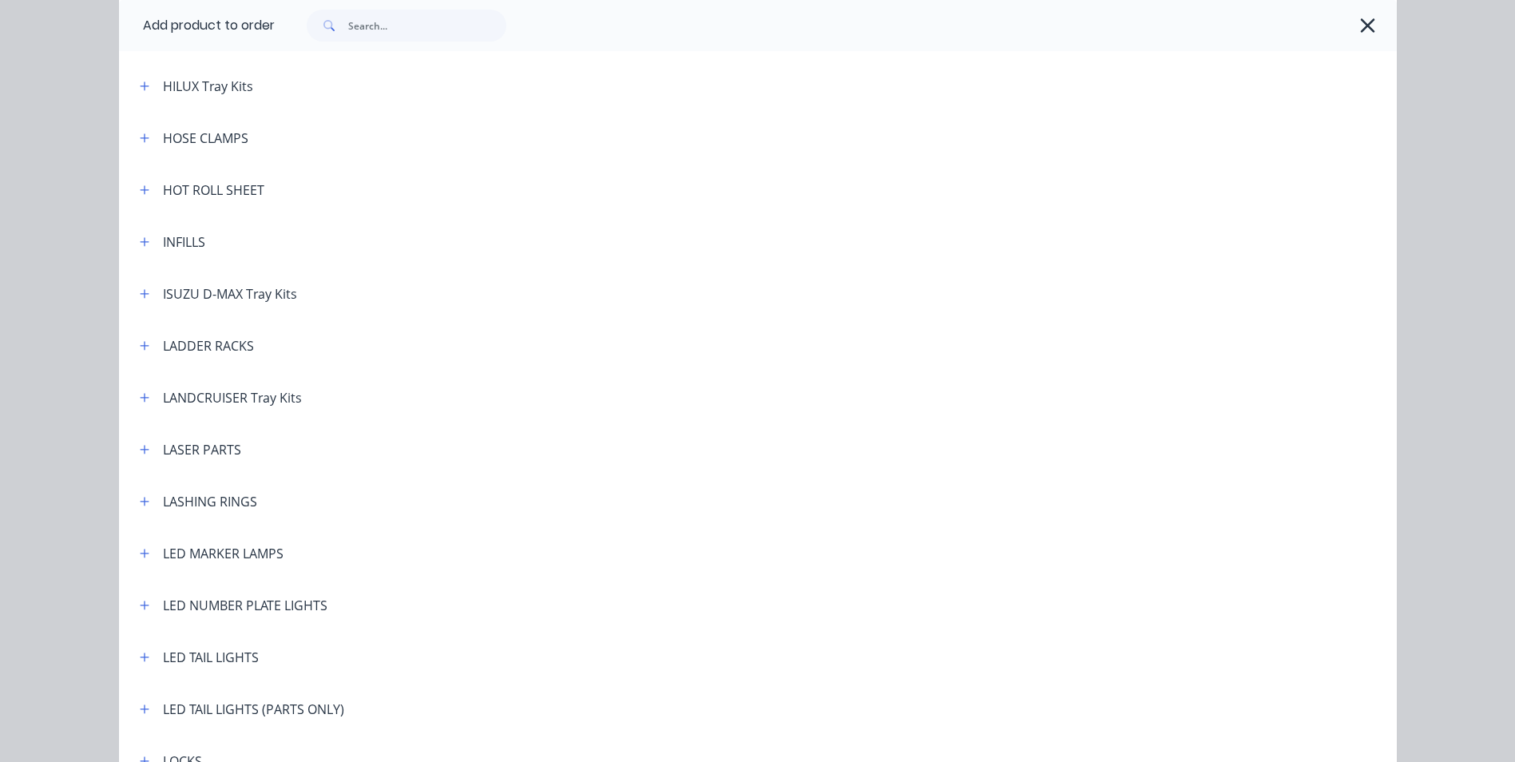
scroll to position [2077, 0]
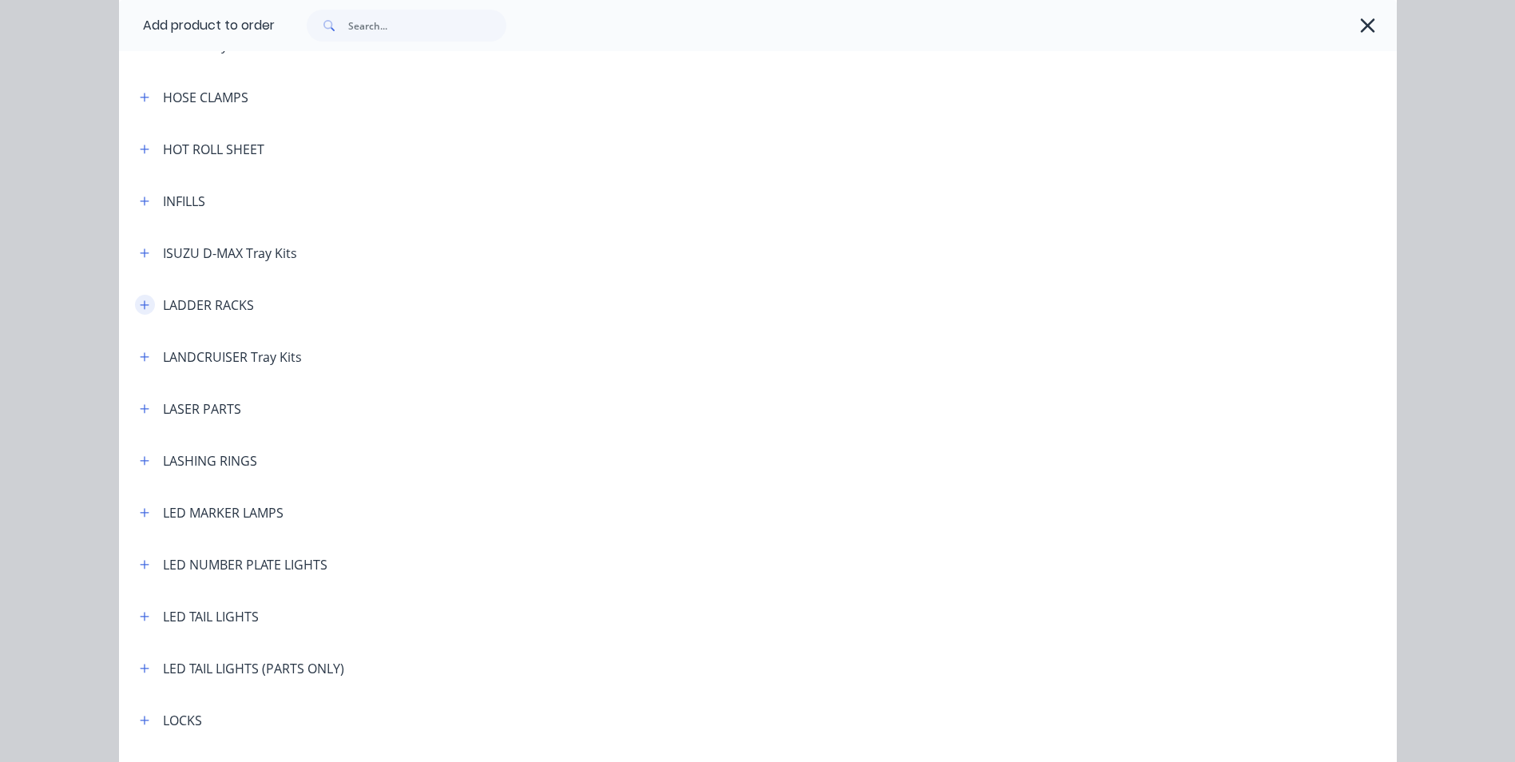
click at [140, 306] on icon "button" at bounding box center [144, 304] width 9 height 9
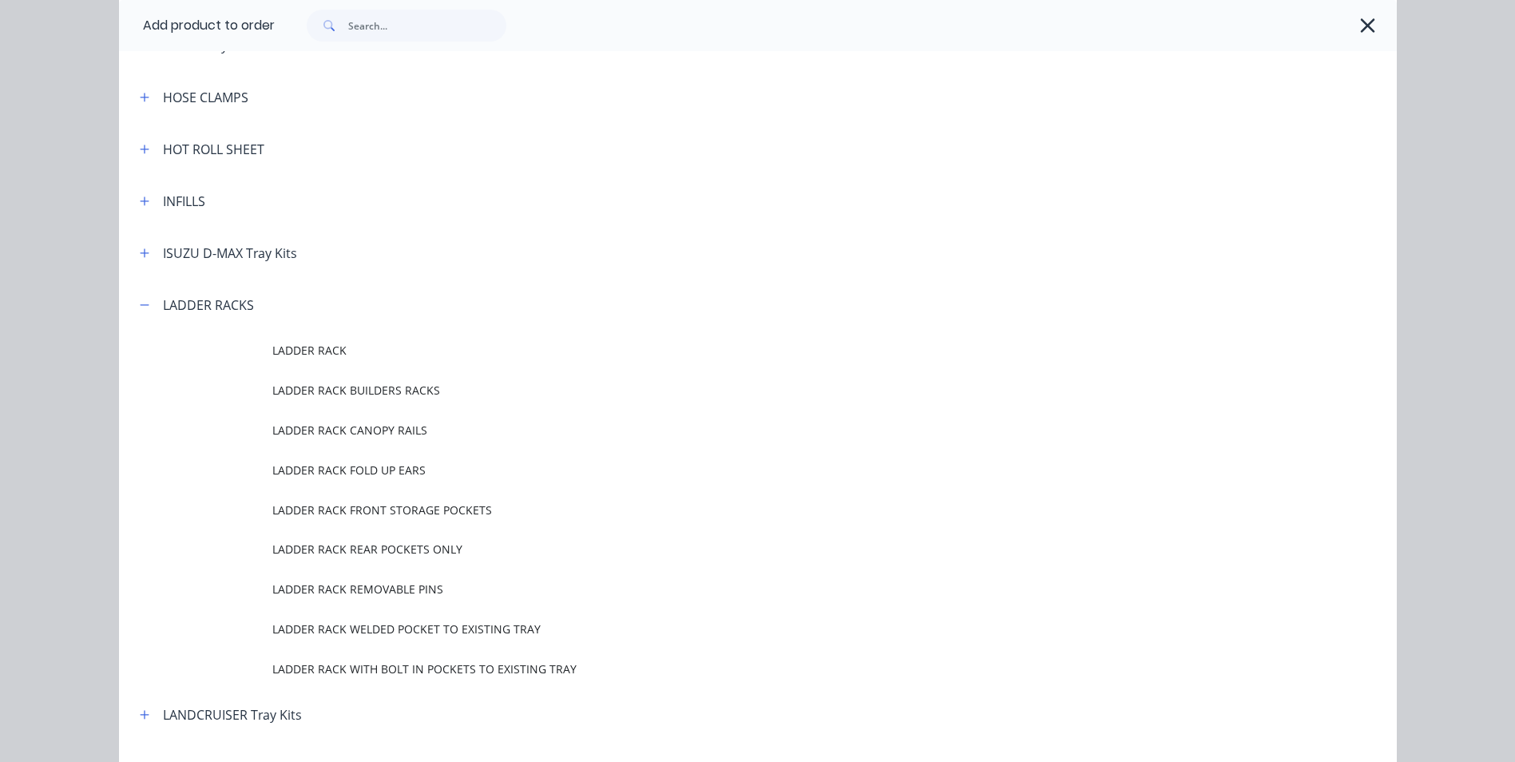
click at [304, 347] on span "LADDER RACK" at bounding box center [721, 350] width 899 height 17
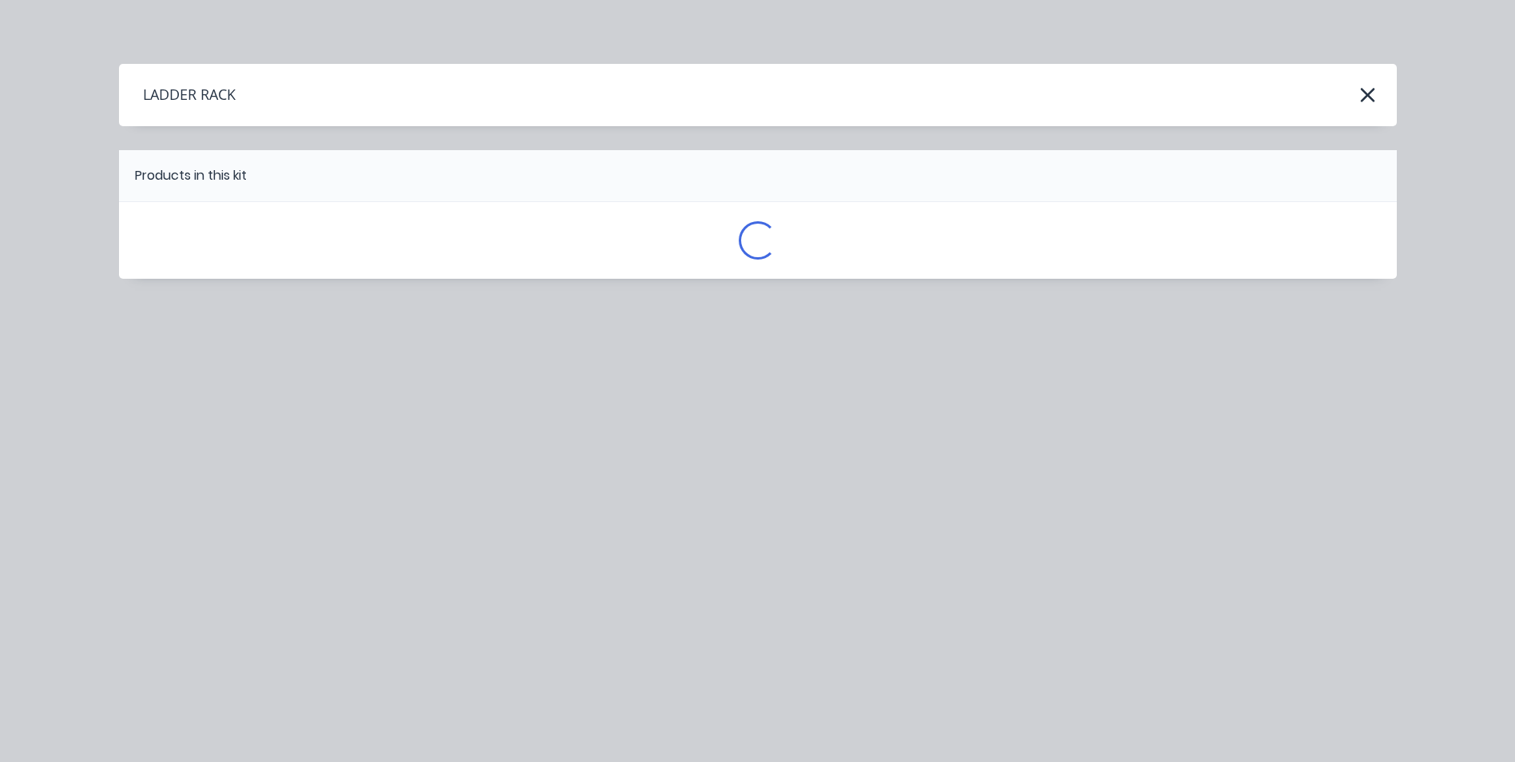
scroll to position [0, 0]
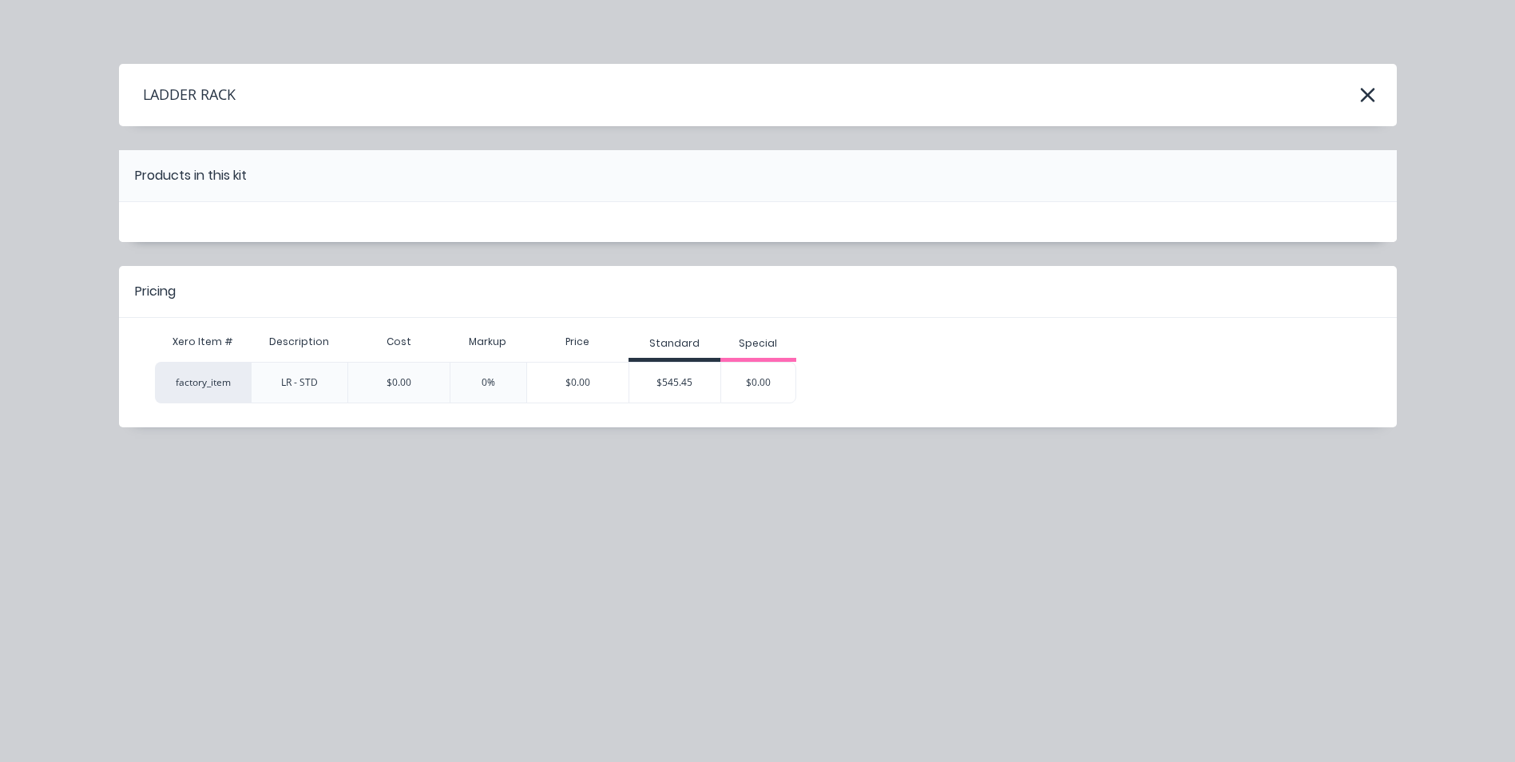
click at [711, 376] on div "$545.45" at bounding box center [674, 383] width 91 height 40
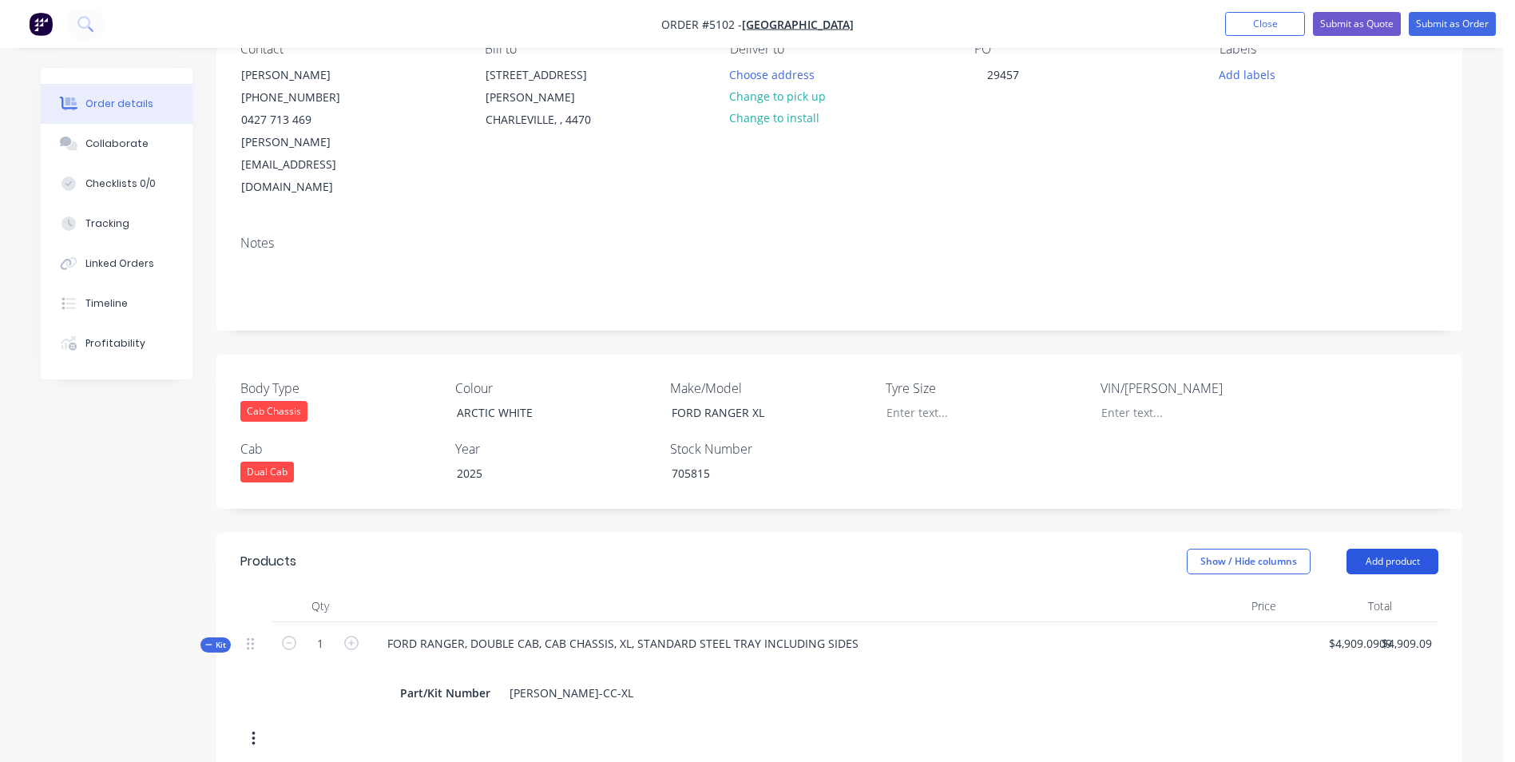
click at [1405, 549] on button "Add product" at bounding box center [1393, 562] width 92 height 26
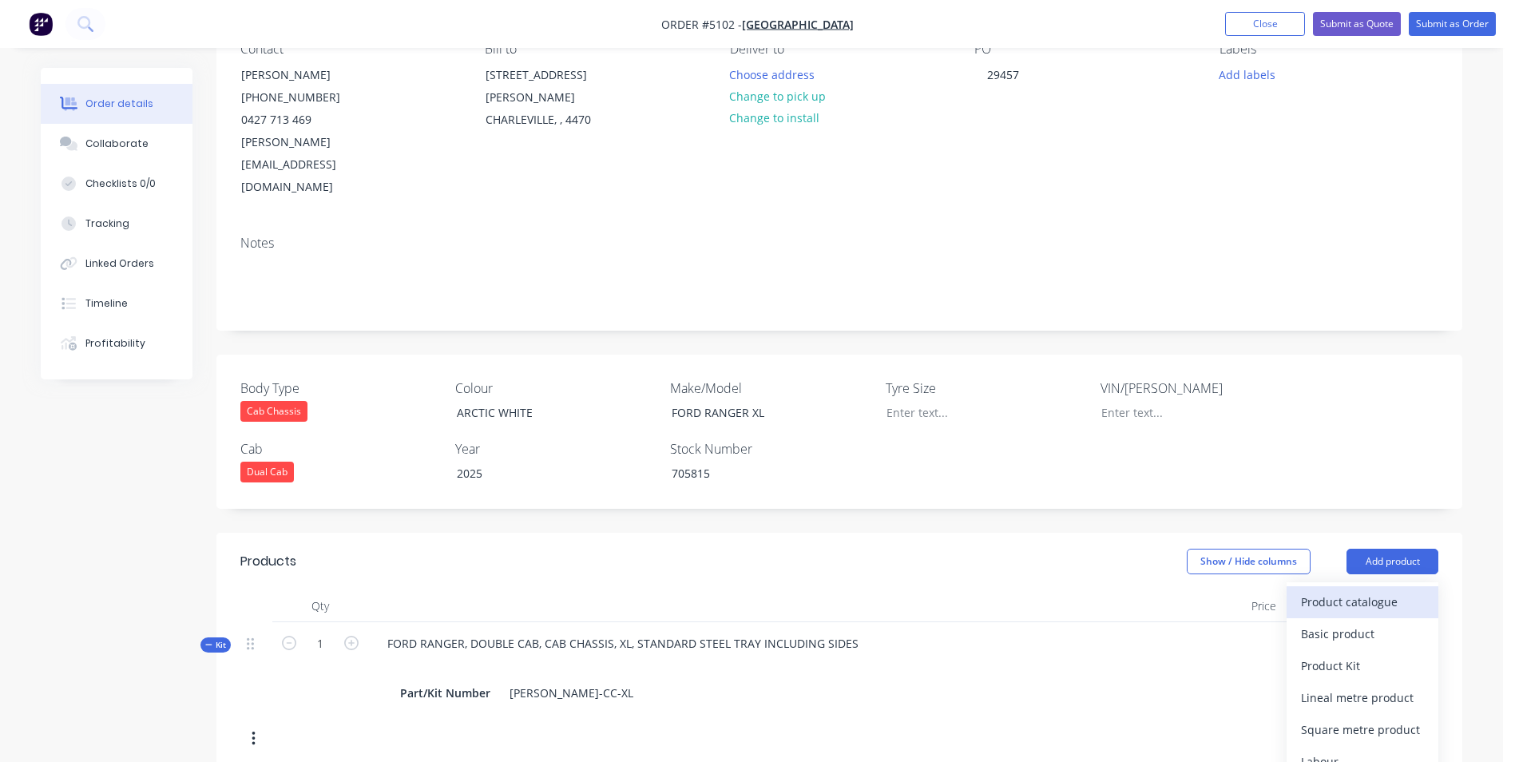
click at [1374, 590] on div "Product catalogue" at bounding box center [1362, 601] width 123 height 23
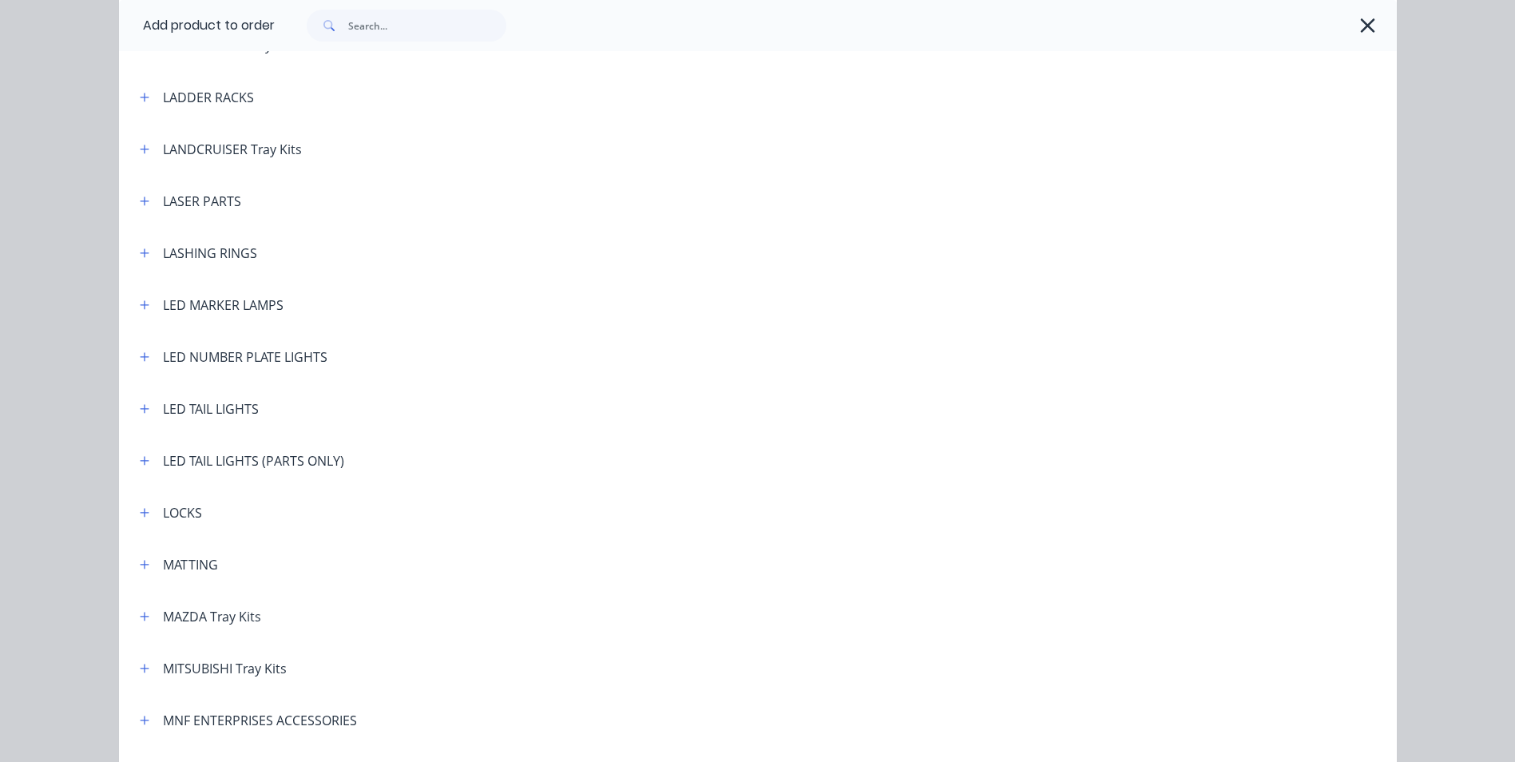
scroll to position [2236, 0]
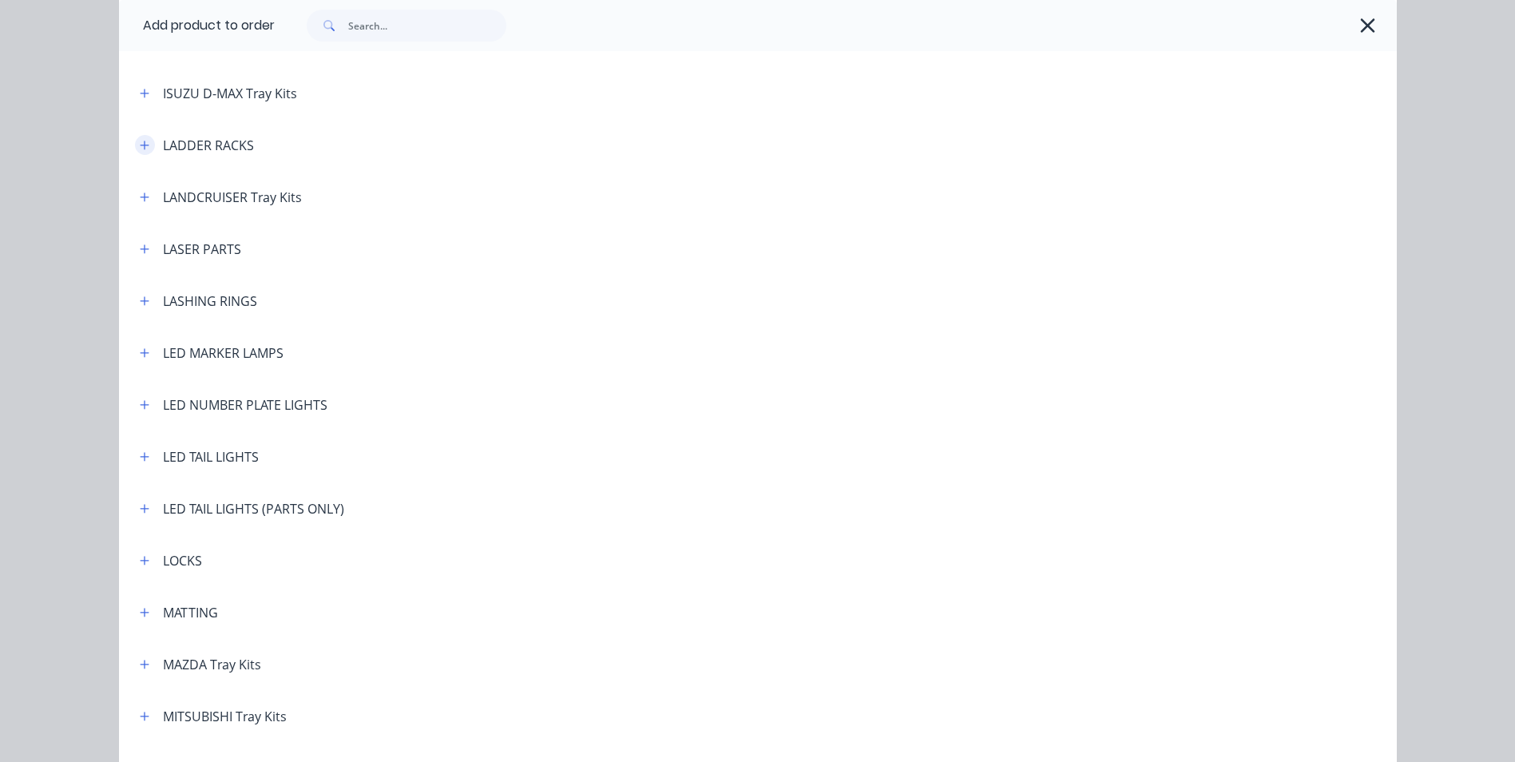
click at [140, 143] on icon "button" at bounding box center [145, 145] width 10 height 11
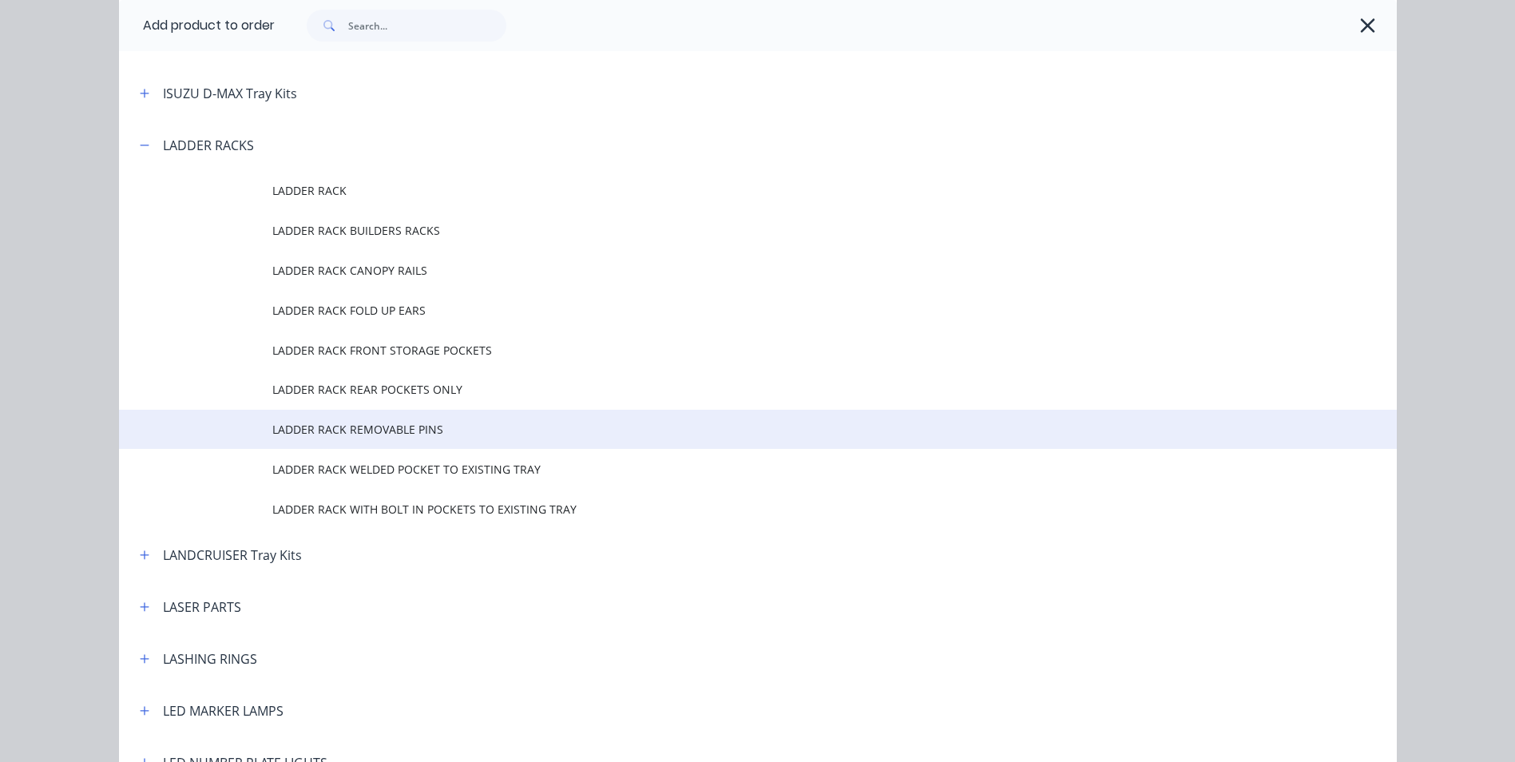
click at [345, 430] on span "LADDER RACK REMOVABLE PINS" at bounding box center [721, 429] width 899 height 17
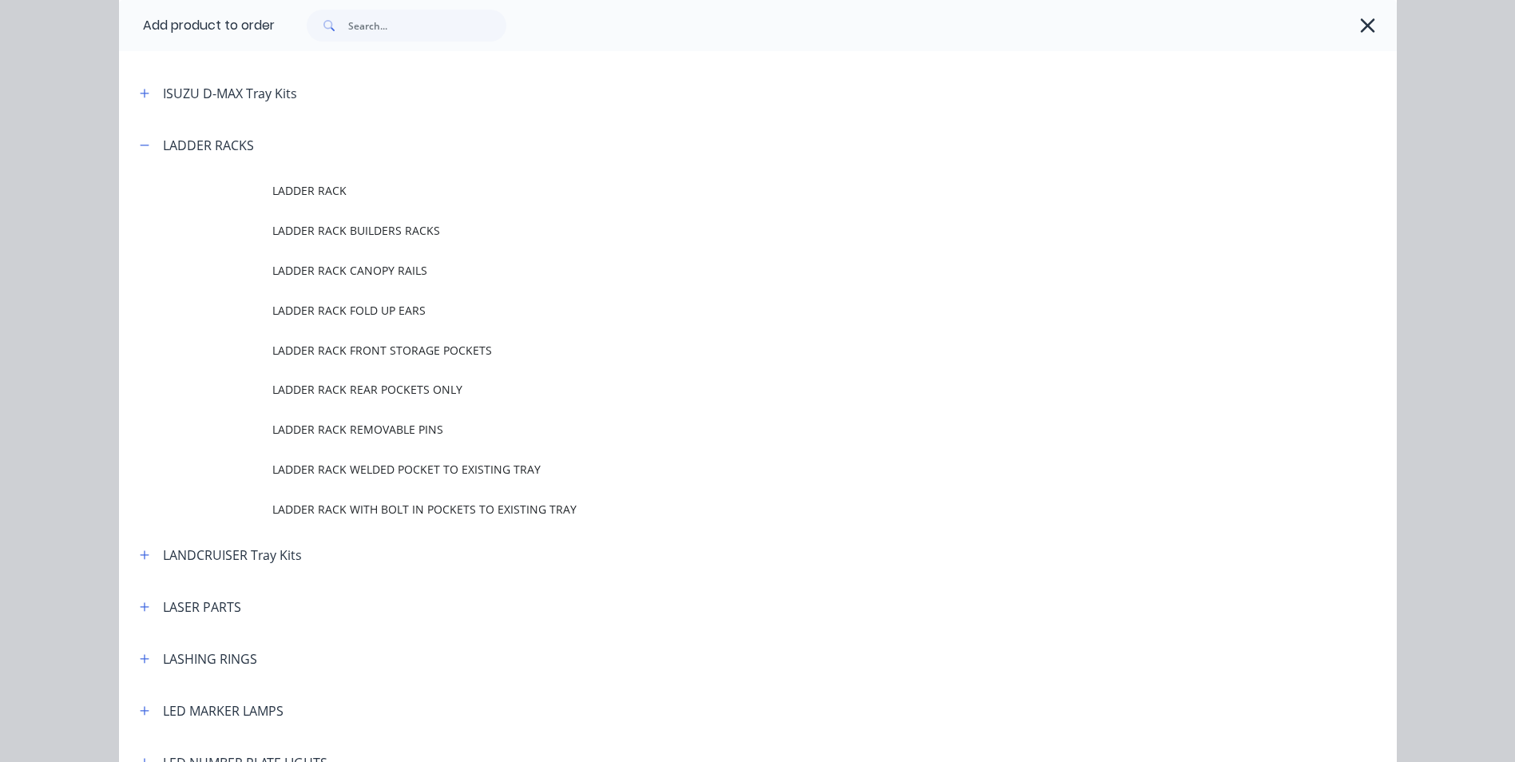
scroll to position [0, 0]
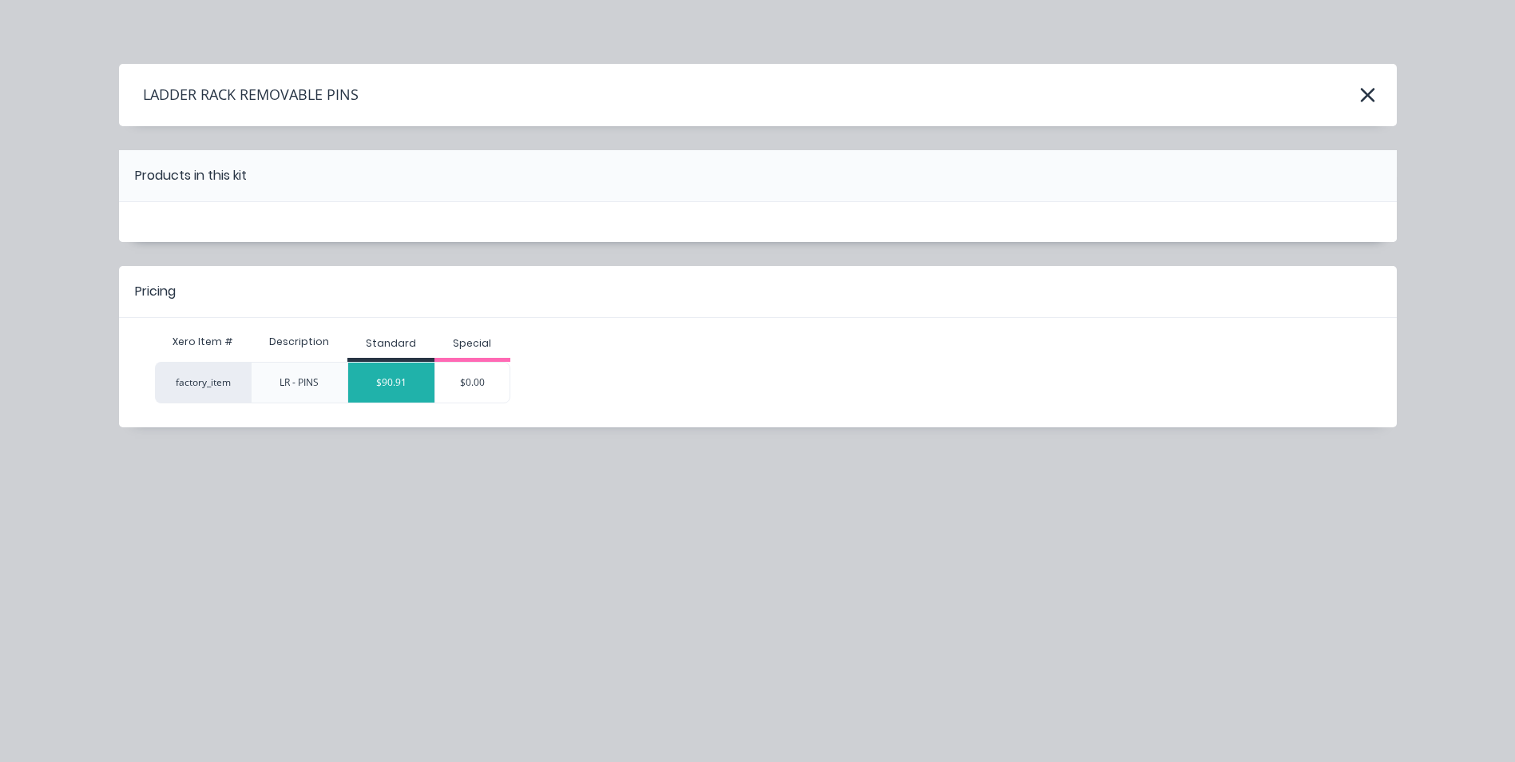
click at [410, 386] on div "$90.91" at bounding box center [391, 383] width 86 height 40
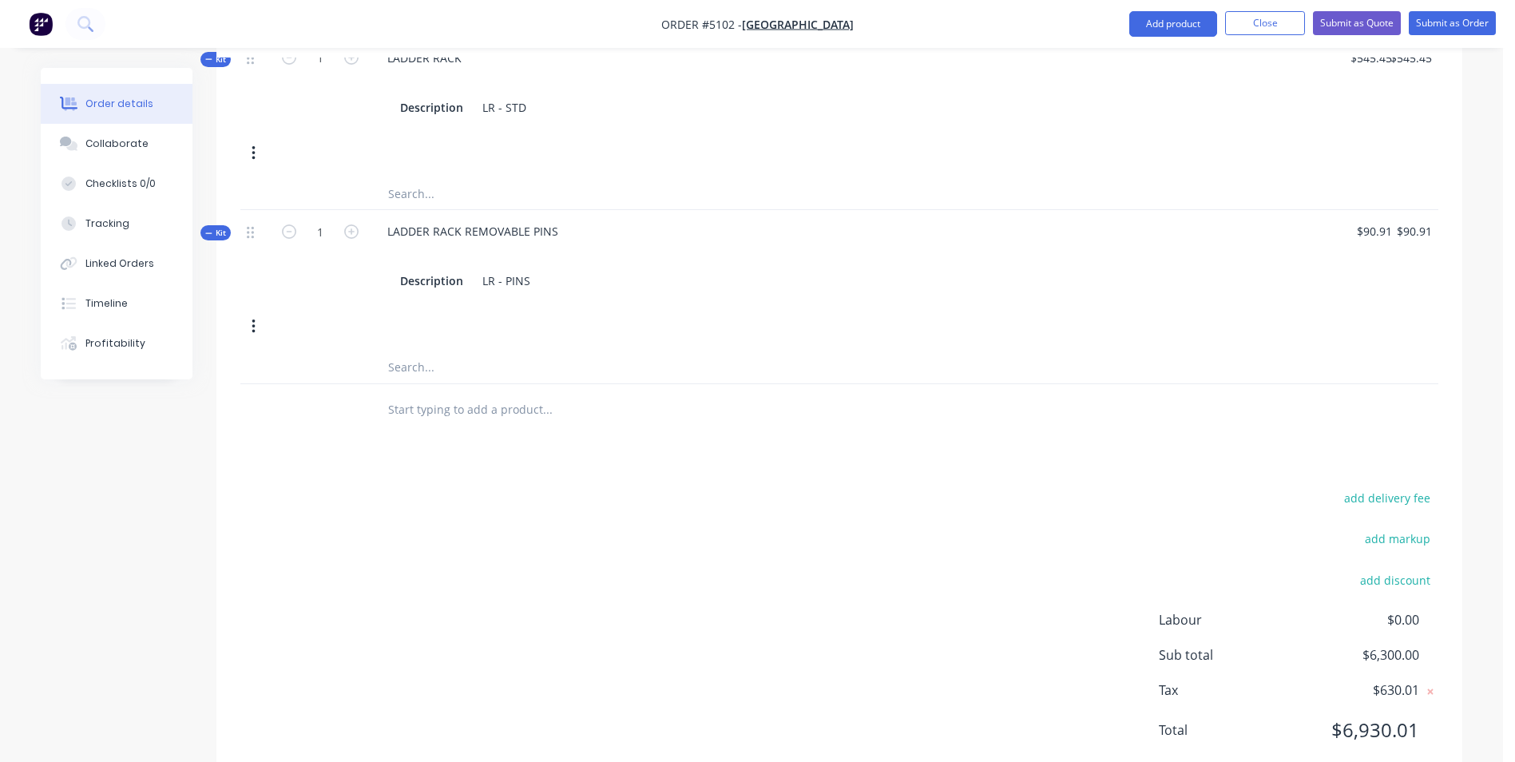
scroll to position [1616, 0]
click at [1386, 568] on button "add discount" at bounding box center [1394, 579] width 87 height 22
type input "DEALER DISCOUNT"
type input "10.00%"
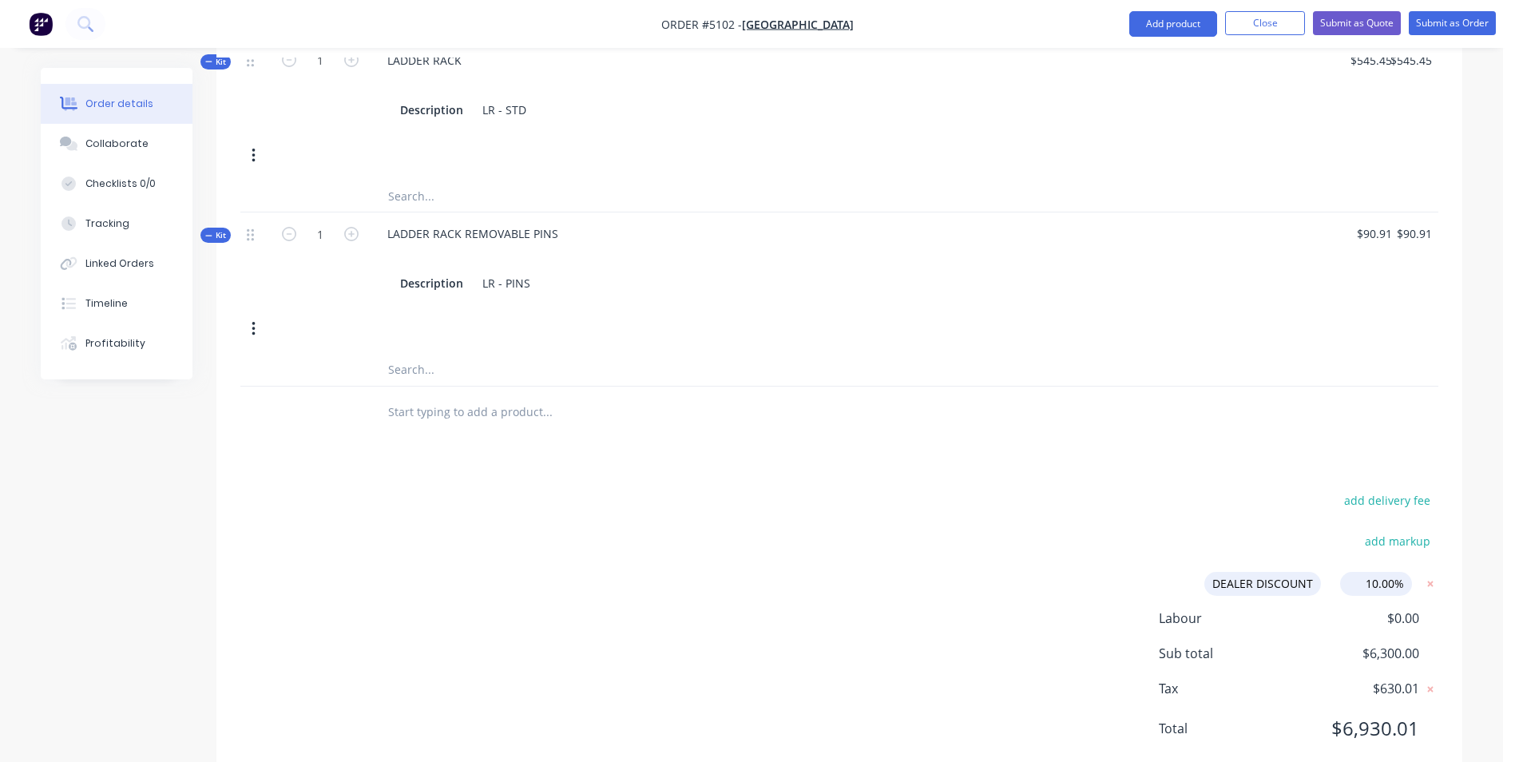
click at [1098, 506] on div "add delivery fee add markup DEALER DISCOUNT DEALER DISCOUNT Discount name (Opti…" at bounding box center [839, 624] width 1198 height 269
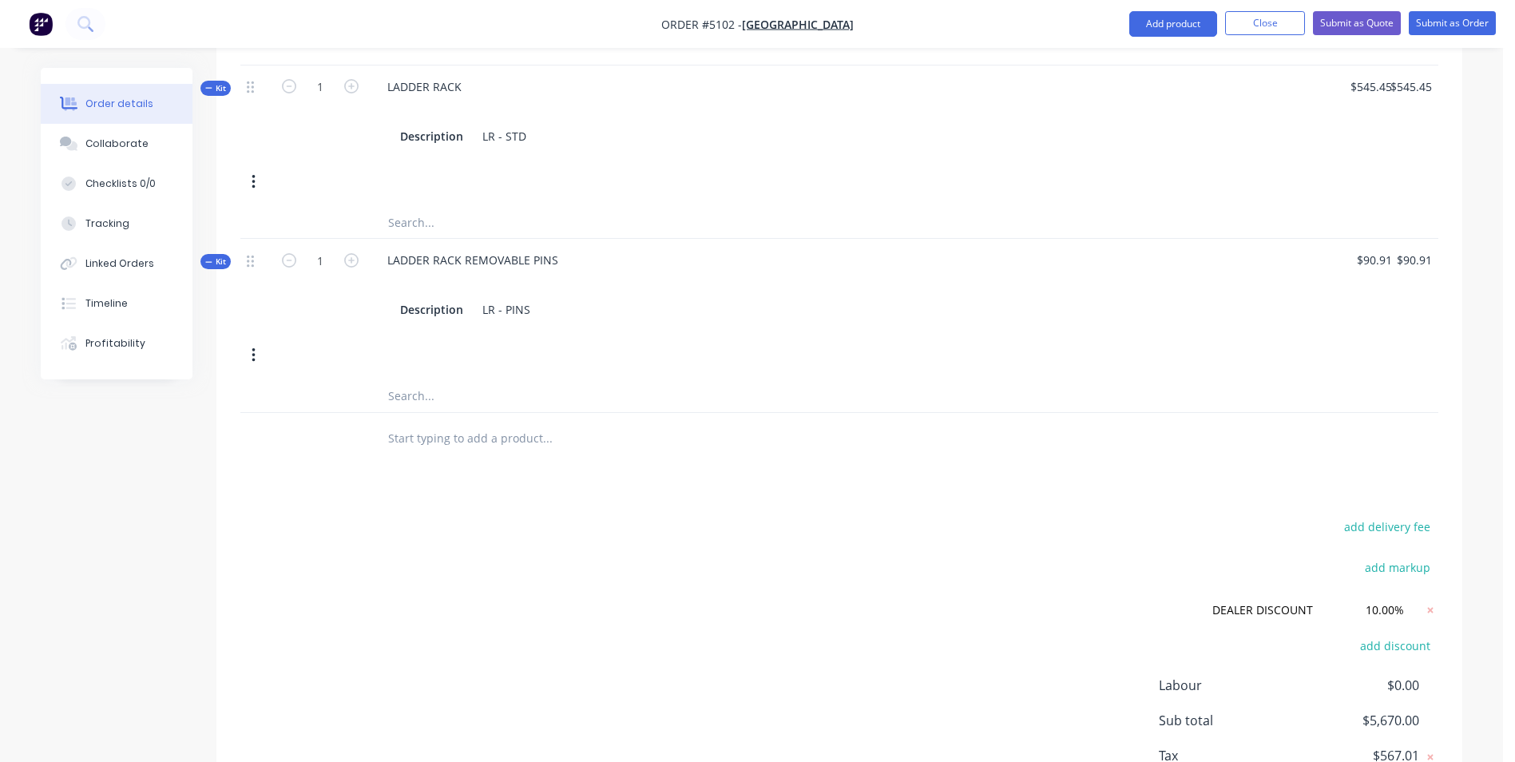
scroll to position [1253, 0]
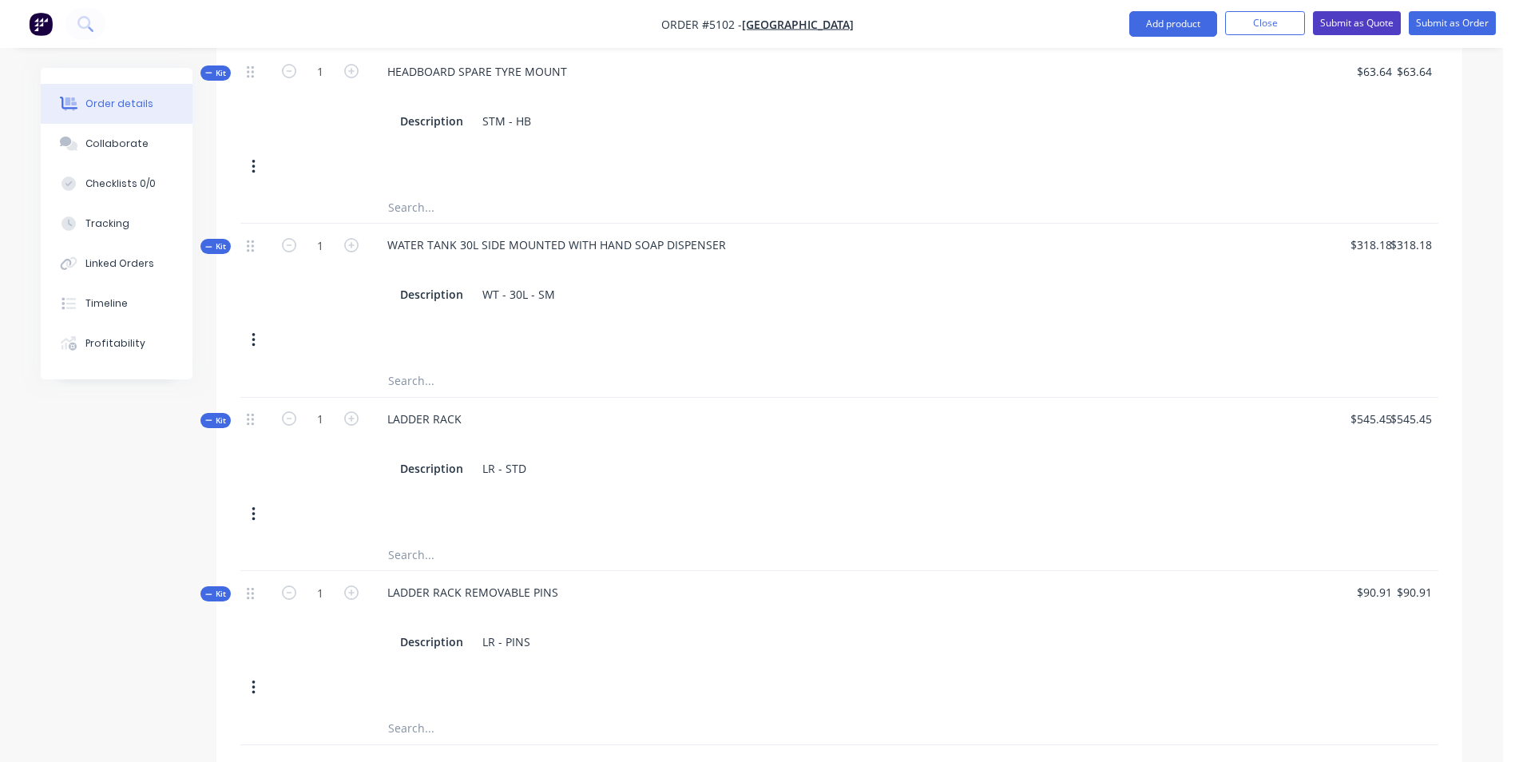
click at [1351, 25] on button "Submit as Quote" at bounding box center [1357, 23] width 88 height 24
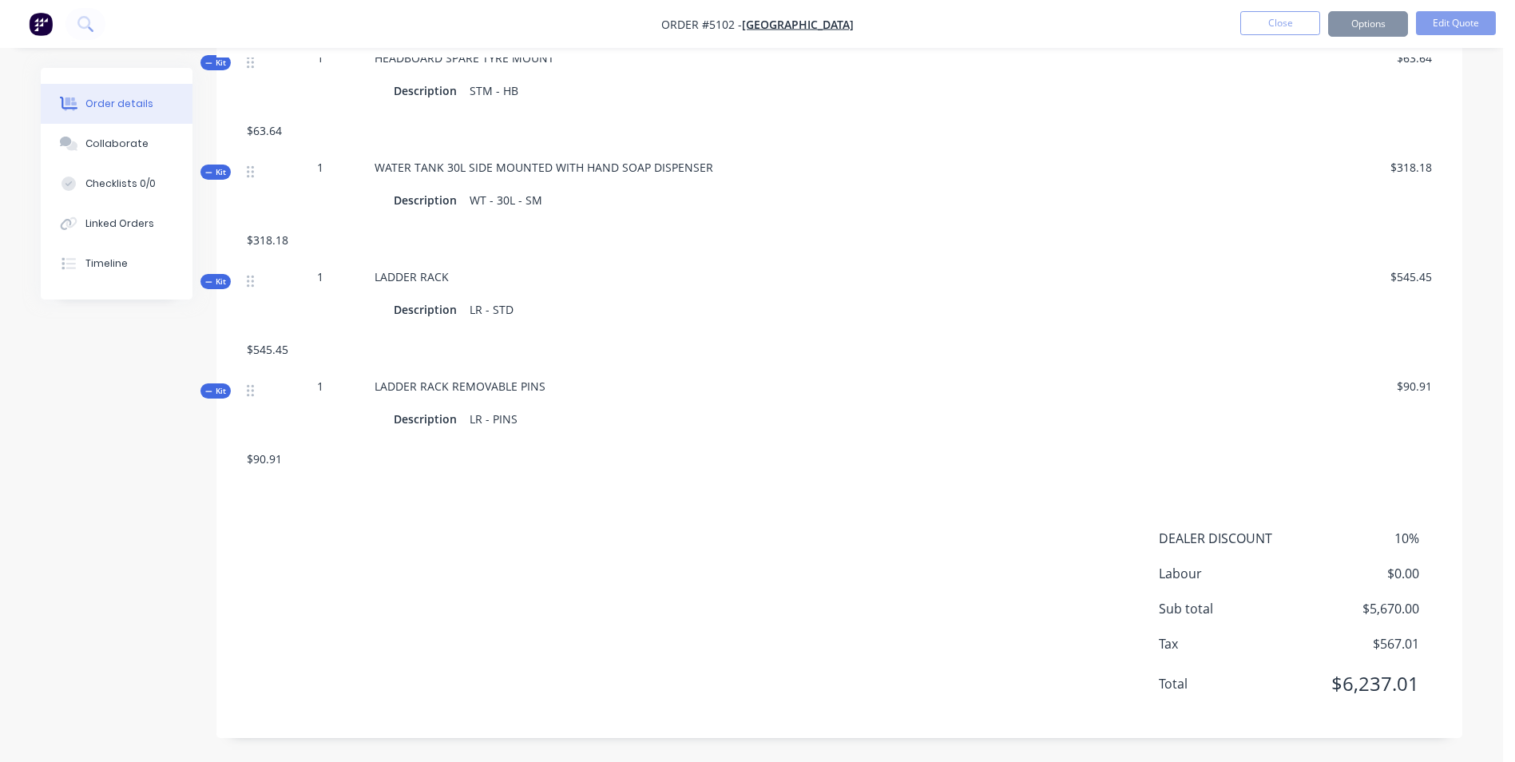
scroll to position [0, 0]
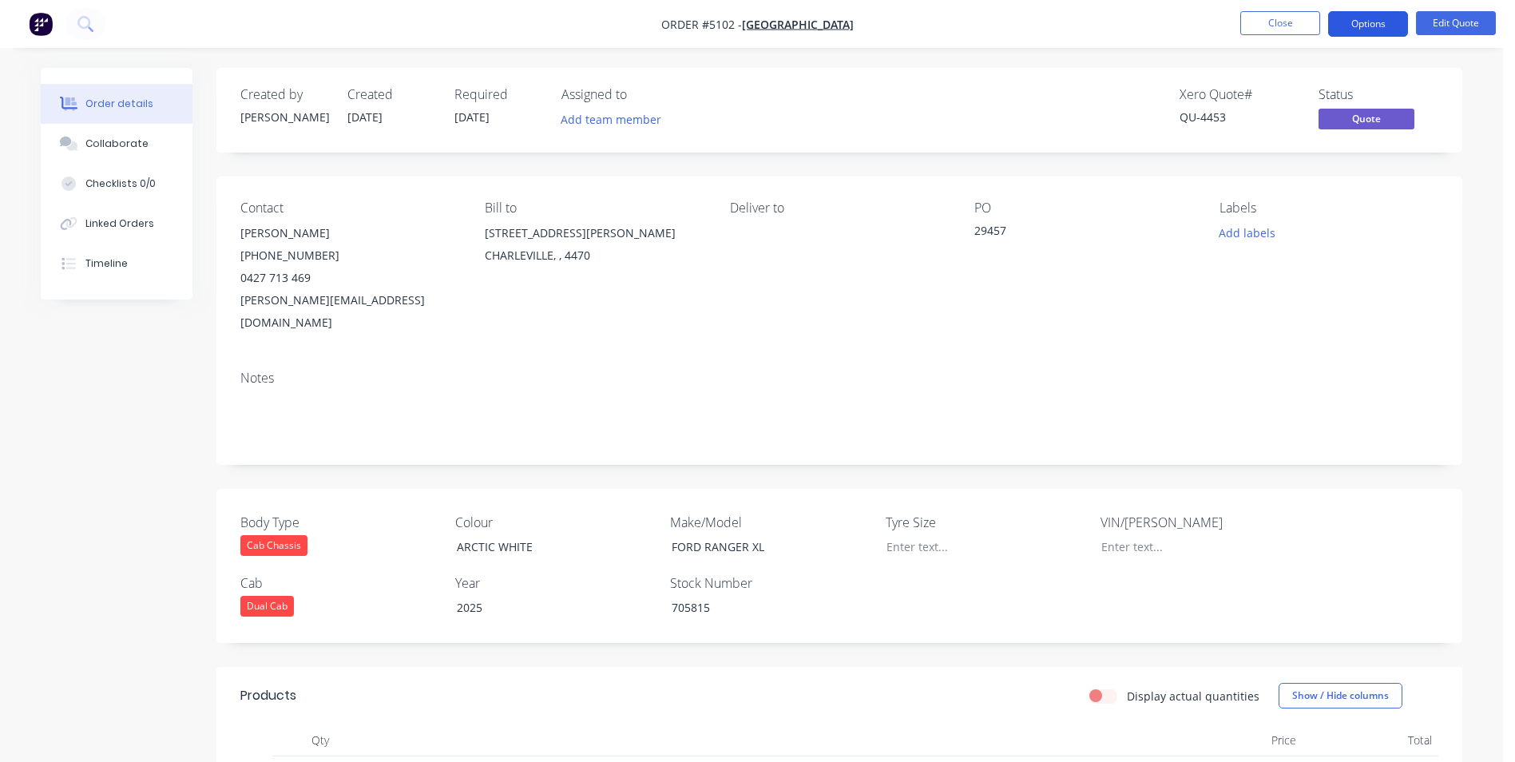
click at [1385, 26] on button "Options" at bounding box center [1368, 24] width 80 height 26
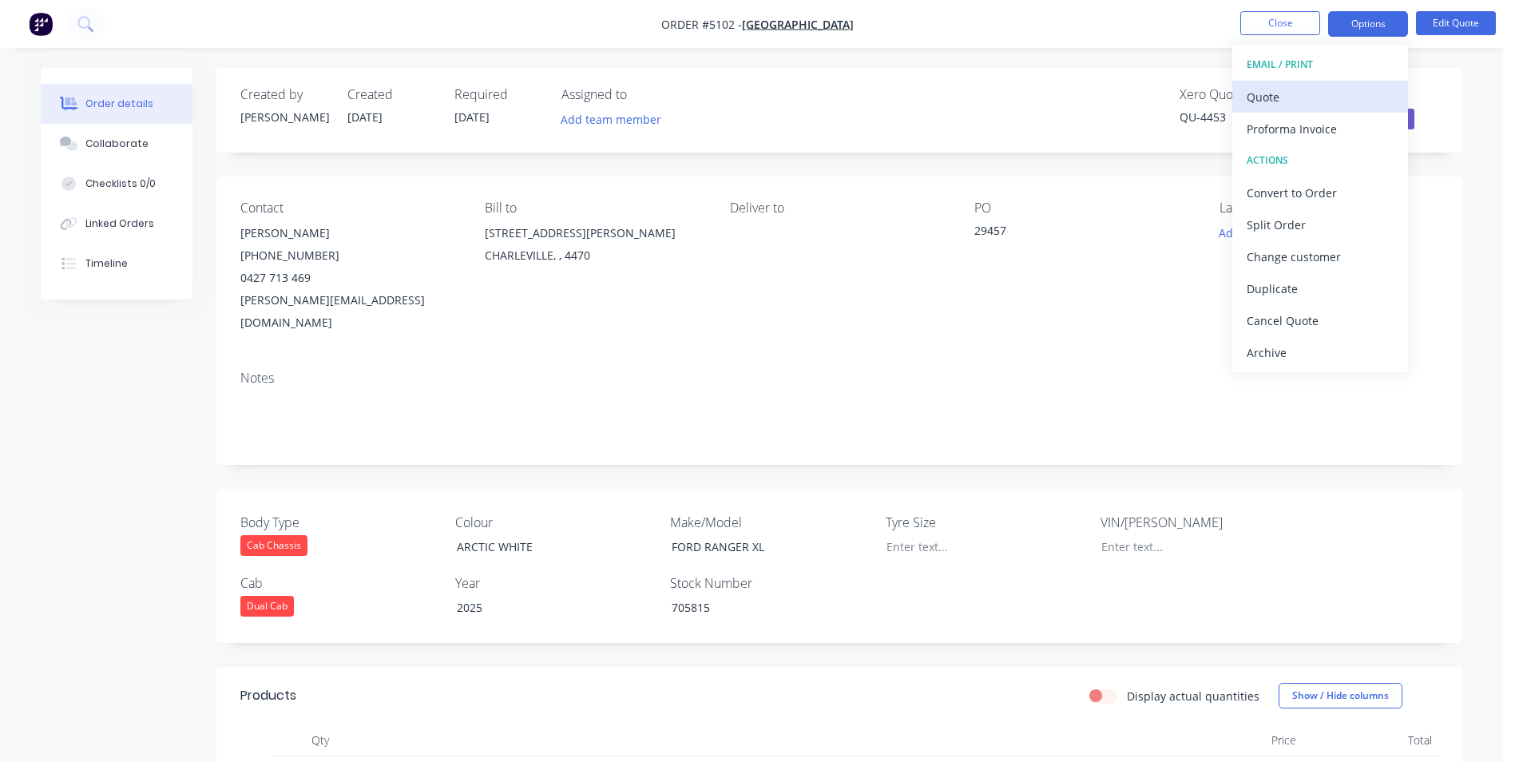
click at [1315, 99] on div "Quote" at bounding box center [1320, 96] width 147 height 23
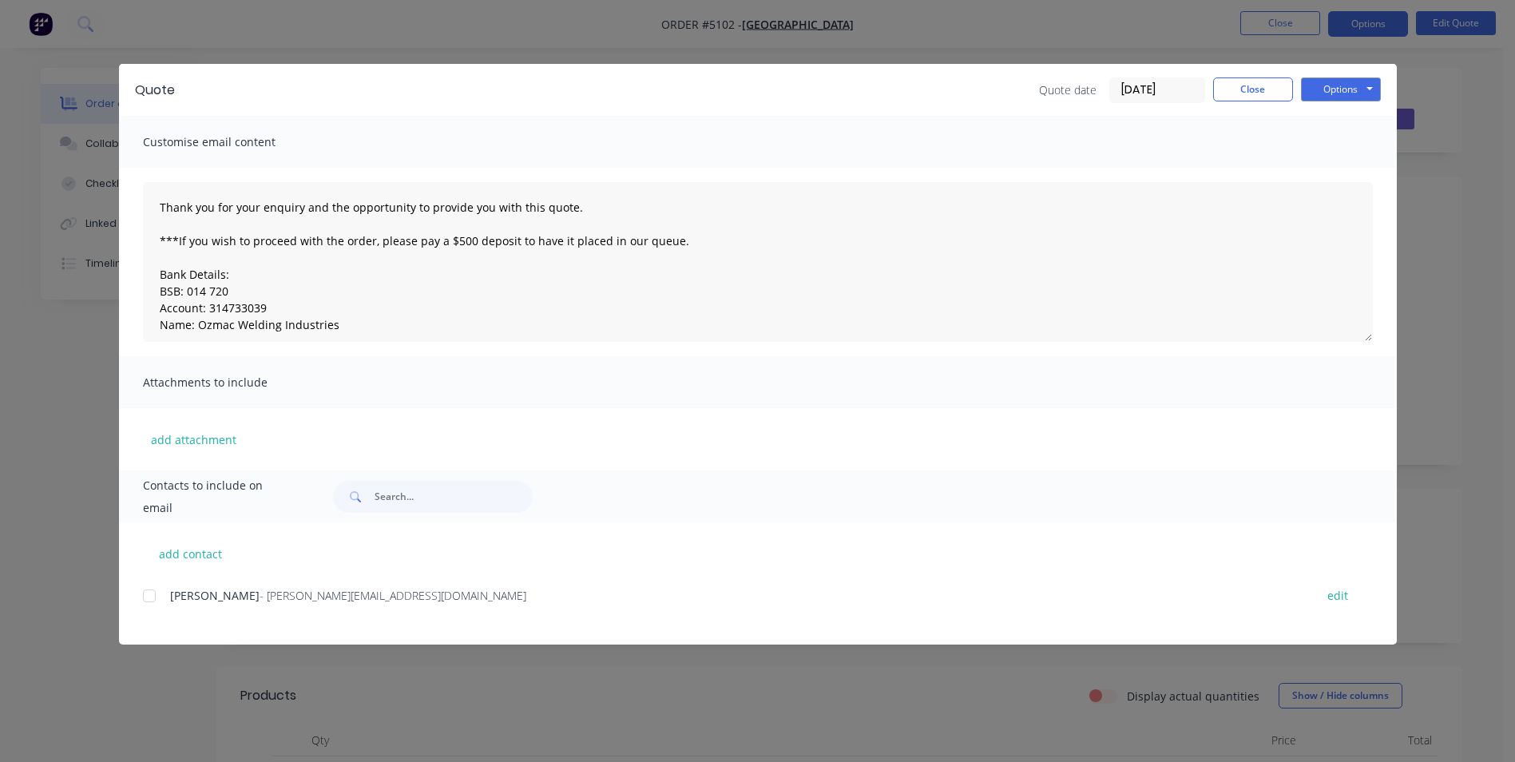
click at [141, 599] on div "add contact [PERSON_NAME] - [PERSON_NAME][EMAIL_ADDRESS][DOMAIN_NAME] edit" at bounding box center [758, 583] width 1278 height 122
click at [152, 593] on div at bounding box center [149, 596] width 32 height 32
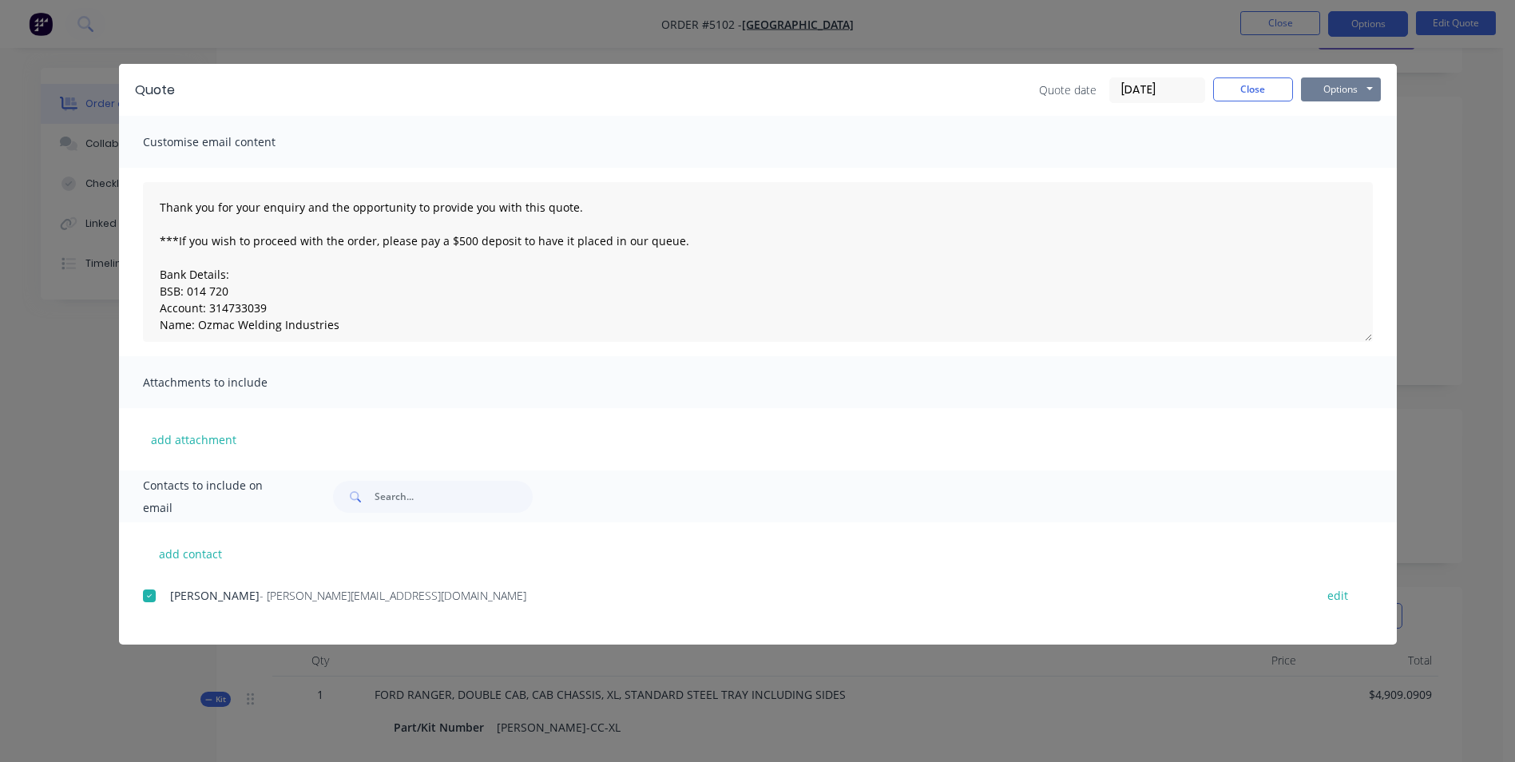
click at [1342, 93] on button "Options" at bounding box center [1341, 89] width 80 height 24
click at [1348, 174] on button "Email" at bounding box center [1352, 170] width 102 height 26
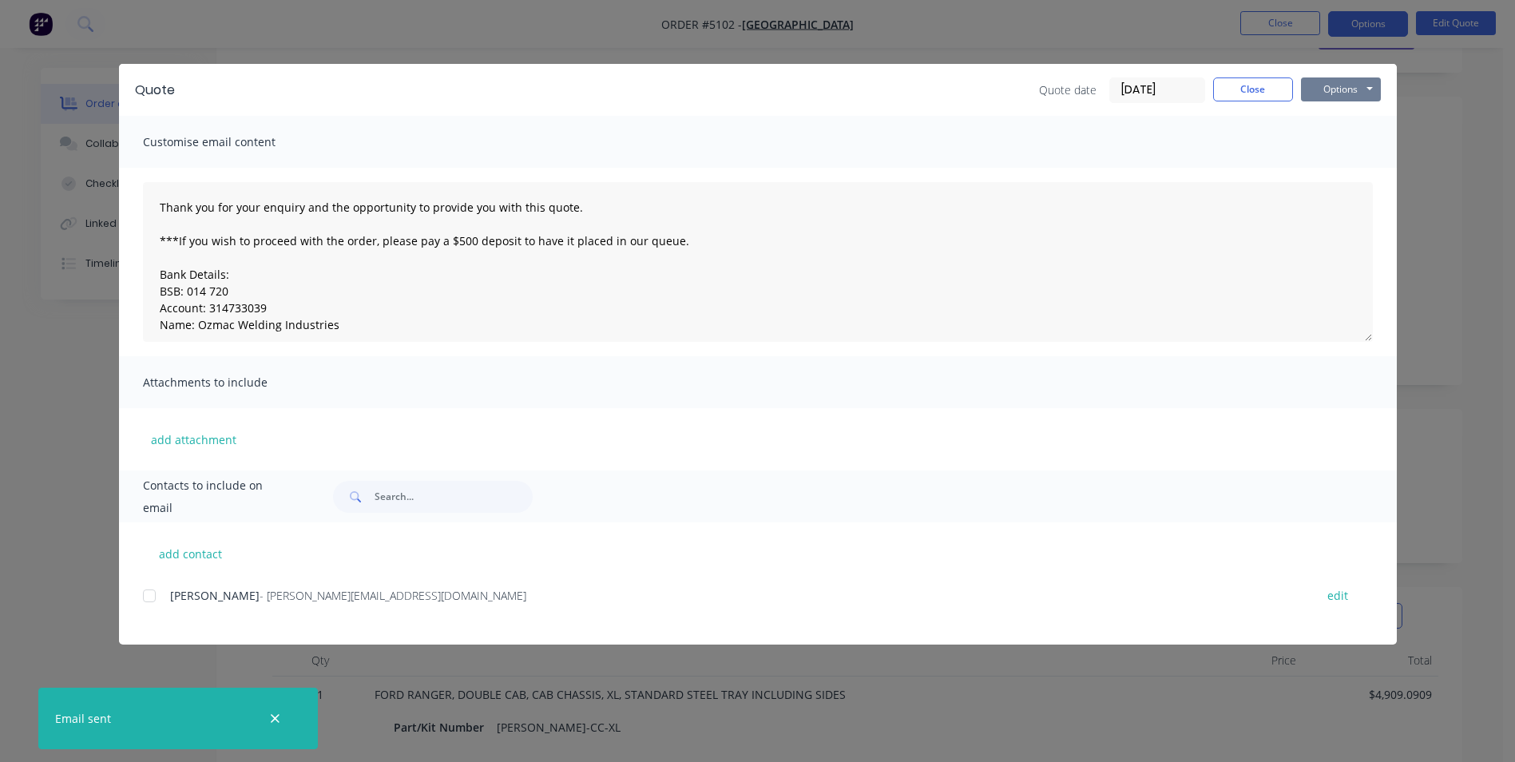
click at [1357, 92] on button "Options" at bounding box center [1341, 89] width 80 height 24
click at [1344, 151] on button "Print" at bounding box center [1352, 144] width 102 height 26
click at [1277, 88] on button "Close" at bounding box center [1253, 89] width 80 height 24
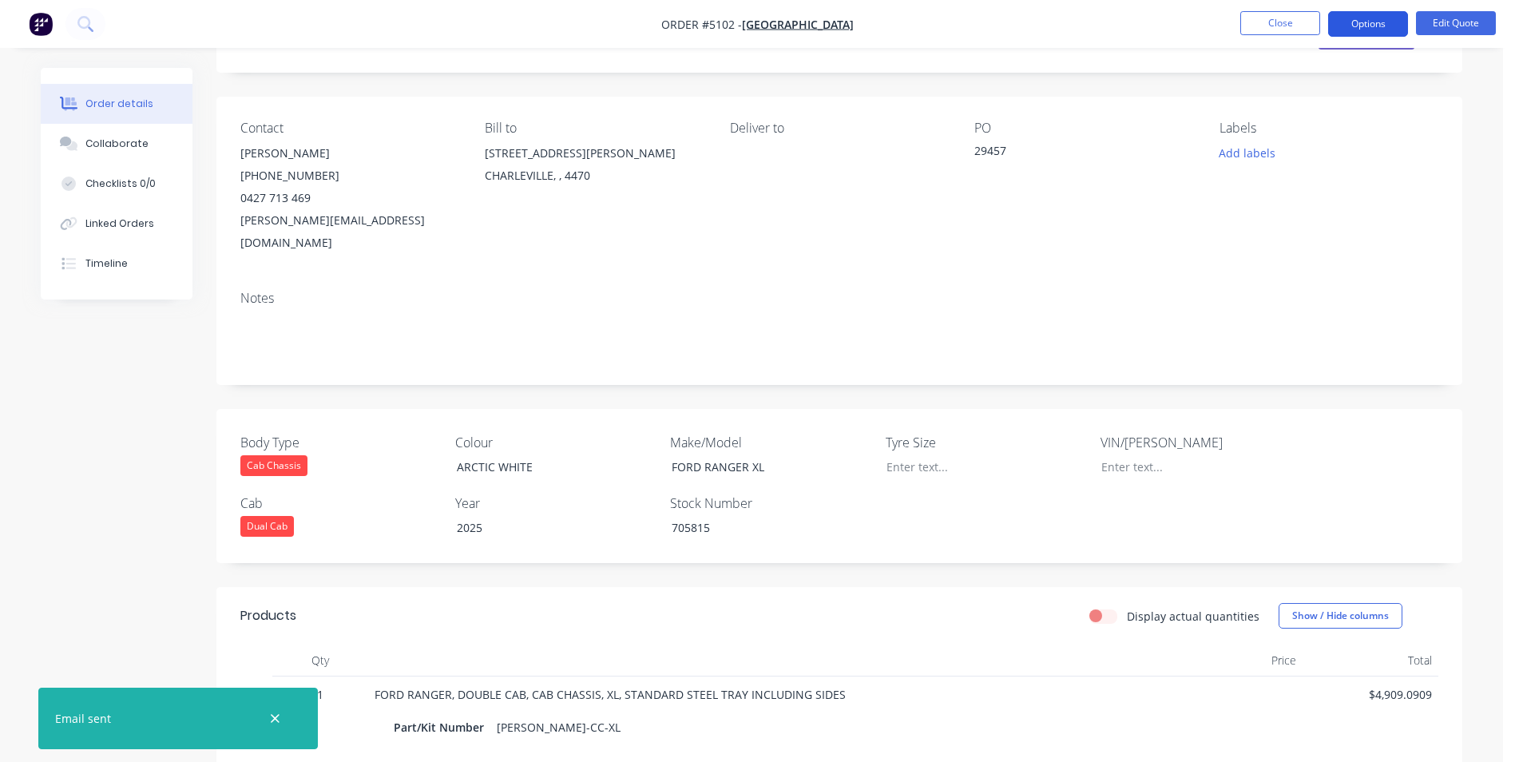
click at [1383, 26] on button "Options" at bounding box center [1368, 24] width 80 height 26
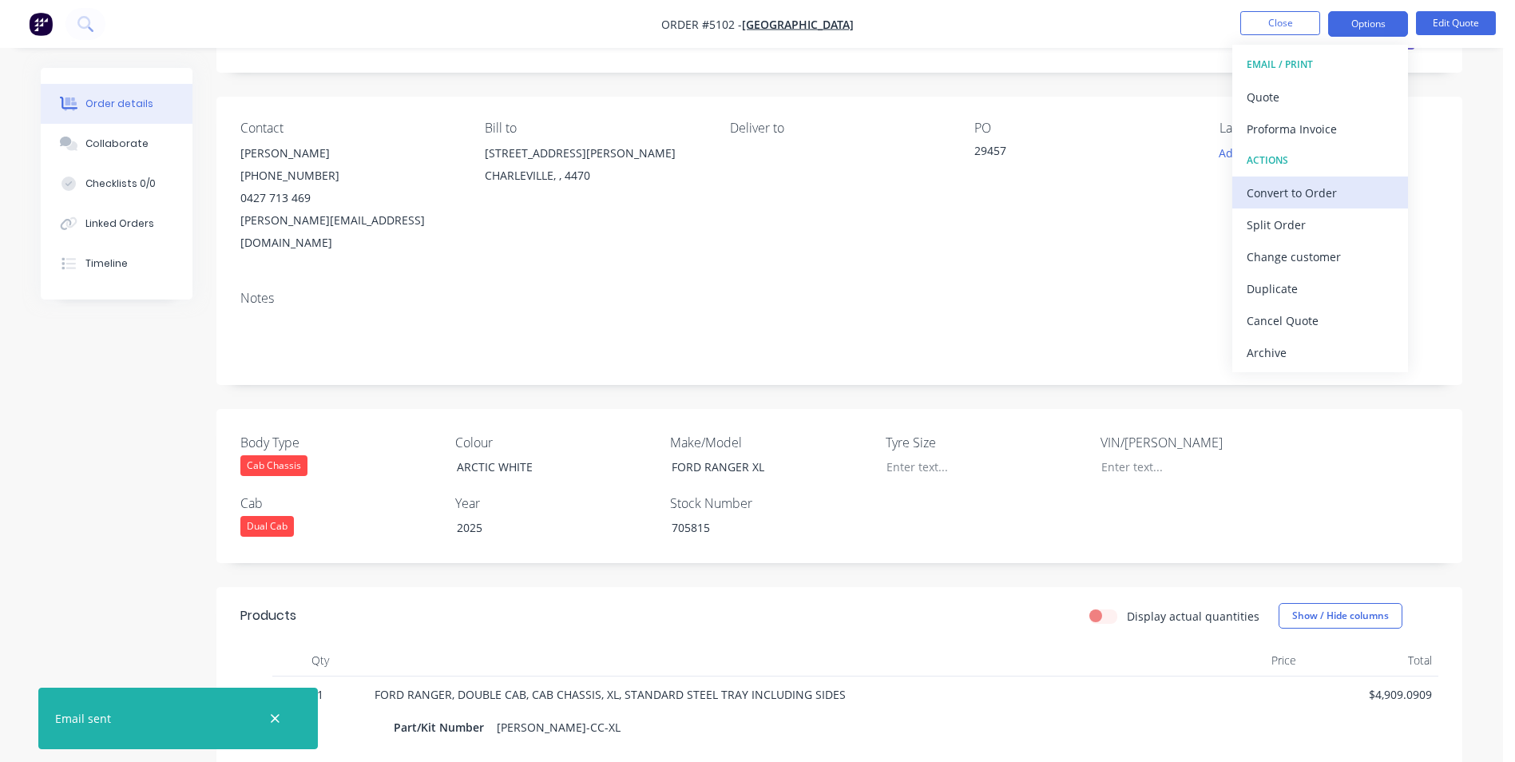
click at [1307, 196] on div "Convert to Order" at bounding box center [1320, 192] width 147 height 23
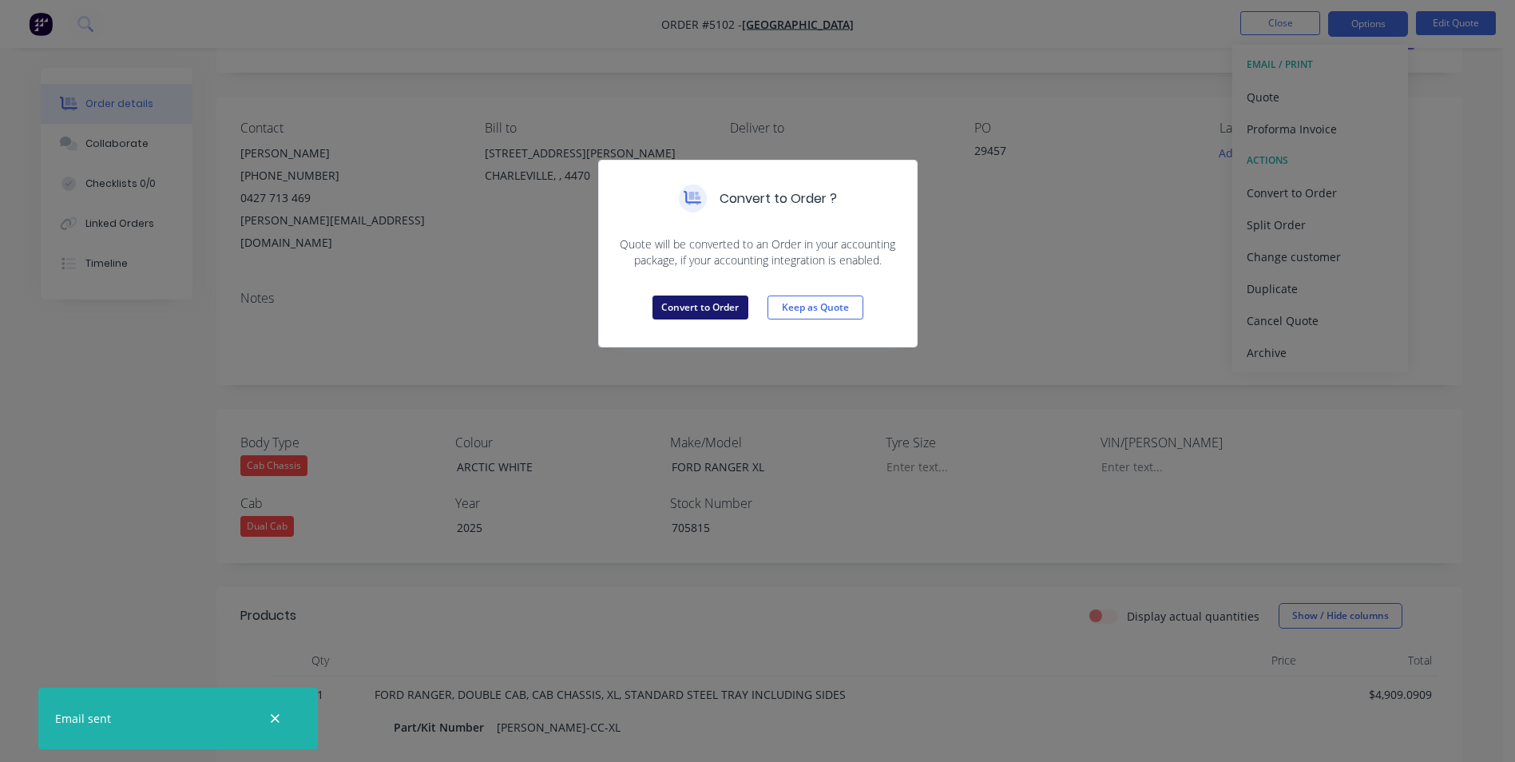
click at [723, 311] on button "Convert to Order" at bounding box center [701, 308] width 96 height 24
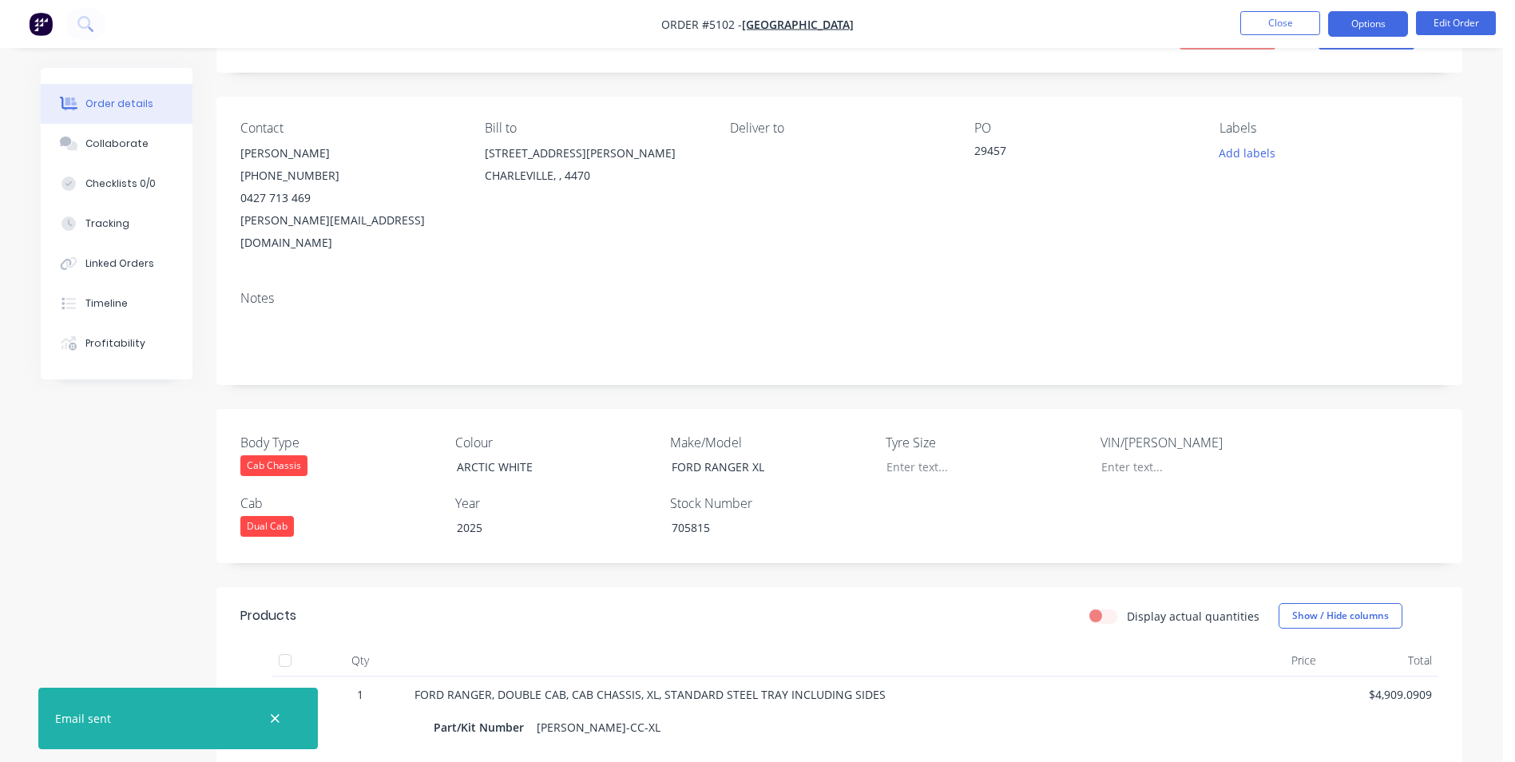
click at [1378, 26] on button "Options" at bounding box center [1368, 24] width 80 height 26
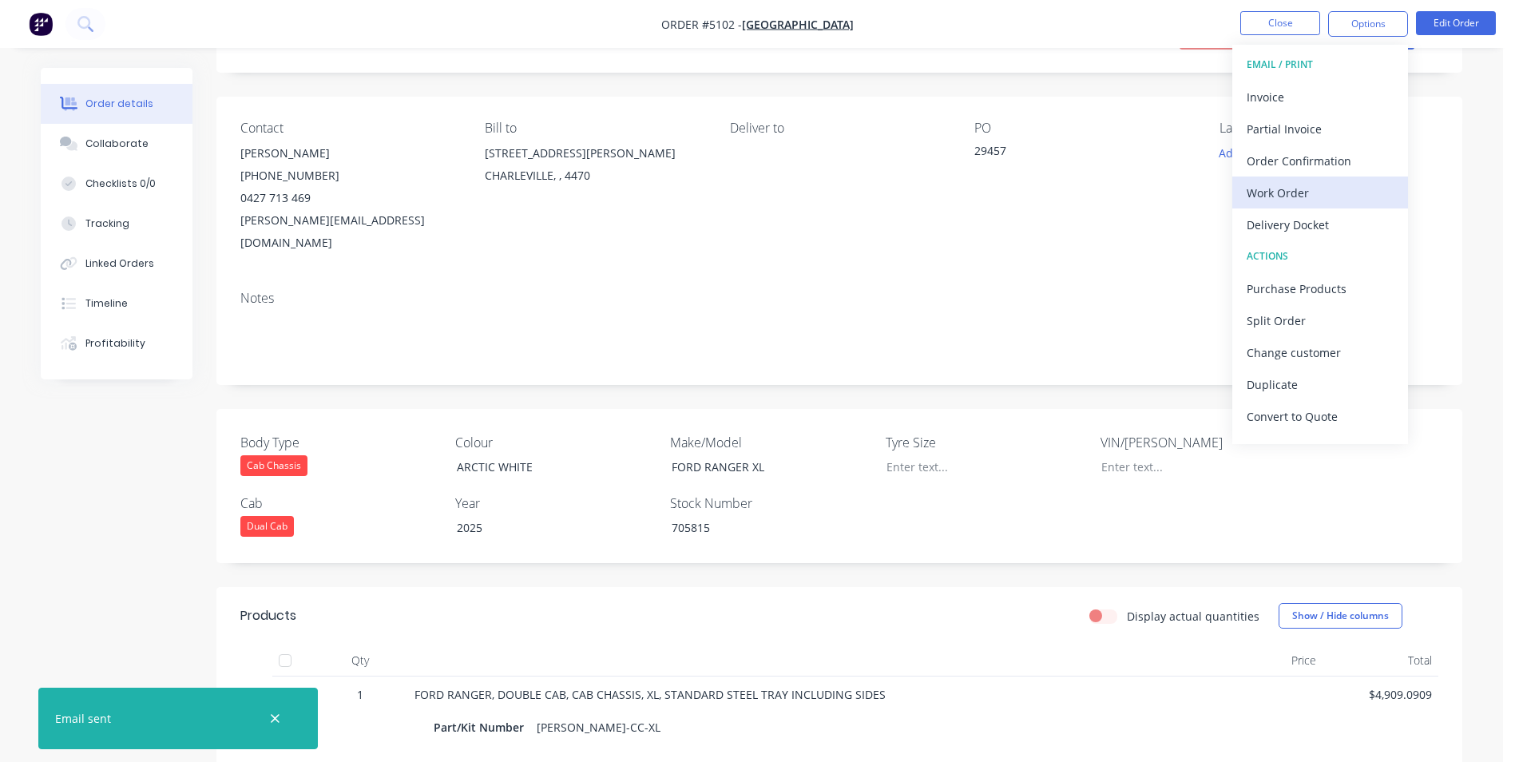
click at [1322, 196] on div "Work Order" at bounding box center [1320, 192] width 147 height 23
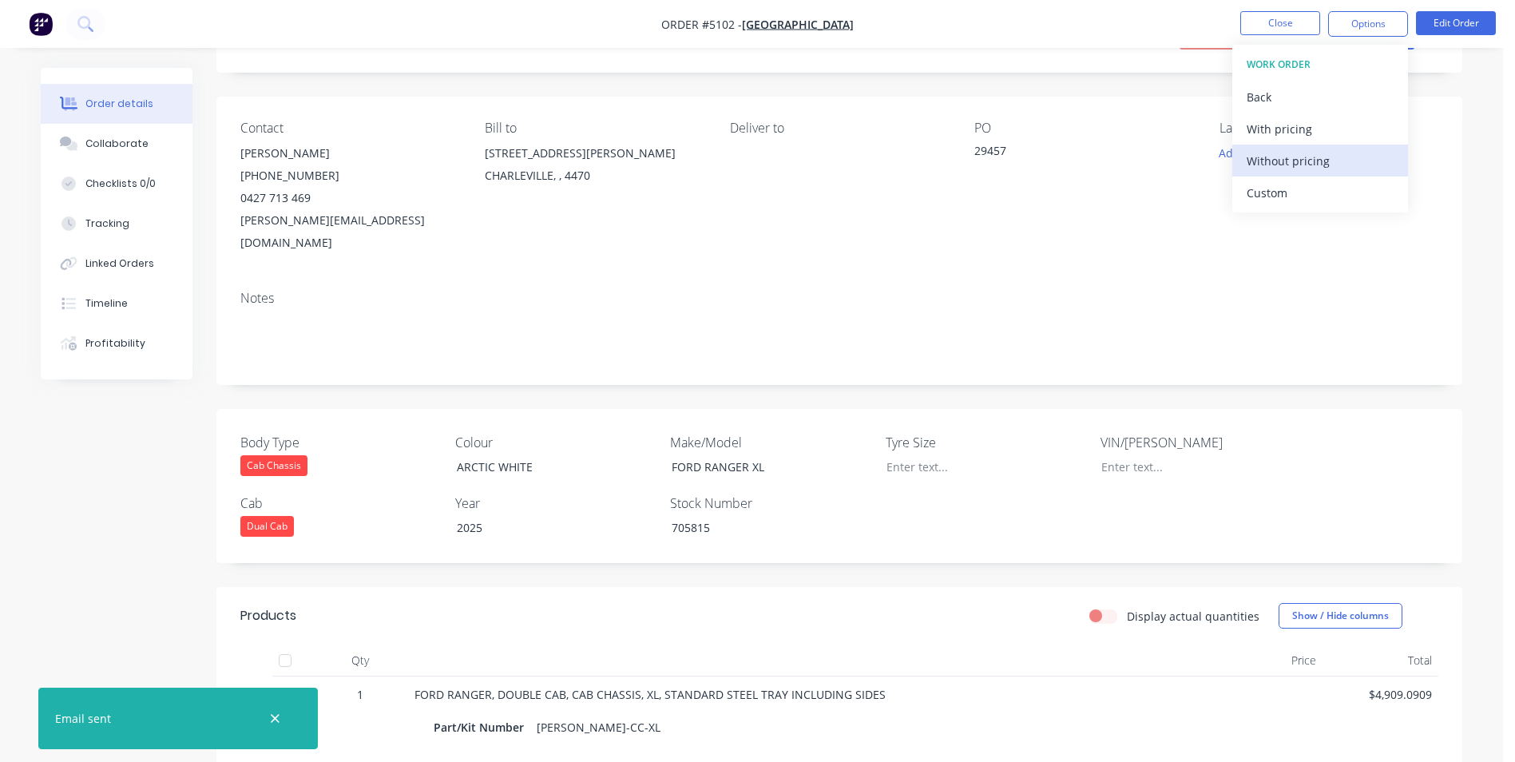
click at [1308, 159] on div "Without pricing" at bounding box center [1320, 160] width 147 height 23
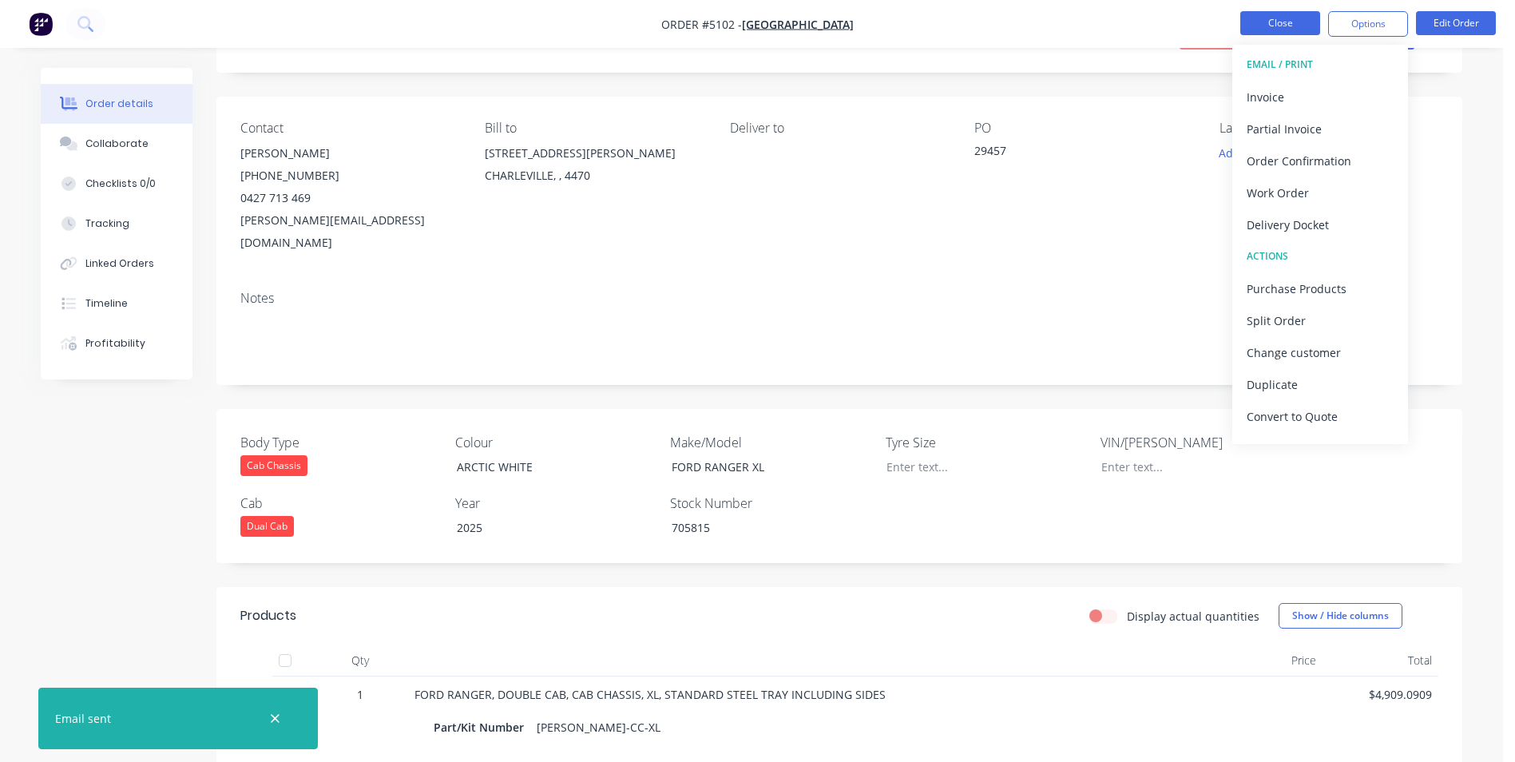
click at [1289, 23] on button "Close" at bounding box center [1280, 23] width 80 height 24
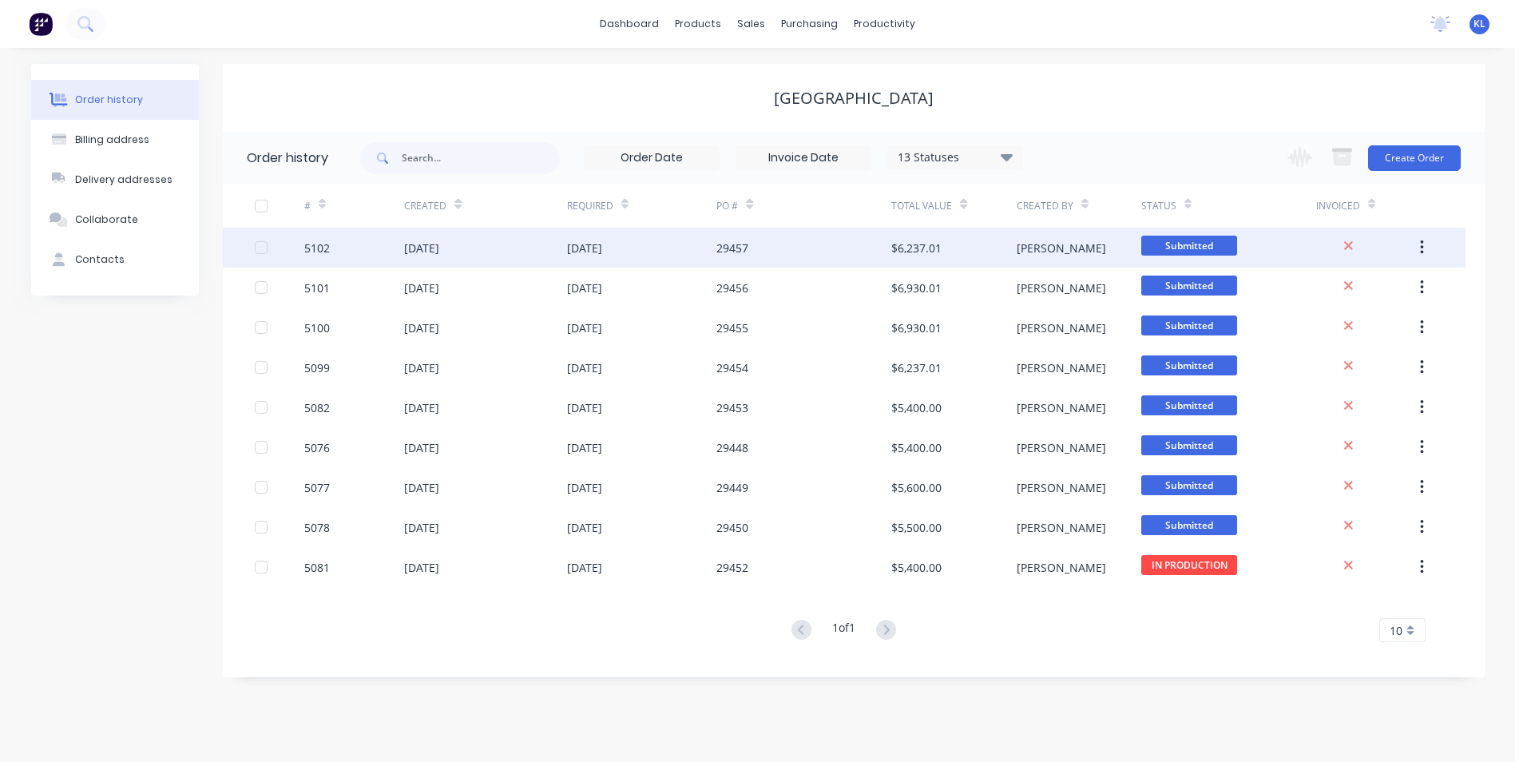
click at [391, 252] on div "5102" at bounding box center [354, 248] width 100 height 40
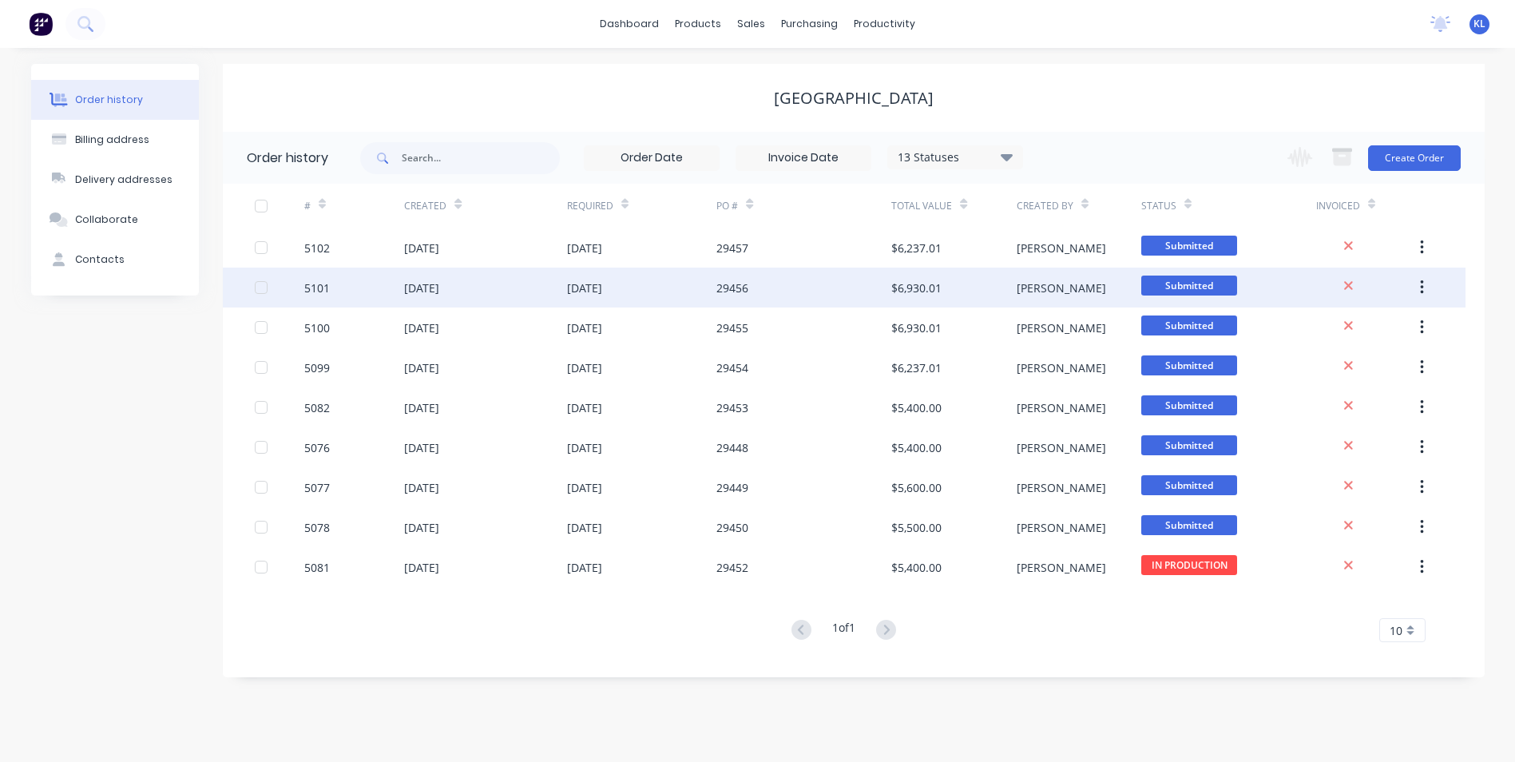
click at [357, 284] on div "5101" at bounding box center [354, 288] width 100 height 40
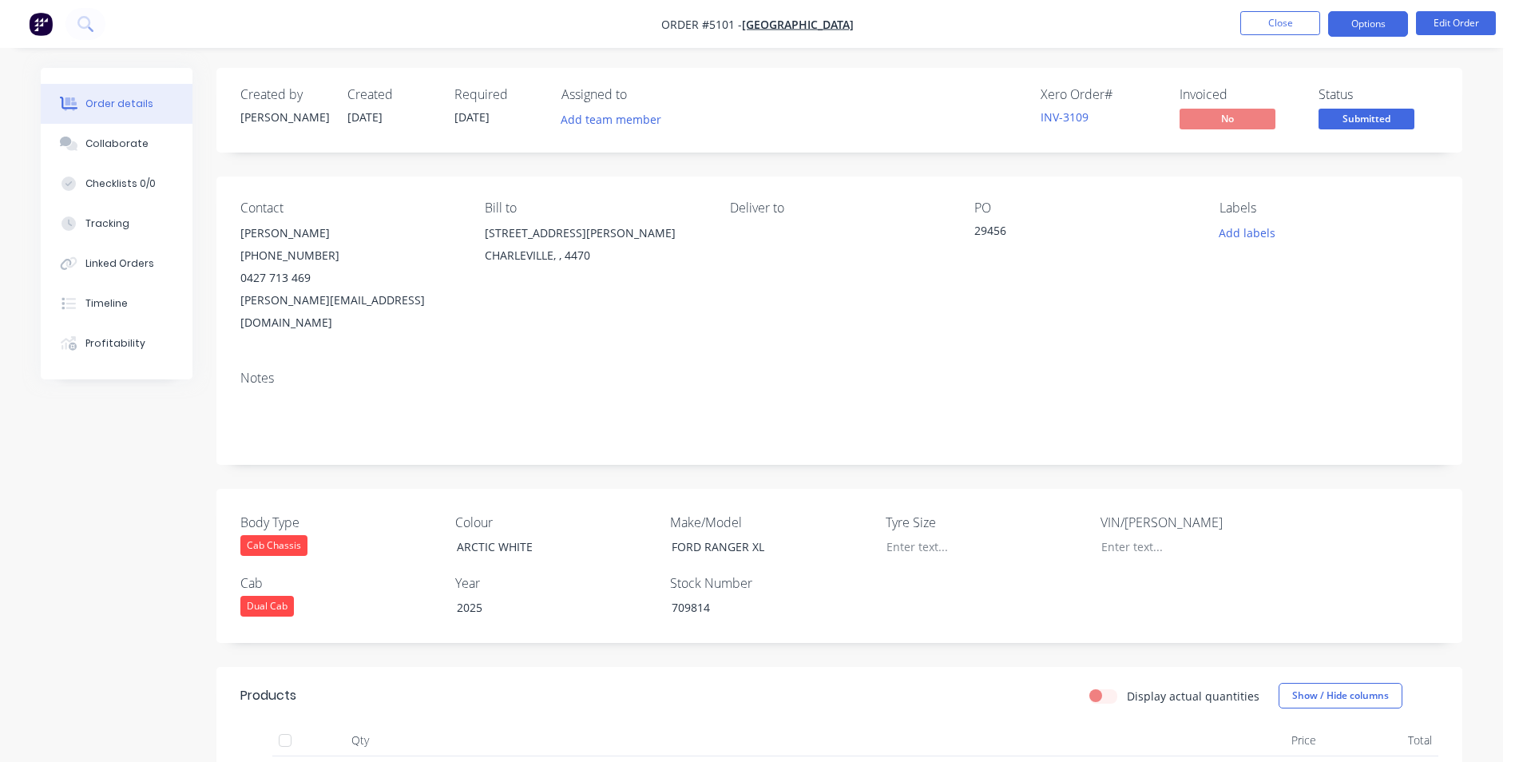
click at [1398, 25] on button "Options" at bounding box center [1368, 24] width 80 height 26
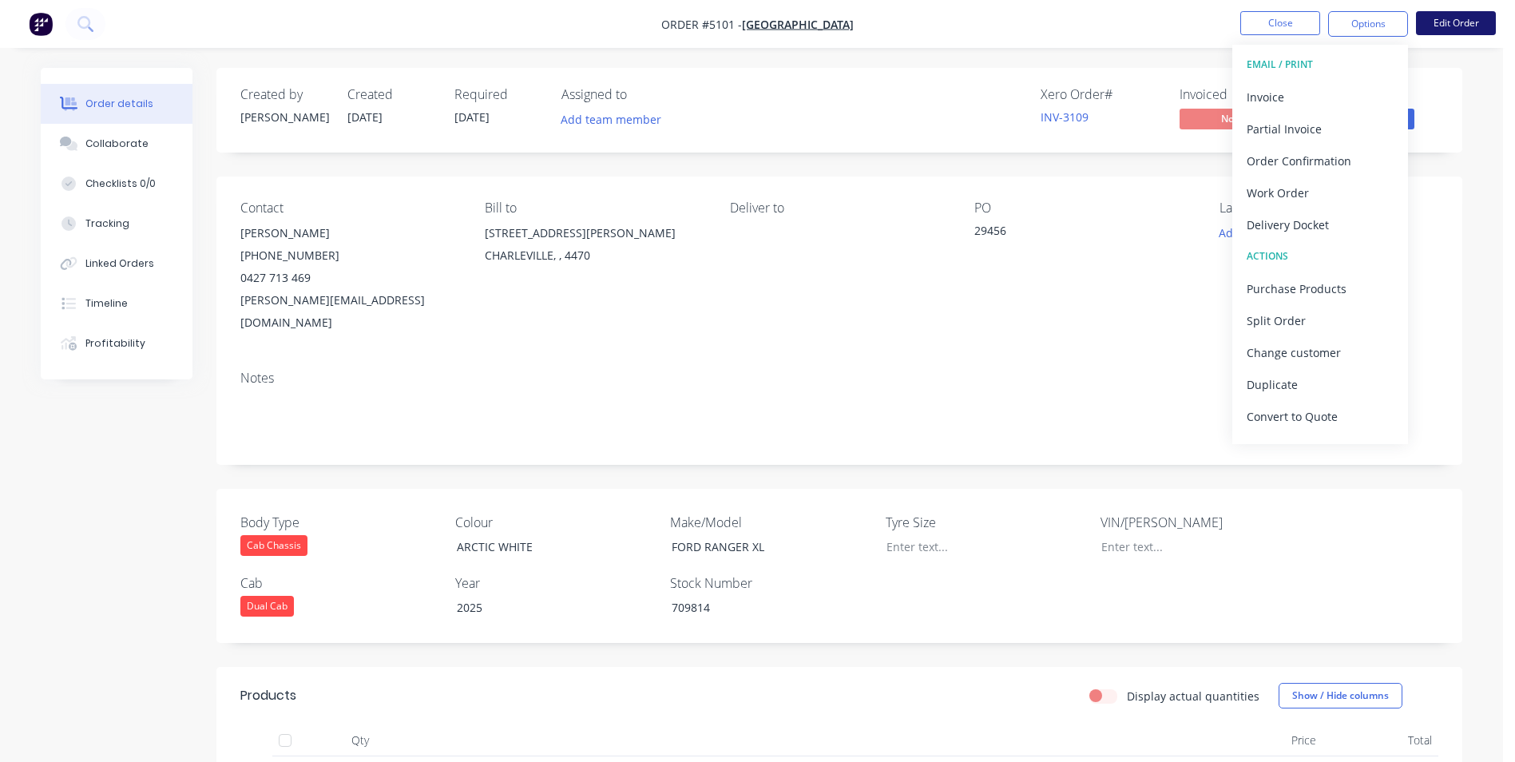
click at [1476, 26] on button "Edit Order" at bounding box center [1456, 23] width 80 height 24
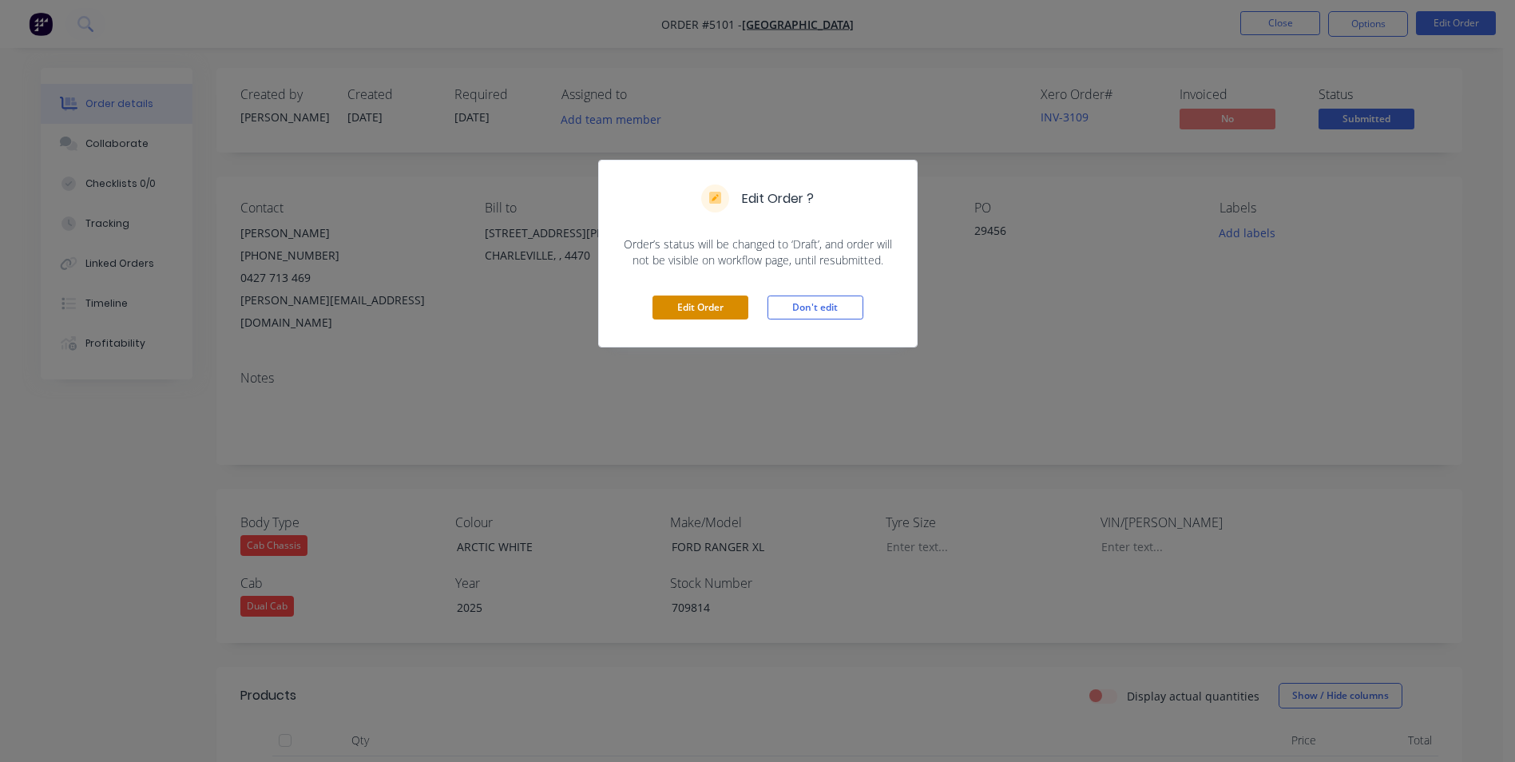
click at [710, 307] on button "Edit Order" at bounding box center [701, 308] width 96 height 24
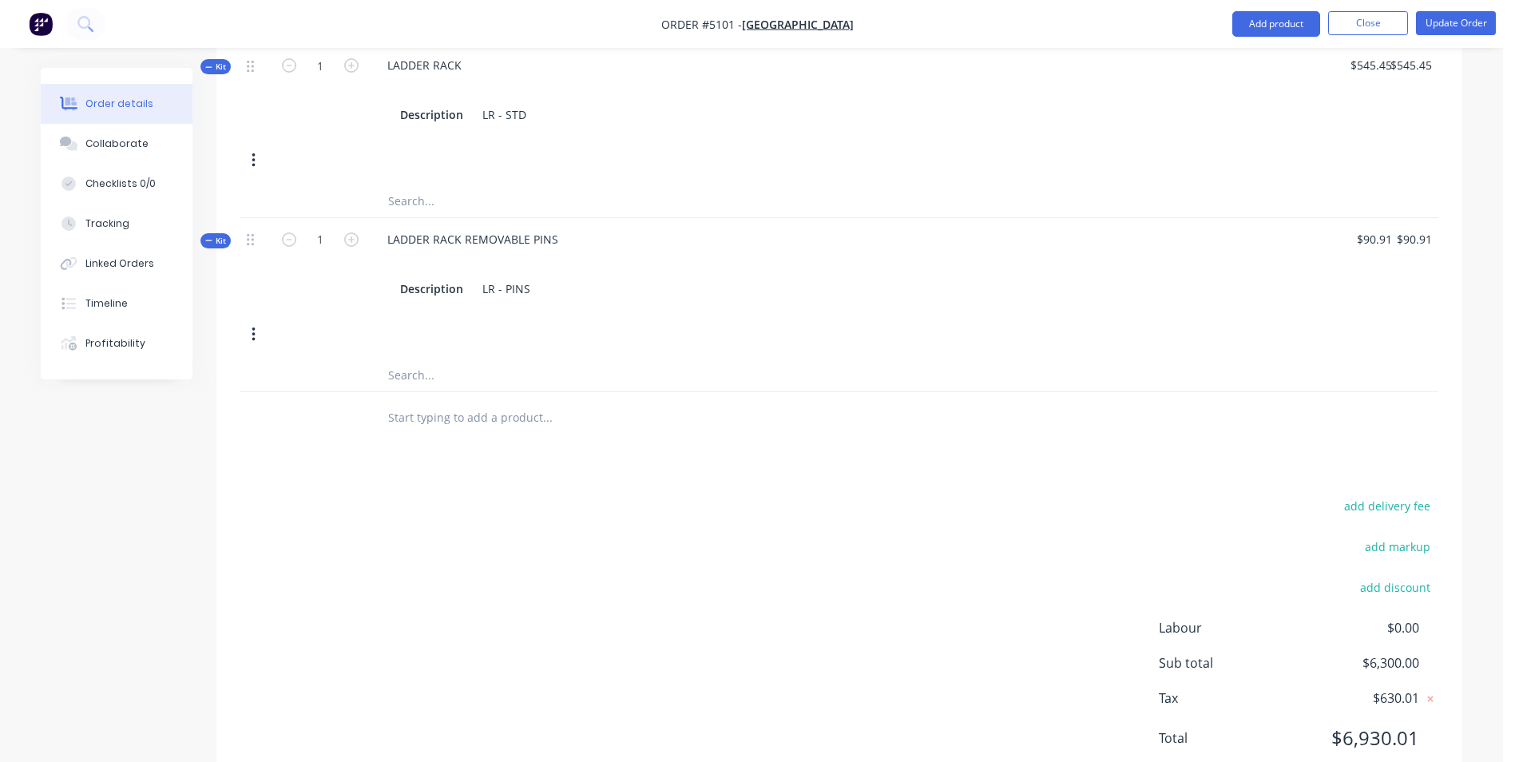
scroll to position [1790, 0]
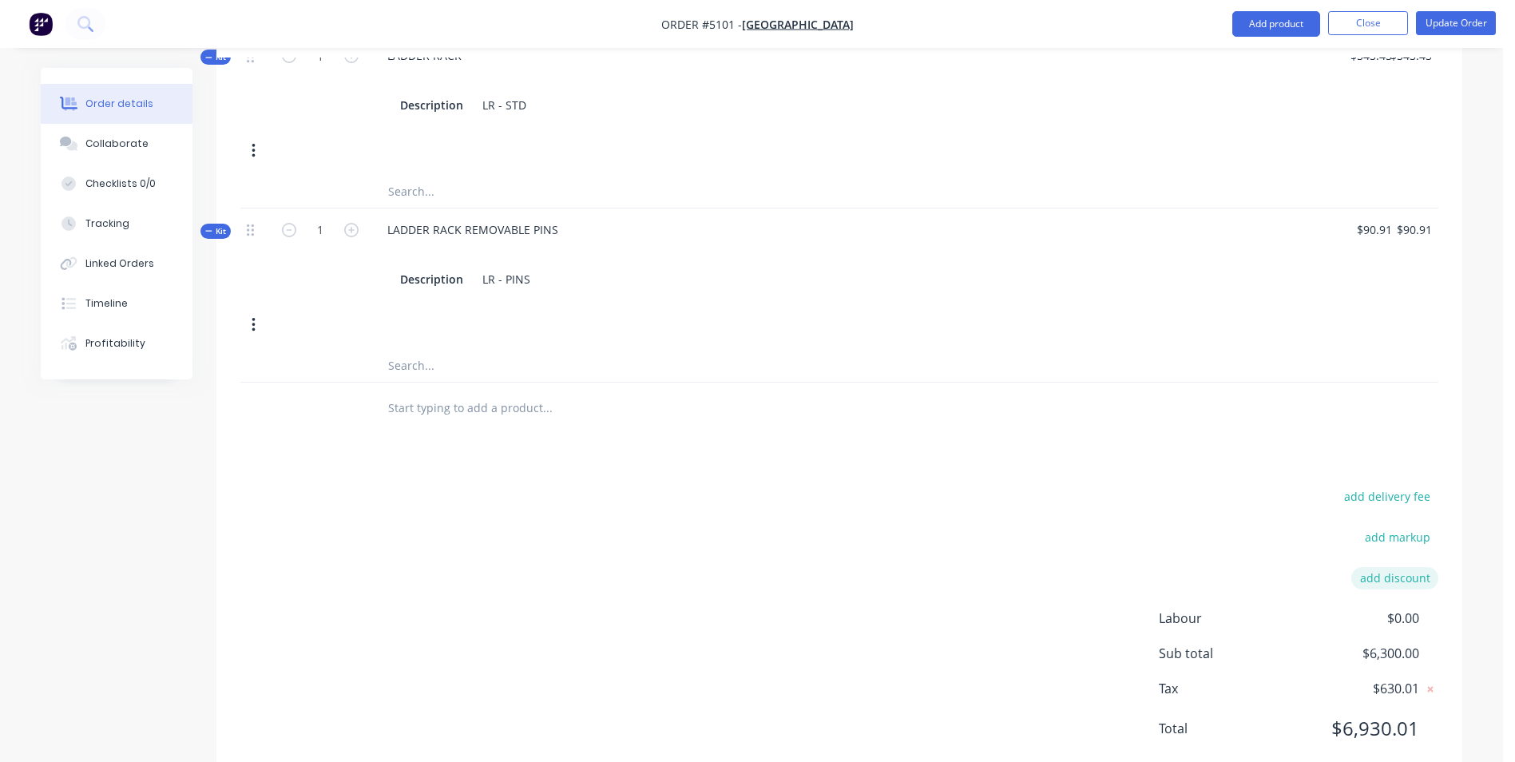
click at [1404, 567] on button "add discount" at bounding box center [1394, 578] width 87 height 22
type input "DEALER DISCOUNT"
type input "10.00%"
click input "submit" at bounding box center [0, 0] width 0 height 0
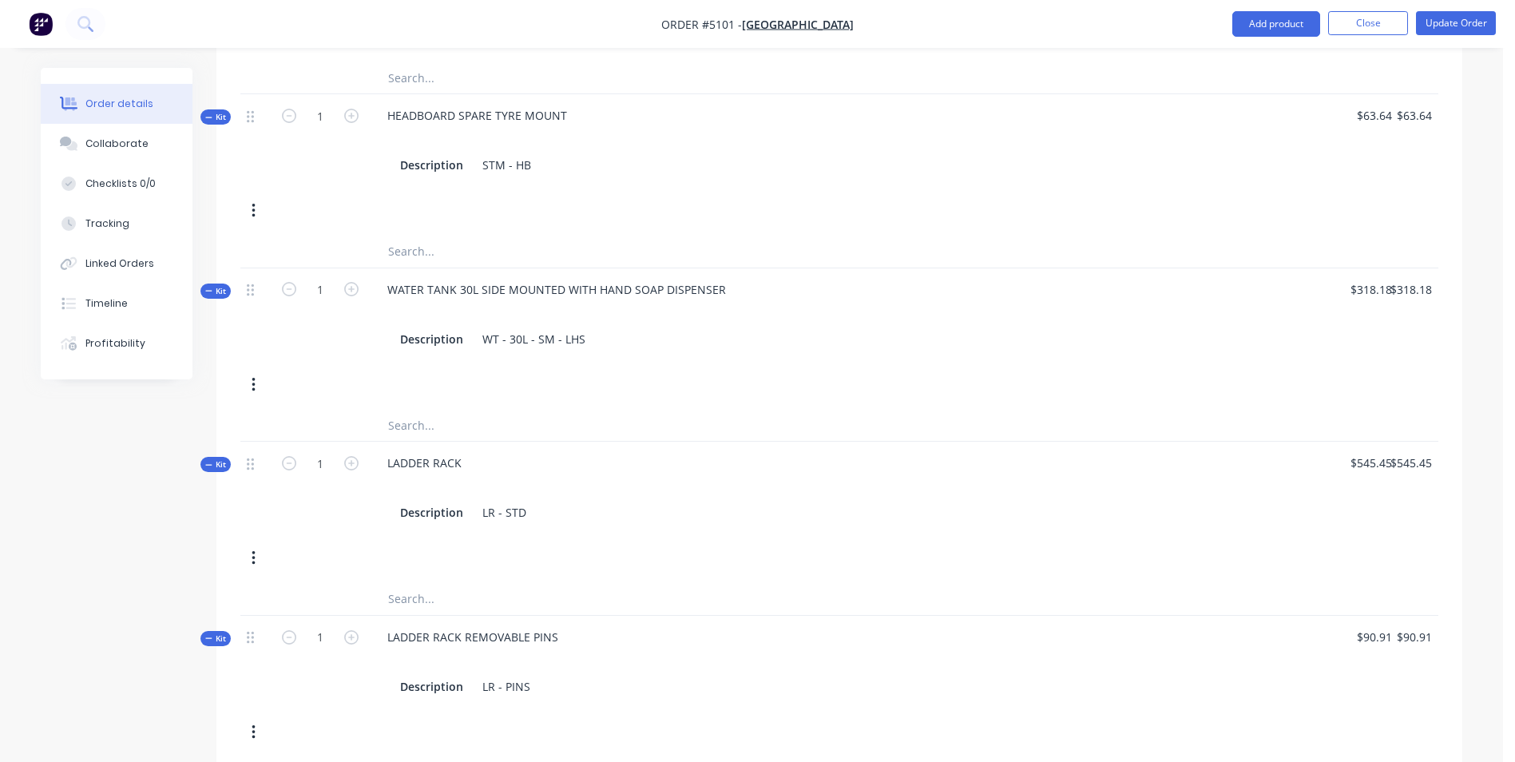
scroll to position [1347, 0]
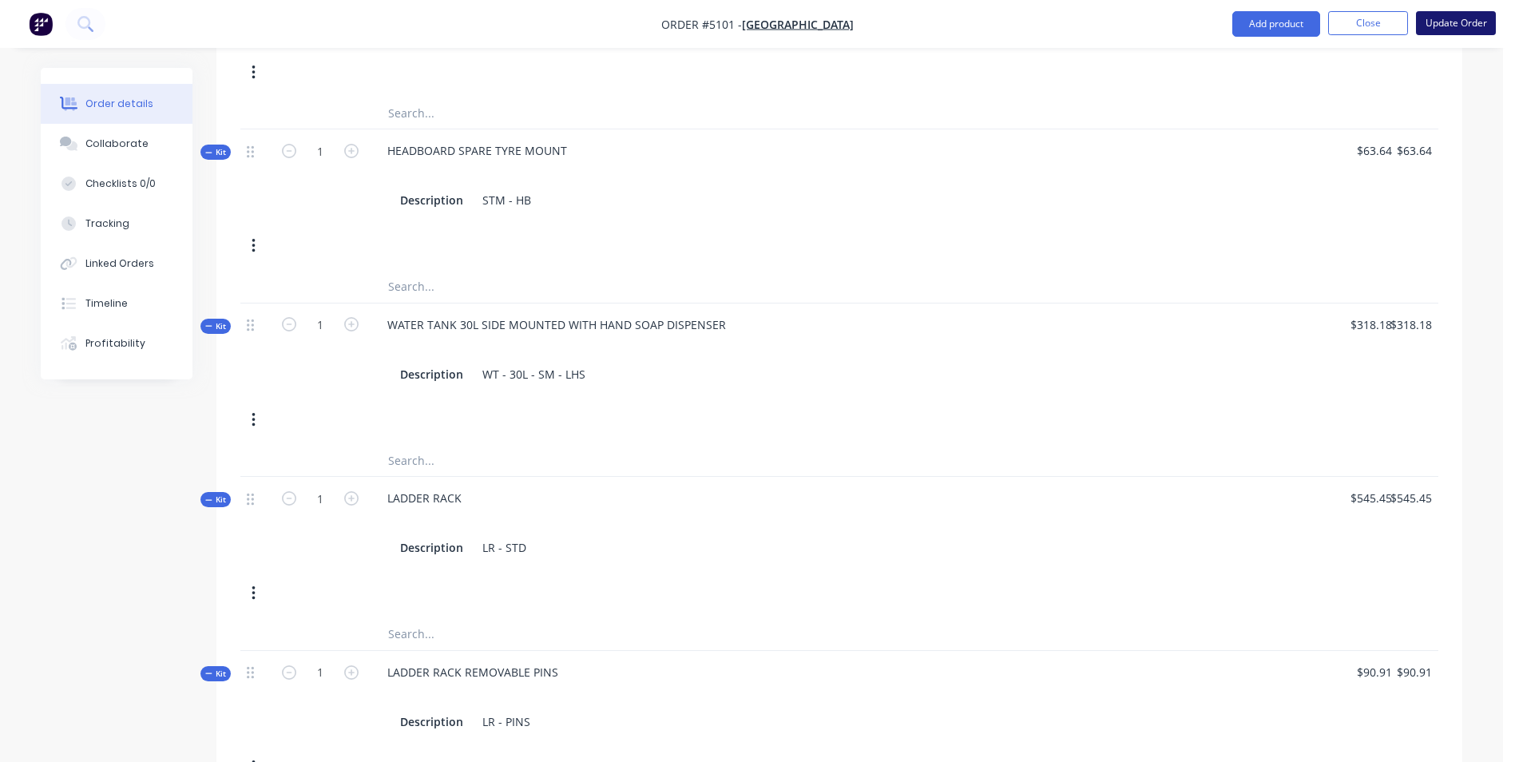
click at [1461, 27] on button "Update Order" at bounding box center [1456, 23] width 80 height 24
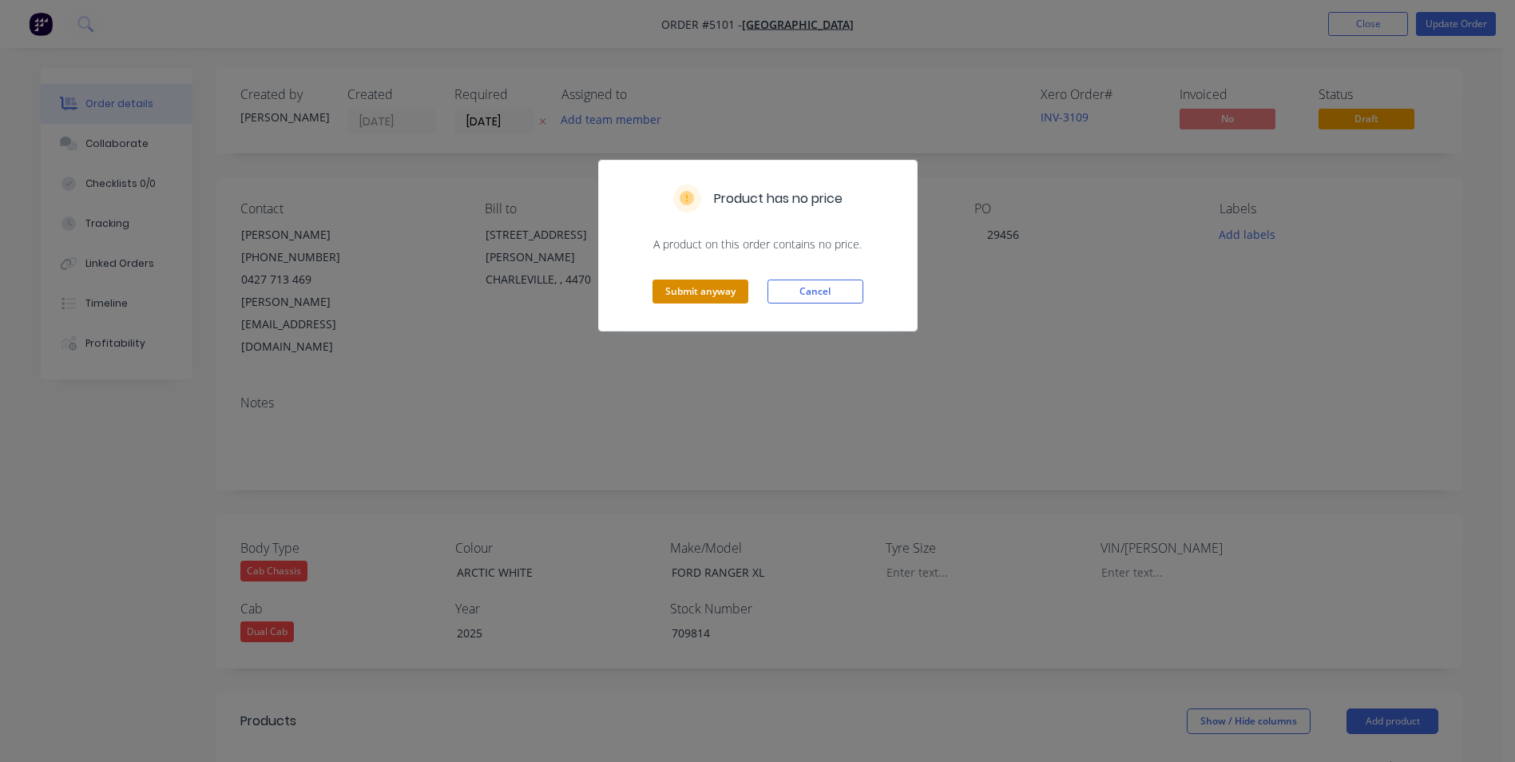
click at [701, 292] on button "Submit anyway" at bounding box center [701, 292] width 96 height 24
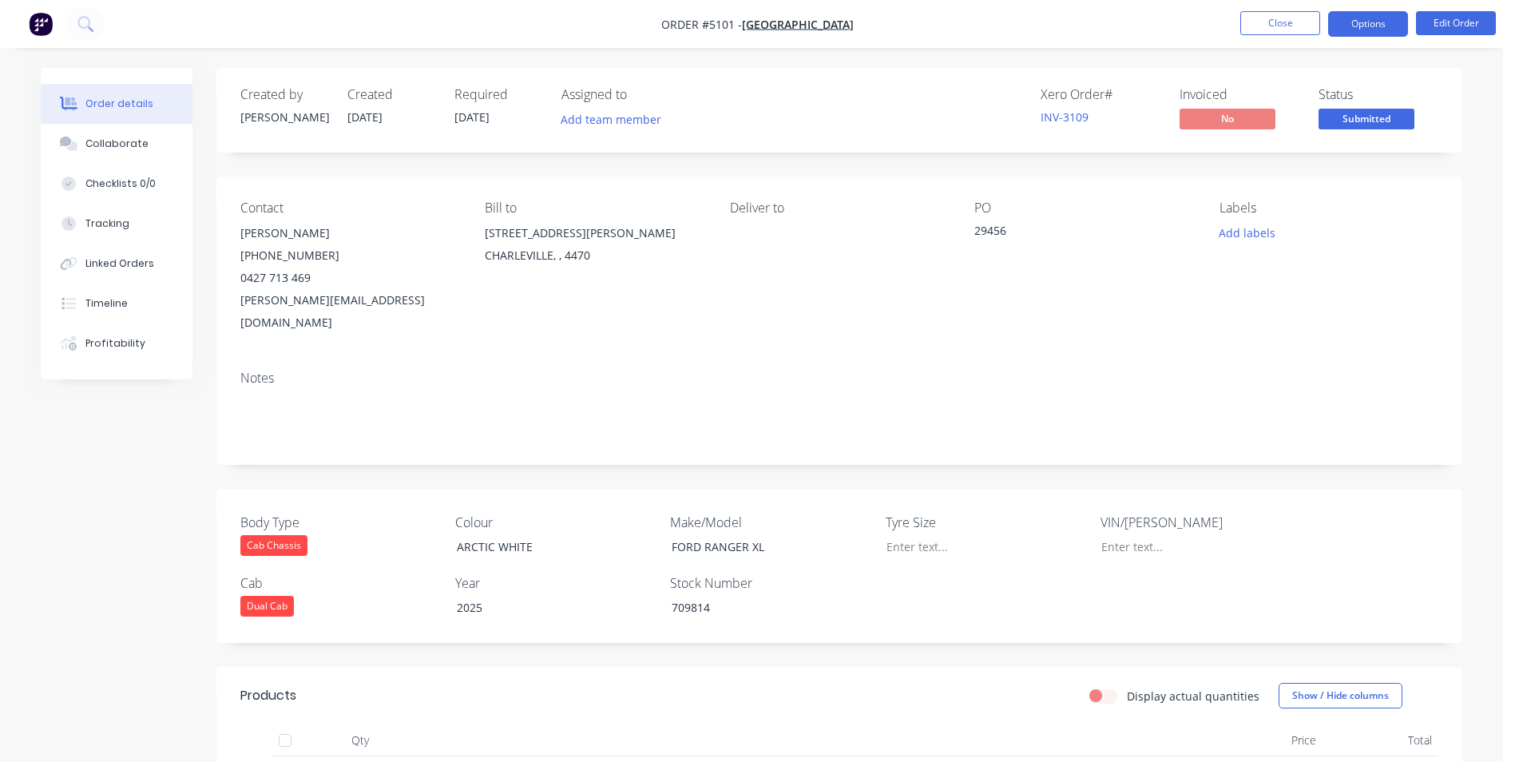
click at [1376, 30] on button "Options" at bounding box center [1368, 24] width 80 height 26
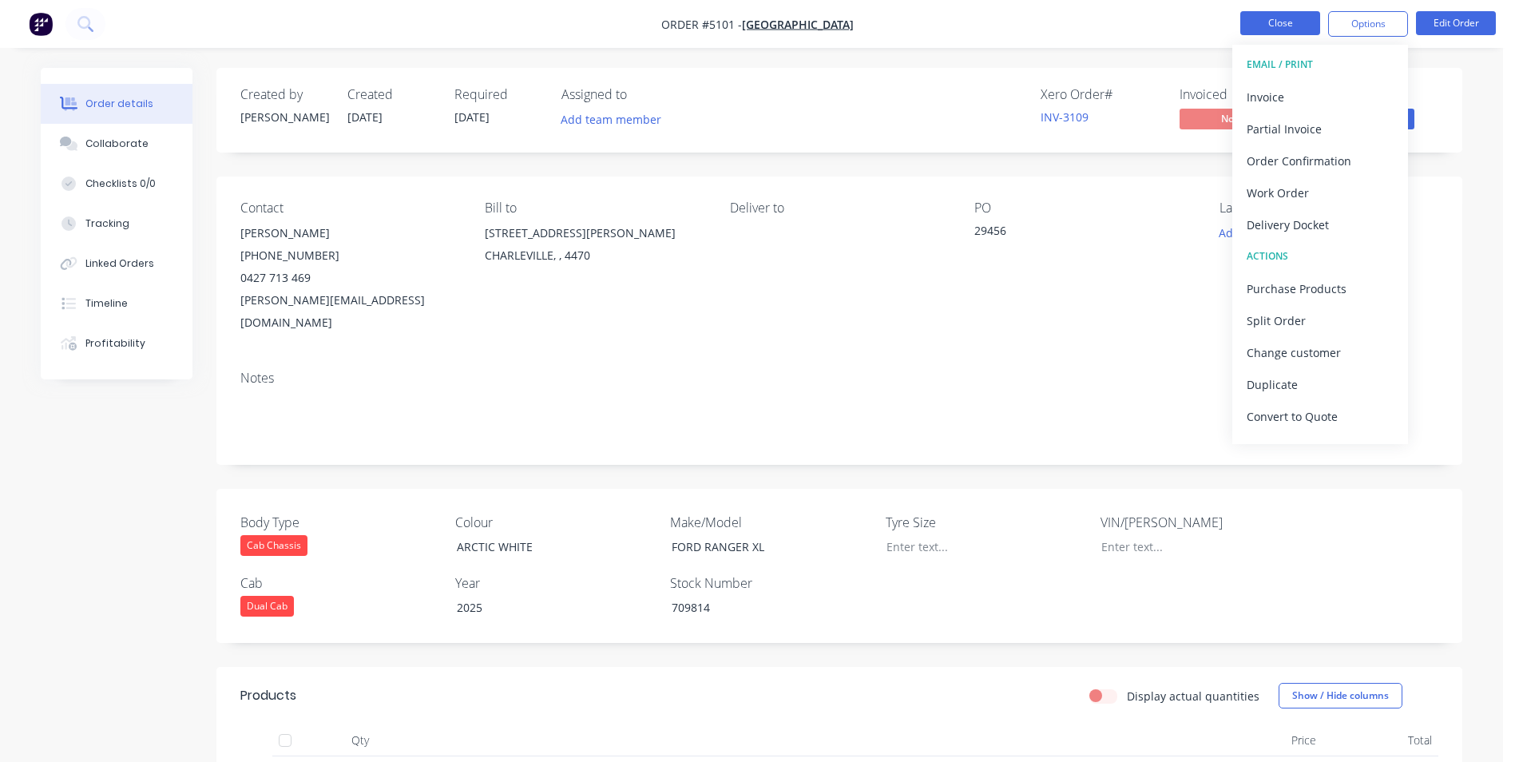
click at [1288, 25] on button "Close" at bounding box center [1280, 23] width 80 height 24
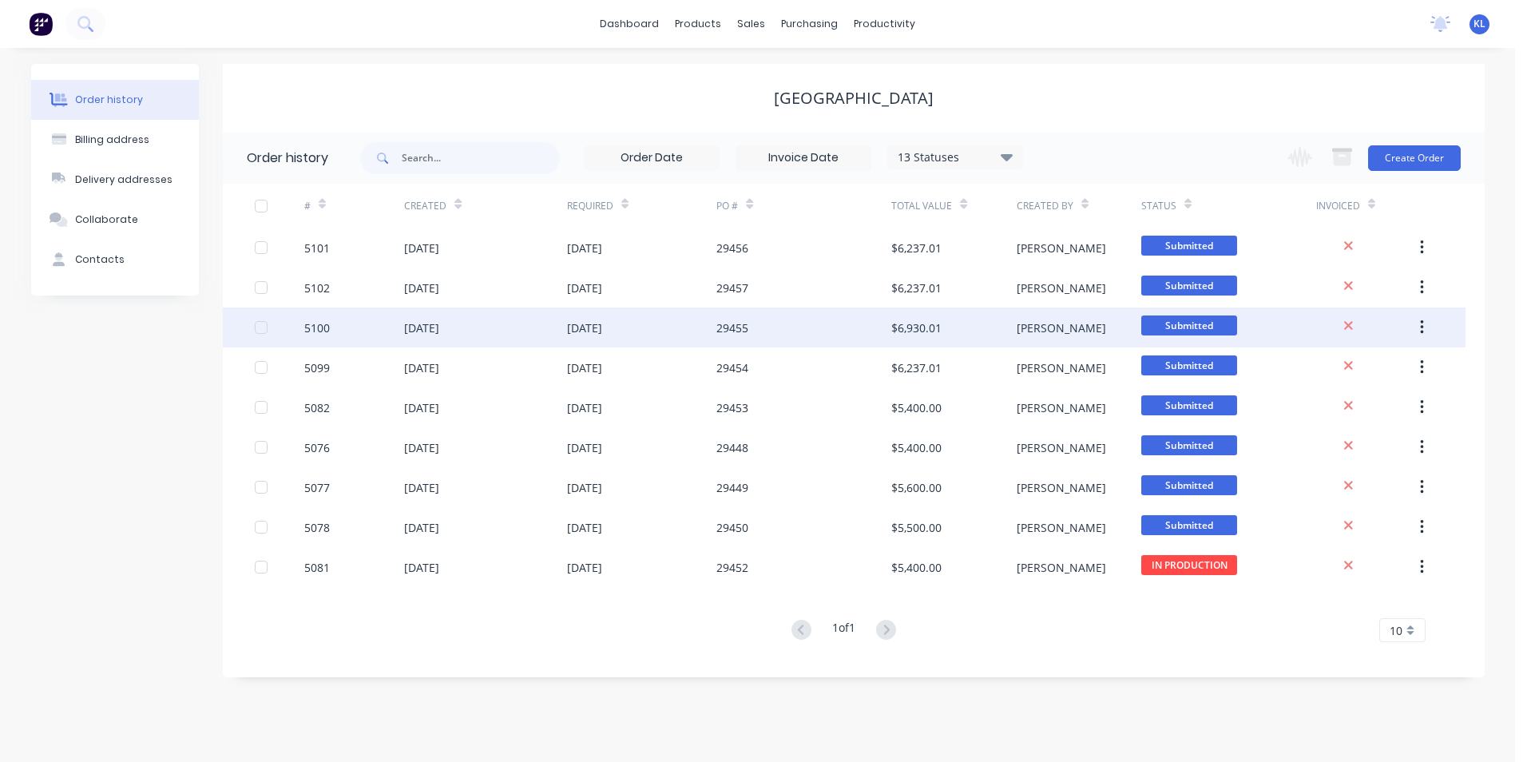
click at [367, 326] on div "5100" at bounding box center [354, 328] width 100 height 40
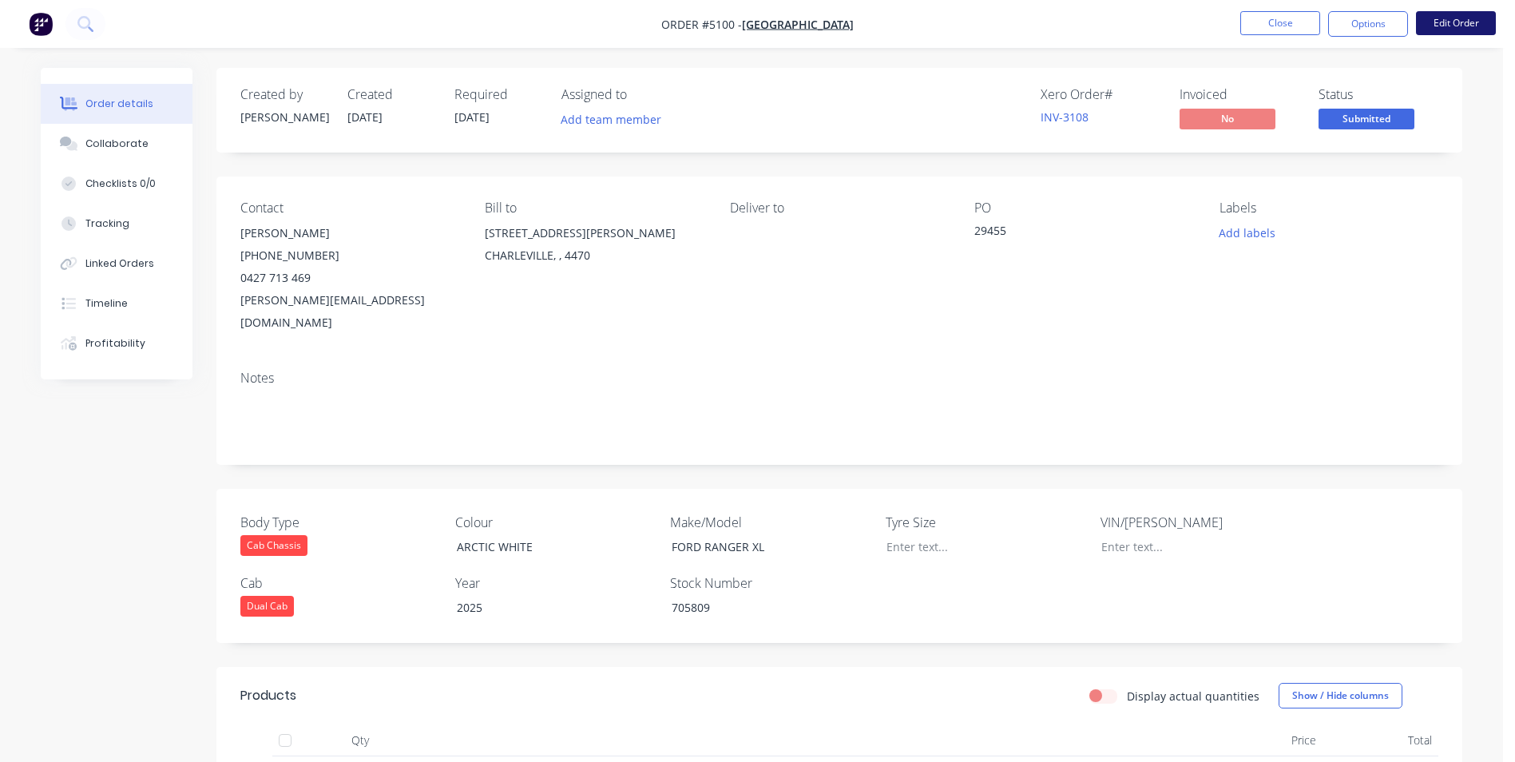
click at [1467, 28] on button "Edit Order" at bounding box center [1456, 23] width 80 height 24
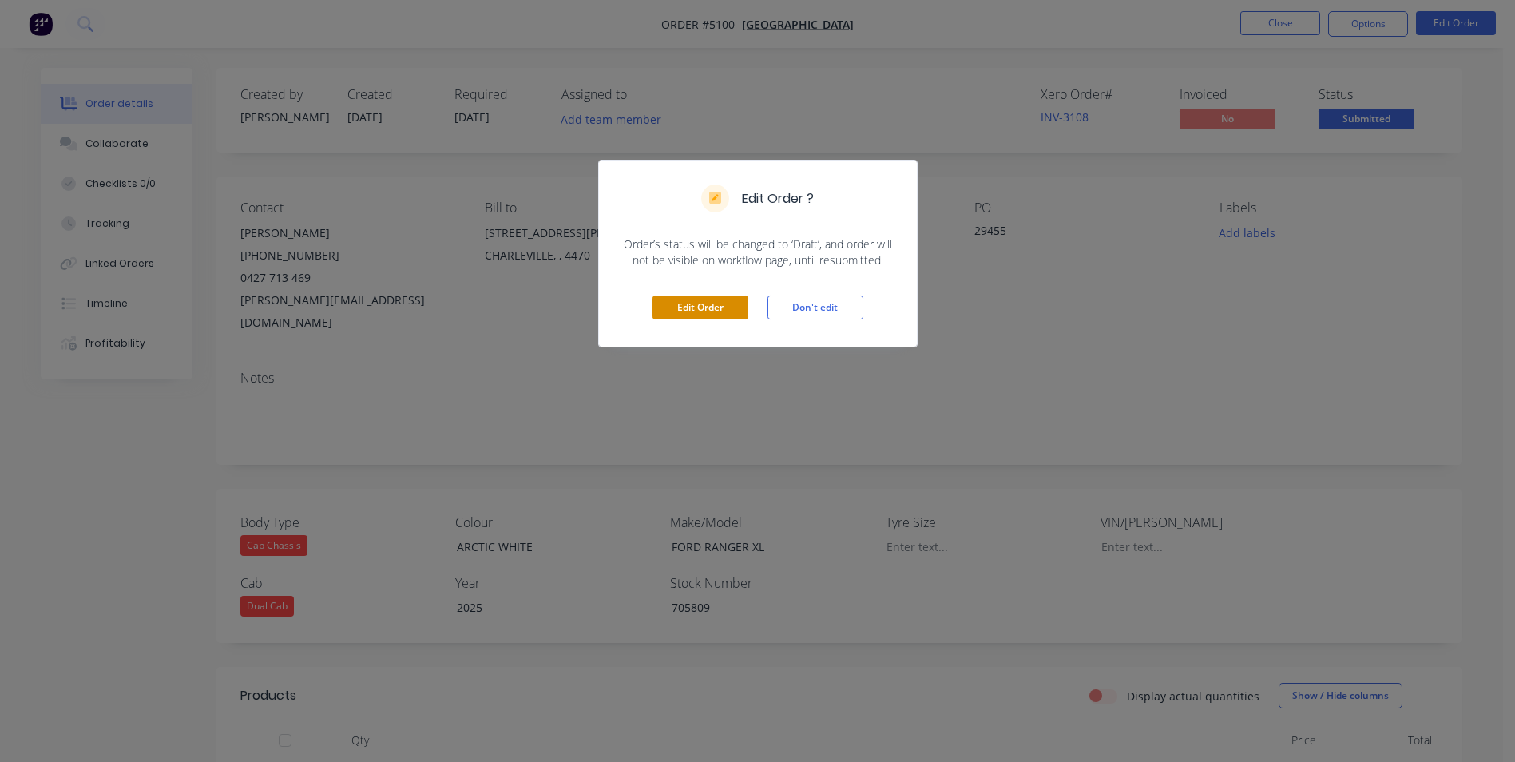
click at [707, 305] on button "Edit Order" at bounding box center [701, 308] width 96 height 24
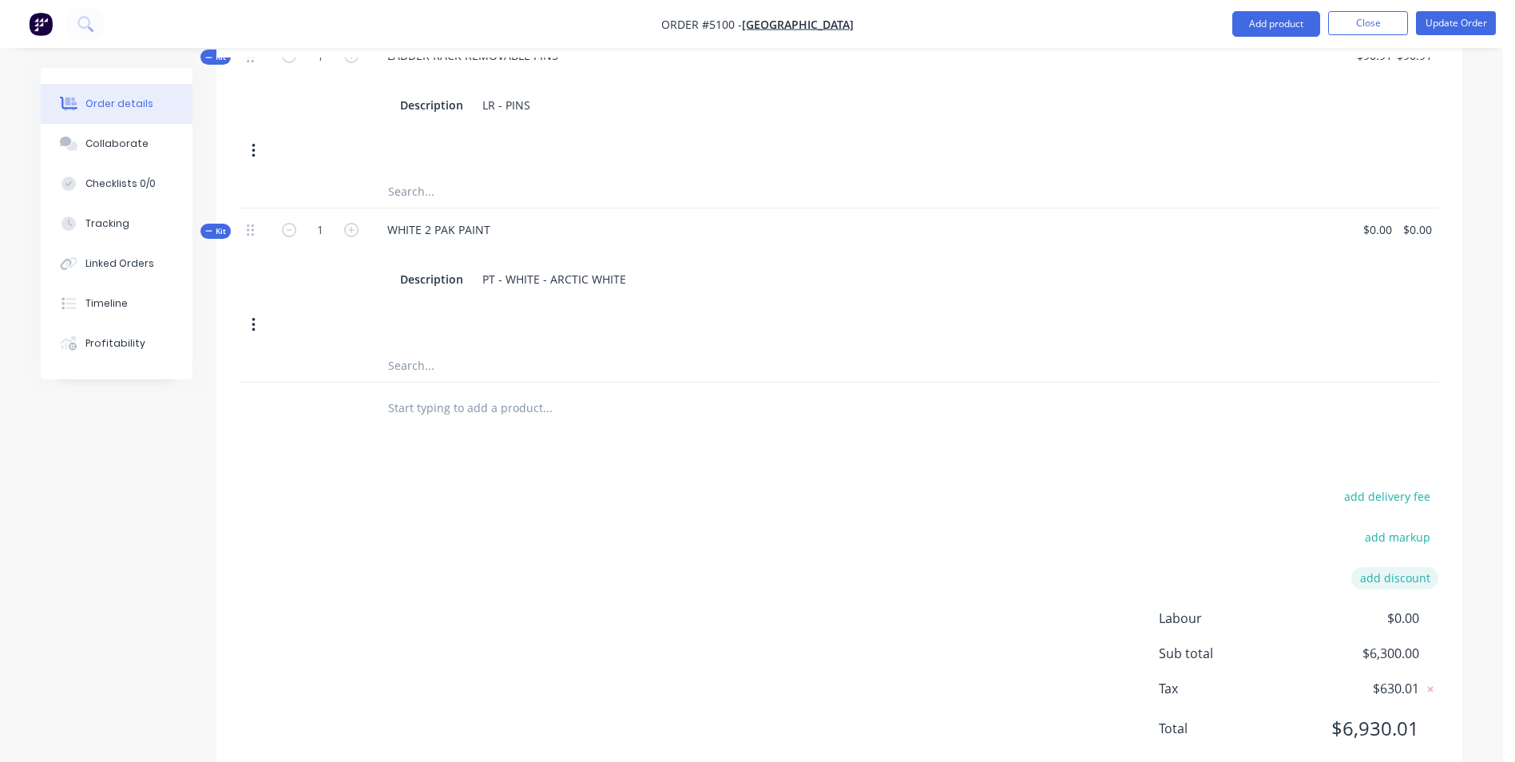
click at [1403, 567] on button "add discount" at bounding box center [1394, 578] width 87 height 22
type input "DEALER DISCOUNT"
type input "10.00%"
click input "submit" at bounding box center [0, 0] width 0 height 0
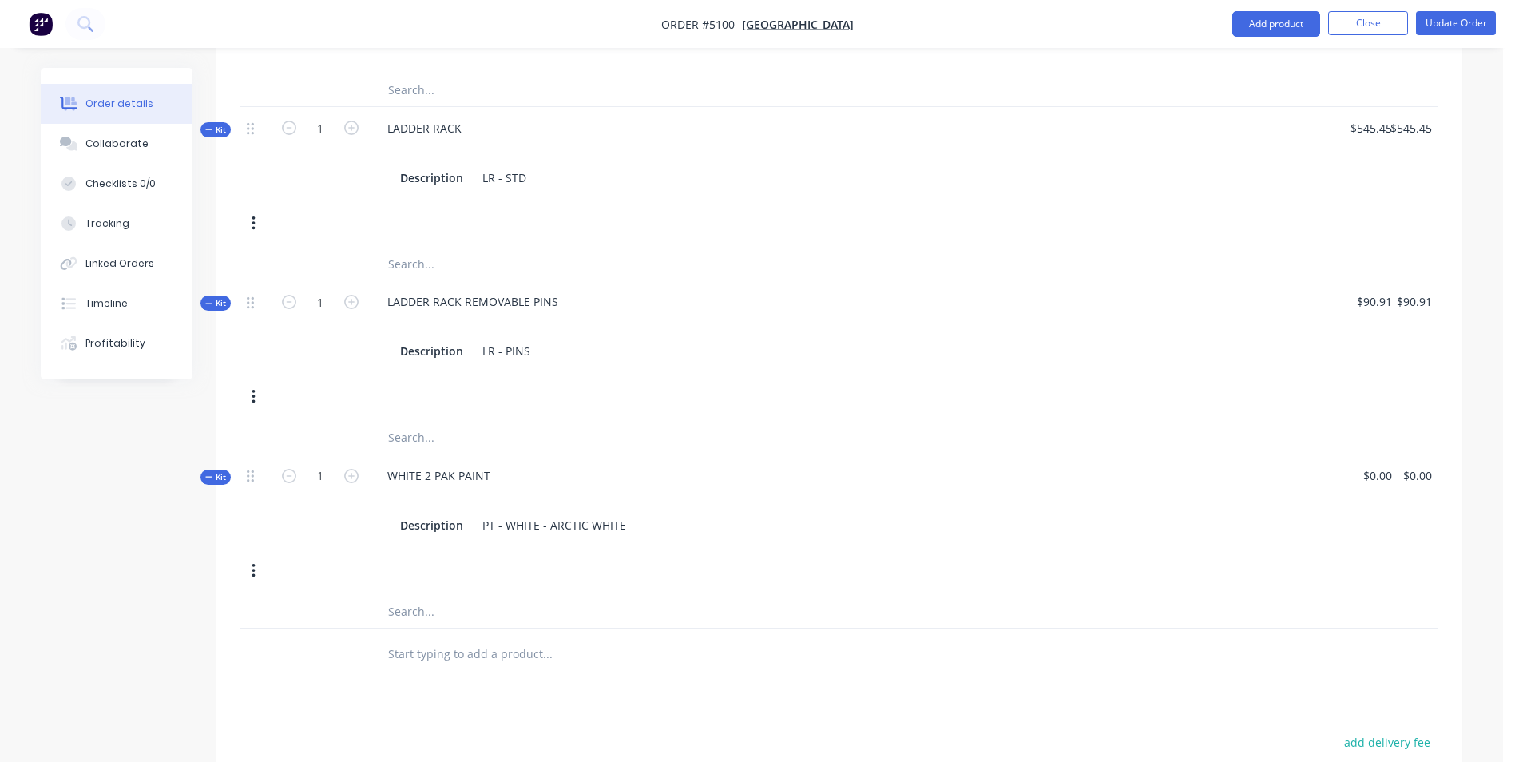
scroll to position [1306, 0]
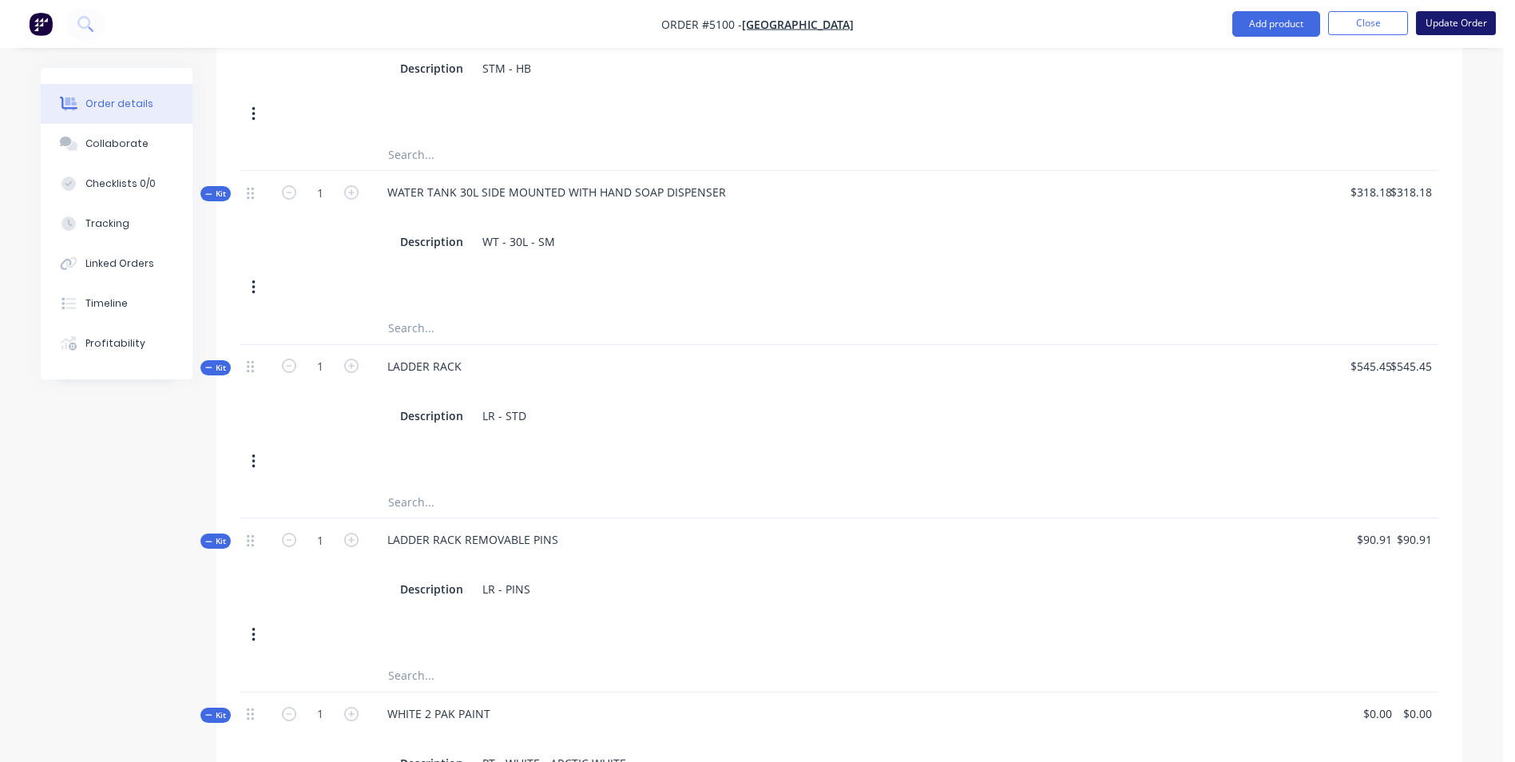
click at [1465, 26] on button "Update Order" at bounding box center [1456, 23] width 80 height 24
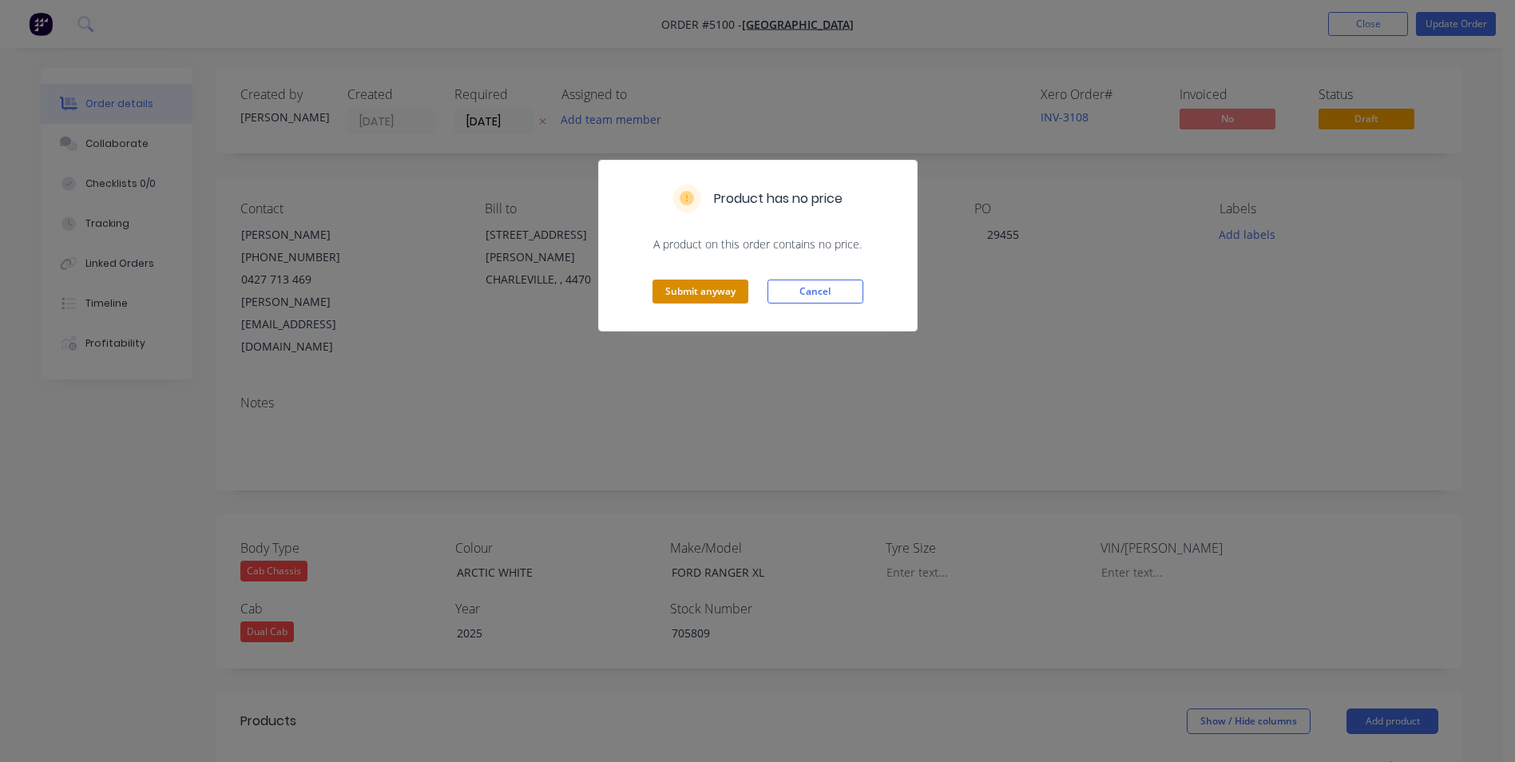
click at [720, 294] on button "Submit anyway" at bounding box center [701, 292] width 96 height 24
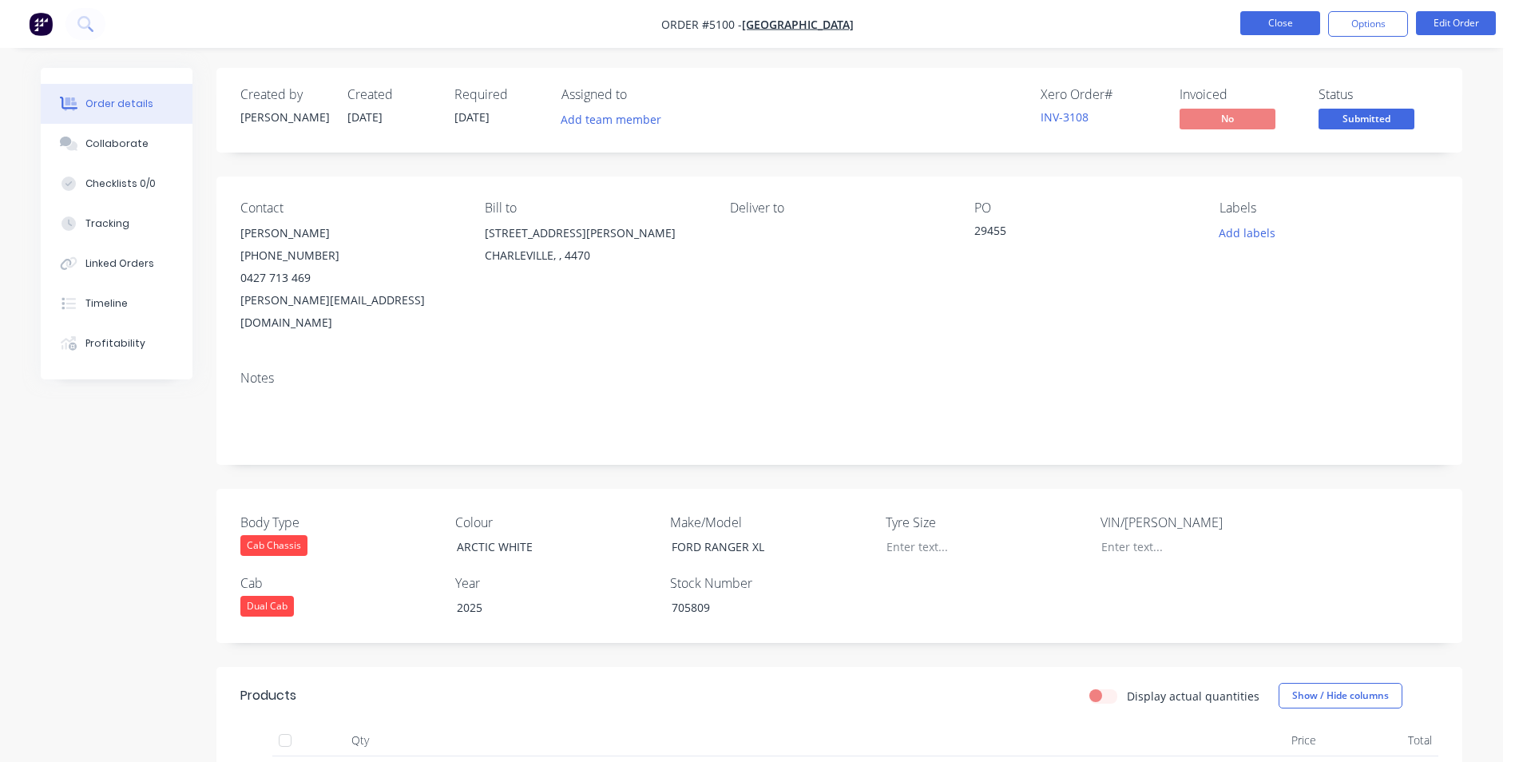
click at [1271, 30] on button "Close" at bounding box center [1280, 23] width 80 height 24
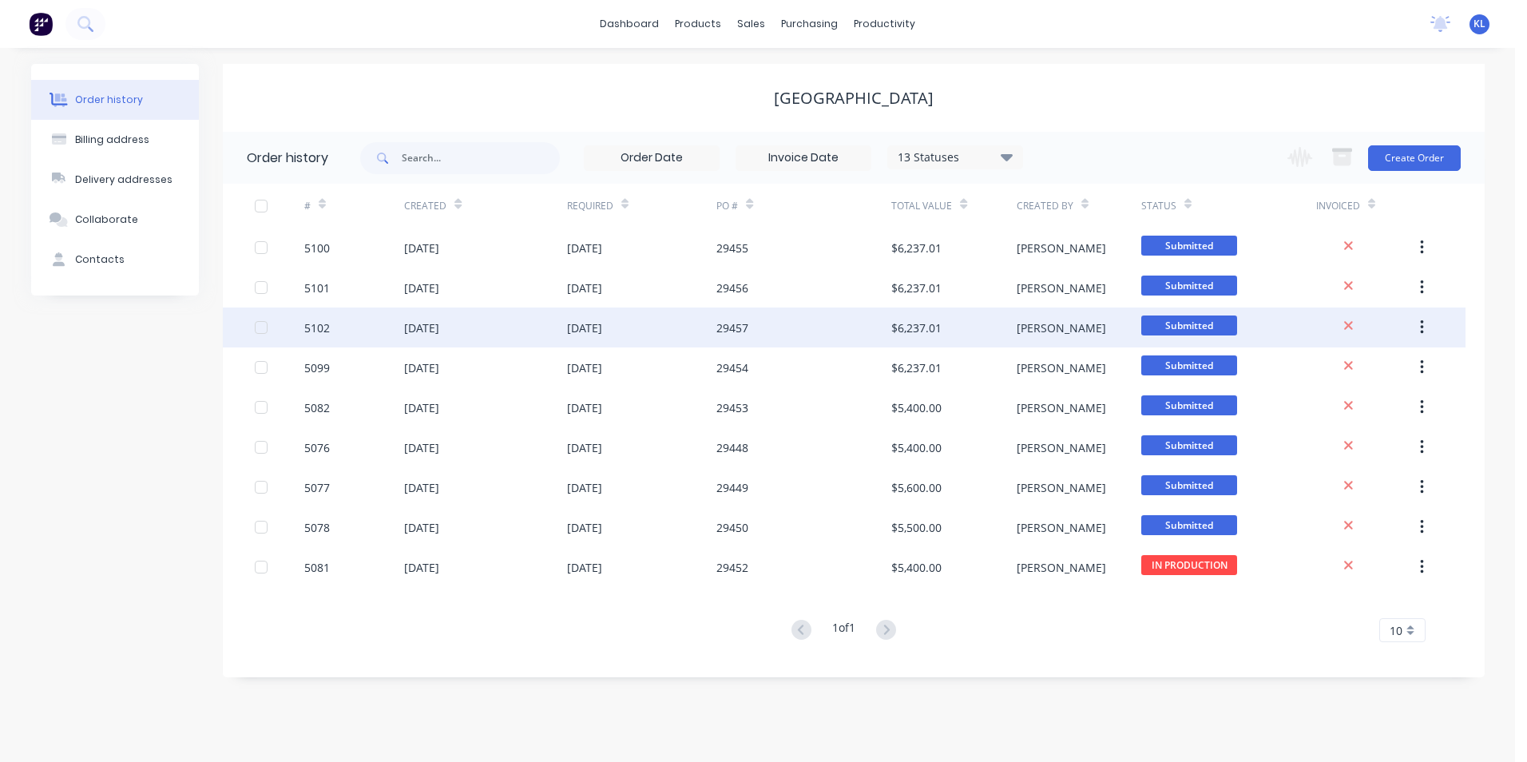
click at [353, 333] on div "5102" at bounding box center [354, 328] width 100 height 40
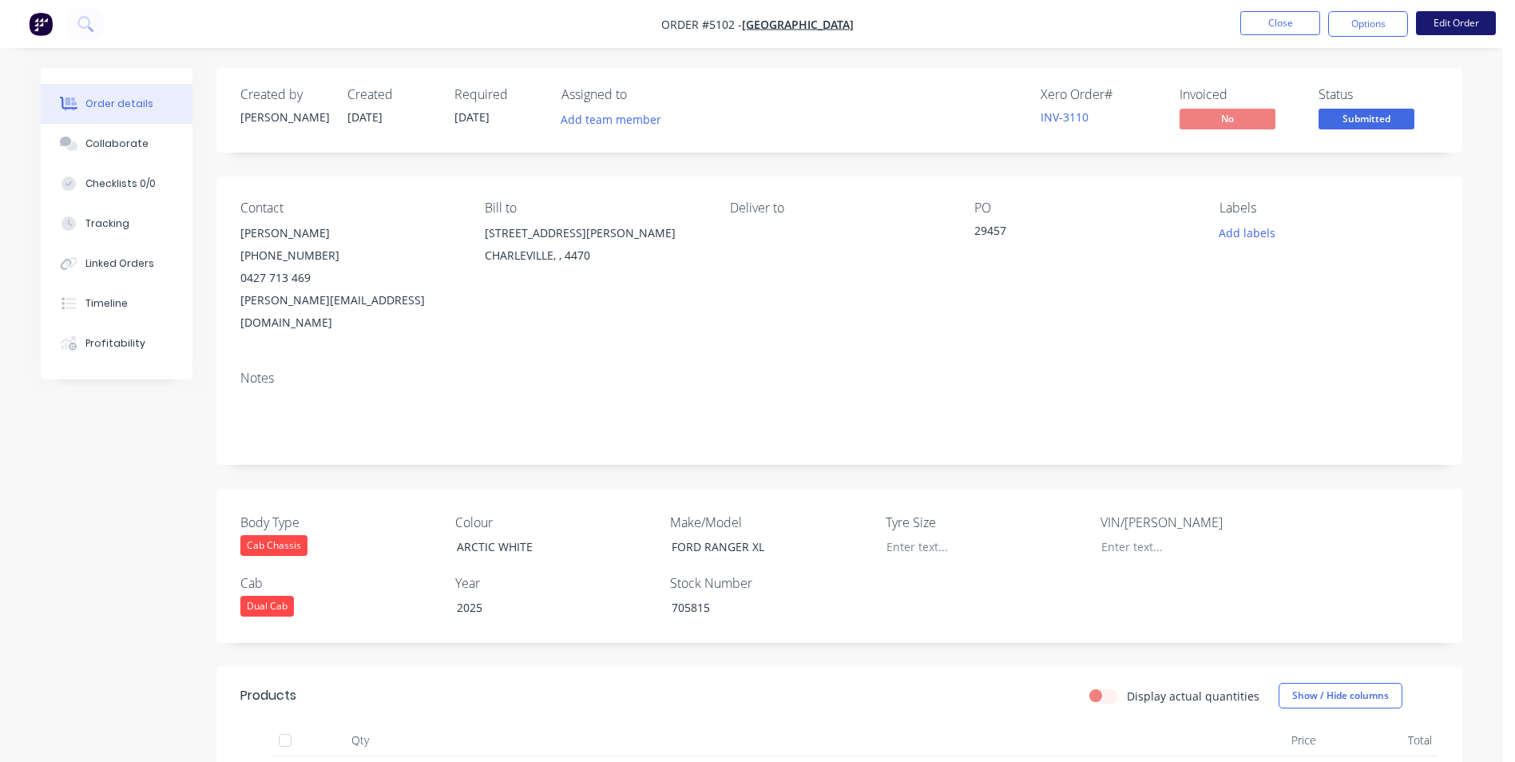
click at [1451, 30] on button "Edit Order" at bounding box center [1456, 23] width 80 height 24
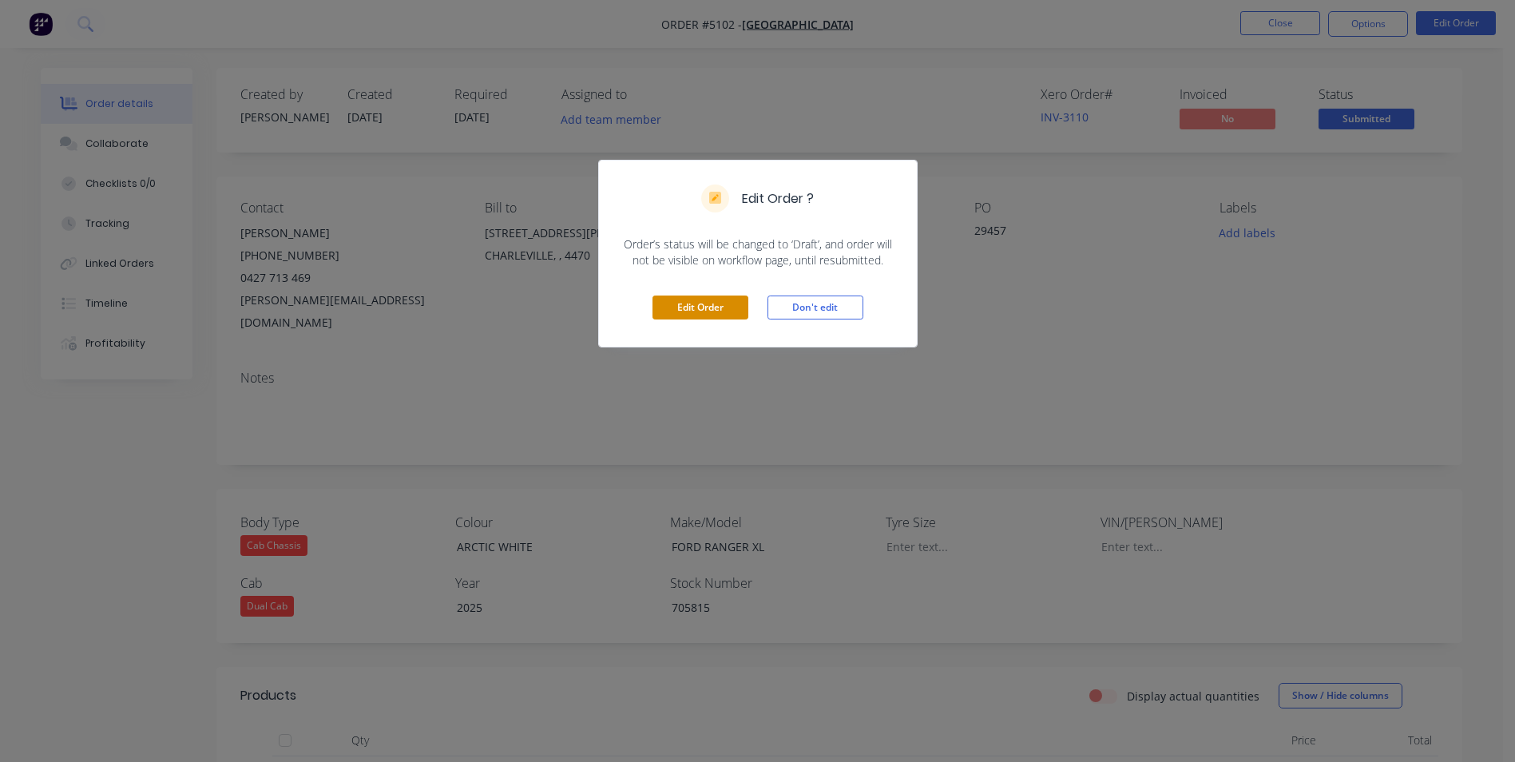
click at [707, 304] on button "Edit Order" at bounding box center [701, 308] width 96 height 24
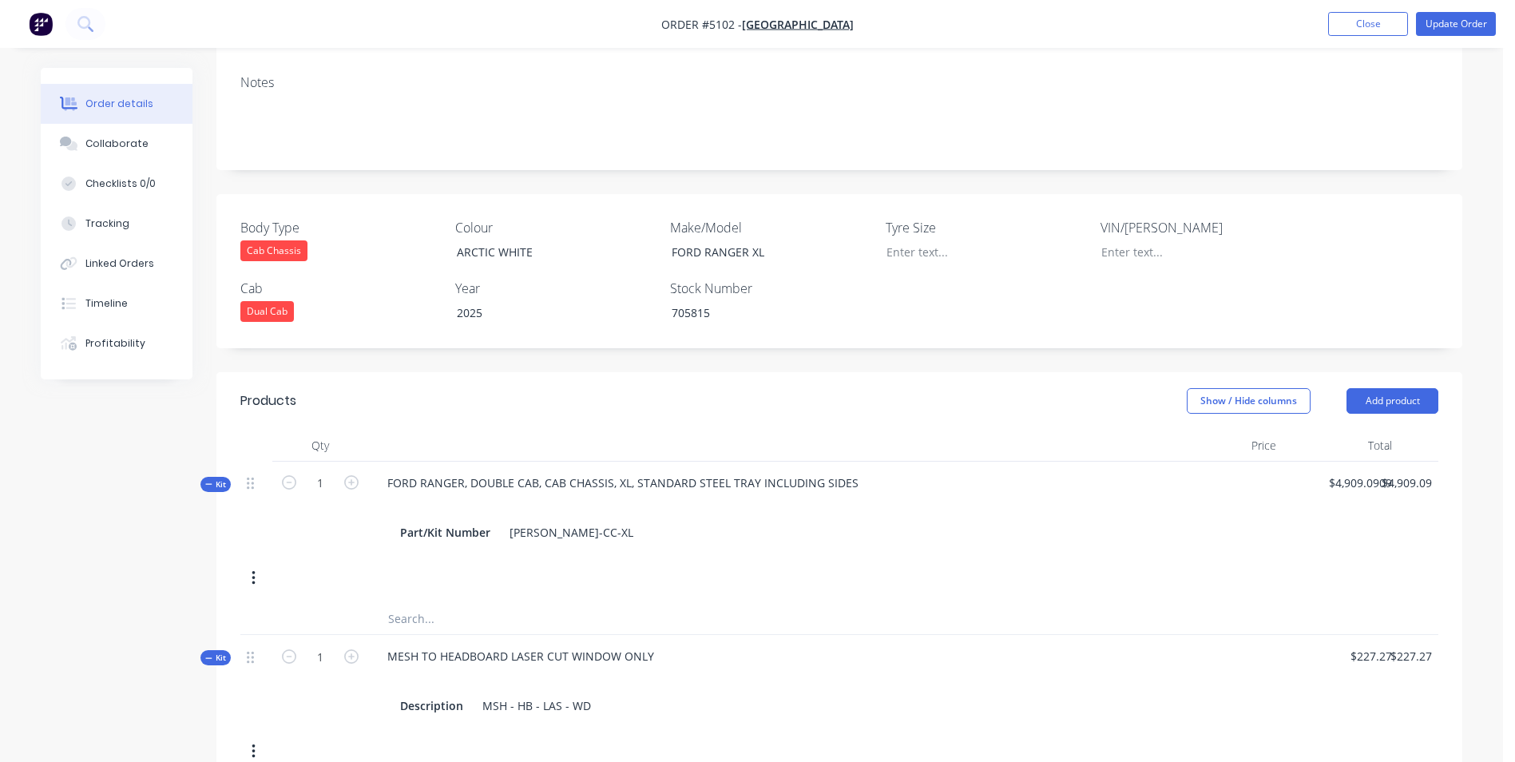
scroll to position [319, 0]
click at [1395, 389] on button "Add product" at bounding box center [1393, 402] width 92 height 26
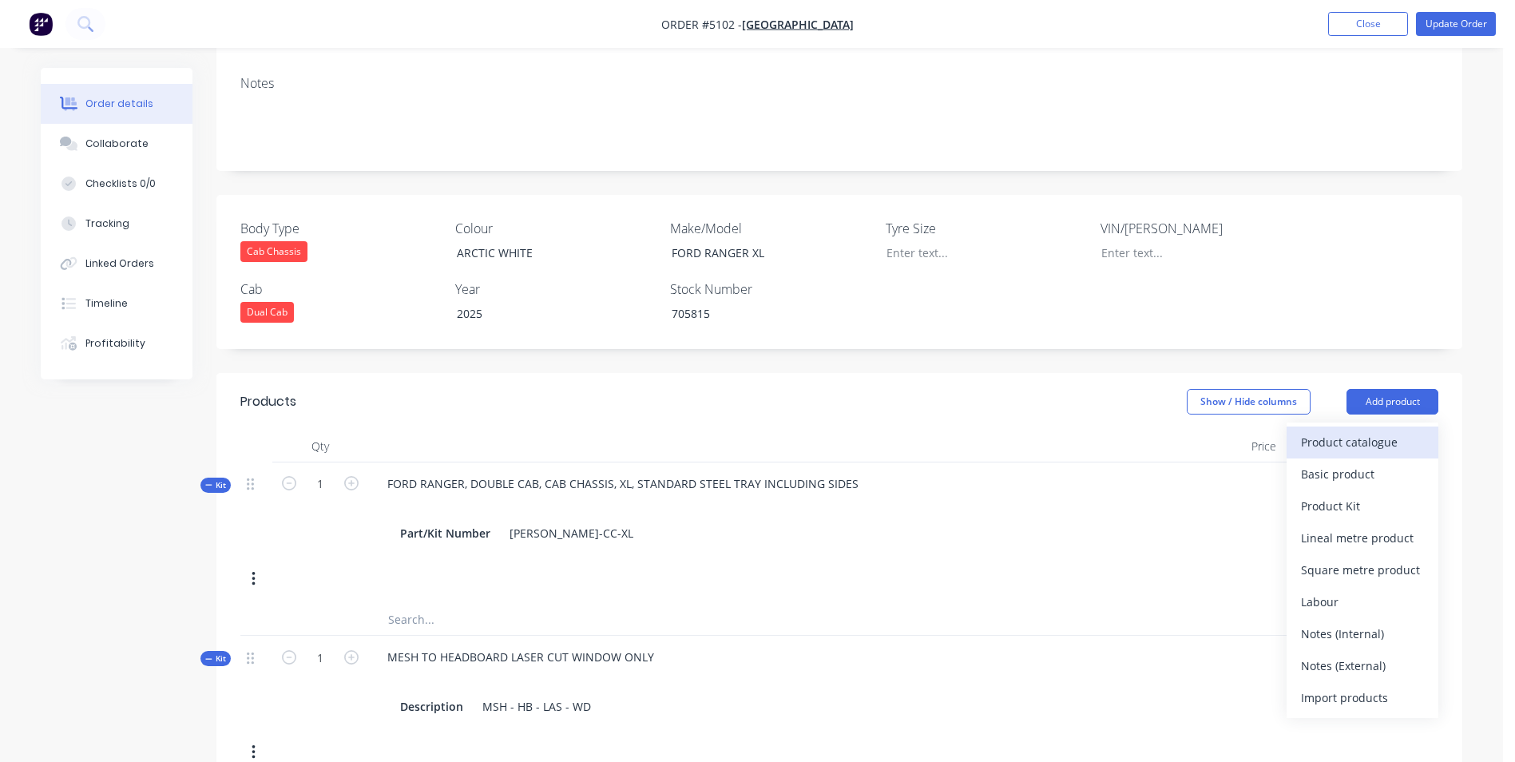
click at [1384, 431] on div "Product catalogue" at bounding box center [1362, 442] width 123 height 23
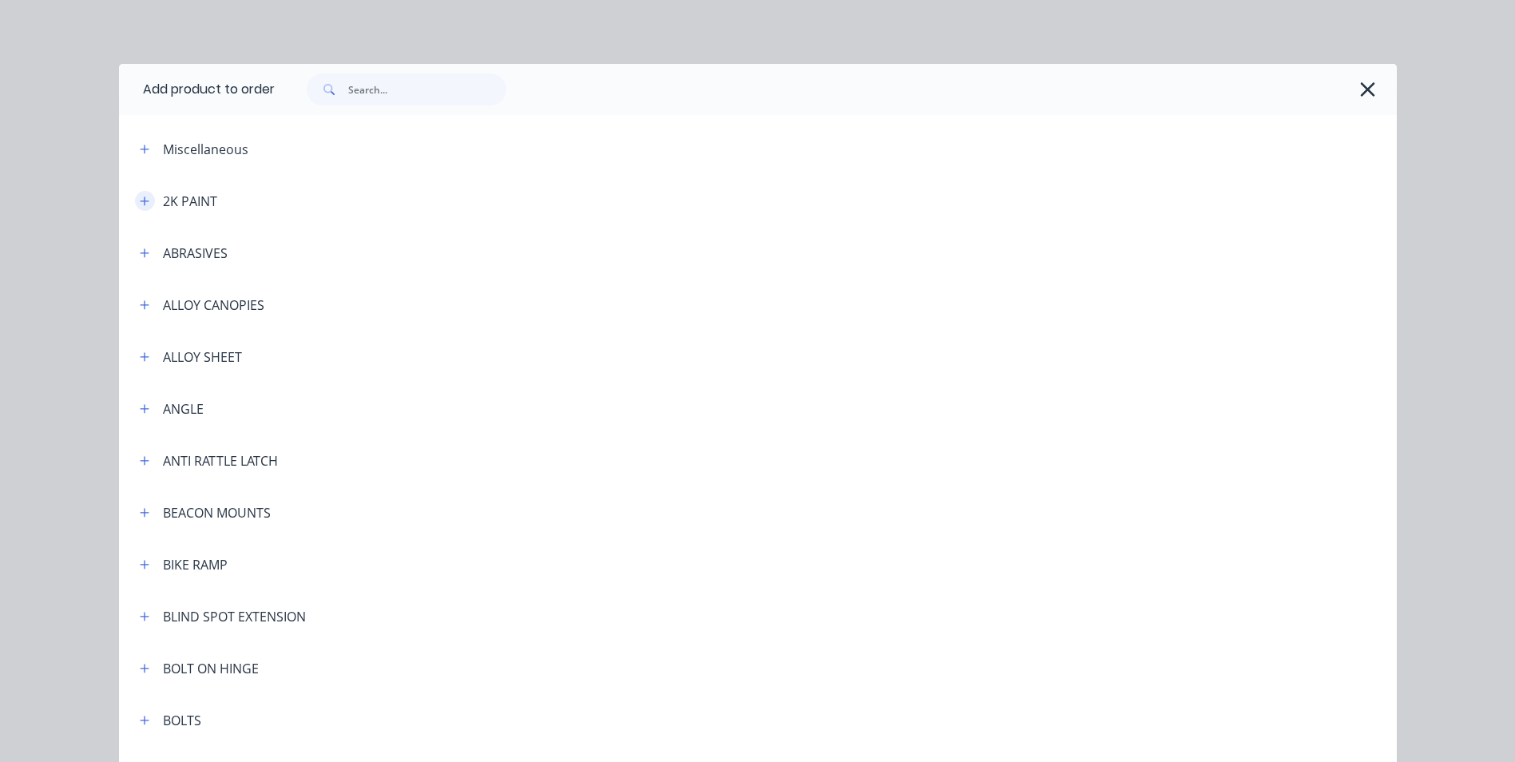
click at [140, 201] on icon "button" at bounding box center [144, 200] width 9 height 9
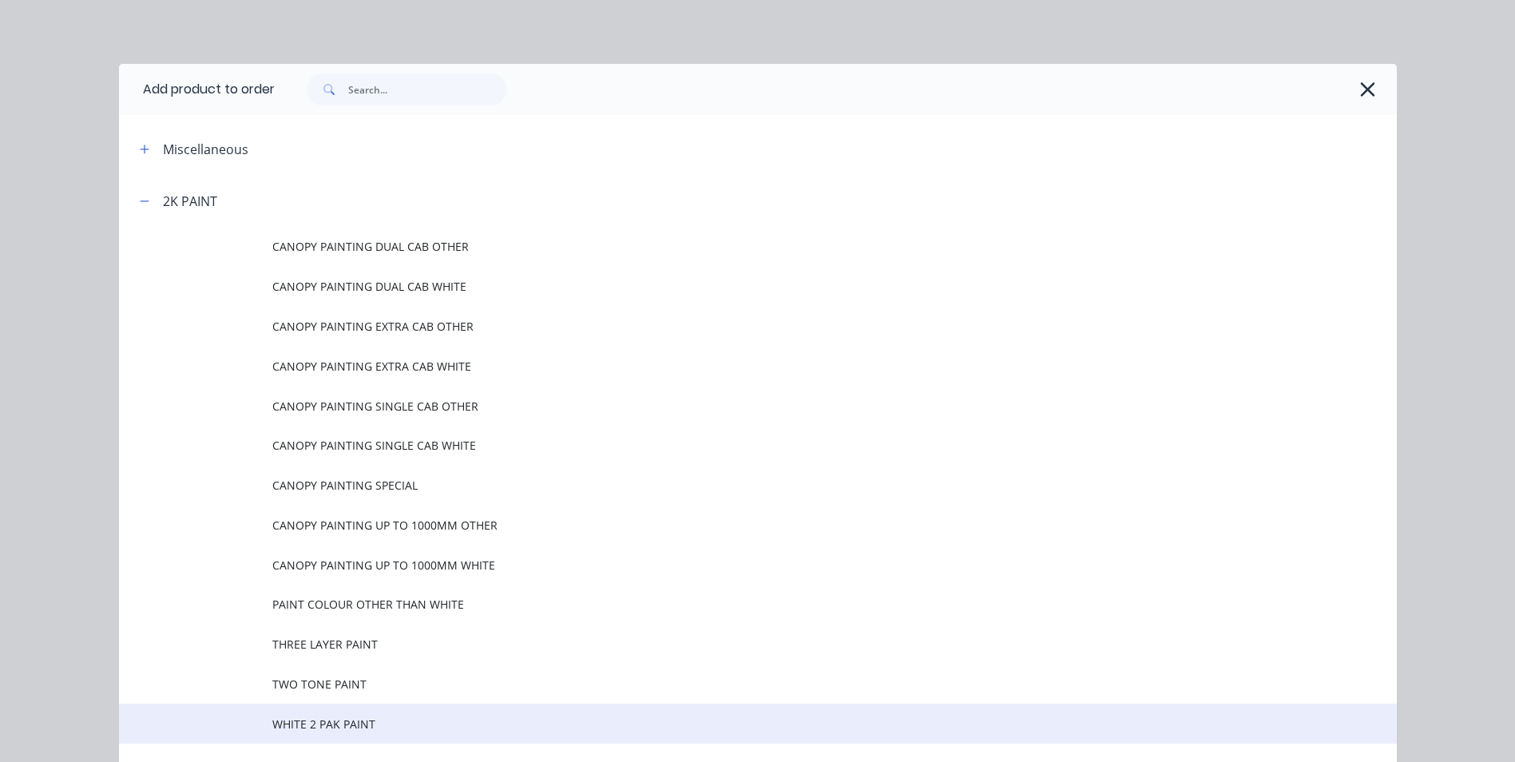
click at [323, 722] on span "WHITE 2 PAK PAINT" at bounding box center [721, 724] width 899 height 17
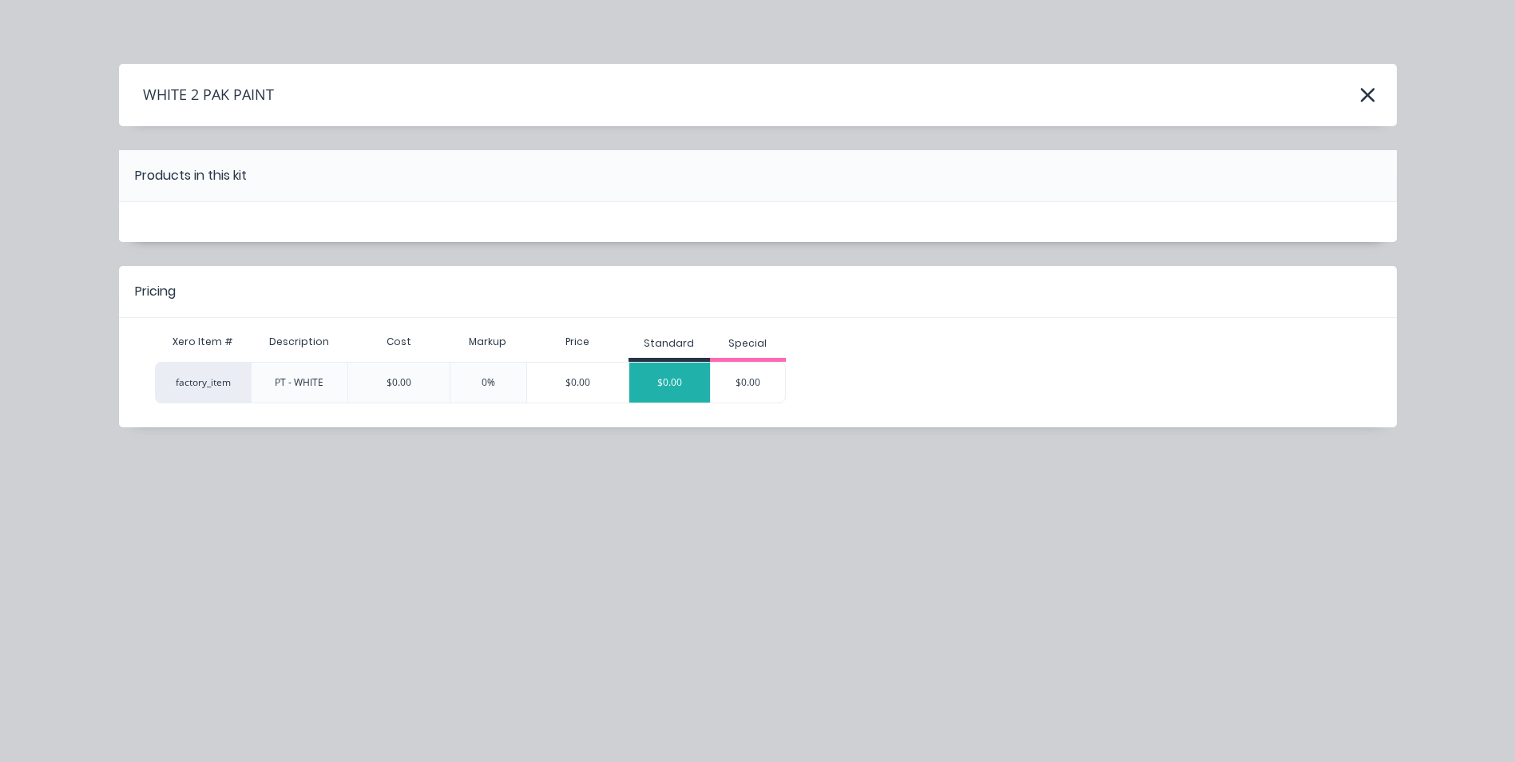
click at [691, 376] on div "$0.00" at bounding box center [669, 383] width 81 height 40
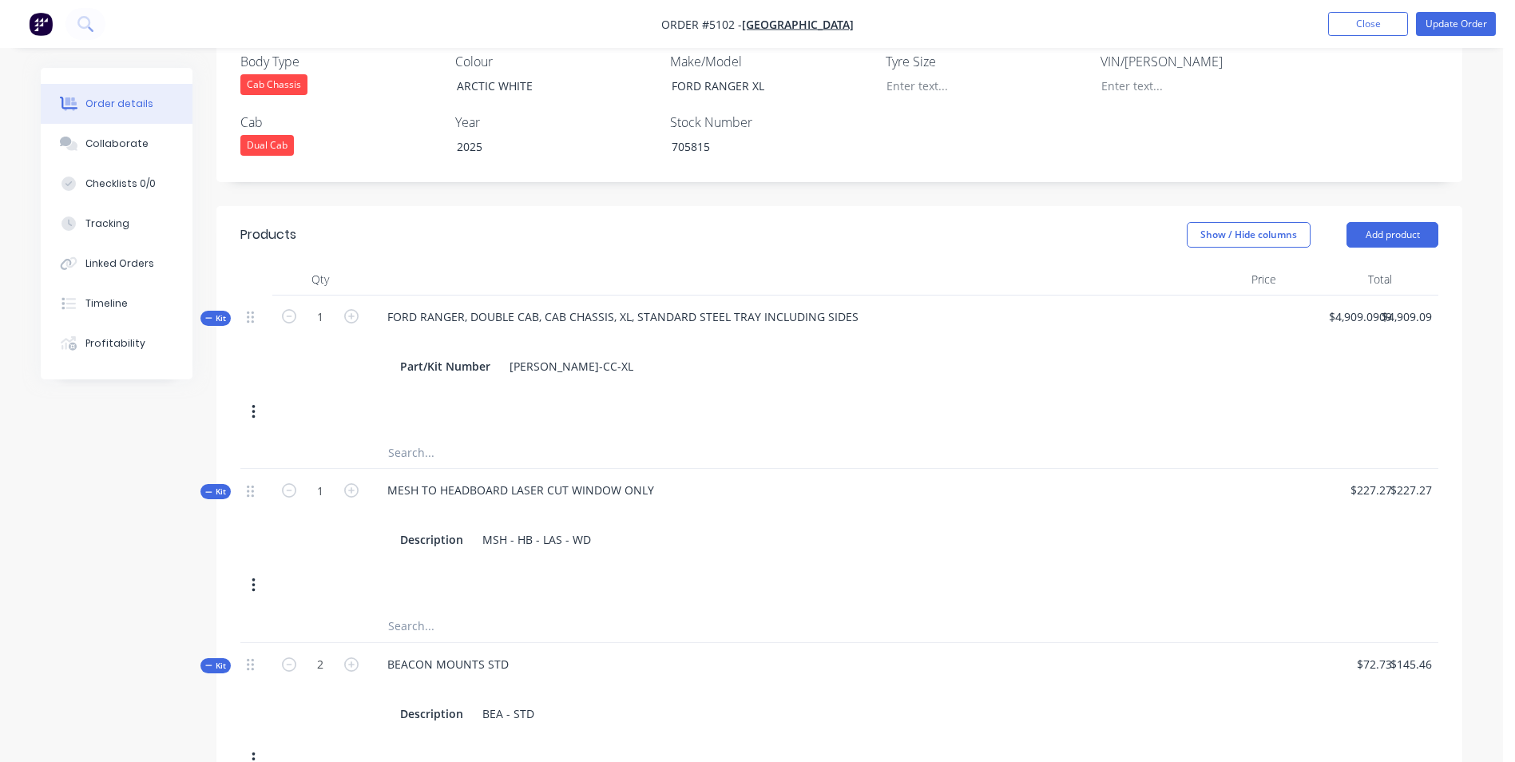
scroll to position [479, 0]
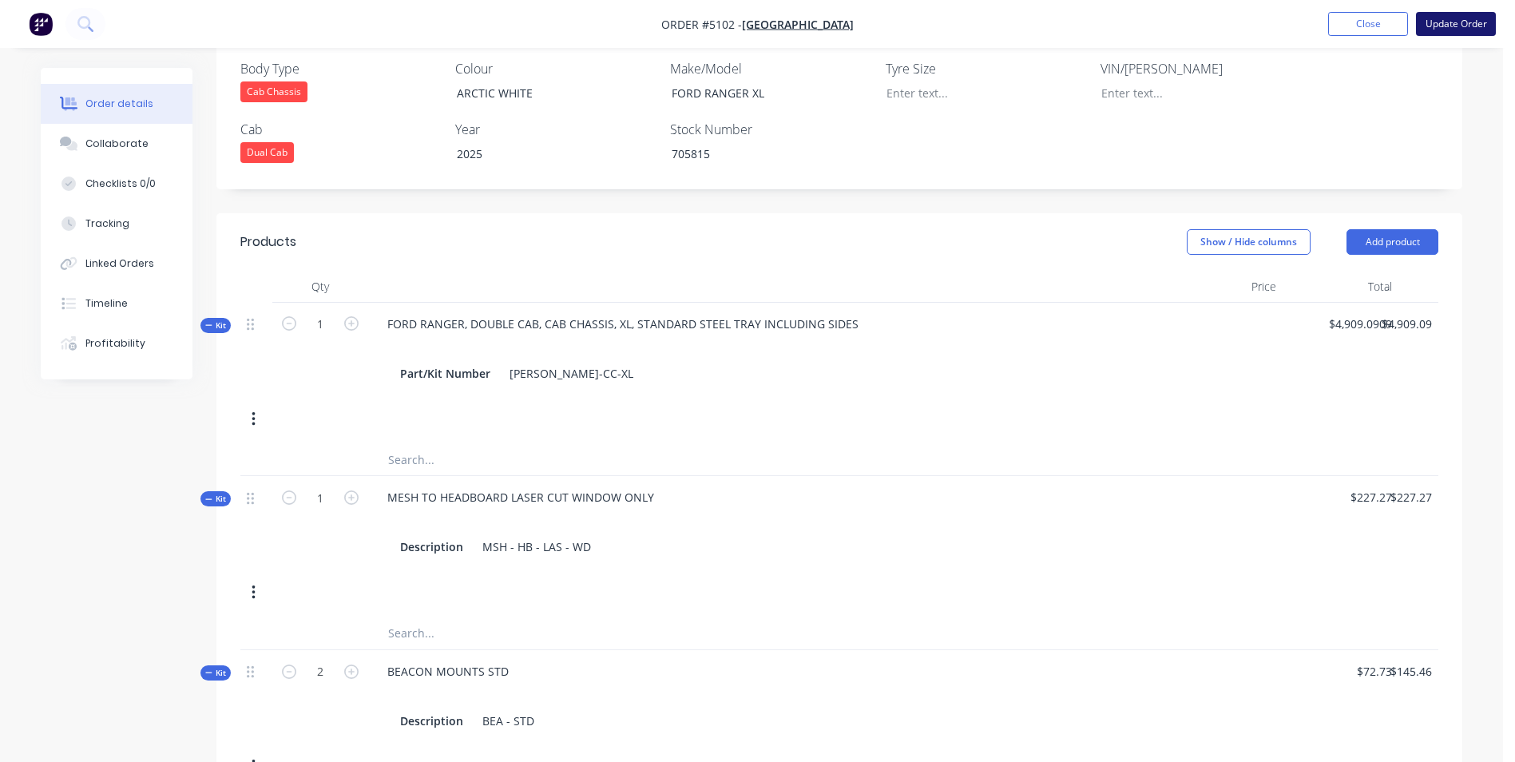
click at [1461, 28] on button "Update Order" at bounding box center [1456, 24] width 80 height 24
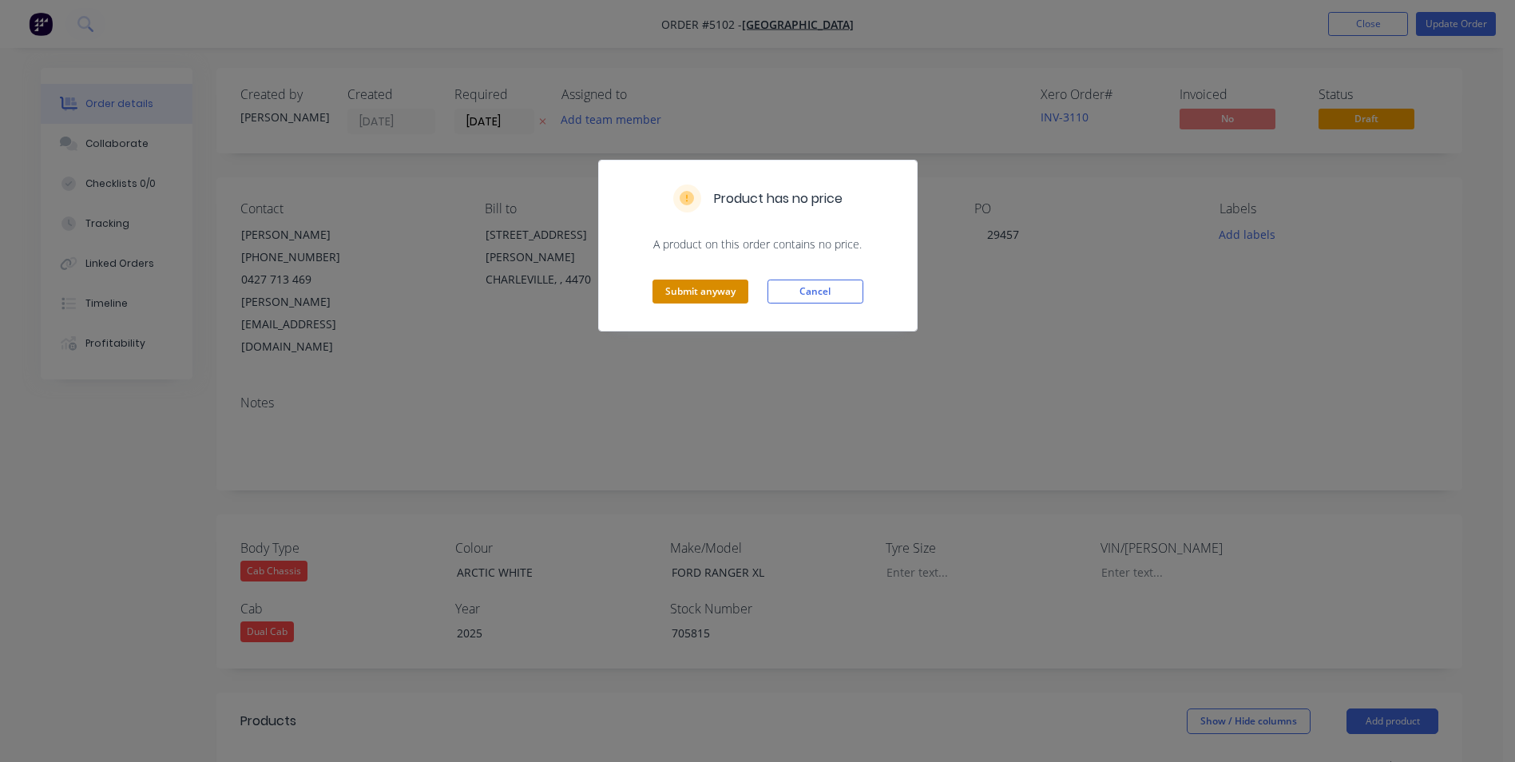
click at [710, 291] on button "Submit anyway" at bounding box center [701, 292] width 96 height 24
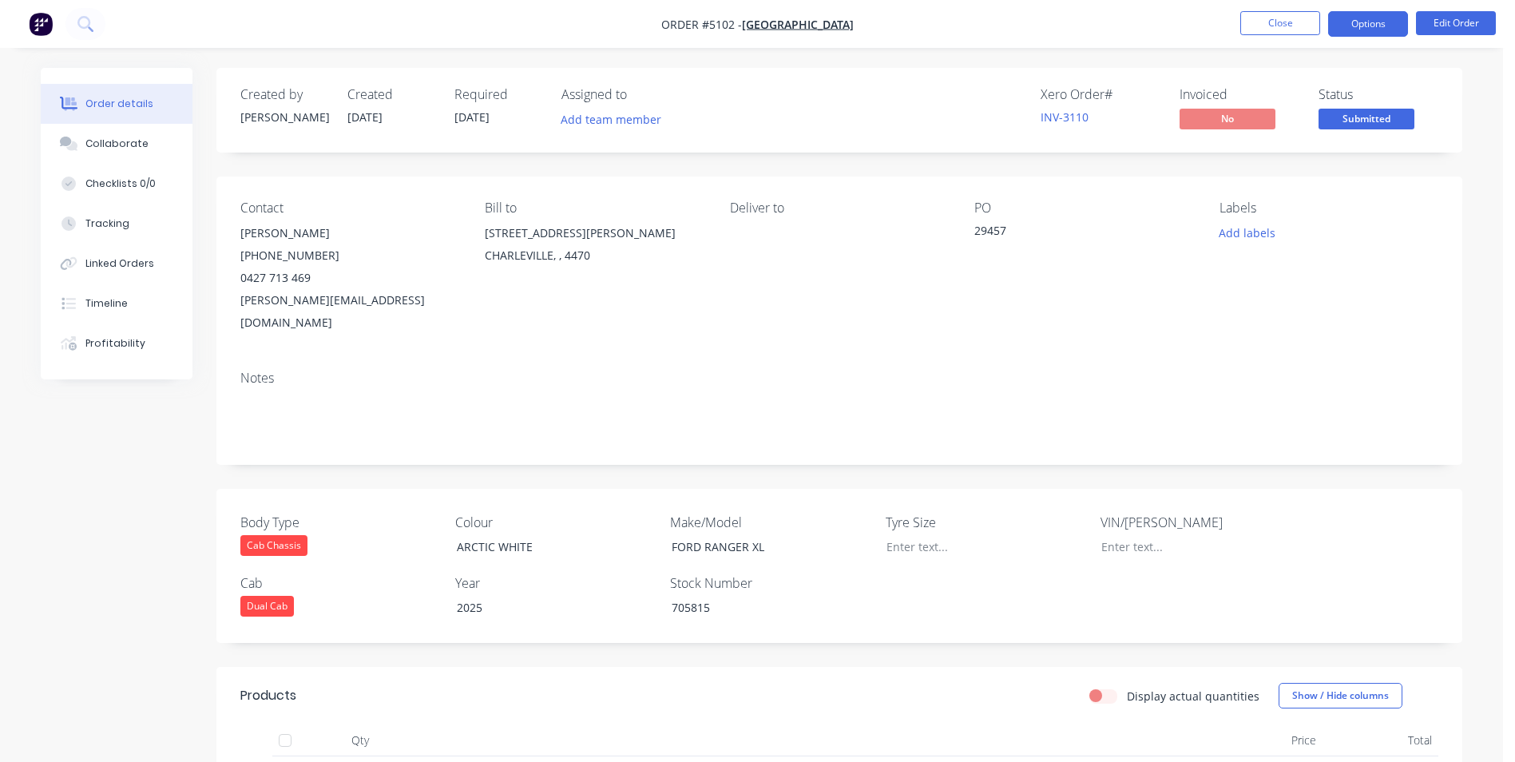
click at [1382, 31] on button "Options" at bounding box center [1368, 24] width 80 height 26
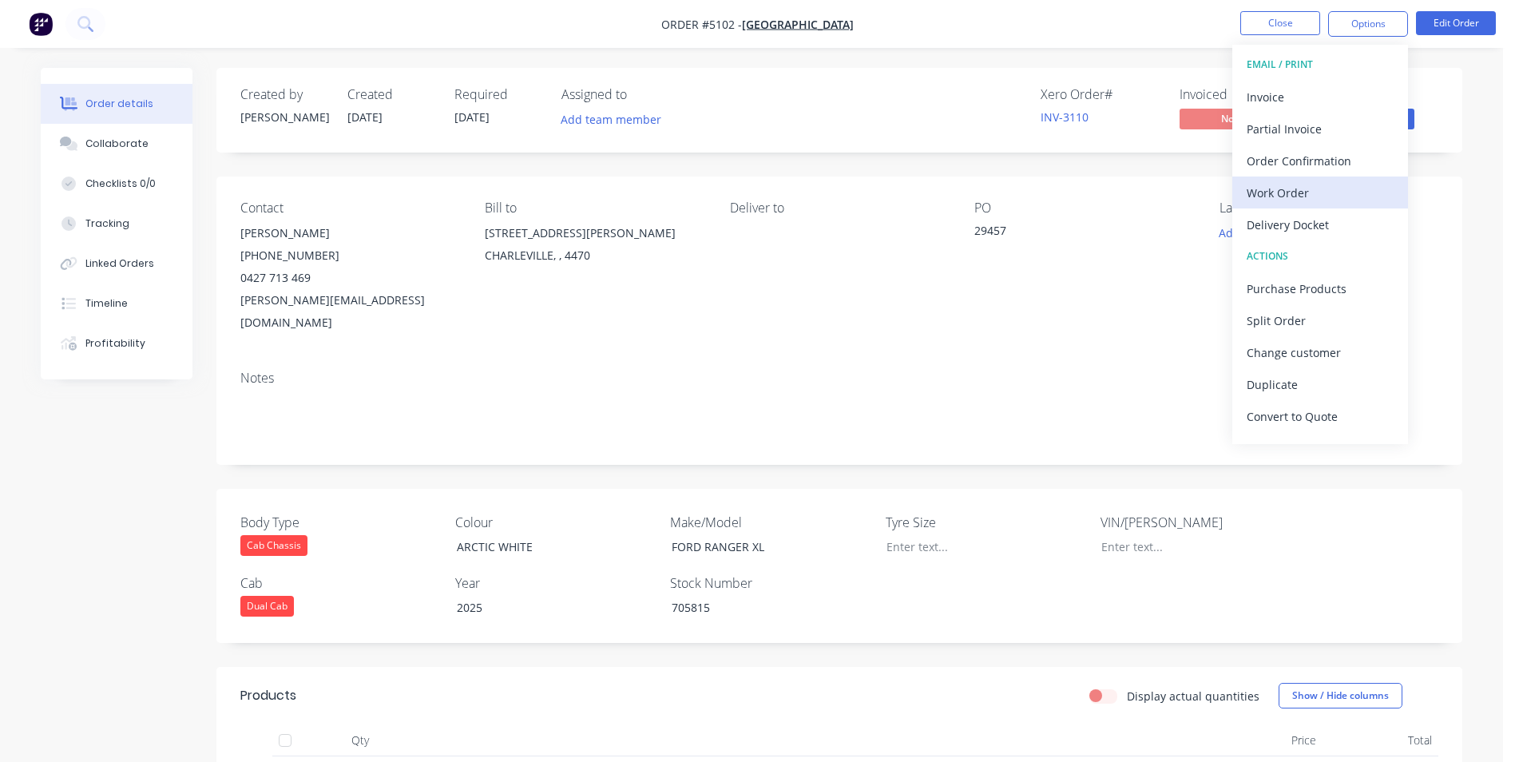
click at [1312, 195] on div "Work Order" at bounding box center [1320, 192] width 147 height 23
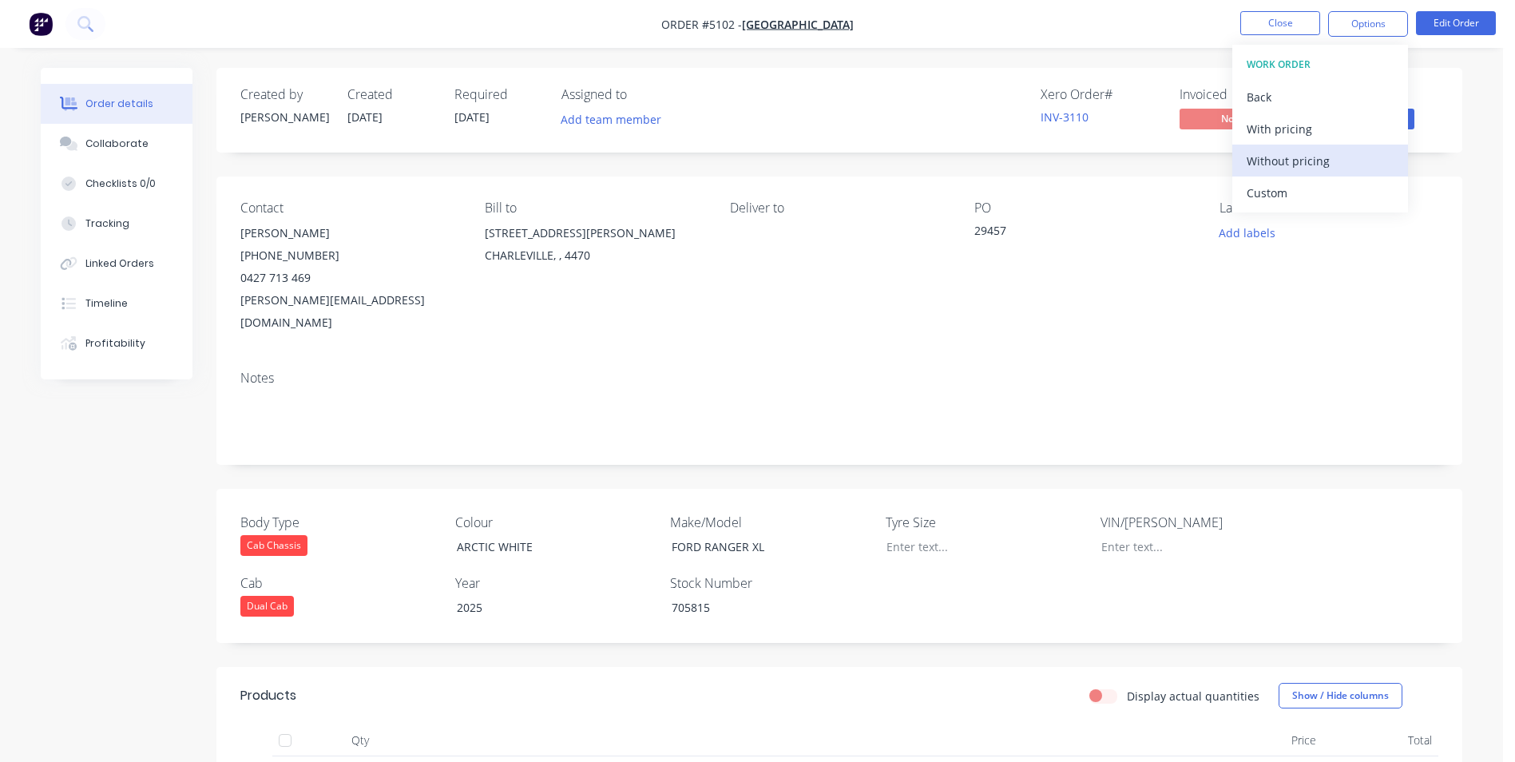
click at [1315, 161] on div "Without pricing" at bounding box center [1320, 160] width 147 height 23
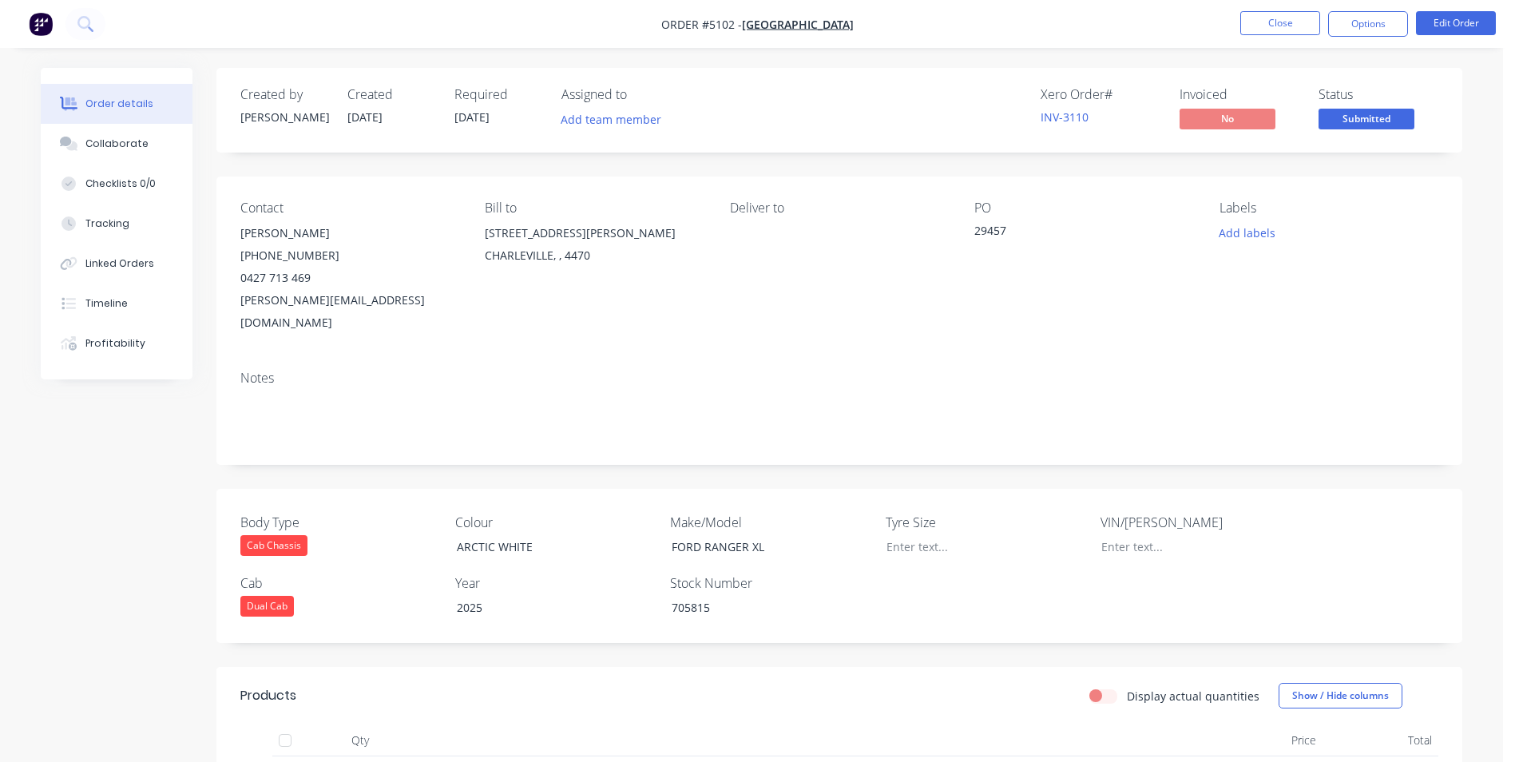
click at [1297, 18] on button "Close" at bounding box center [1280, 23] width 80 height 24
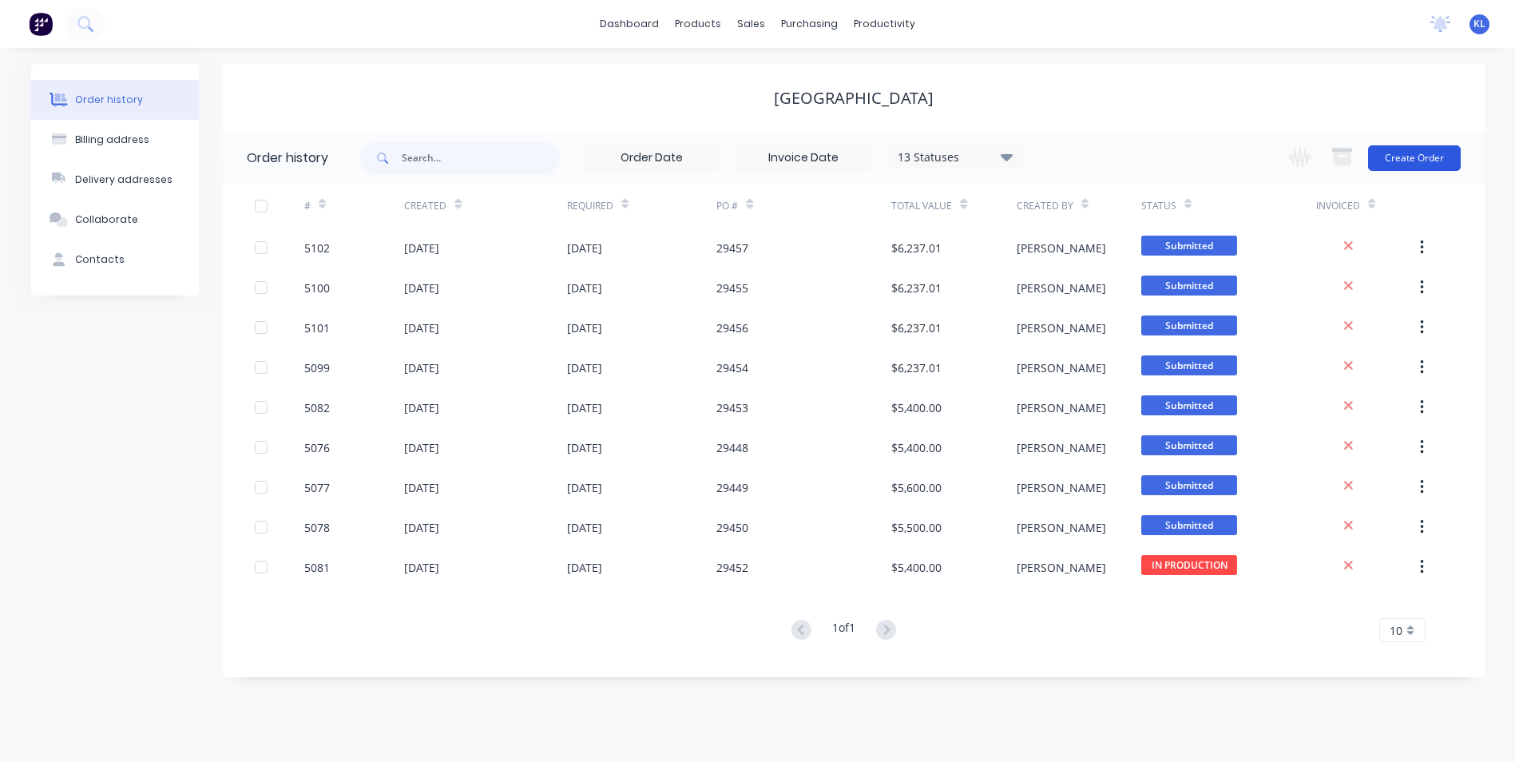
click at [1453, 157] on button "Create Order" at bounding box center [1414, 158] width 93 height 26
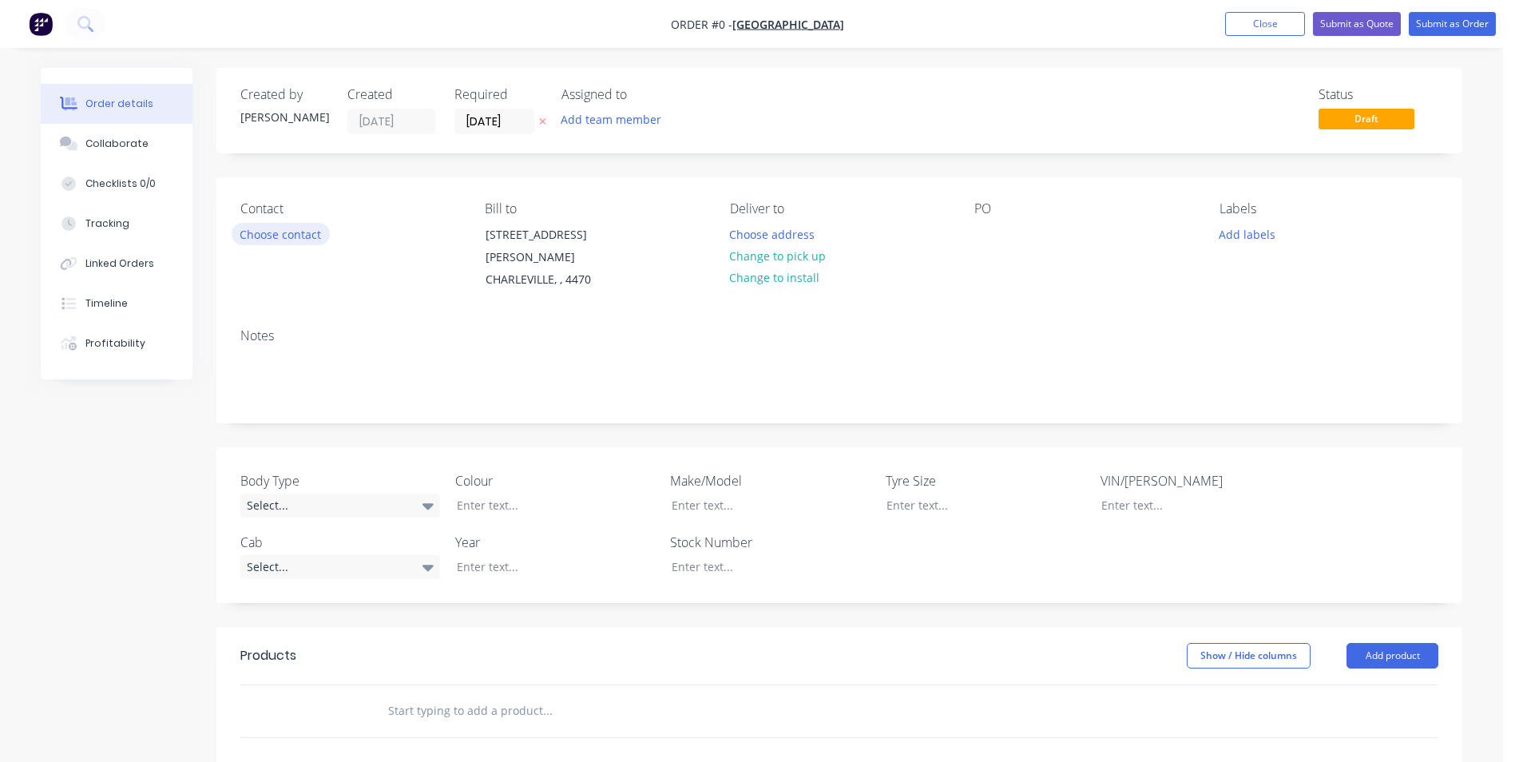
click at [308, 229] on button "Choose contact" at bounding box center [281, 234] width 98 height 22
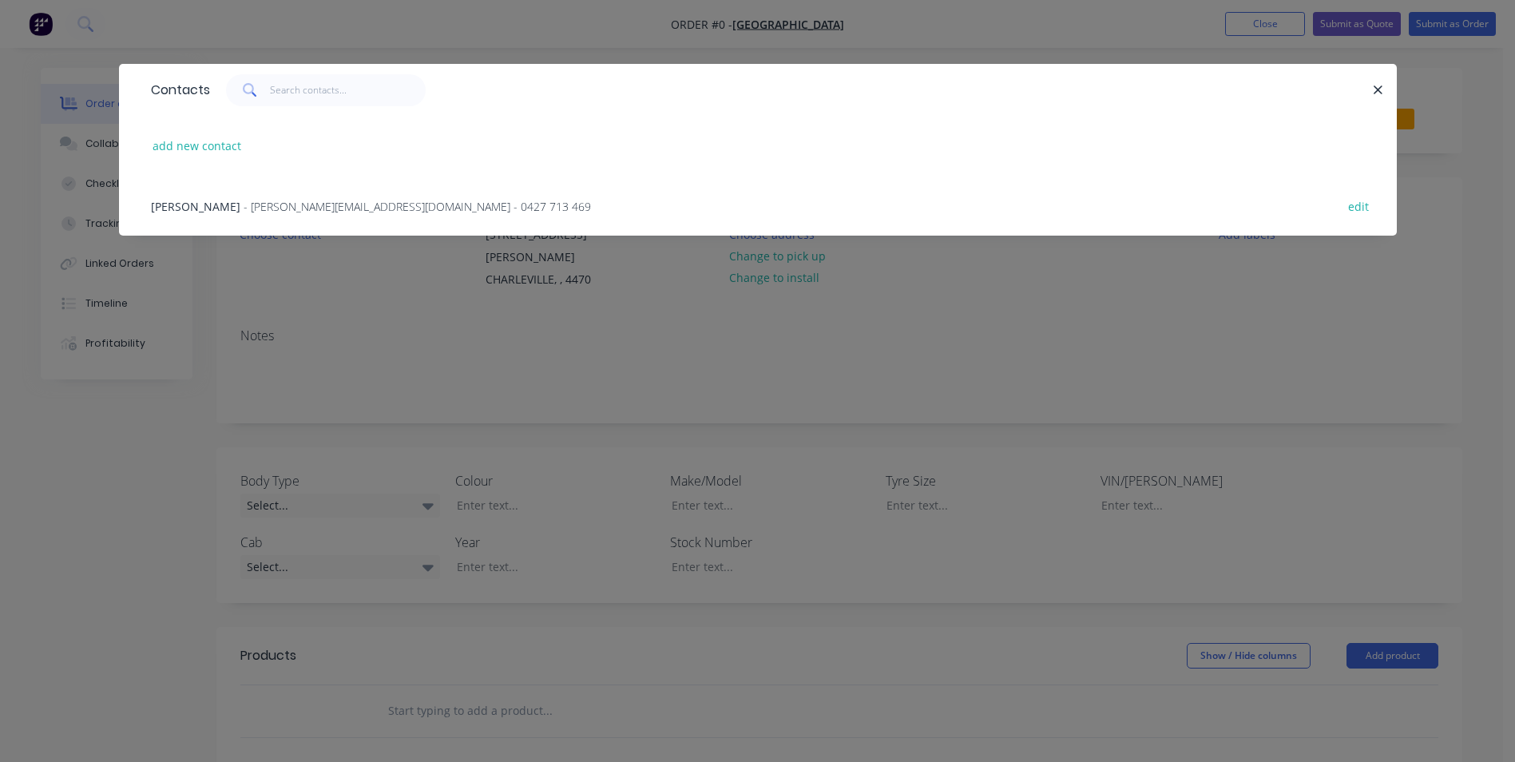
click at [317, 214] on div "[PERSON_NAME] - [PERSON_NAME][EMAIL_ADDRESS][DOMAIN_NAME] - 0427 713 469" at bounding box center [371, 206] width 440 height 17
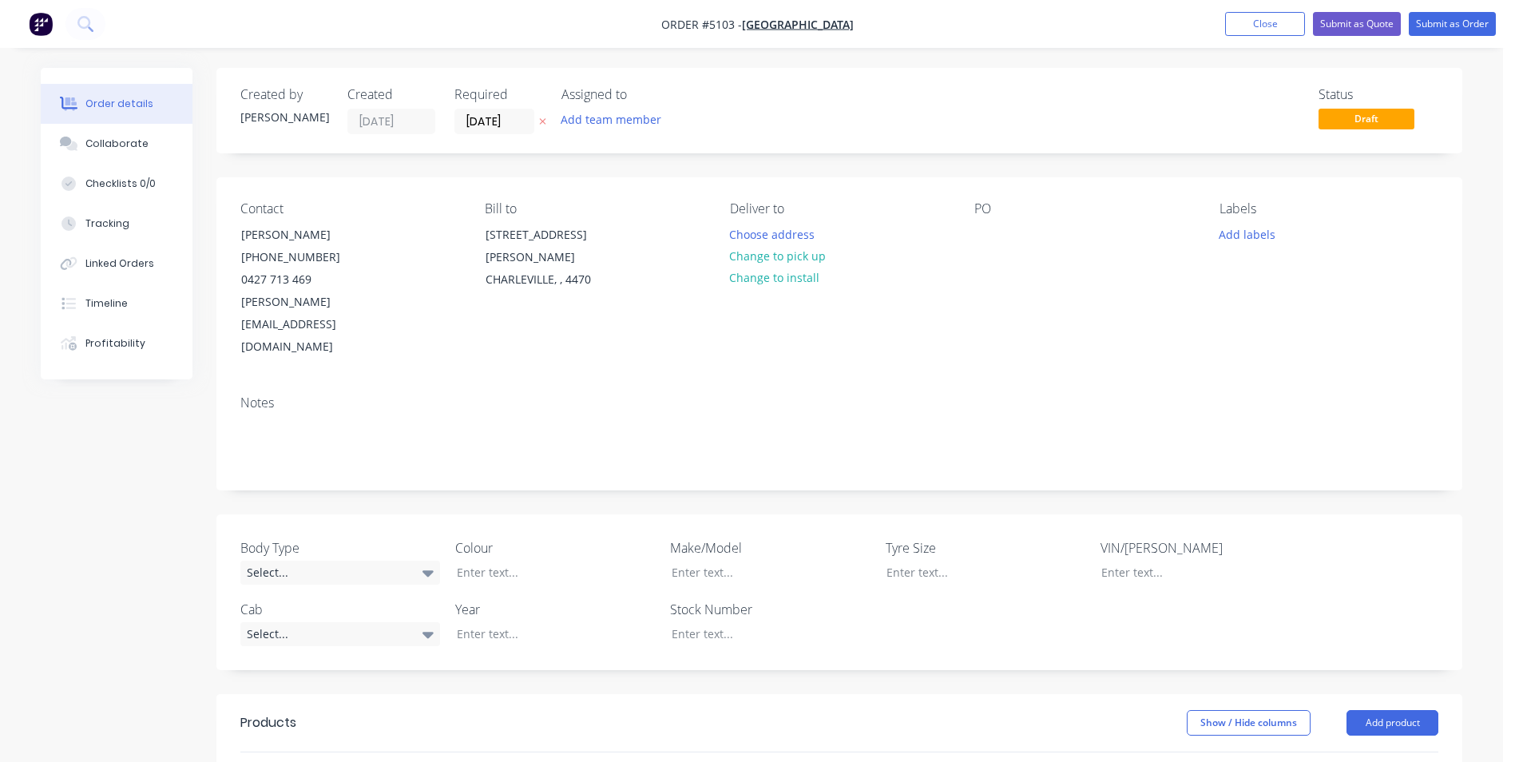
click at [994, 254] on div "PO" at bounding box center [1083, 279] width 219 height 157
click at [993, 246] on div at bounding box center [987, 234] width 26 height 23
click at [1034, 279] on div "PO 29458" at bounding box center [1083, 279] width 219 height 157
click at [427, 570] on icon at bounding box center [428, 573] width 11 height 6
click at [354, 596] on button "Cab Chassis" at bounding box center [360, 593] width 240 height 32
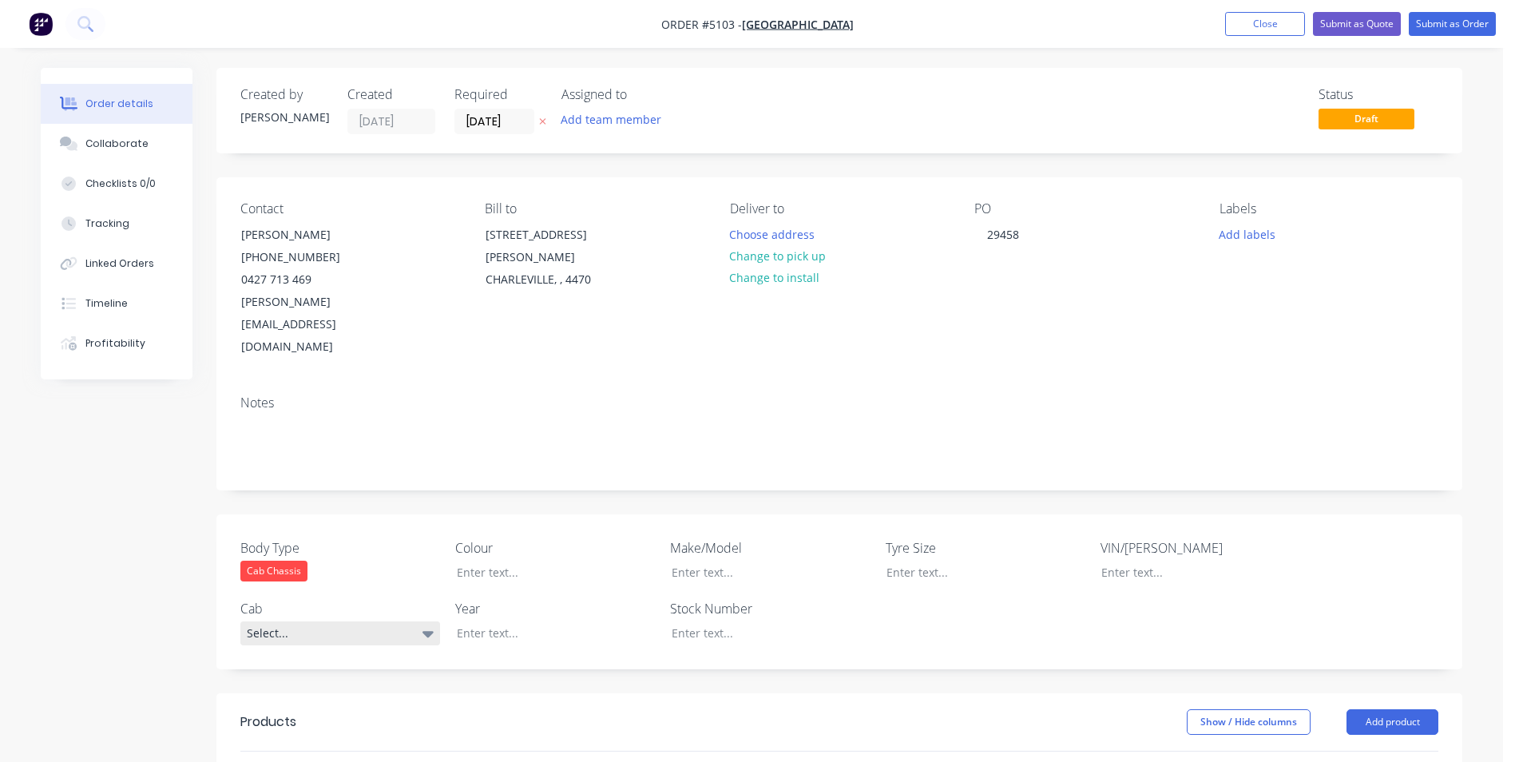
click at [381, 621] on div "Select..." at bounding box center [340, 633] width 200 height 24
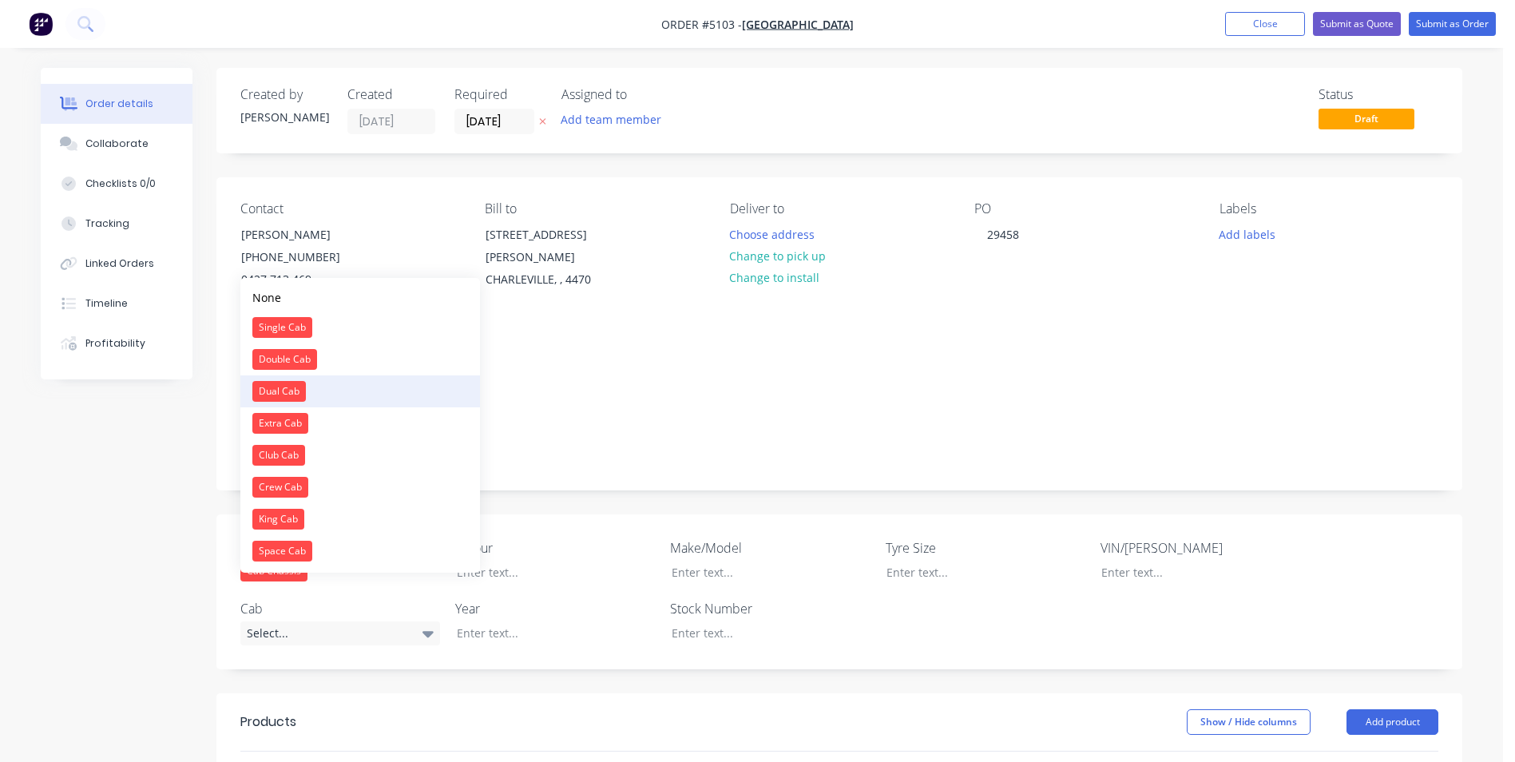
click at [293, 383] on div "Dual Cab" at bounding box center [279, 391] width 54 height 21
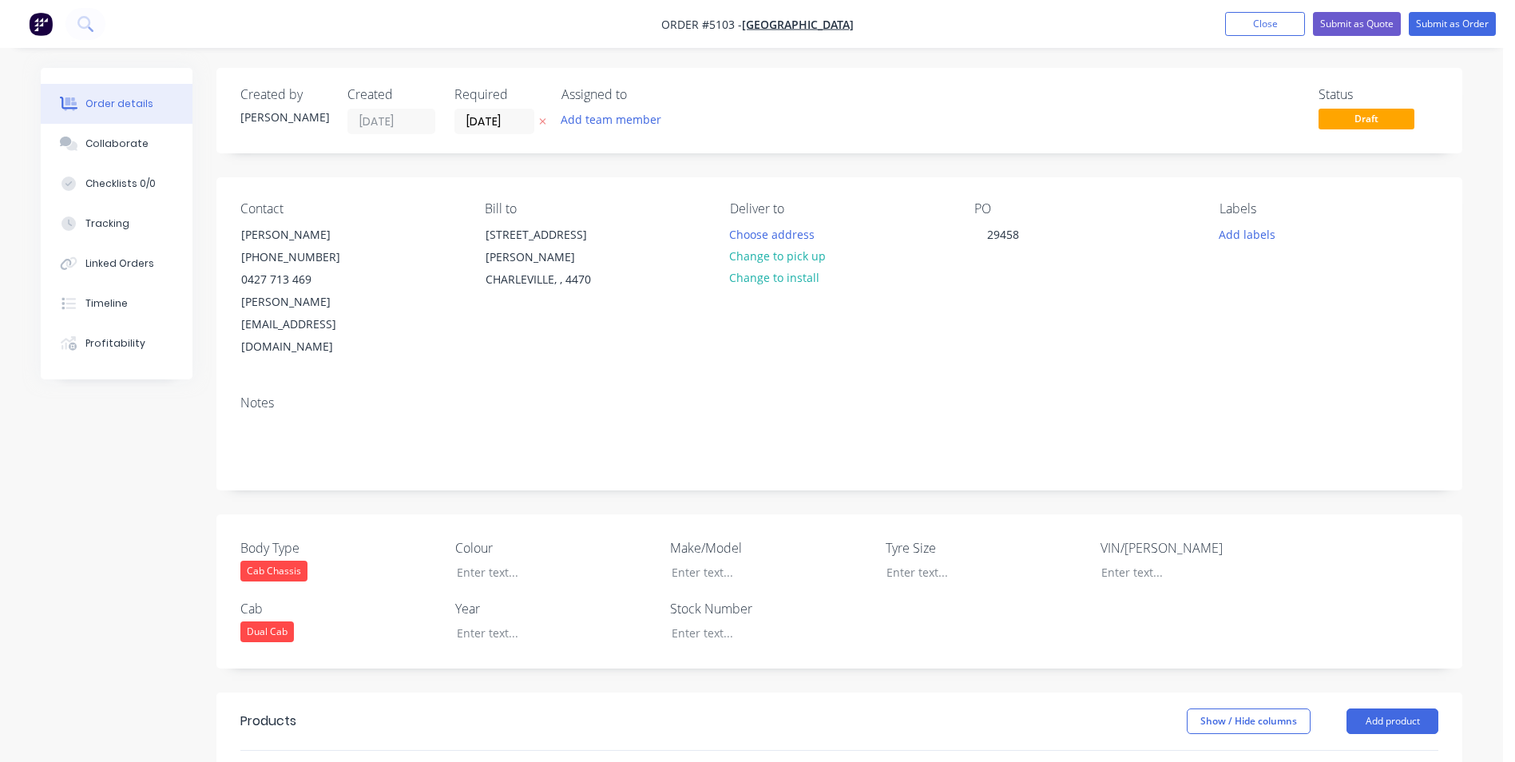
click at [512, 601] on div "Body Type Cab Chassis Colour Make/Model Tyre Size VIN/[PERSON_NAME] Cab Dual Ca…" at bounding box center [839, 591] width 1246 height 154
click at [511, 621] on div at bounding box center [544, 632] width 200 height 23
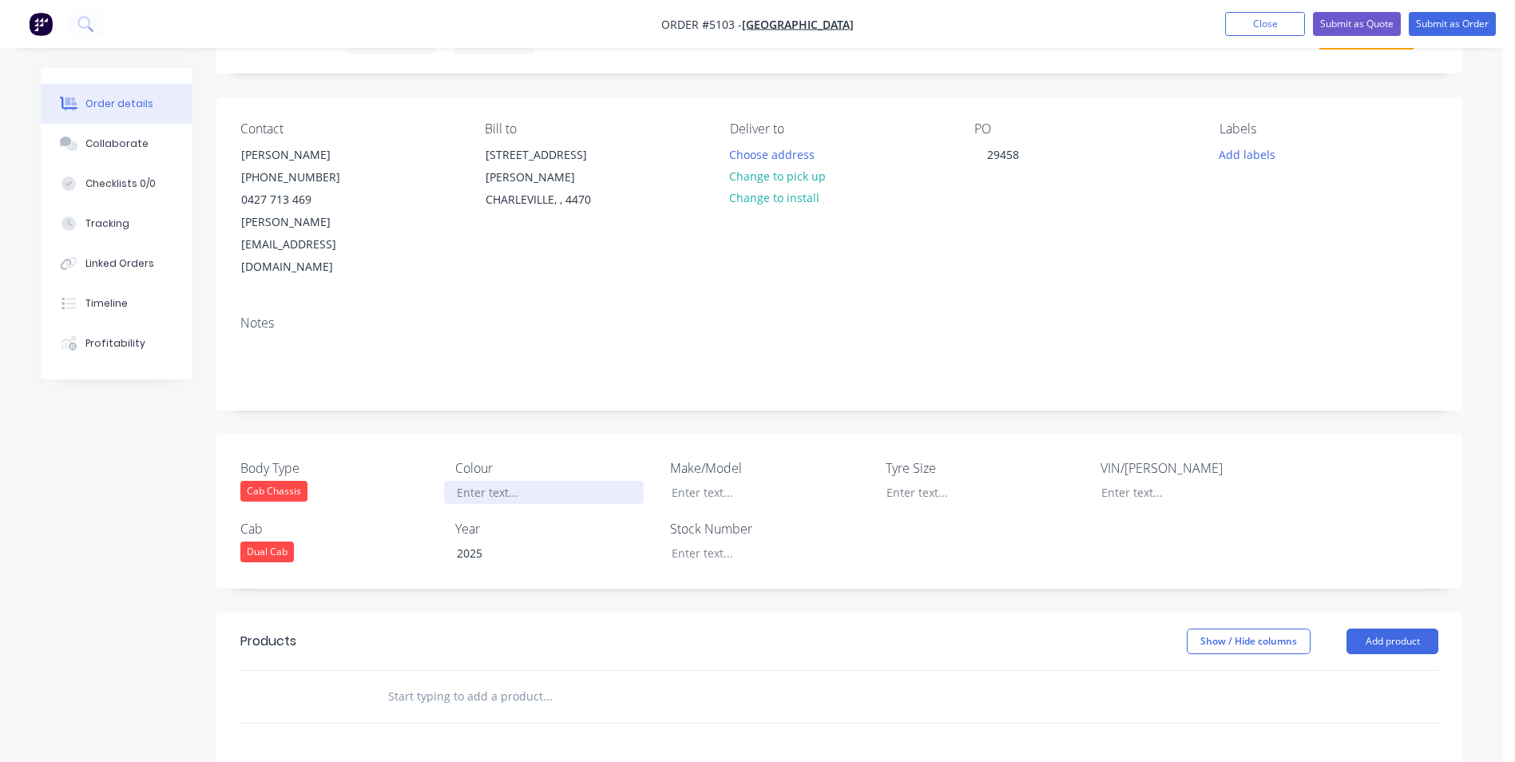
click at [490, 481] on div at bounding box center [544, 492] width 200 height 23
click at [700, 481] on div at bounding box center [759, 492] width 200 height 23
click at [750, 542] on div at bounding box center [759, 553] width 200 height 23
click at [807, 681] on div at bounding box center [614, 697] width 479 height 32
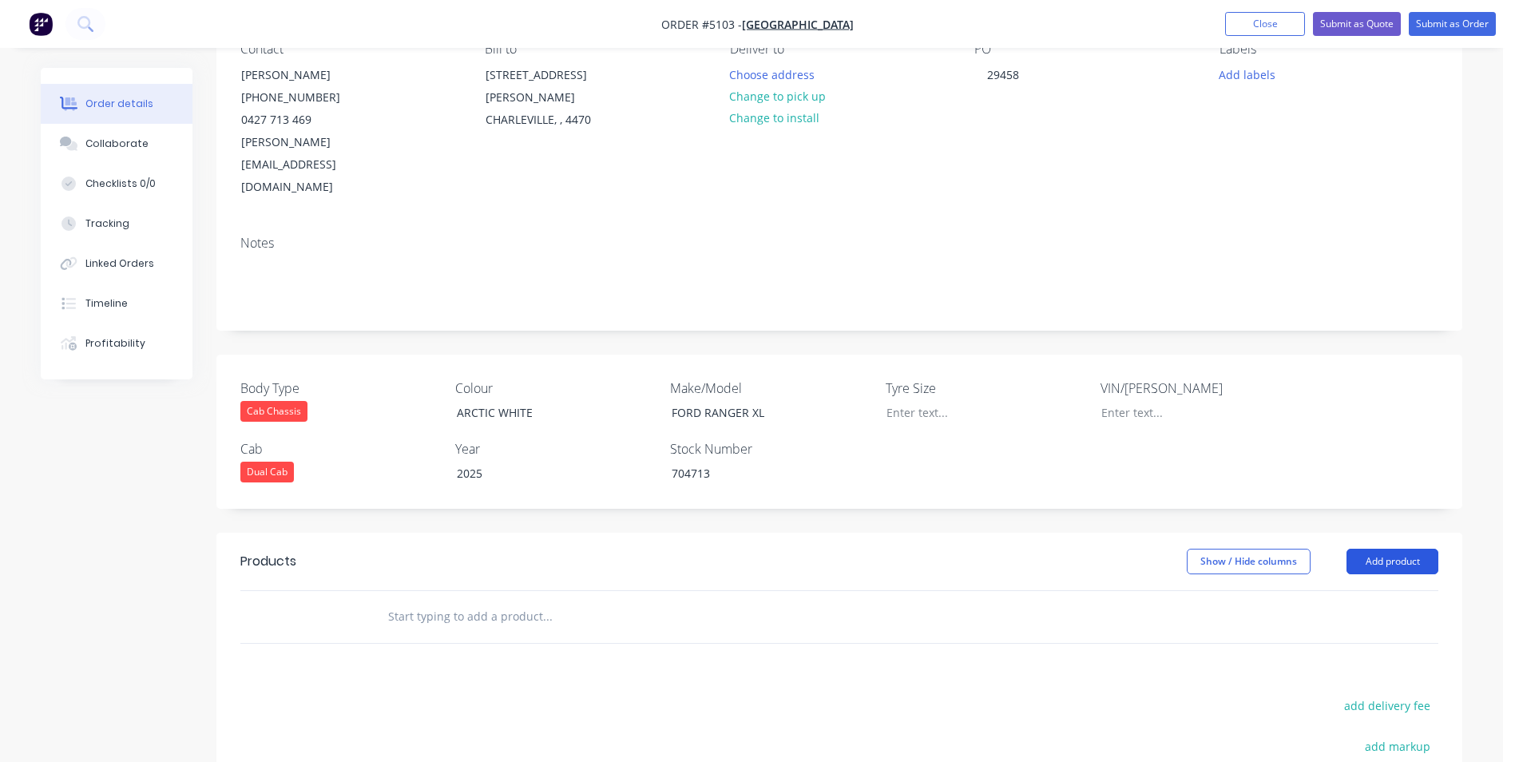
click at [1399, 549] on button "Add product" at bounding box center [1393, 562] width 92 height 26
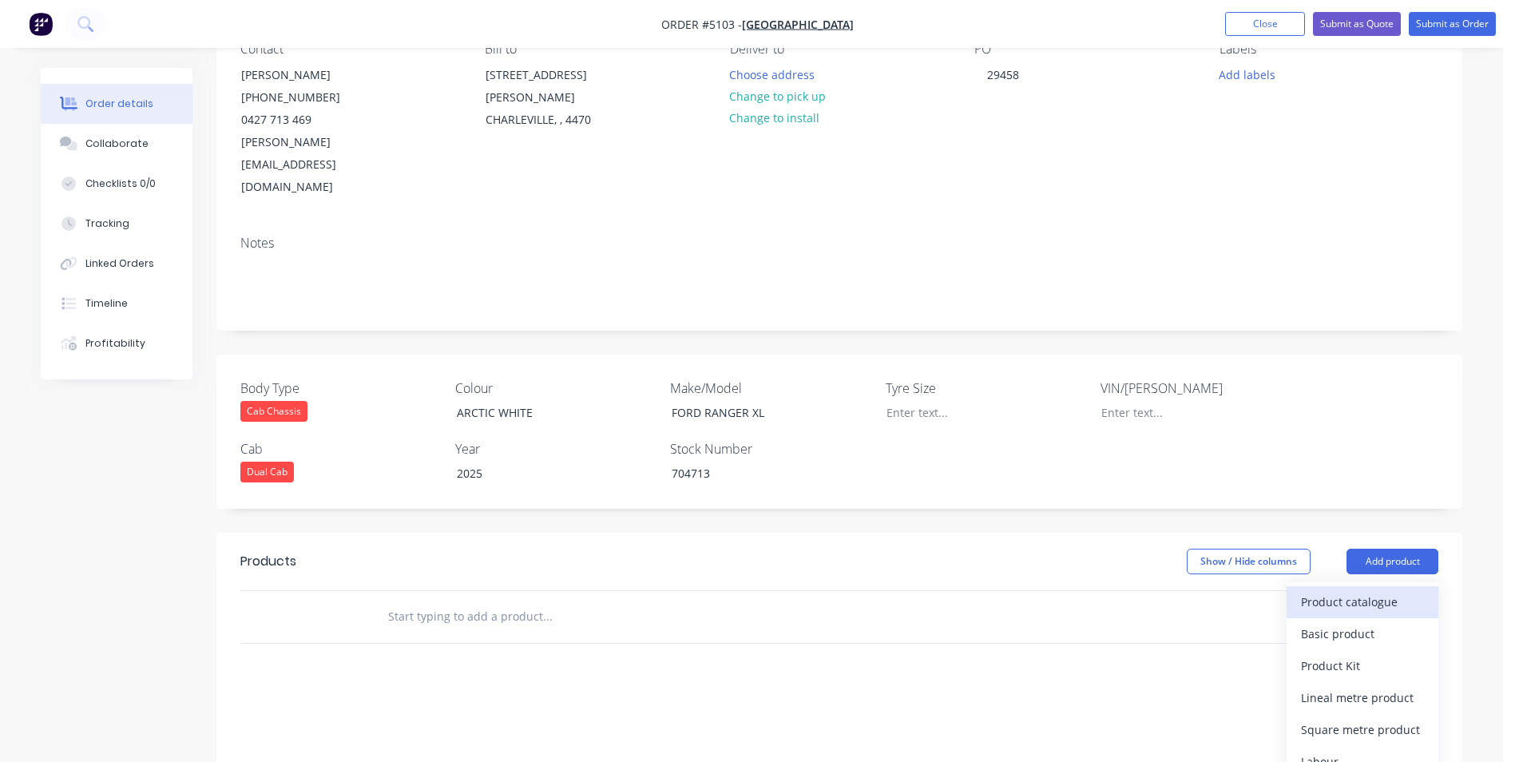
click at [1383, 590] on div "Product catalogue" at bounding box center [1362, 601] width 123 height 23
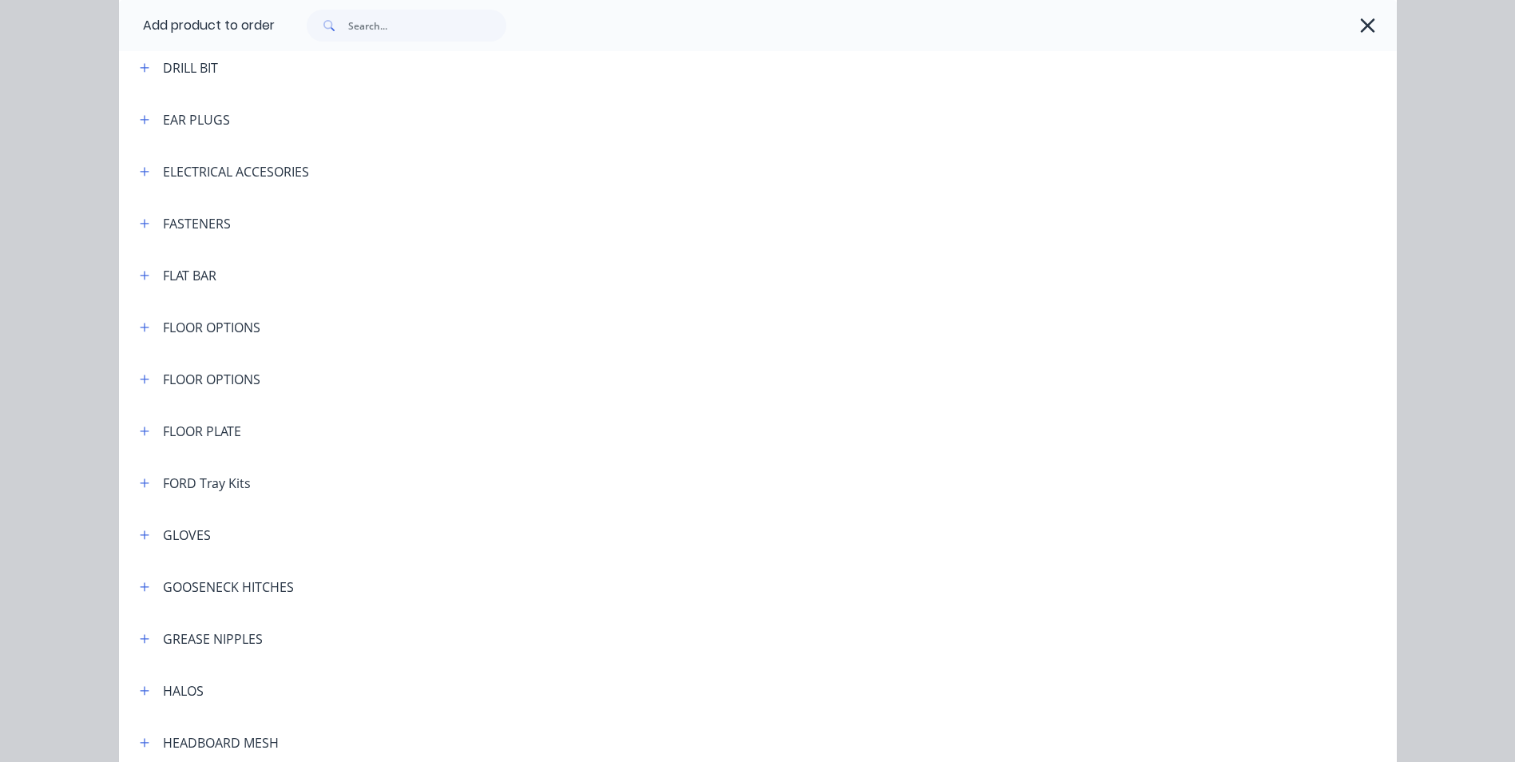
scroll to position [1358, 0]
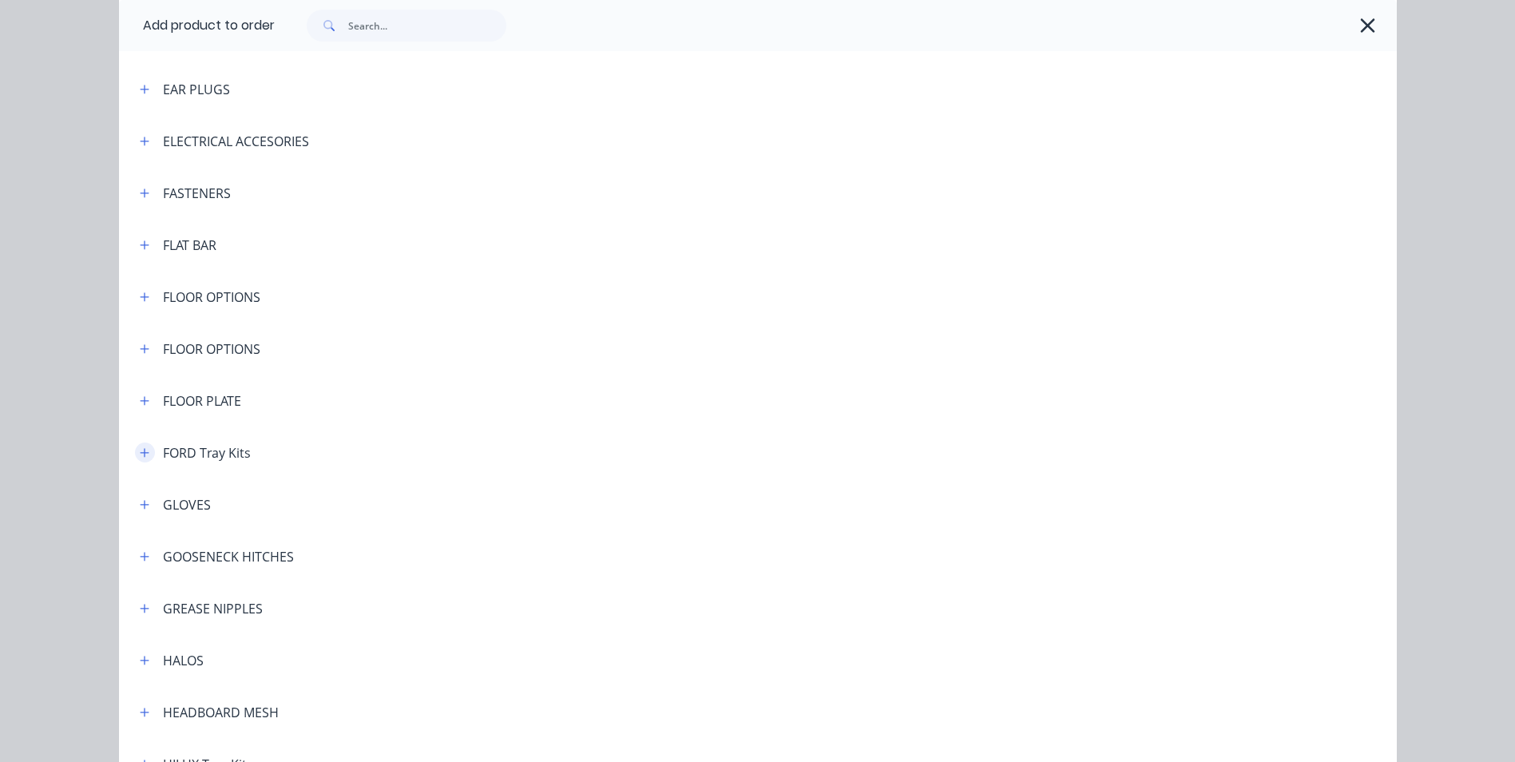
click at [140, 456] on icon "button" at bounding box center [145, 452] width 10 height 11
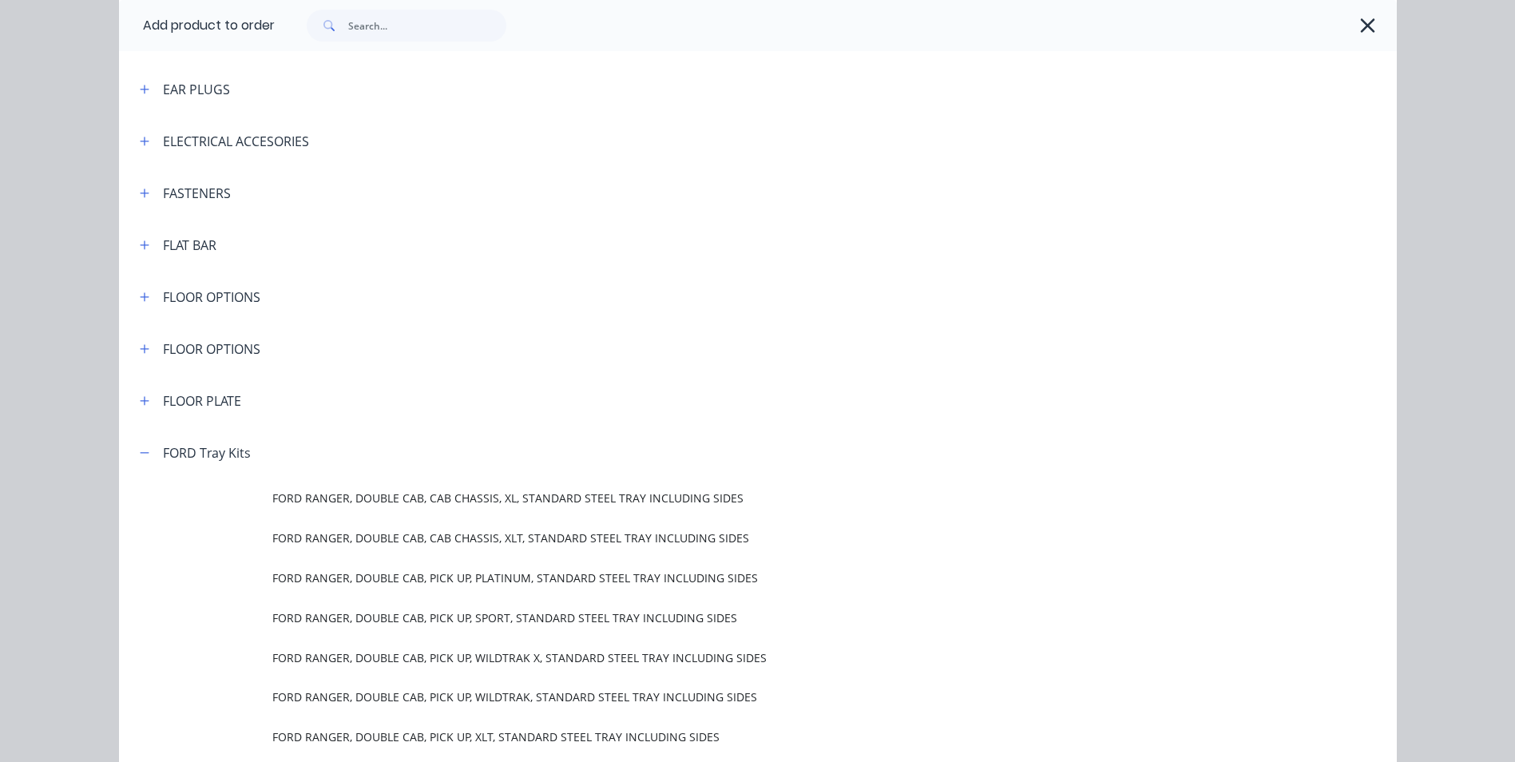
click at [1359, 19] on icon "button" at bounding box center [1367, 25] width 17 height 22
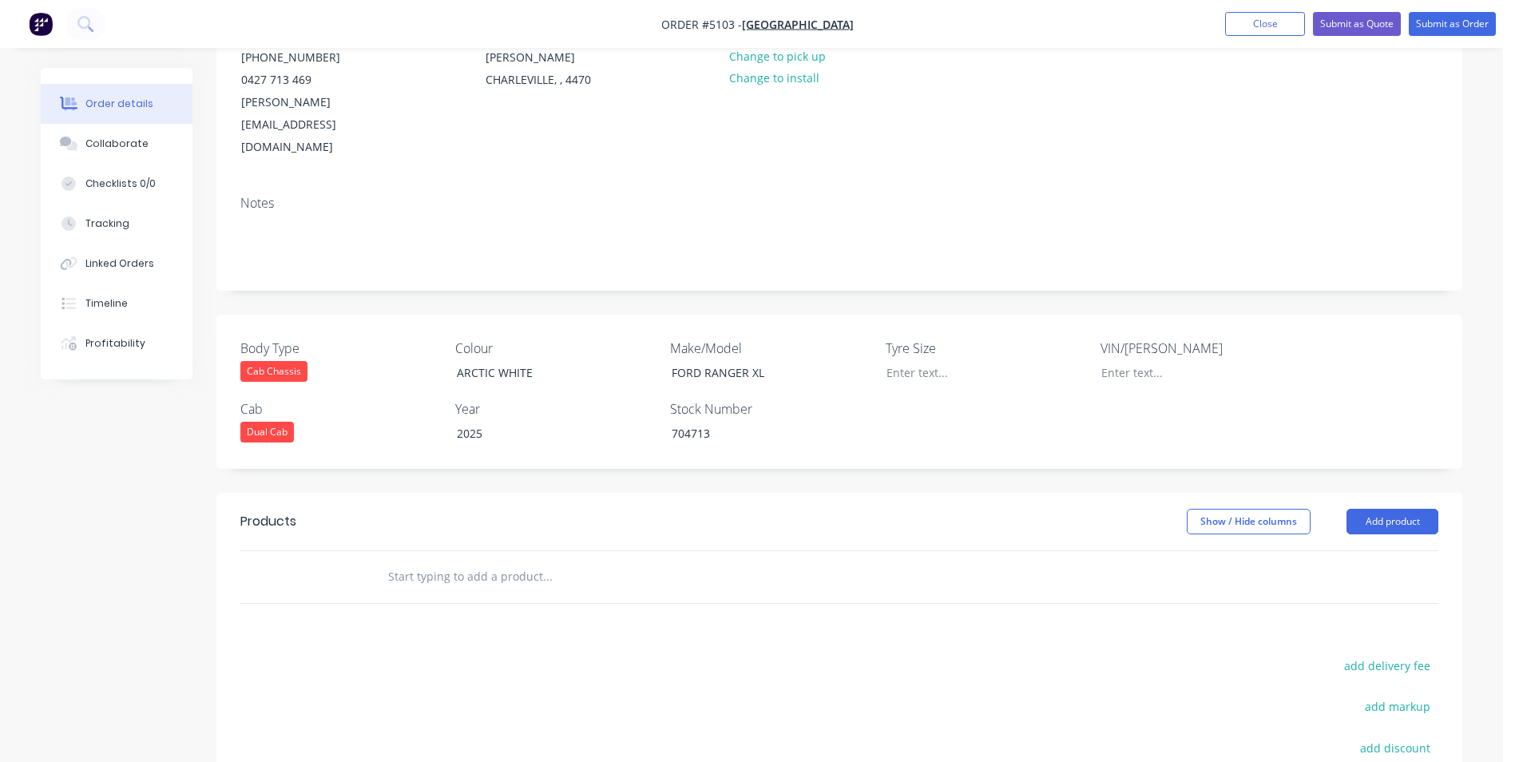
scroll to position [240, 0]
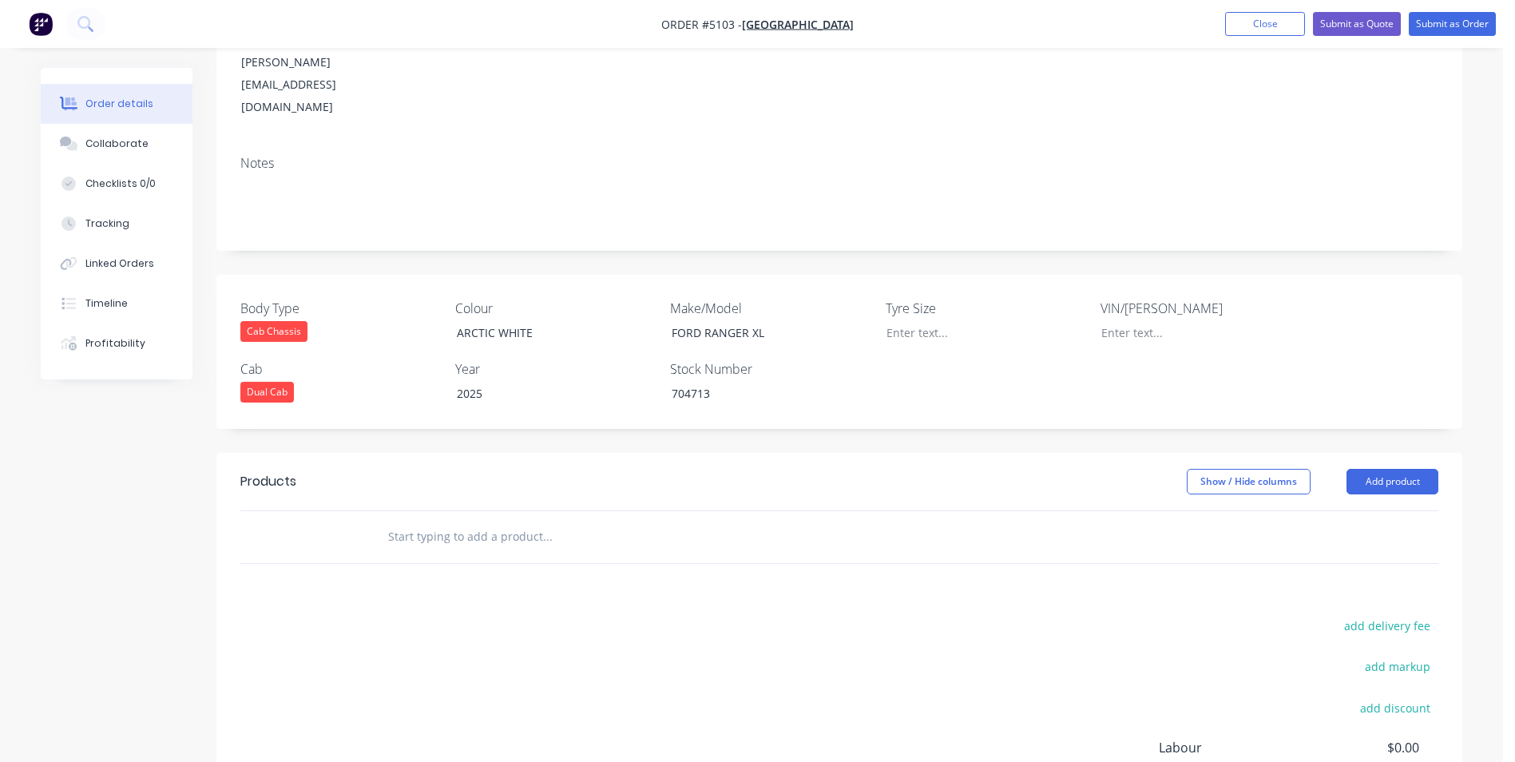
click at [498, 521] on input "text" at bounding box center [546, 537] width 319 height 32
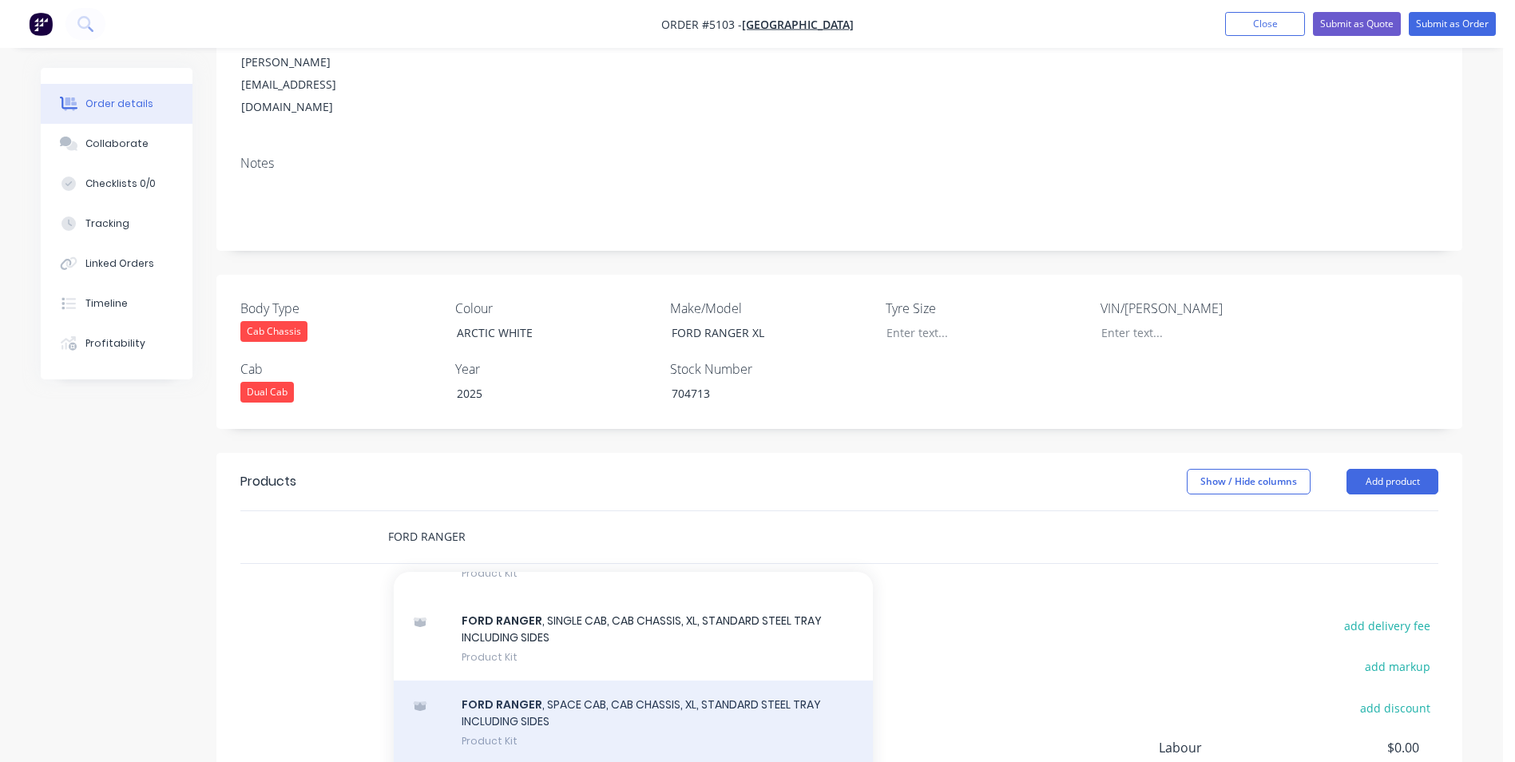
scroll to position [1278, 0]
type input "FORD RANGER"
click at [599, 684] on div "FORD RANGER , DOUBLE CAB, CAB CHASSIS, XL, STANDARD STEEL TRAY INCLUDING SIDES …" at bounding box center [633, 726] width 479 height 84
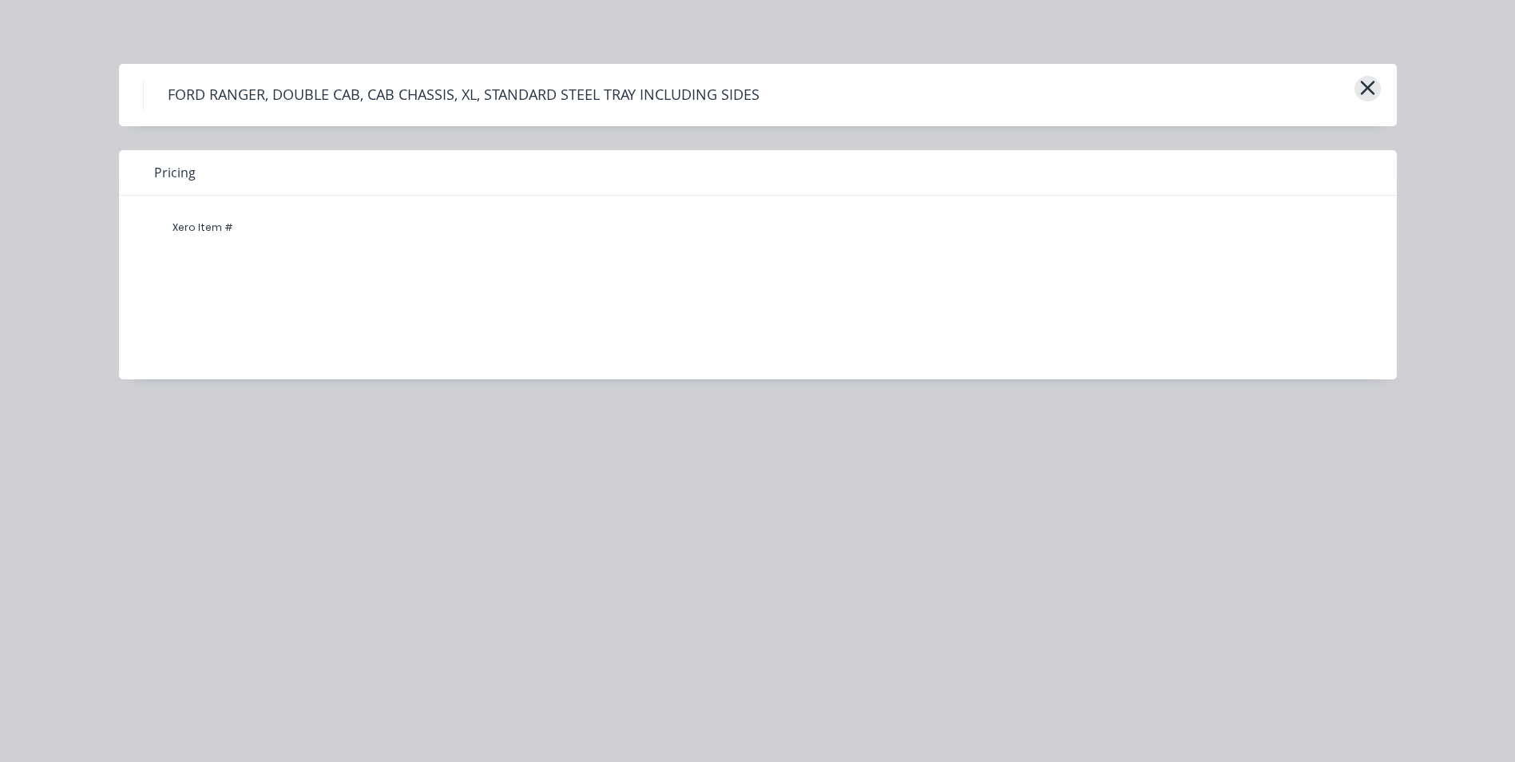
click at [1368, 90] on icon "button" at bounding box center [1367, 88] width 14 height 14
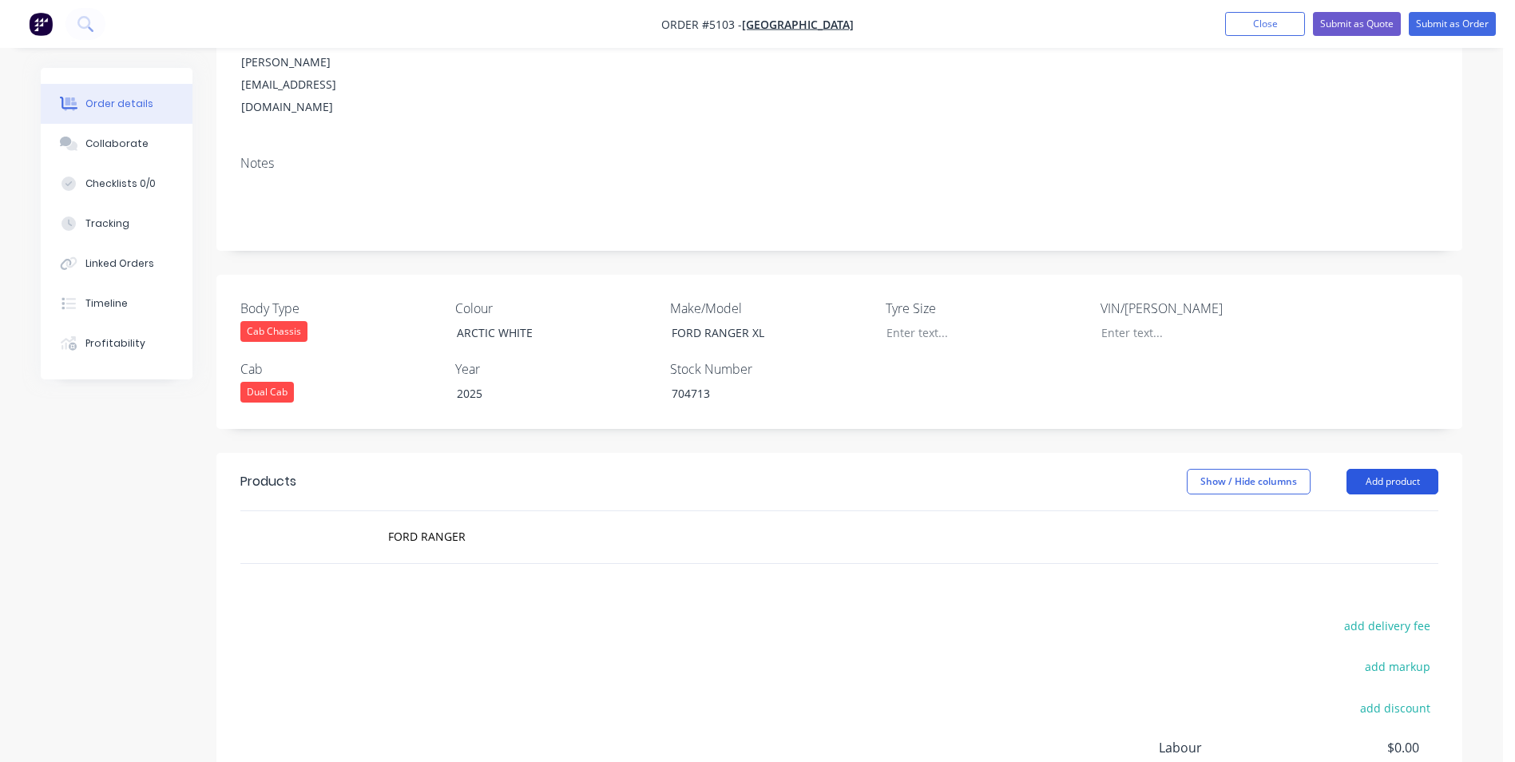
click at [1416, 469] on button "Add product" at bounding box center [1393, 482] width 92 height 26
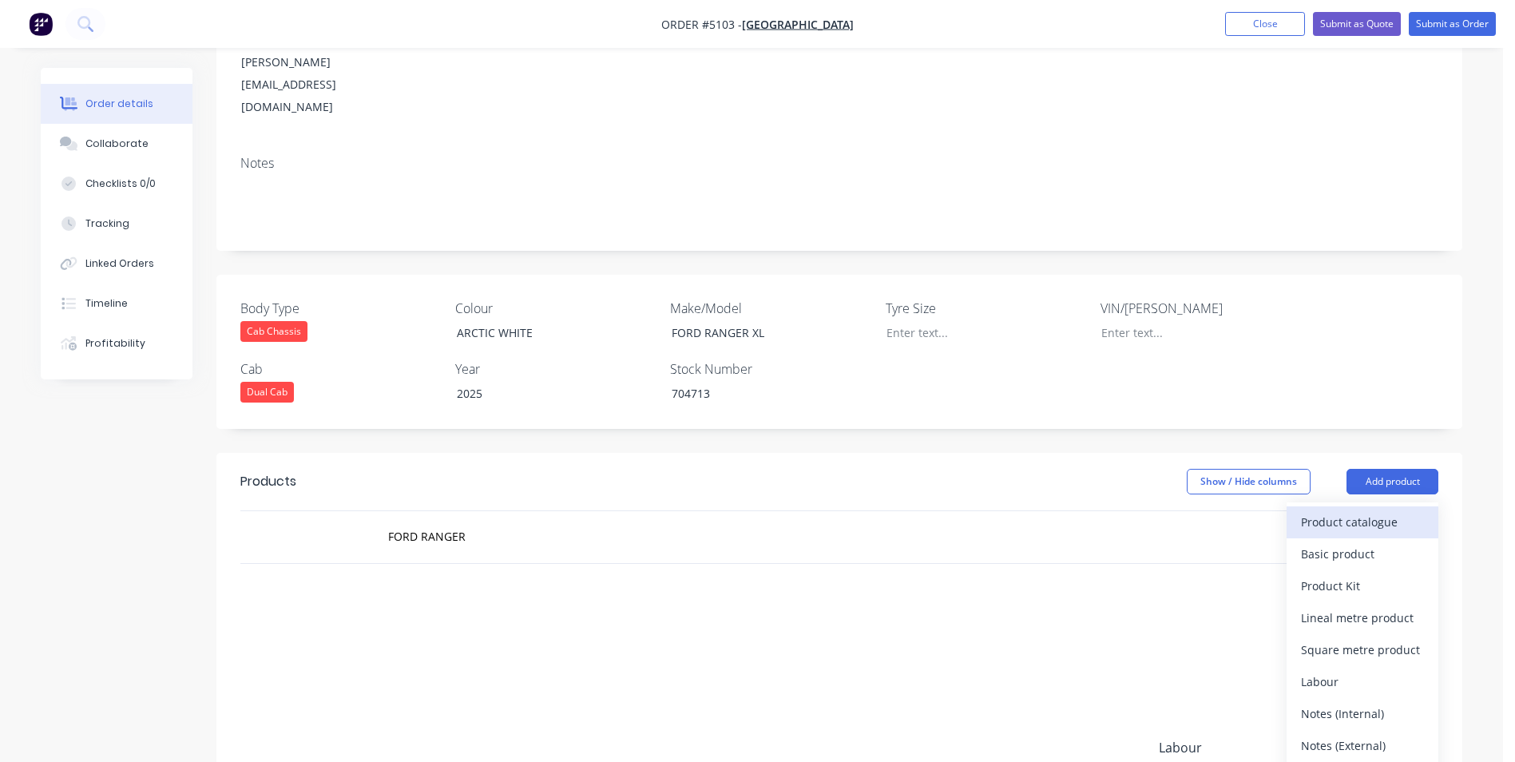
click at [1356, 510] on div "Product catalogue" at bounding box center [1362, 521] width 123 height 23
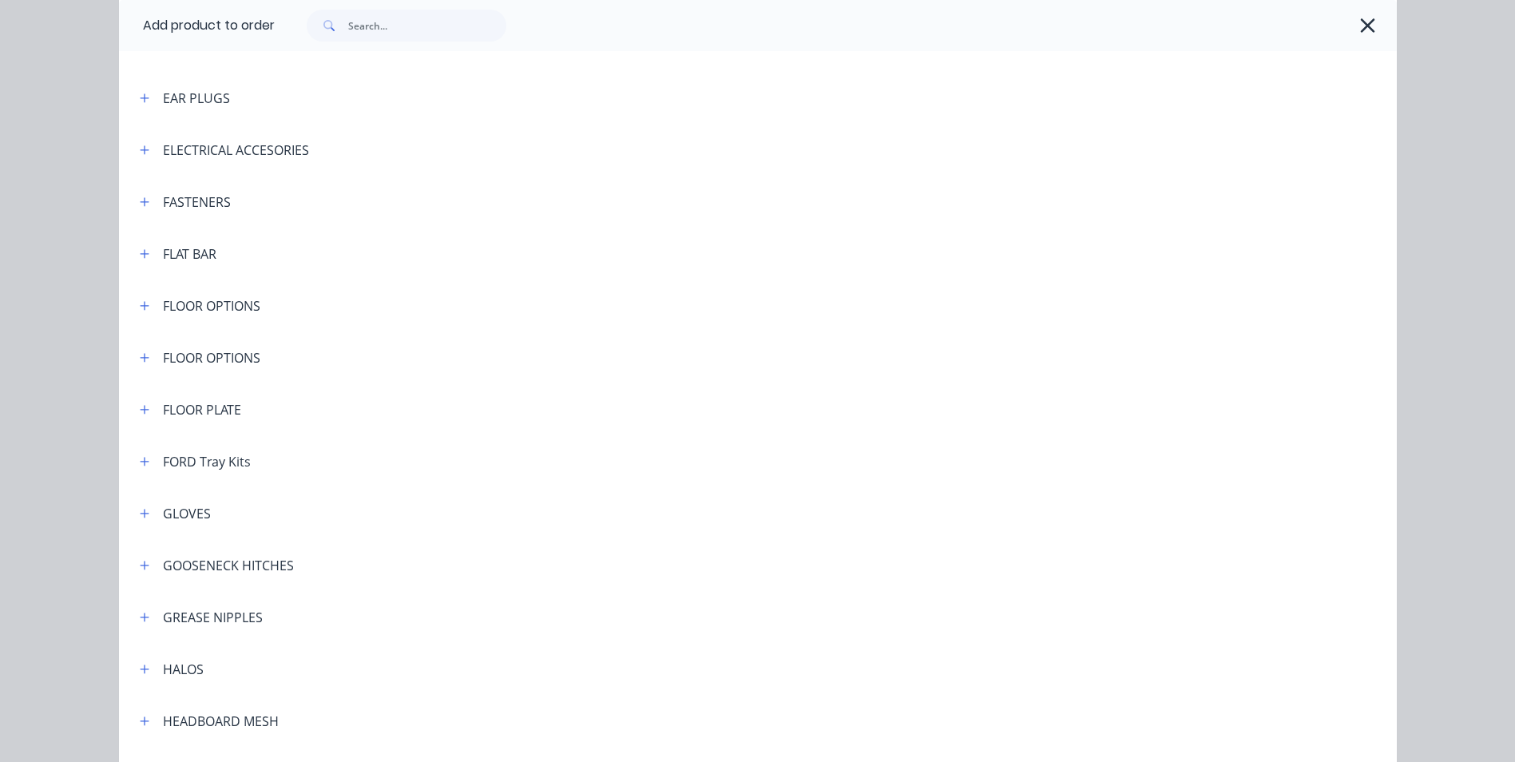
scroll to position [1358, 0]
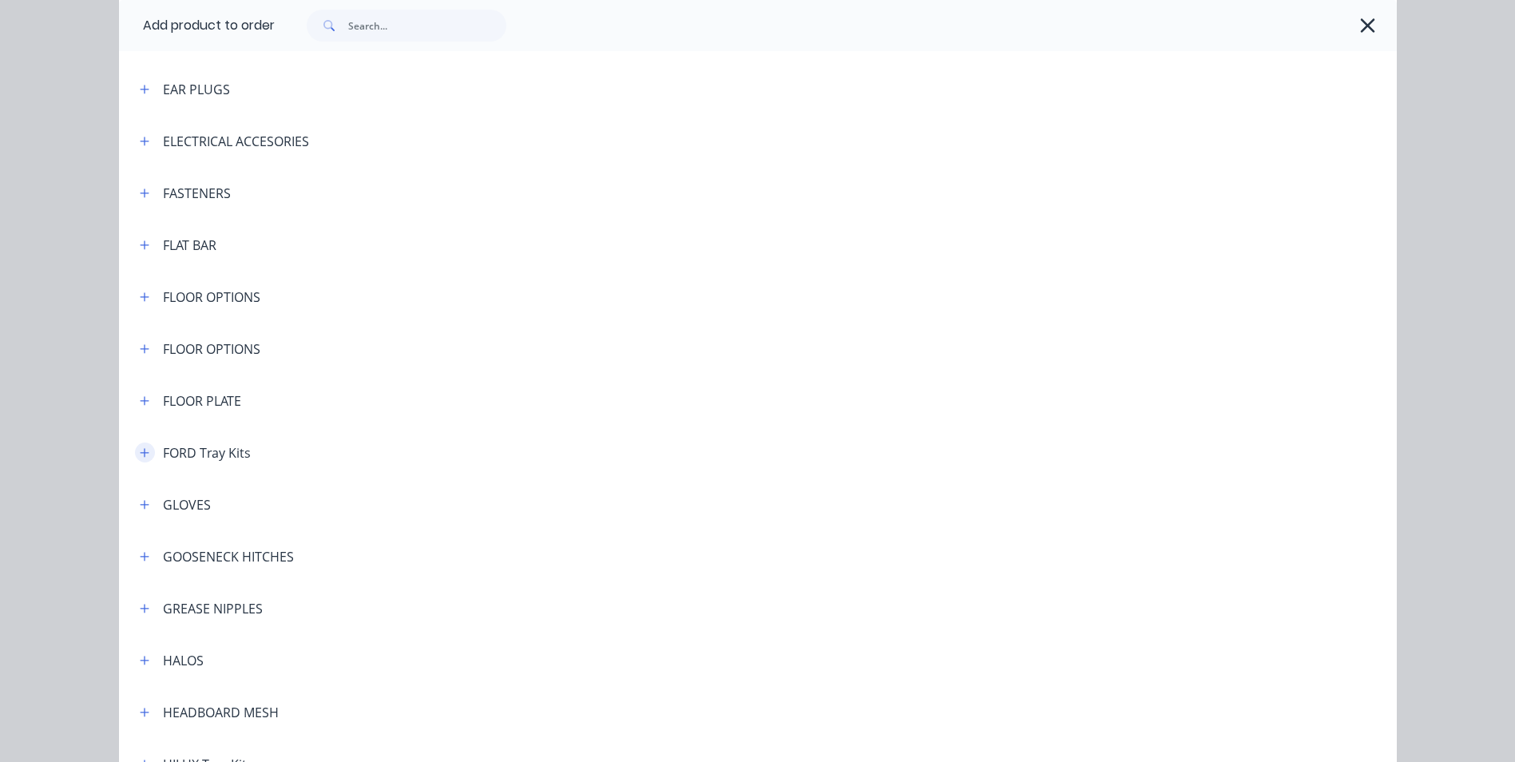
click at [140, 454] on icon "button" at bounding box center [145, 452] width 10 height 11
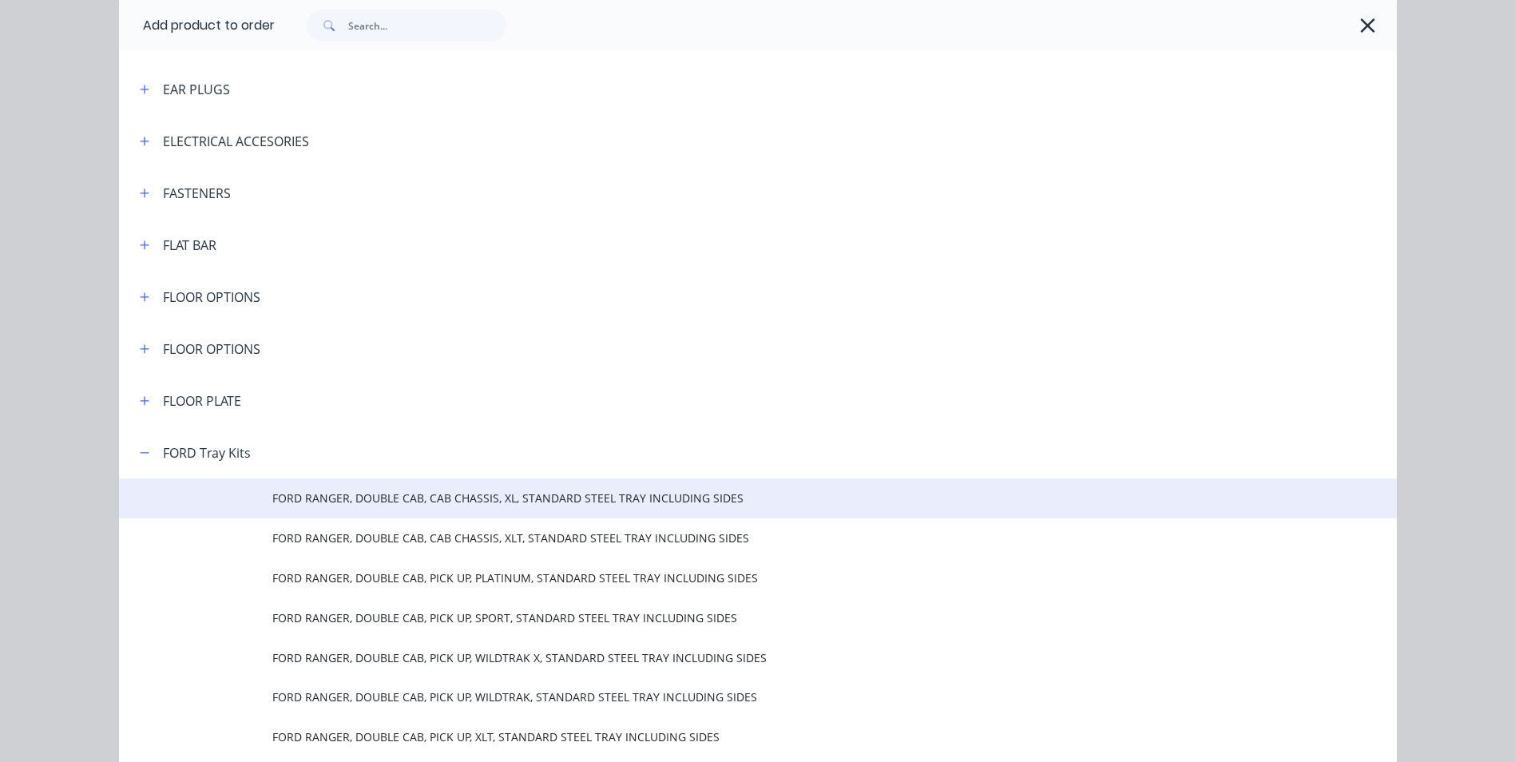
click at [478, 503] on span "FORD RANGER, DOUBLE CAB, CAB CHASSIS, XL, STANDARD STEEL TRAY INCLUDING SIDES" at bounding box center [721, 498] width 899 height 17
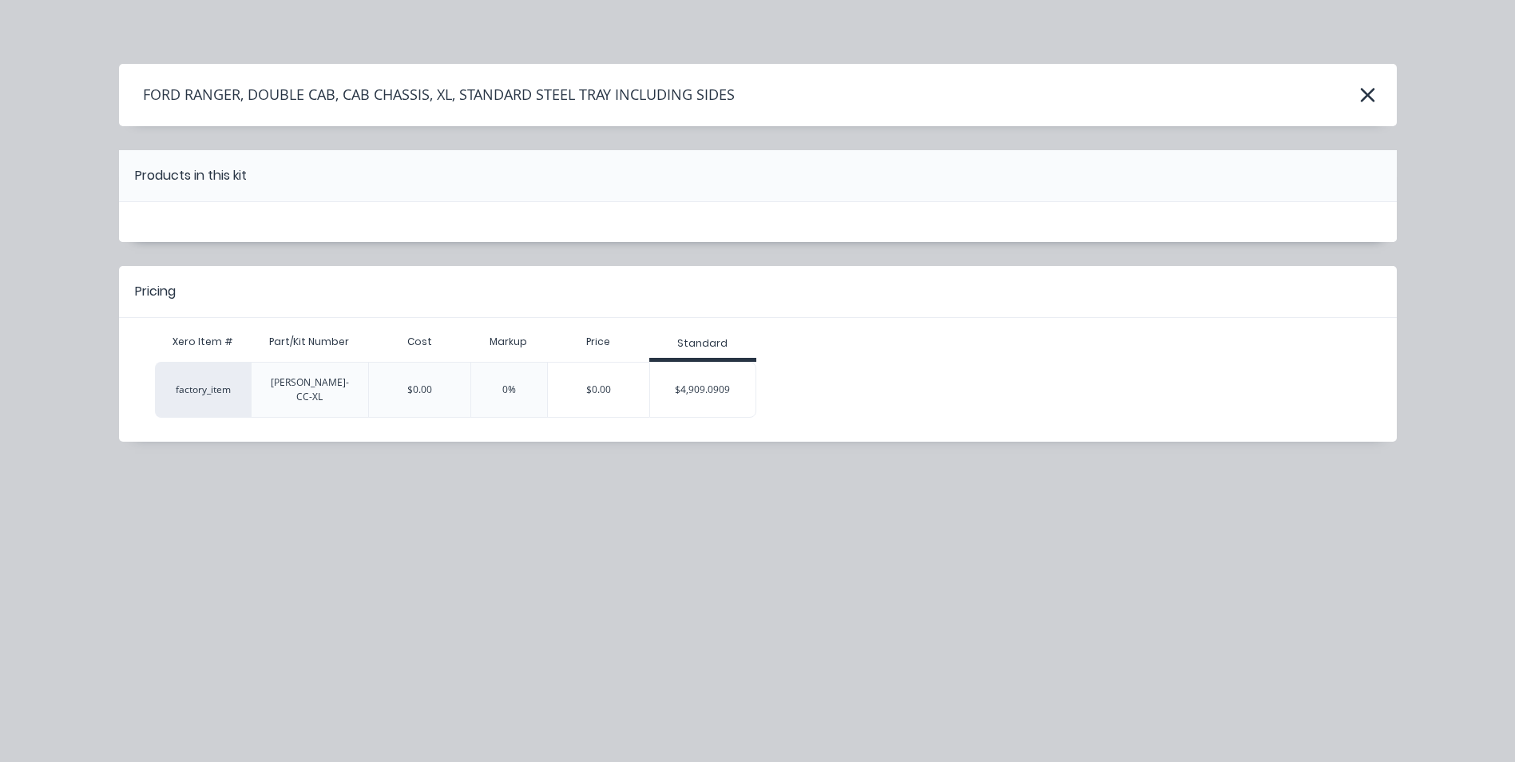
scroll to position [0, 0]
click at [730, 377] on div "$4,909.0909" at bounding box center [703, 390] width 106 height 40
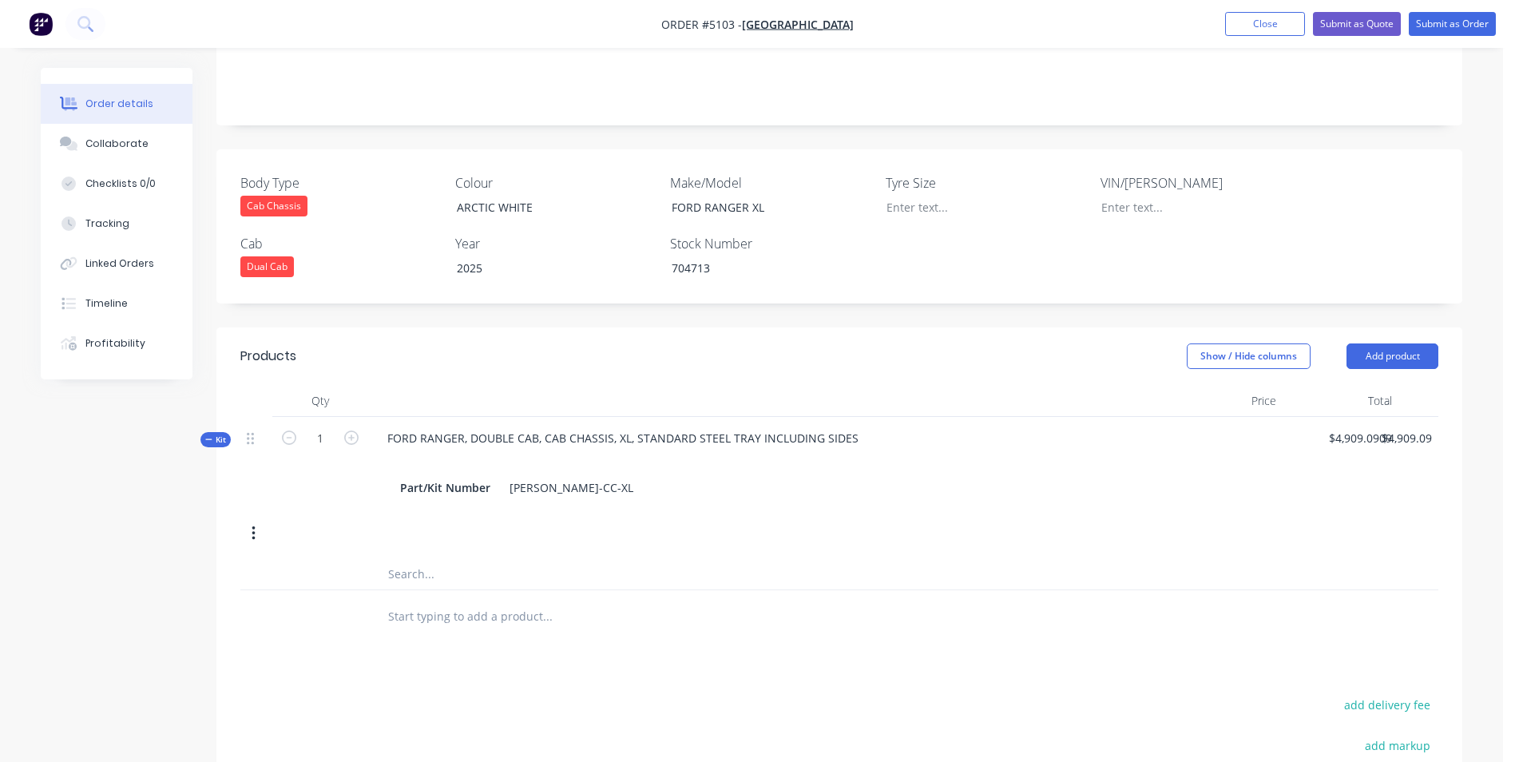
scroll to position [479, 0]
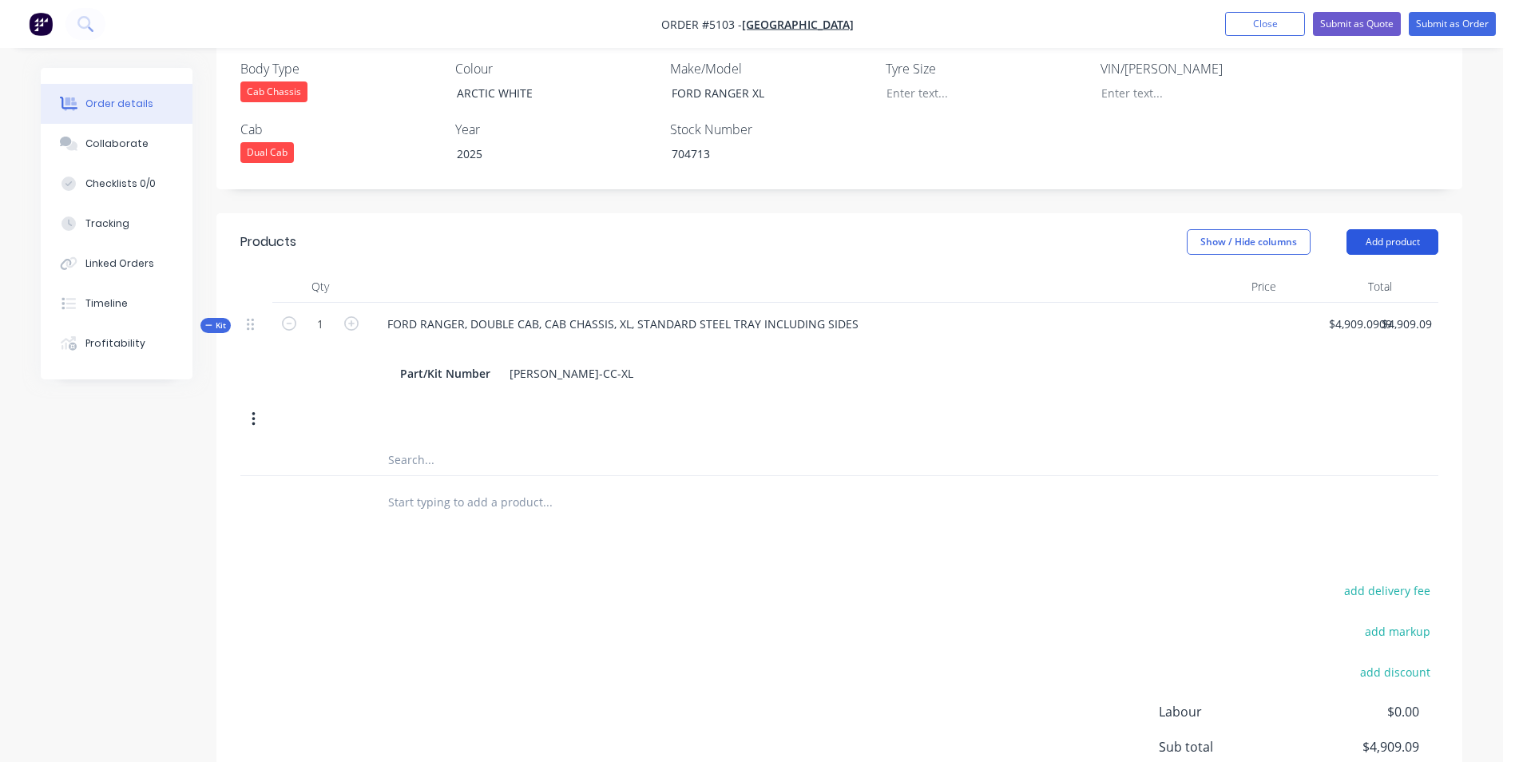
click at [1422, 229] on button "Add product" at bounding box center [1393, 242] width 92 height 26
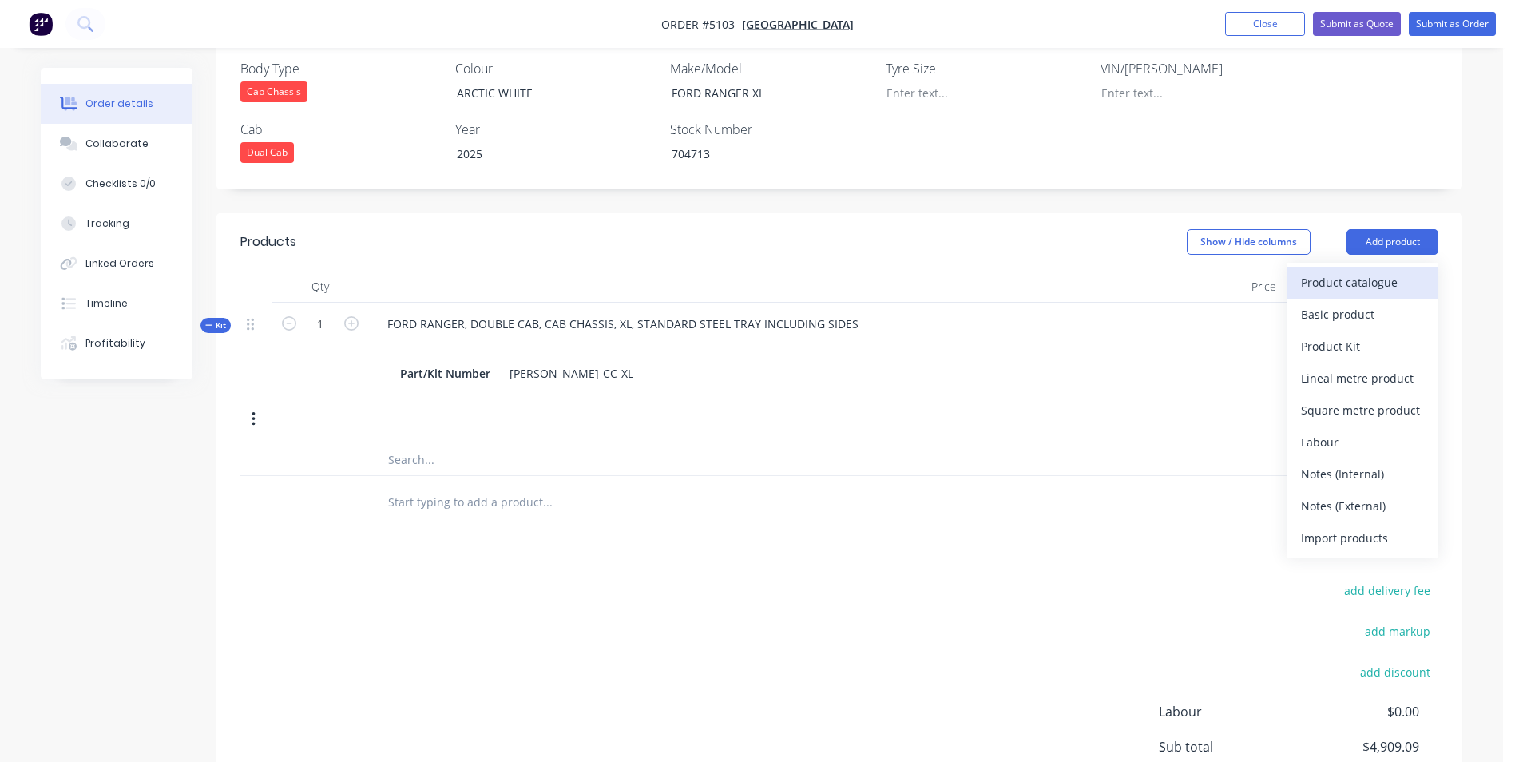
click at [1388, 271] on div "Product catalogue" at bounding box center [1362, 282] width 123 height 23
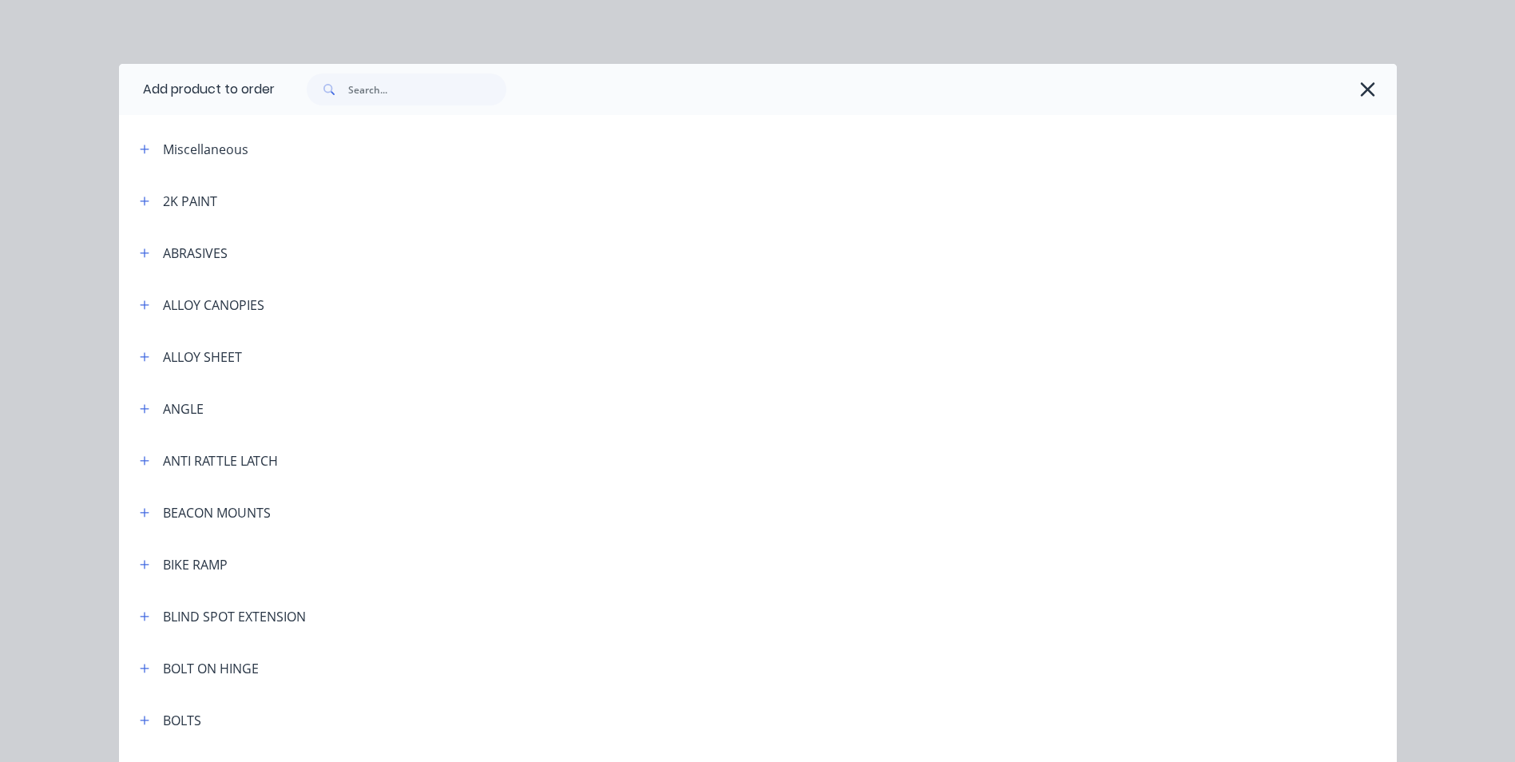
click at [166, 196] on div "2K PAINT" at bounding box center [190, 201] width 54 height 19
click at [141, 199] on icon "button" at bounding box center [145, 201] width 10 height 11
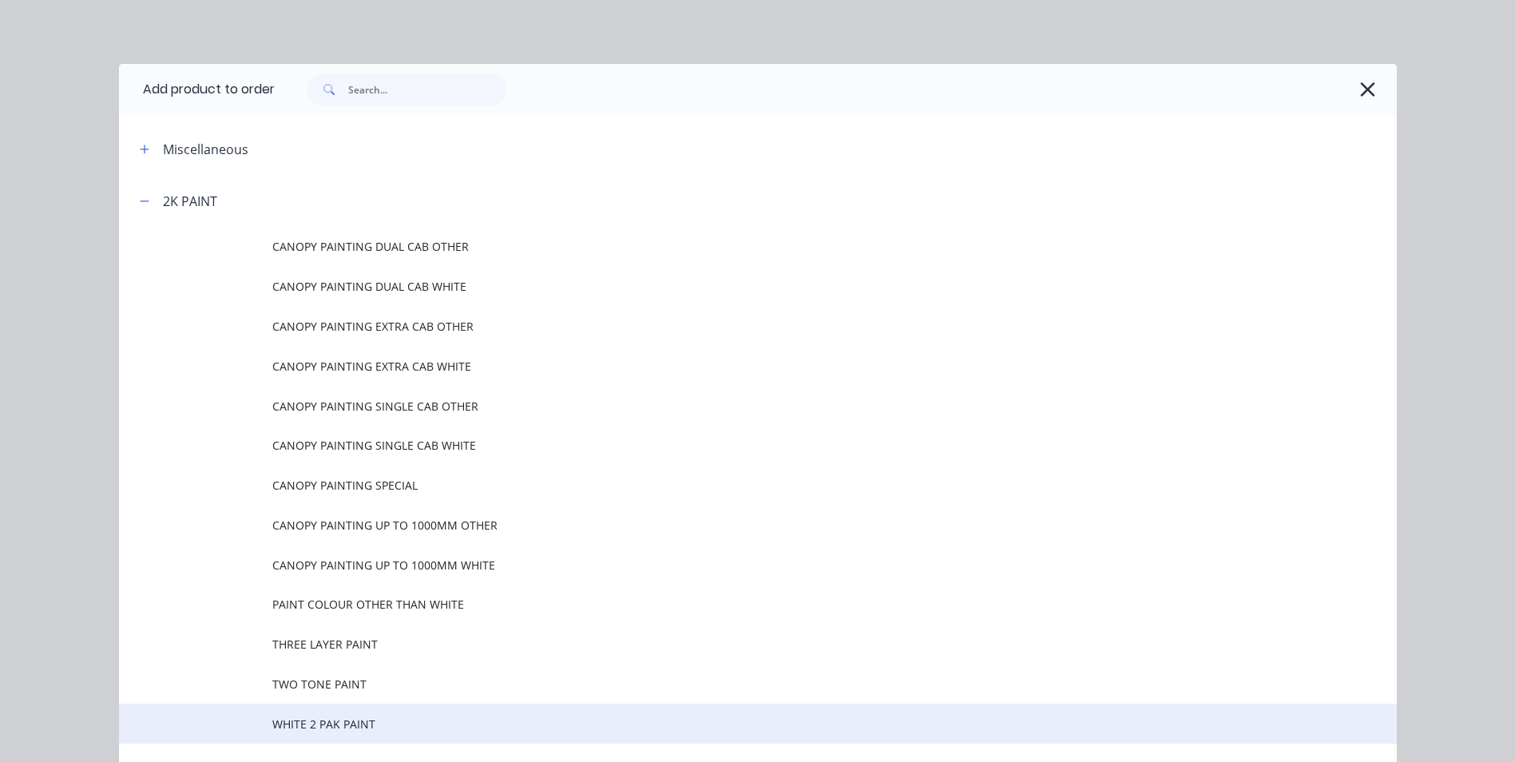
click at [353, 726] on span "WHITE 2 PAK PAINT" at bounding box center [721, 724] width 899 height 17
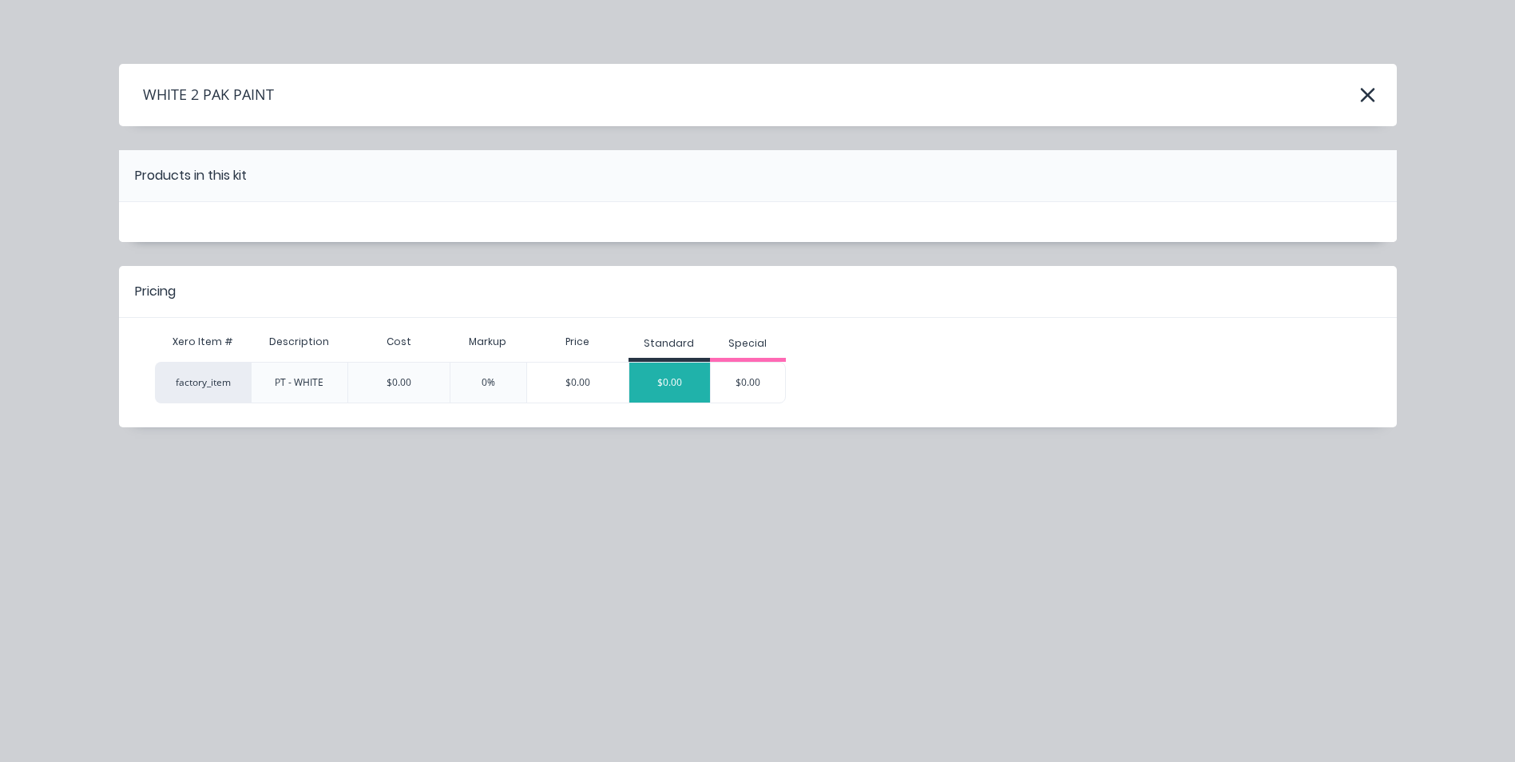
click at [687, 374] on div "$0.00" at bounding box center [669, 383] width 81 height 40
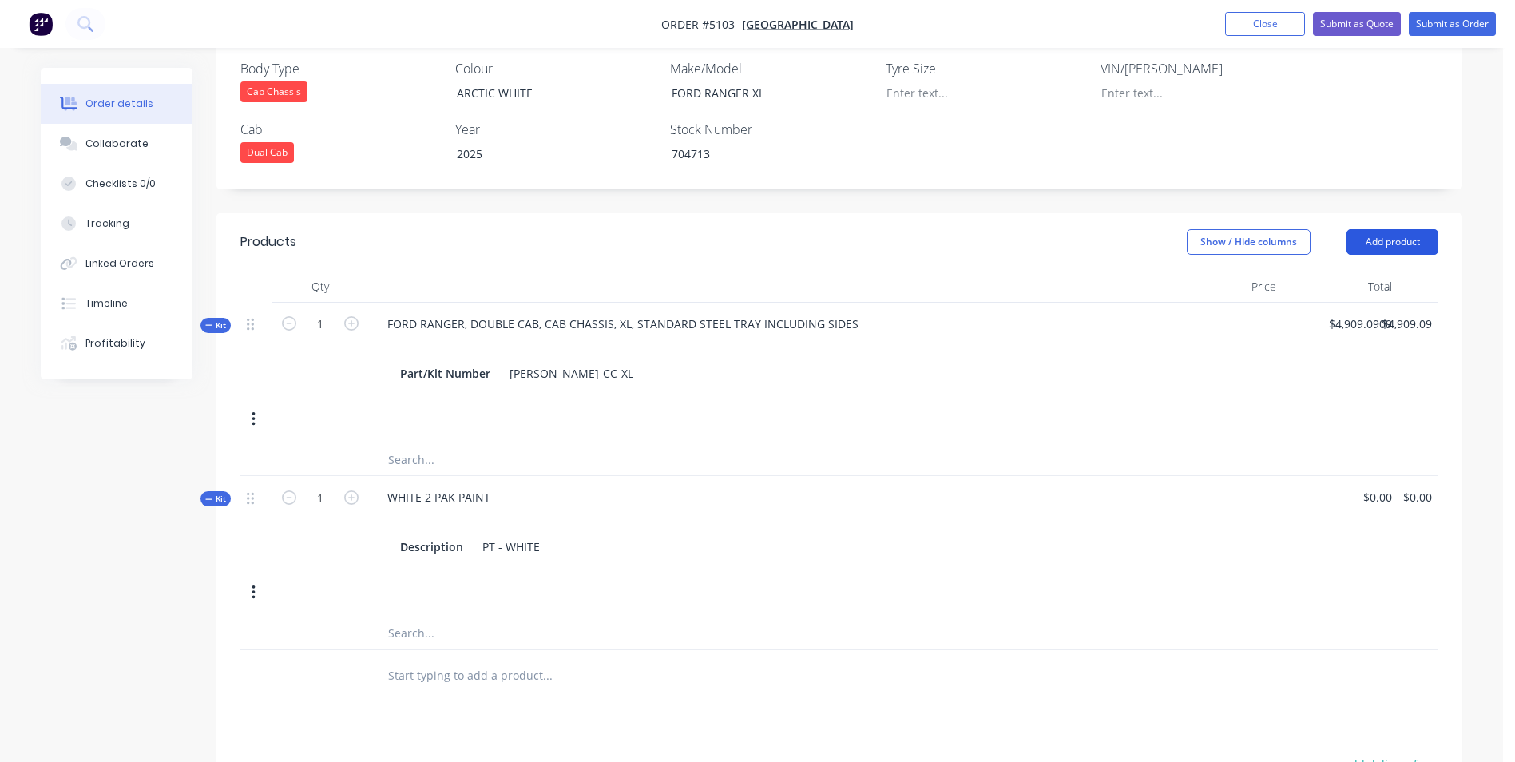
click at [1416, 229] on button "Add product" at bounding box center [1393, 242] width 92 height 26
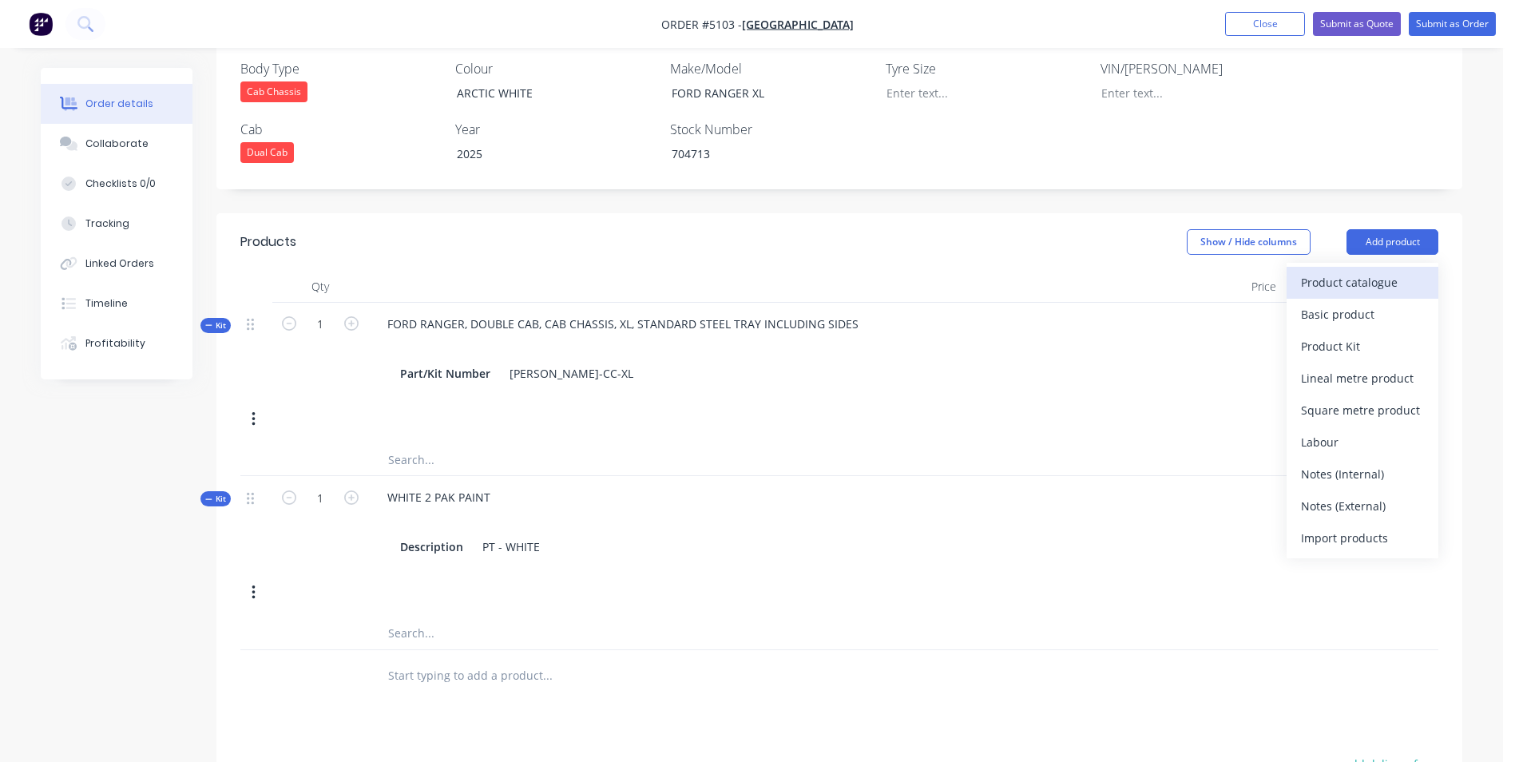
click at [1392, 271] on div "Product catalogue" at bounding box center [1362, 282] width 123 height 23
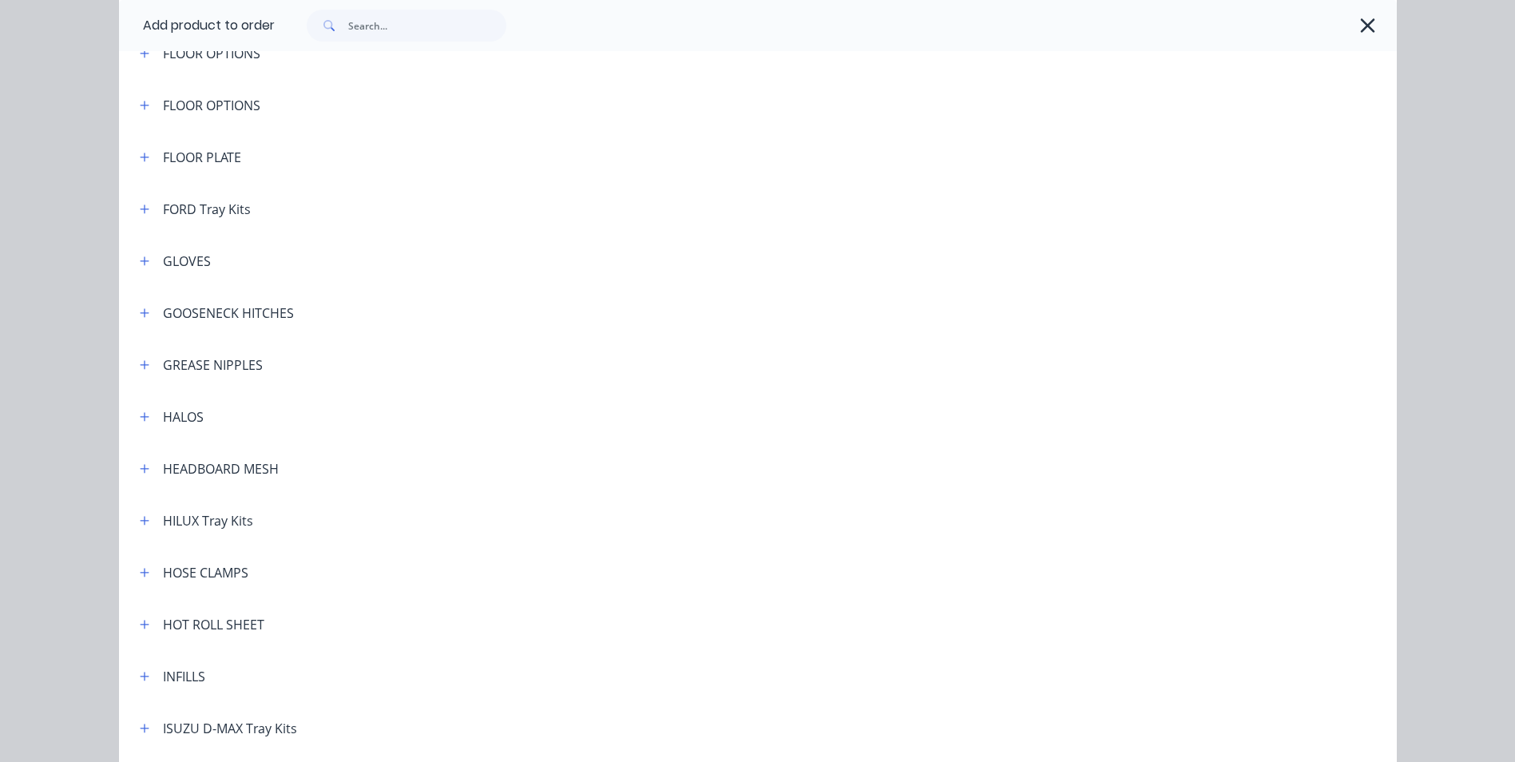
scroll to position [1597, 0]
click at [141, 474] on icon "button" at bounding box center [145, 472] width 10 height 11
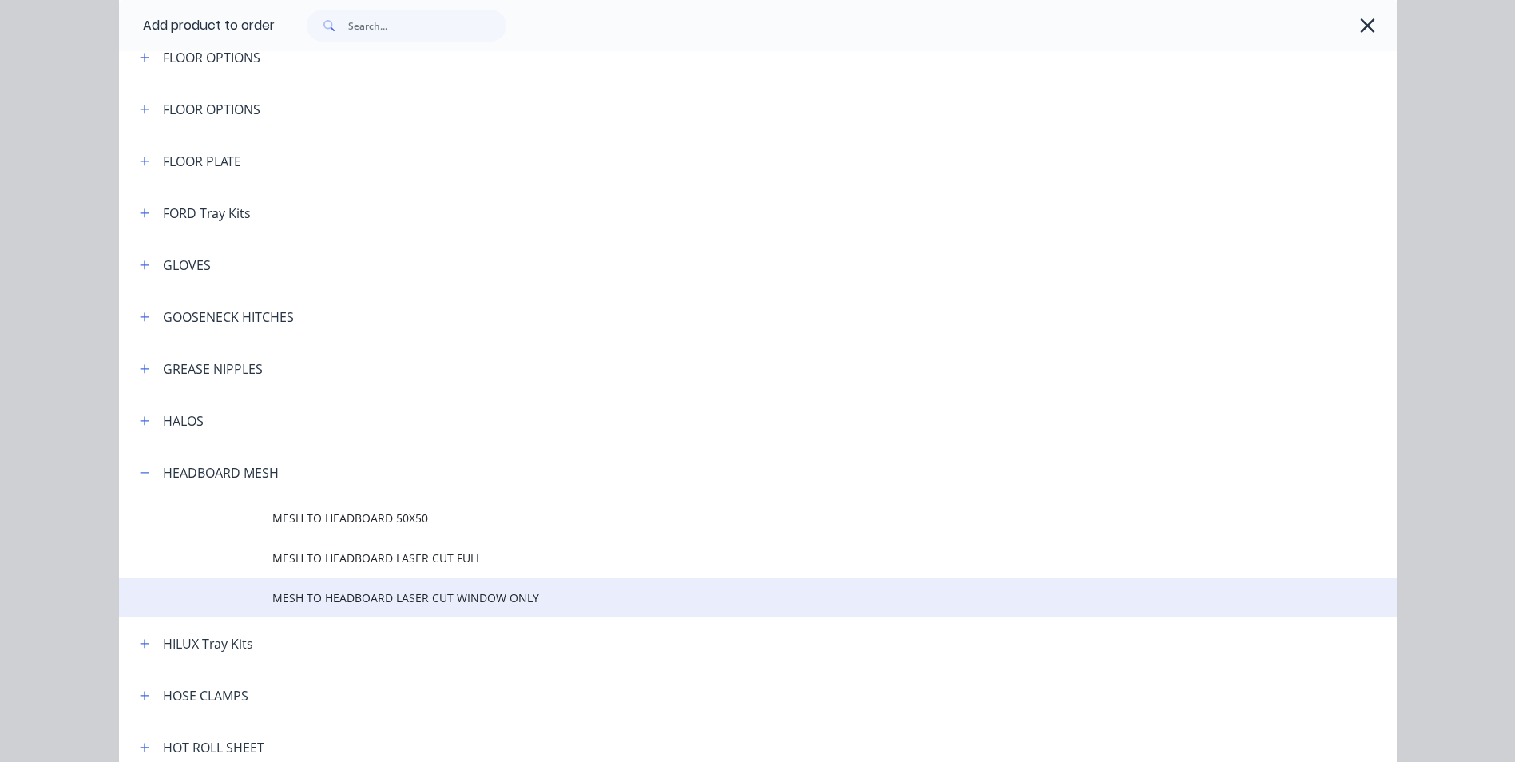
click at [413, 595] on span "MESH TO HEADBOARD LASER CUT WINDOW ONLY" at bounding box center [721, 597] width 899 height 17
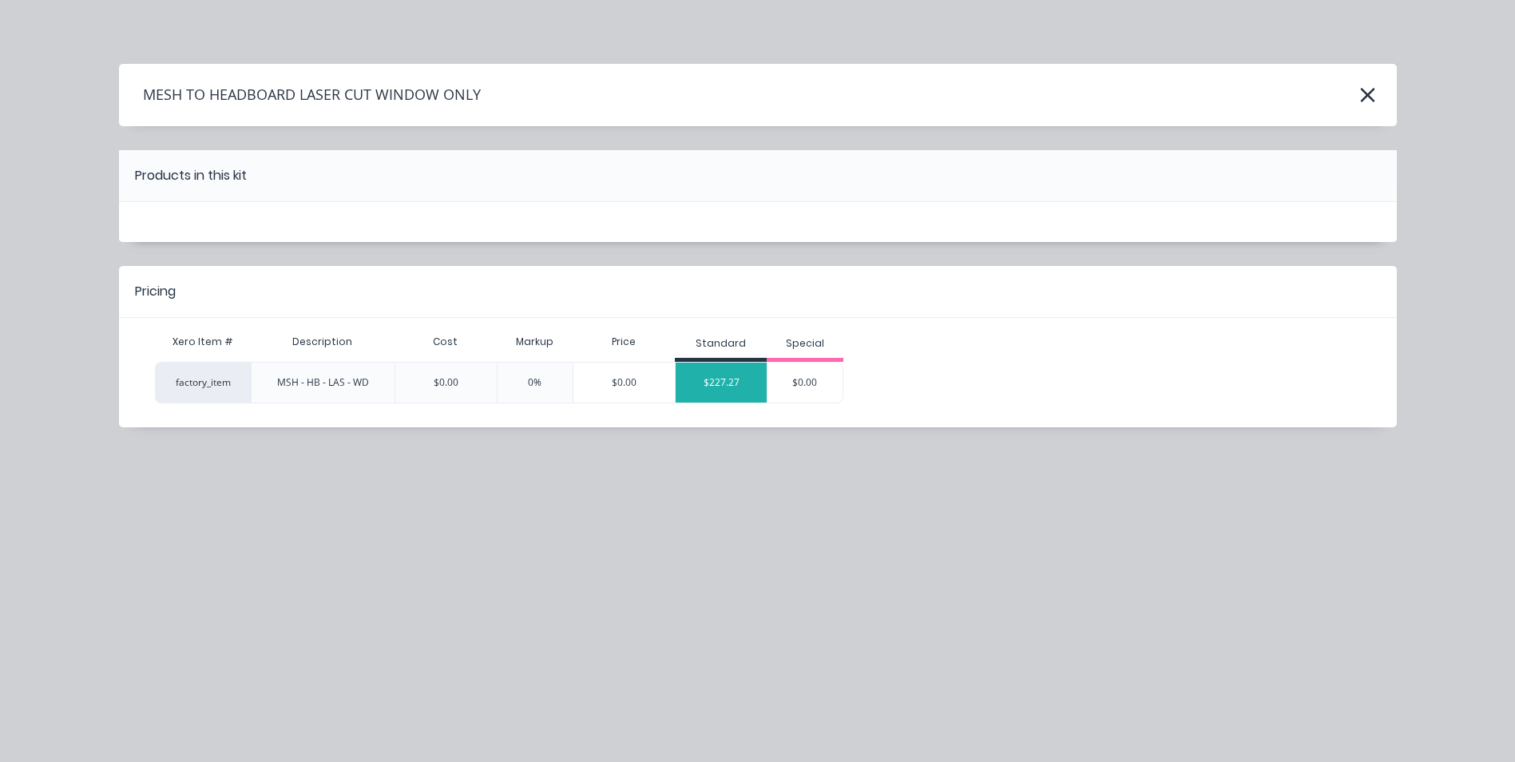
click at [728, 391] on div "$227.27" at bounding box center [721, 383] width 91 height 40
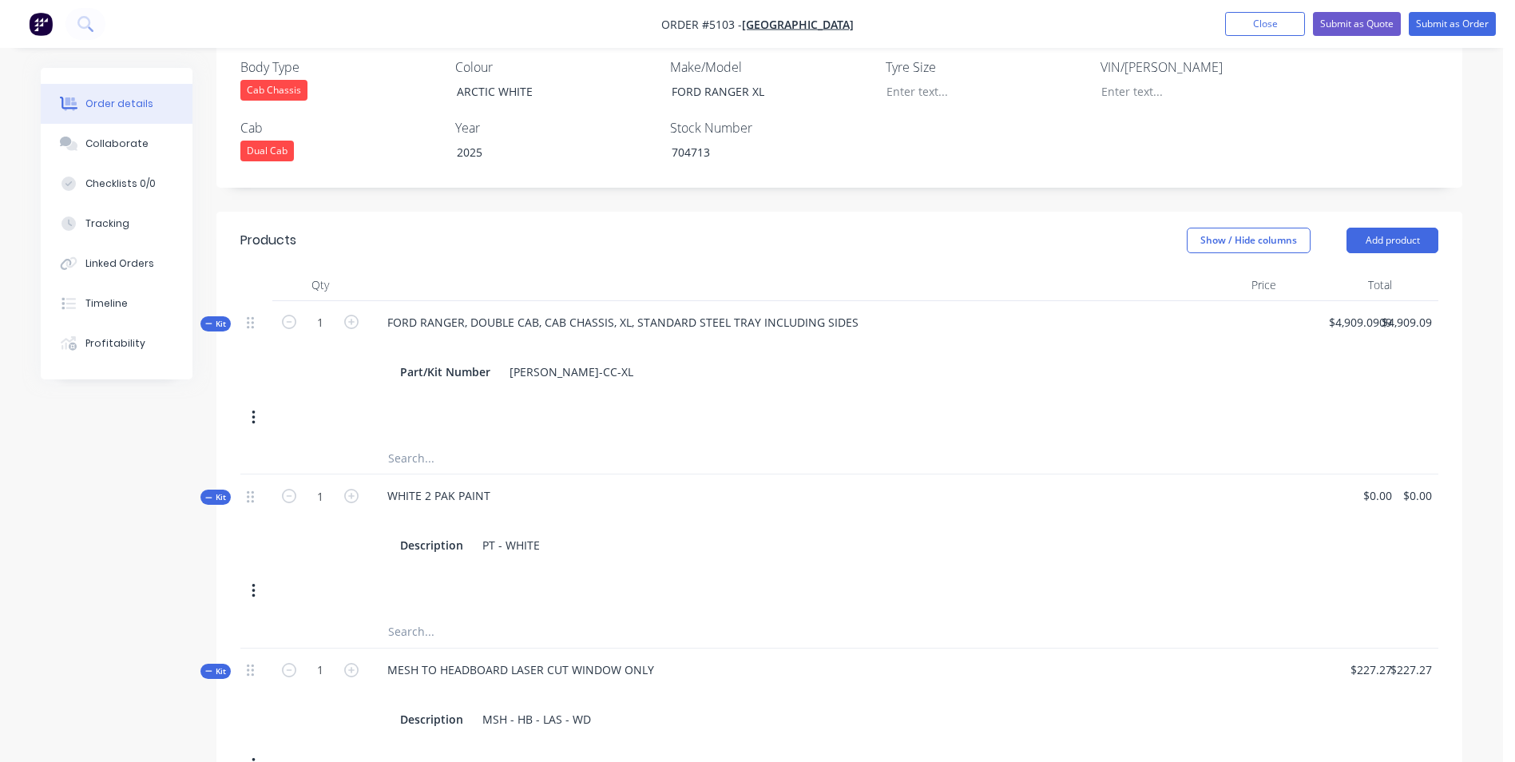
scroll to position [479, 0]
click at [1417, 229] on button "Add product" at bounding box center [1393, 242] width 92 height 26
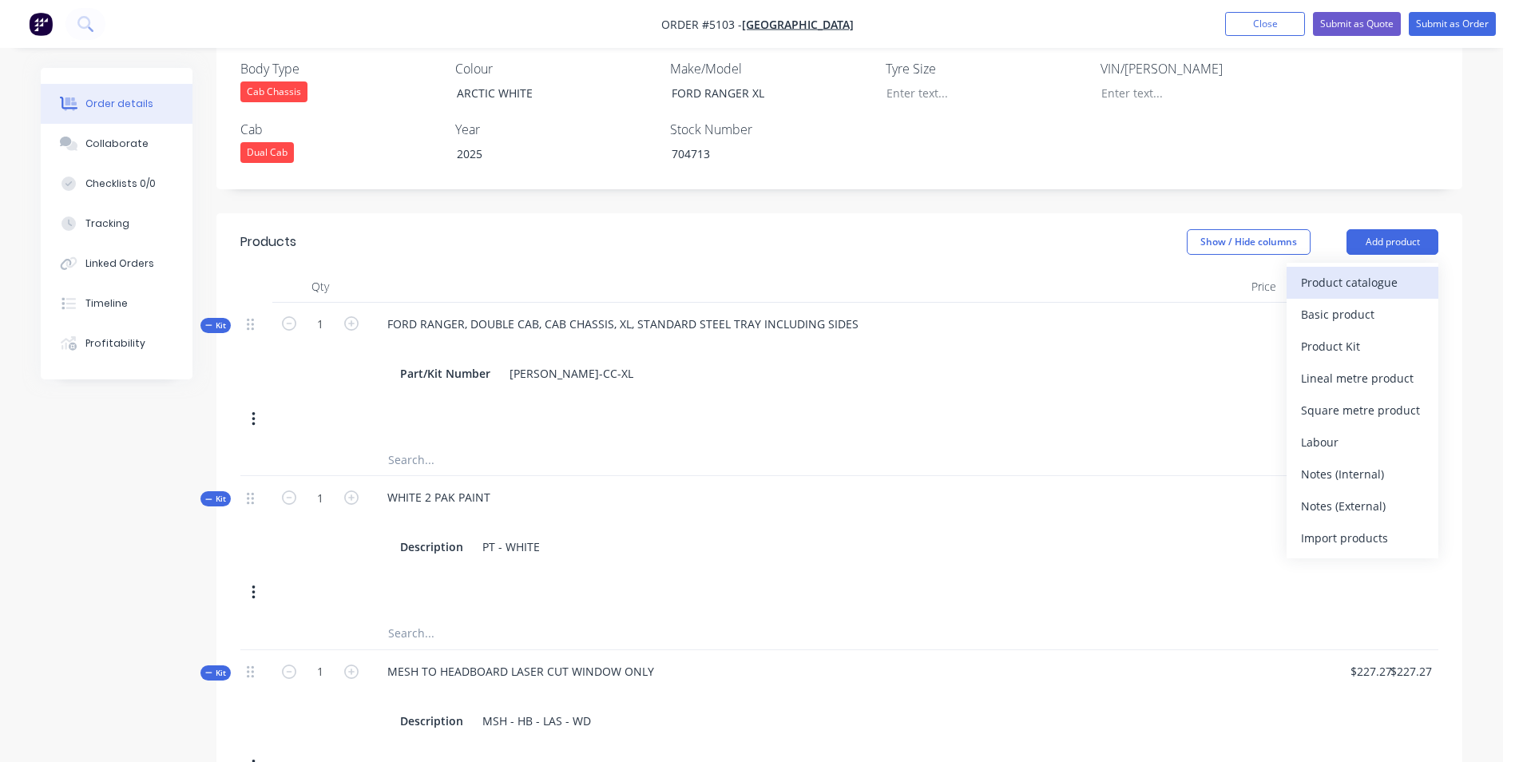
click at [1348, 271] on div "Product catalogue" at bounding box center [1362, 282] width 123 height 23
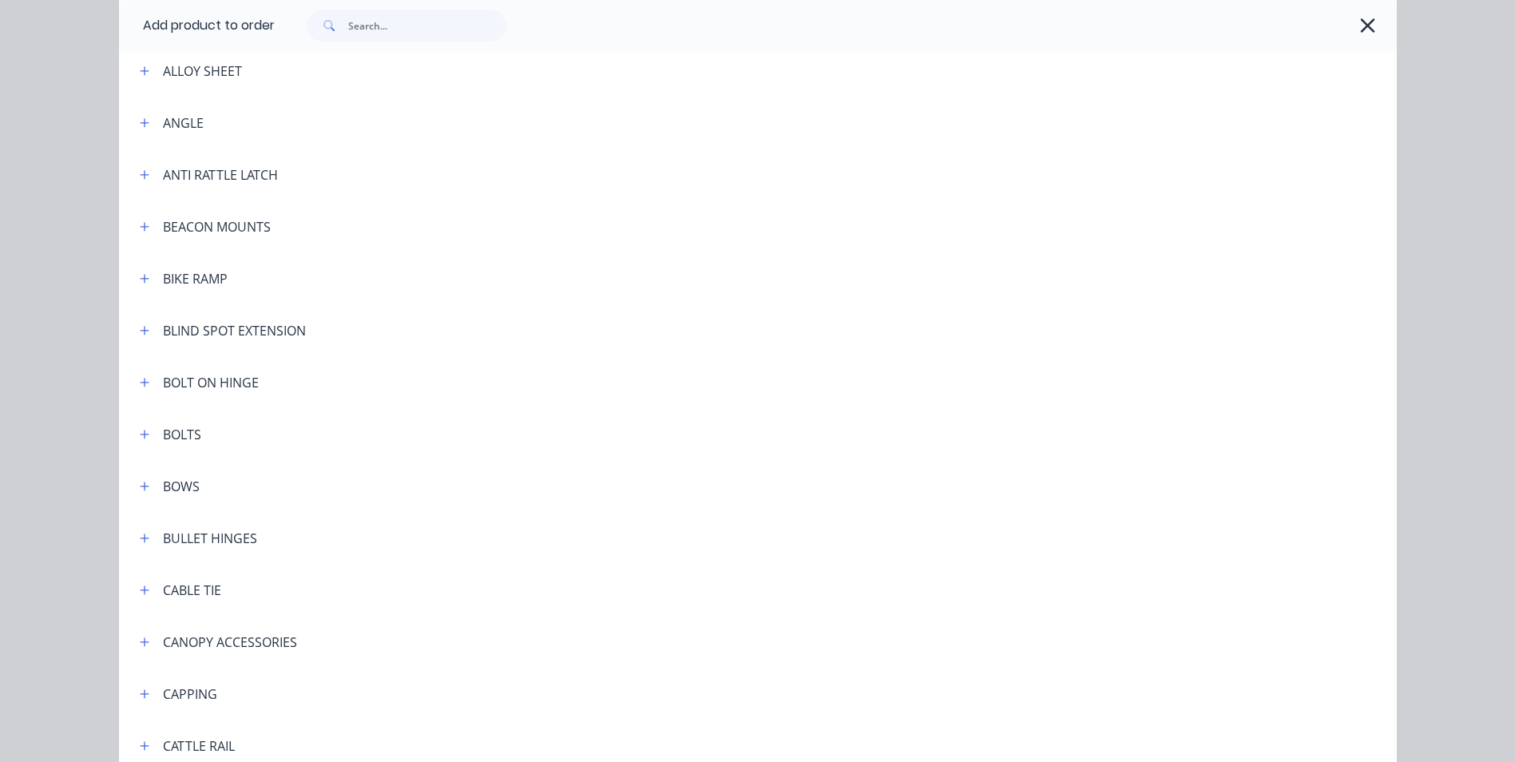
scroll to position [399, 0]
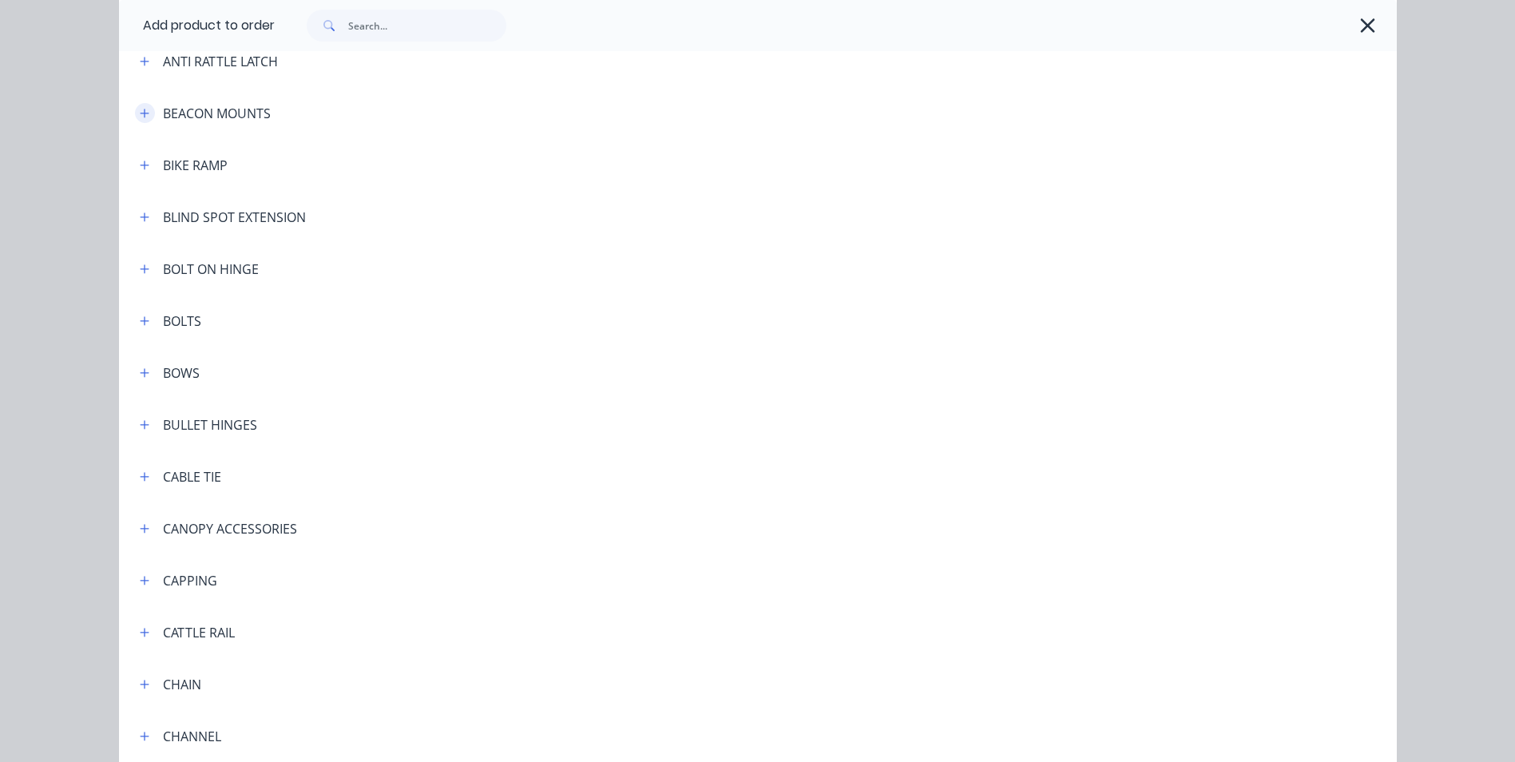
click at [142, 111] on icon "button" at bounding box center [145, 113] width 10 height 11
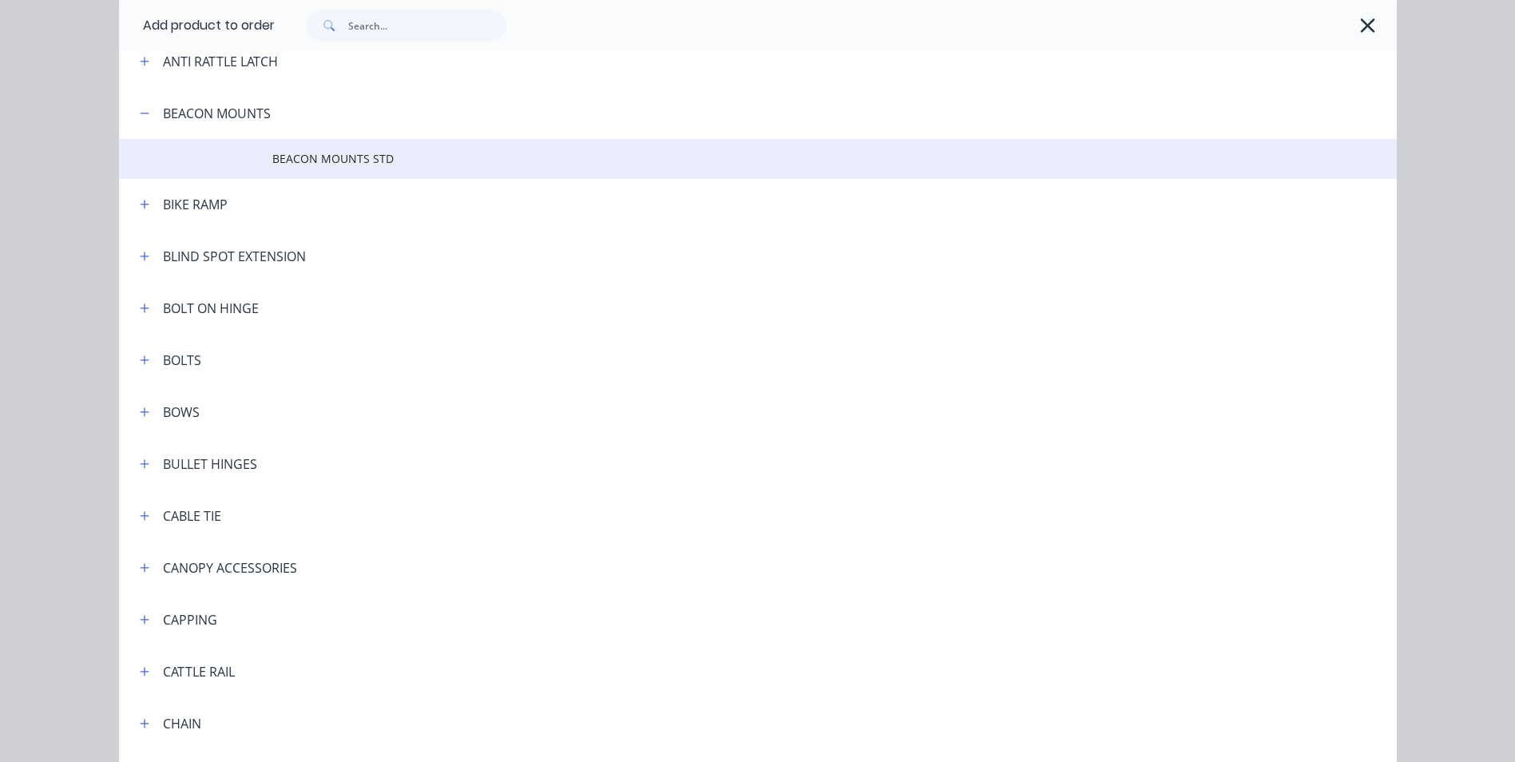
click at [356, 157] on span "BEACON MOUNTS STD" at bounding box center [721, 158] width 899 height 17
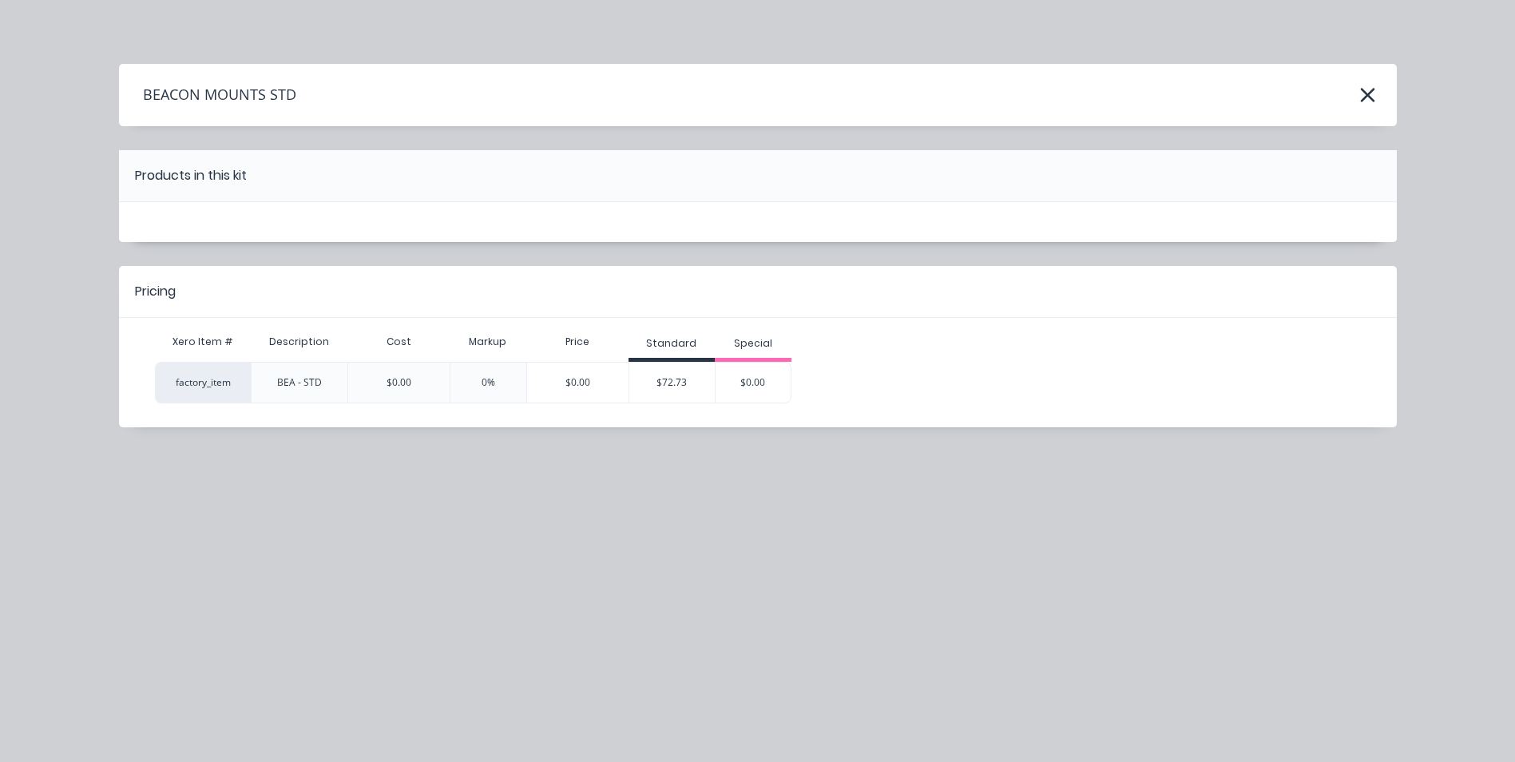
scroll to position [0, 0]
click at [653, 380] on div "$72.73" at bounding box center [672, 383] width 86 height 40
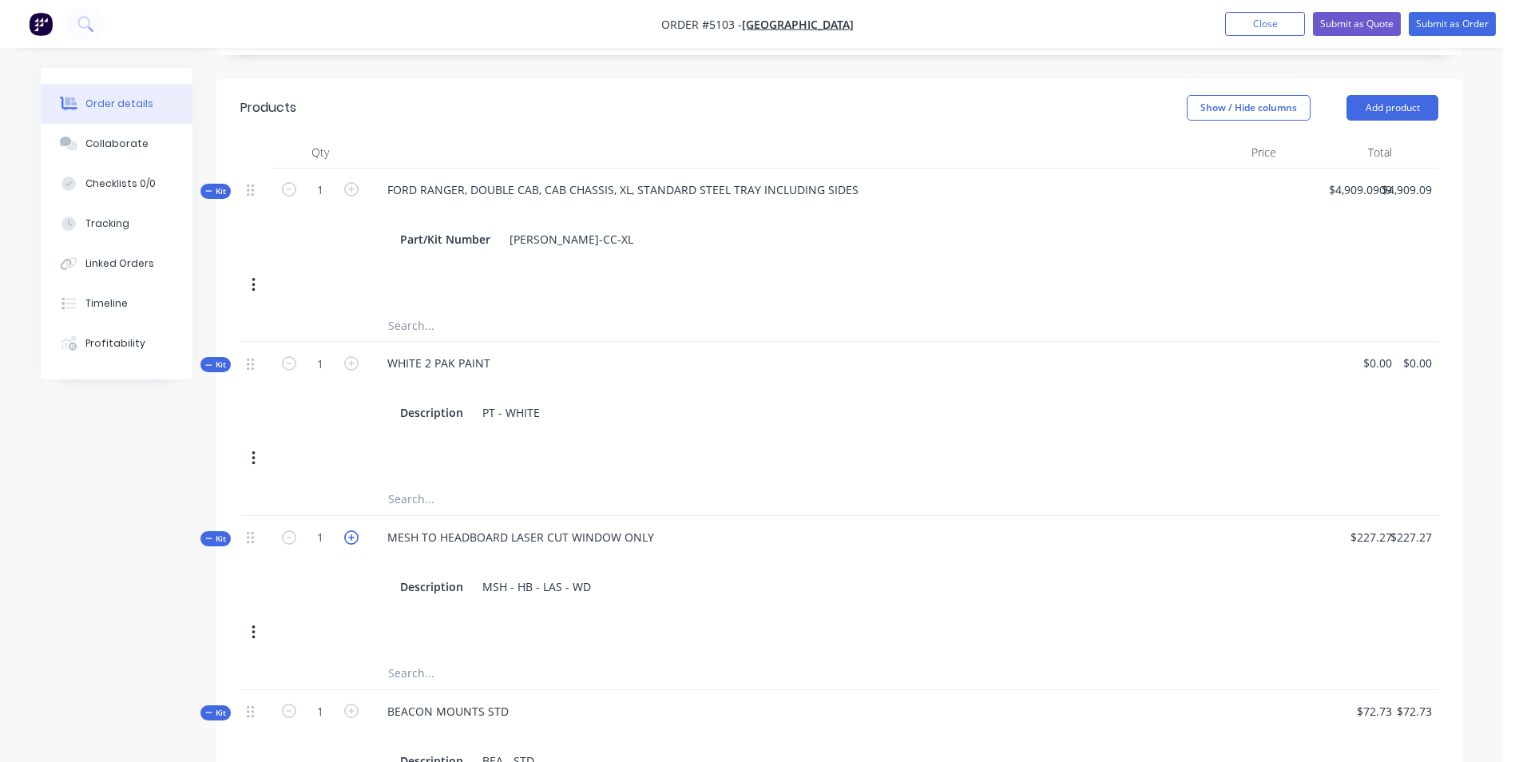
scroll to position [639, 0]
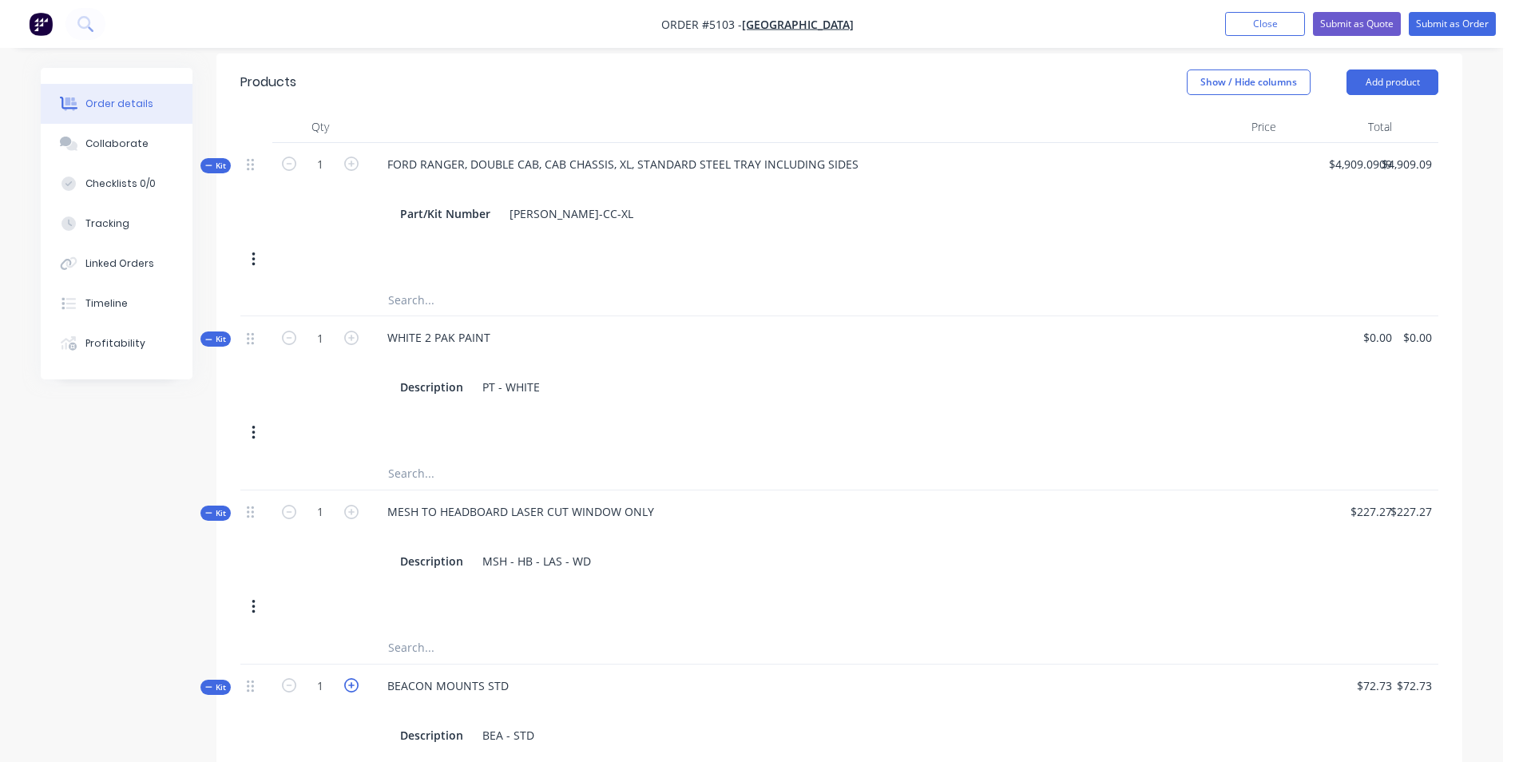
click at [348, 678] on icon "button" at bounding box center [351, 685] width 14 height 14
type input "2"
type input "$145.46"
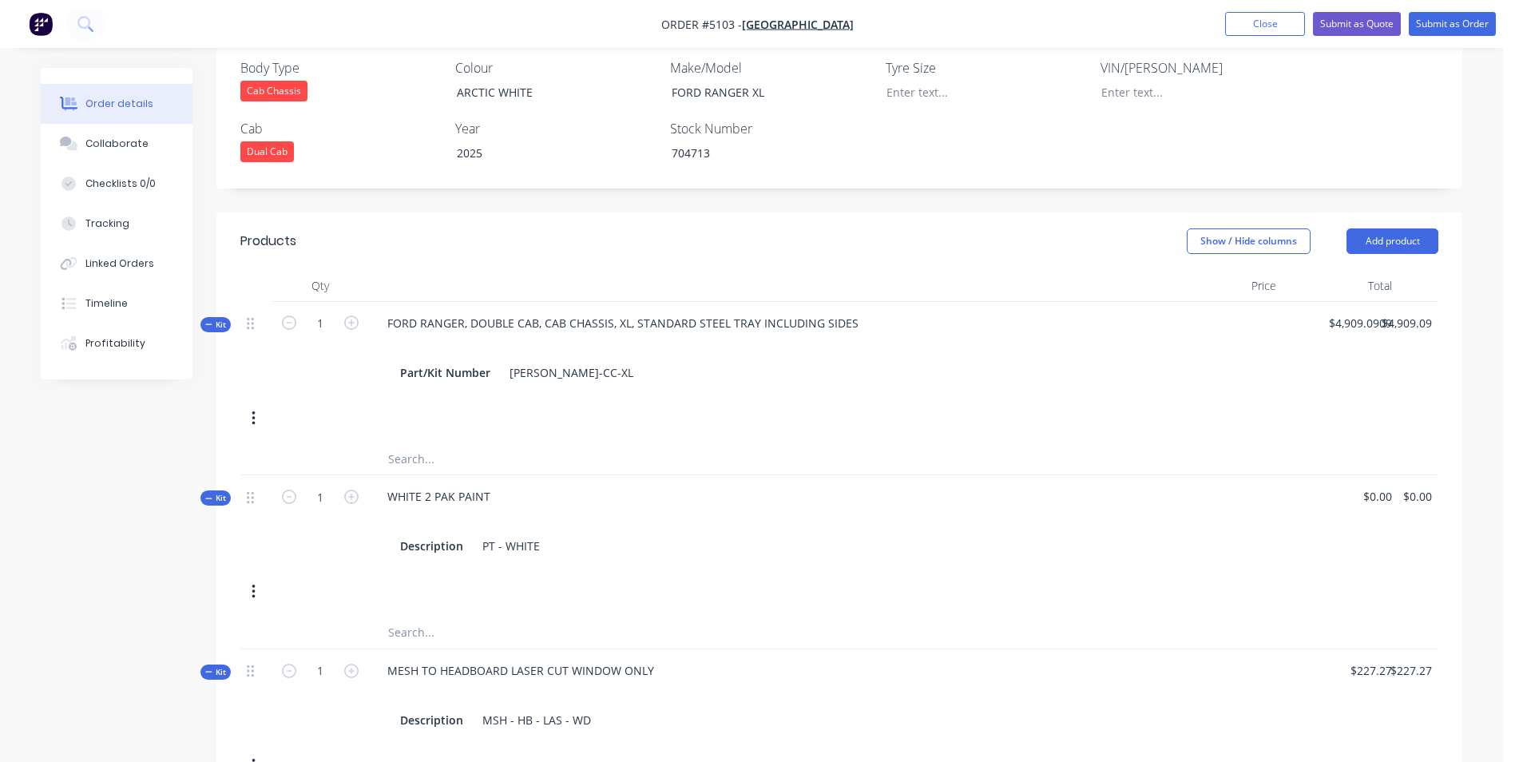
scroll to position [479, 0]
click at [1411, 229] on button "Add product" at bounding box center [1393, 242] width 92 height 26
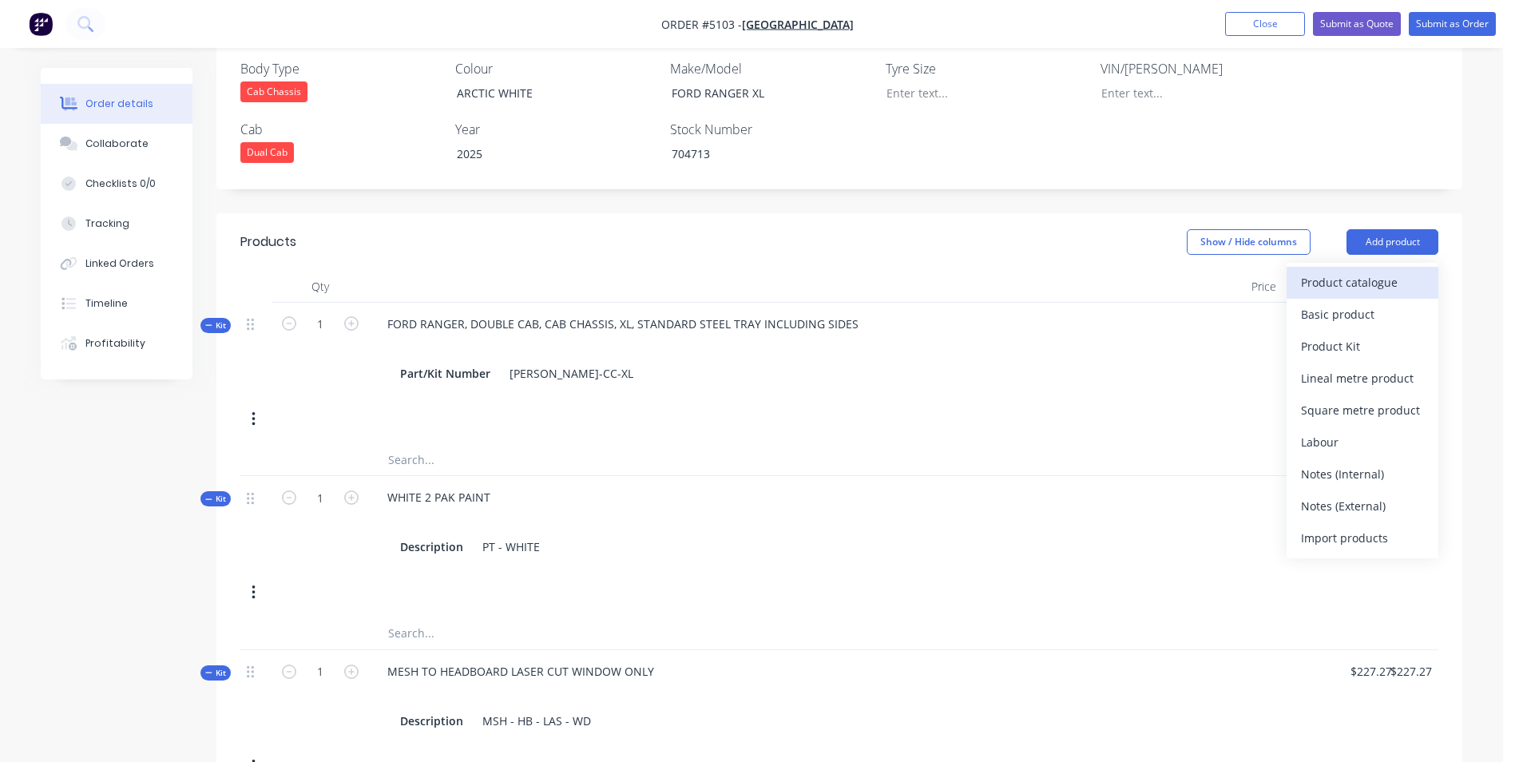
click at [1354, 271] on div "Product catalogue" at bounding box center [1362, 282] width 123 height 23
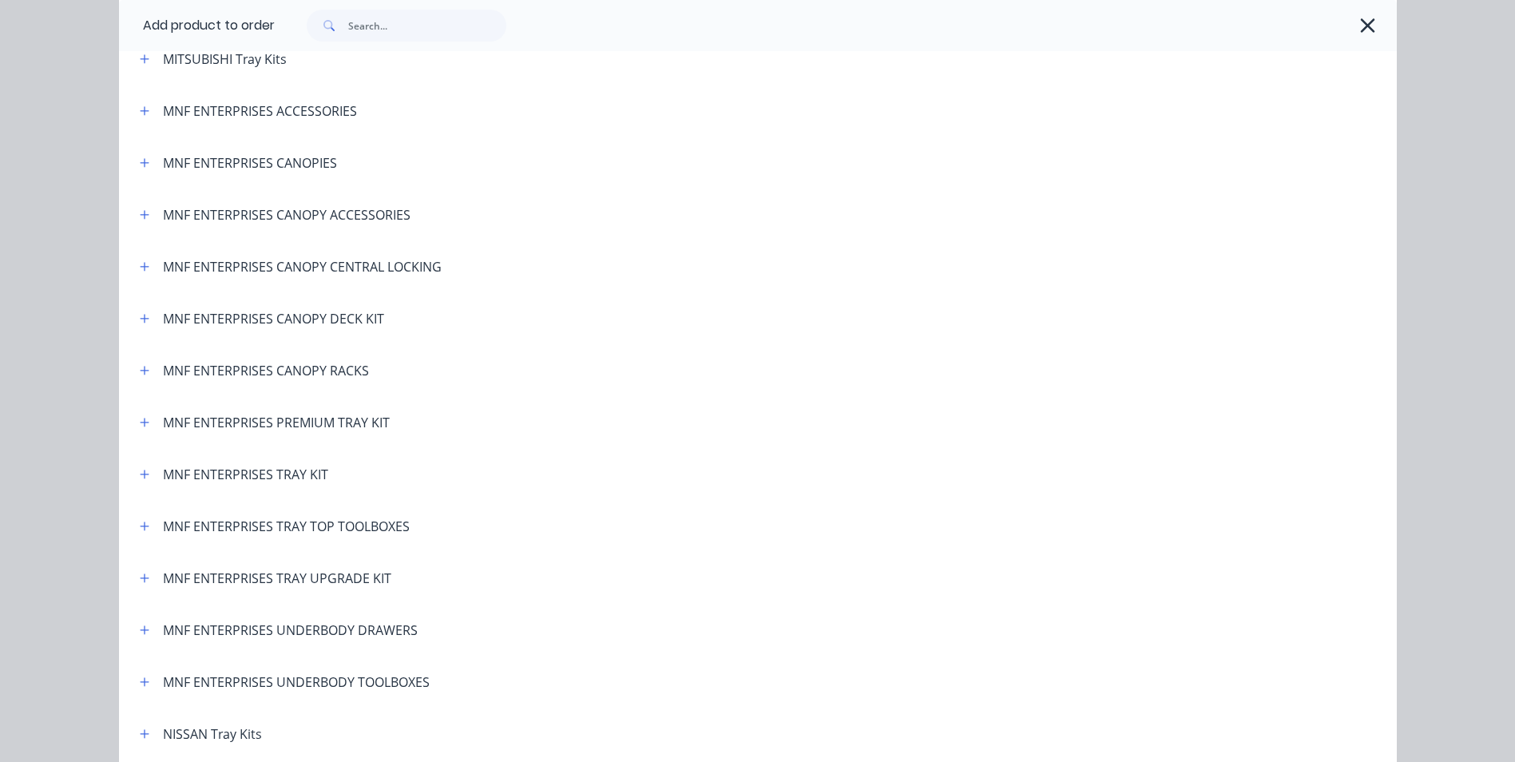
scroll to position [3035, 0]
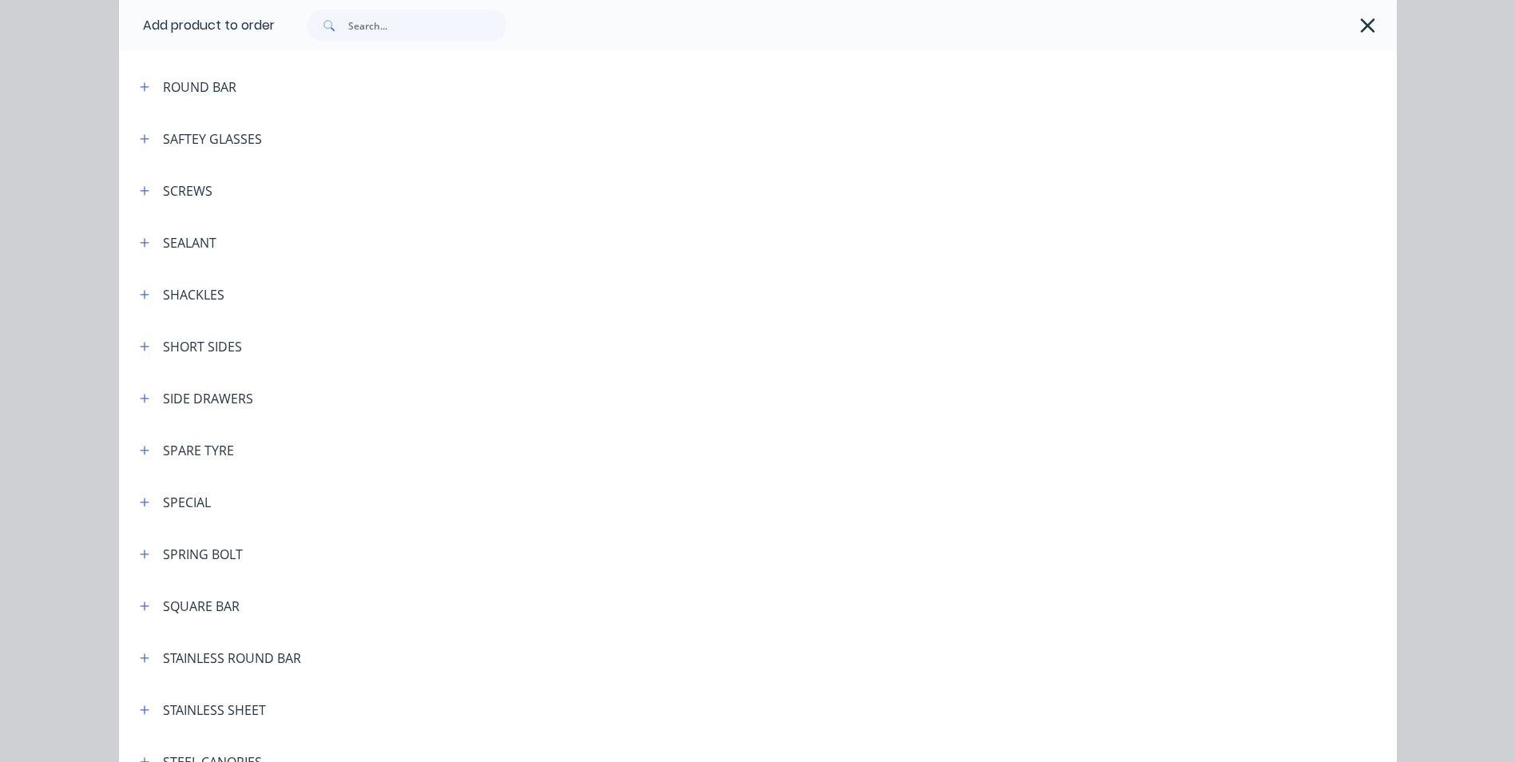
scroll to position [4473, 0]
click at [140, 347] on icon "button" at bounding box center [145, 348] width 10 height 11
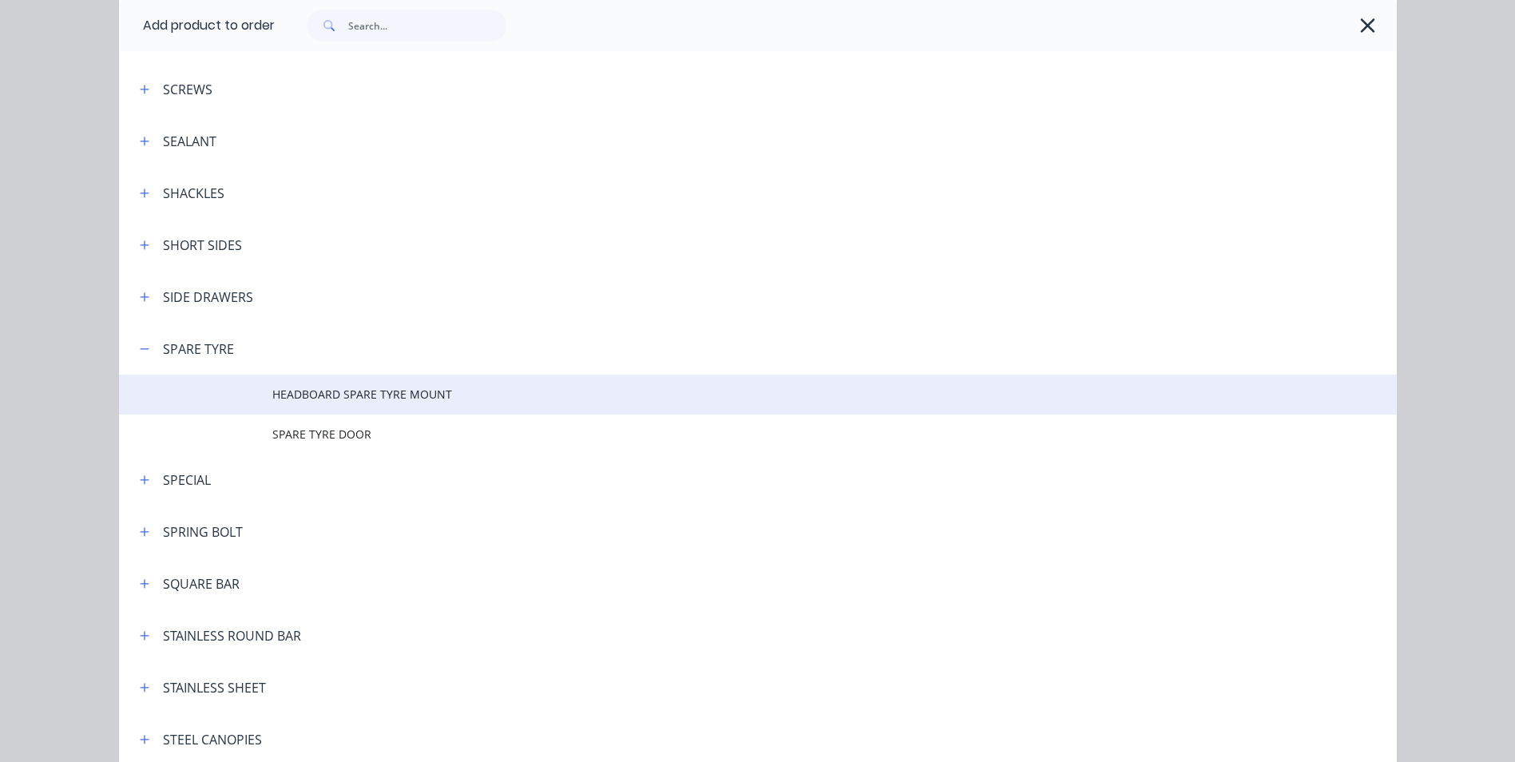
click at [293, 399] on span "HEADBOARD SPARE TYRE MOUNT" at bounding box center [721, 394] width 899 height 17
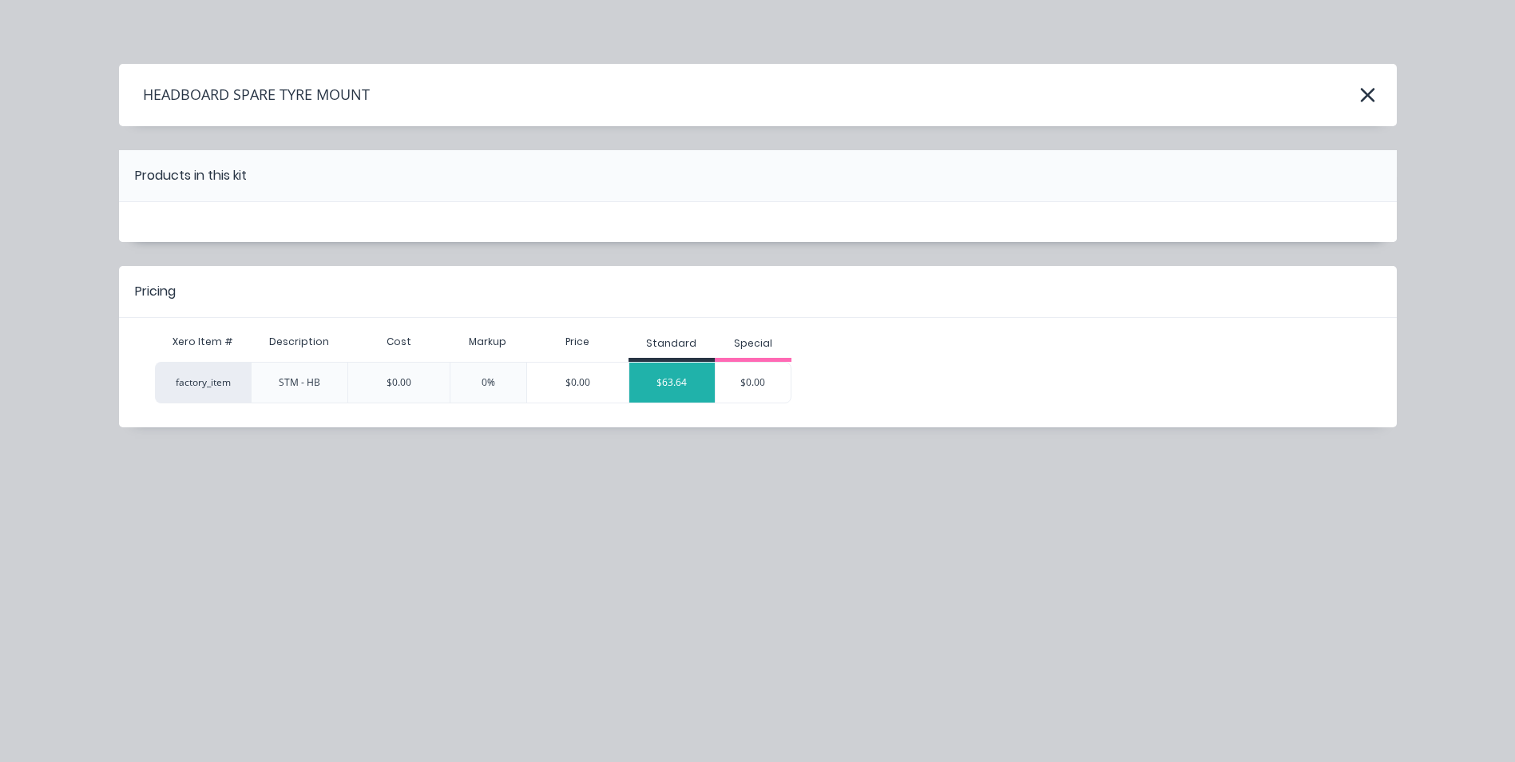
click at [665, 380] on div "$63.64" at bounding box center [672, 383] width 86 height 40
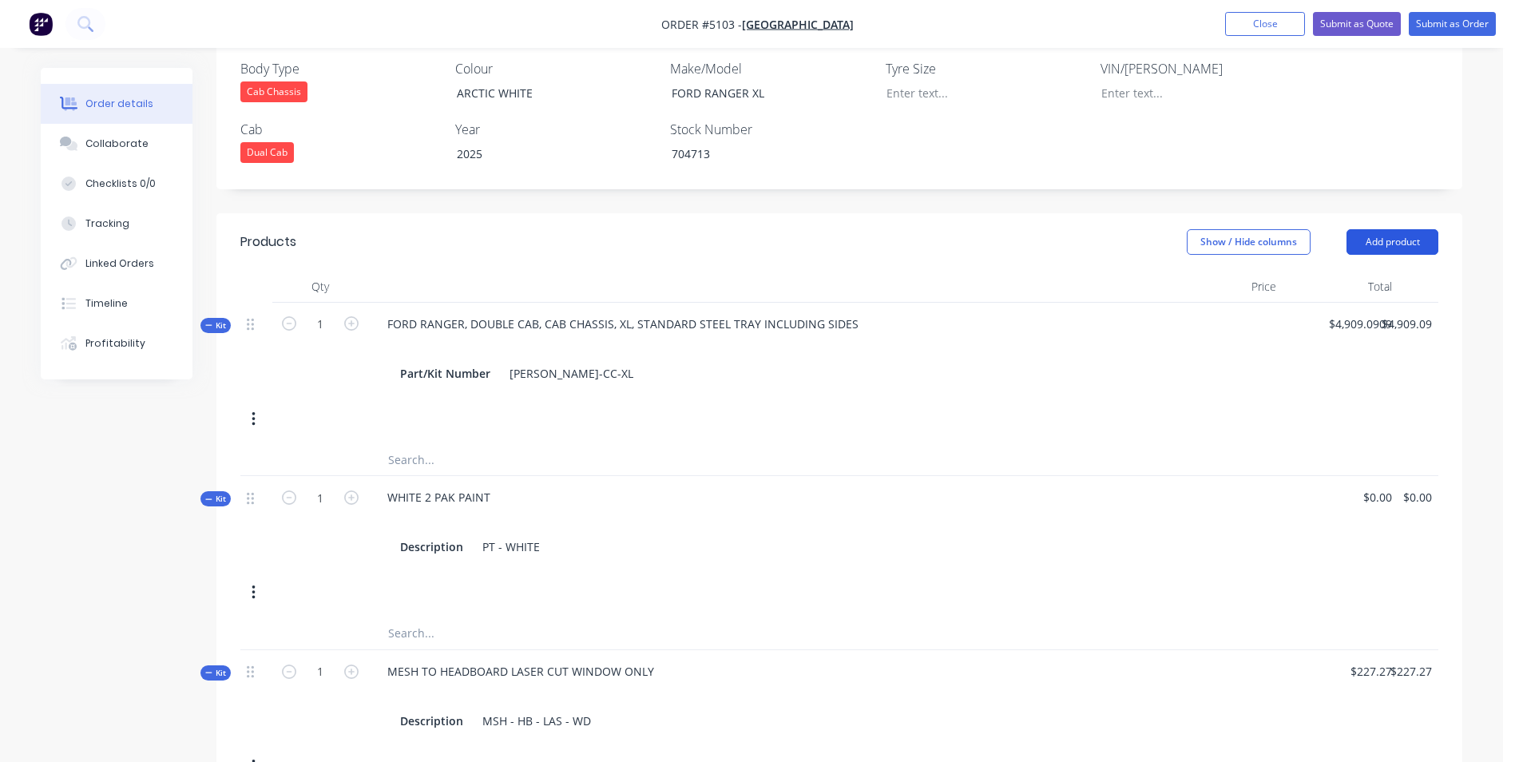
click at [1420, 229] on button "Add product" at bounding box center [1393, 242] width 92 height 26
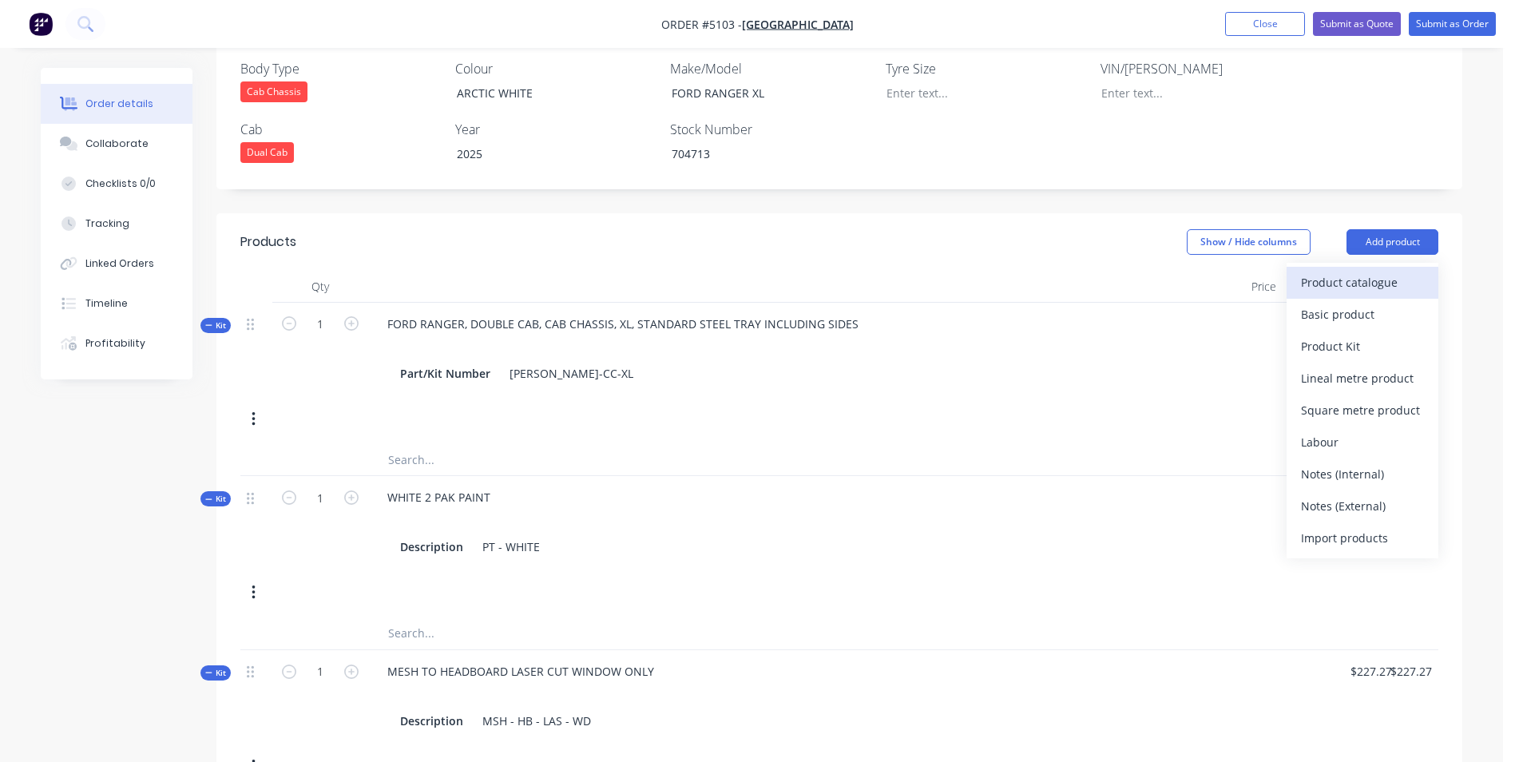
click at [1359, 271] on div "Product catalogue" at bounding box center [1362, 282] width 123 height 23
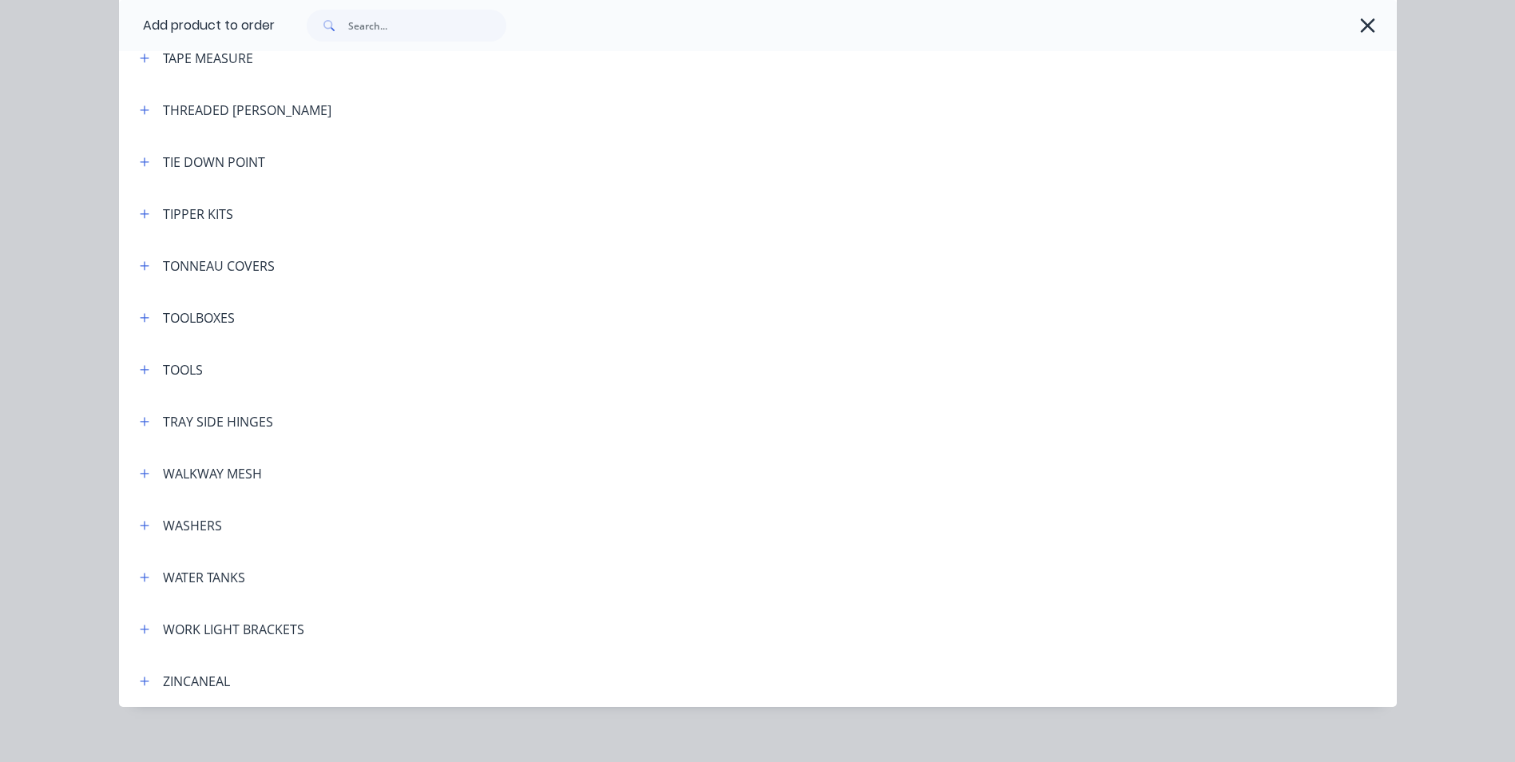
scroll to position [5246, 0]
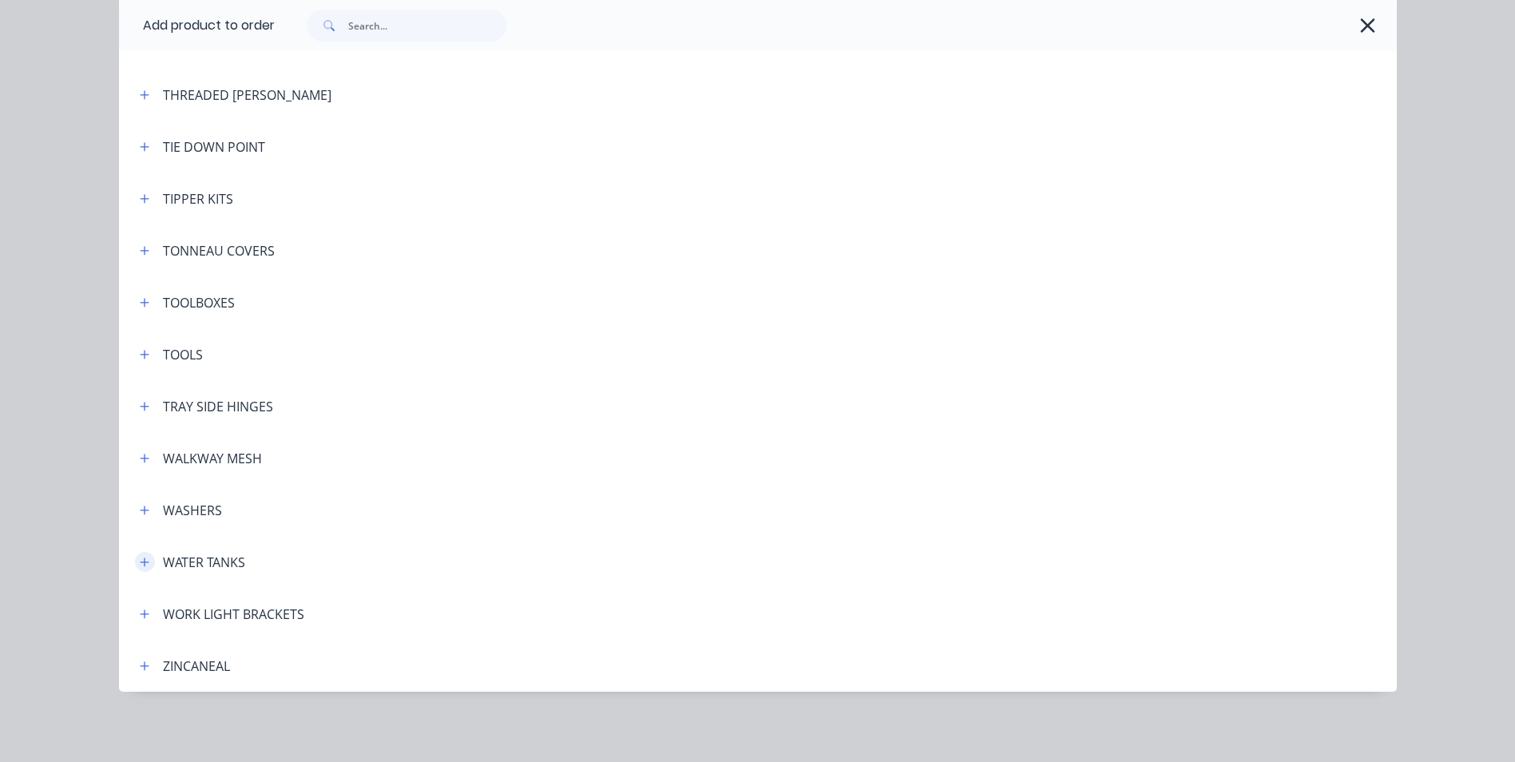
click at [140, 562] on icon "button" at bounding box center [145, 562] width 10 height 11
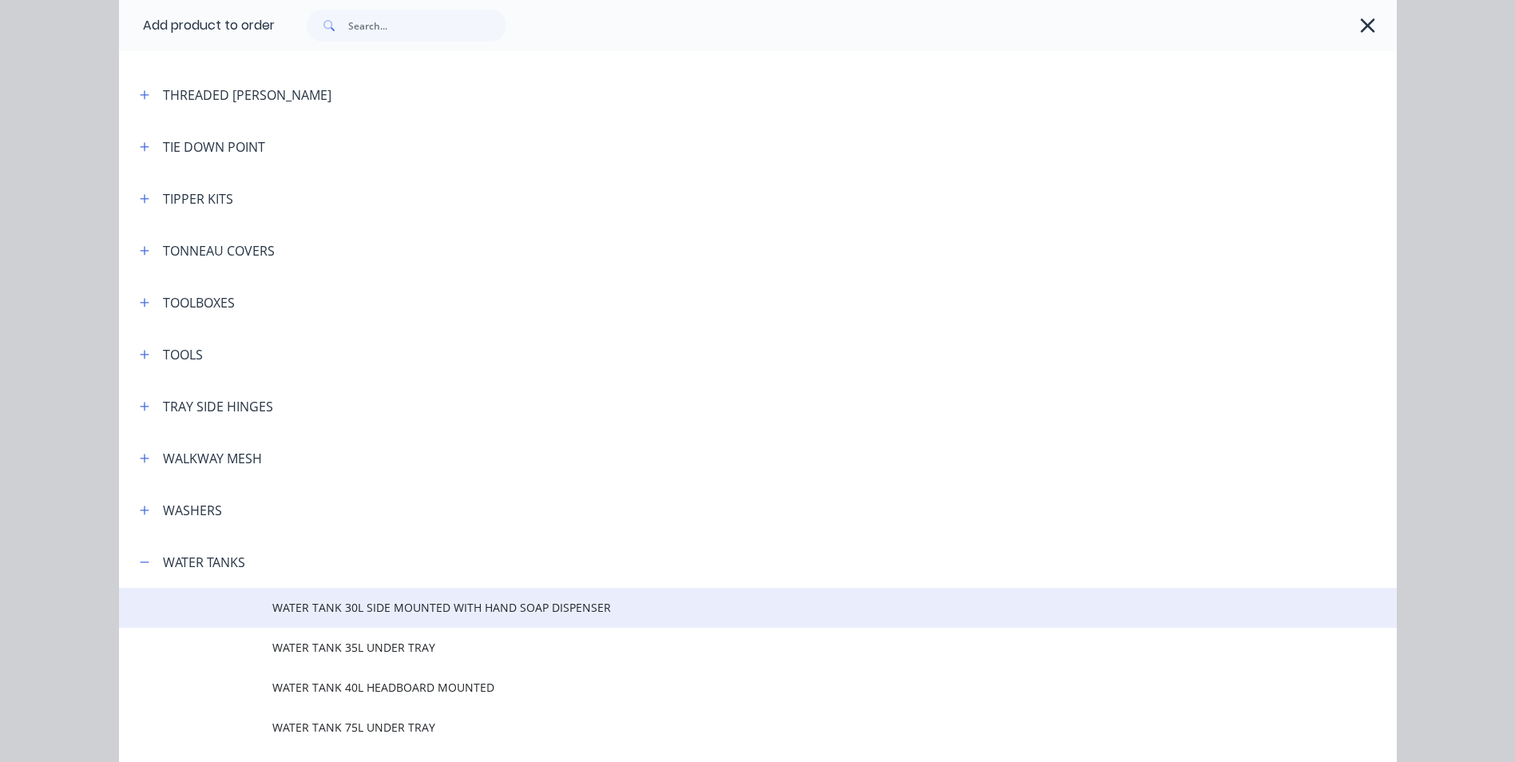
click at [386, 609] on span "WATER TANK 30L SIDE MOUNTED WITH HAND SOAP DISPENSER" at bounding box center [721, 607] width 899 height 17
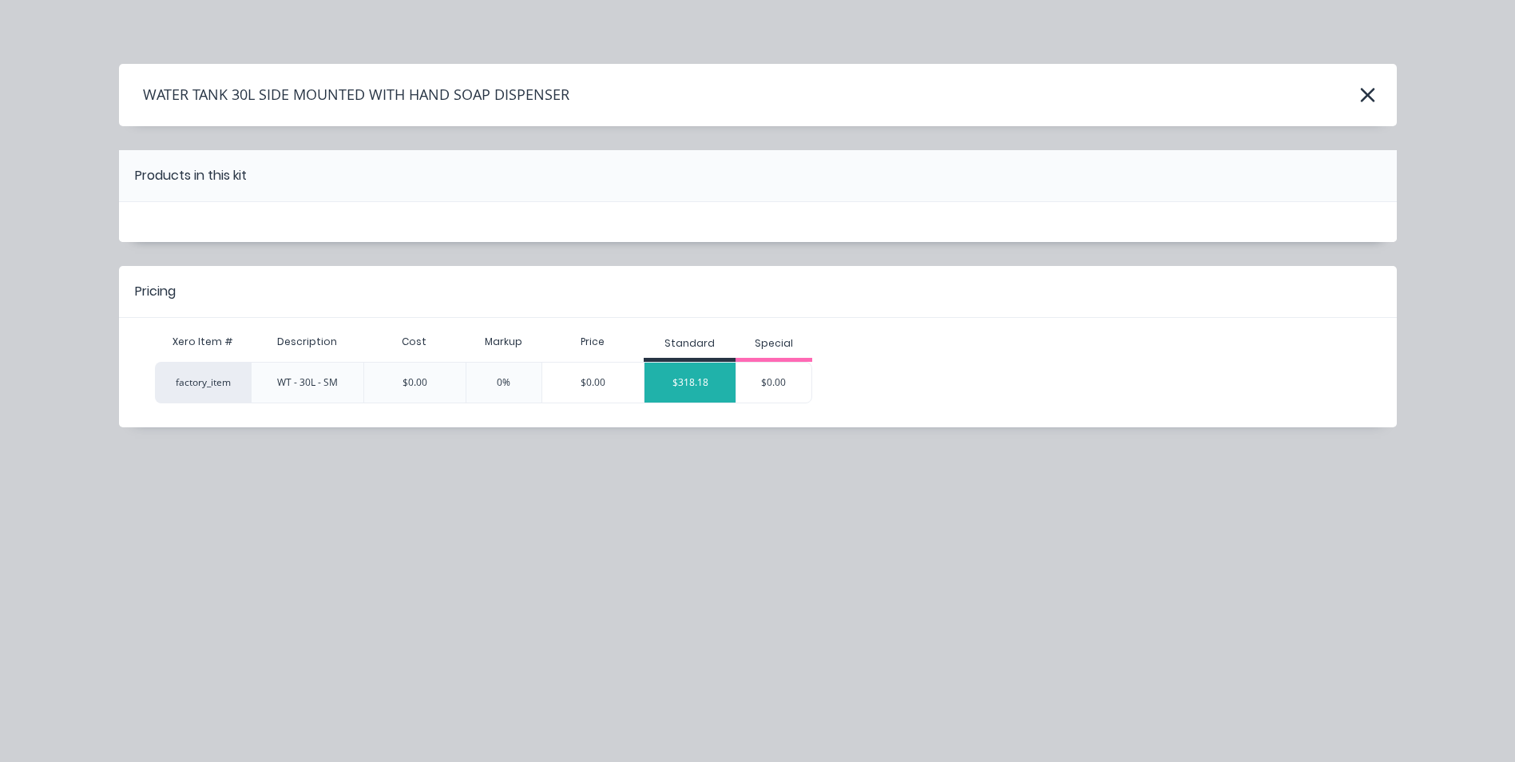
click at [693, 378] on div "$318.18" at bounding box center [690, 383] width 91 height 40
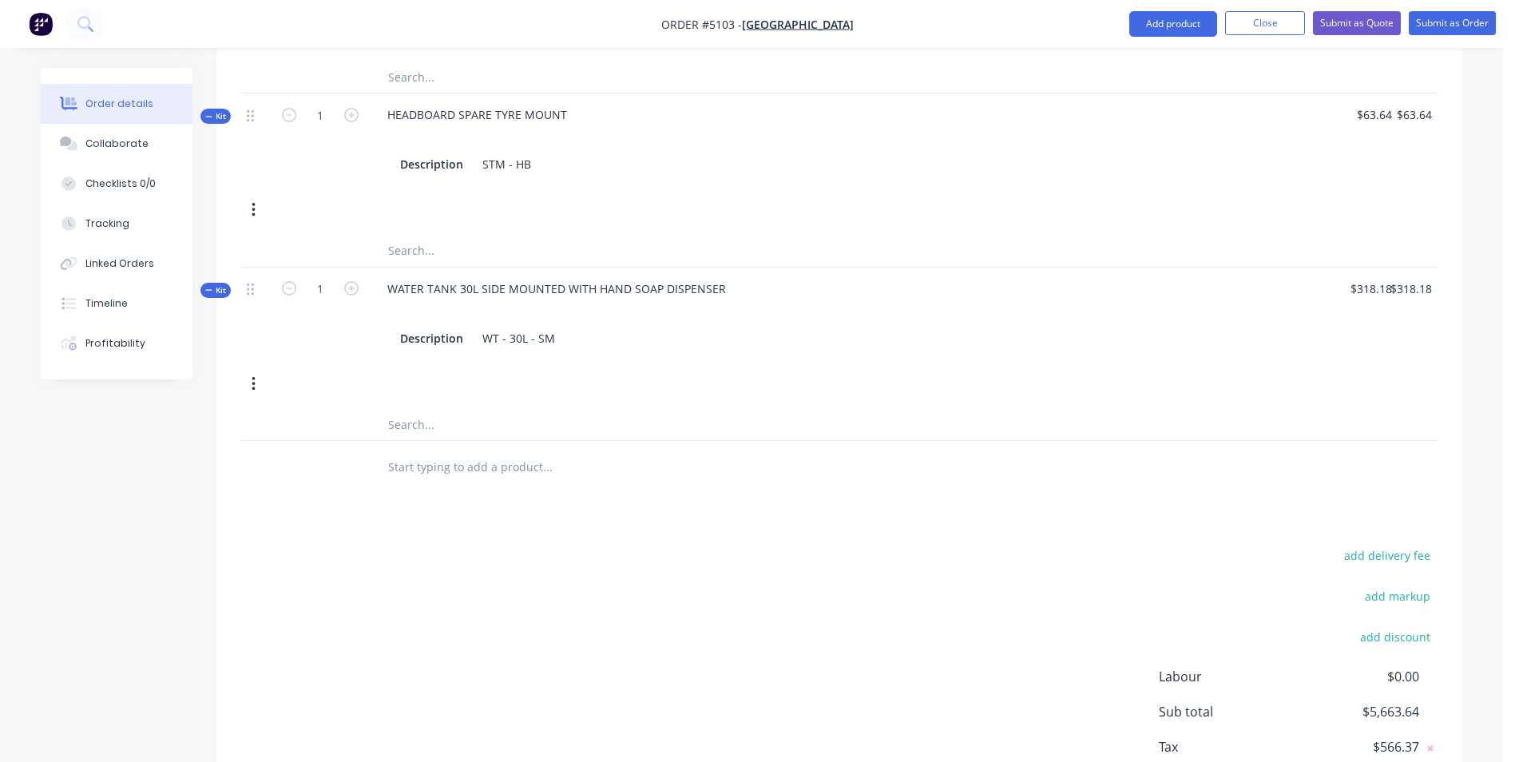
scroll to position [1358, 0]
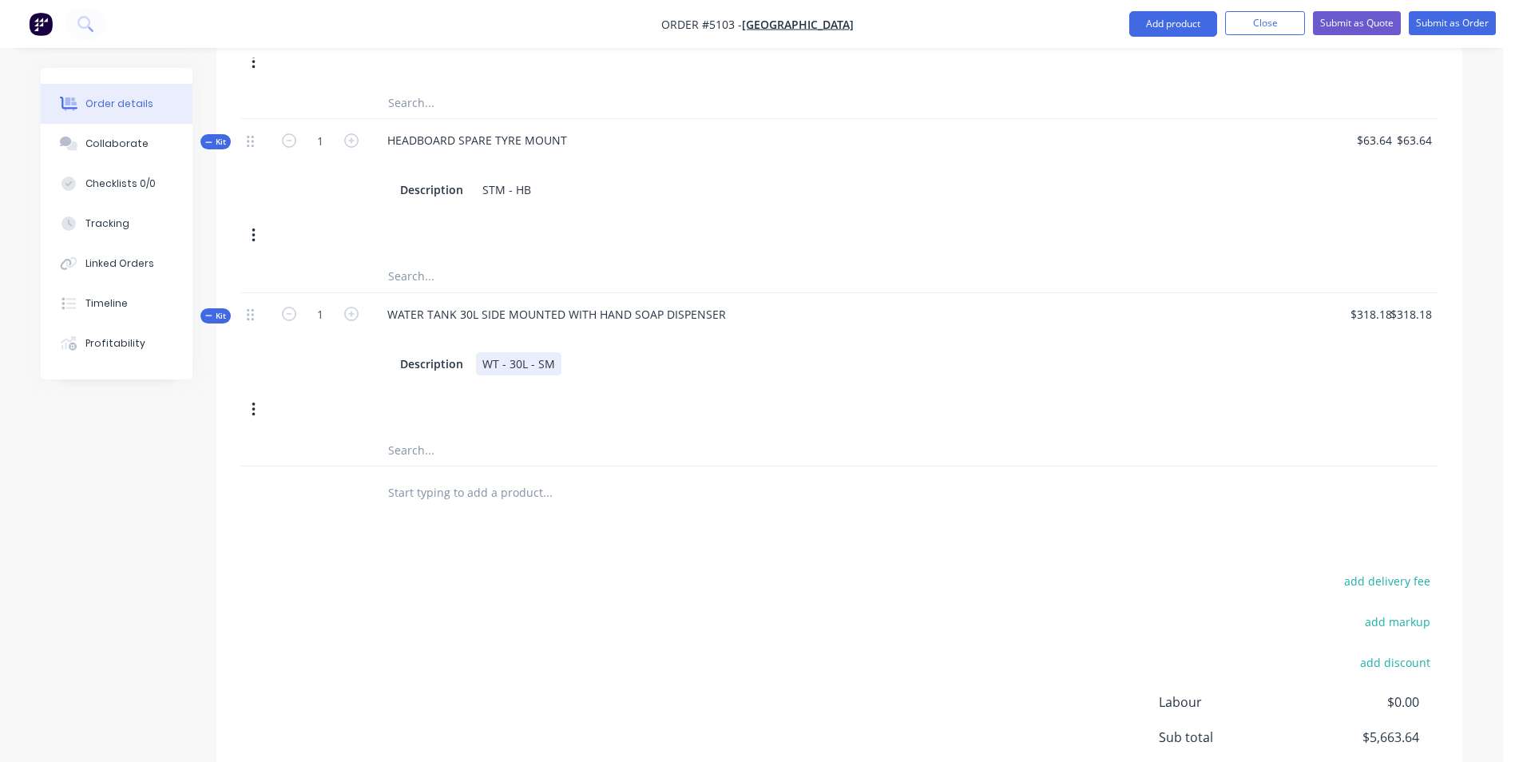
click at [554, 352] on div "WT - 30L - SM" at bounding box center [518, 363] width 85 height 23
click at [716, 476] on div at bounding box center [614, 492] width 479 height 32
click at [1400, 652] on button "add discount" at bounding box center [1394, 663] width 87 height 22
type input "DEALER DISCOUNT"
type input "10.00%"
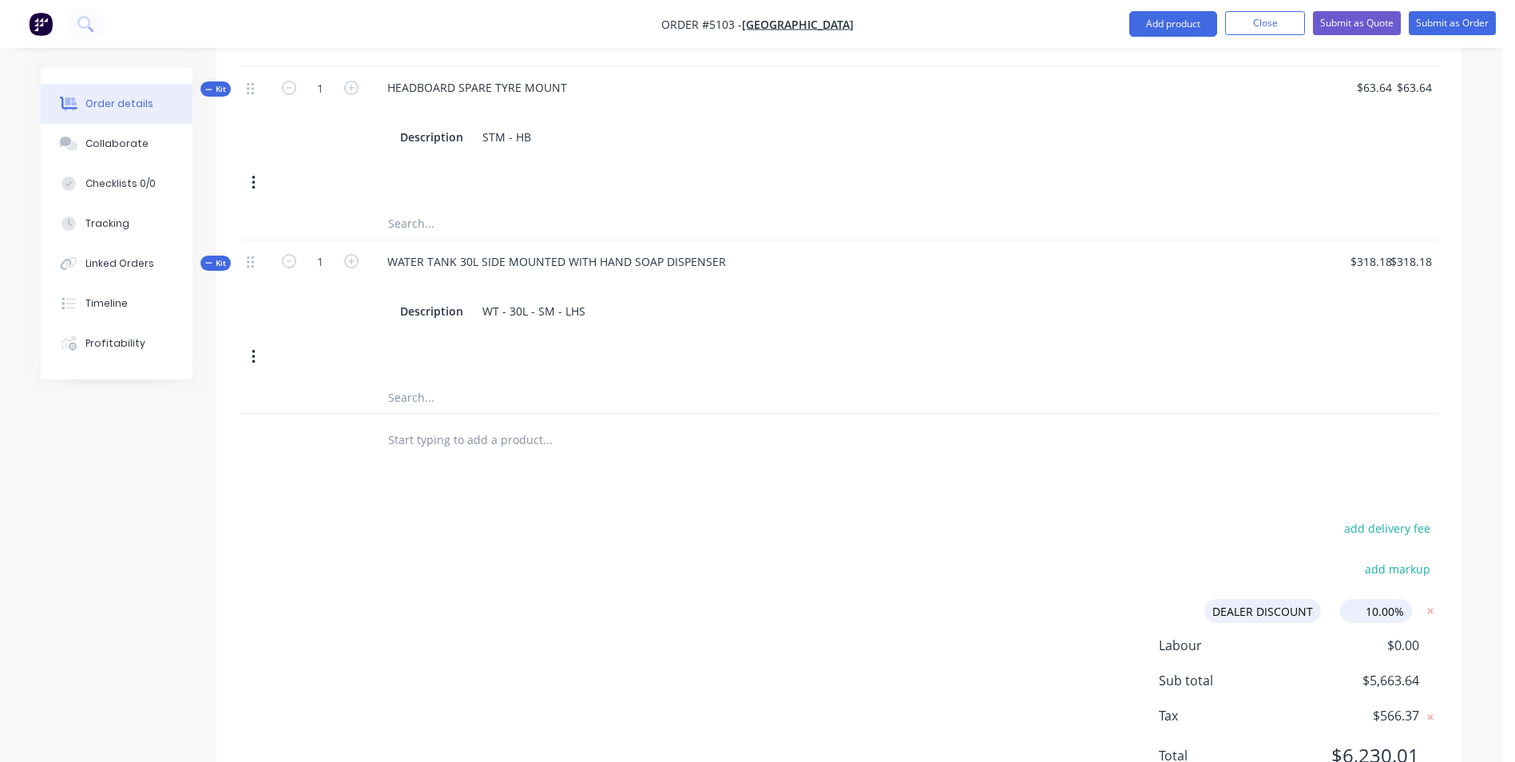
scroll to position [1438, 0]
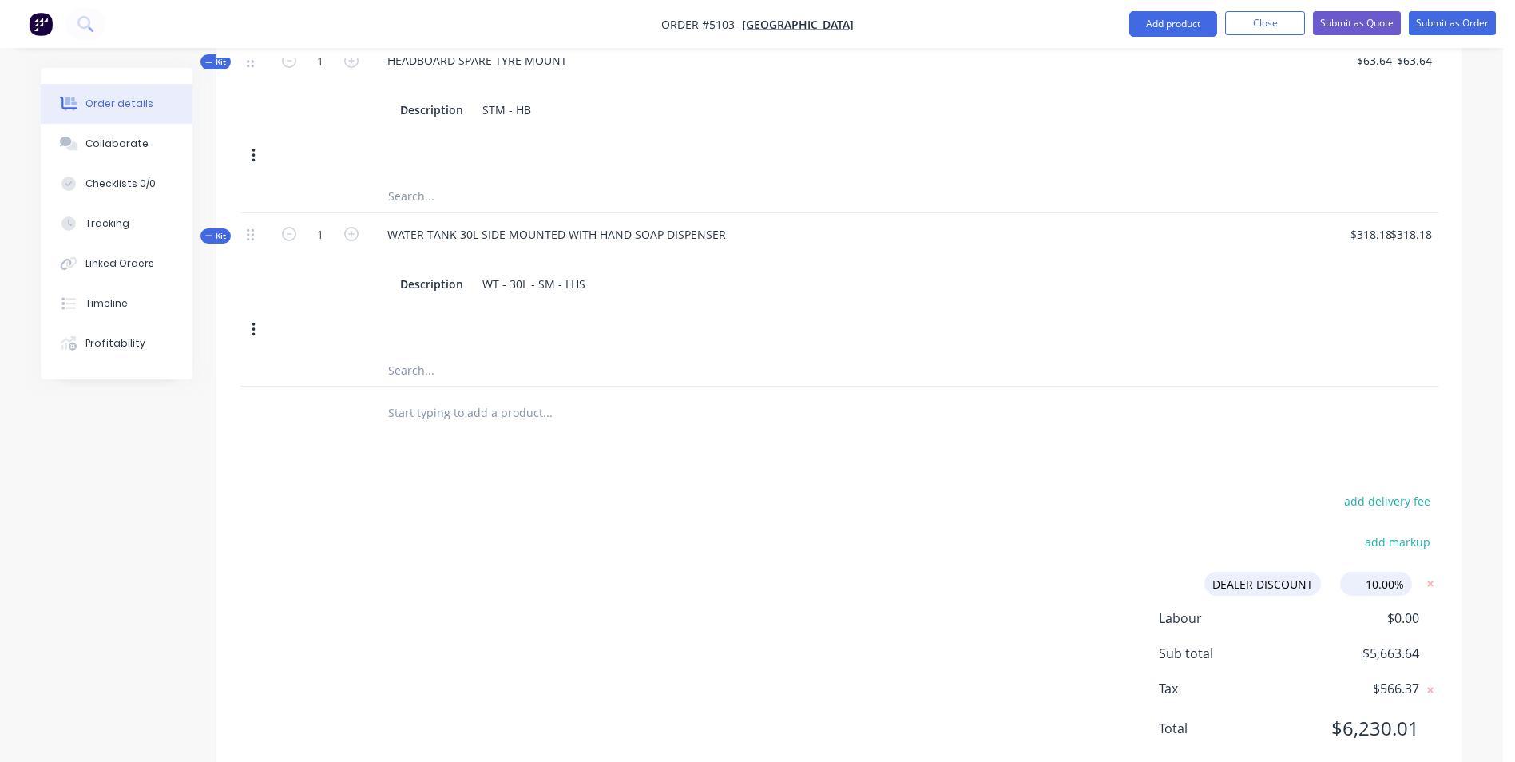
click input "submit" at bounding box center [0, 0] width 0 height 0
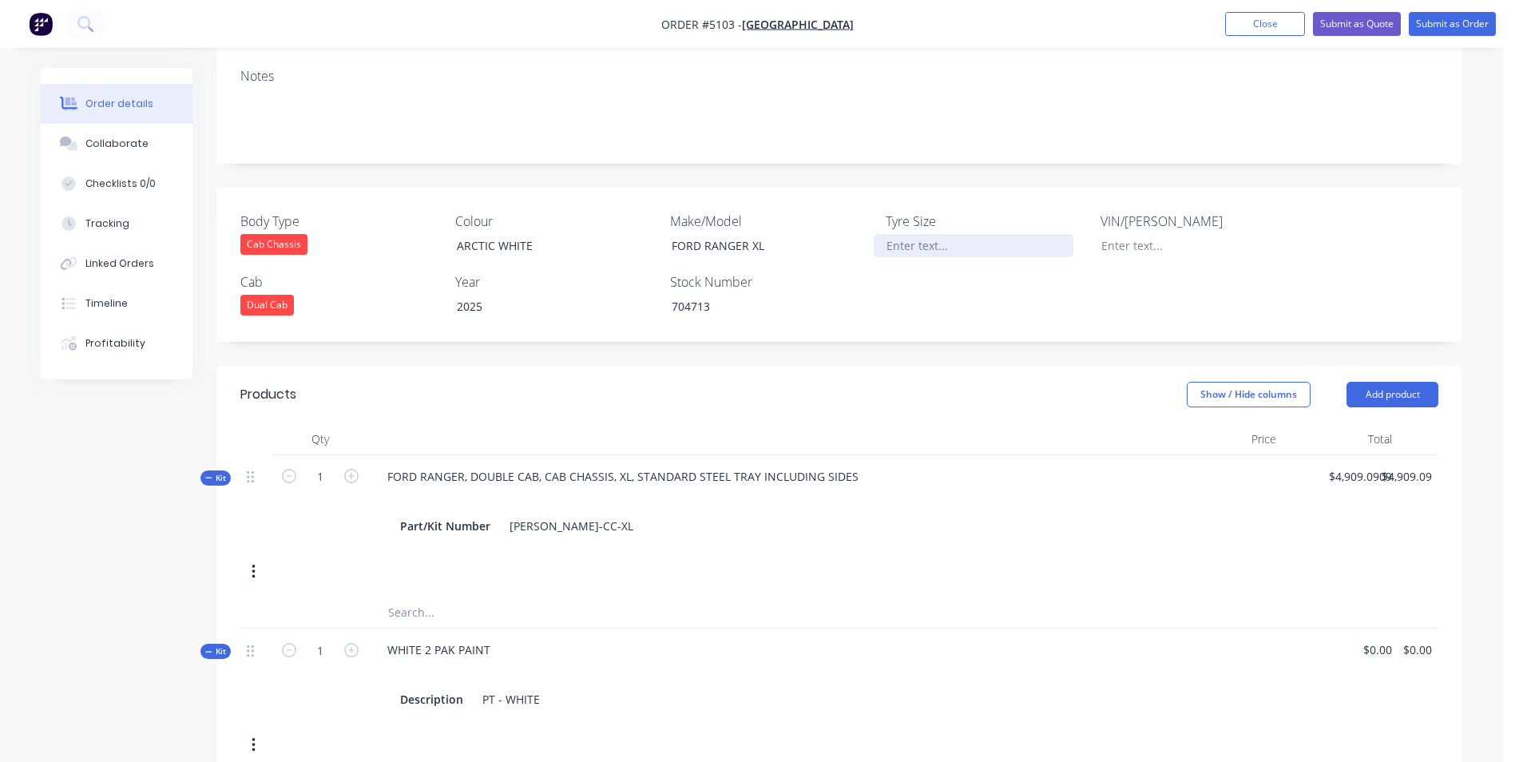
scroll to position [0, 0]
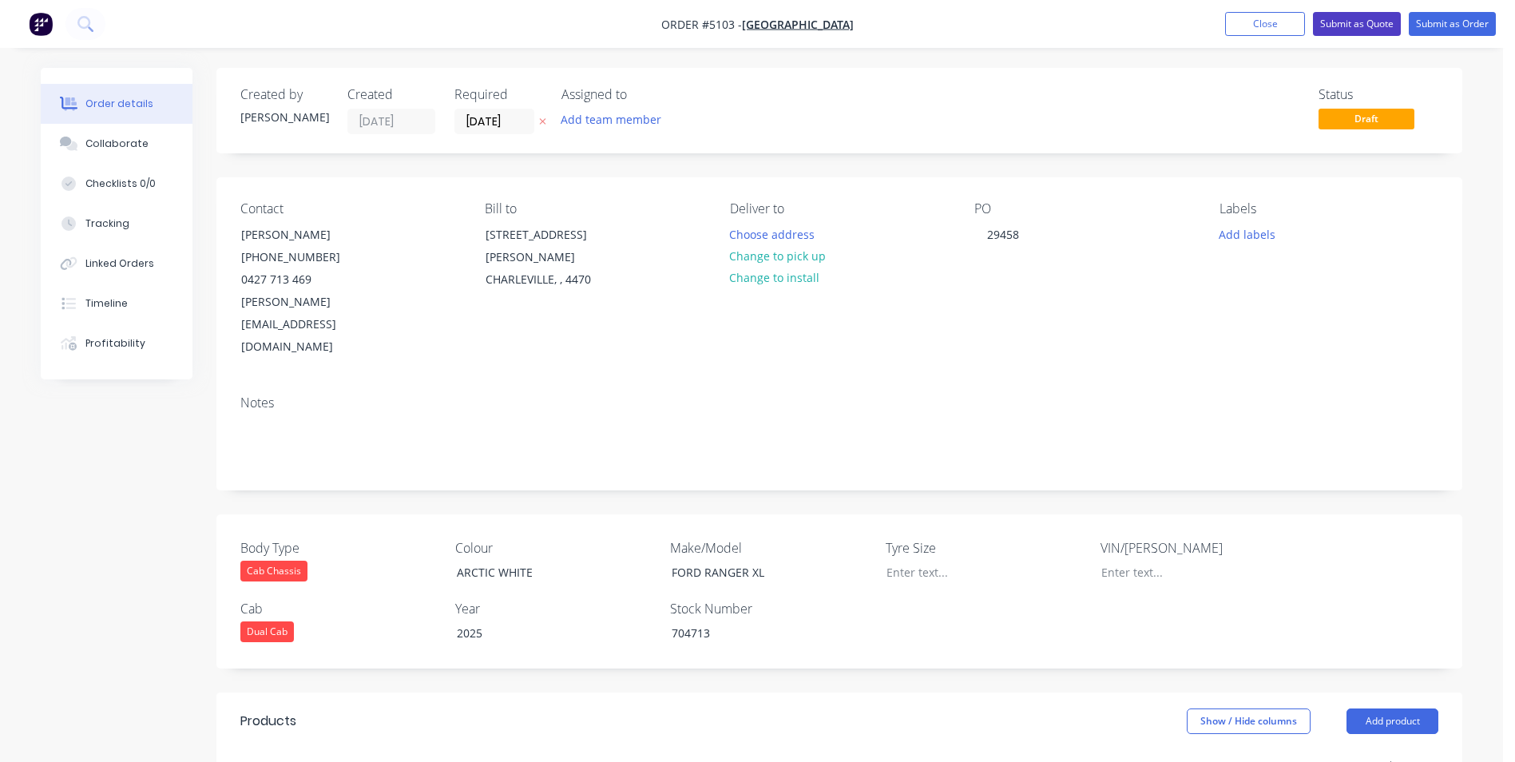
click at [1347, 26] on button "Submit as Quote" at bounding box center [1357, 24] width 88 height 24
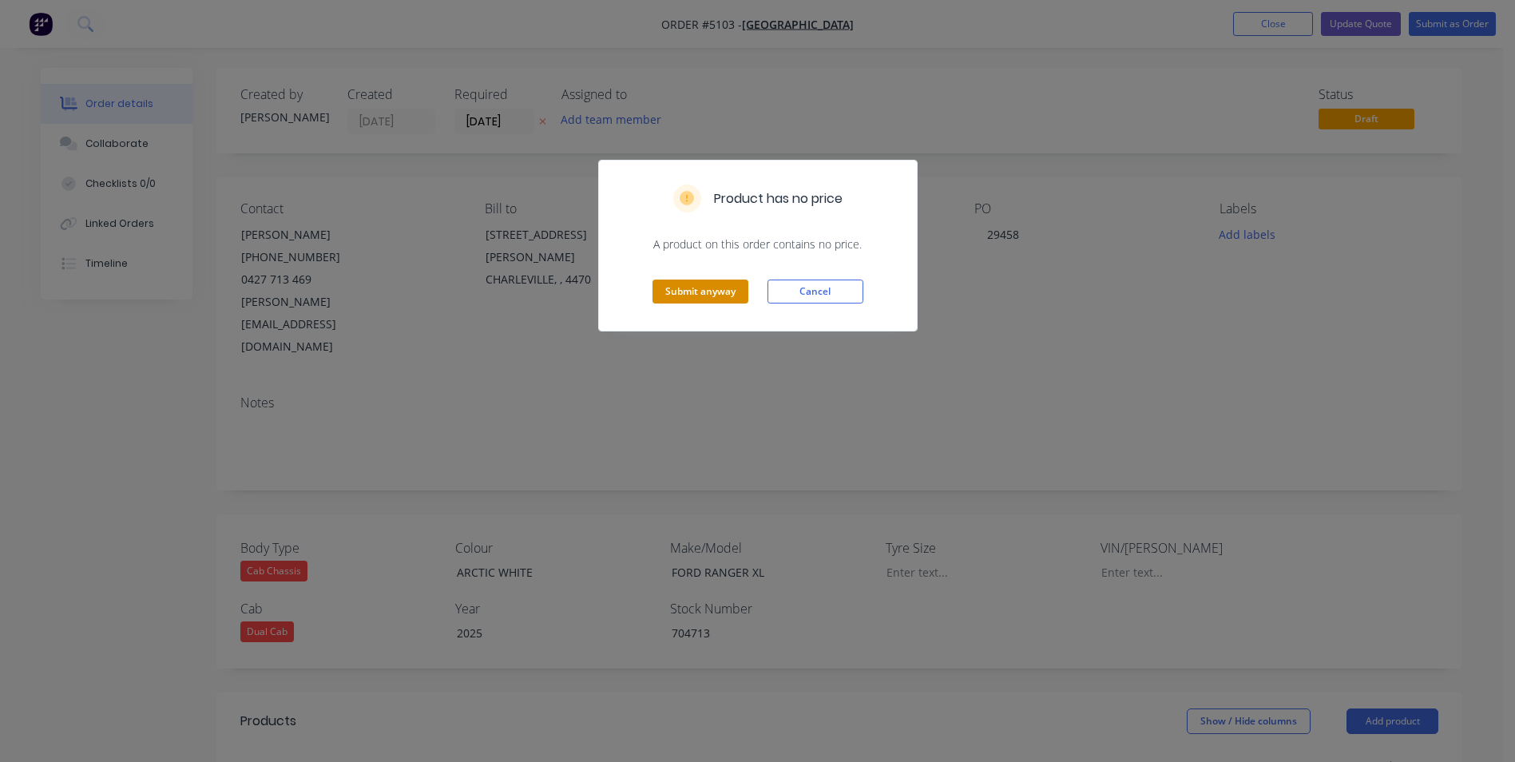
click at [699, 288] on button "Submit anyway" at bounding box center [701, 292] width 96 height 24
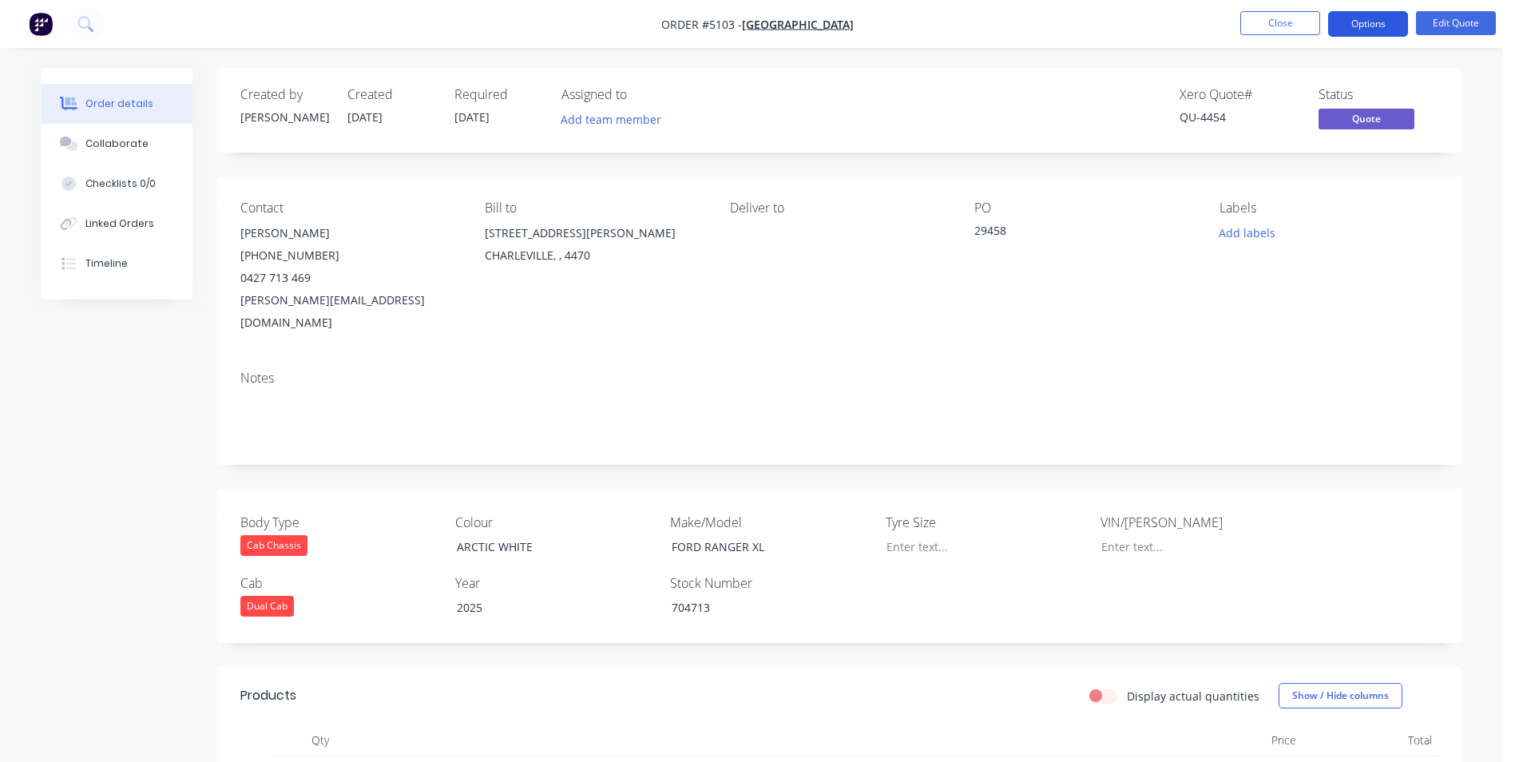
click at [1384, 24] on button "Options" at bounding box center [1368, 24] width 80 height 26
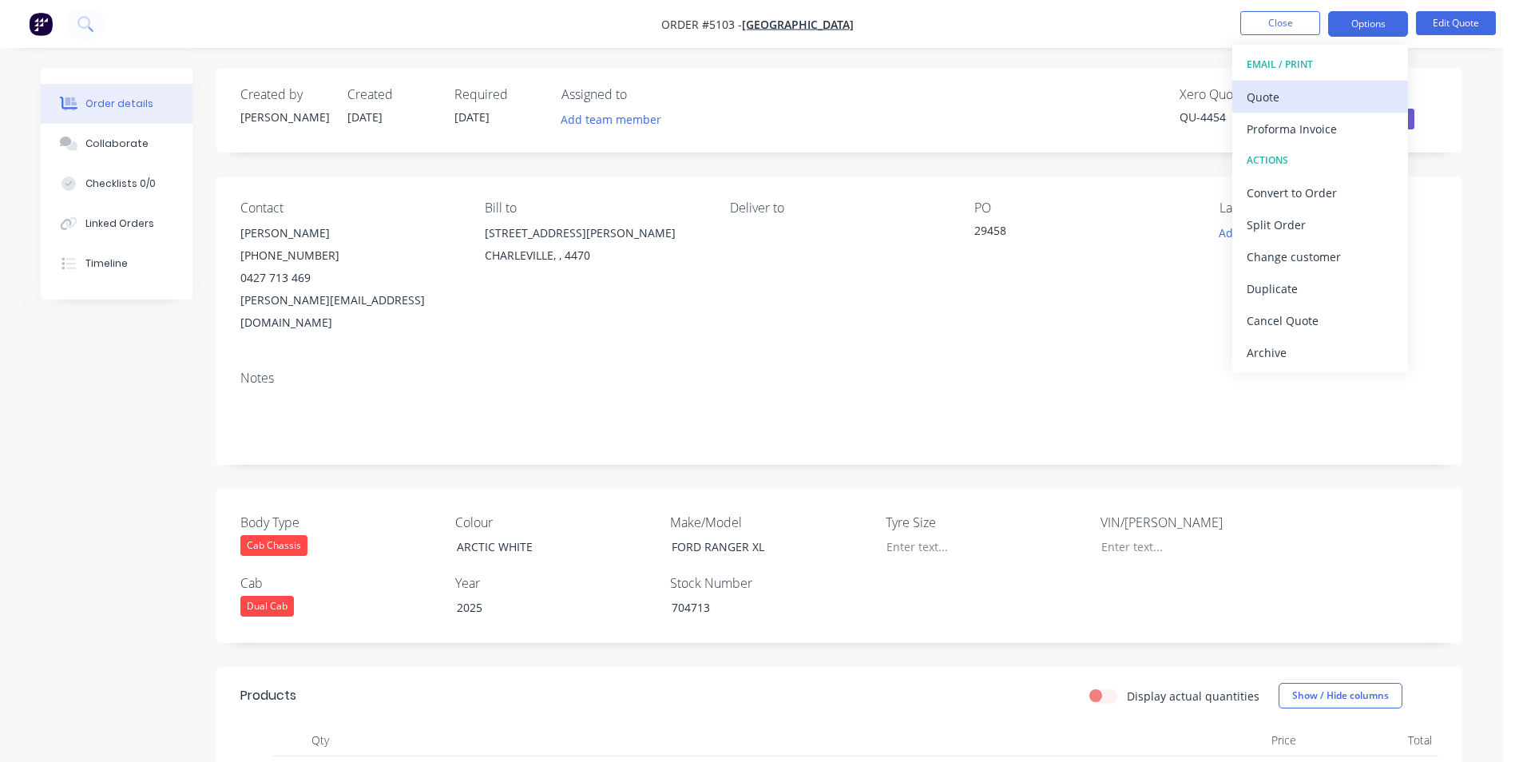
click at [1340, 96] on div "Quote" at bounding box center [1320, 96] width 147 height 23
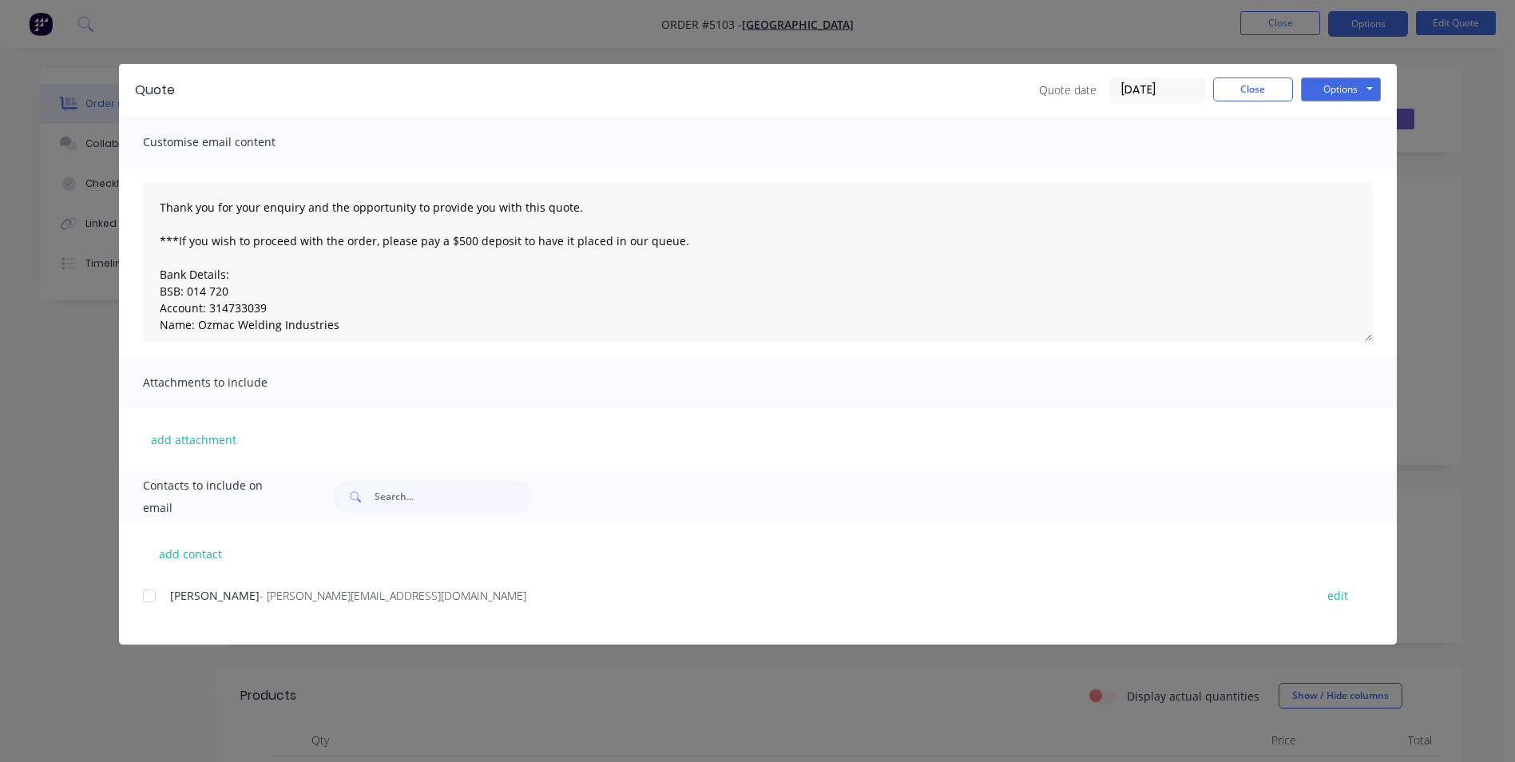
click at [149, 597] on div at bounding box center [149, 596] width 32 height 32
click at [1367, 89] on button "Options" at bounding box center [1341, 89] width 80 height 24
click at [1359, 175] on button "Email" at bounding box center [1352, 170] width 102 height 26
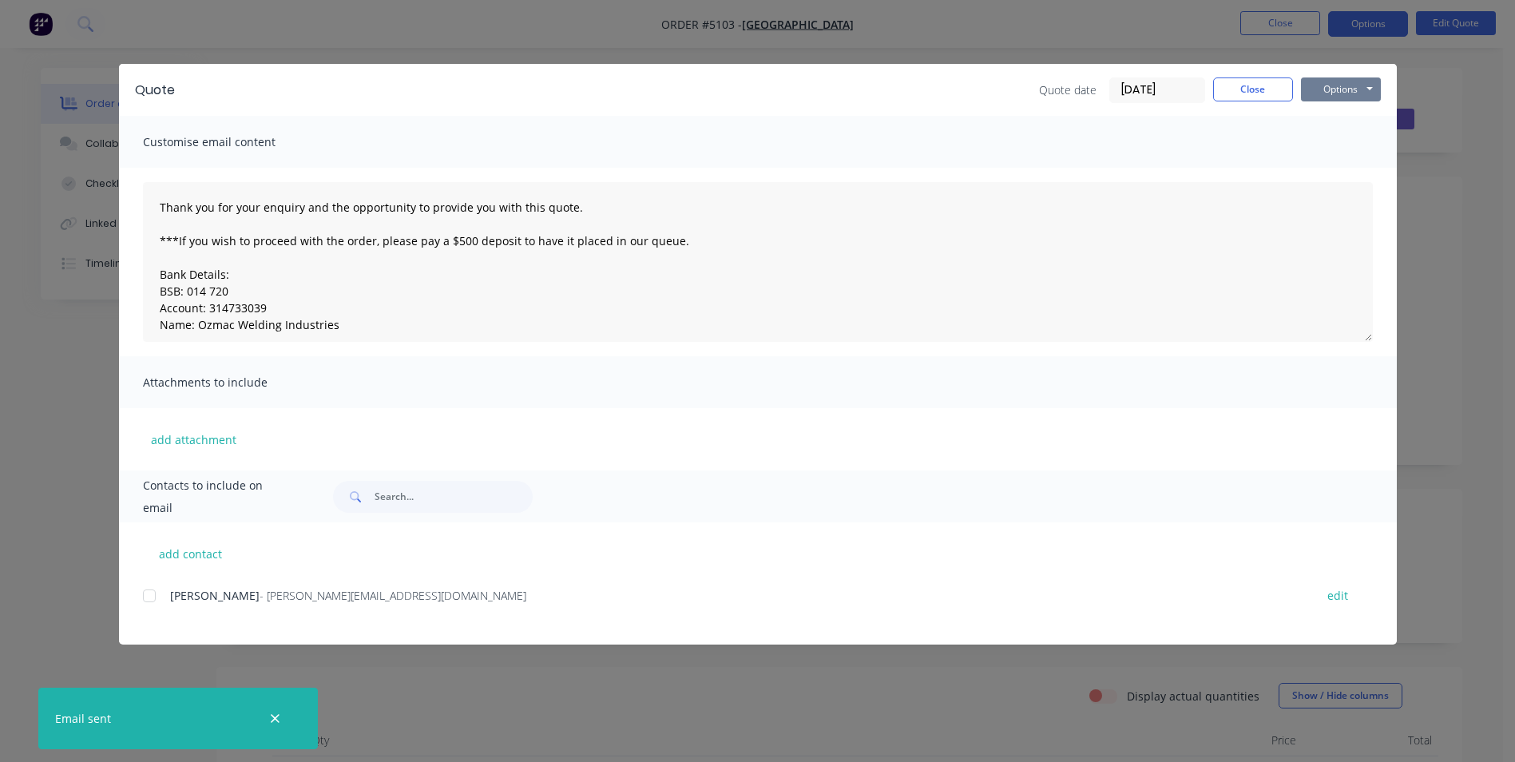
click at [1353, 94] on button "Options" at bounding box center [1341, 89] width 80 height 24
click at [1359, 141] on button "Print" at bounding box center [1352, 144] width 102 height 26
click at [1280, 93] on button "Close" at bounding box center [1253, 89] width 80 height 24
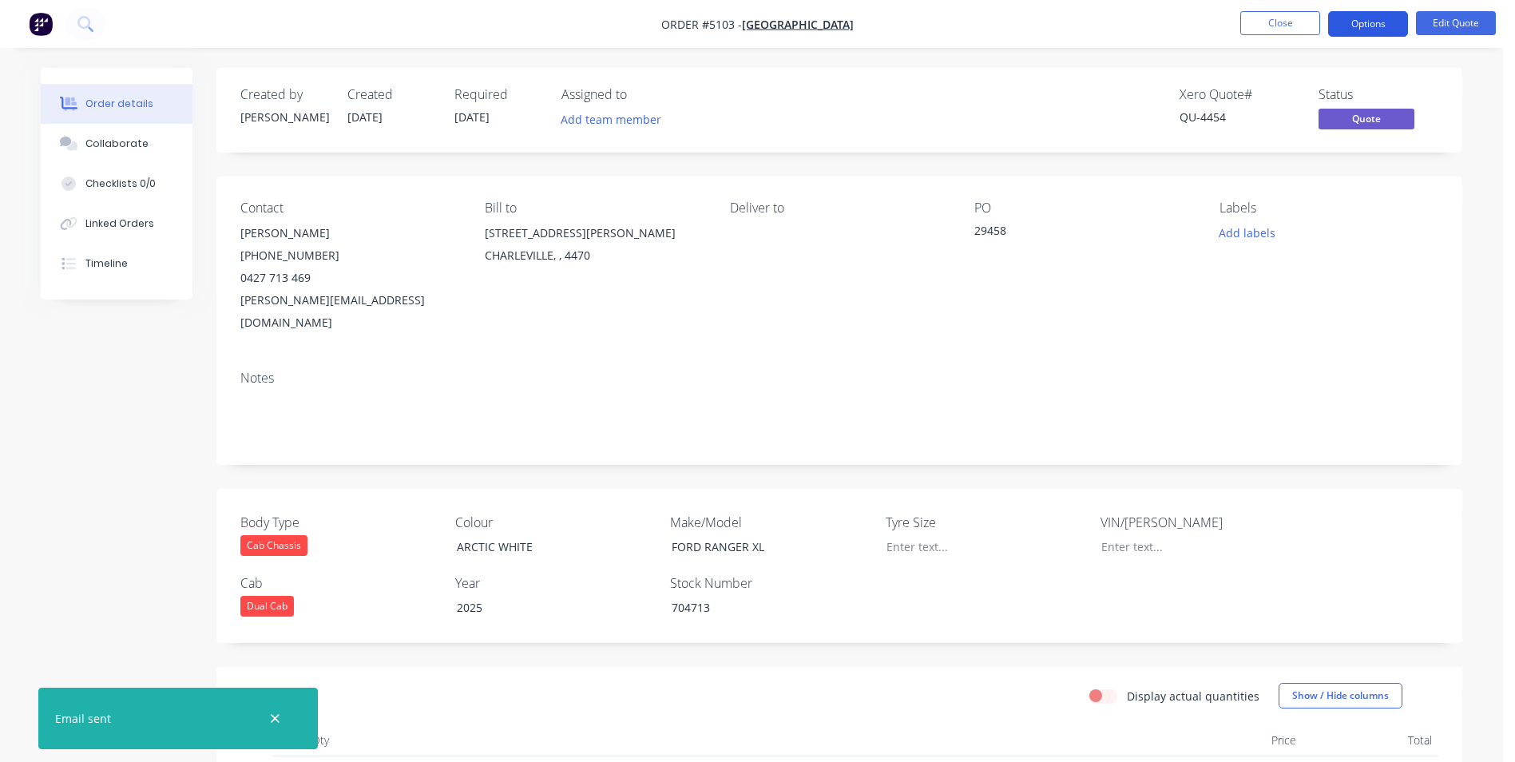
click at [1378, 26] on button "Options" at bounding box center [1368, 24] width 80 height 26
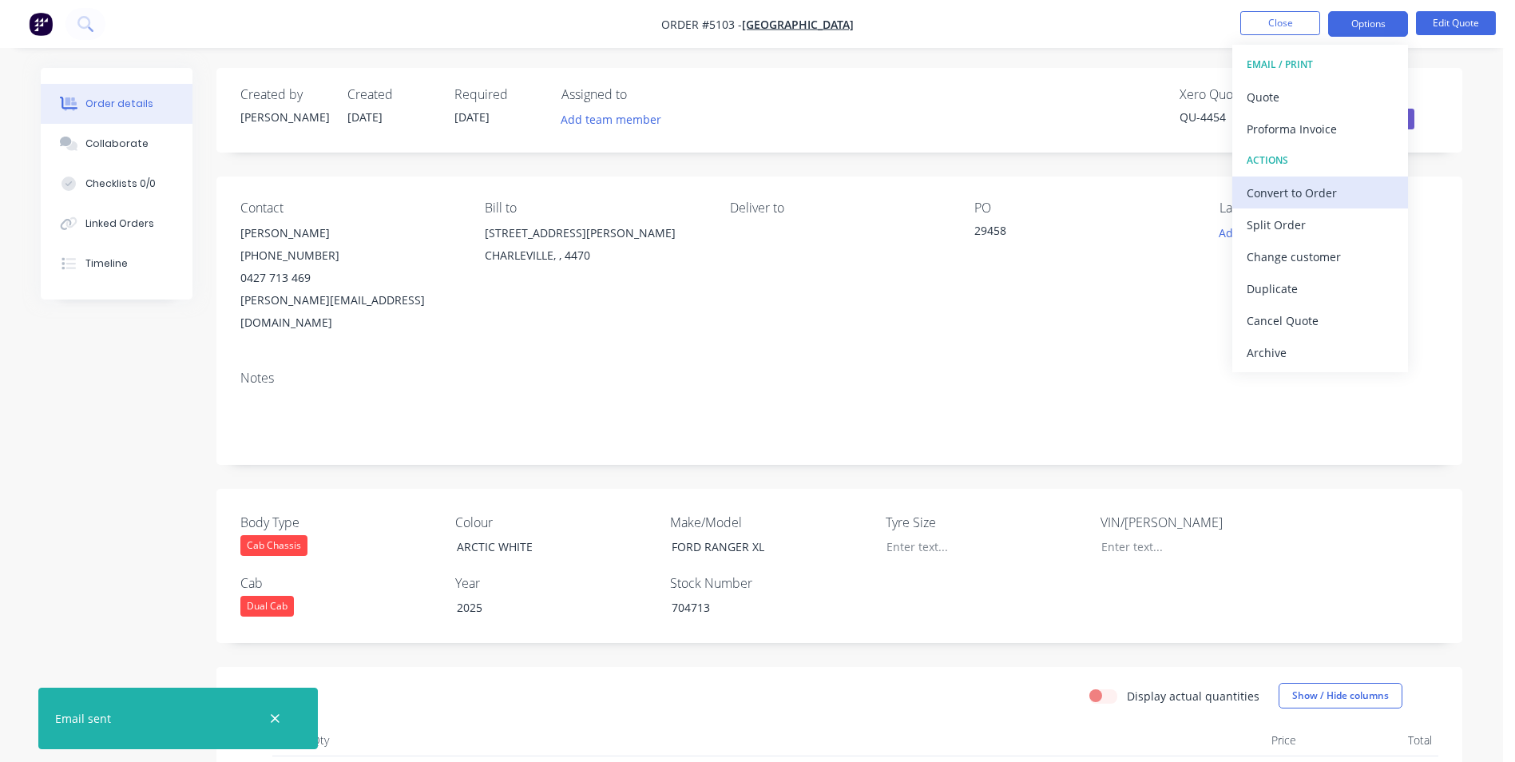
click at [1343, 200] on div "Convert to Order" at bounding box center [1320, 192] width 147 height 23
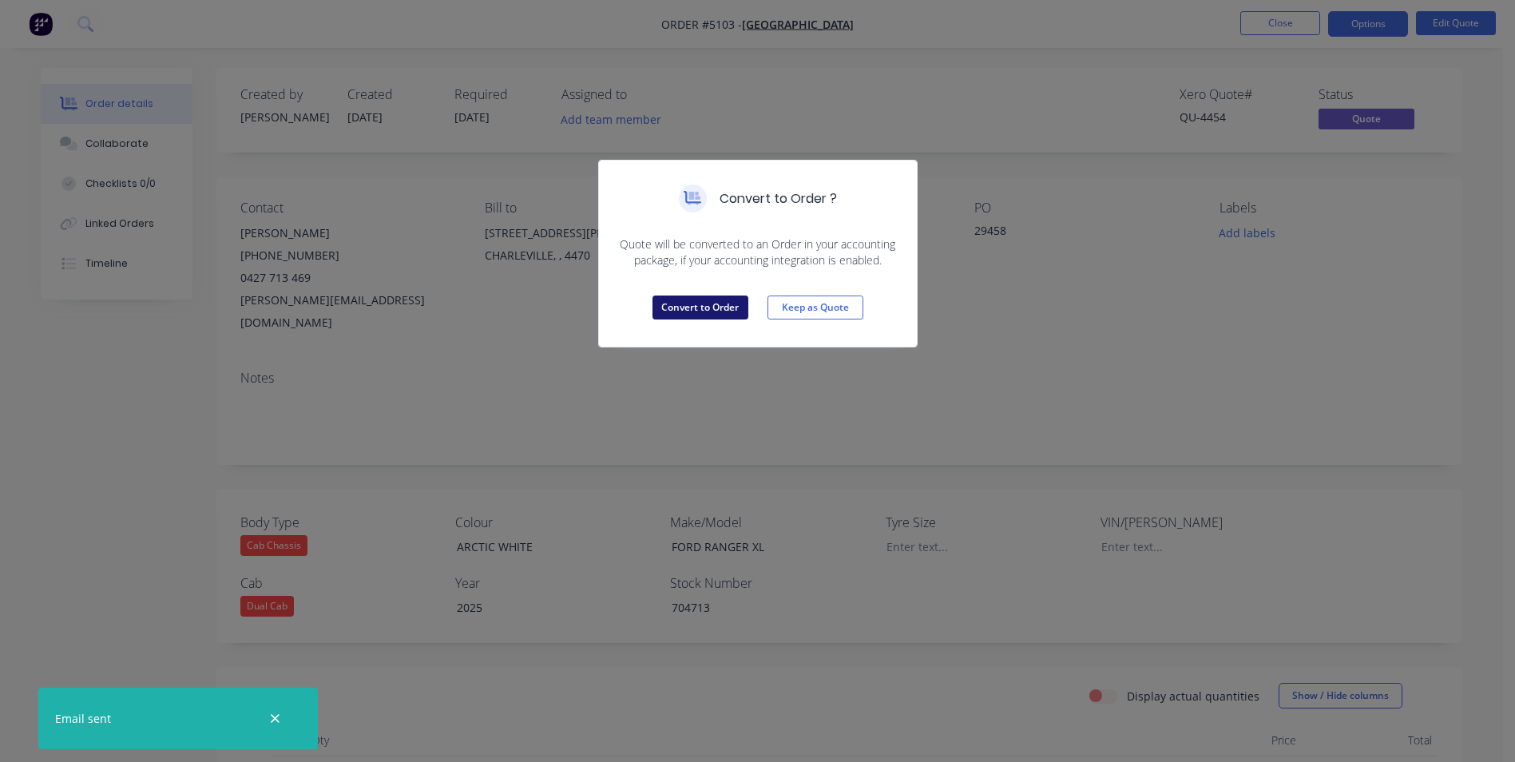
click at [713, 307] on button "Convert to Order" at bounding box center [701, 308] width 96 height 24
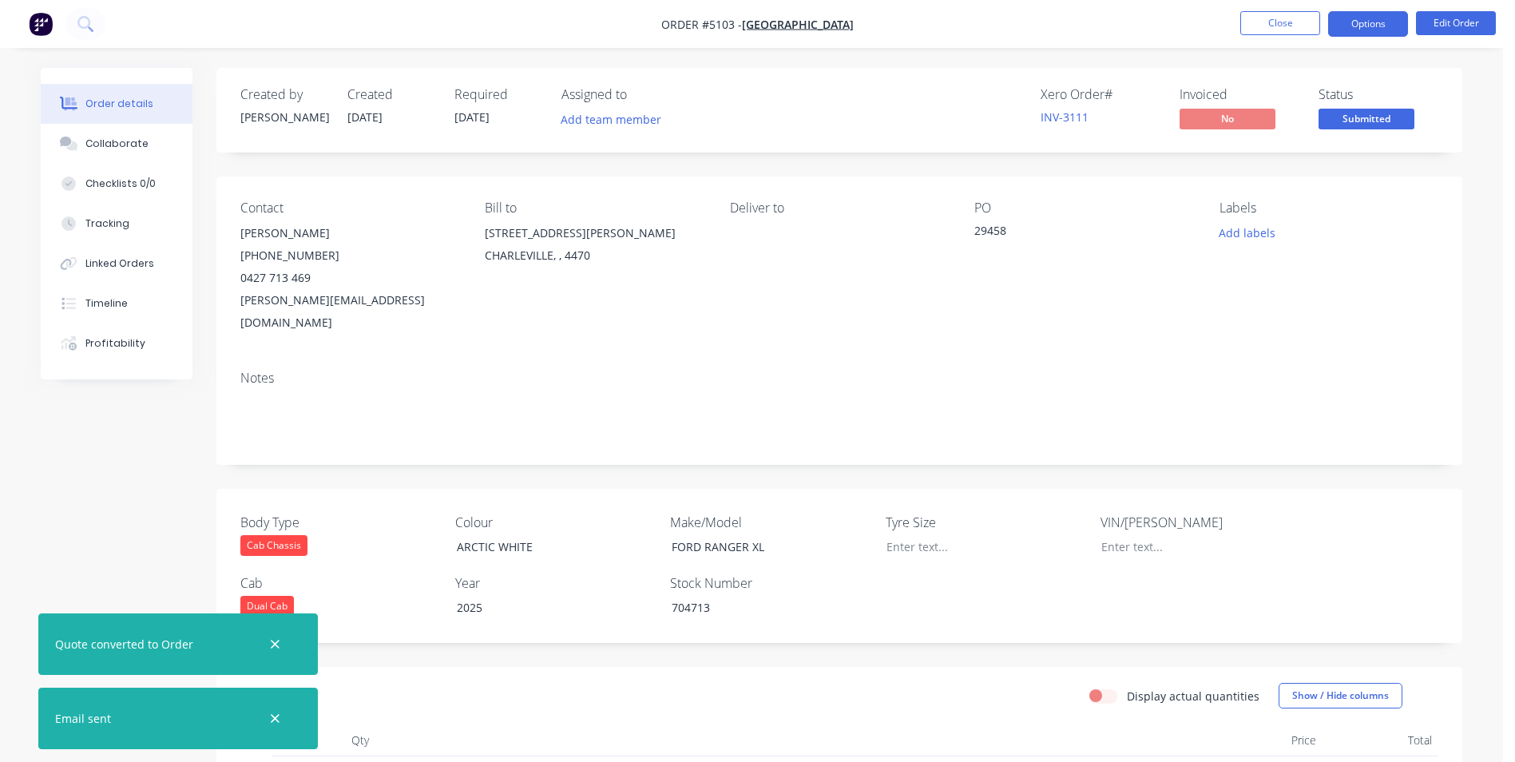
click at [1383, 25] on button "Options" at bounding box center [1368, 24] width 80 height 26
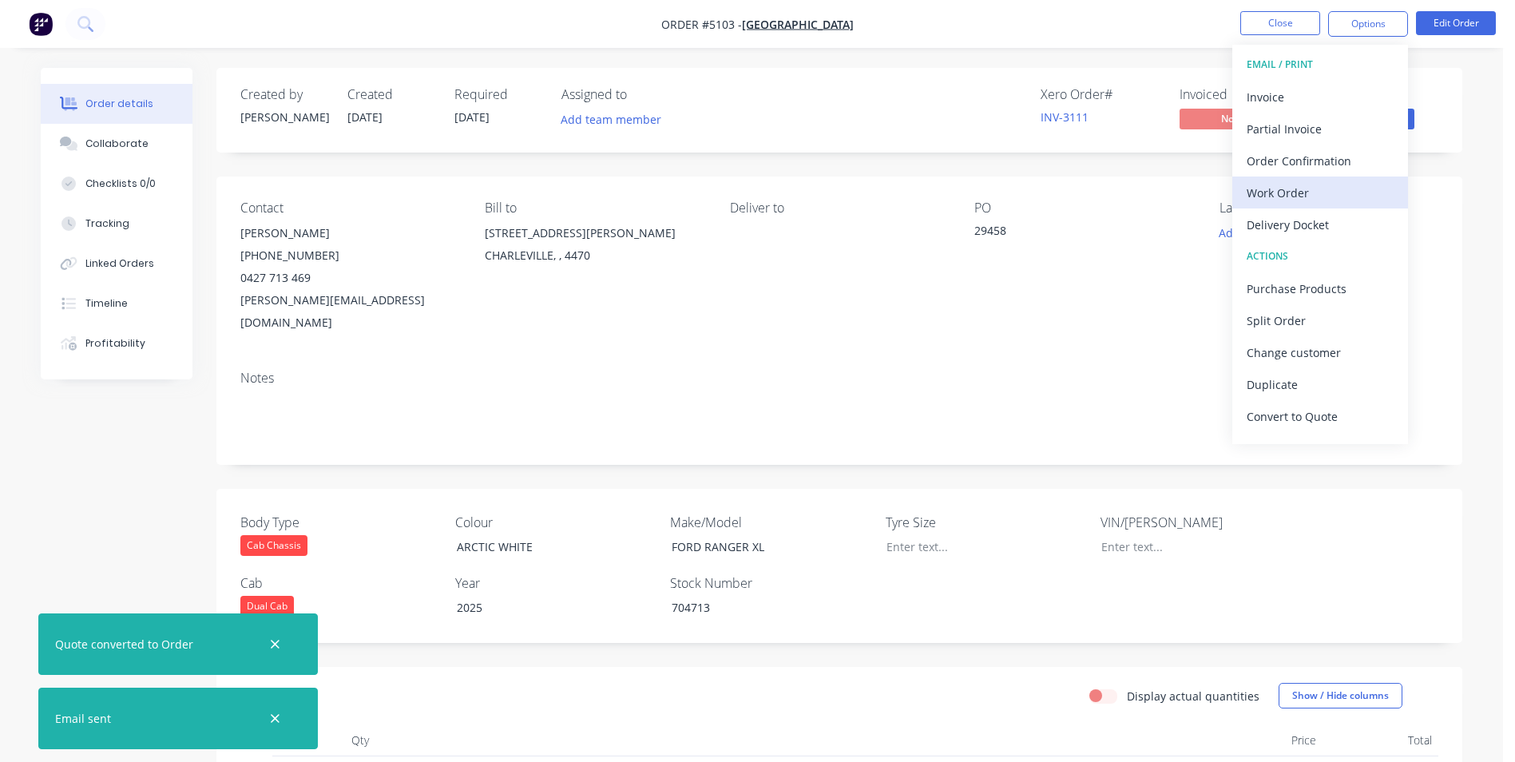
click at [1315, 189] on div "Work Order" at bounding box center [1320, 192] width 147 height 23
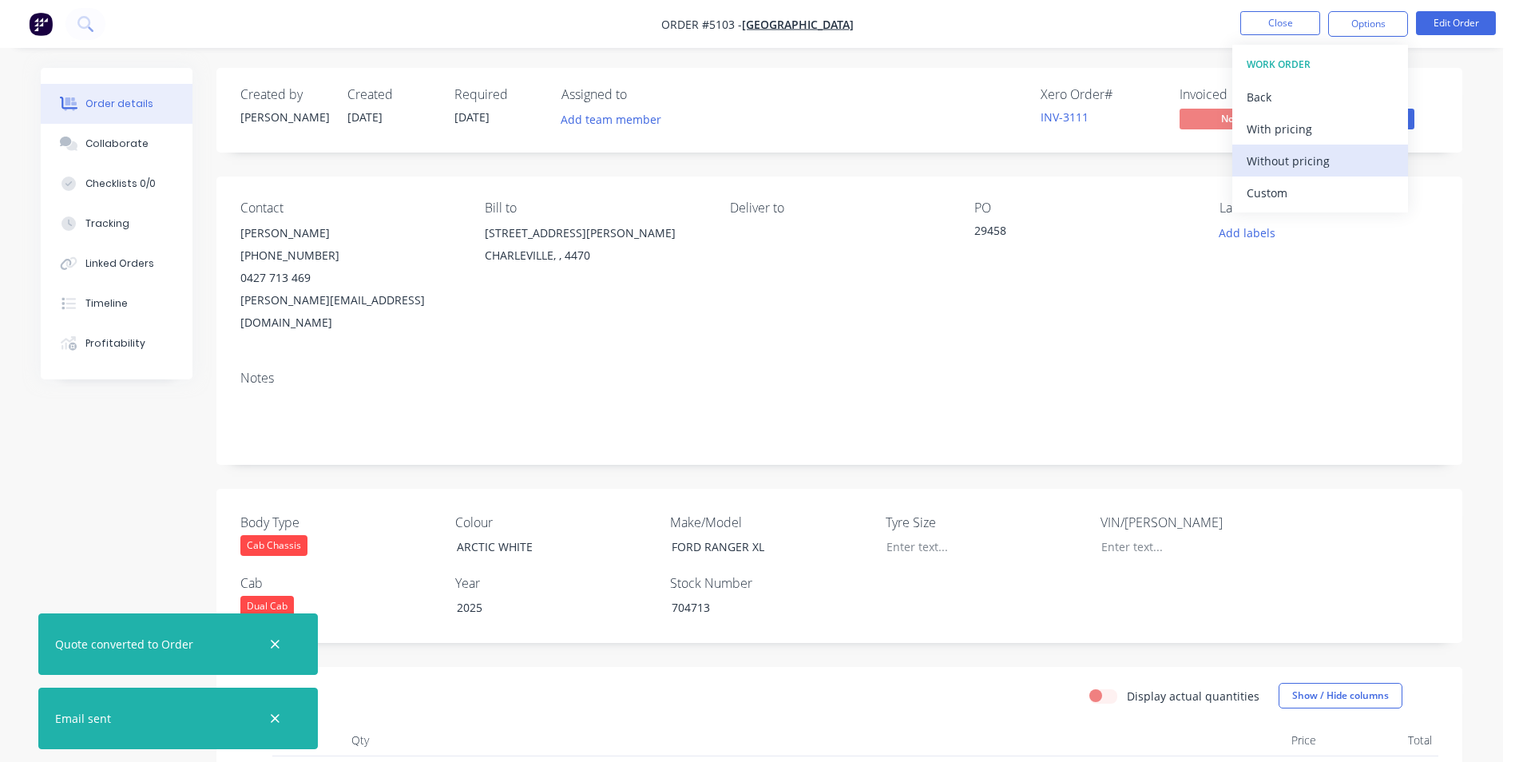
click at [1318, 157] on div "Without pricing" at bounding box center [1320, 160] width 147 height 23
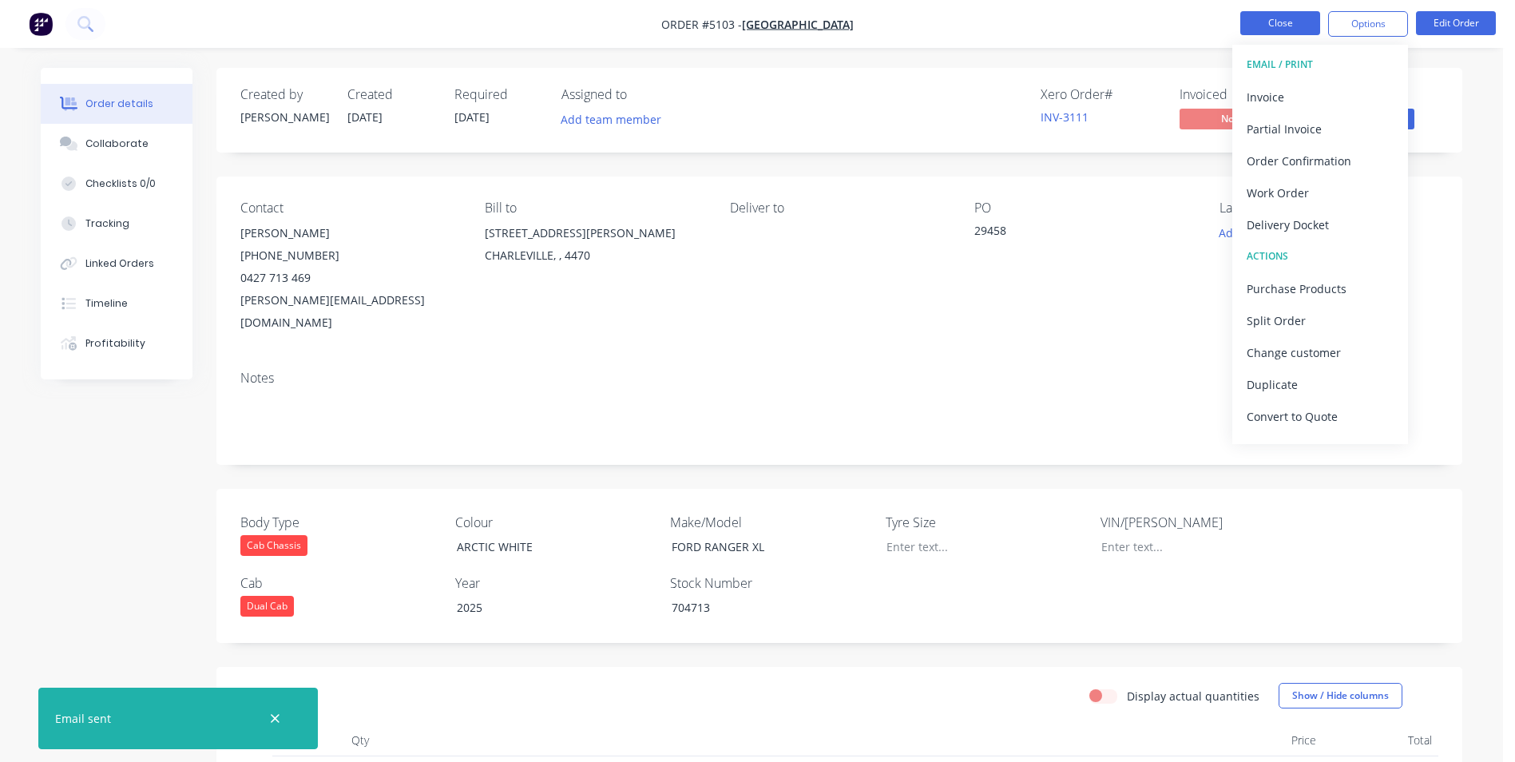
click at [1288, 27] on button "Close" at bounding box center [1280, 23] width 80 height 24
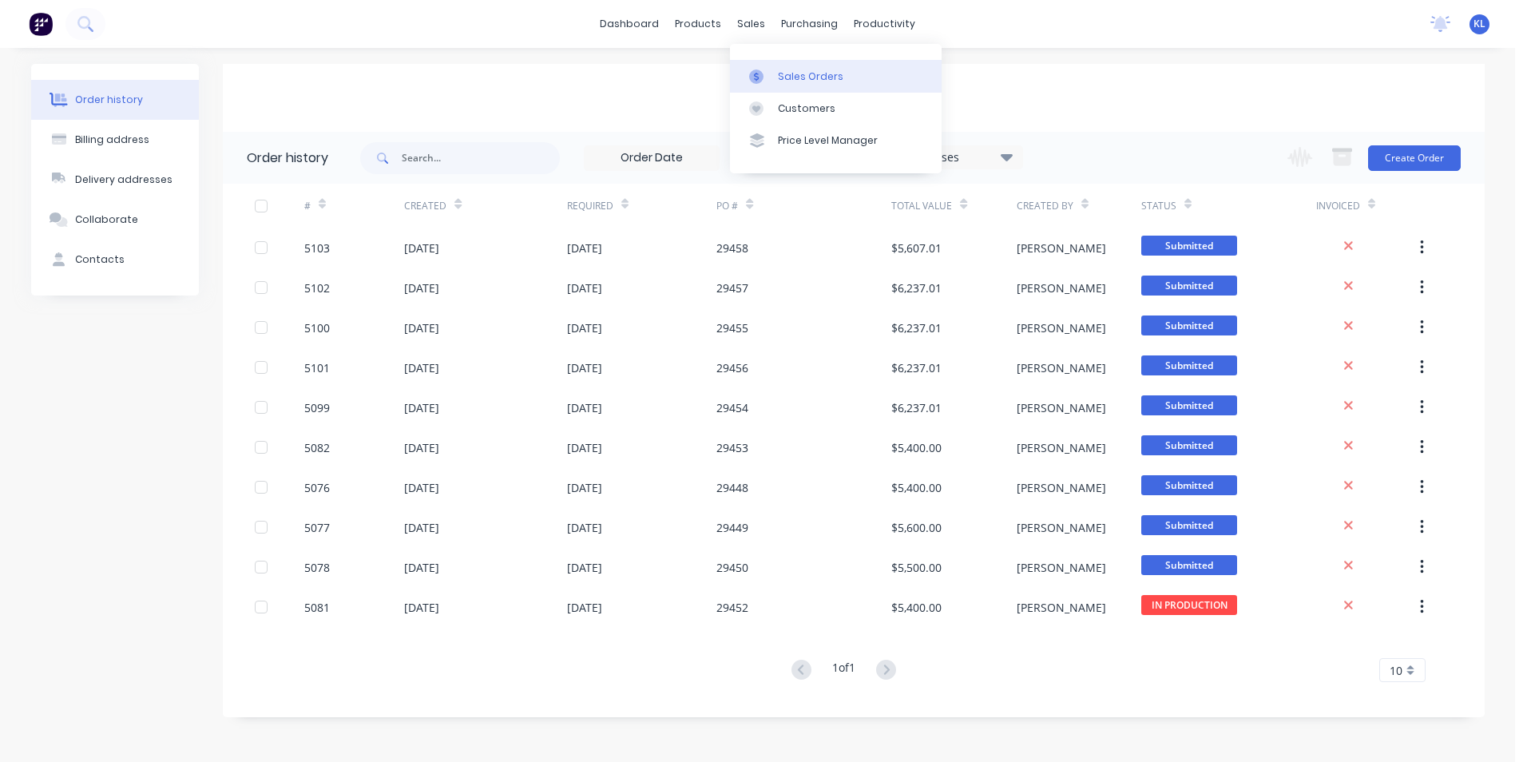
click at [796, 74] on div "Sales Orders" at bounding box center [810, 76] width 65 height 14
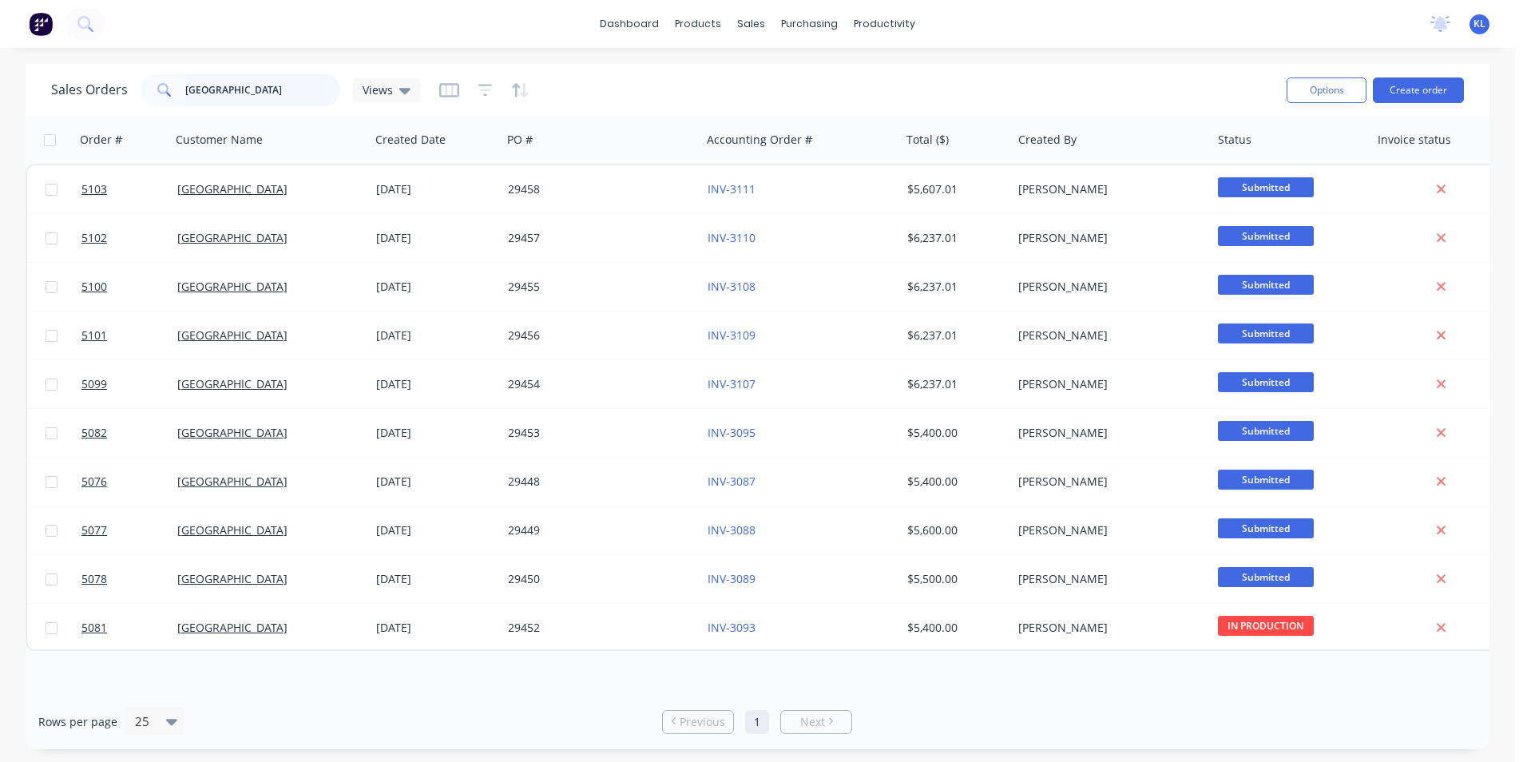
click at [260, 92] on input "[GEOGRAPHIC_DATA]" at bounding box center [263, 90] width 156 height 32
type input "S"
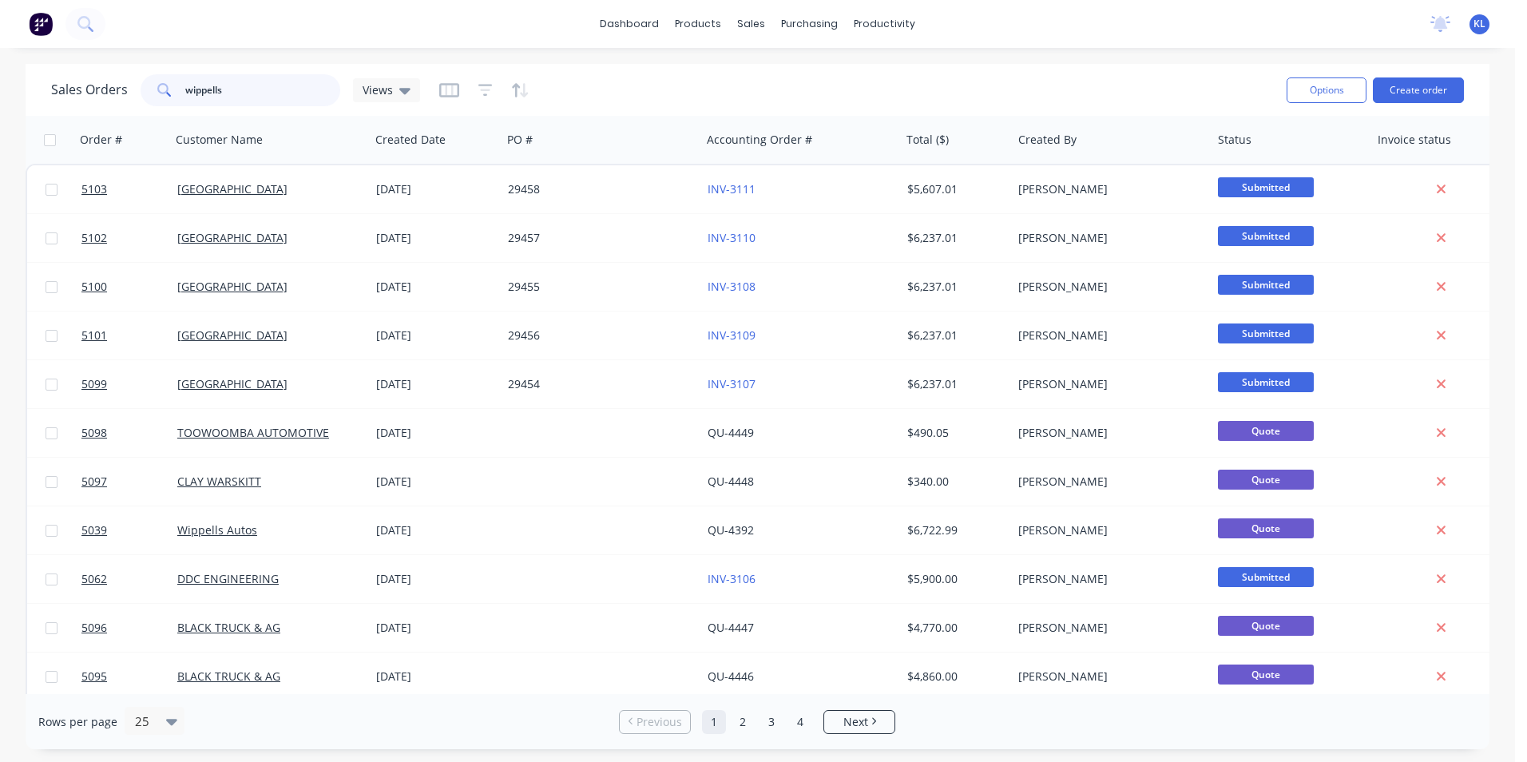
type input "wippells"
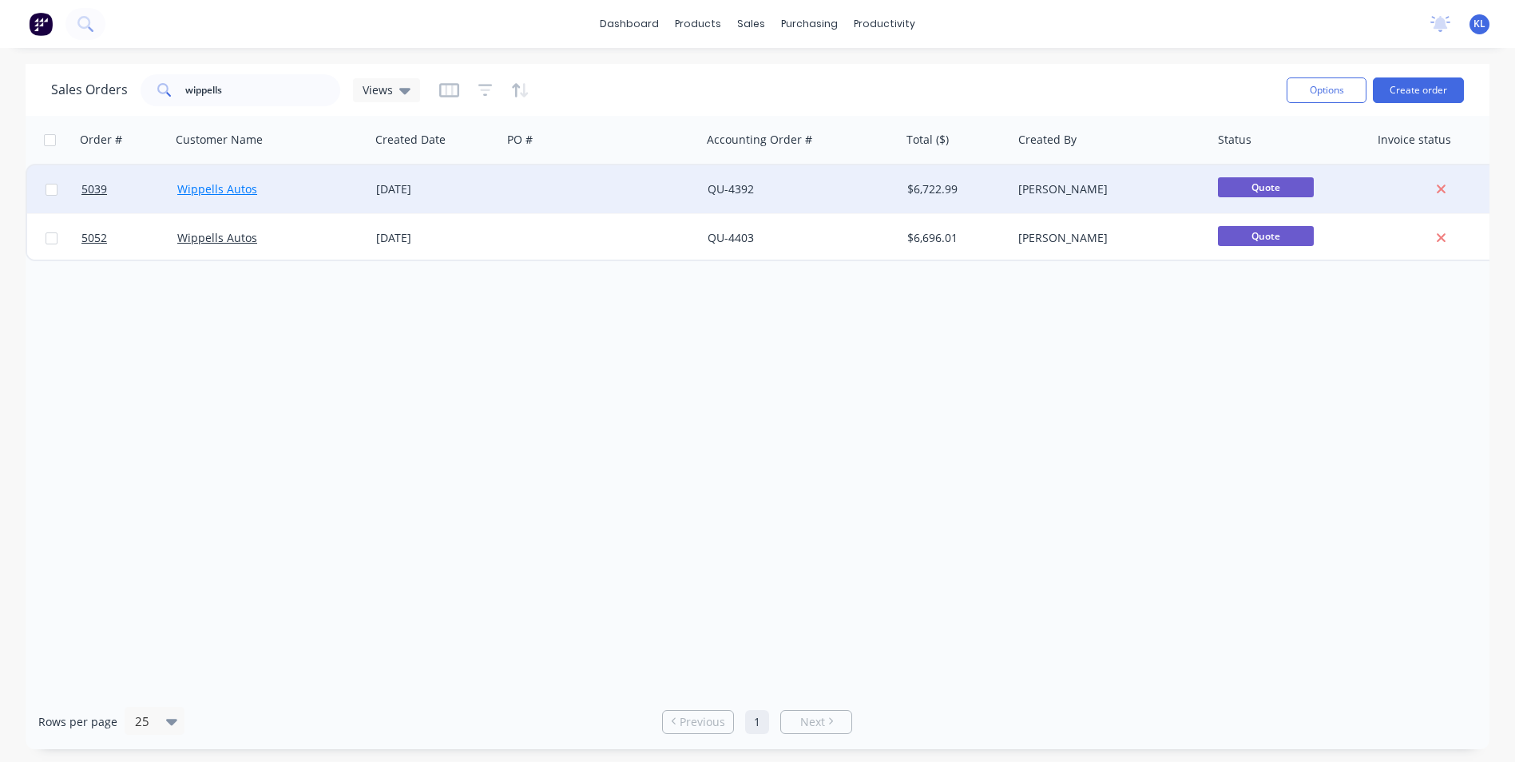
click at [234, 187] on link "Wippells Autos" at bounding box center [217, 188] width 80 height 15
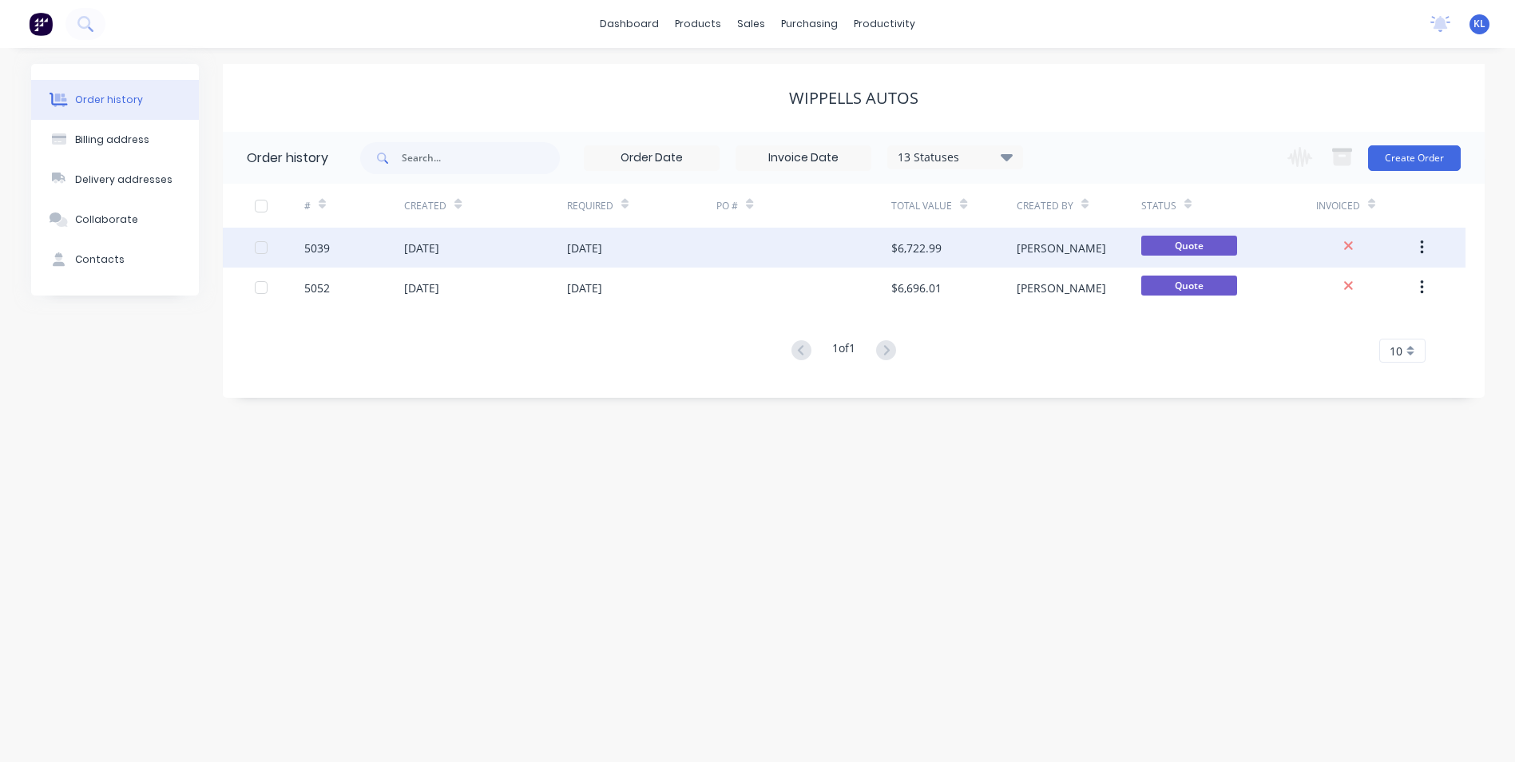
click at [398, 248] on div "5039" at bounding box center [354, 248] width 100 height 40
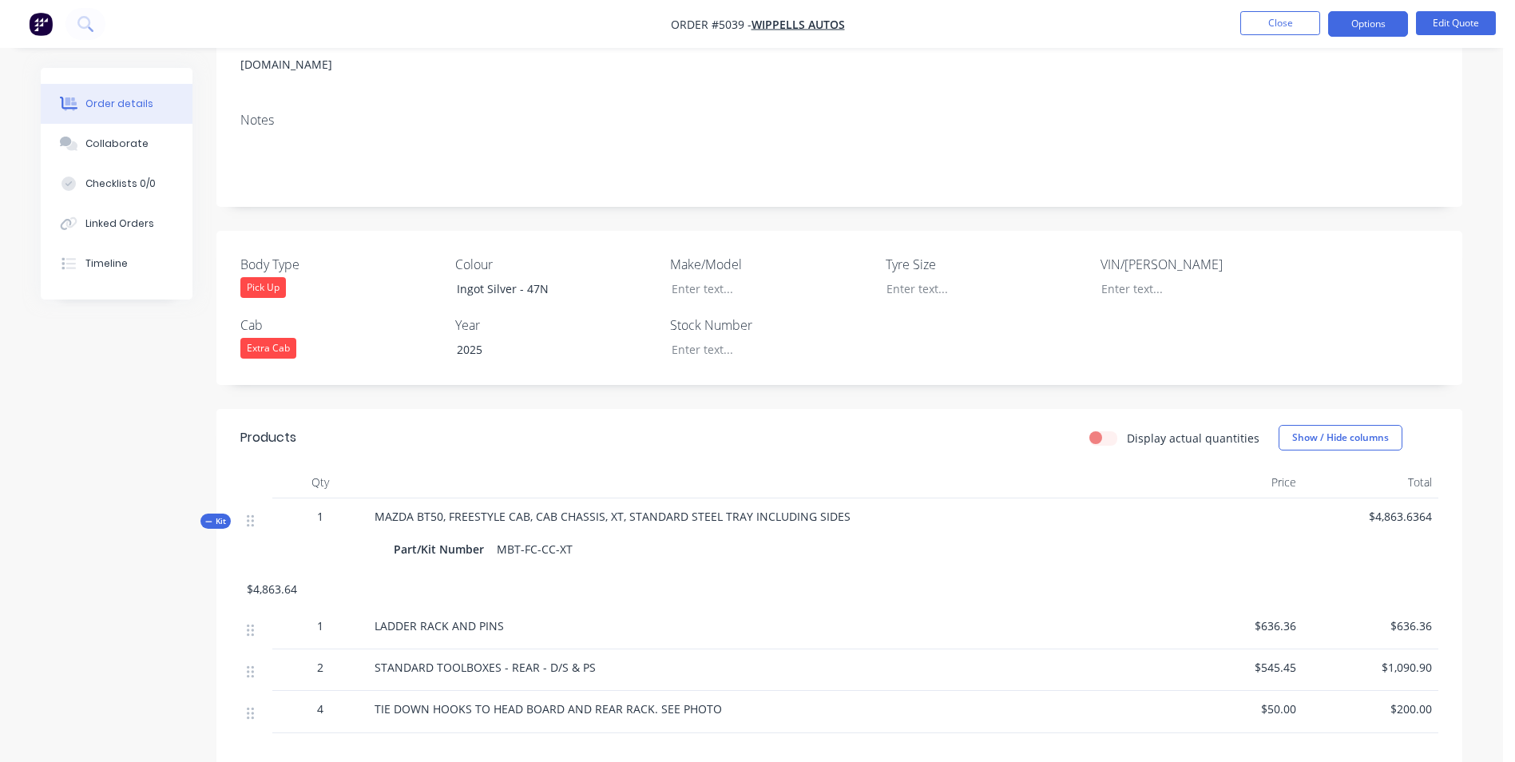
scroll to position [160, 0]
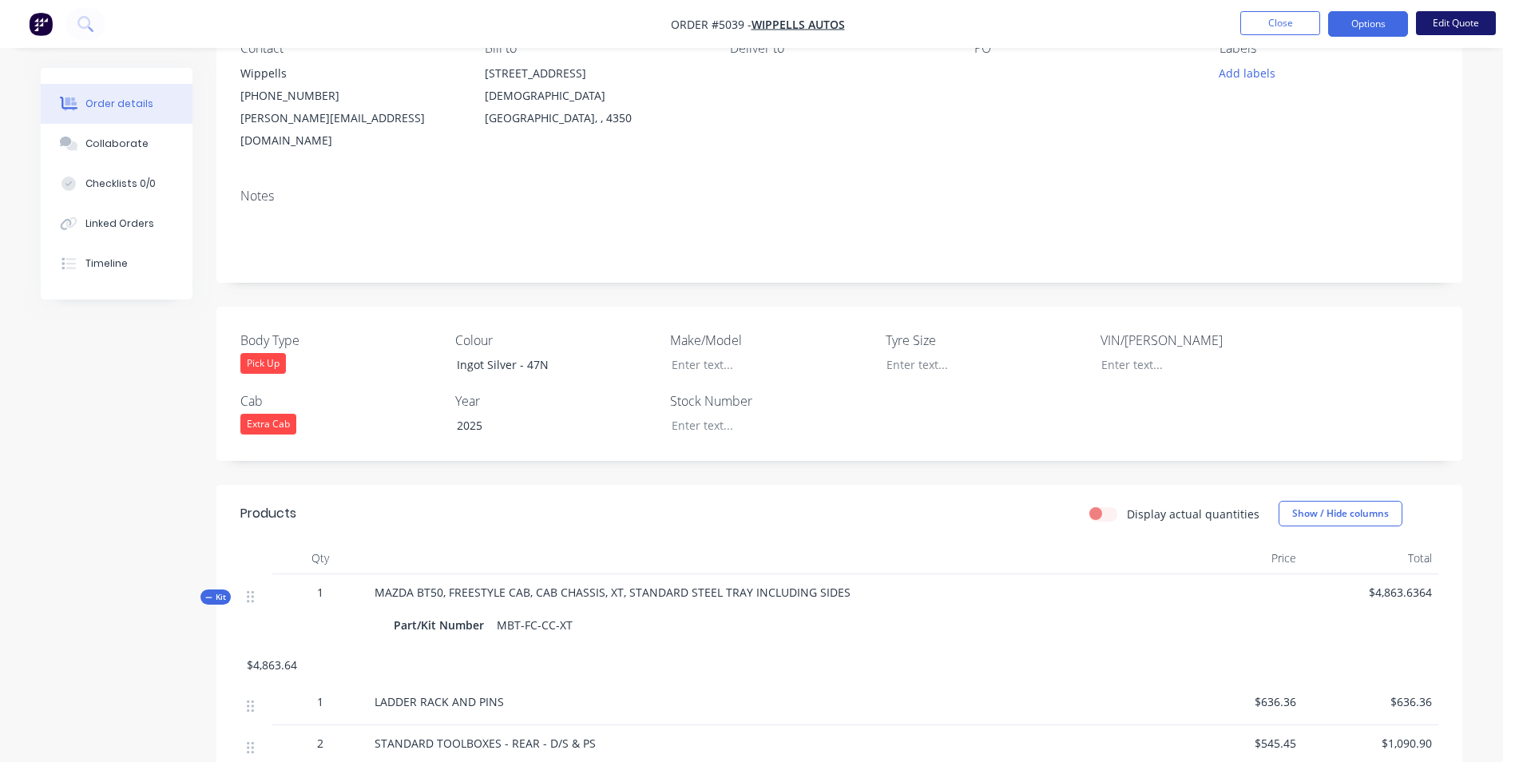
click at [1464, 26] on button "Edit Quote" at bounding box center [1456, 23] width 80 height 24
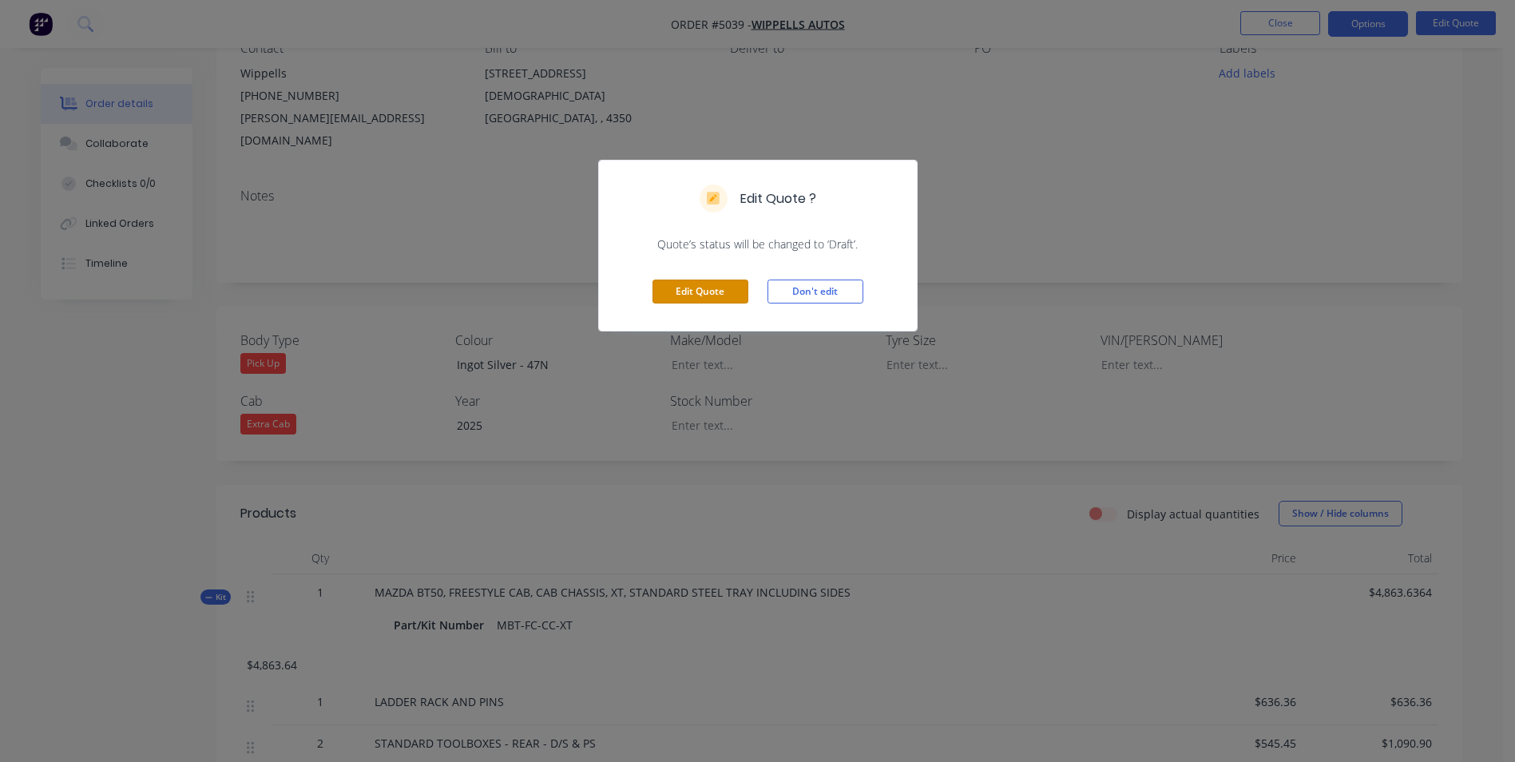
click at [717, 291] on button "Edit Quote" at bounding box center [701, 292] width 96 height 24
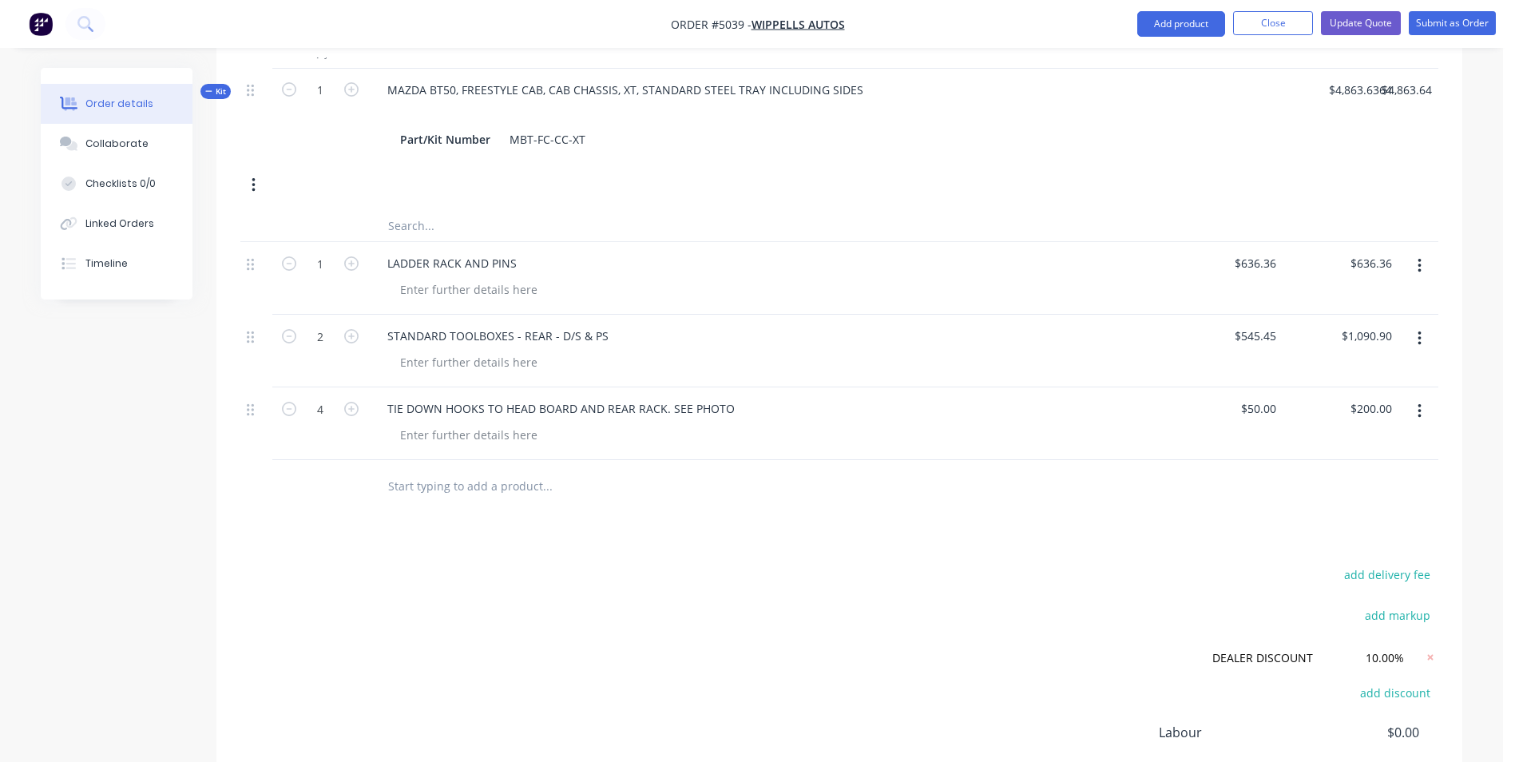
scroll to position [719, 0]
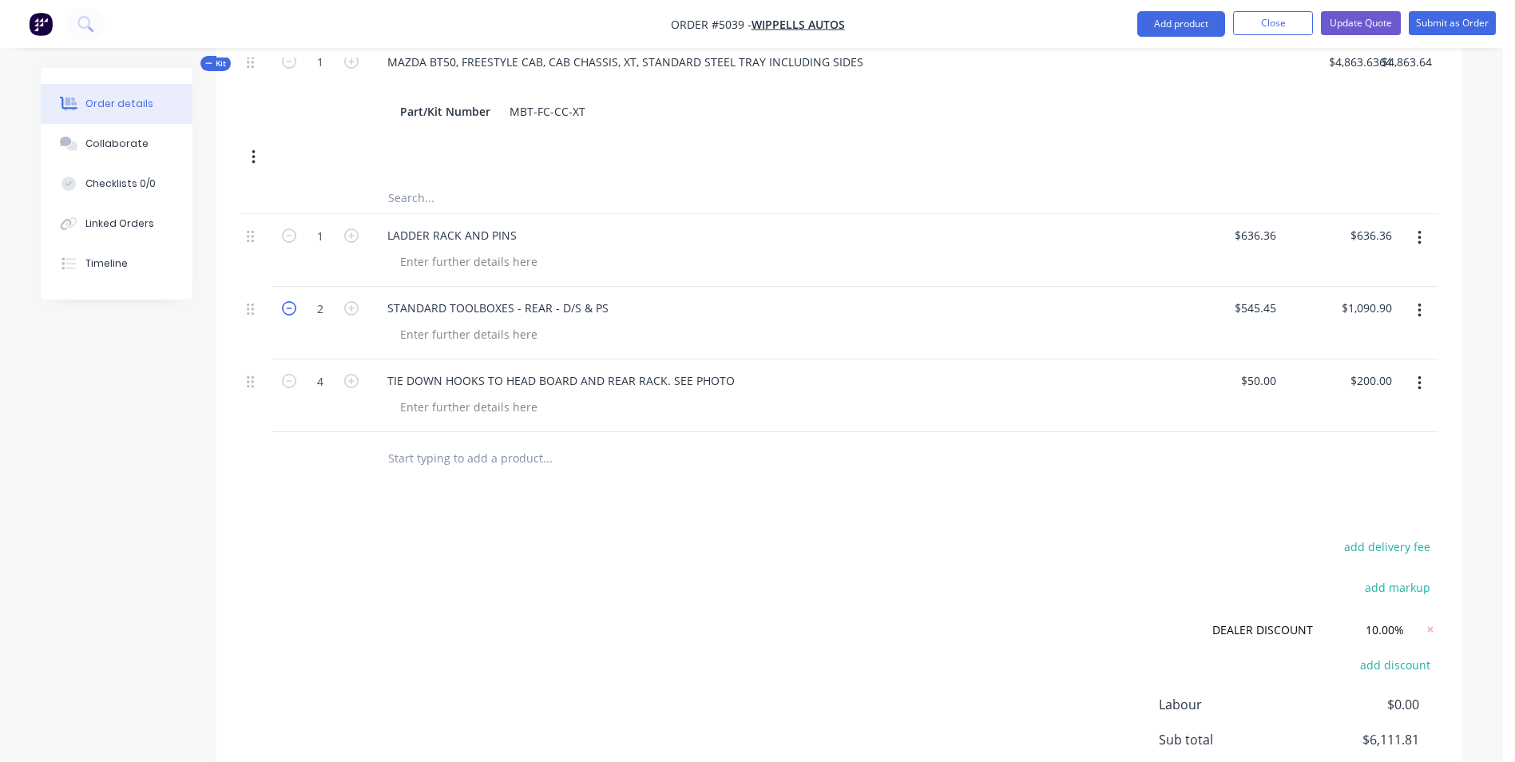
click at [287, 301] on icon "button" at bounding box center [289, 308] width 14 height 14
type input "1"
type input "$545.45"
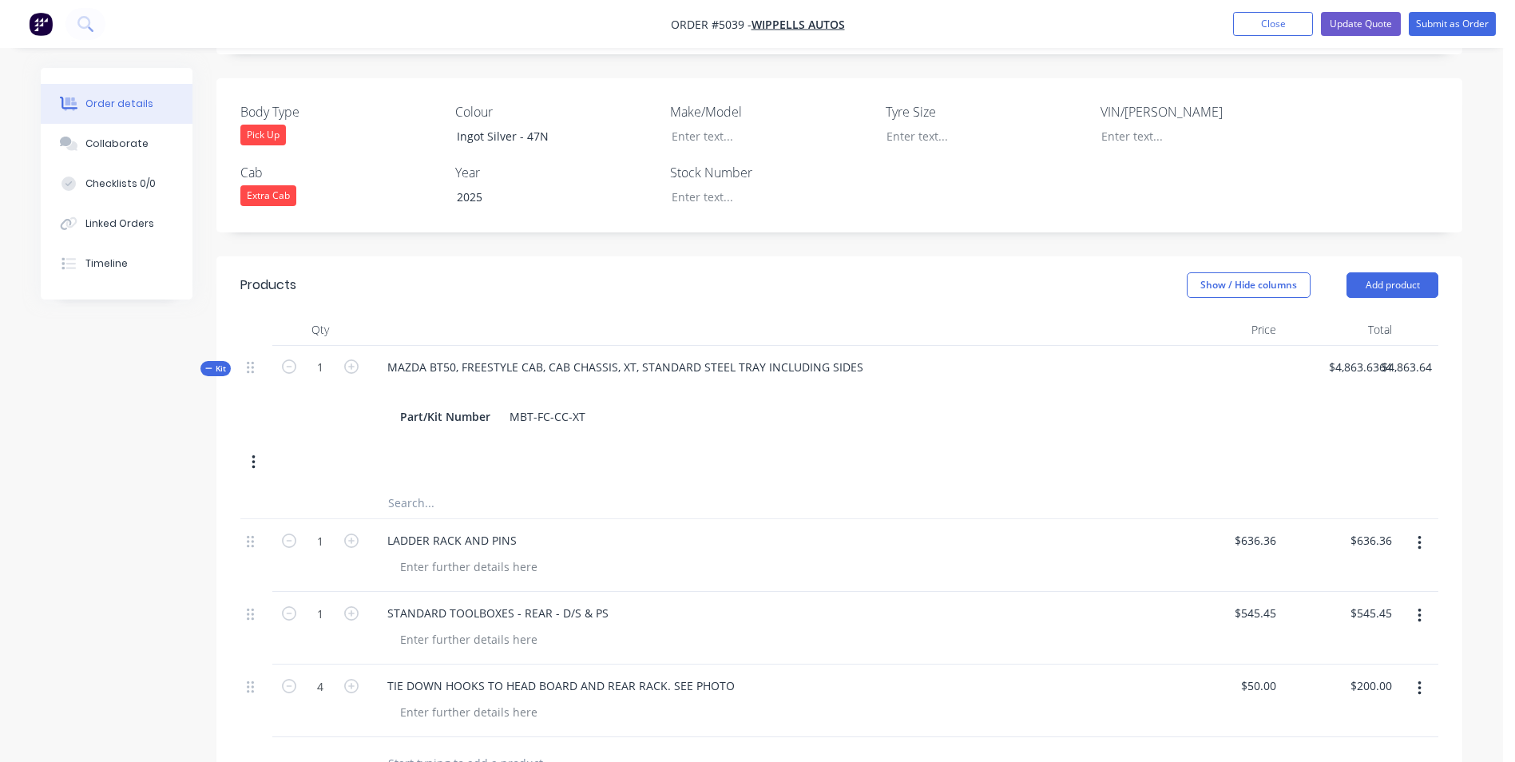
scroll to position [399, 0]
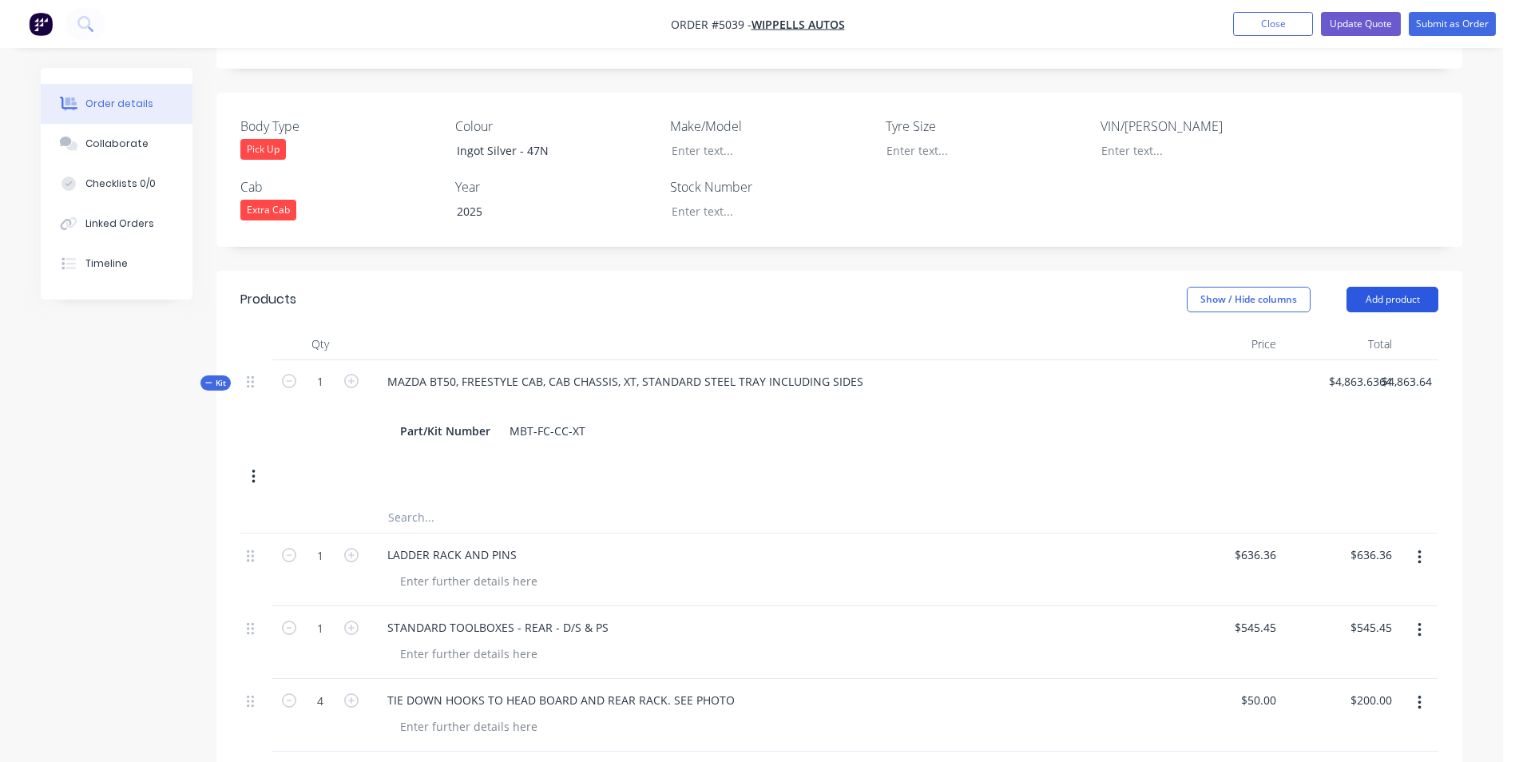
click at [1413, 287] on button "Add product" at bounding box center [1393, 300] width 92 height 26
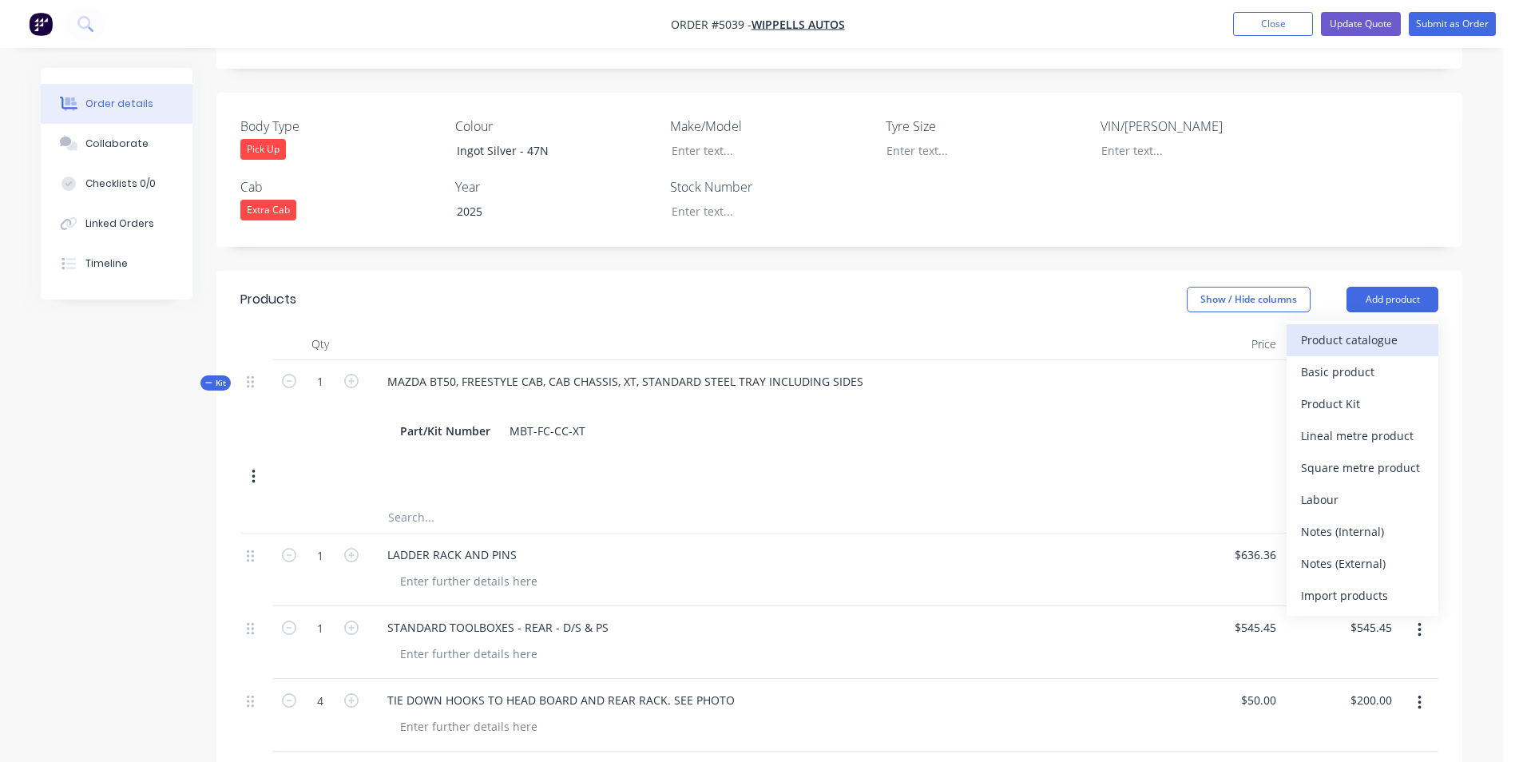
click at [1391, 328] on div "Product catalogue" at bounding box center [1362, 339] width 123 height 23
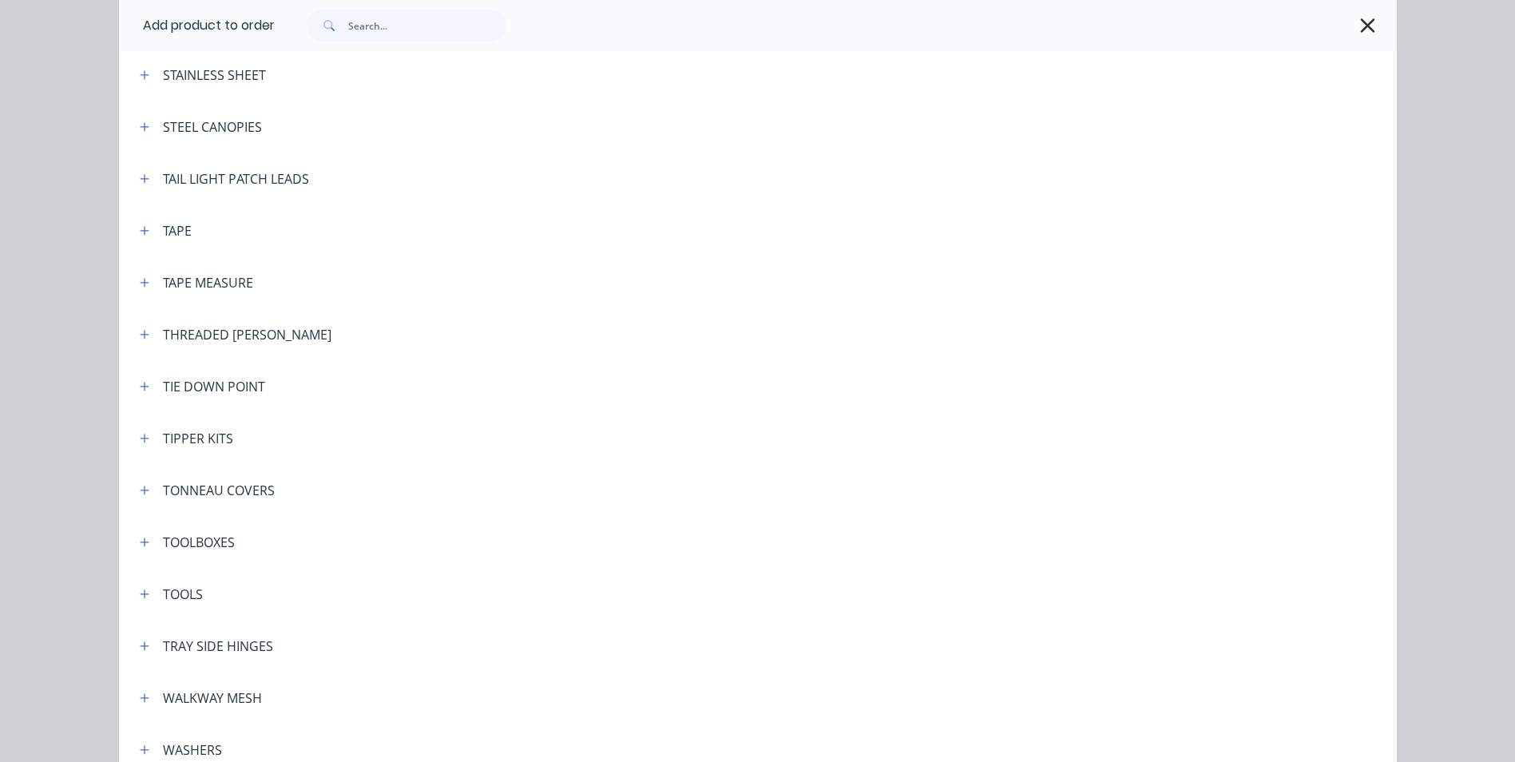
scroll to position [5032, 0]
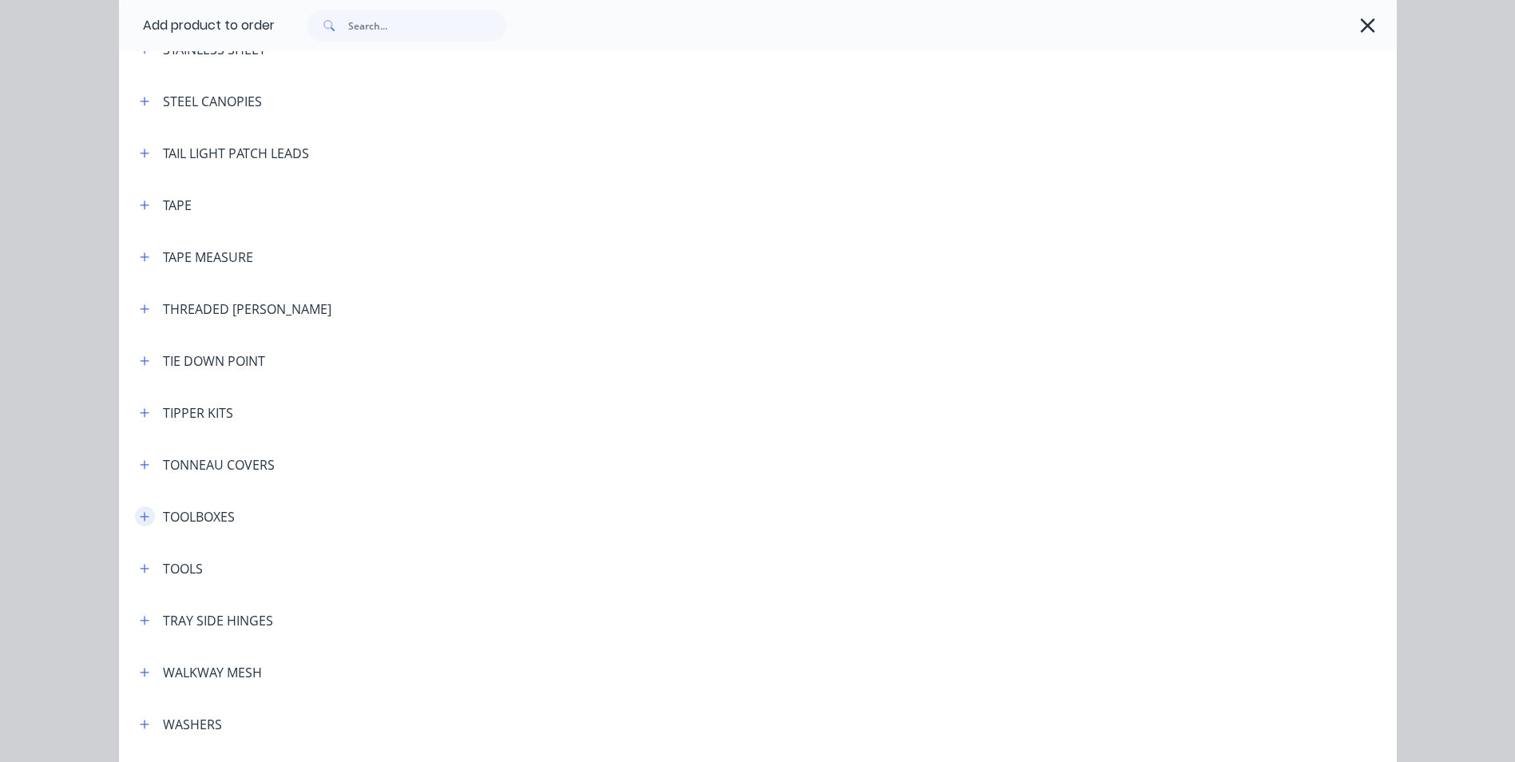
click at [140, 517] on icon "button" at bounding box center [144, 516] width 9 height 9
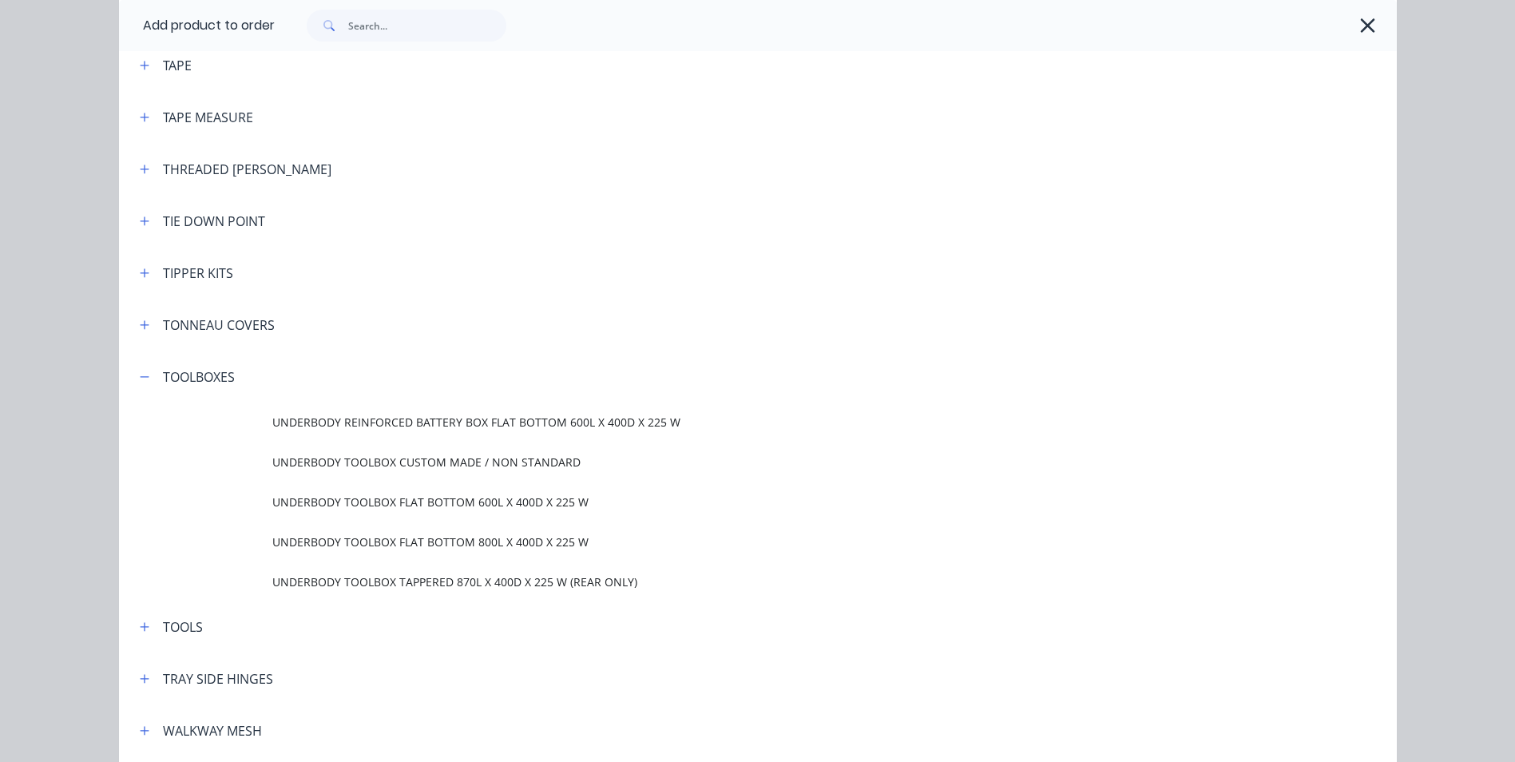
scroll to position [5271, 0]
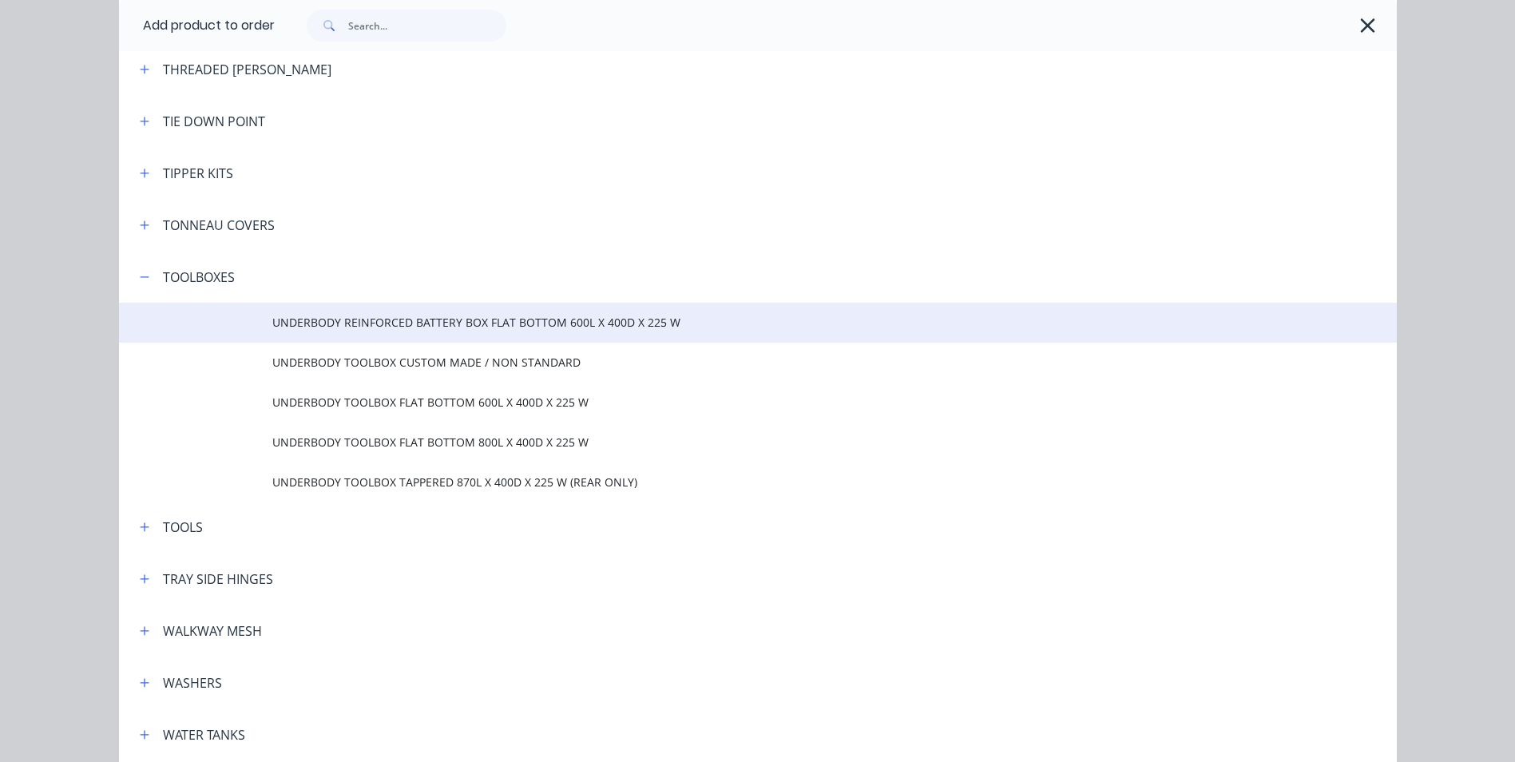
click at [364, 323] on span "UNDERBODY REINFORCED BATTERY BOX FLAT BOTTOM 600L X 400D X 225 W" at bounding box center [721, 322] width 899 height 17
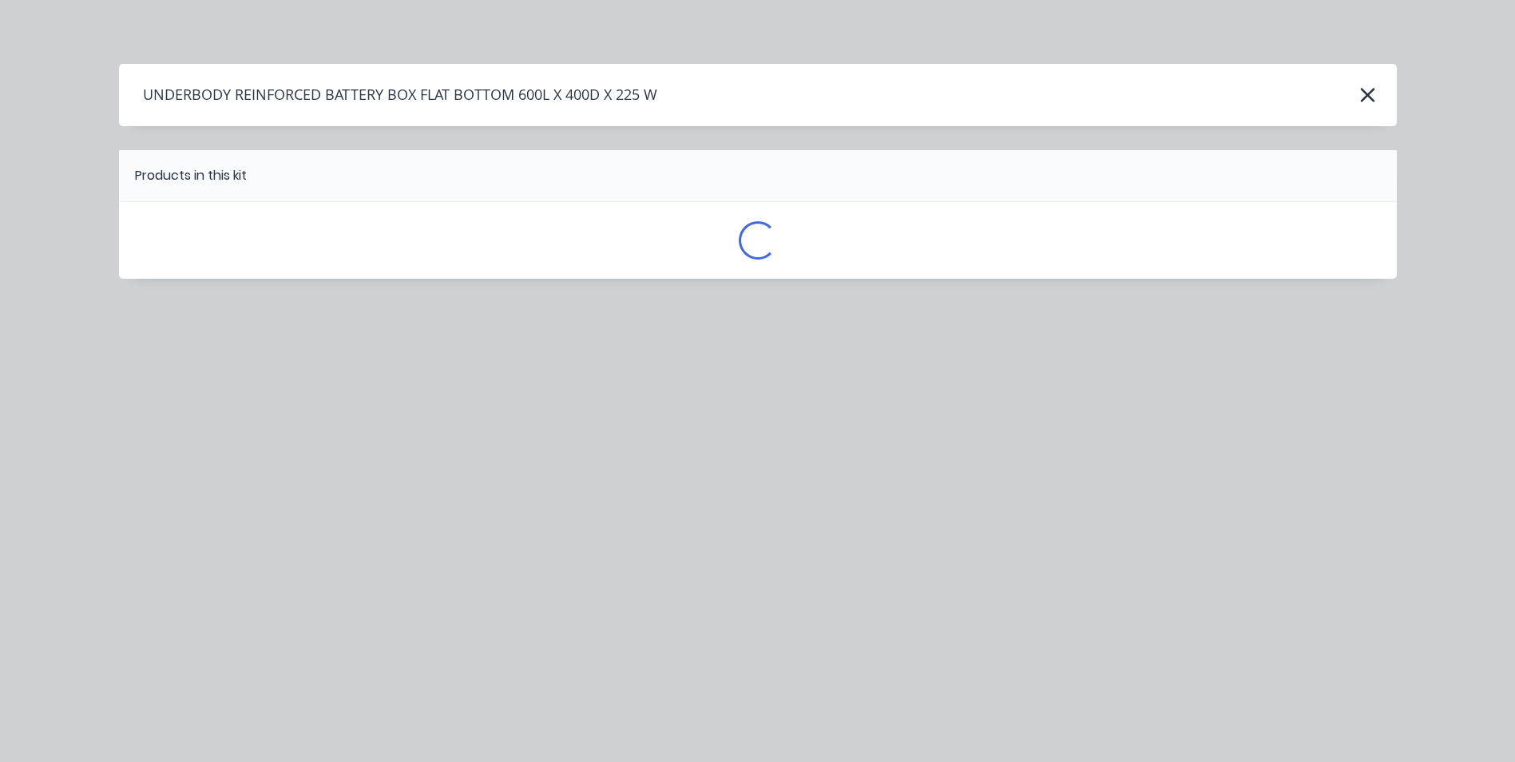
scroll to position [0, 0]
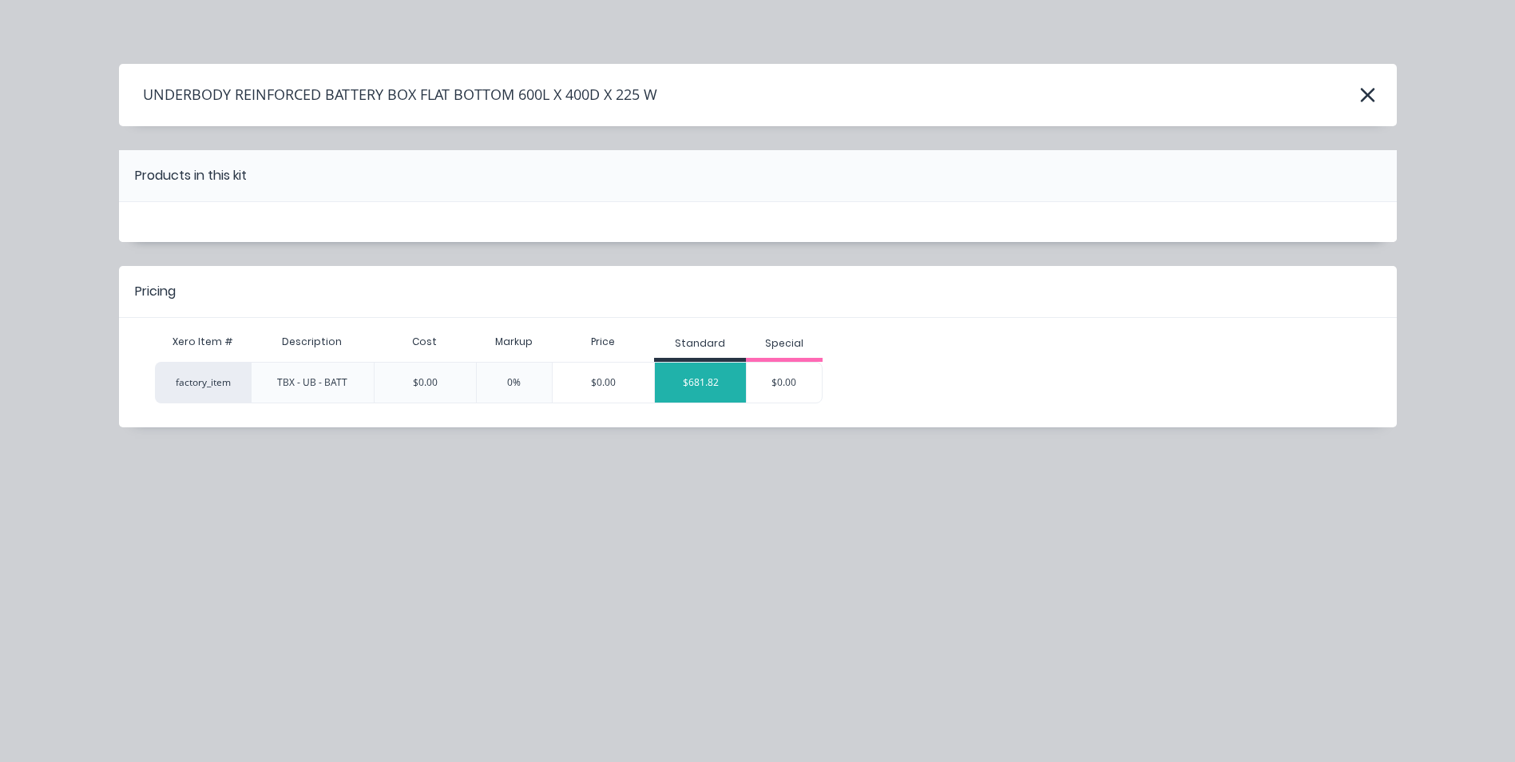
click at [712, 385] on div "$681.82" at bounding box center [700, 383] width 91 height 40
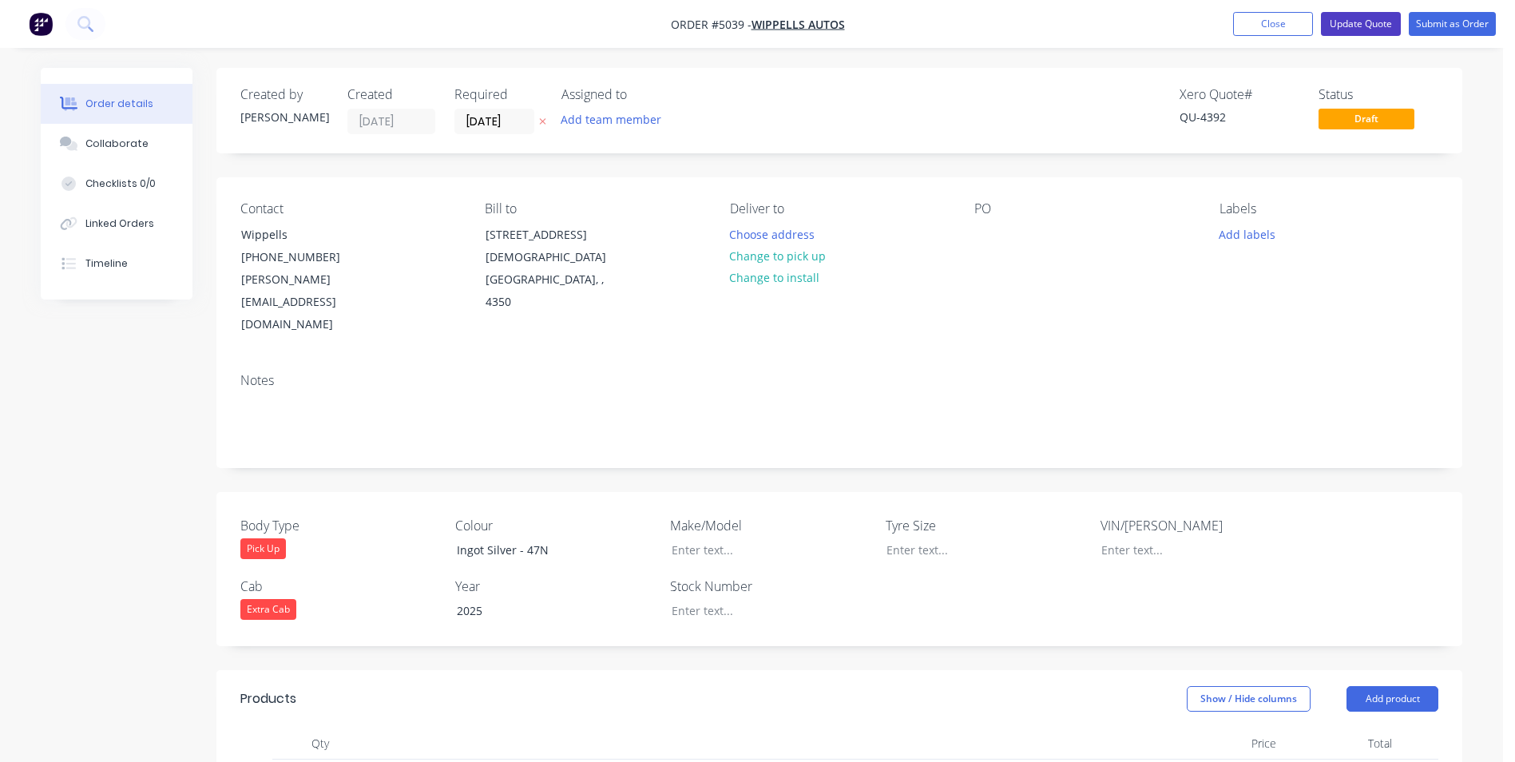
click at [1367, 20] on button "Update Quote" at bounding box center [1361, 24] width 80 height 24
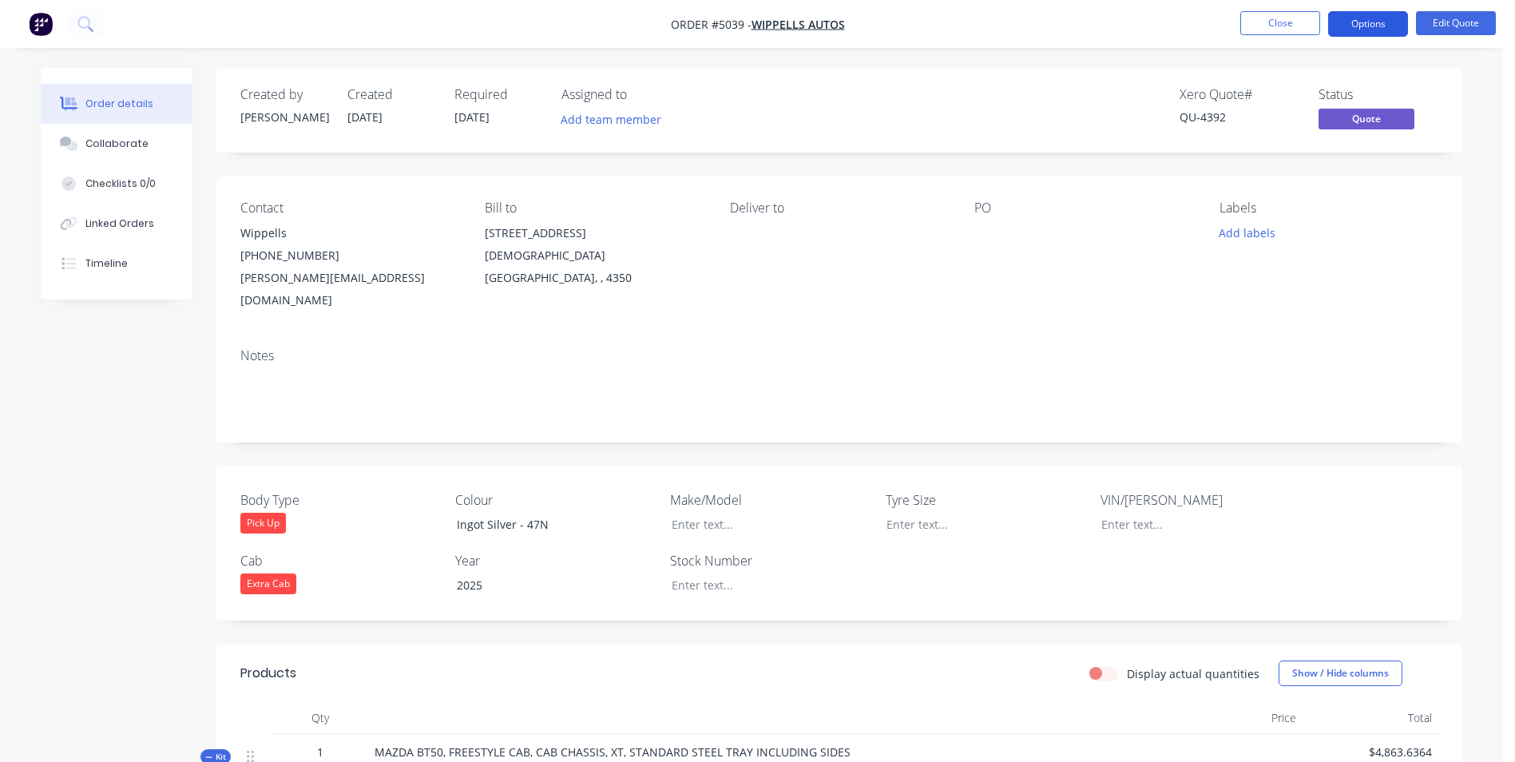
click at [1368, 18] on button "Options" at bounding box center [1368, 24] width 80 height 26
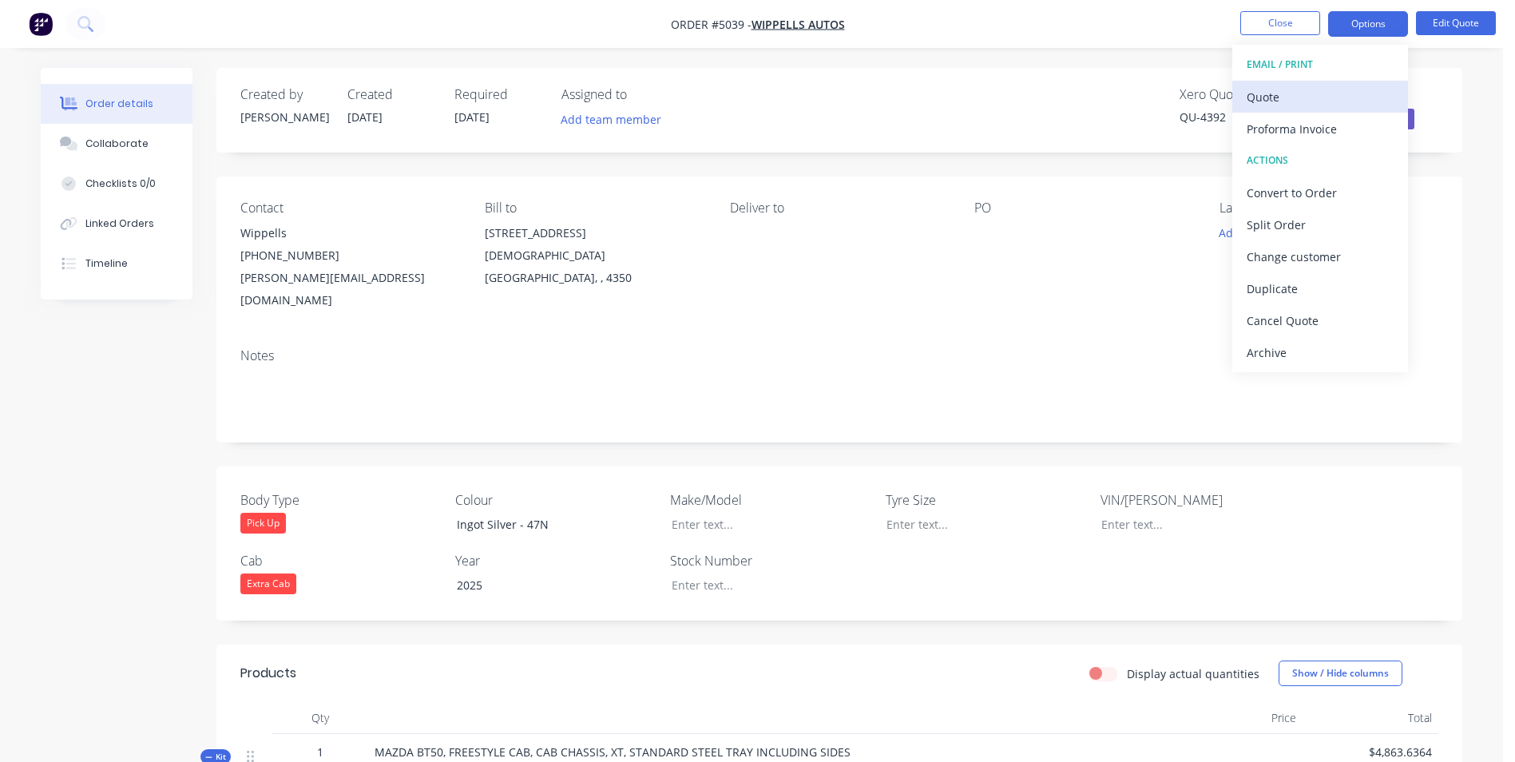
click at [1303, 101] on div "Quote" at bounding box center [1320, 96] width 147 height 23
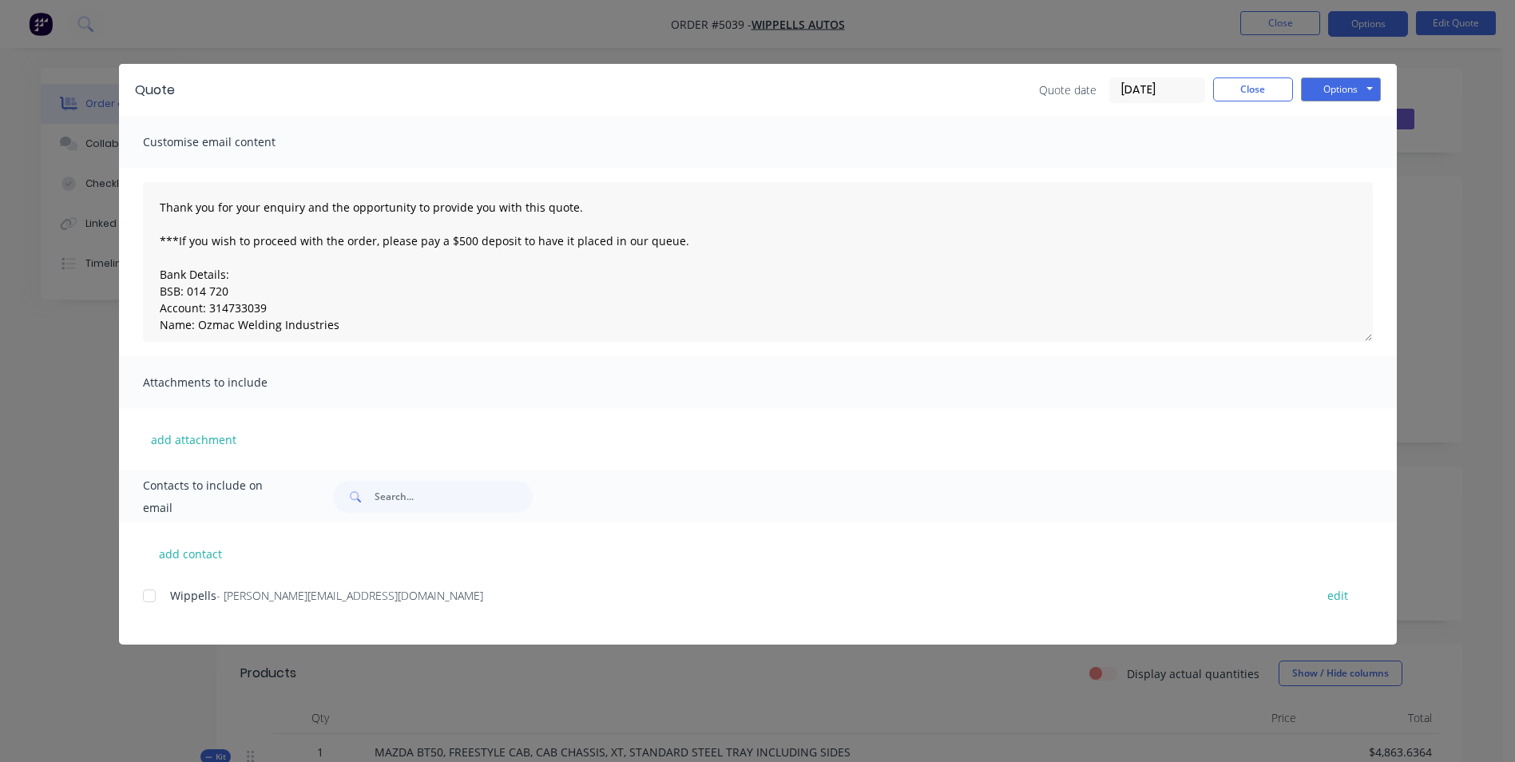
click at [149, 597] on div at bounding box center [149, 596] width 32 height 32
click at [1349, 88] on button "Options" at bounding box center [1341, 89] width 80 height 24
click at [1358, 170] on button "Email" at bounding box center [1352, 170] width 102 height 26
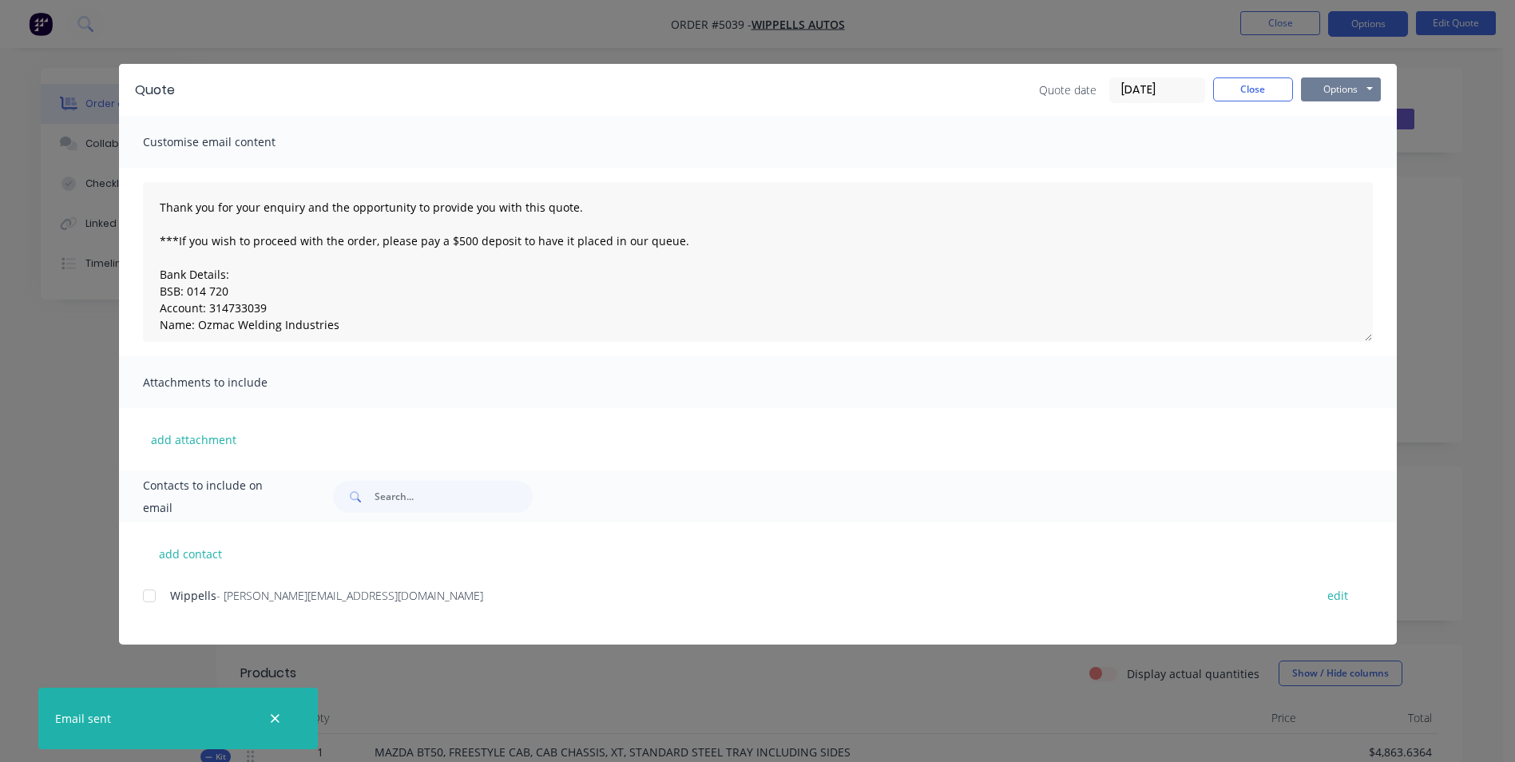
click at [1359, 92] on button "Options" at bounding box center [1341, 89] width 80 height 24
click at [1345, 144] on button "Print" at bounding box center [1352, 144] width 102 height 26
click at [1267, 85] on button "Close" at bounding box center [1253, 89] width 80 height 24
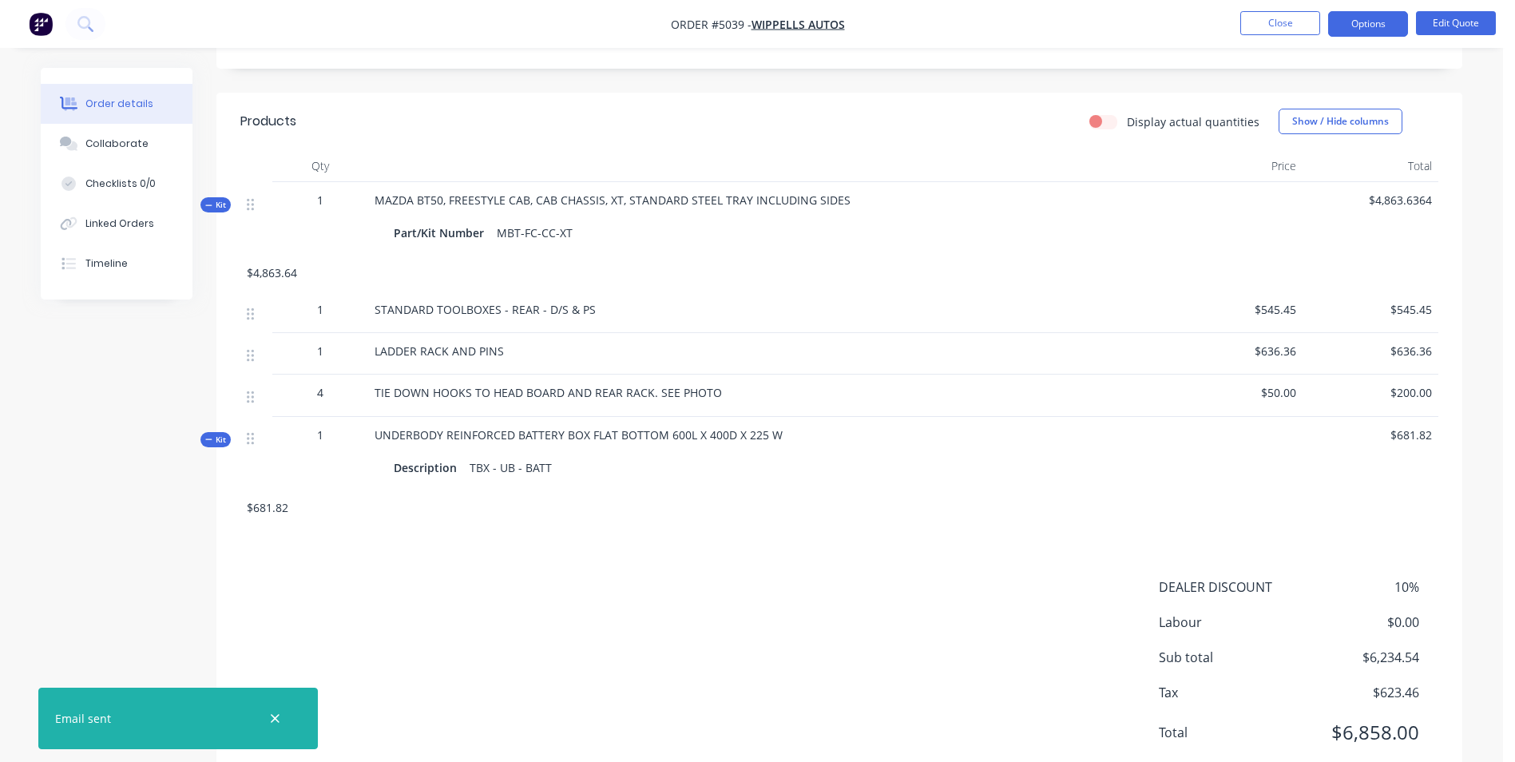
scroll to position [559, 0]
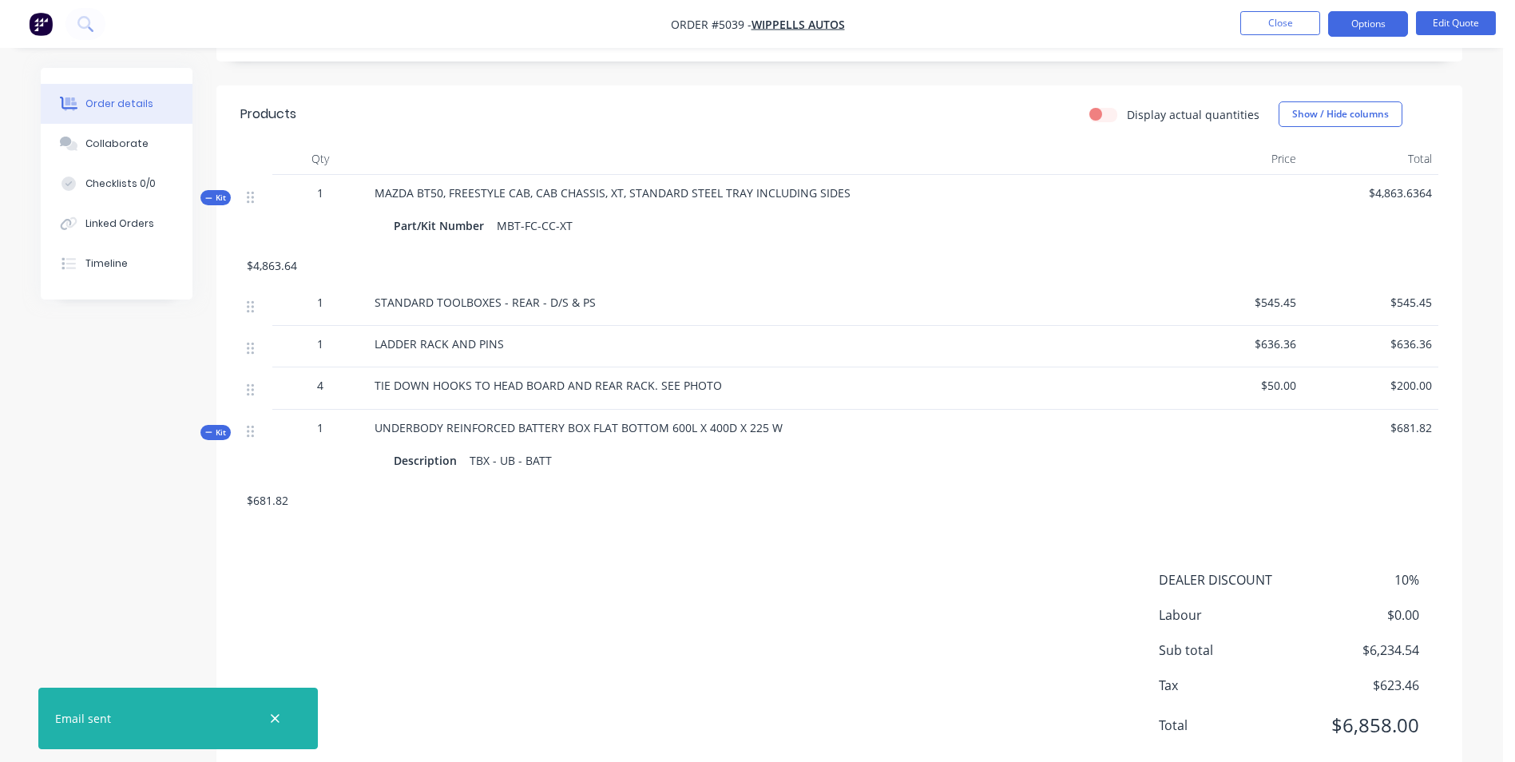
click at [843, 410] on div "UNDERBODY REINFORCED BATTERY BOX FLAT BOTTOM 600L X 400D X 225 W Description TB…" at bounding box center [767, 446] width 799 height 73
click at [777, 410] on div "UNDERBODY REINFORCED BATTERY BOX FLAT BOTTOM 600L X 400D X 225 W Description TB…" at bounding box center [767, 446] width 799 height 73
click at [1469, 27] on button "Edit Quote" at bounding box center [1456, 23] width 80 height 24
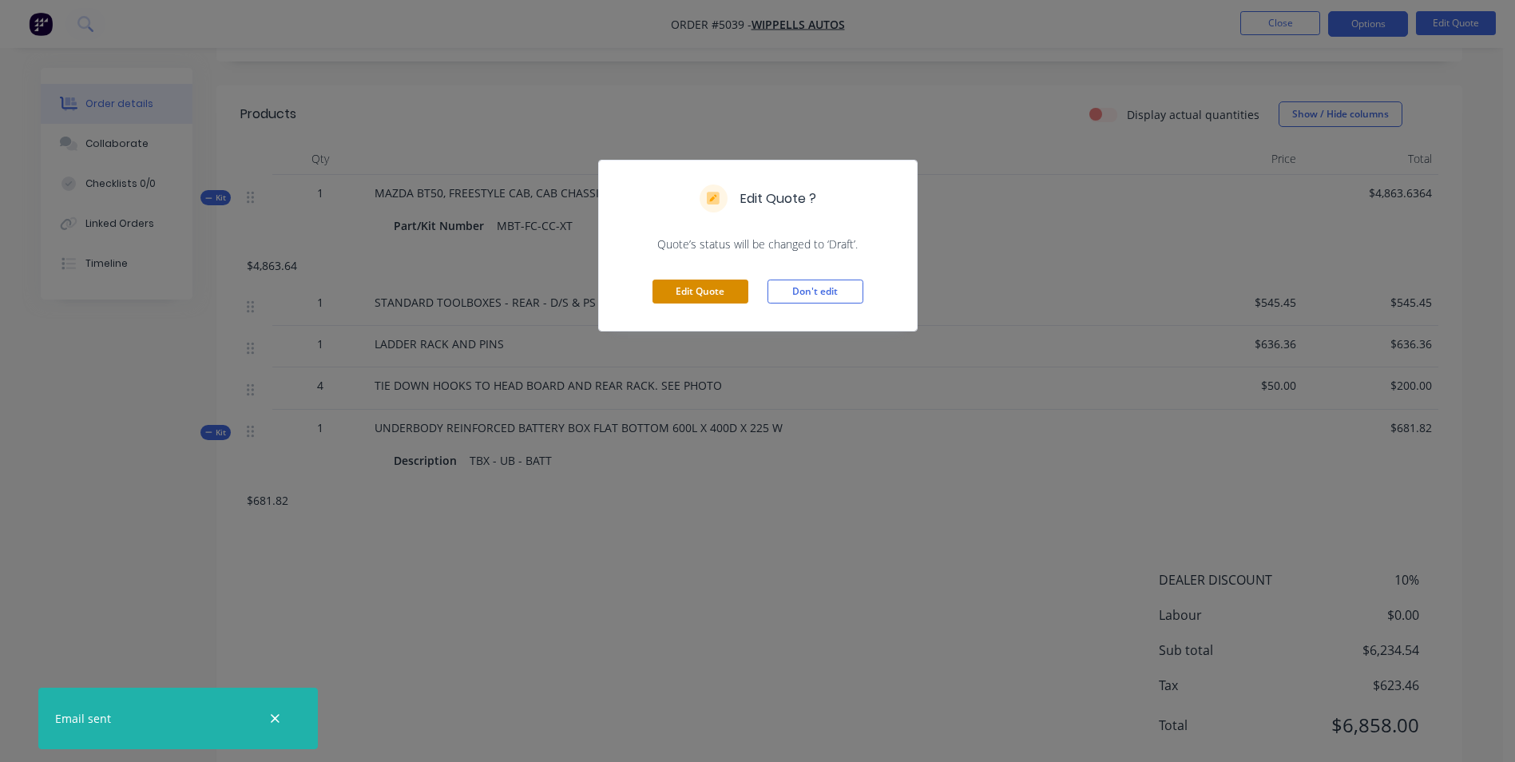
click at [723, 298] on button "Edit Quote" at bounding box center [701, 292] width 96 height 24
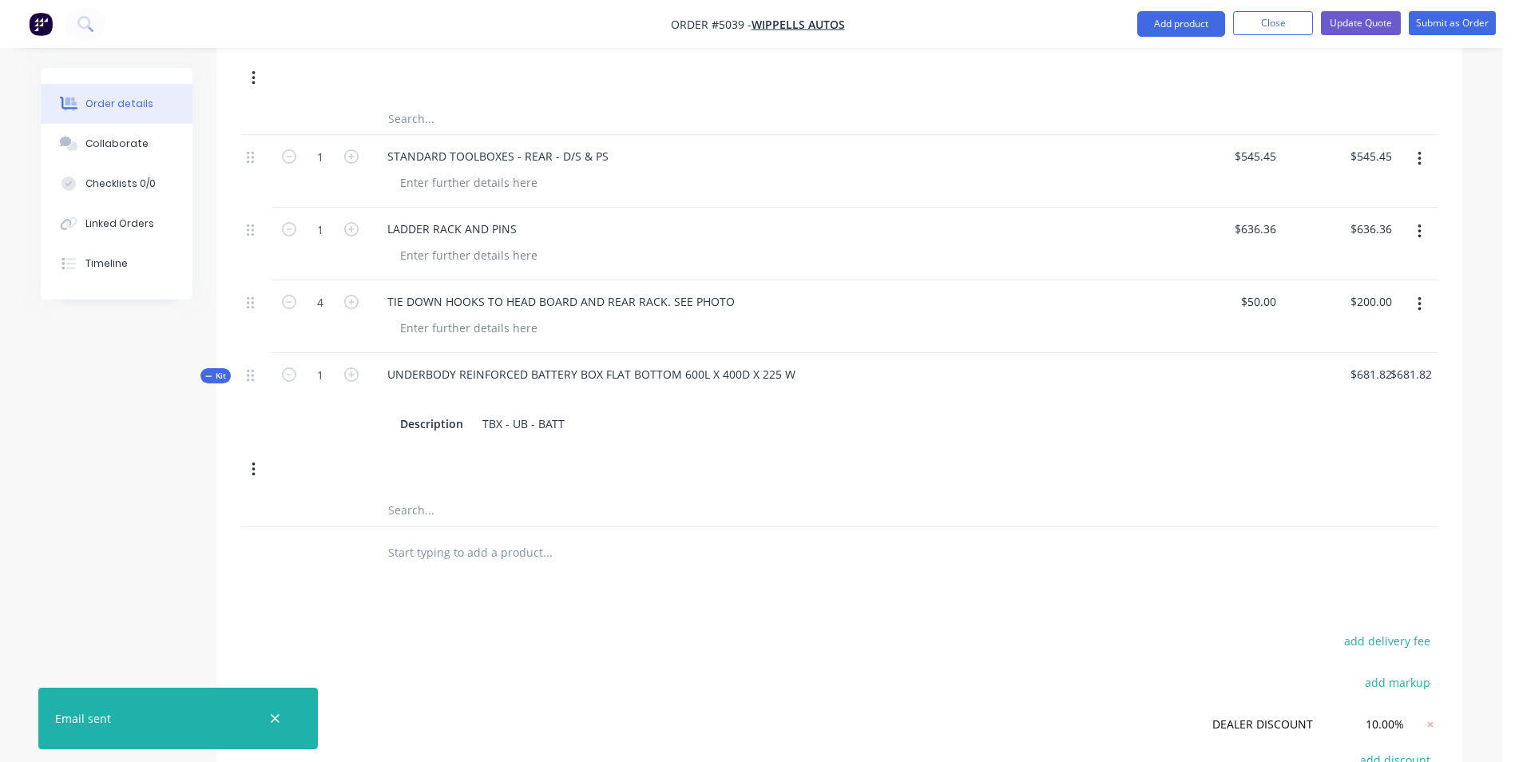
scroll to position [799, 0]
click at [589, 144] on div "STANDARD TOOLBOXES - REAR - D/S & PS" at bounding box center [498, 155] width 247 height 23
click at [591, 411] on div "Description TBX - UB - BATT" at bounding box center [768, 422] width 748 height 23
click at [804, 352] on div "UNDERBODY REINFORCED BATTERY BOX FLAT BOTTOM 600L X 400D X 225 W Description TB…" at bounding box center [767, 398] width 799 height 93
click at [800, 362] on div "UNDERBODY REINFORCED BATTERY BOX FLAT BOTTOM 600L X 400D X 225 W" at bounding box center [592, 373] width 434 height 23
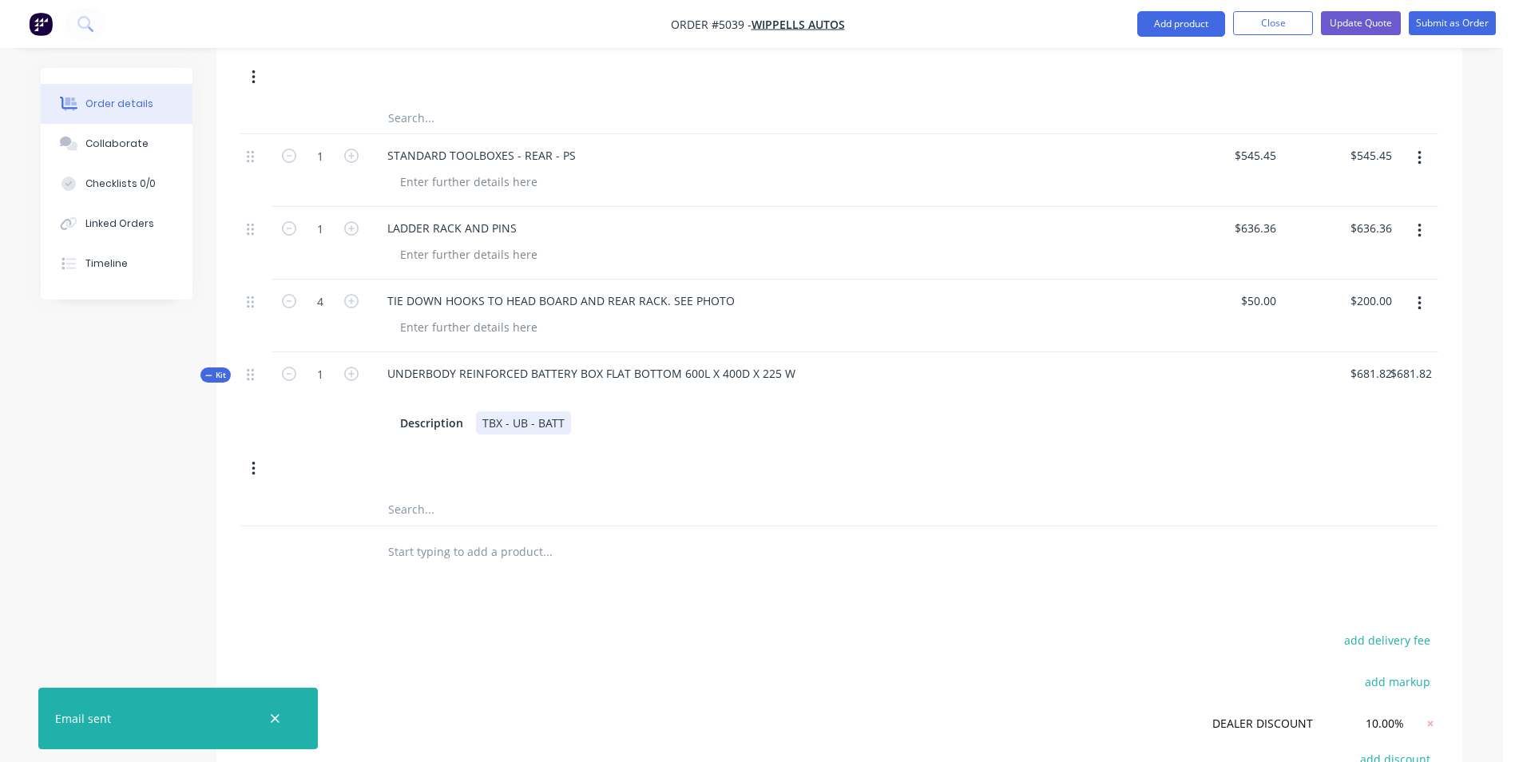
click at [561, 411] on div "TBX - UB - BATT" at bounding box center [523, 422] width 95 height 23
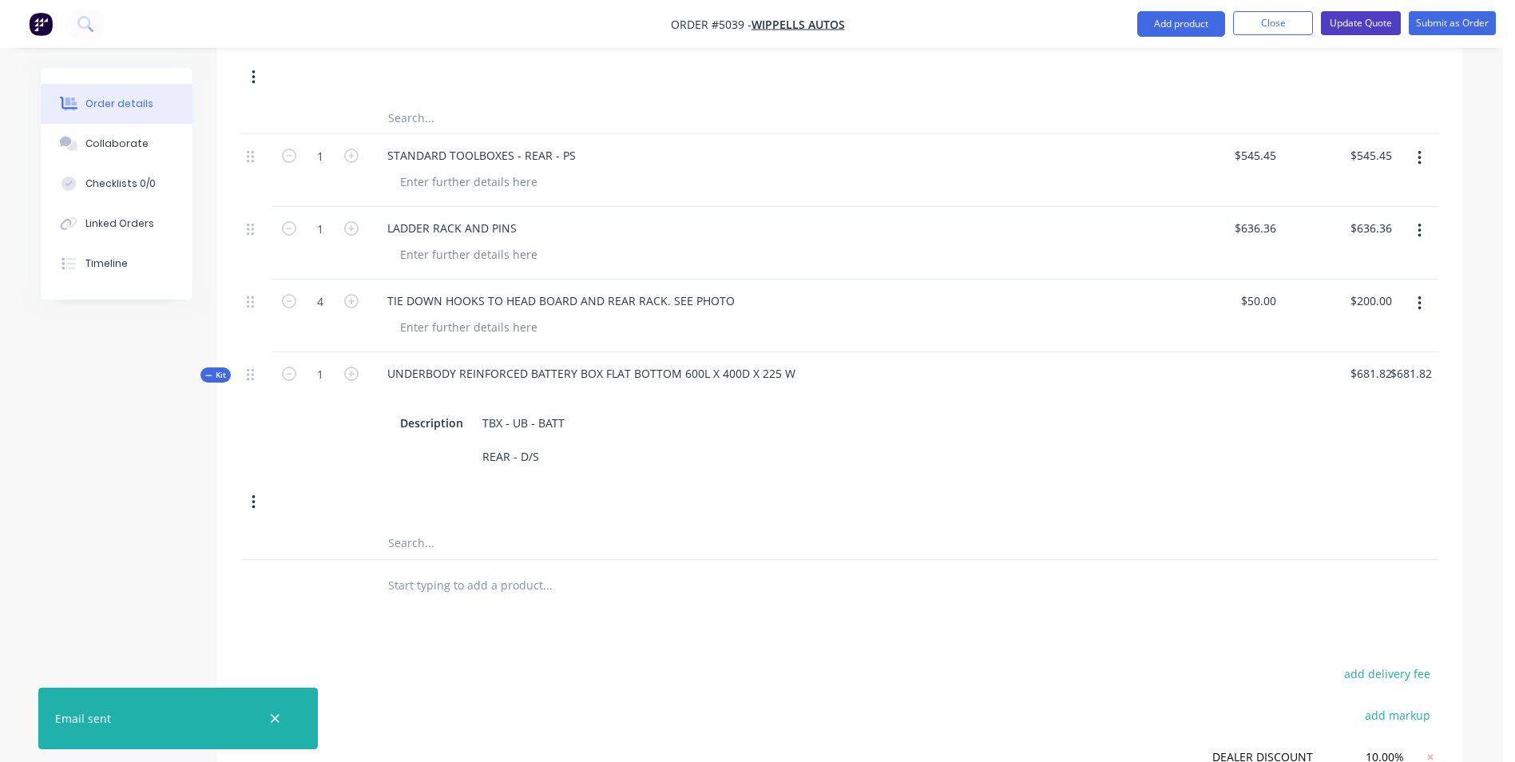
click at [1363, 24] on button "Update Quote" at bounding box center [1361, 23] width 80 height 24
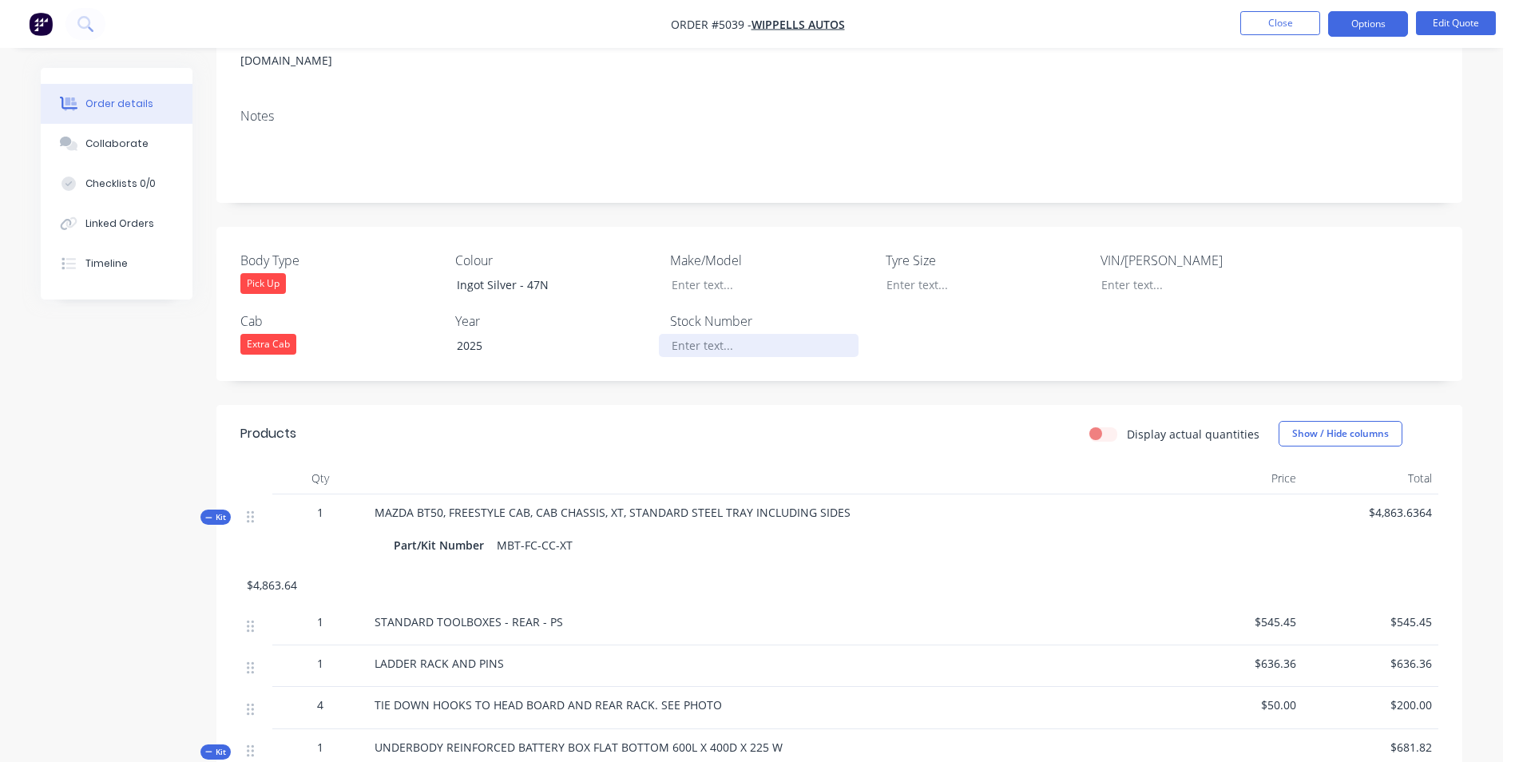
scroll to position [0, 0]
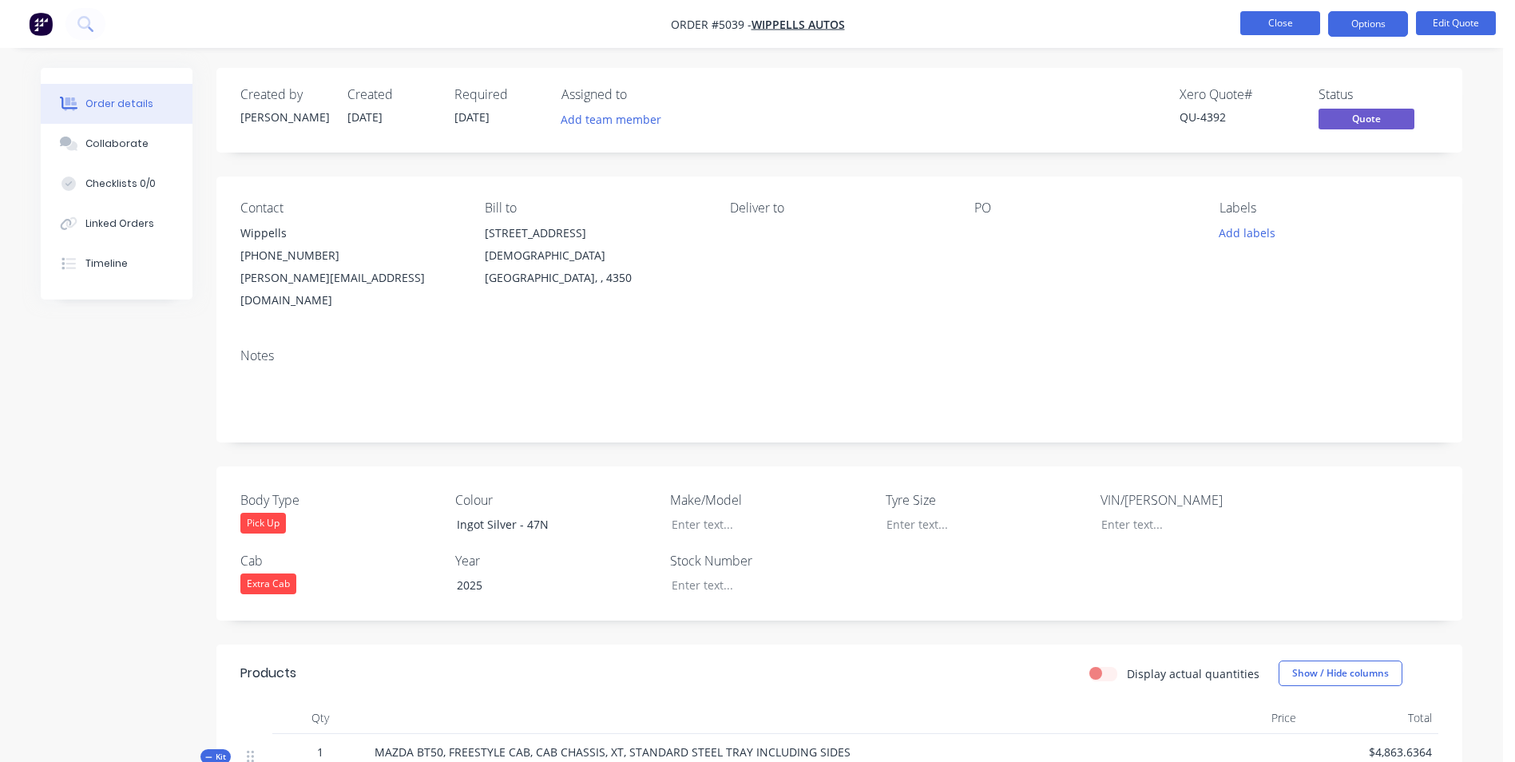
click at [1307, 17] on button "Close" at bounding box center [1280, 23] width 80 height 24
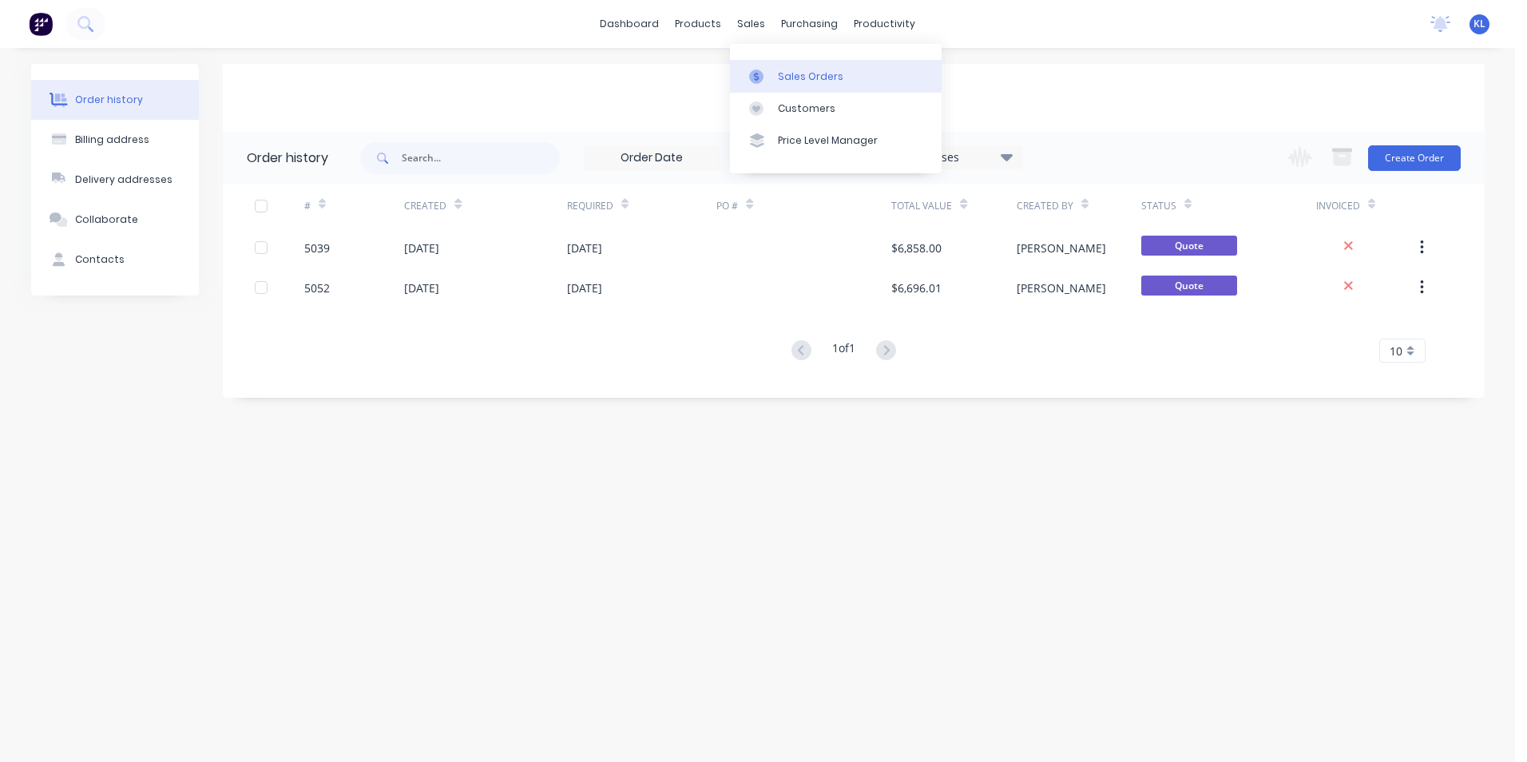
click at [790, 74] on div "Sales Orders" at bounding box center [810, 76] width 65 height 14
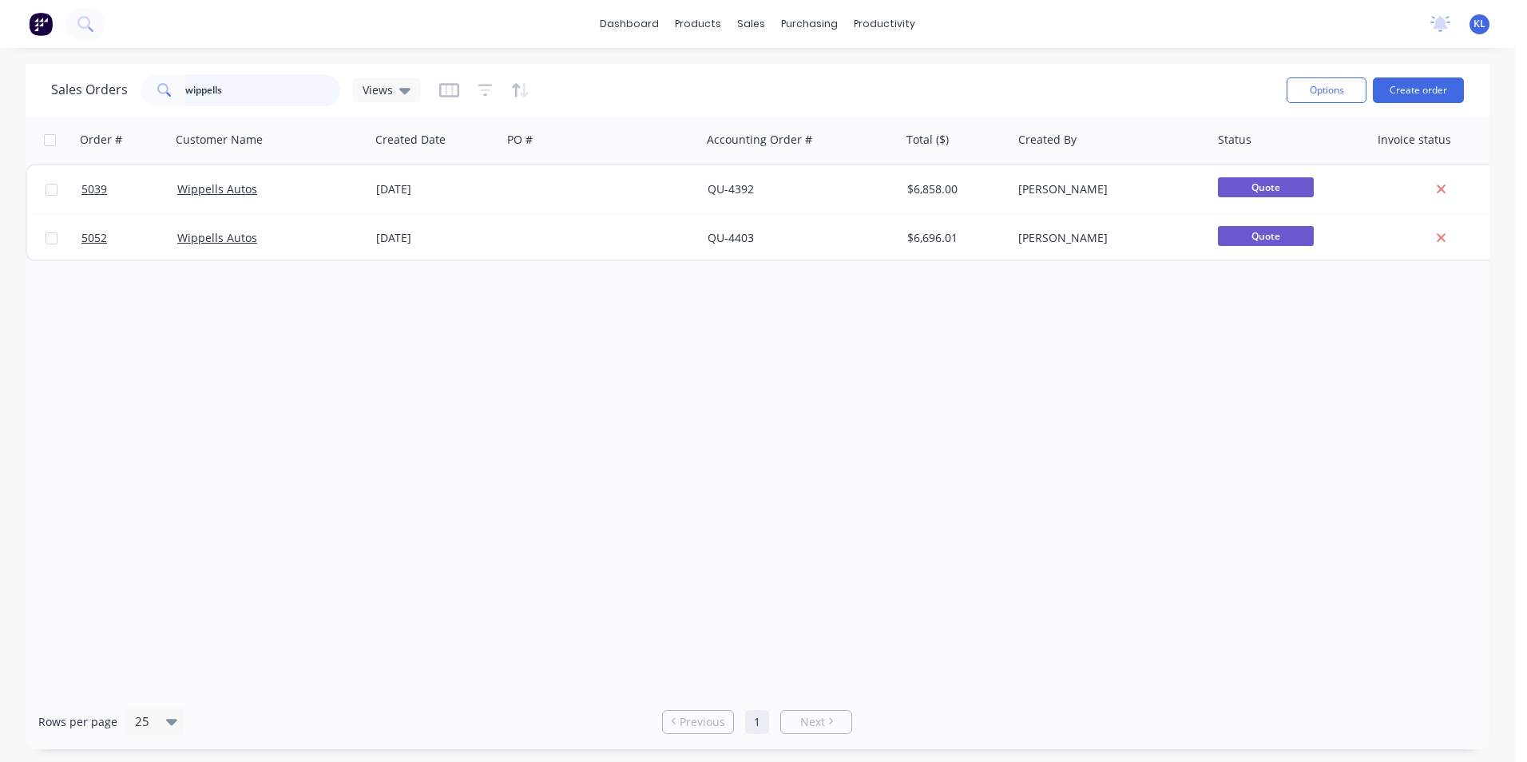
click at [264, 100] on input "wippells" at bounding box center [263, 90] width 156 height 32
type input "w"
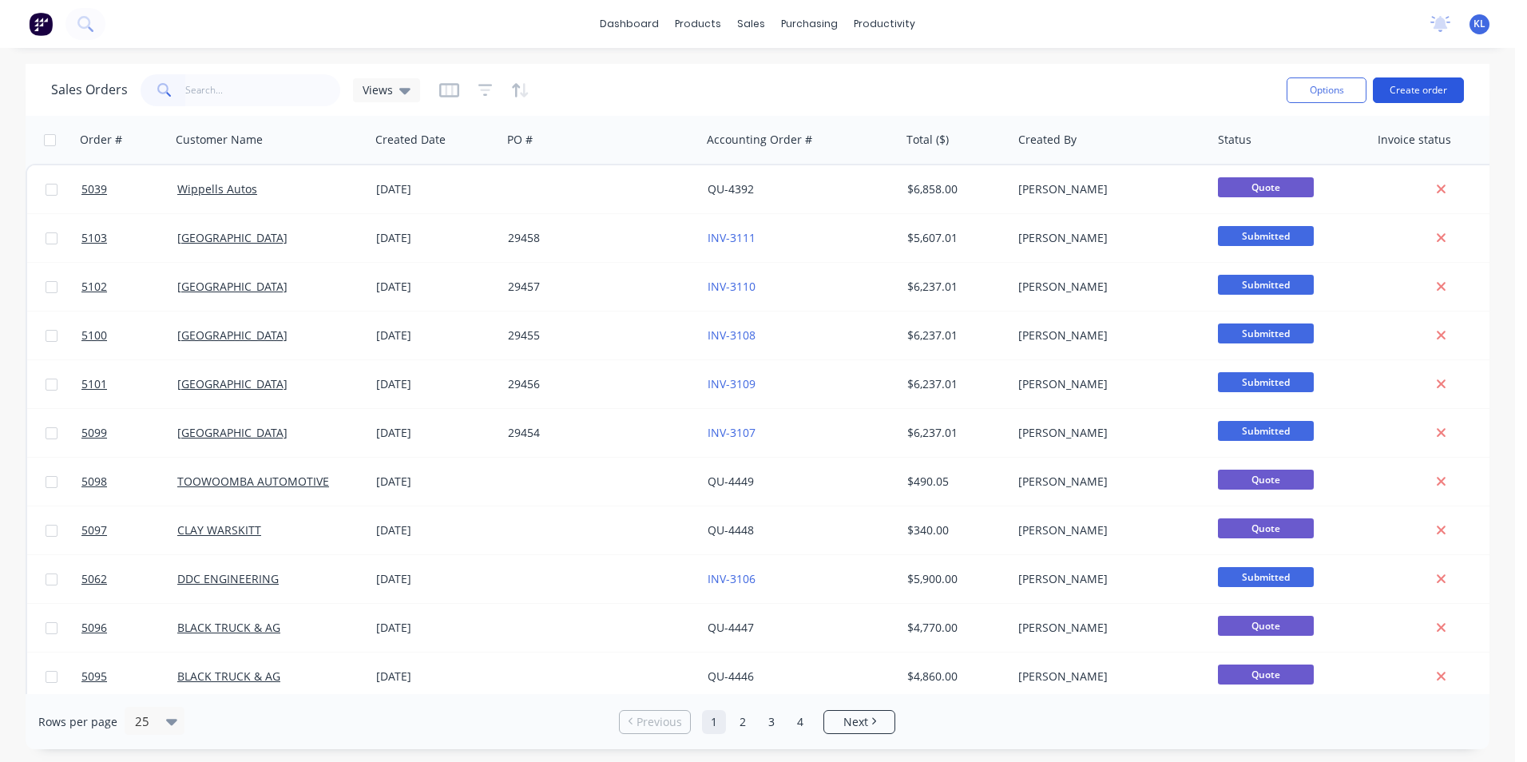
click at [1423, 91] on button "Create order" at bounding box center [1418, 90] width 91 height 26
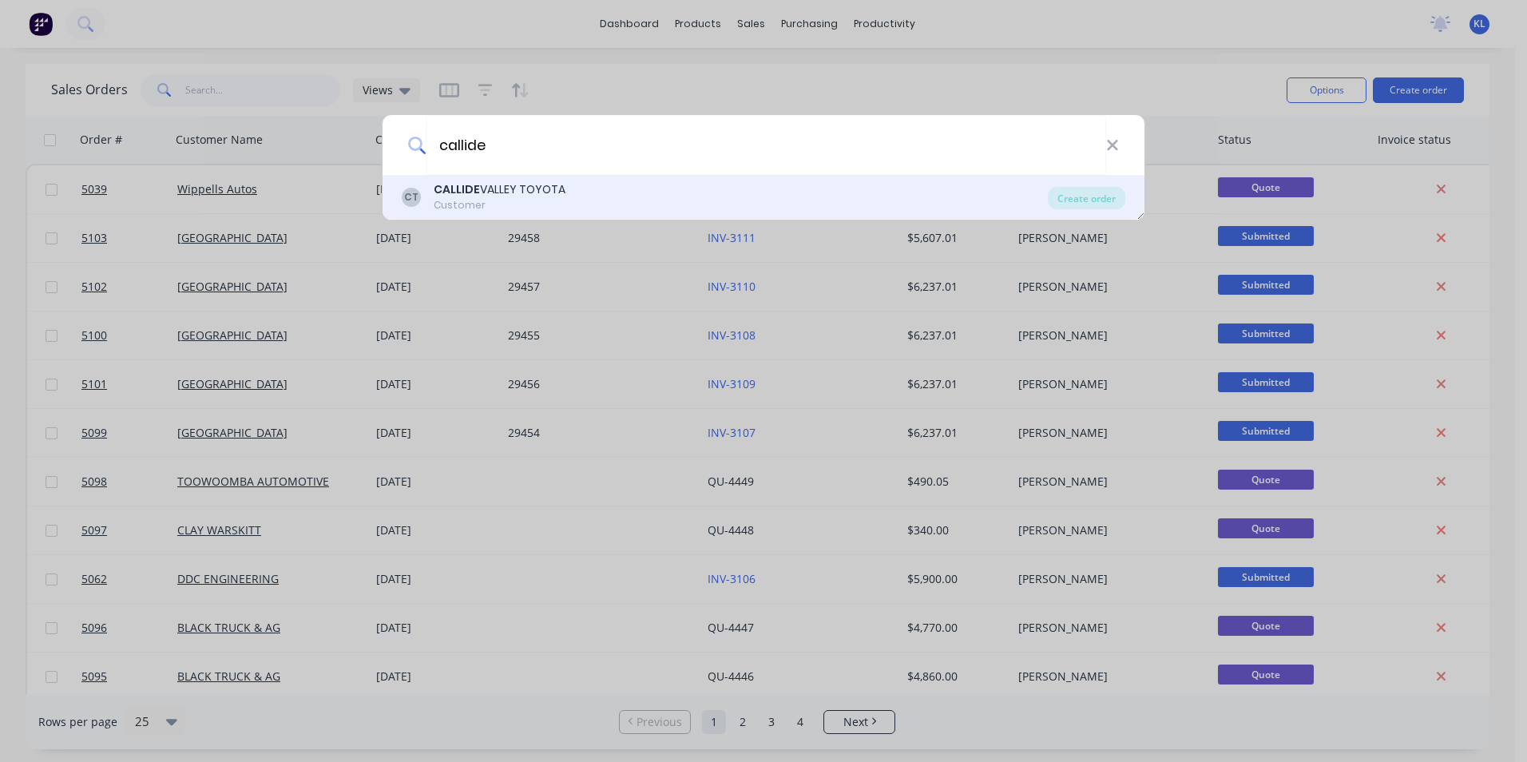
type input "callide"
click at [540, 187] on div "CALLIDE VALLEY TOYOTA" at bounding box center [500, 189] width 132 height 17
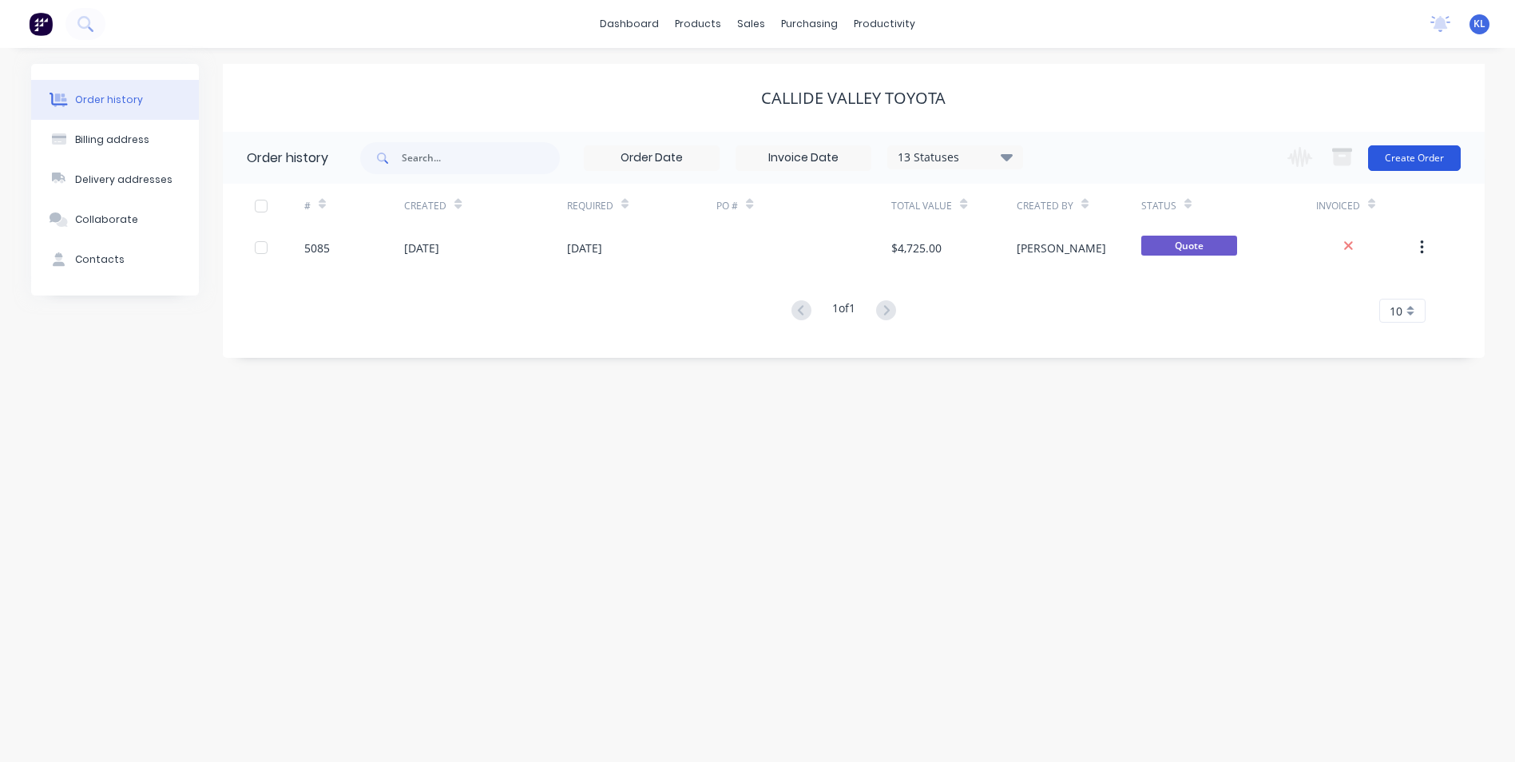
click at [1391, 159] on button "Create Order" at bounding box center [1414, 158] width 93 height 26
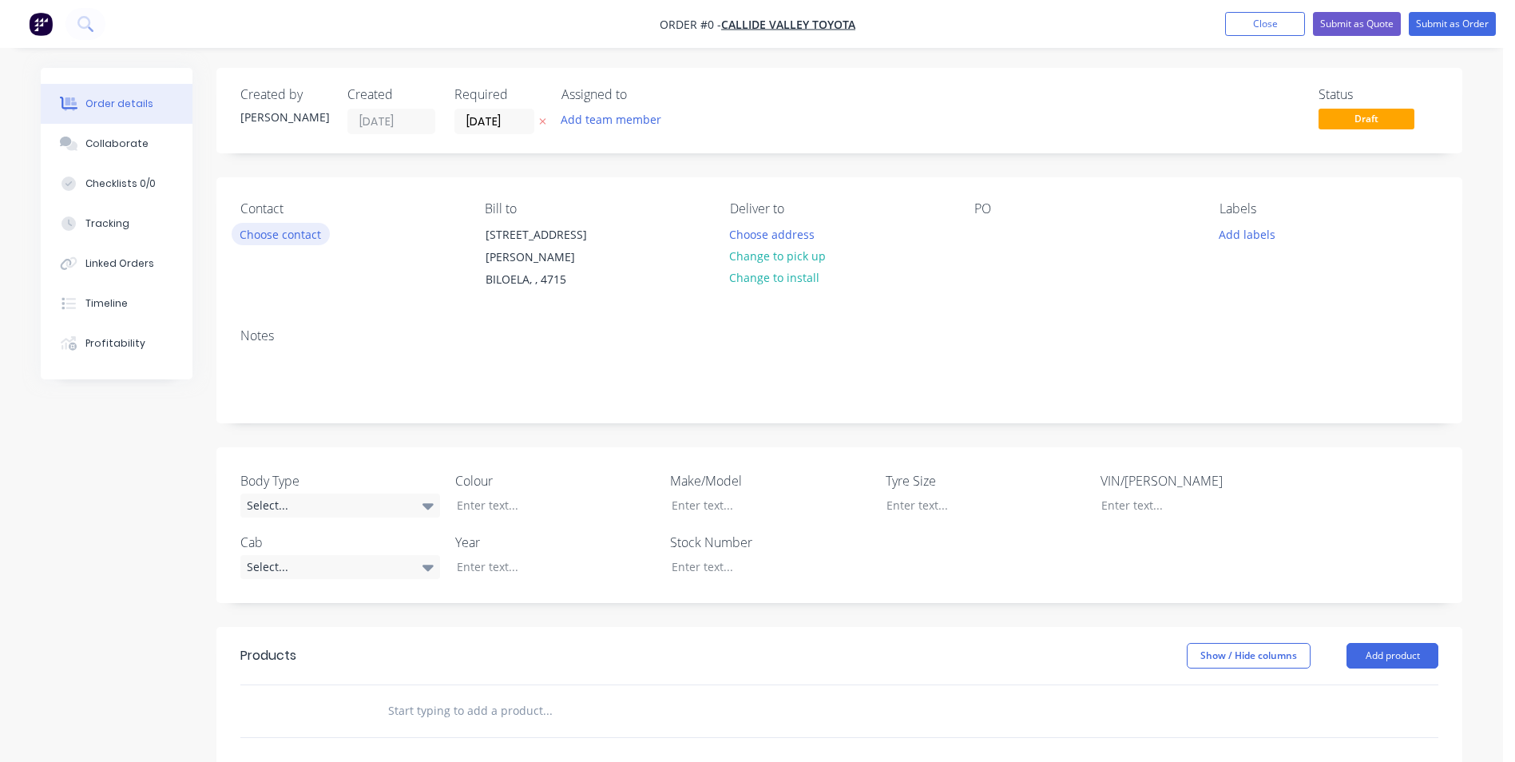
click at [284, 231] on button "Choose contact" at bounding box center [281, 234] width 98 height 22
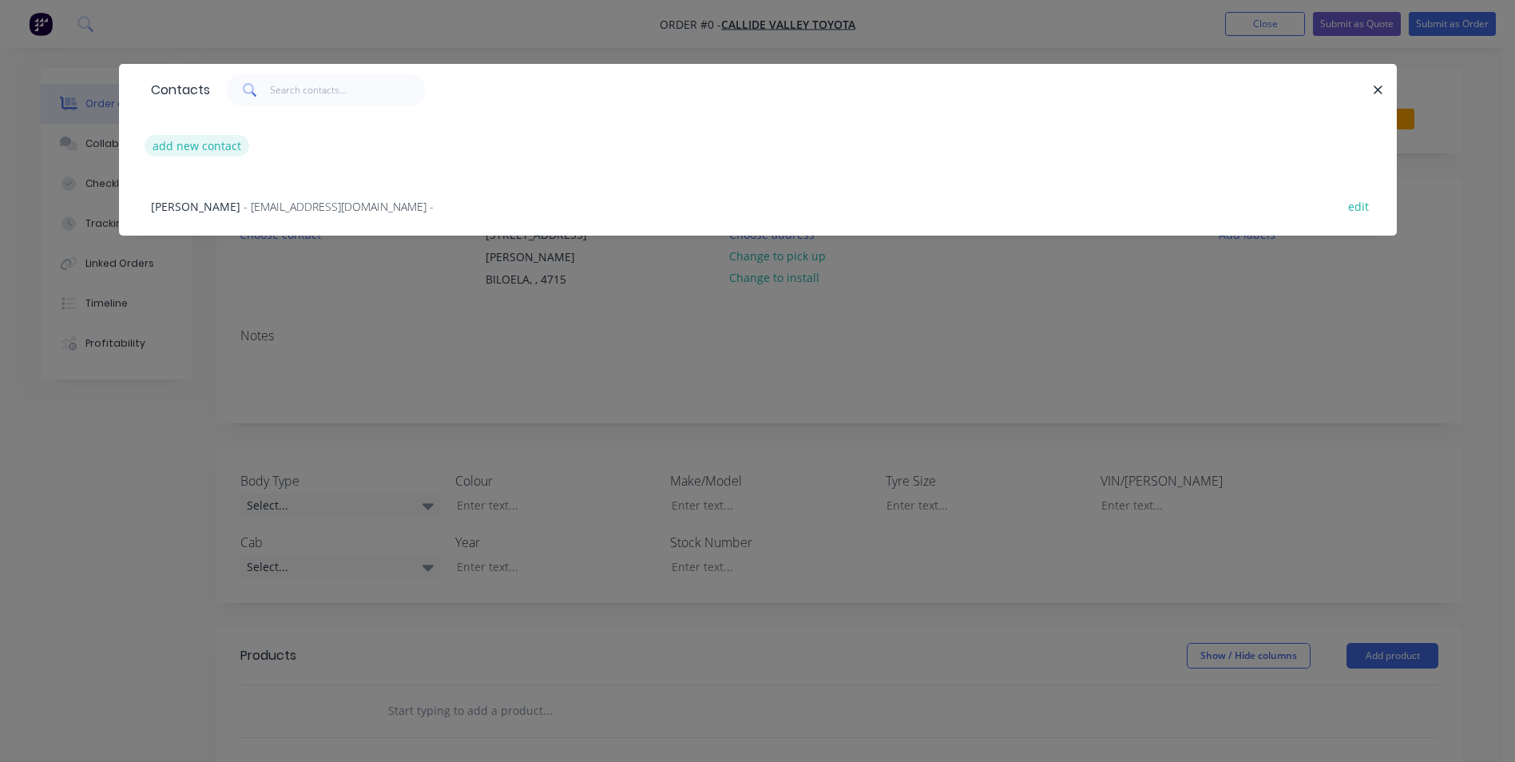
click at [220, 149] on button "add new contact" at bounding box center [197, 146] width 105 height 22
select select "AU"
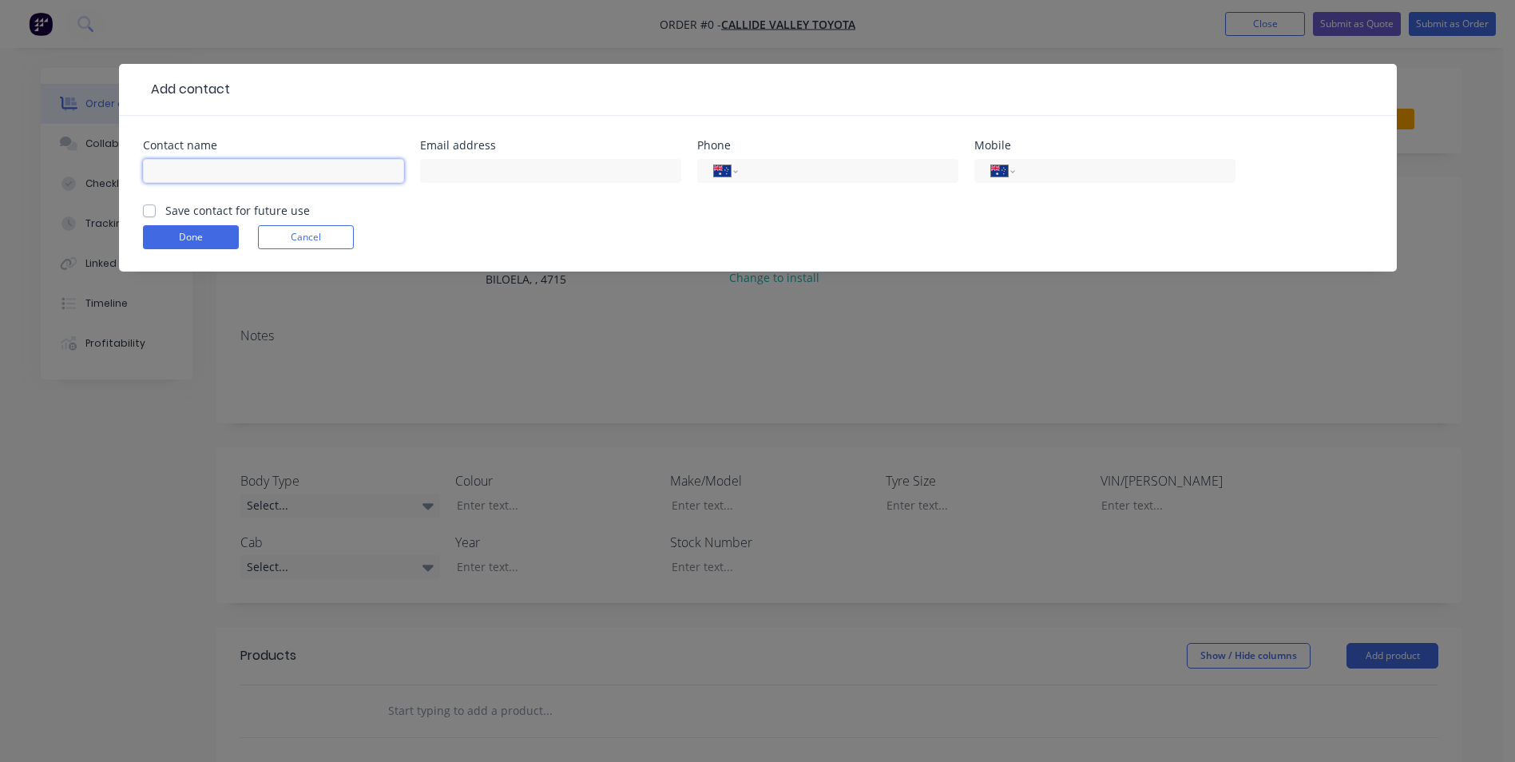
click at [237, 167] on input "text" at bounding box center [273, 171] width 261 height 24
type input "d"
type input "DAVID GROVE"
type input "davidg@callidevalleytoyota.com.au"
click at [895, 168] on input "tel" at bounding box center [845, 171] width 192 height 18
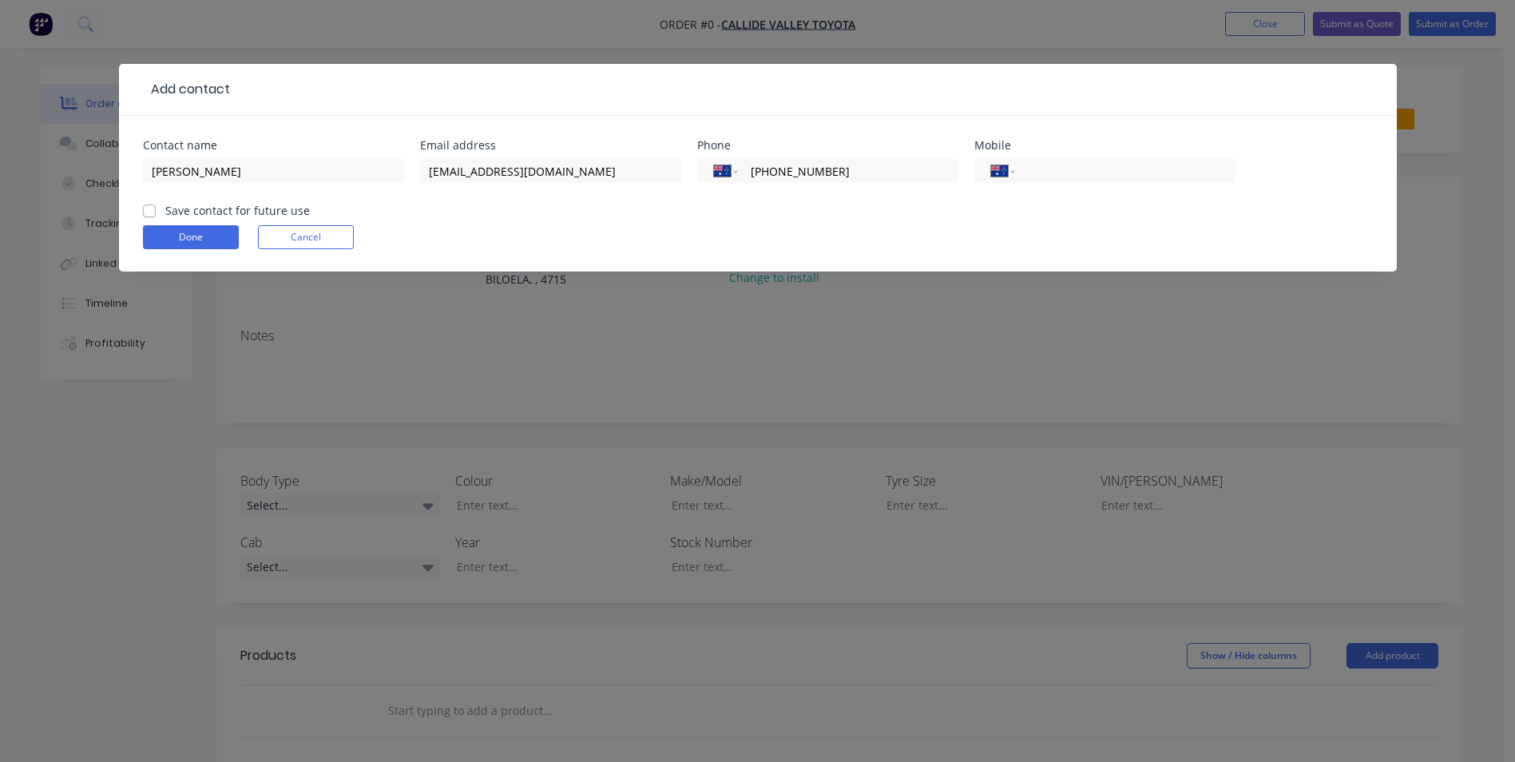
type input "(07) 4860 3000"
click at [165, 211] on label "Save contact for future use" at bounding box center [237, 210] width 145 height 17
click at [147, 211] on input "Save contact for future use" at bounding box center [149, 209] width 13 height 15
checkbox input "true"
click at [165, 232] on button "Done" at bounding box center [191, 237] width 96 height 24
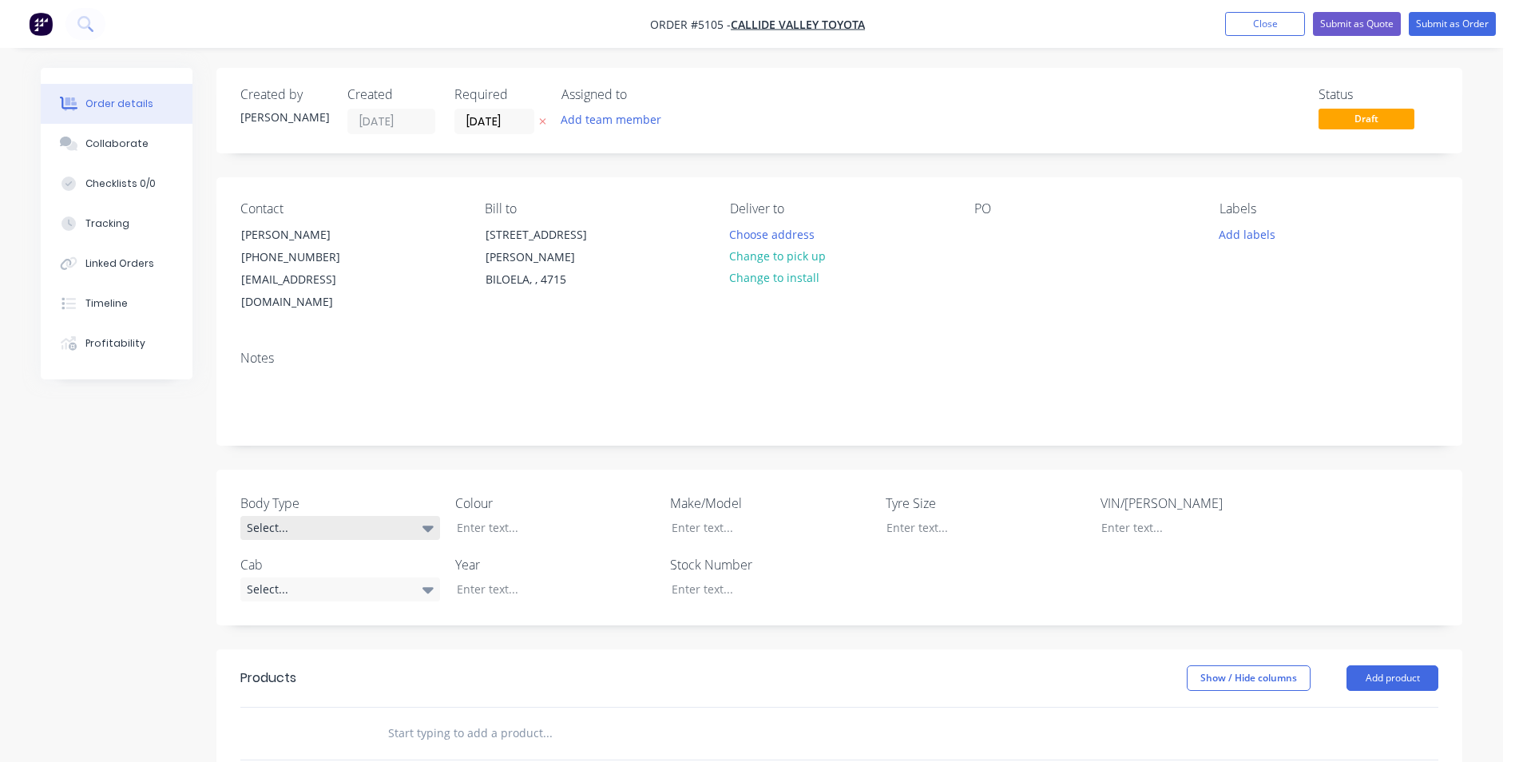
click at [434, 516] on div "Select..." at bounding box center [340, 528] width 200 height 24
click at [308, 570] on div "Cab Chassis" at bounding box center [285, 571] width 67 height 21
click at [517, 516] on div at bounding box center [544, 527] width 200 height 23
click at [426, 580] on icon at bounding box center [428, 589] width 11 height 18
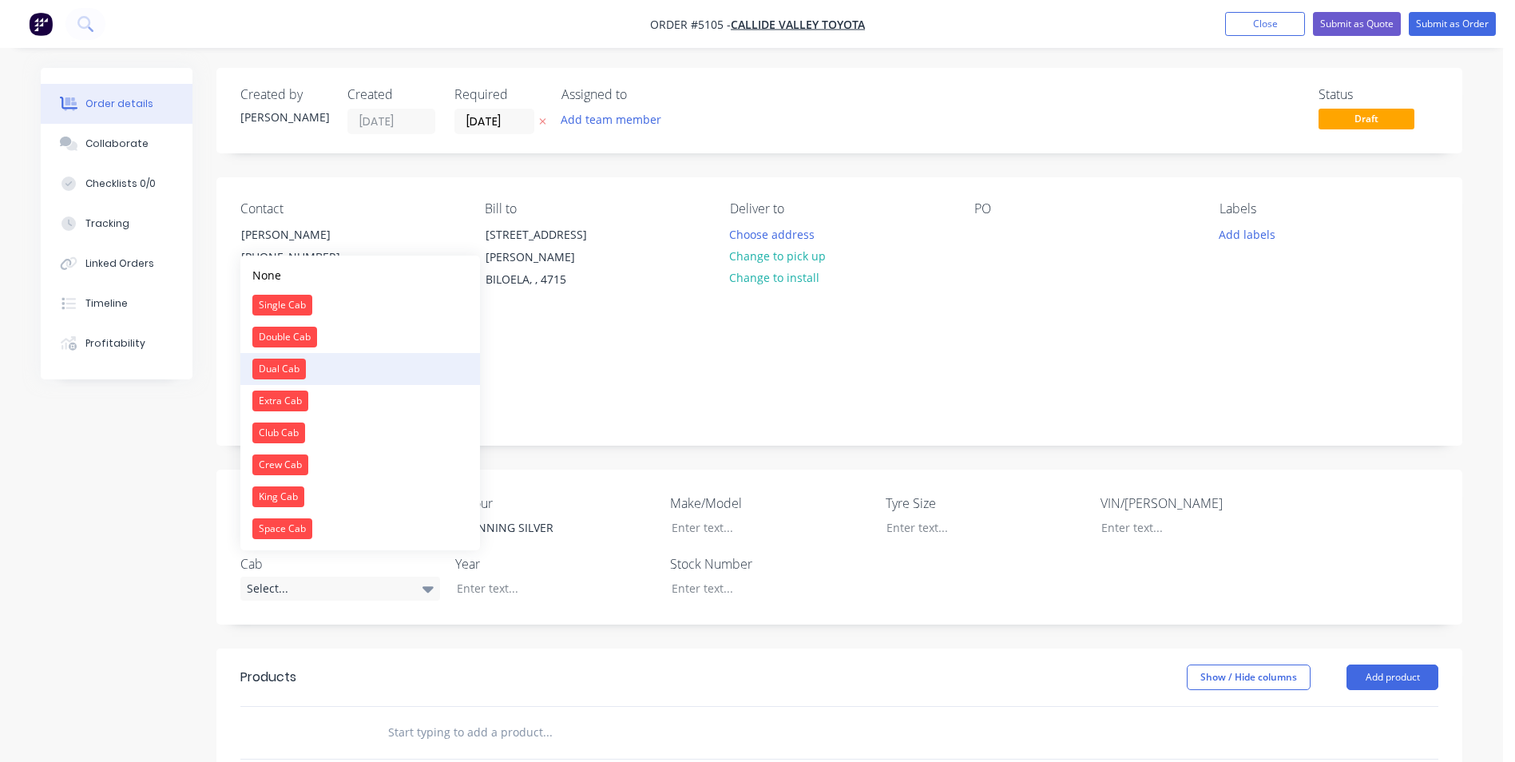
click at [295, 364] on div "Dual Cab" at bounding box center [279, 369] width 54 height 21
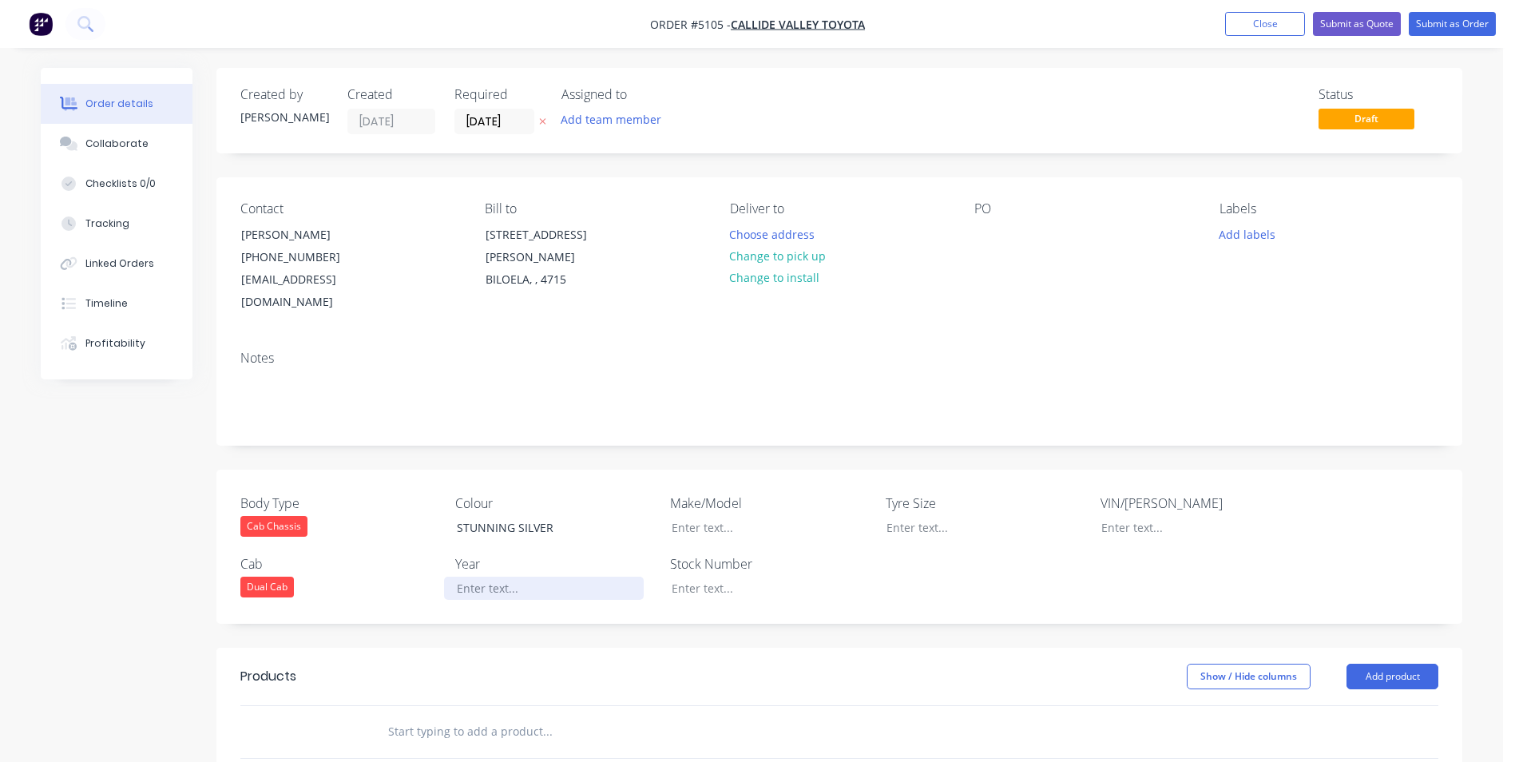
click at [515, 577] on div at bounding box center [544, 588] width 200 height 23
click at [716, 516] on div at bounding box center [759, 527] width 200 height 23
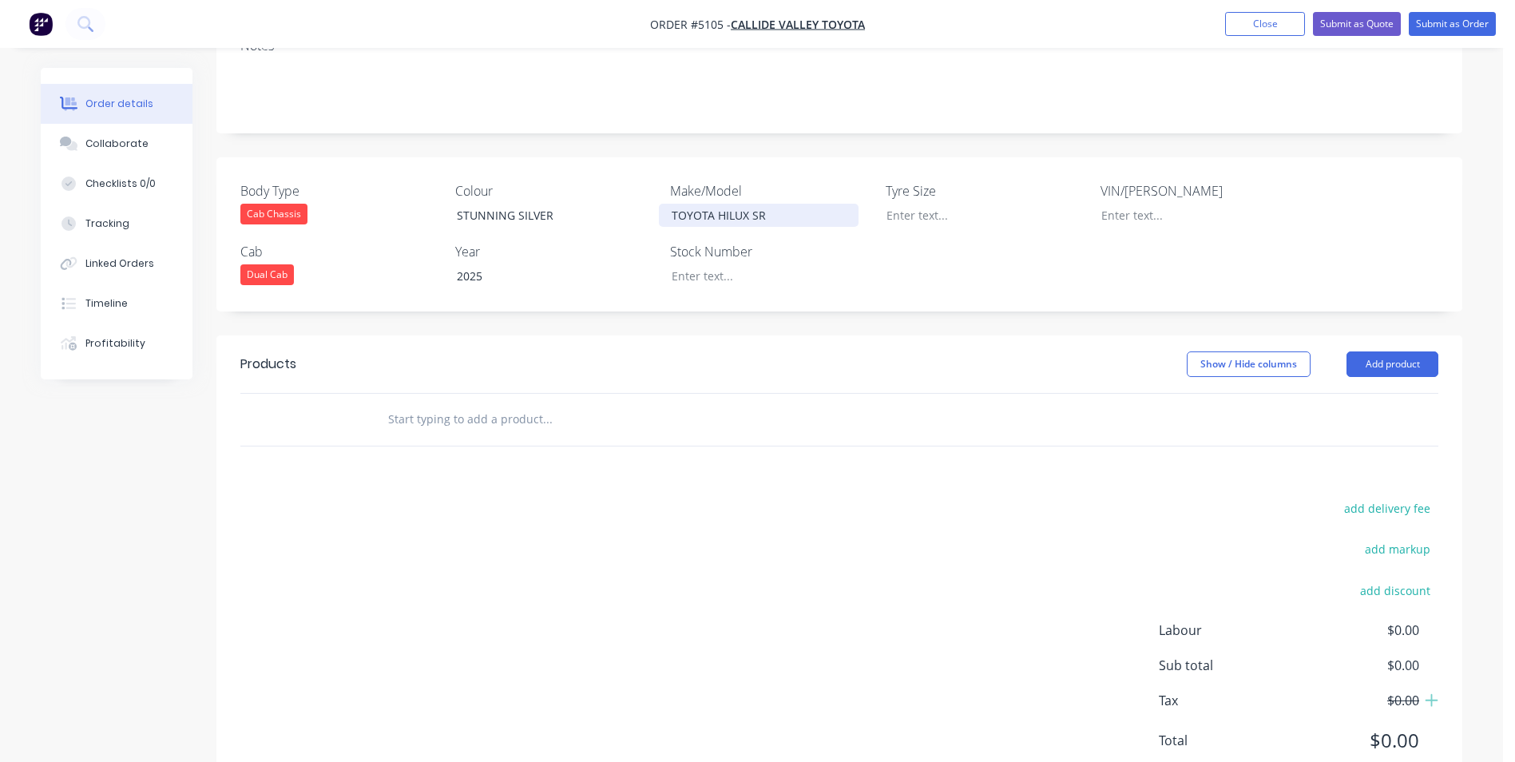
scroll to position [319, 0]
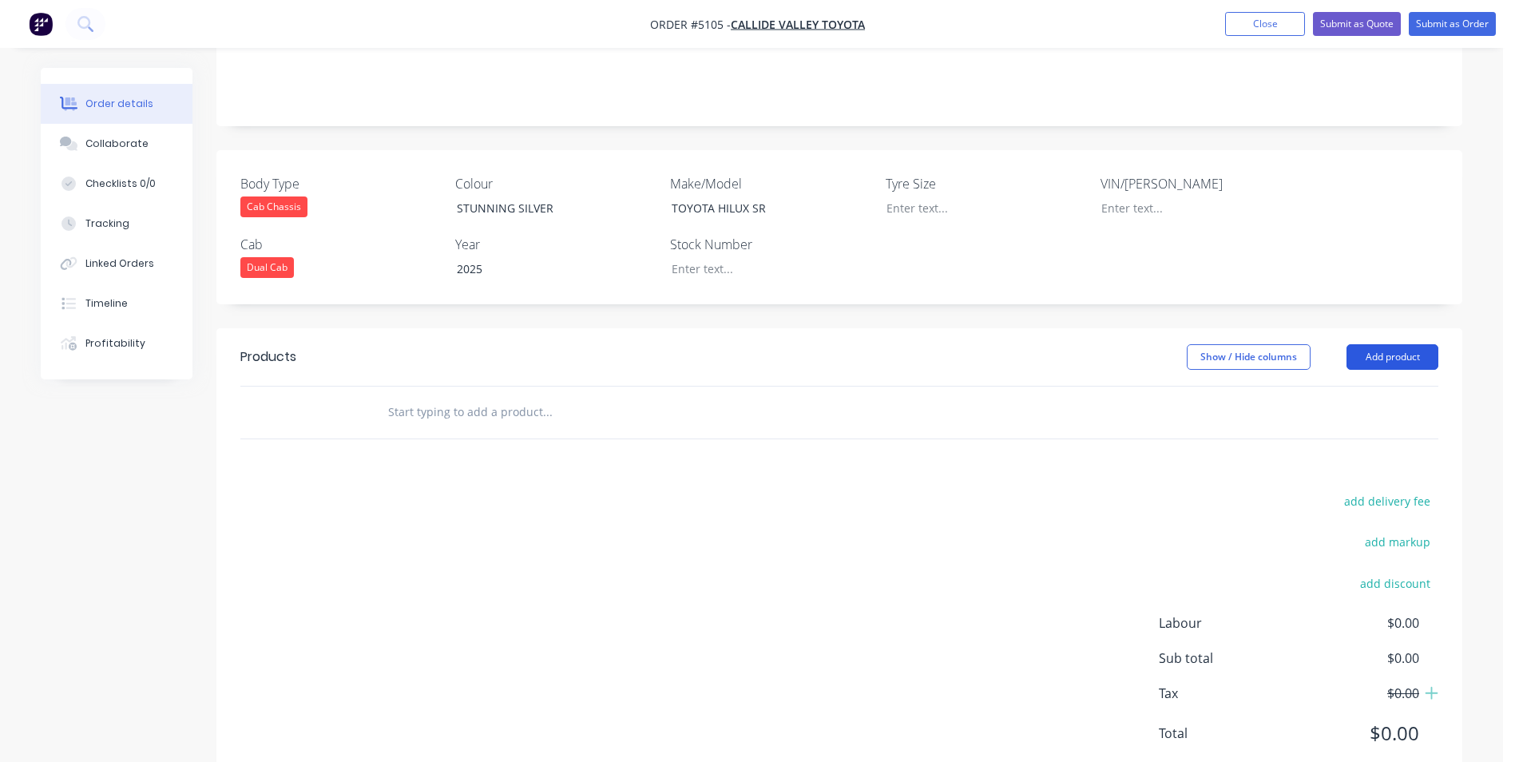
click at [1402, 344] on button "Add product" at bounding box center [1393, 357] width 92 height 26
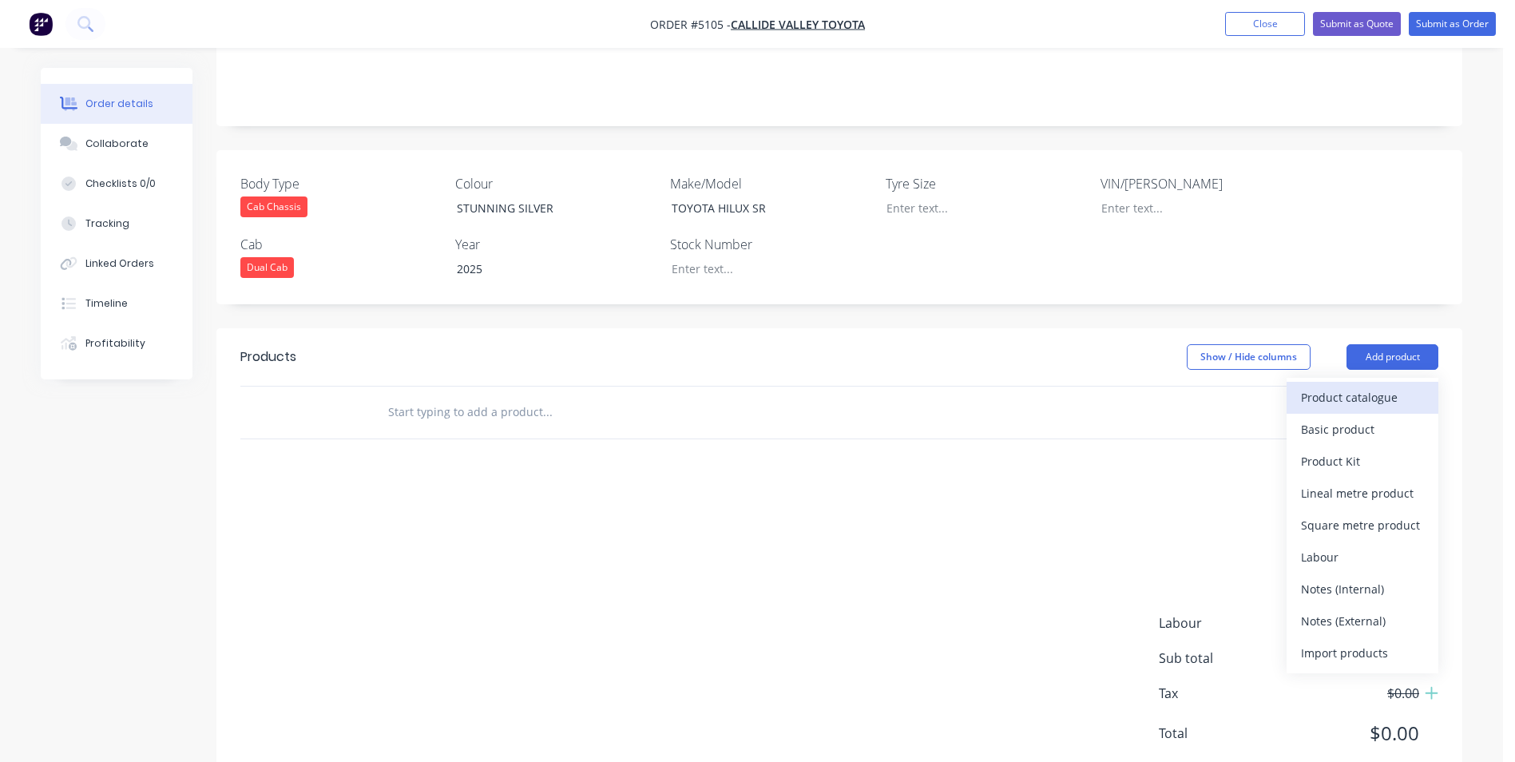
click at [1361, 386] on div "Product catalogue" at bounding box center [1362, 397] width 123 height 23
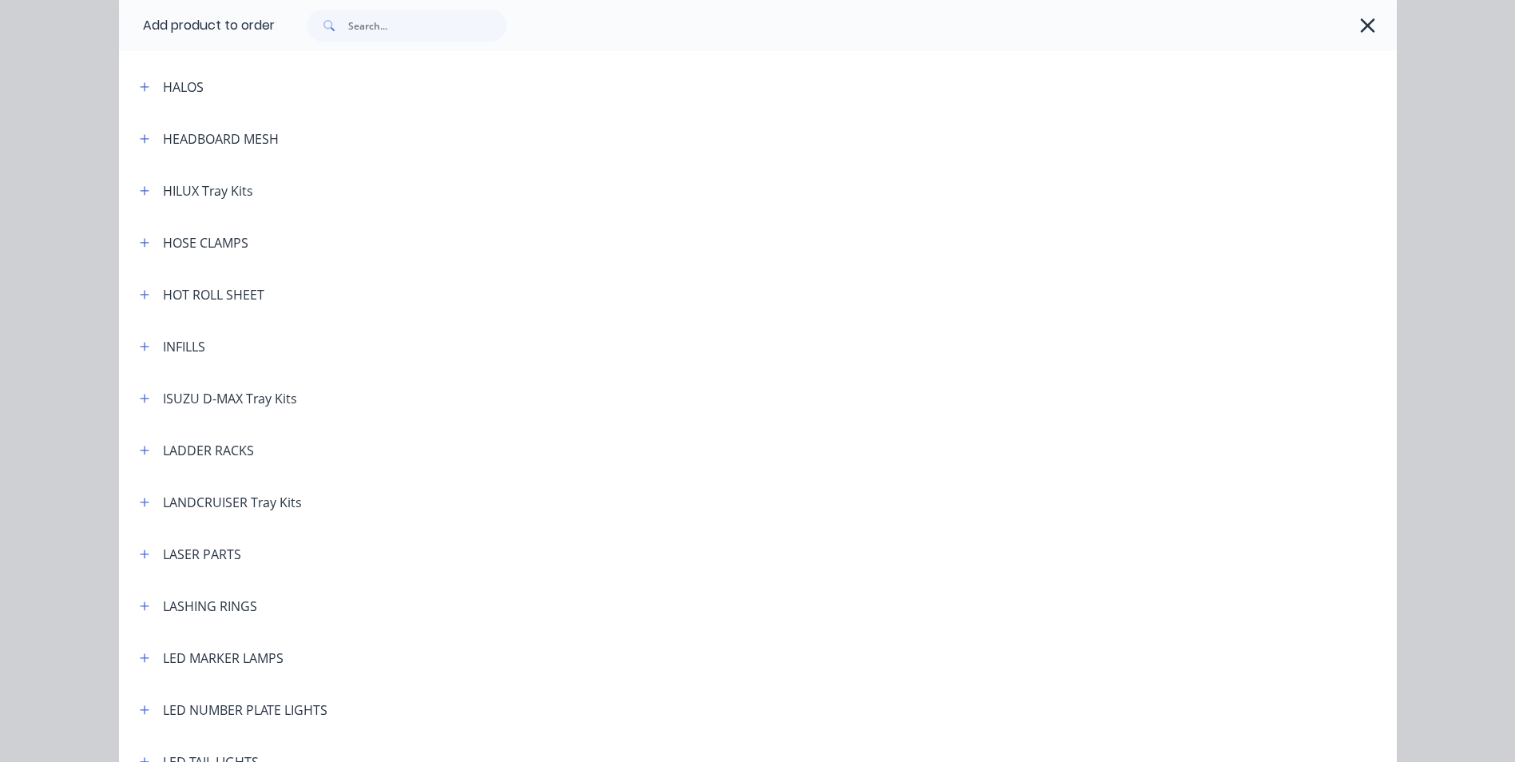
scroll to position [1917, 0]
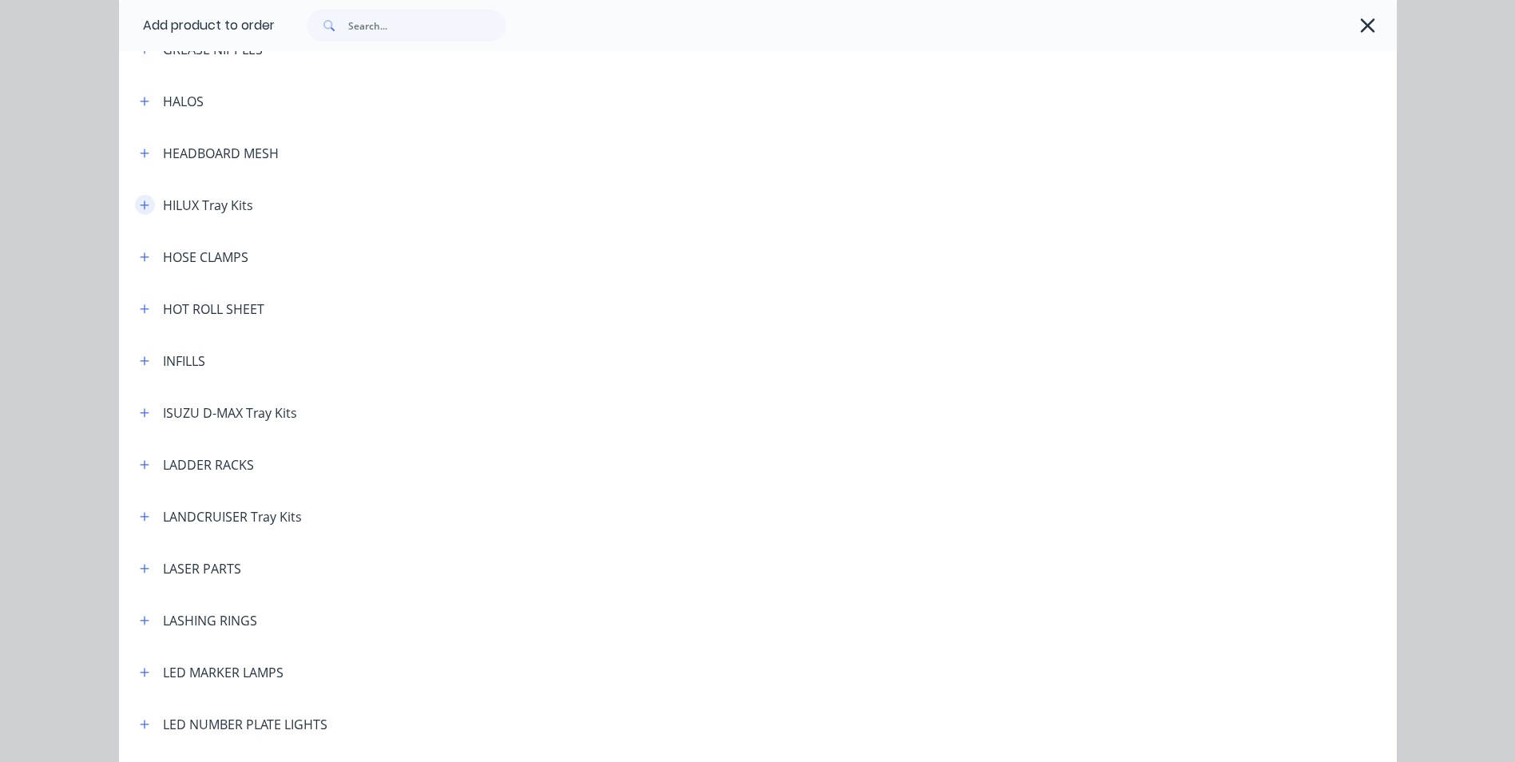
click at [140, 204] on icon "button" at bounding box center [145, 205] width 10 height 11
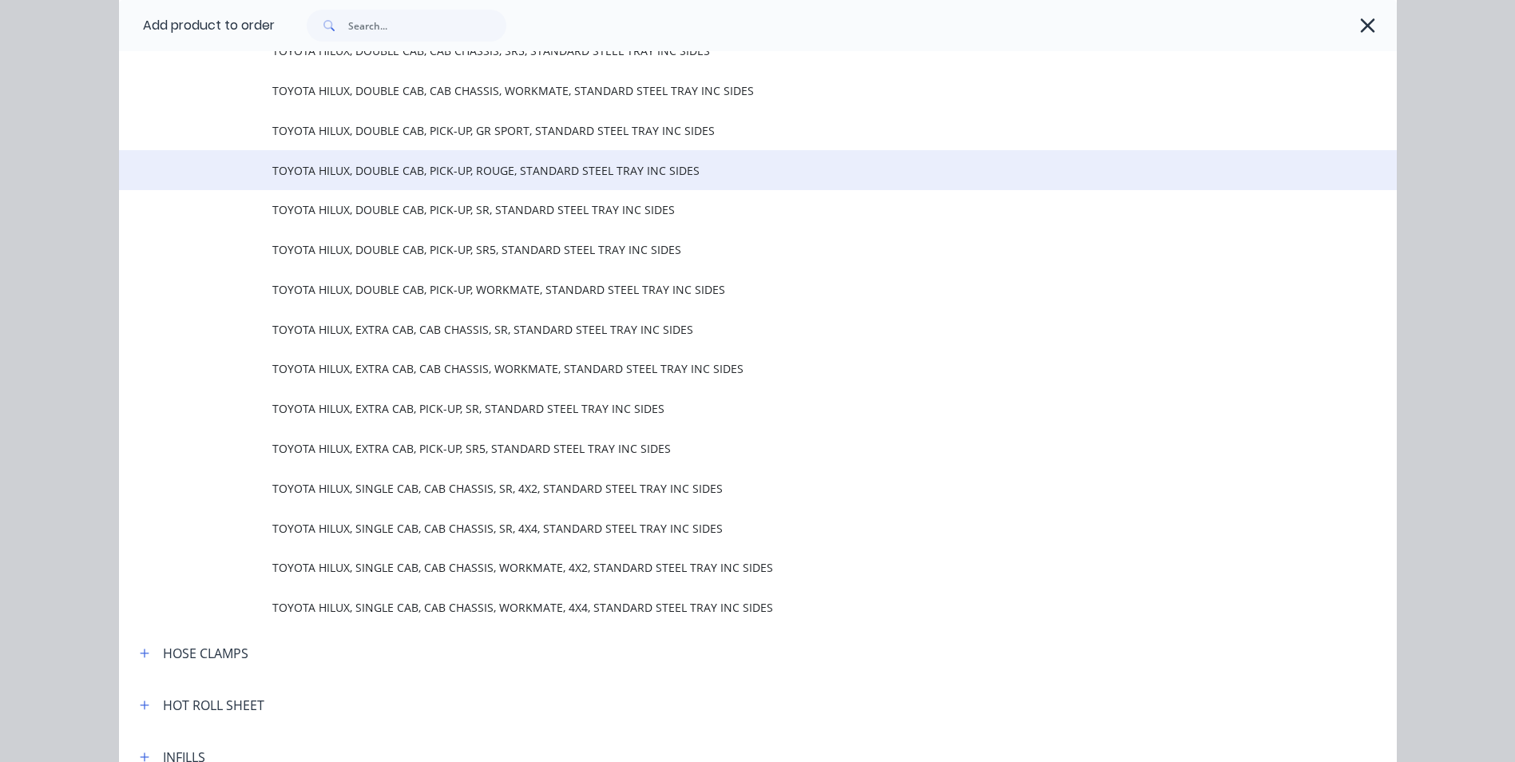
scroll to position [2077, 0]
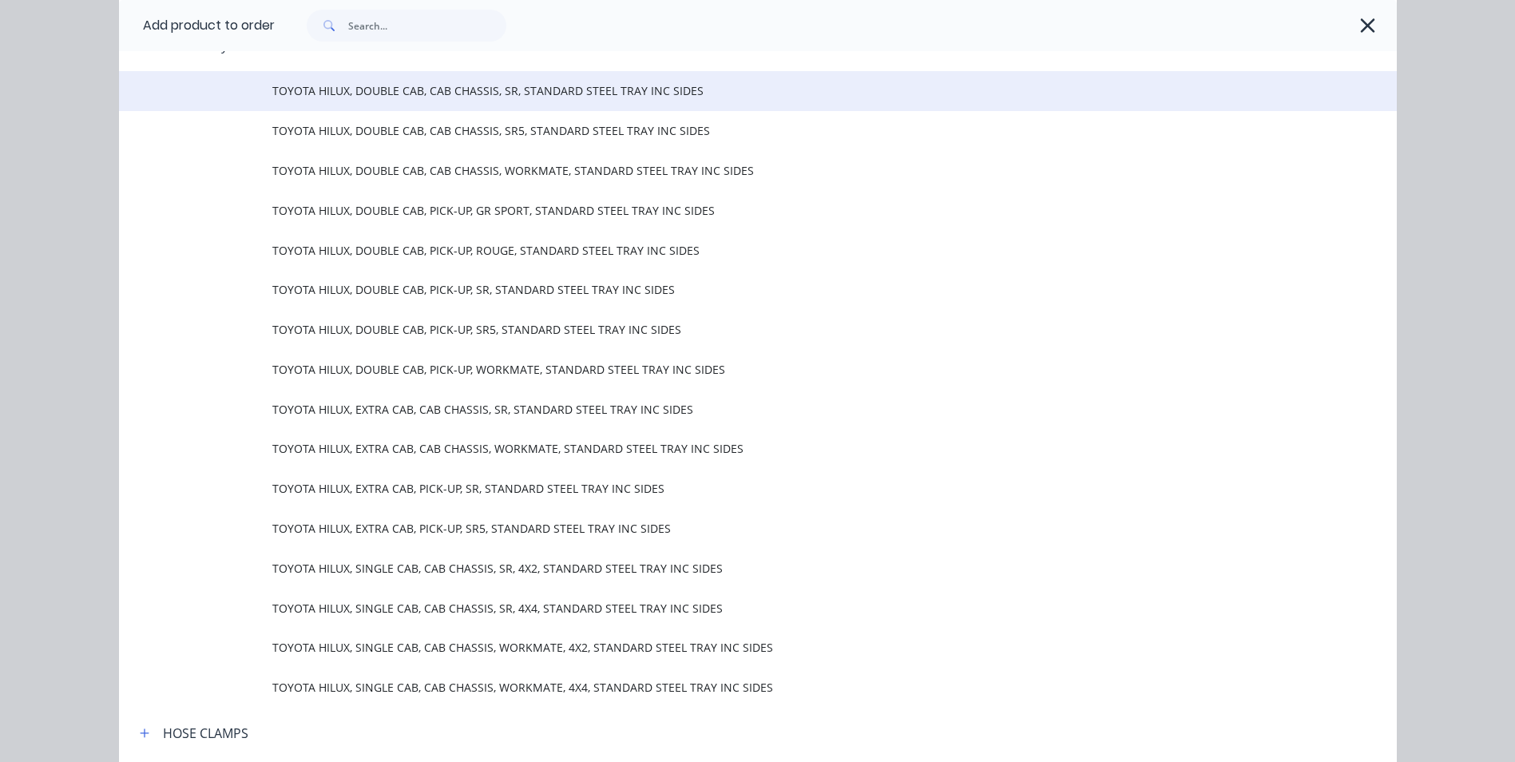
click at [449, 88] on span "TOYOTA HILUX, DOUBLE CAB, CAB CHASSIS, SR, STANDARD STEEL TRAY INC SIDES" at bounding box center [721, 90] width 899 height 17
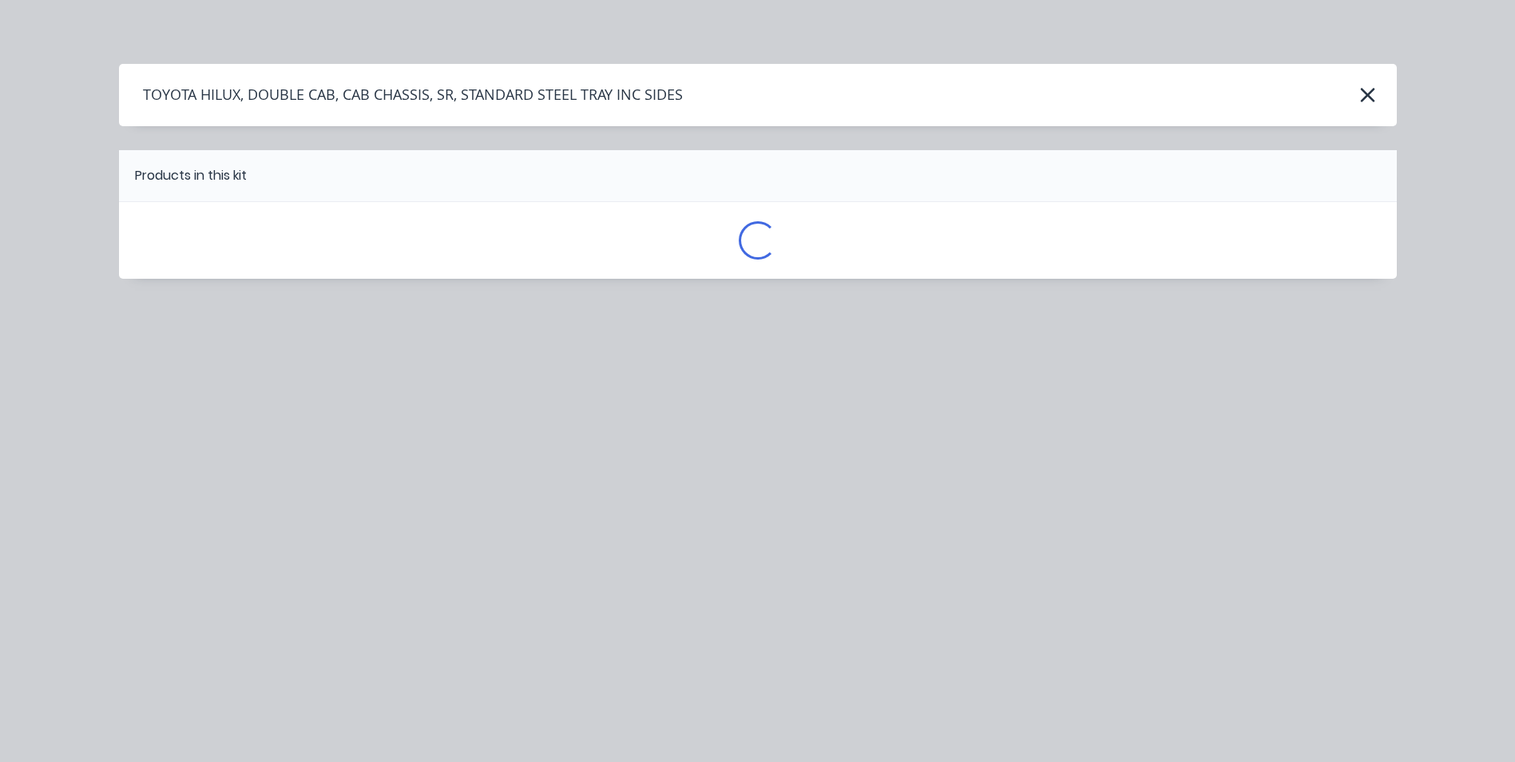
scroll to position [0, 0]
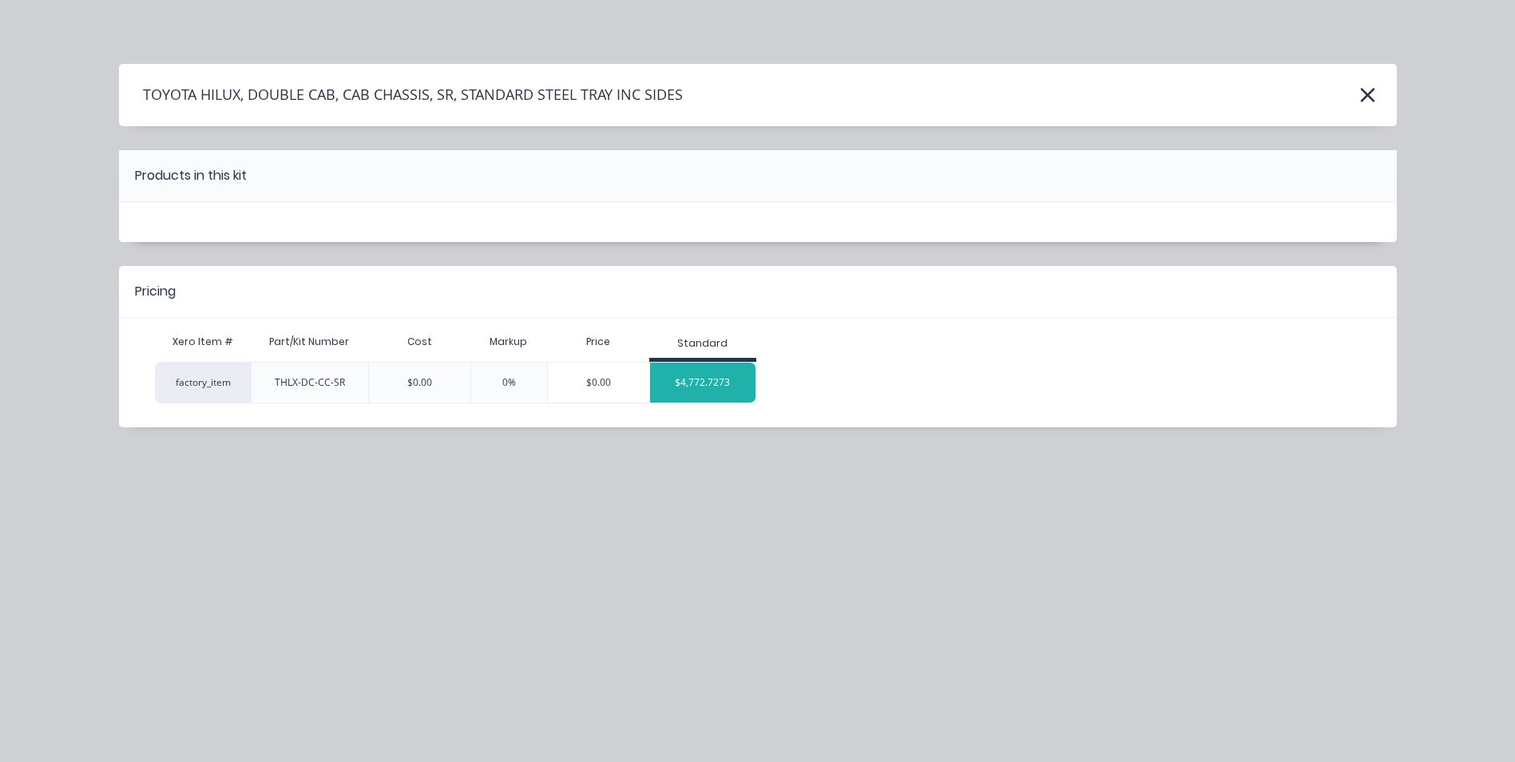
click at [716, 391] on div "$4,772.7273" at bounding box center [703, 383] width 106 height 40
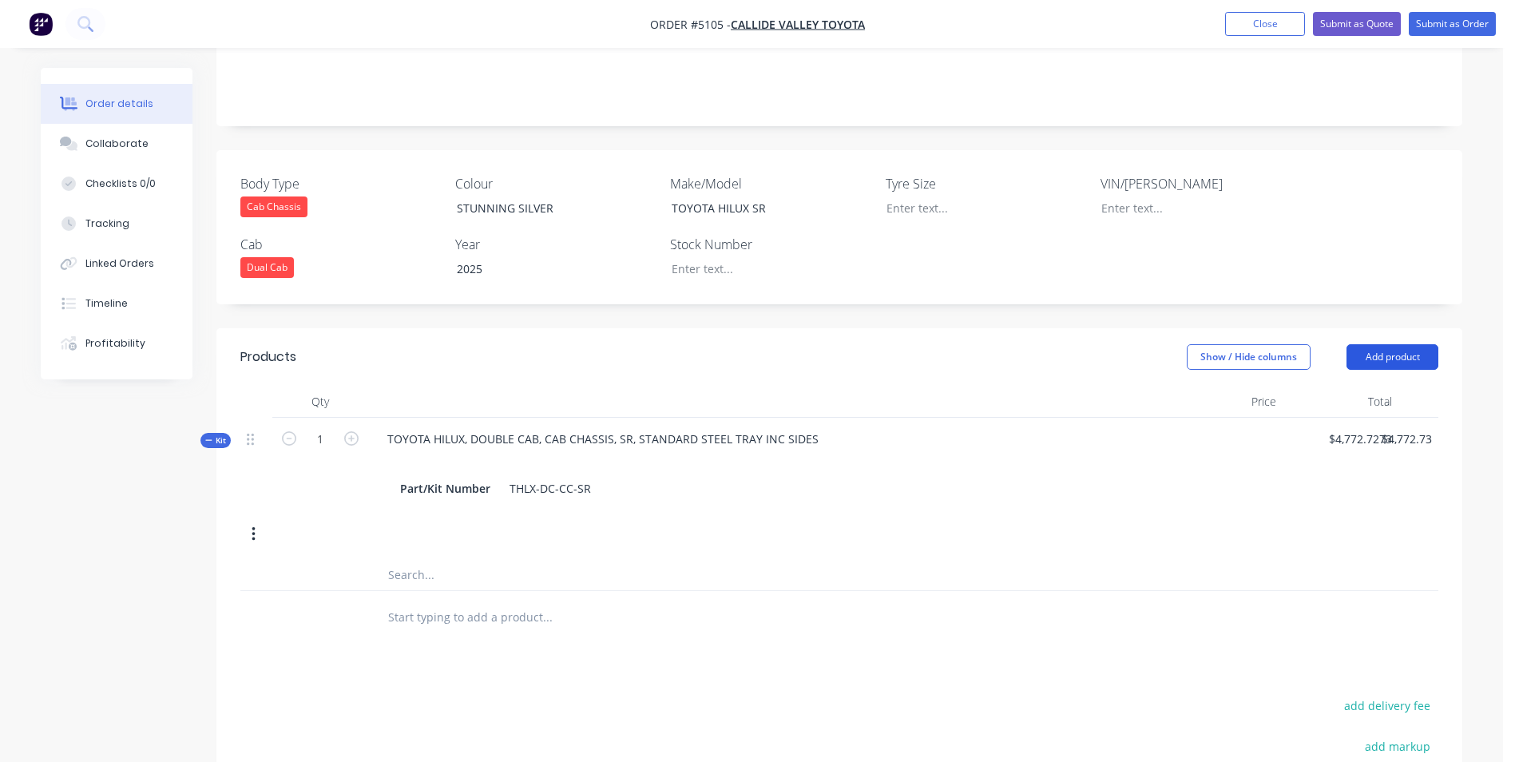
click at [1396, 344] on button "Add product" at bounding box center [1393, 357] width 92 height 26
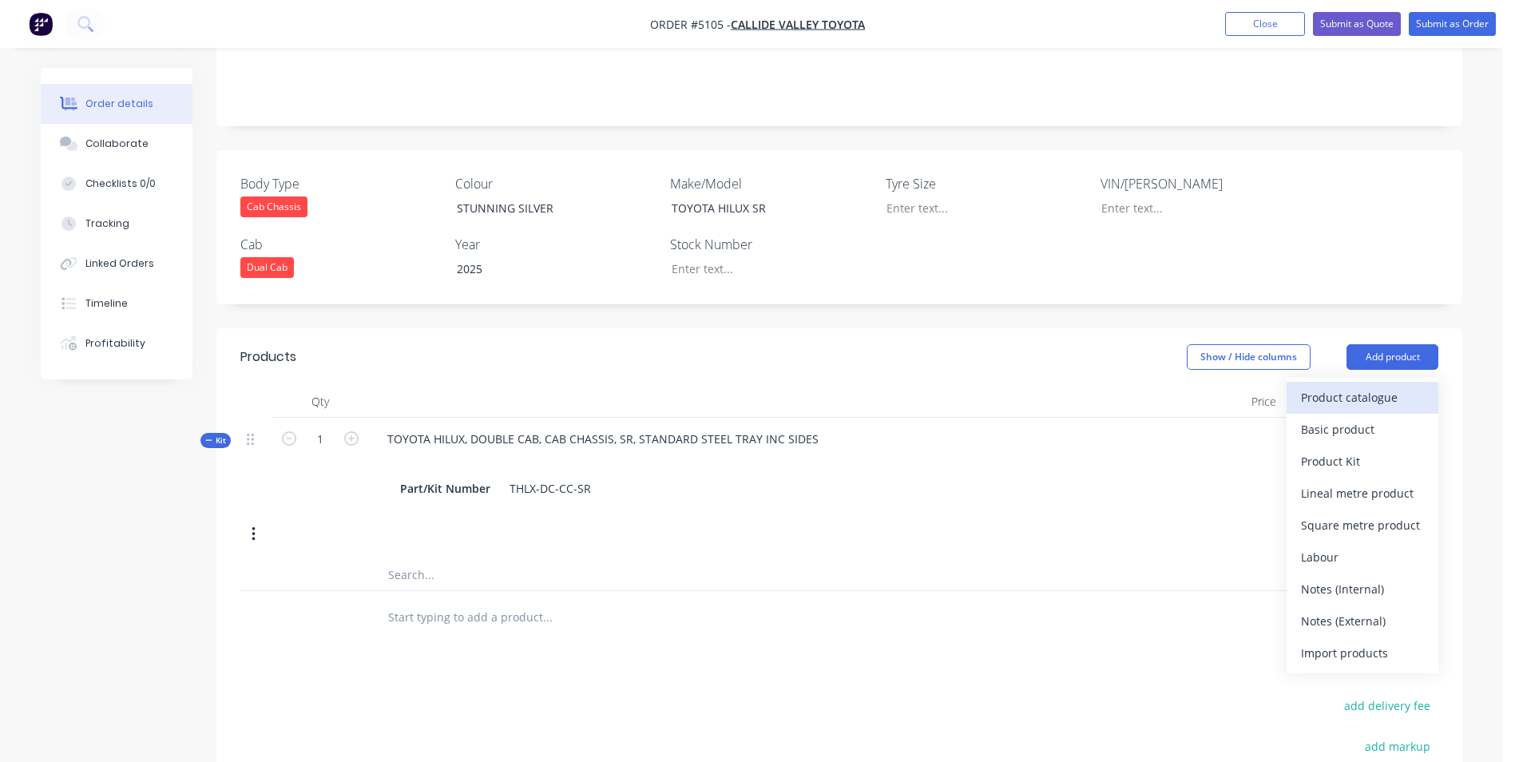
click at [1371, 386] on div "Product catalogue" at bounding box center [1362, 397] width 123 height 23
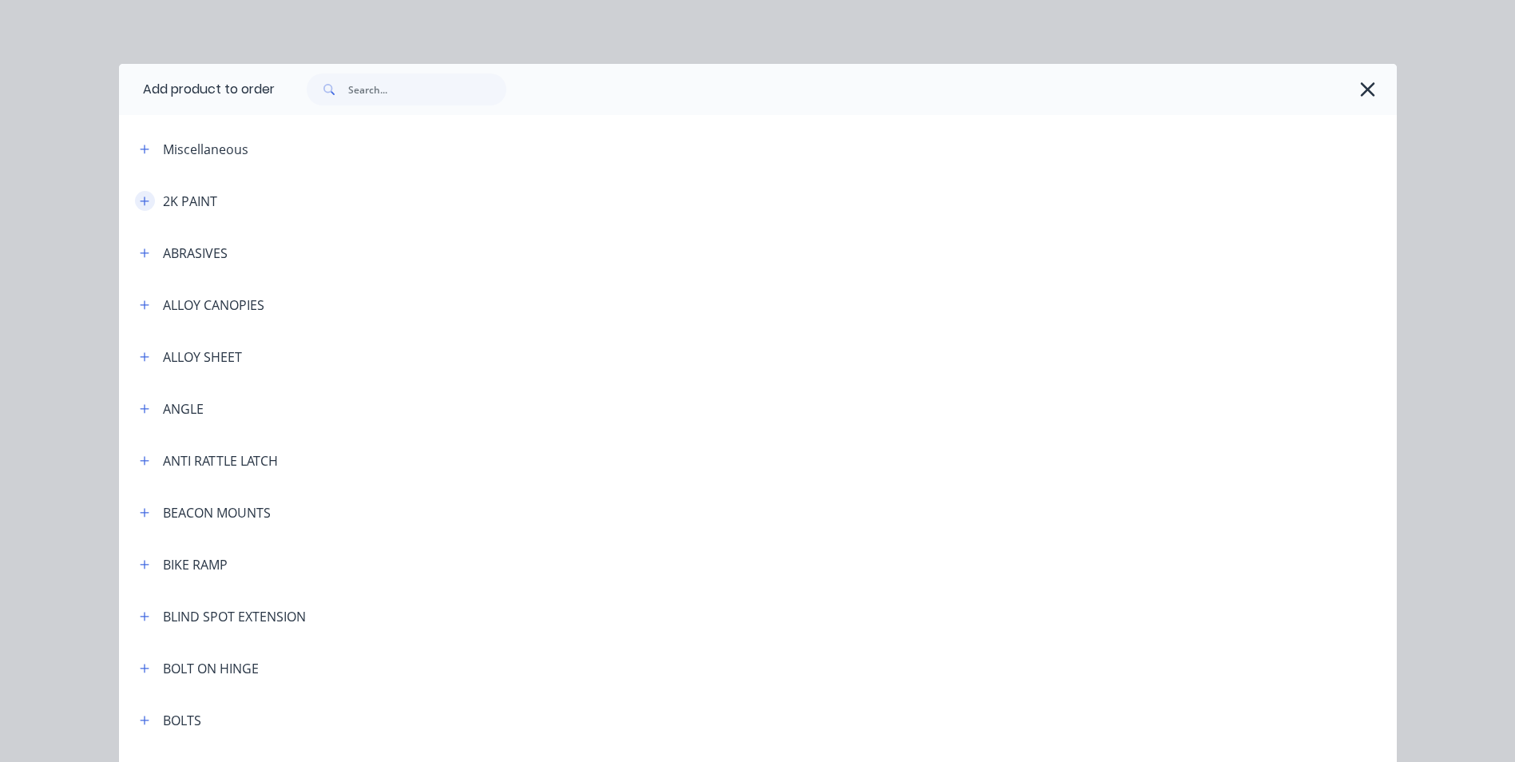
click at [140, 200] on icon "button" at bounding box center [144, 200] width 9 height 9
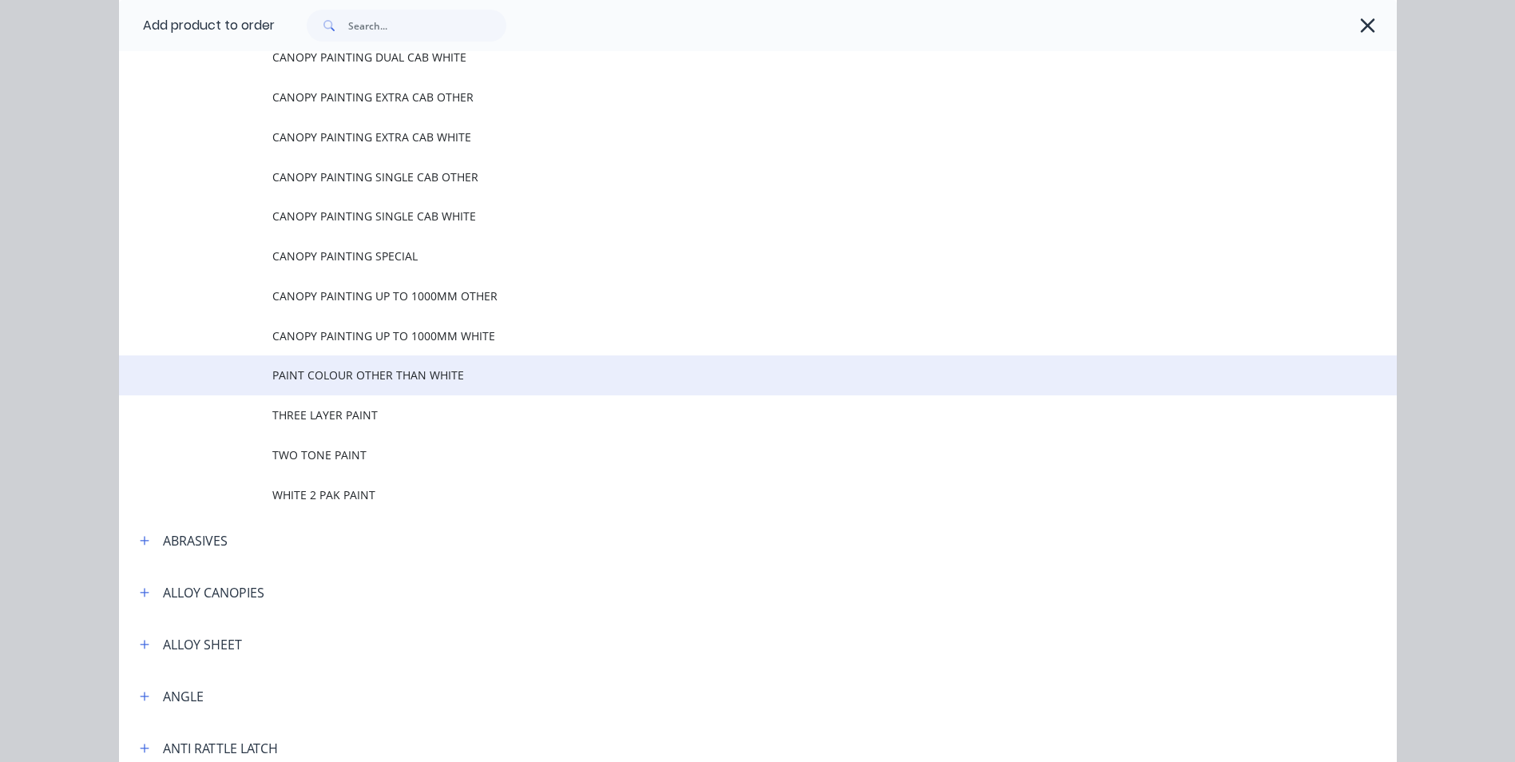
scroll to position [240, 0]
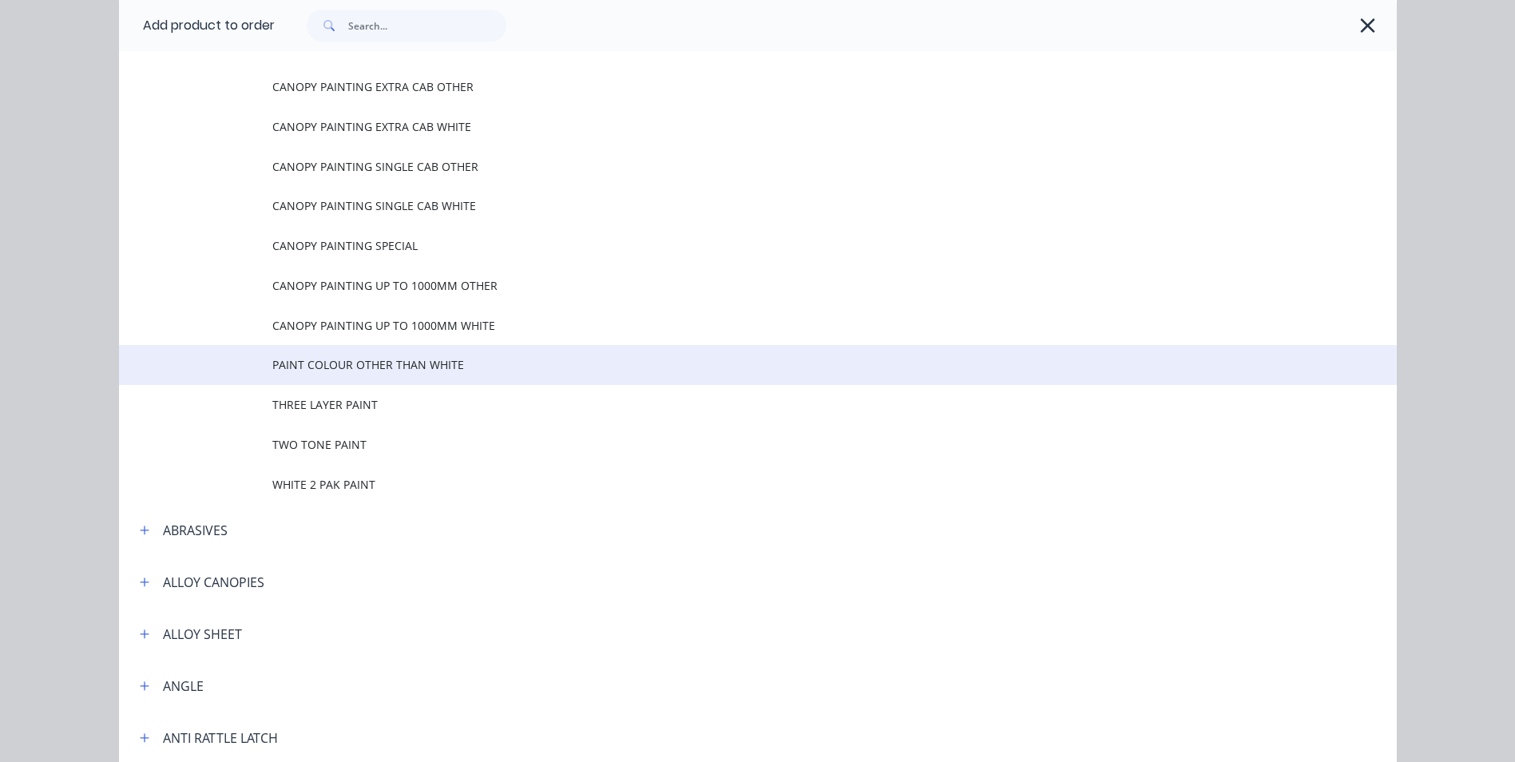
click at [383, 363] on span "PAINT COLOUR OTHER THAN WHITE" at bounding box center [721, 364] width 899 height 17
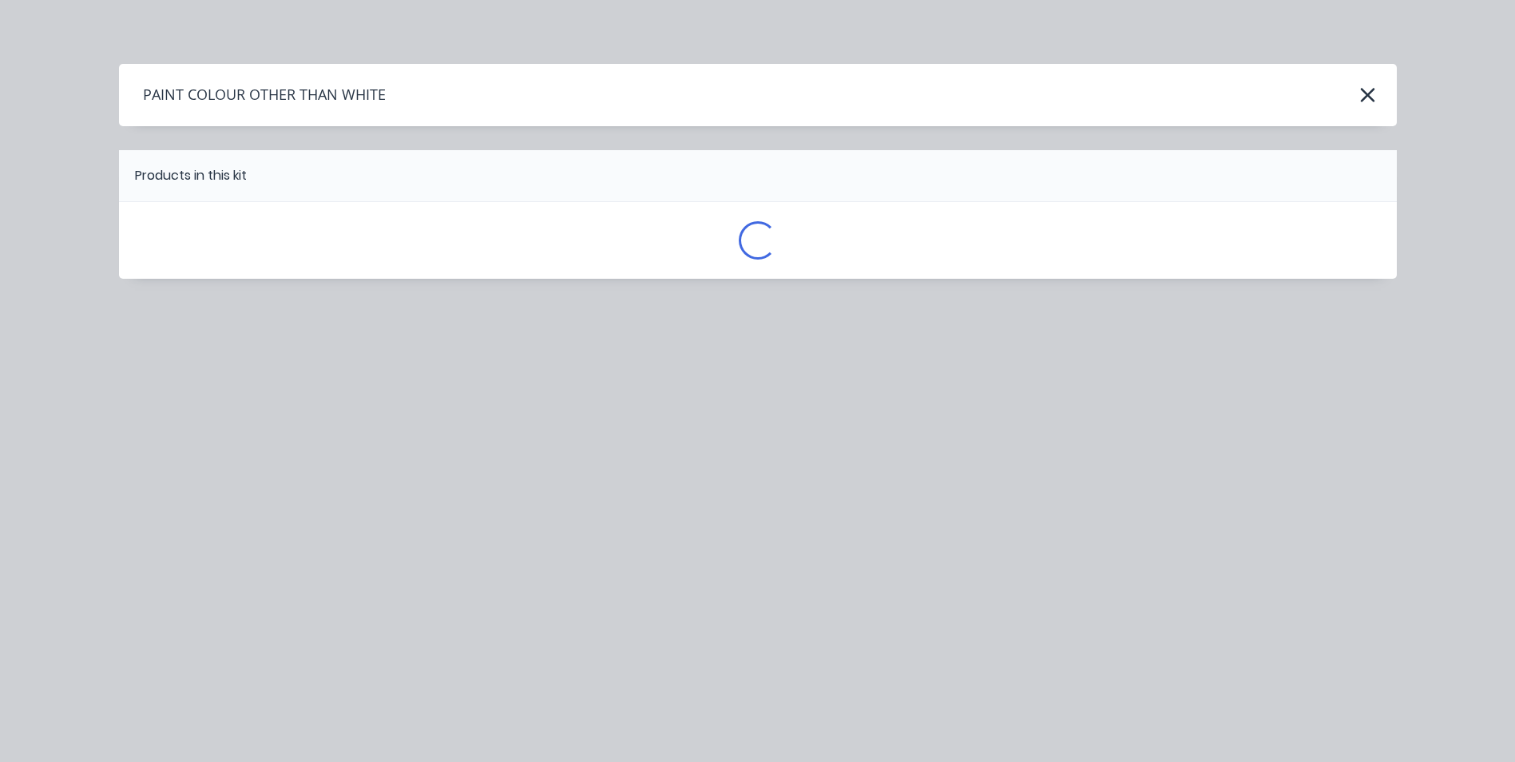
scroll to position [0, 0]
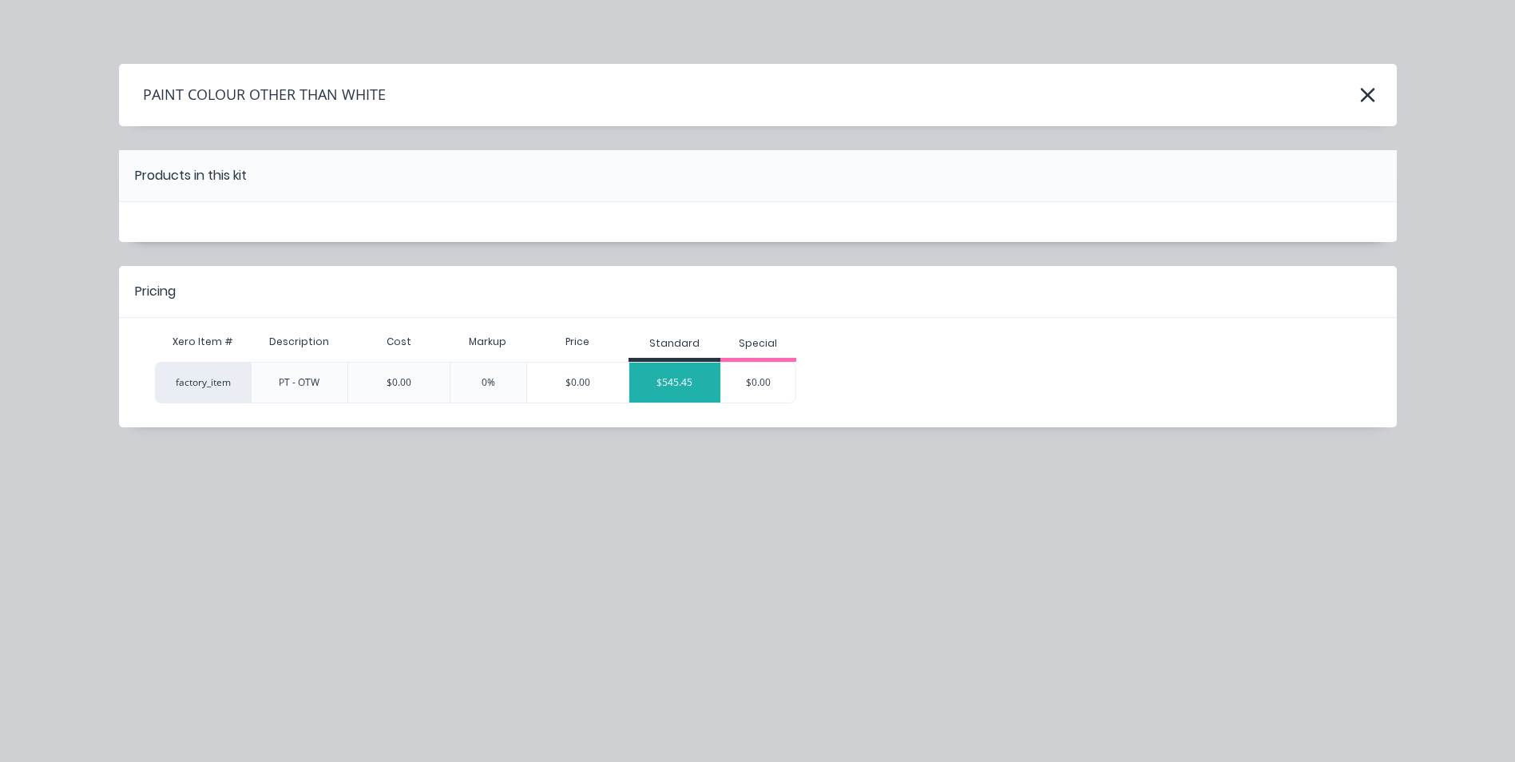
click at [664, 377] on div "$545.45" at bounding box center [674, 383] width 91 height 40
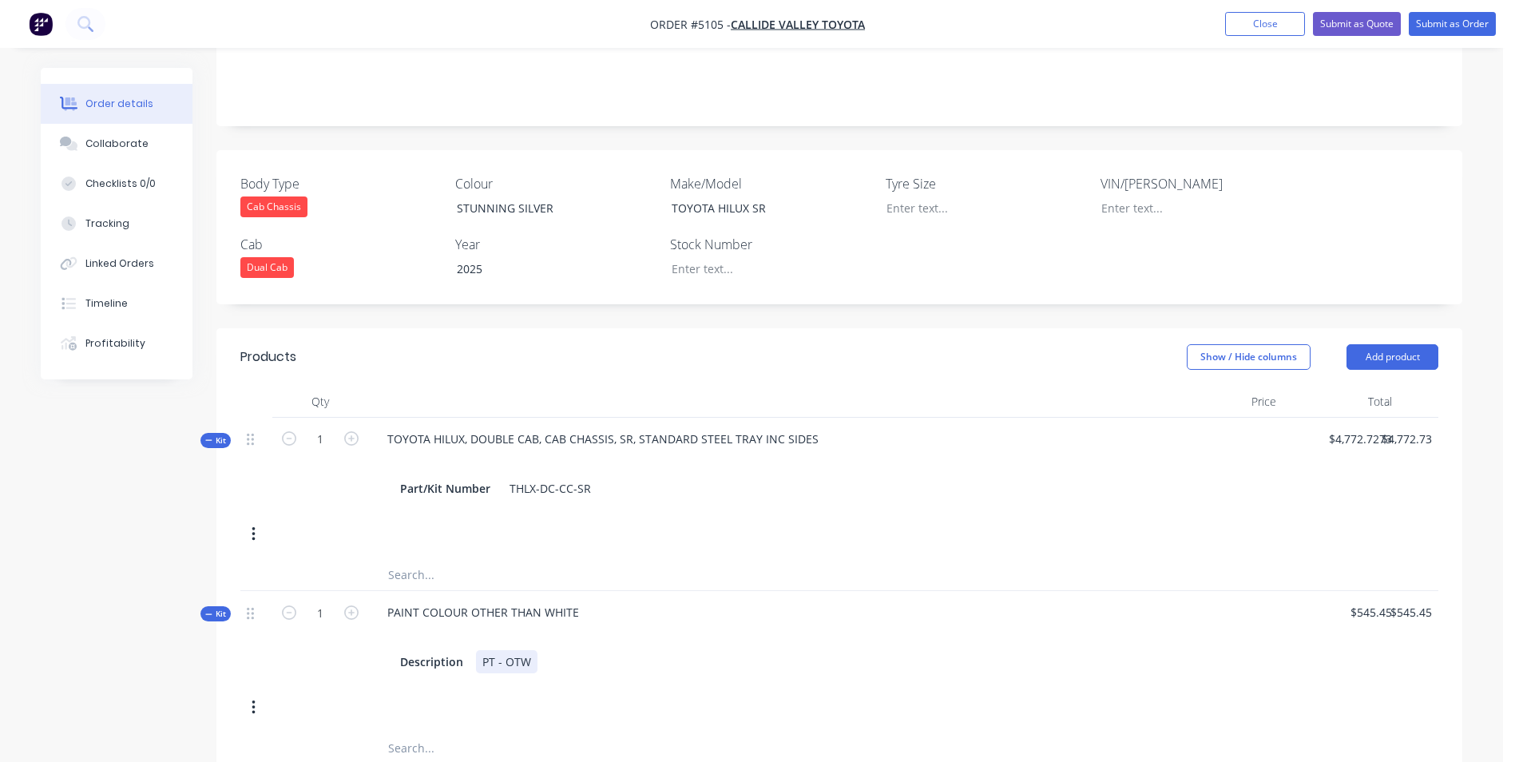
click at [533, 650] on div "PT - OTW" at bounding box center [507, 661] width 62 height 23
click at [754, 675] on div "Description PT - OTW STUNNING SILVER - ILO" at bounding box center [768, 678] width 748 height 57
click at [1420, 344] on button "Add product" at bounding box center [1393, 357] width 92 height 26
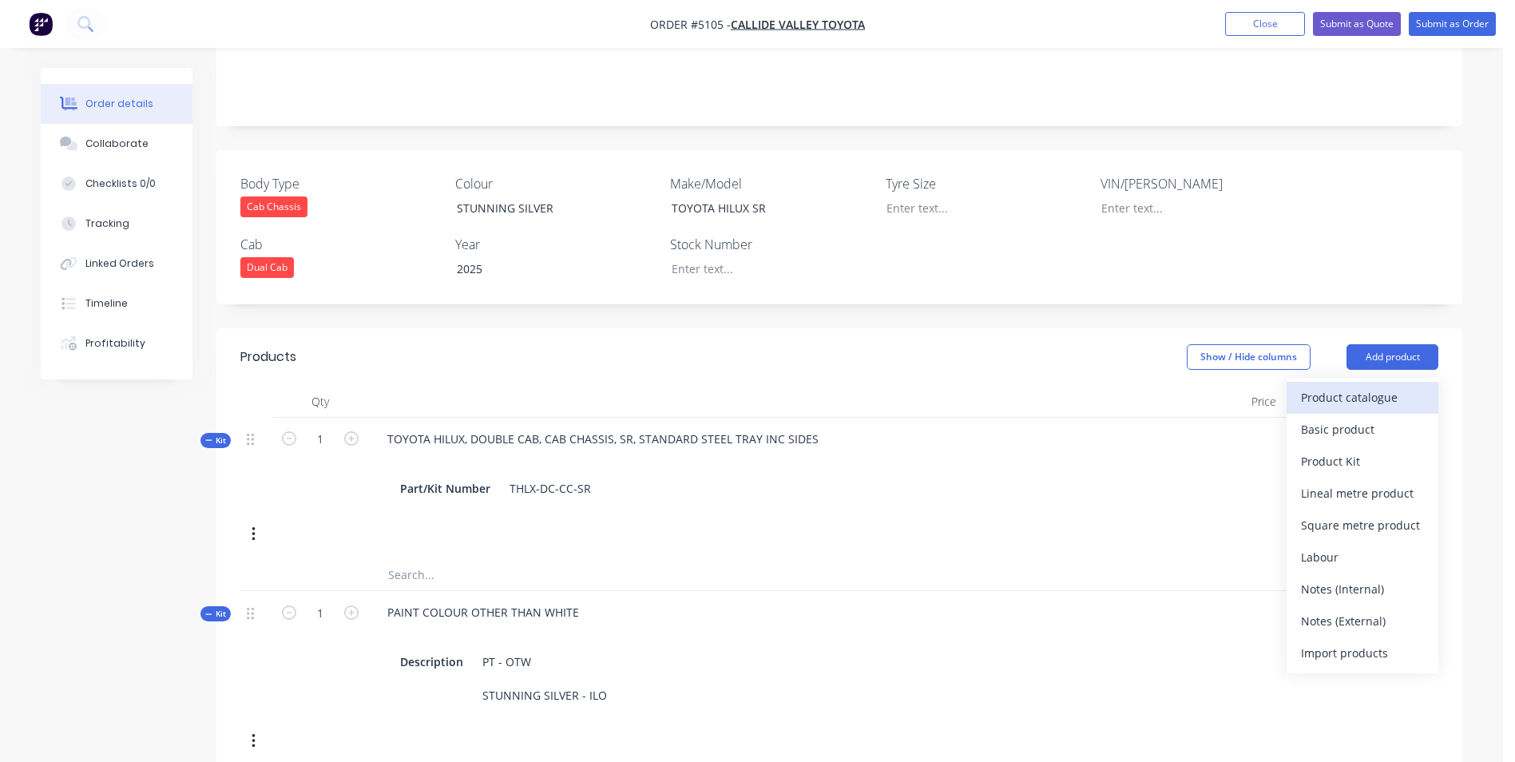
click at [1383, 386] on div "Product catalogue" at bounding box center [1362, 397] width 123 height 23
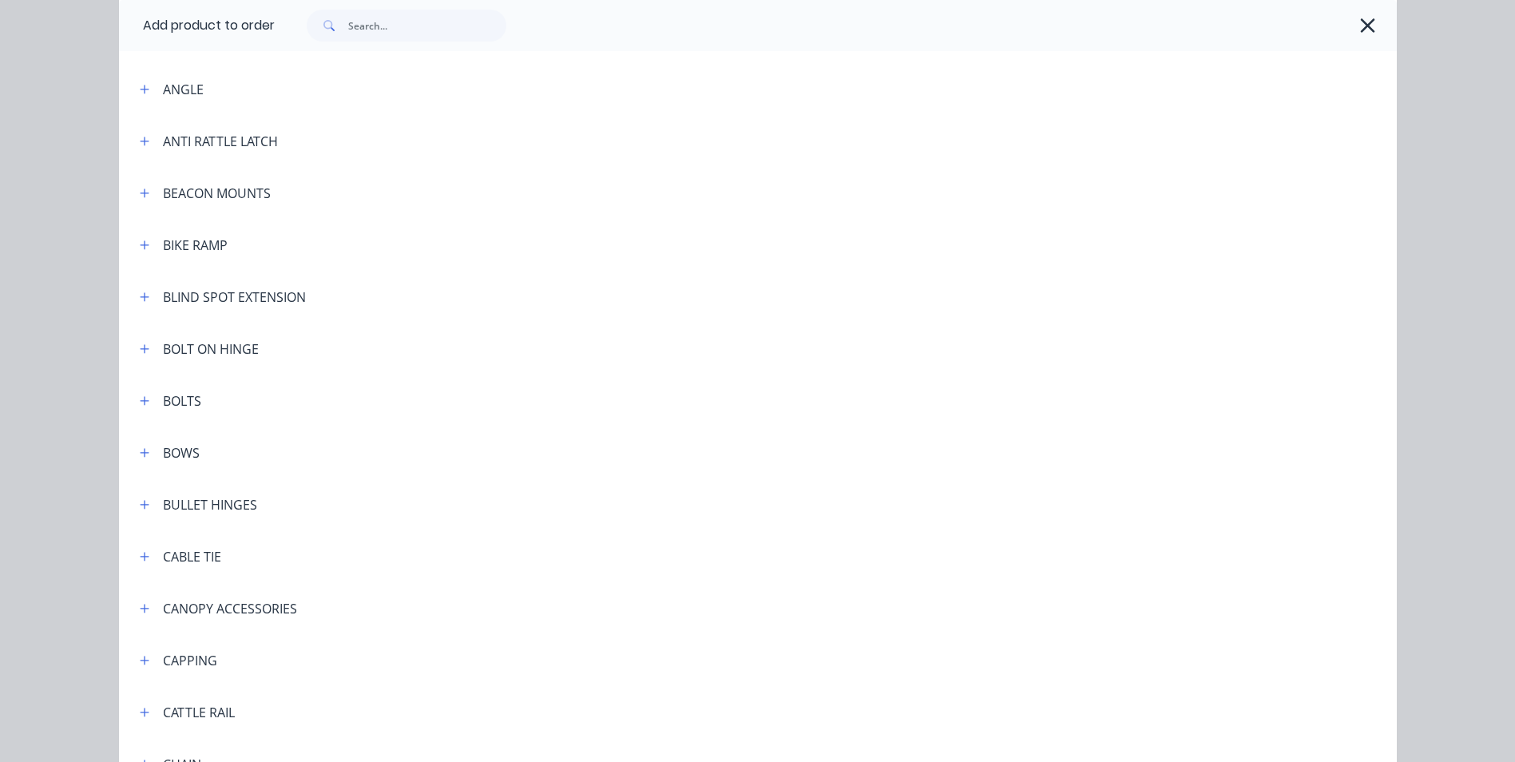
scroll to position [479, 0]
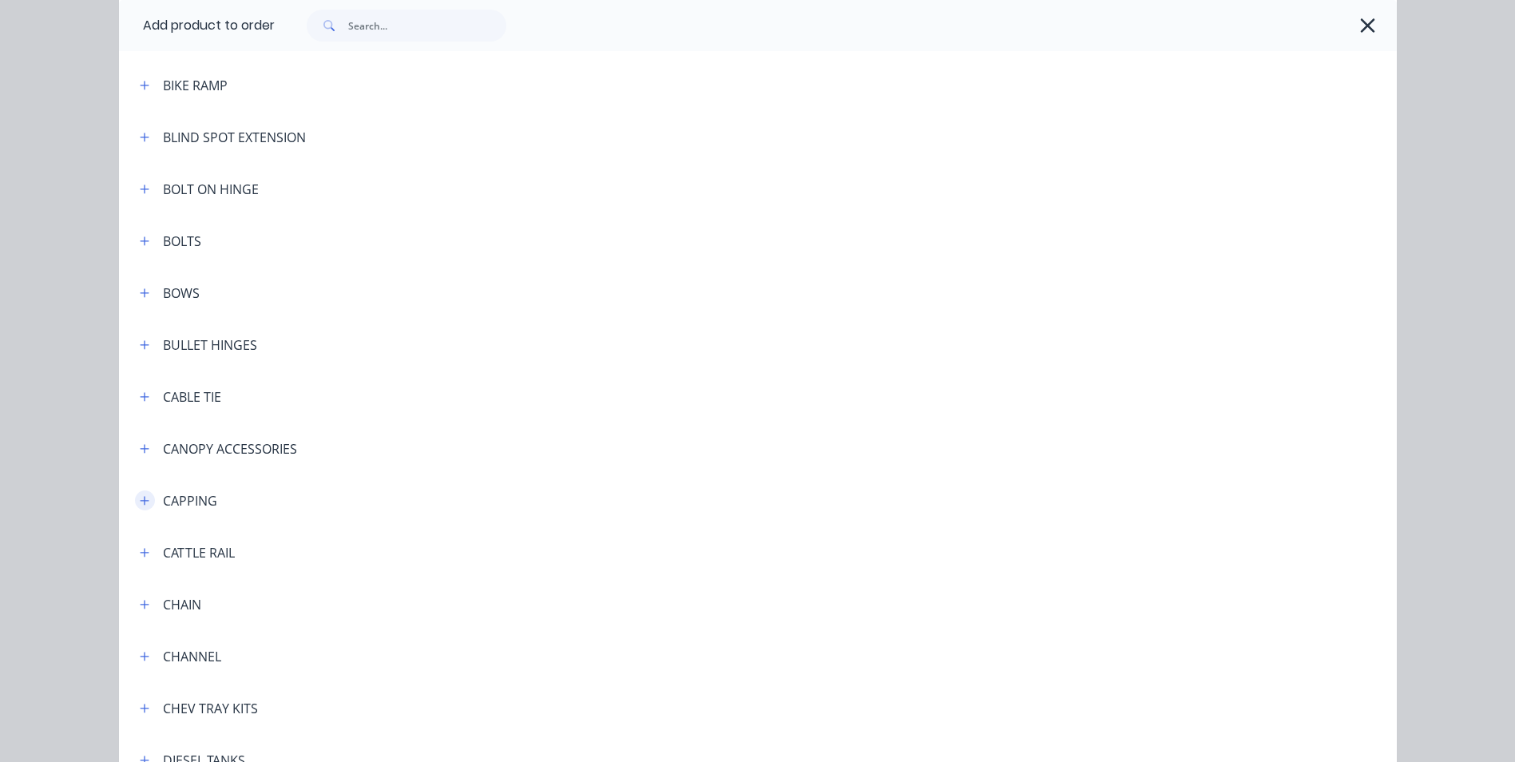
click at [141, 500] on icon "button" at bounding box center [144, 500] width 9 height 9
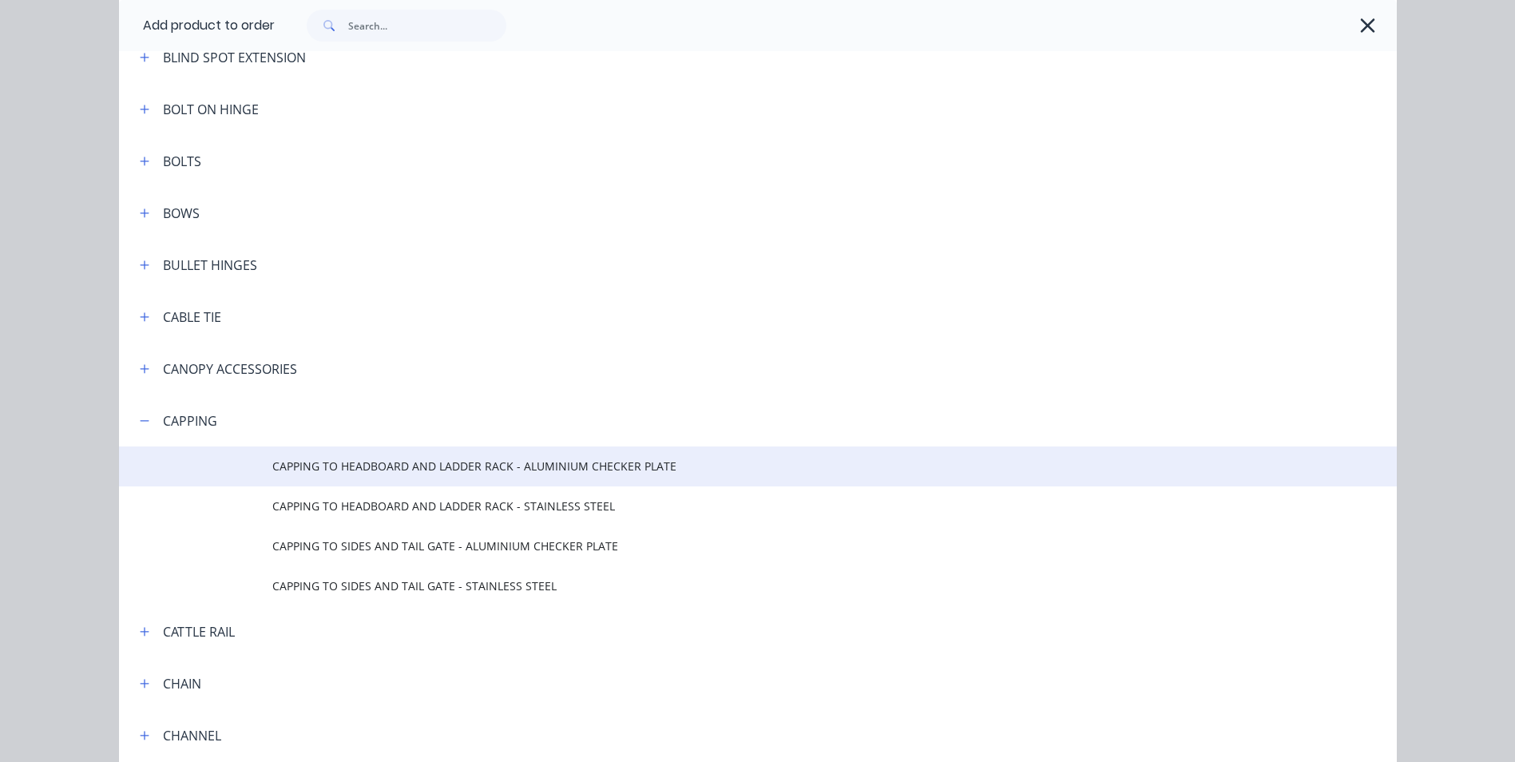
scroll to position [639, 0]
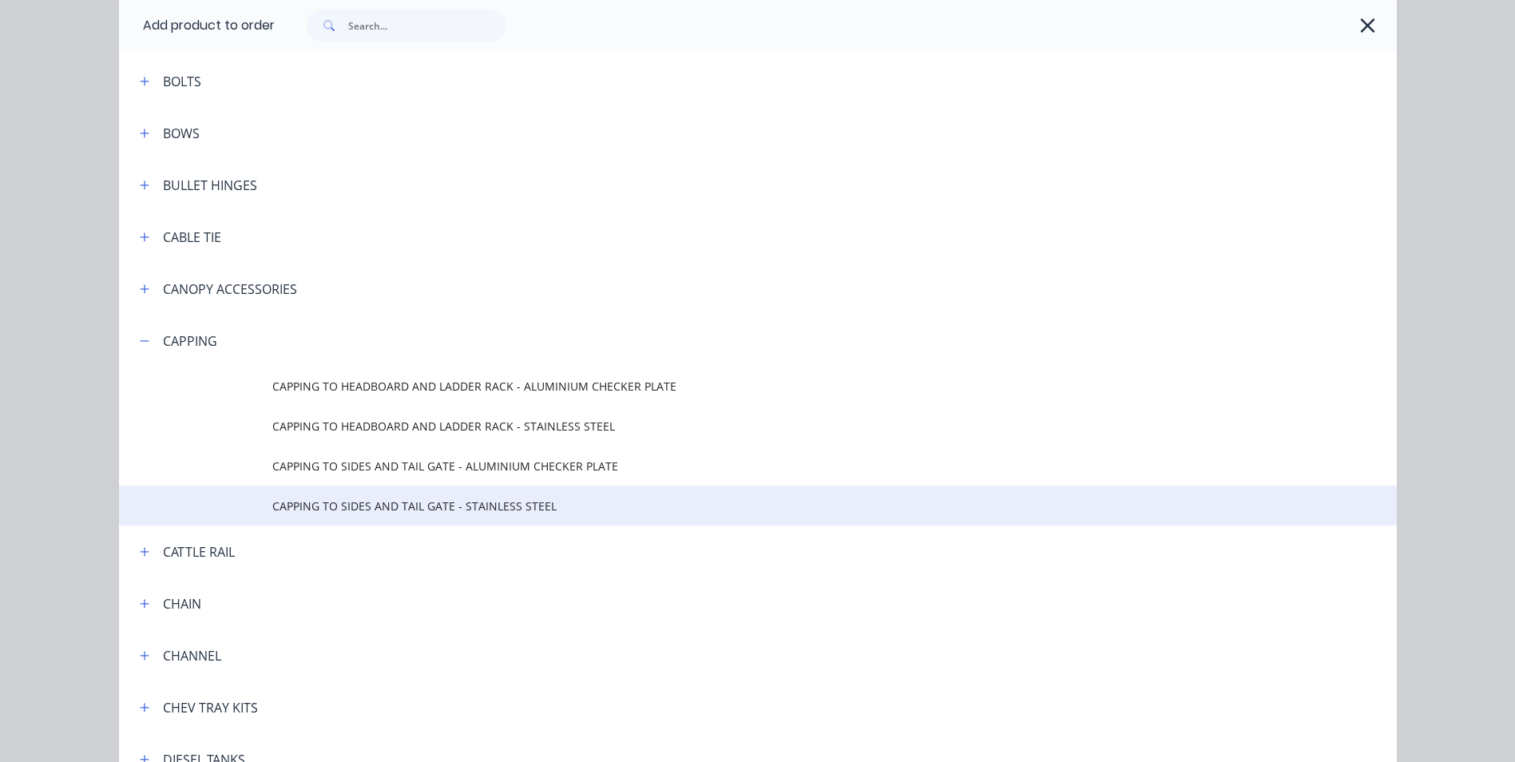
click at [458, 506] on span "CAPPING TO SIDES AND TAIL GATE - STAINLESS STEEL" at bounding box center [721, 506] width 899 height 17
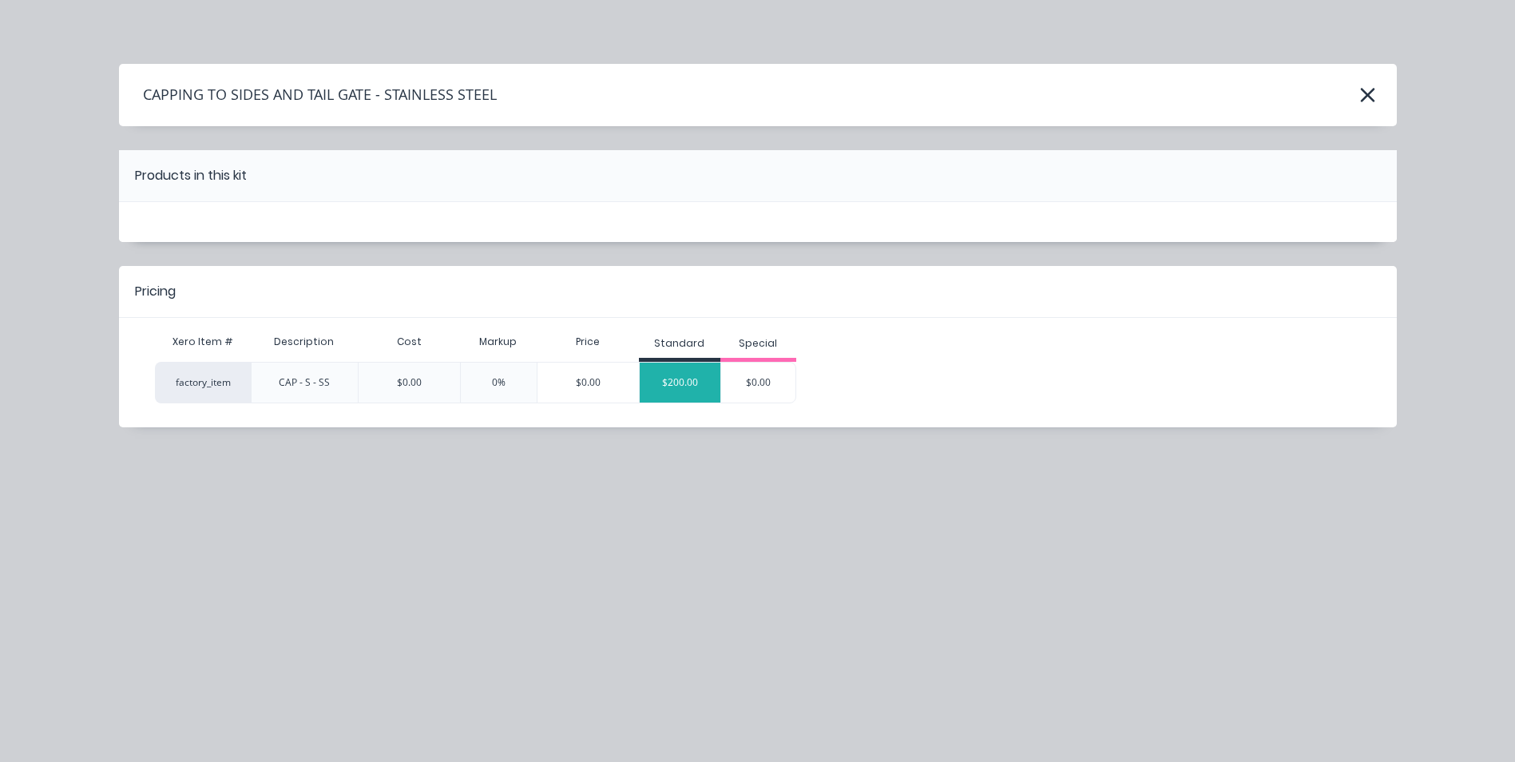
click at [698, 383] on div "$200.00" at bounding box center [680, 383] width 81 height 40
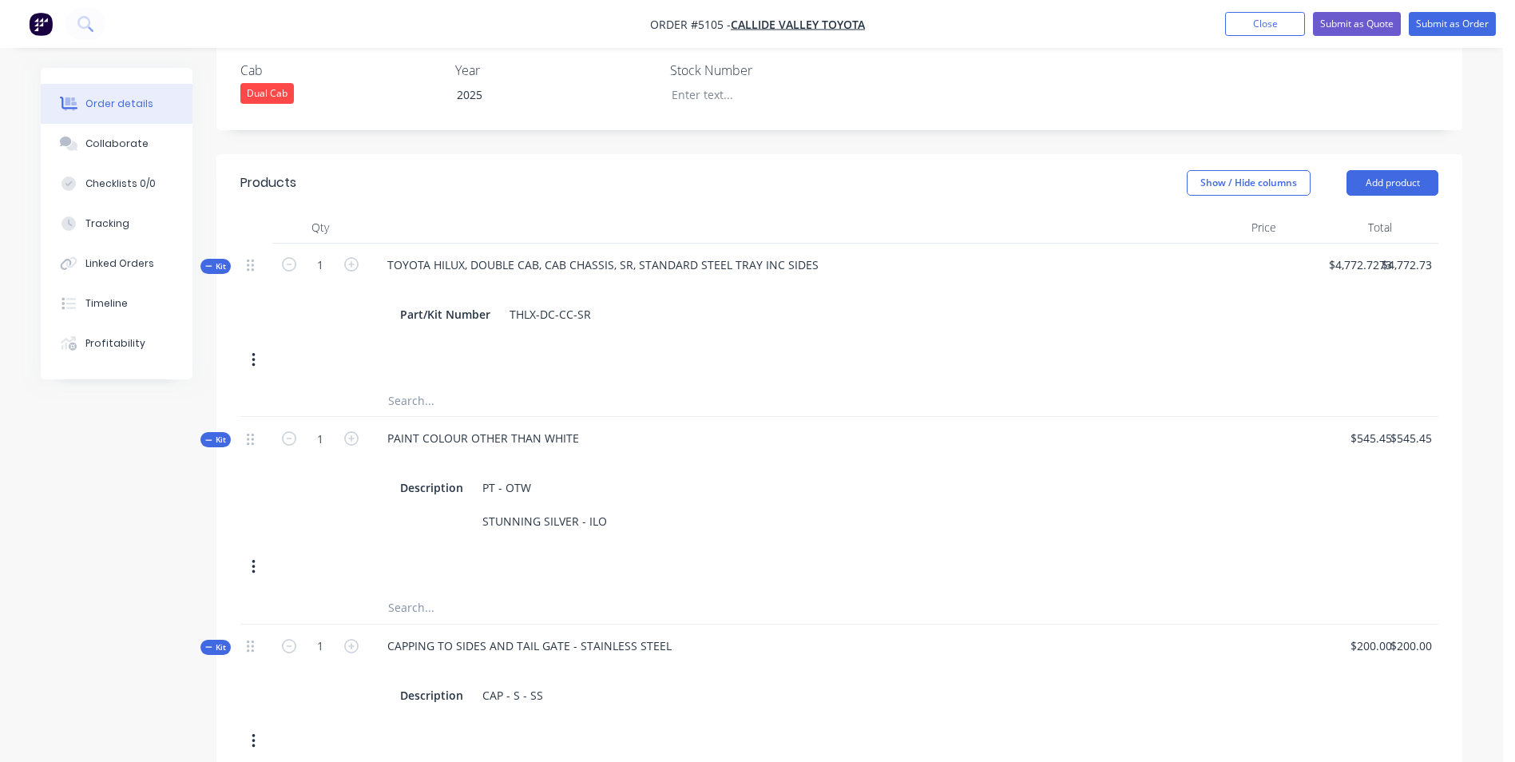
scroll to position [479, 0]
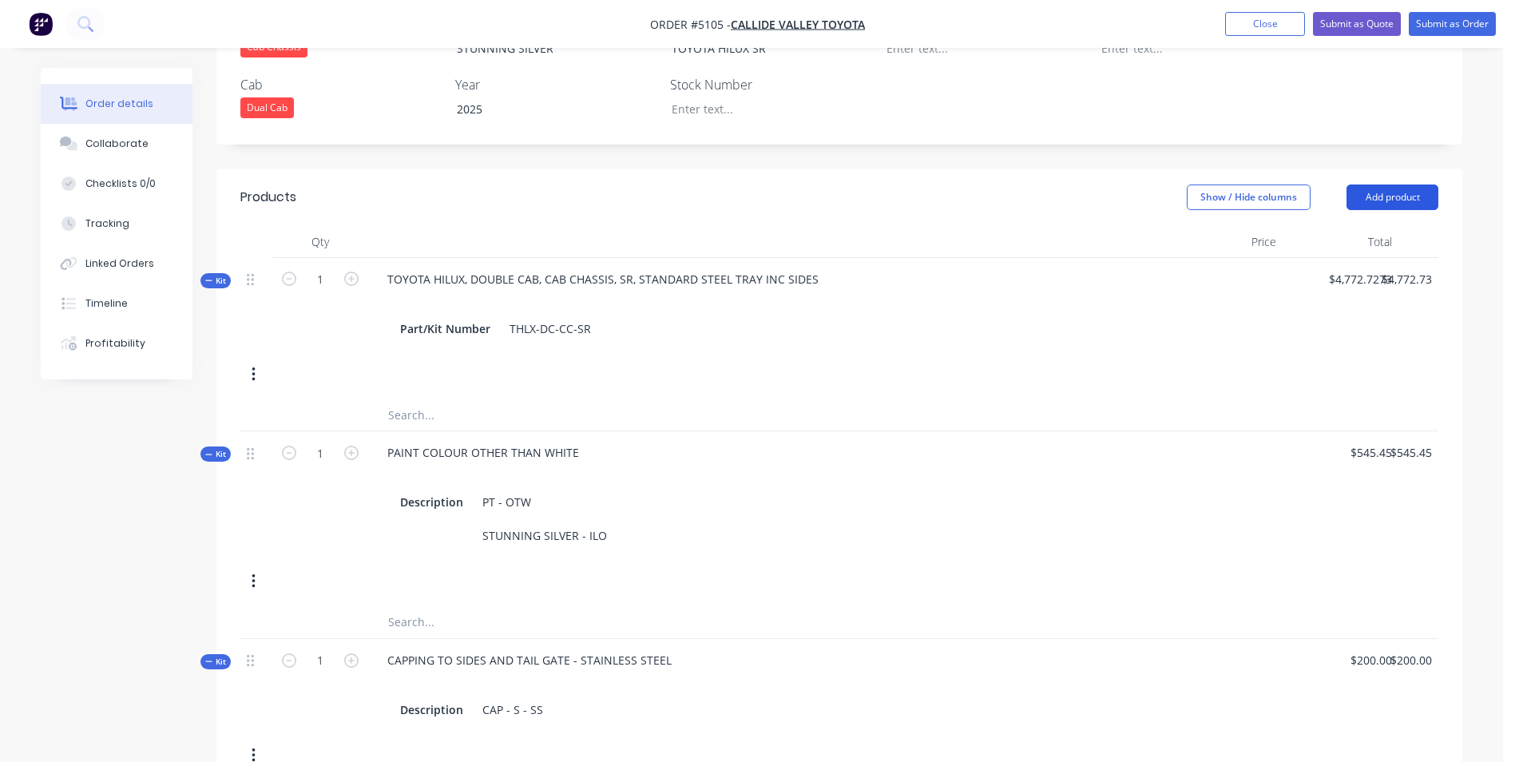
click at [1387, 185] on button "Add product" at bounding box center [1393, 198] width 92 height 26
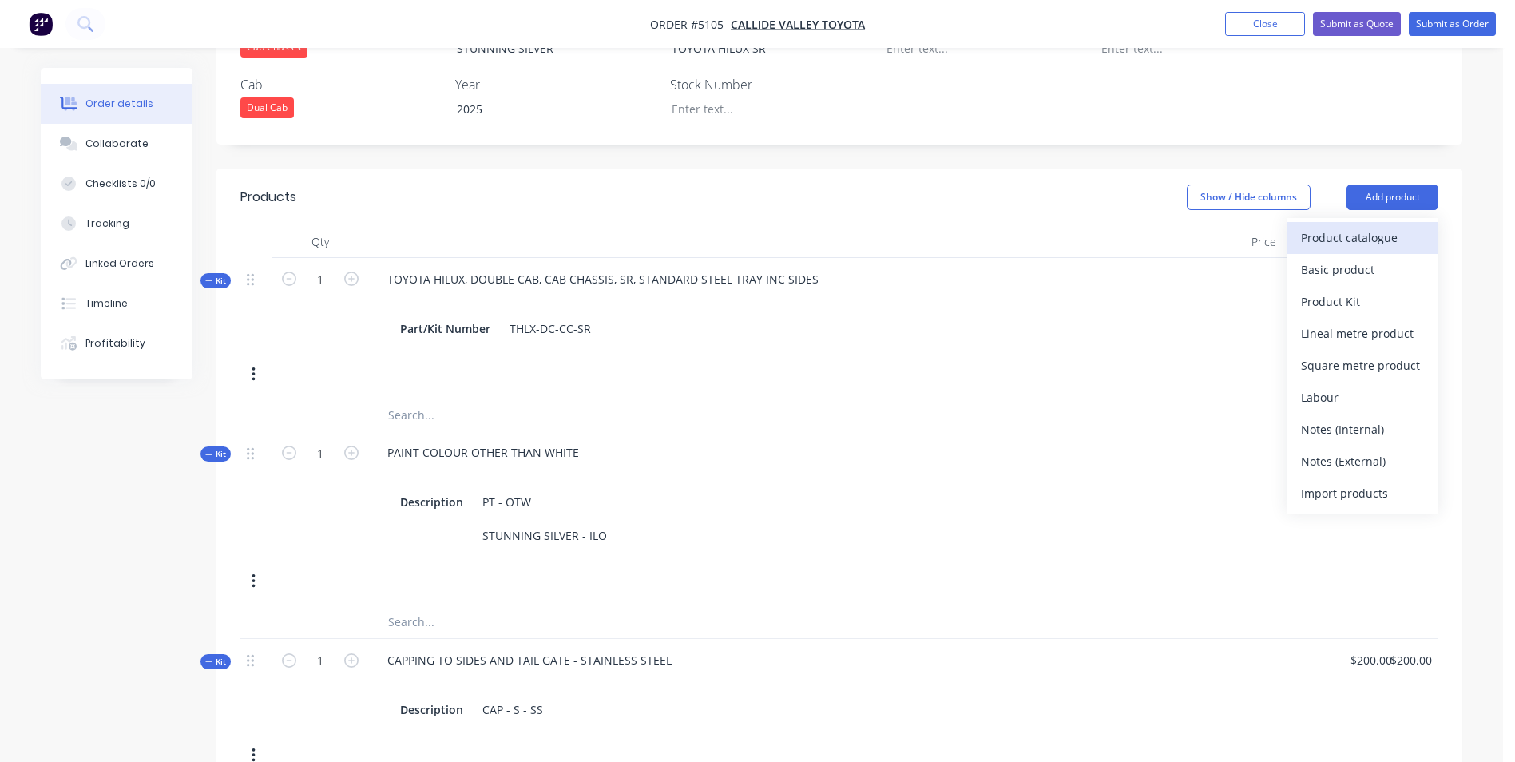
click at [1374, 226] on div "Product catalogue" at bounding box center [1362, 237] width 123 height 23
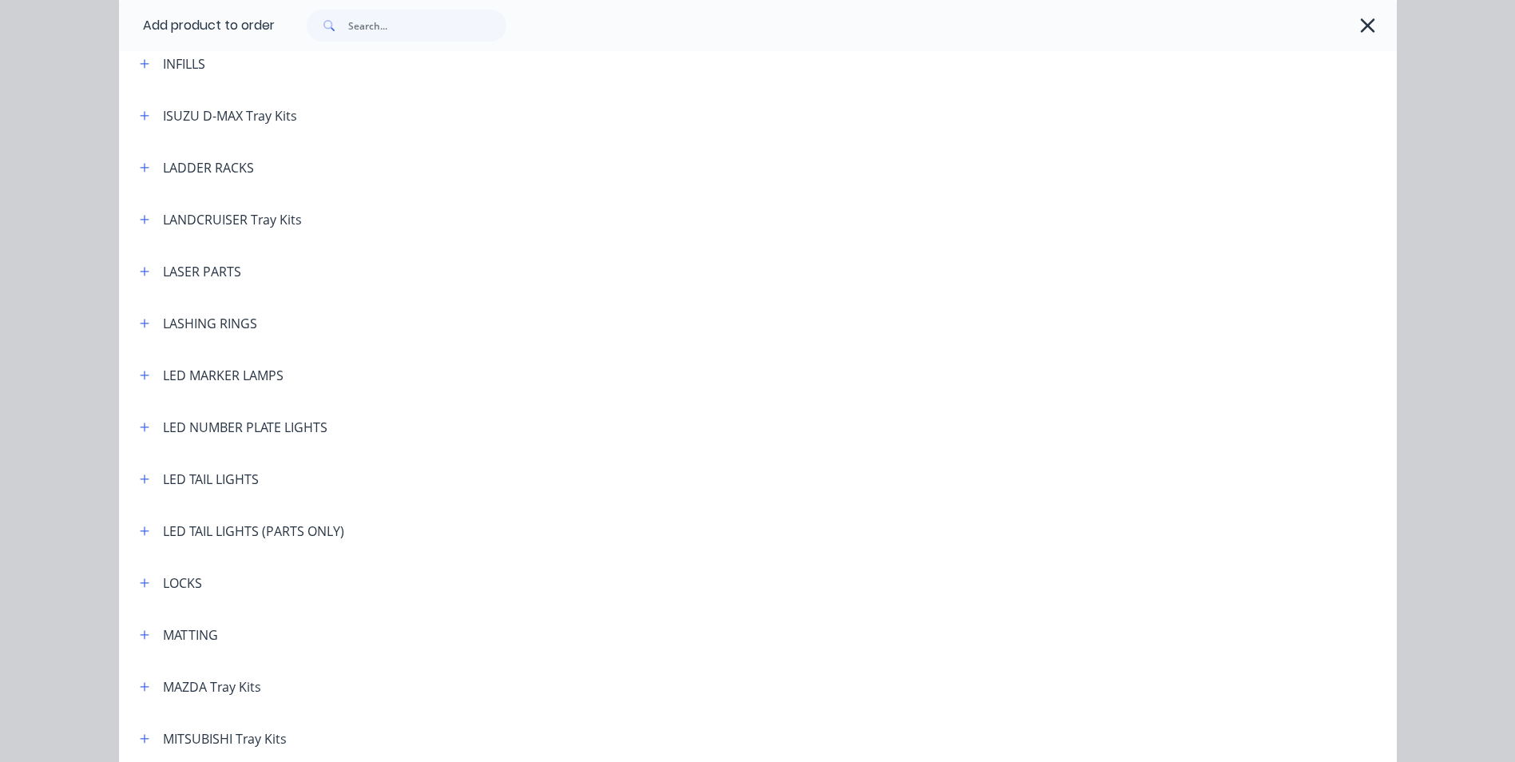
scroll to position [1917, 0]
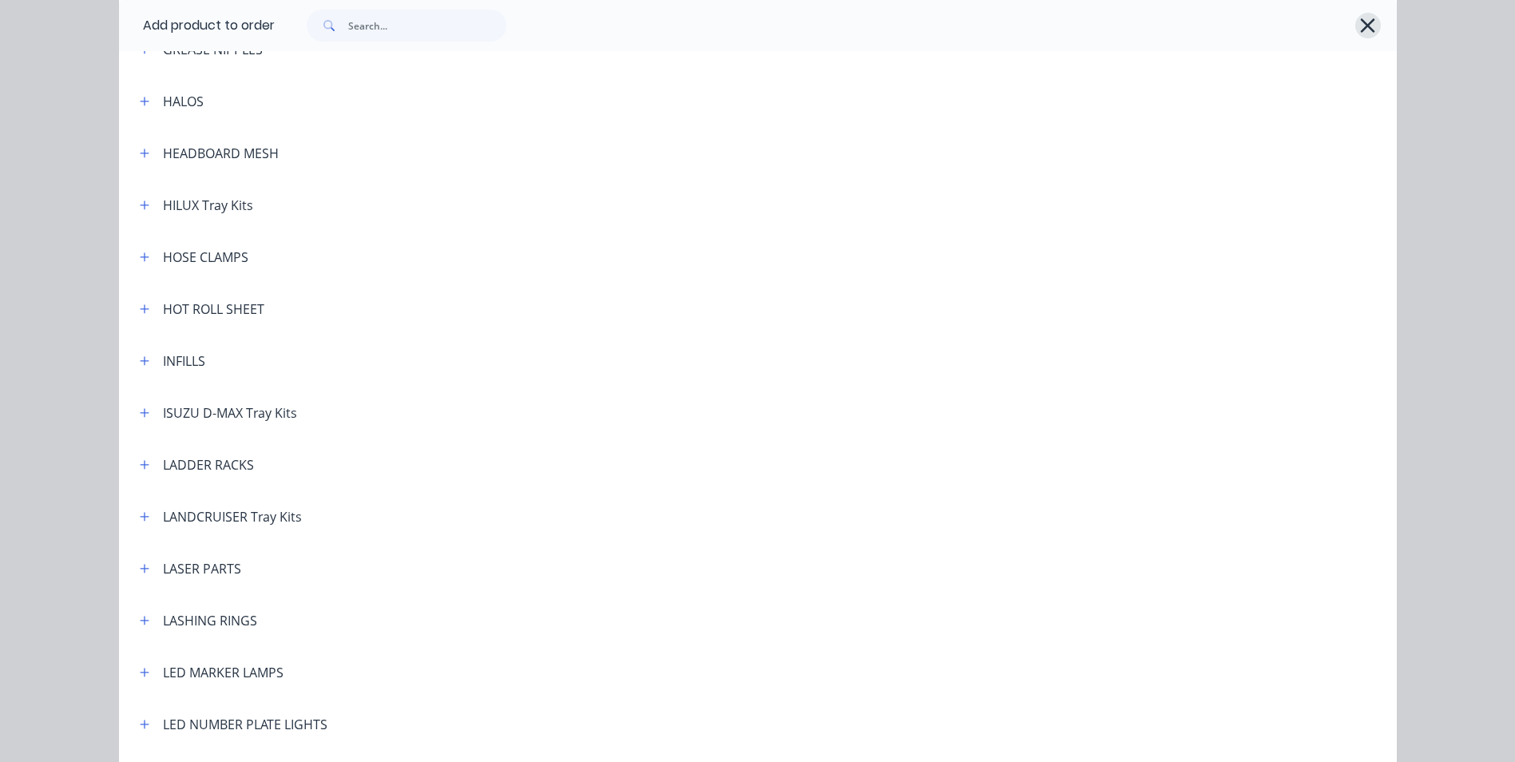
click at [1368, 17] on icon "button" at bounding box center [1367, 25] width 17 height 22
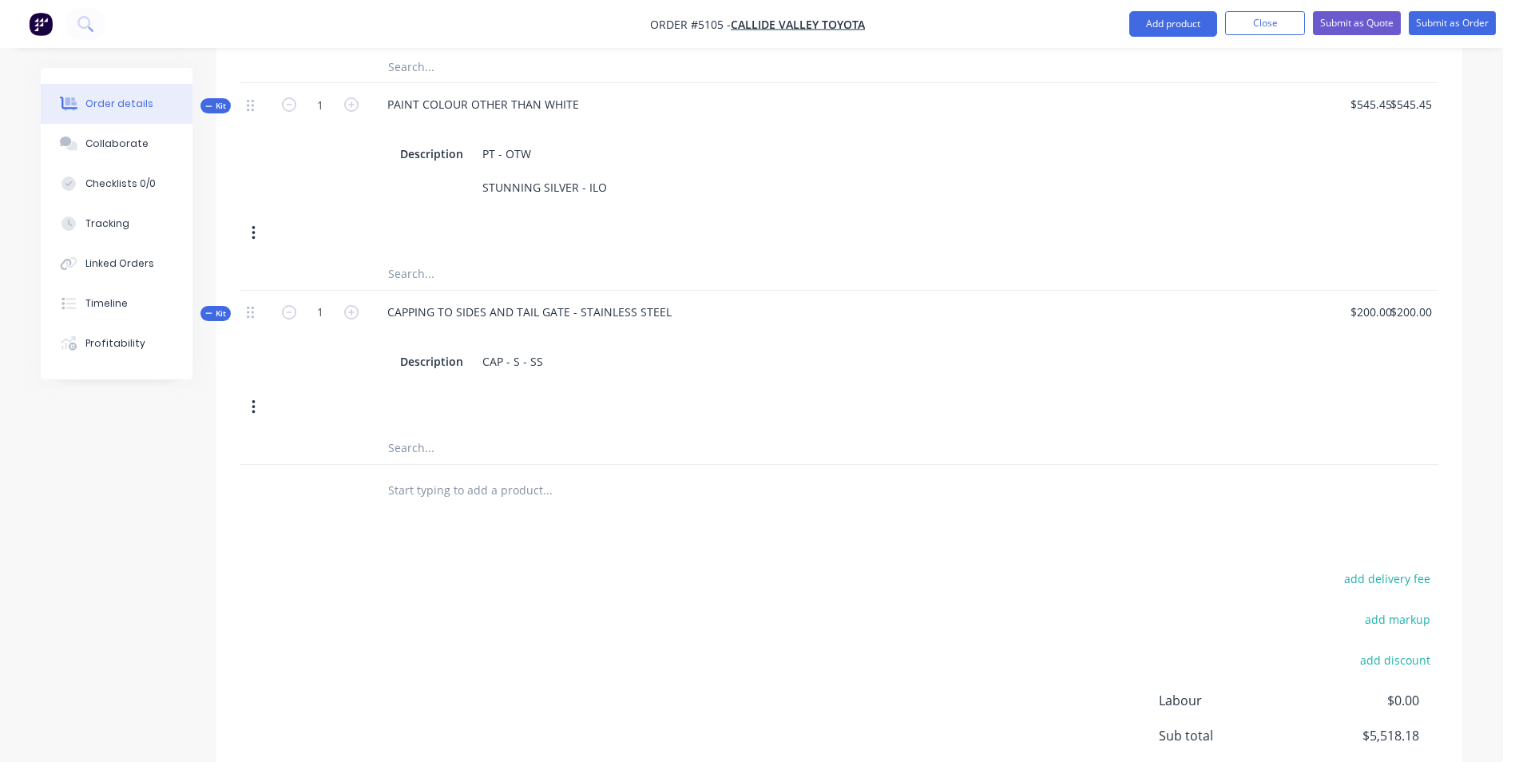
scroll to position [852, 0]
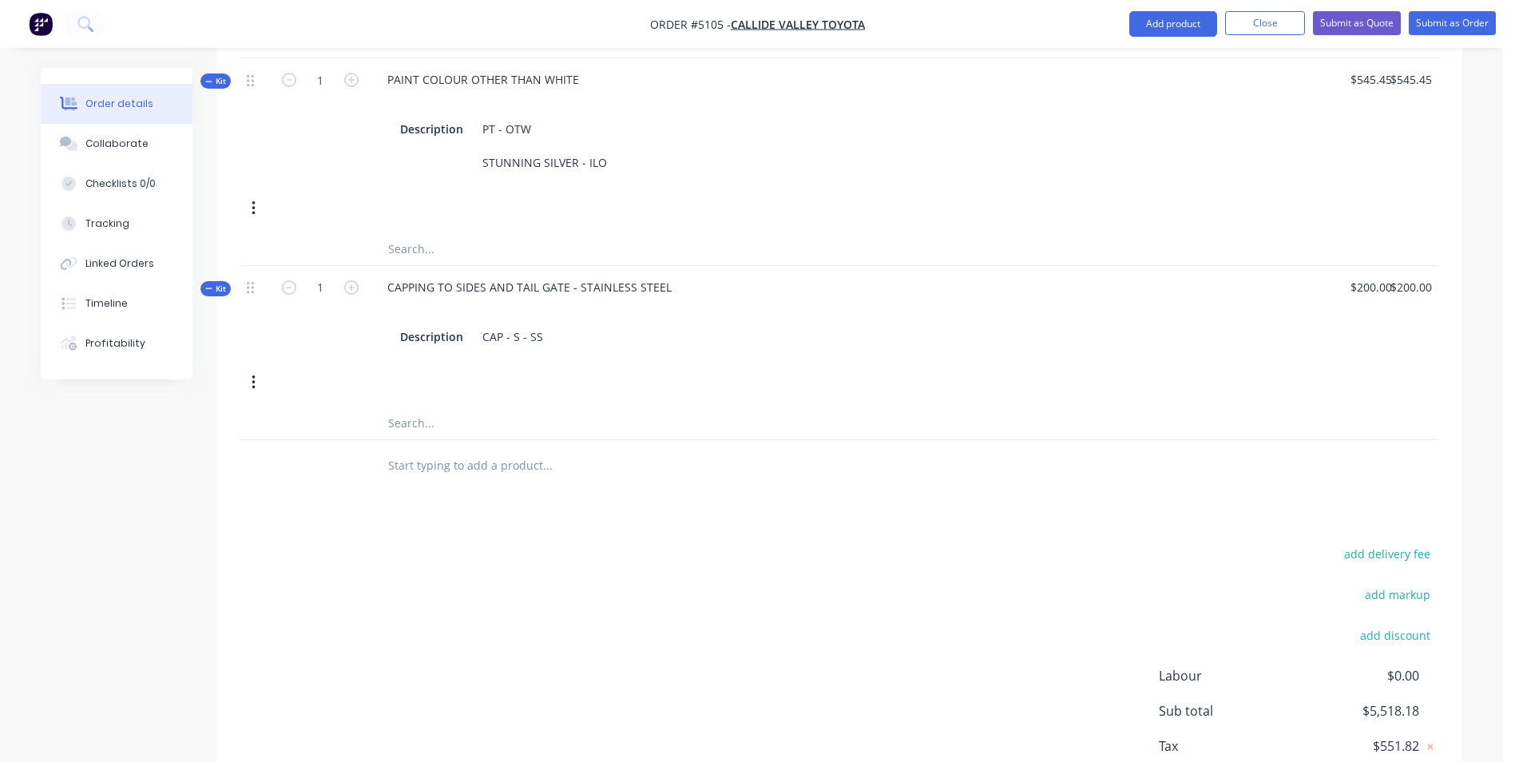
click at [486, 450] on input "text" at bounding box center [546, 466] width 319 height 32
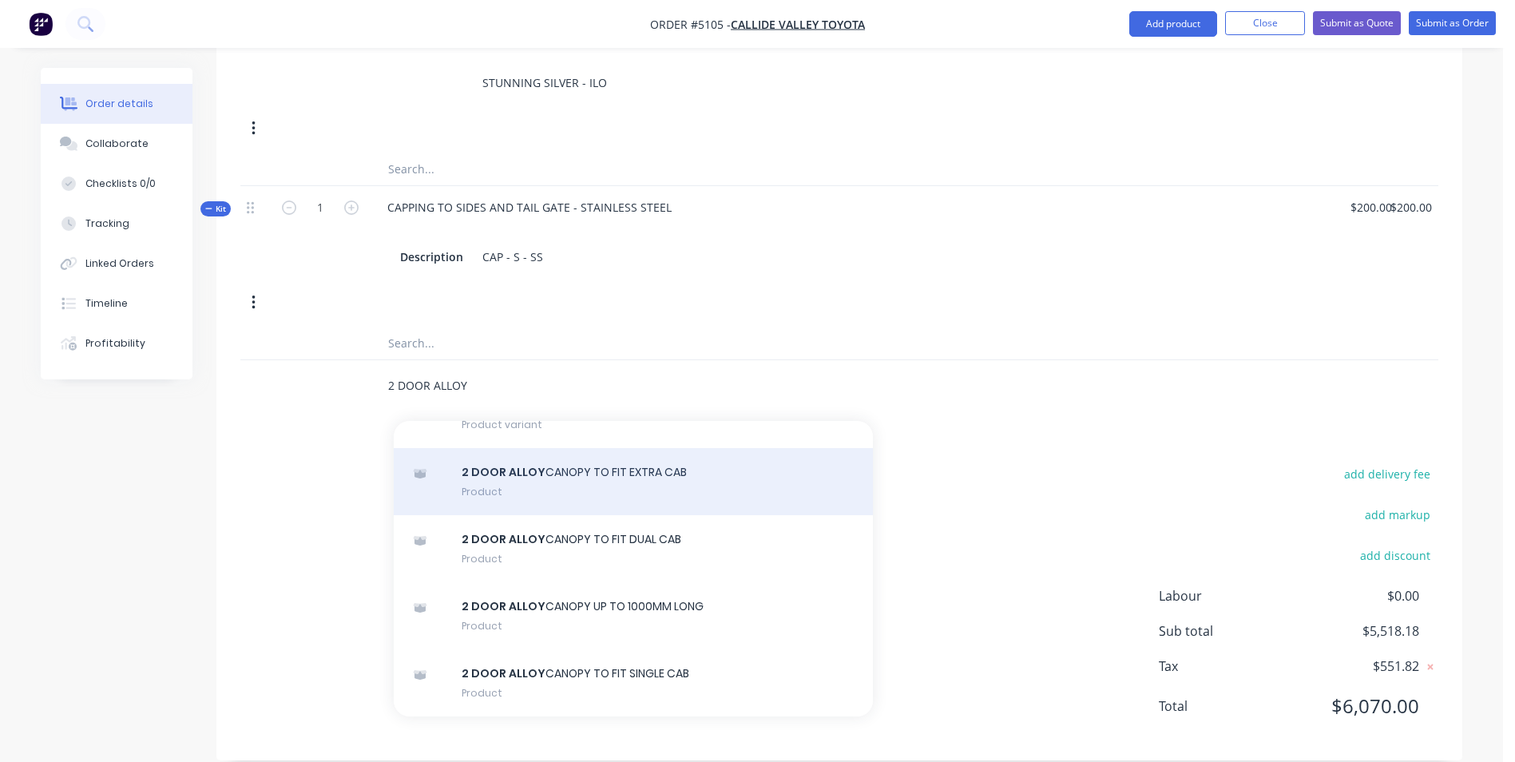
scroll to position [0, 0]
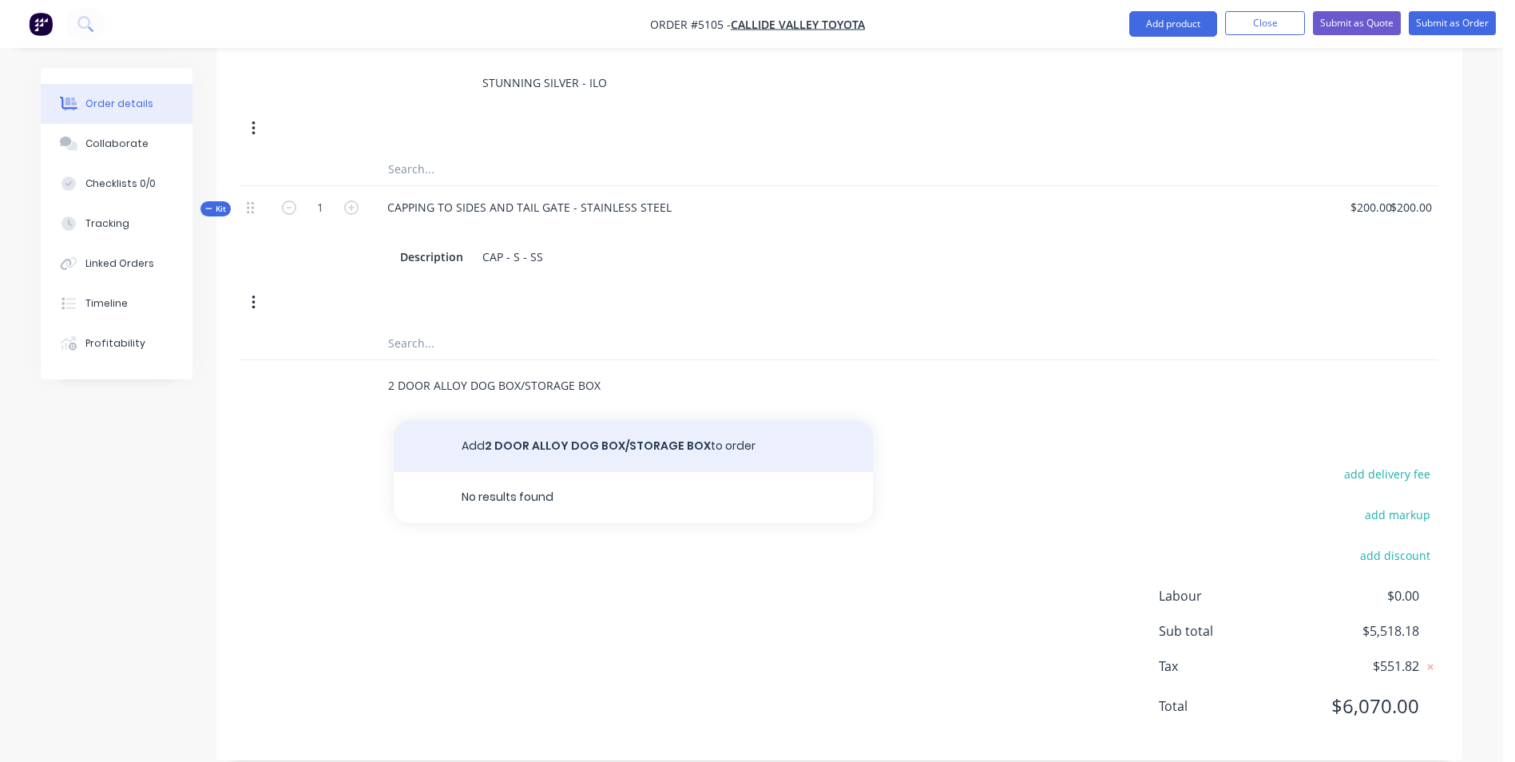
type input "2 DOOR ALLOY DOG BOX/STORAGE BOX"
click at [596, 427] on button "Add 2 DOOR ALLOY DOG BOX/STORAGE BOX to order" at bounding box center [633, 446] width 479 height 51
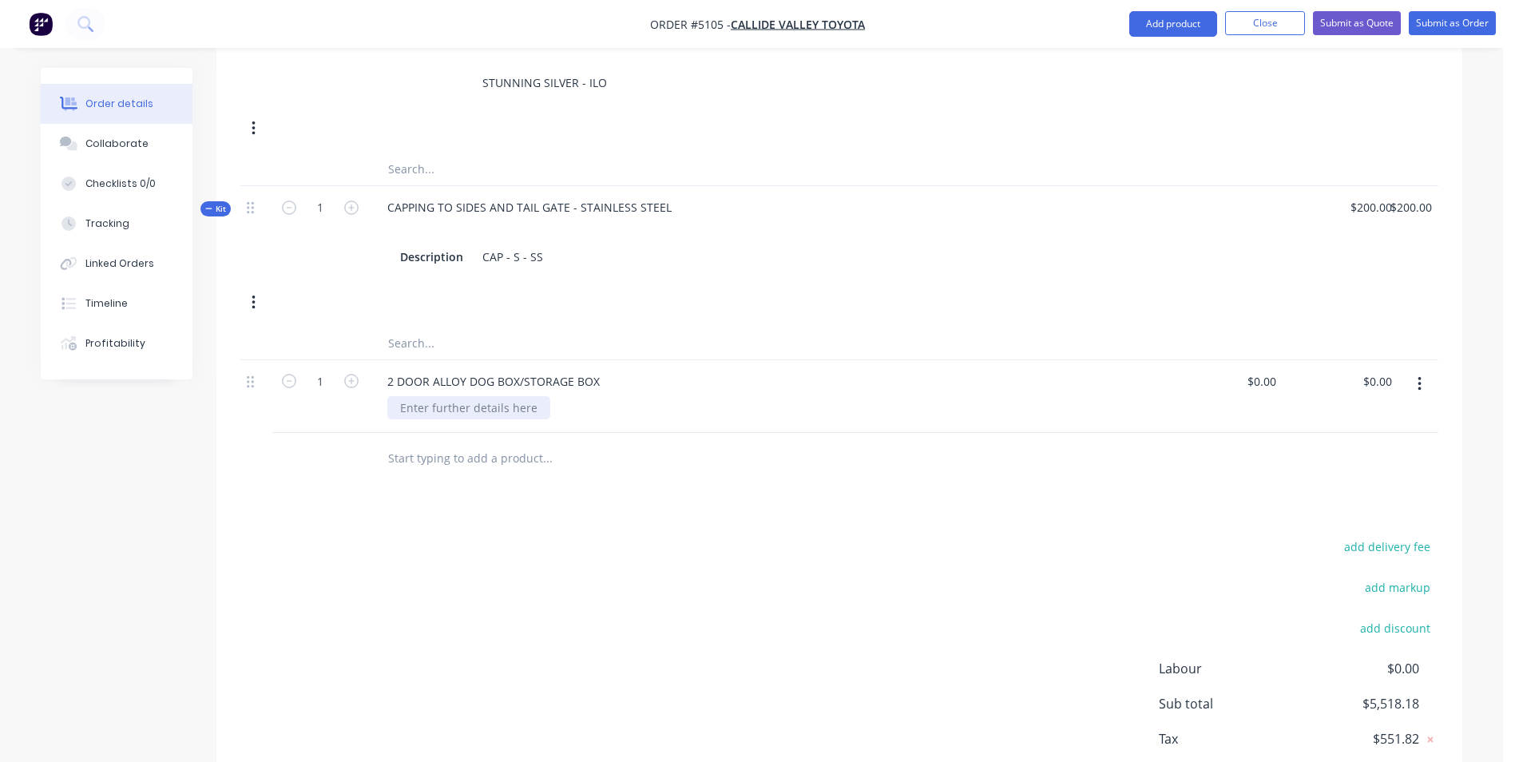
click at [500, 396] on div at bounding box center [468, 407] width 163 height 23
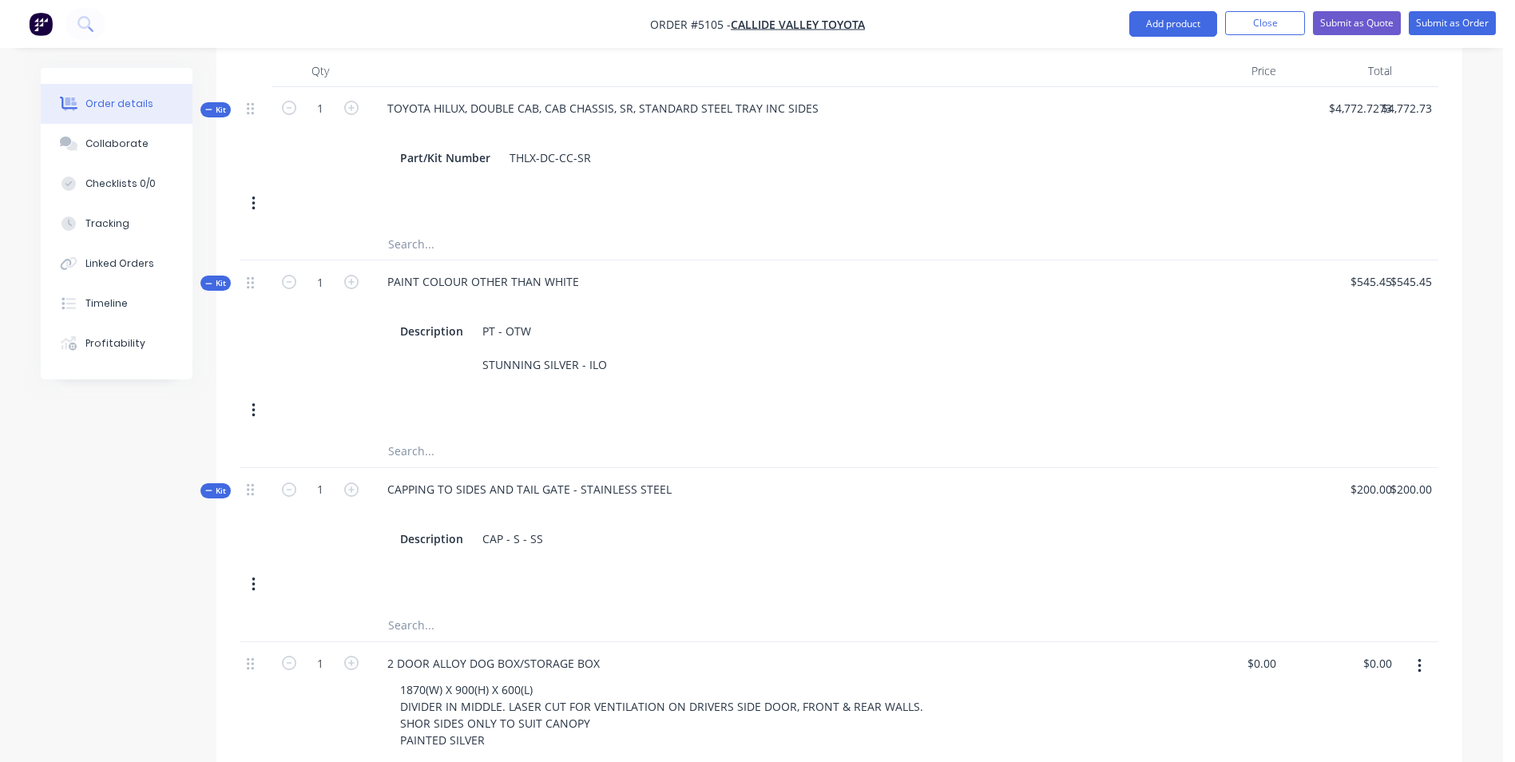
scroll to position [772, 0]
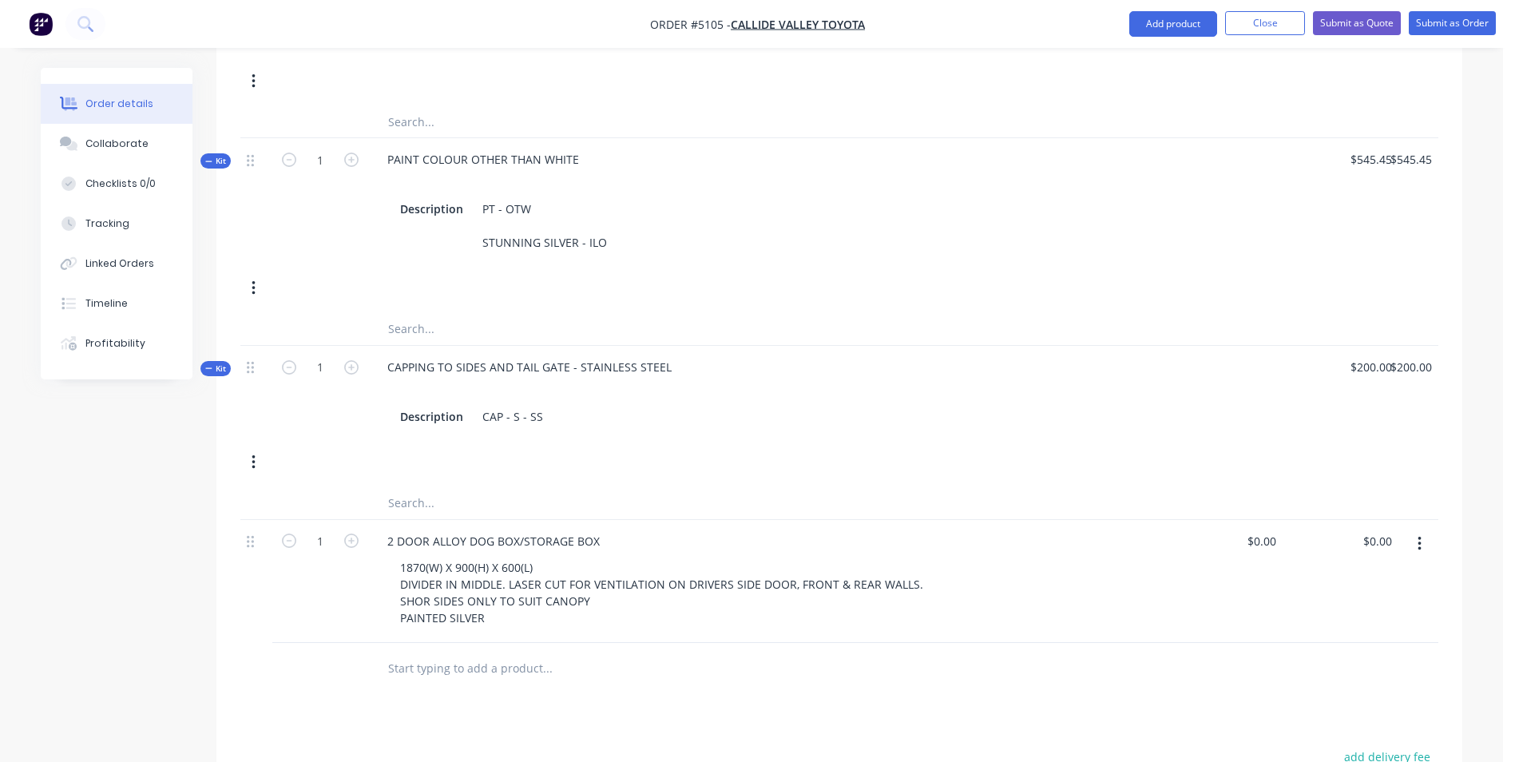
drag, startPoint x: 538, startPoint y: 645, endPoint x: 542, endPoint y: 638, distance: 8.6
click at [538, 653] on input "text" at bounding box center [546, 669] width 319 height 32
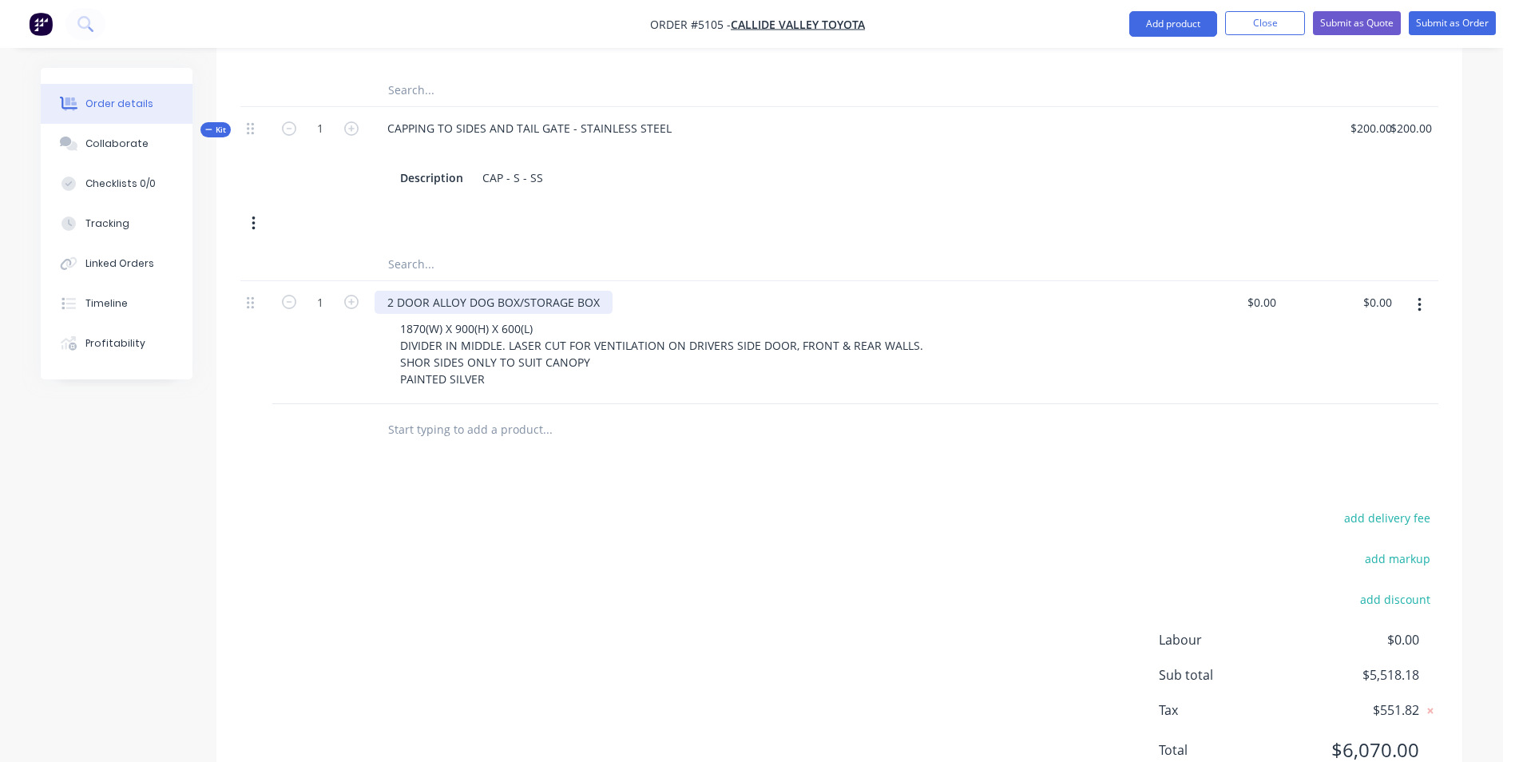
scroll to position [1012, 0]
click at [525, 413] on input "text" at bounding box center [546, 429] width 319 height 32
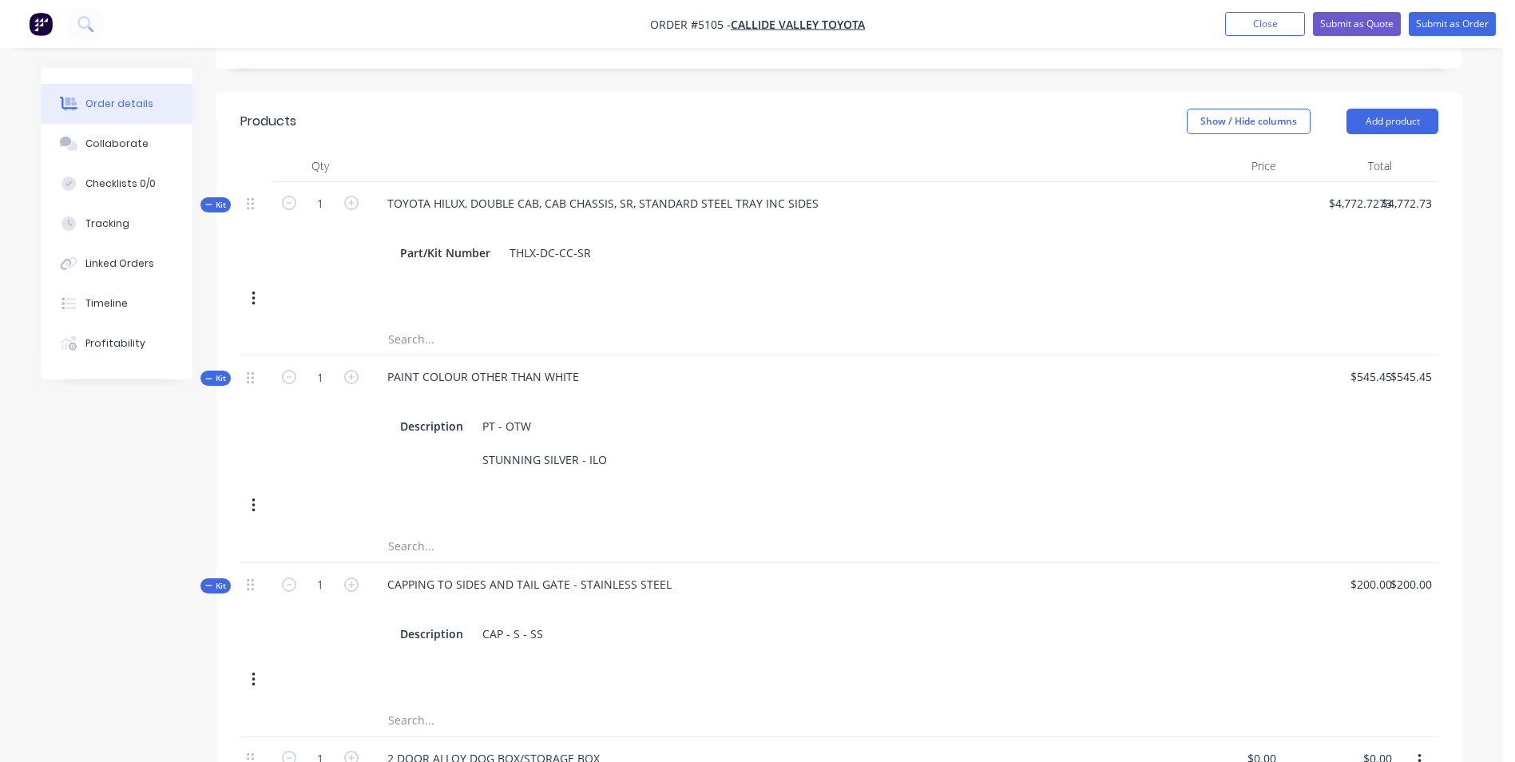
scroll to position [533, 0]
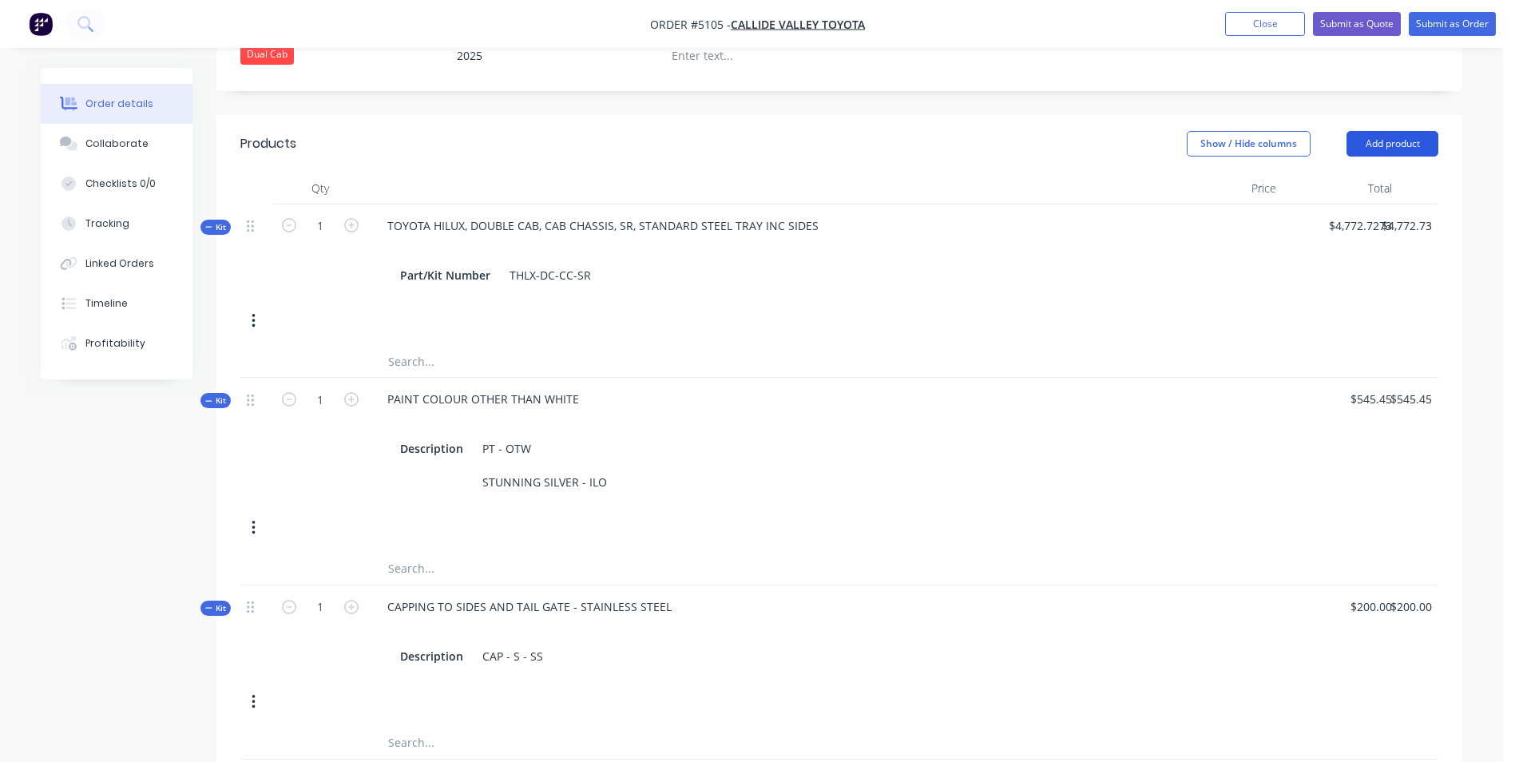
click at [1406, 131] on button "Add product" at bounding box center [1393, 144] width 92 height 26
click at [1404, 131] on button "Add product" at bounding box center [1393, 144] width 92 height 26
click at [1403, 131] on button "Add product" at bounding box center [1393, 144] width 92 height 26
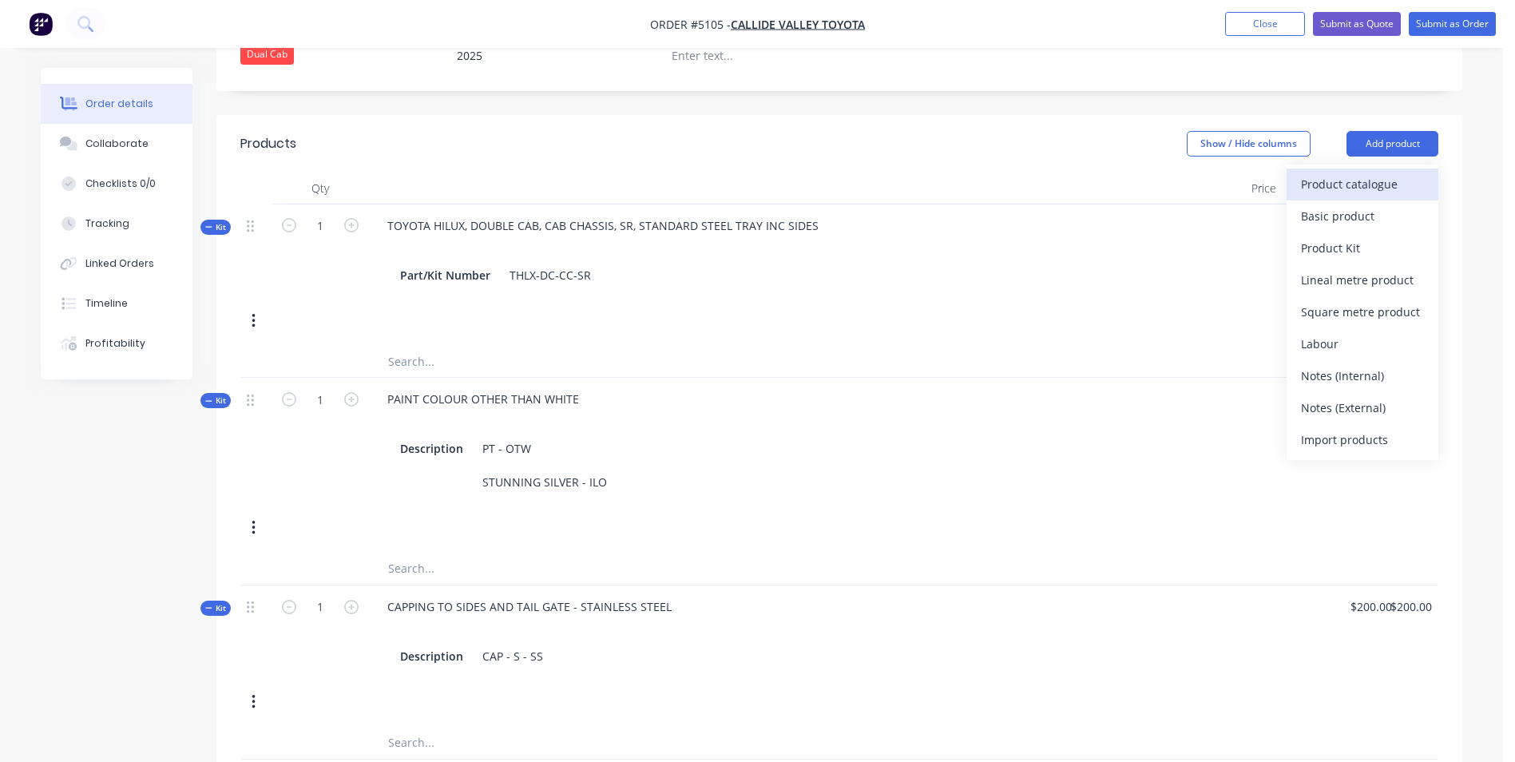
click at [1377, 173] on div "Product catalogue" at bounding box center [1362, 184] width 123 height 23
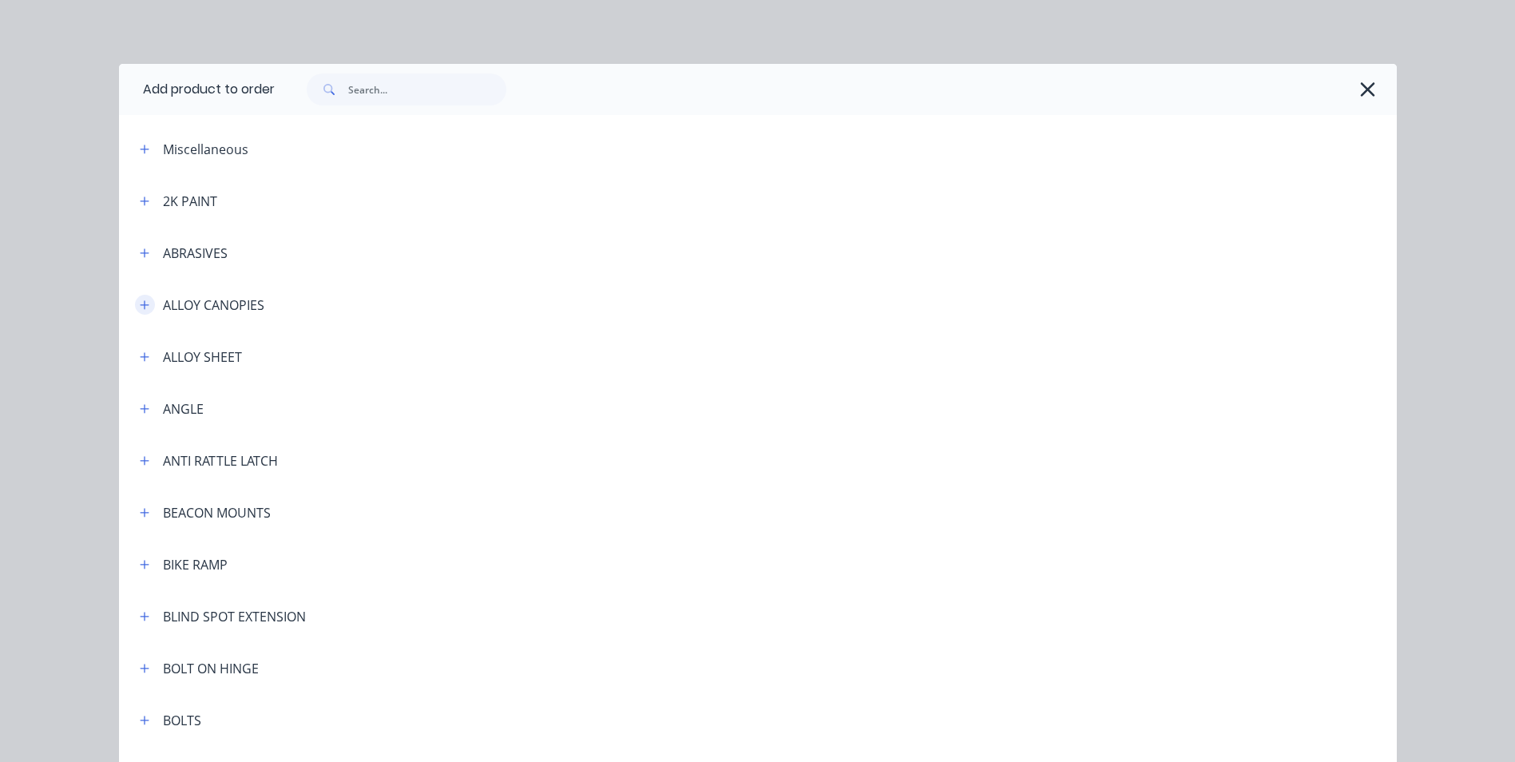
click at [140, 303] on icon "button" at bounding box center [145, 305] width 10 height 11
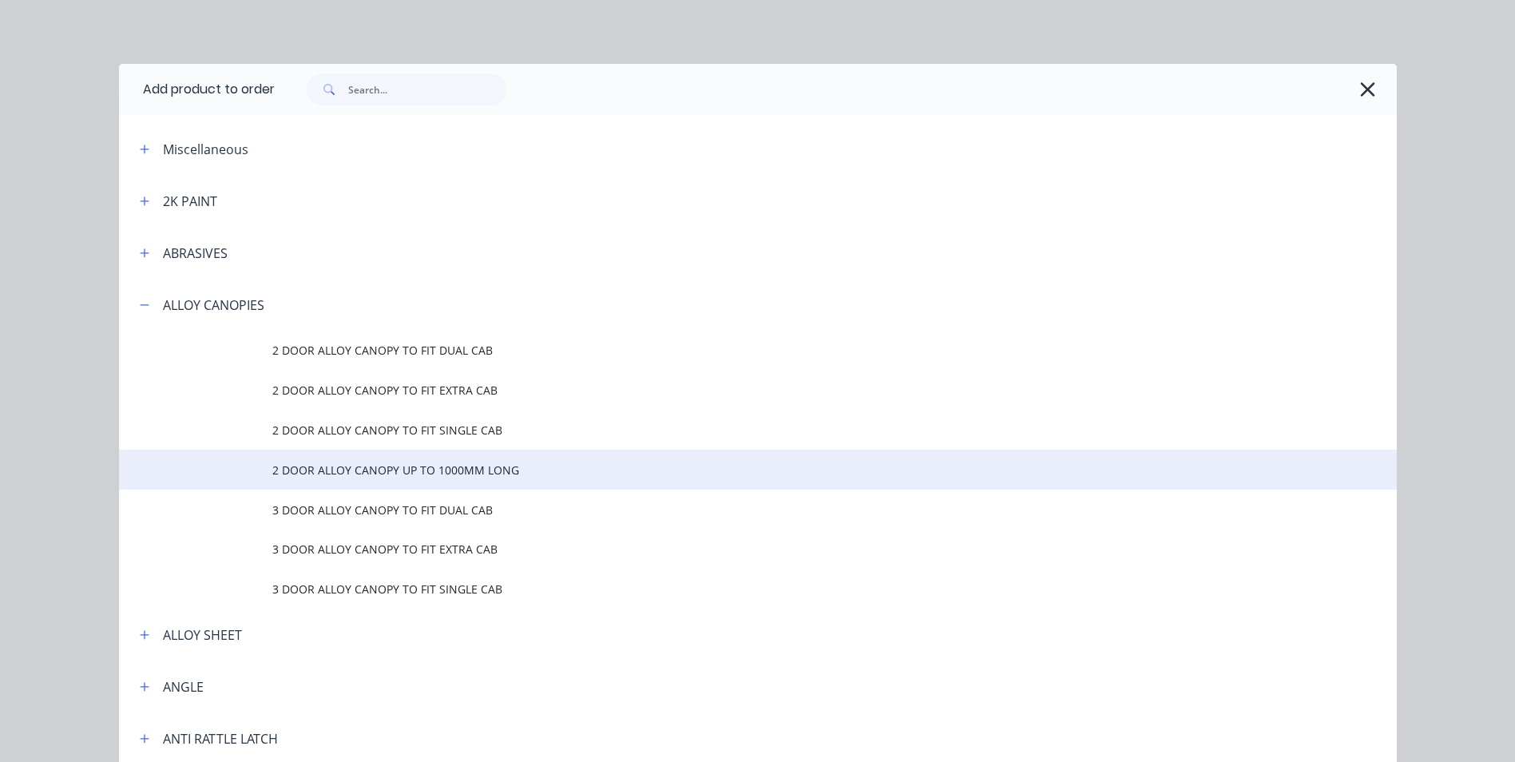
click at [397, 470] on span "2 DOOR ALLOY CANOPY UP TO 1000MM LONG" at bounding box center [721, 470] width 899 height 17
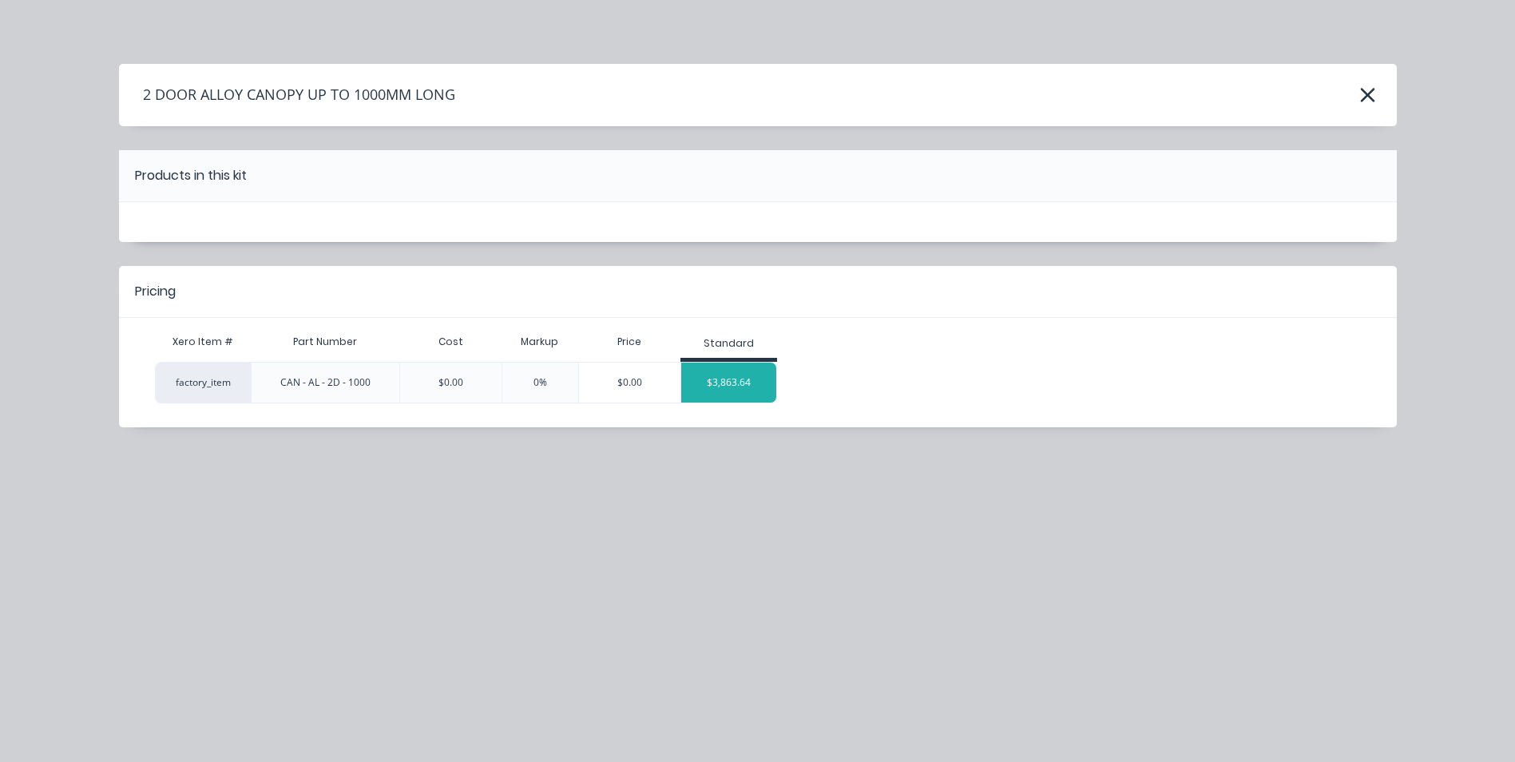
click at [756, 387] on div "$3,863.64" at bounding box center [729, 383] width 96 height 40
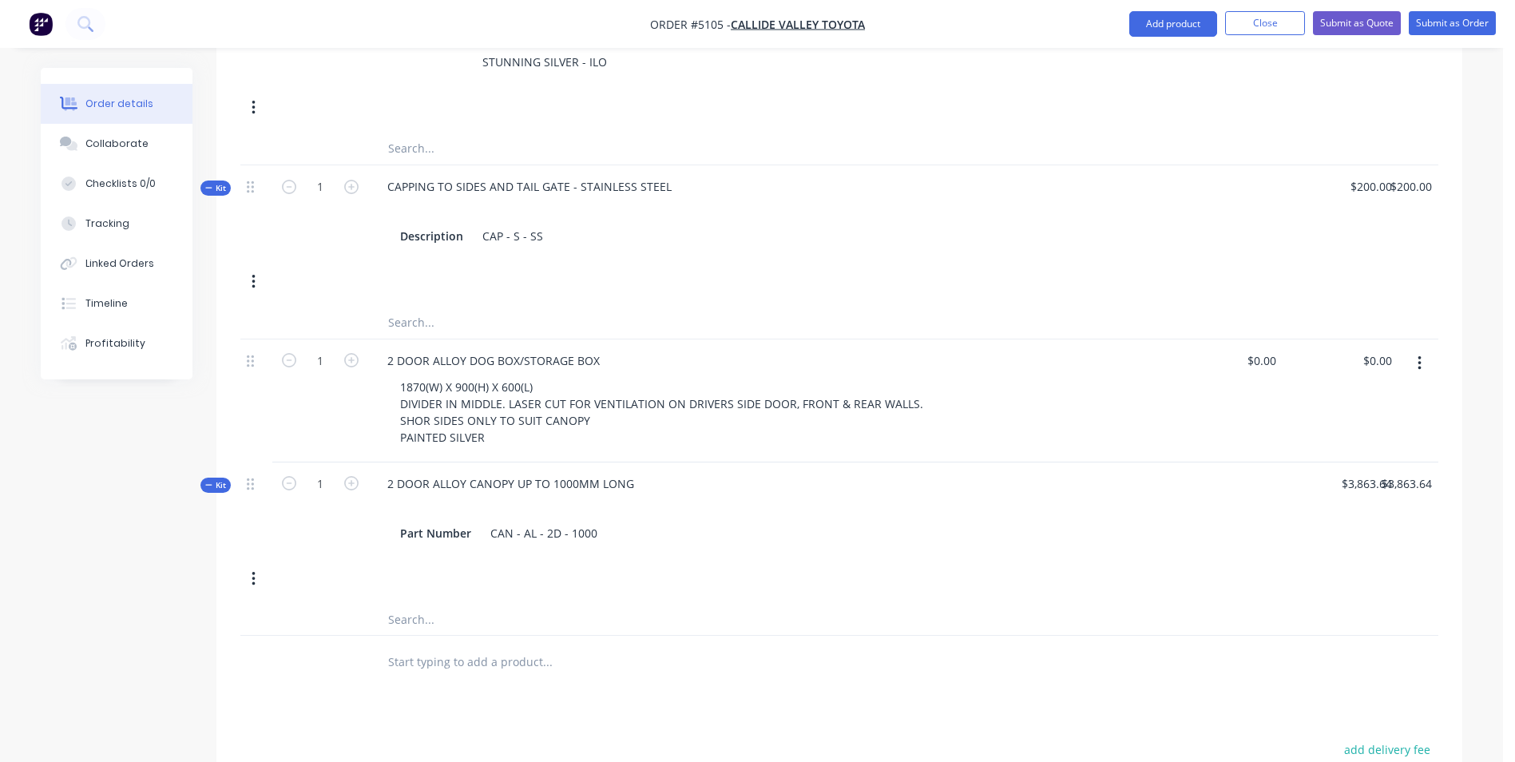
scroll to position [1012, 0]
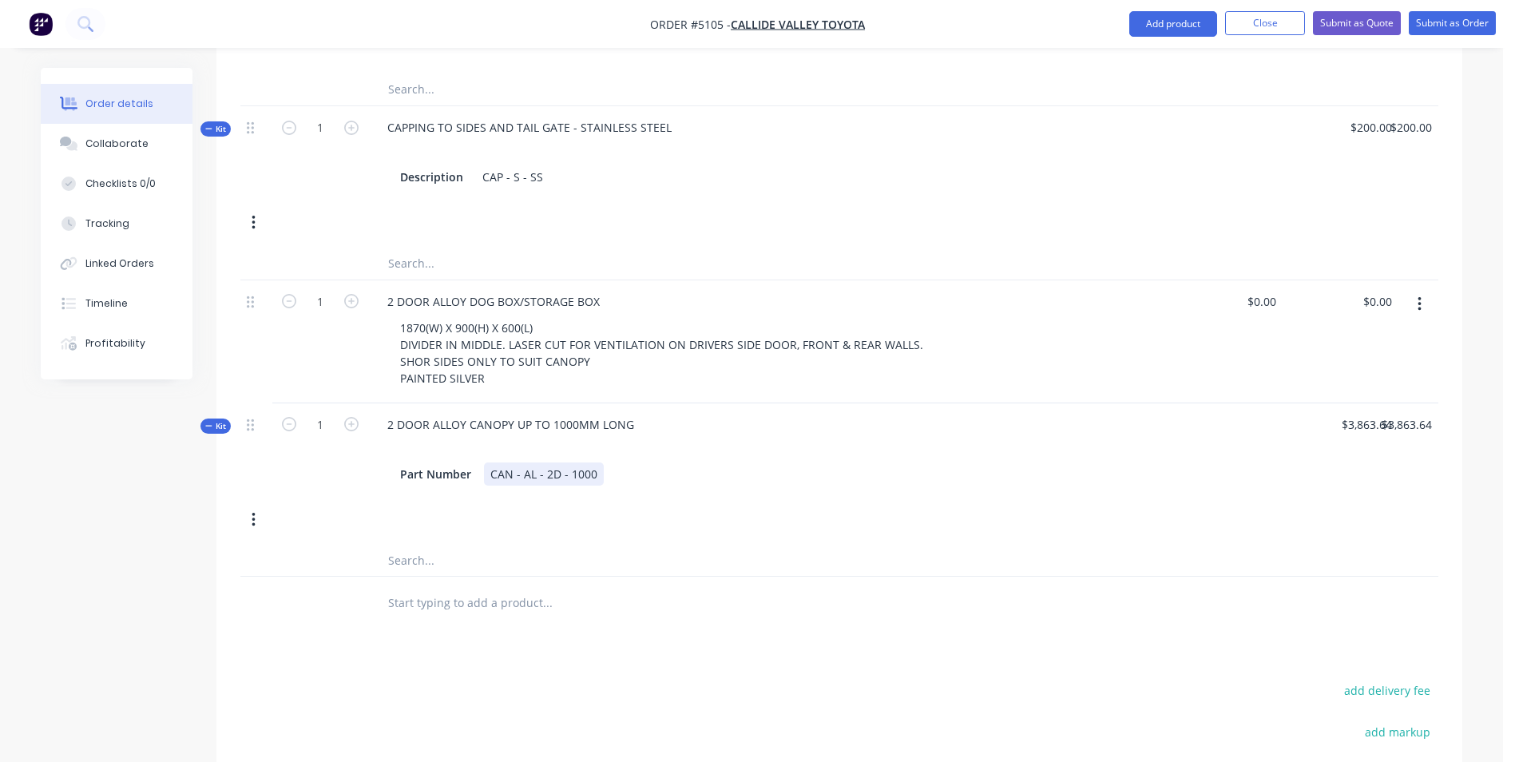
click at [518, 502] on div "Kit 1 2 DOOR ALLOY CANOPY UP TO 1000MM LONG Part Number CAN - AL - 2D - 1000 $3…" at bounding box center [839, 473] width 1198 height 141
click at [598, 462] on div "CAN - AL - 2D - 1000" at bounding box center [544, 473] width 120 height 23
click at [558, 500] on div "Kit 1 2 DOOR ALLOY CANOPY UP TO 1000MM LONG Part Number CAN - AL - 2D - 1000 $3…" at bounding box center [839, 473] width 1198 height 141
click at [481, 586] on input "text" at bounding box center [546, 602] width 319 height 32
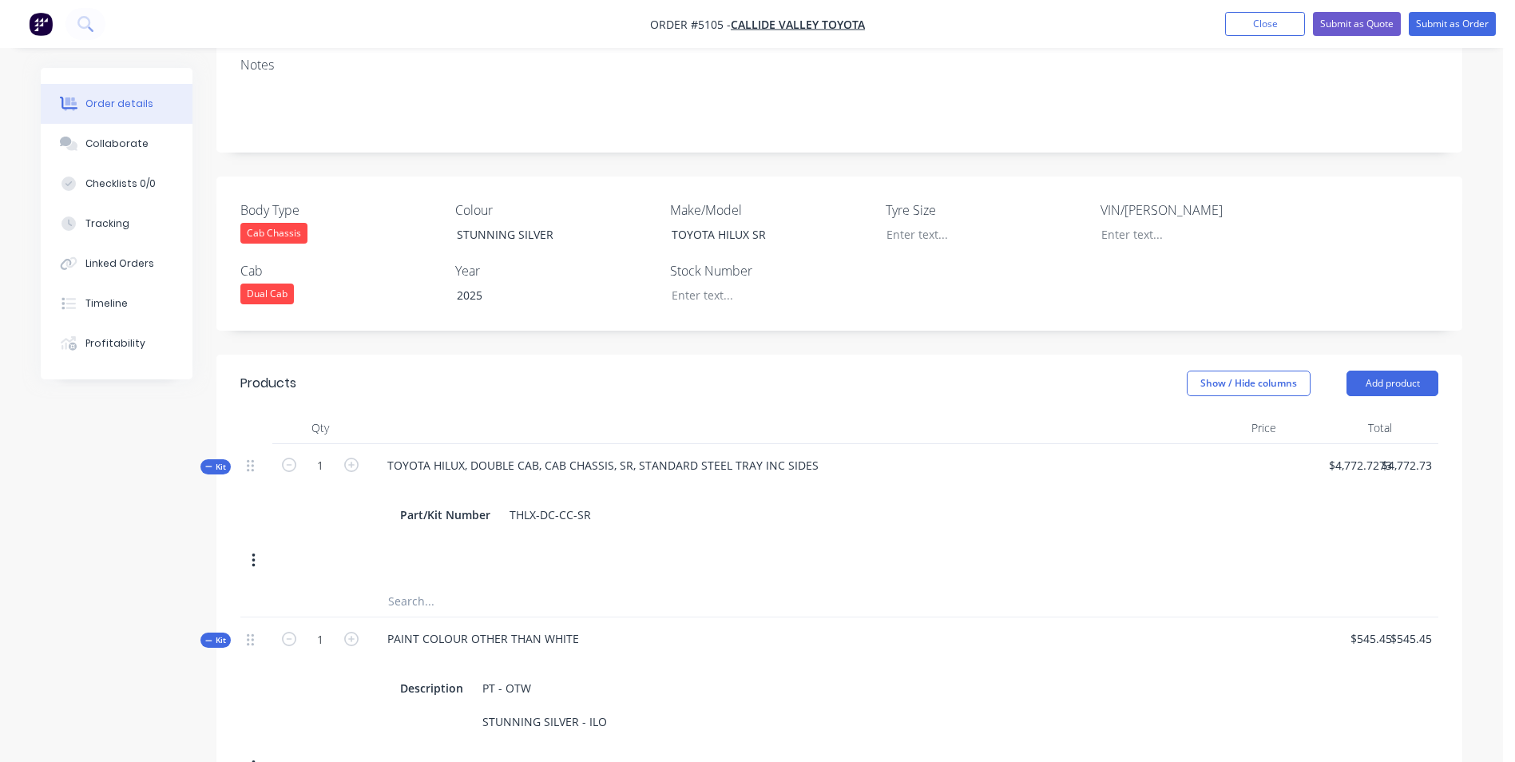
scroll to position [373, 0]
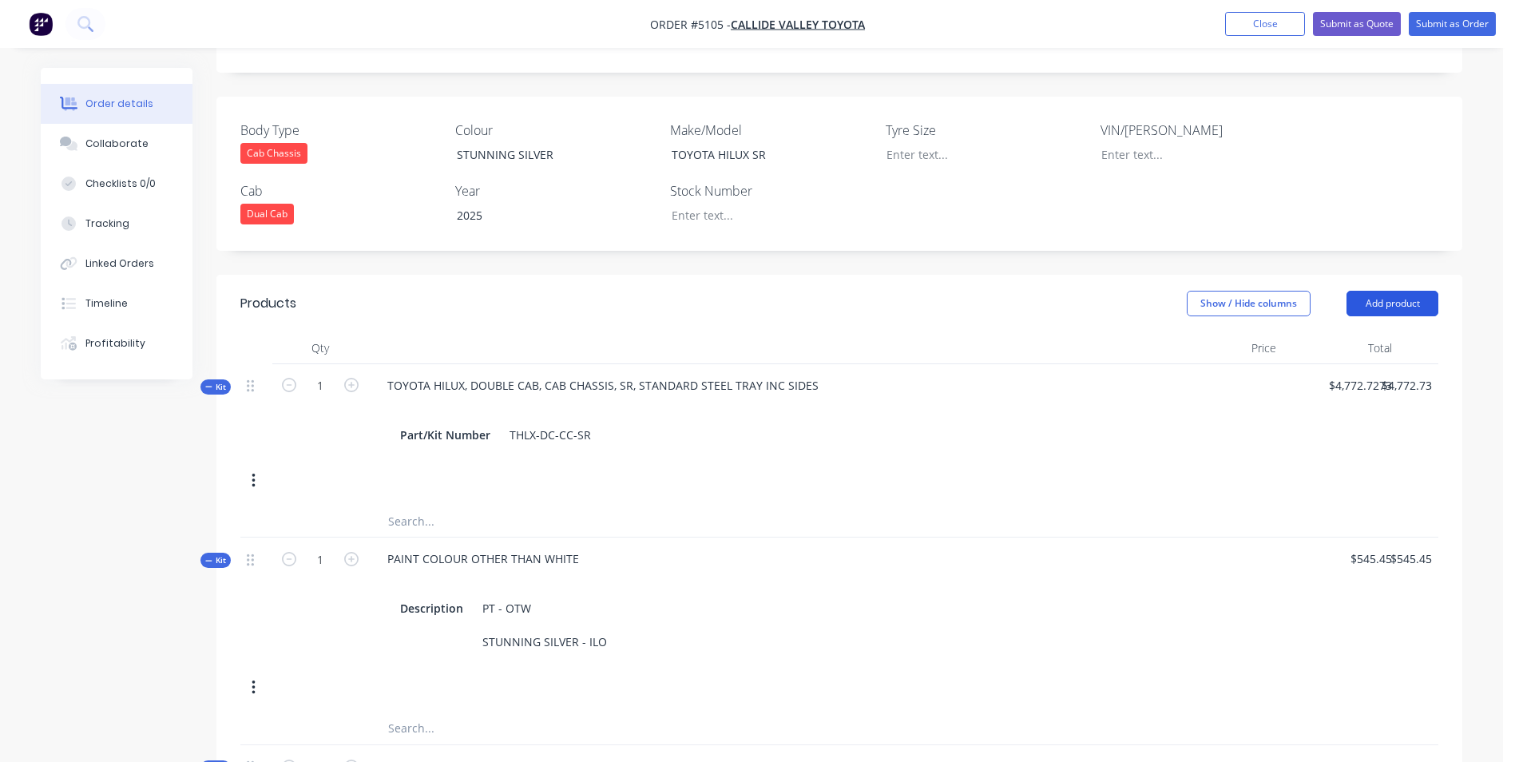
click at [1403, 291] on button "Add product" at bounding box center [1393, 304] width 92 height 26
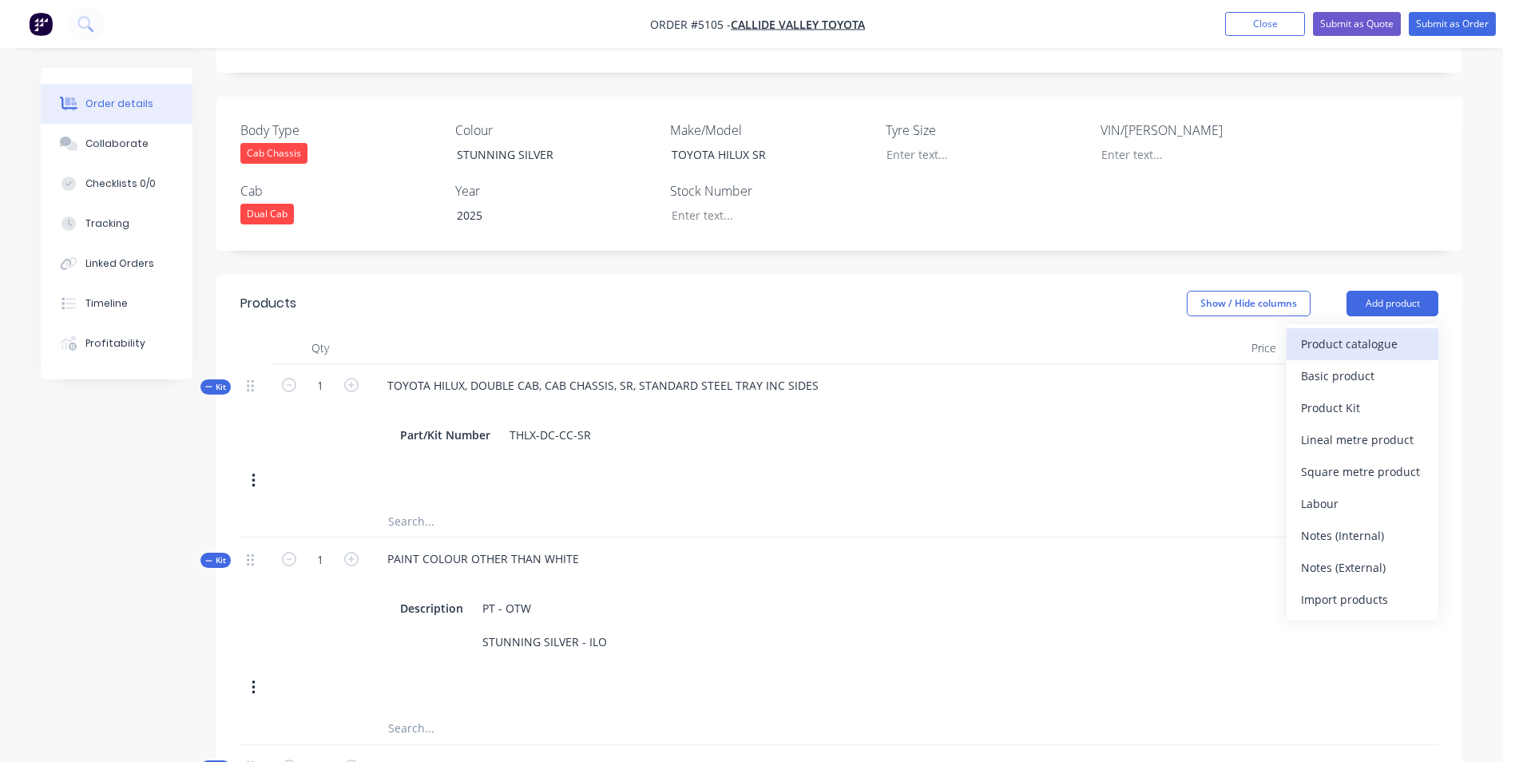
click at [1336, 332] on div "Product catalogue" at bounding box center [1362, 343] width 123 height 23
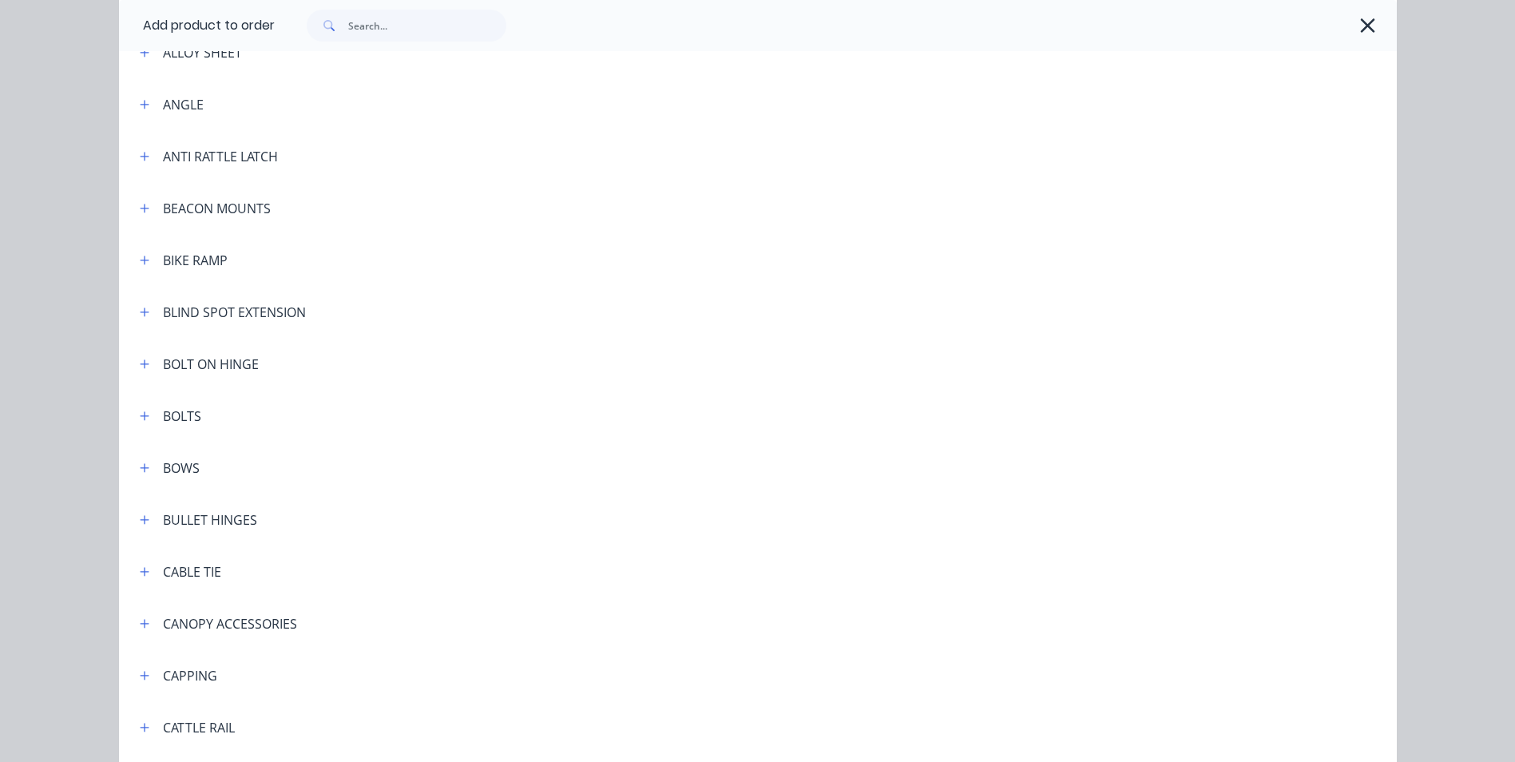
scroll to position [559, 0]
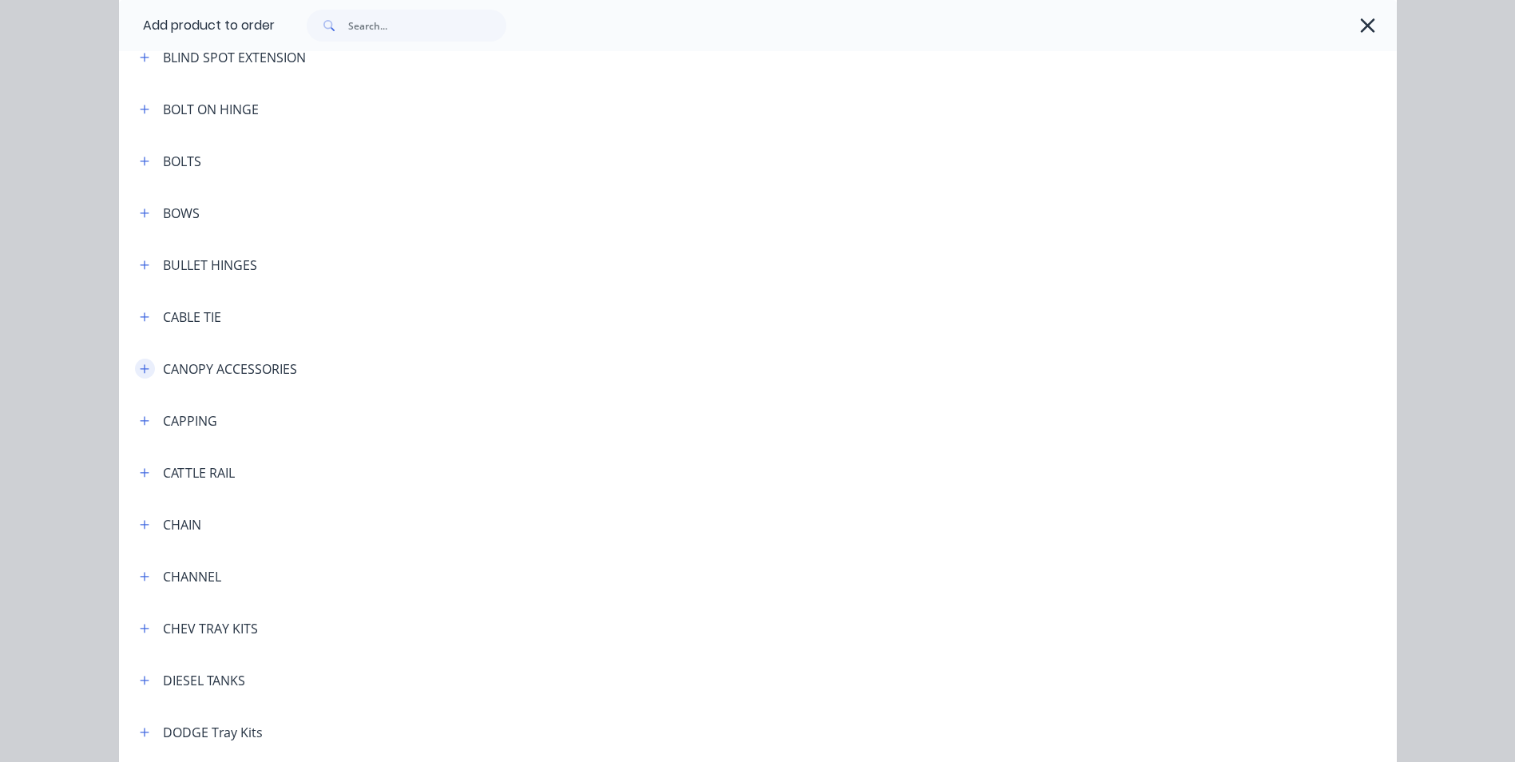
click at [144, 366] on button "button" at bounding box center [145, 369] width 20 height 20
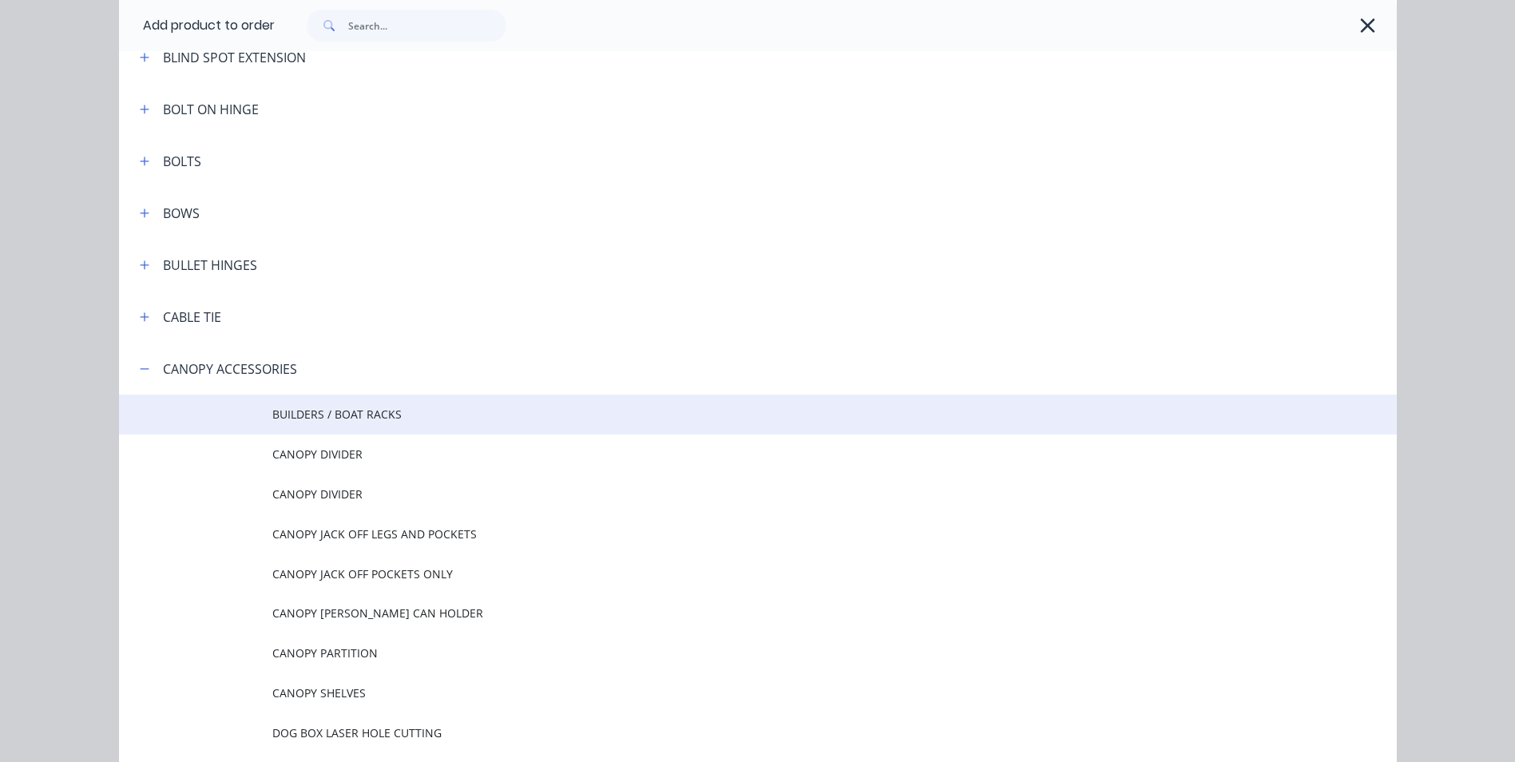
scroll to position [719, 0]
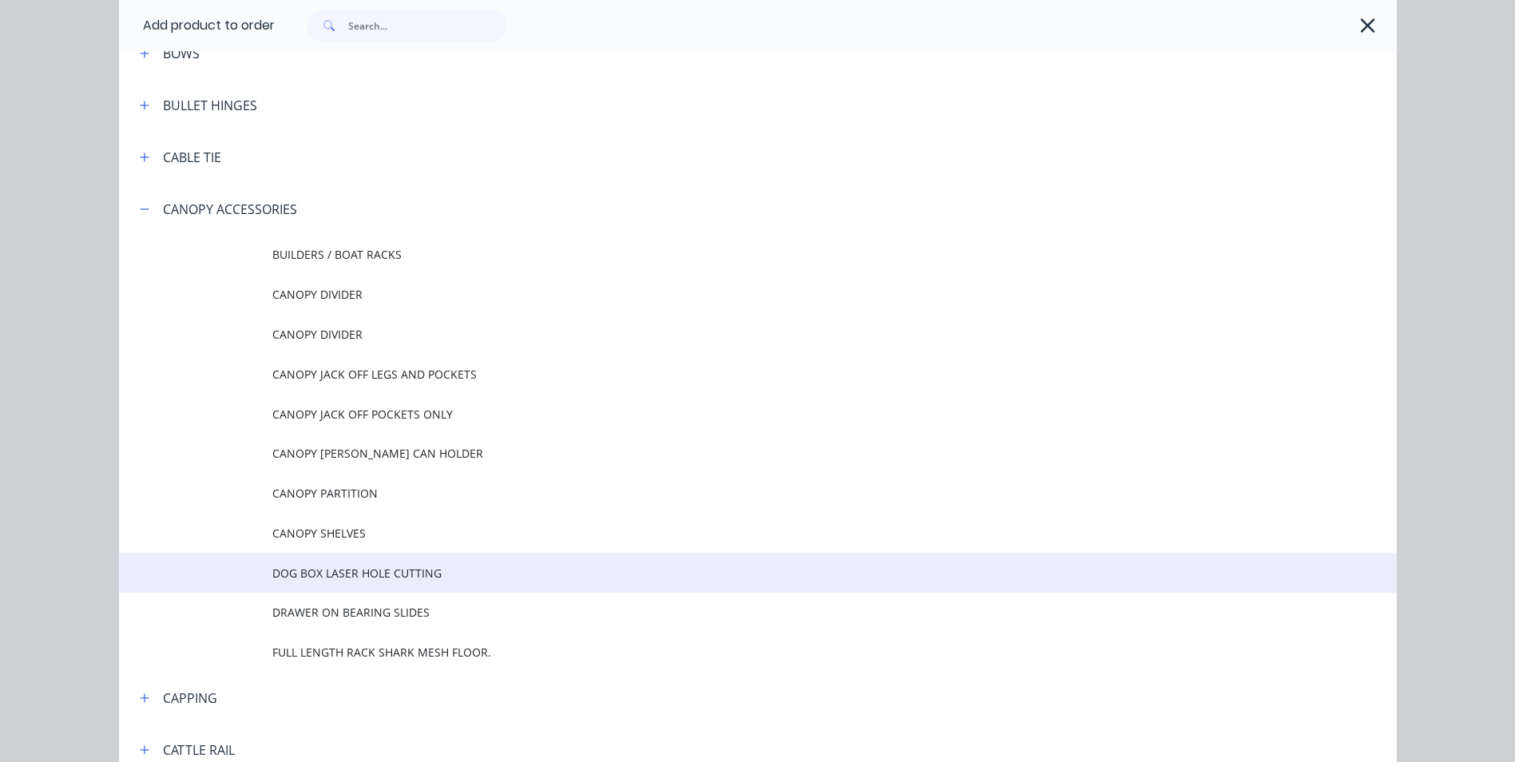
click at [356, 578] on span "DOG BOX LASER HOLE CUTTING" at bounding box center [721, 573] width 899 height 17
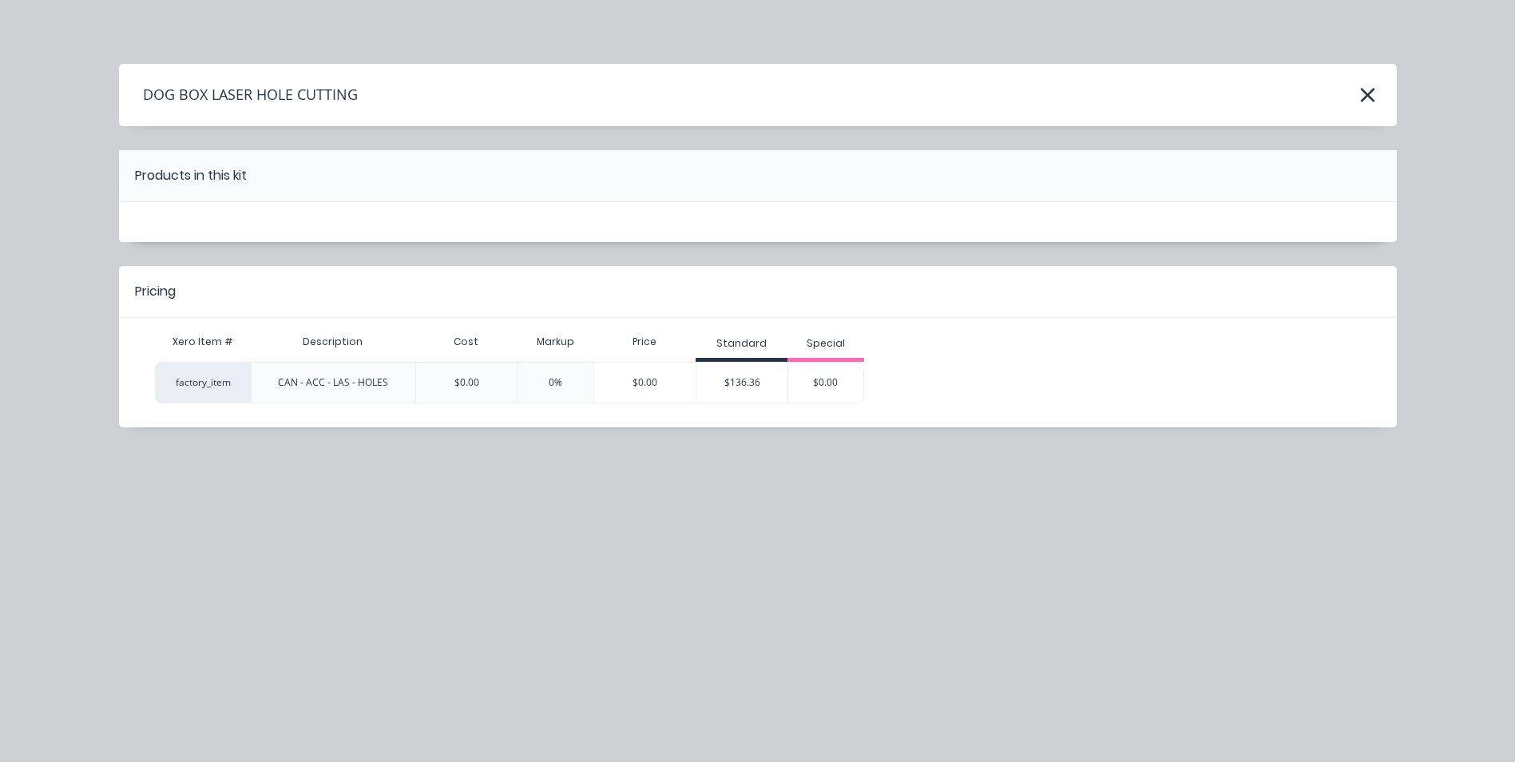
scroll to position [0, 0]
click at [741, 385] on div "$136.36" at bounding box center [741, 383] width 91 height 40
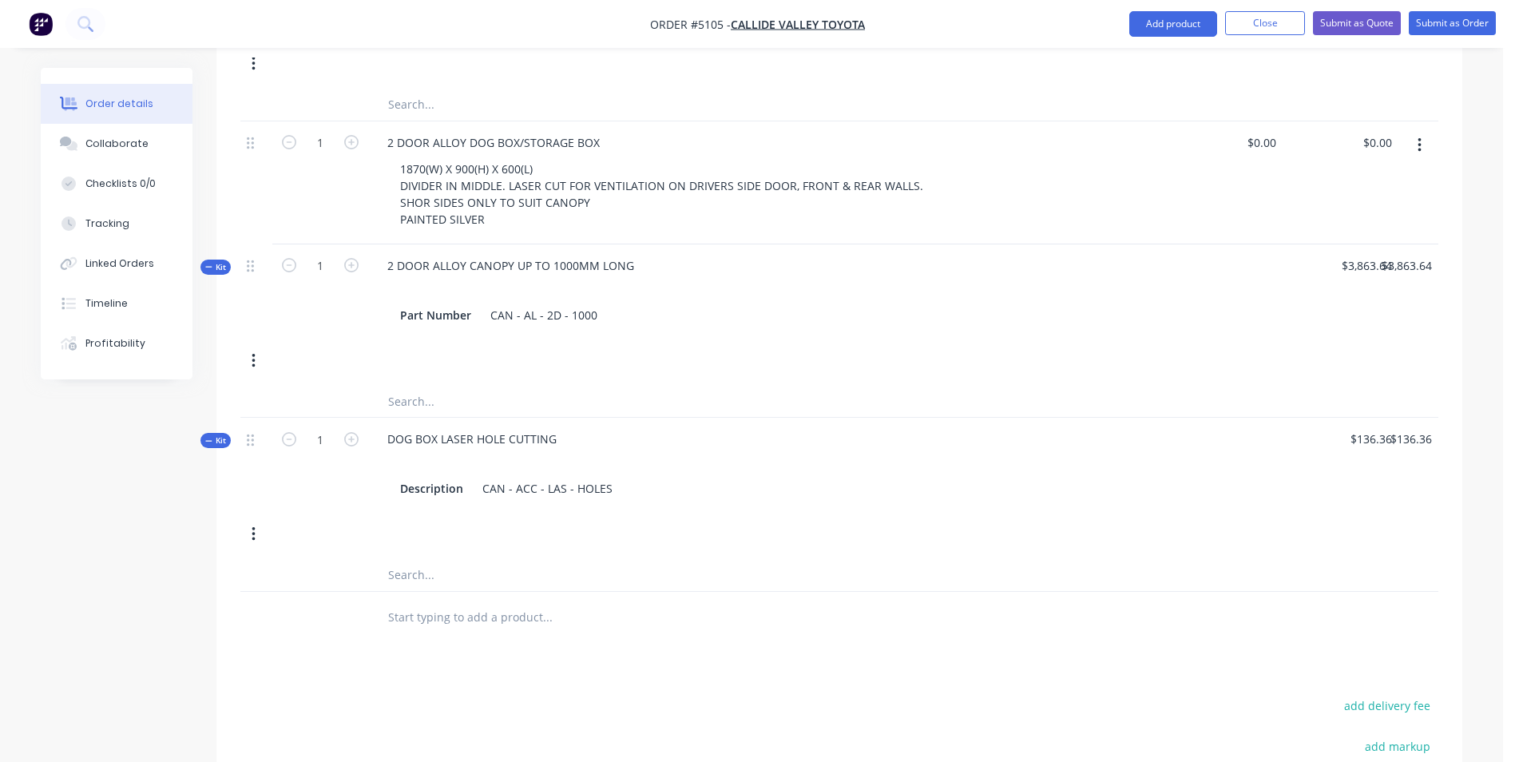
scroll to position [1172, 0]
click at [501, 498] on div "Kit 1 DOG BOX LASER HOLE CUTTING Description CAN - ACC - LAS - HOLES $136.36 $1…" at bounding box center [839, 487] width 1198 height 141
click at [606, 476] on div "CAN - ACC - LAS - HOLES" at bounding box center [547, 487] width 143 height 23
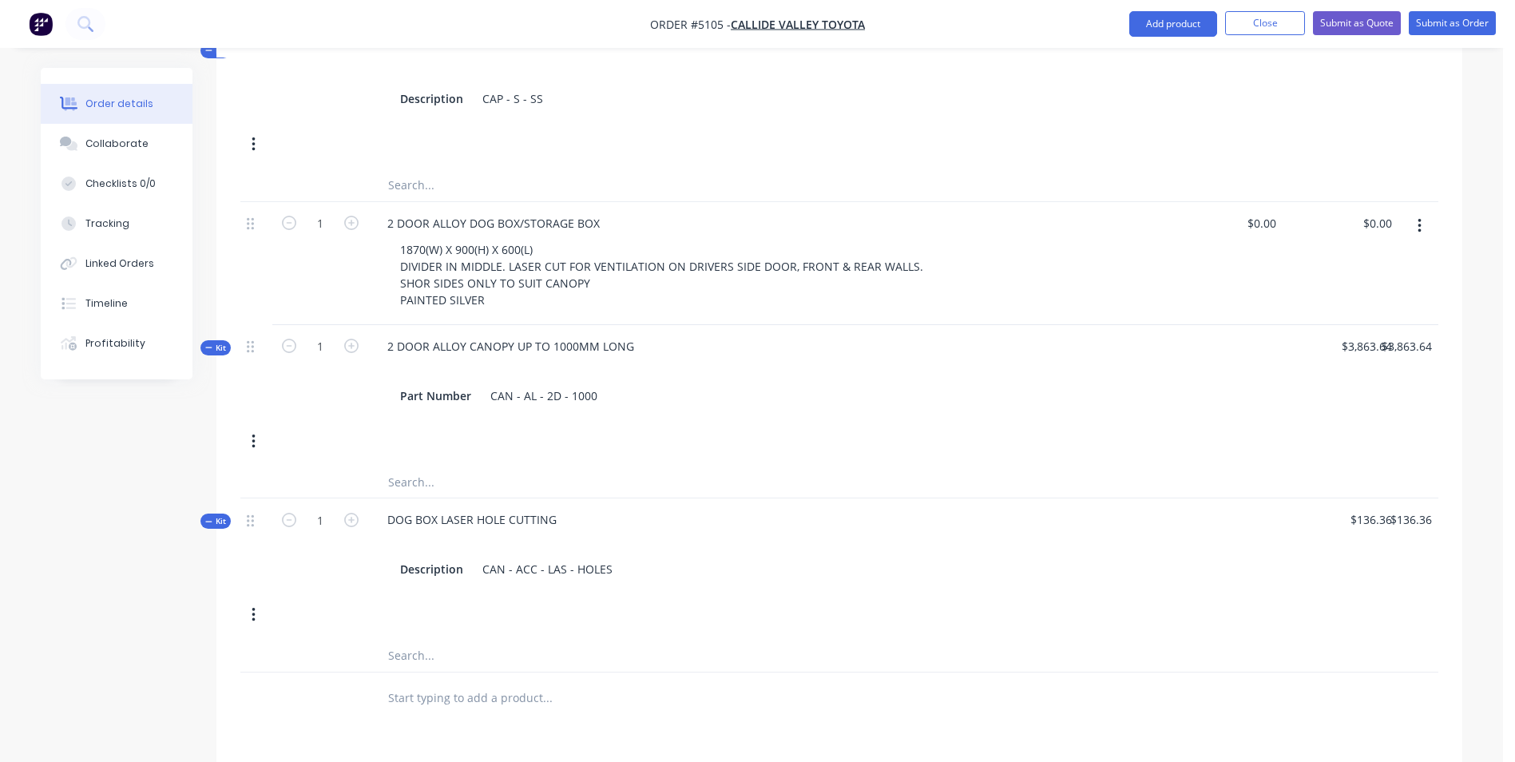
scroll to position [1012, 0]
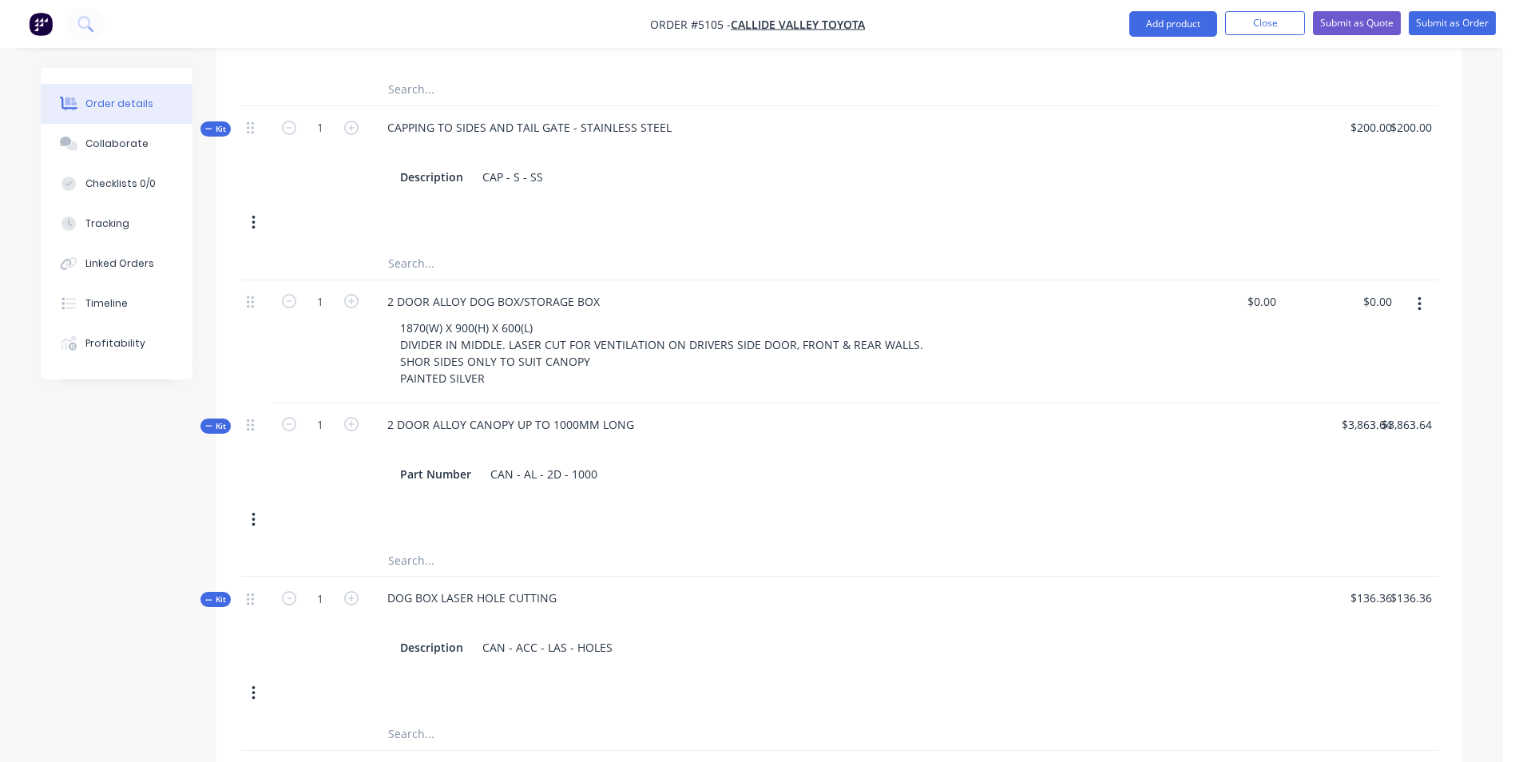
click at [1423, 290] on button "button" at bounding box center [1420, 304] width 38 height 29
click at [1336, 399] on div "Delete" at bounding box center [1362, 410] width 123 height 23
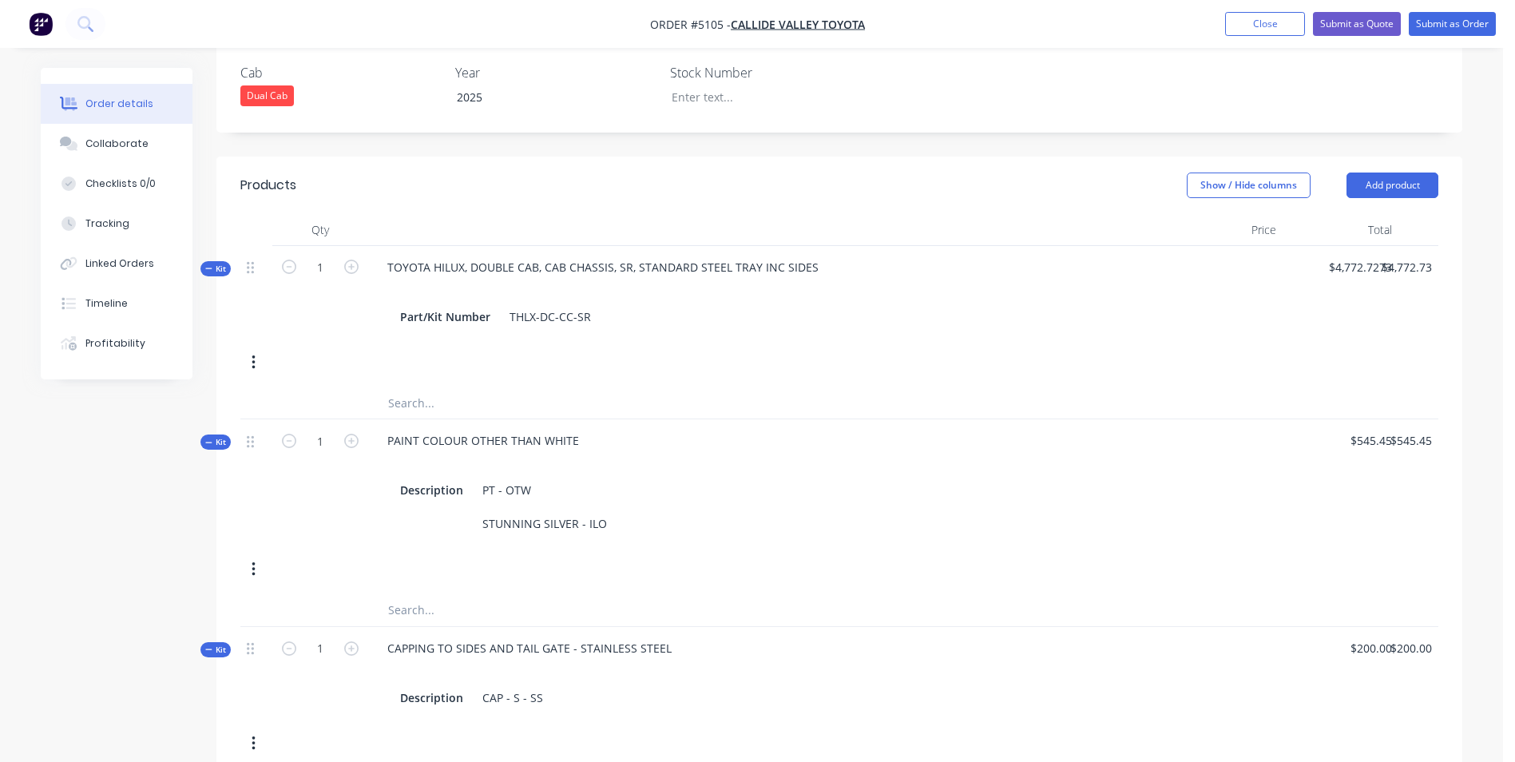
scroll to position [453, 0]
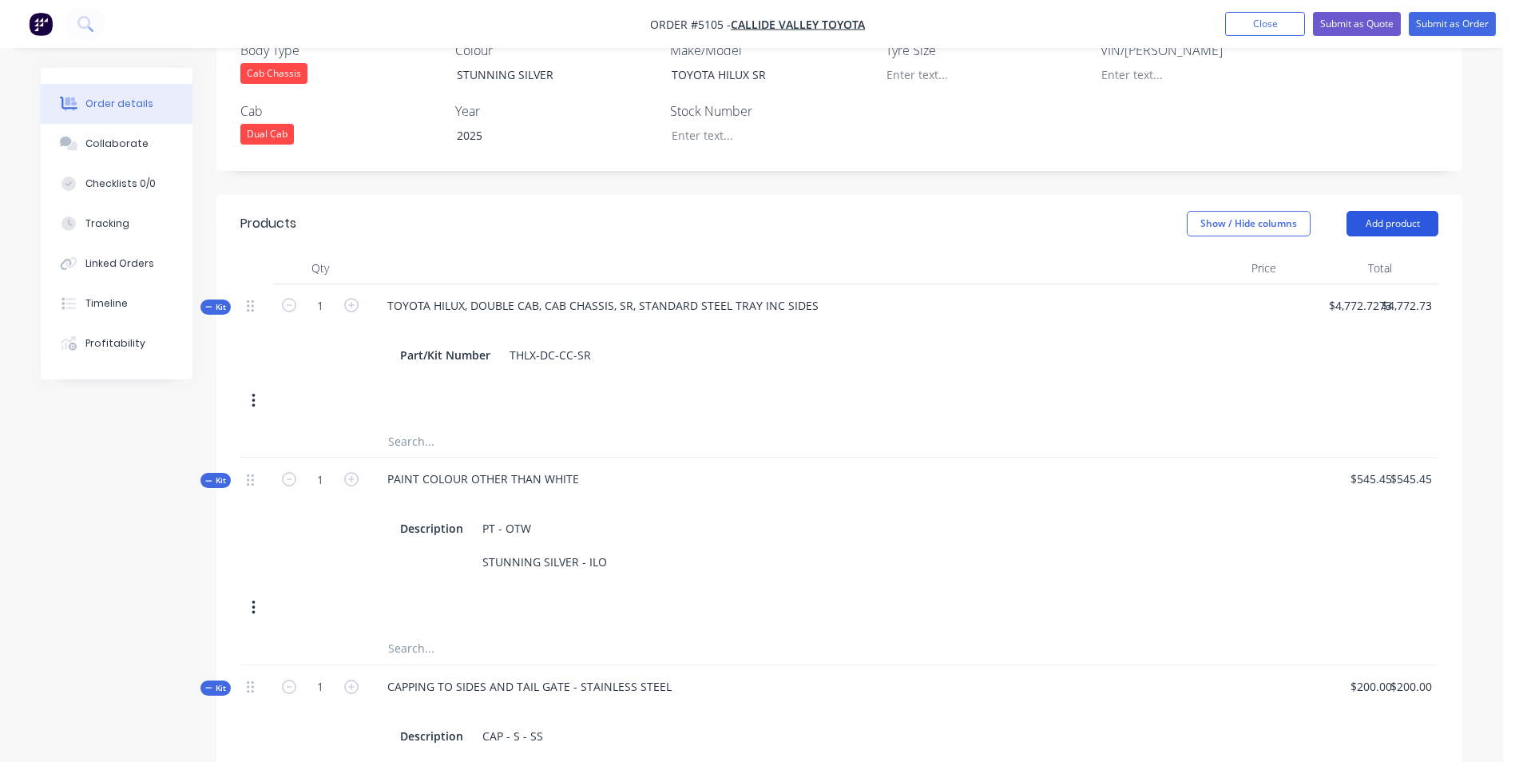
click at [1423, 211] on button "Add product" at bounding box center [1393, 224] width 92 height 26
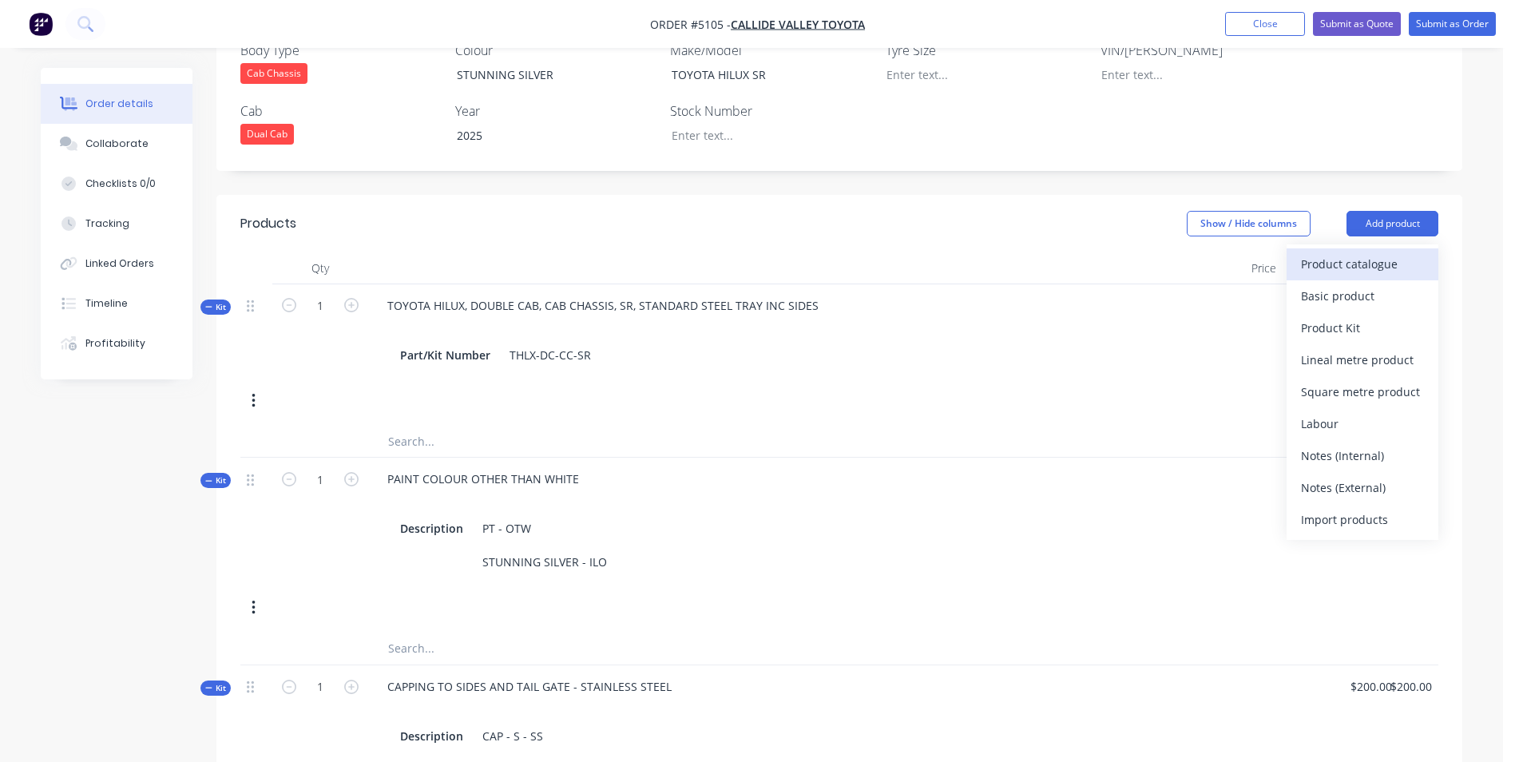
click at [1359, 252] on div "Product catalogue" at bounding box center [1362, 263] width 123 height 23
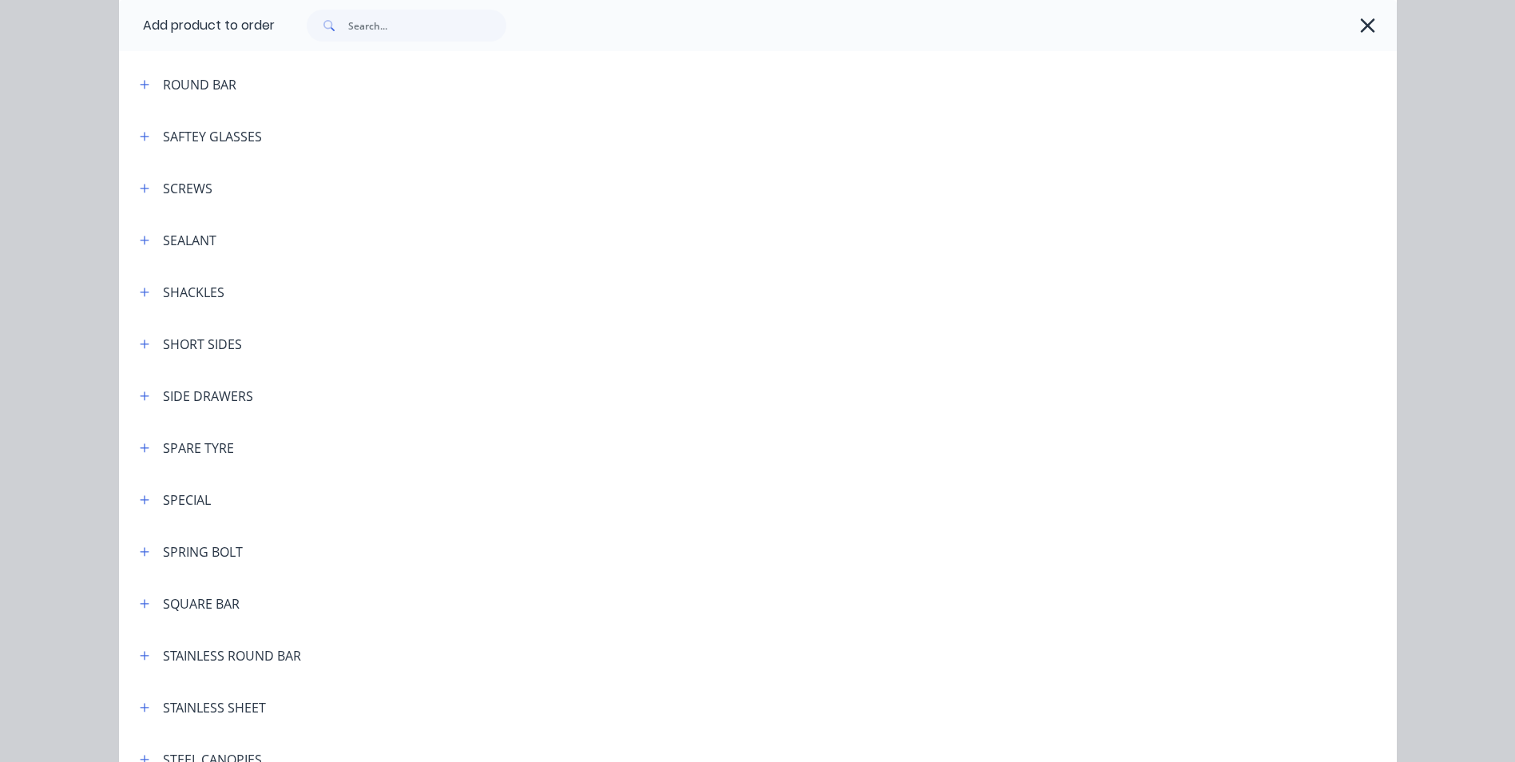
scroll to position [4473, 0]
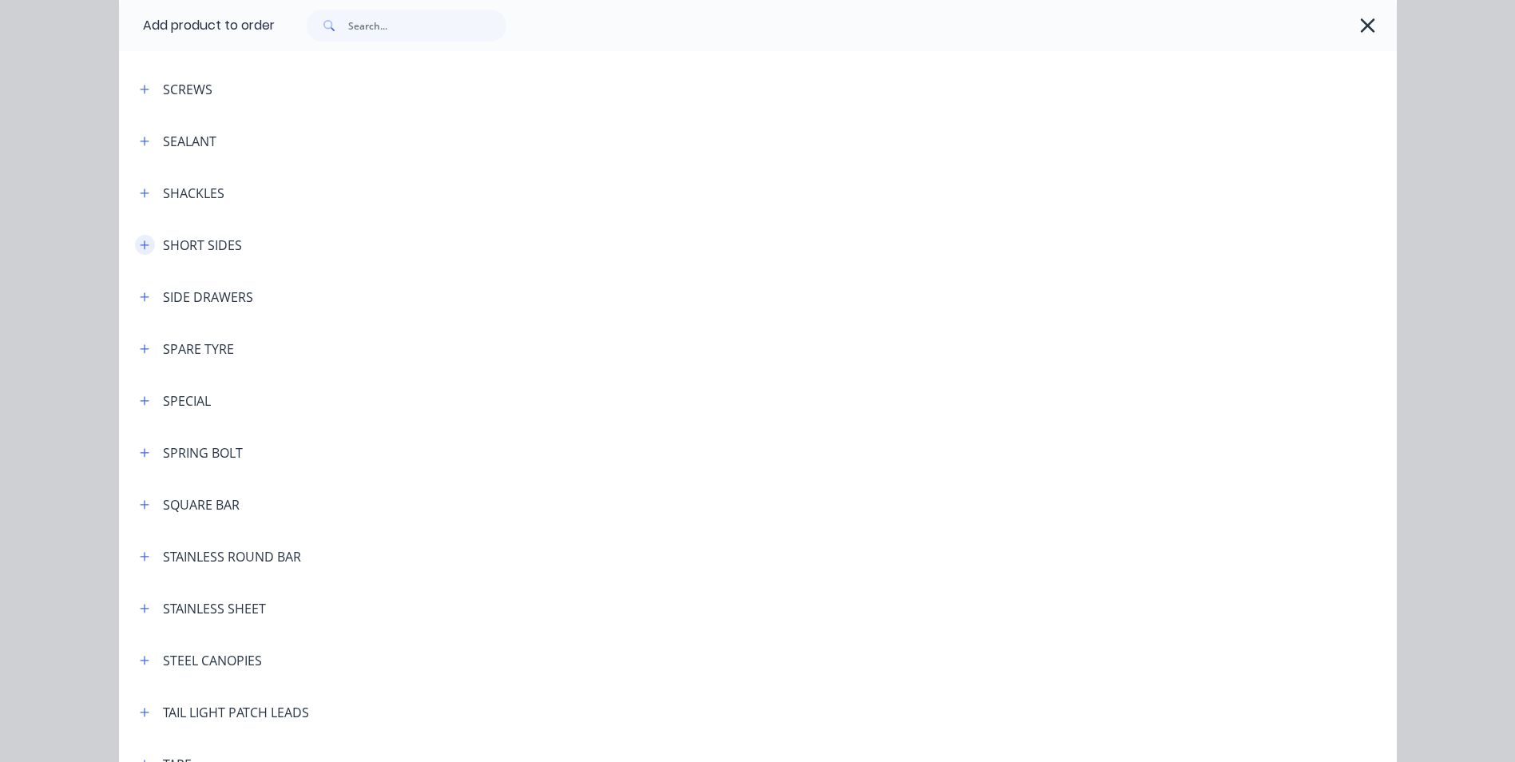
click at [140, 246] on icon "button" at bounding box center [145, 245] width 10 height 11
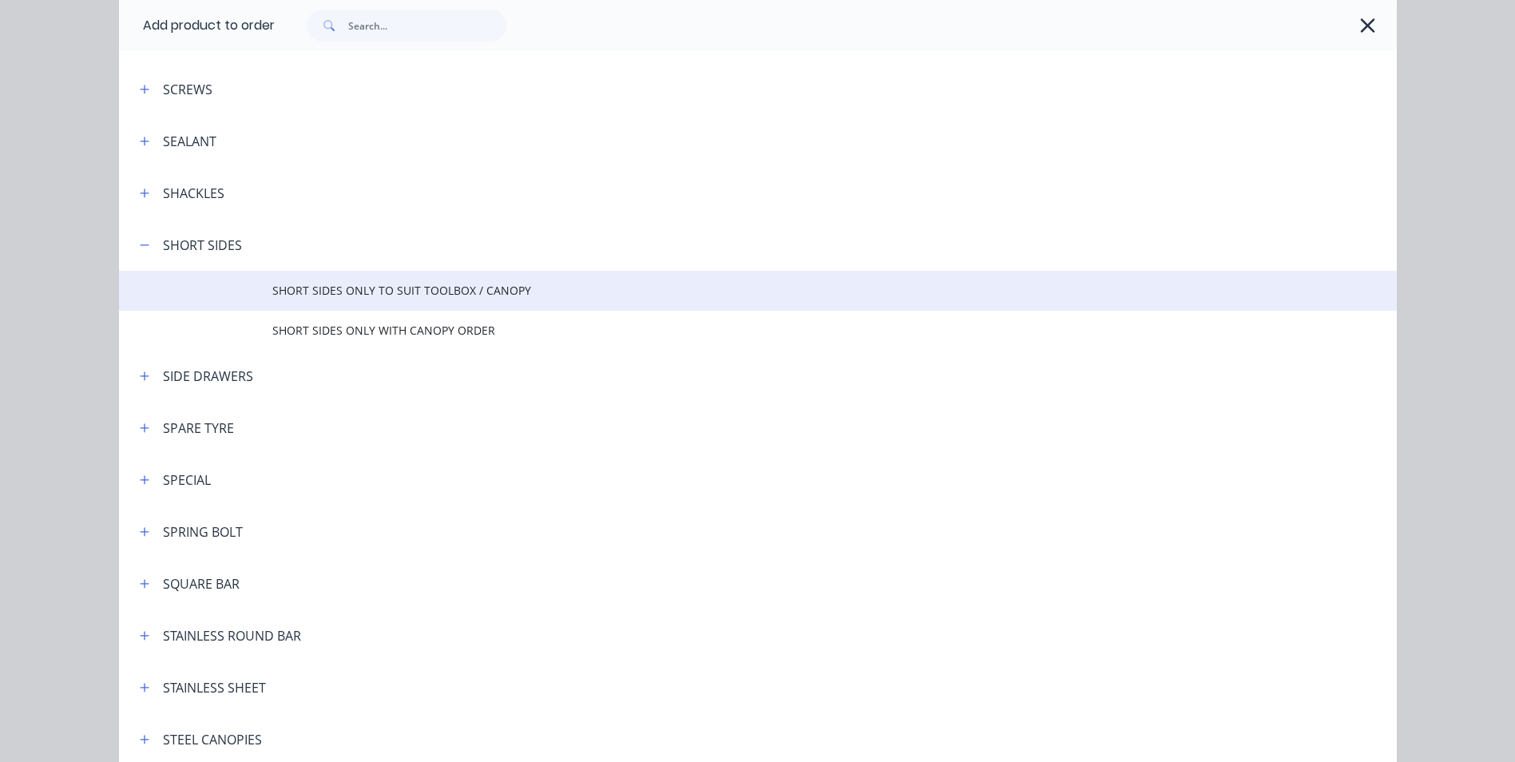
click at [367, 292] on span "SHORT SIDES ONLY TO SUIT TOOLBOX / CANOPY" at bounding box center [721, 290] width 899 height 17
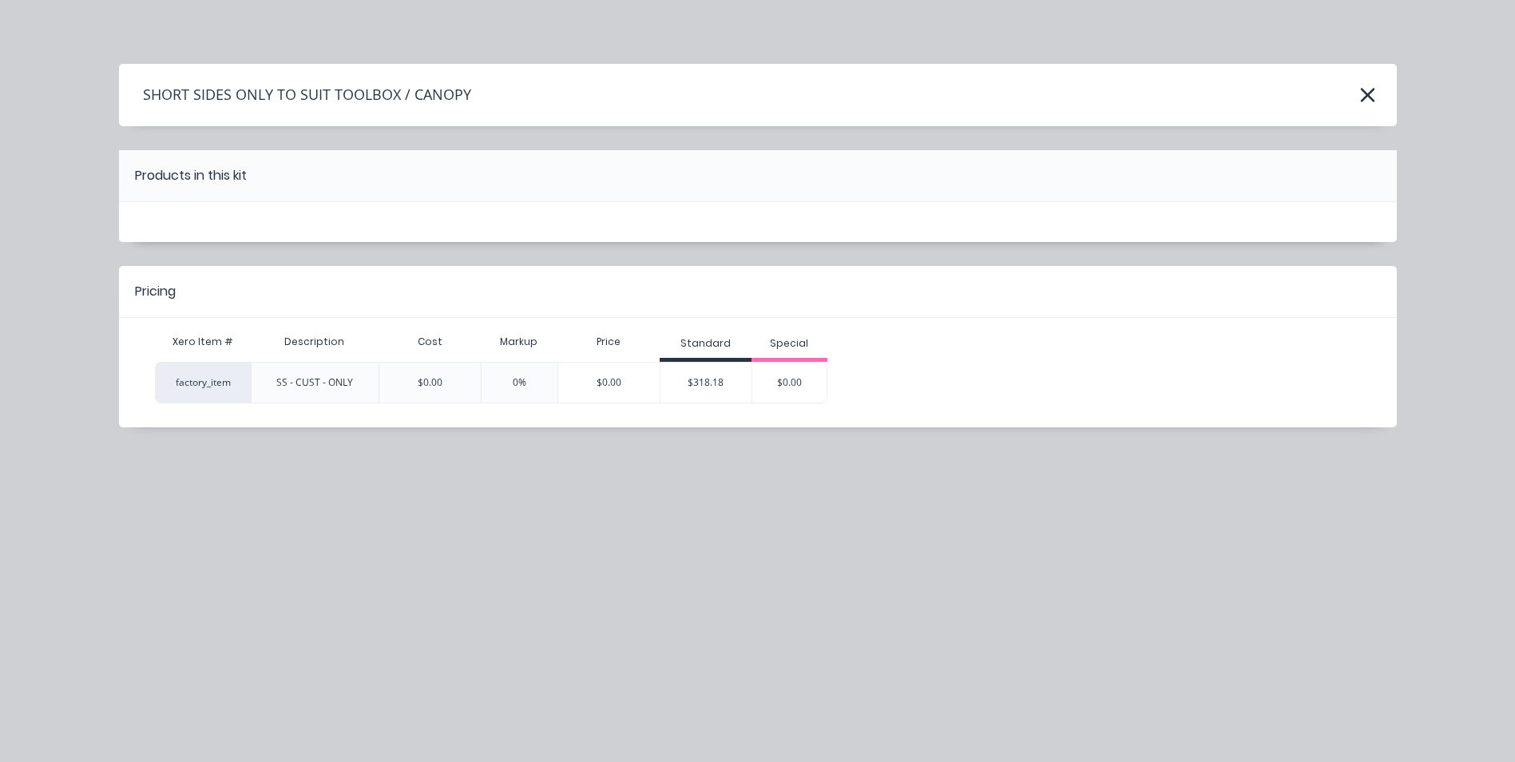
scroll to position [0, 0]
click at [715, 387] on div "$318.18" at bounding box center [706, 383] width 91 height 40
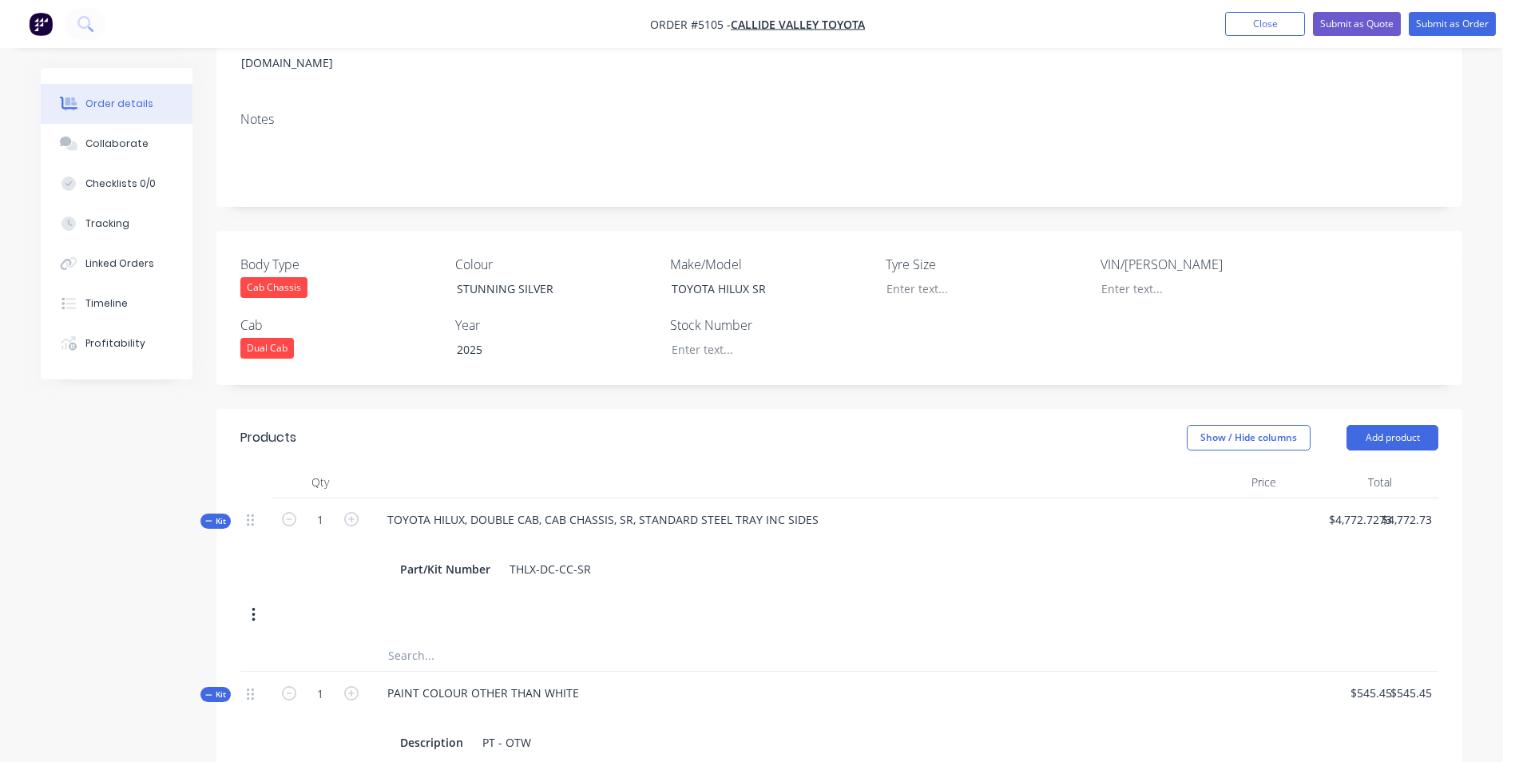
scroll to position [240, 0]
click at [1404, 424] on button "Add product" at bounding box center [1393, 437] width 92 height 26
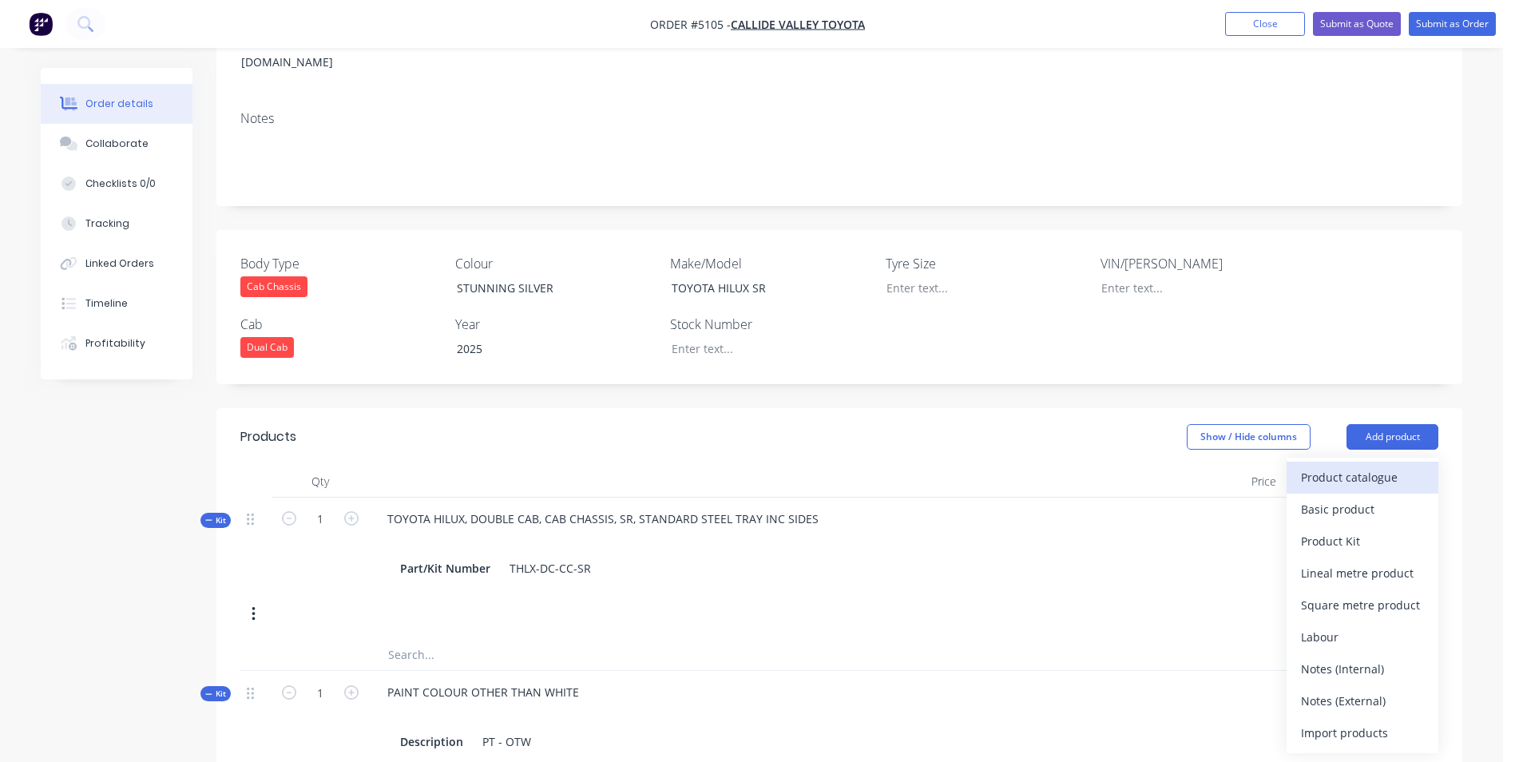
click at [1376, 466] on div "Product catalogue" at bounding box center [1362, 477] width 123 height 23
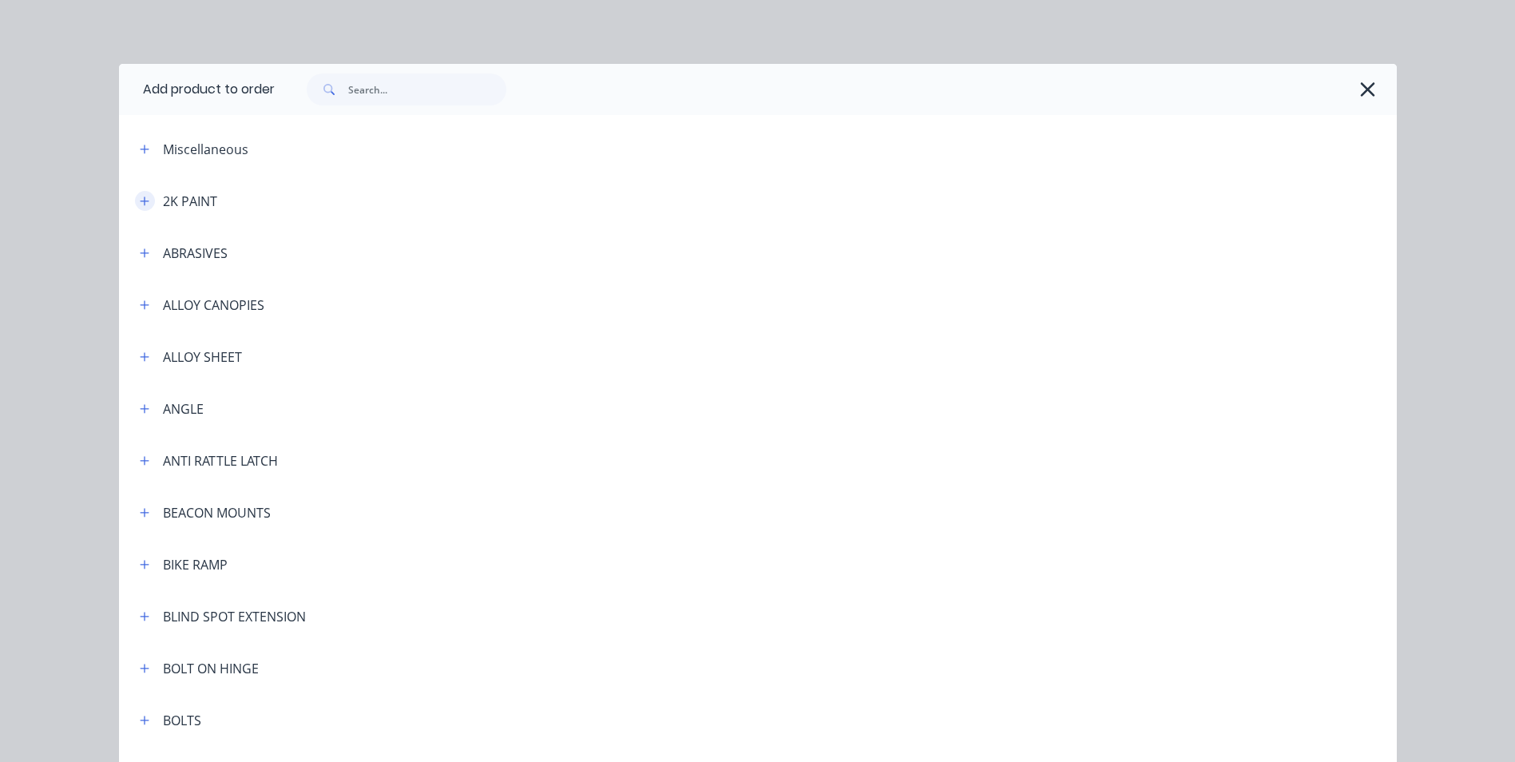
click at [141, 202] on icon "button" at bounding box center [145, 201] width 10 height 11
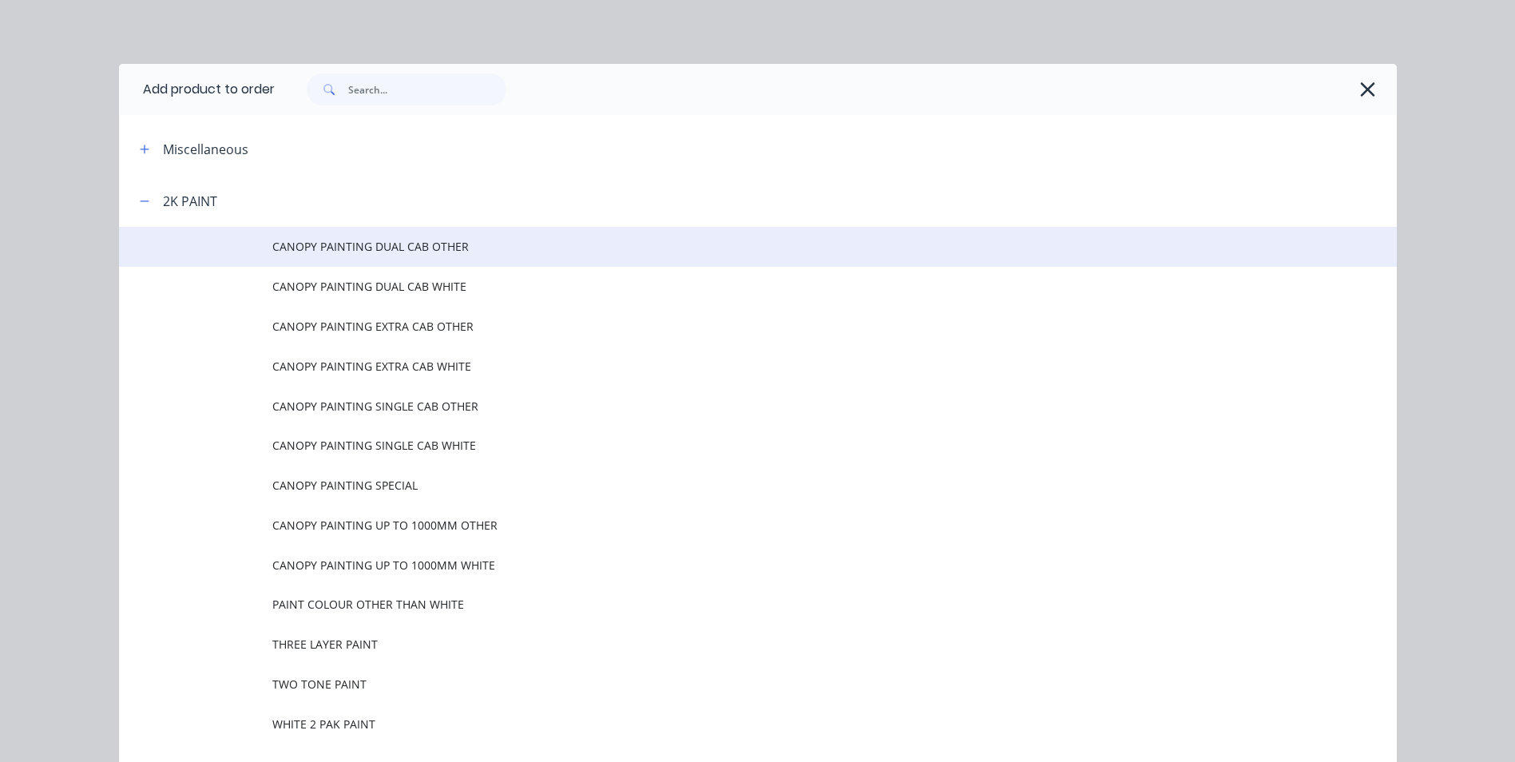
click at [448, 247] on span "CANOPY PAINTING DUAL CAB OTHER" at bounding box center [721, 246] width 899 height 17
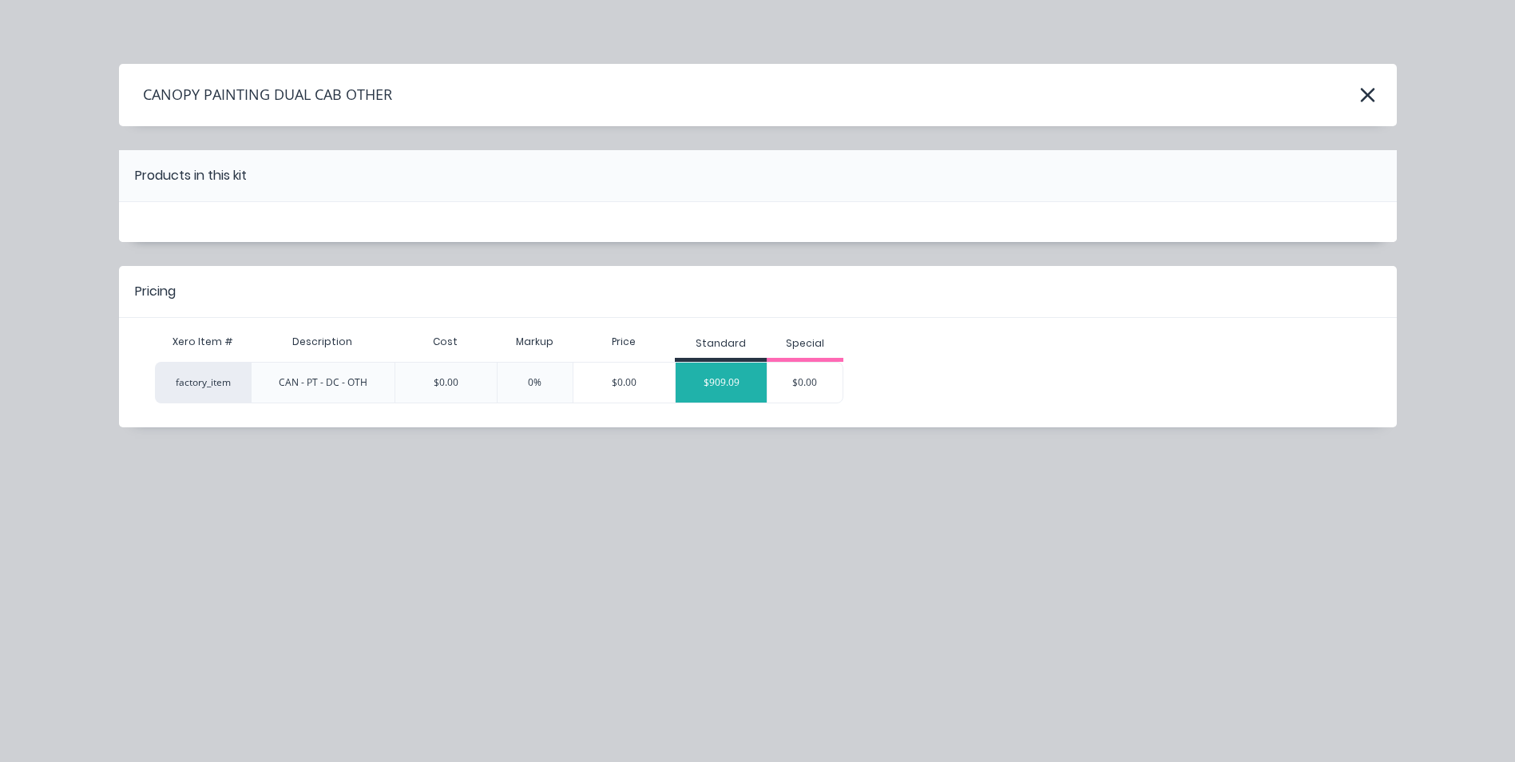
click at [743, 385] on div "$909.09" at bounding box center [721, 383] width 91 height 40
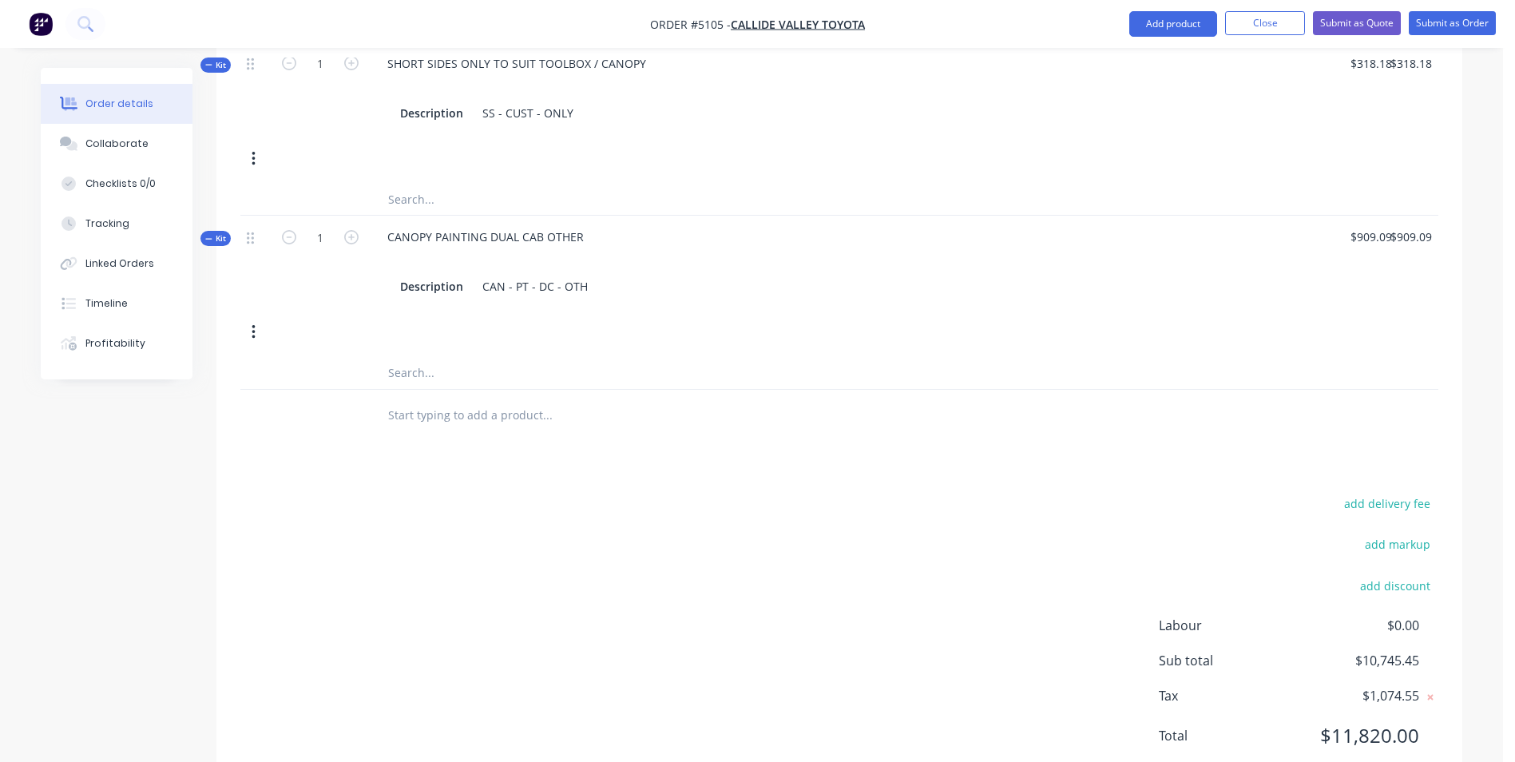
scroll to position [1518, 0]
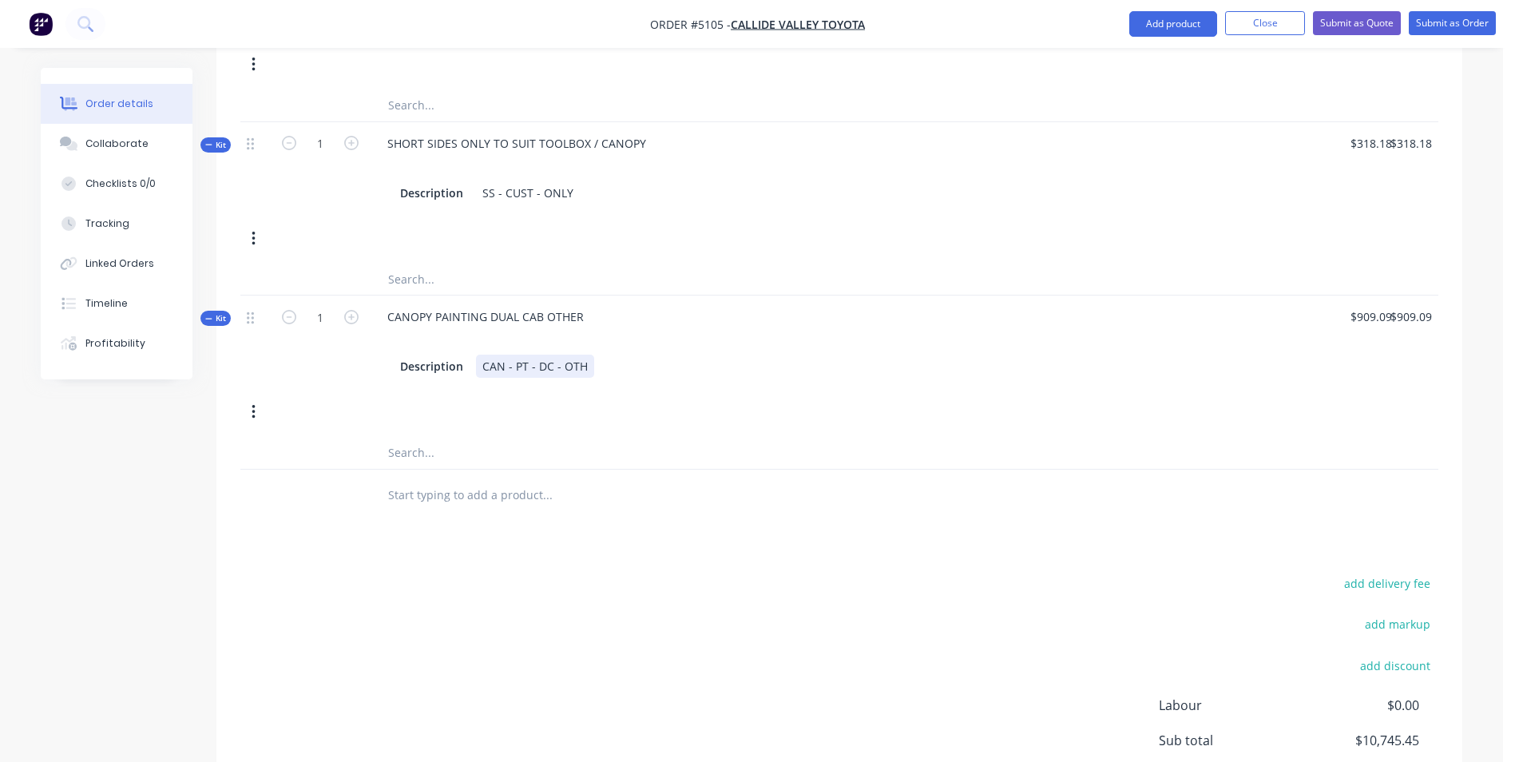
click at [584, 355] on div "CAN - PT - DC - OTH" at bounding box center [535, 366] width 118 height 23
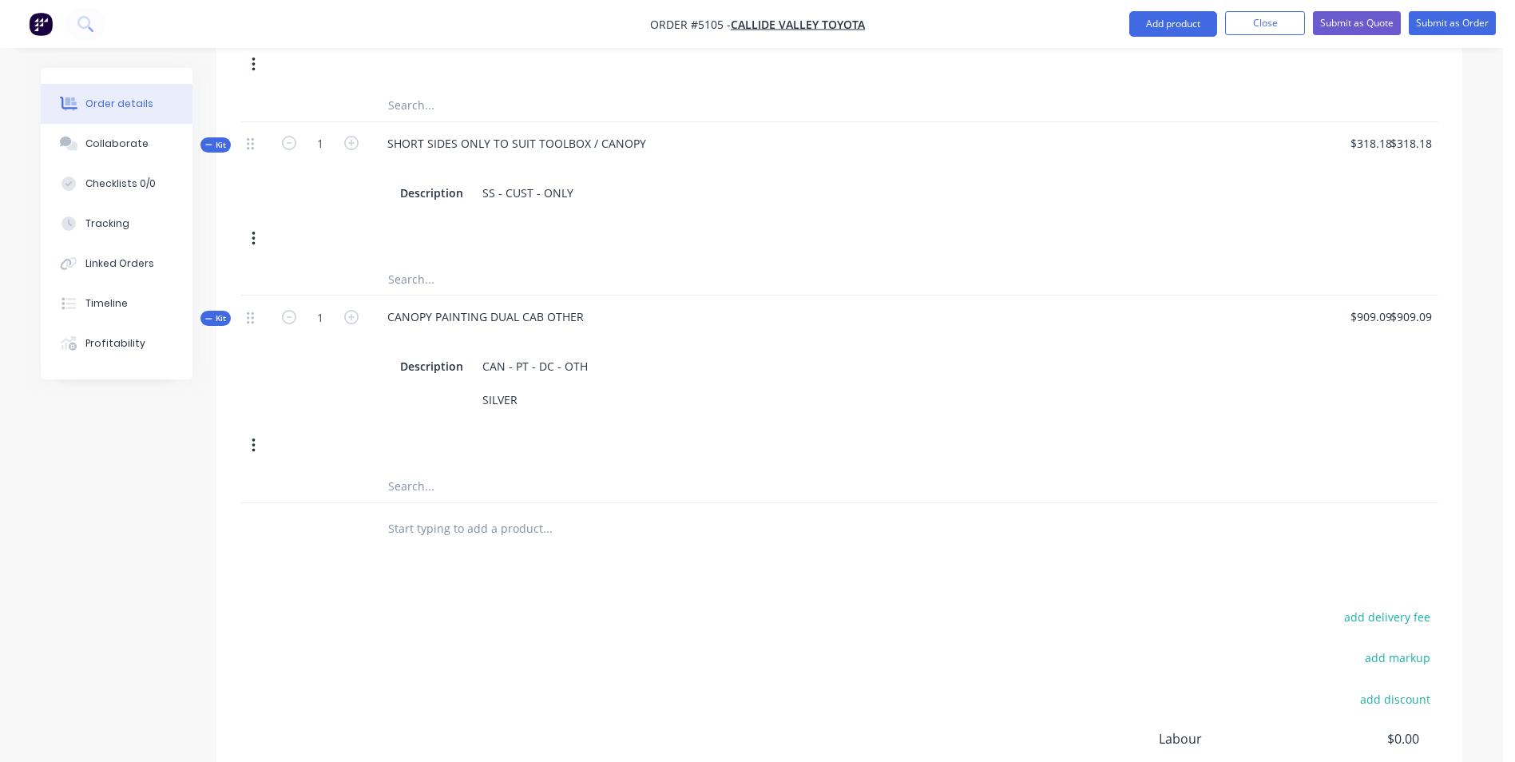
click at [835, 526] on div at bounding box center [655, 529] width 575 height 52
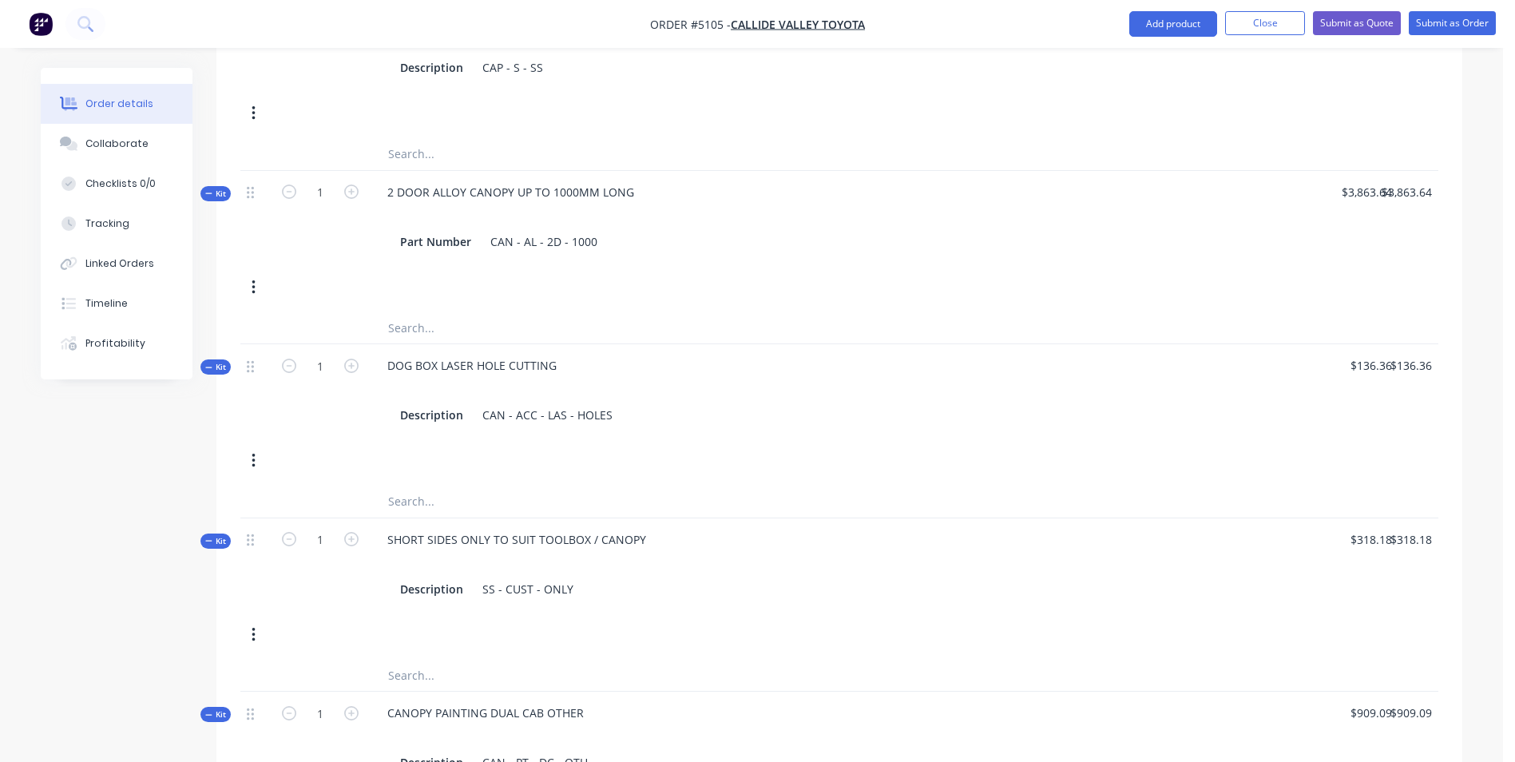
scroll to position [1118, 0]
click at [610, 407] on div "CAN - ACC - LAS - HOLES" at bounding box center [547, 418] width 143 height 23
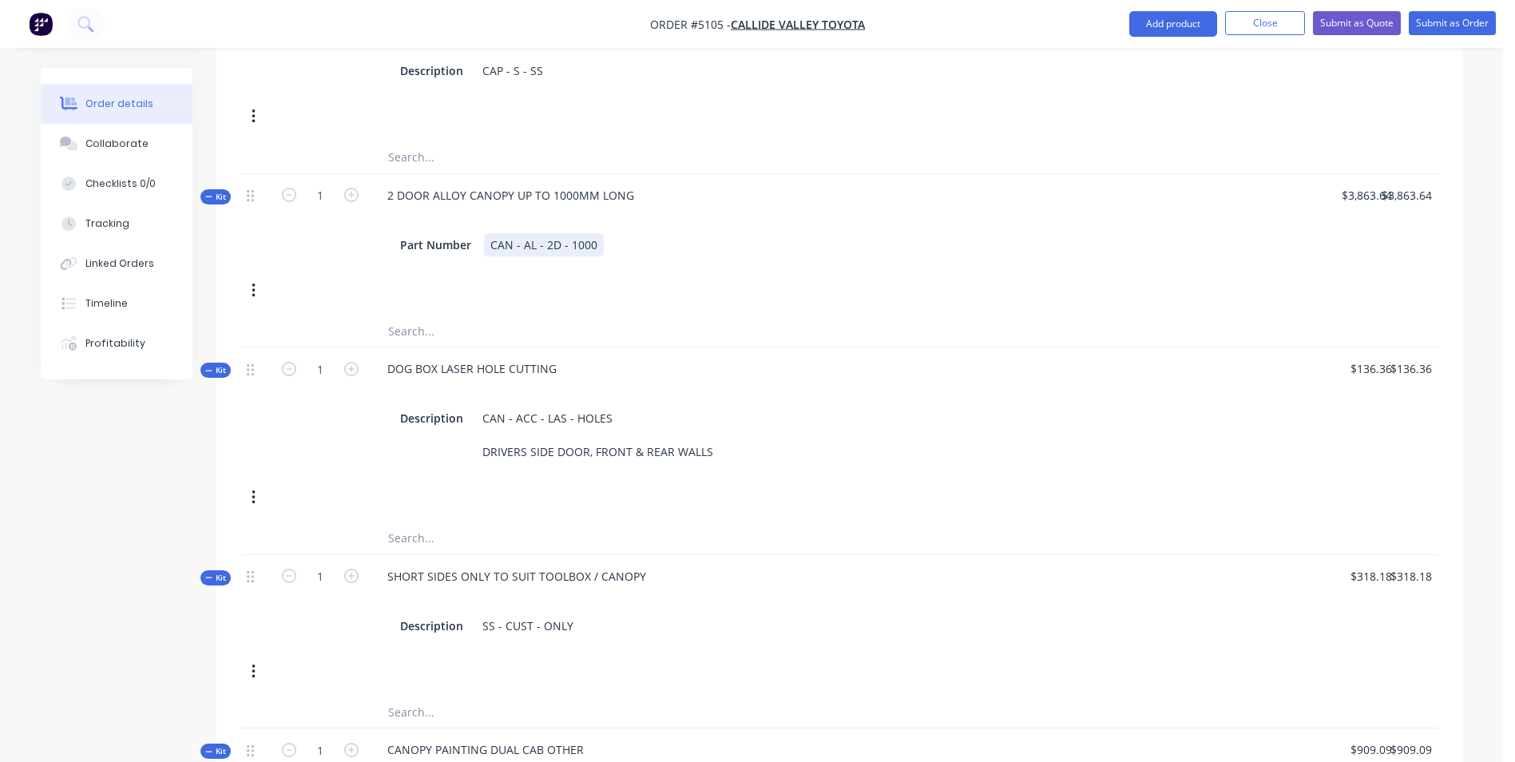
click at [592, 233] on div "CAN - AL - 2D - 1000" at bounding box center [544, 244] width 120 height 23
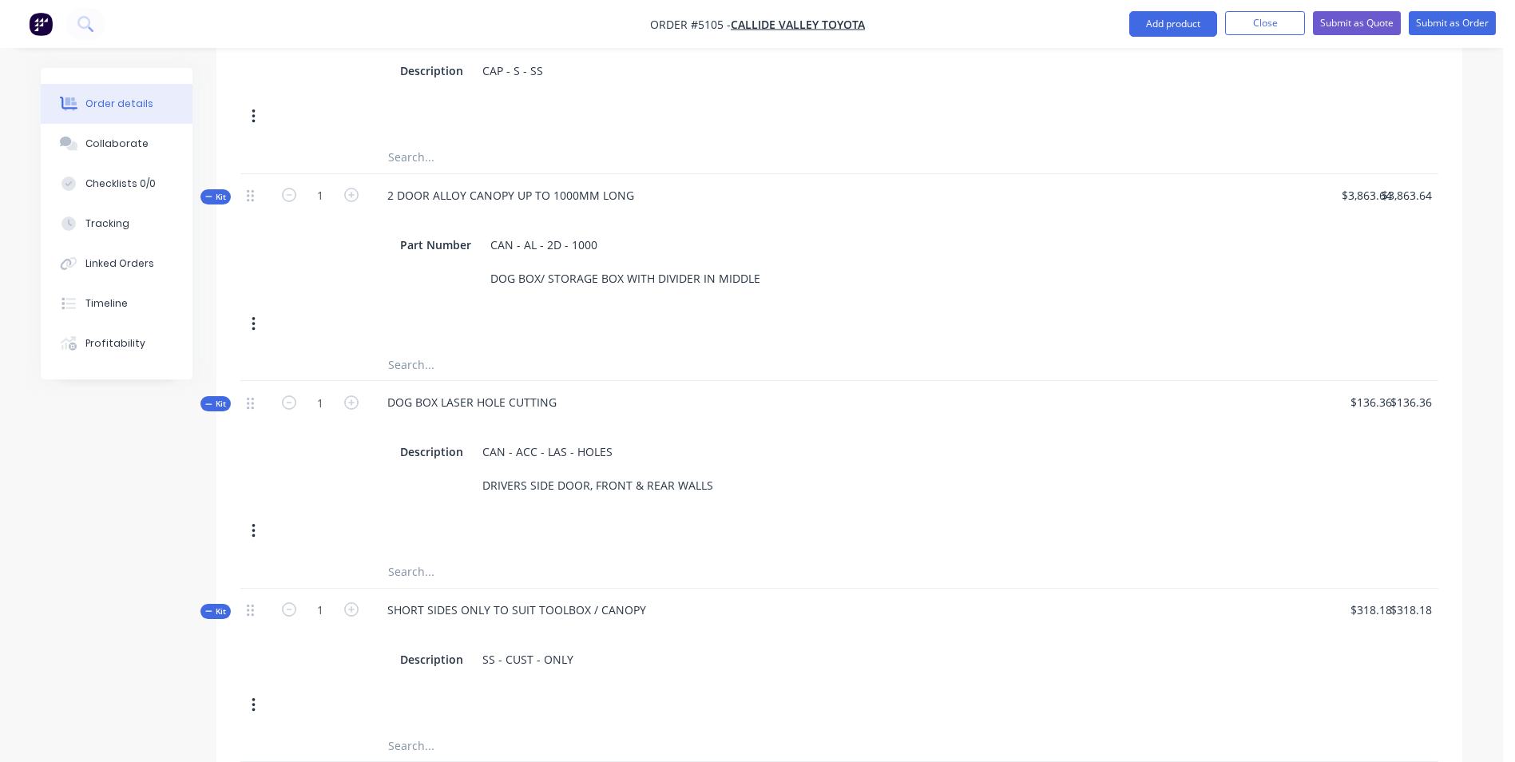
click at [712, 348] on div at bounding box center [614, 364] width 479 height 32
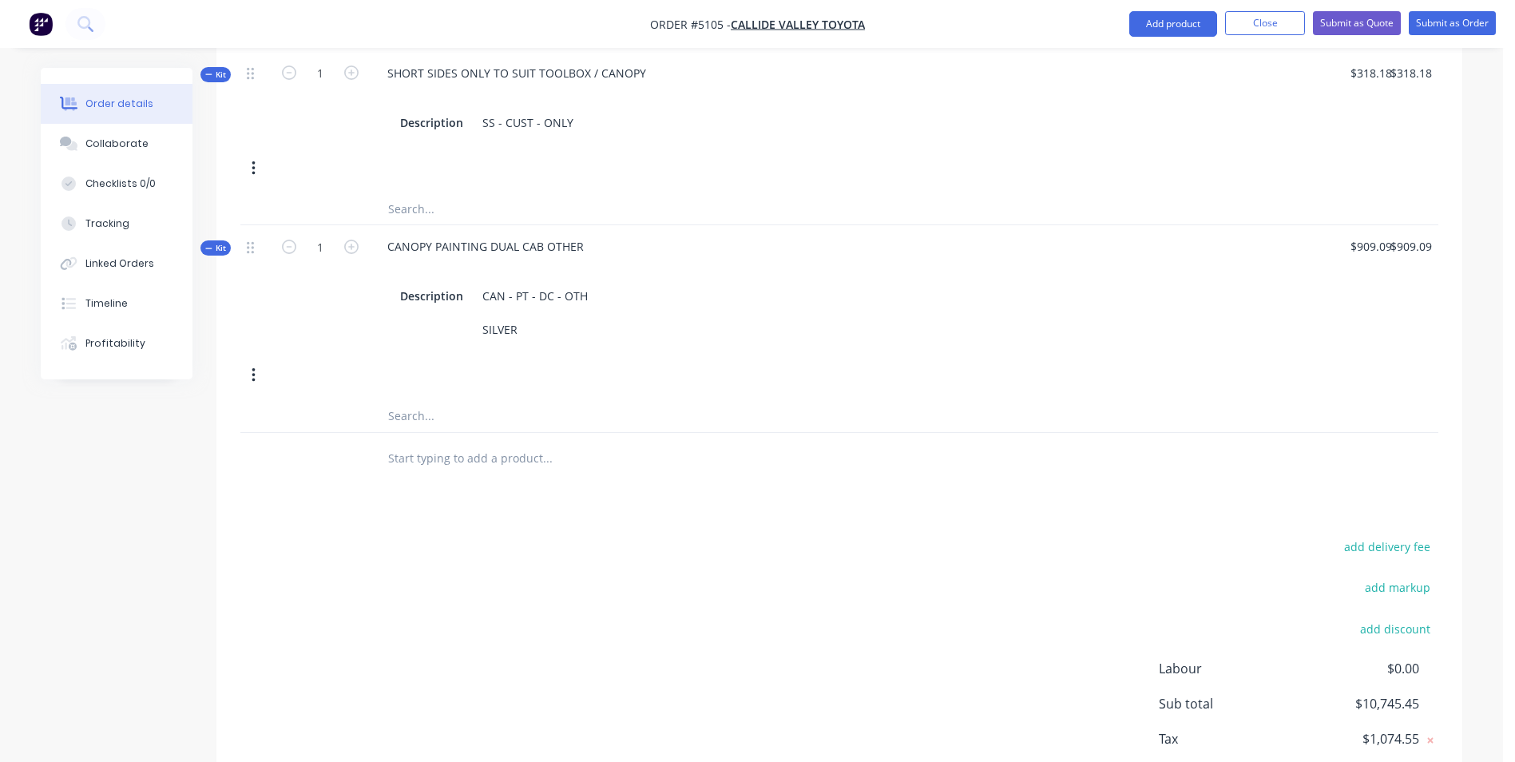
scroll to position [1728, 0]
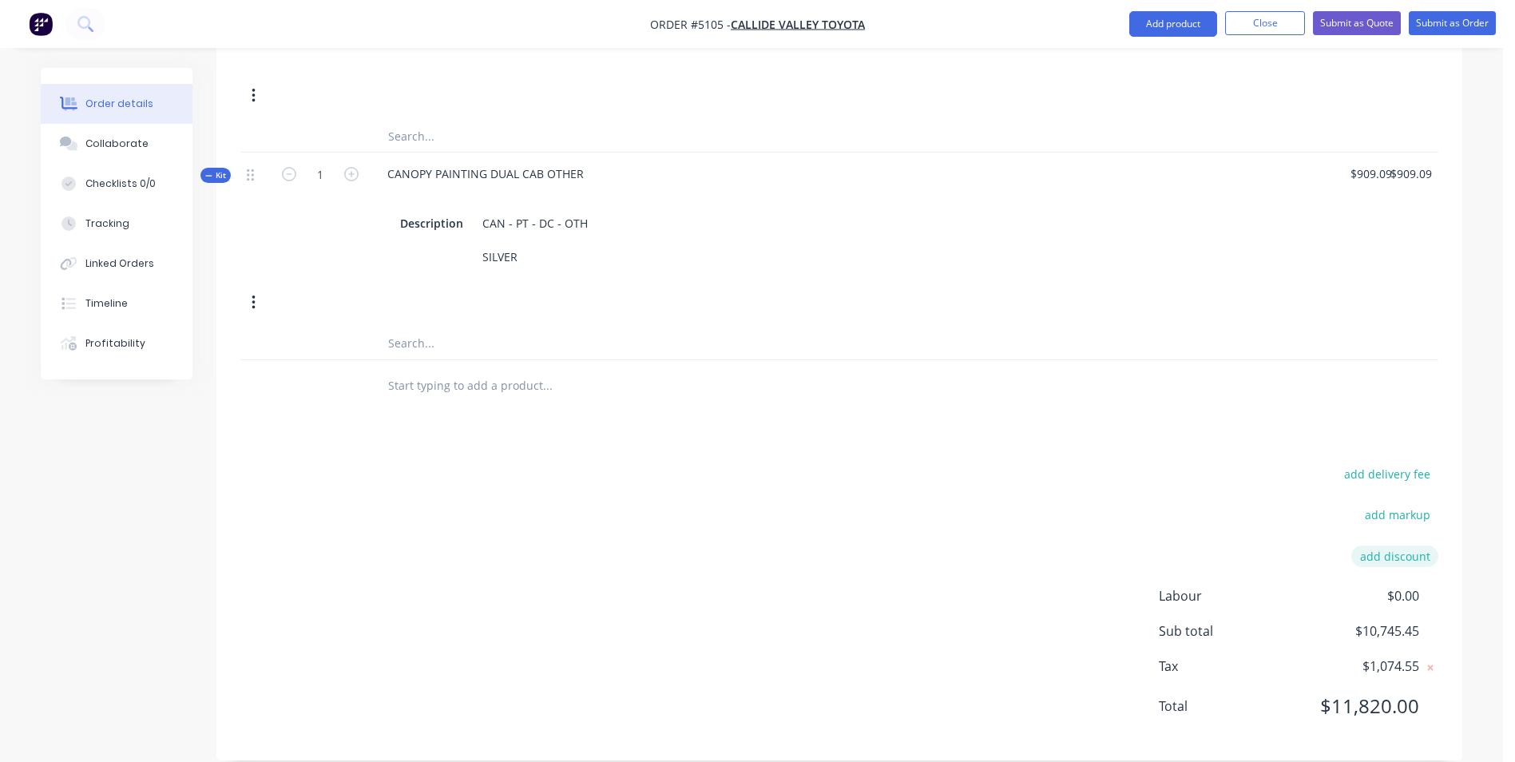
click at [1386, 546] on button "add discount" at bounding box center [1394, 557] width 87 height 22
type input "DEALER DISCOUNT"
type input "10.00%"
click at [1076, 488] on div "add delivery fee add markup DEALER DISCOUNT DEALER DISCOUNT Discount name (Opti…" at bounding box center [839, 601] width 1198 height 269
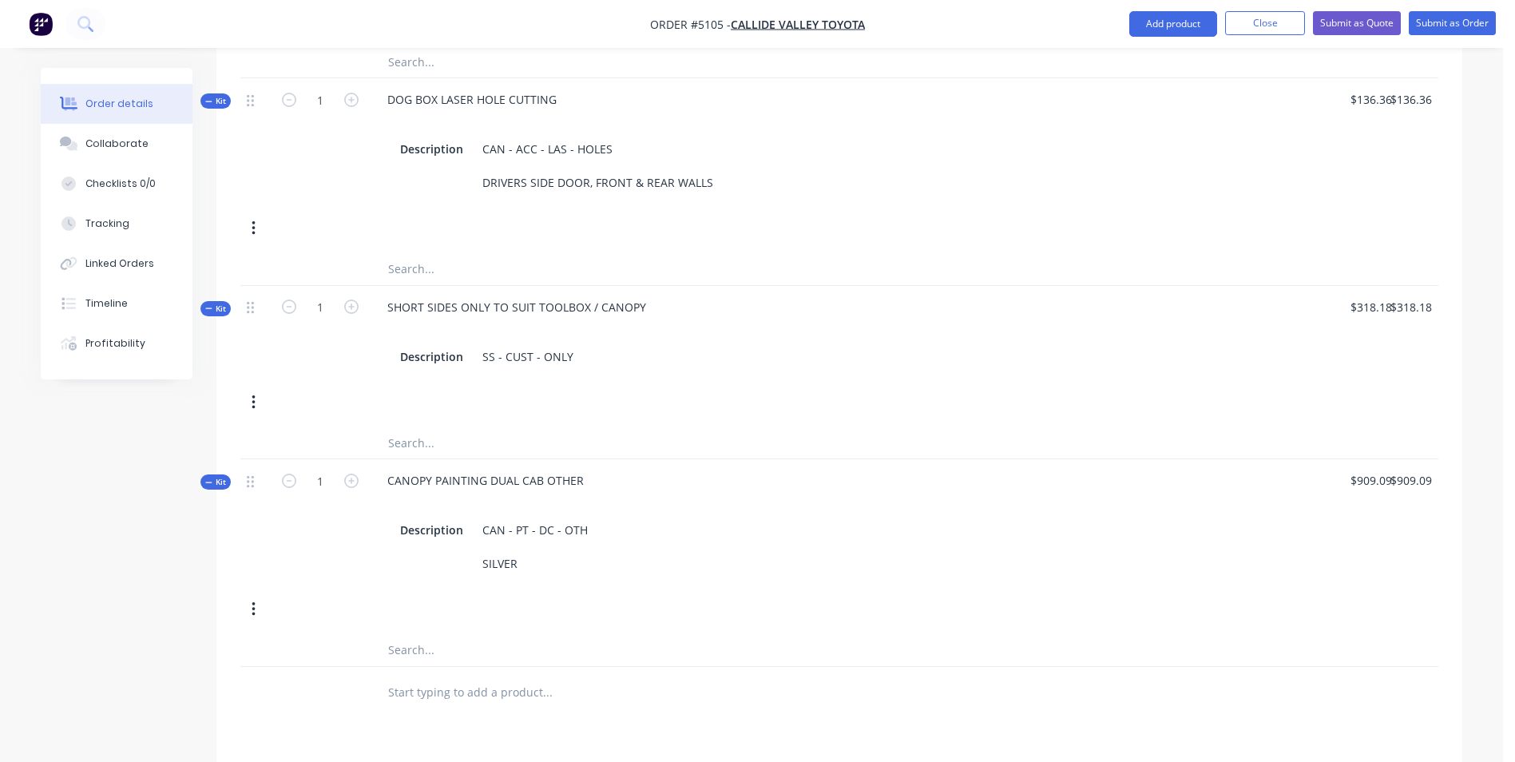
scroll to position [1445, 0]
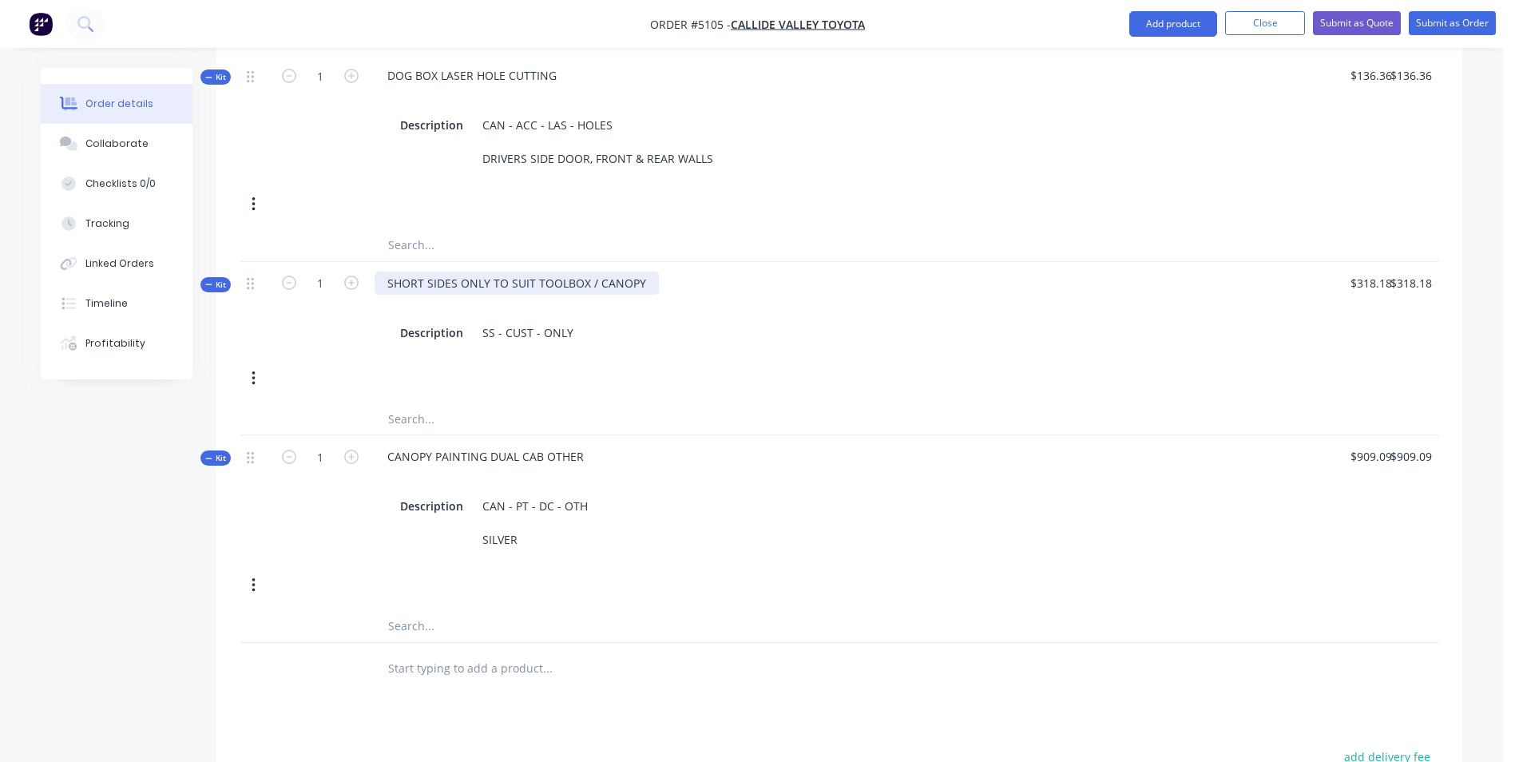
click at [613, 272] on div "SHORT SIDES ONLY TO SUIT TOOLBOX / CANOPY" at bounding box center [517, 283] width 284 height 23
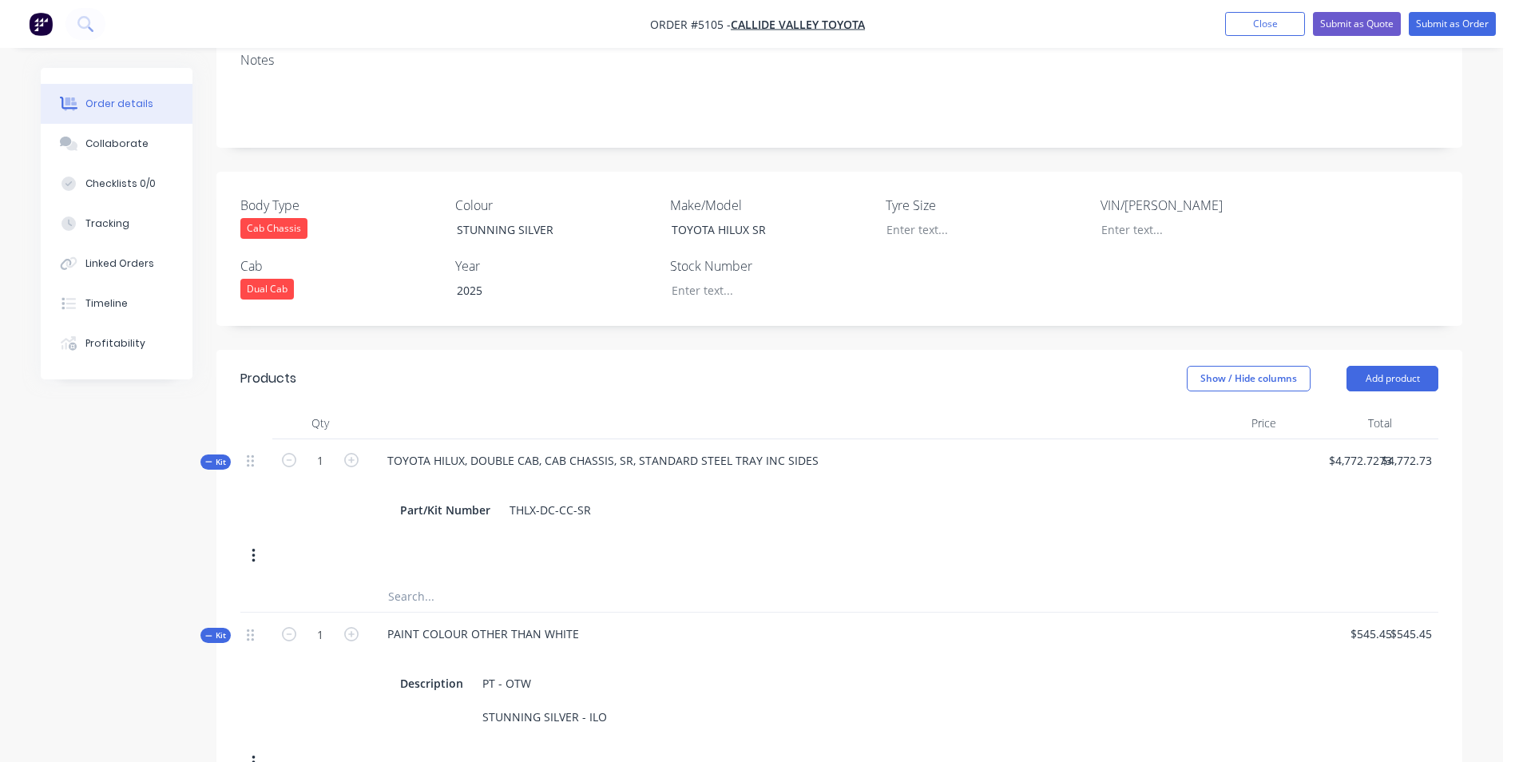
scroll to position [87, 0]
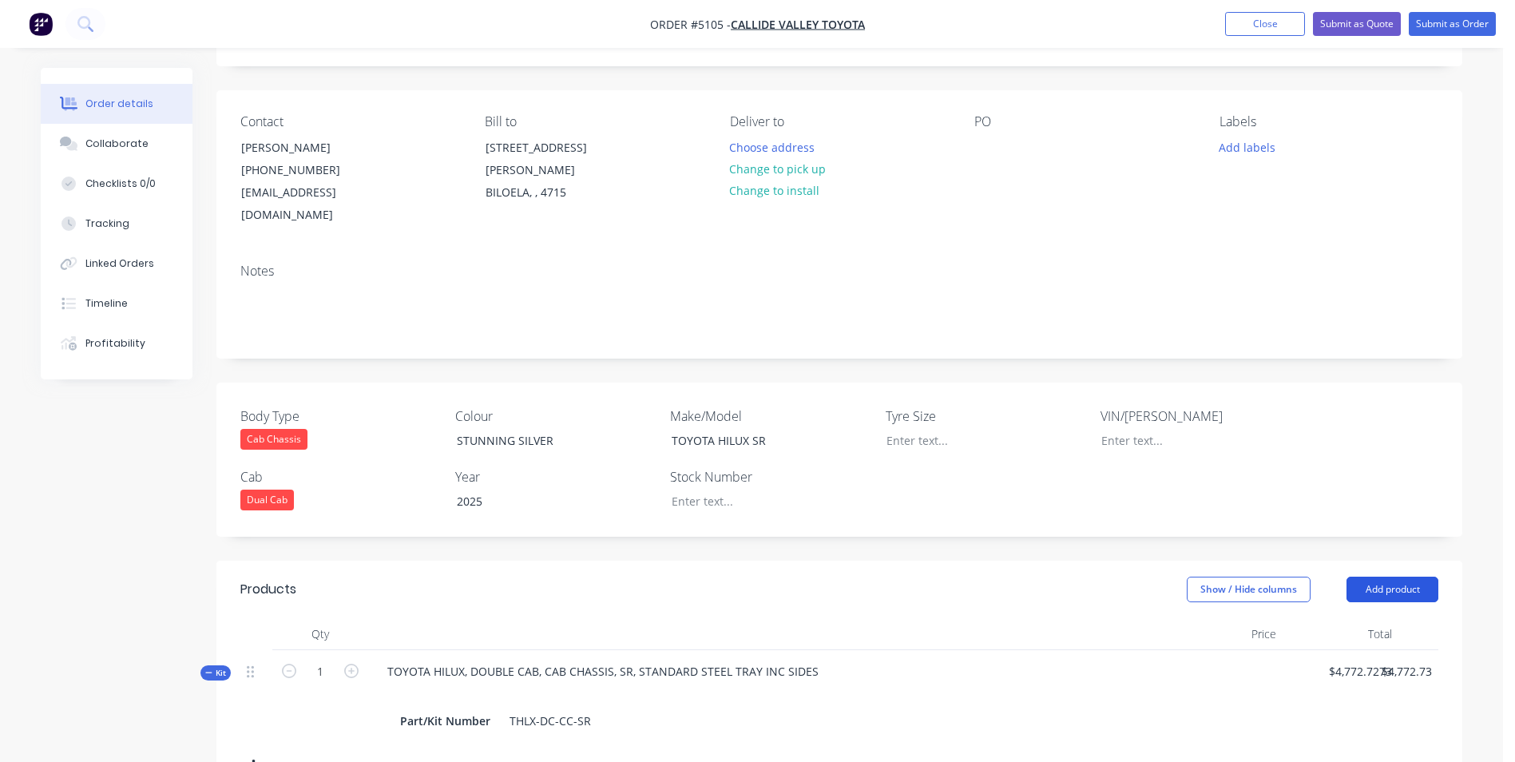
click at [1409, 577] on button "Add product" at bounding box center [1393, 590] width 92 height 26
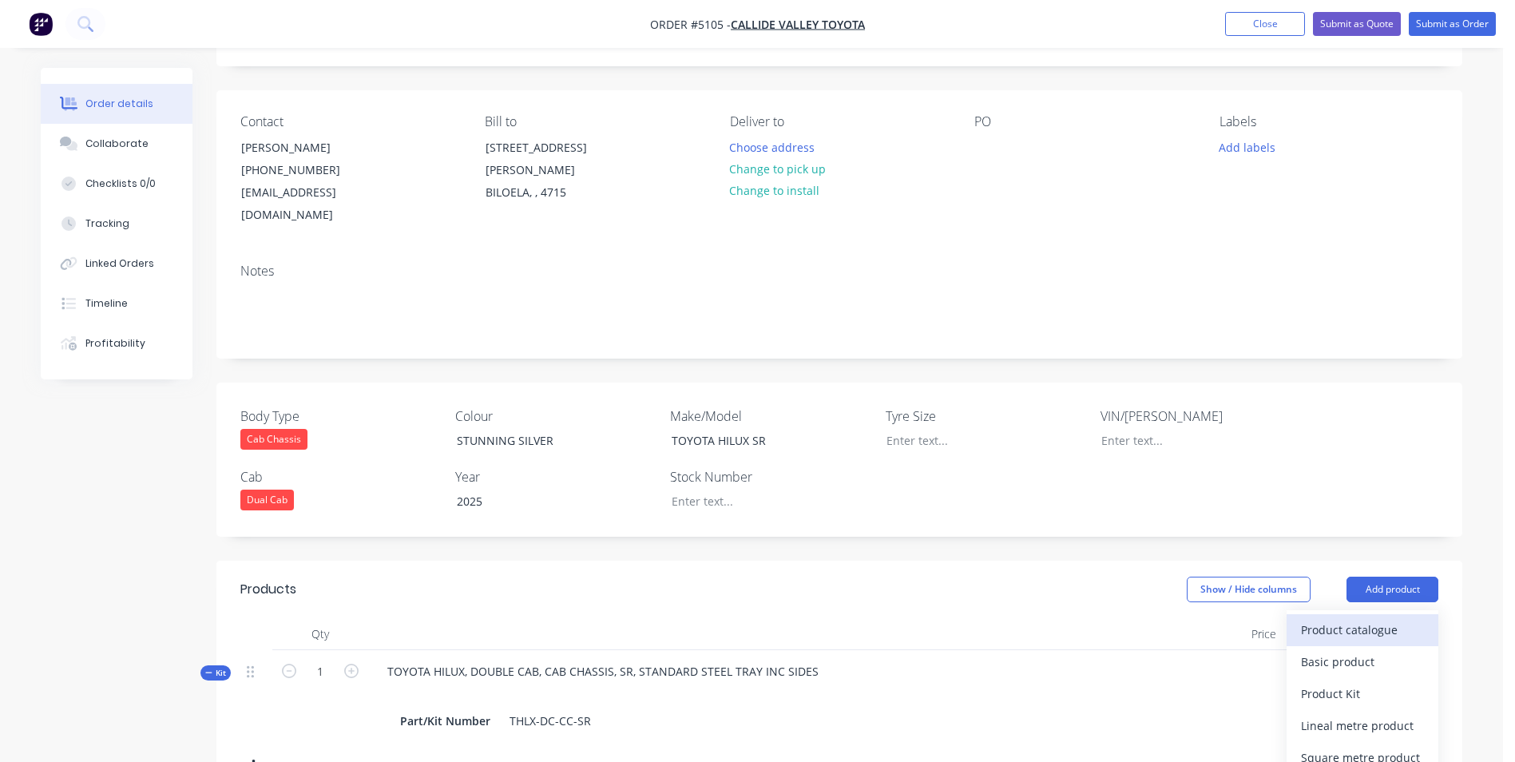
click at [1372, 618] on div "Product catalogue" at bounding box center [1362, 629] width 123 height 23
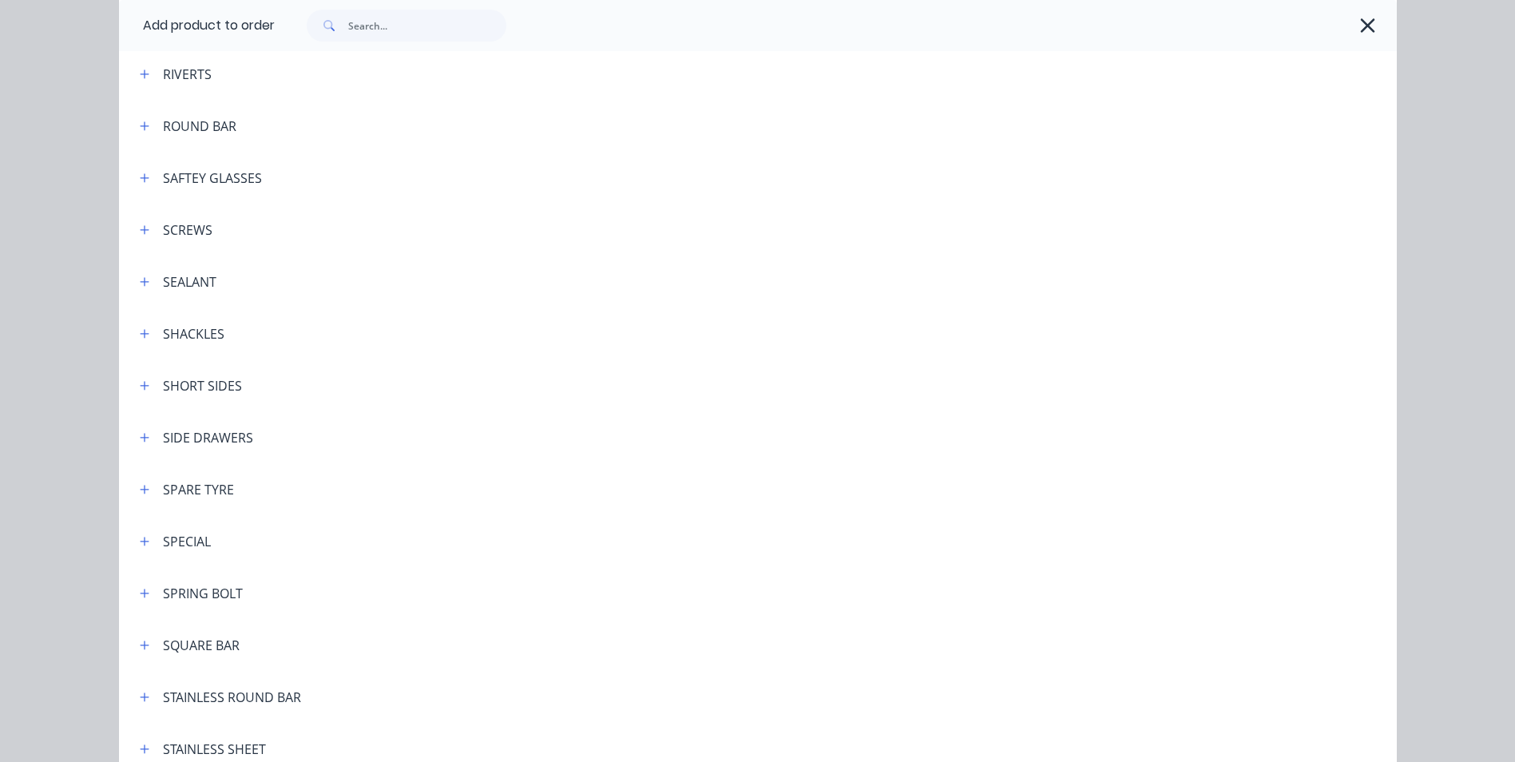
scroll to position [4393, 0]
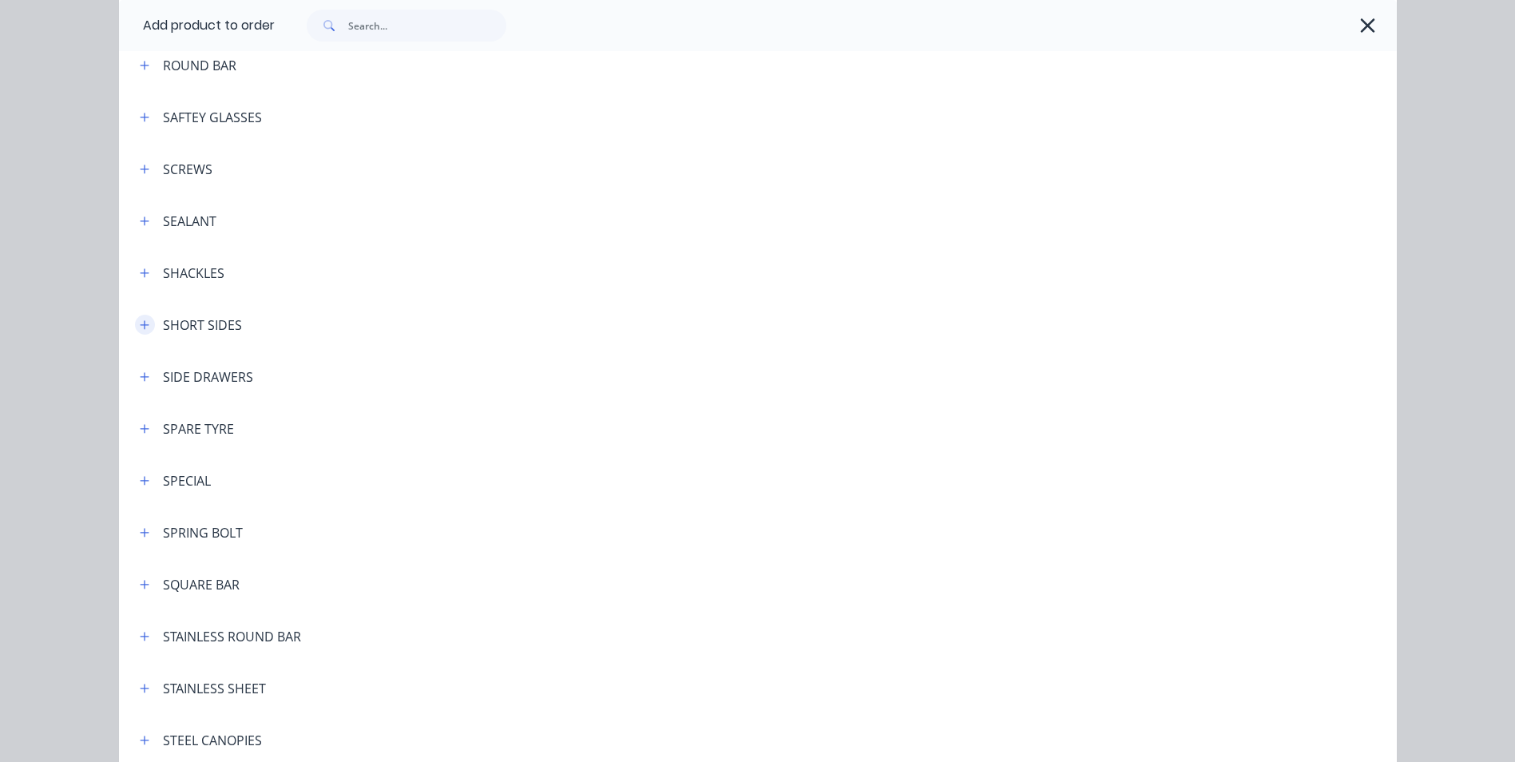
click at [145, 326] on button "button" at bounding box center [145, 325] width 20 height 20
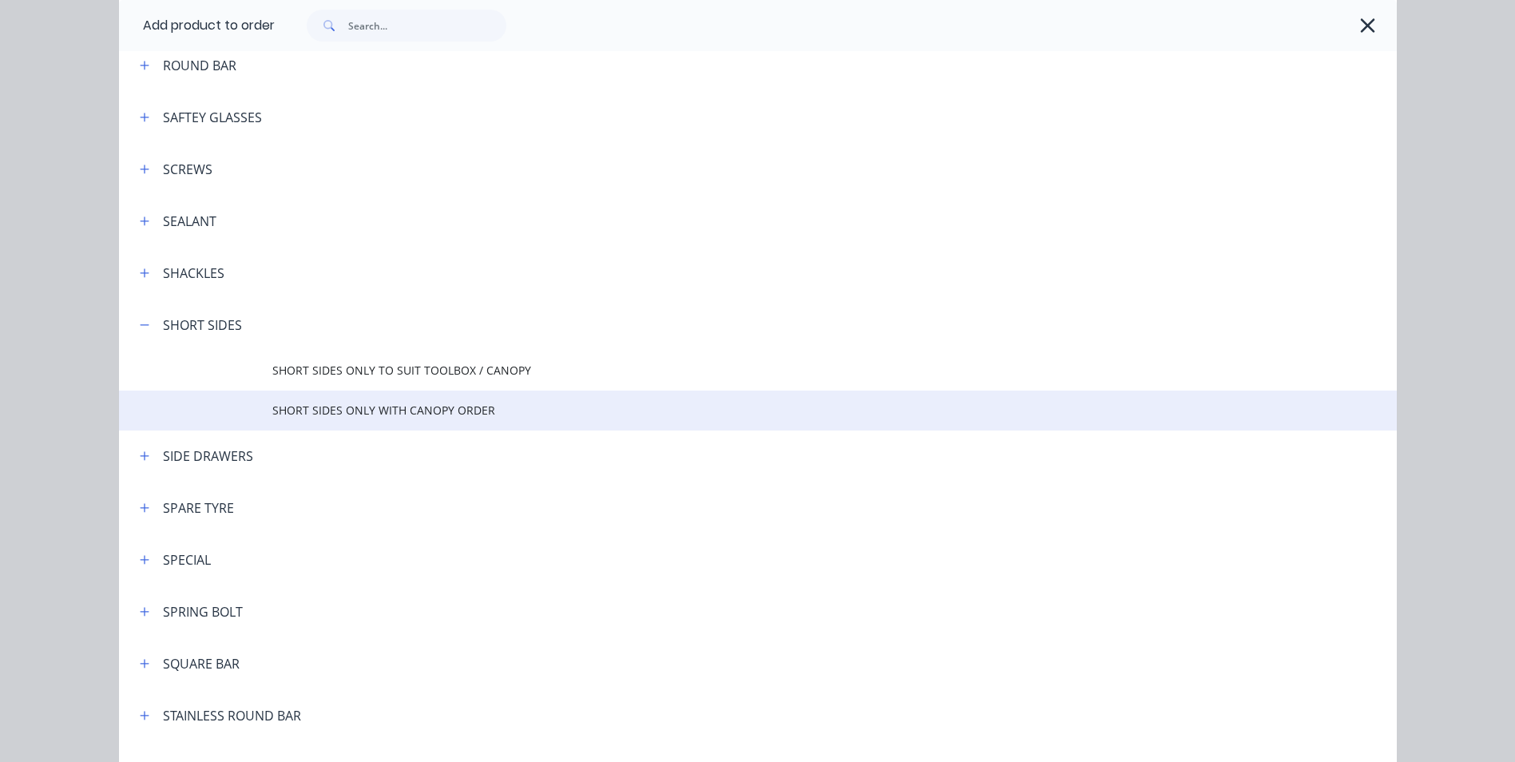
click at [371, 415] on span "SHORT SIDES ONLY WITH CANOPY ORDER" at bounding box center [721, 410] width 899 height 17
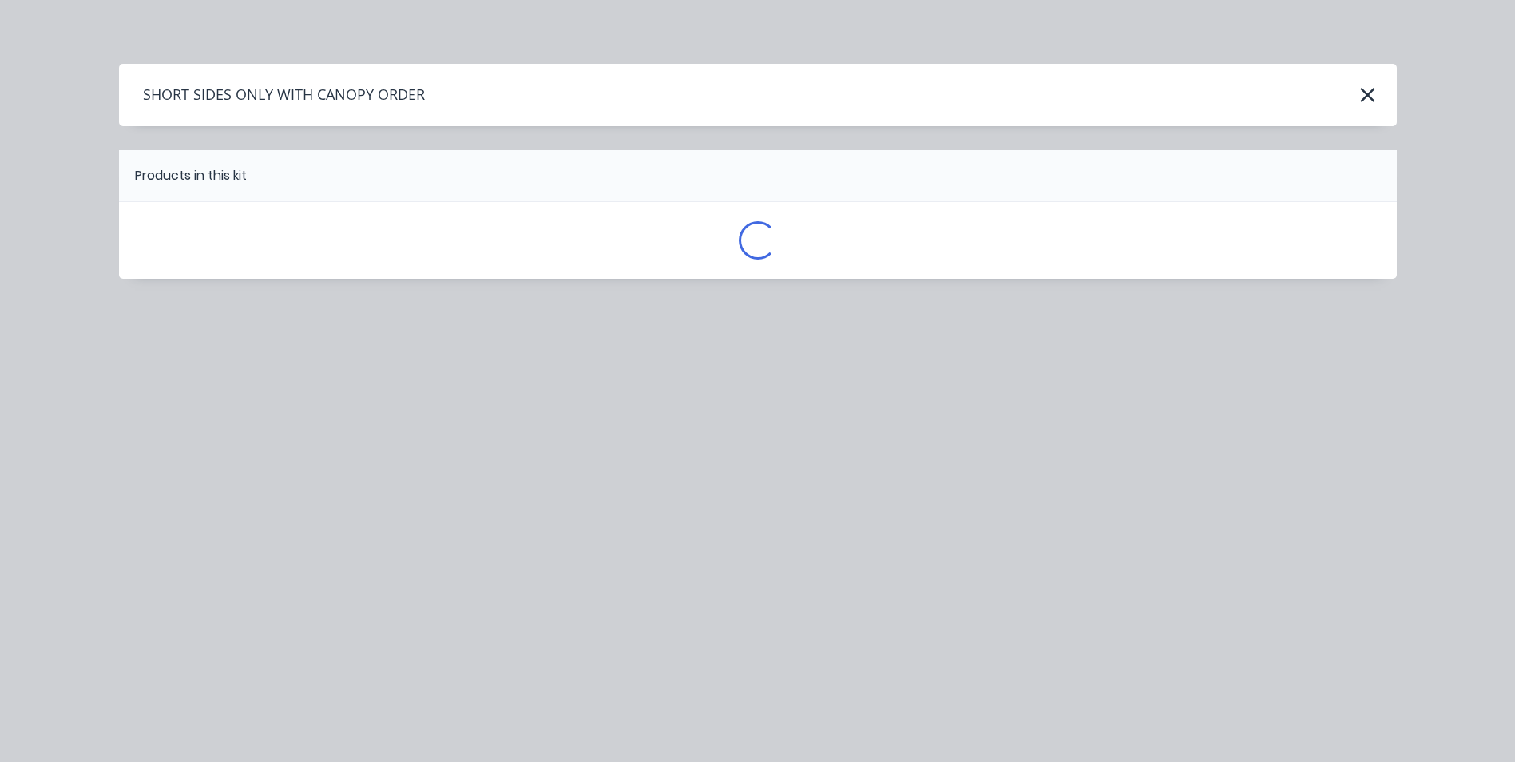
scroll to position [0, 0]
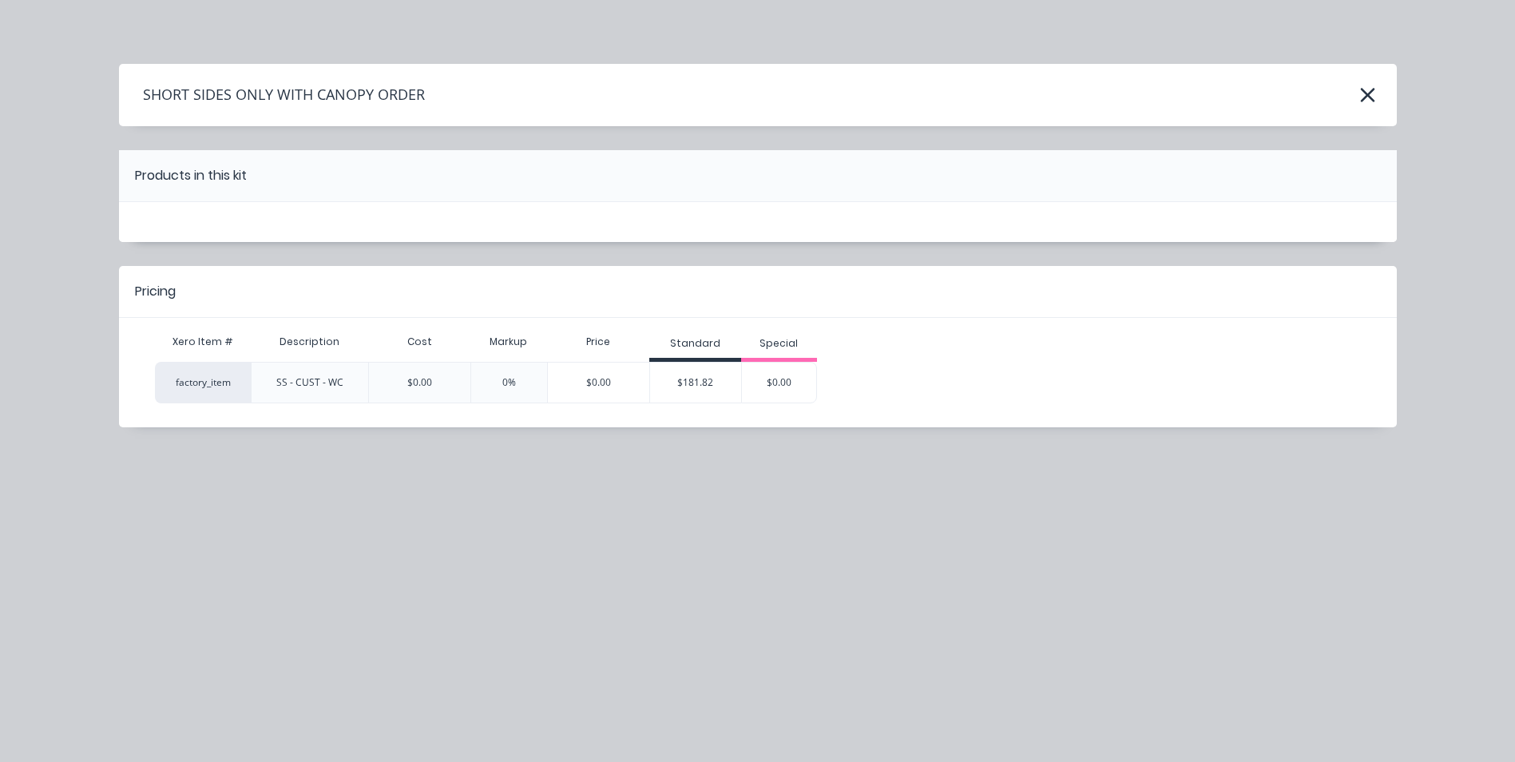
click at [684, 387] on div "$181.82" at bounding box center [695, 383] width 91 height 40
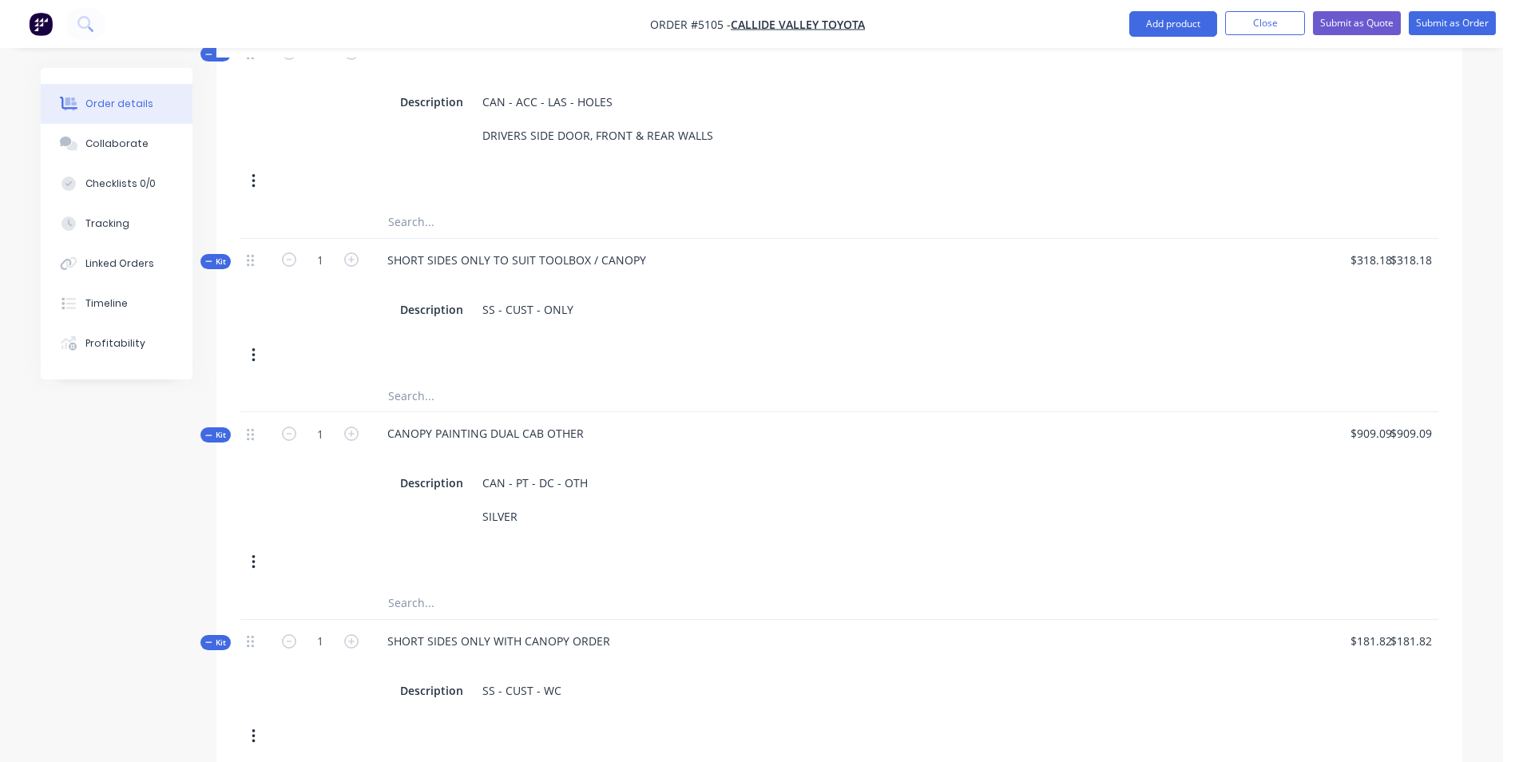
scroll to position [1445, 0]
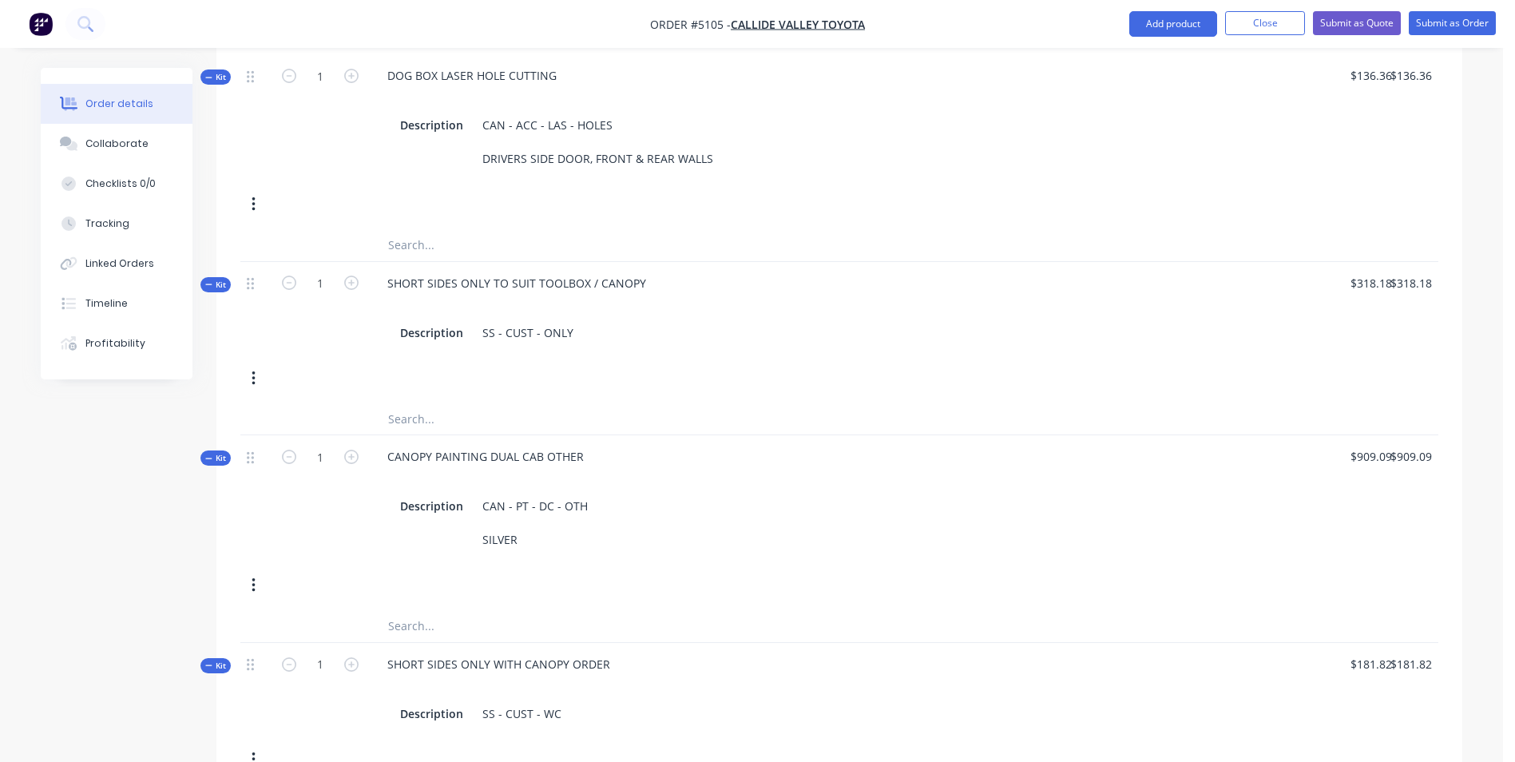
click at [250, 364] on button "button" at bounding box center [254, 378] width 38 height 29
click at [174, 537] on div "Delete" at bounding box center [196, 548] width 123 height 23
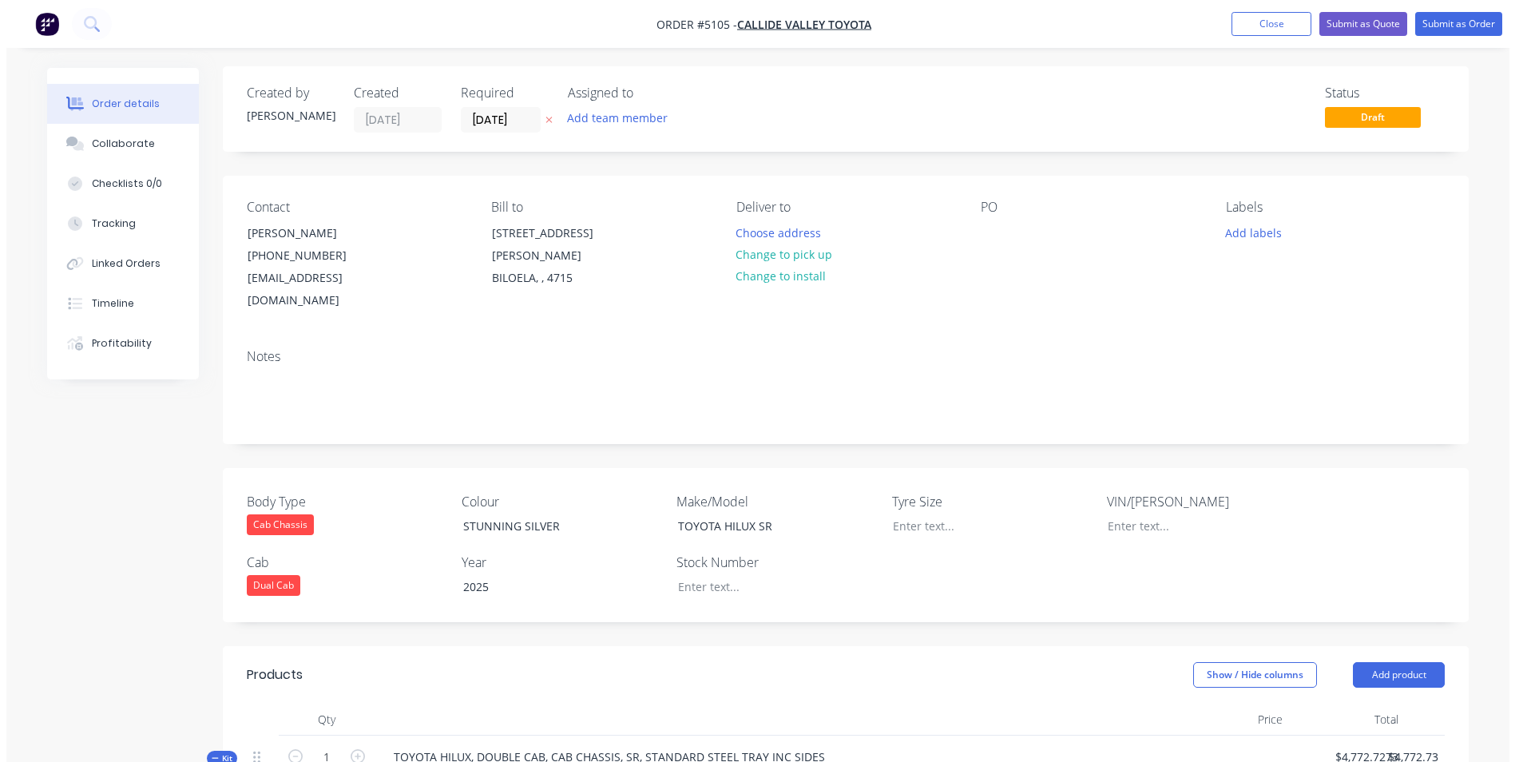
scroll to position [0, 0]
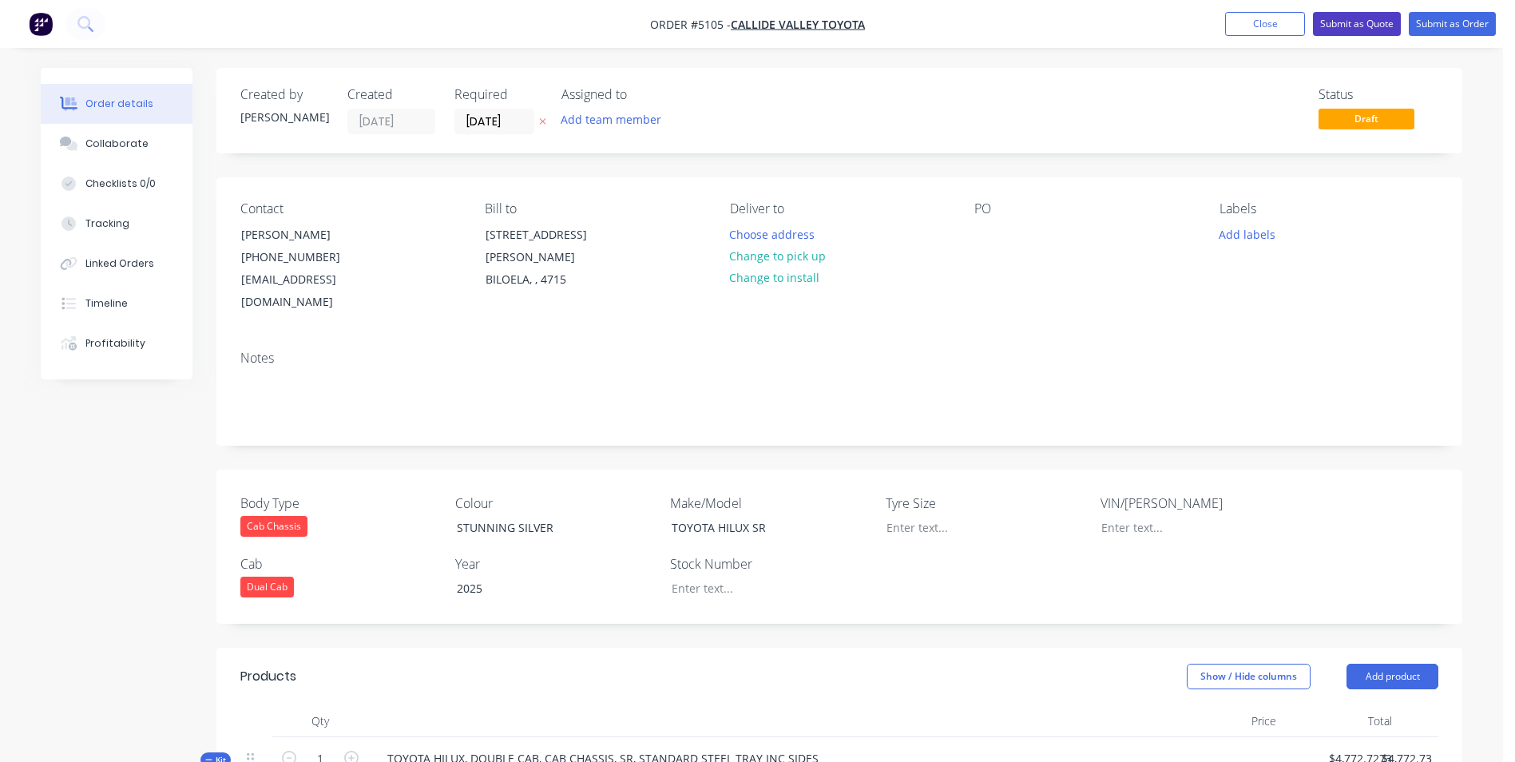
click at [1359, 23] on button "Submit as Quote" at bounding box center [1357, 24] width 88 height 24
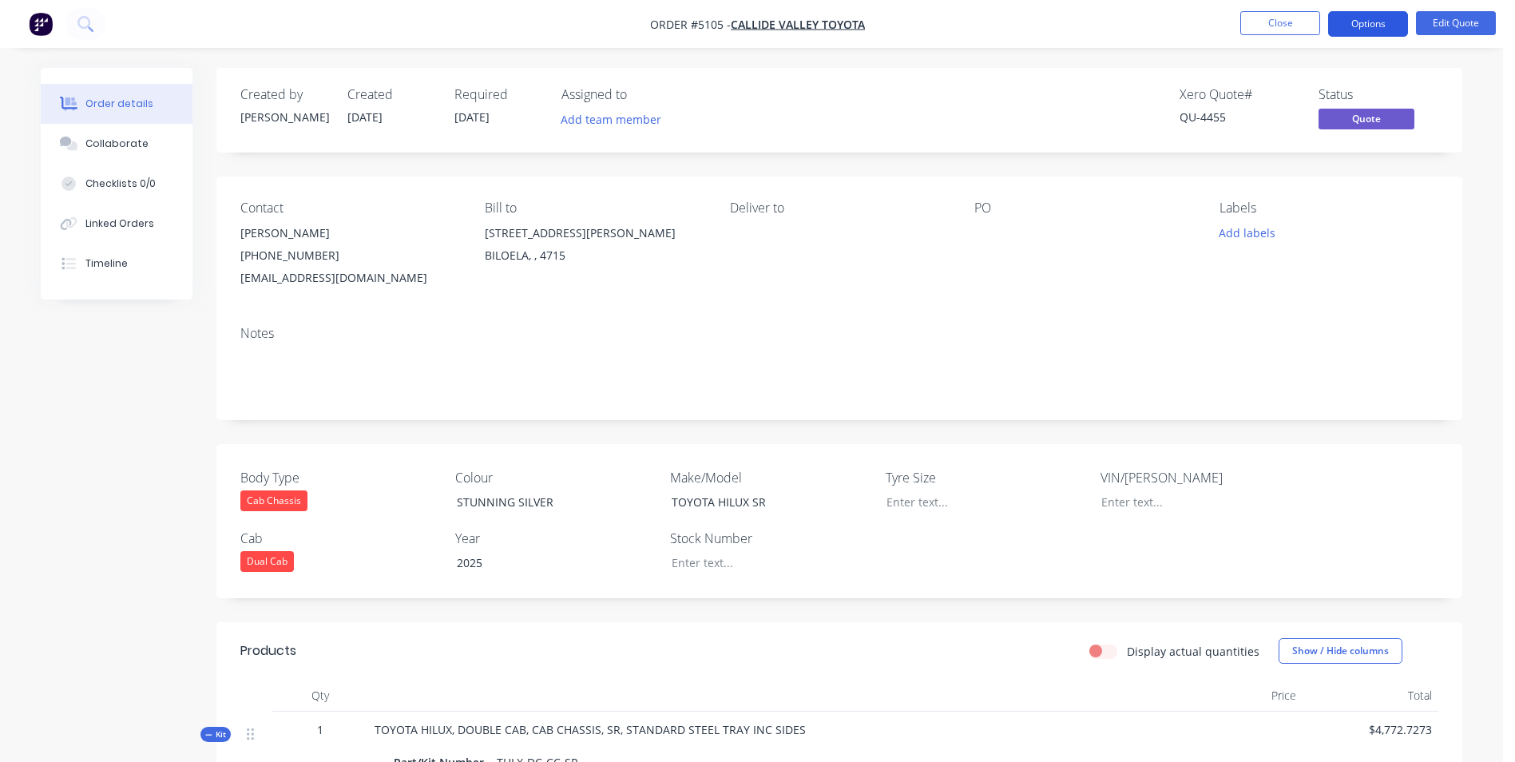
click at [1375, 25] on button "Options" at bounding box center [1368, 24] width 80 height 26
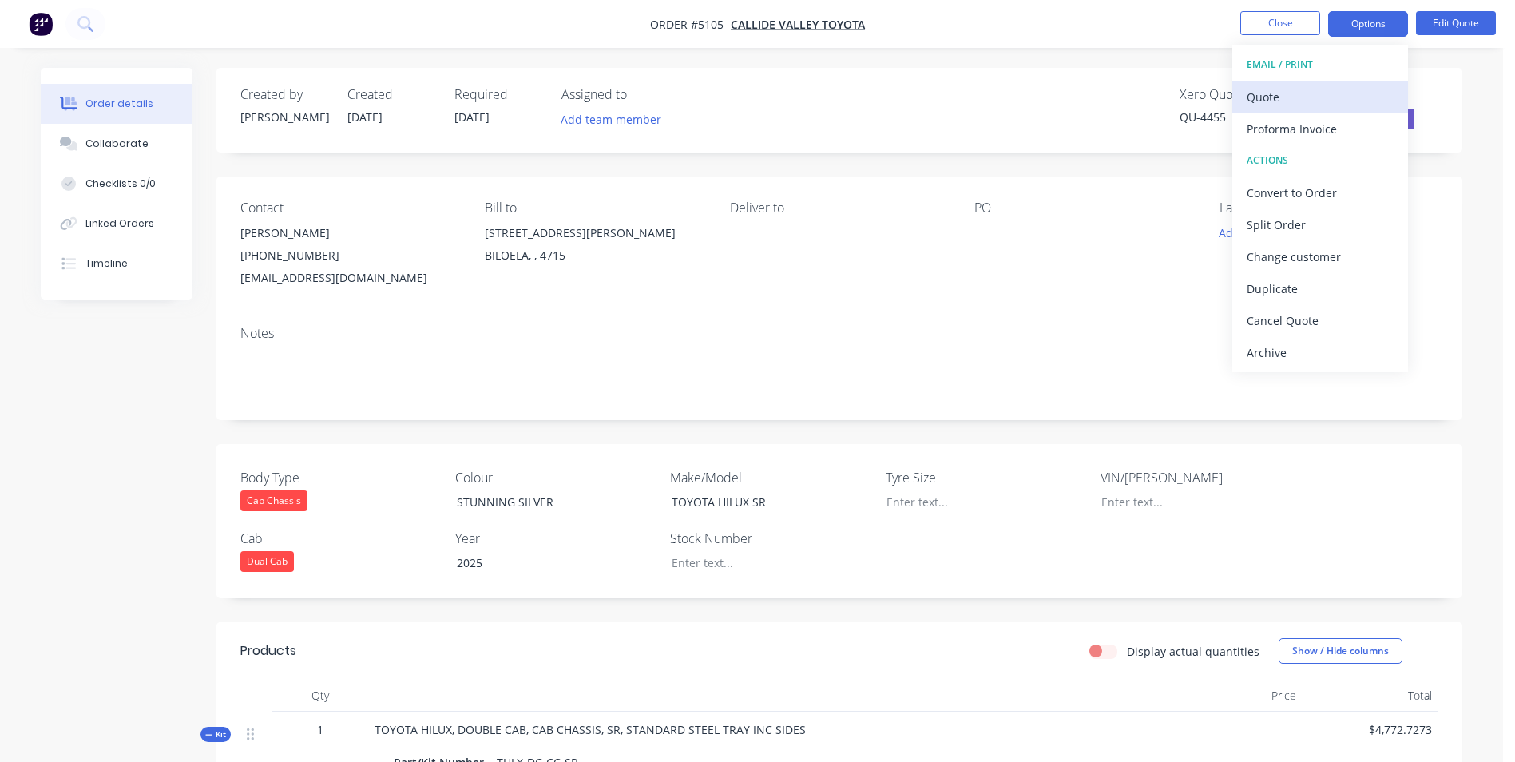
click at [1304, 96] on div "Quote" at bounding box center [1320, 96] width 147 height 23
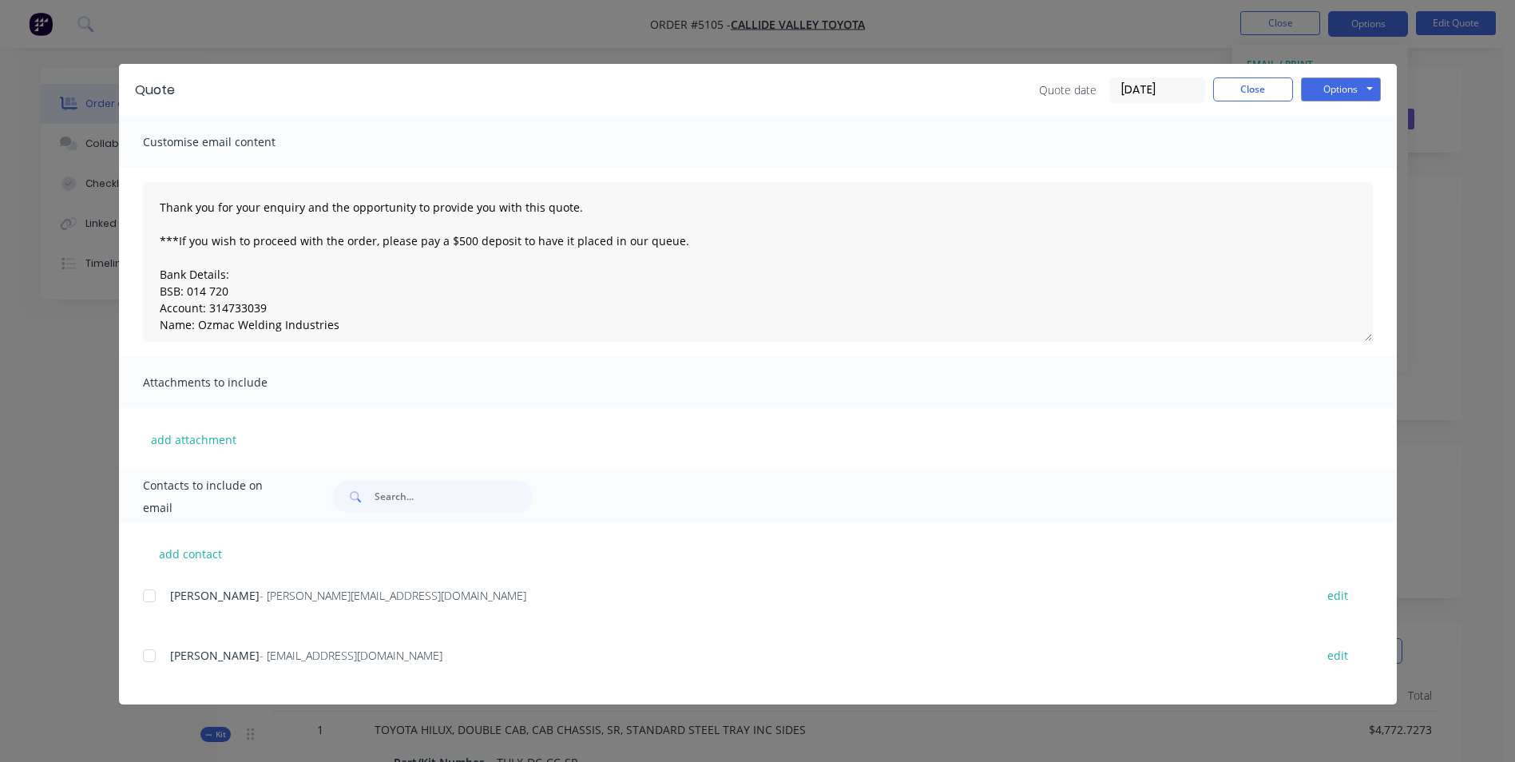
click at [149, 658] on div at bounding box center [149, 656] width 32 height 32
click at [1367, 85] on button "Options" at bounding box center [1341, 89] width 80 height 24
click at [1341, 169] on button "Email" at bounding box center [1352, 170] width 102 height 26
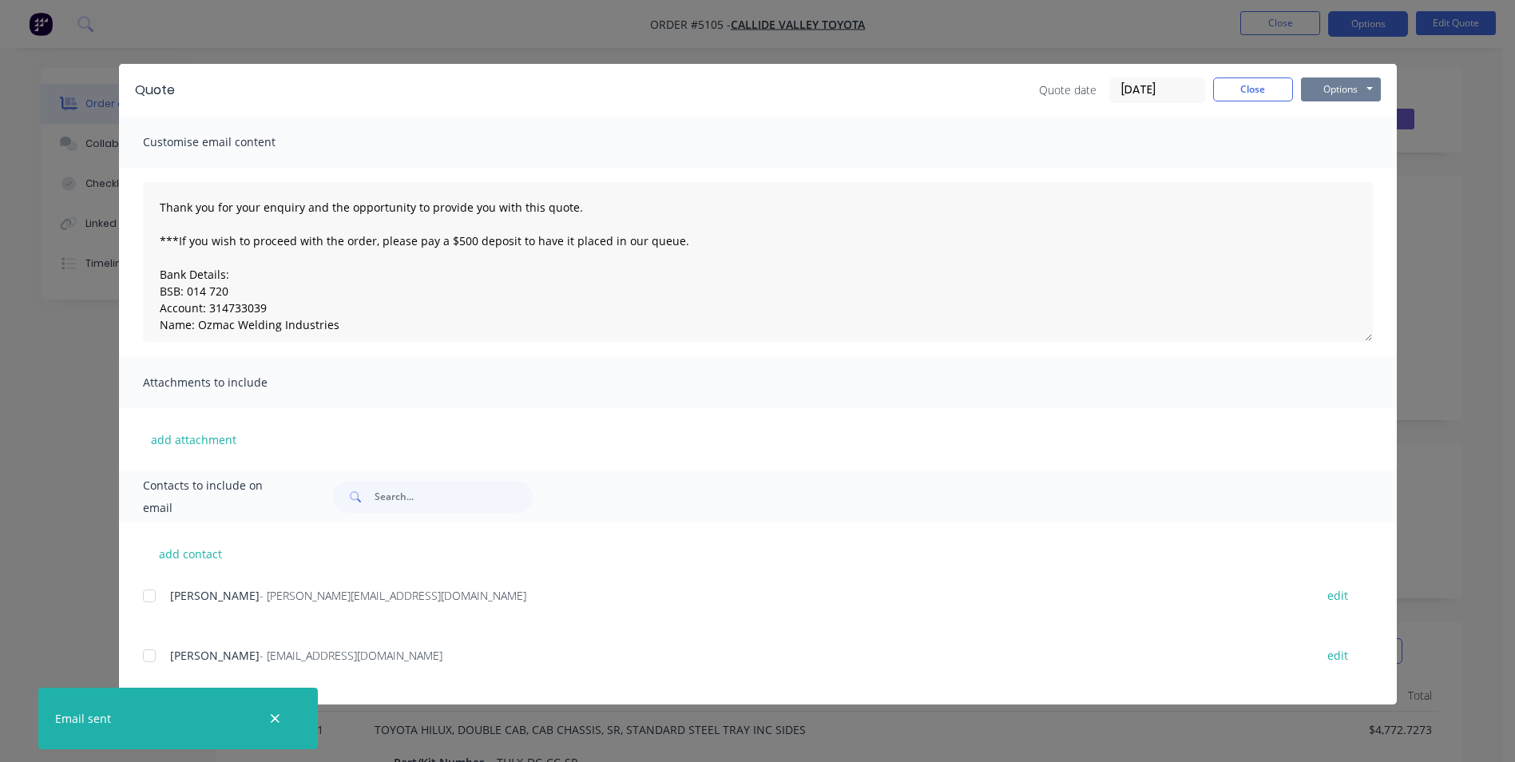
click at [1367, 86] on button "Options" at bounding box center [1341, 89] width 80 height 24
click at [1338, 141] on button "Print" at bounding box center [1352, 144] width 102 height 26
click at [1259, 89] on button "Close" at bounding box center [1253, 89] width 80 height 24
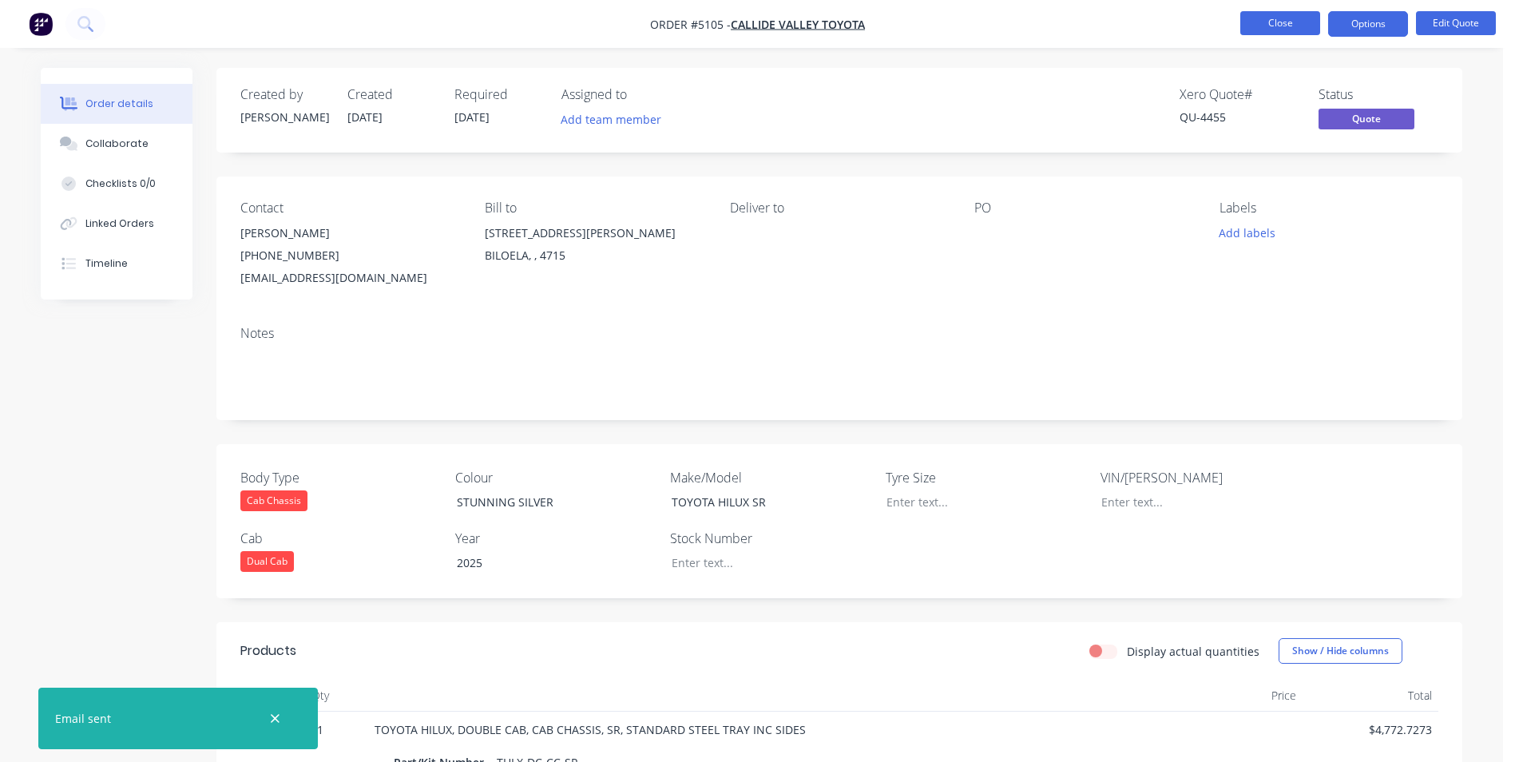
click at [1293, 25] on button "Close" at bounding box center [1280, 23] width 80 height 24
